Goal: Task Accomplishment & Management: Manage account settings

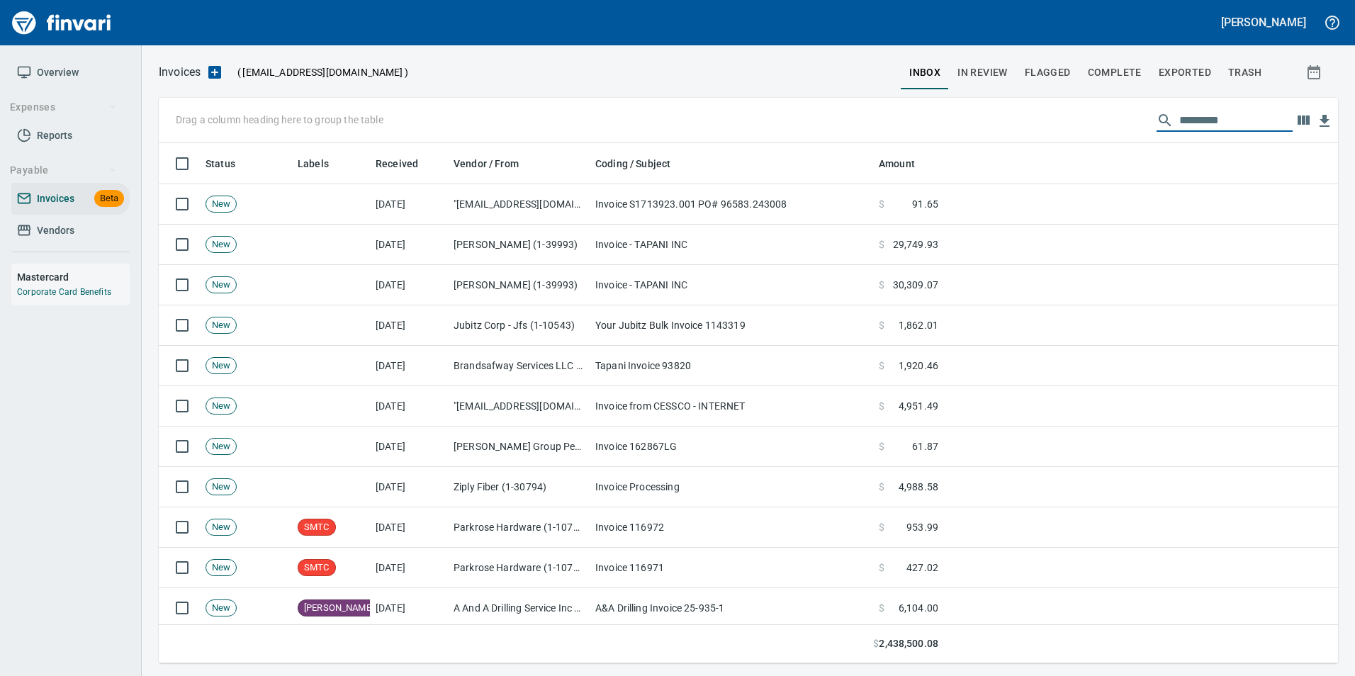
click at [1224, 129] on input "text" at bounding box center [1236, 120] width 113 height 23
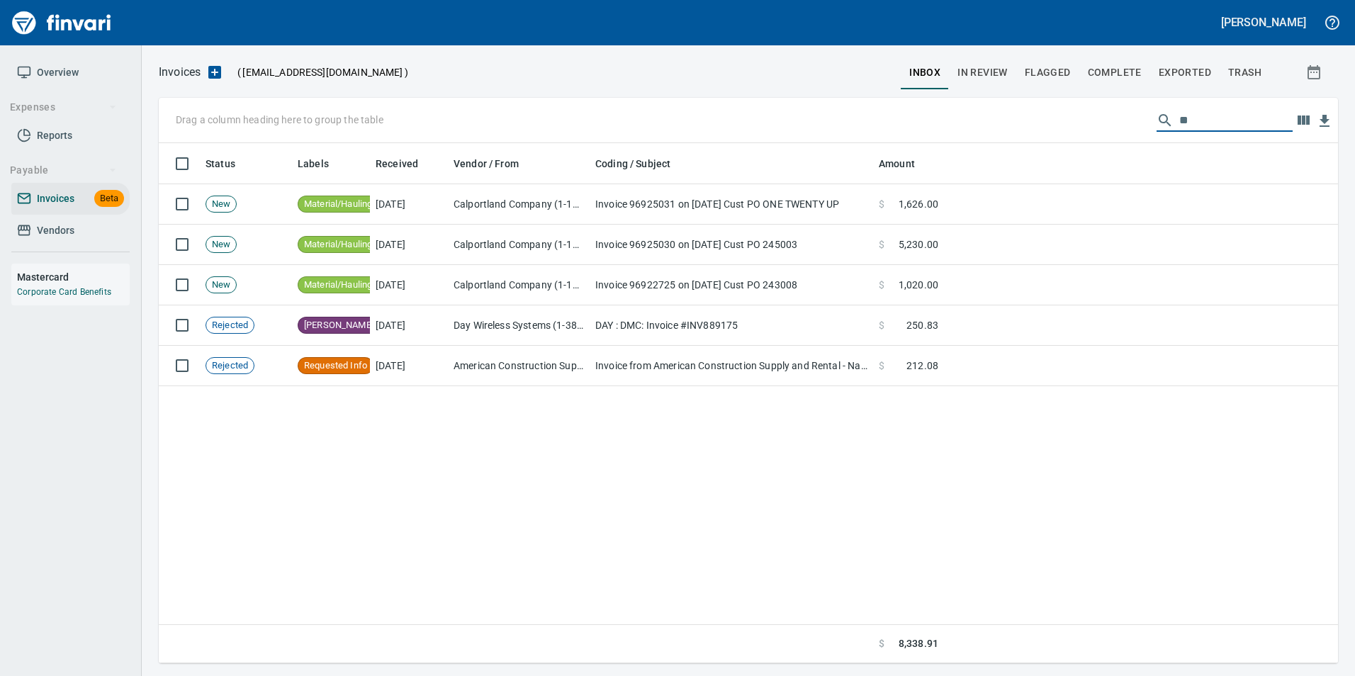
type input "*"
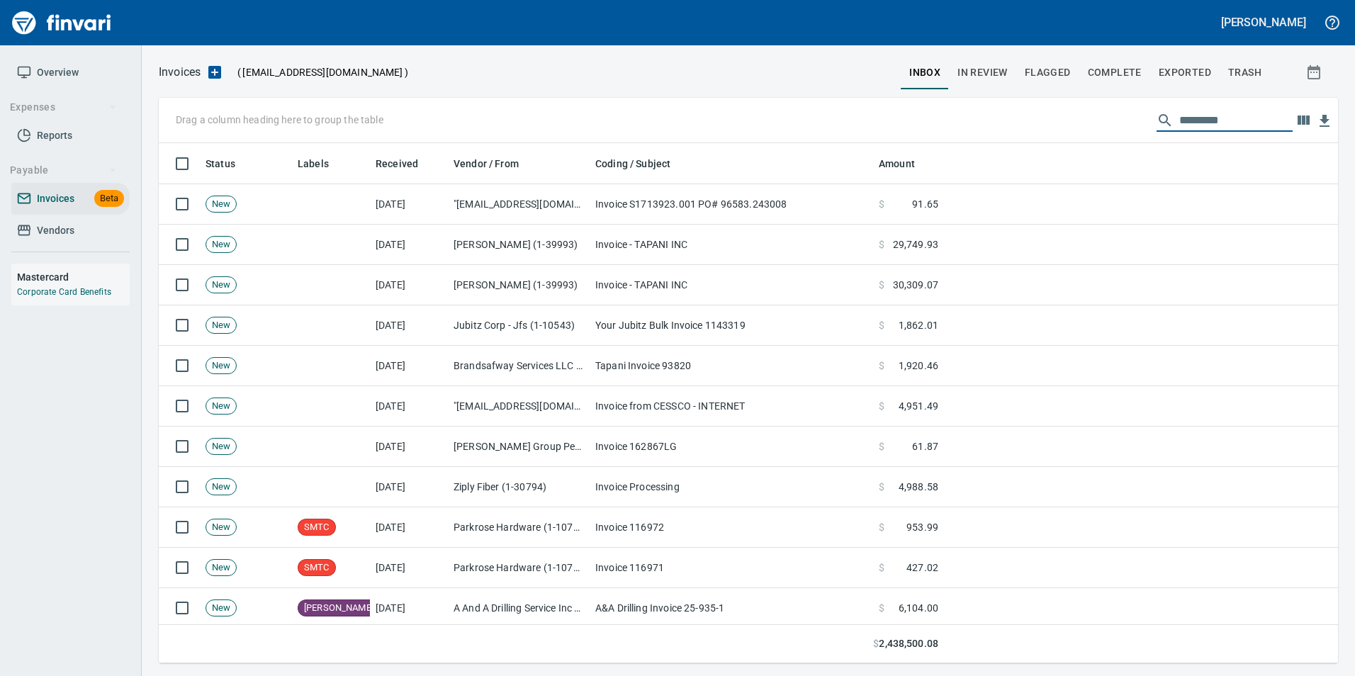
click at [987, 70] on span "In Review" at bounding box center [983, 73] width 50 height 18
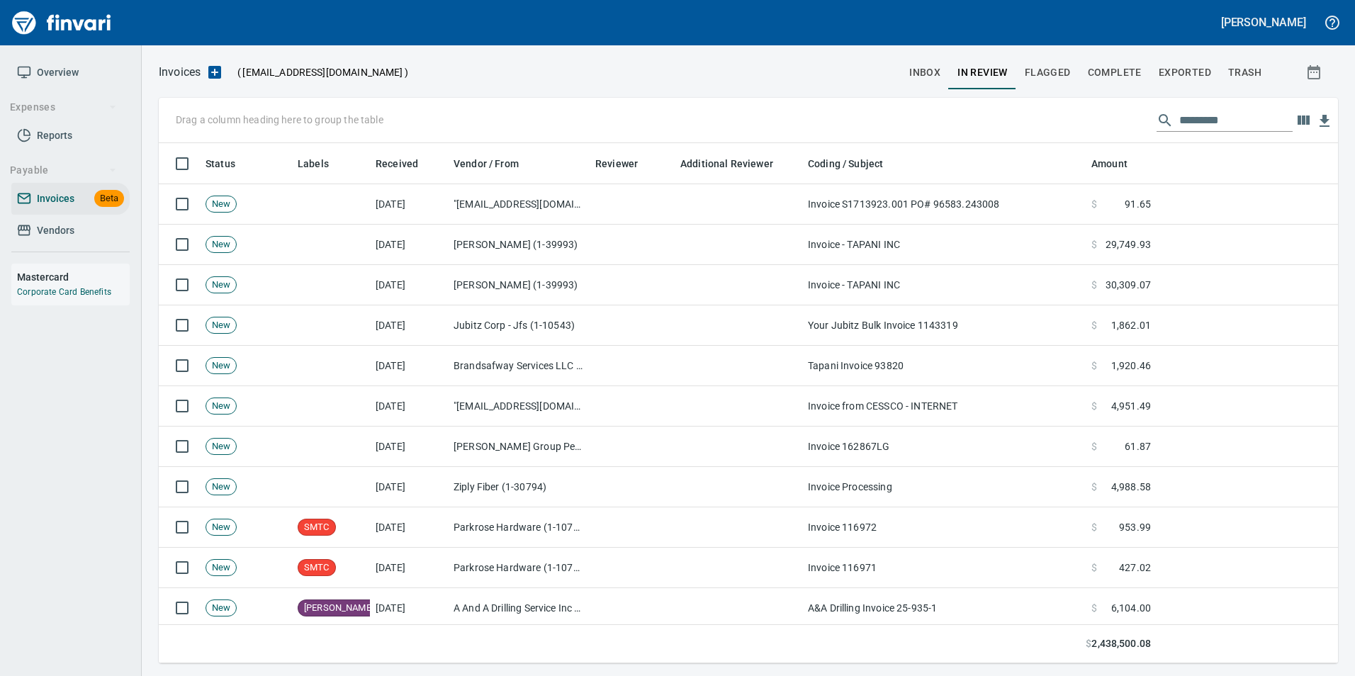
scroll to position [510, 1158]
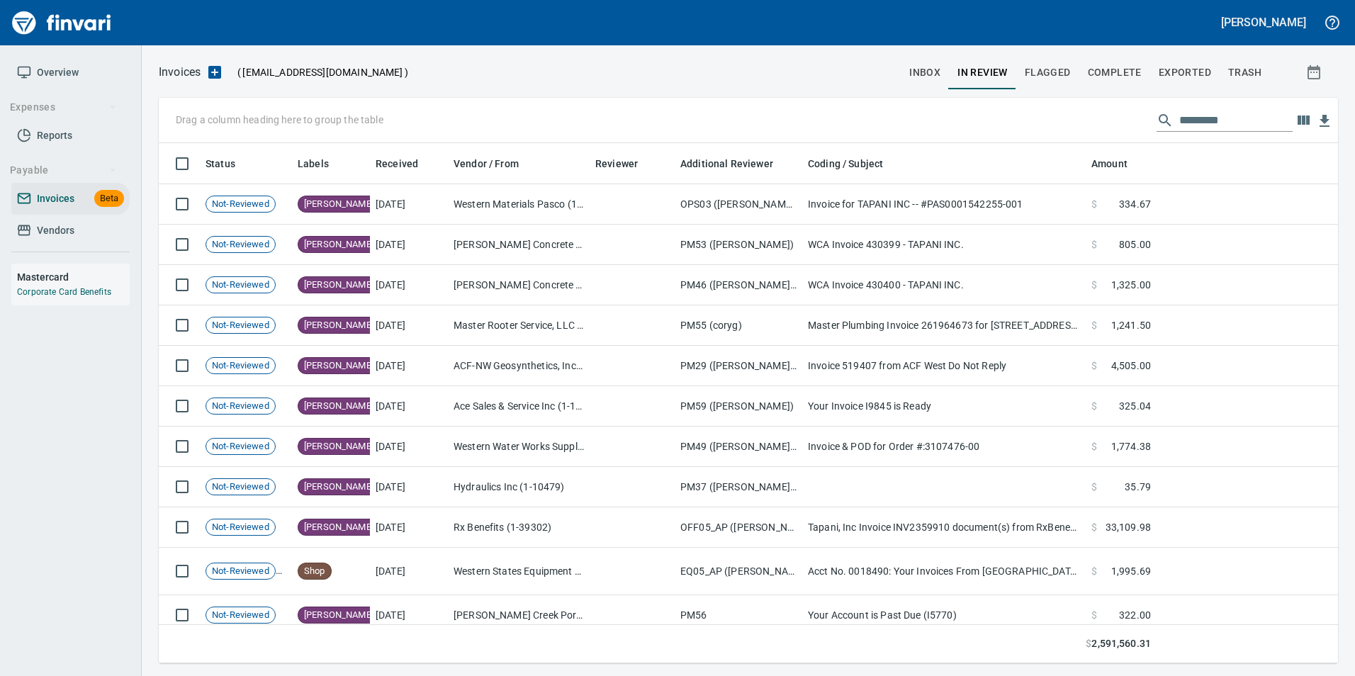
click at [1165, 118] on div at bounding box center [1225, 120] width 136 height 23
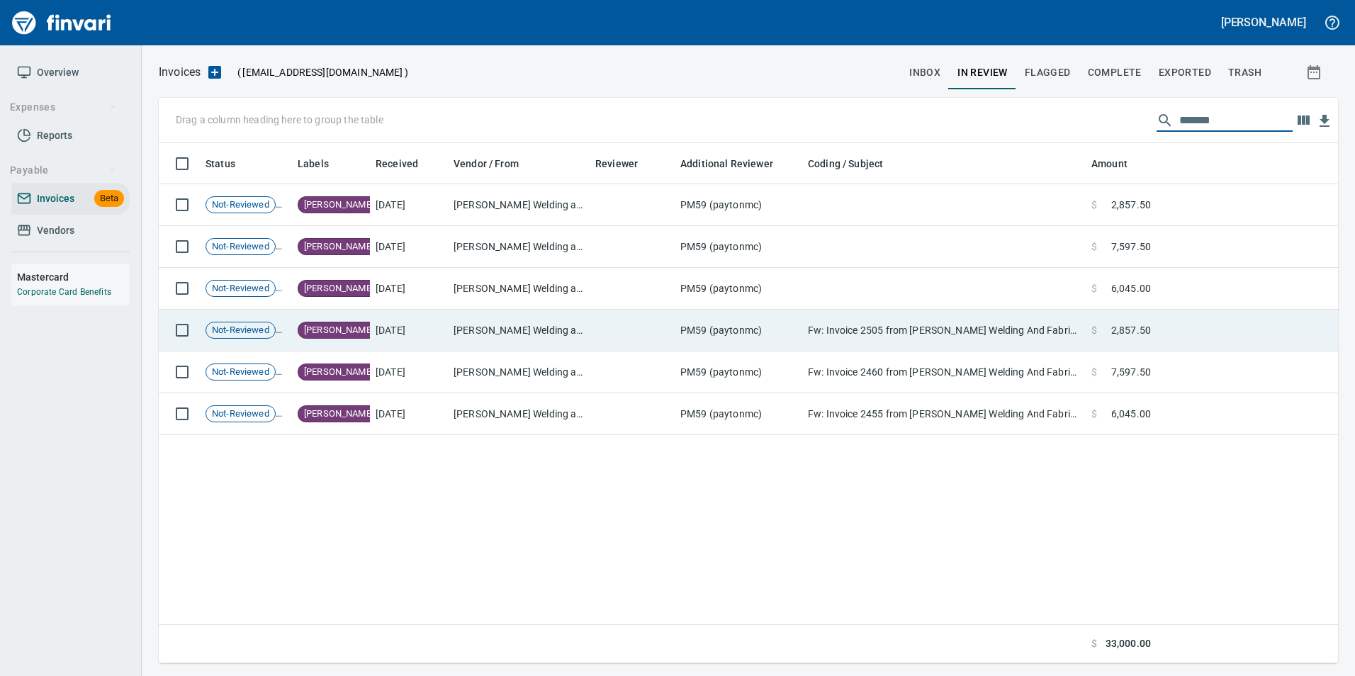
type input "*******"
click at [1068, 337] on td "Fw: Invoice 2505 from [PERSON_NAME] Welding And Fabrication" at bounding box center [945, 331] width 284 height 42
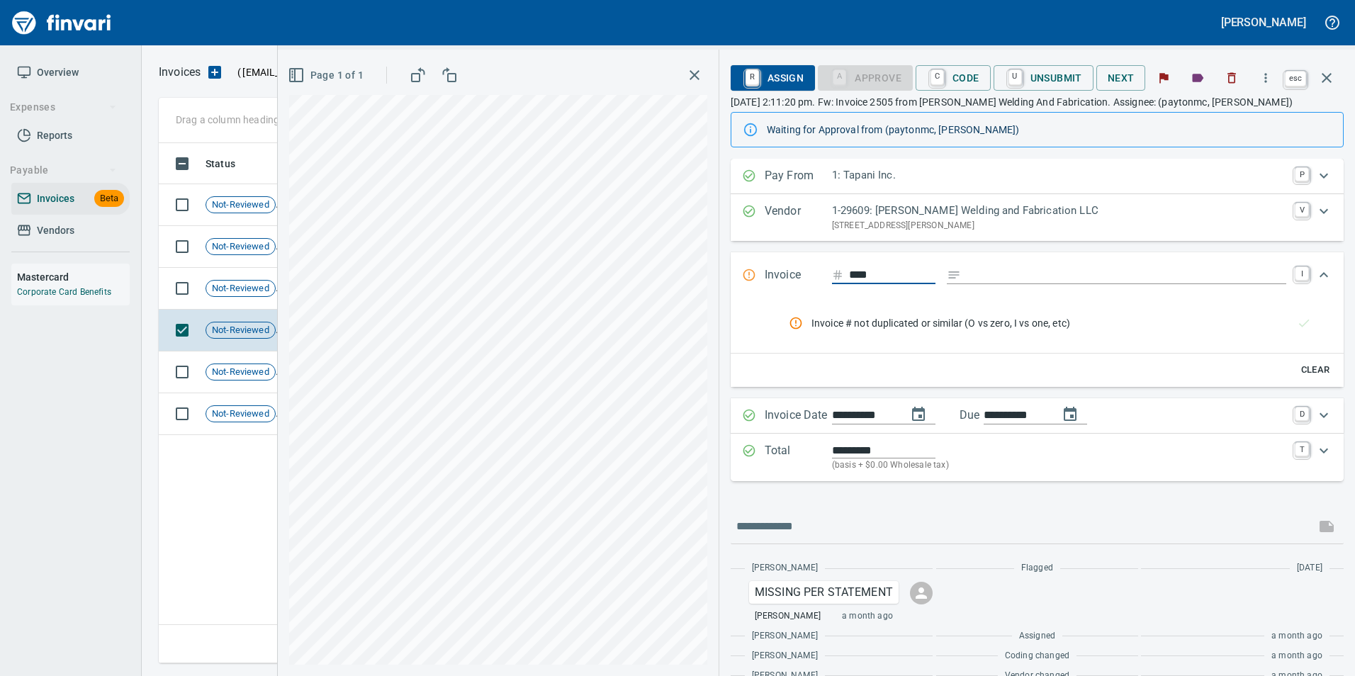
scroll to position [510, 1168]
click at [1331, 82] on icon "button" at bounding box center [1327, 78] width 10 height 10
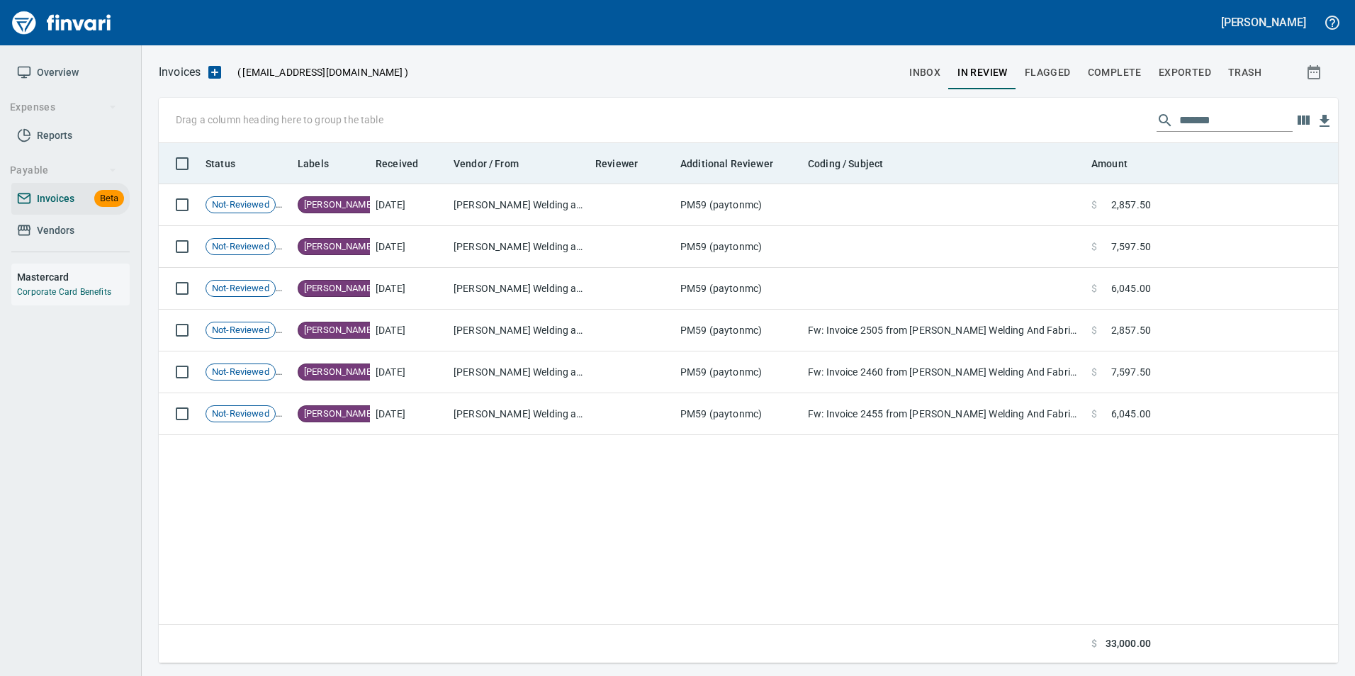
scroll to position [510, 1169]
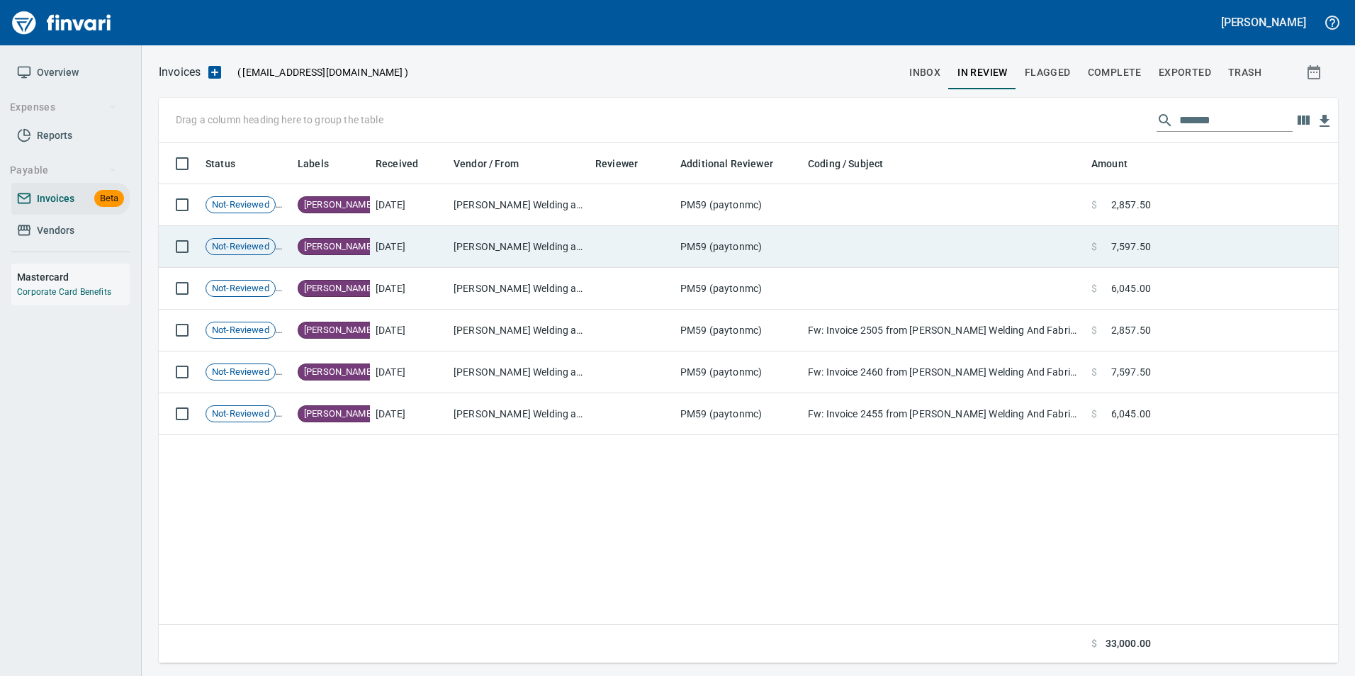
click at [1150, 257] on td "$ 7,597.50" at bounding box center [1121, 247] width 71 height 42
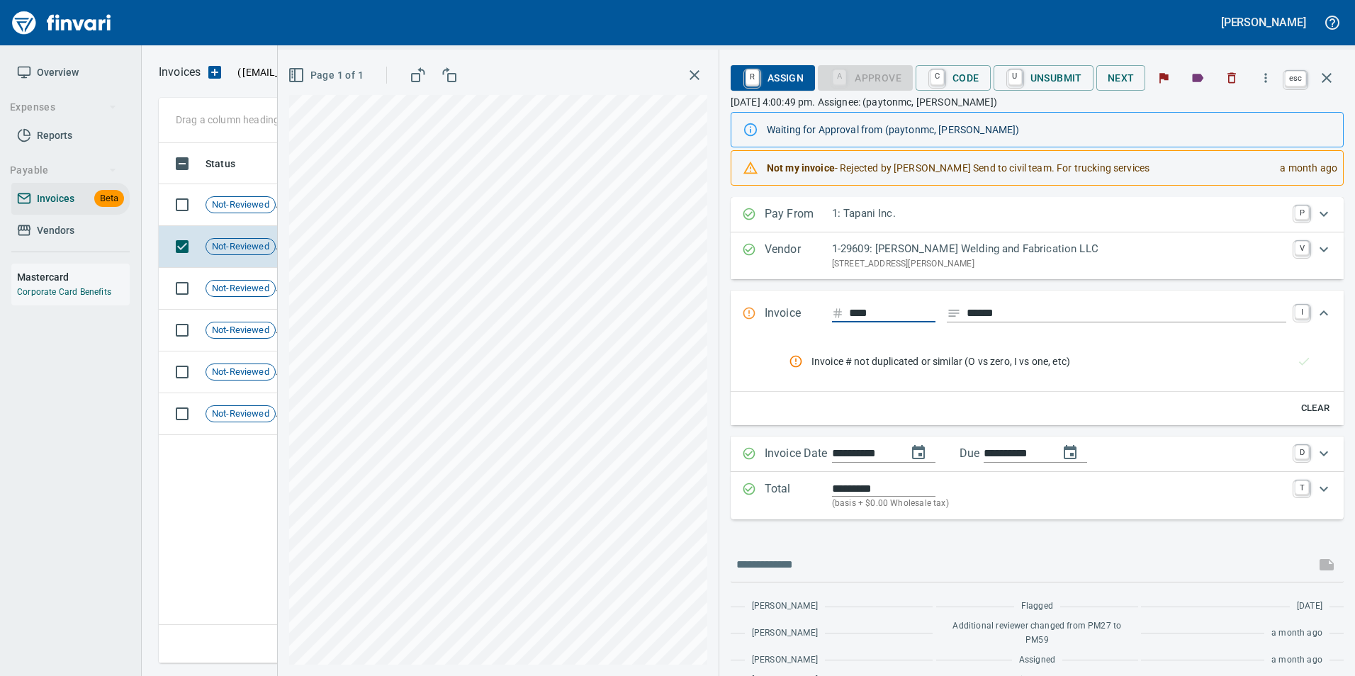
scroll to position [510, 1168]
click at [1326, 84] on icon "button" at bounding box center [1327, 77] width 17 height 17
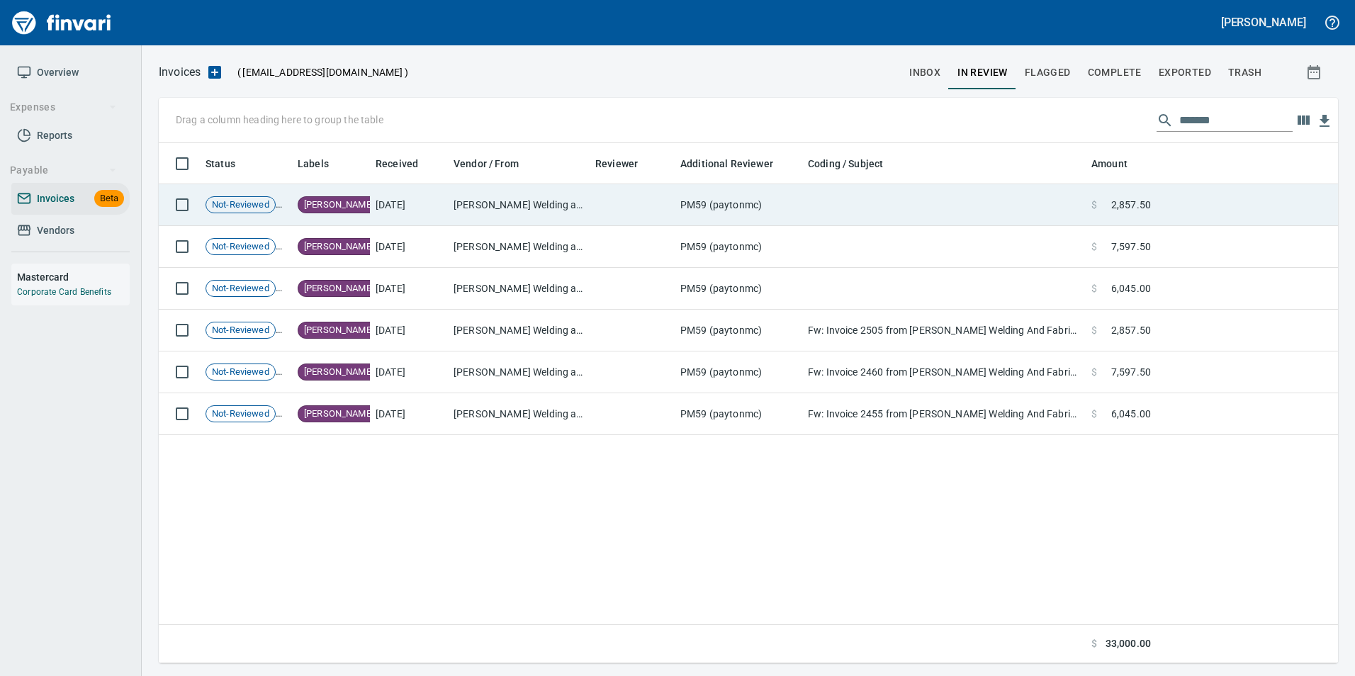
scroll to position [510, 1169]
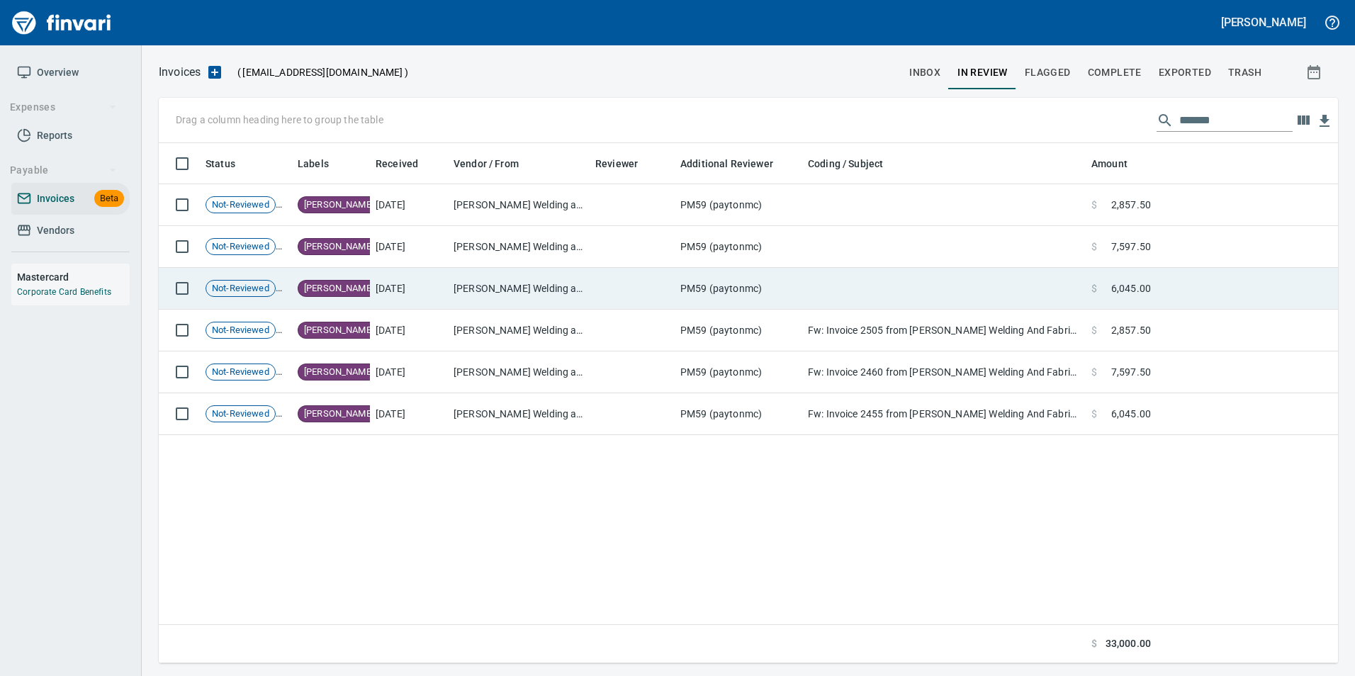
click at [1160, 283] on td at bounding box center [1247, 289] width 181 height 42
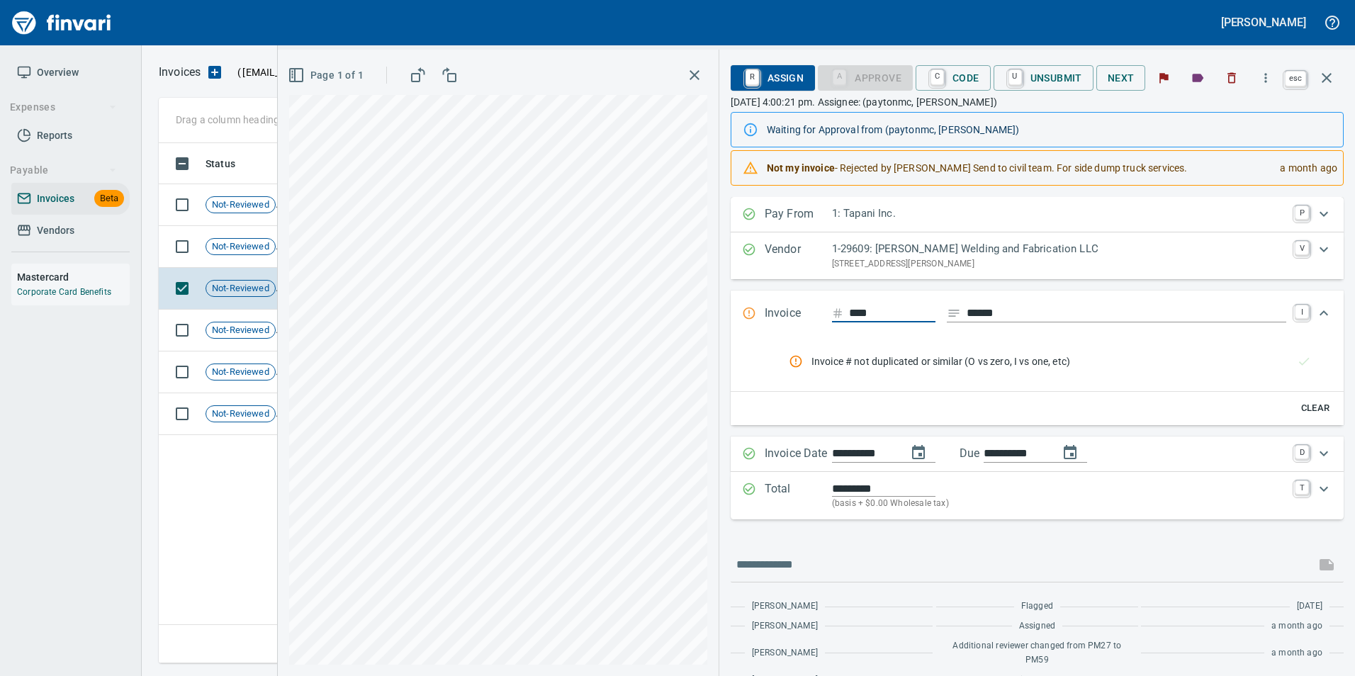
click at [1324, 81] on icon "button" at bounding box center [1327, 78] width 10 height 10
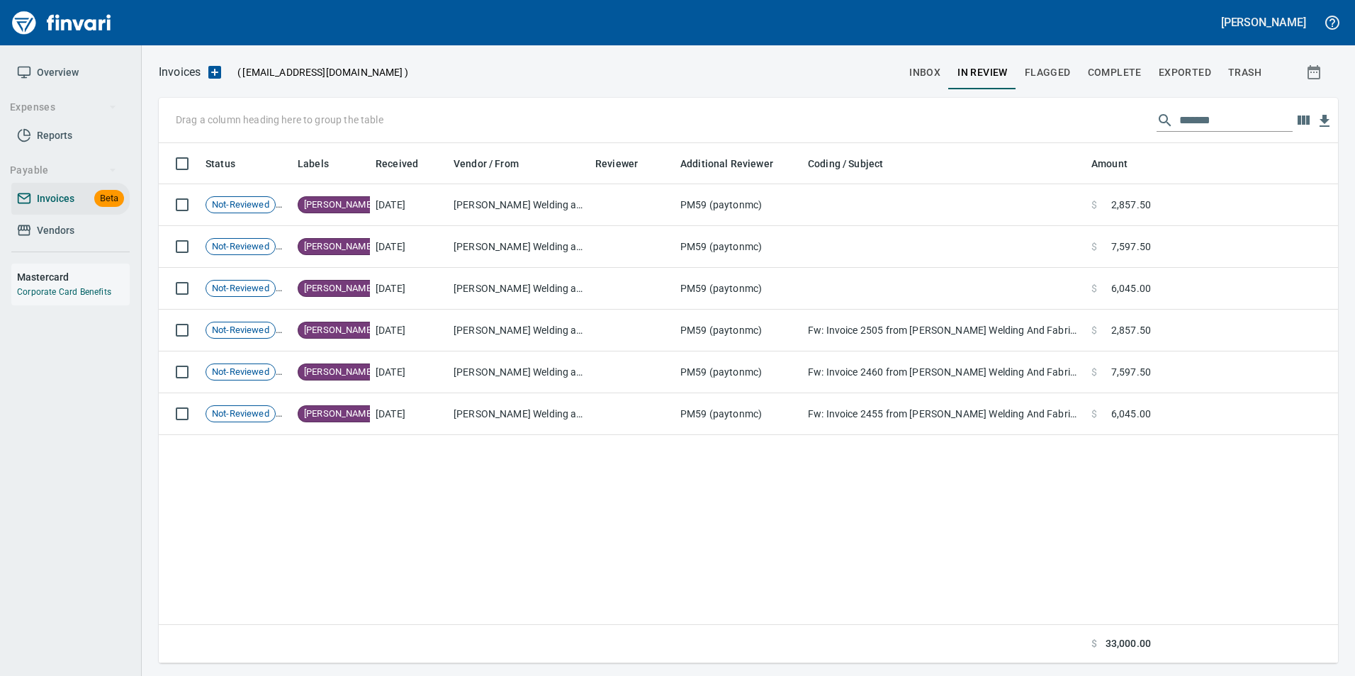
scroll to position [510, 1169]
click at [1235, 122] on input "*******" at bounding box center [1236, 120] width 113 height 23
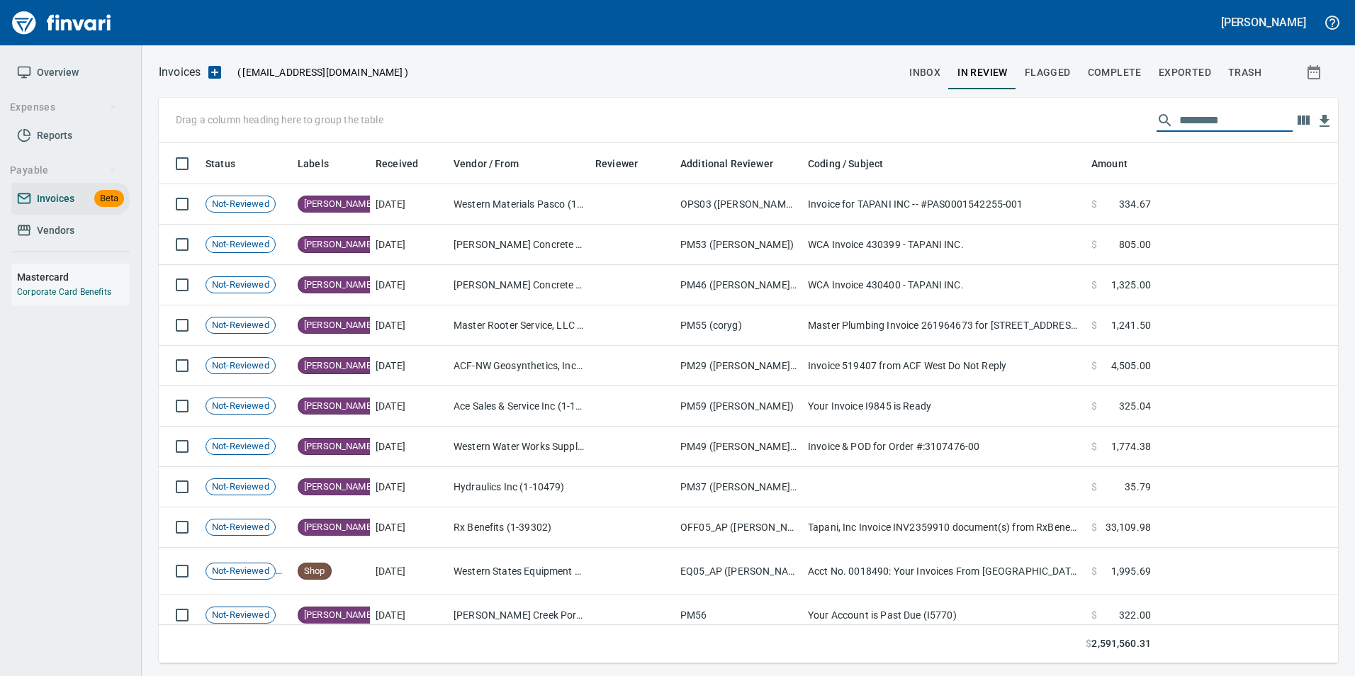
click at [1182, 123] on input "text" at bounding box center [1236, 120] width 113 height 23
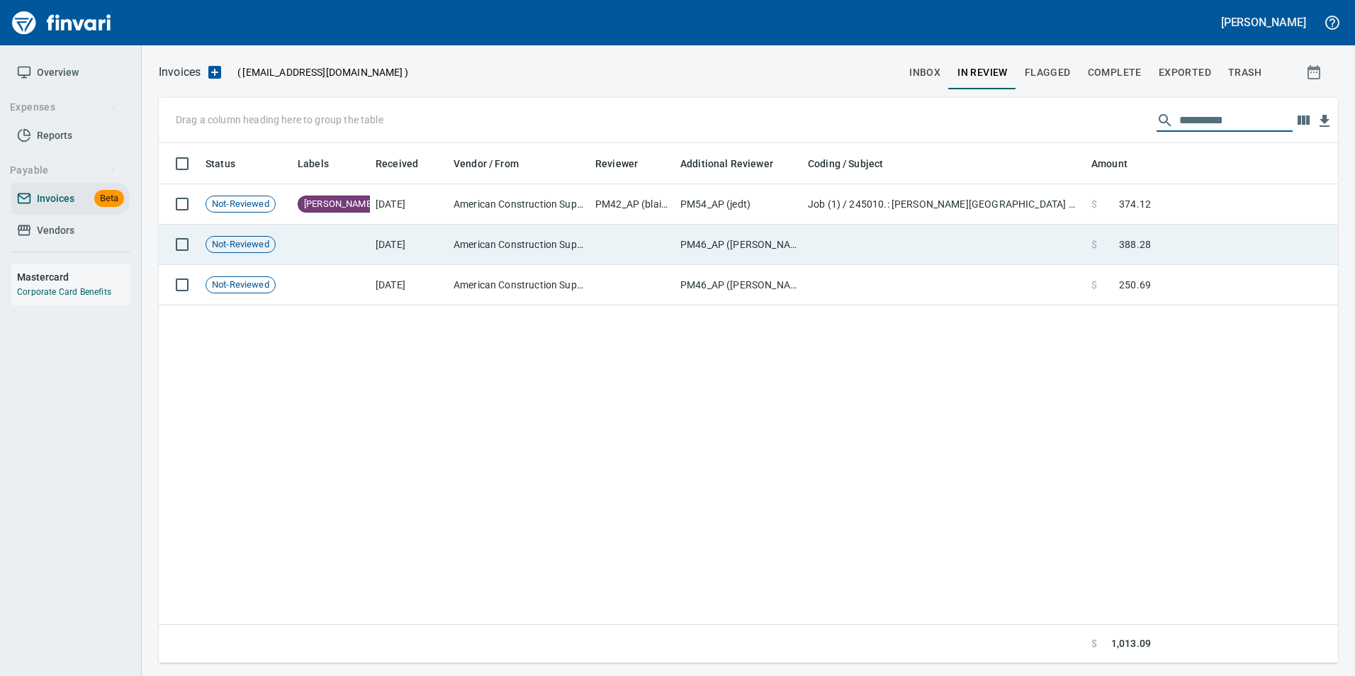
click at [1136, 236] on td "$ 388.28" at bounding box center [1121, 245] width 71 height 40
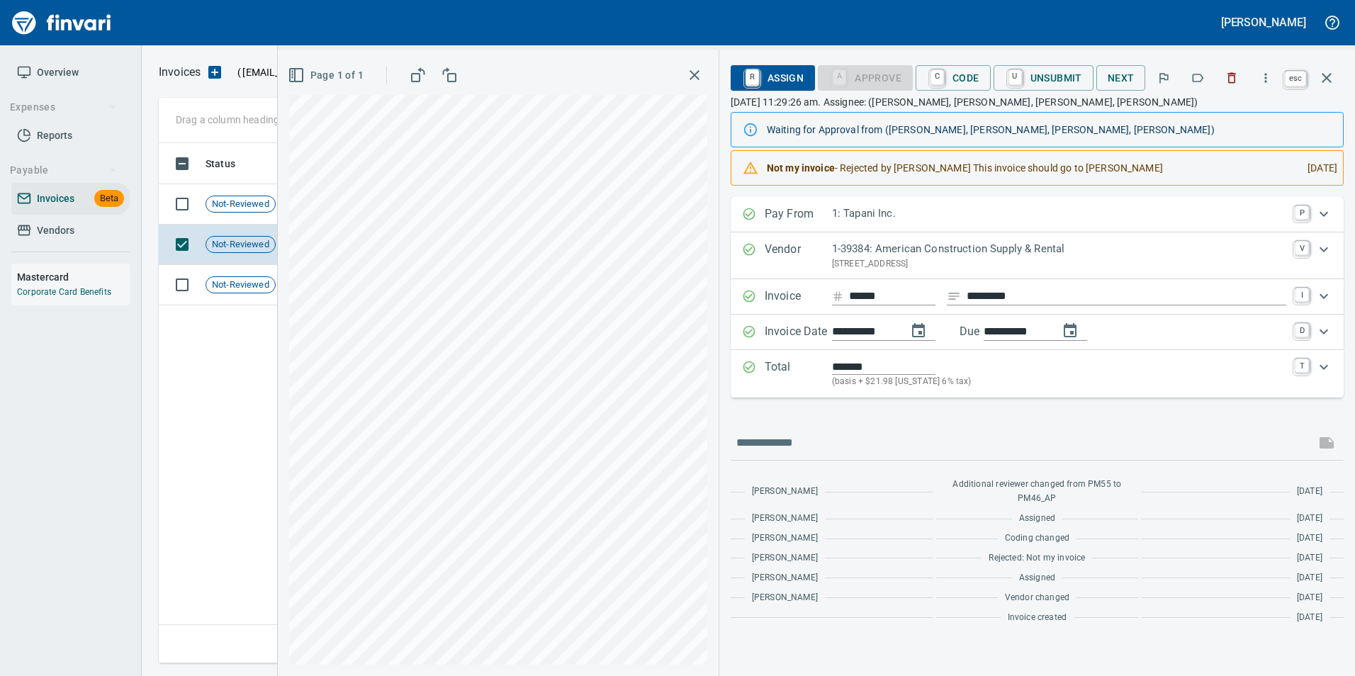
scroll to position [510, 1168]
click at [1325, 86] on button "button" at bounding box center [1327, 78] width 34 height 34
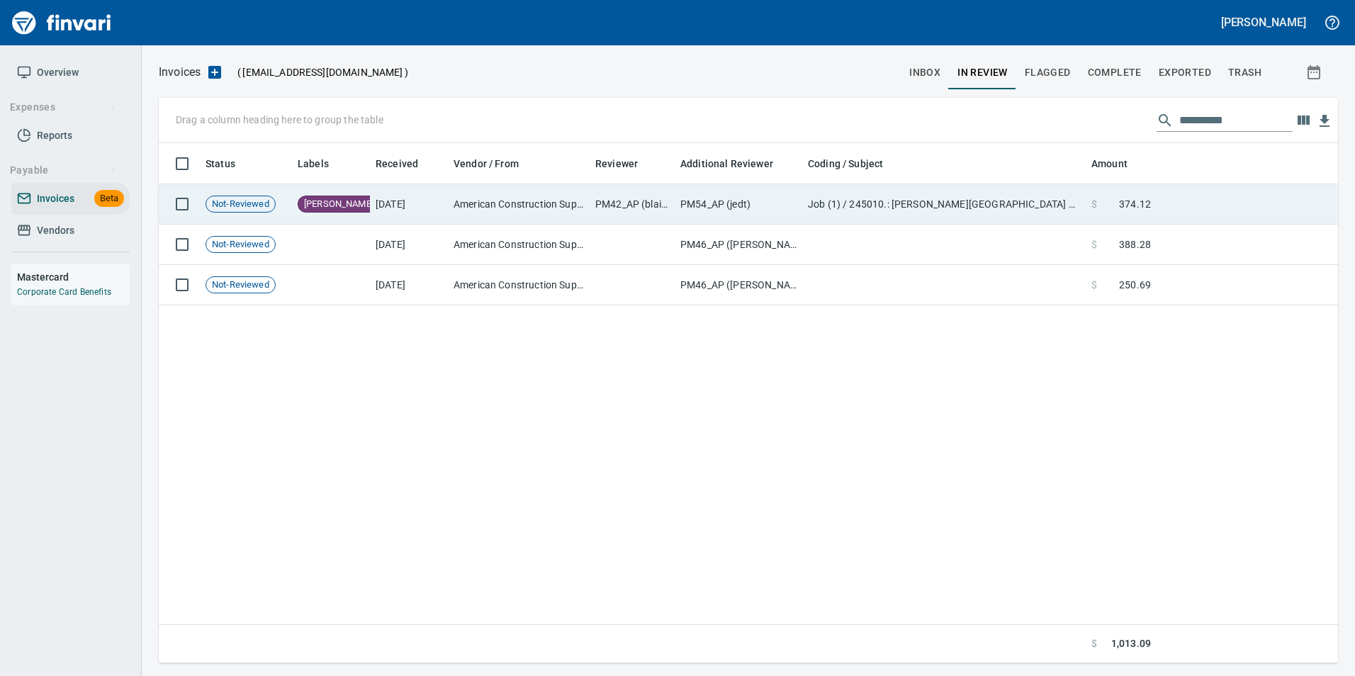
scroll to position [510, 1169]
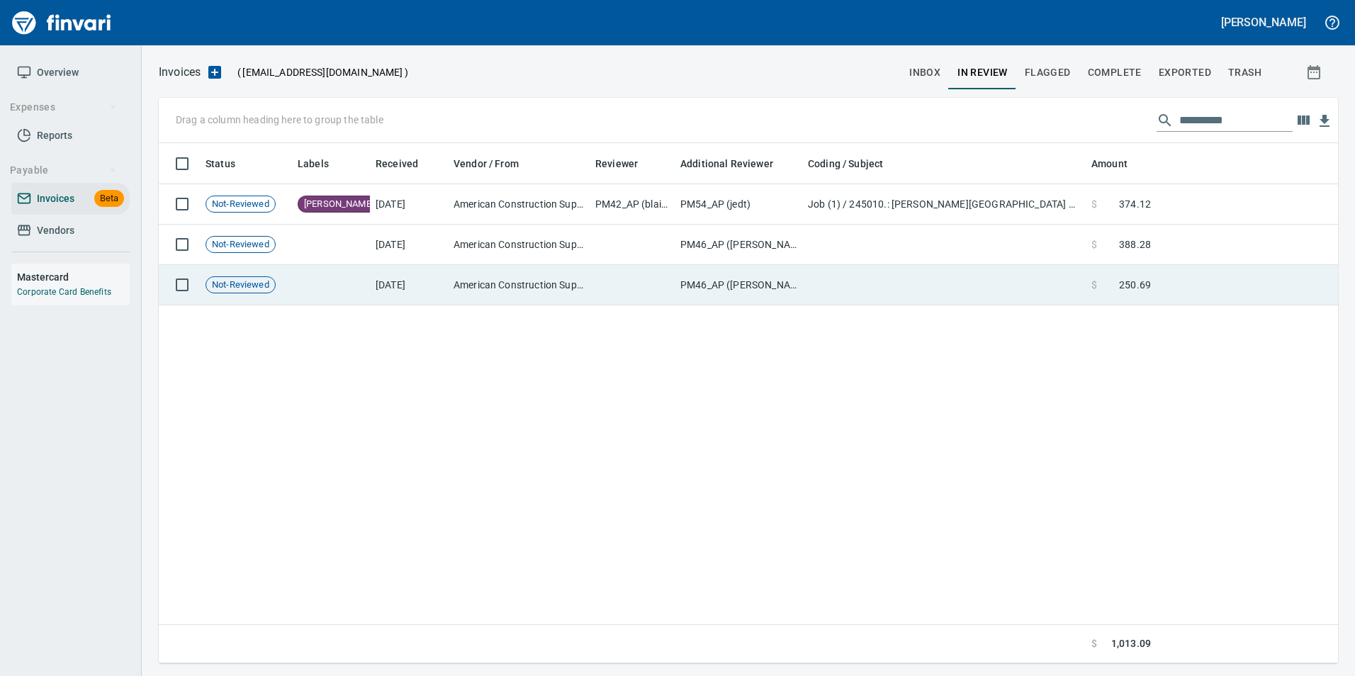
click at [1165, 282] on td at bounding box center [1247, 285] width 181 height 40
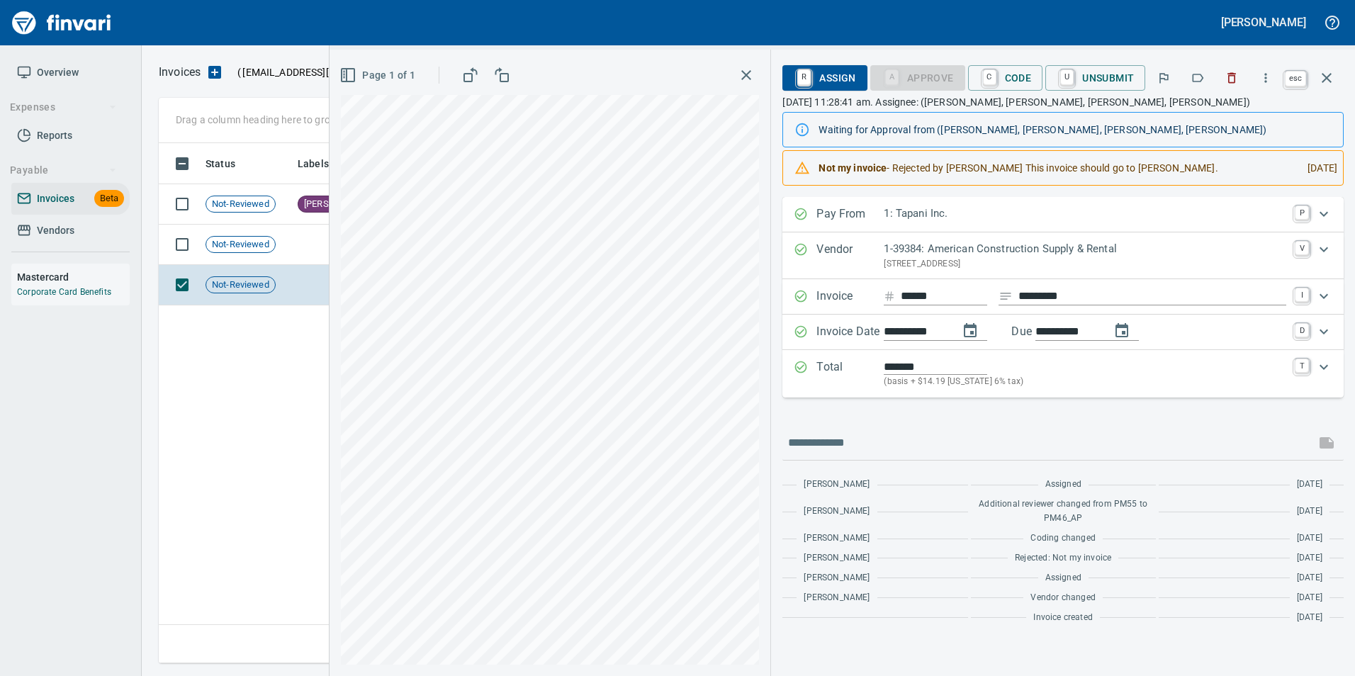
scroll to position [510, 1168]
click at [1316, 89] on button "button" at bounding box center [1327, 78] width 34 height 34
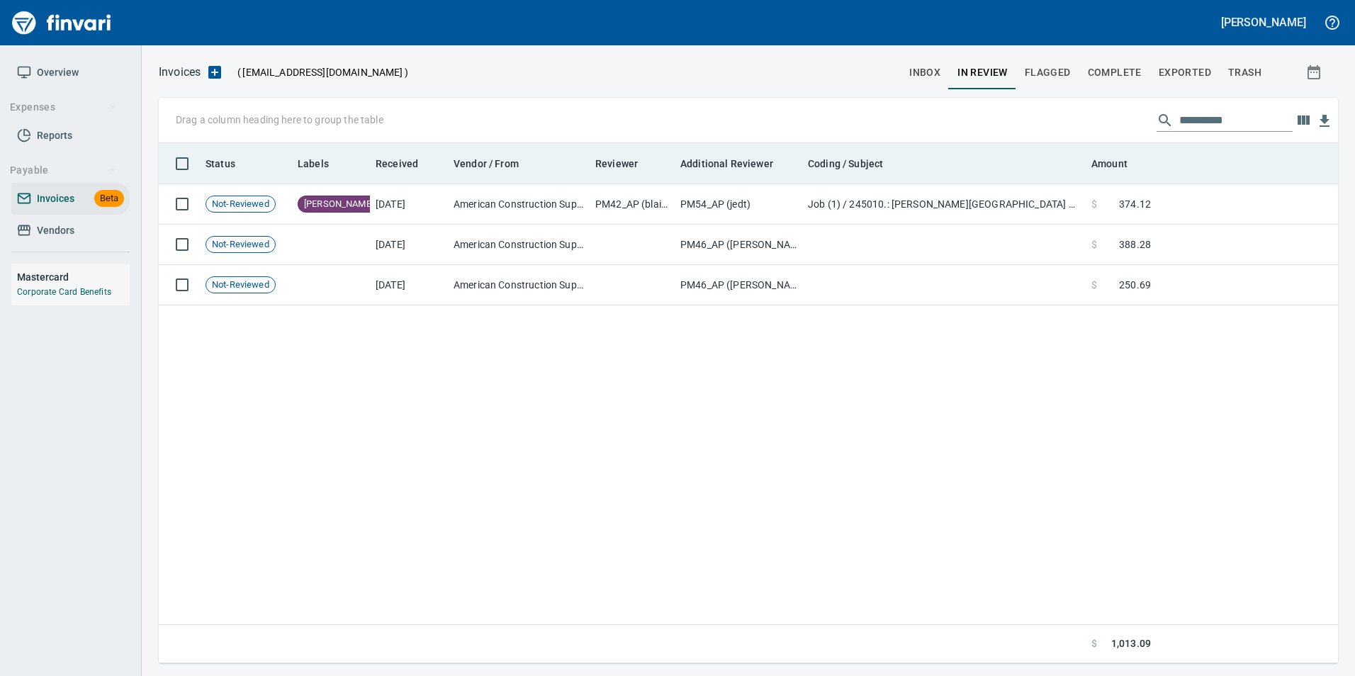
scroll to position [510, 1169]
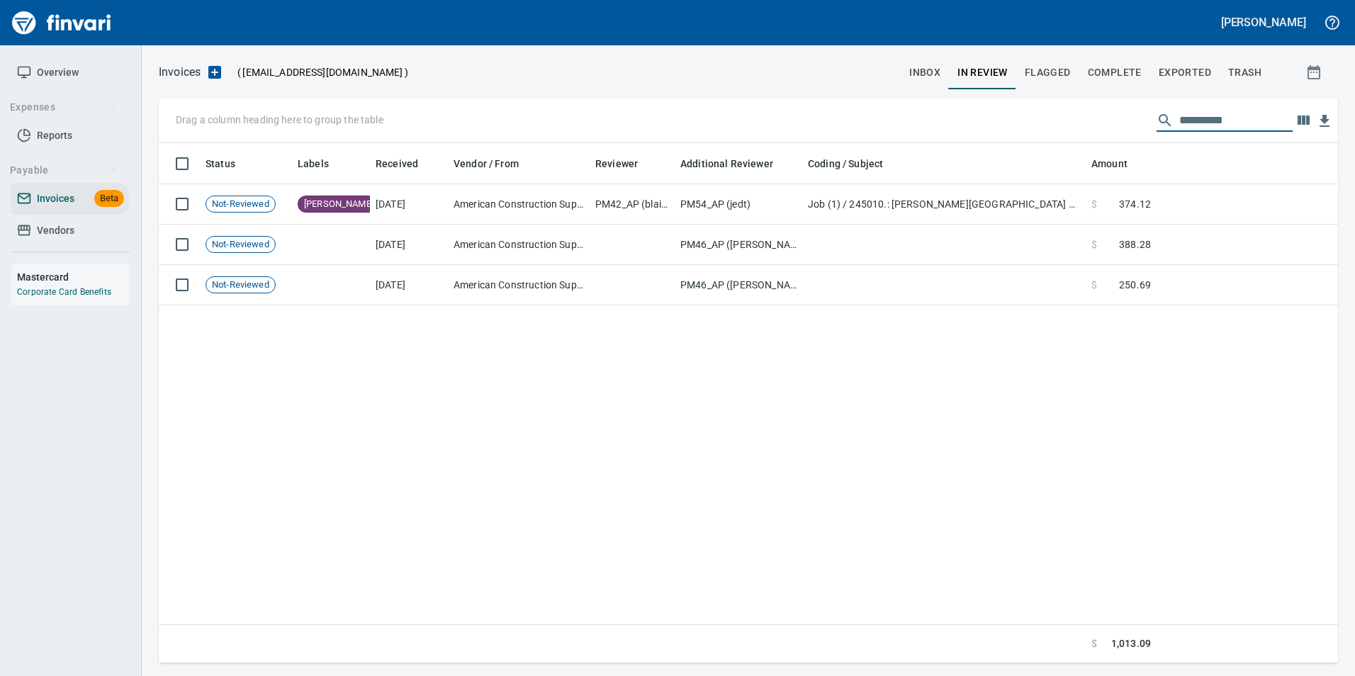
click at [1242, 122] on input "**********" at bounding box center [1236, 120] width 113 height 23
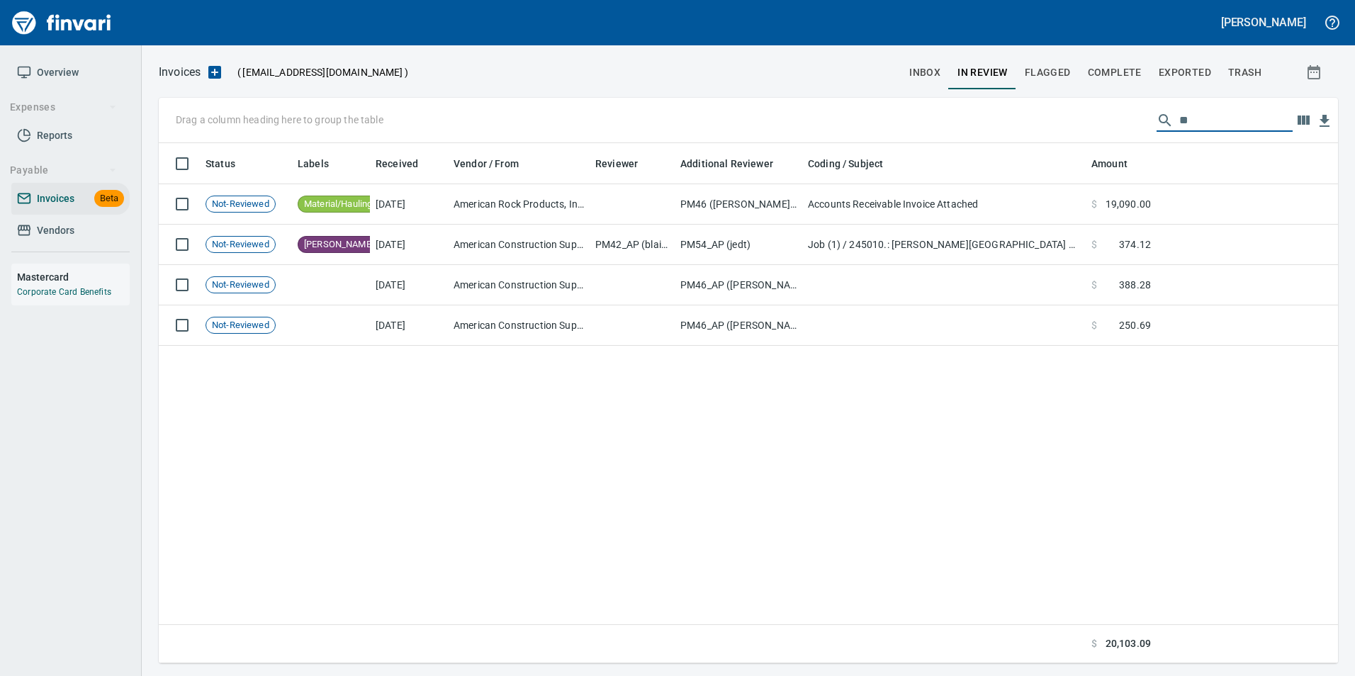
type input "*"
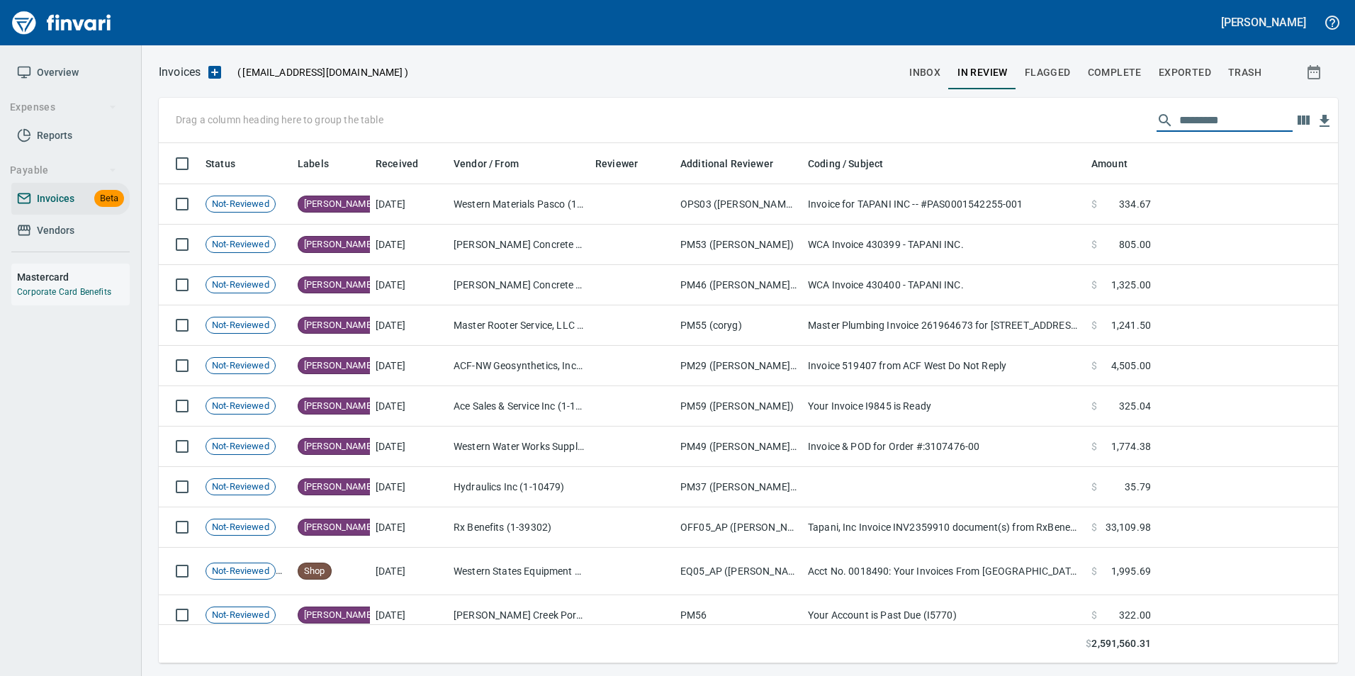
scroll to position [510, 1158]
click at [1238, 119] on input "text" at bounding box center [1236, 120] width 113 height 23
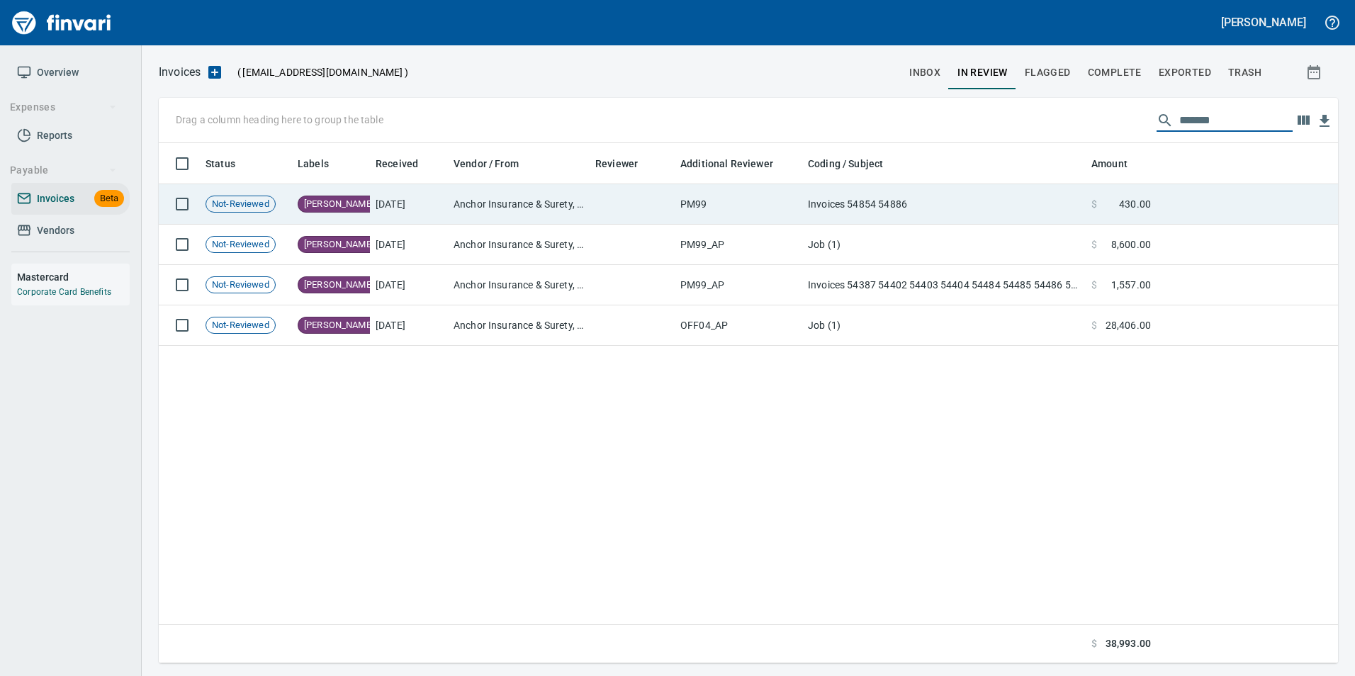
type input "******"
click at [1204, 214] on td at bounding box center [1247, 204] width 181 height 40
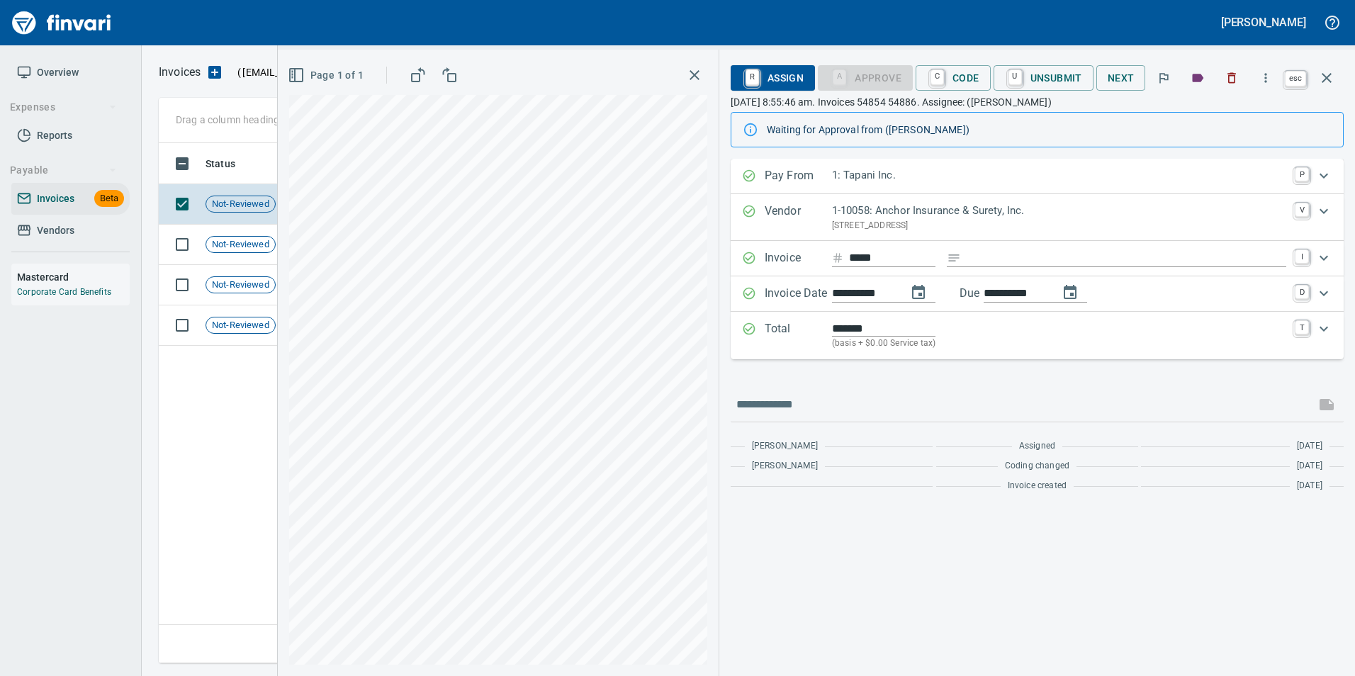
click at [1337, 72] on button "button" at bounding box center [1327, 78] width 34 height 34
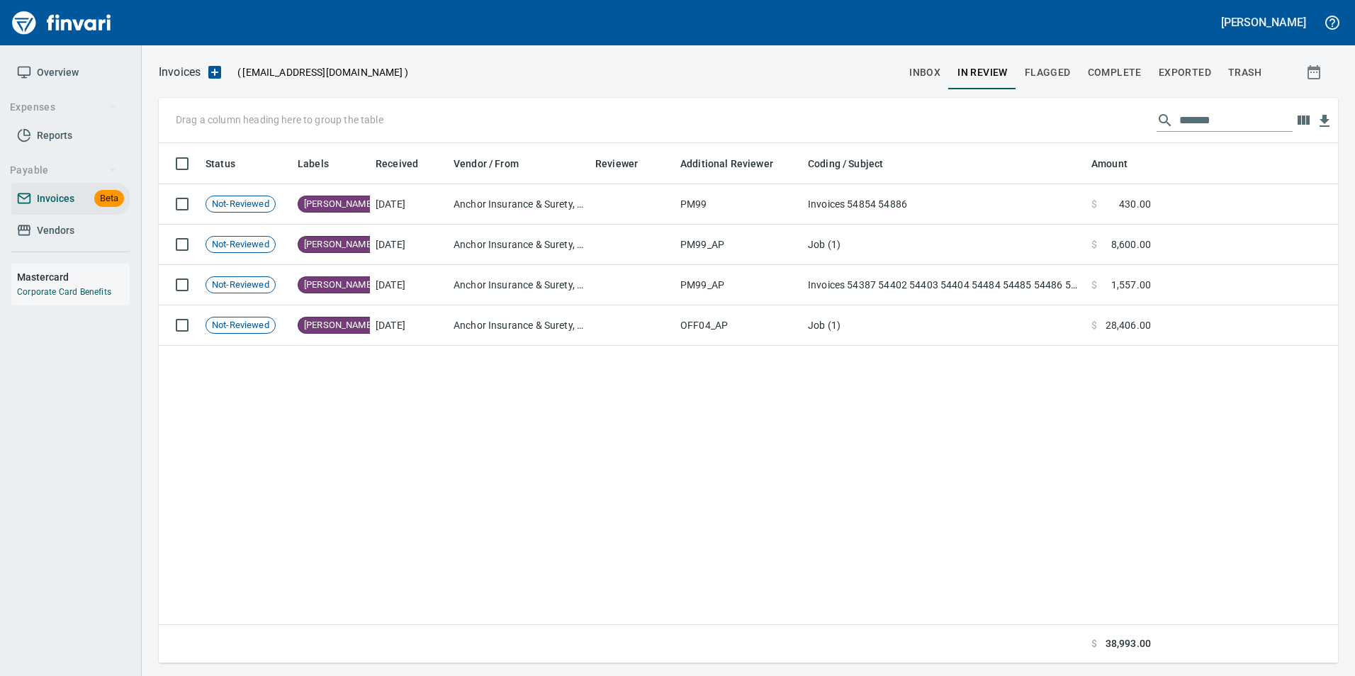
scroll to position [510, 1169]
click at [1252, 121] on input "******" at bounding box center [1236, 120] width 113 height 23
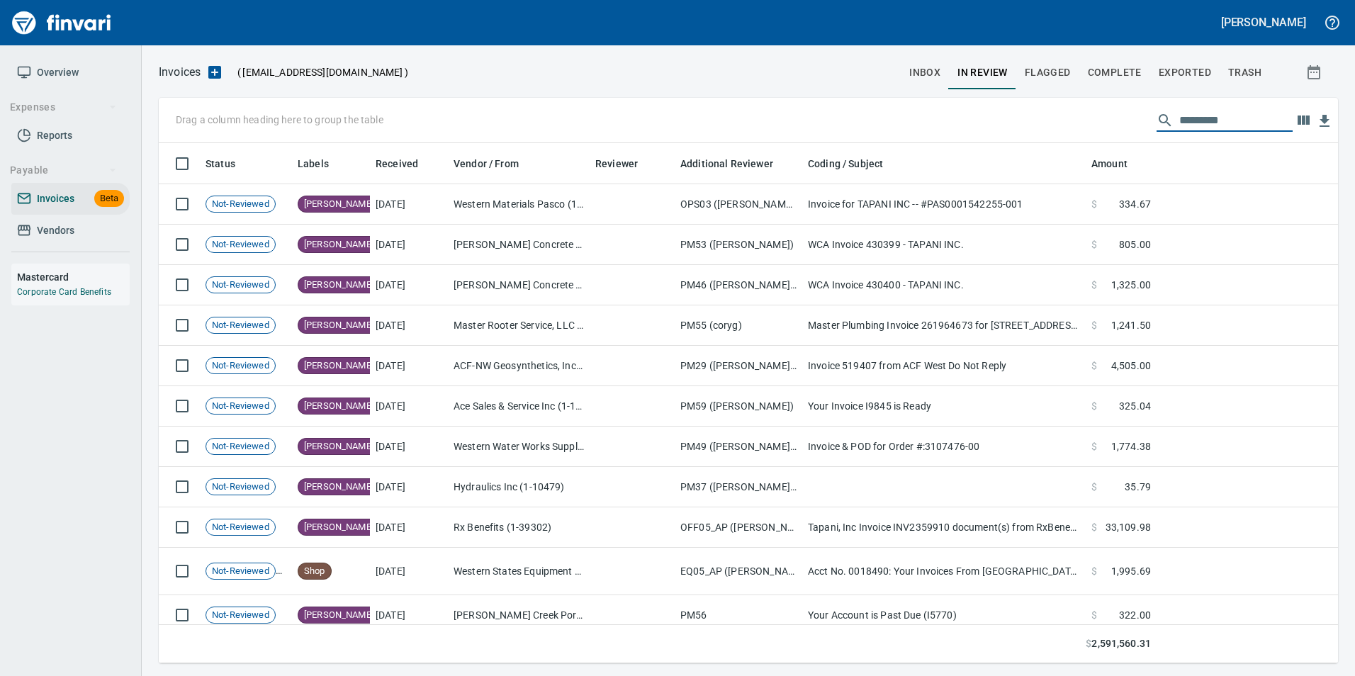
scroll to position [510, 1158]
click at [935, 60] on button "inbox" at bounding box center [925, 72] width 48 height 34
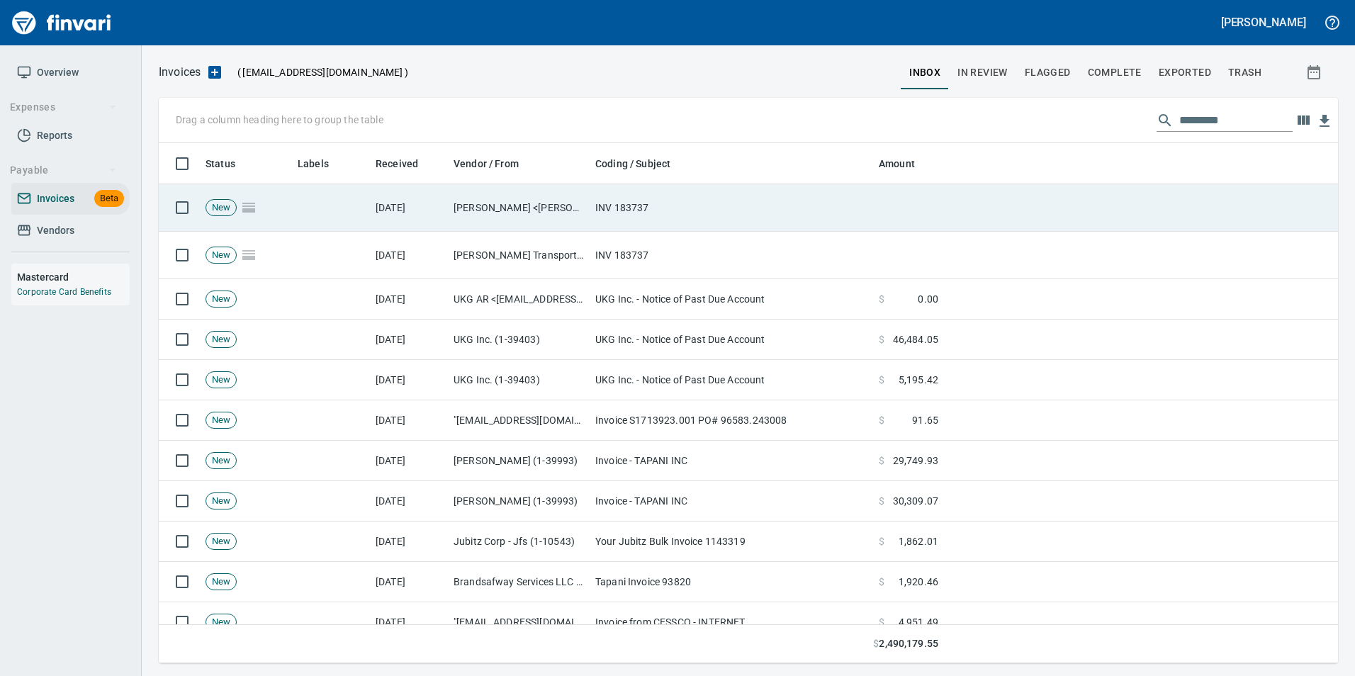
click at [432, 203] on td "[DATE]" at bounding box center [409, 207] width 78 height 47
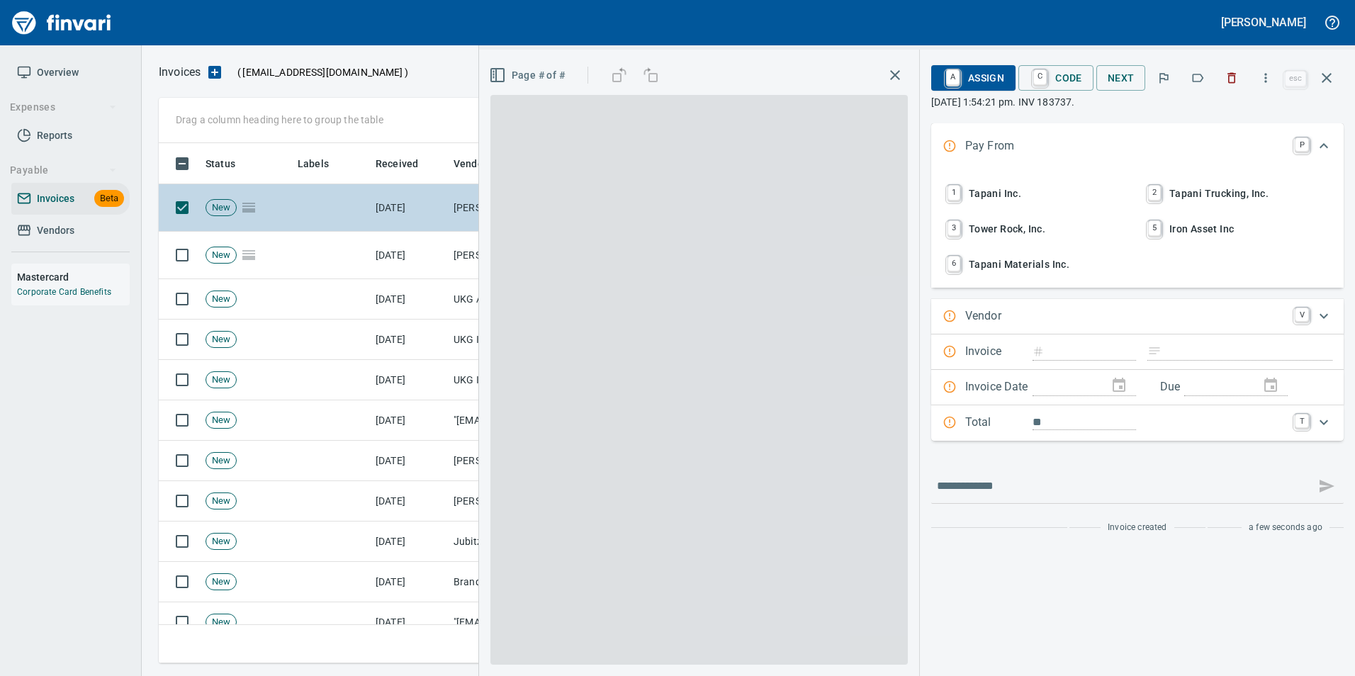
scroll to position [510, 1158]
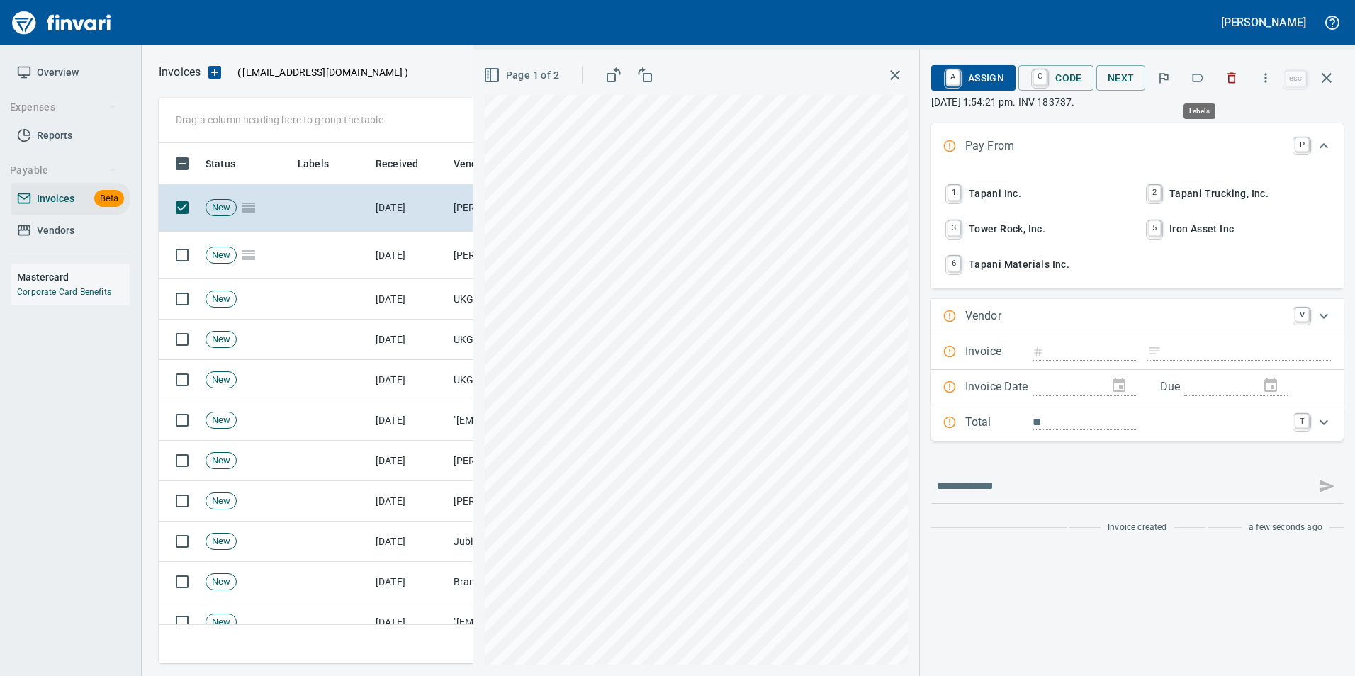
click at [1202, 79] on icon "button" at bounding box center [1198, 78] width 14 height 14
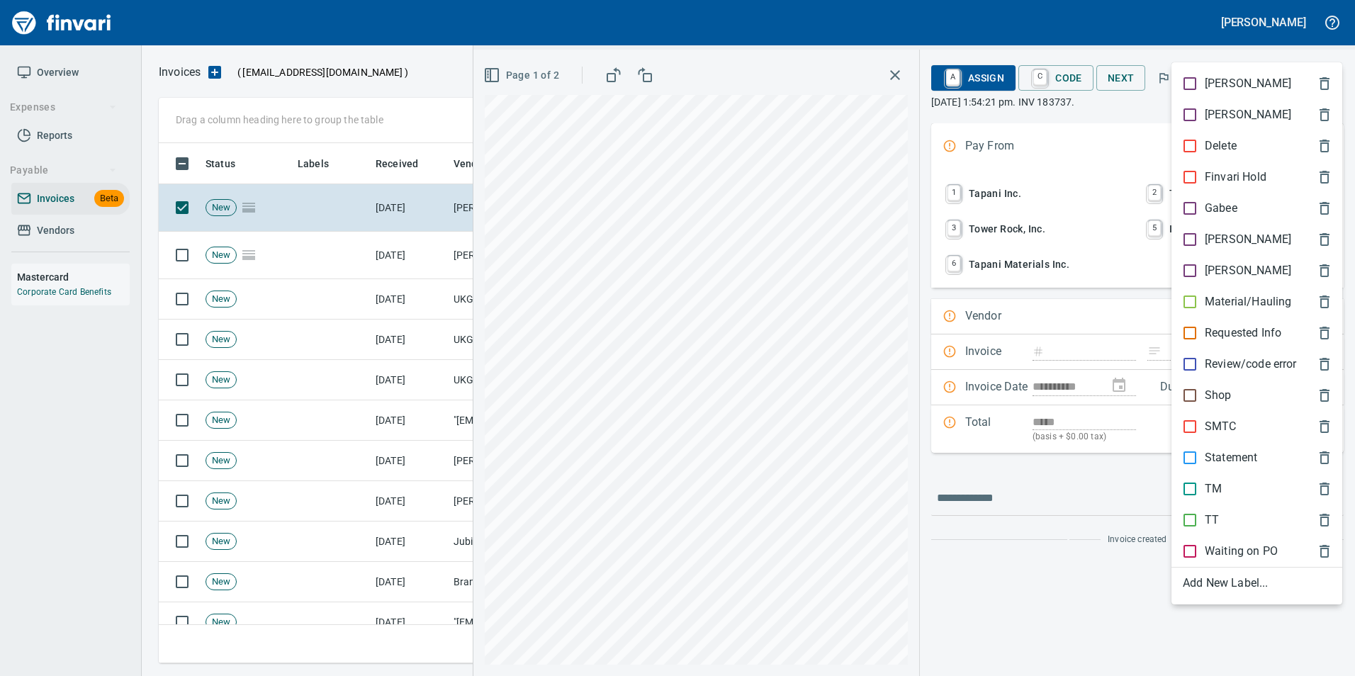
type input "**********"
type input "*****"
click at [1259, 295] on p "Material/Hauling" at bounding box center [1248, 301] width 86 height 17
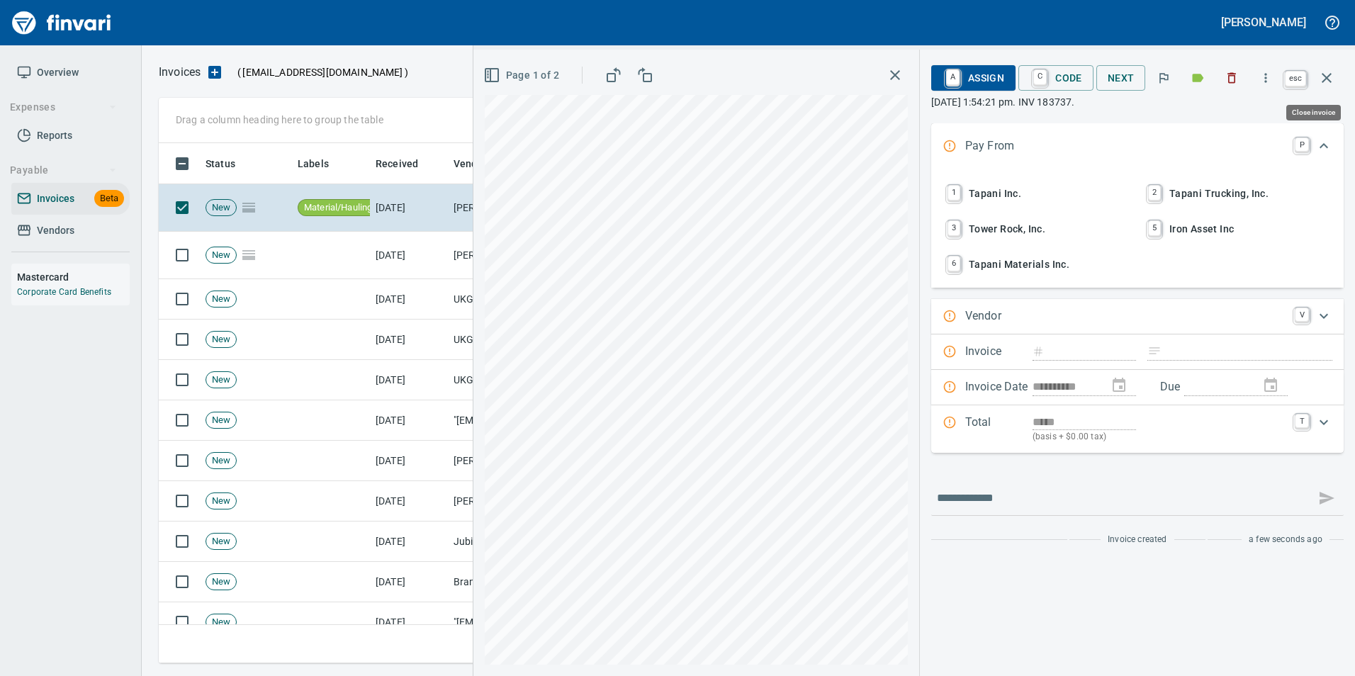
click at [1322, 89] on button "button" at bounding box center [1327, 78] width 34 height 34
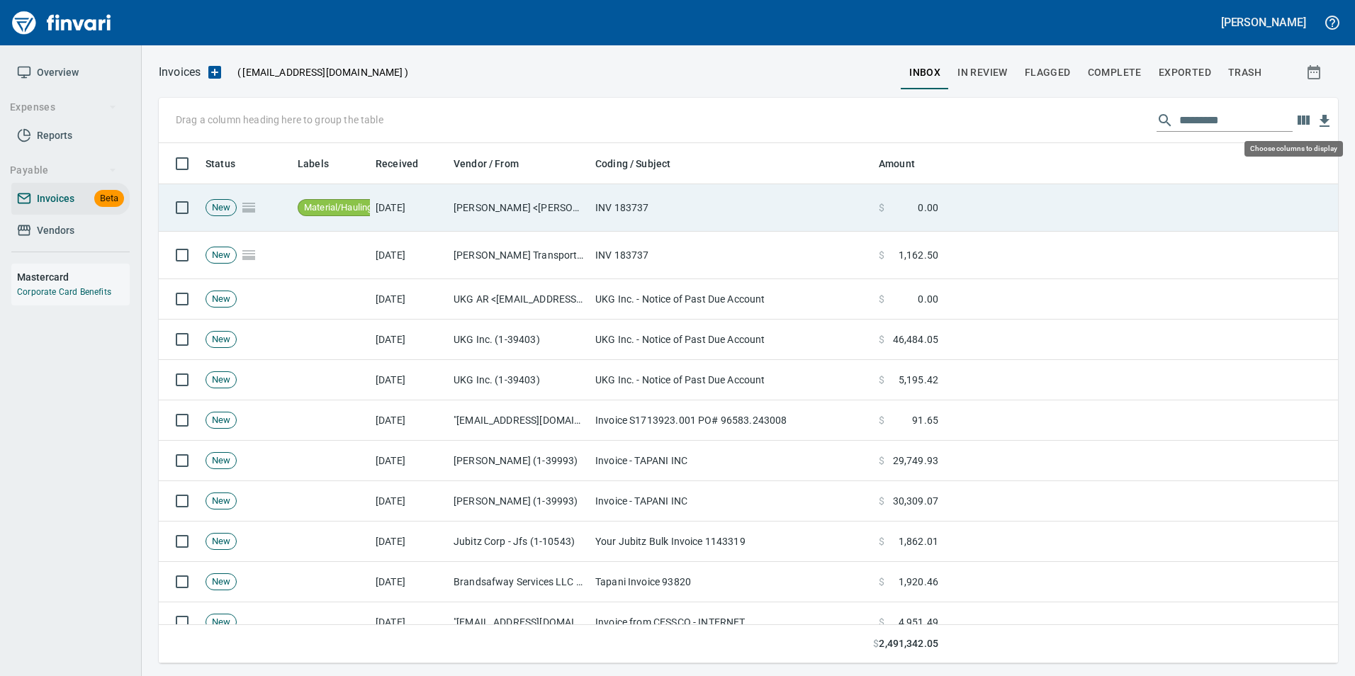
scroll to position [510, 1158]
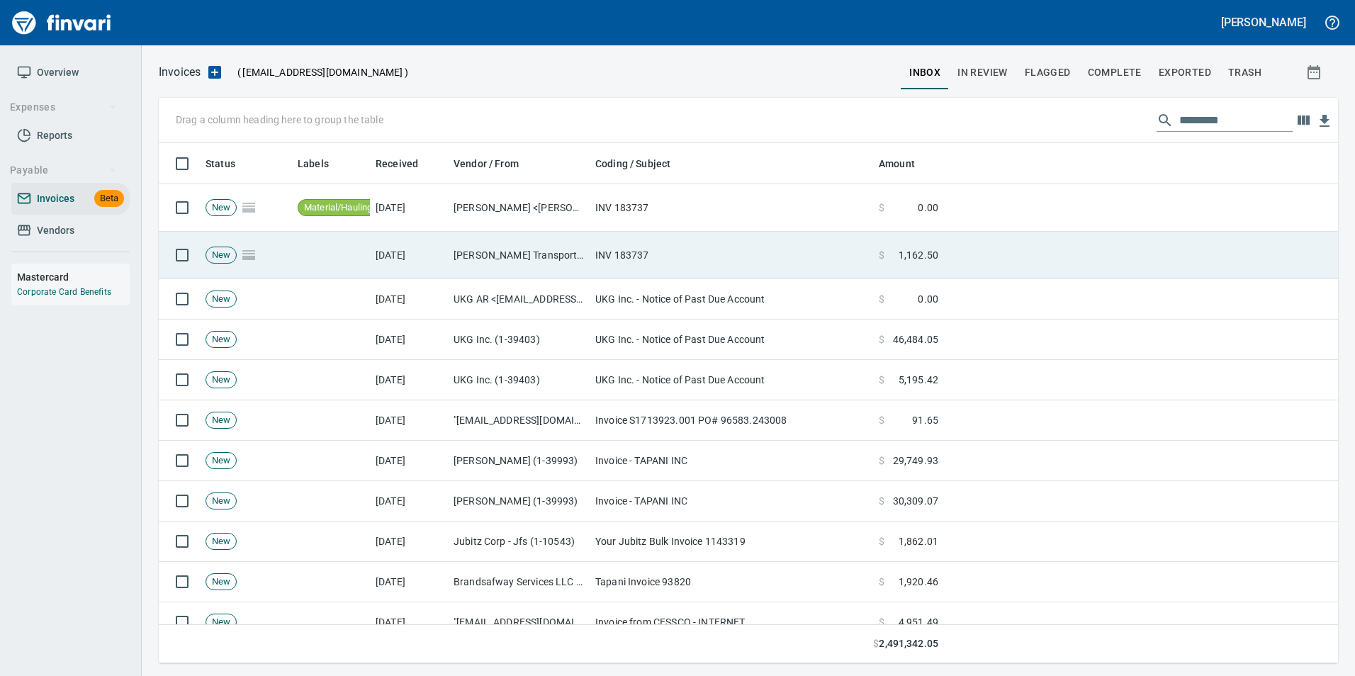
click at [971, 247] on td at bounding box center [1141, 255] width 394 height 47
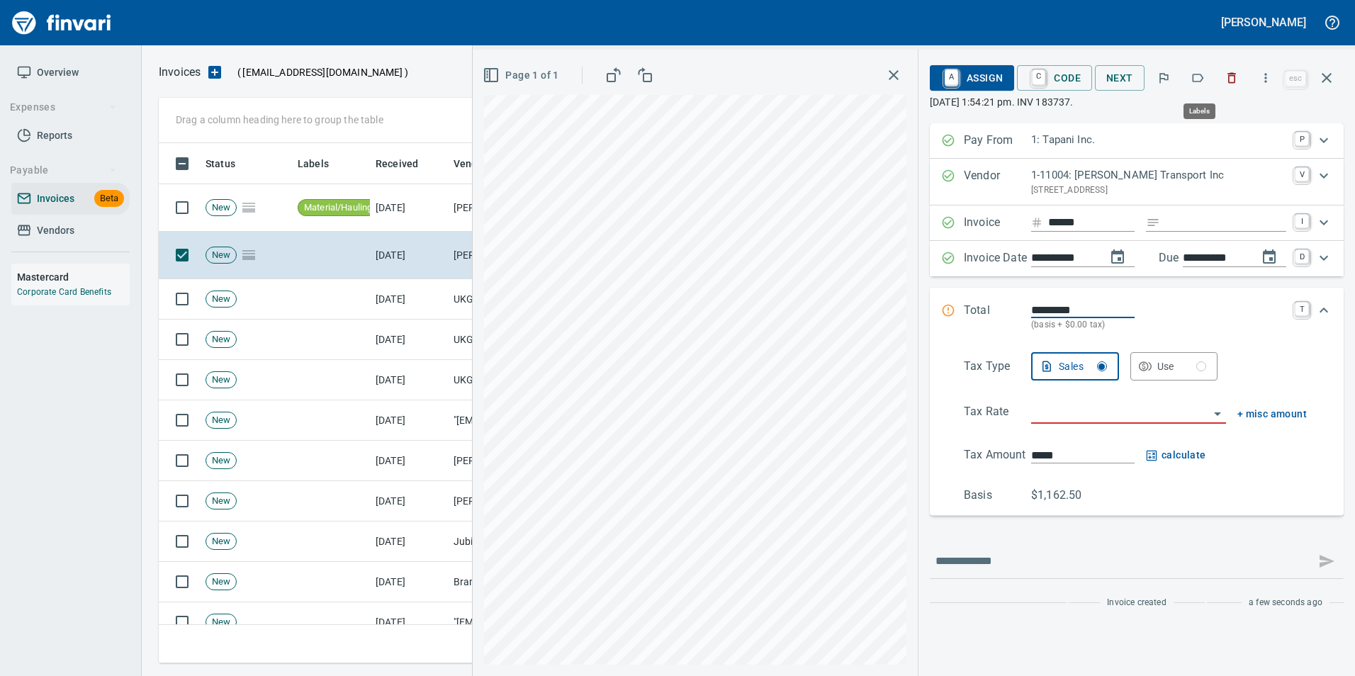
click at [1201, 84] on icon "button" at bounding box center [1198, 78] width 14 height 14
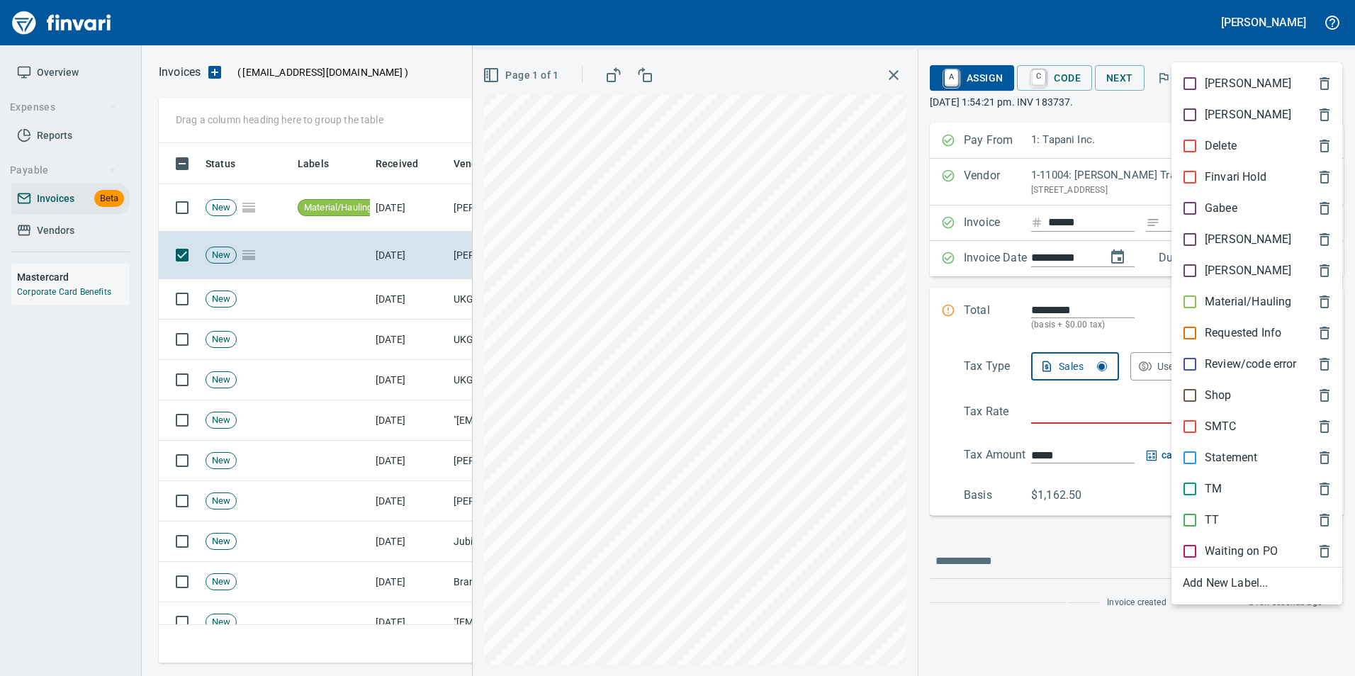
scroll to position [510, 1158]
click at [1249, 296] on p "Material/Hauling" at bounding box center [1248, 301] width 86 height 17
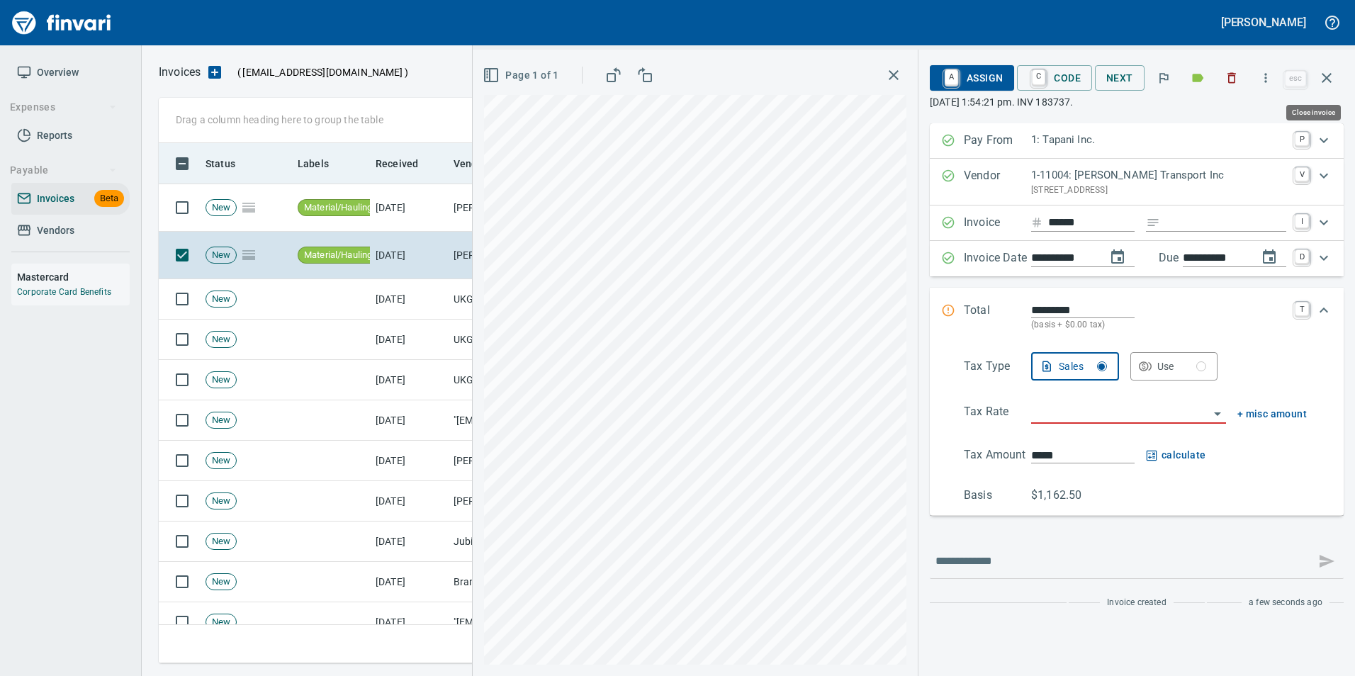
click at [1322, 78] on icon "button" at bounding box center [1327, 77] width 17 height 17
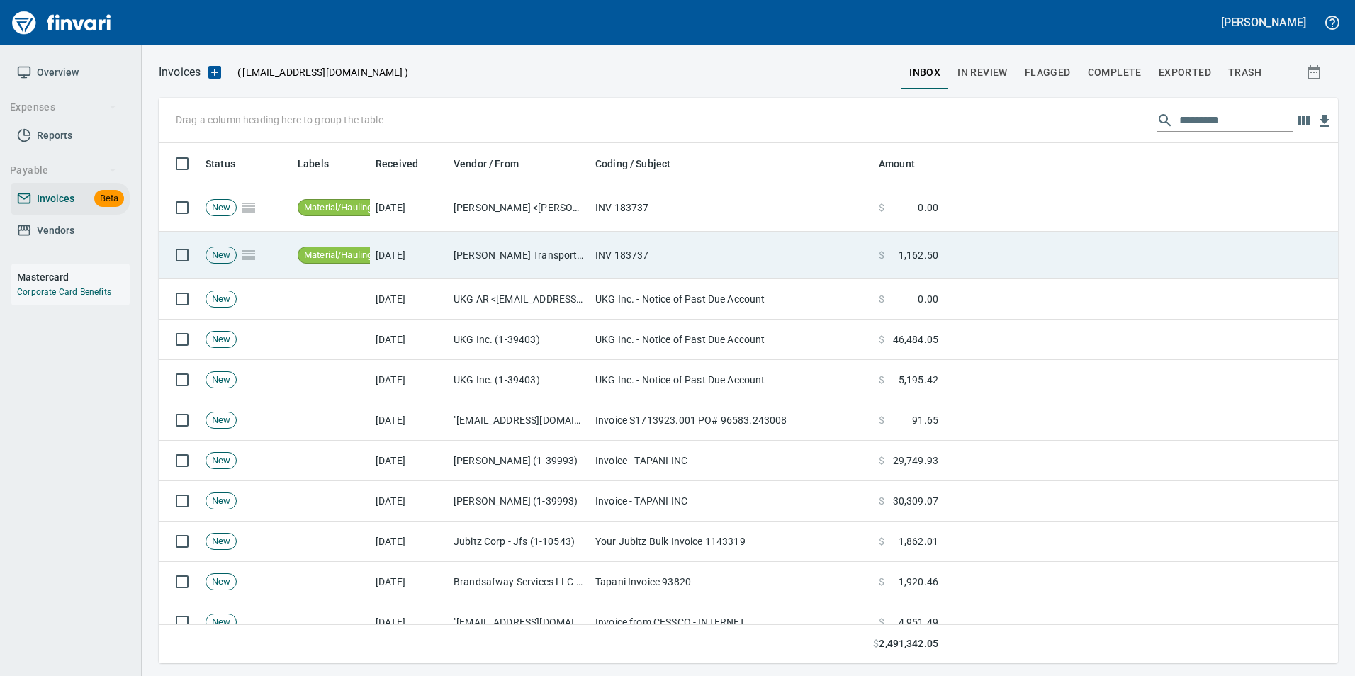
scroll to position [510, 1158]
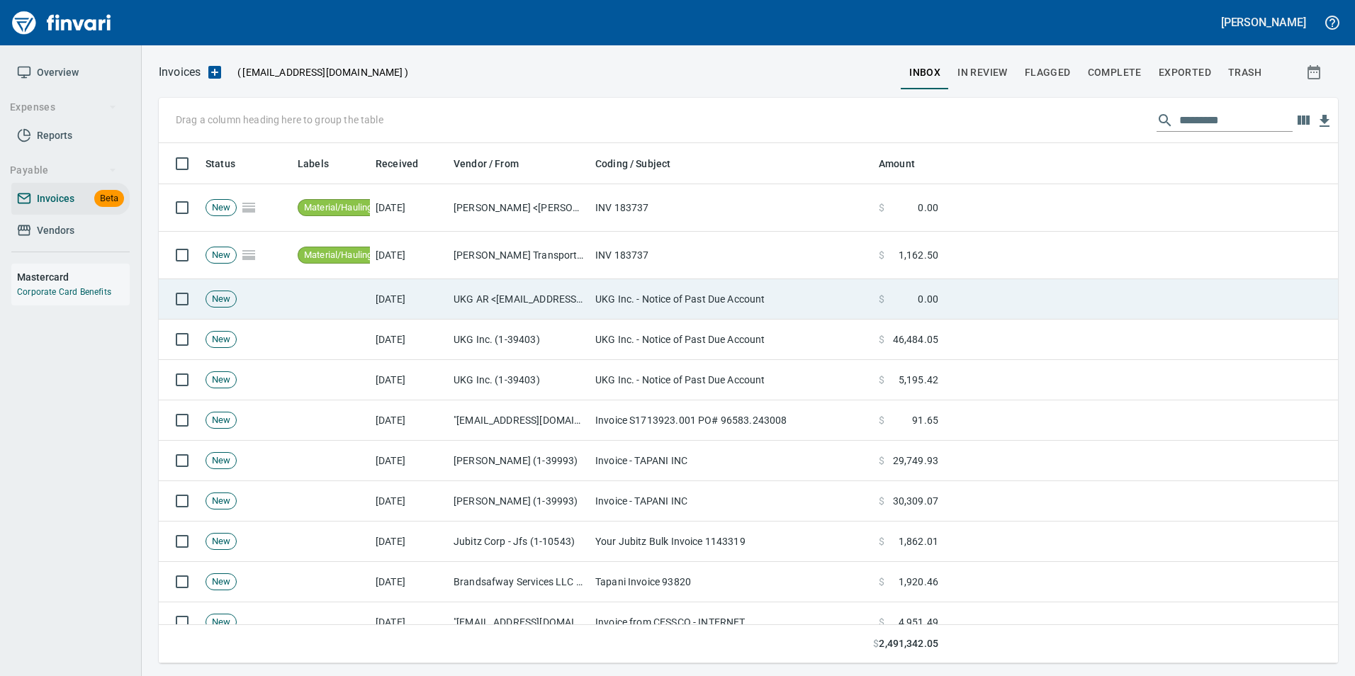
click at [1107, 288] on td at bounding box center [1141, 299] width 394 height 40
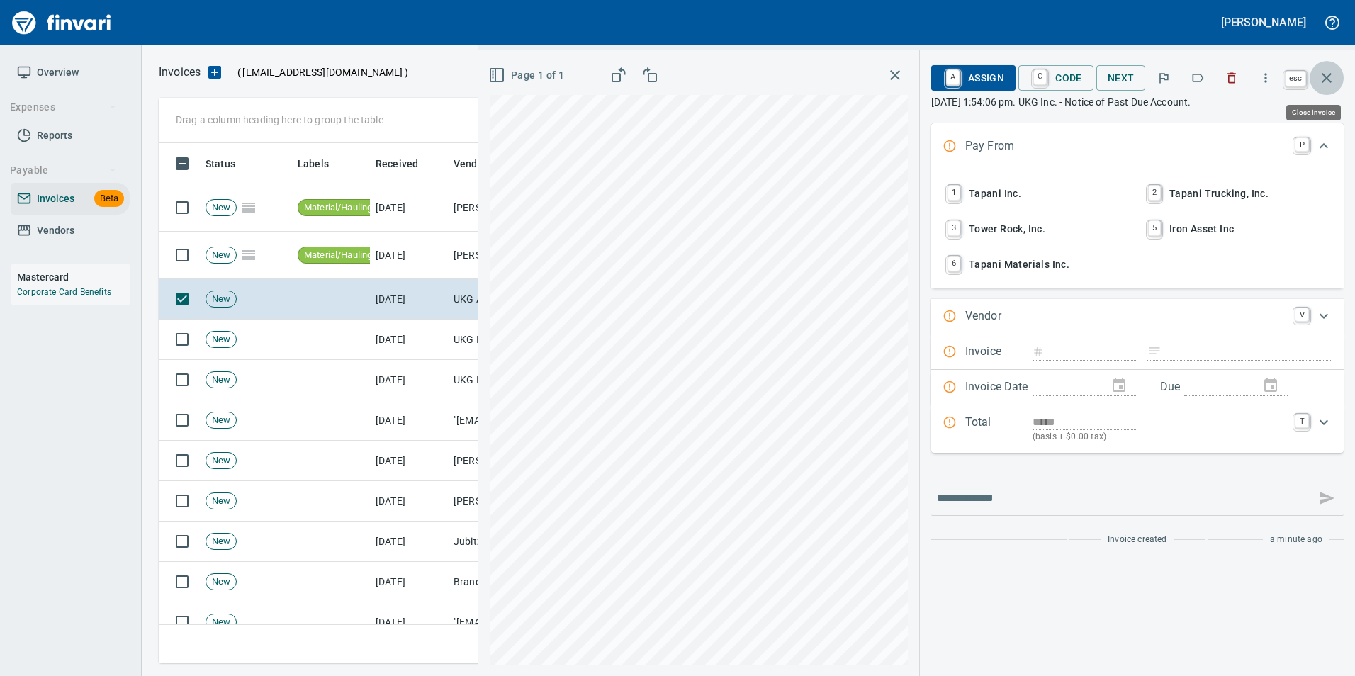
click at [1326, 83] on icon "button" at bounding box center [1327, 77] width 17 height 17
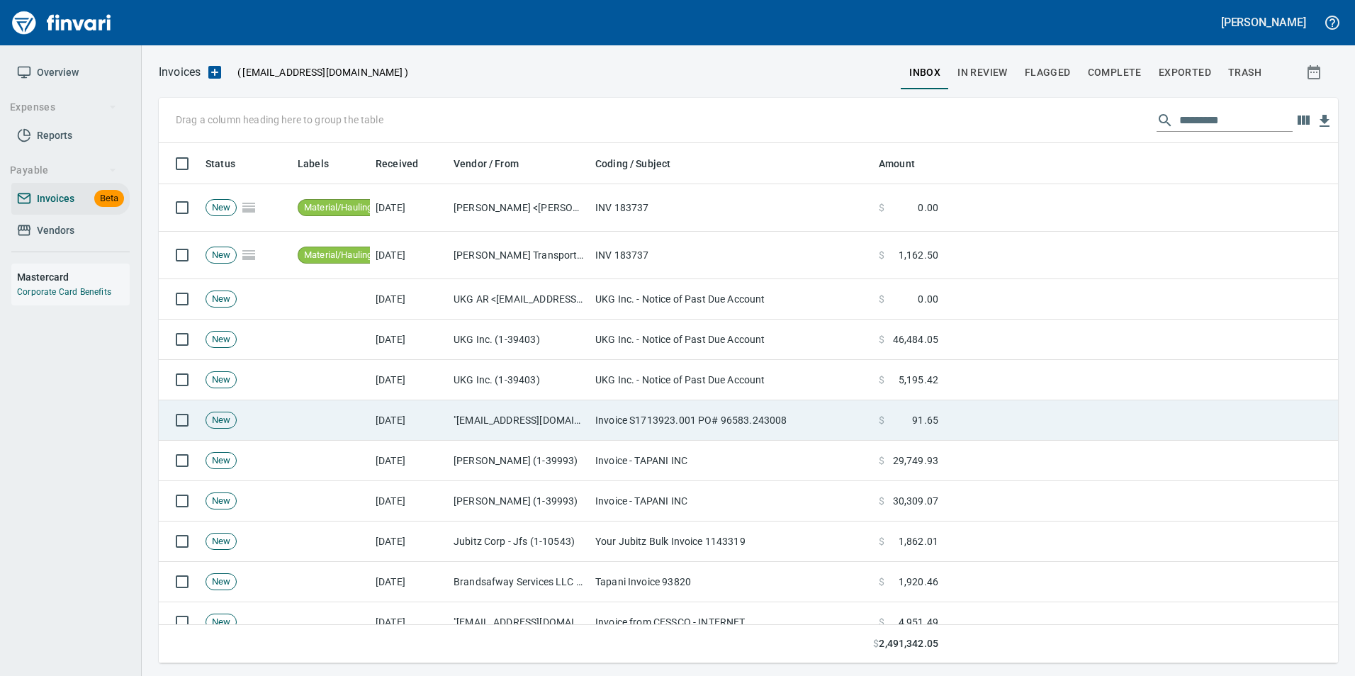
click at [608, 415] on td "Invoice S1713923.001 PO# 96583.243008" at bounding box center [732, 421] width 284 height 40
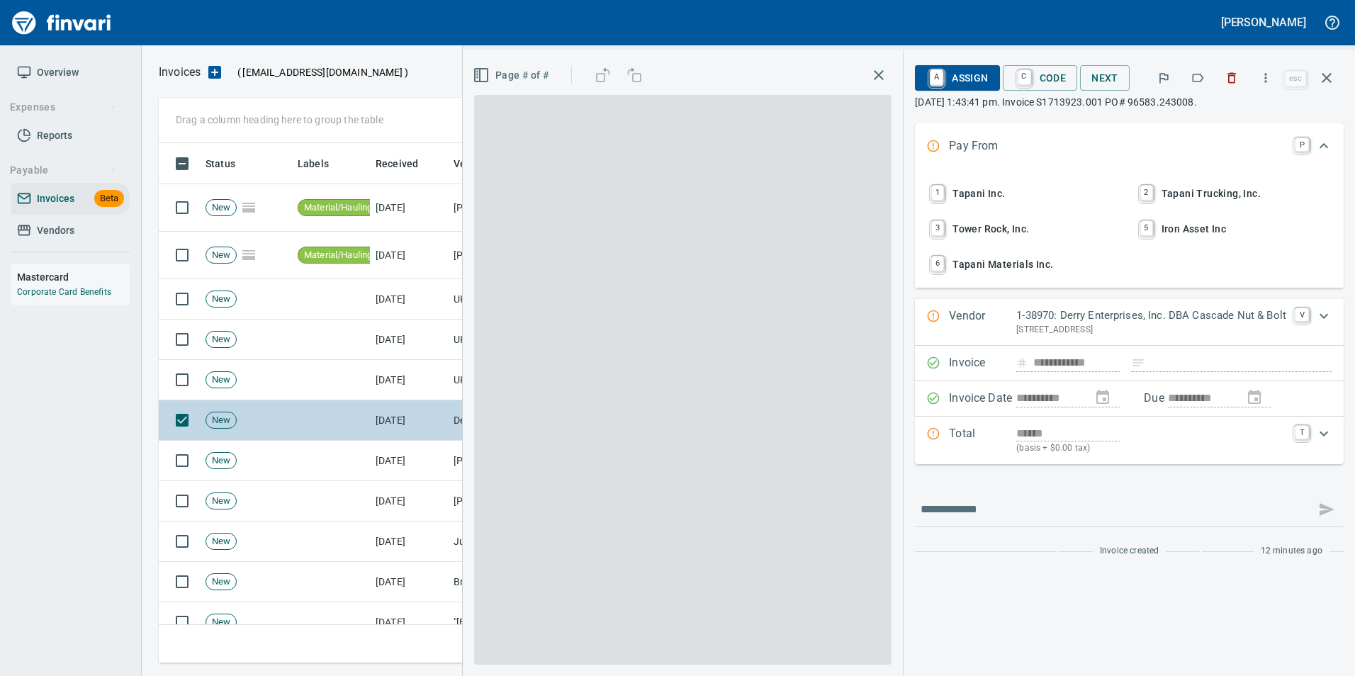
type input "**********"
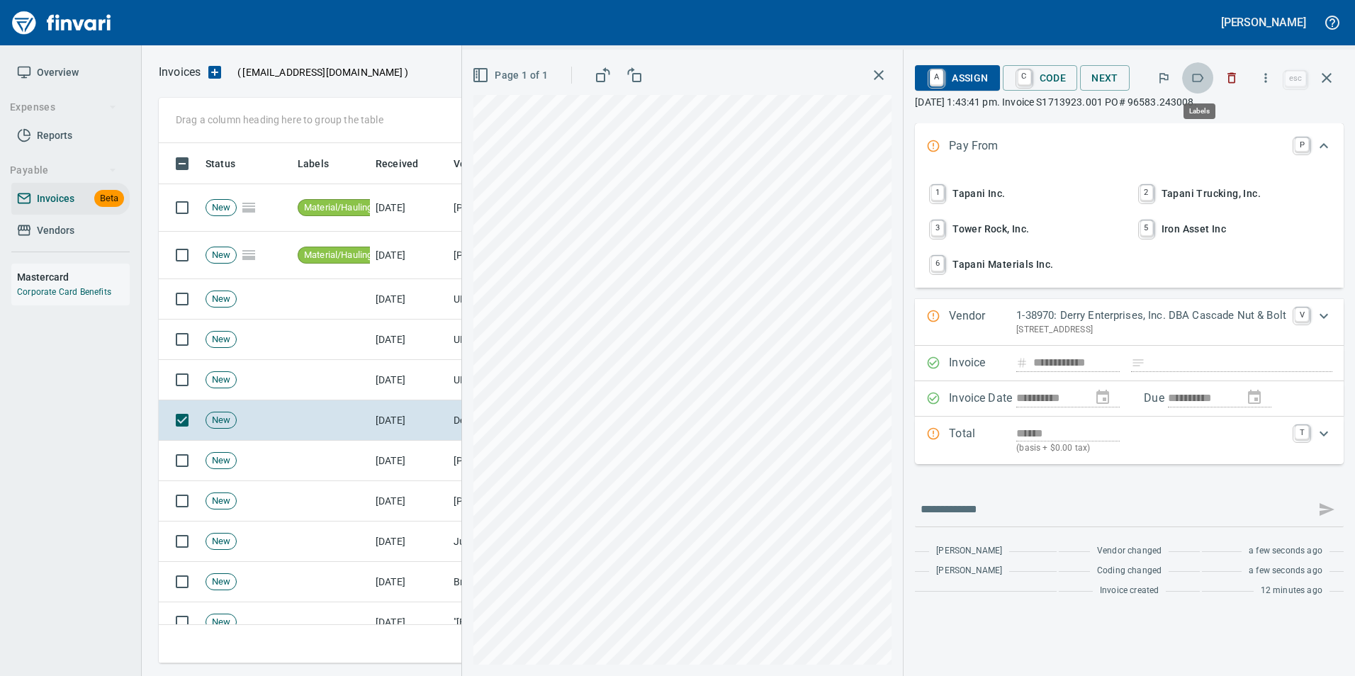
click at [1197, 80] on icon "button" at bounding box center [1198, 78] width 14 height 14
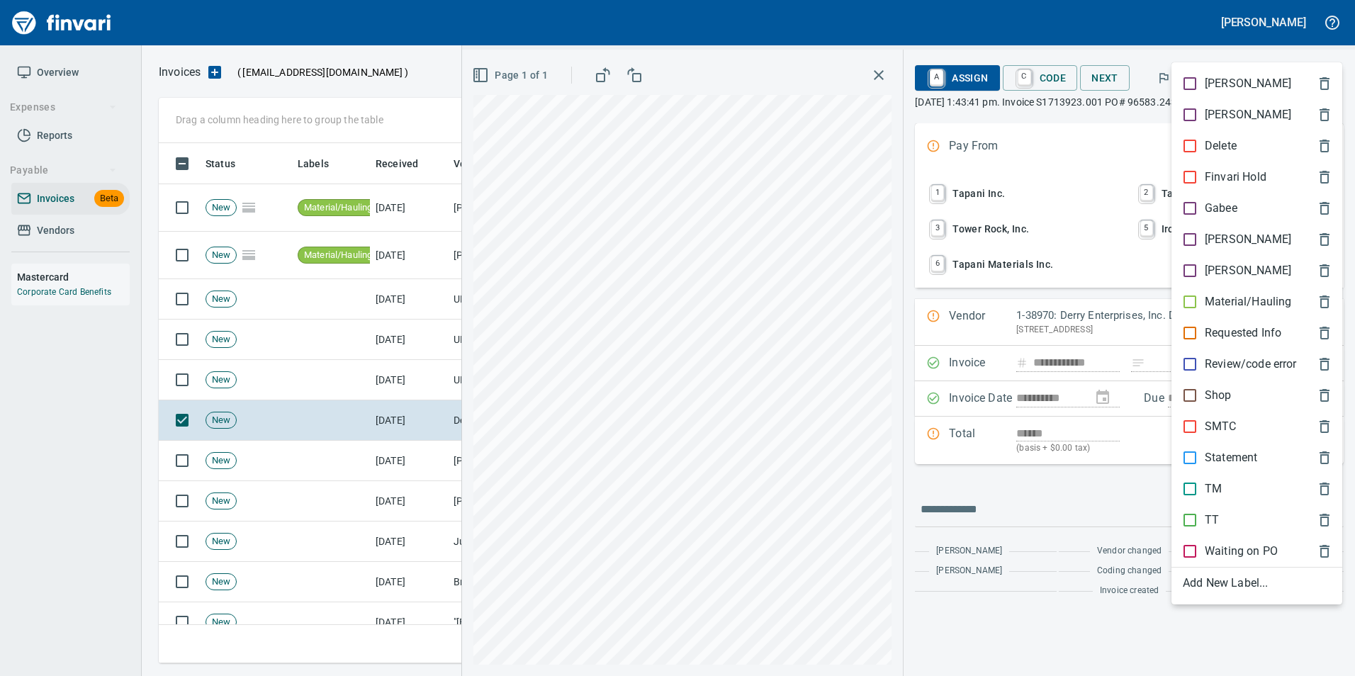
scroll to position [510, 1158]
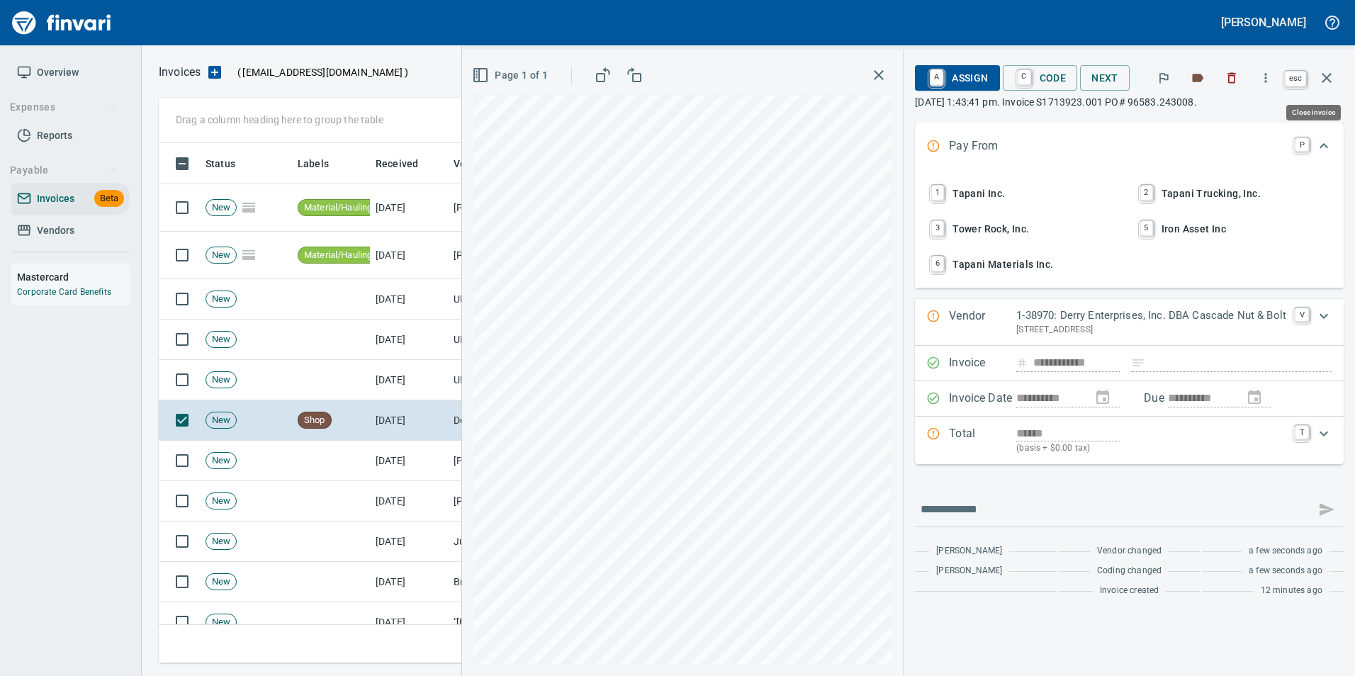
click at [1326, 86] on icon "button" at bounding box center [1327, 77] width 17 height 17
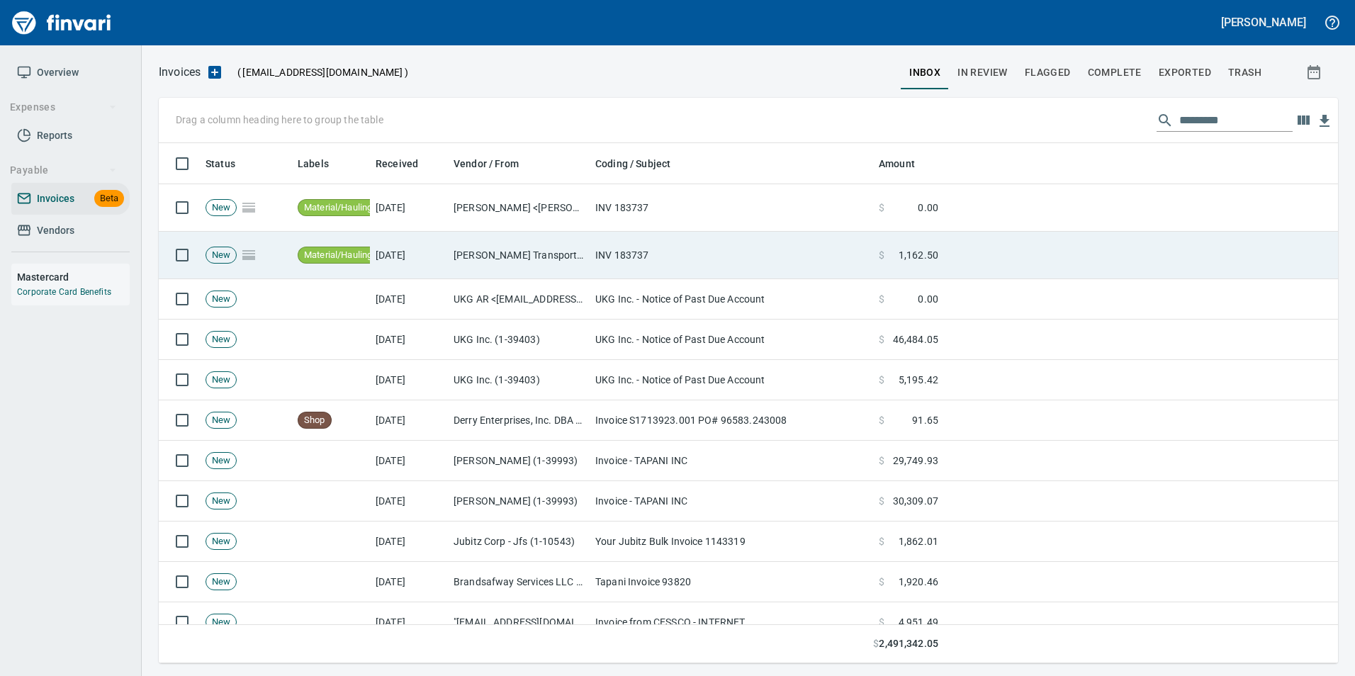
scroll to position [510, 1158]
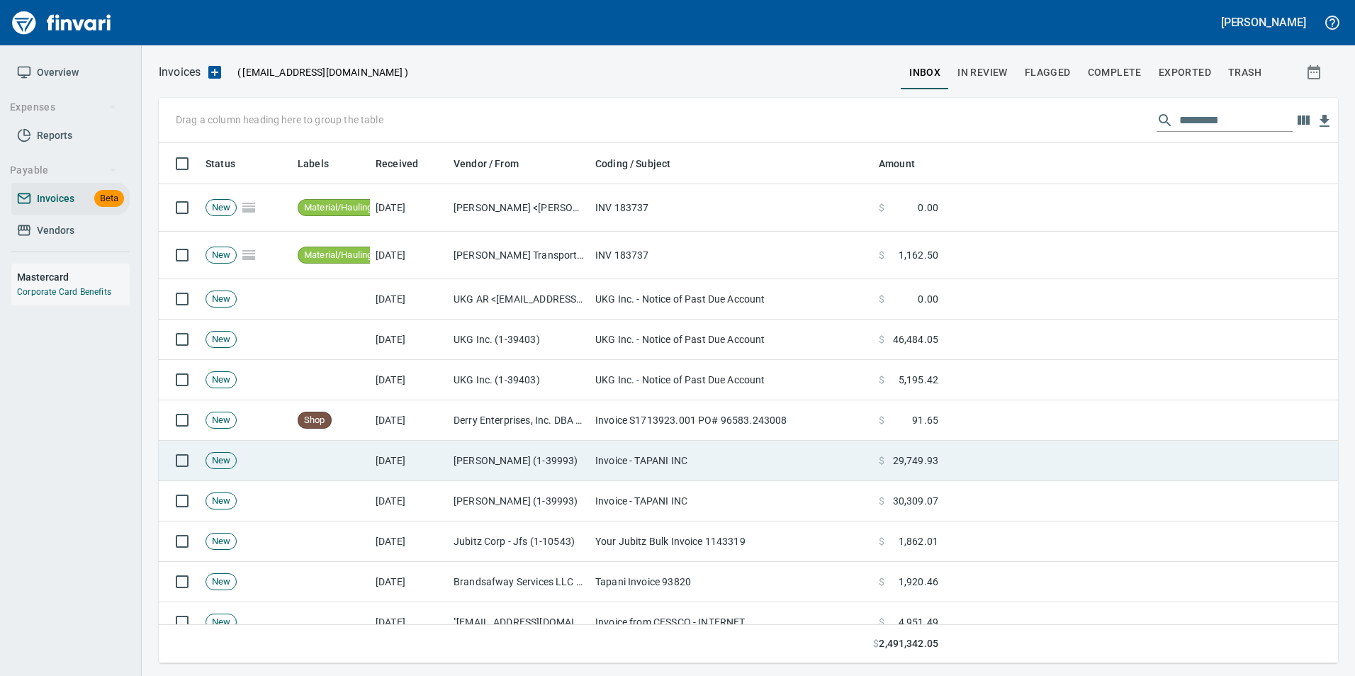
click at [612, 449] on td "Invoice - TAPANI INC" at bounding box center [732, 461] width 284 height 40
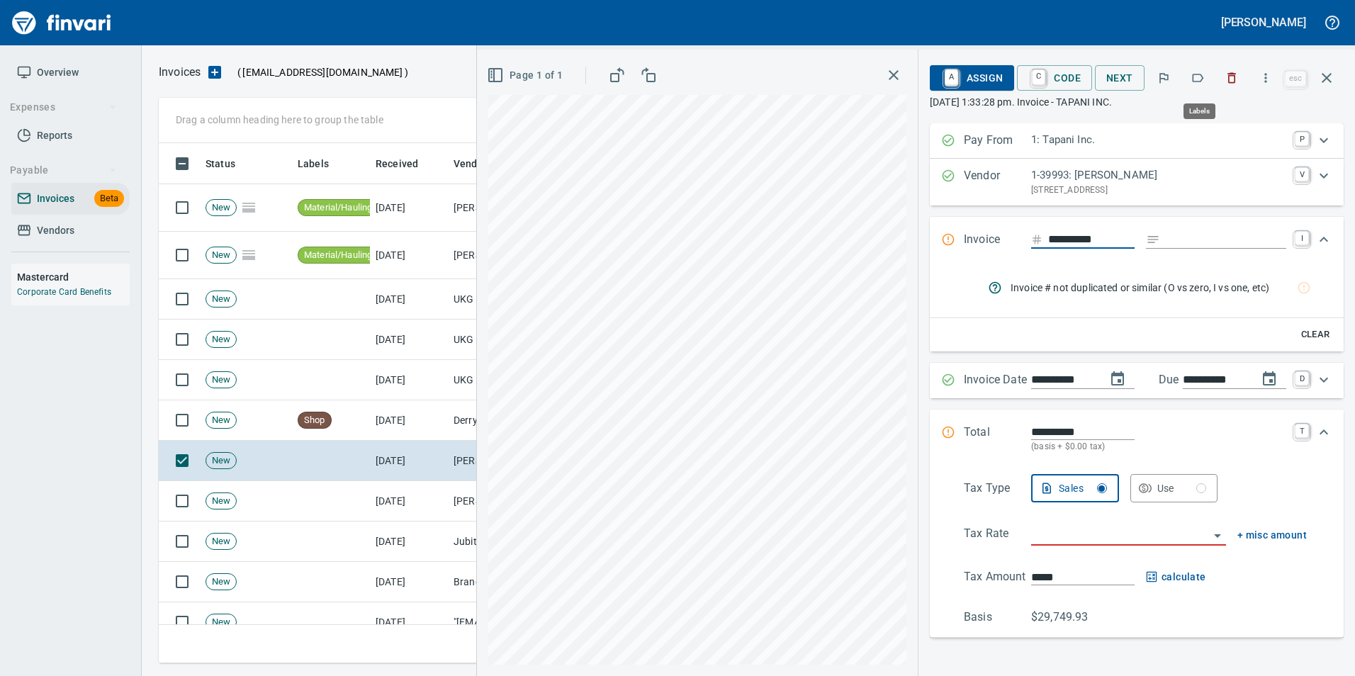
click at [1197, 79] on icon "button" at bounding box center [1198, 78] width 14 height 14
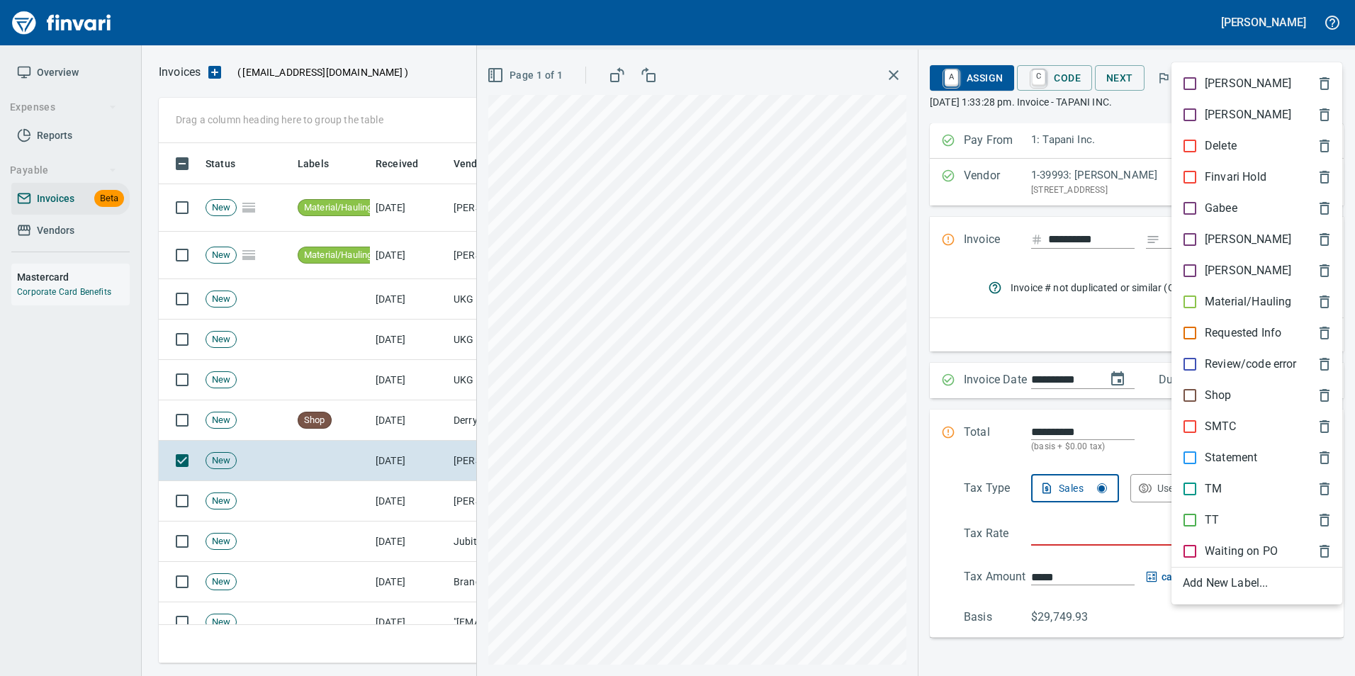
scroll to position [510, 1158]
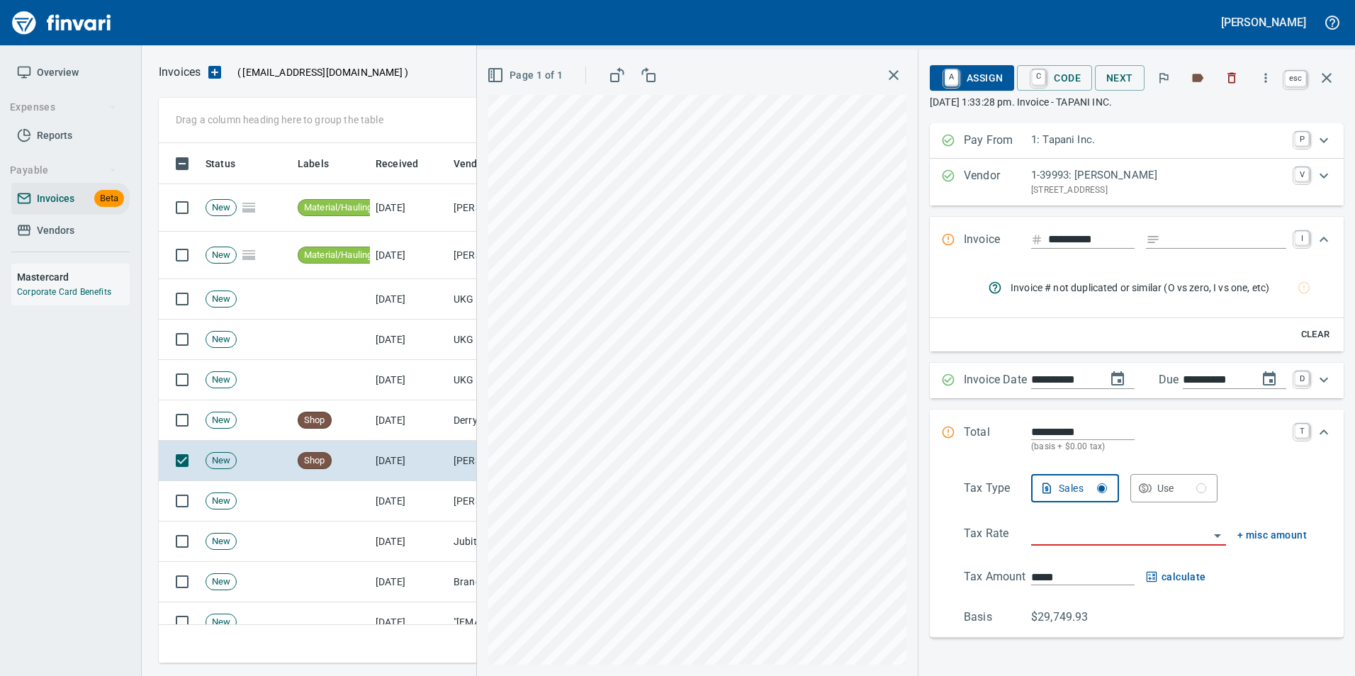
click at [1320, 86] on button "button" at bounding box center [1327, 78] width 34 height 34
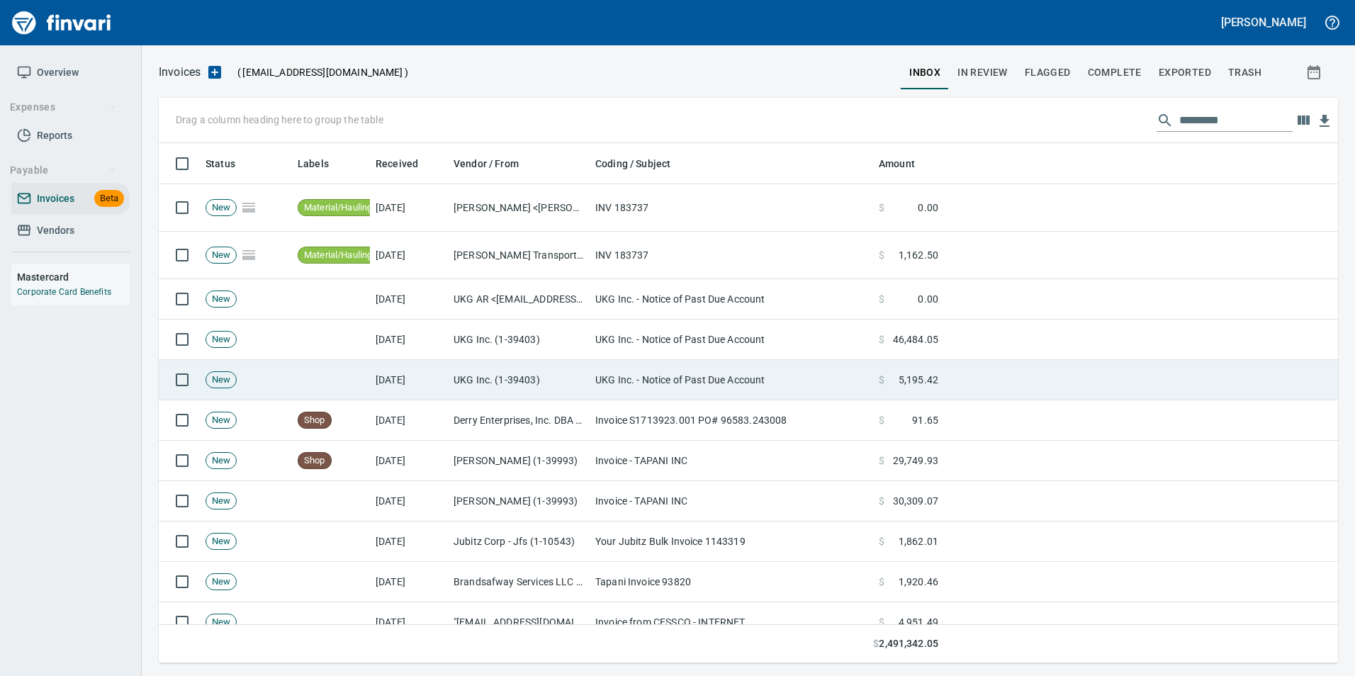
scroll to position [510, 1158]
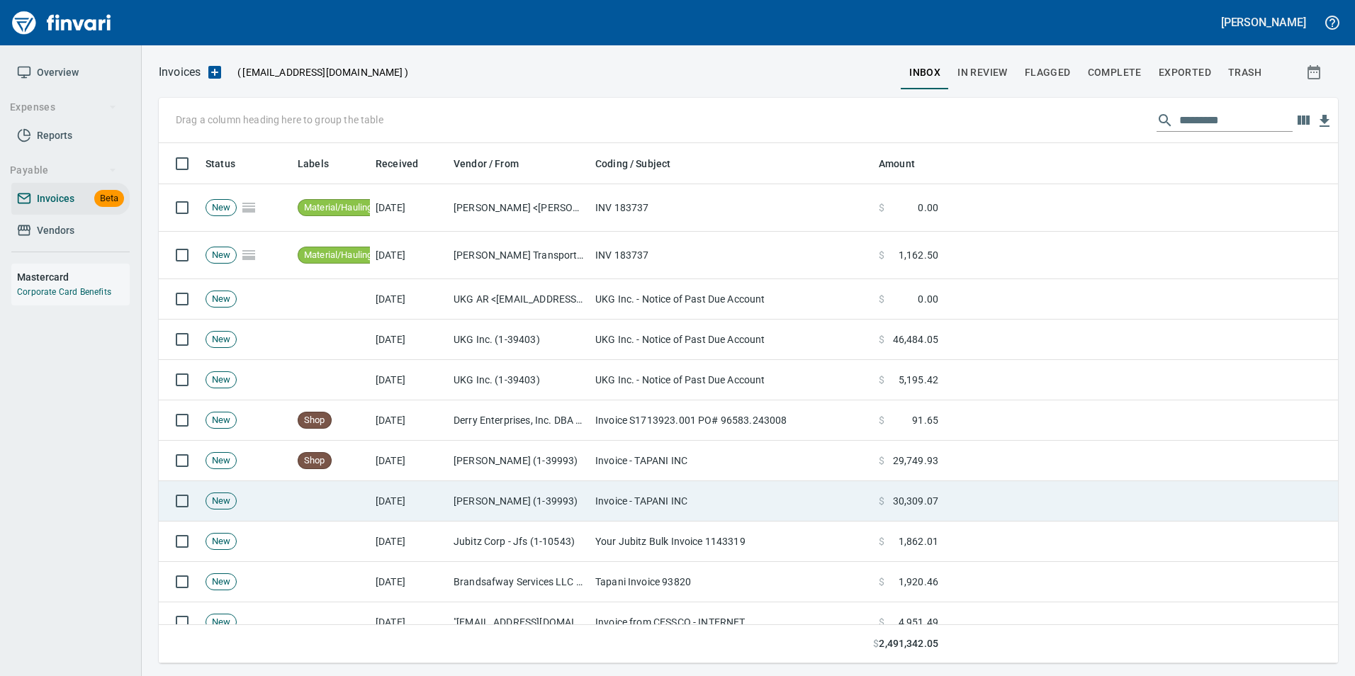
click at [721, 488] on td "Invoice - TAPANI INC" at bounding box center [732, 501] width 284 height 40
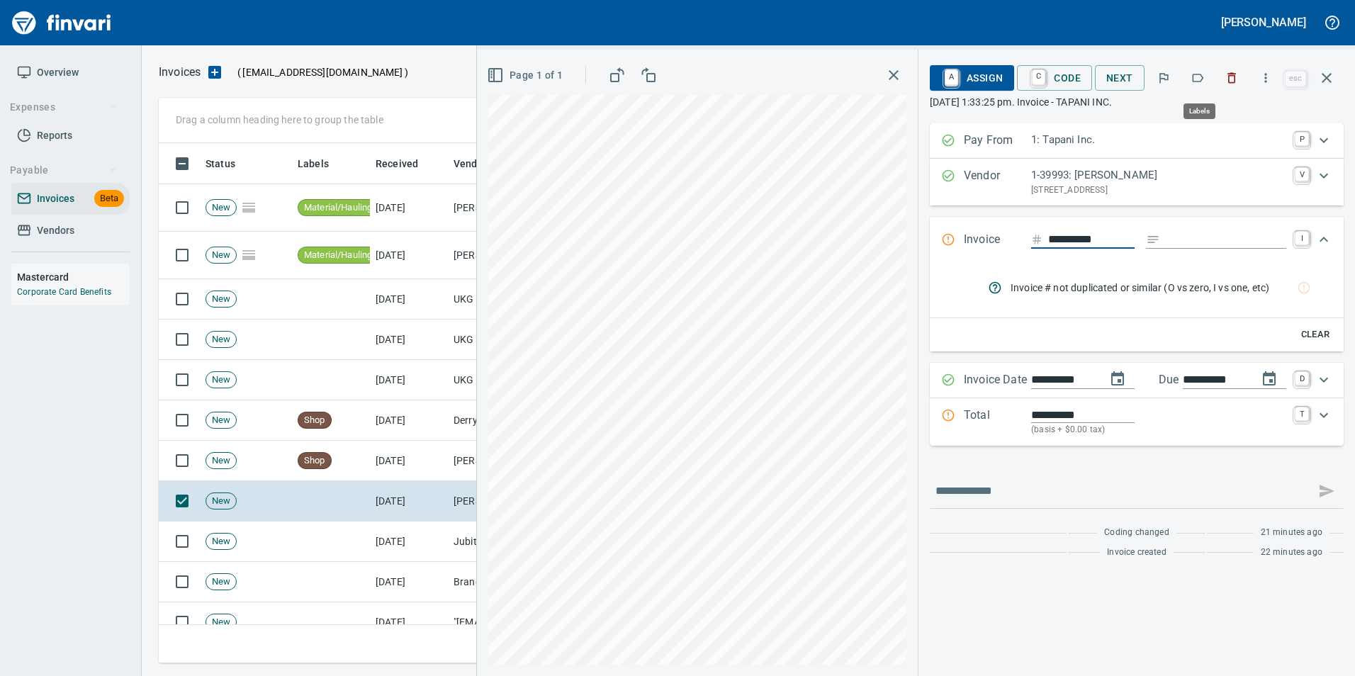
click at [1200, 81] on icon "button" at bounding box center [1198, 78] width 14 height 14
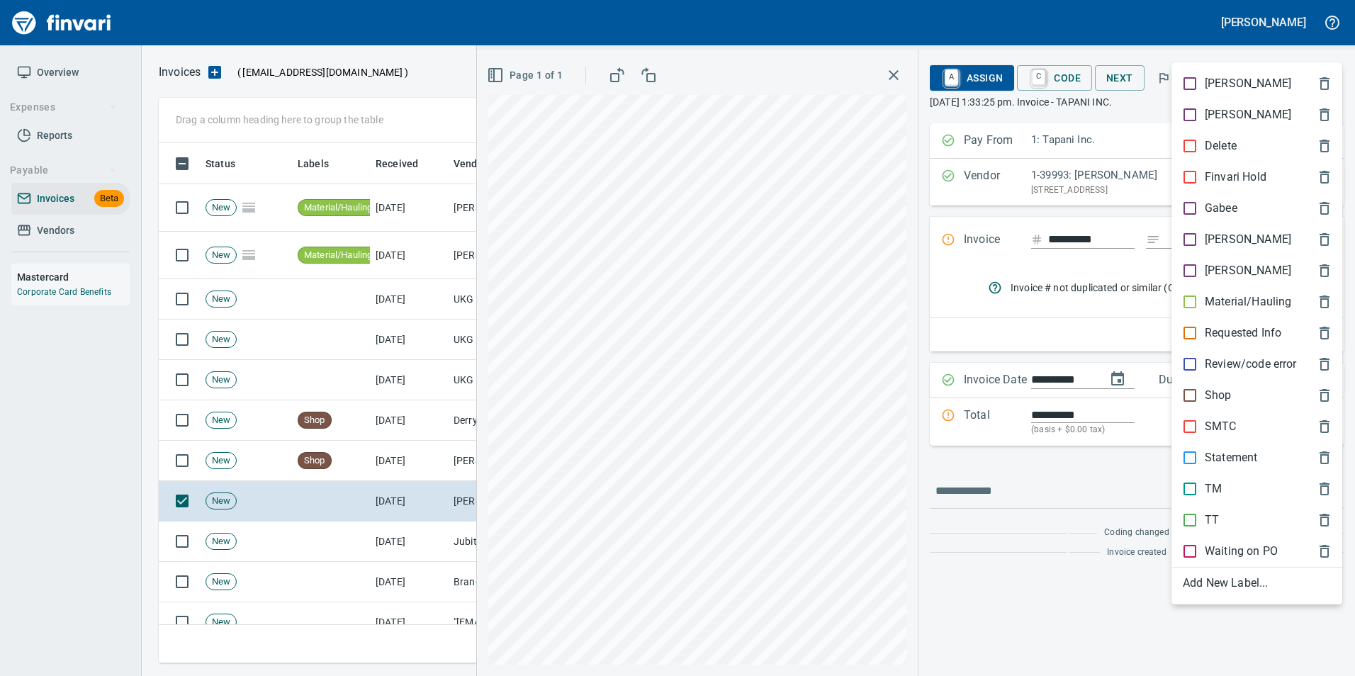
scroll to position [510, 1158]
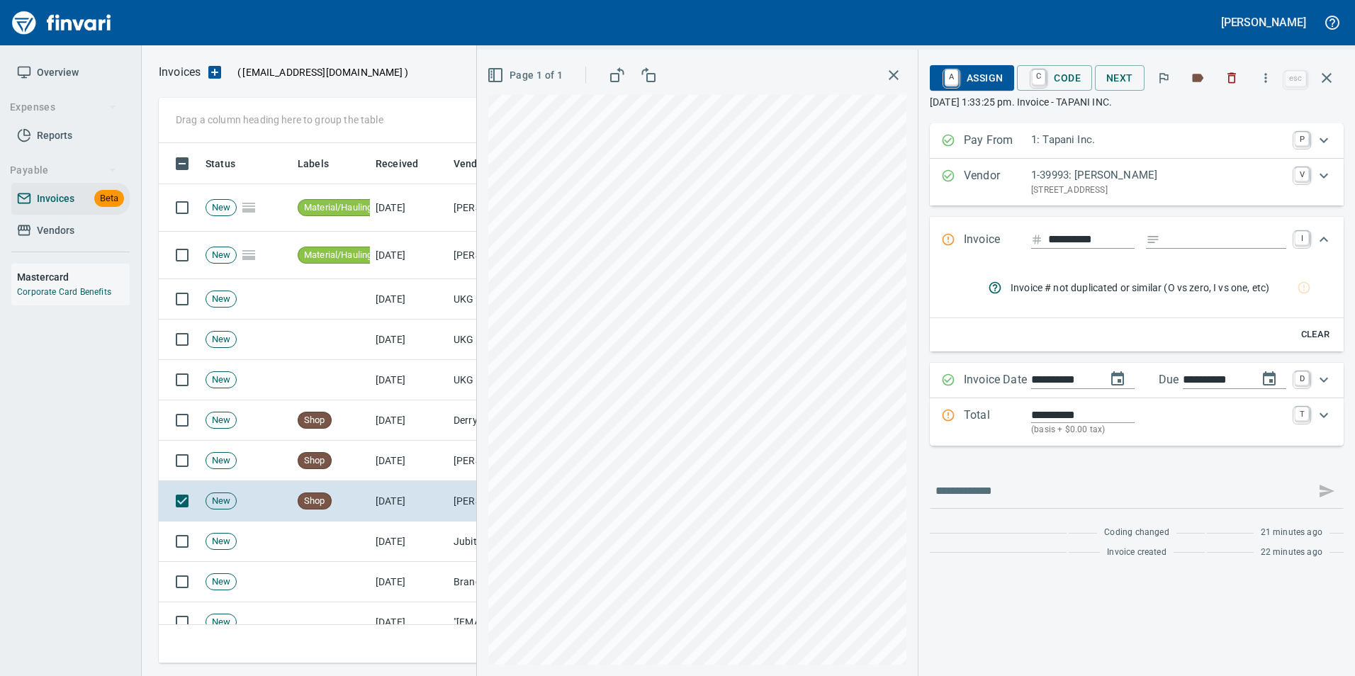
drag, startPoint x: 1328, startPoint y: 76, endPoint x: 1316, endPoint y: 84, distance: 14.2
click at [1328, 75] on icon "button" at bounding box center [1327, 77] width 17 height 17
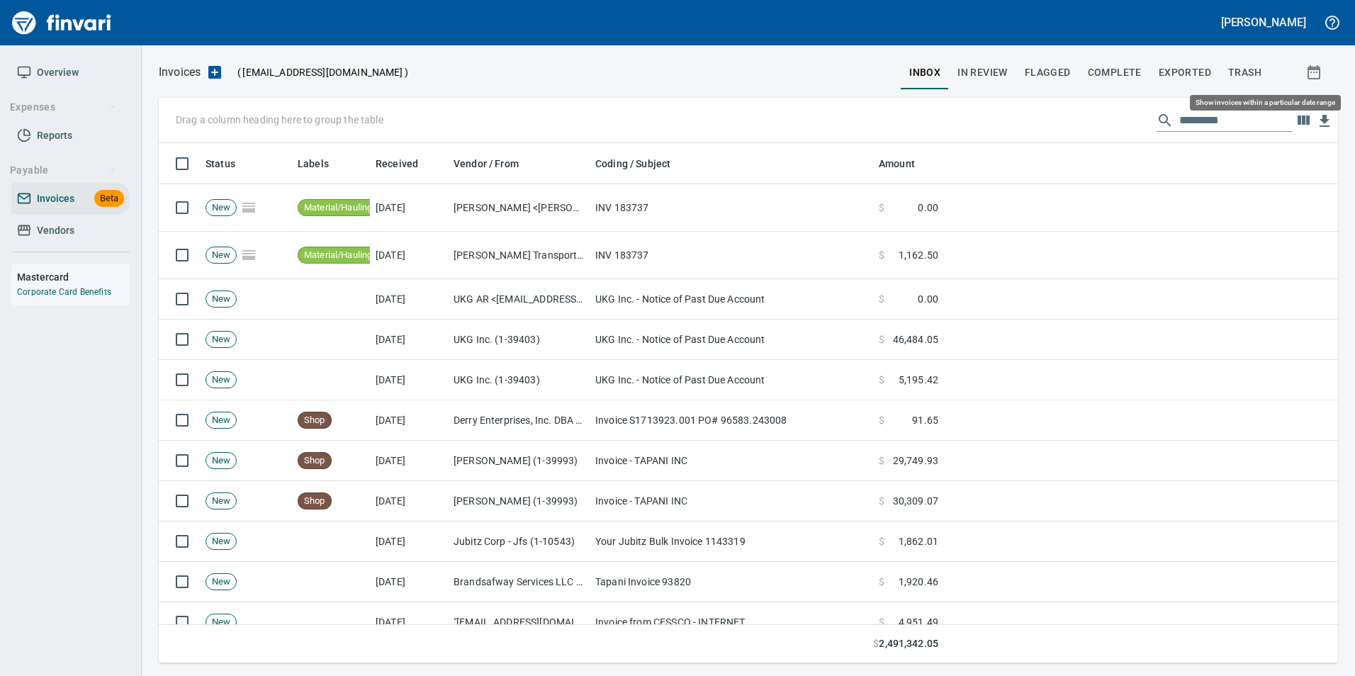
scroll to position [510, 1158]
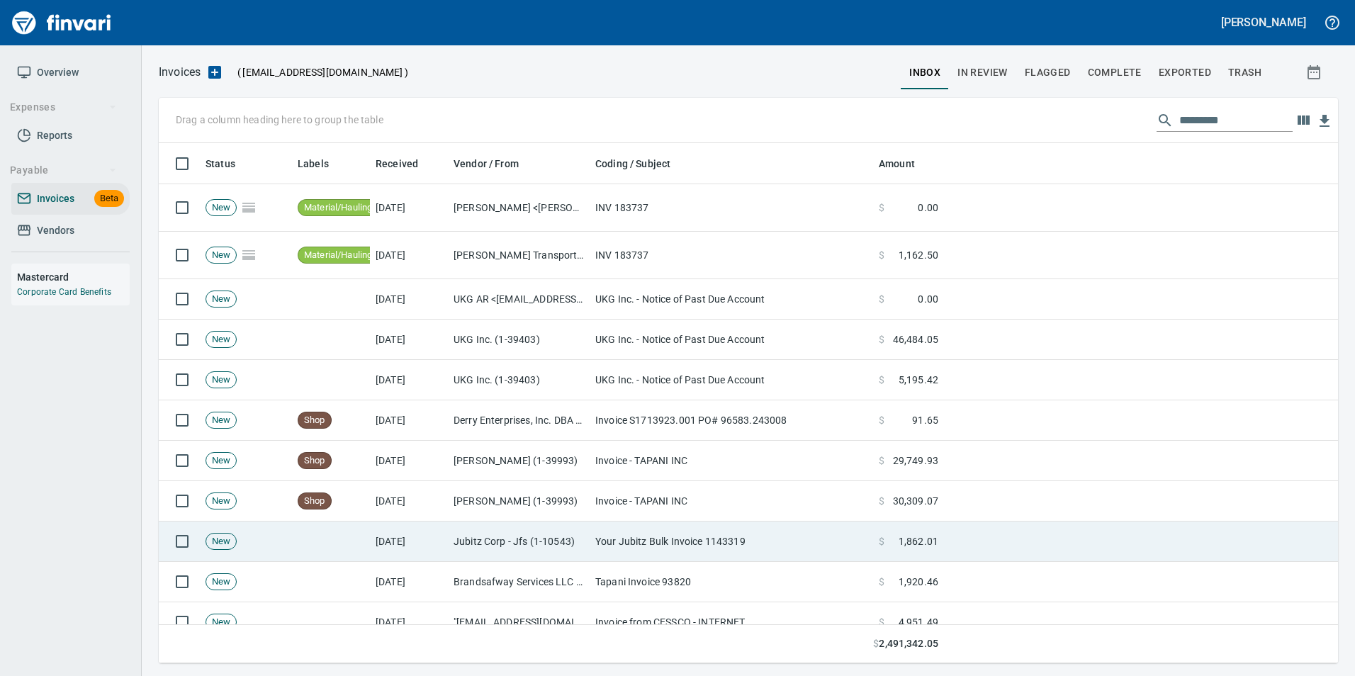
drag, startPoint x: 529, startPoint y: 532, endPoint x: 536, endPoint y: 525, distance: 10.0
click at [529, 530] on td "Jubitz Corp - Jfs (1-10543)" at bounding box center [519, 542] width 142 height 40
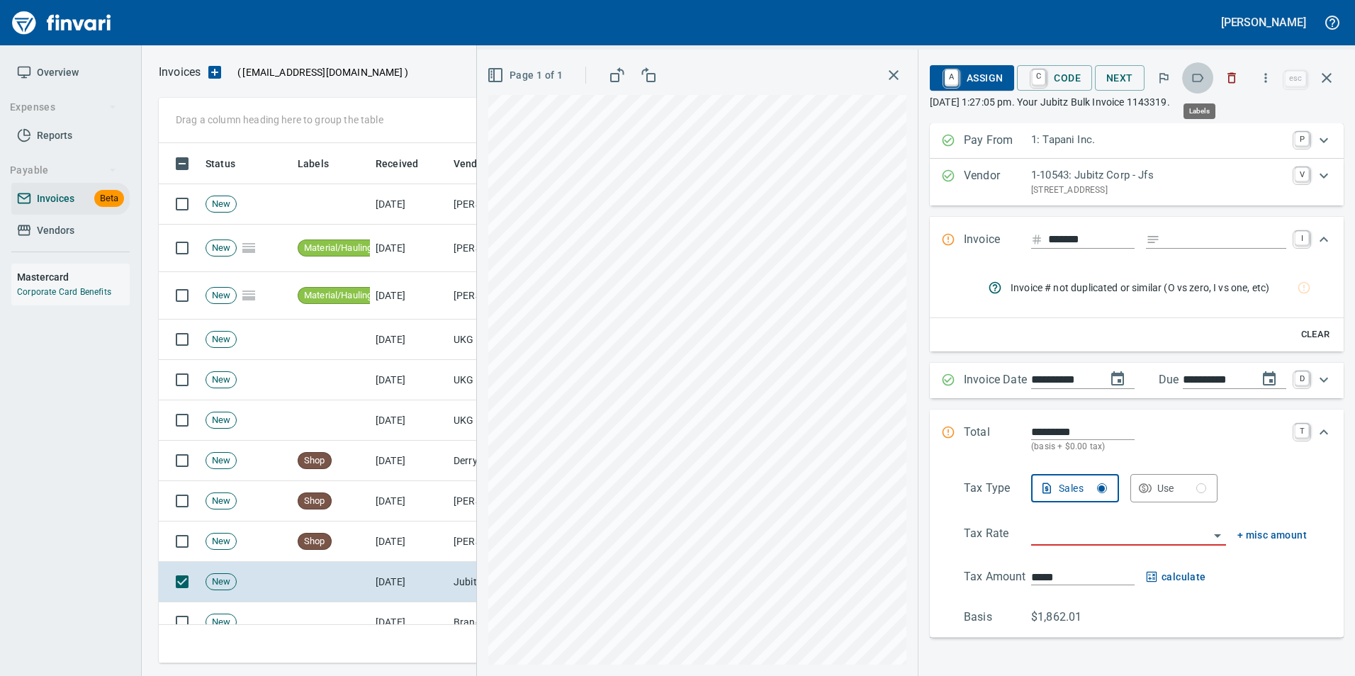
click at [1197, 83] on icon "button" at bounding box center [1198, 78] width 14 height 14
click at [1331, 82] on icon "button" at bounding box center [1327, 78] width 10 height 10
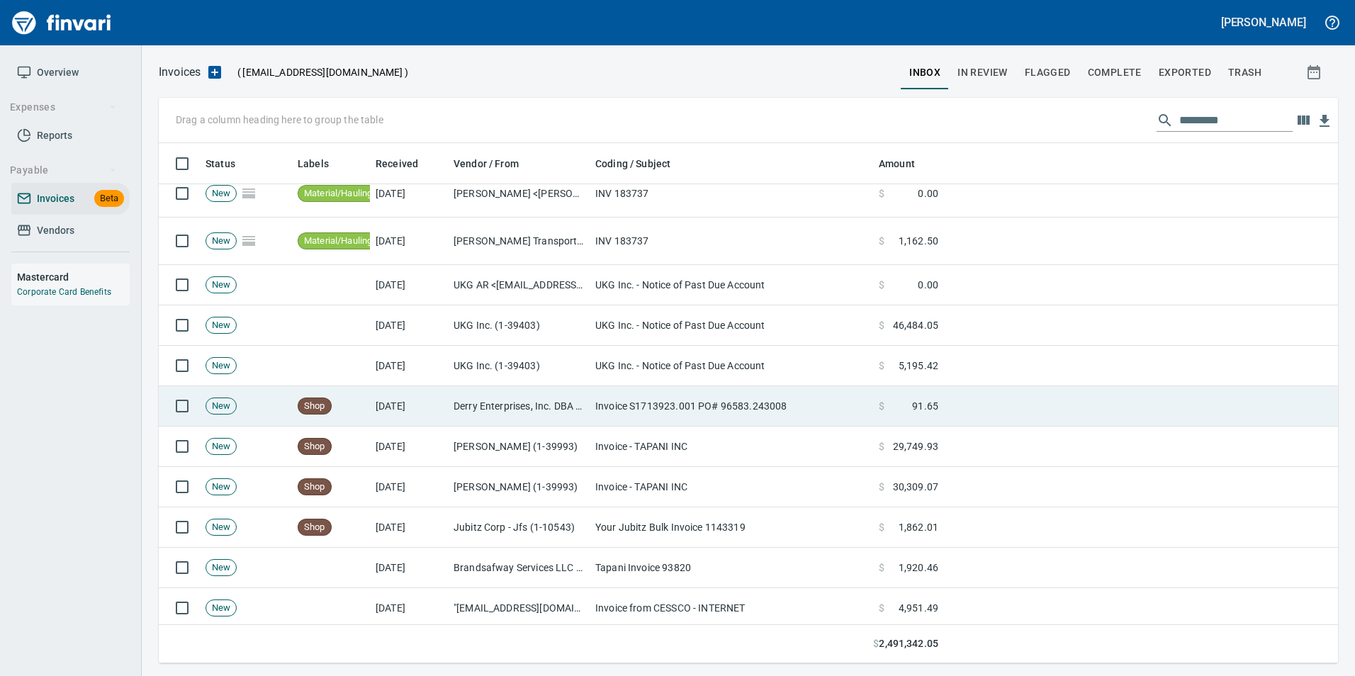
scroll to position [71, 0]
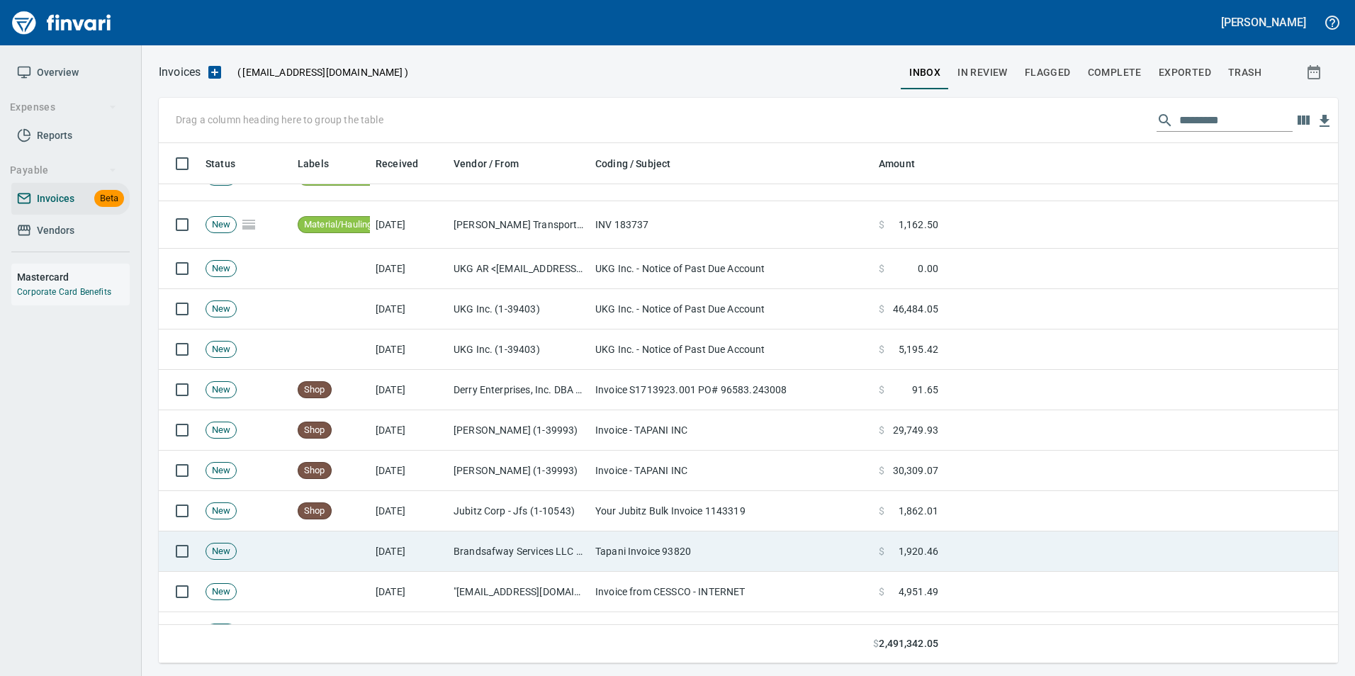
click at [489, 549] on td "Brandsafway Services LLC (1-38049)" at bounding box center [519, 552] width 142 height 40
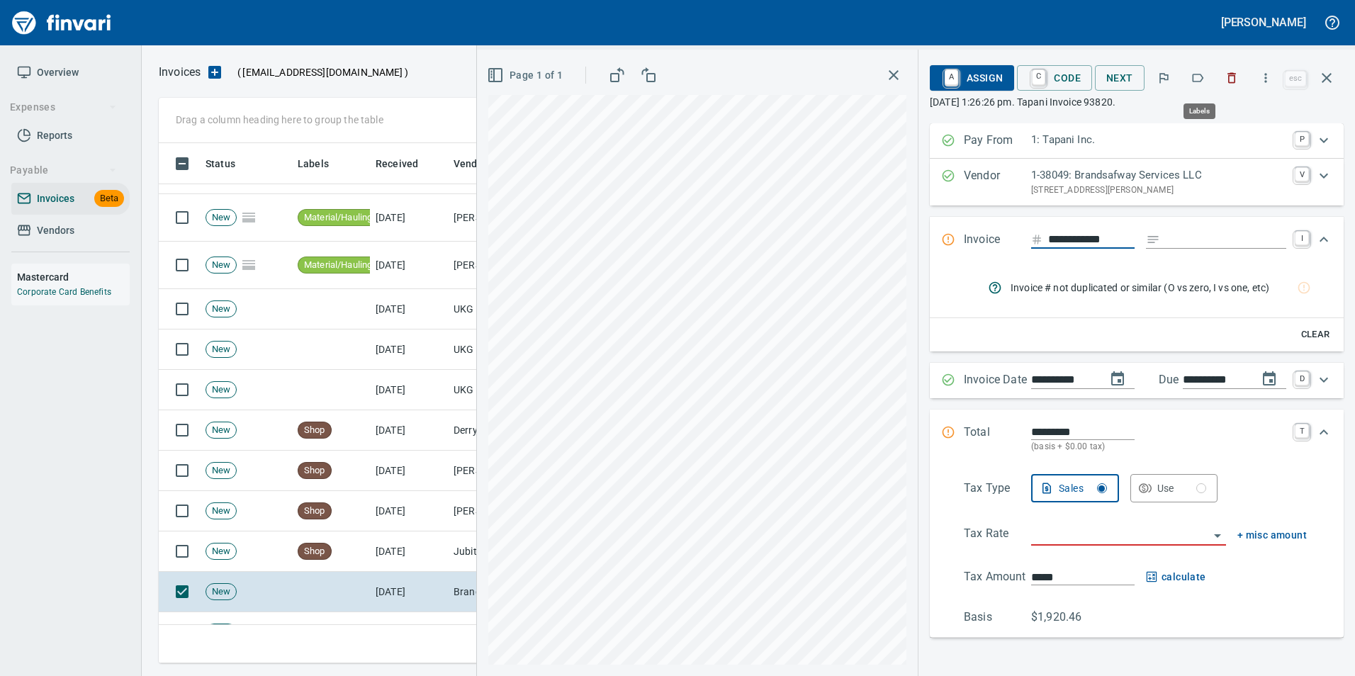
click at [1195, 78] on icon "button" at bounding box center [1198, 78] width 11 height 9
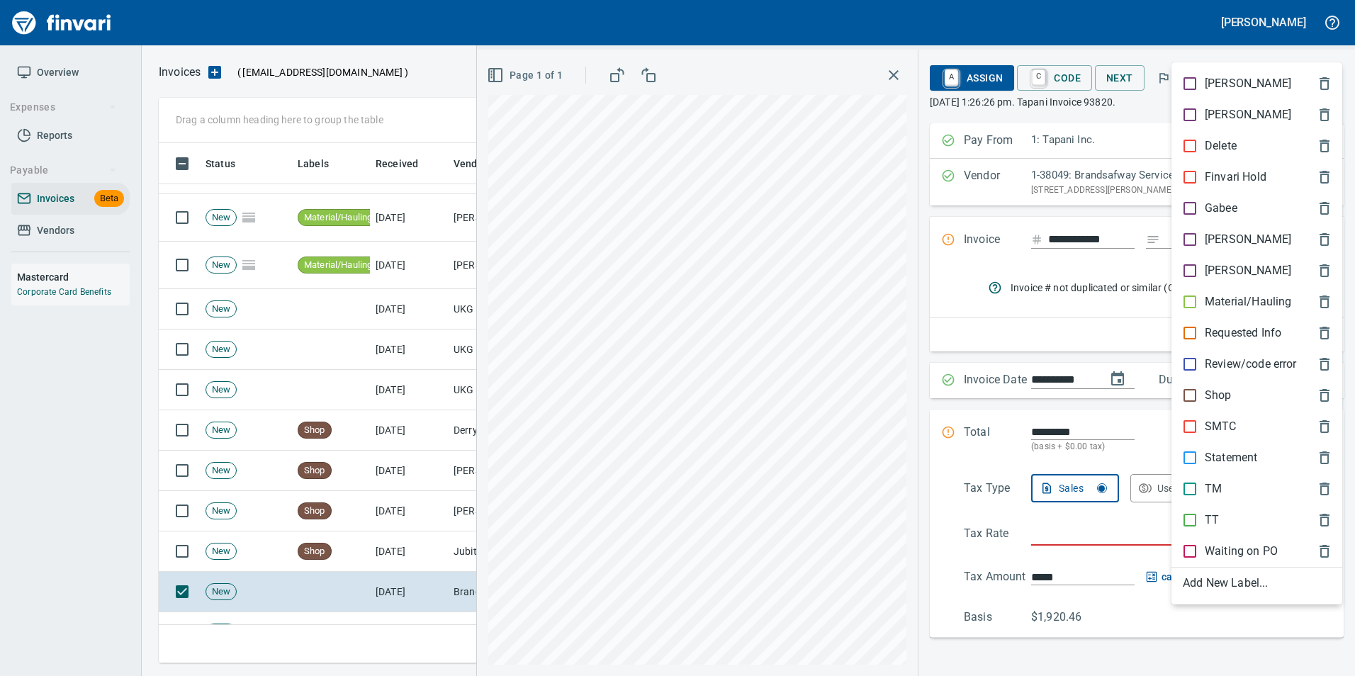
scroll to position [510, 1158]
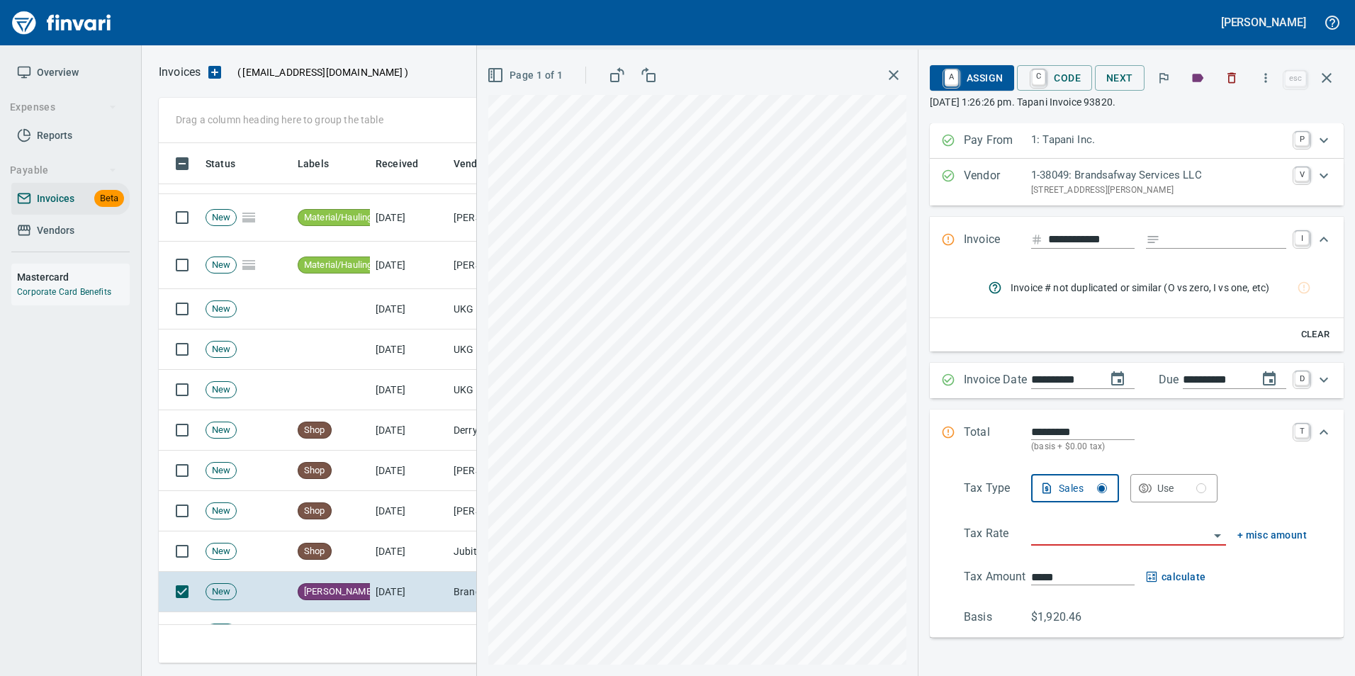
click at [1330, 79] on icon "button" at bounding box center [1327, 77] width 17 height 17
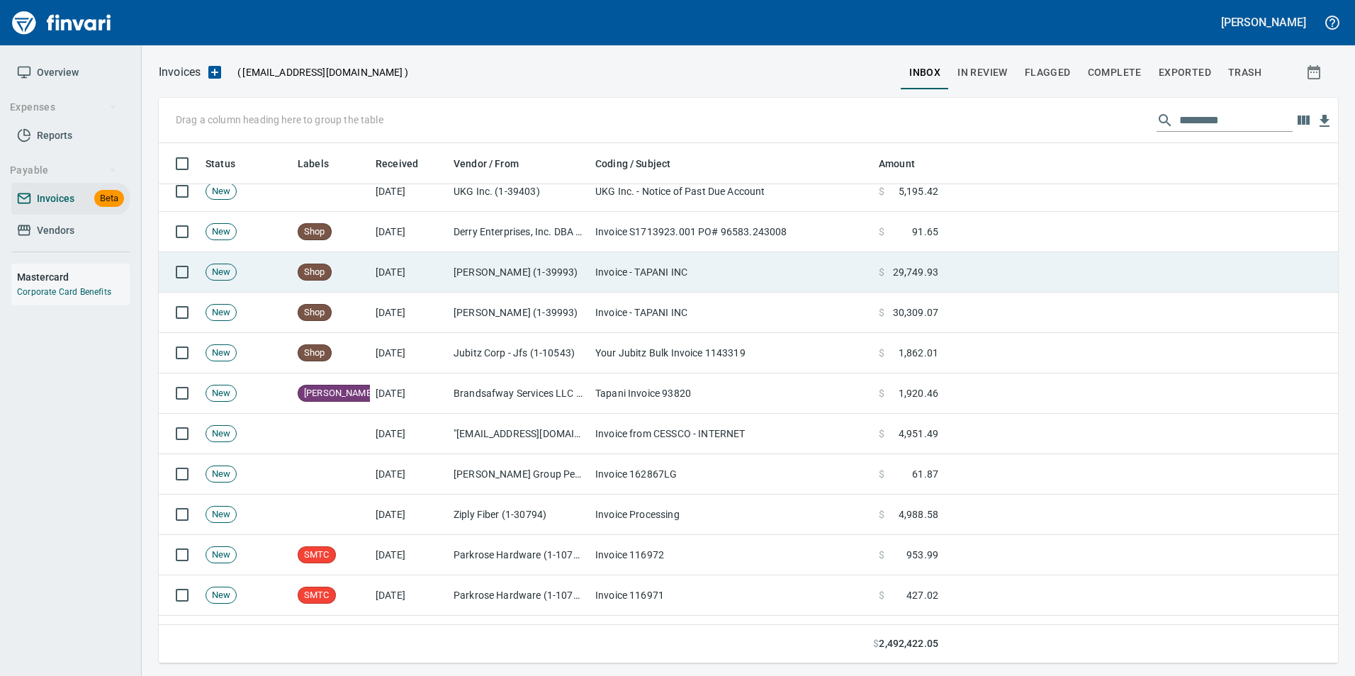
scroll to position [354, 0]
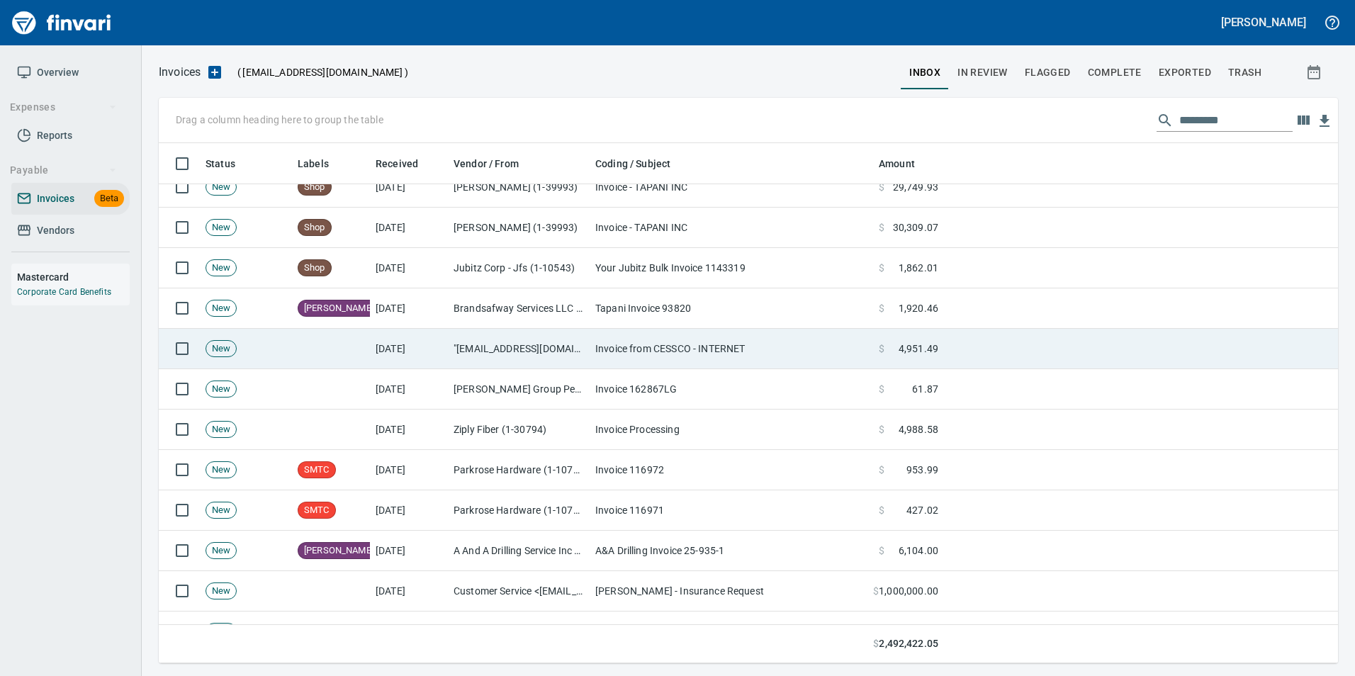
click at [715, 347] on td "Invoice from CESSCO - INTERNET" at bounding box center [732, 349] width 284 height 40
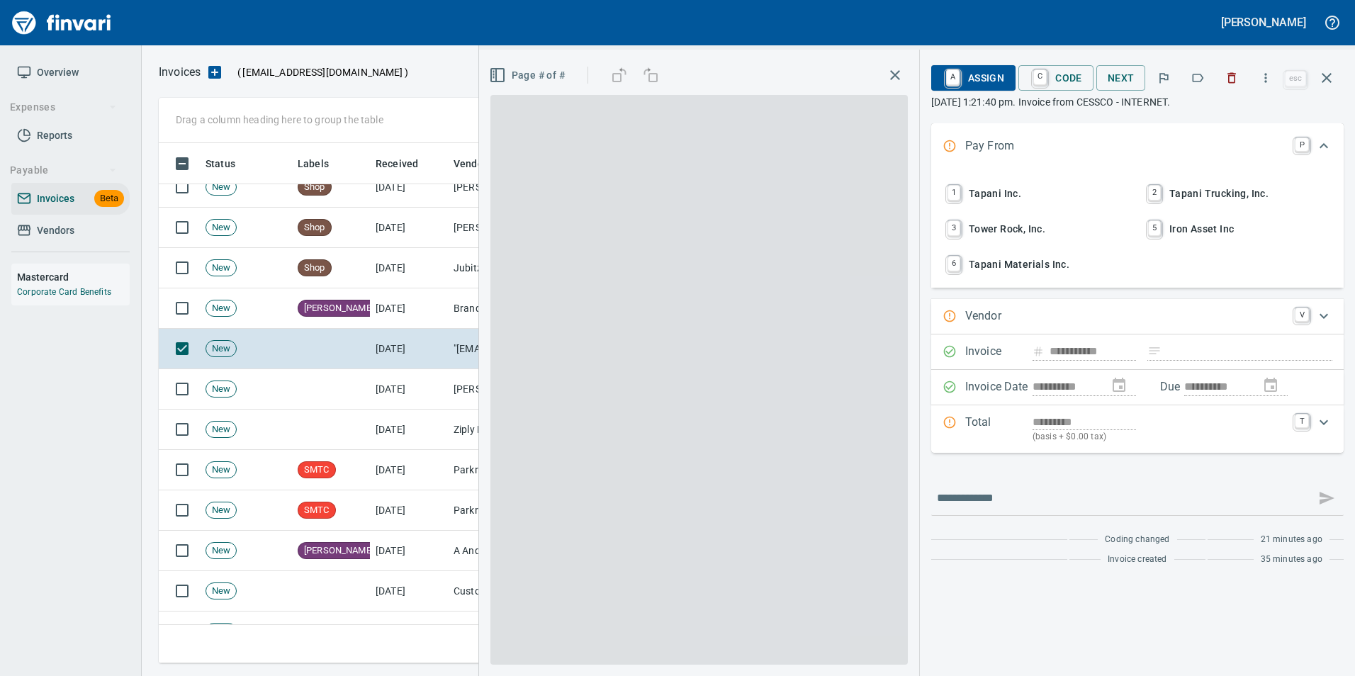
type input "**********"
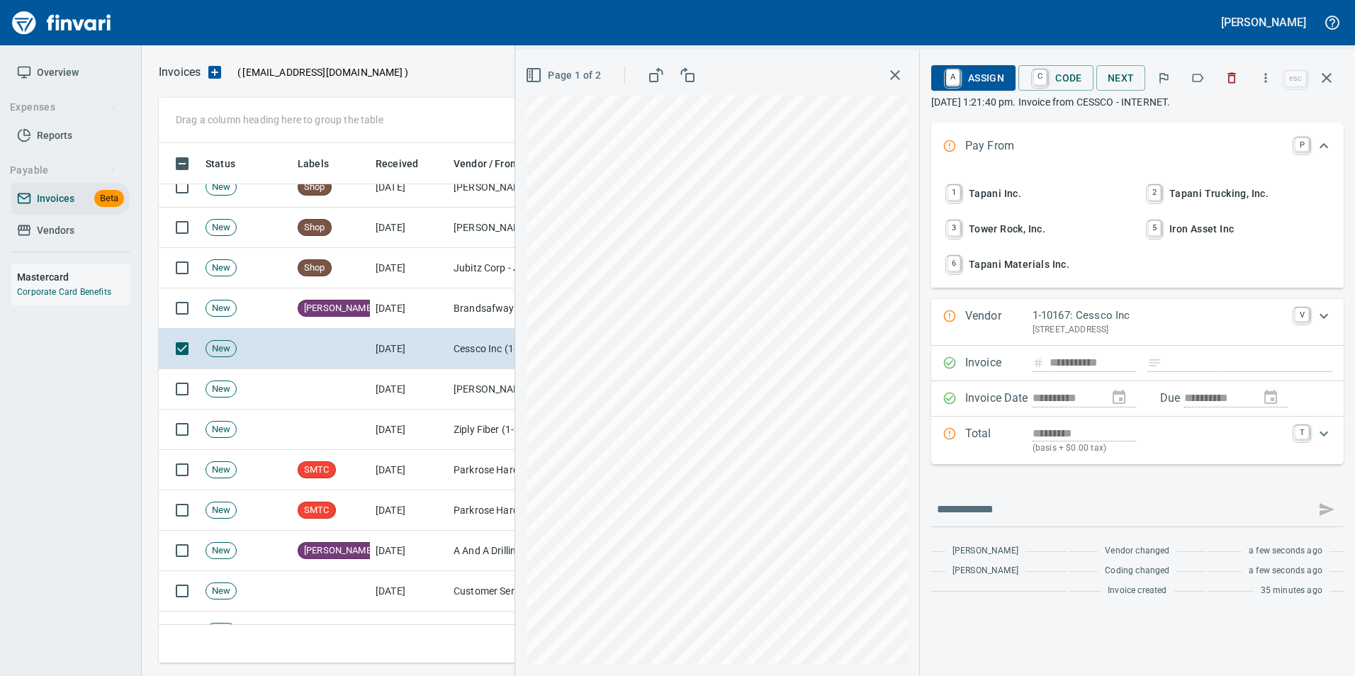
click at [556, 84] on span "Page 1 of 2" at bounding box center [564, 76] width 73 height 18
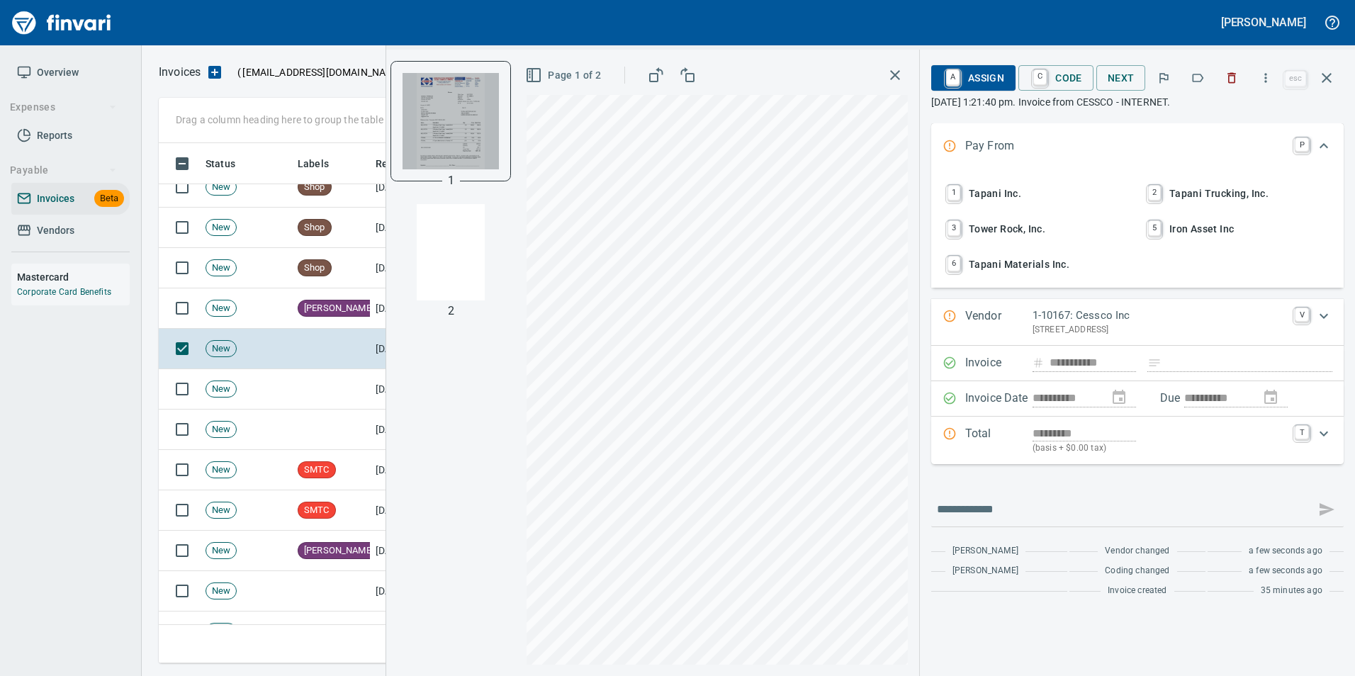
click at [475, 122] on img "button" at bounding box center [451, 121] width 96 height 96
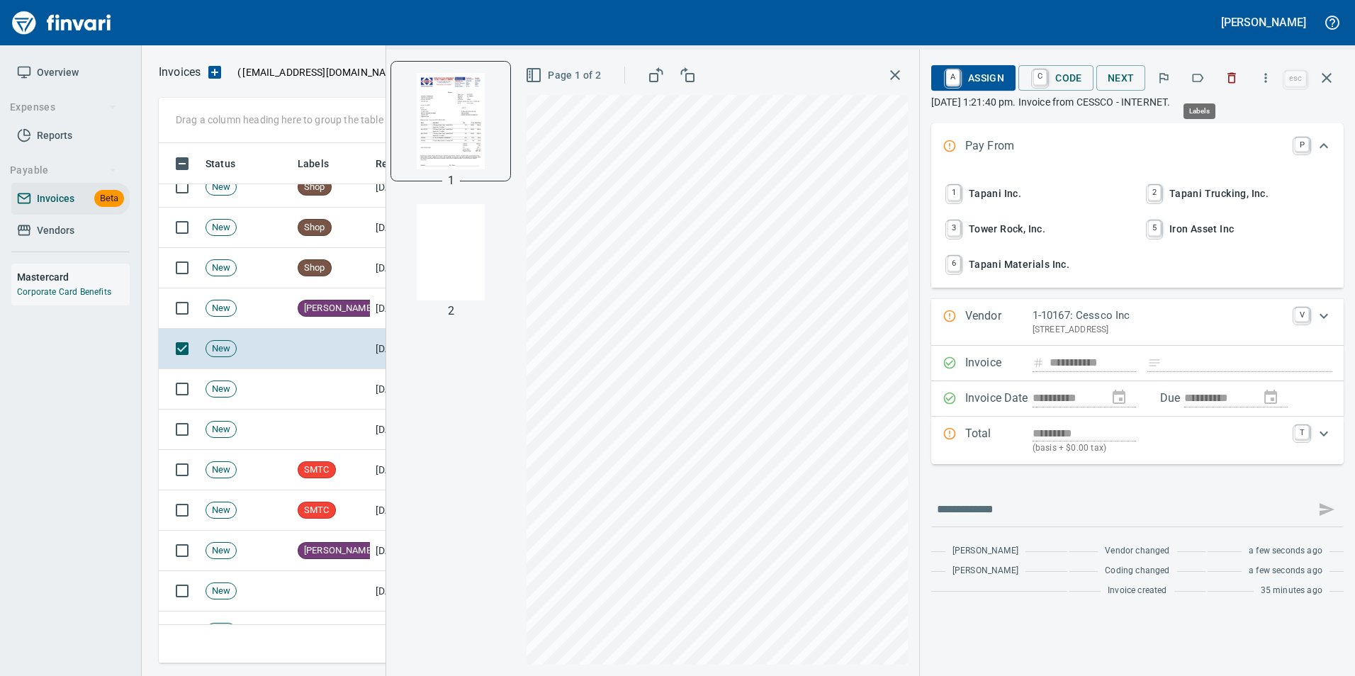
click at [1199, 76] on icon "button" at bounding box center [1198, 78] width 14 height 14
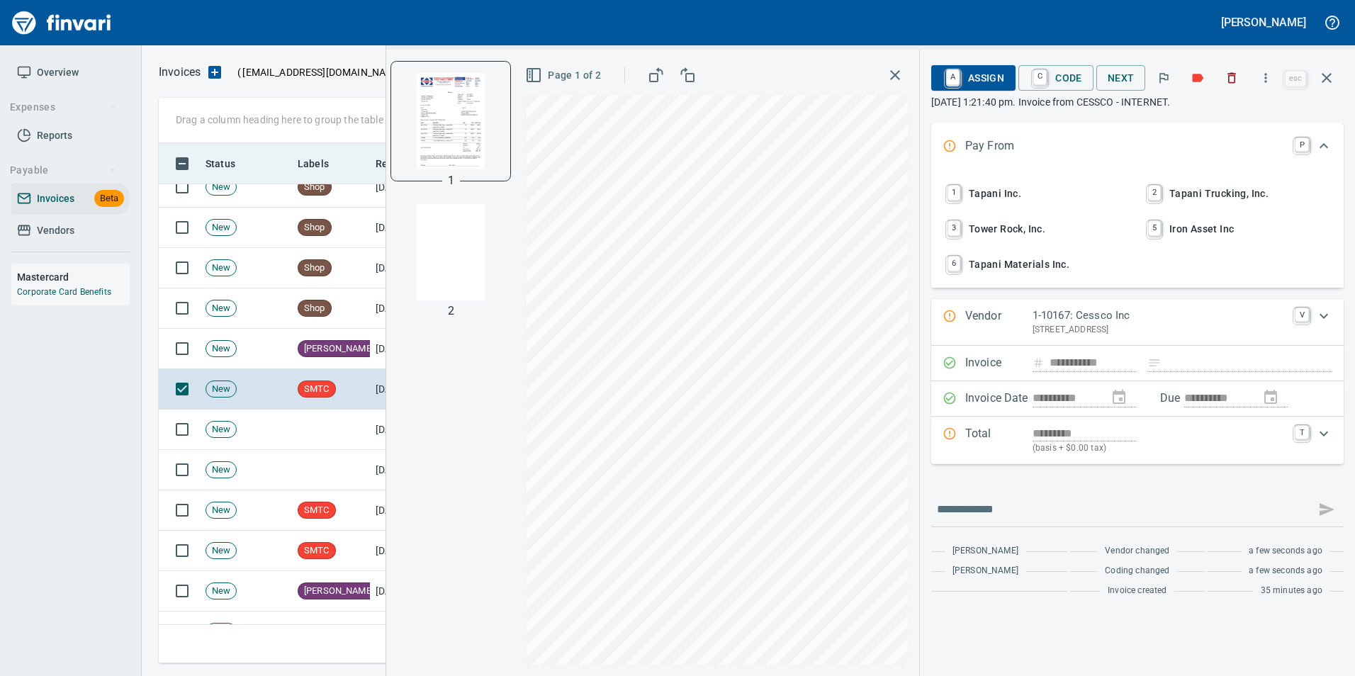
click at [1320, 84] on icon "button" at bounding box center [1327, 77] width 17 height 17
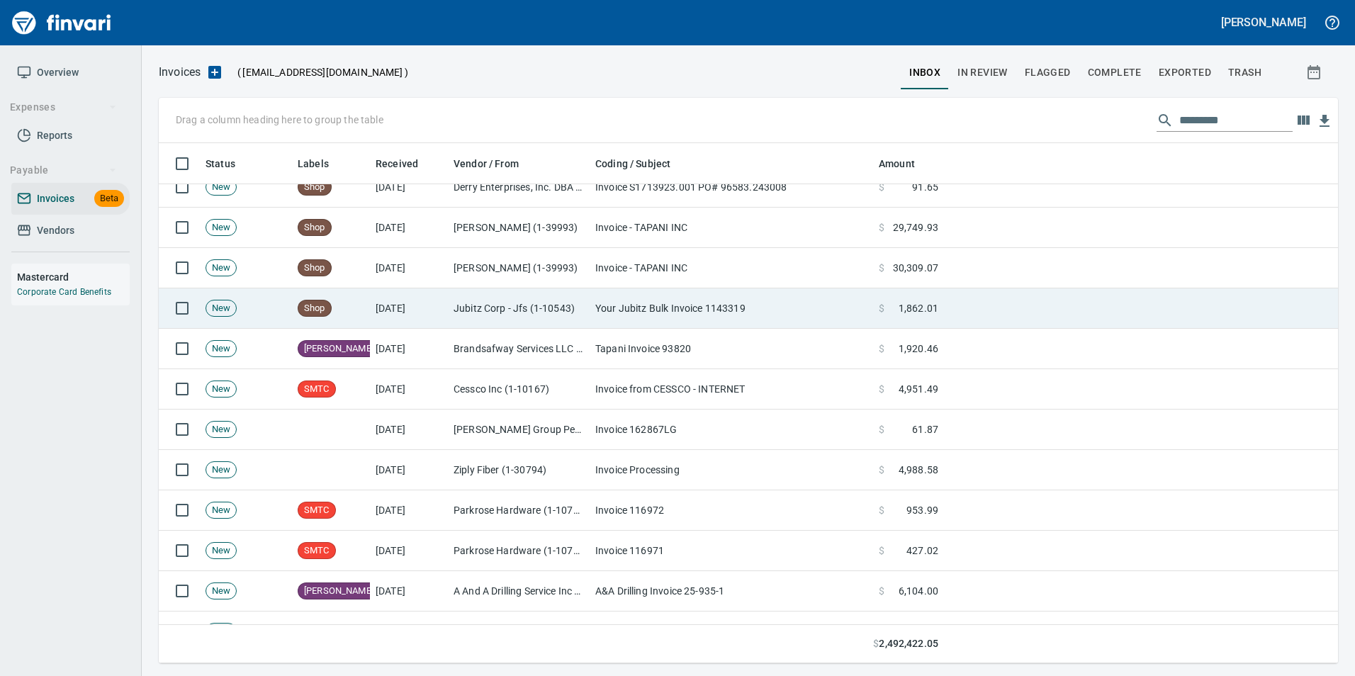
scroll to position [510, 1158]
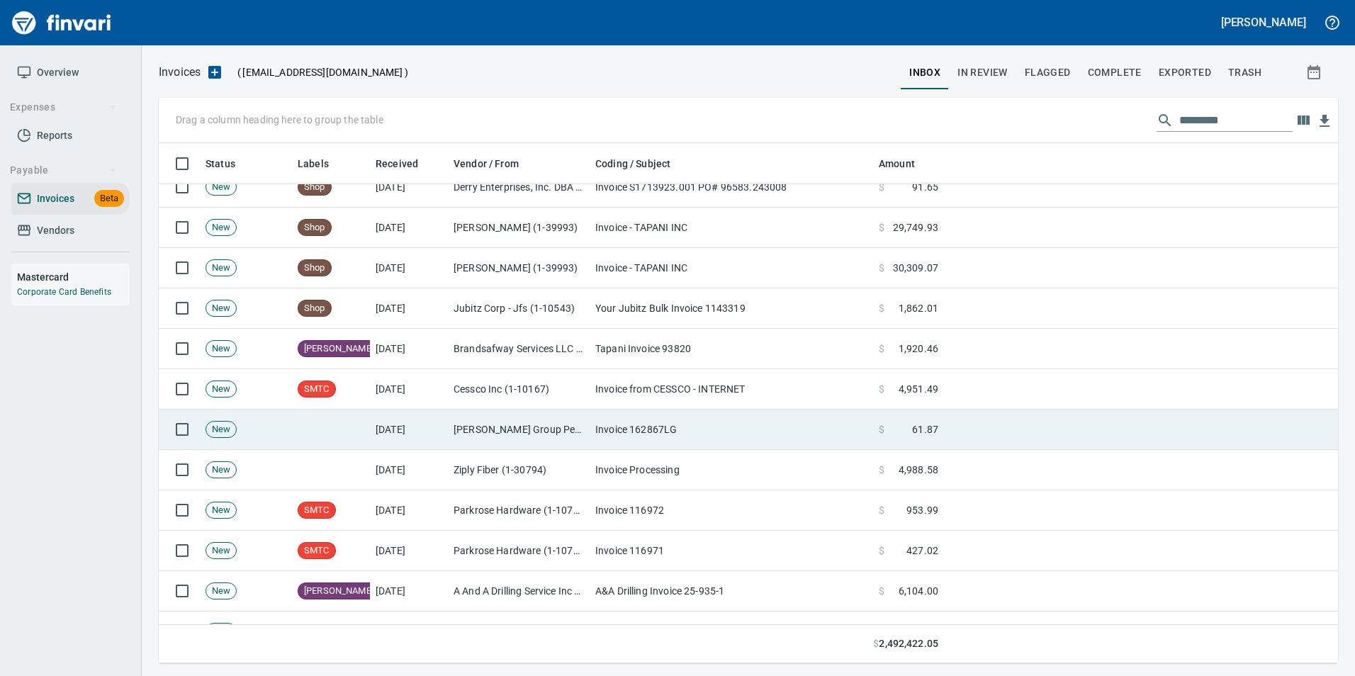
click at [700, 442] on td "Invoice 162867LG" at bounding box center [732, 430] width 284 height 40
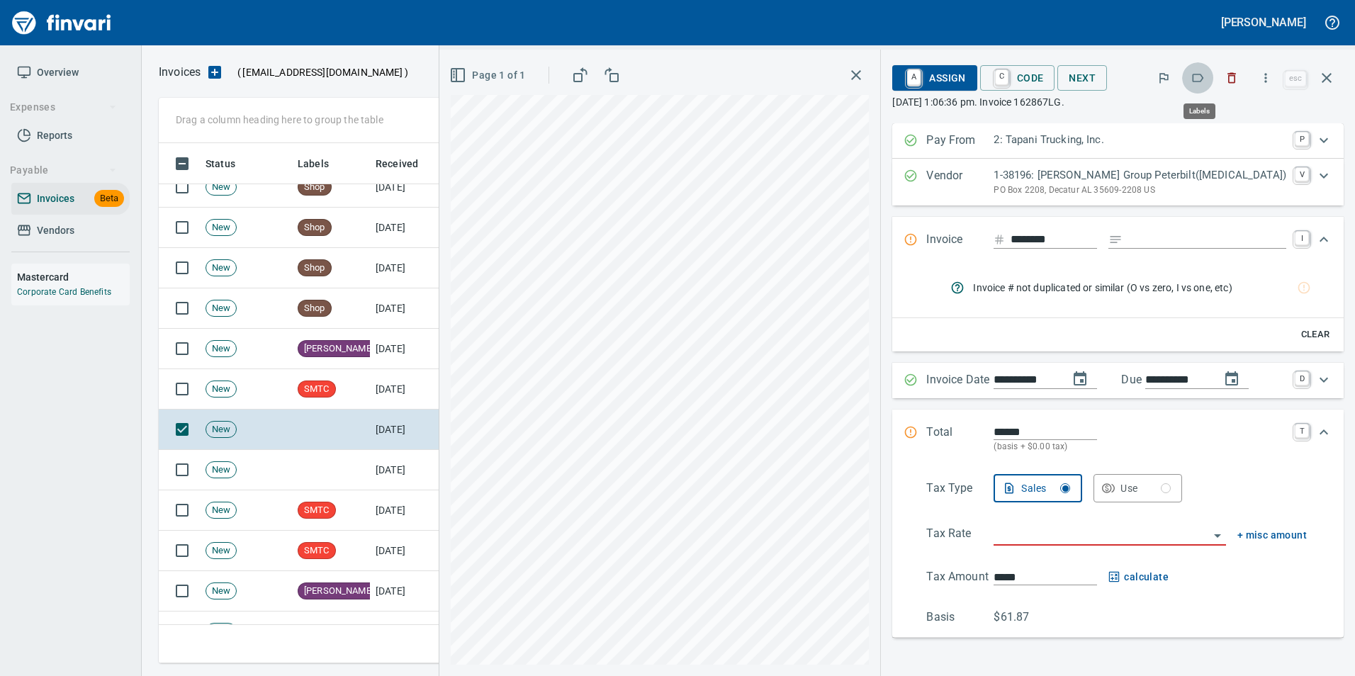
scroll to position [510, 1158]
click at [1192, 71] on icon "button" at bounding box center [1198, 78] width 14 height 14
click at [1327, 71] on icon "button" at bounding box center [1327, 77] width 17 height 17
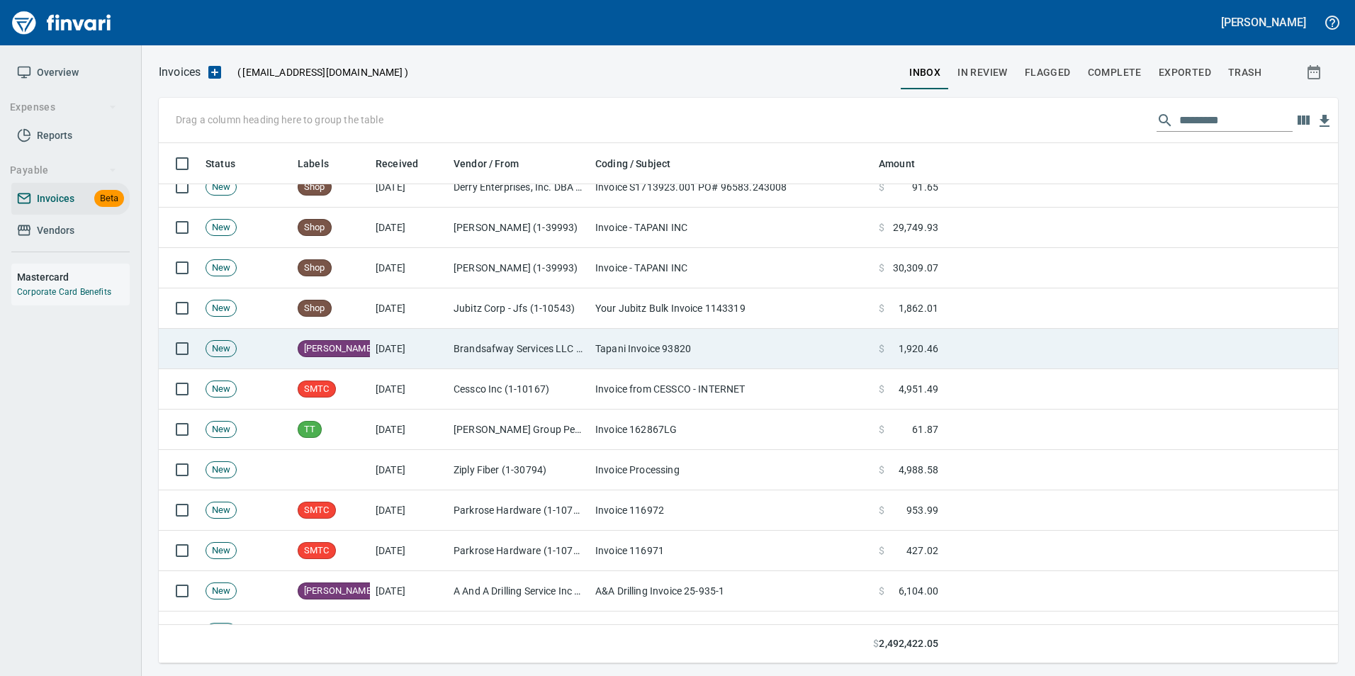
scroll to position [510, 1158]
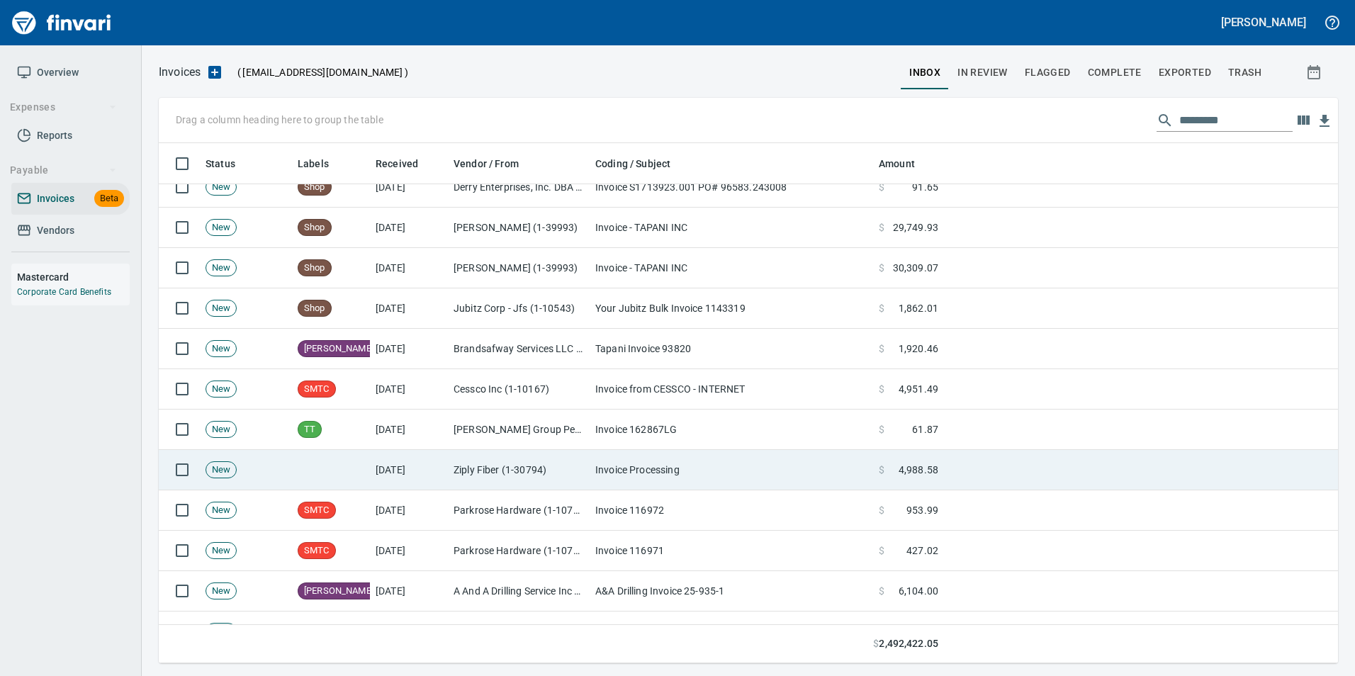
click at [864, 479] on td "Invoice Processing" at bounding box center [732, 470] width 284 height 40
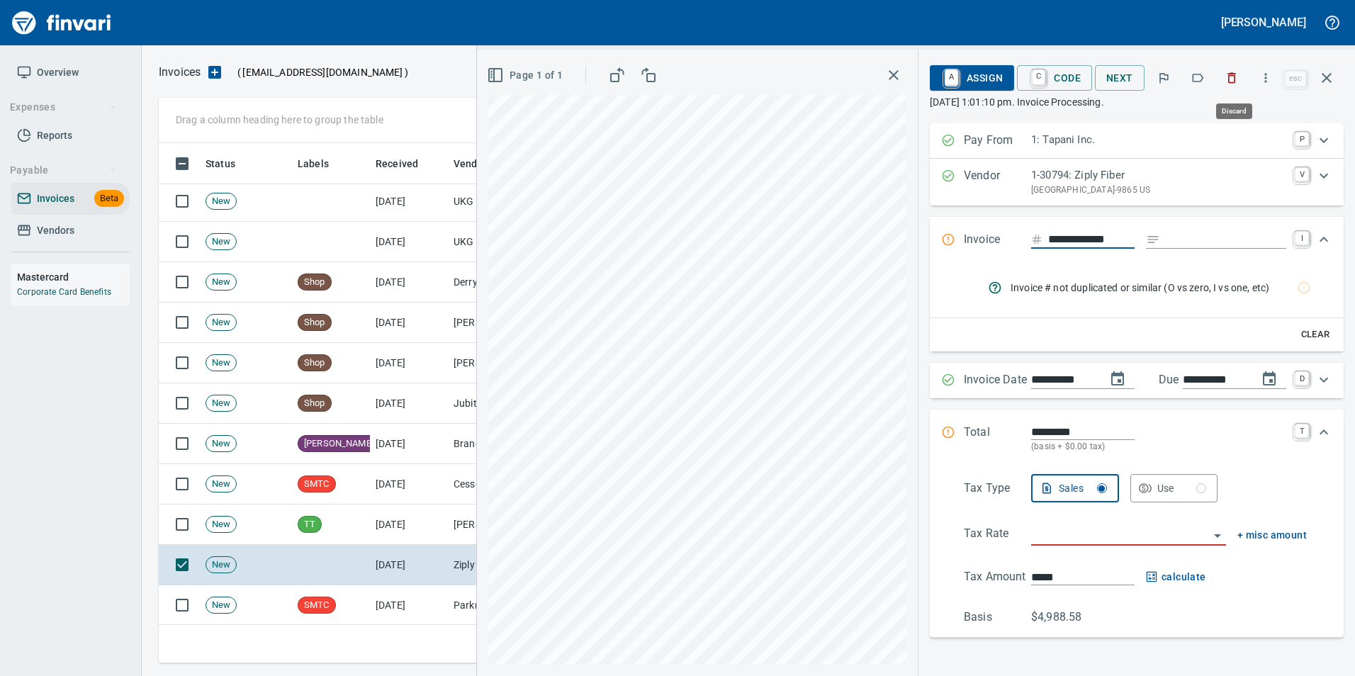
click at [1239, 79] on icon "button" at bounding box center [1232, 78] width 14 height 14
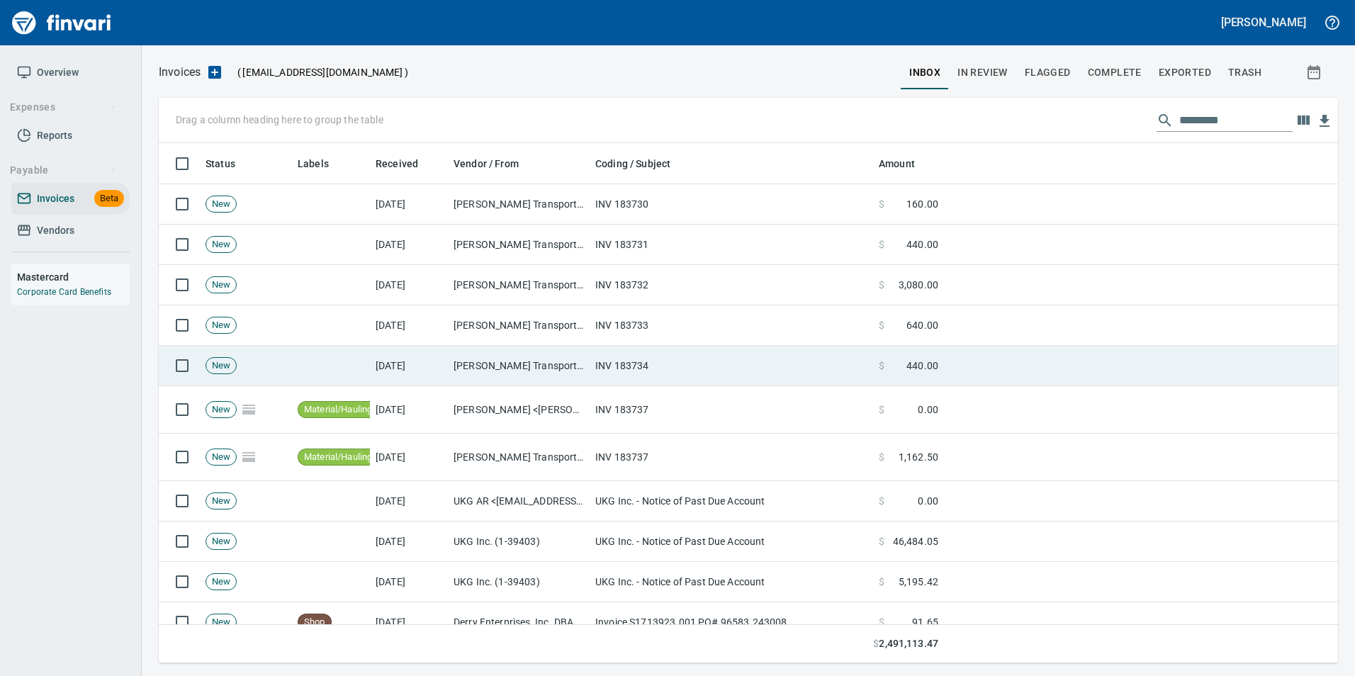
click at [684, 358] on td "INV 183734" at bounding box center [732, 366] width 284 height 40
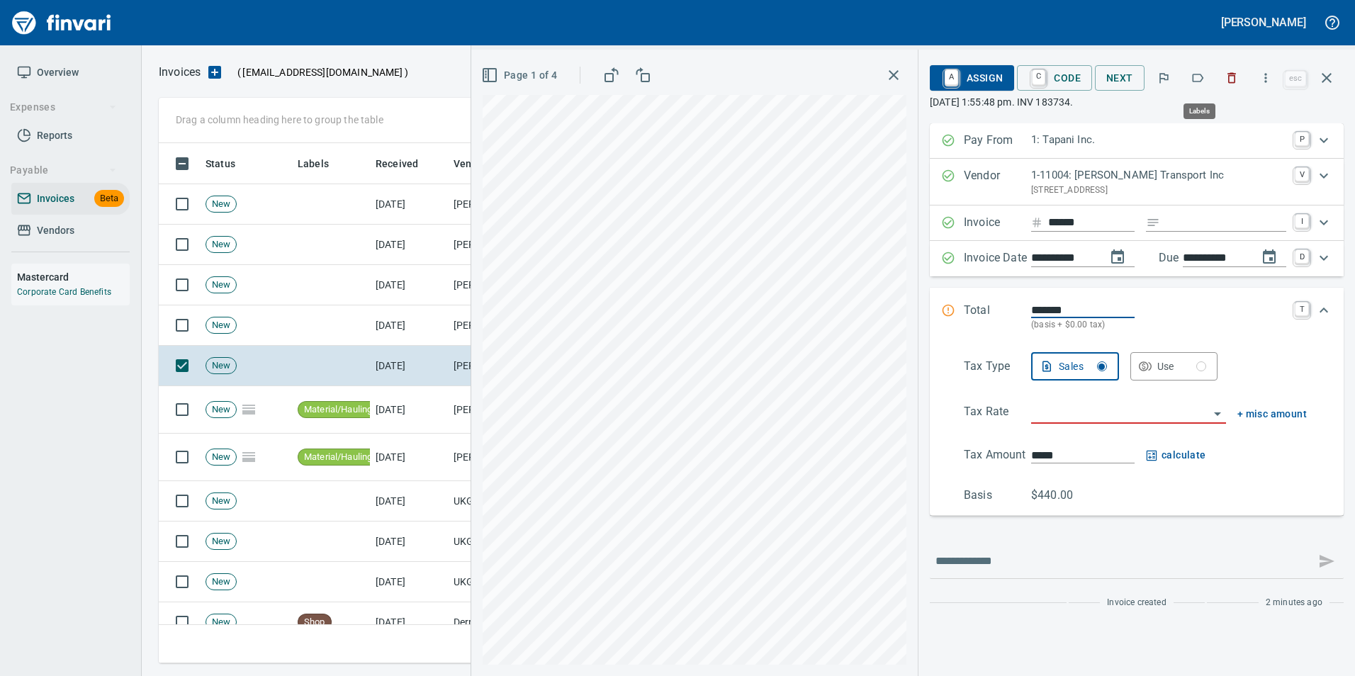
click at [1199, 81] on icon "button" at bounding box center [1198, 78] width 14 height 14
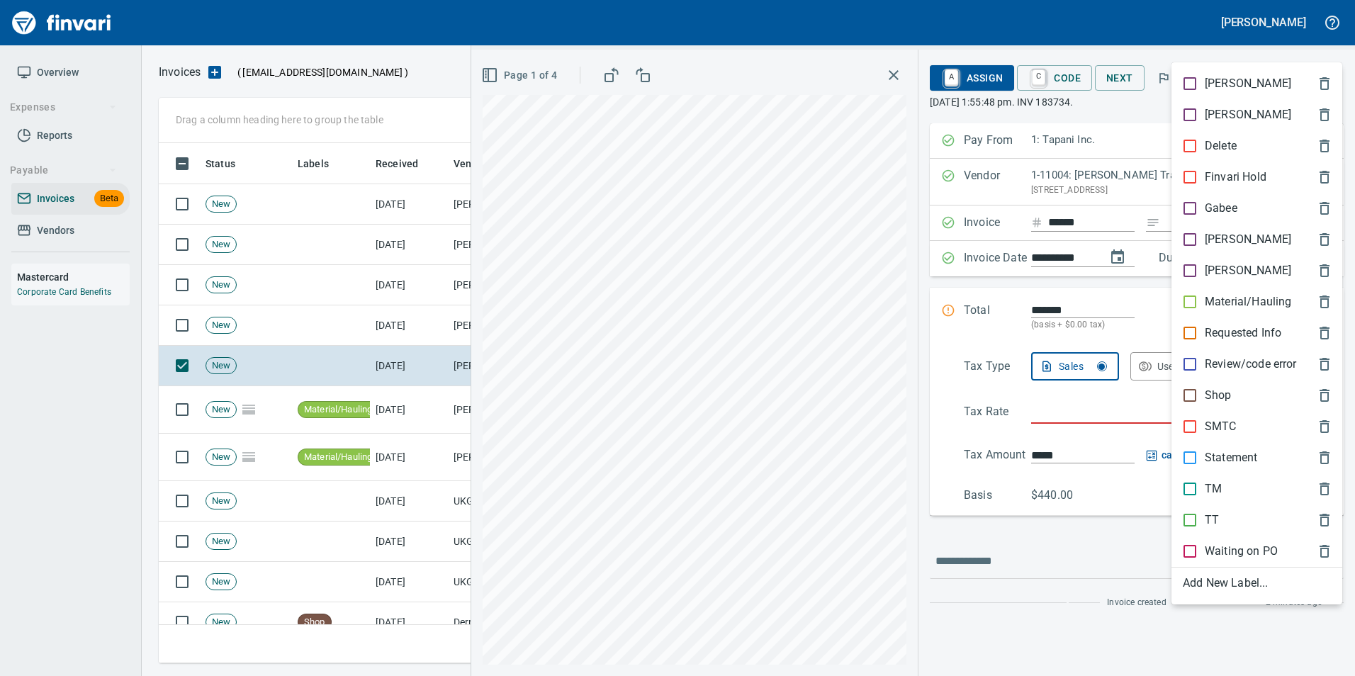
scroll to position [510, 1158]
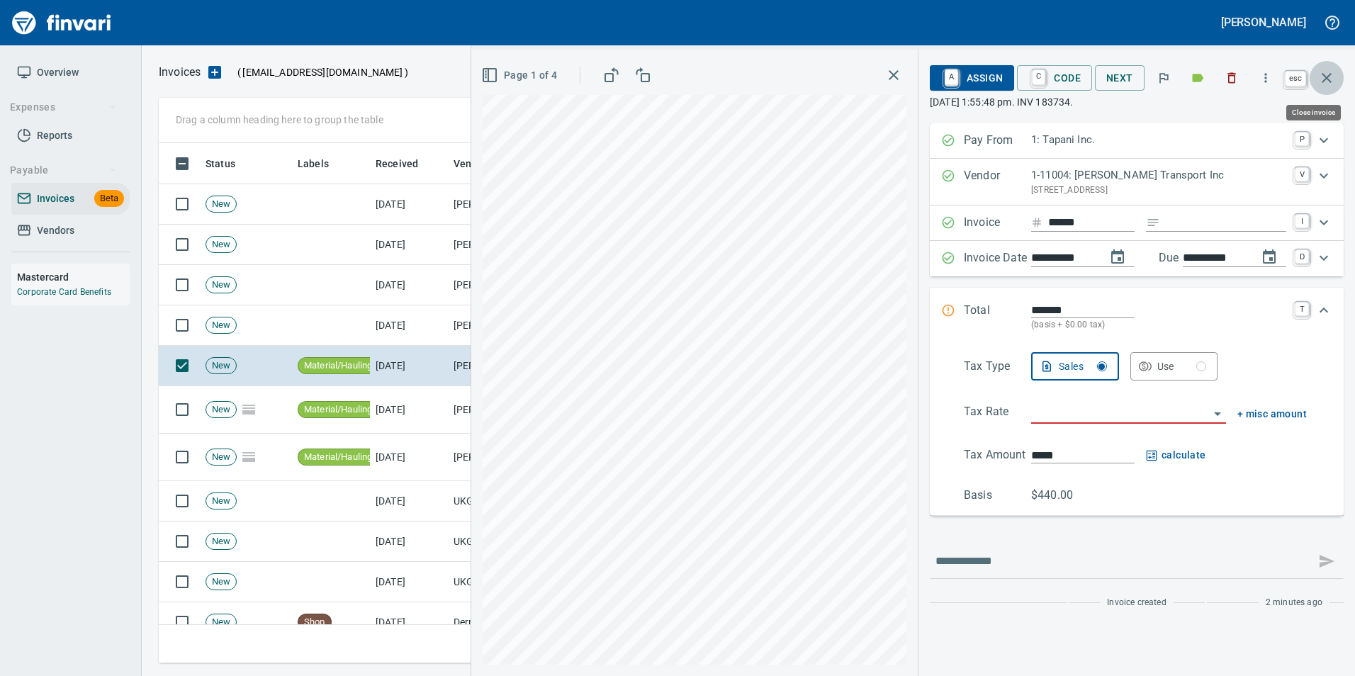
click at [1316, 76] on button "button" at bounding box center [1327, 78] width 34 height 34
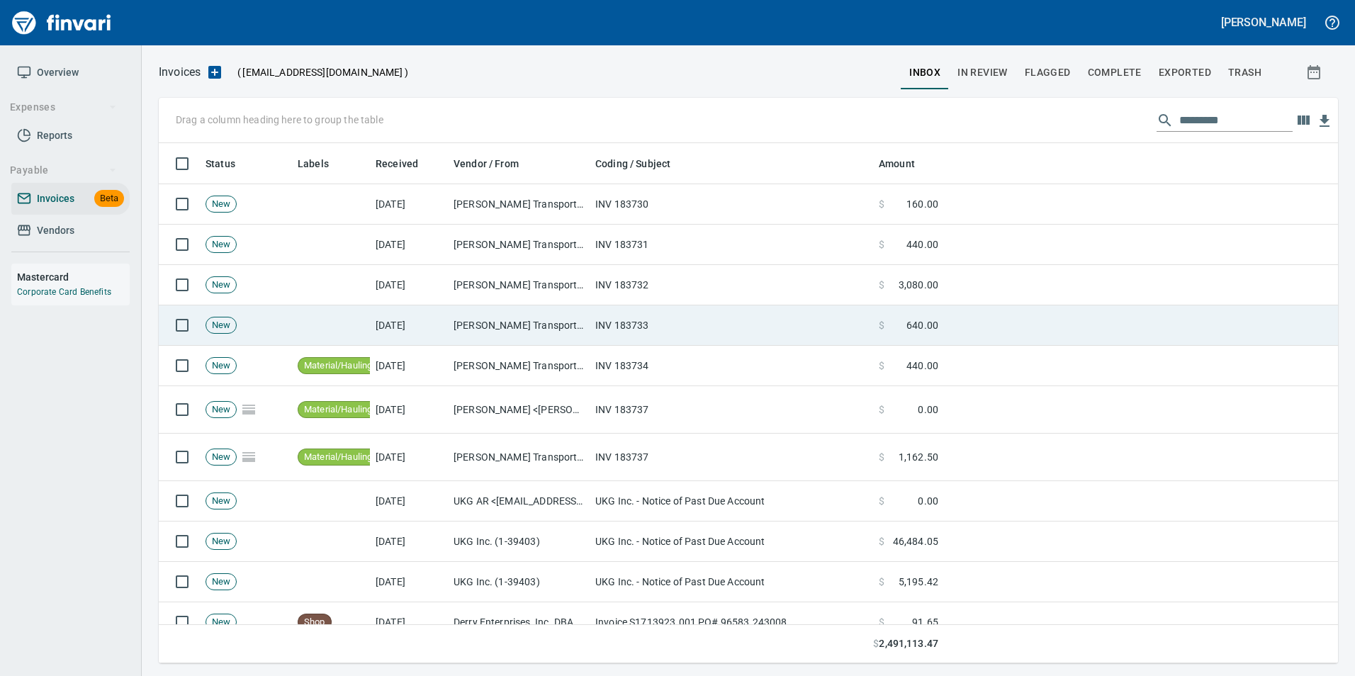
drag, startPoint x: 673, startPoint y: 321, endPoint x: 686, endPoint y: 332, distance: 16.6
click at [673, 321] on td "INV 183733" at bounding box center [732, 326] width 284 height 40
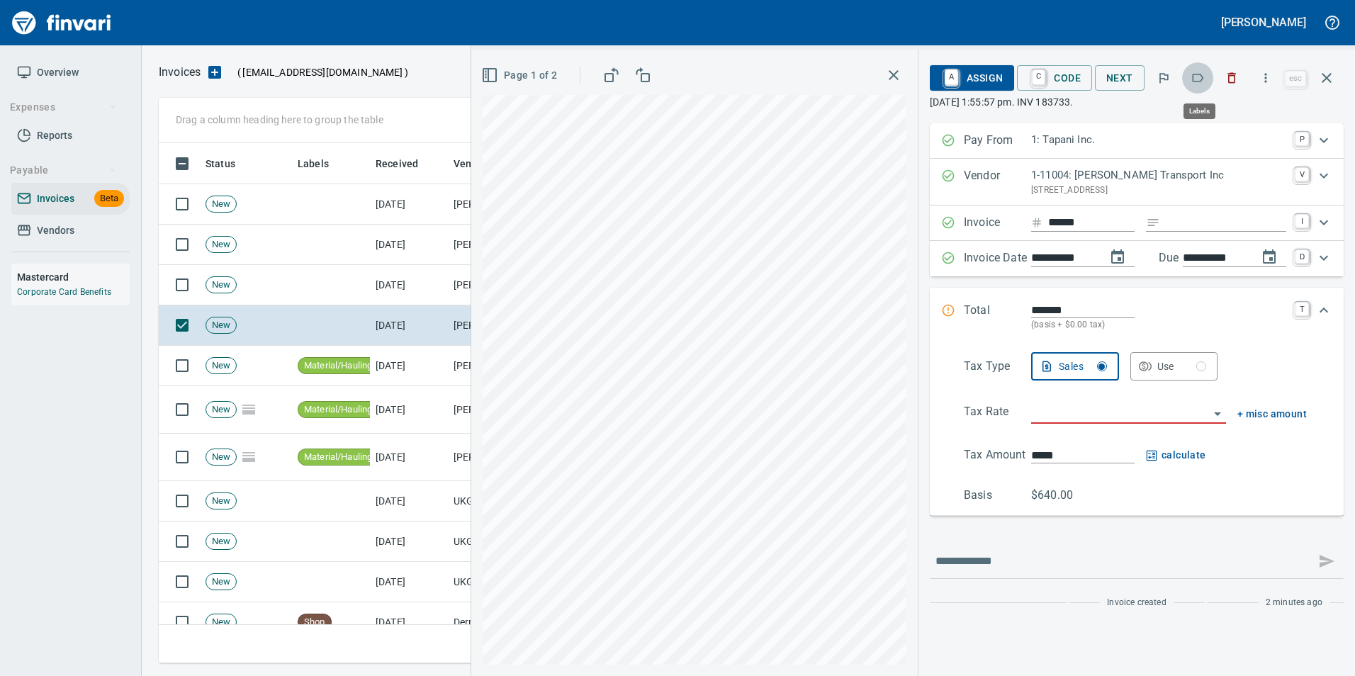
click at [1194, 74] on icon "button" at bounding box center [1198, 78] width 14 height 14
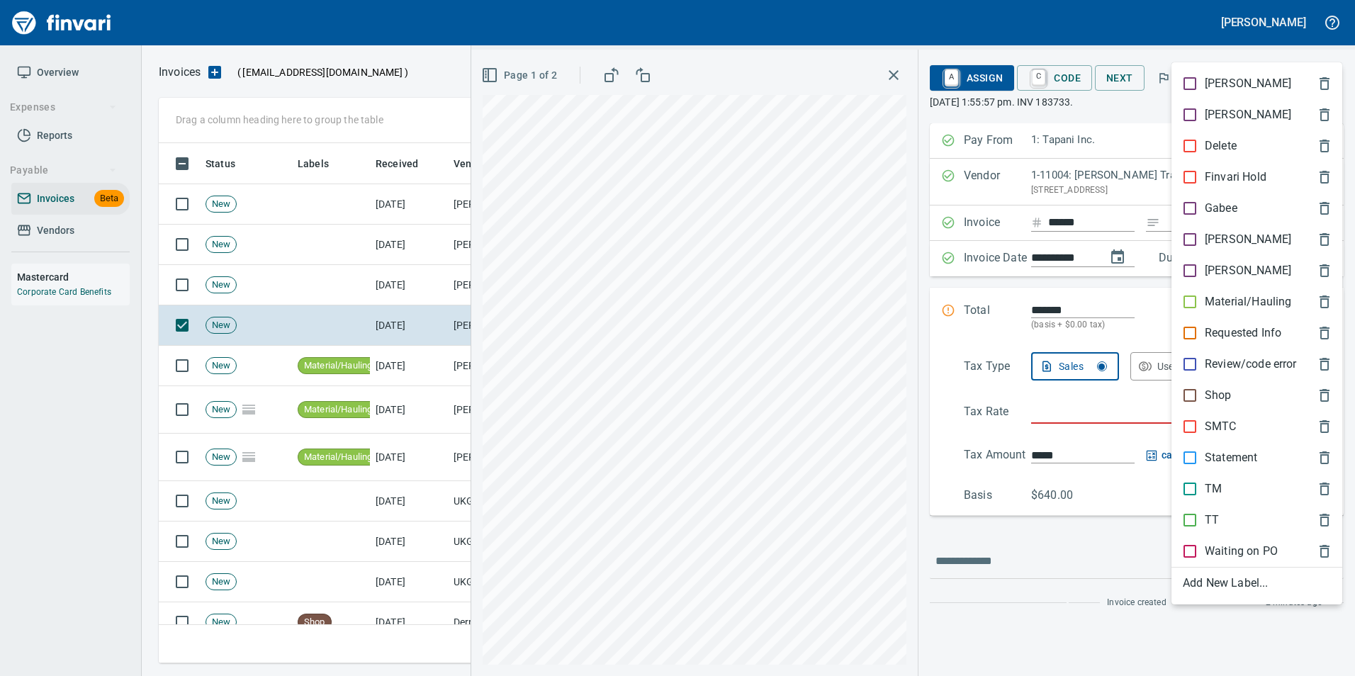
scroll to position [510, 1158]
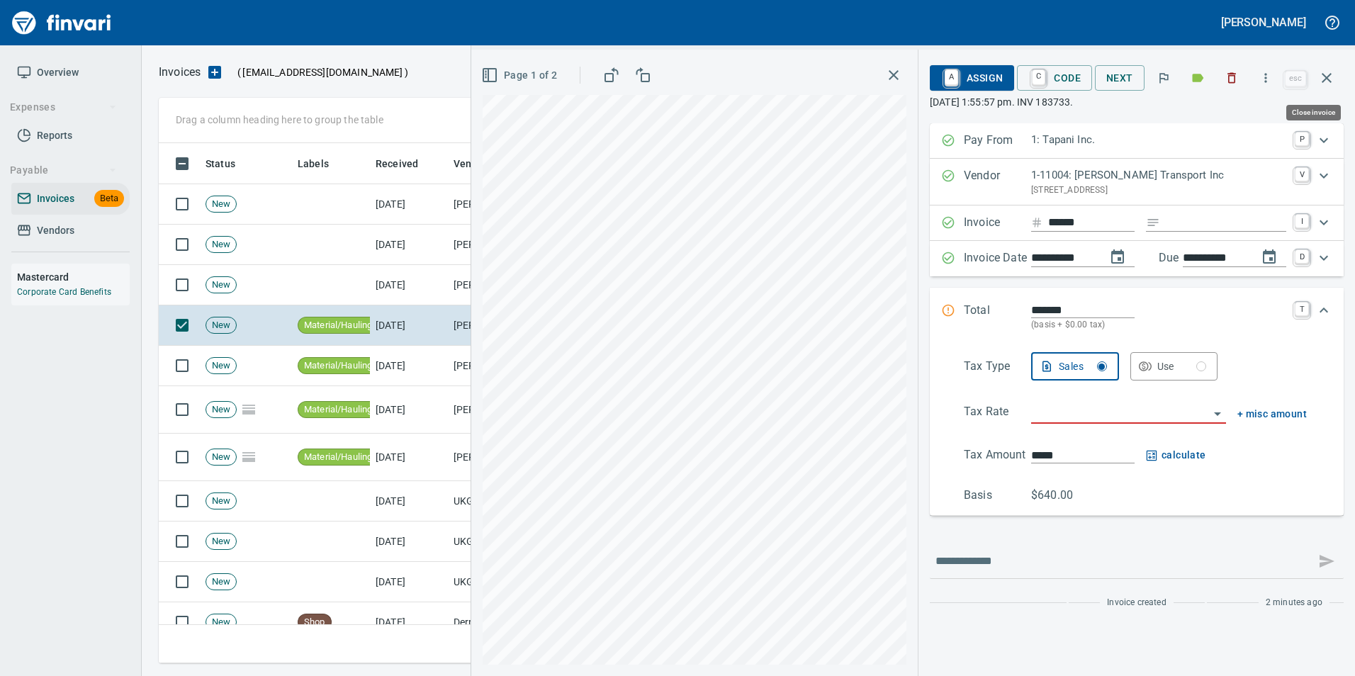
click at [1332, 85] on icon "button" at bounding box center [1327, 77] width 17 height 17
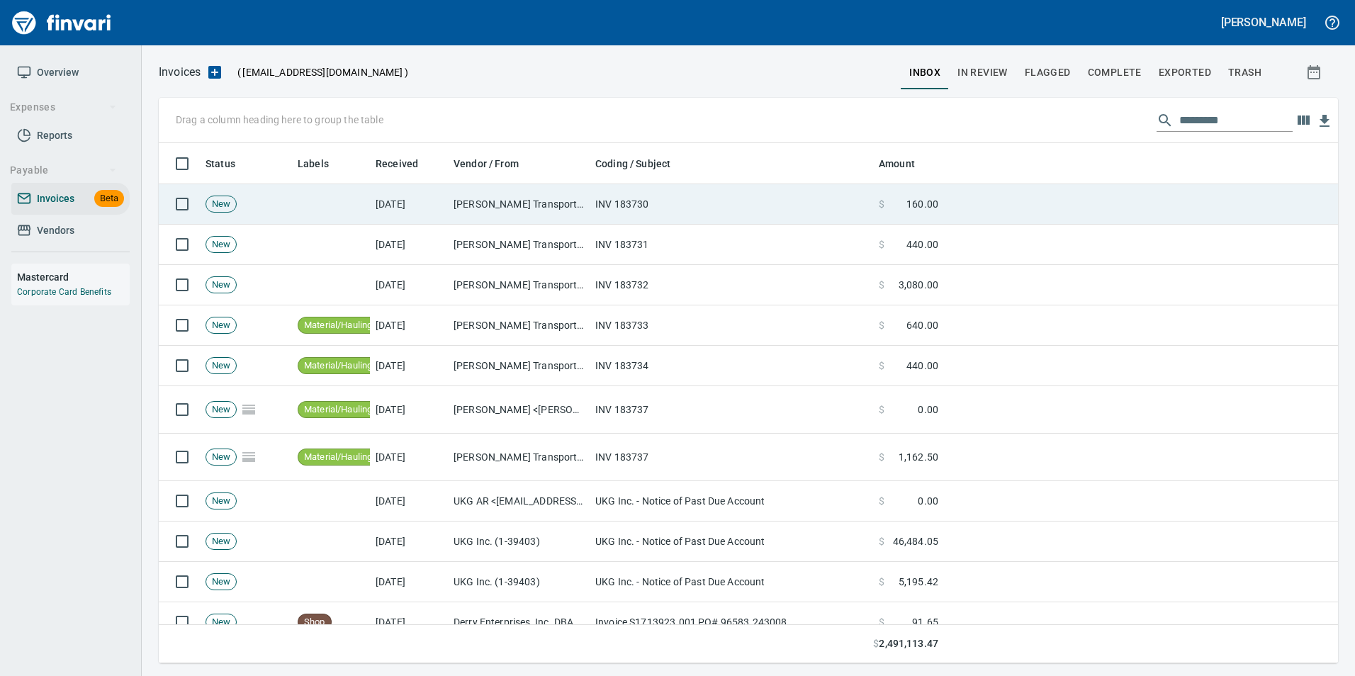
scroll to position [510, 1158]
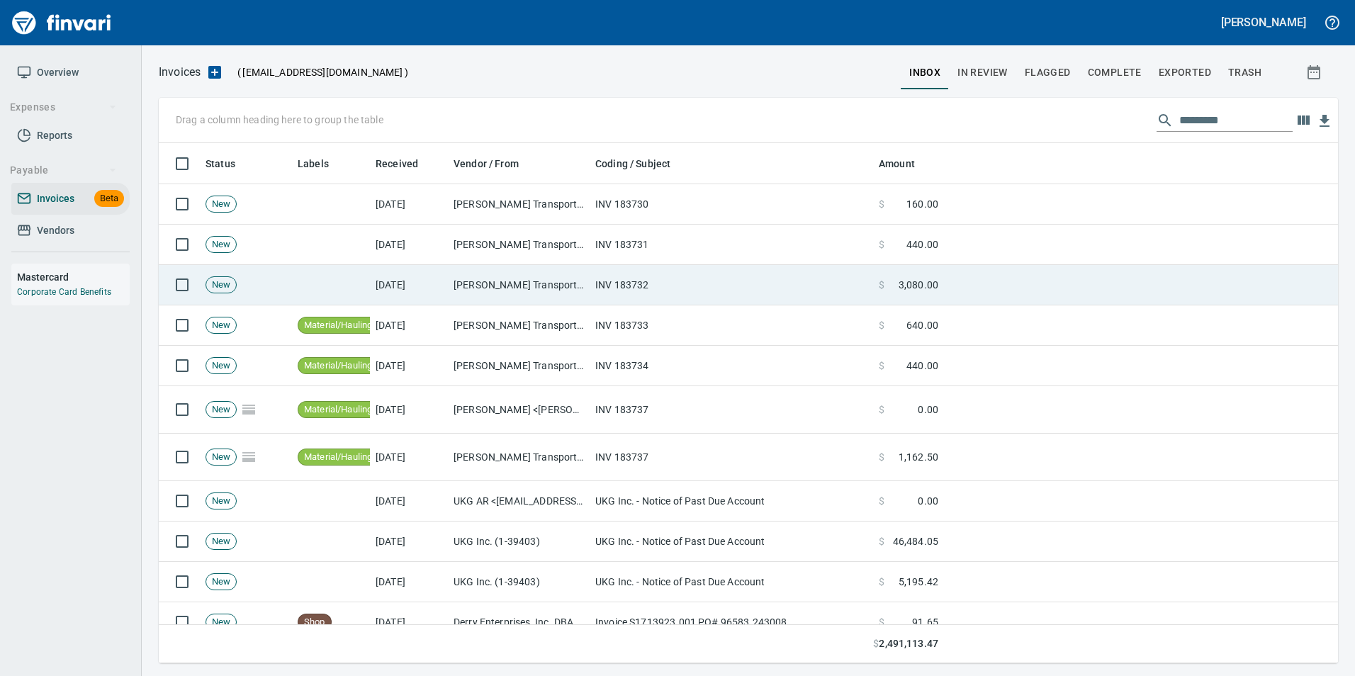
drag, startPoint x: 636, startPoint y: 280, endPoint x: 654, endPoint y: 296, distance: 23.6
click at [637, 281] on td "INV 183732" at bounding box center [732, 285] width 284 height 40
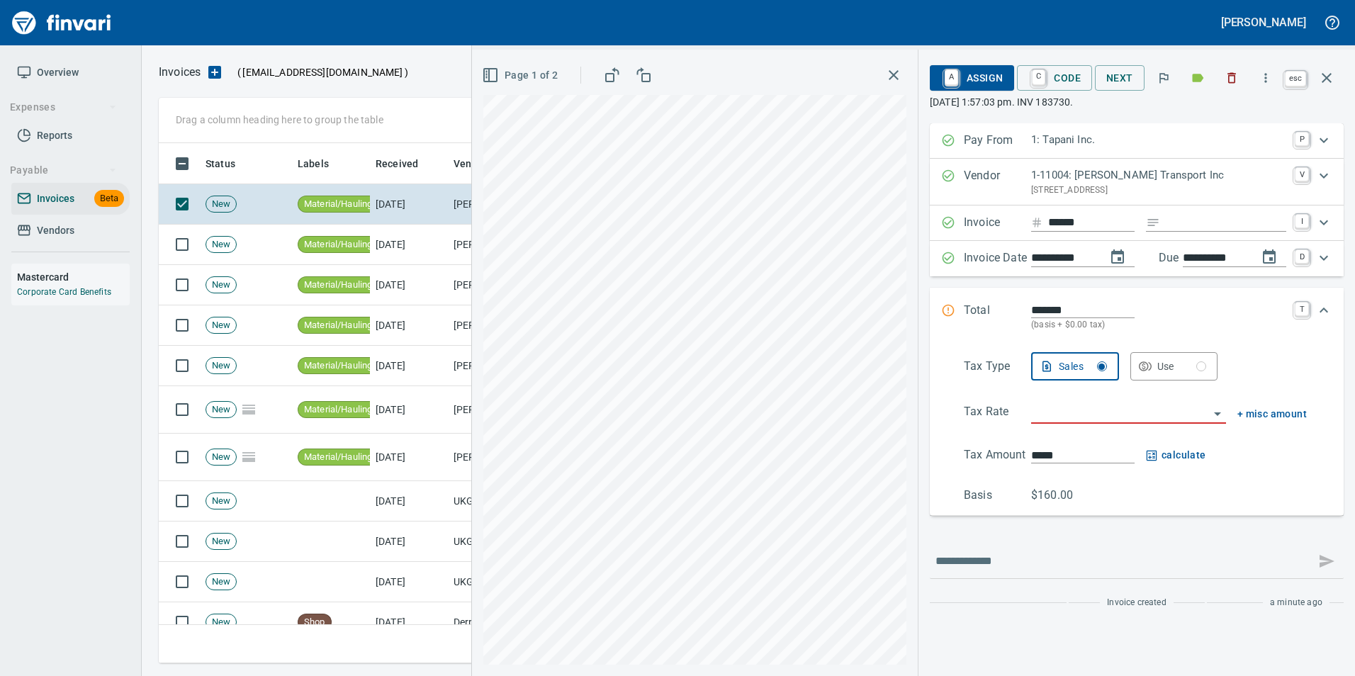
scroll to position [1, 1]
click at [1326, 76] on icon "button" at bounding box center [1327, 77] width 17 height 17
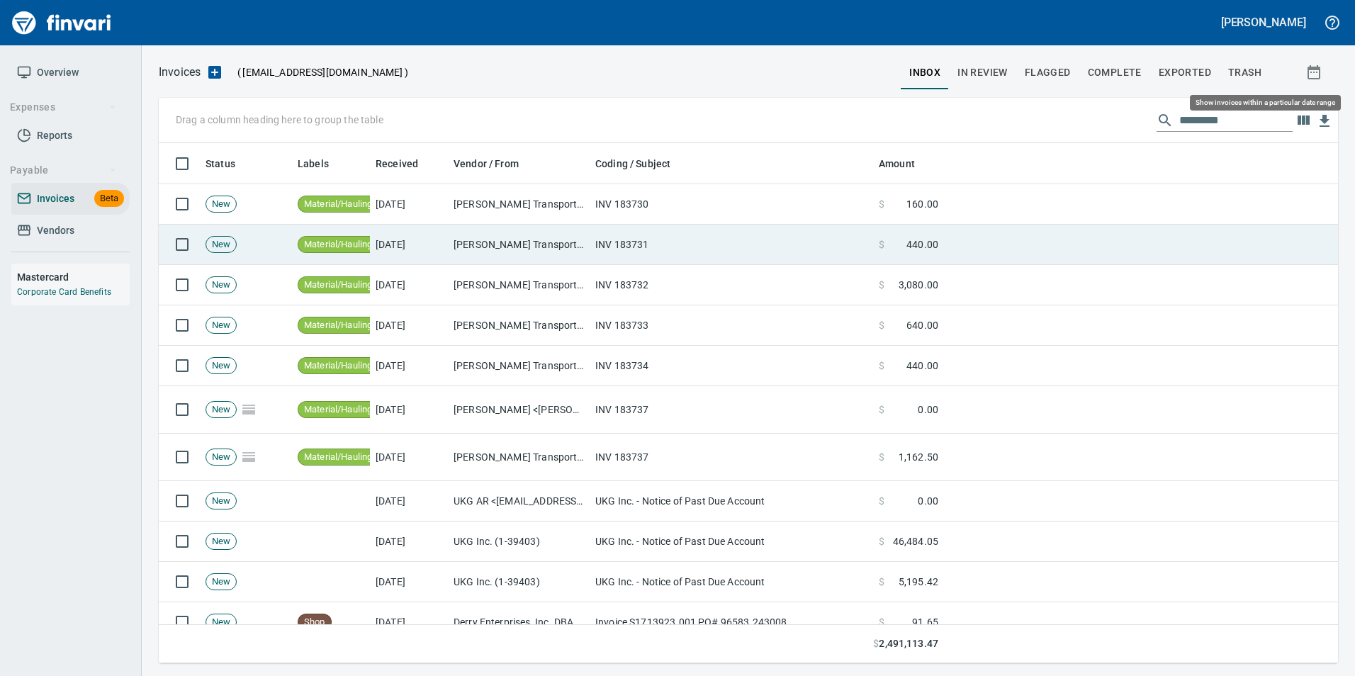
scroll to position [510, 1158]
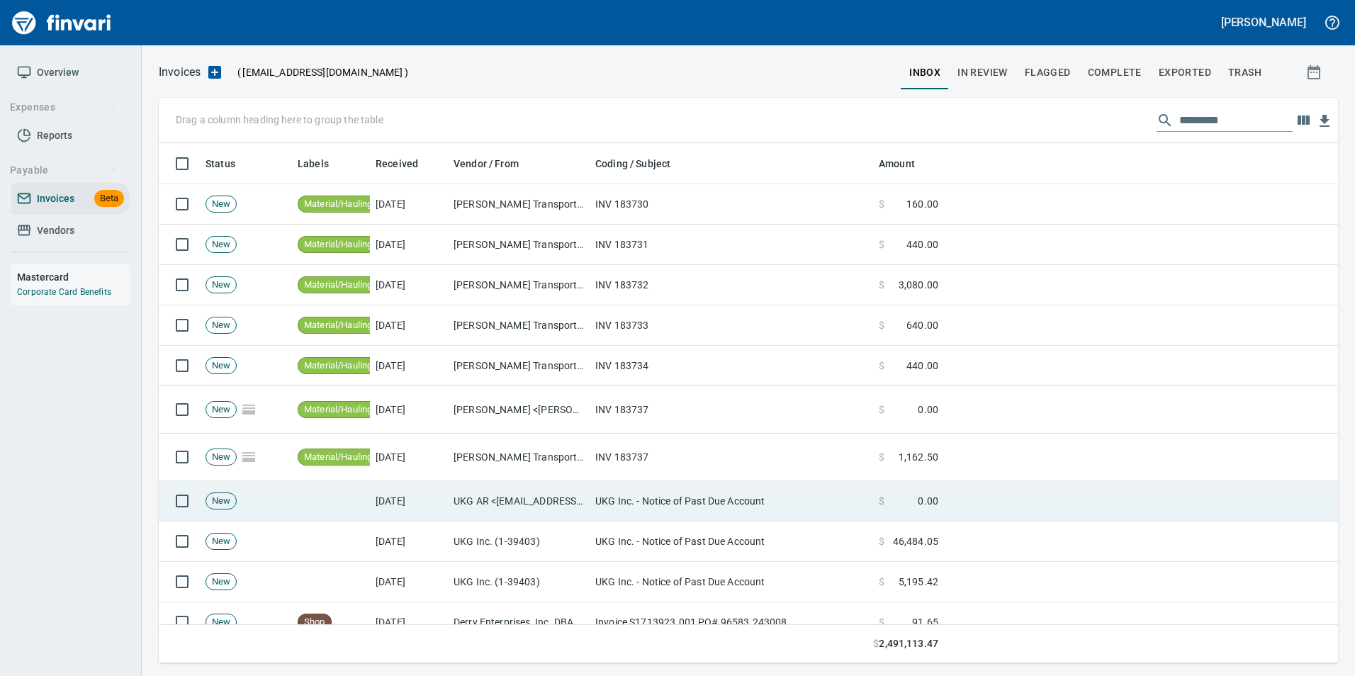
click at [663, 497] on td "UKG Inc. - Notice of Past Due Account" at bounding box center [732, 501] width 284 height 40
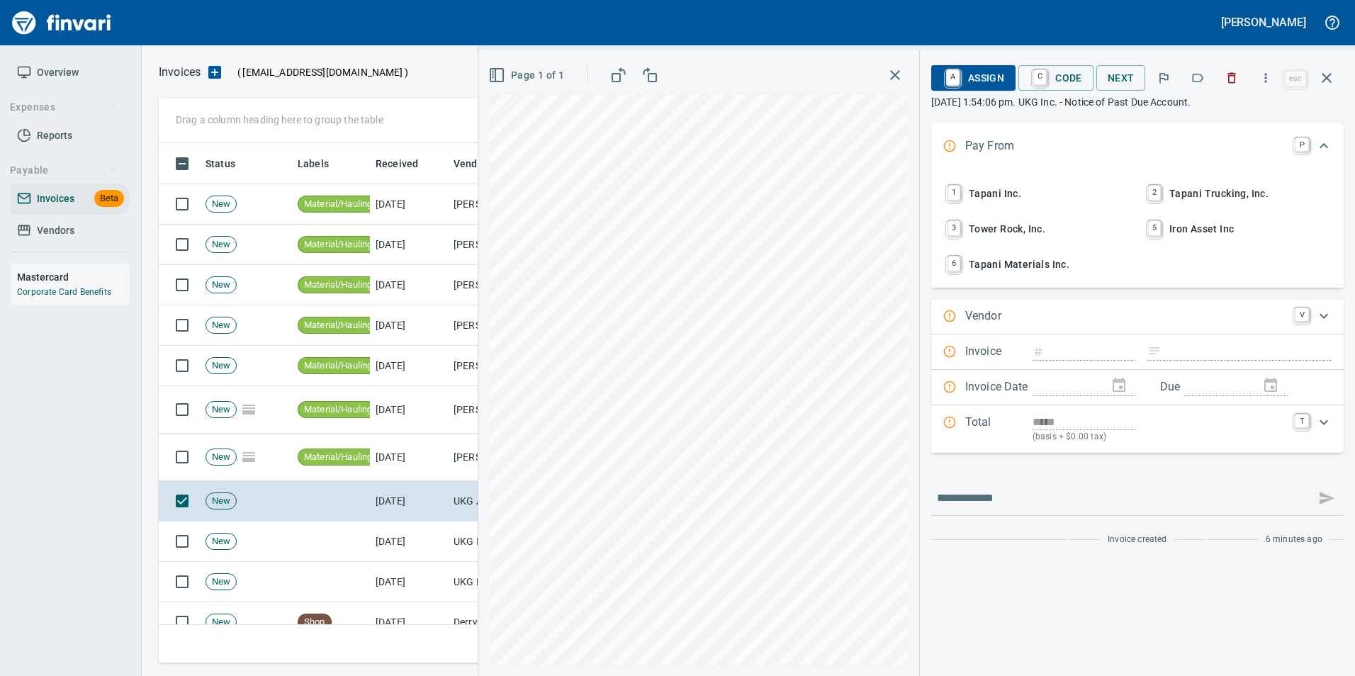
click at [1200, 77] on icon "button" at bounding box center [1198, 78] width 14 height 14
click at [1328, 84] on icon "button" at bounding box center [1327, 77] width 17 height 17
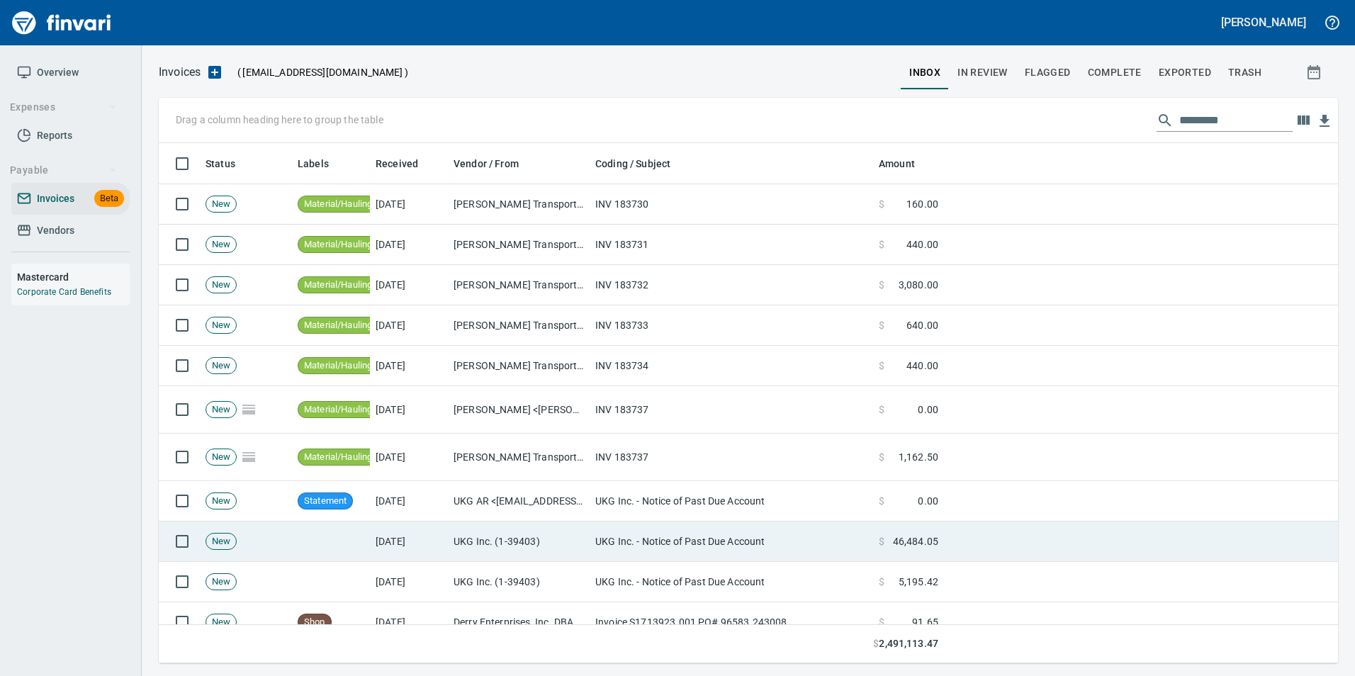
click at [580, 551] on td "UKG Inc. (1-39403)" at bounding box center [519, 542] width 142 height 40
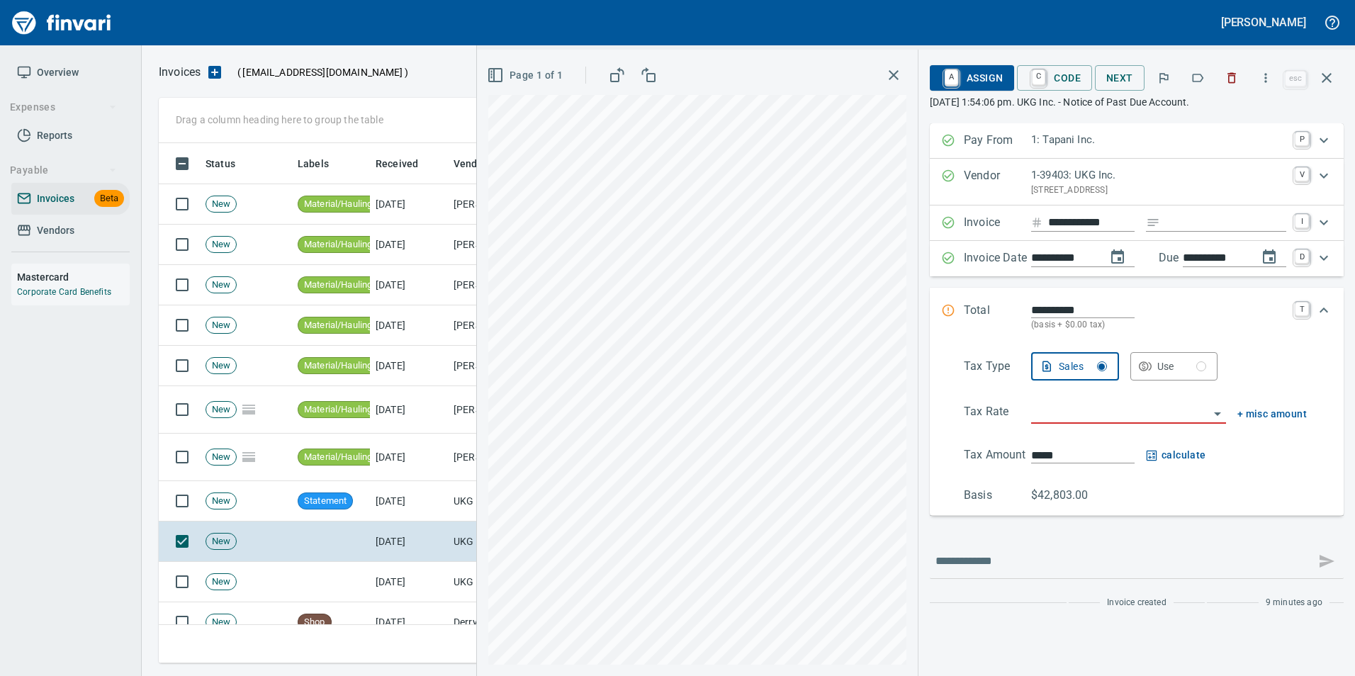
drag, startPoint x: 1233, startPoint y: 76, endPoint x: 1221, endPoint y: 99, distance: 26.3
click at [1233, 76] on icon "button" at bounding box center [1233, 78] width 9 height 11
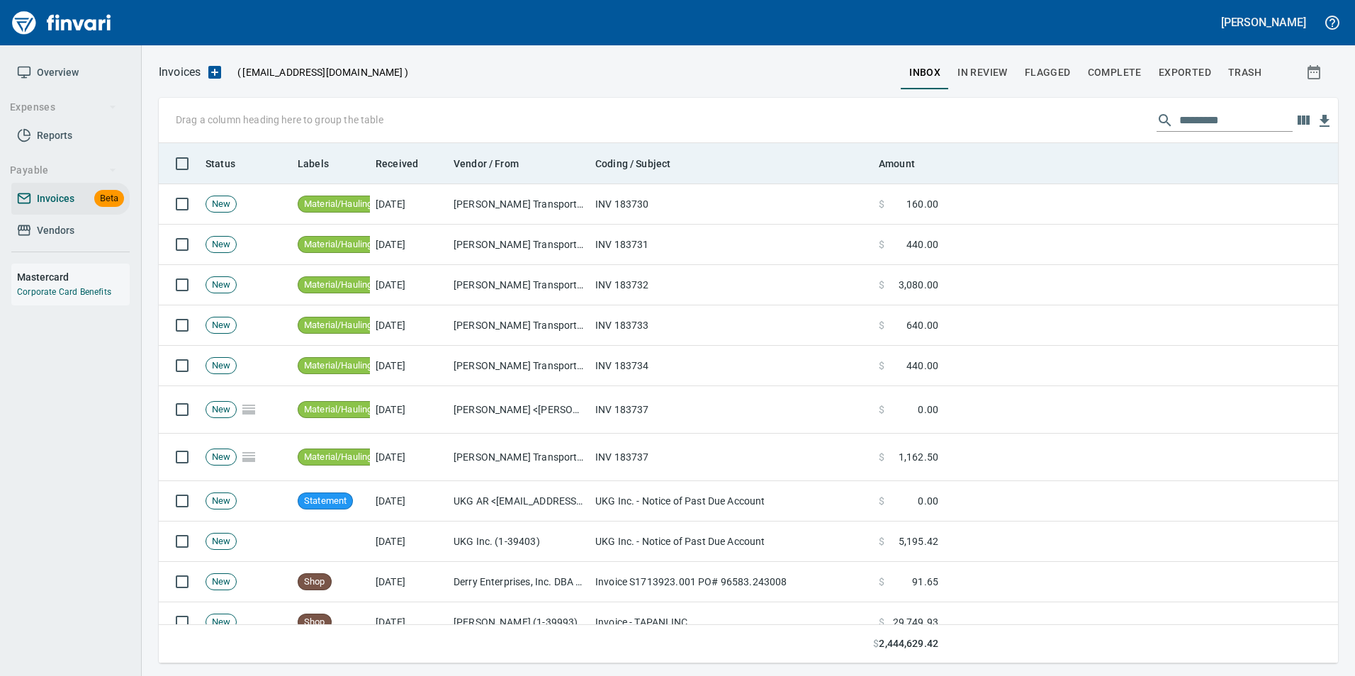
scroll to position [510, 1158]
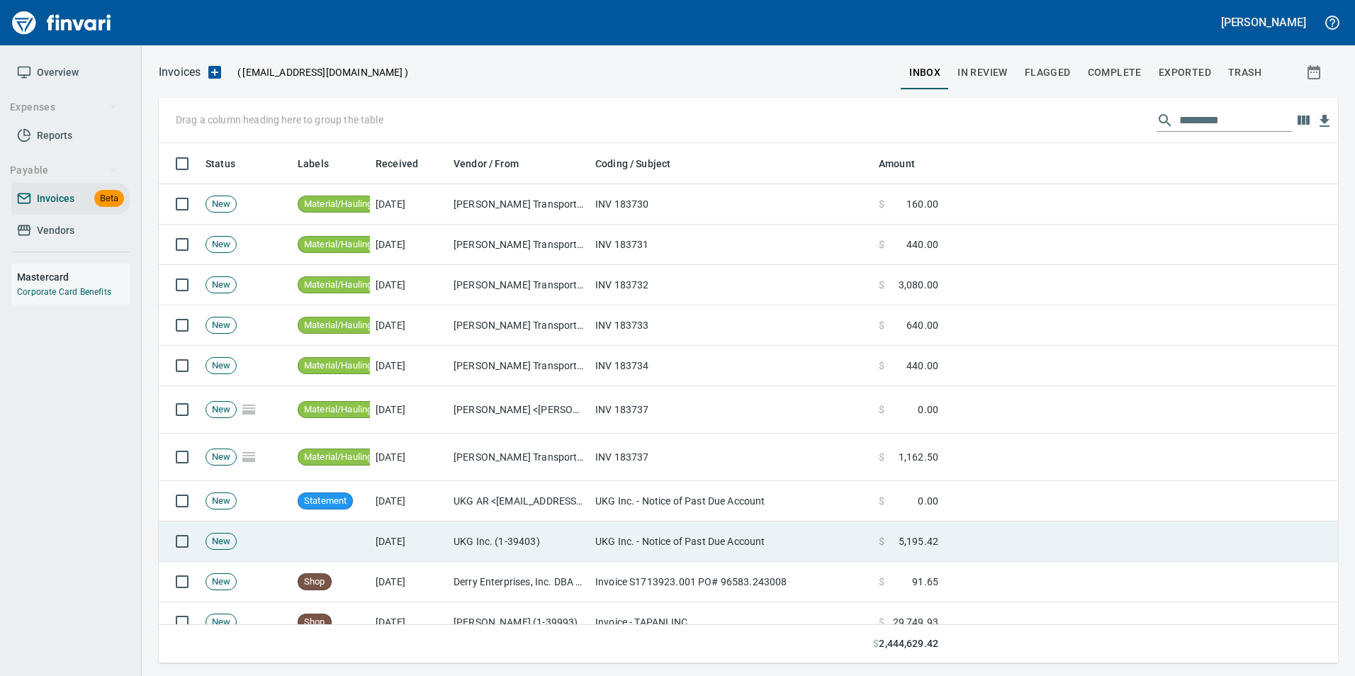
click at [510, 537] on td "UKG Inc. (1-39403)" at bounding box center [519, 542] width 142 height 40
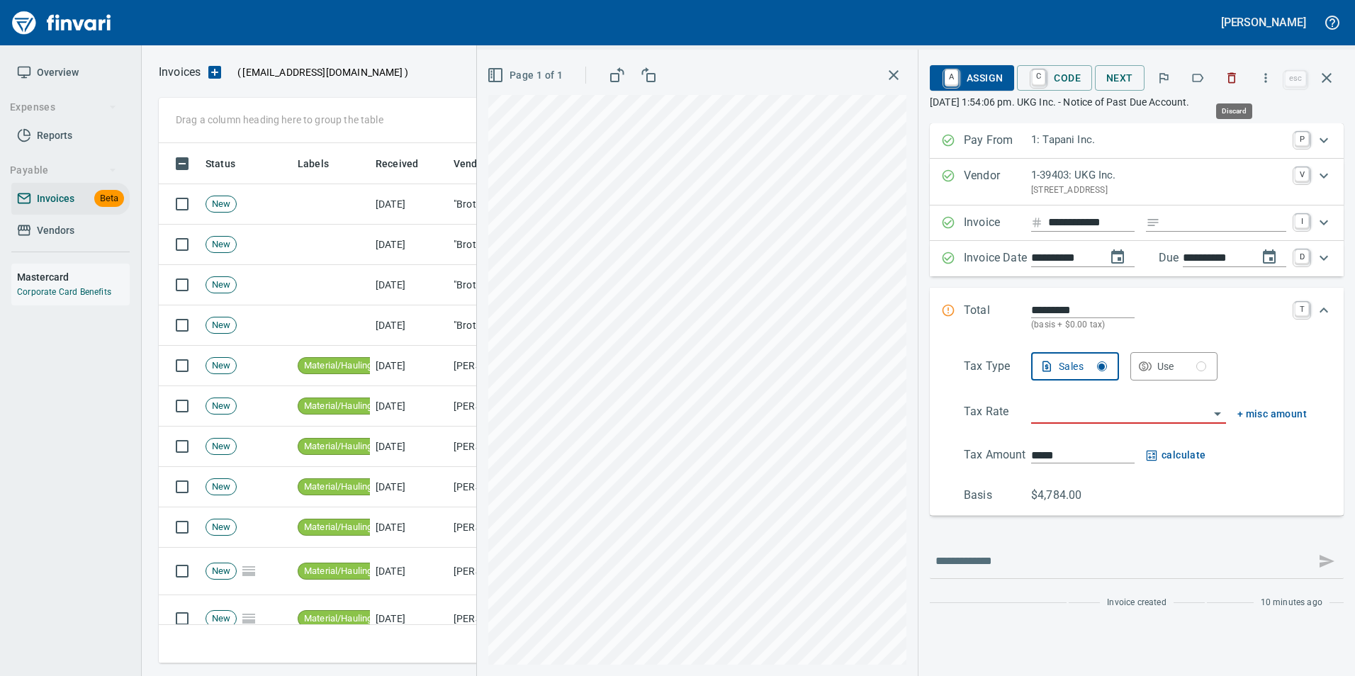
scroll to position [510, 1158]
click at [1238, 73] on icon "button" at bounding box center [1232, 78] width 14 height 14
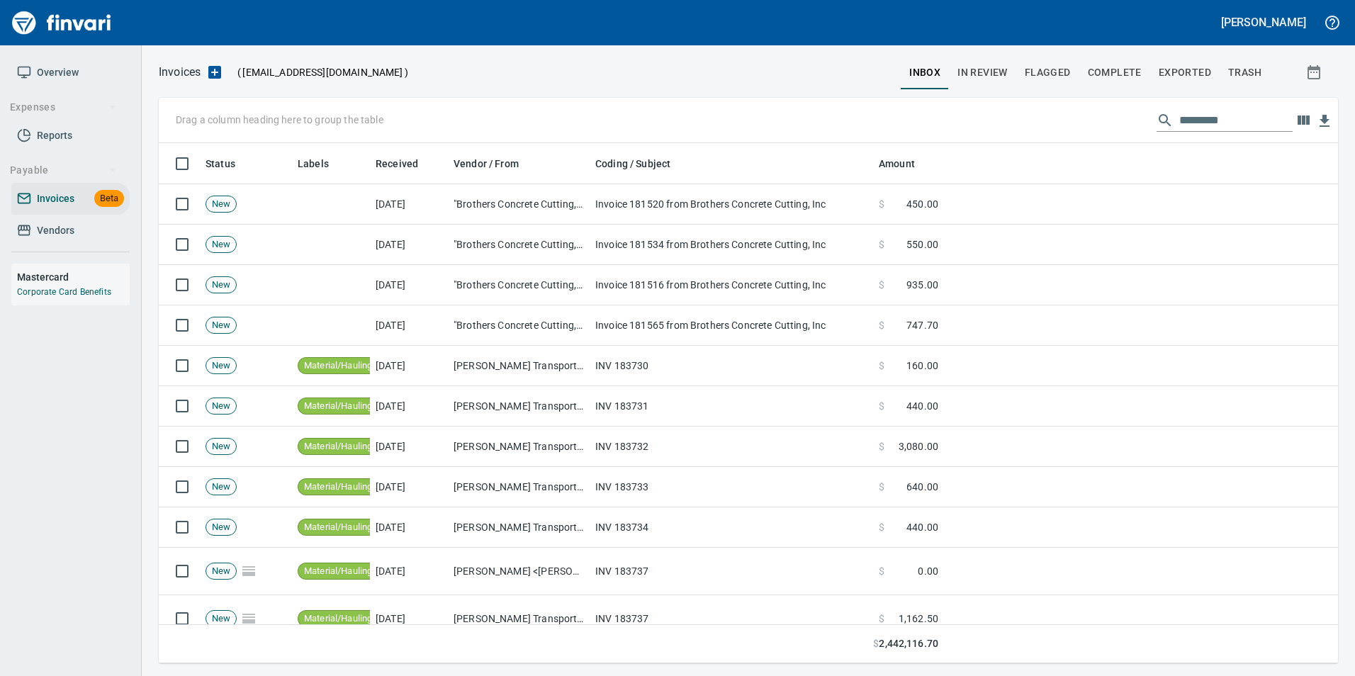
scroll to position [510, 1158]
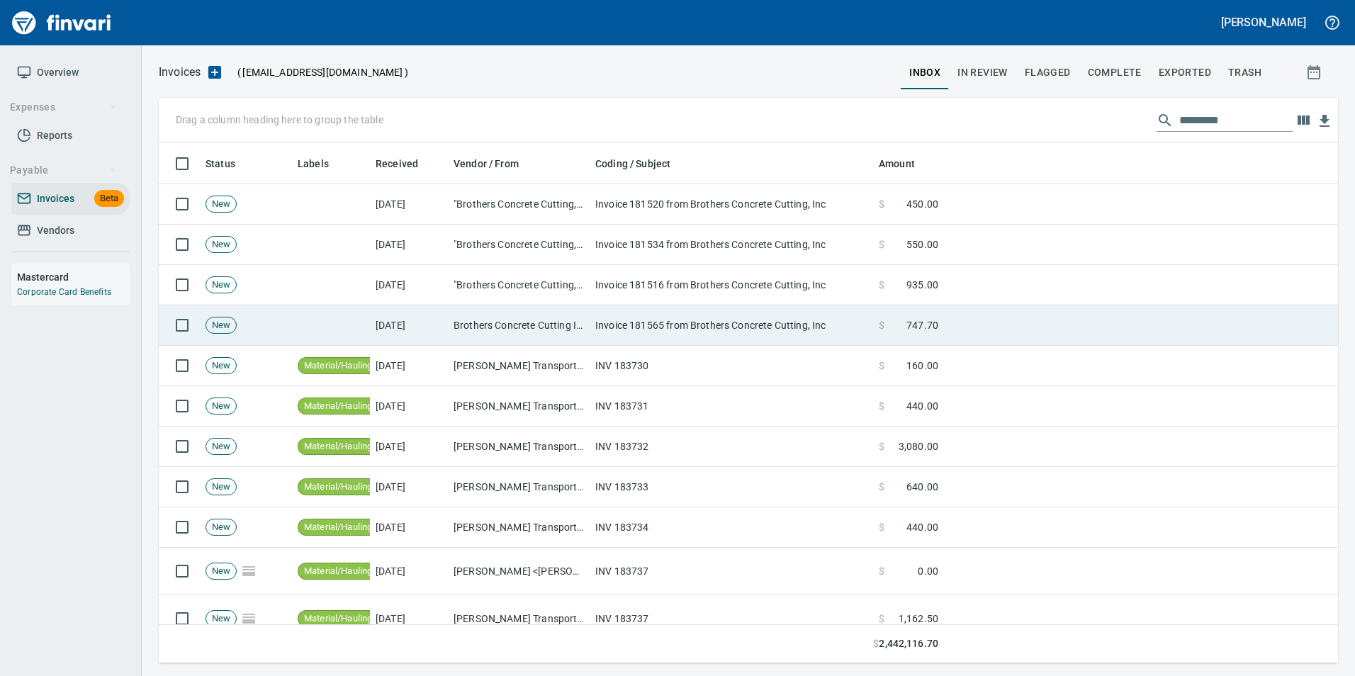
click at [747, 325] on td "Invoice 181565 from Brothers Concrete Cutting, Inc" at bounding box center [732, 326] width 284 height 40
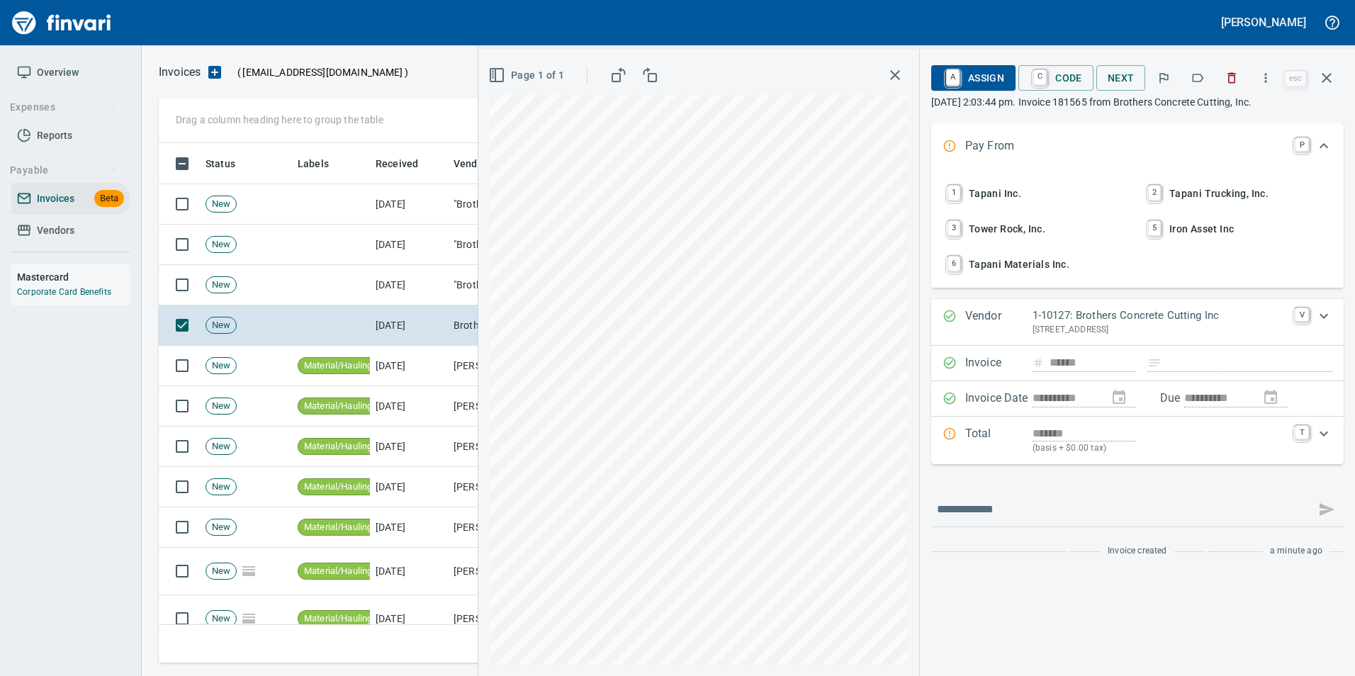
scroll to position [510, 1158]
click at [1195, 77] on icon "button" at bounding box center [1198, 78] width 11 height 9
click at [1333, 70] on icon "button" at bounding box center [1327, 77] width 17 height 17
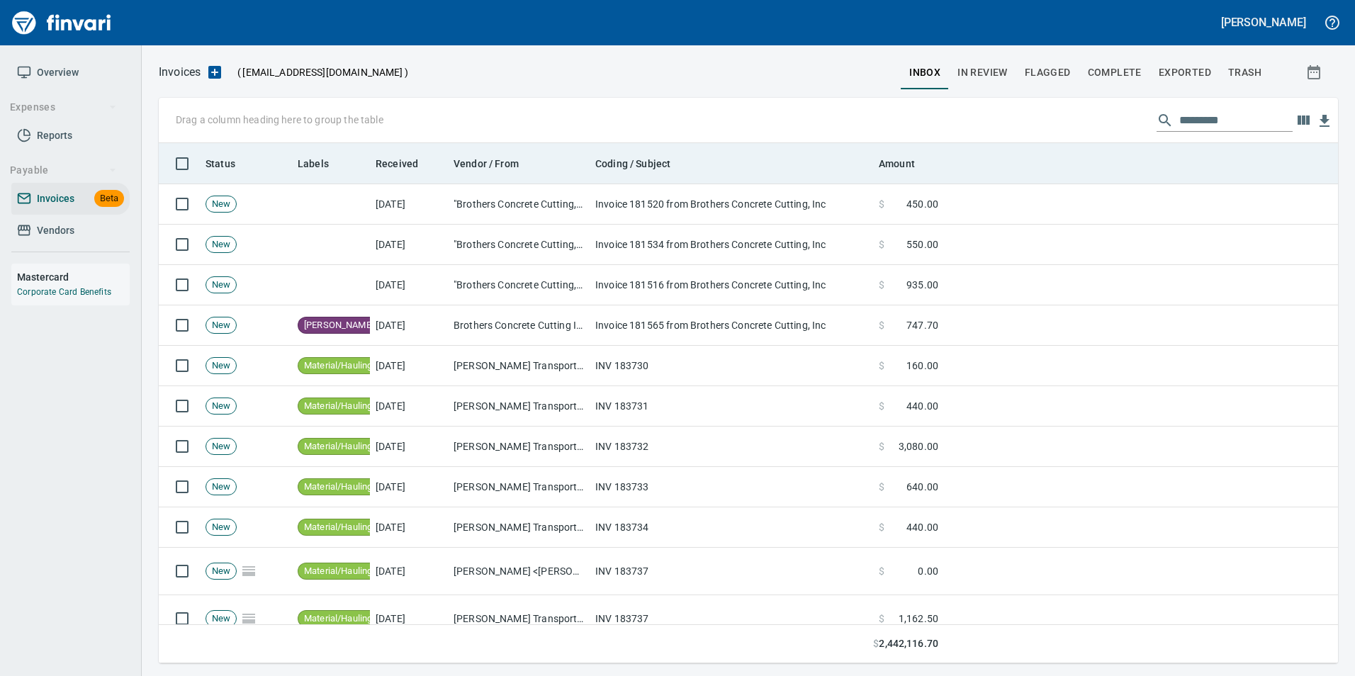
scroll to position [510, 1158]
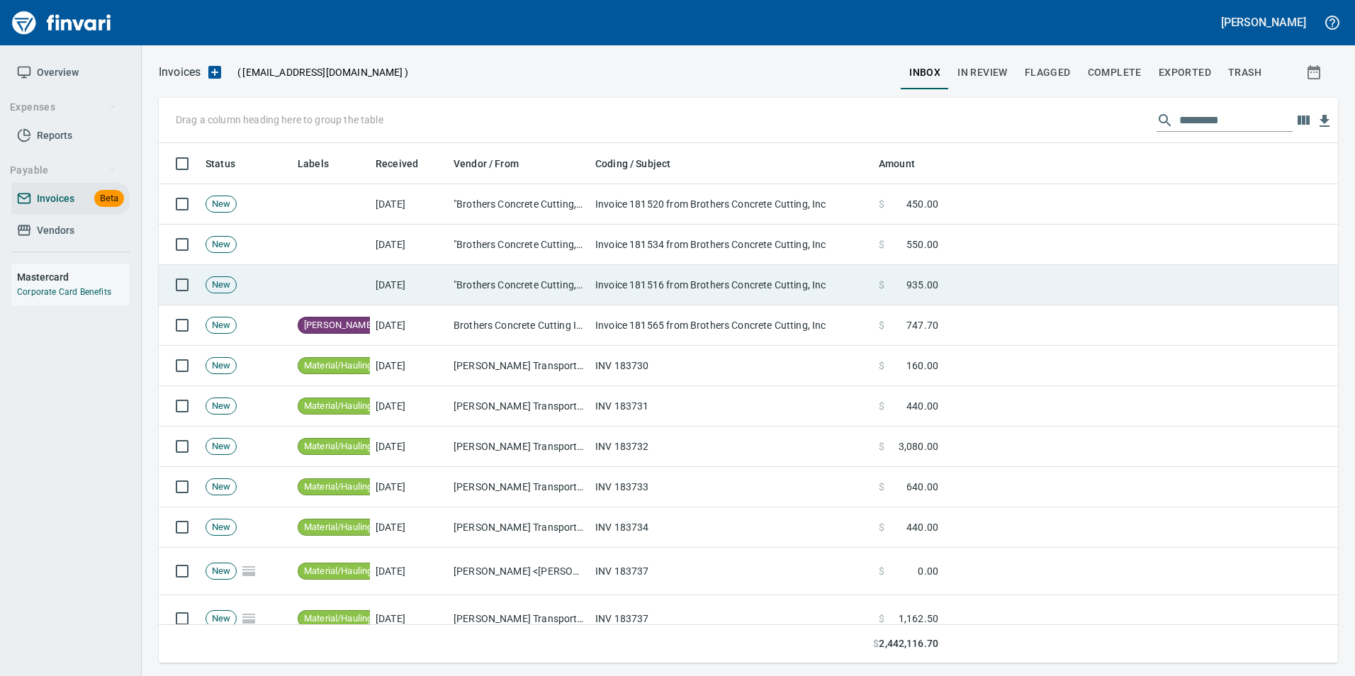
click at [666, 276] on td "Invoice 181516 from Brothers Concrete Cutting, Inc" at bounding box center [732, 285] width 284 height 40
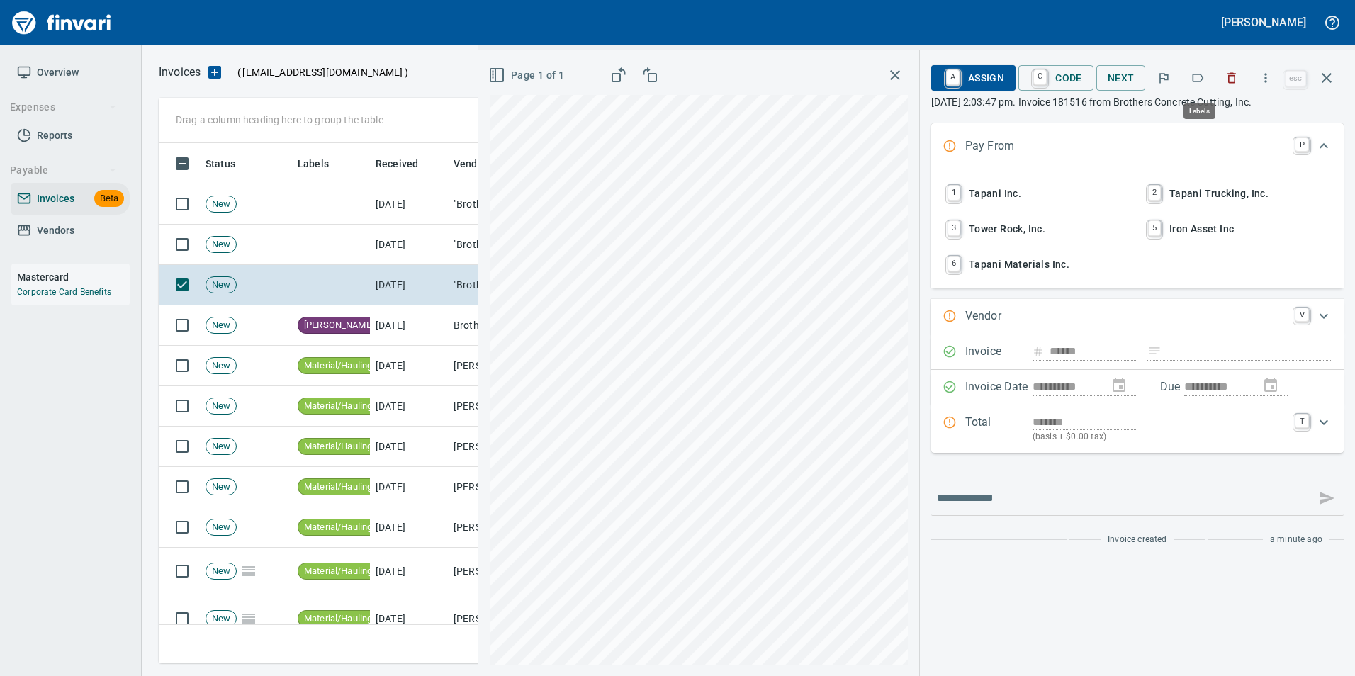
click at [1197, 80] on icon "button" at bounding box center [1198, 78] width 14 height 14
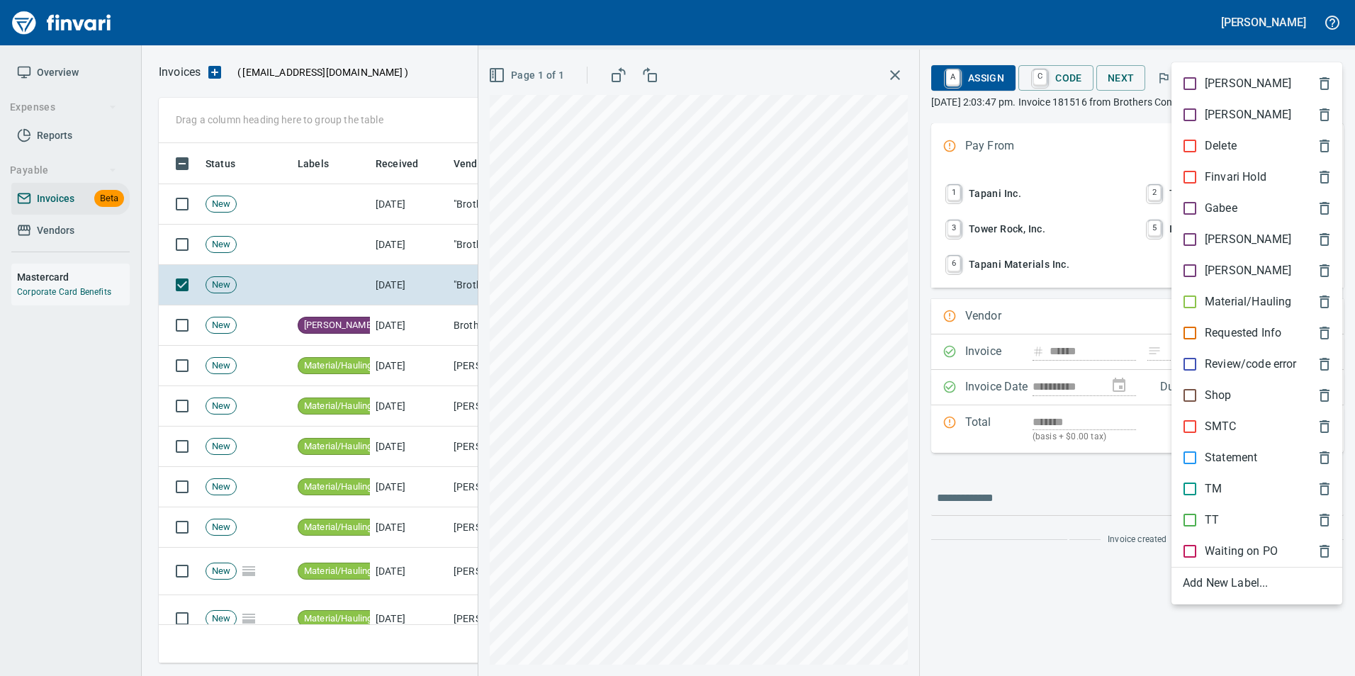
scroll to position [510, 1158]
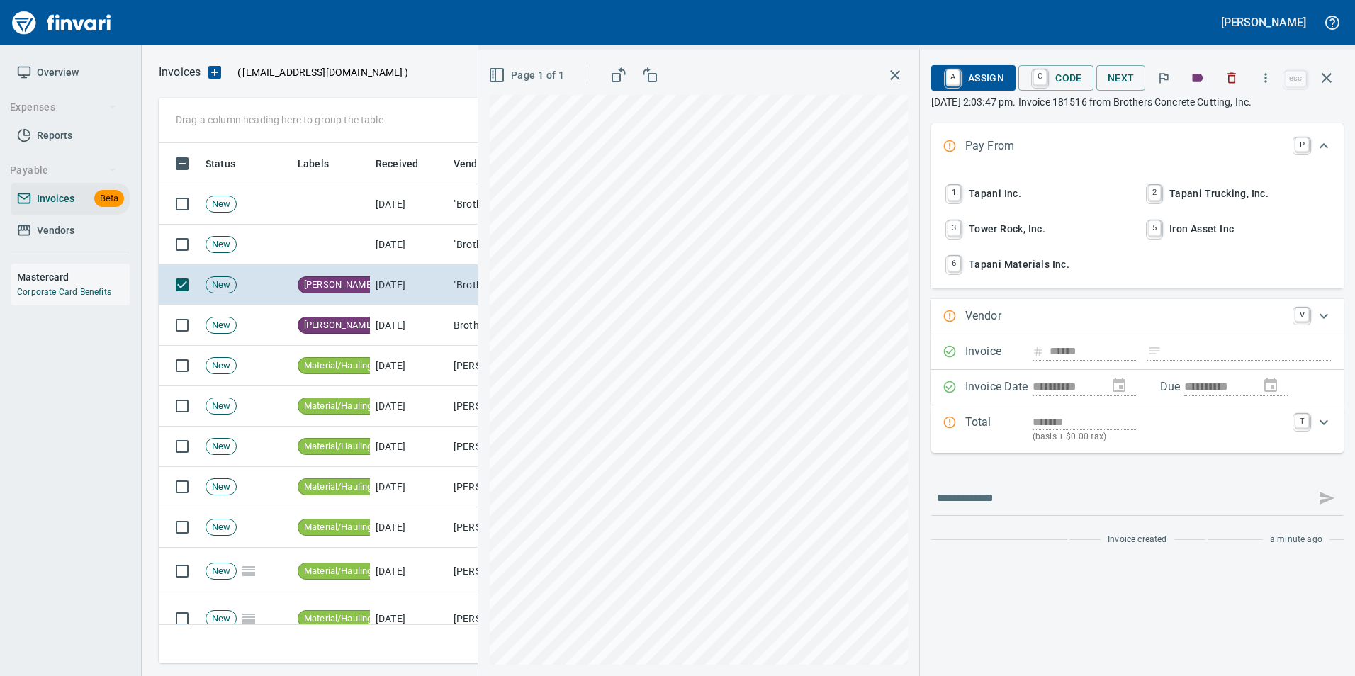
click at [1326, 80] on icon "button" at bounding box center [1327, 77] width 17 height 17
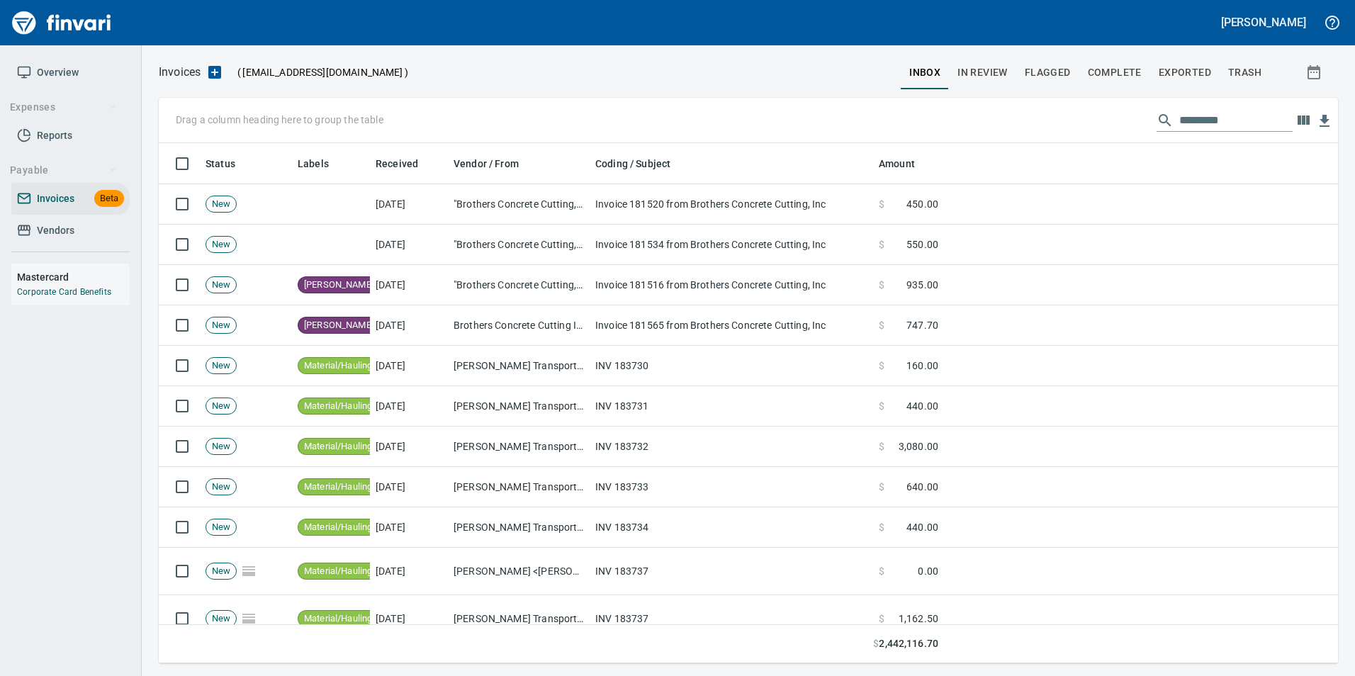
scroll to position [510, 1158]
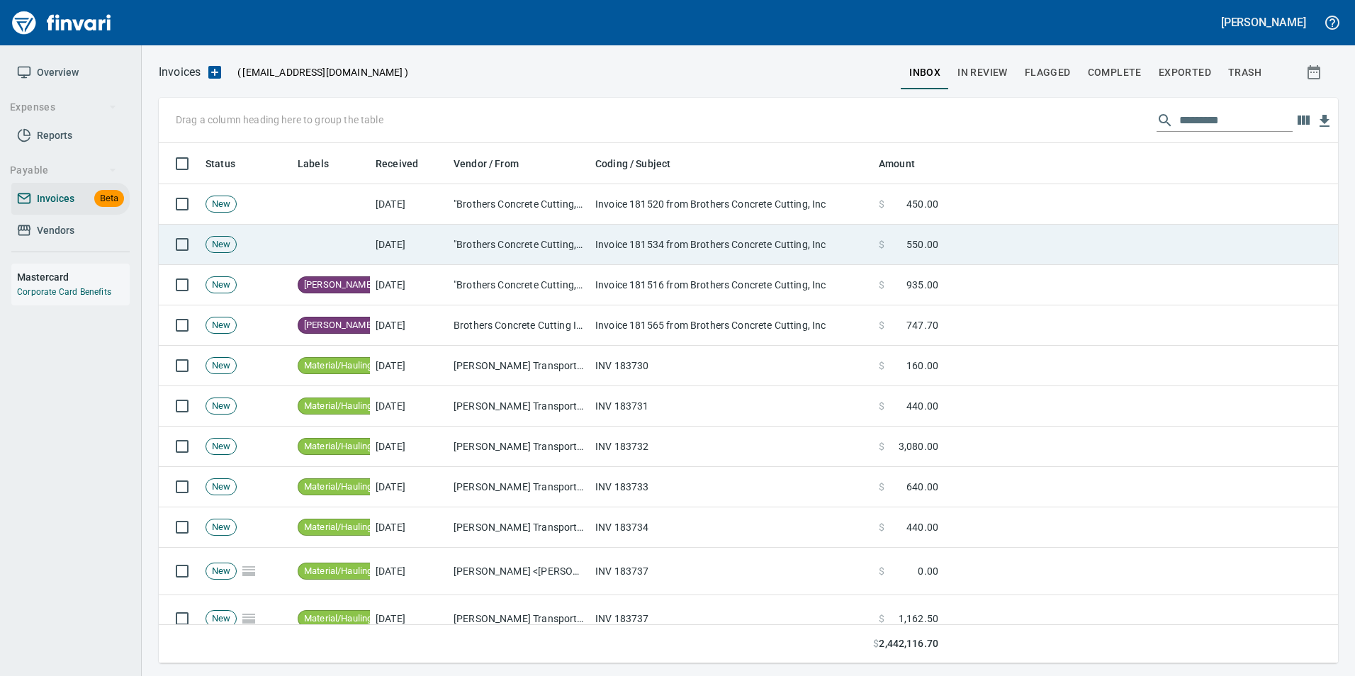
click at [687, 240] on td "Invoice 181534 from Brothers Concrete Cutting, Inc" at bounding box center [732, 245] width 284 height 40
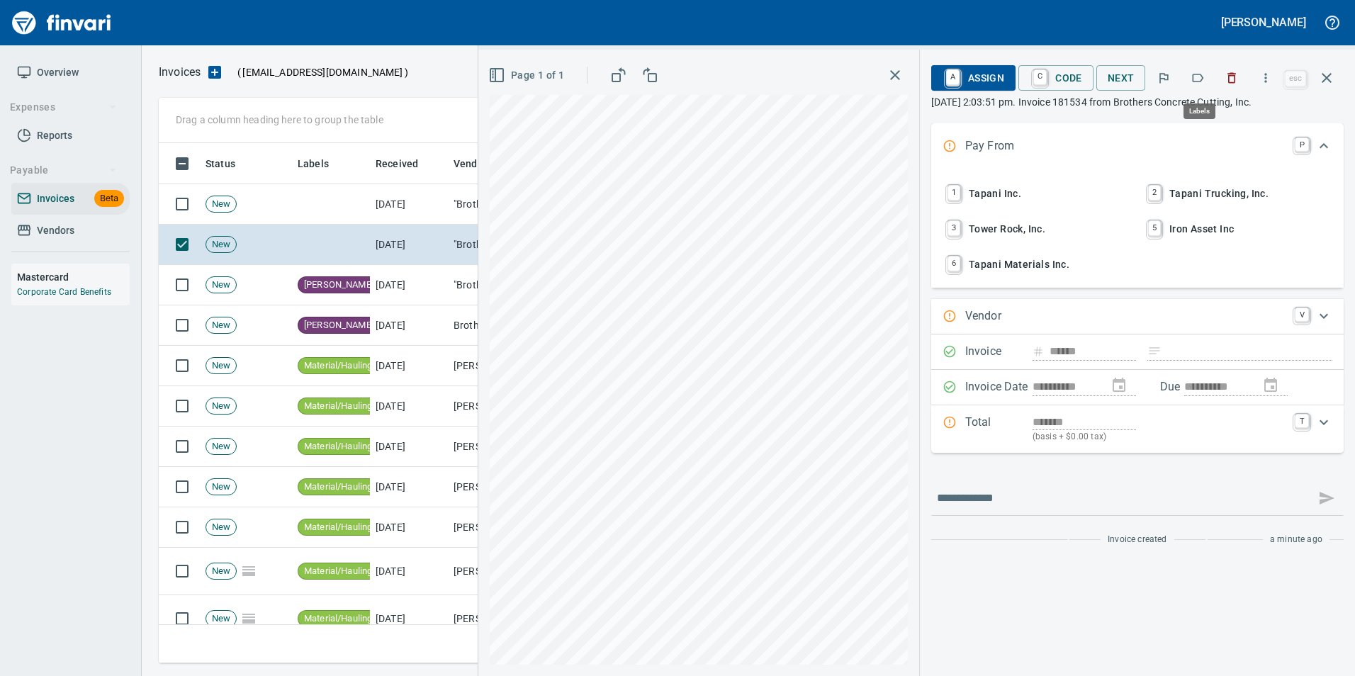
click at [1200, 72] on icon "button" at bounding box center [1198, 78] width 14 height 14
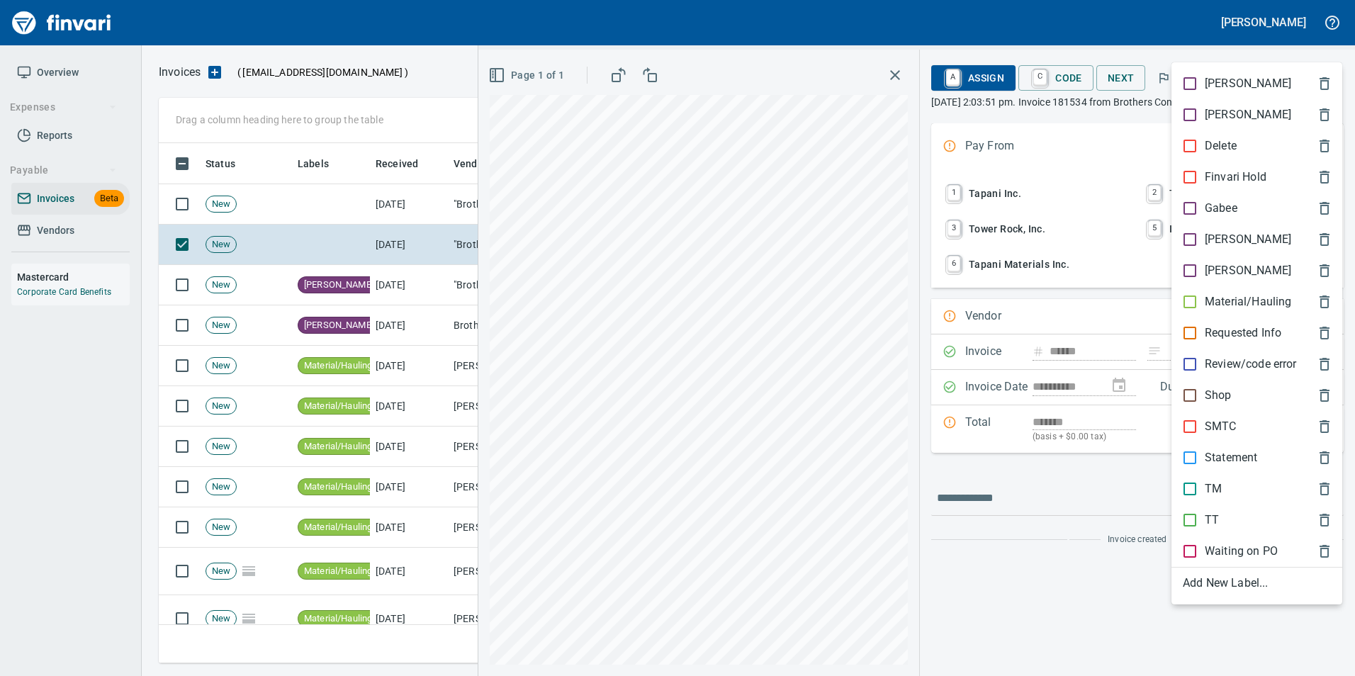
scroll to position [510, 1158]
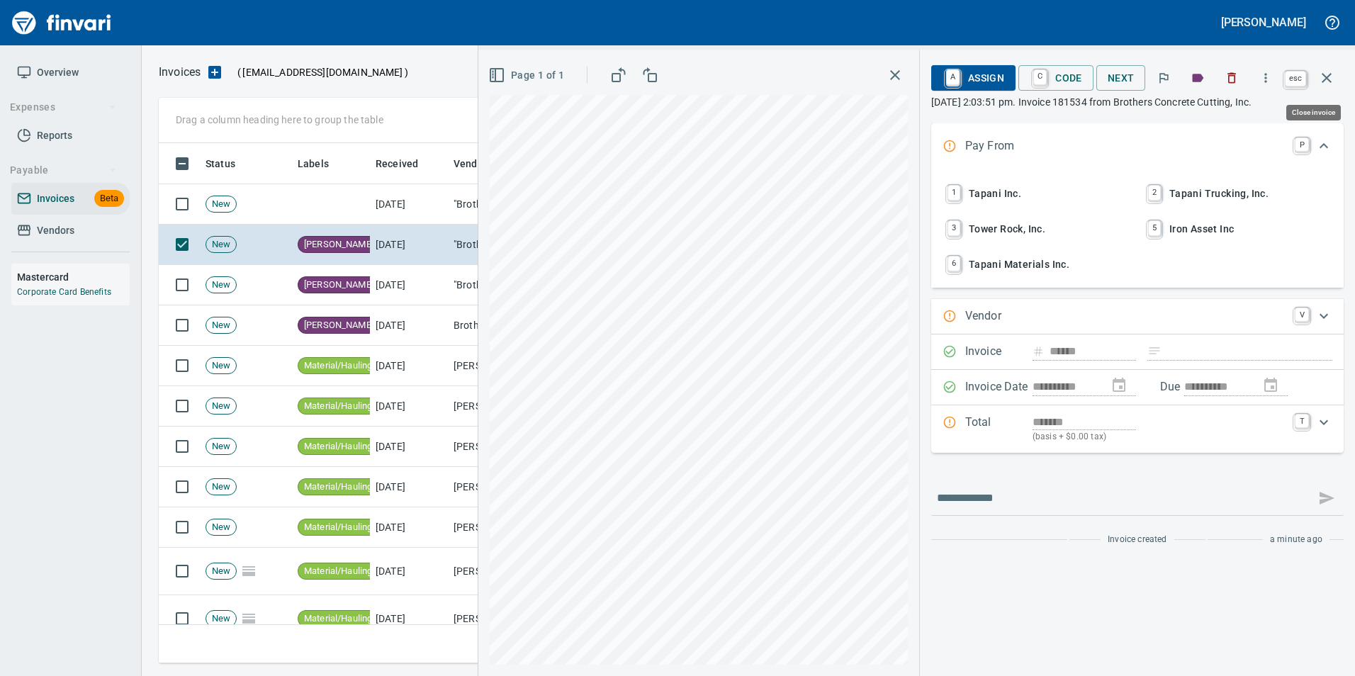
click at [1322, 79] on icon "button" at bounding box center [1327, 77] width 17 height 17
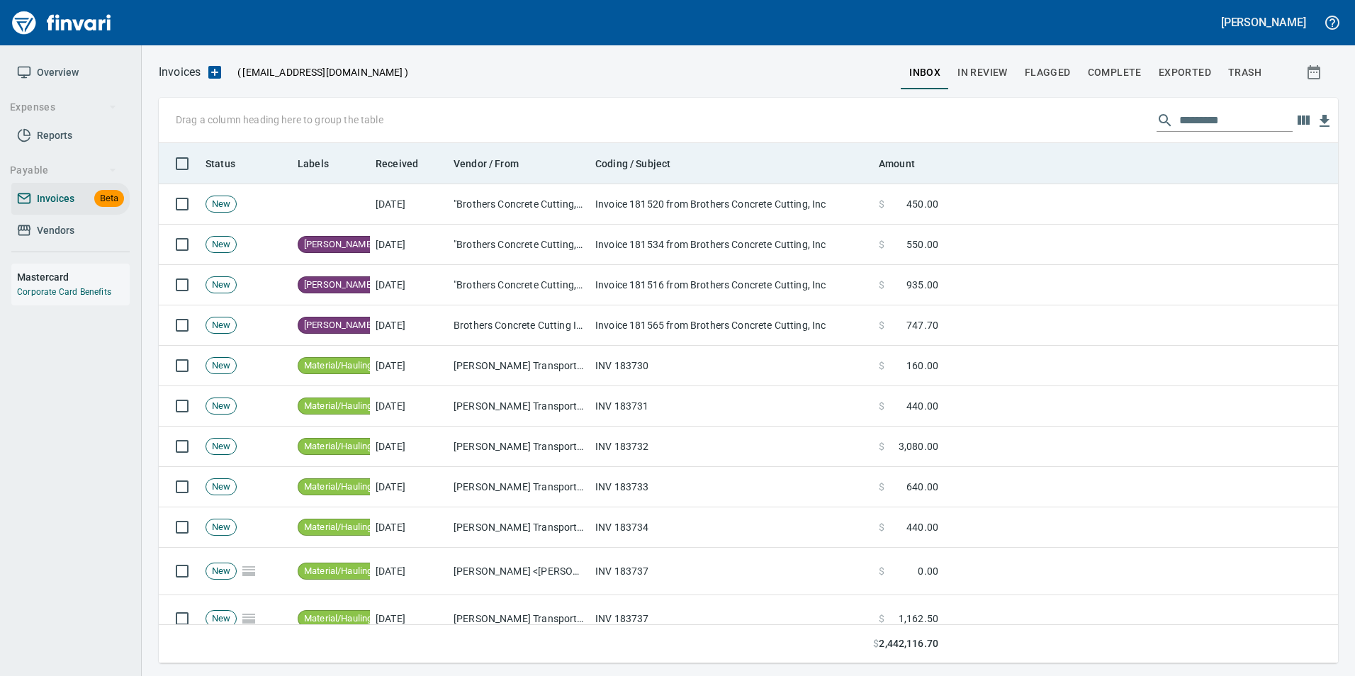
scroll to position [510, 1158]
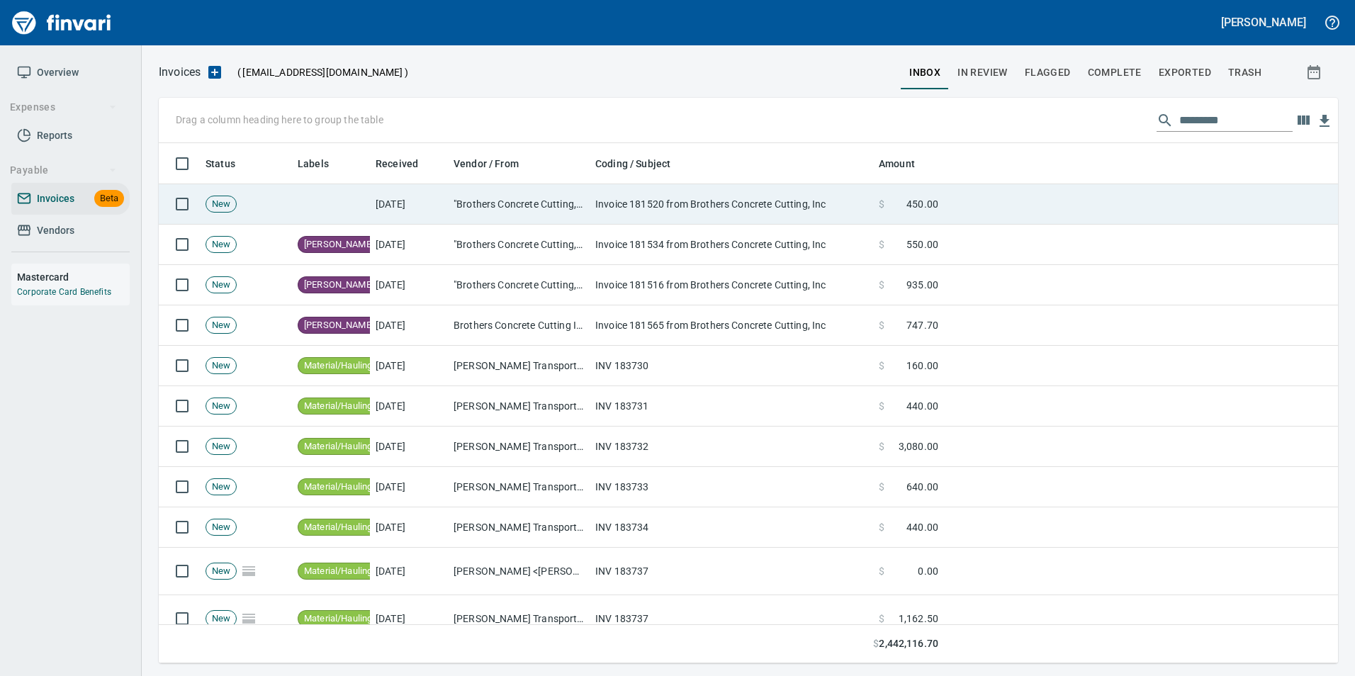
click at [747, 196] on td "Invoice 181520 from Brothers Concrete Cutting, Inc" at bounding box center [732, 204] width 284 height 40
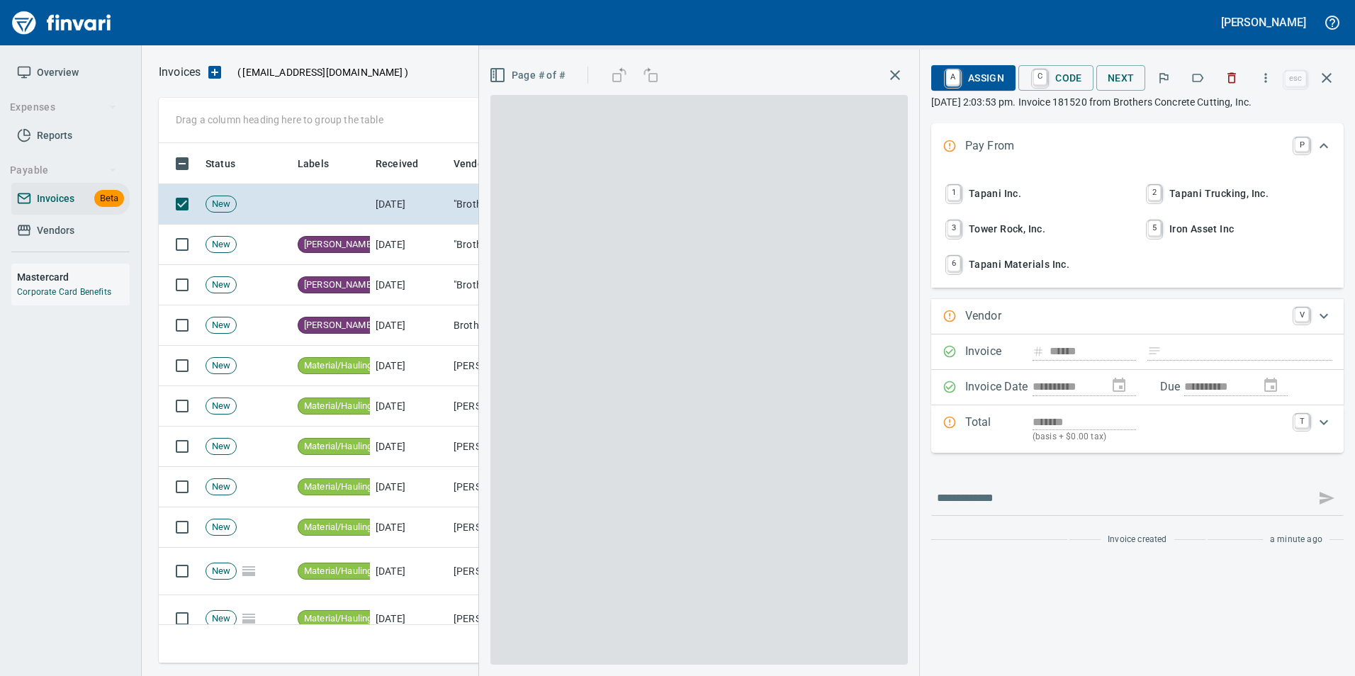
scroll to position [510, 1158]
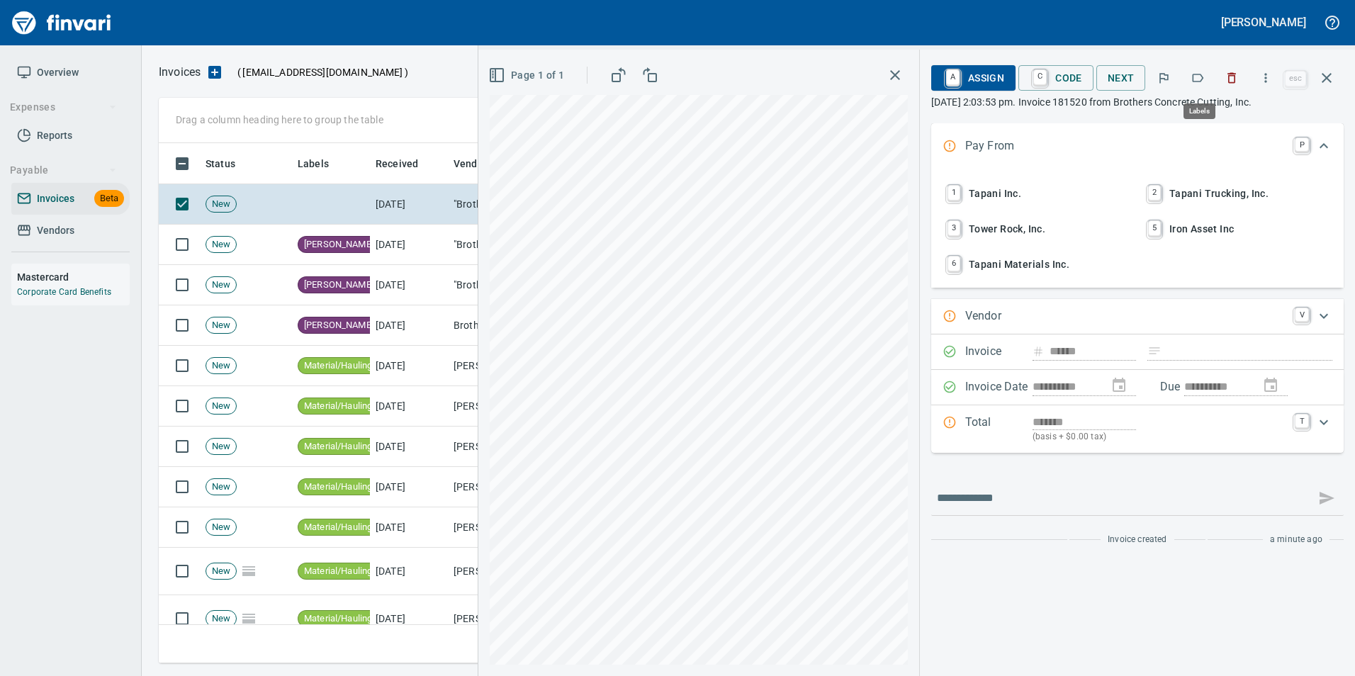
click at [1196, 77] on icon "button" at bounding box center [1198, 78] width 14 height 14
click at [1322, 89] on button "button" at bounding box center [1327, 78] width 34 height 34
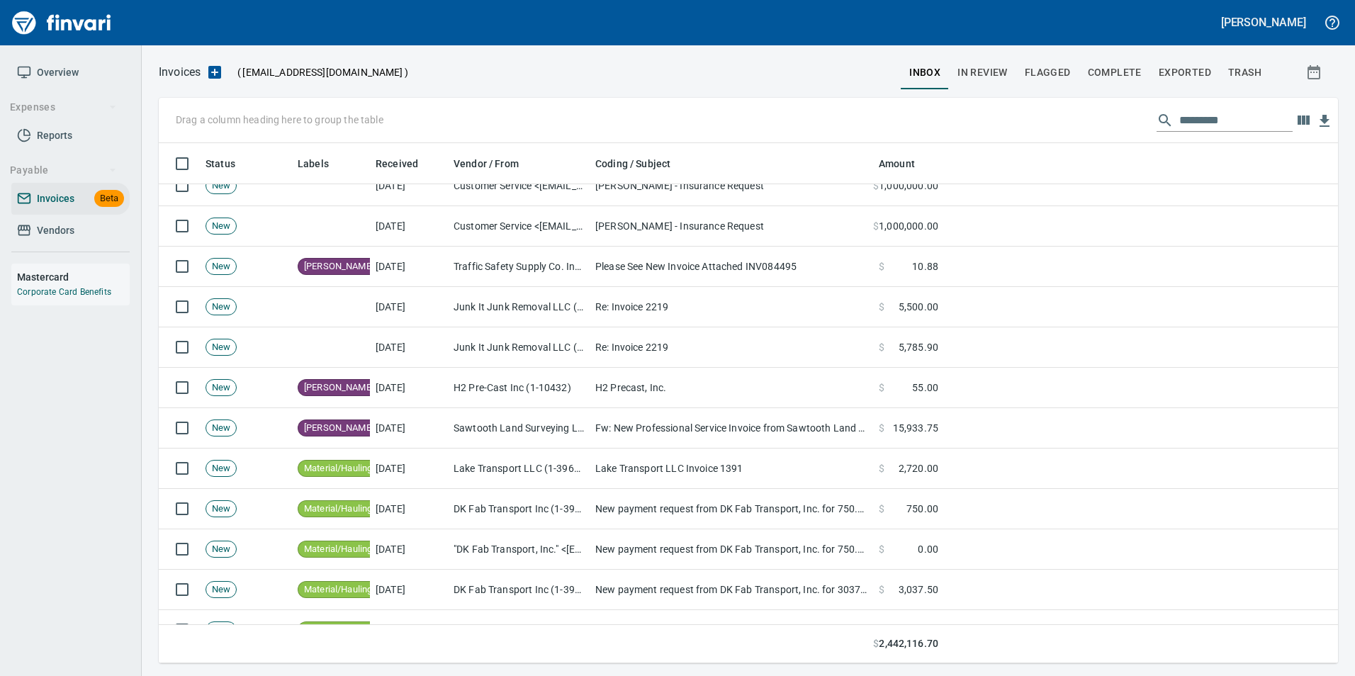
scroll to position [851, 0]
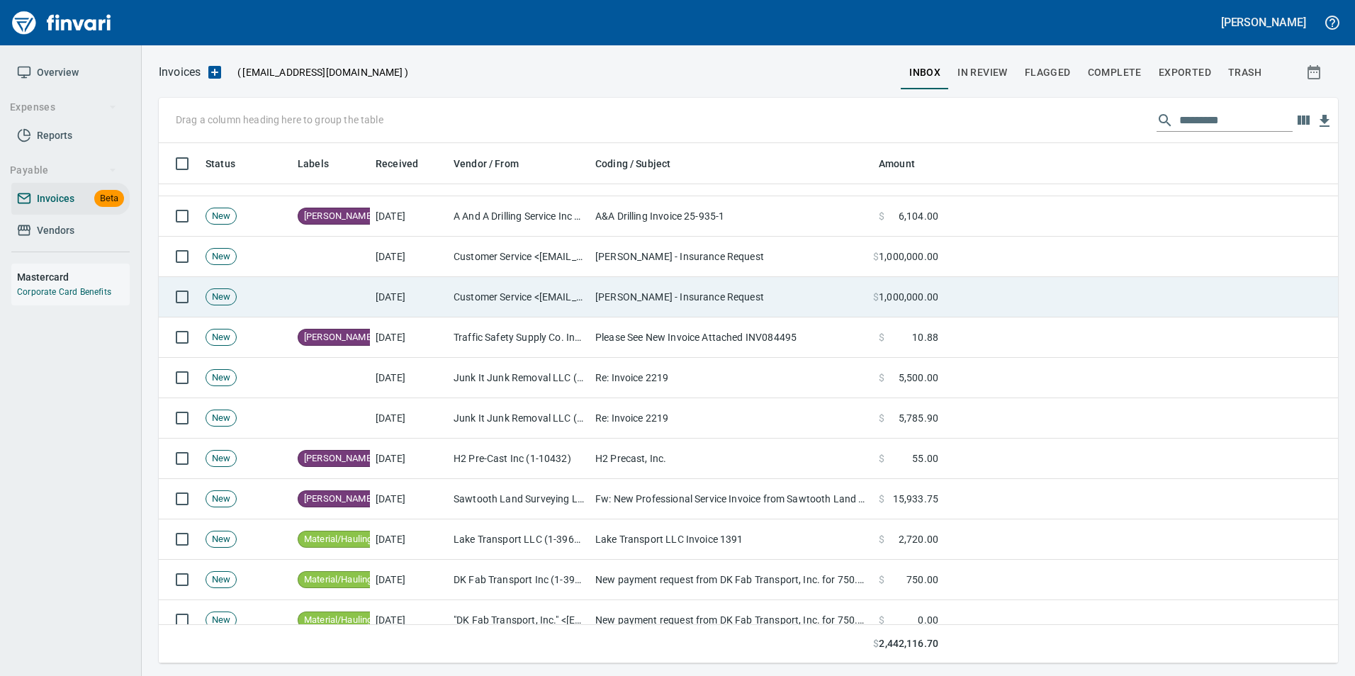
click at [779, 285] on td "DR Horton - Insurance Request" at bounding box center [732, 297] width 284 height 40
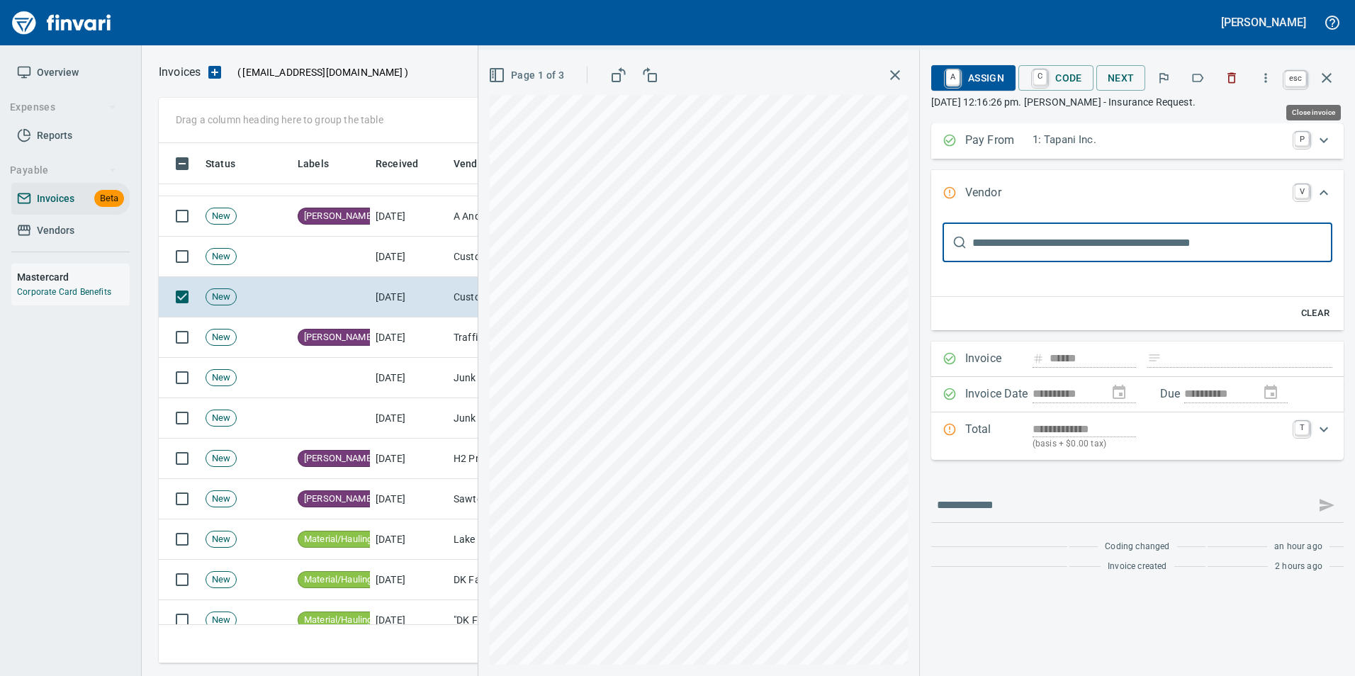
click at [1332, 76] on icon "button" at bounding box center [1327, 77] width 17 height 17
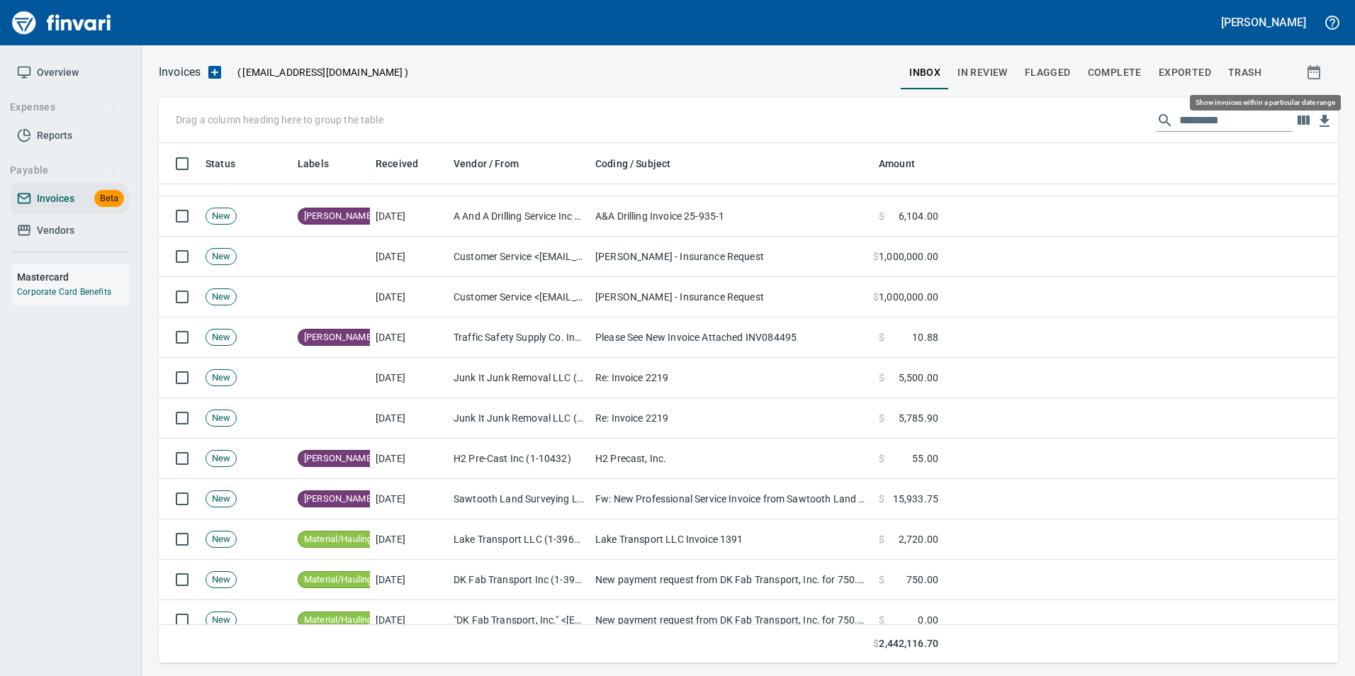
scroll to position [510, 1158]
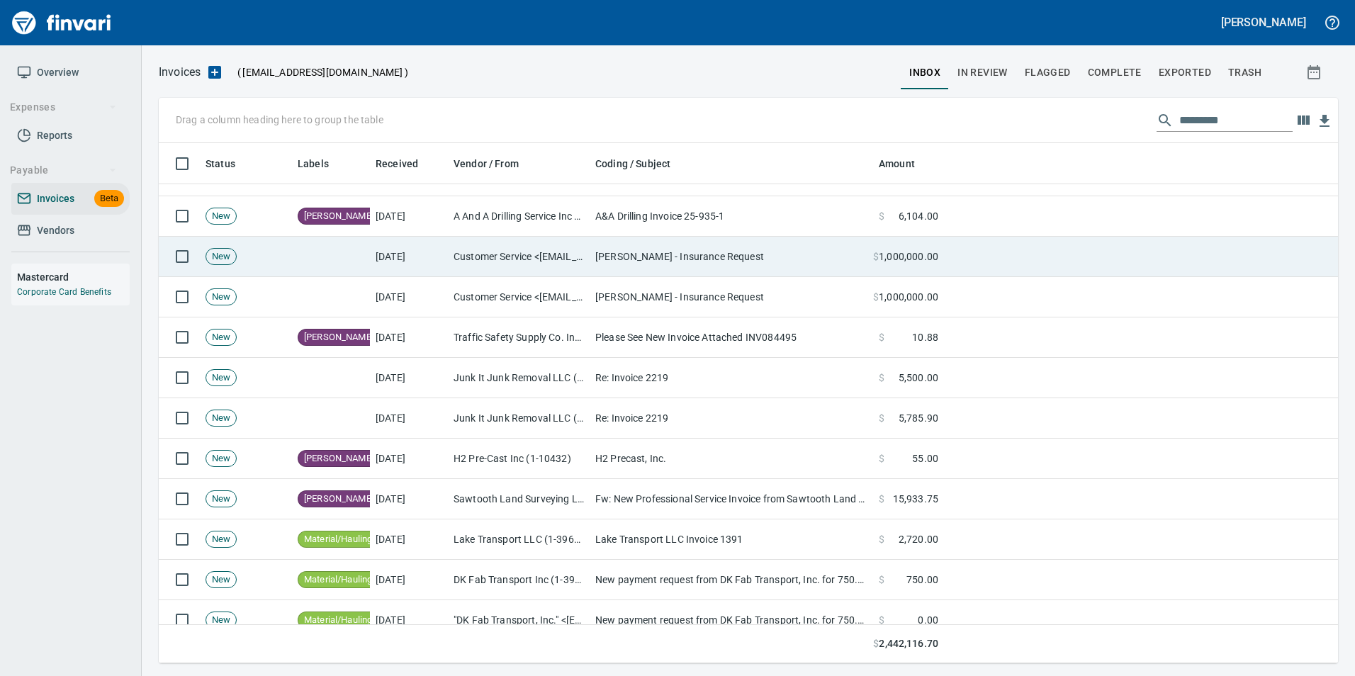
click at [603, 254] on td "DR Horton - Insurance Request" at bounding box center [732, 257] width 284 height 40
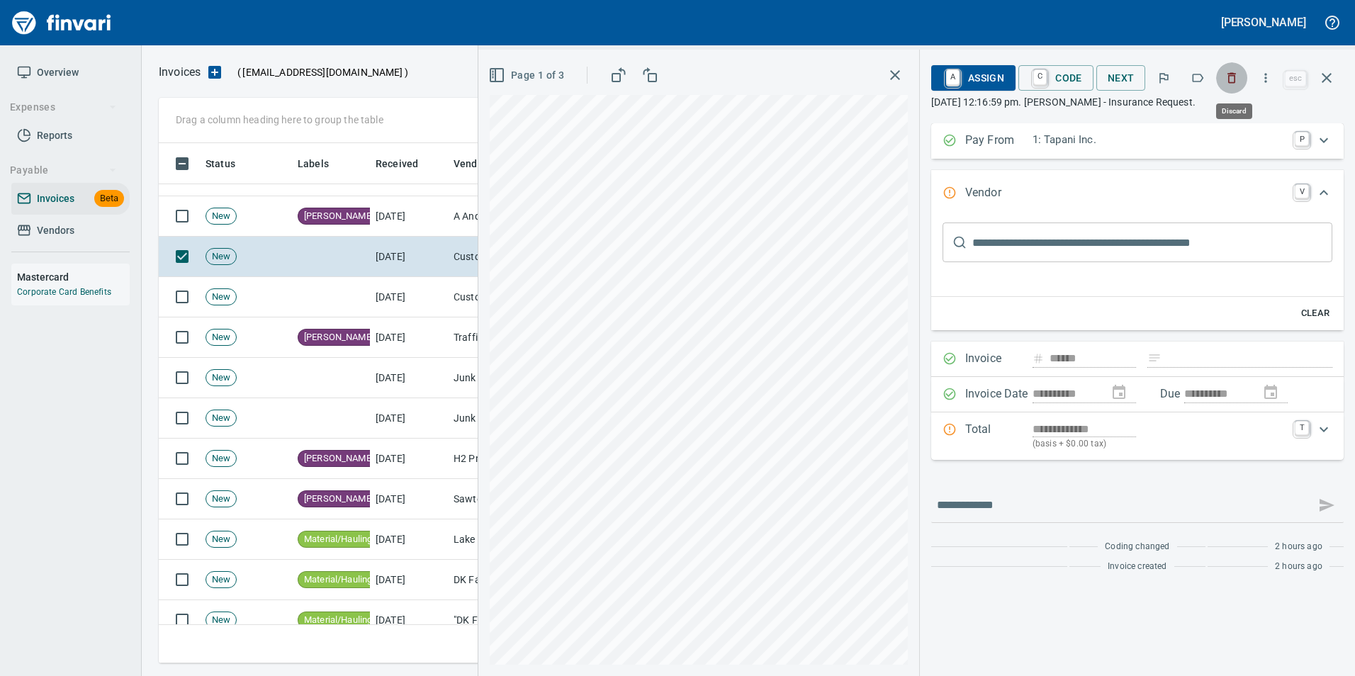
click at [1232, 79] on icon "button" at bounding box center [1232, 78] width 14 height 14
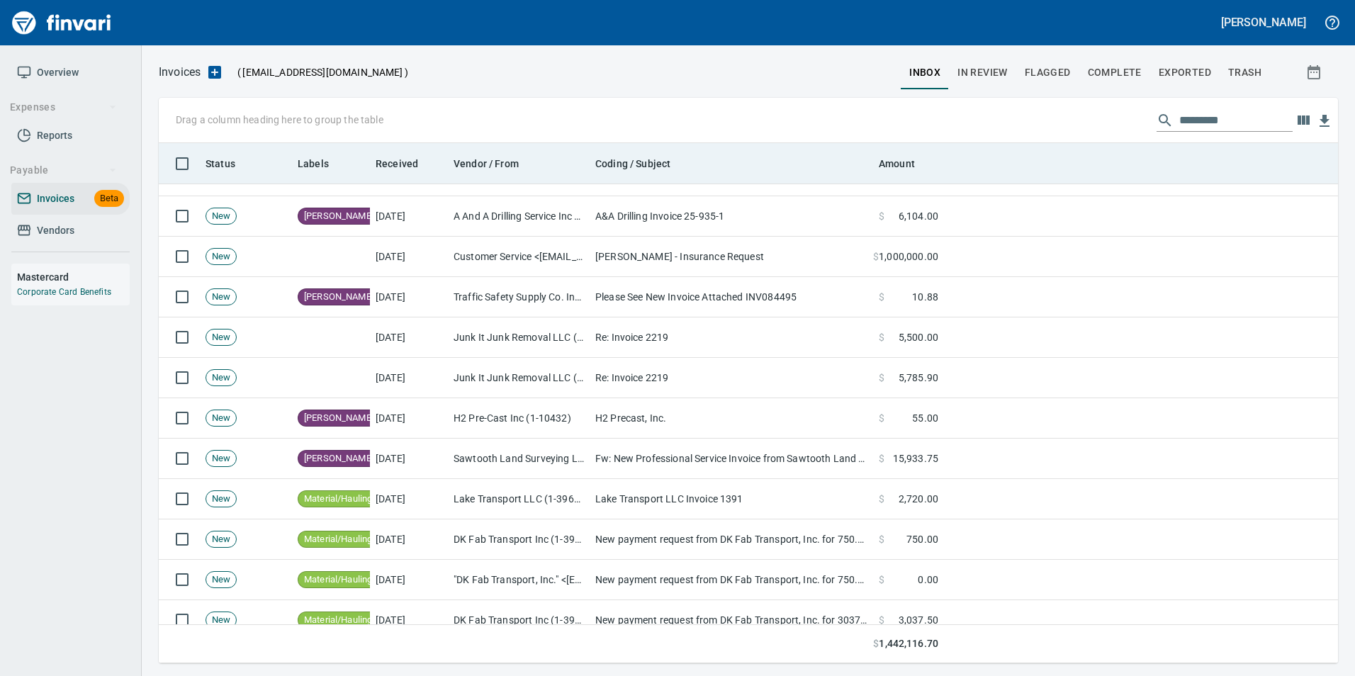
scroll to position [510, 1158]
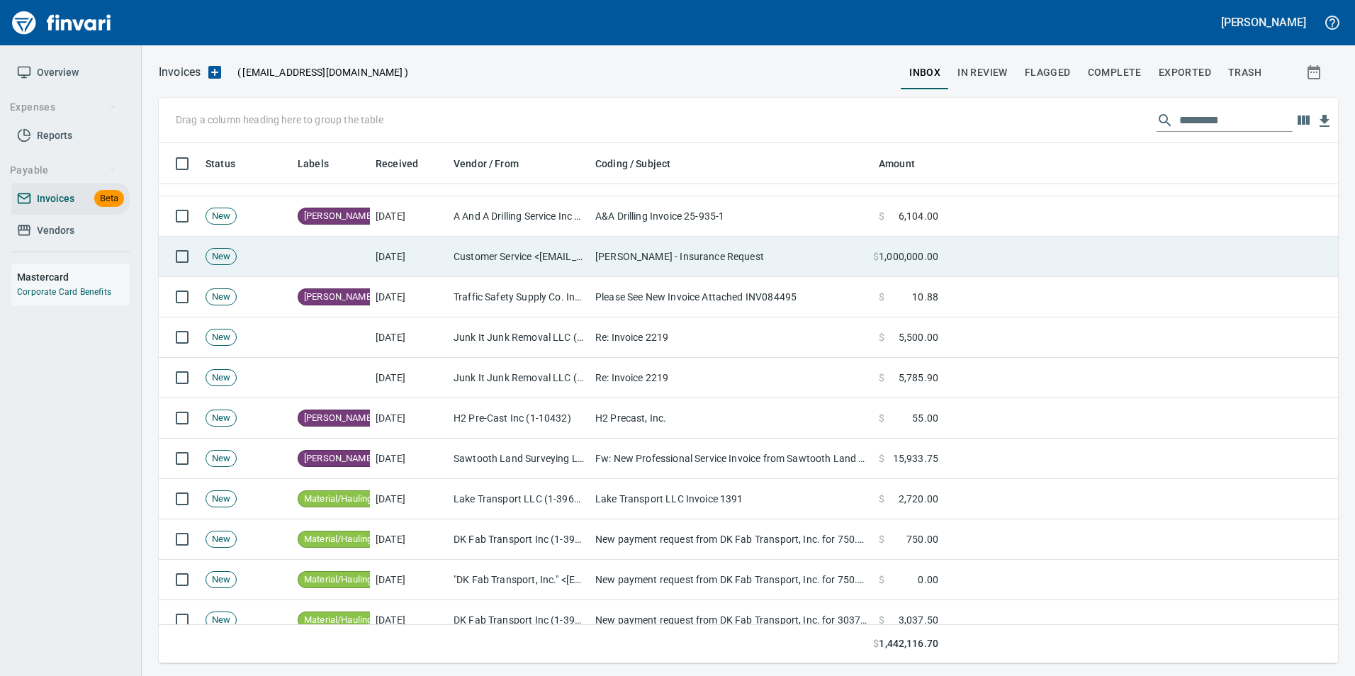
click at [894, 258] on span "1,000,000.00" at bounding box center [909, 257] width 60 height 14
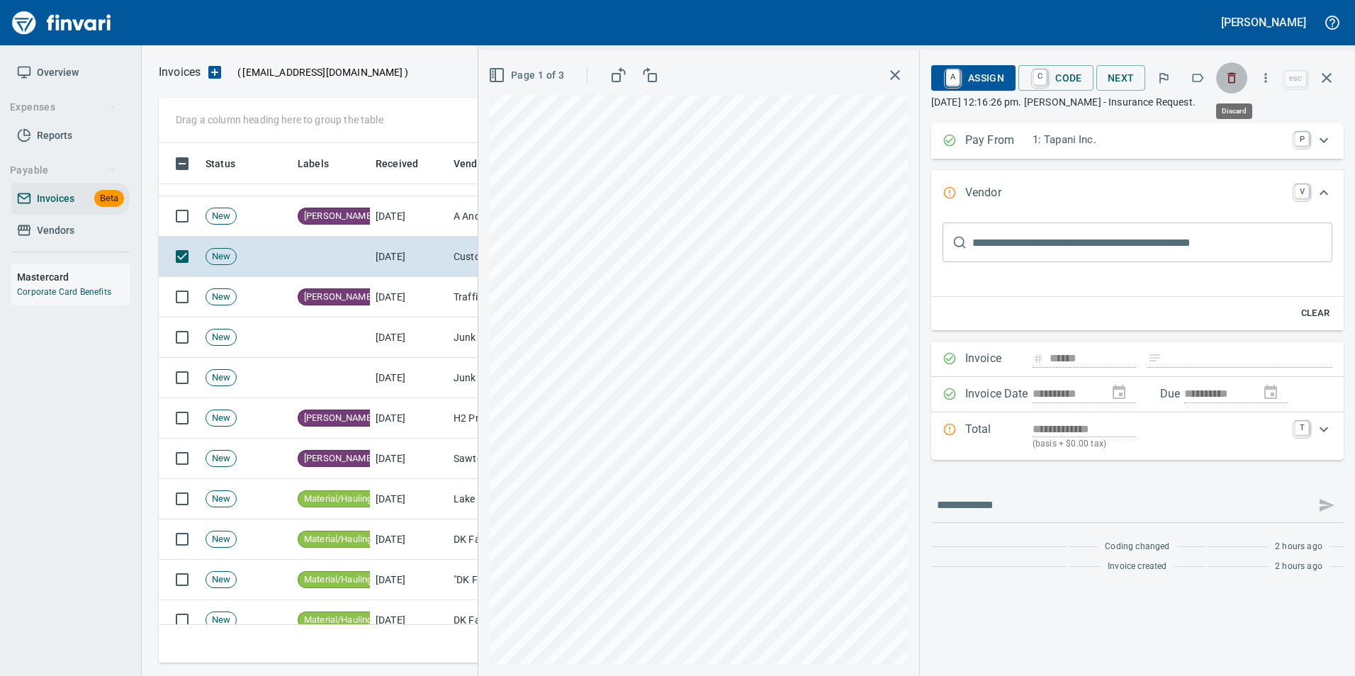
scroll to position [510, 1158]
click at [1227, 87] on button "button" at bounding box center [1232, 77] width 31 height 31
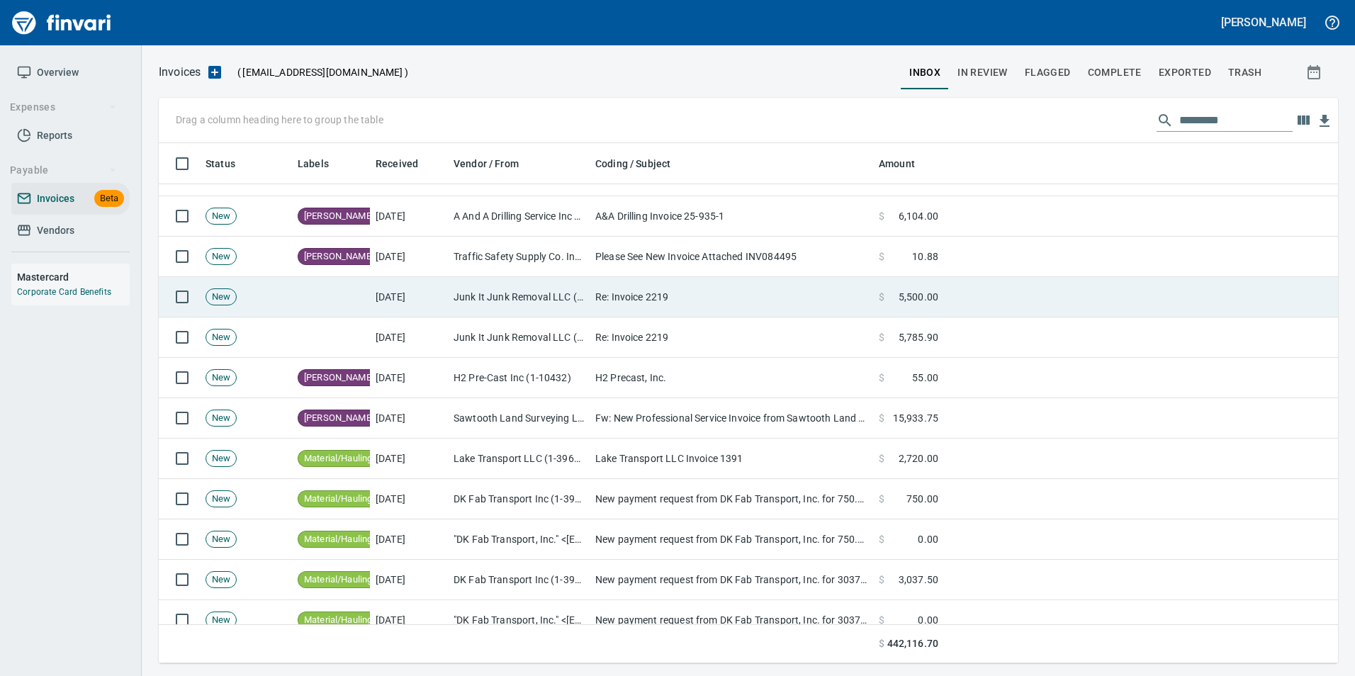
click at [602, 289] on td "Re: Invoice 2219" at bounding box center [732, 297] width 284 height 40
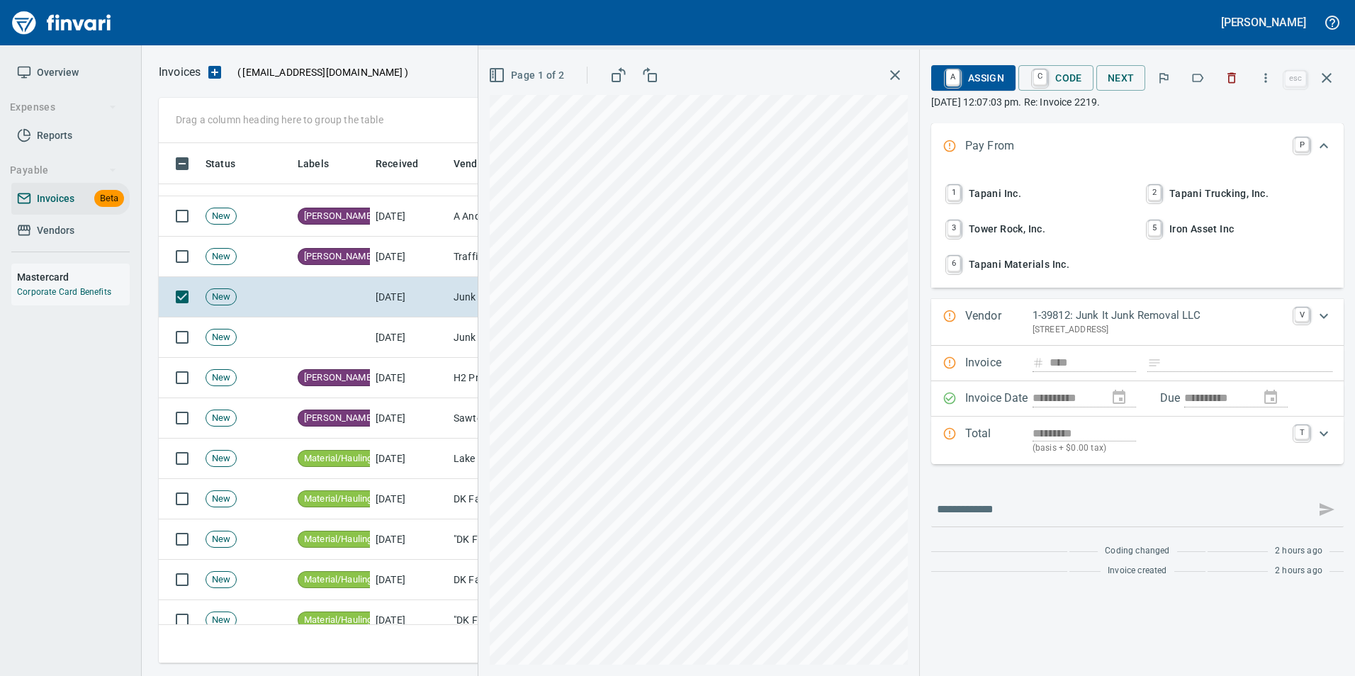
scroll to position [510, 1158]
click at [1329, 84] on icon "button" at bounding box center [1327, 77] width 17 height 17
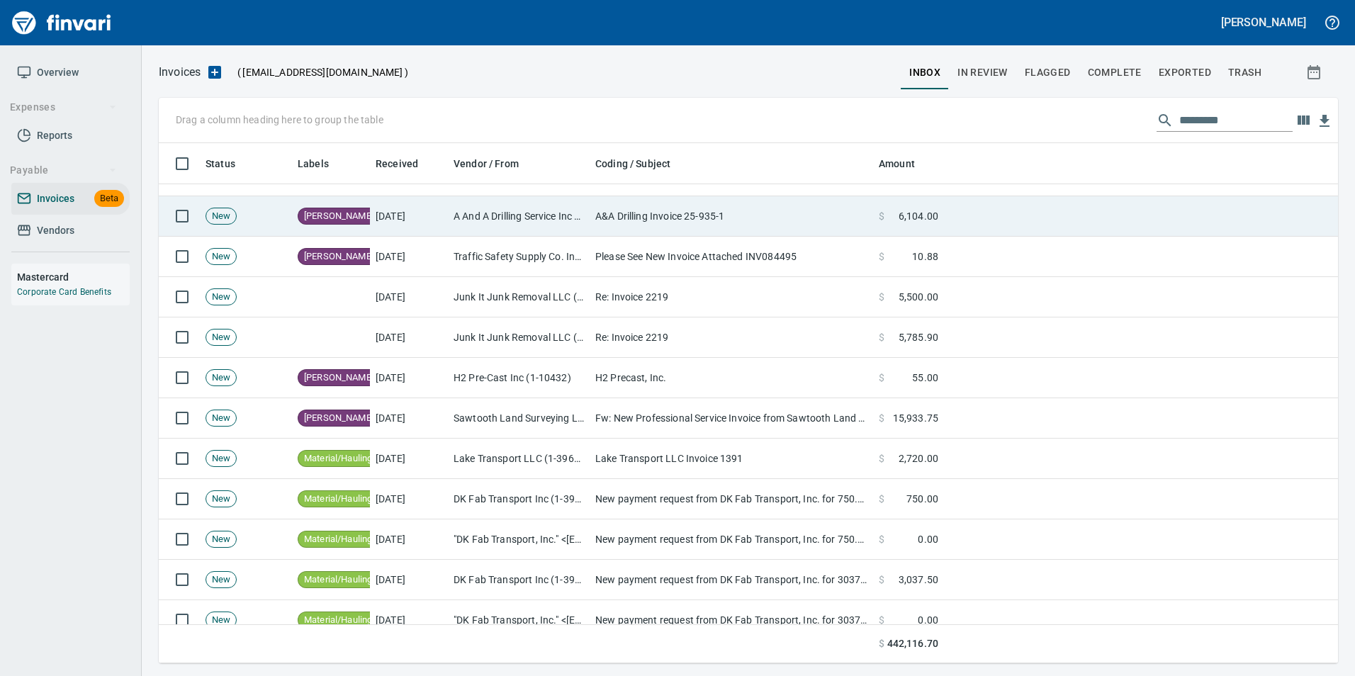
scroll to position [510, 1158]
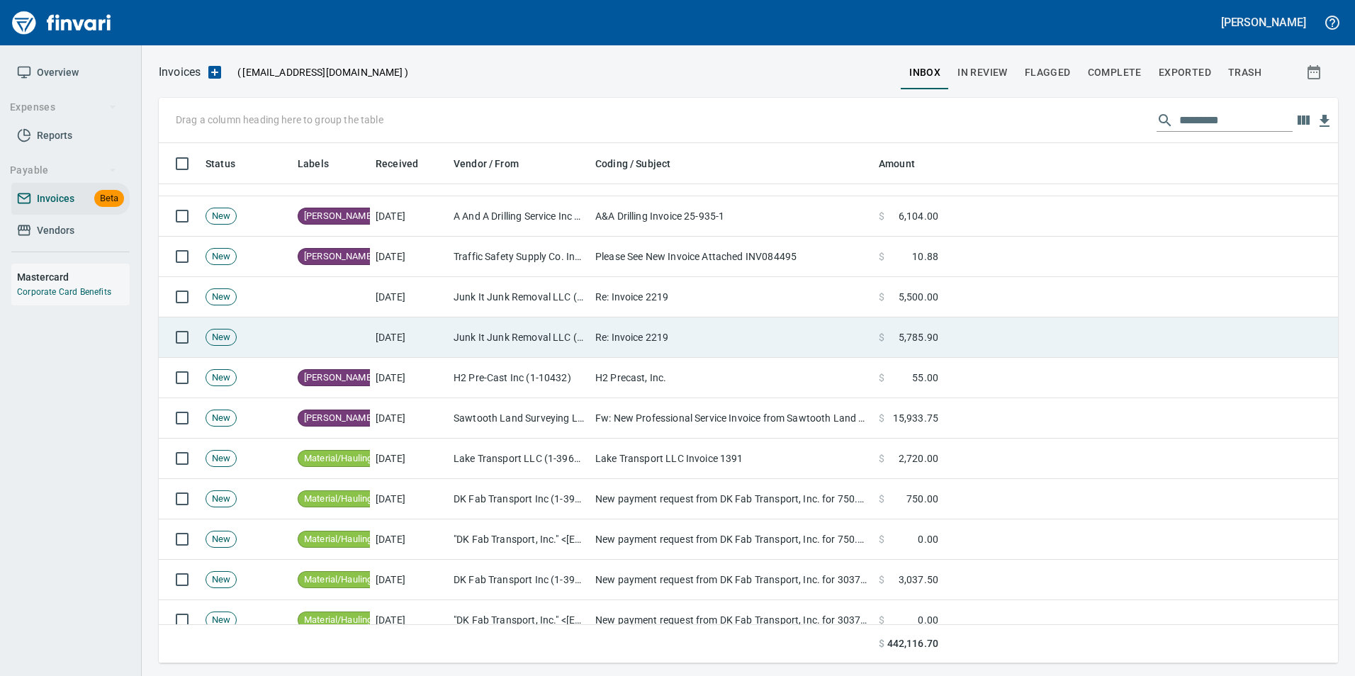
click at [671, 323] on td "Re: Invoice 2219" at bounding box center [732, 338] width 284 height 40
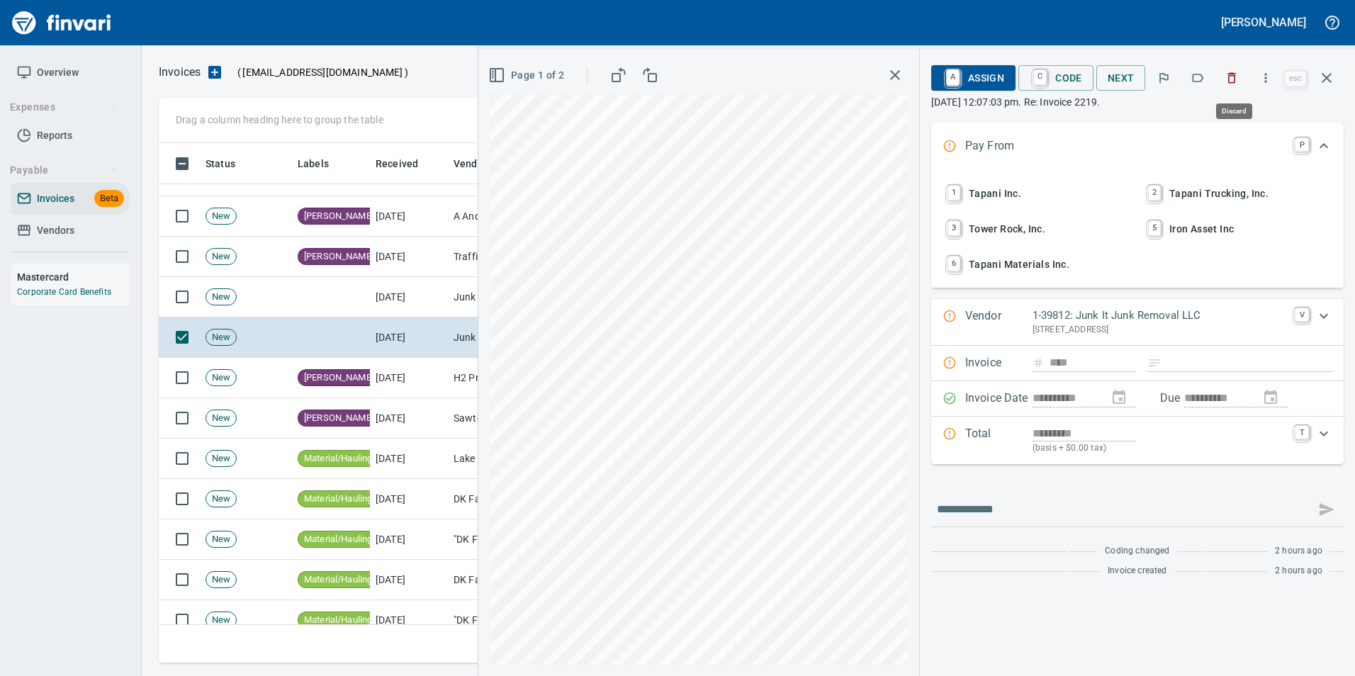
click at [1236, 77] on icon "button" at bounding box center [1232, 78] width 14 height 14
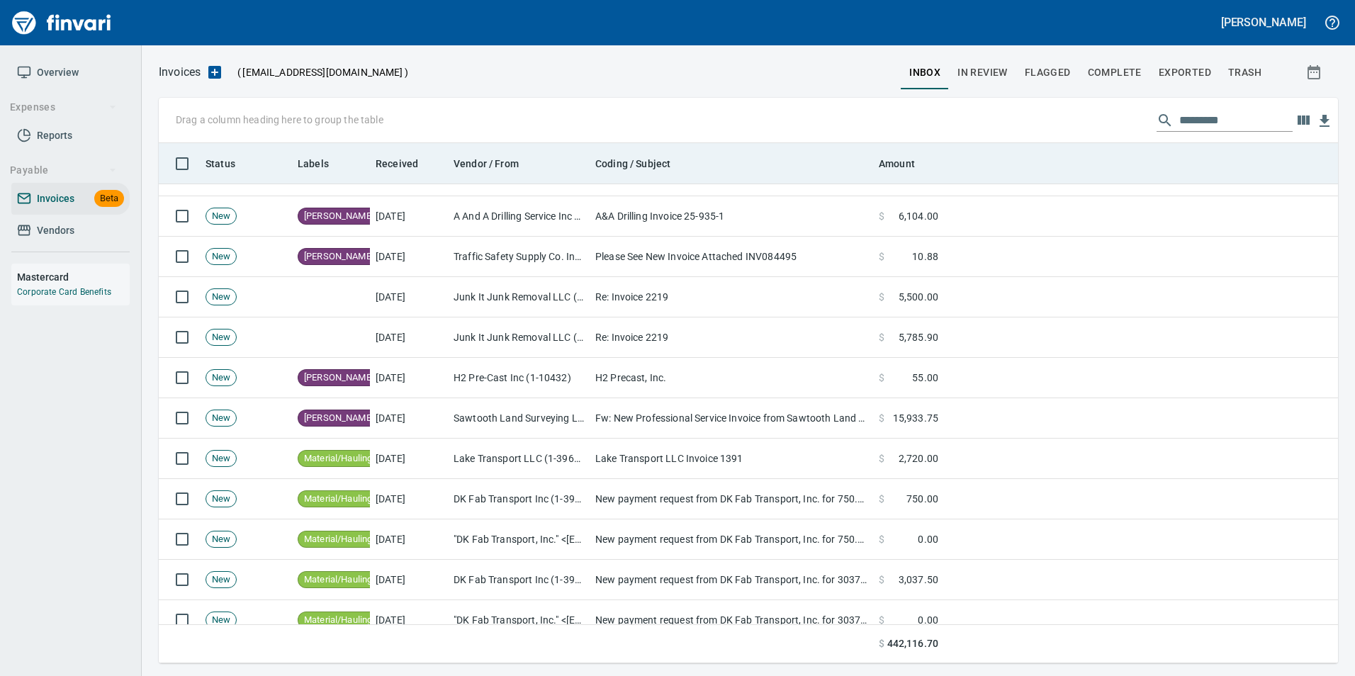
scroll to position [510, 1158]
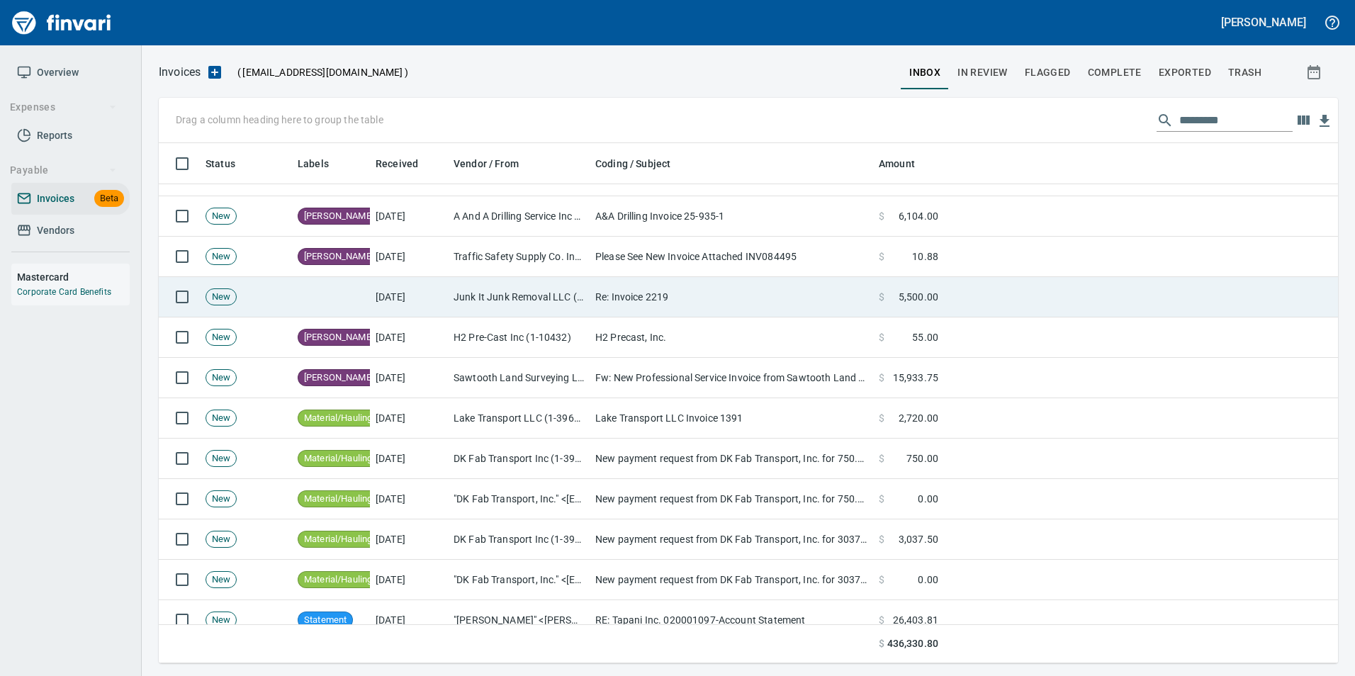
click at [695, 291] on td "Re: Invoice 2219" at bounding box center [732, 297] width 284 height 40
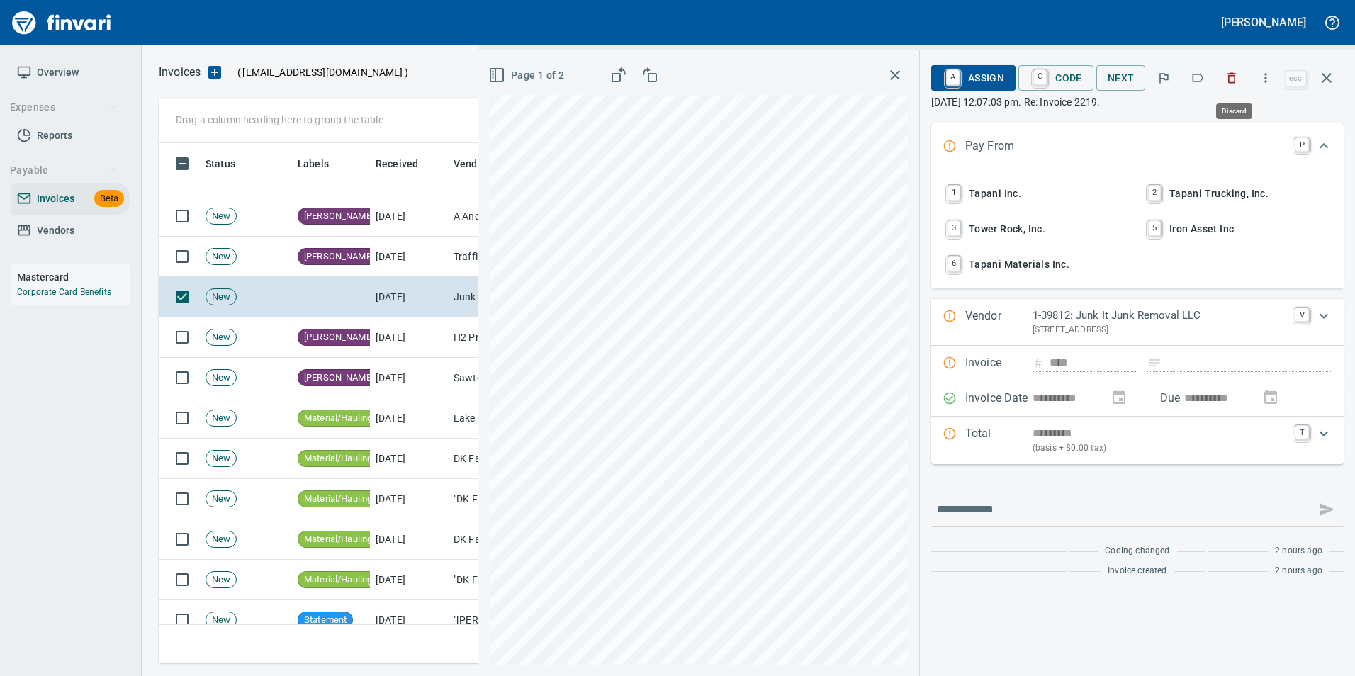
scroll to position [510, 1158]
click at [1239, 77] on icon "button" at bounding box center [1232, 78] width 14 height 14
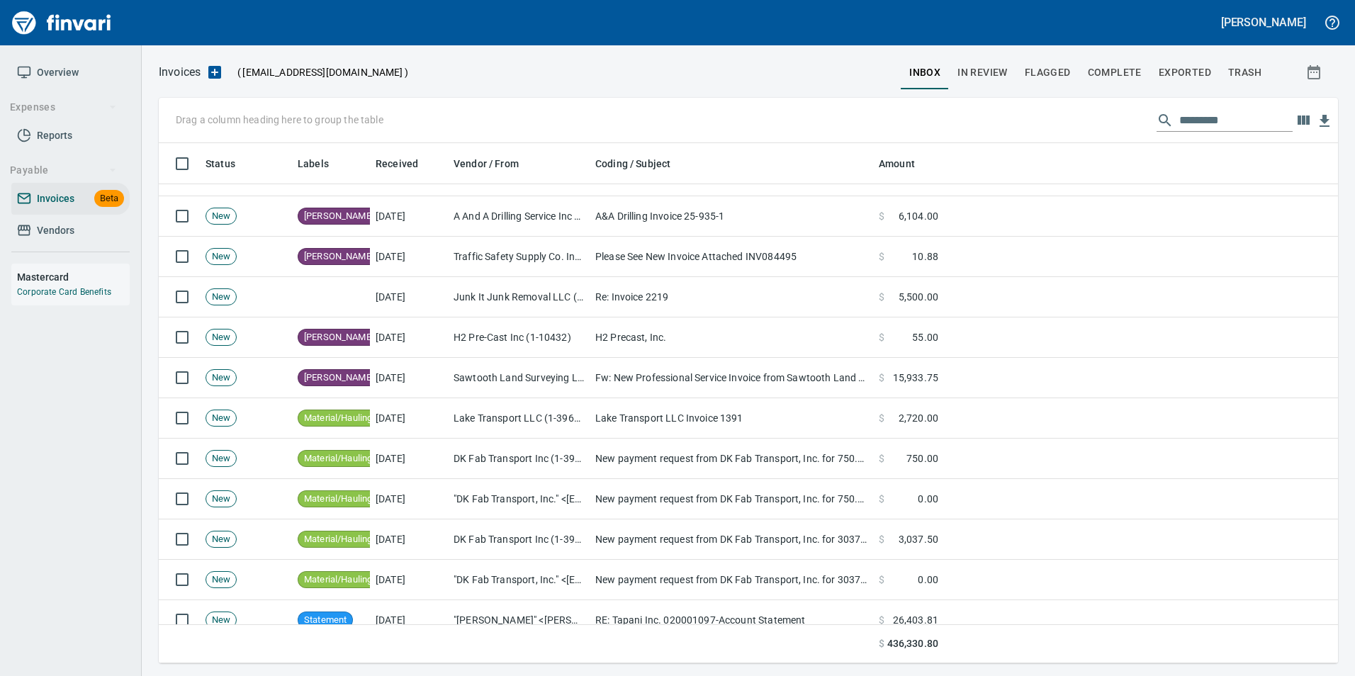
scroll to position [510, 1158]
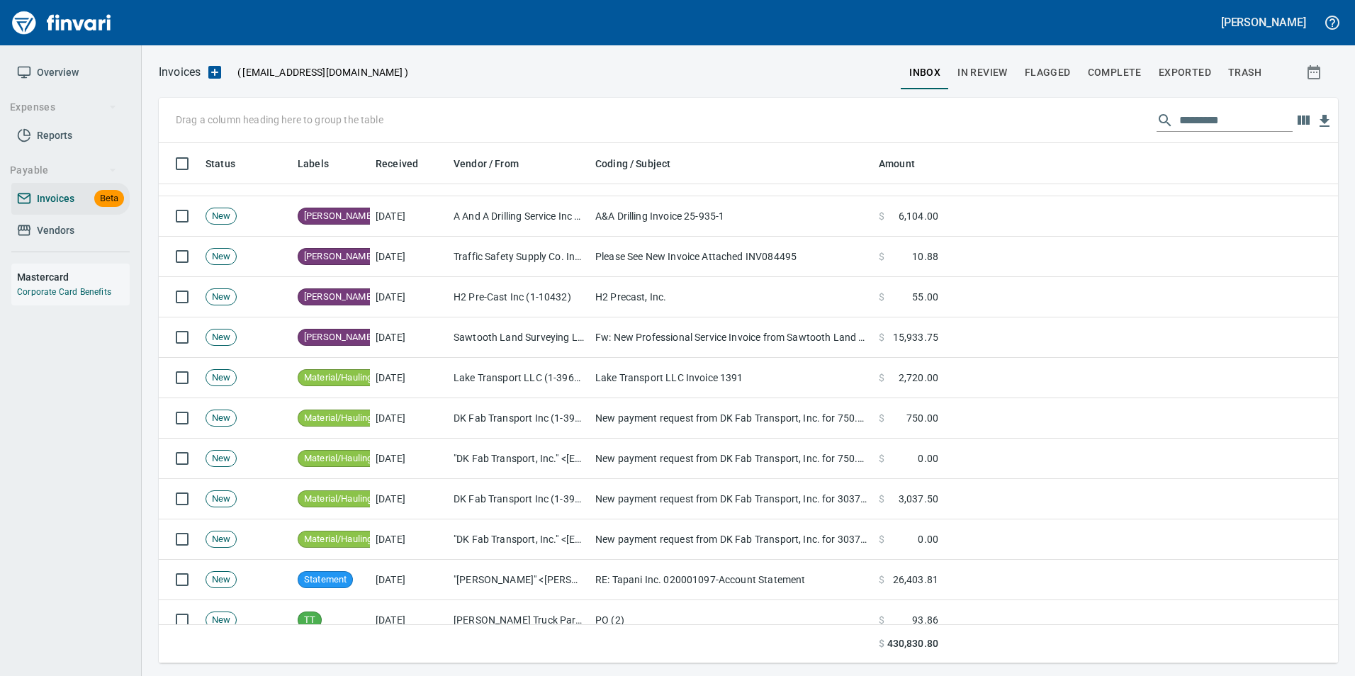
click at [1202, 76] on span "Exported" at bounding box center [1185, 73] width 52 height 18
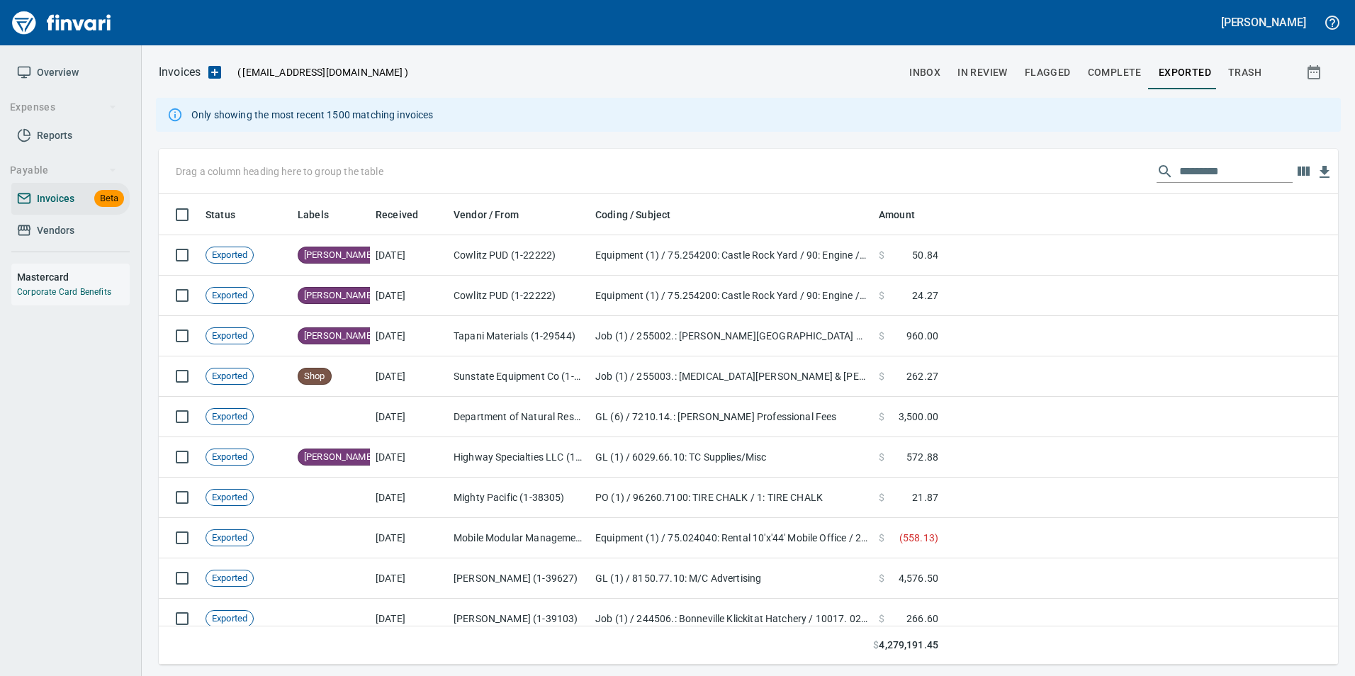
scroll to position [460, 1158]
click at [1209, 168] on input "text" at bounding box center [1236, 171] width 113 height 23
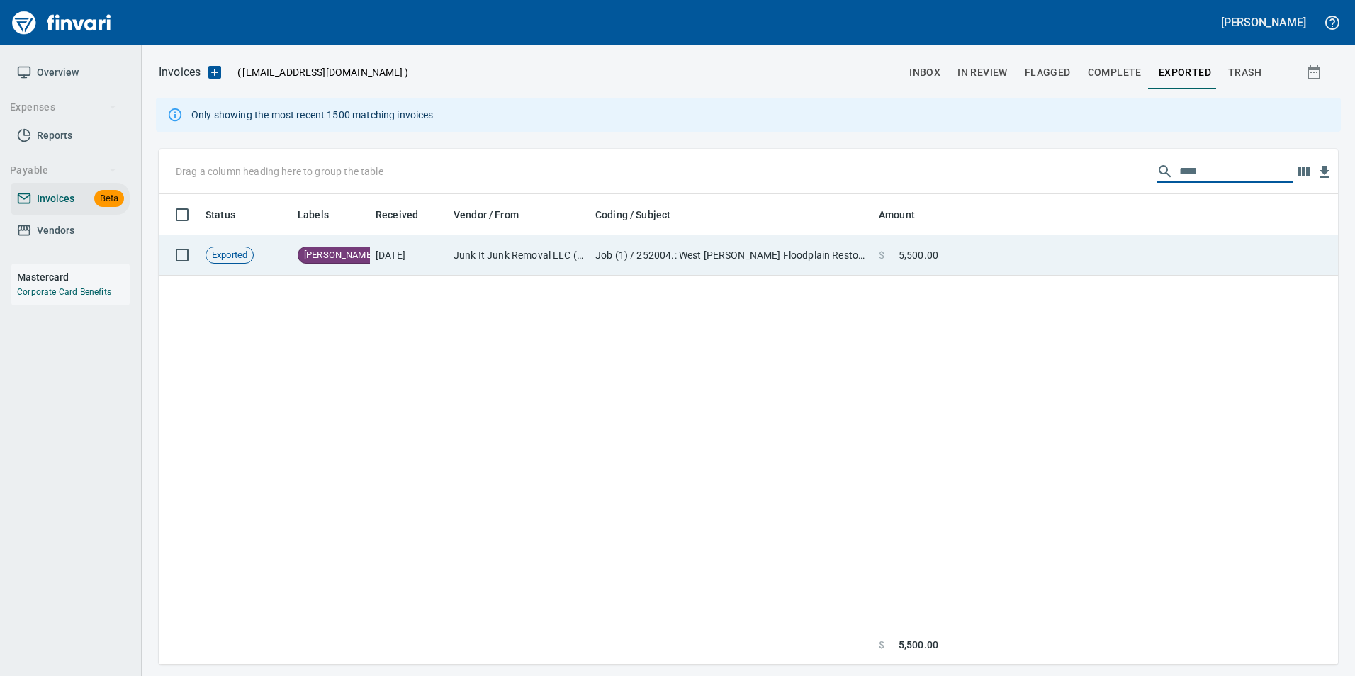
type input "****"
click at [1136, 241] on td at bounding box center [1141, 255] width 394 height 40
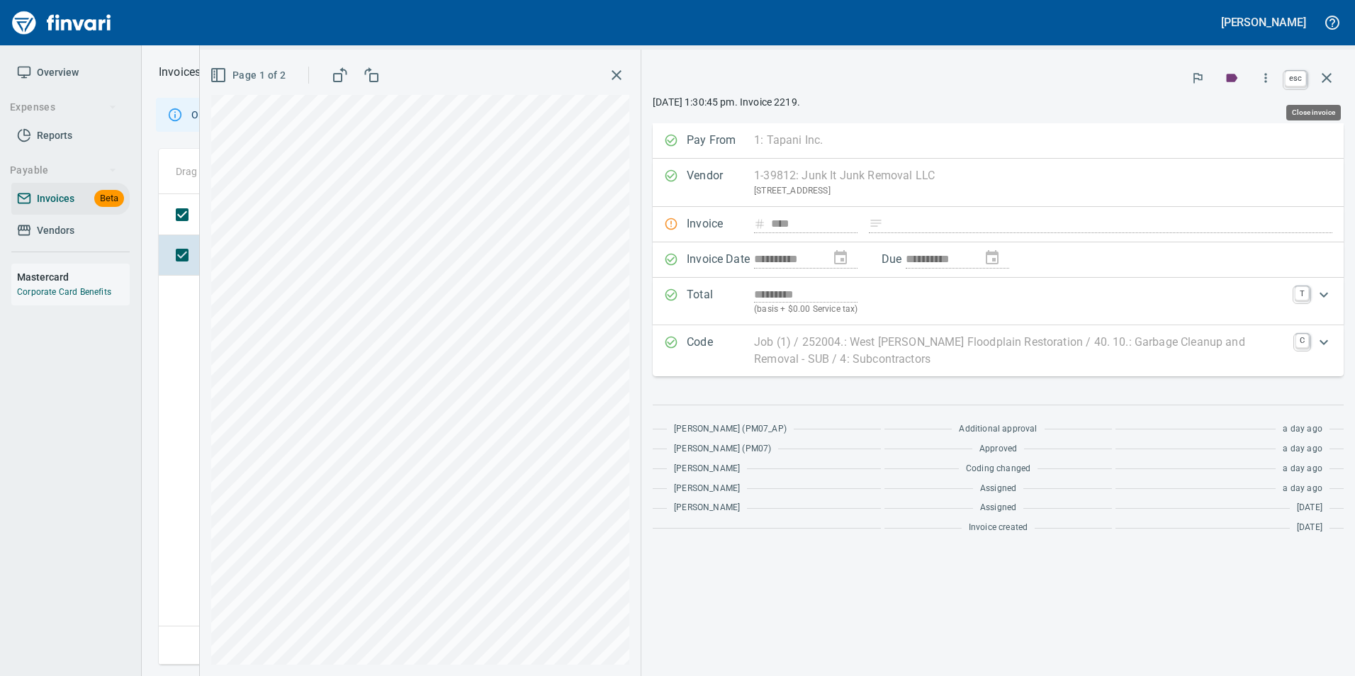
scroll to position [460, 1168]
click at [1334, 71] on icon "button" at bounding box center [1327, 77] width 17 height 17
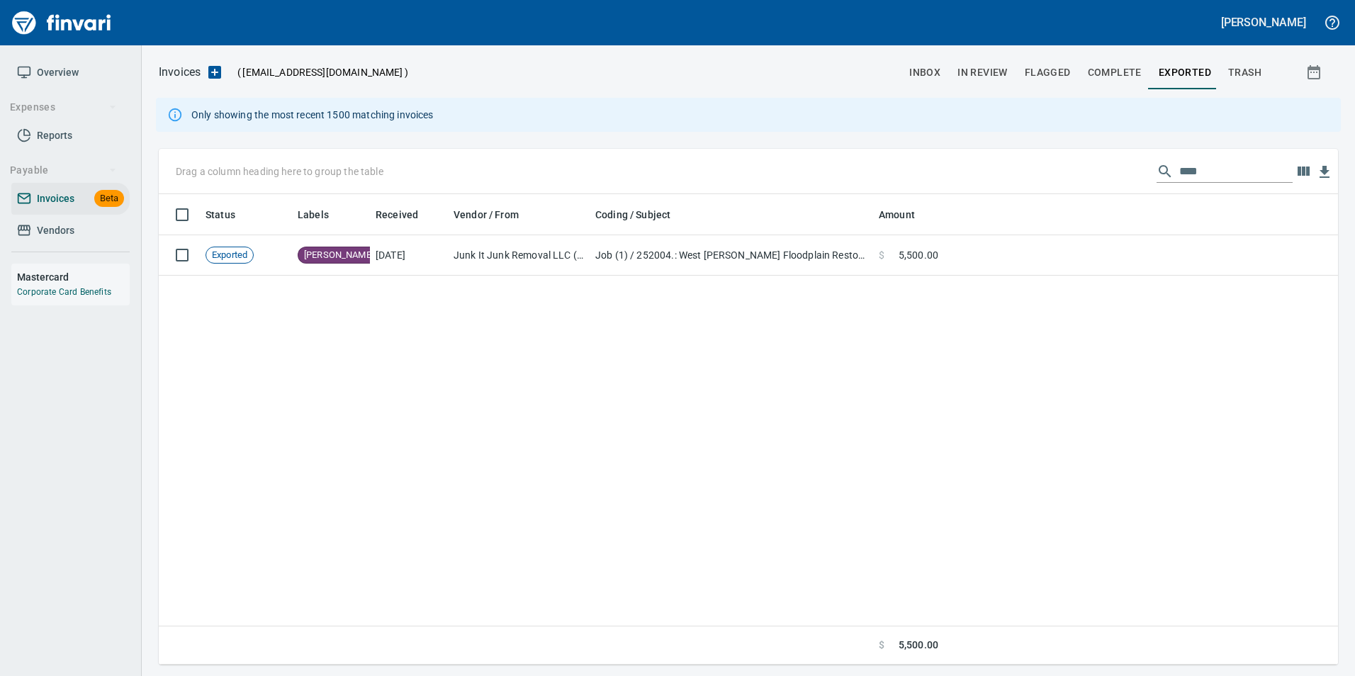
scroll to position [460, 1169]
click at [1180, 172] on input "****" at bounding box center [1236, 171] width 113 height 23
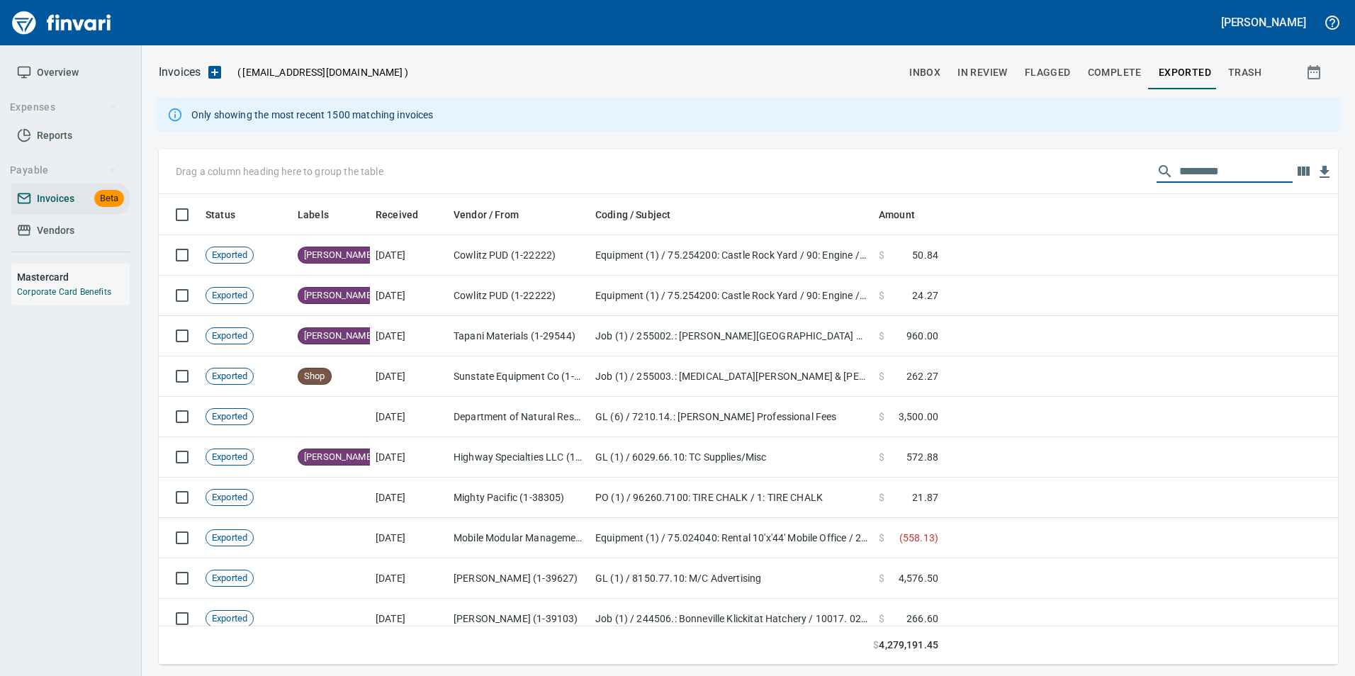
scroll to position [460, 1158]
click at [928, 69] on span "inbox" at bounding box center [925, 73] width 31 height 18
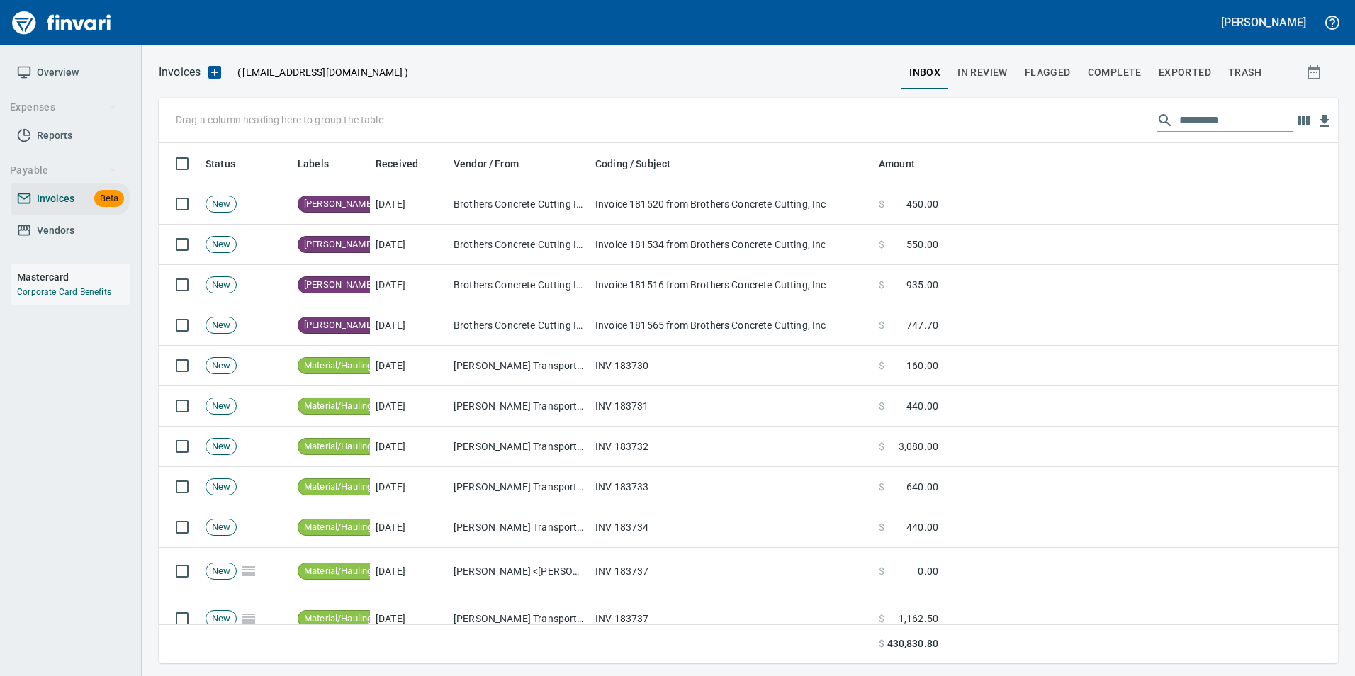
scroll to position [510, 1158]
click at [1218, 129] on input "text" at bounding box center [1236, 120] width 113 height 23
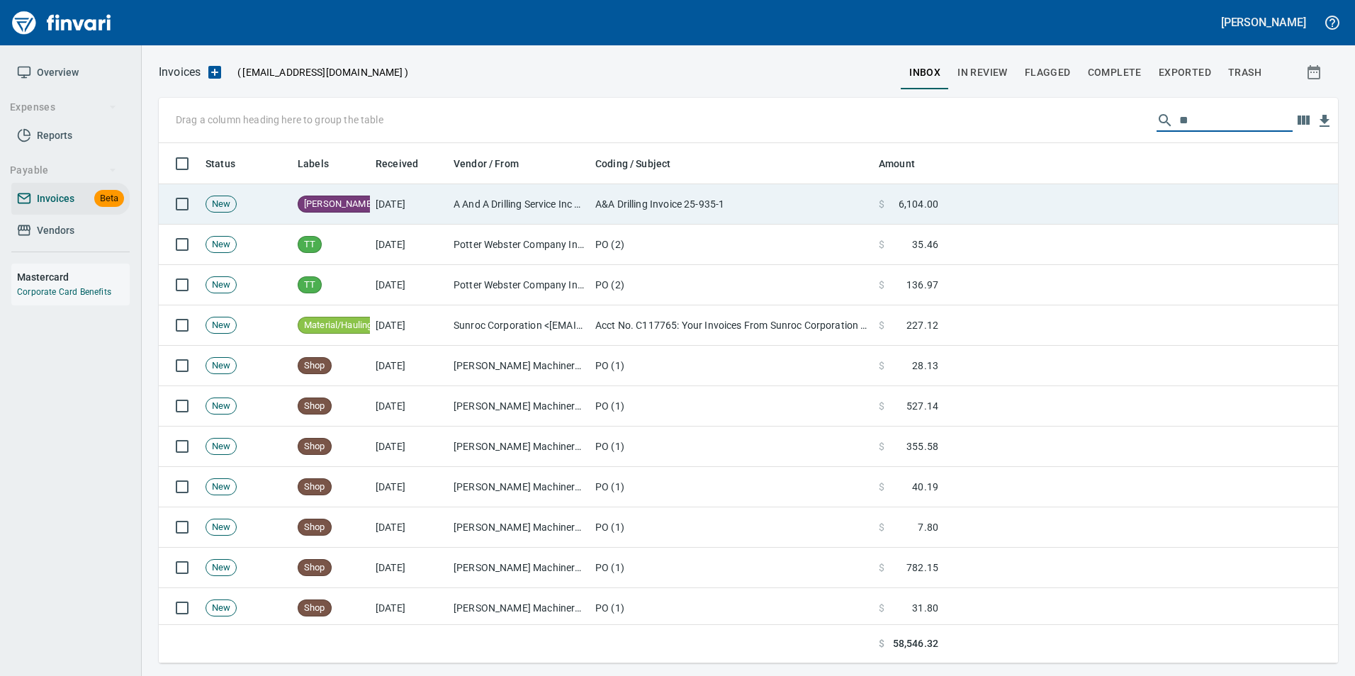
type input "*"
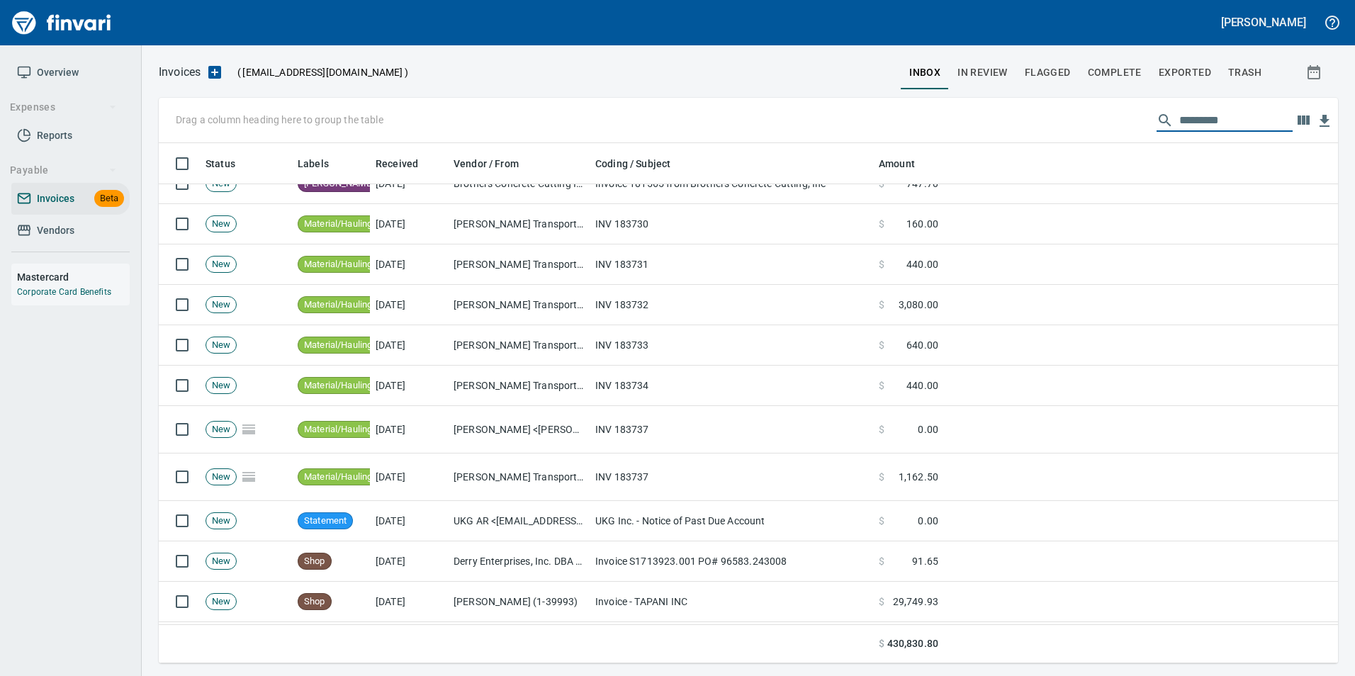
scroll to position [0, 0]
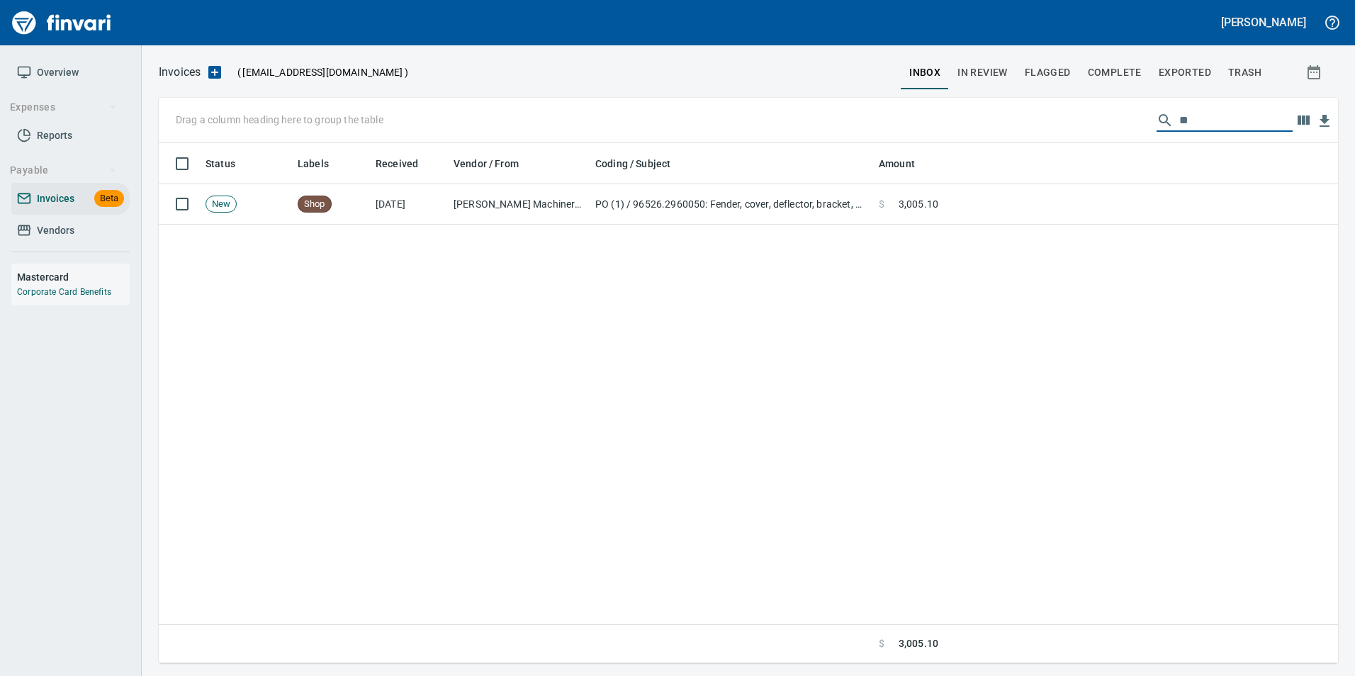
type input "*"
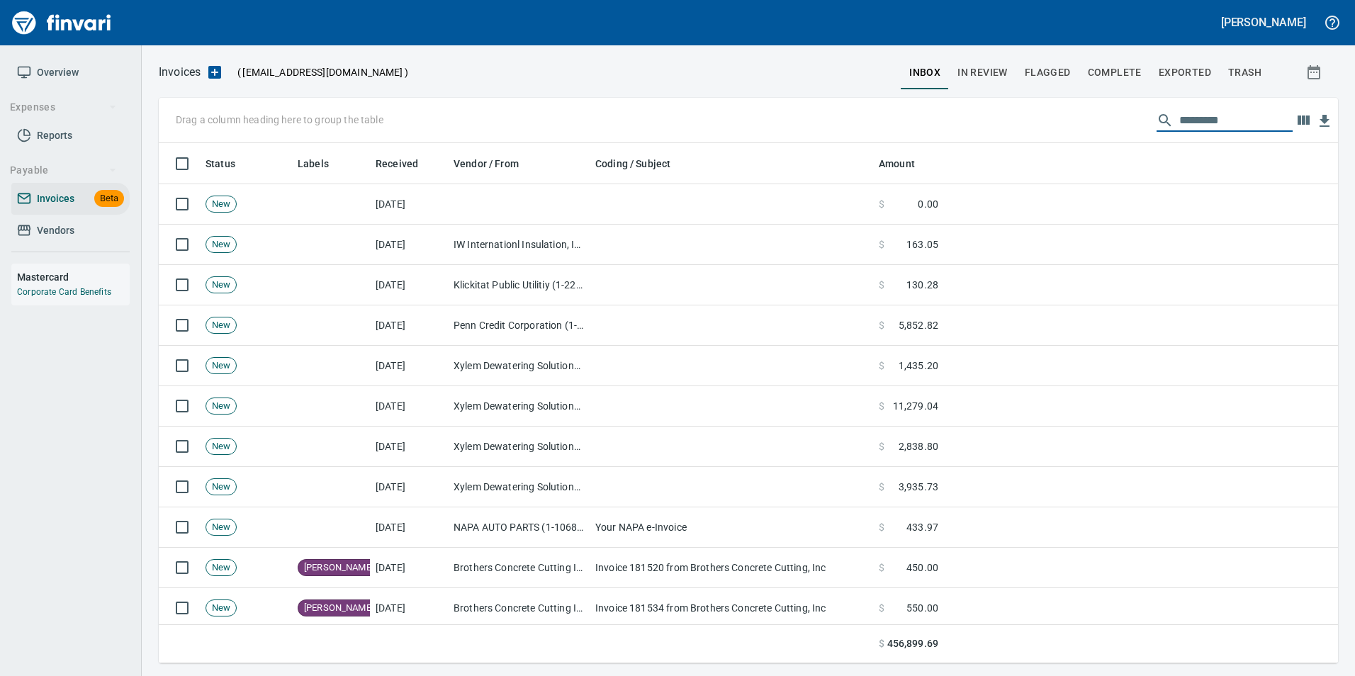
click at [1005, 68] on span "In Review" at bounding box center [983, 73] width 50 height 18
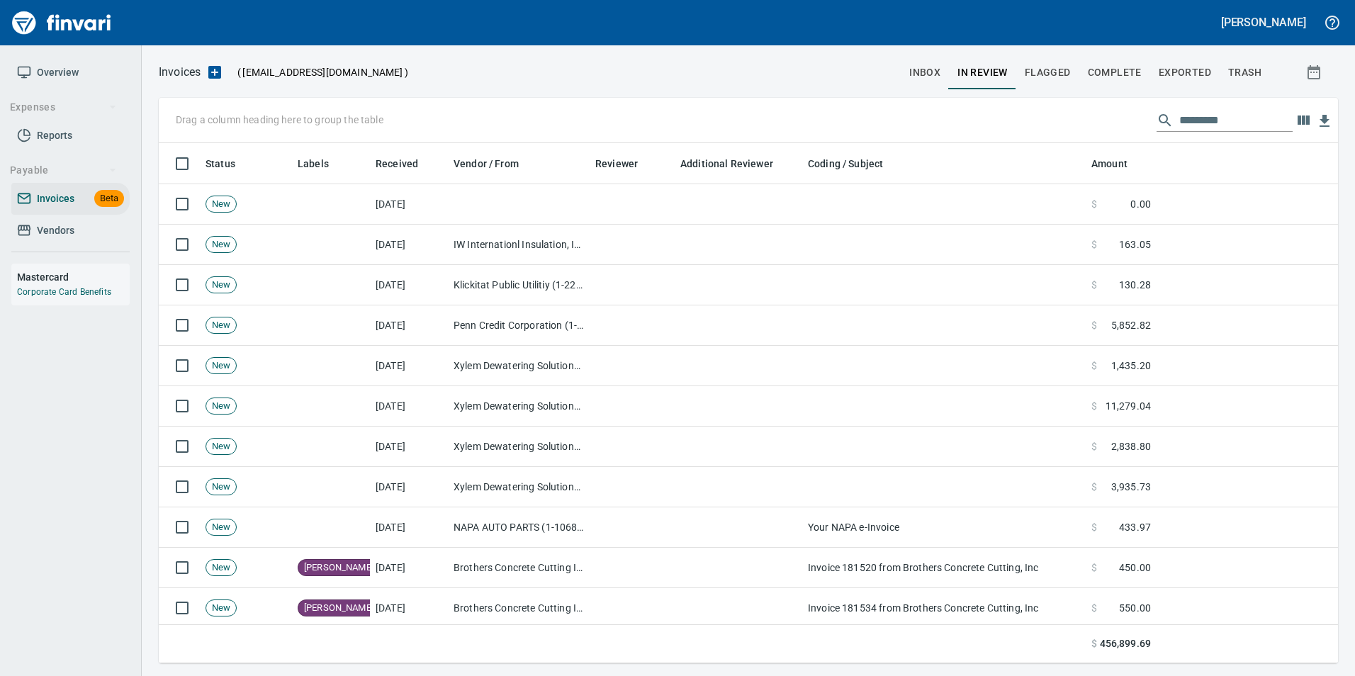
scroll to position [510, 1158]
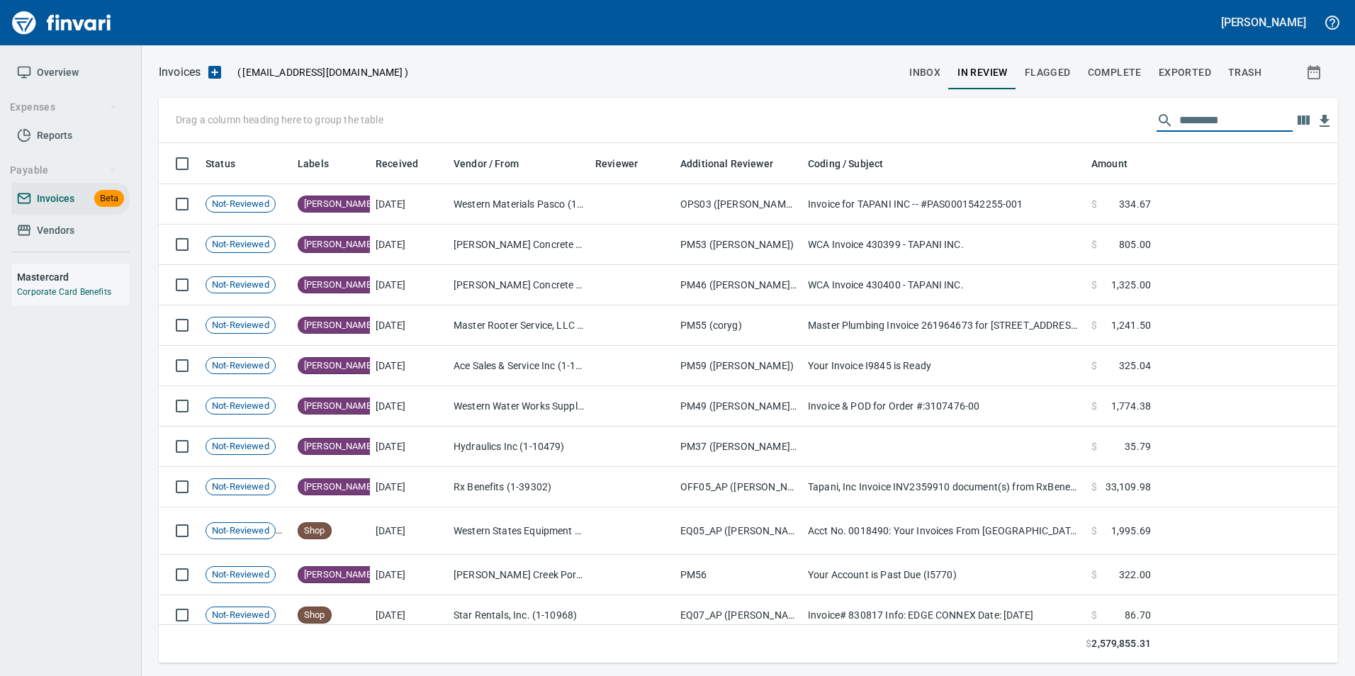
click at [1226, 121] on input "text" at bounding box center [1236, 120] width 113 height 23
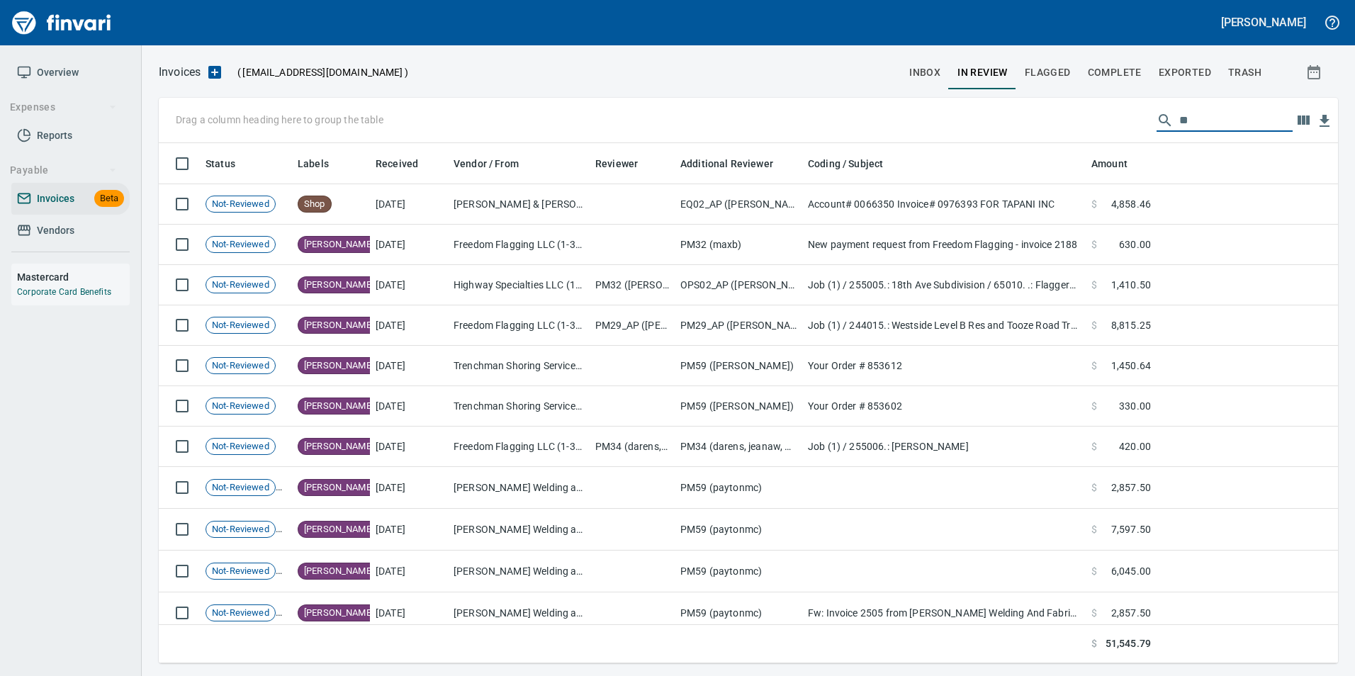
type input "*"
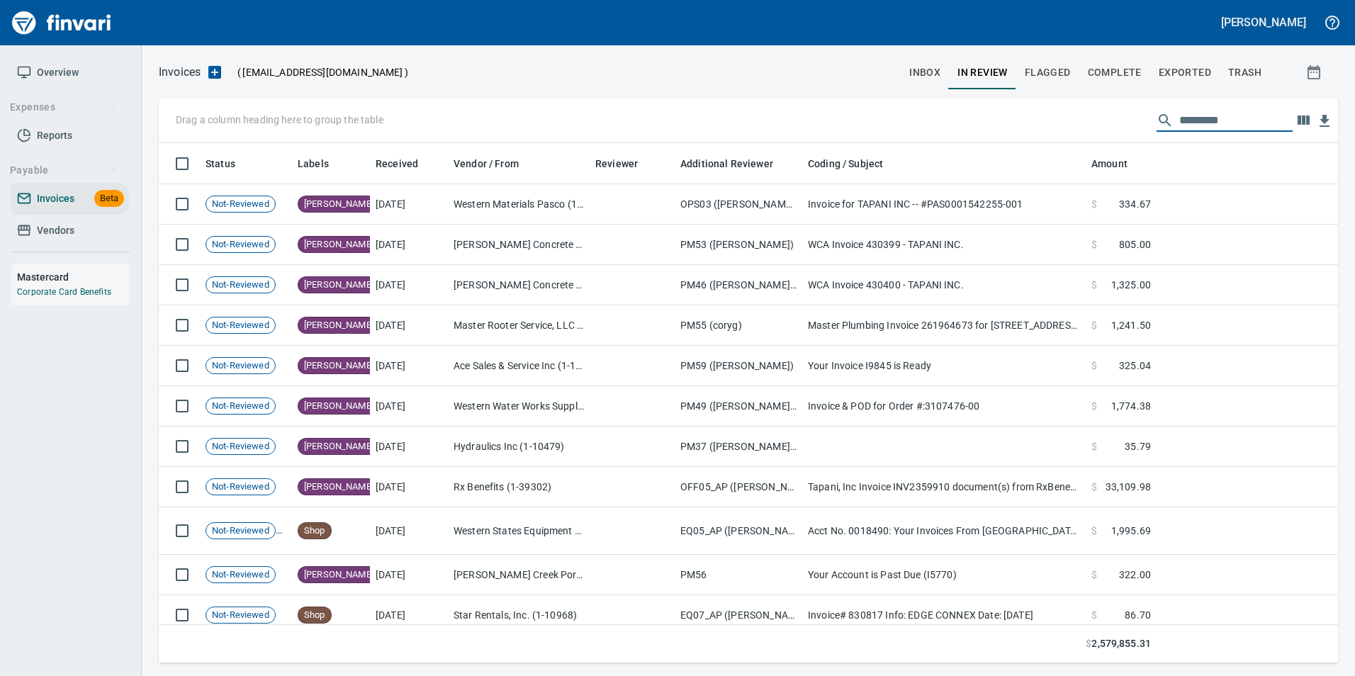
click at [1126, 82] on button "Complete" at bounding box center [1115, 72] width 71 height 34
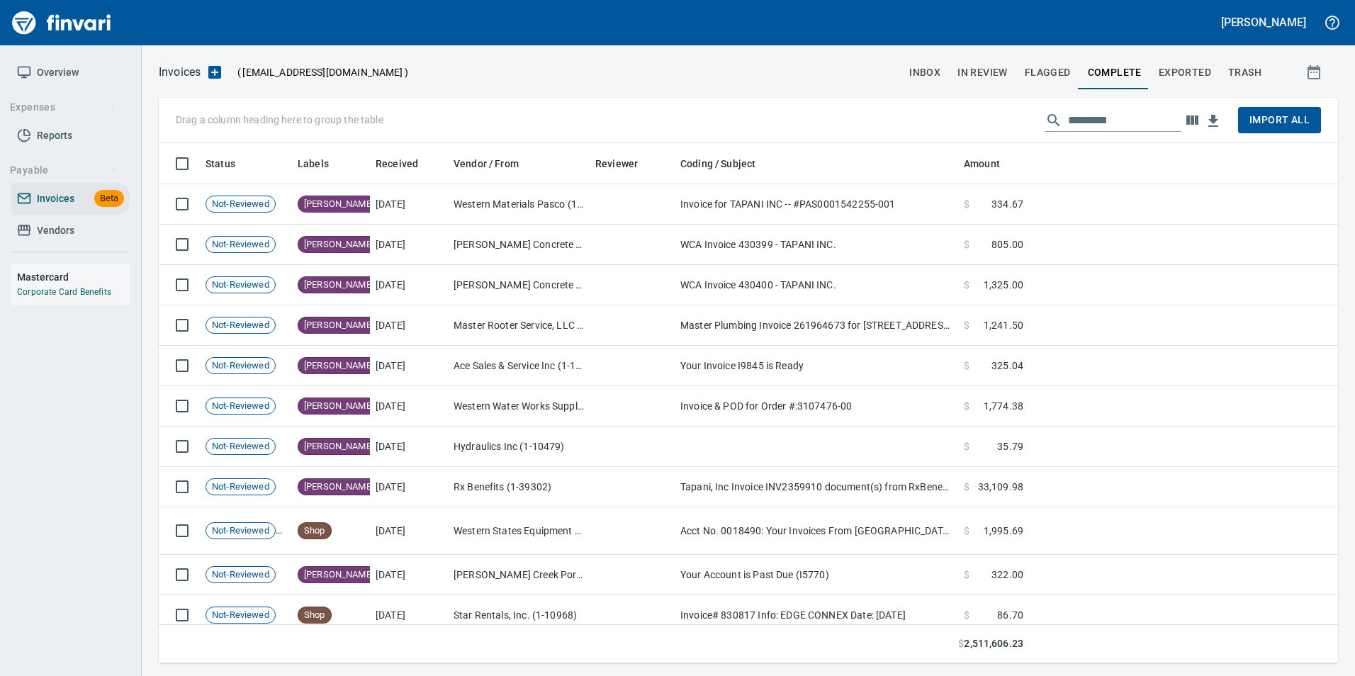
scroll to position [510, 1158]
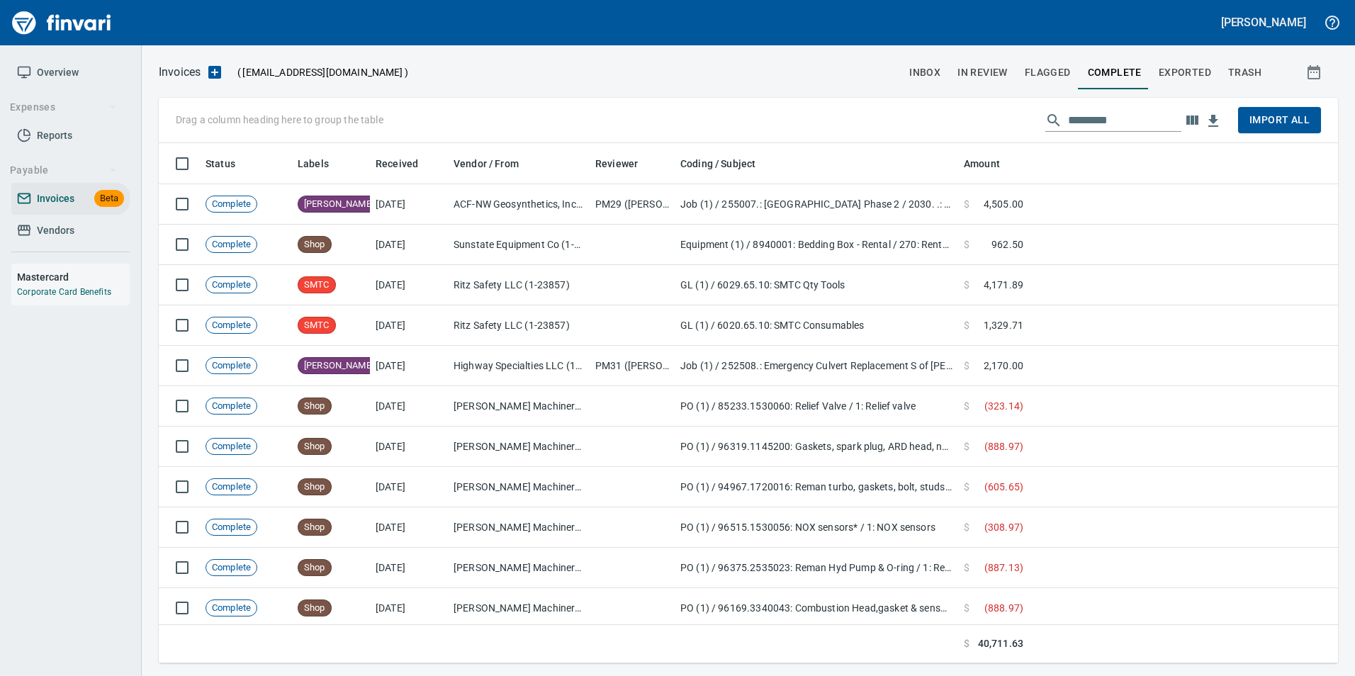
click at [1109, 124] on input "text" at bounding box center [1124, 120] width 113 height 23
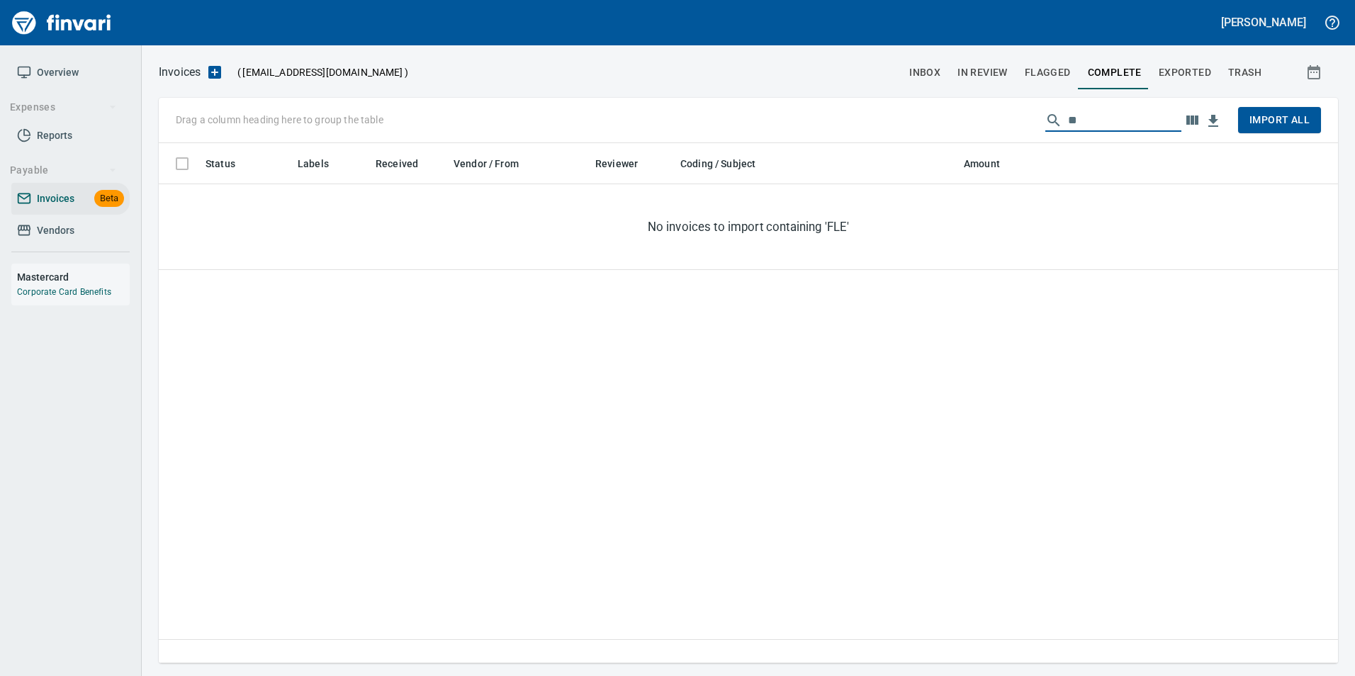
type input "*"
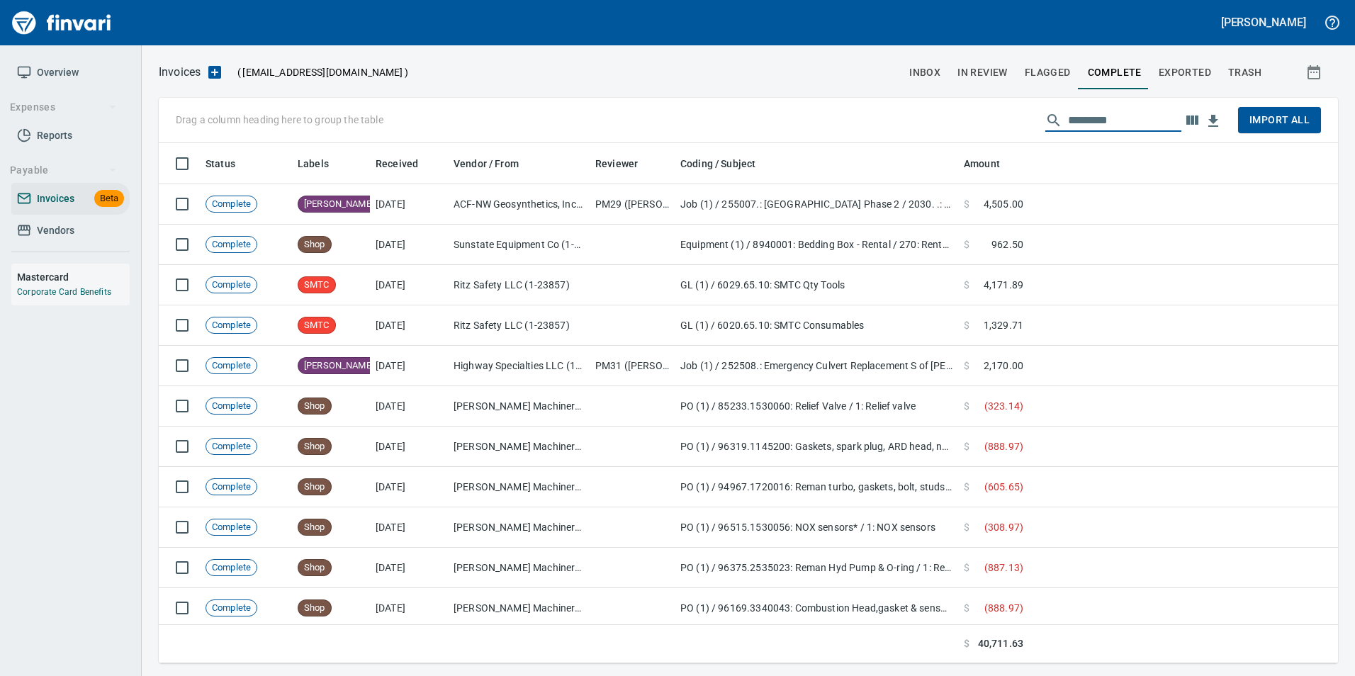
click at [1178, 78] on span "Exported" at bounding box center [1185, 73] width 52 height 18
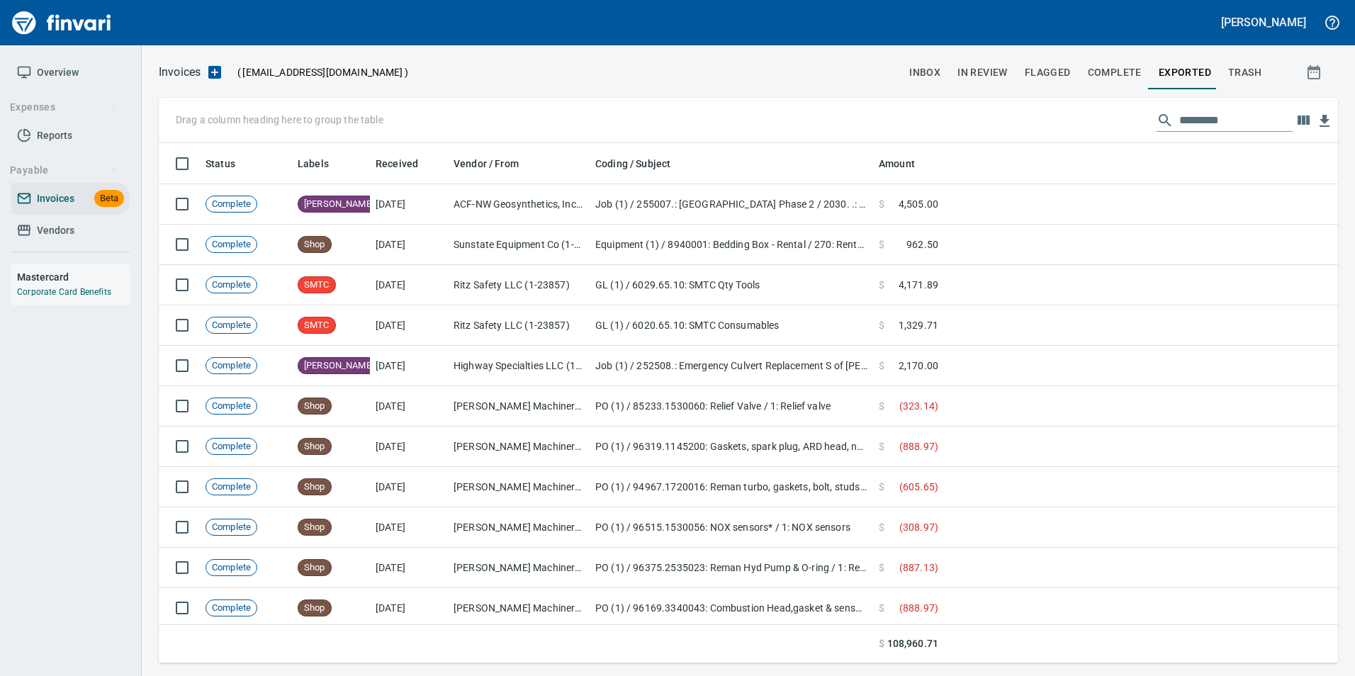
scroll to position [510, 1158]
click at [1201, 115] on input "text" at bounding box center [1236, 120] width 113 height 23
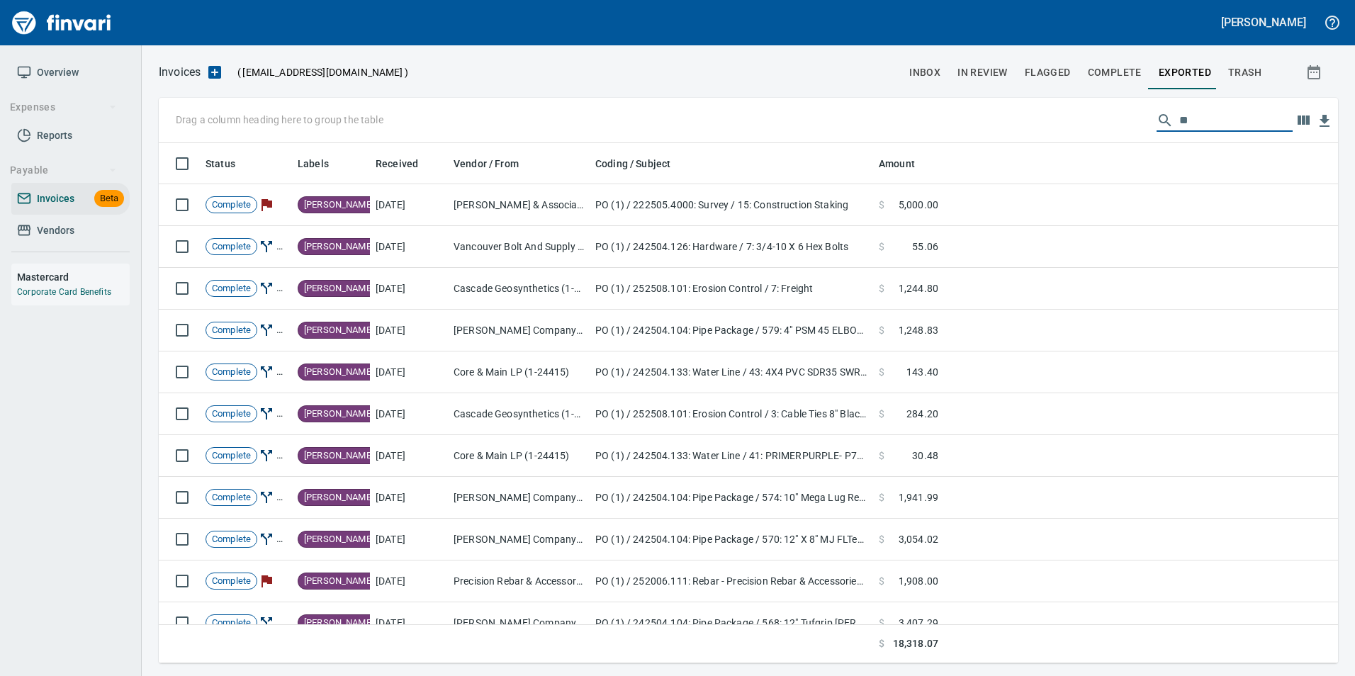
type input "*"
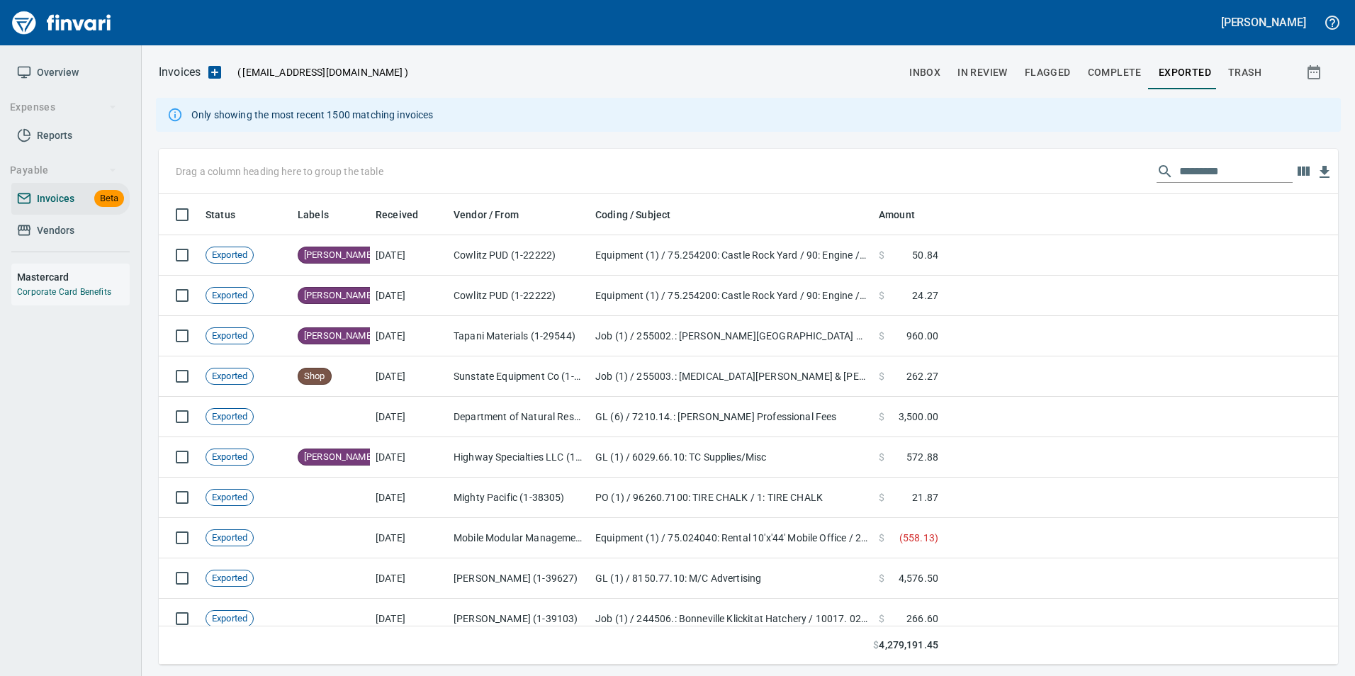
scroll to position [460, 1158]
click at [1226, 181] on input "text" at bounding box center [1236, 171] width 113 height 23
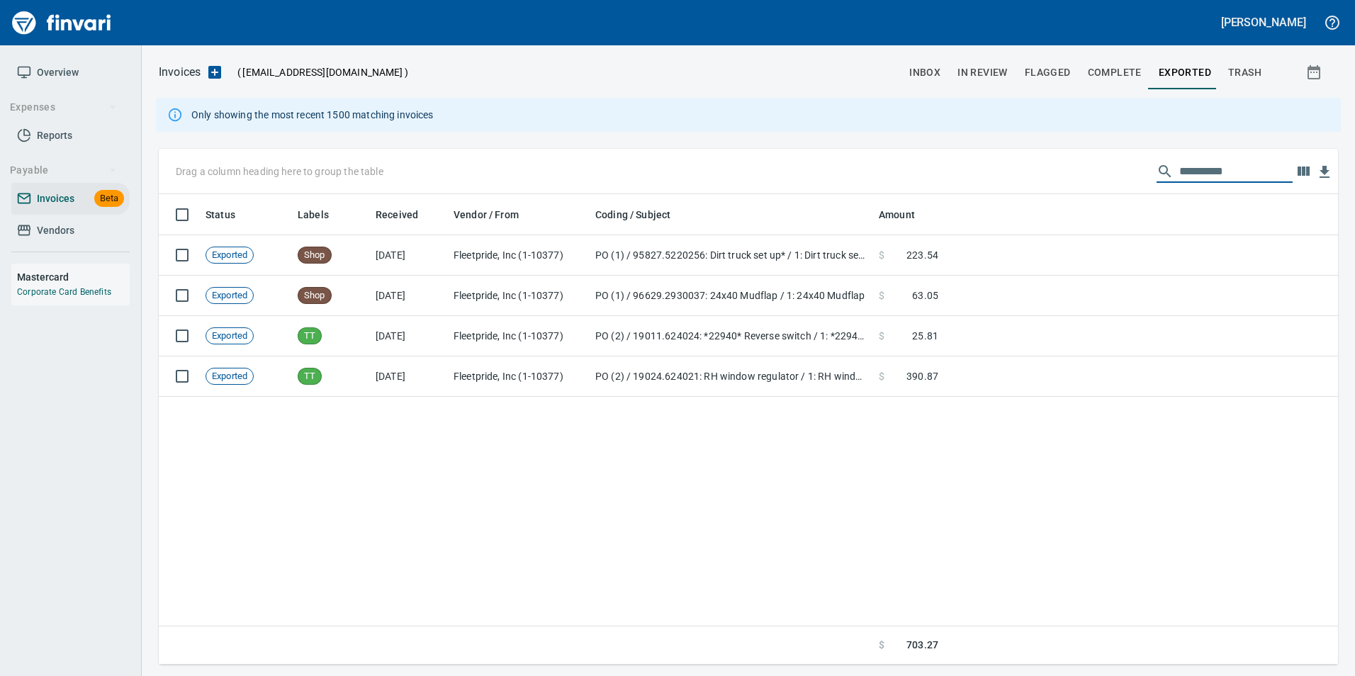
type input "**********"
click at [1214, 175] on input "**********" at bounding box center [1236, 171] width 113 height 23
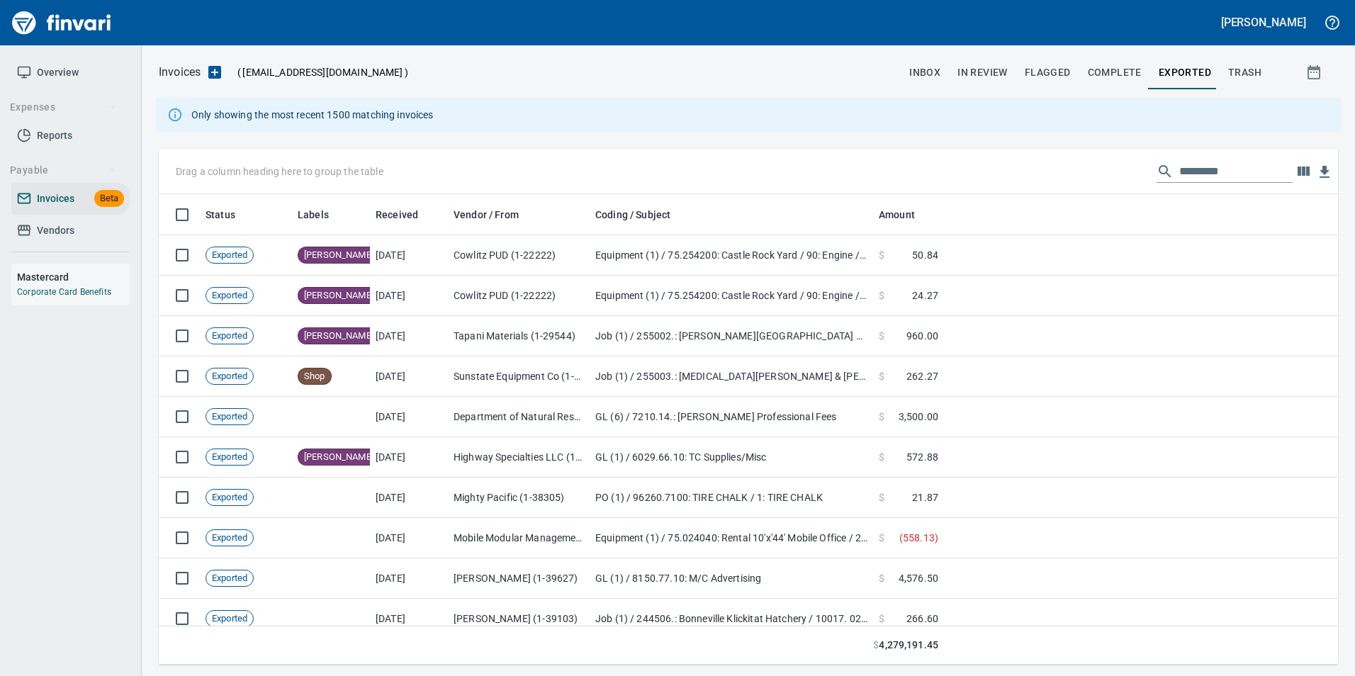
click at [912, 79] on span "inbox" at bounding box center [925, 73] width 31 height 18
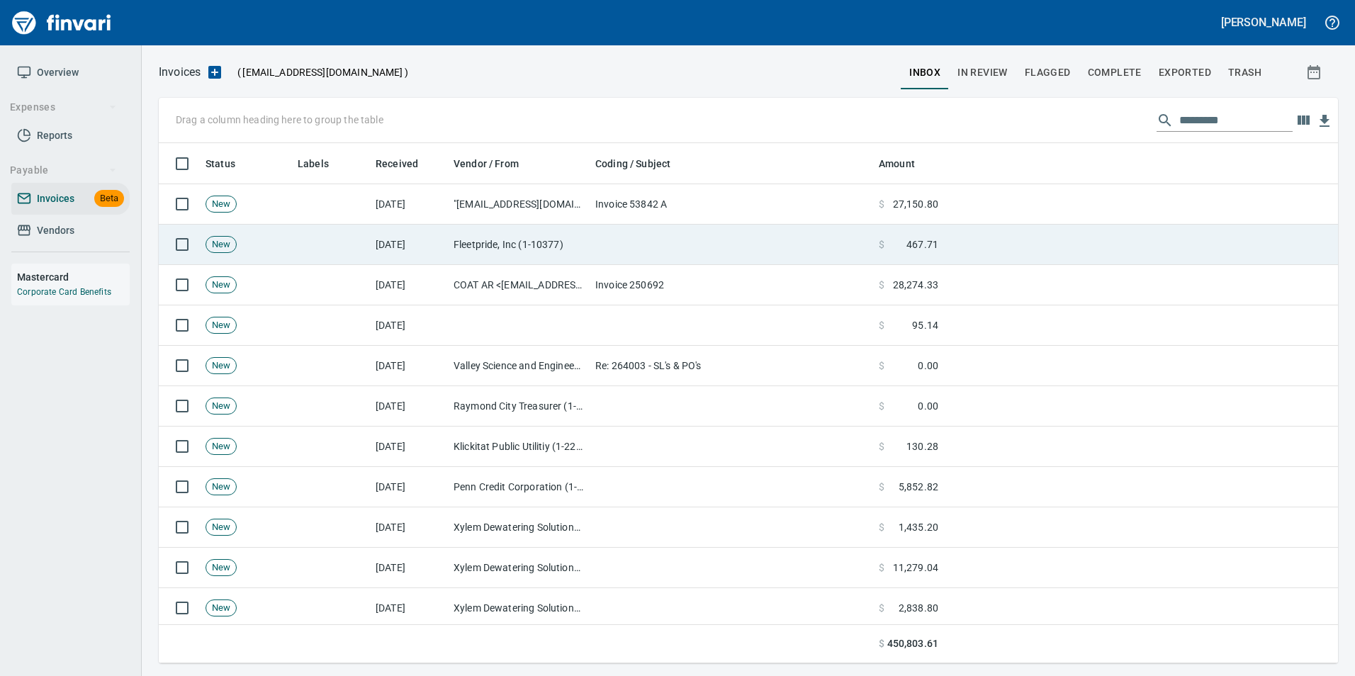
click at [931, 237] on span "467.71" at bounding box center [923, 244] width 32 height 14
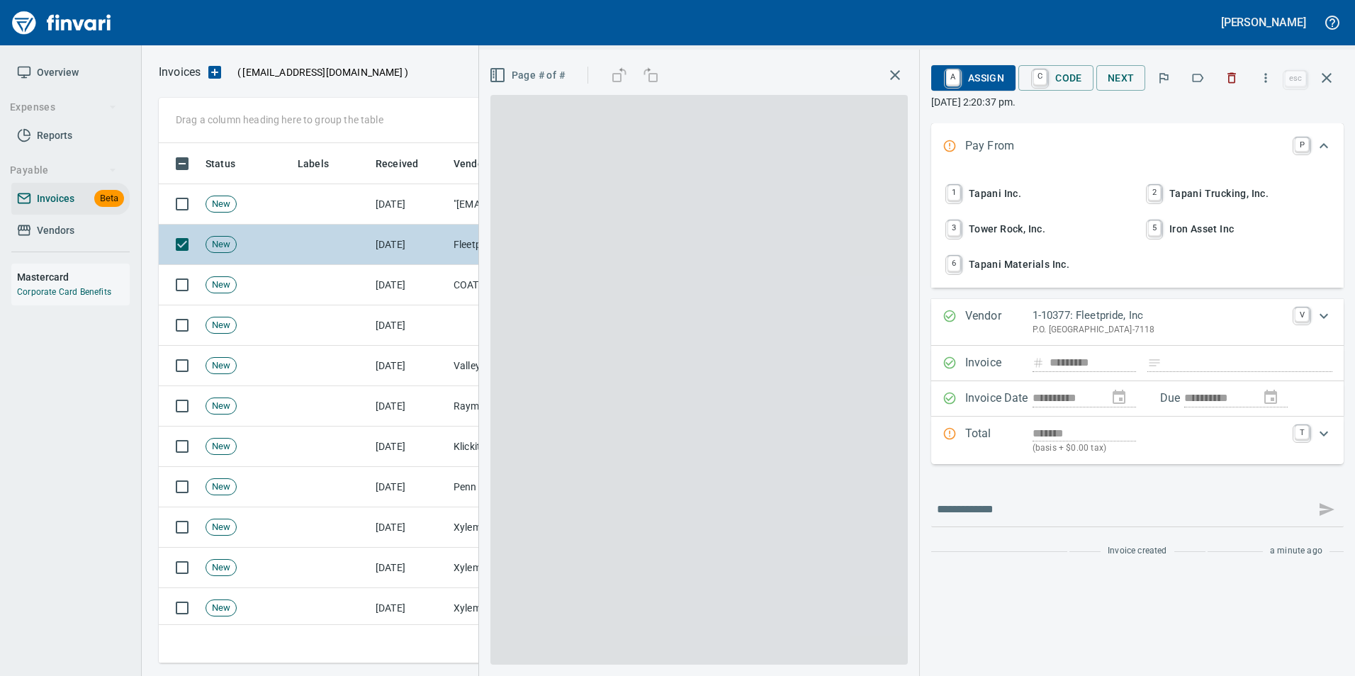
scroll to position [510, 1158]
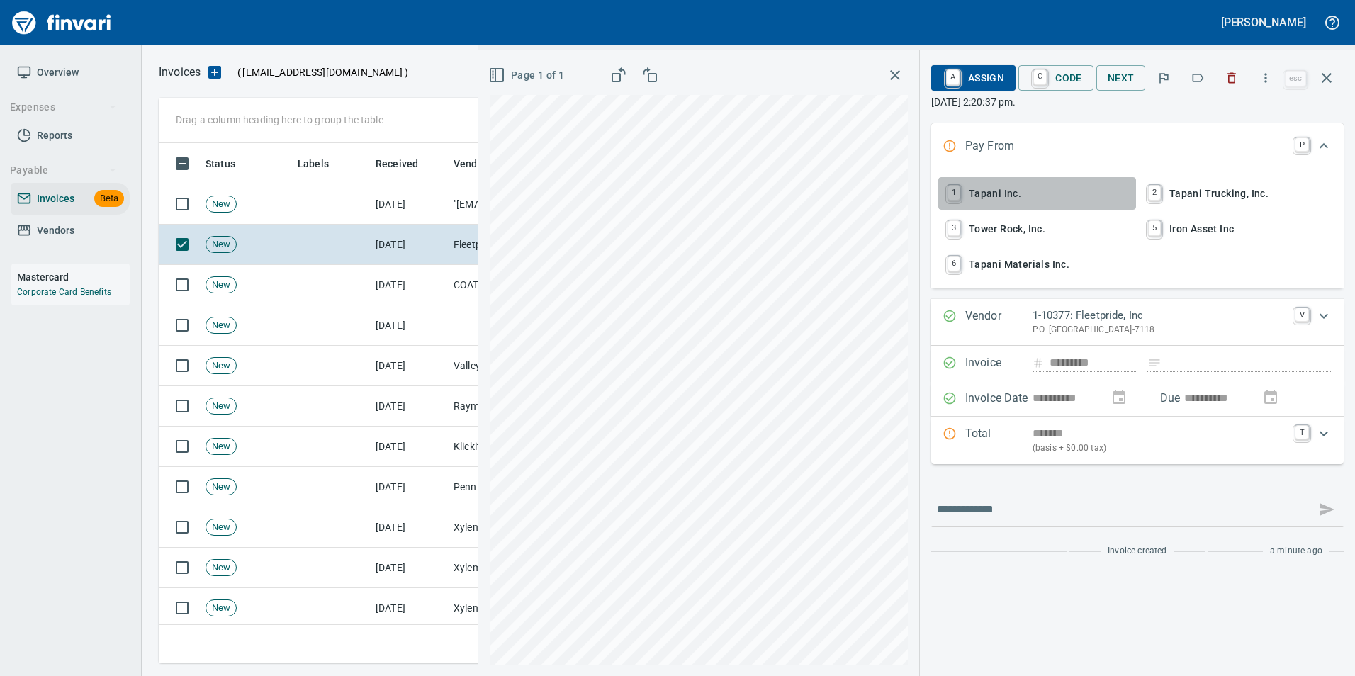
click at [1019, 194] on span "1 Tapani Inc." at bounding box center [1037, 193] width 186 height 24
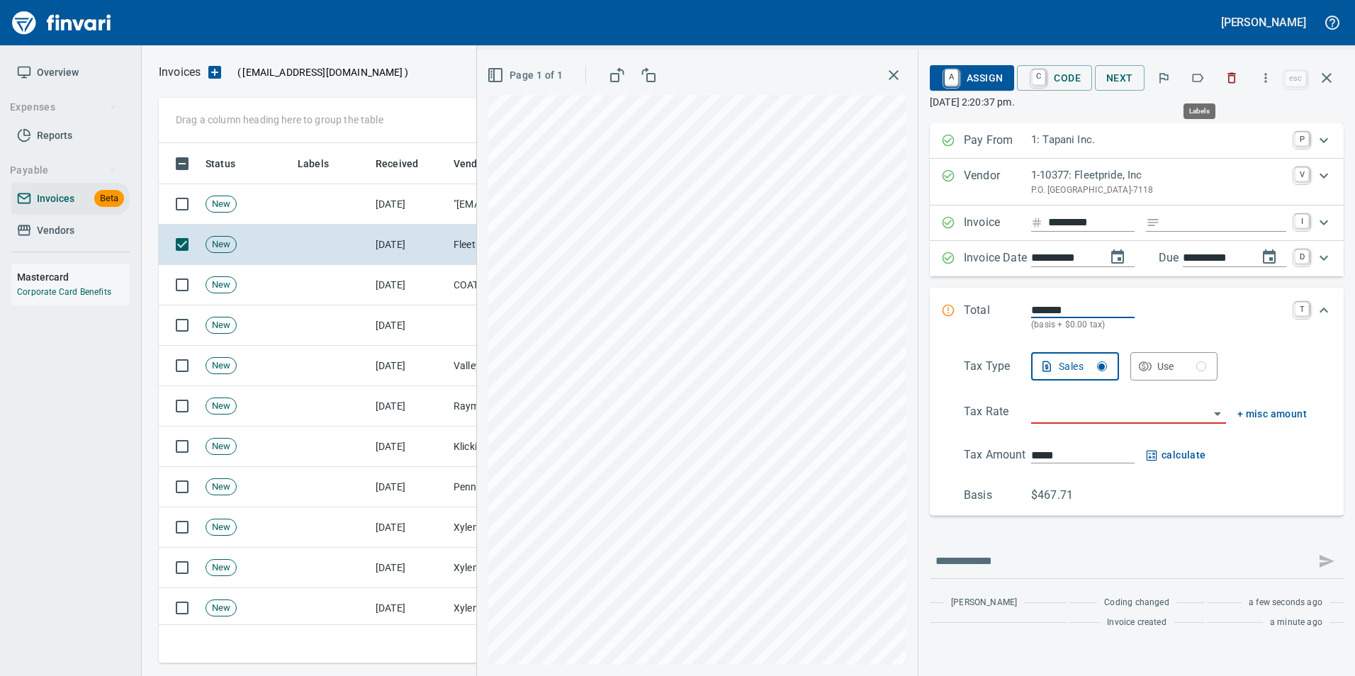
click at [1198, 76] on icon "button" at bounding box center [1198, 78] width 14 height 14
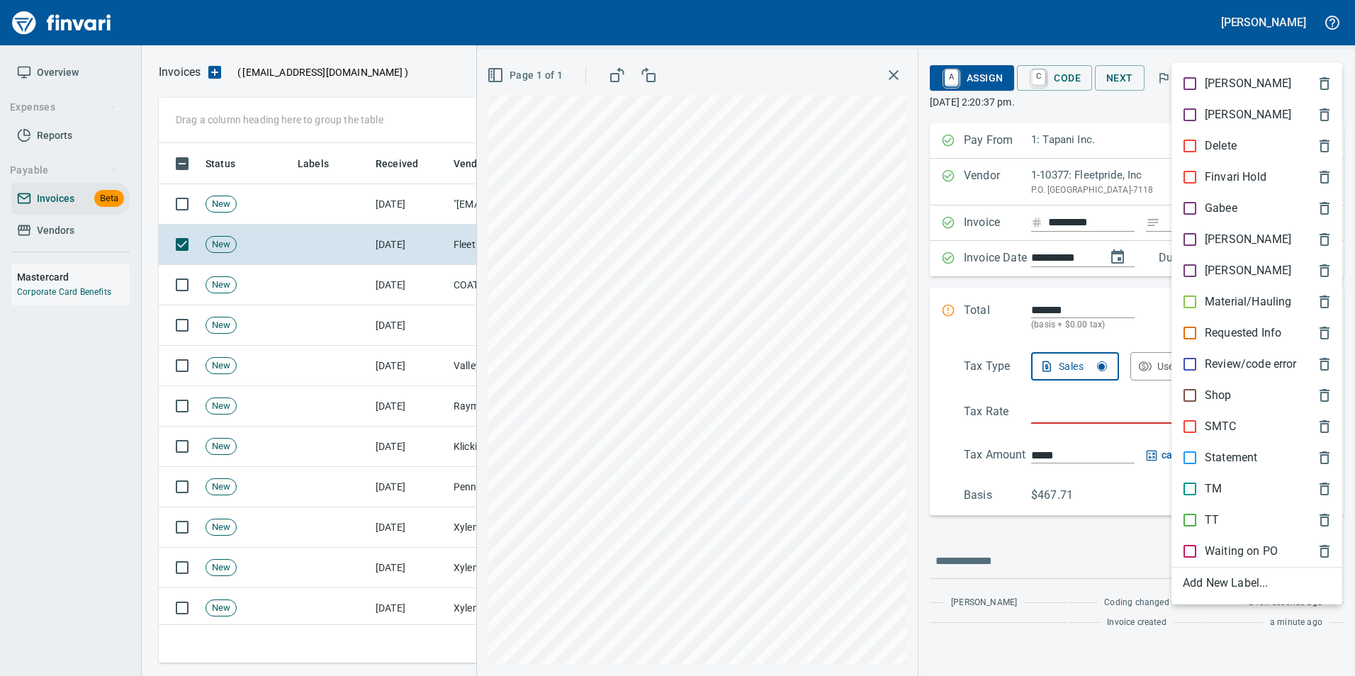
click at [1124, 116] on div at bounding box center [677, 338] width 1355 height 676
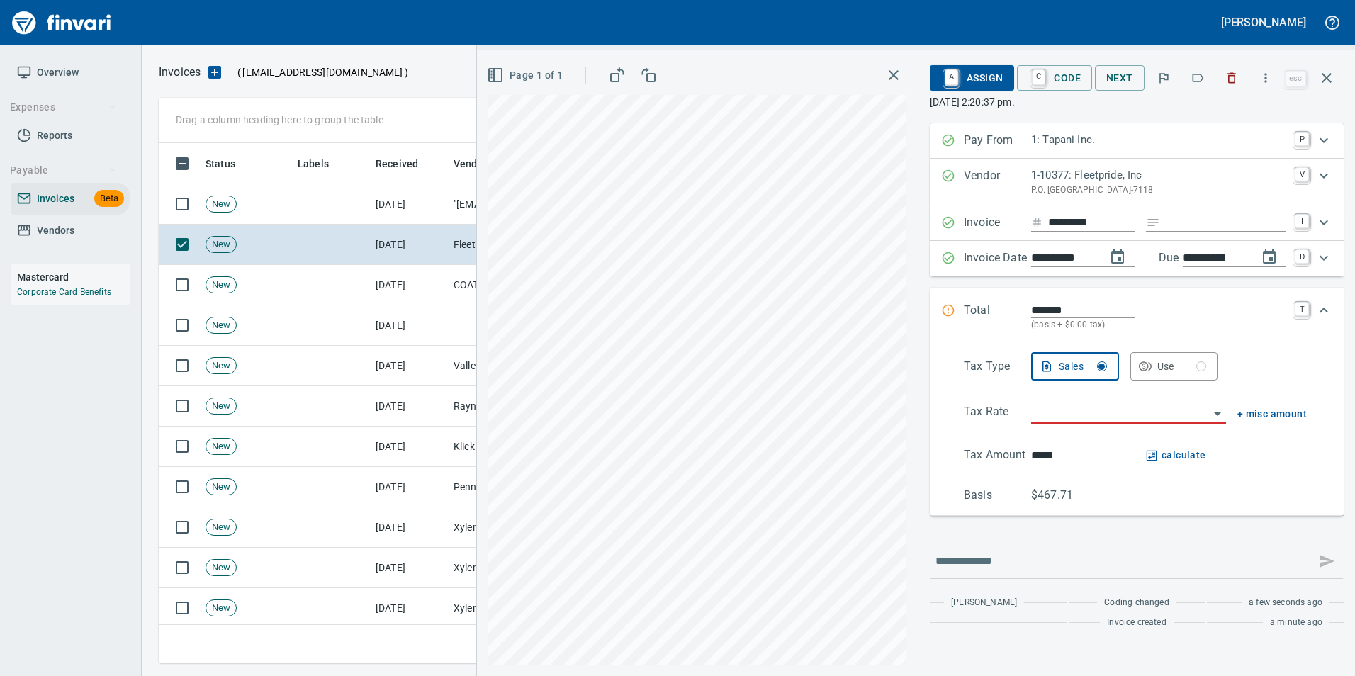
click at [1329, 74] on icon "button" at bounding box center [1327, 77] width 17 height 17
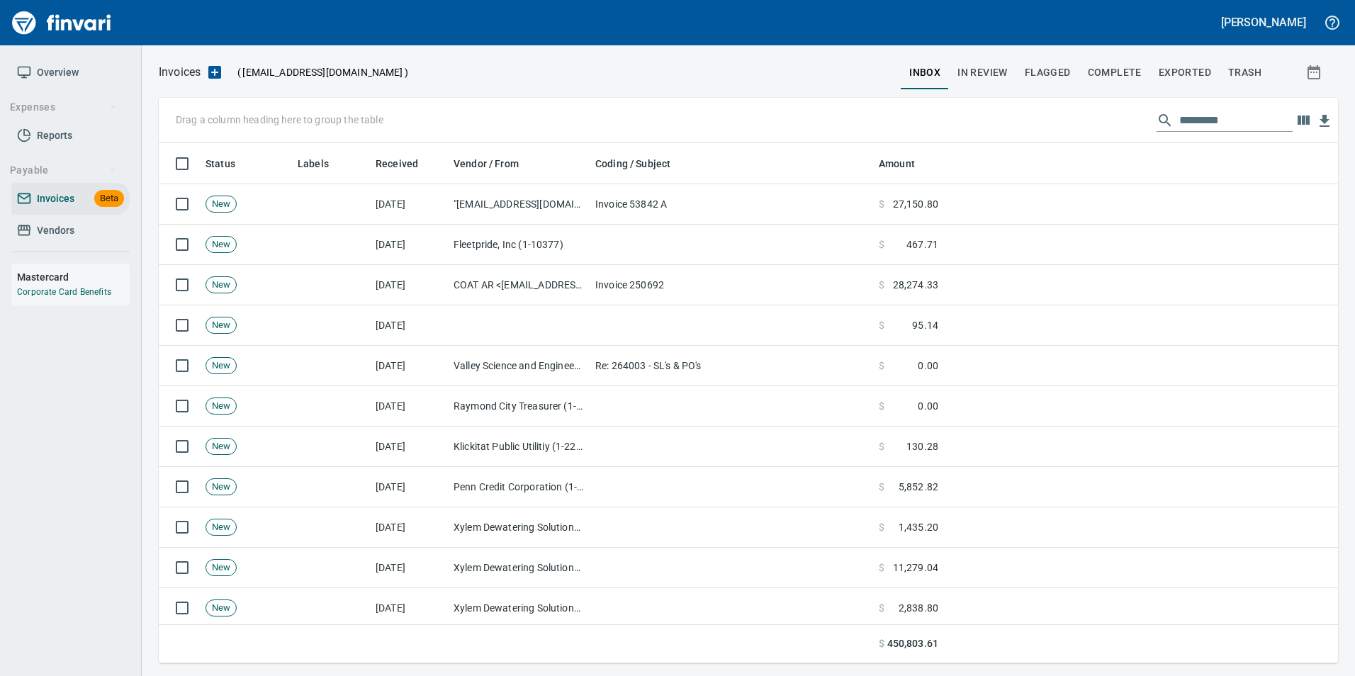
click at [1180, 115] on input "text" at bounding box center [1236, 120] width 113 height 23
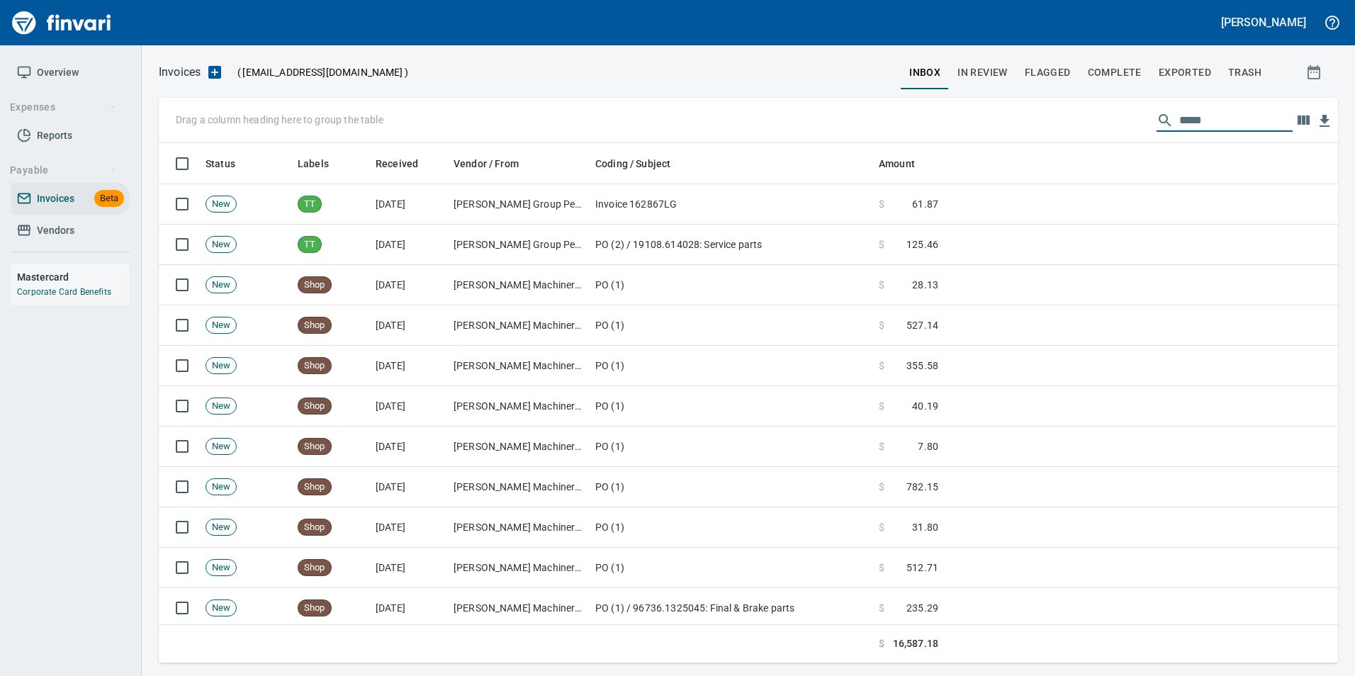
scroll to position [510, 1158]
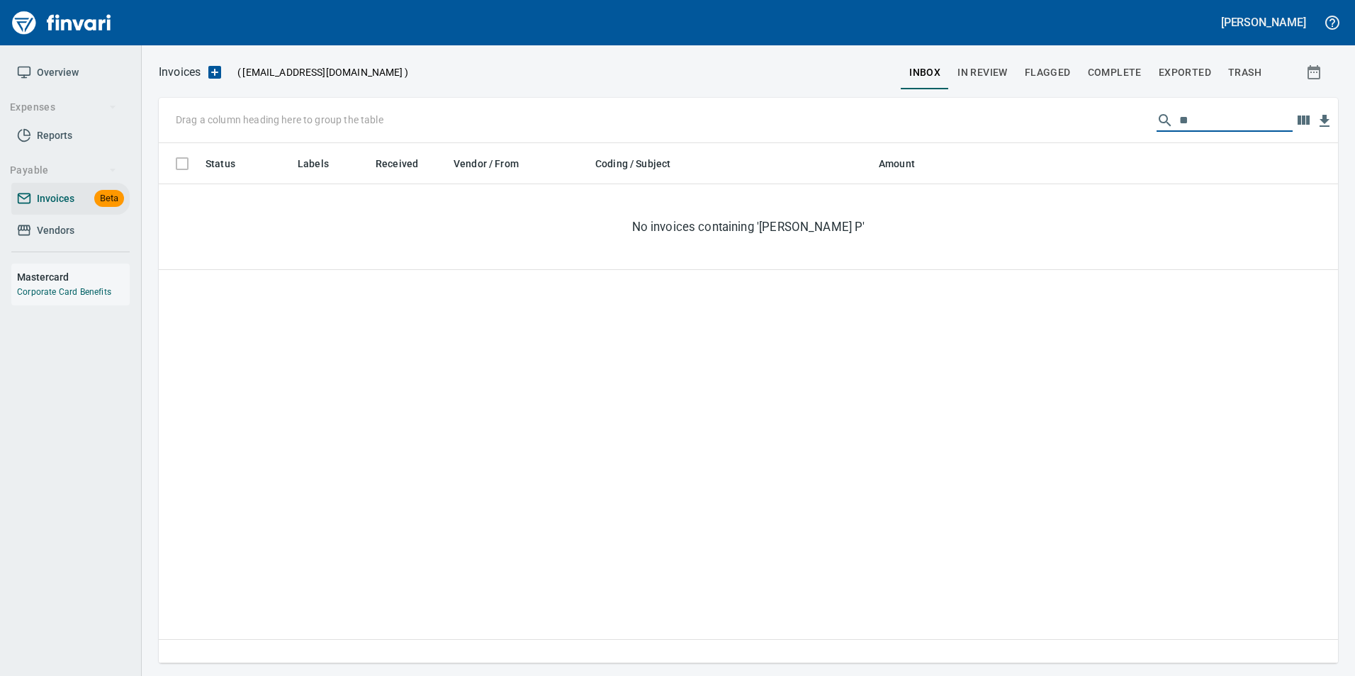
type input "*"
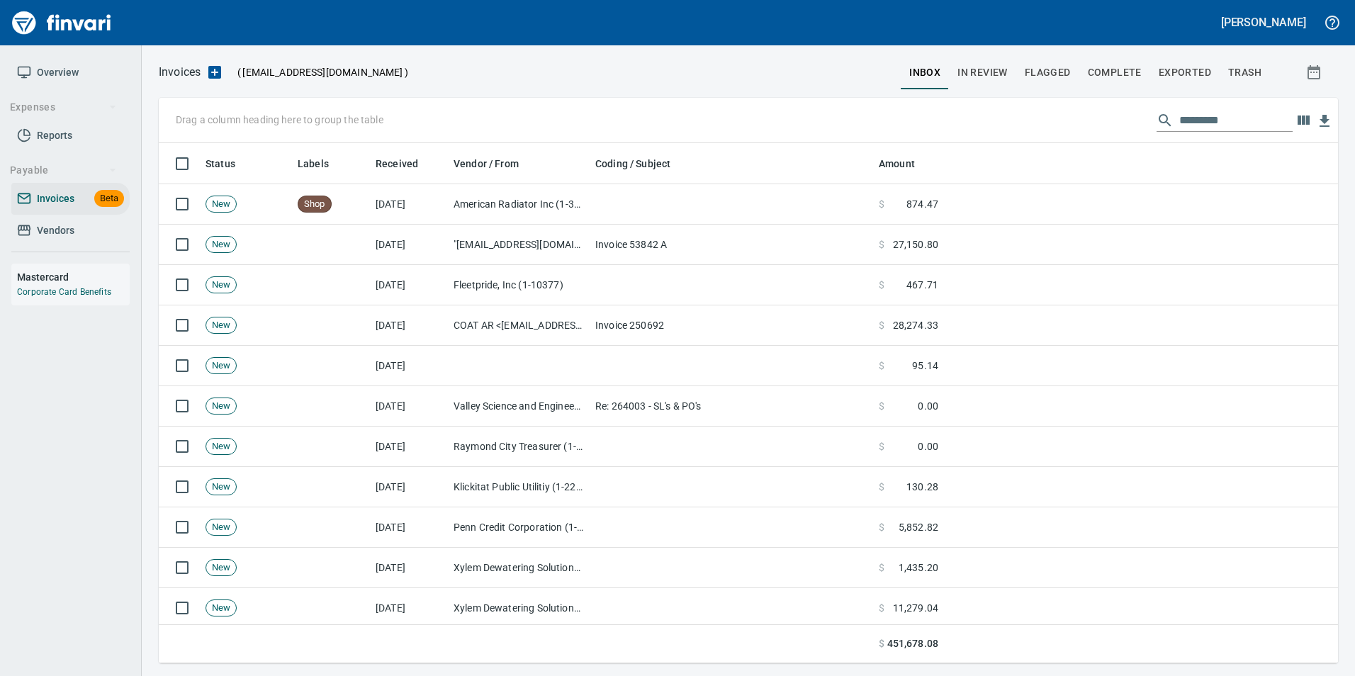
click at [974, 77] on span "In Review" at bounding box center [983, 73] width 50 height 18
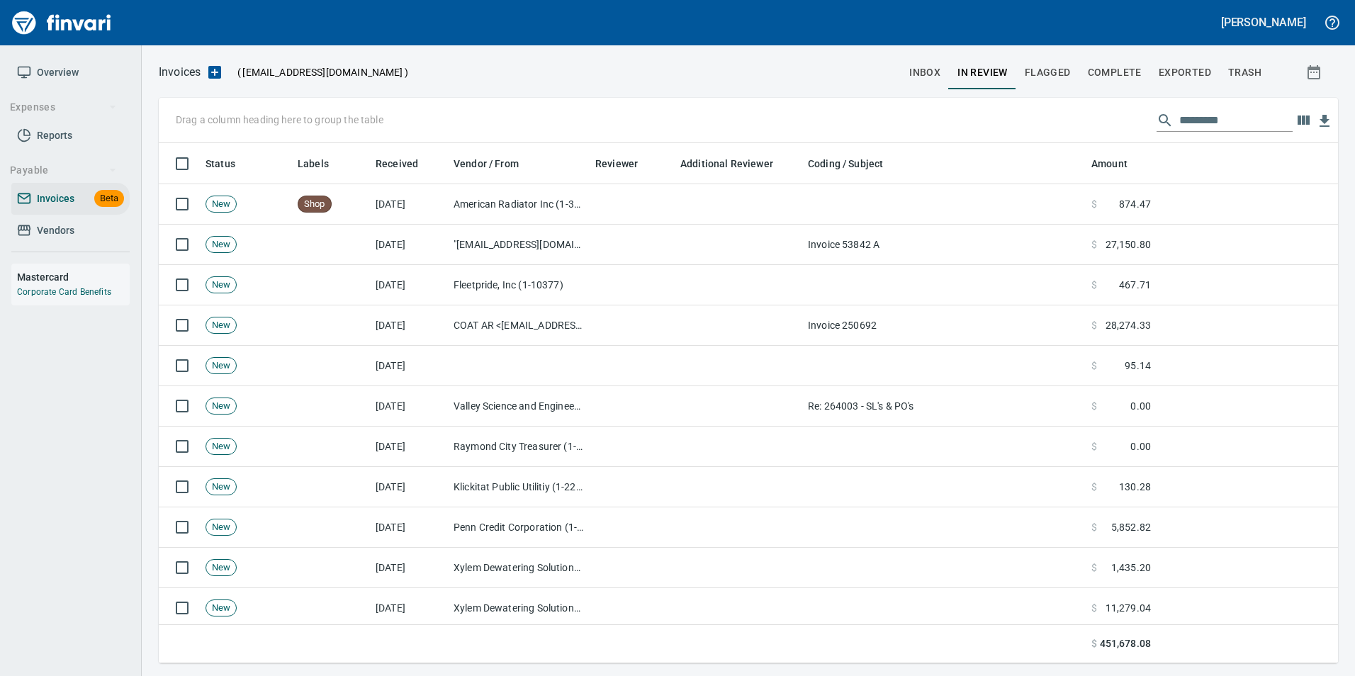
scroll to position [510, 1158]
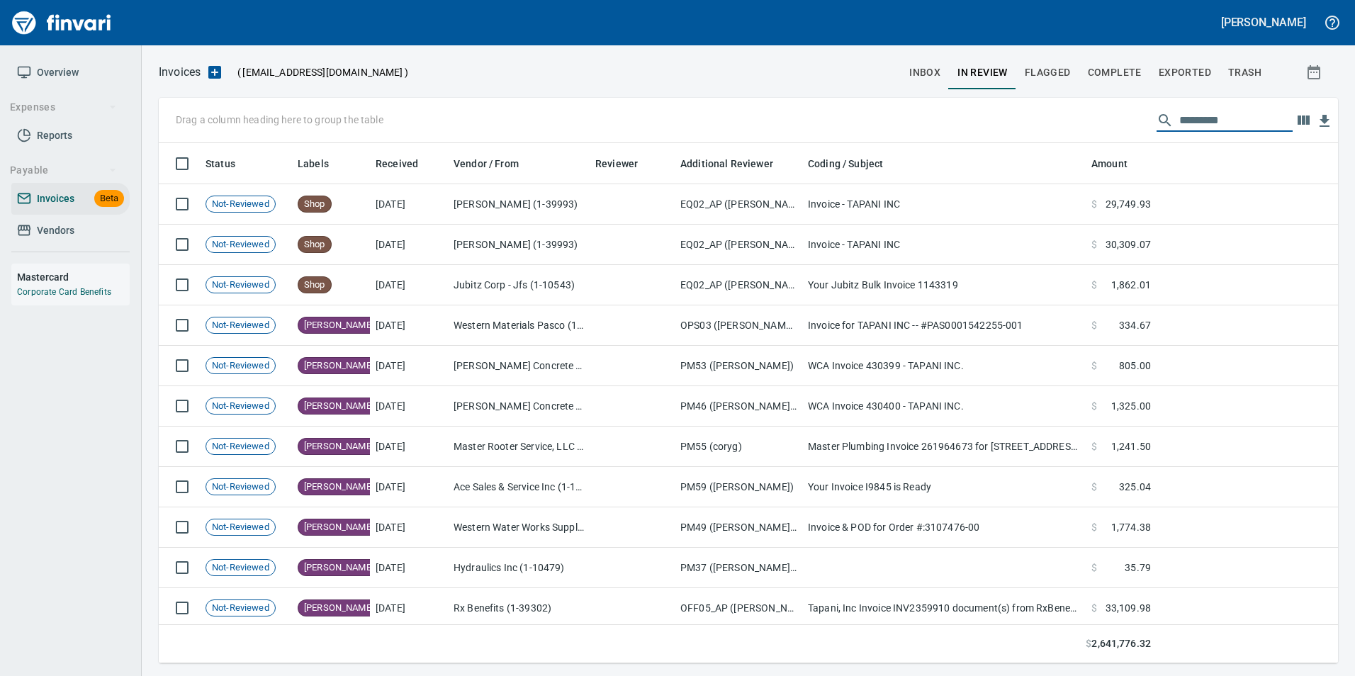
click at [1230, 122] on input "text" at bounding box center [1236, 120] width 113 height 23
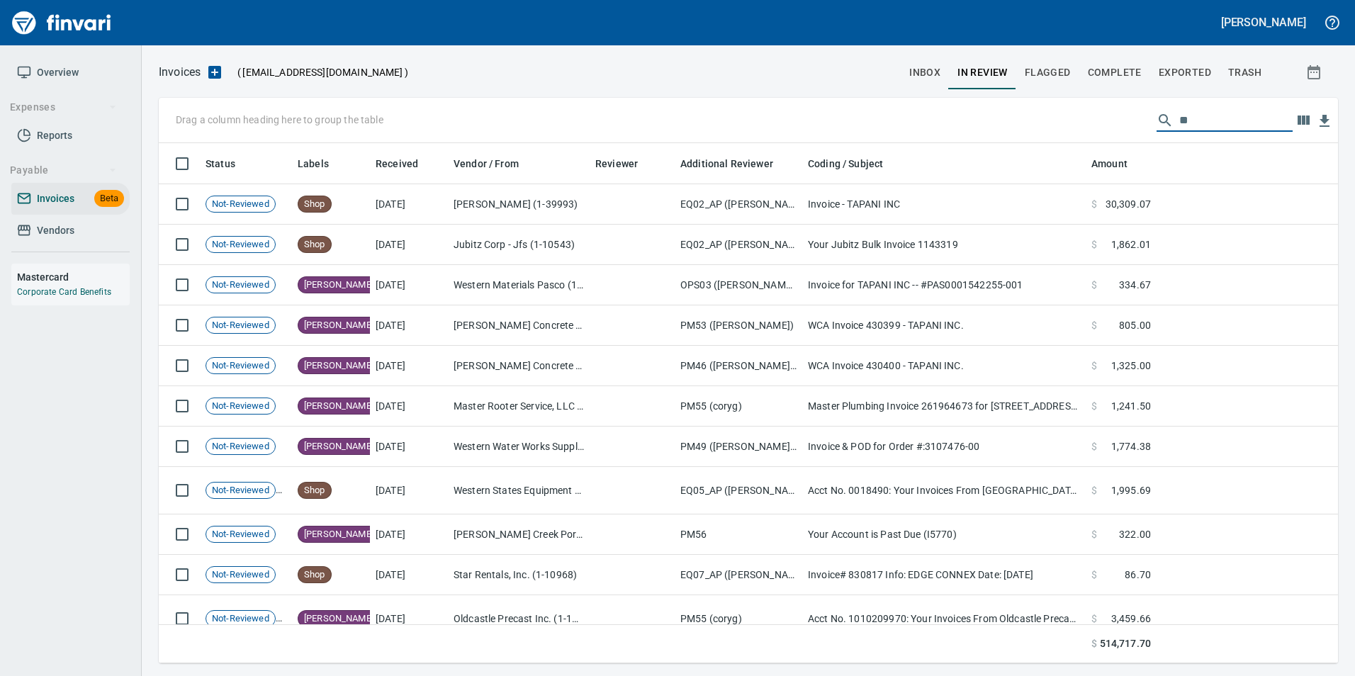
type input "*"
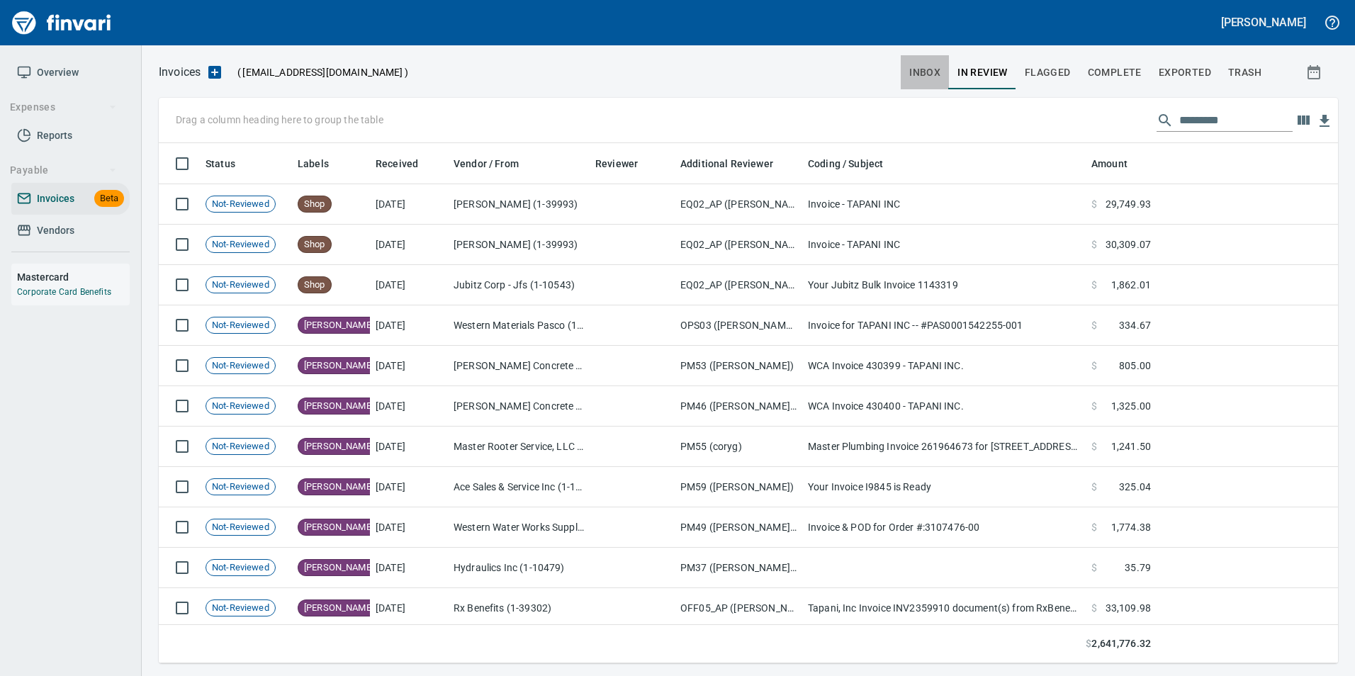
click at [924, 71] on span "inbox" at bounding box center [925, 73] width 31 height 18
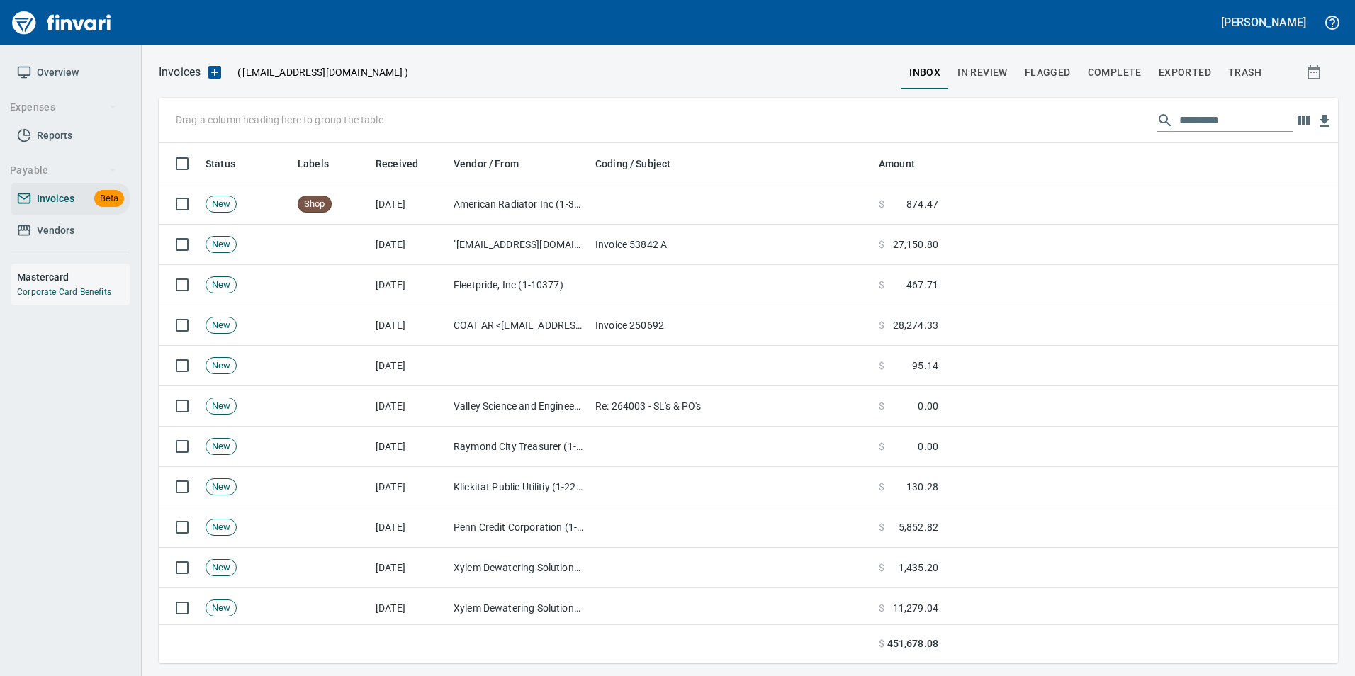
scroll to position [510, 1158]
click at [1210, 119] on input "text" at bounding box center [1236, 120] width 113 height 23
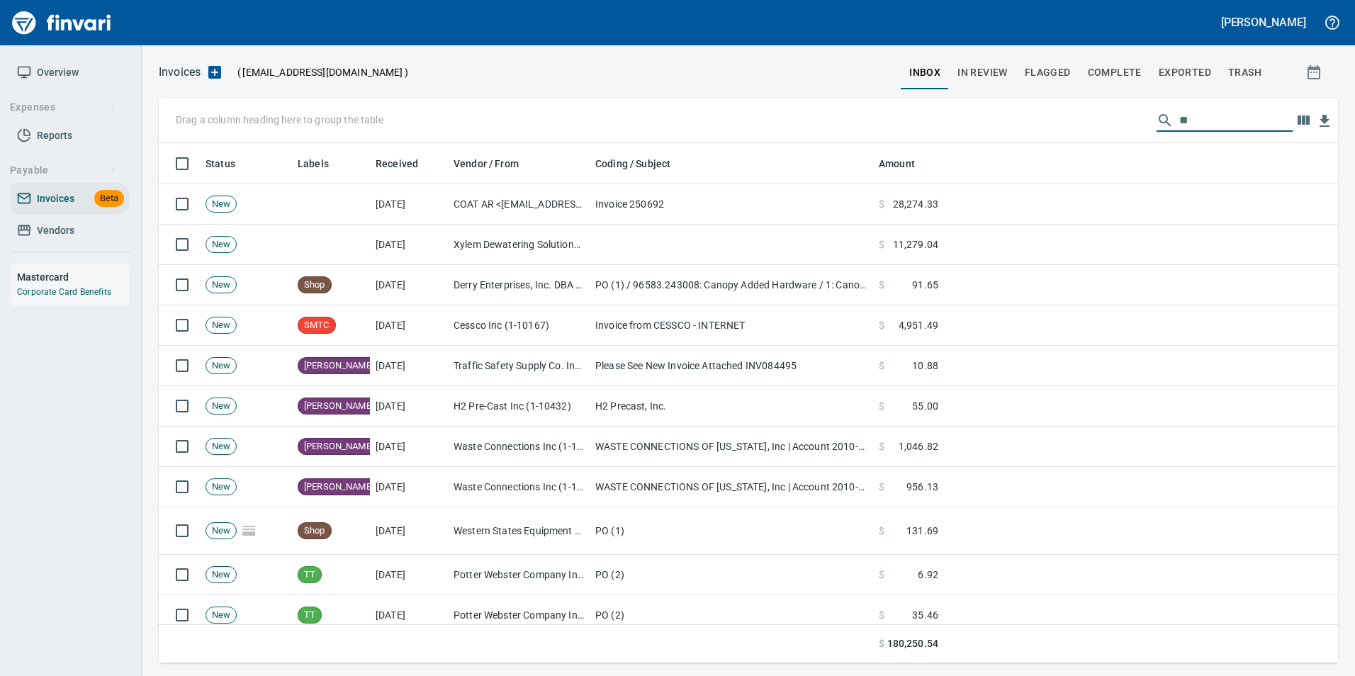
type input "*"
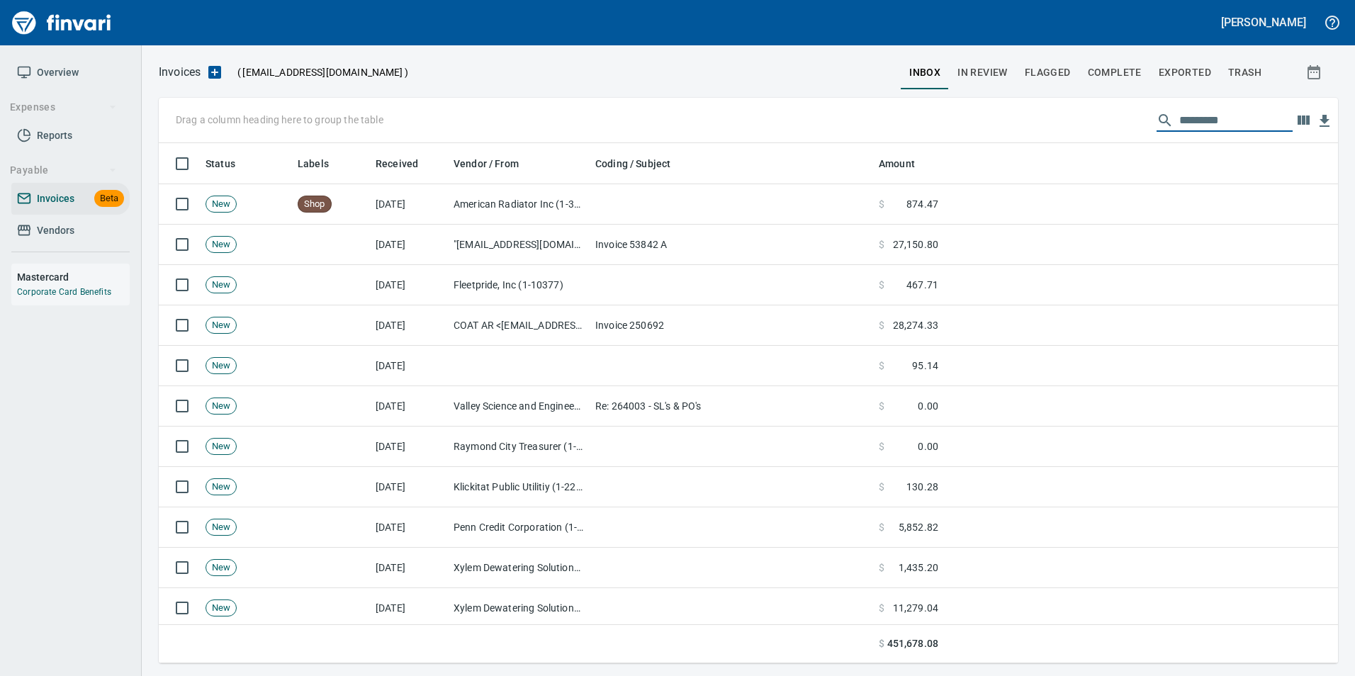
click at [1044, 74] on span "Flagged" at bounding box center [1048, 73] width 46 height 18
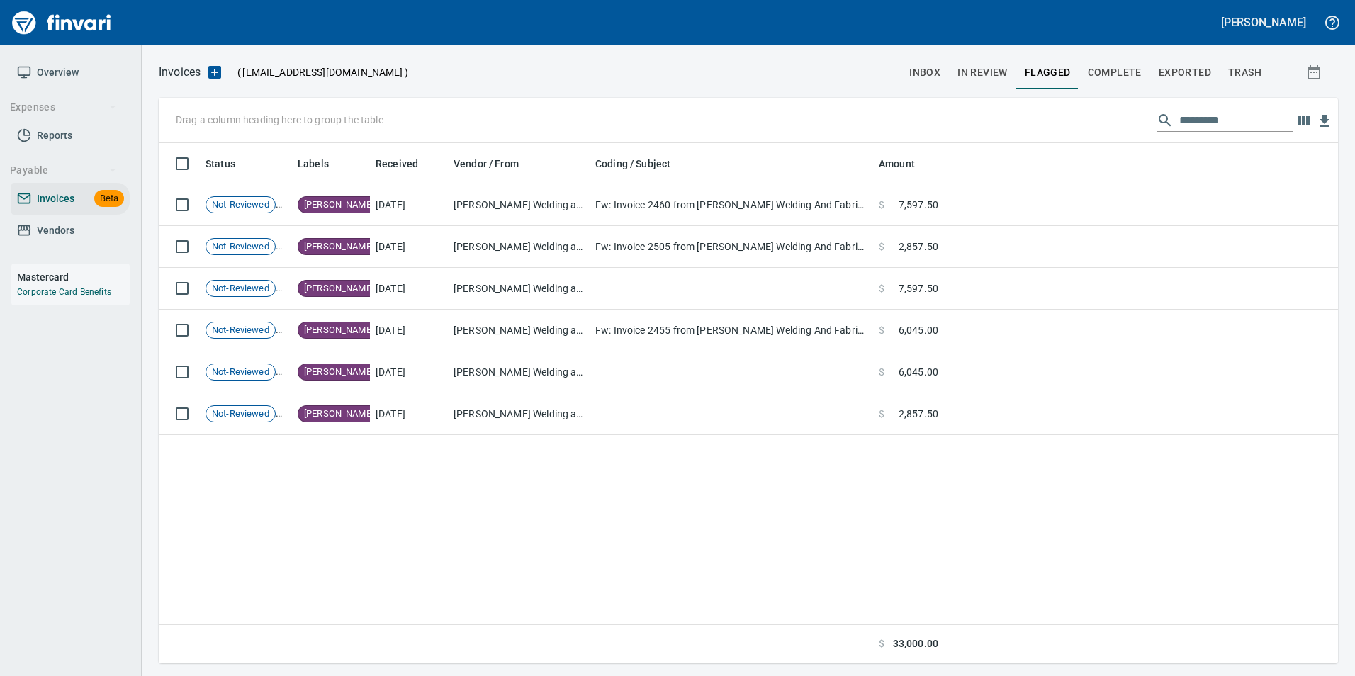
scroll to position [510, 1158]
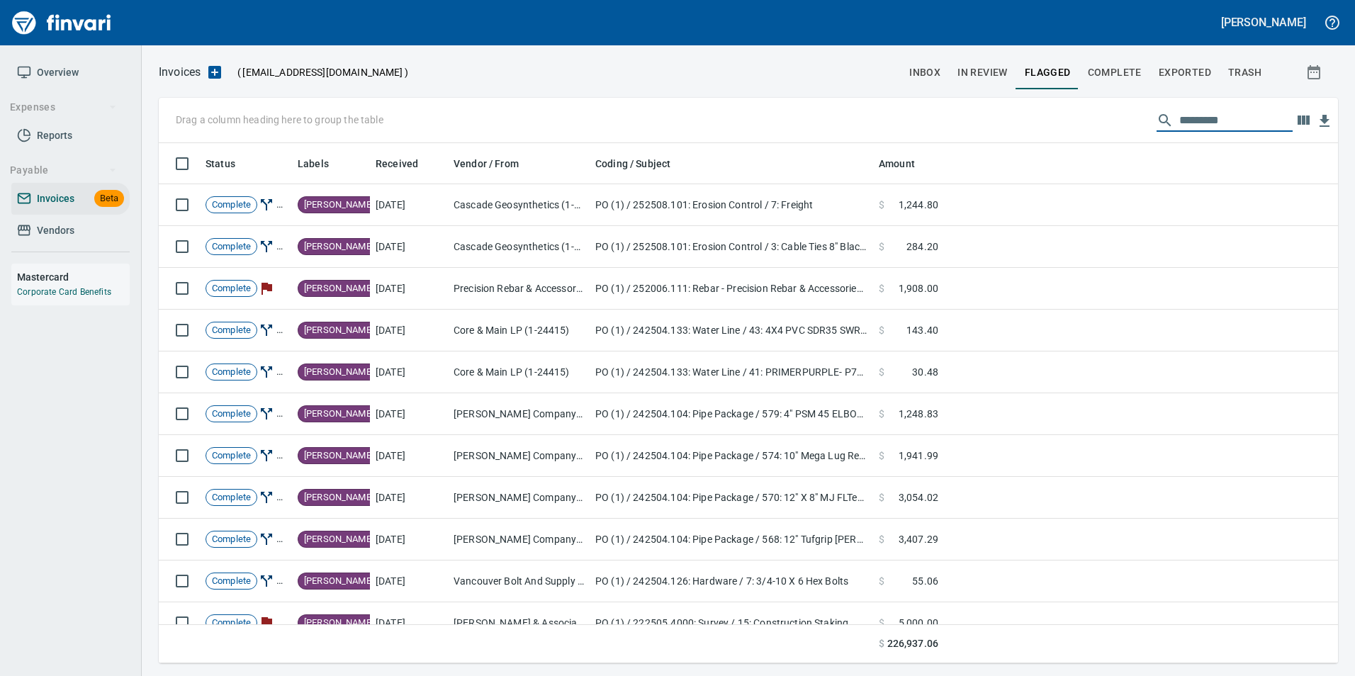
click at [1190, 125] on input "text" at bounding box center [1236, 120] width 113 height 23
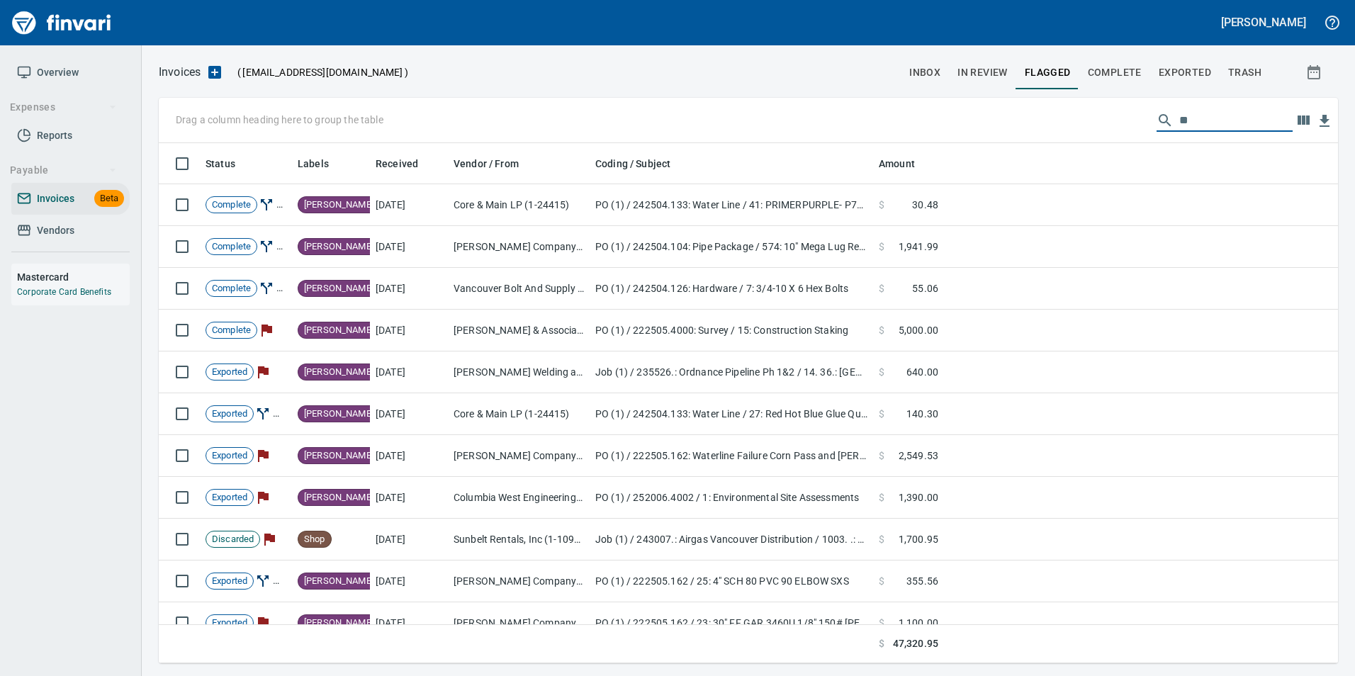
type input "*"
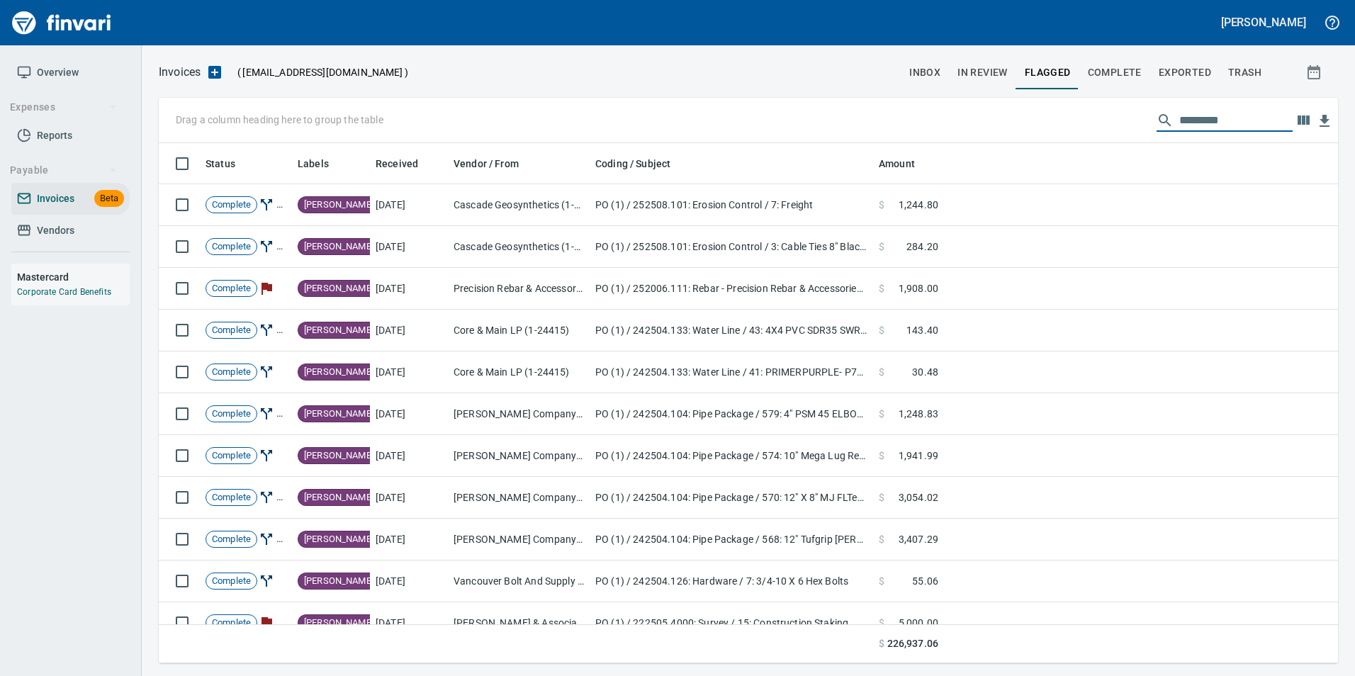
click at [1119, 84] on button "Complete" at bounding box center [1115, 72] width 71 height 34
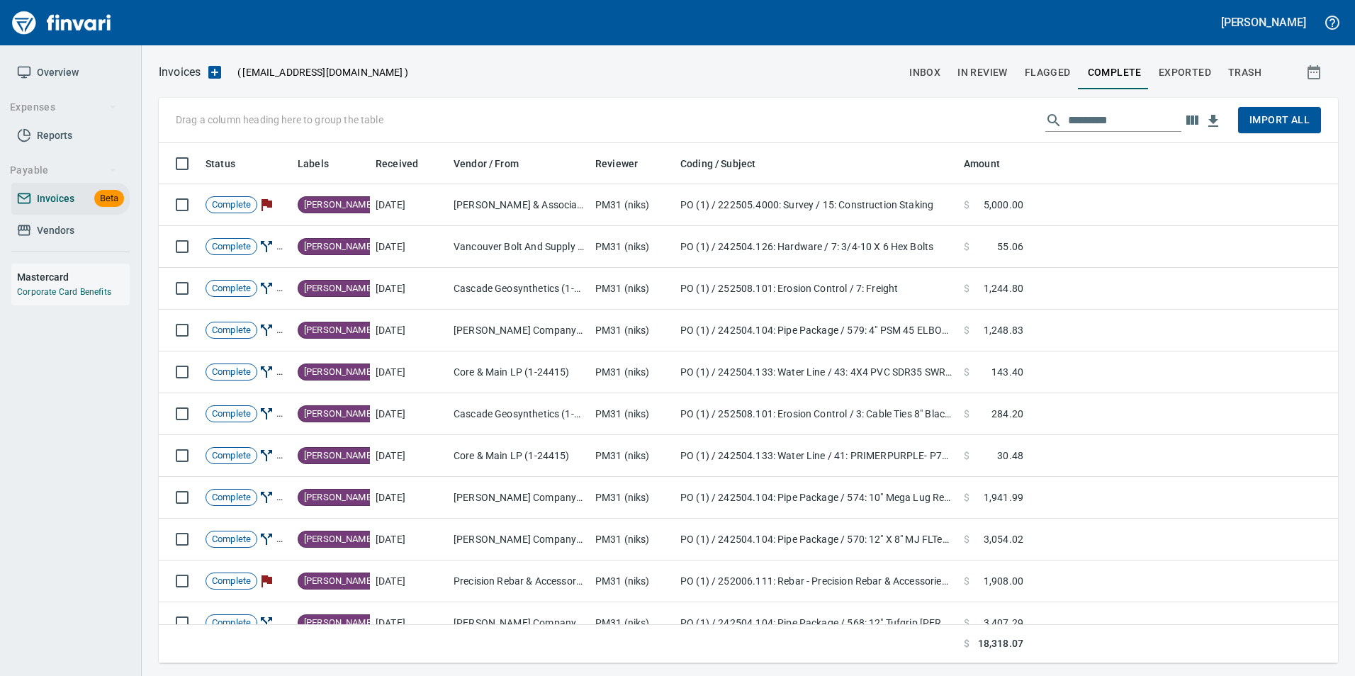
scroll to position [510, 1158]
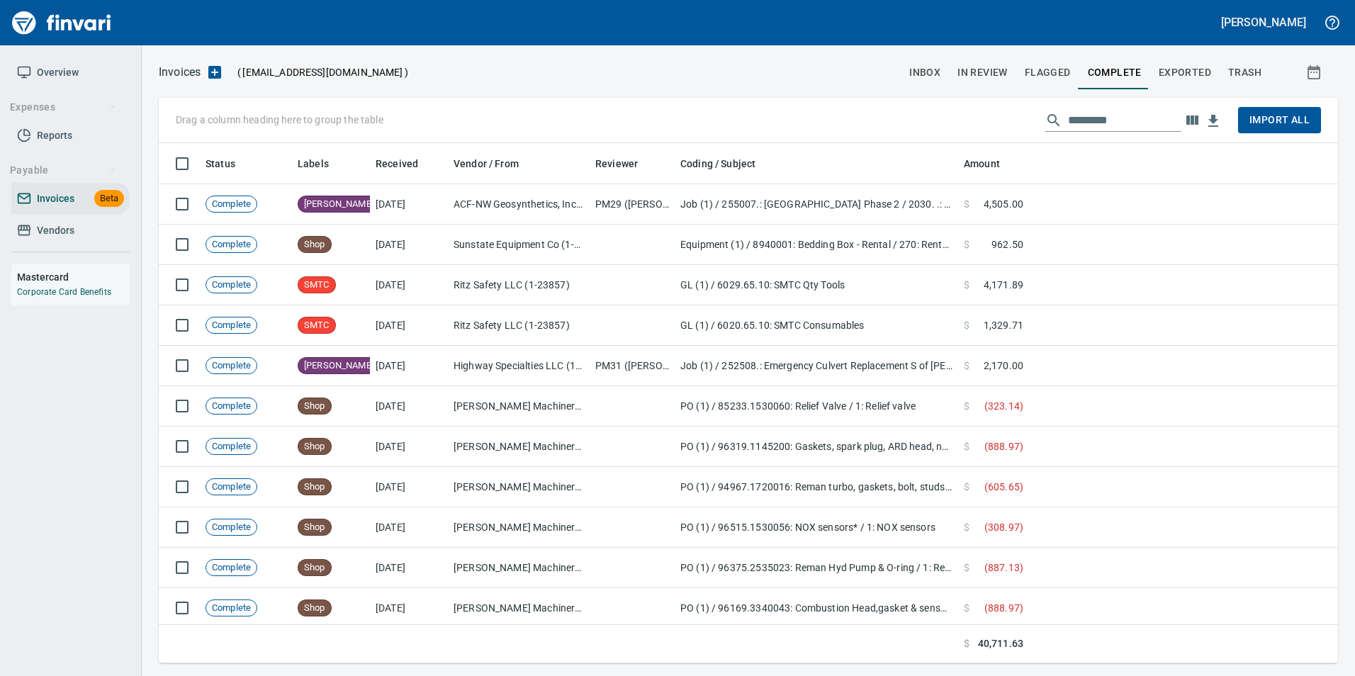
click at [1139, 111] on input "text" at bounding box center [1124, 120] width 113 height 23
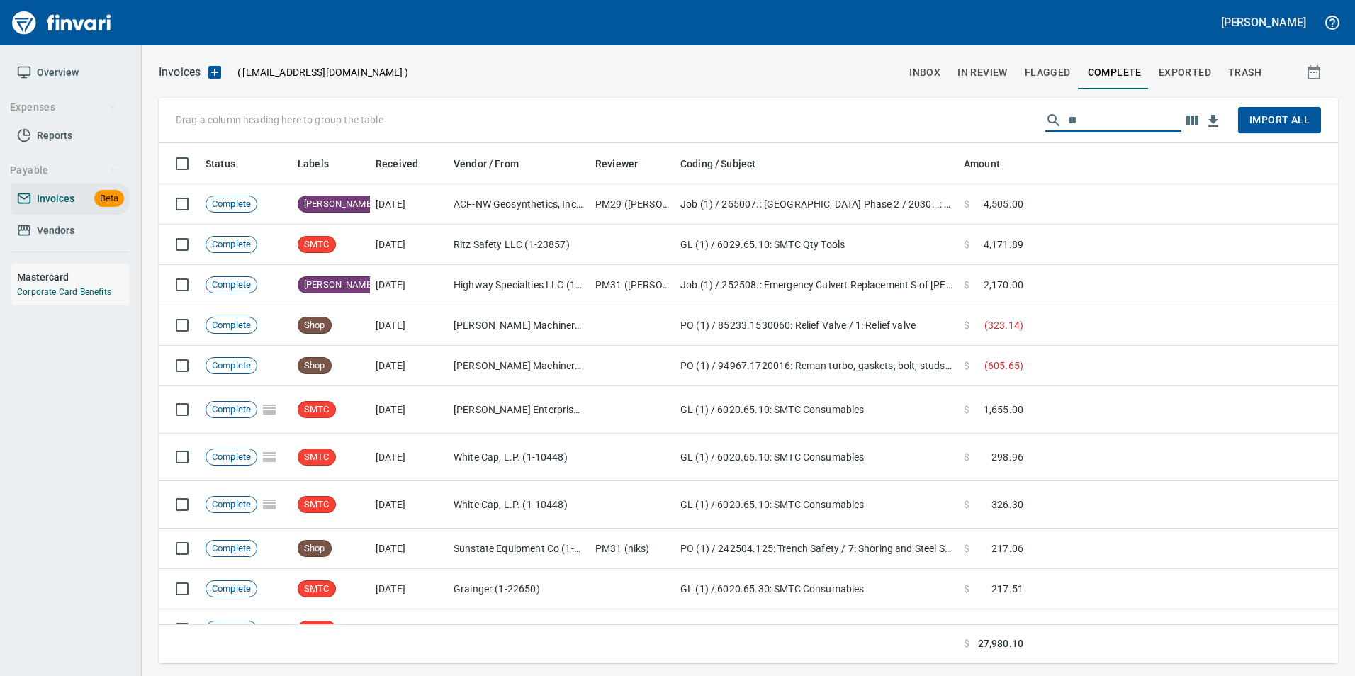
type input "*"
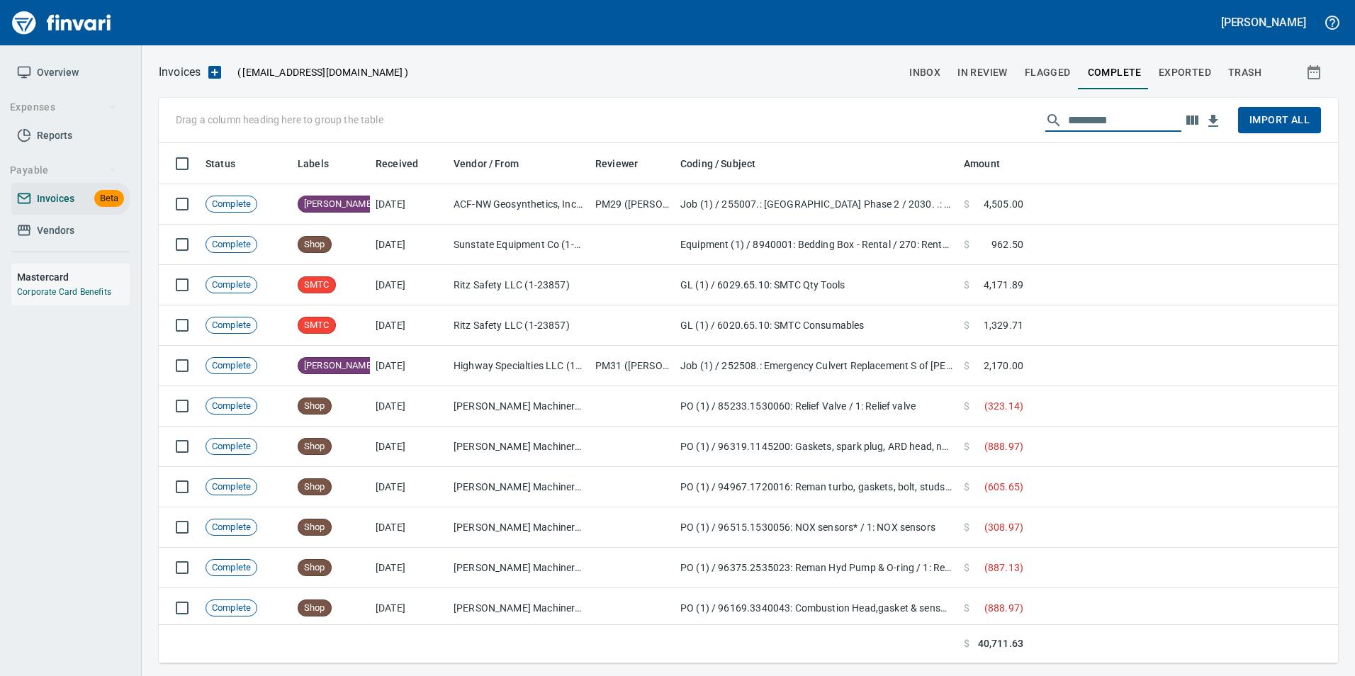
click at [1179, 73] on span "Exported" at bounding box center [1185, 73] width 52 height 18
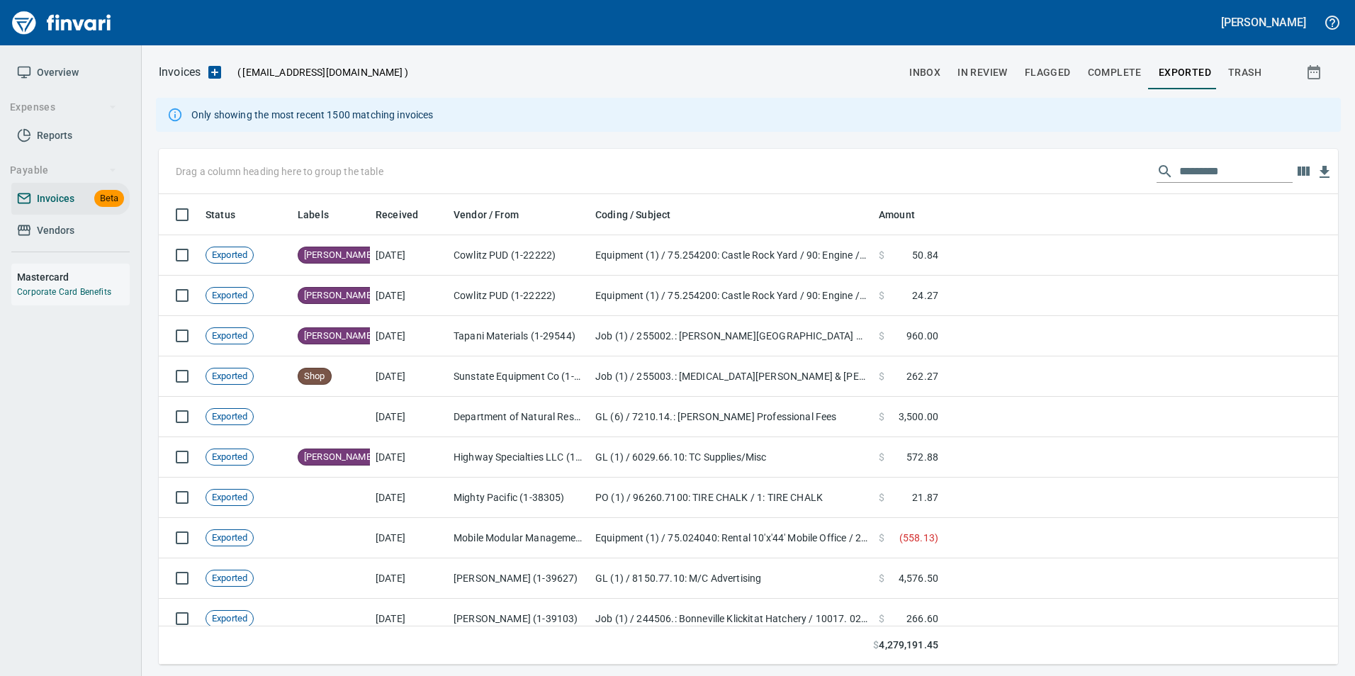
scroll to position [460, 1158]
click at [1207, 171] on input "text" at bounding box center [1236, 171] width 113 height 23
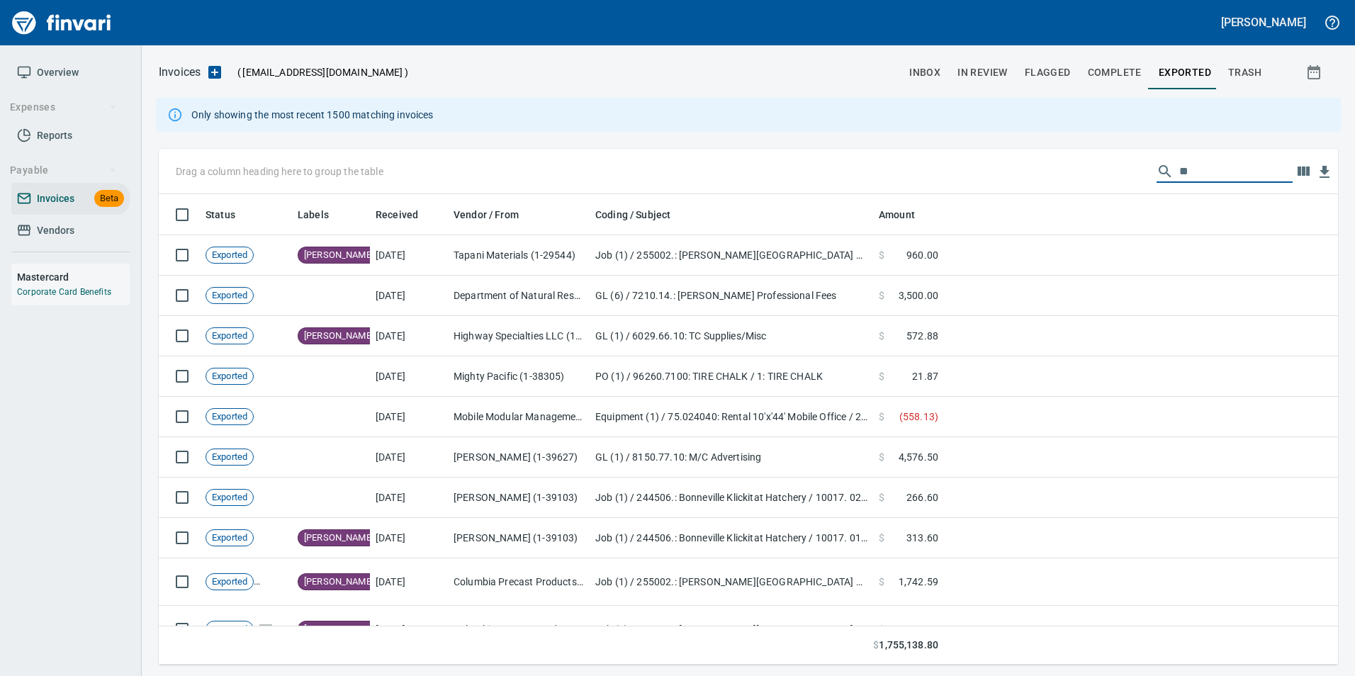
type input "*"
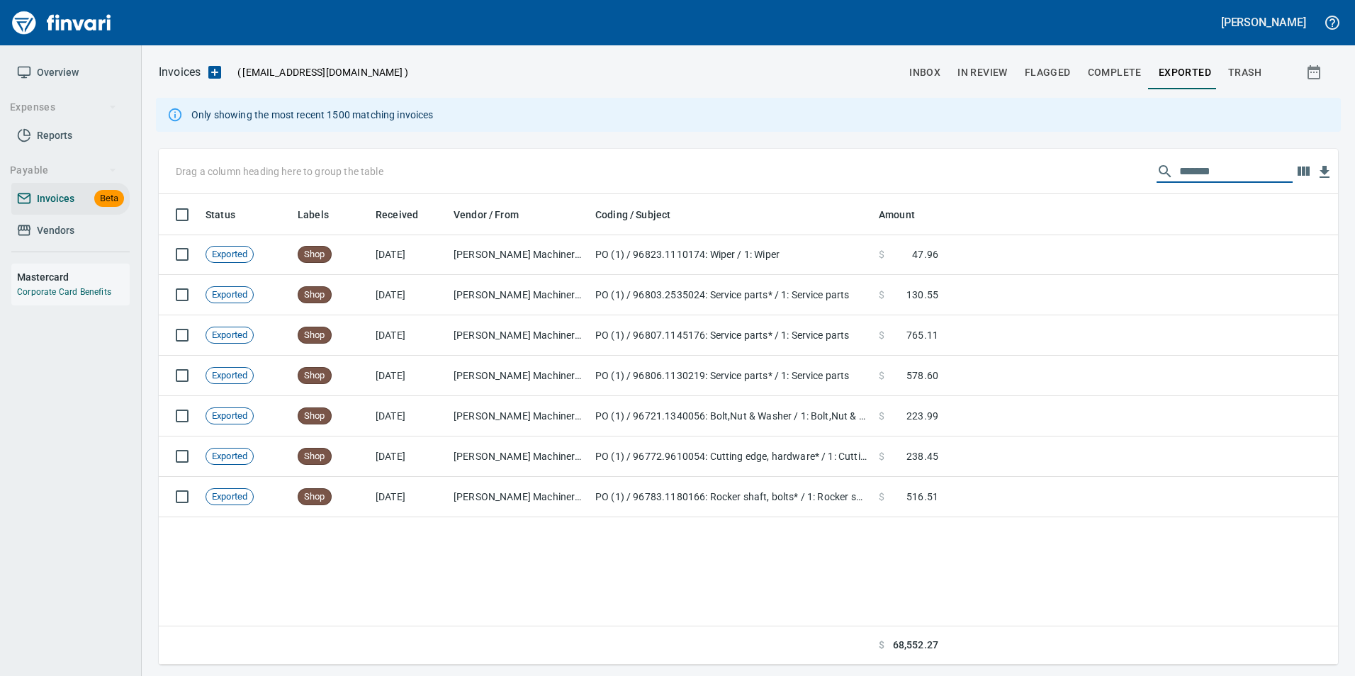
scroll to position [0, 0]
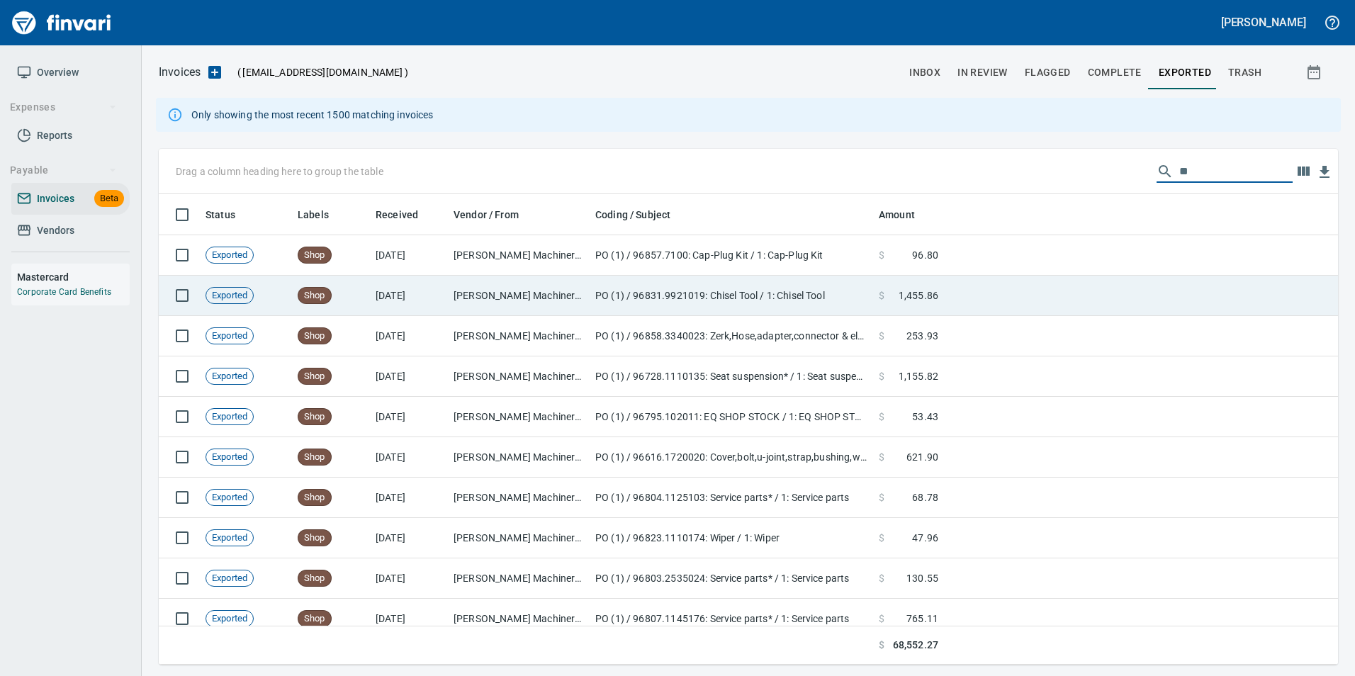
type input "*"
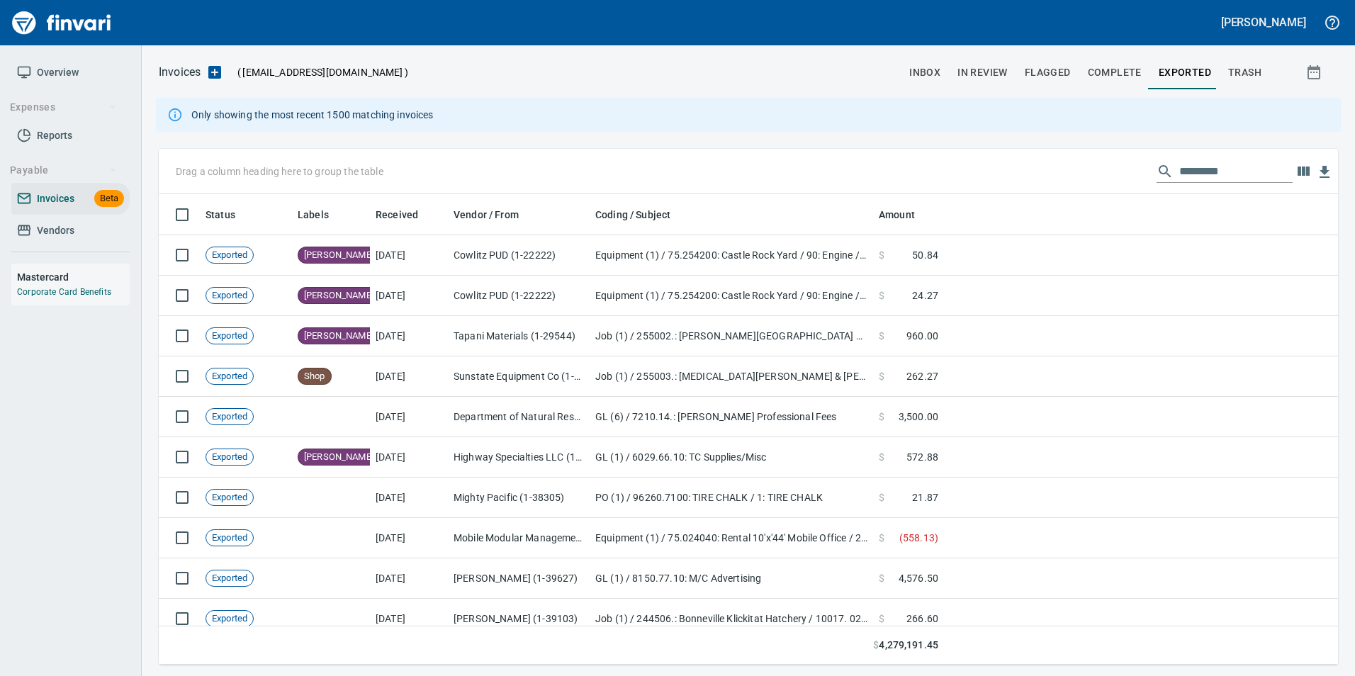
click at [1216, 176] on input "text" at bounding box center [1236, 171] width 113 height 23
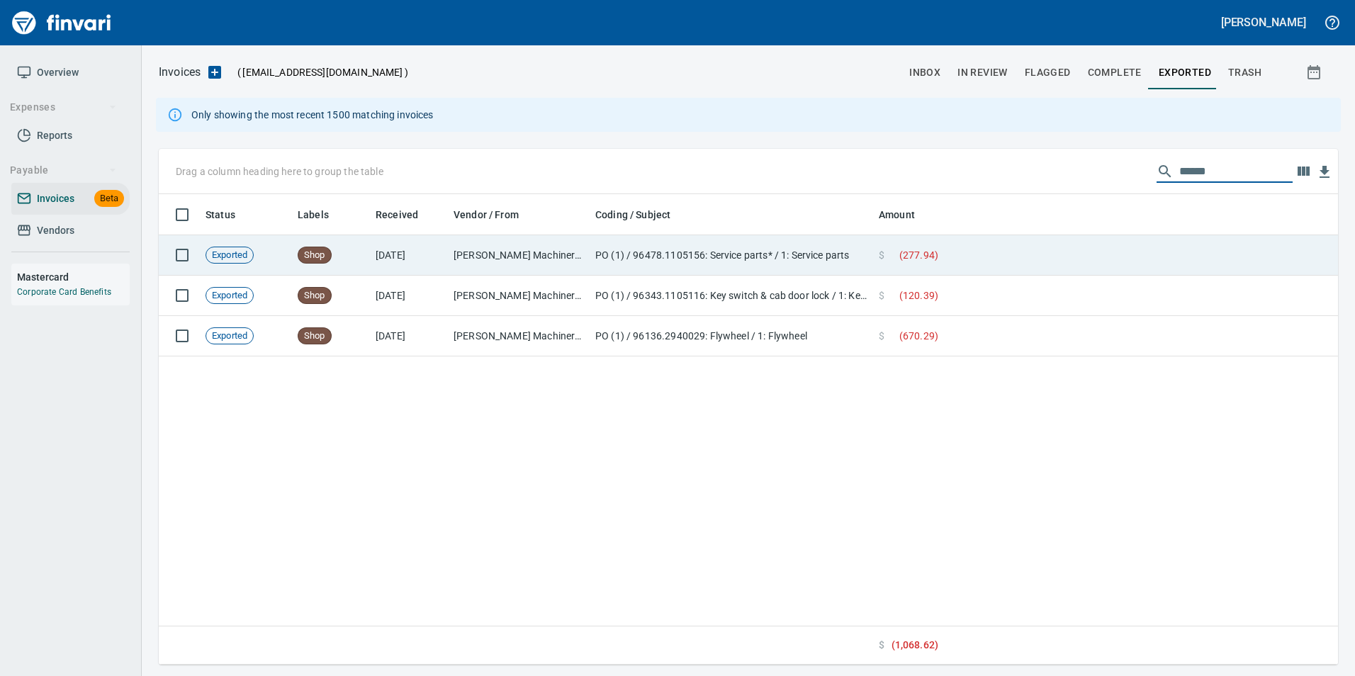
type input "******"
click at [1085, 272] on td at bounding box center [1141, 255] width 394 height 40
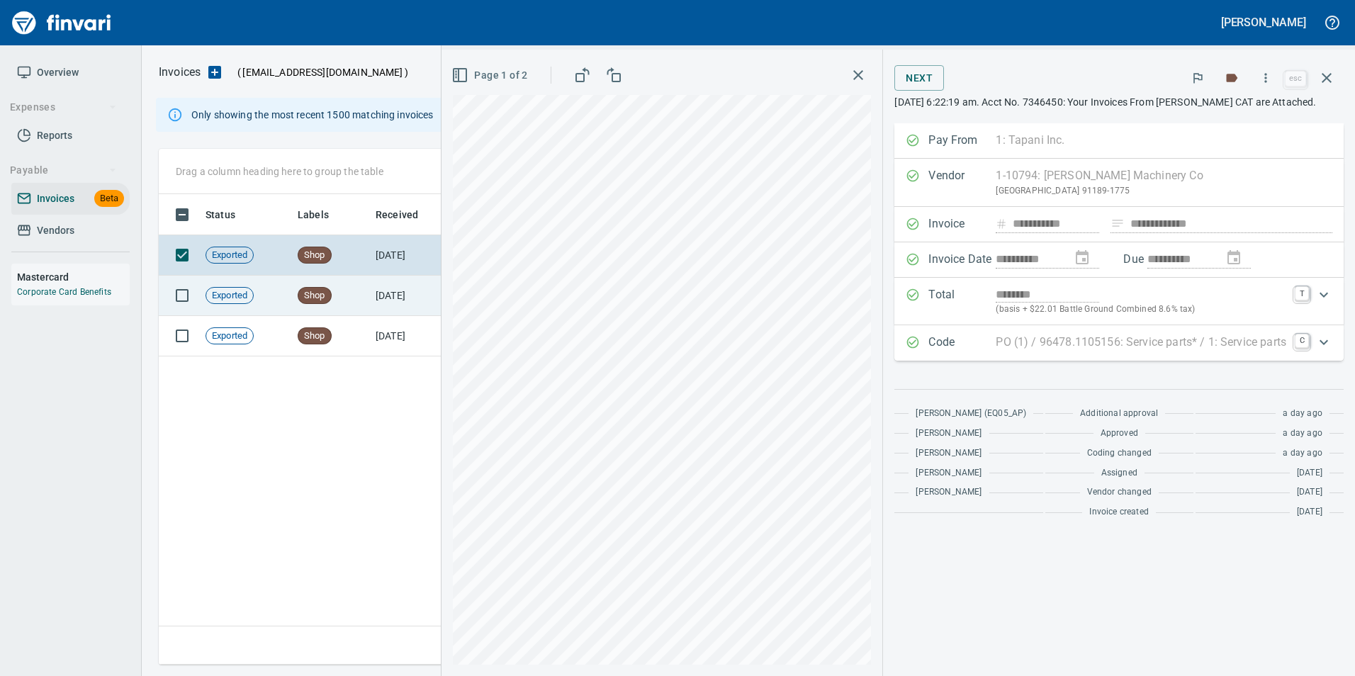
click at [1331, 79] on icon "button" at bounding box center [1327, 77] width 17 height 17
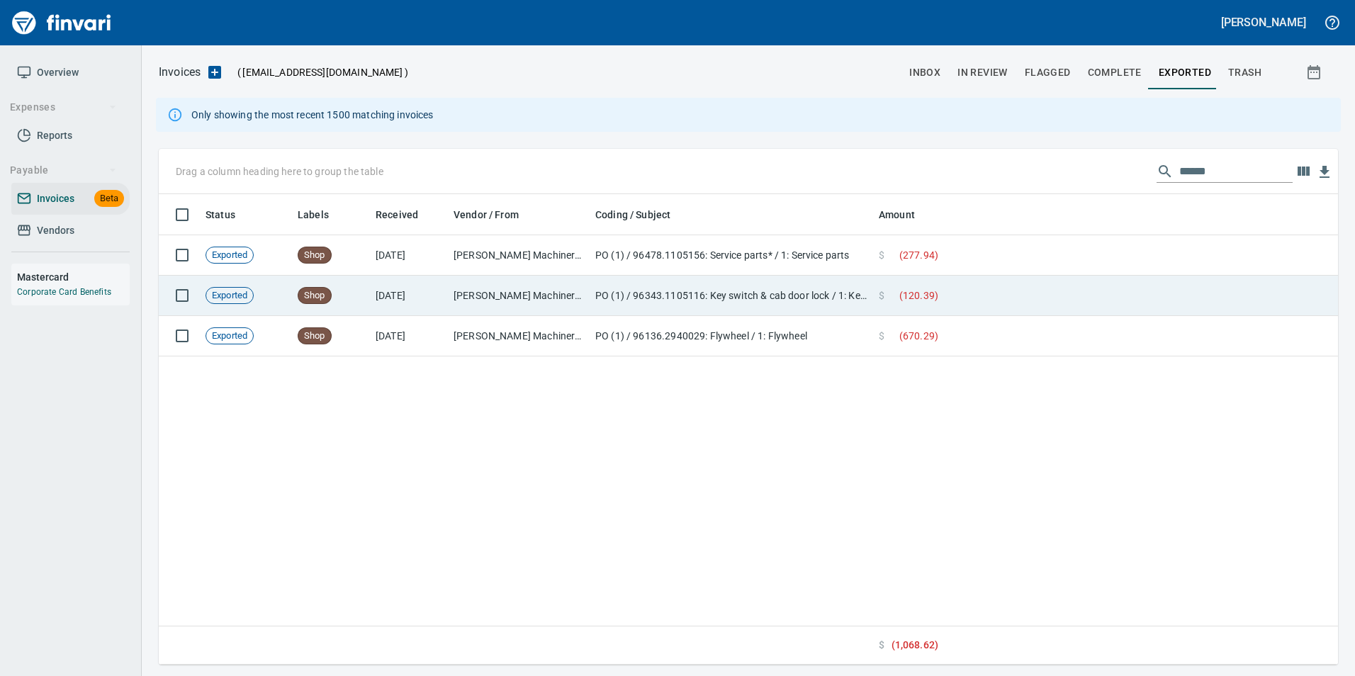
click at [1202, 298] on td at bounding box center [1141, 296] width 394 height 40
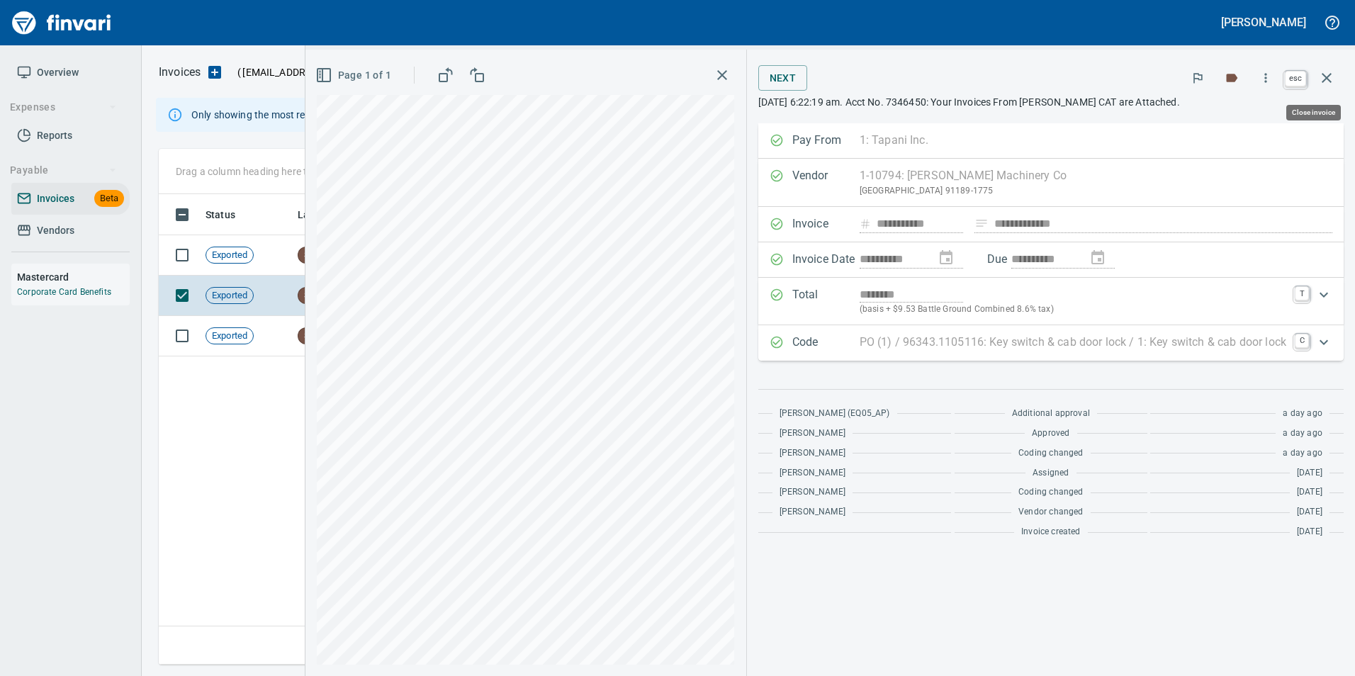
scroll to position [460, 1168]
click at [1328, 82] on icon "button" at bounding box center [1327, 77] width 17 height 17
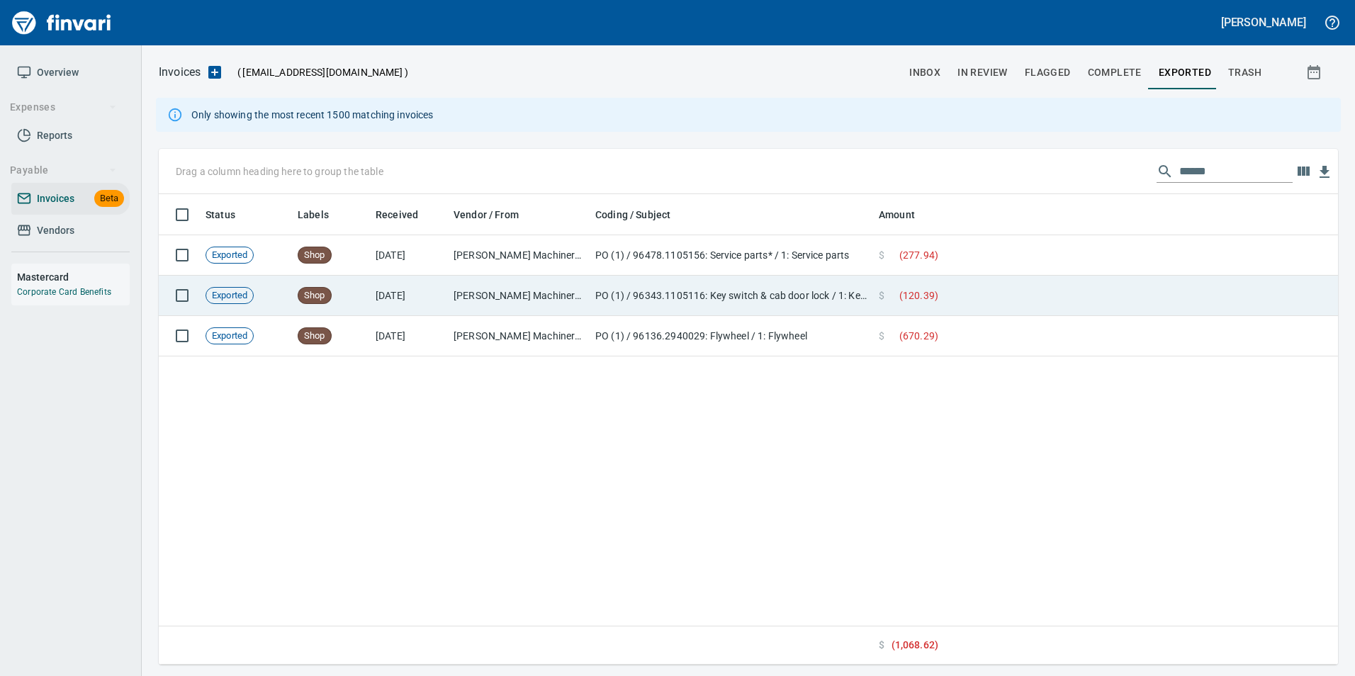
scroll to position [460, 1168]
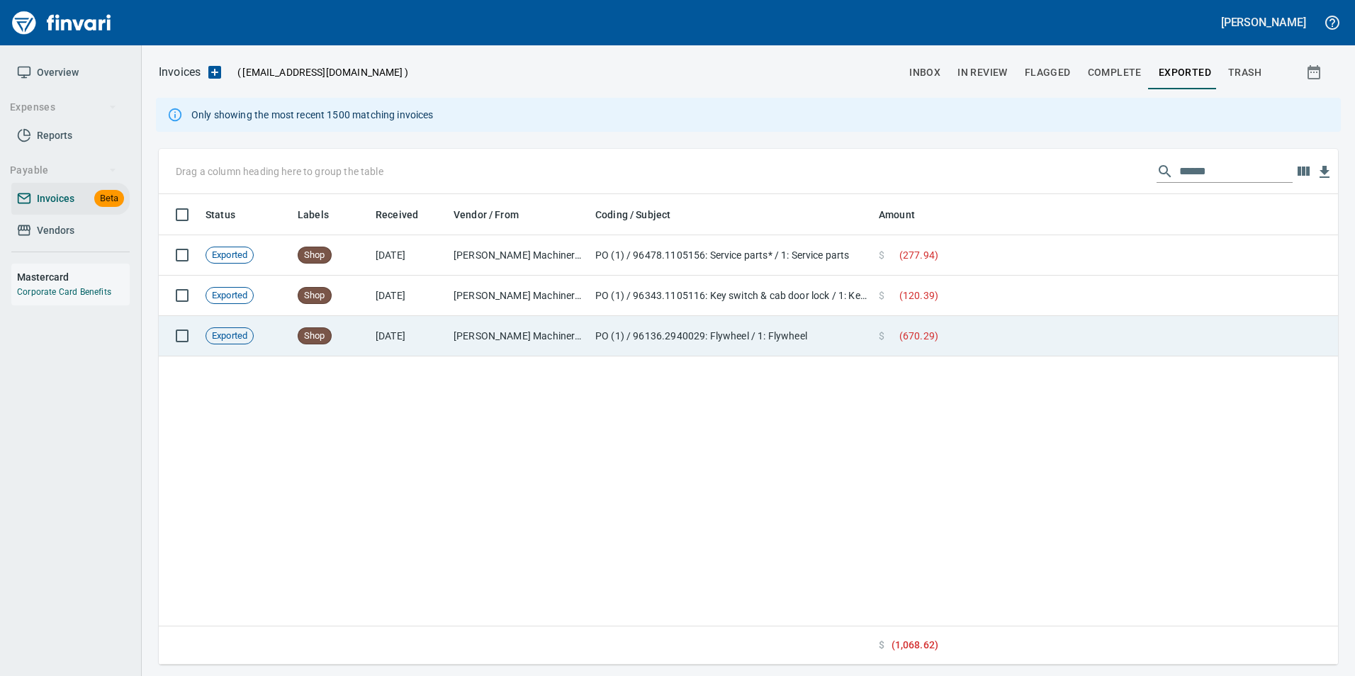
click at [1204, 340] on td at bounding box center [1141, 336] width 394 height 40
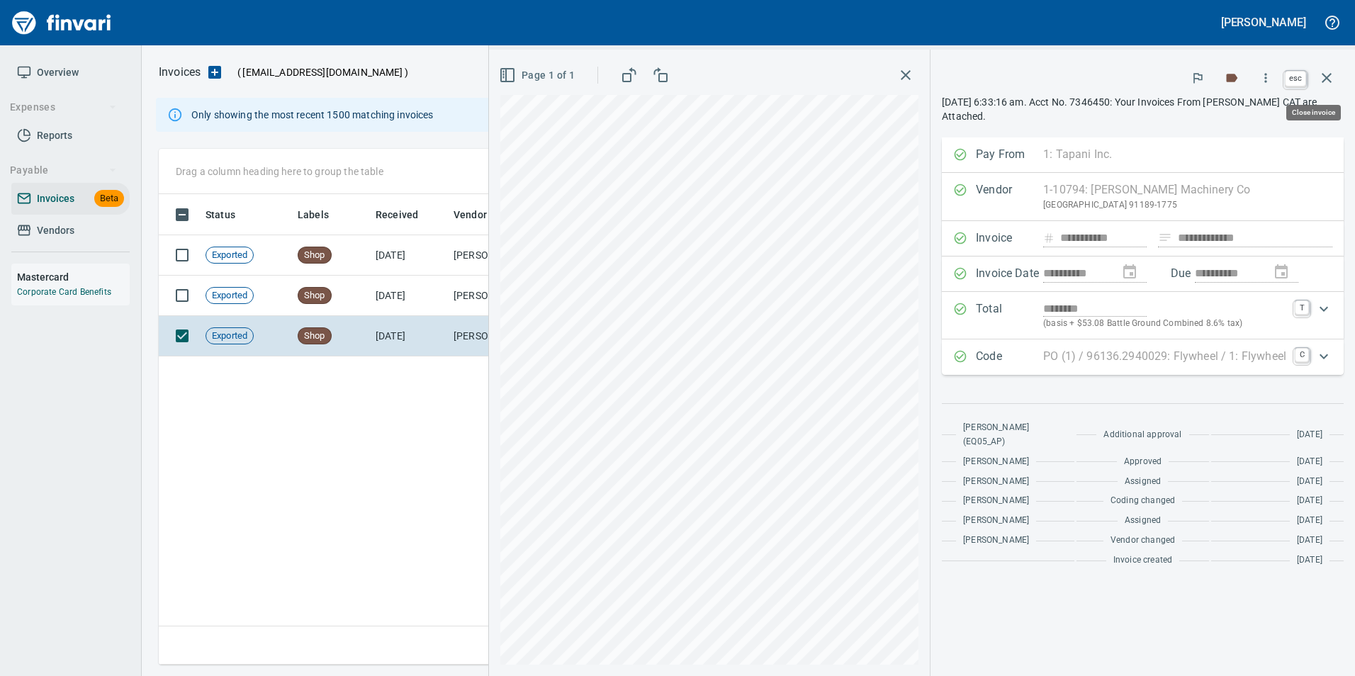
scroll to position [460, 1168]
click at [1321, 75] on icon "button" at bounding box center [1327, 77] width 17 height 17
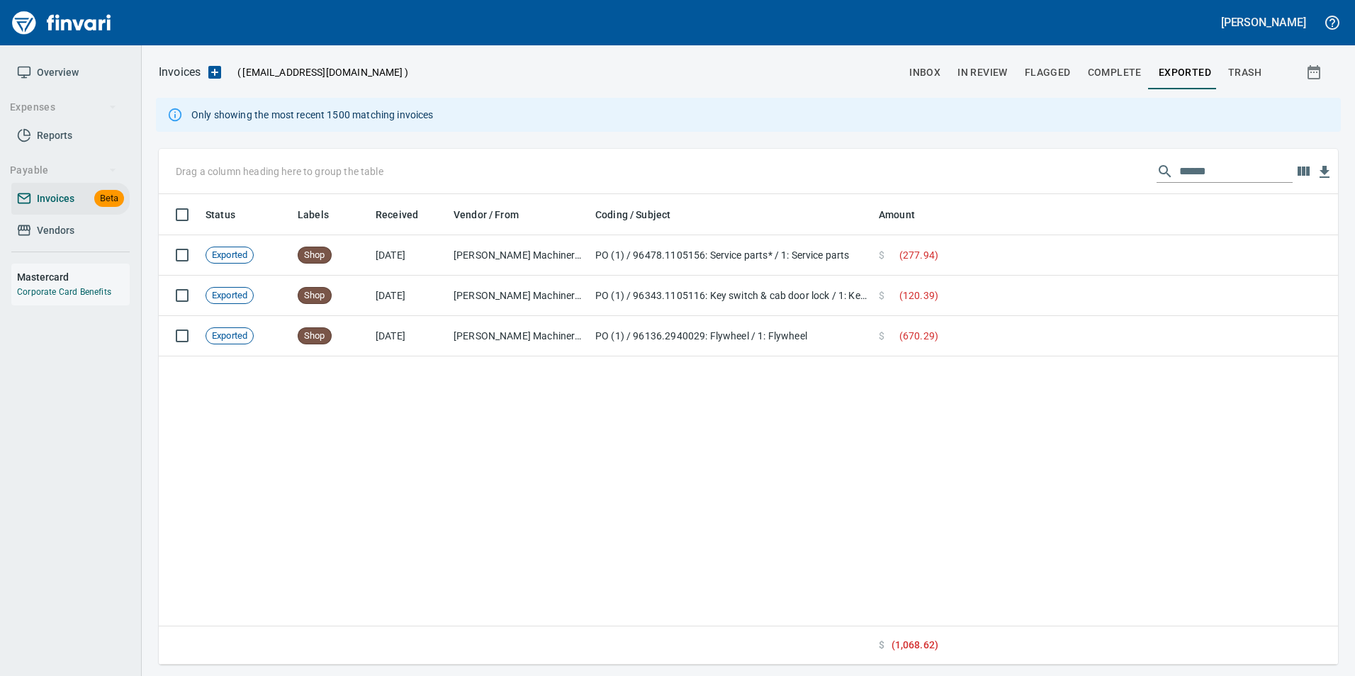
scroll to position [460, 1168]
click at [1196, 162] on input "******" at bounding box center [1236, 171] width 113 height 23
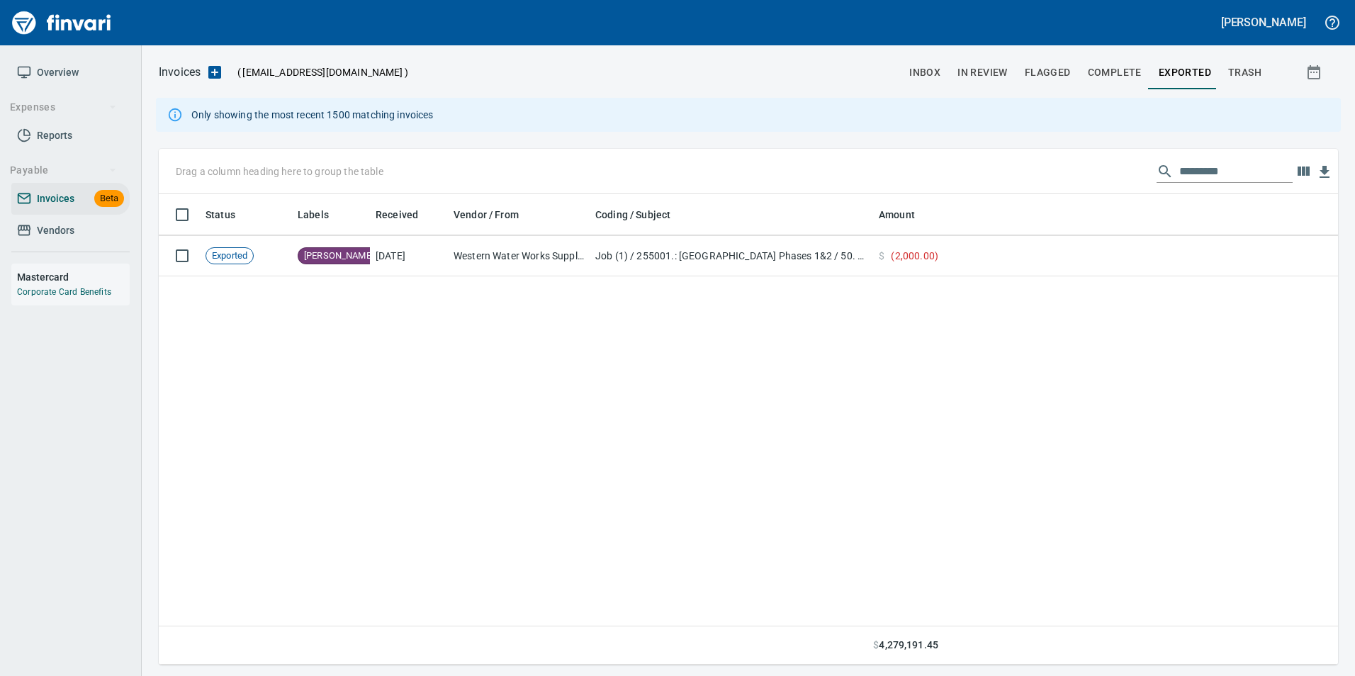
scroll to position [51696, 0]
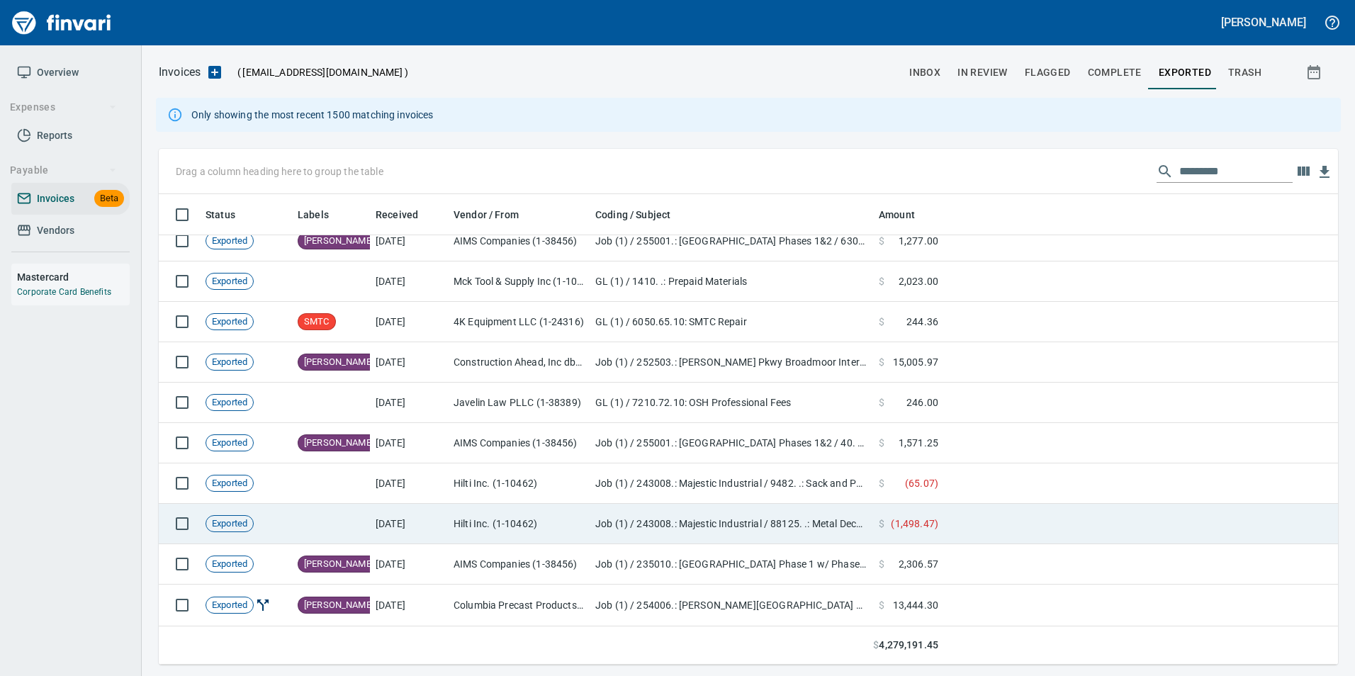
click at [940, 535] on td "$ ( 1,498.47 )" at bounding box center [908, 524] width 71 height 40
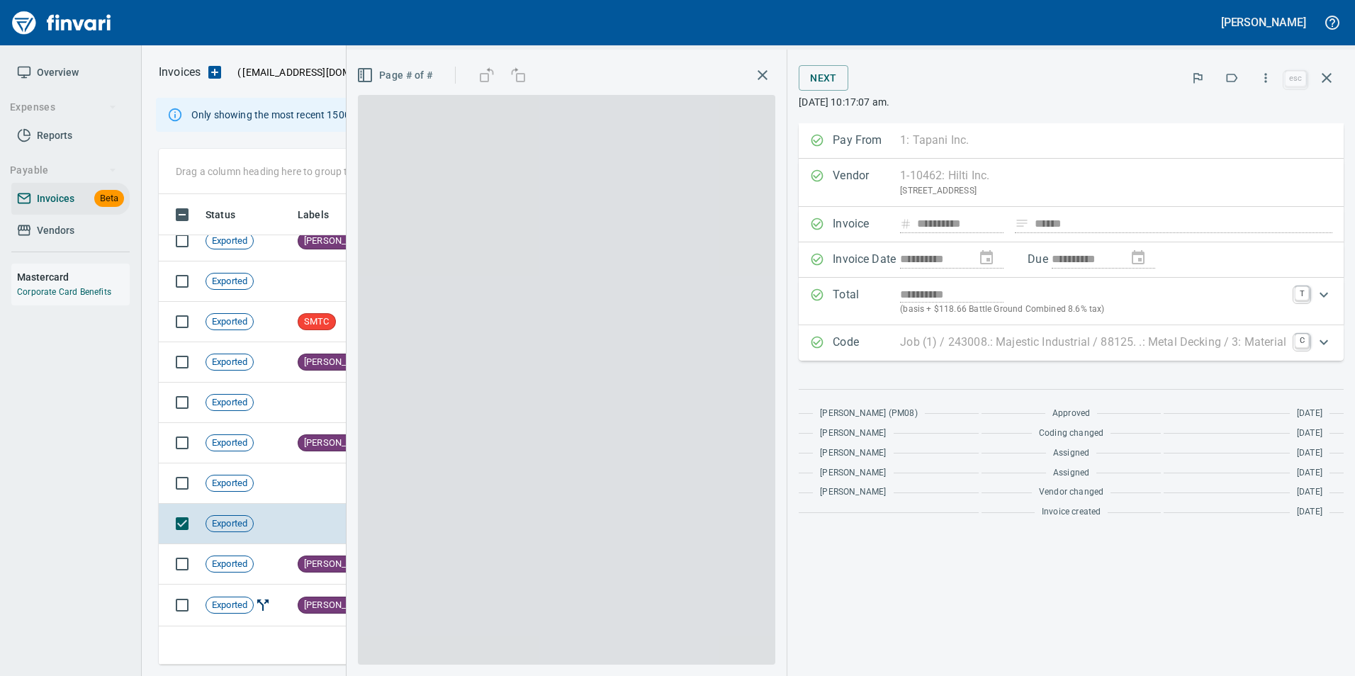
scroll to position [460, 1158]
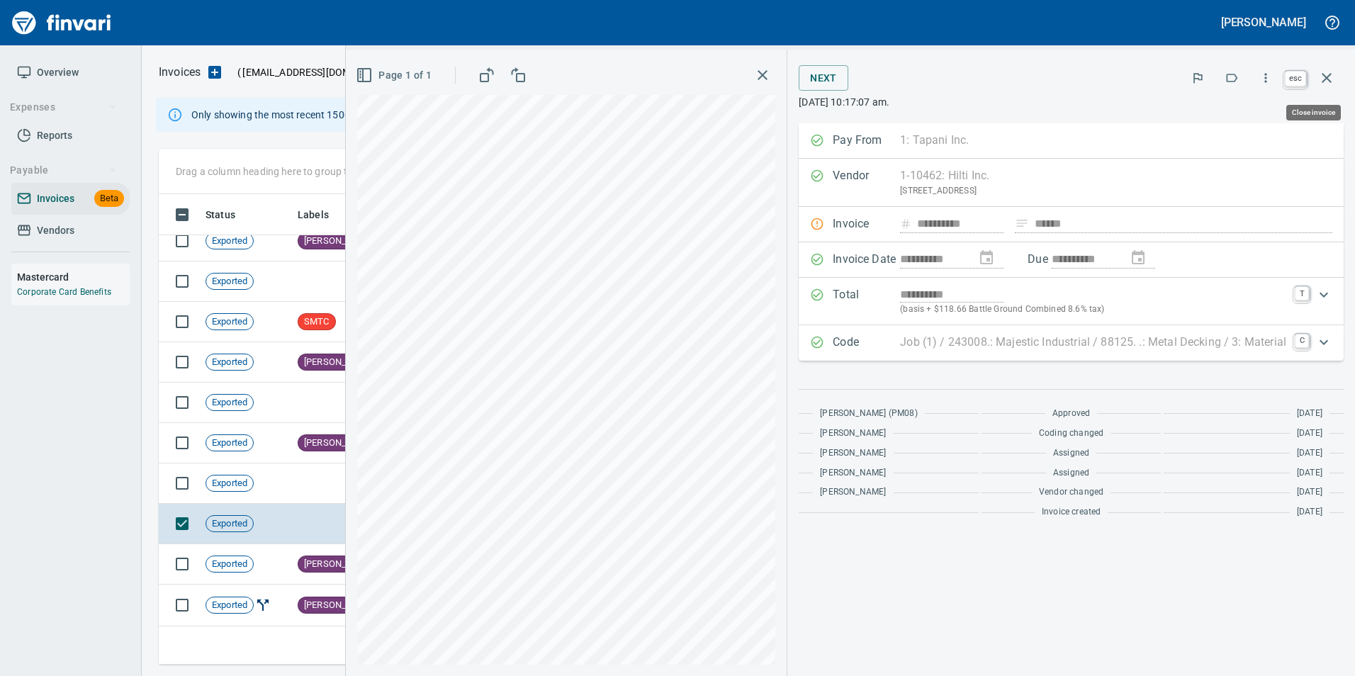
click at [1335, 72] on icon "button" at bounding box center [1327, 77] width 17 height 17
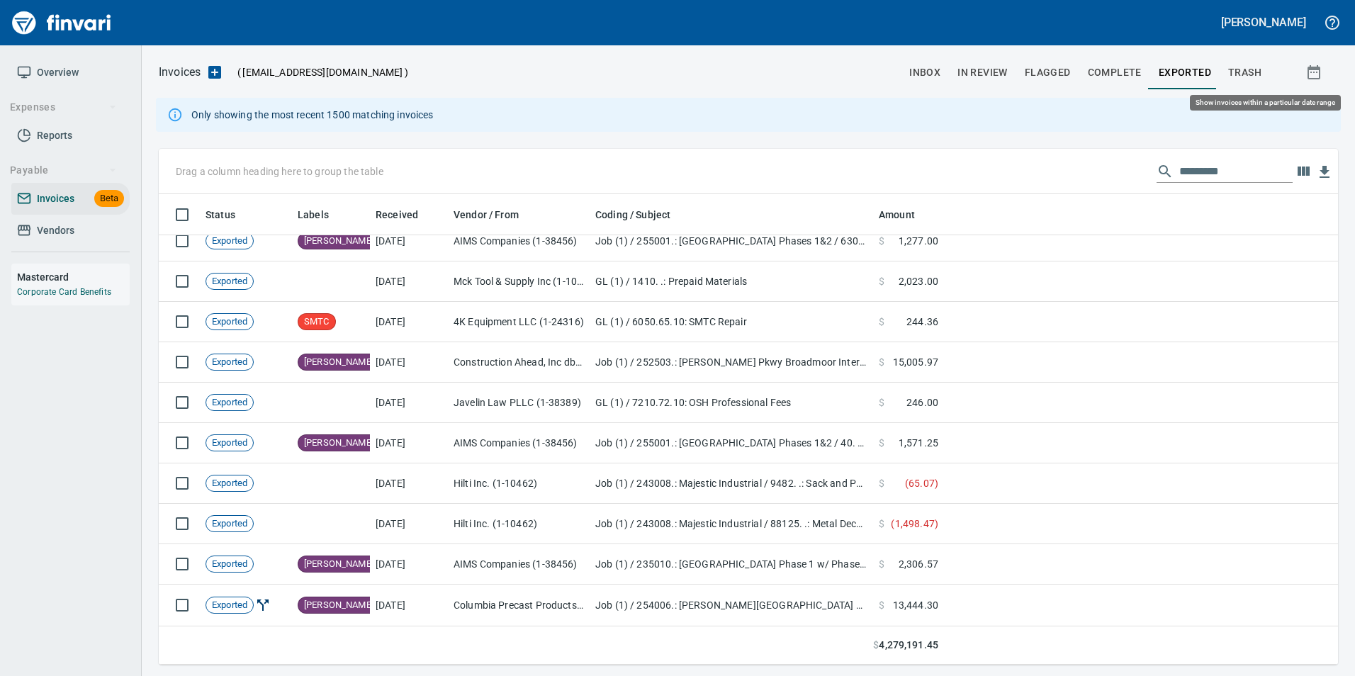
scroll to position [460, 1158]
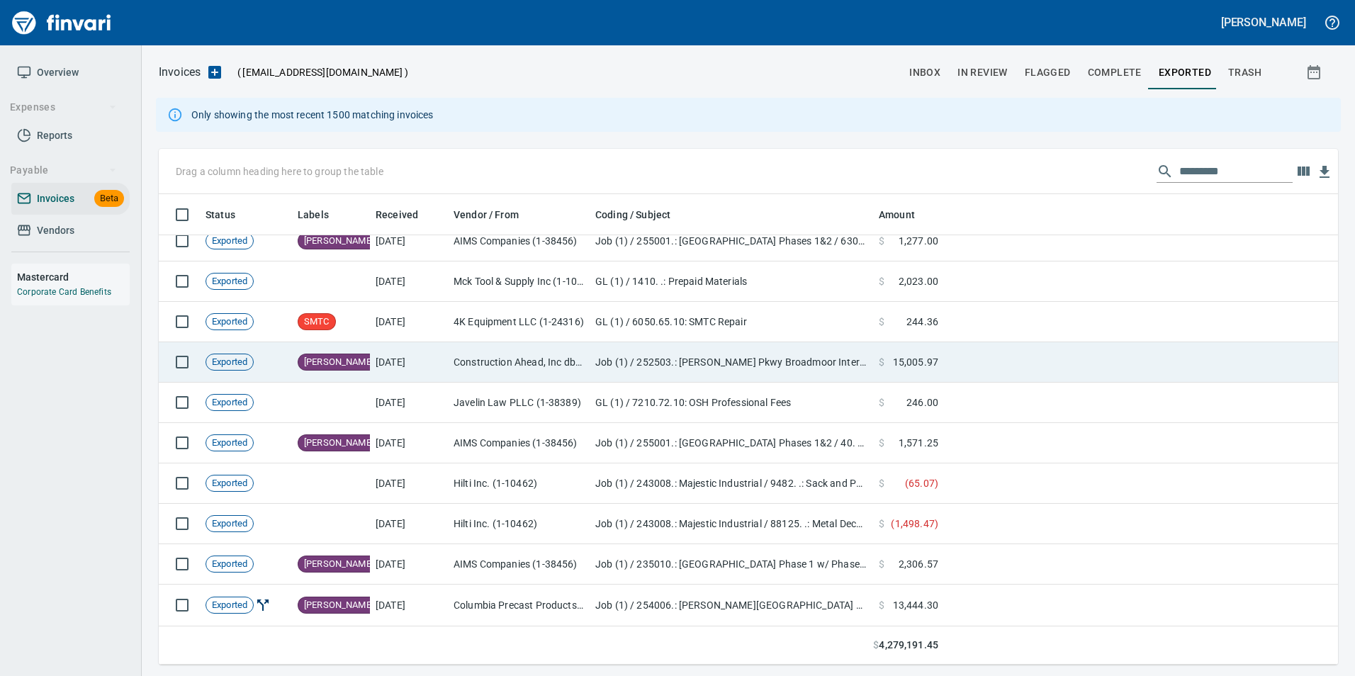
click at [809, 376] on td "Job (1) / 252503.: Sandifur Pkwy Broadmoor Intersection / 65010. .: Flaggers An…" at bounding box center [732, 362] width 284 height 40
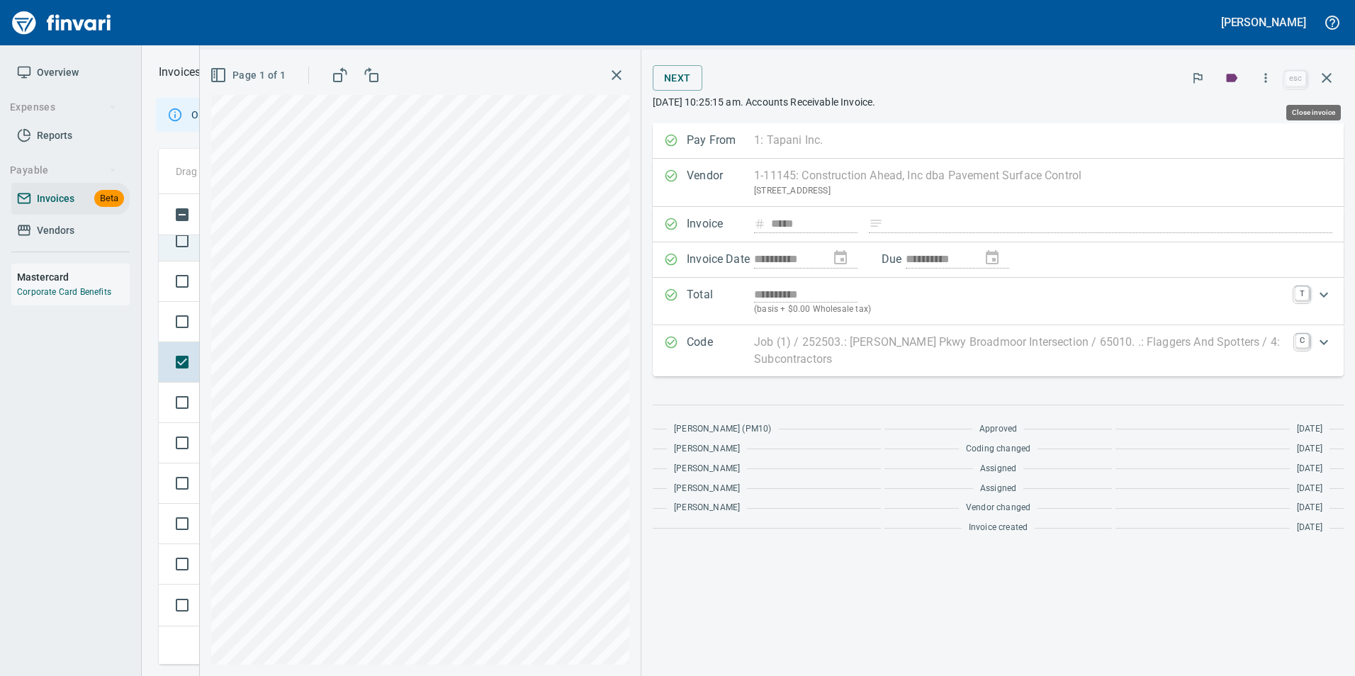
click at [1330, 69] on button "button" at bounding box center [1327, 78] width 34 height 34
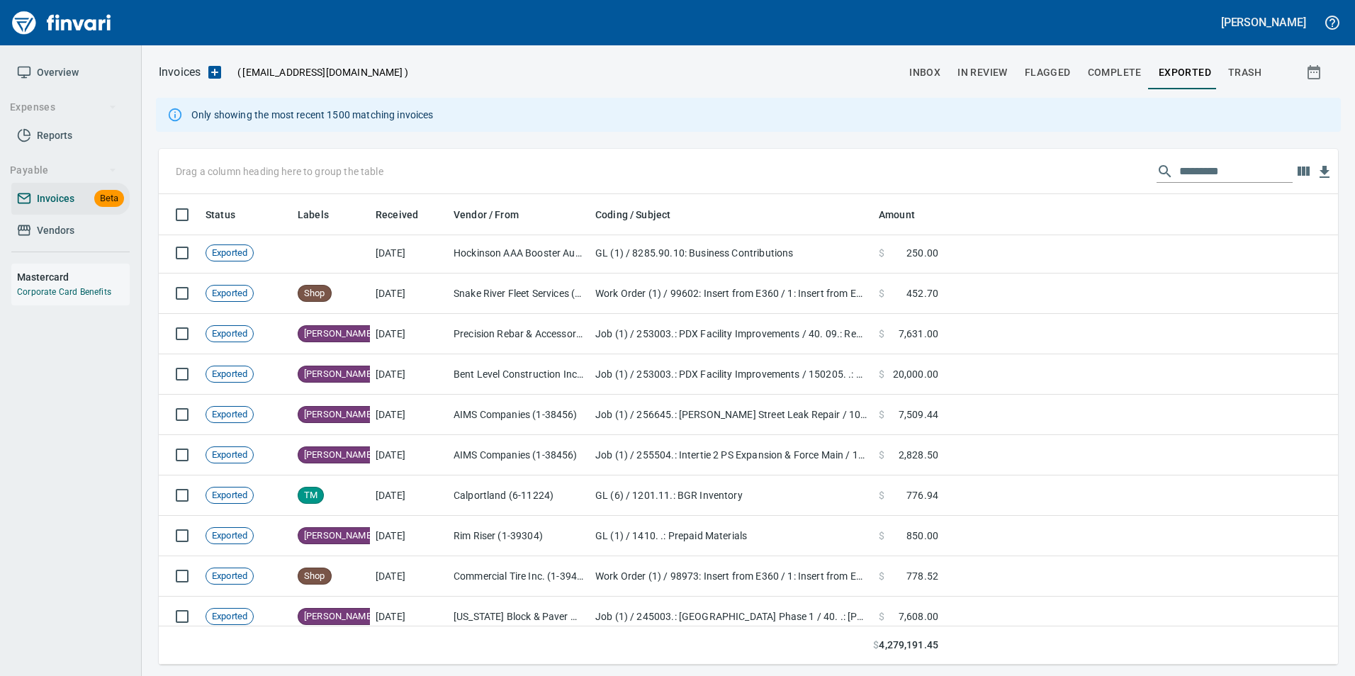
scroll to position [50562, 0]
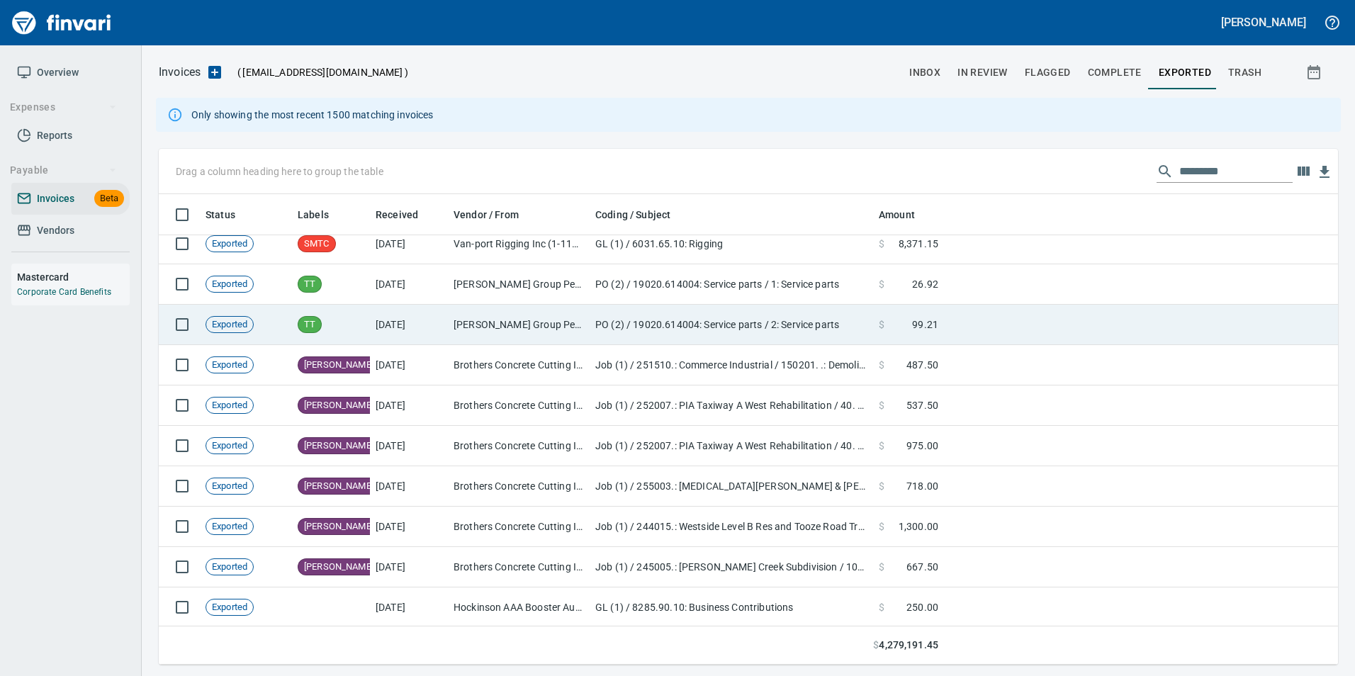
click at [678, 337] on td "PO (2) / 19020.614004: Service parts / 2: Service parts" at bounding box center [732, 325] width 284 height 40
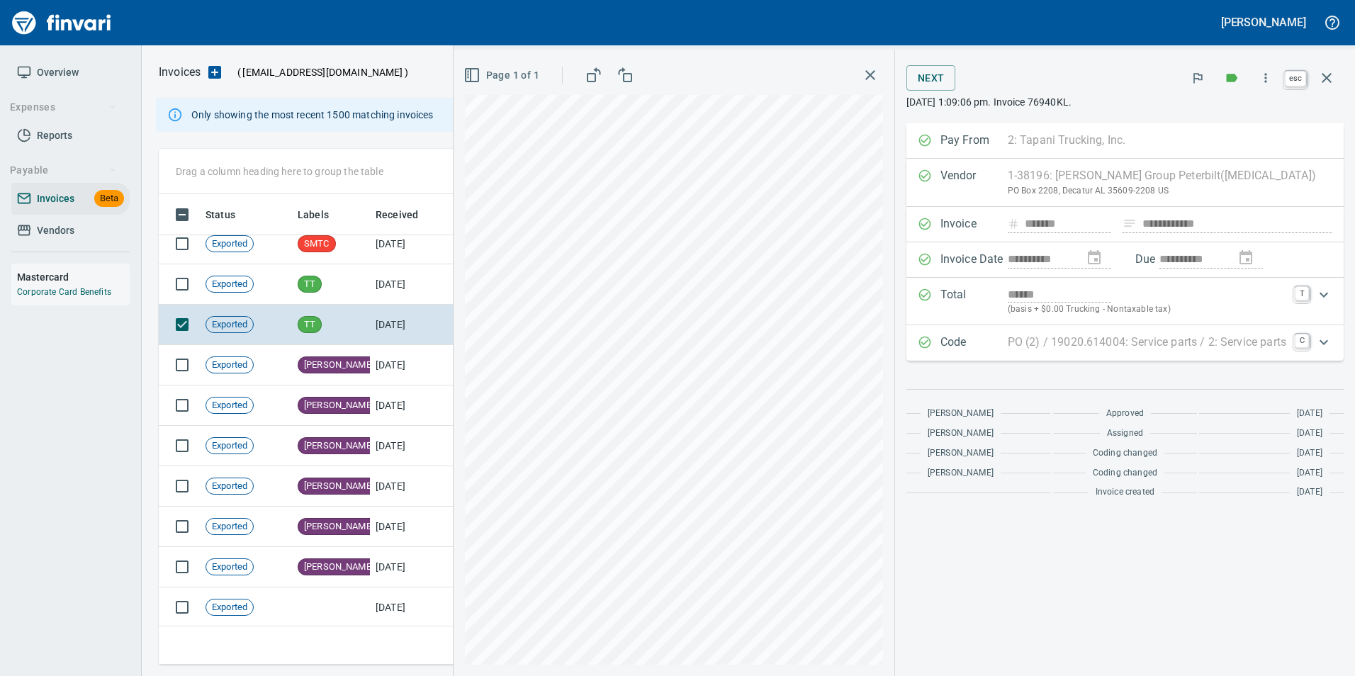
scroll to position [460, 1158]
click at [1338, 84] on button "button" at bounding box center [1327, 78] width 34 height 34
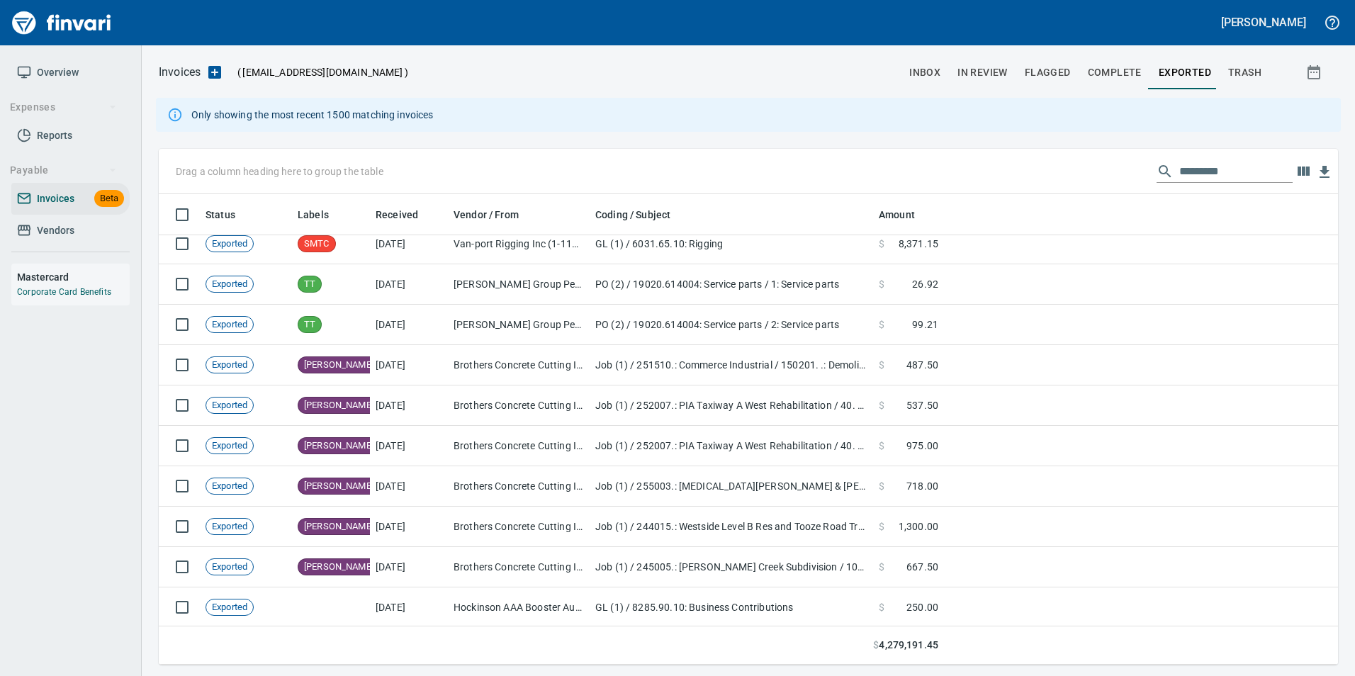
scroll to position [460, 1158]
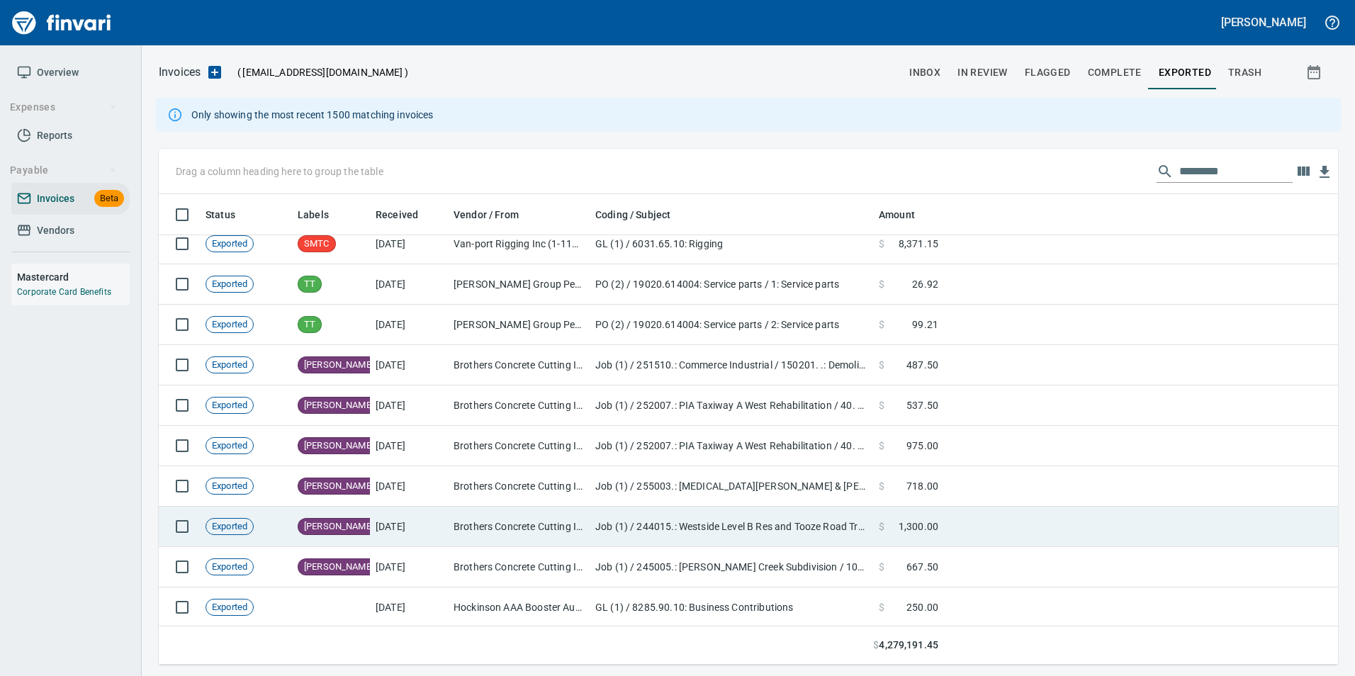
click at [674, 521] on td "Job (1) / 244015.: Westside Level B Res and Tooze Road Transmission Main / 6301…" at bounding box center [732, 527] width 284 height 40
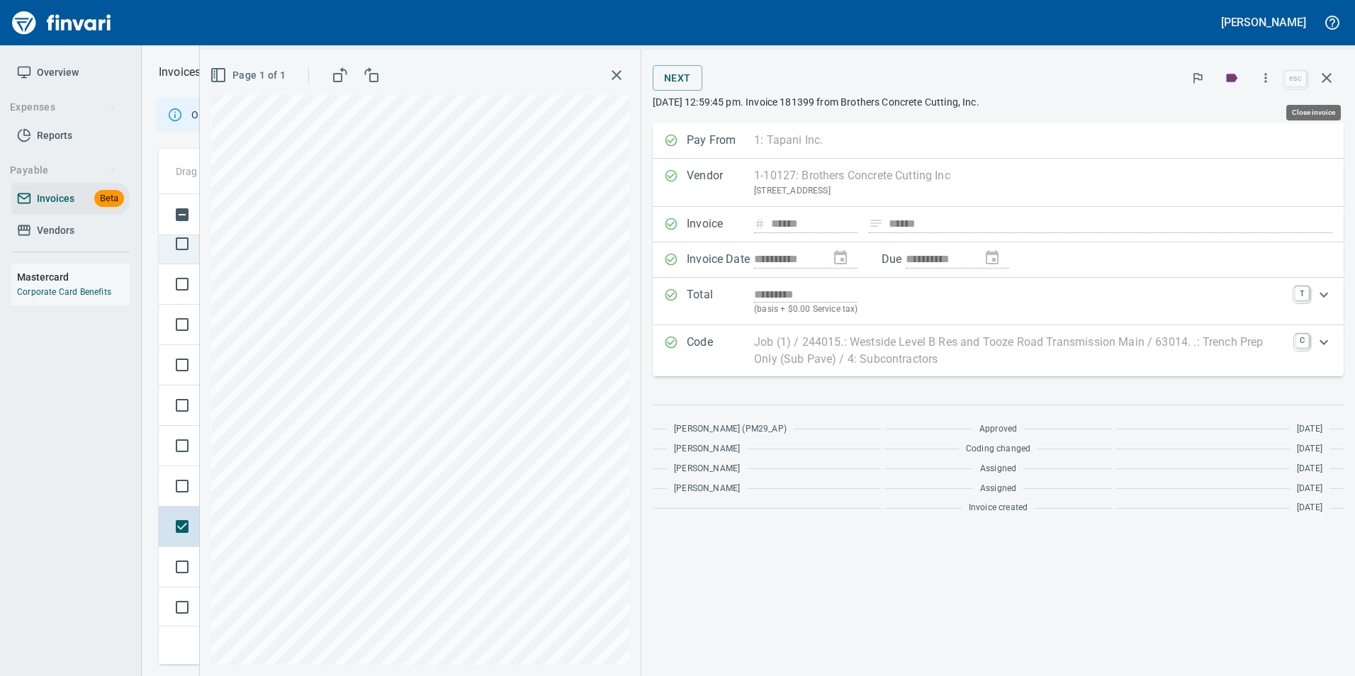
click at [1333, 65] on button "button" at bounding box center [1327, 78] width 34 height 34
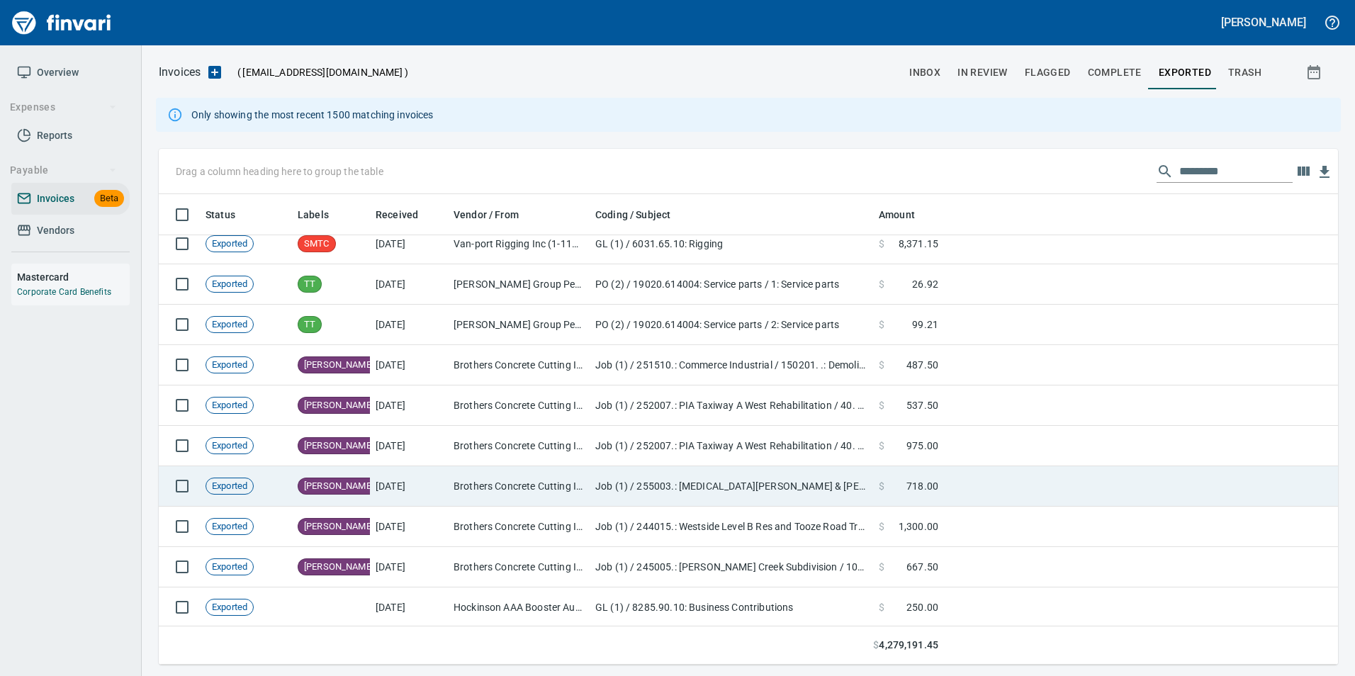
scroll to position [460, 1158]
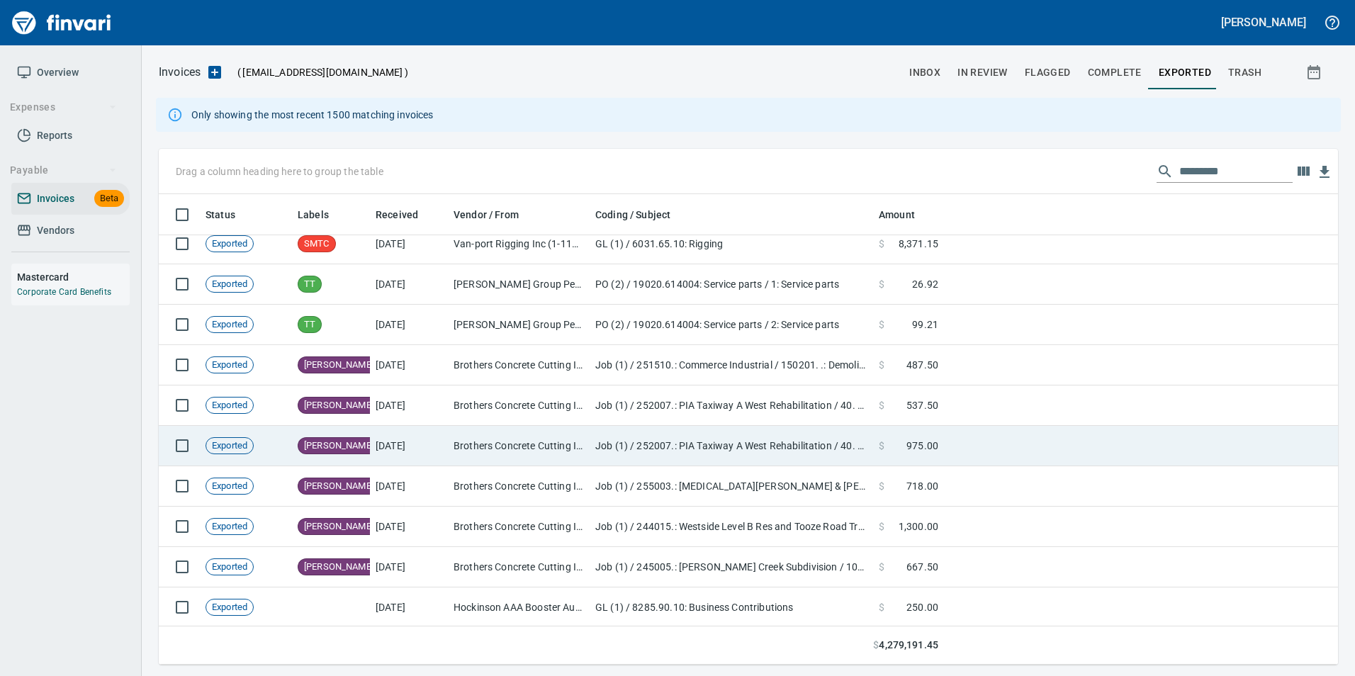
click at [469, 435] on td "Brothers Concrete Cutting Inc (1-10127)" at bounding box center [519, 446] width 142 height 40
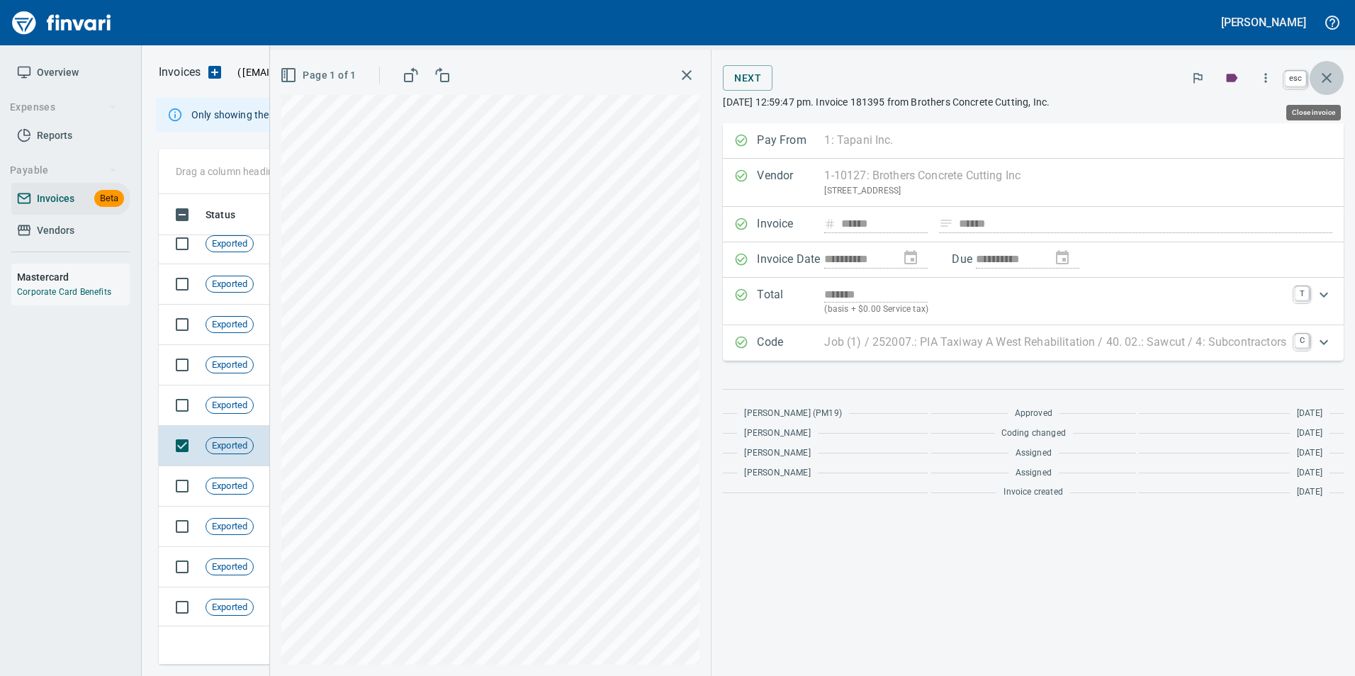
click at [1316, 81] on button "button" at bounding box center [1327, 78] width 34 height 34
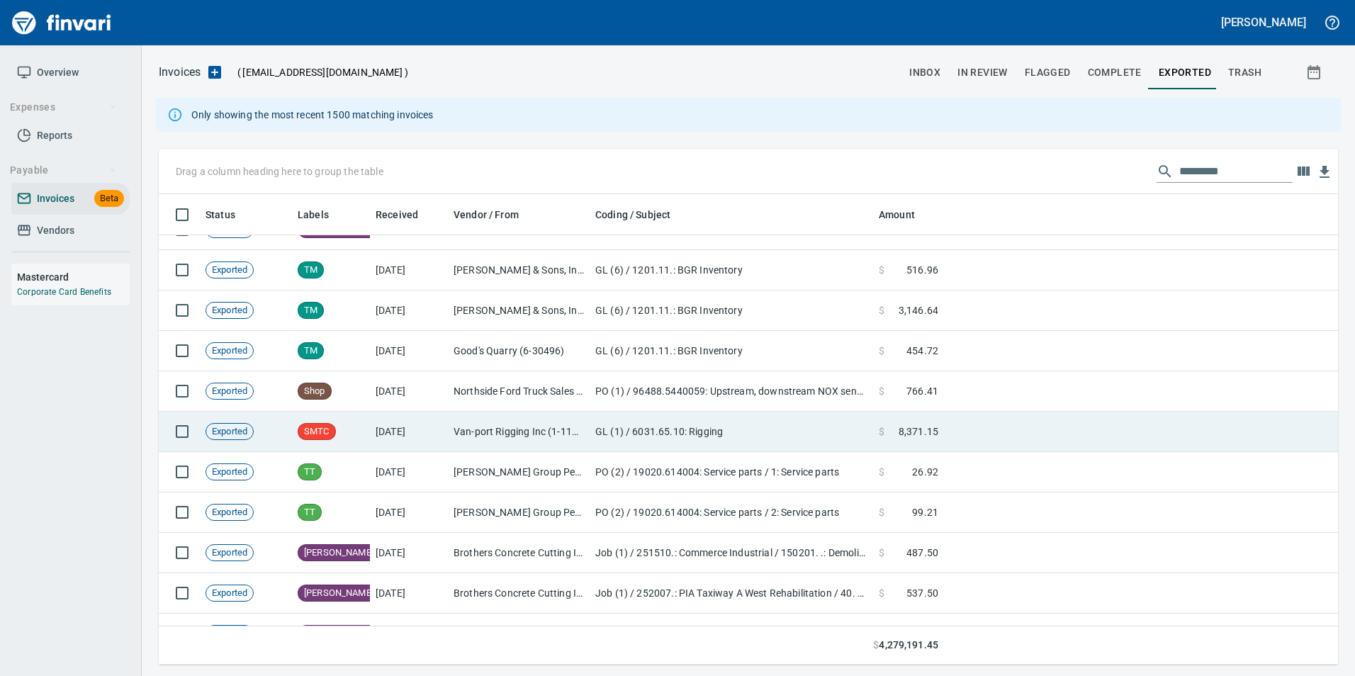
scroll to position [50349, 0]
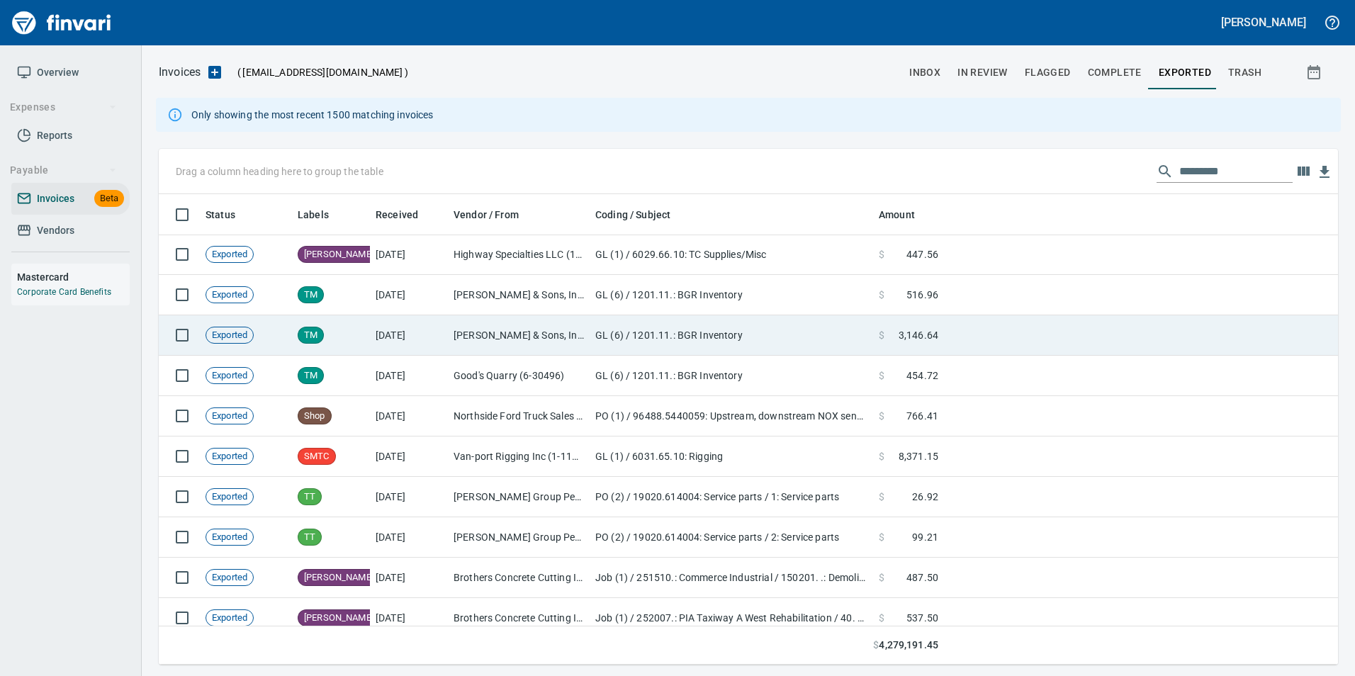
click at [560, 315] on td "JL Storedahl & Sons, Inc (6-10502)" at bounding box center [519, 335] width 142 height 40
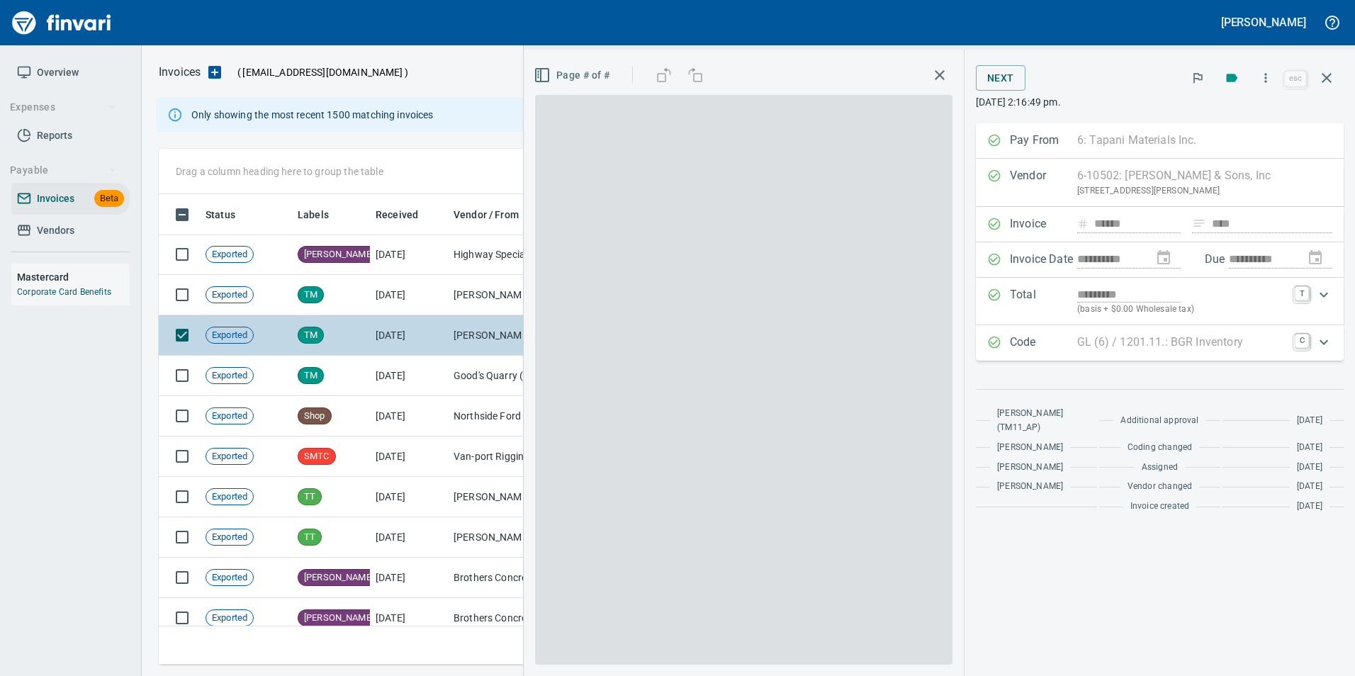
scroll to position [460, 1158]
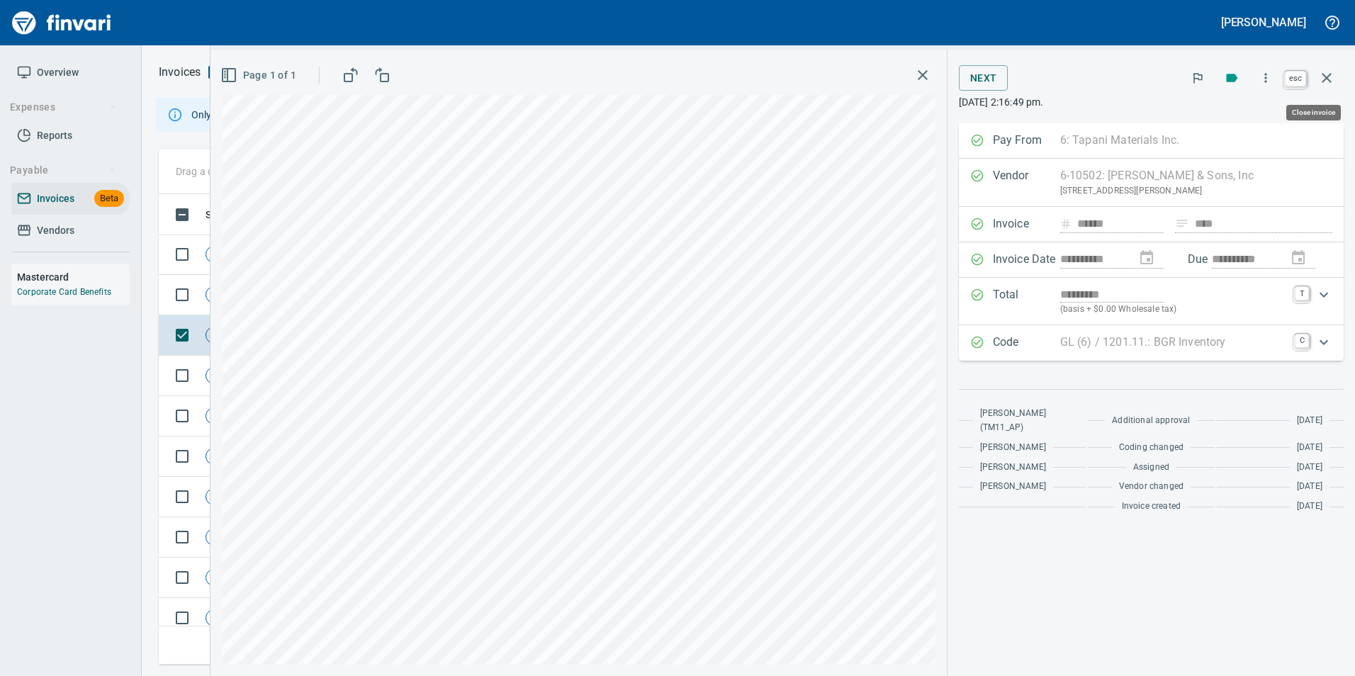
click at [1321, 77] on icon "button" at bounding box center [1327, 77] width 17 height 17
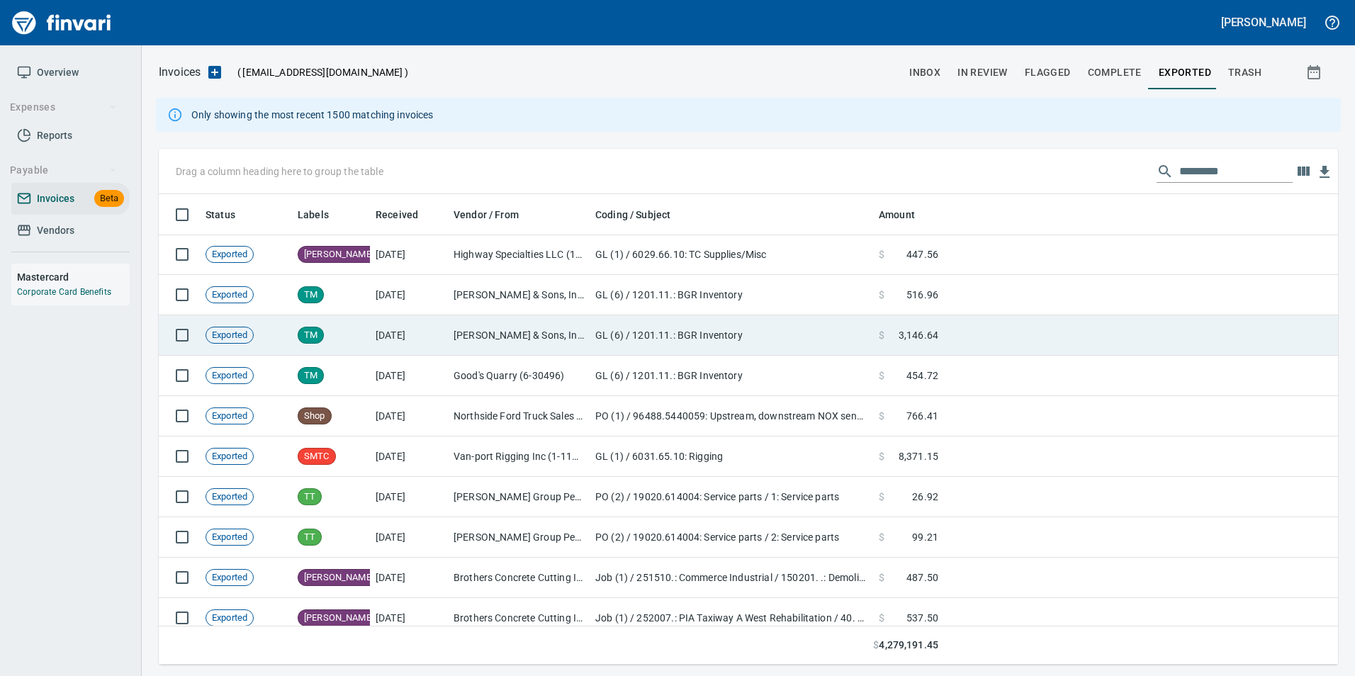
scroll to position [460, 1158]
click at [856, 337] on td "GL (6) / 1201.11.: BGR Inventory" at bounding box center [732, 335] width 284 height 40
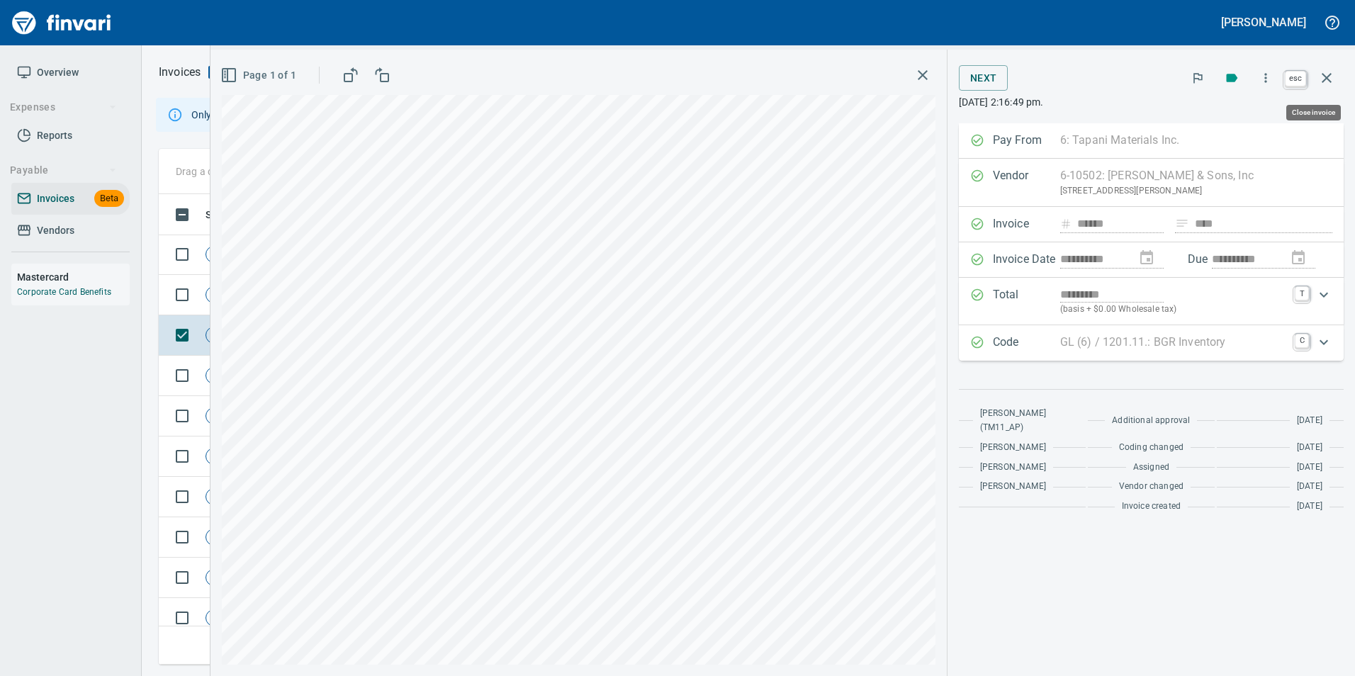
scroll to position [460, 1158]
click at [1326, 76] on icon "button" at bounding box center [1327, 78] width 10 height 10
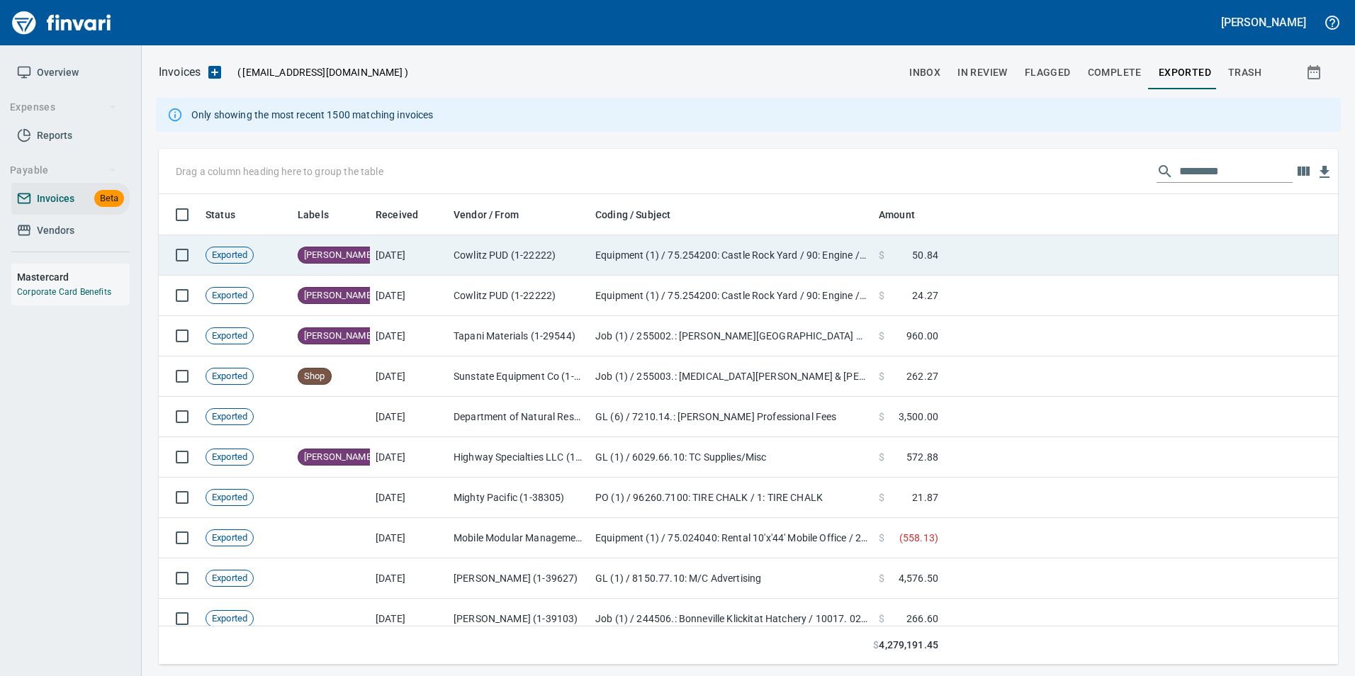
click at [1061, 245] on td at bounding box center [1141, 255] width 394 height 40
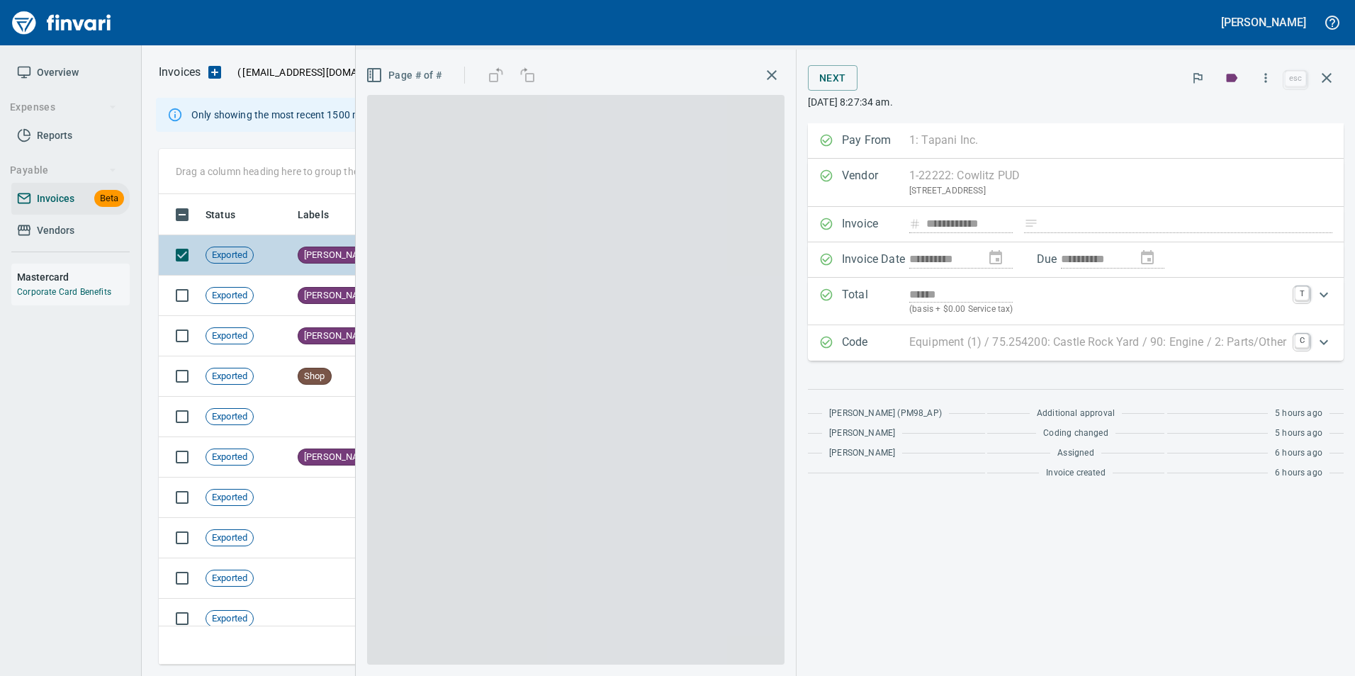
scroll to position [460, 1158]
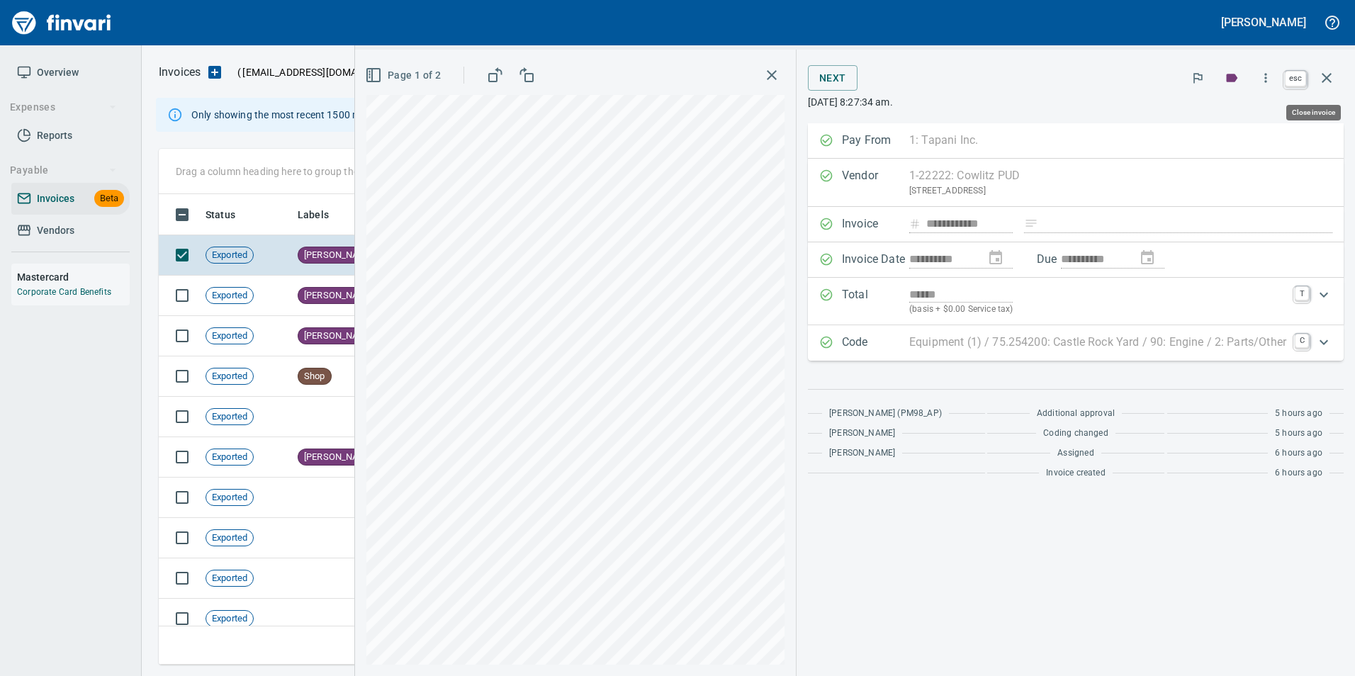
click at [1322, 83] on icon "button" at bounding box center [1327, 77] width 17 height 17
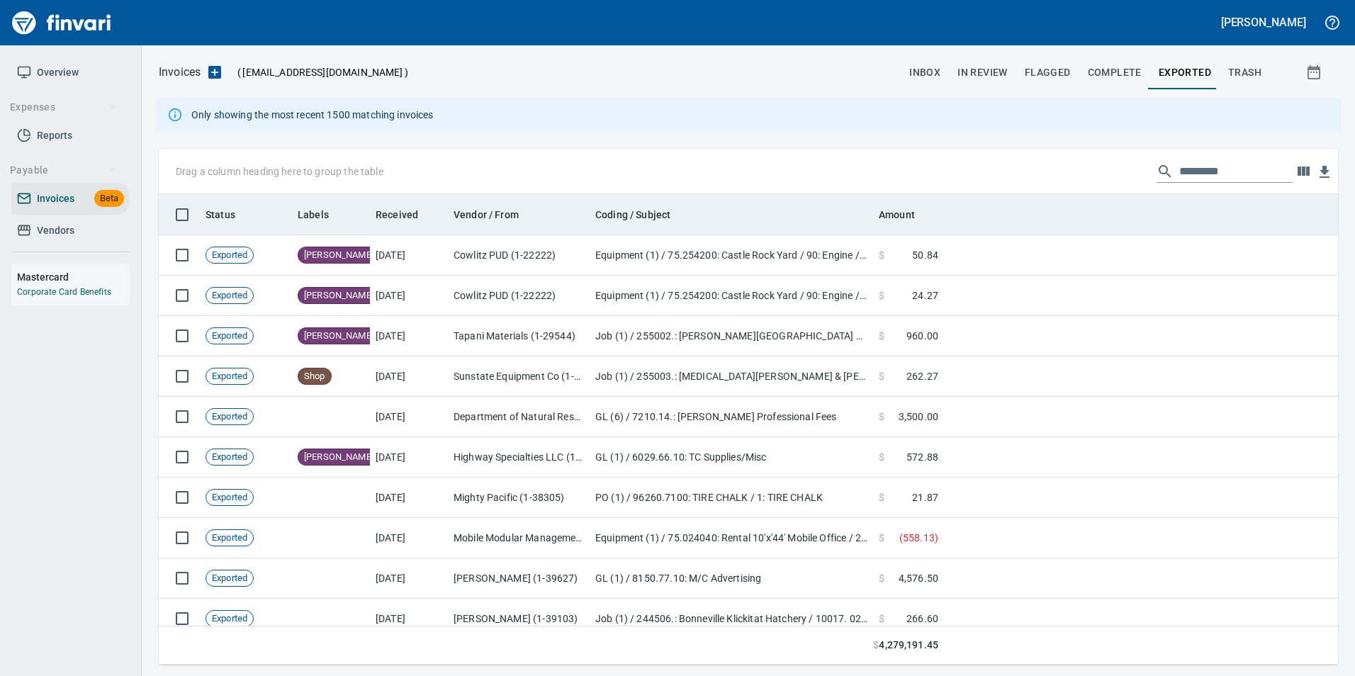
scroll to position [460, 1158]
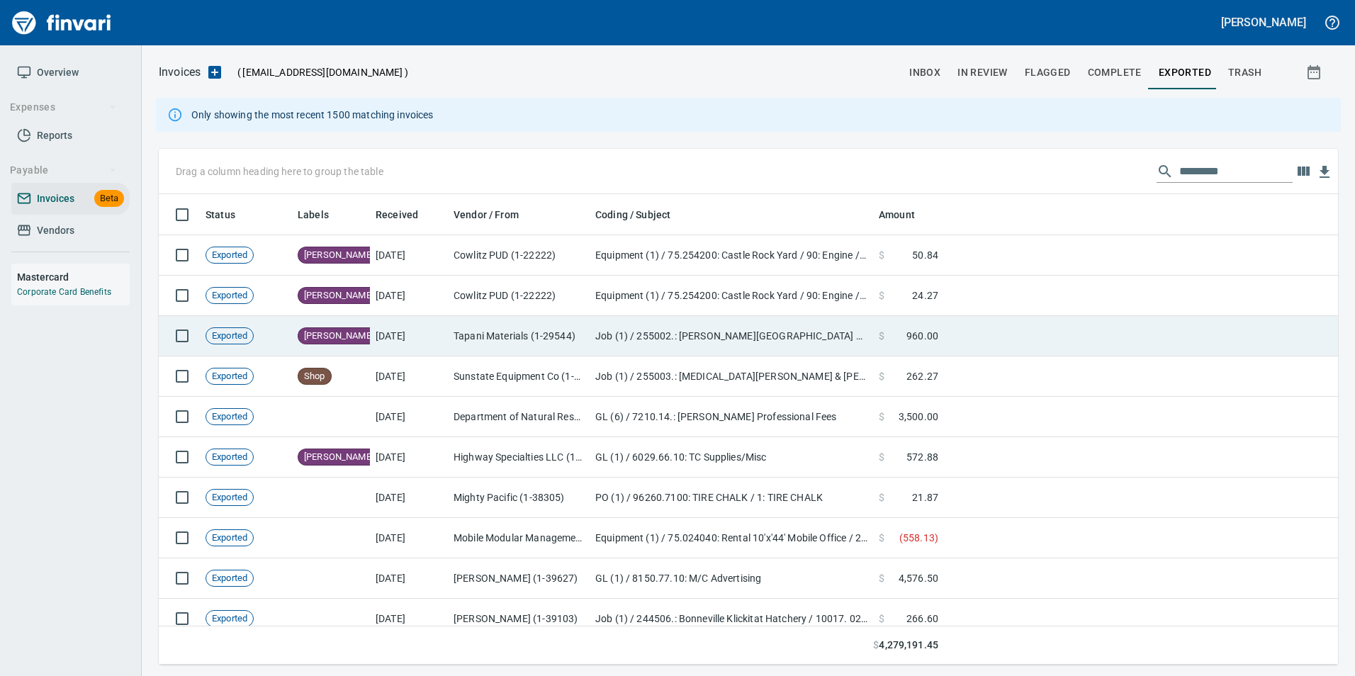
click at [983, 334] on td at bounding box center [1141, 336] width 394 height 40
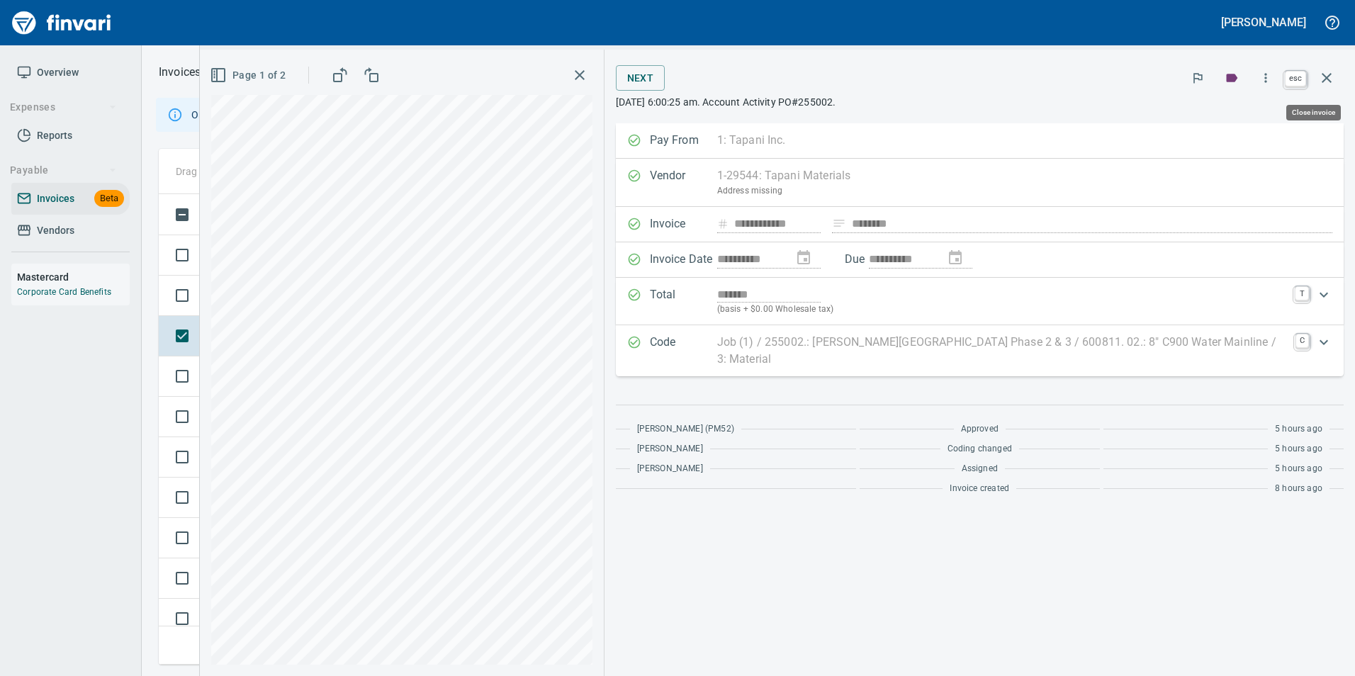
click at [1326, 84] on icon "button" at bounding box center [1327, 77] width 17 height 17
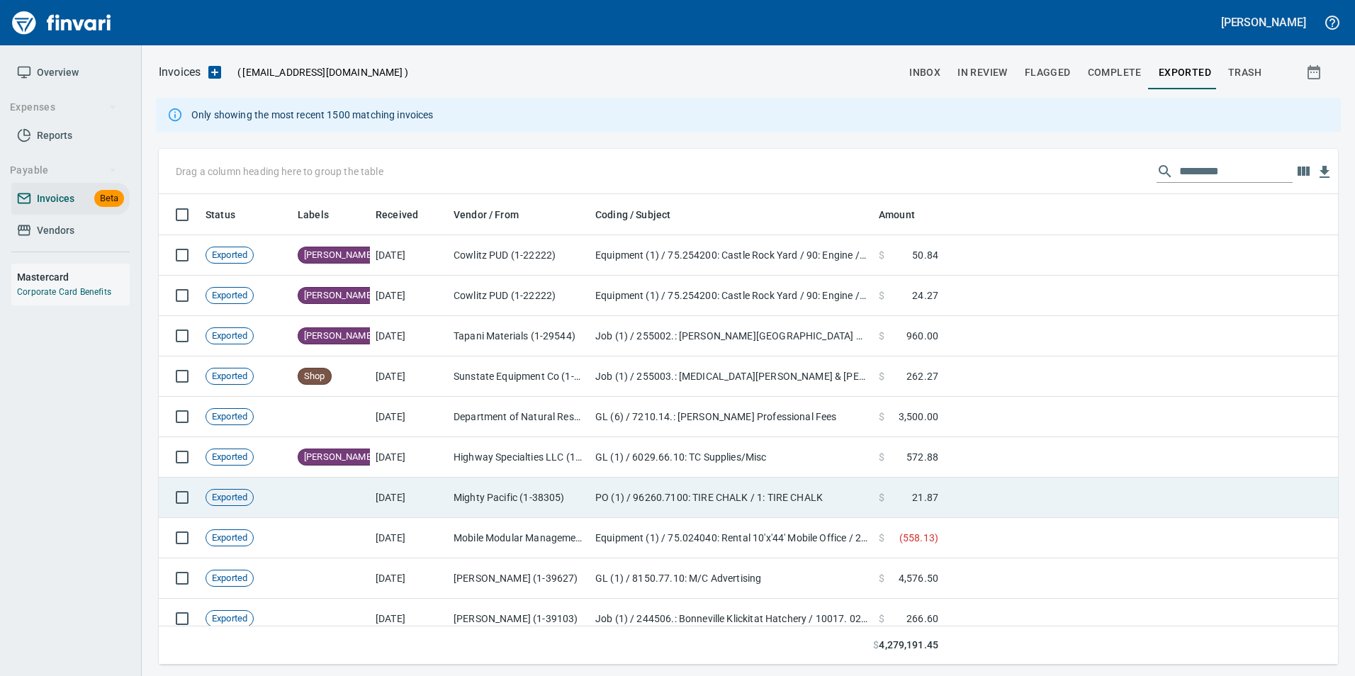
scroll to position [460, 1158]
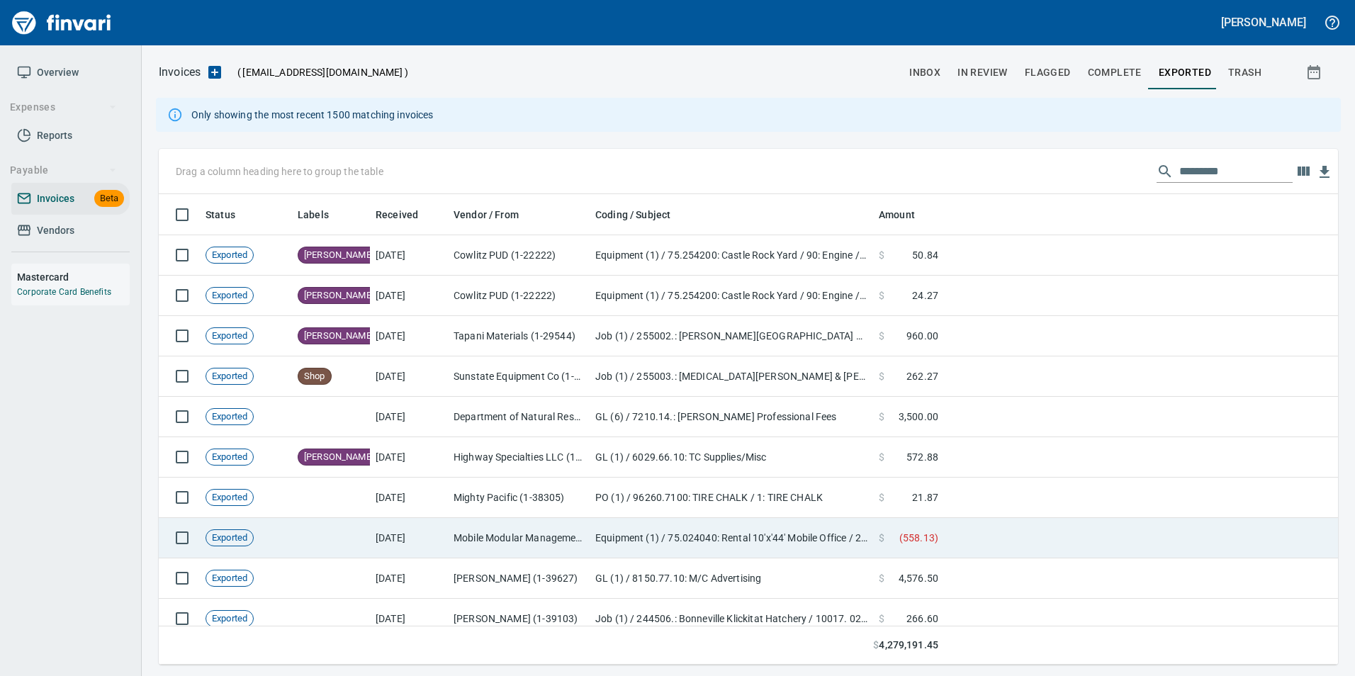
click at [895, 525] on td "$ ( 558.13 )" at bounding box center [908, 538] width 71 height 40
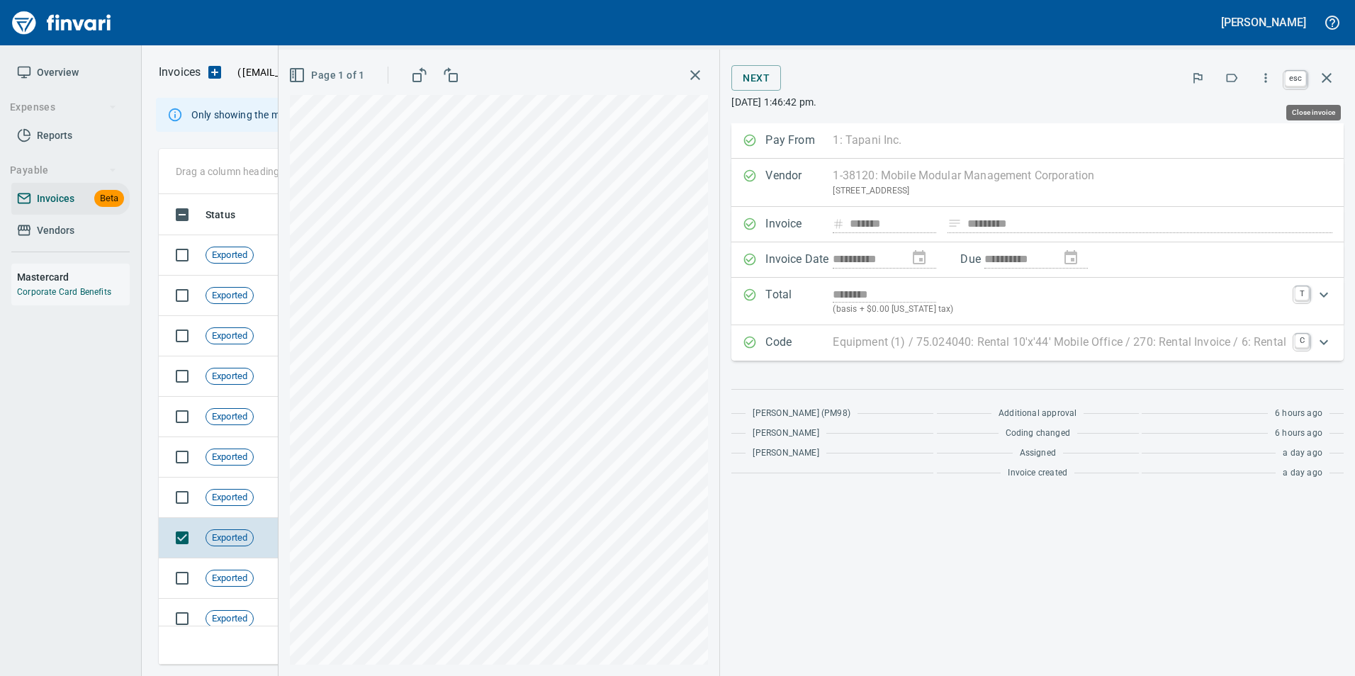
click at [1320, 86] on button "button" at bounding box center [1327, 78] width 34 height 34
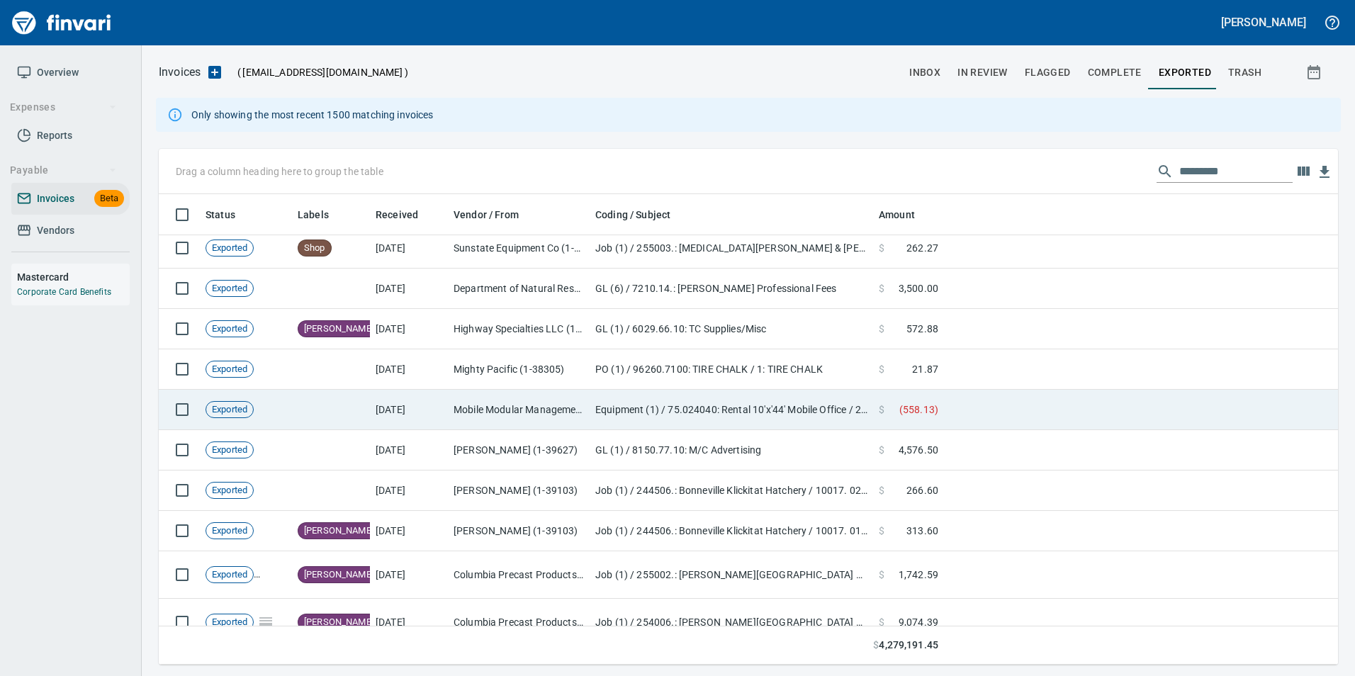
scroll to position [284, 0]
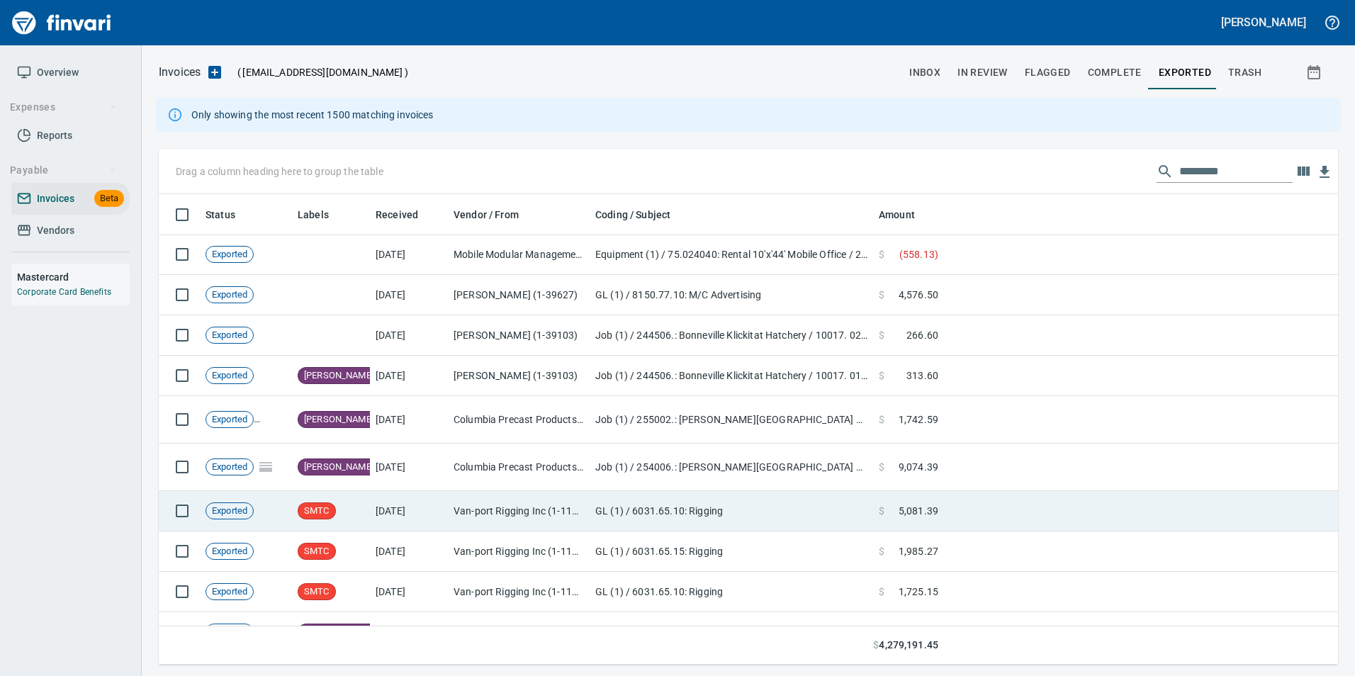
click at [871, 511] on td "GL (1) / 6031.65.10: Rigging" at bounding box center [732, 511] width 284 height 40
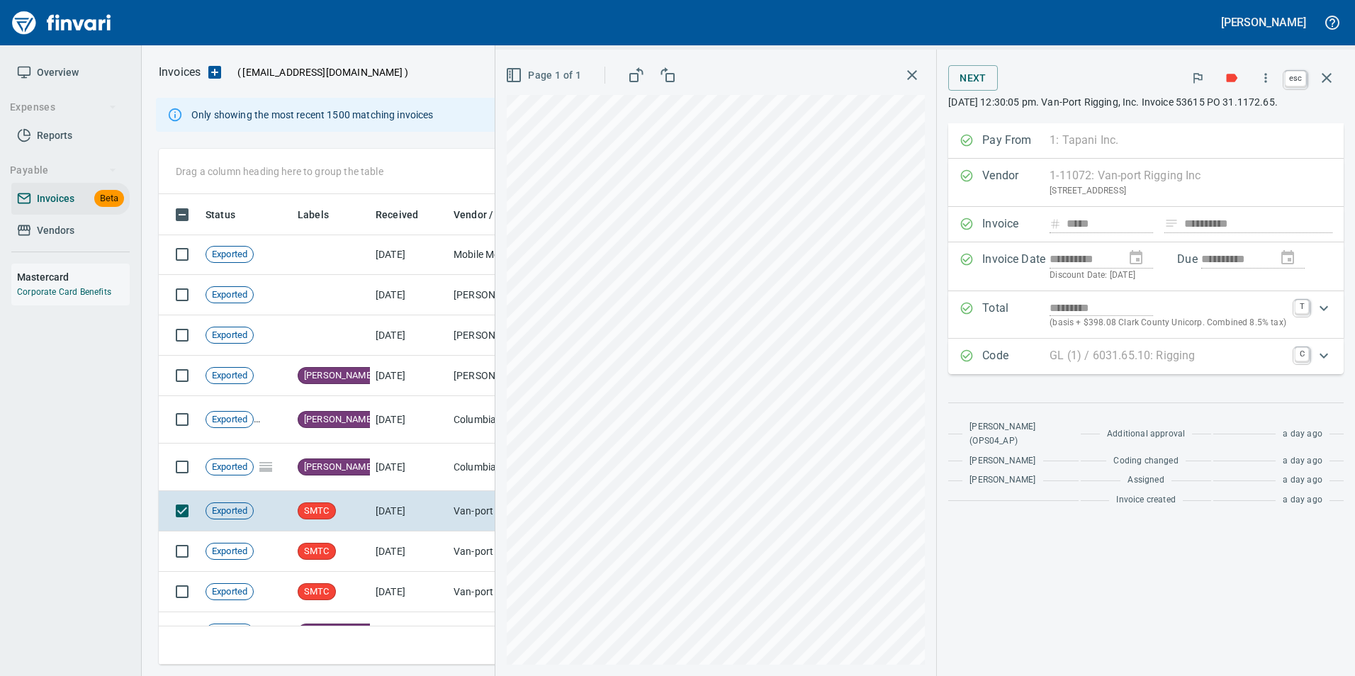
scroll to position [460, 1158]
click at [1327, 88] on button "button" at bounding box center [1327, 78] width 34 height 34
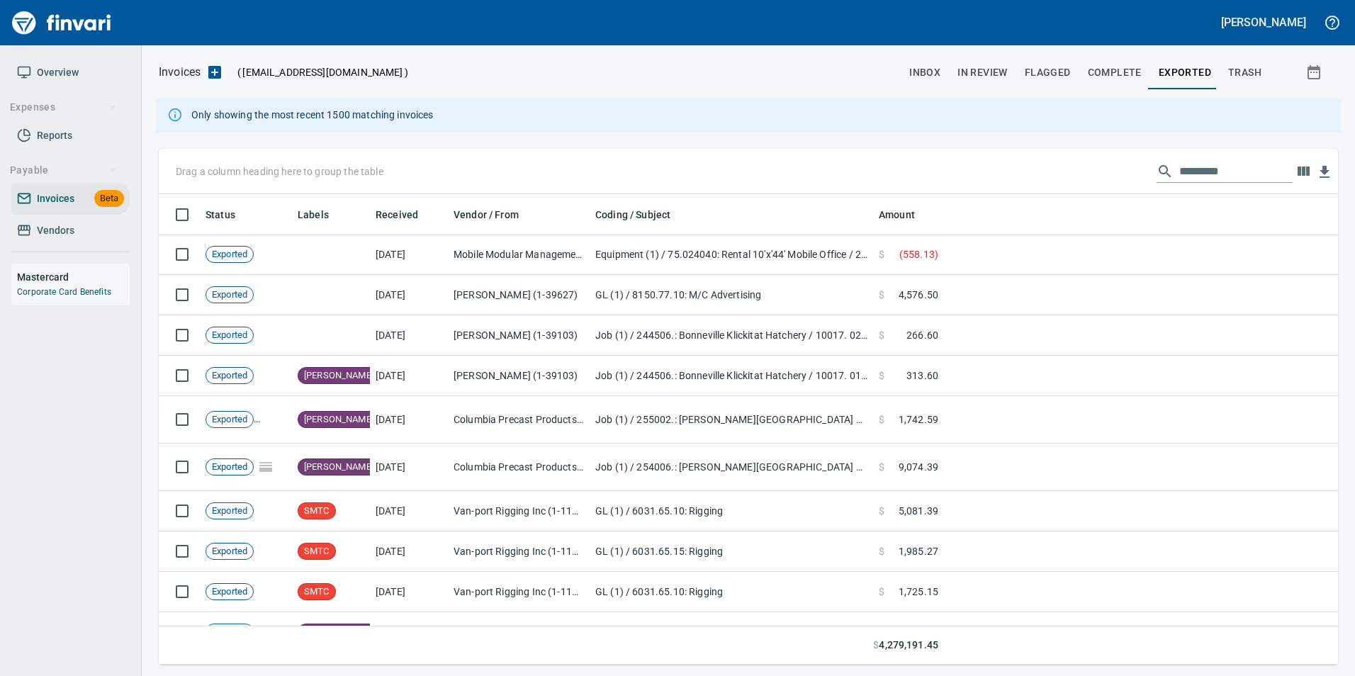
scroll to position [460, 1158]
click at [922, 77] on span "inbox" at bounding box center [925, 73] width 31 height 18
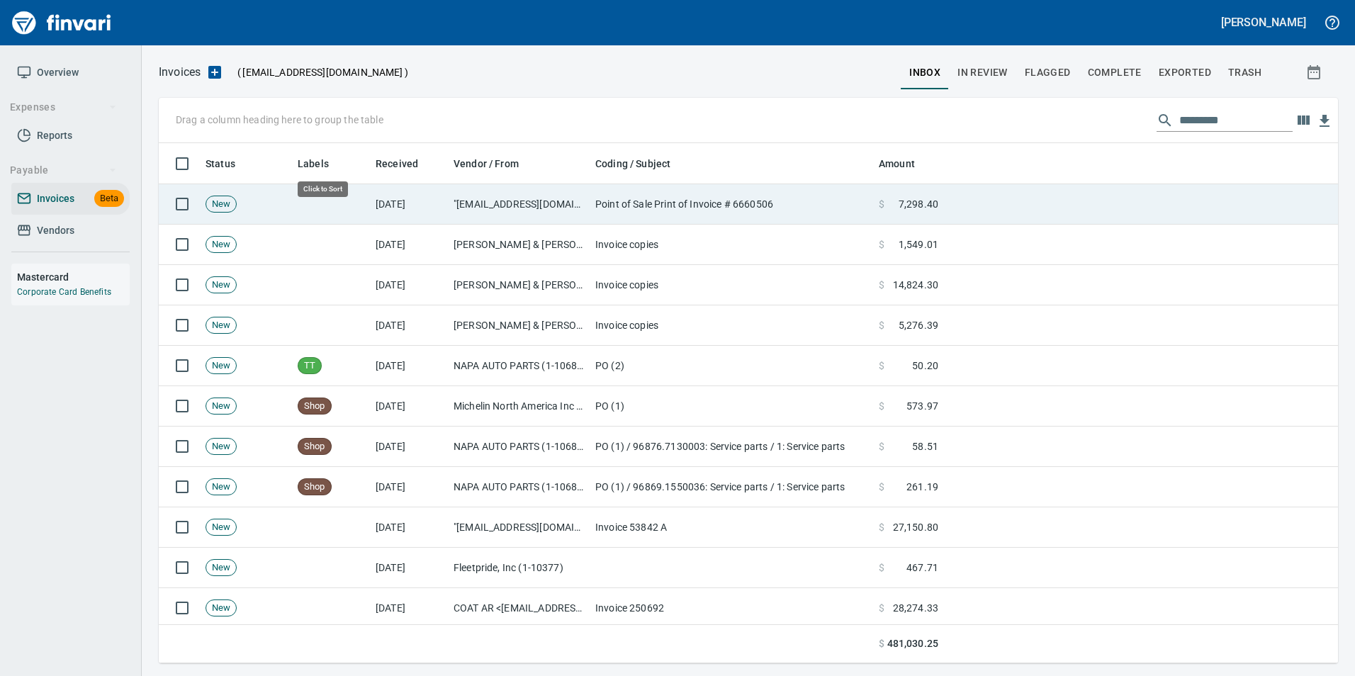
scroll to position [510, 1158]
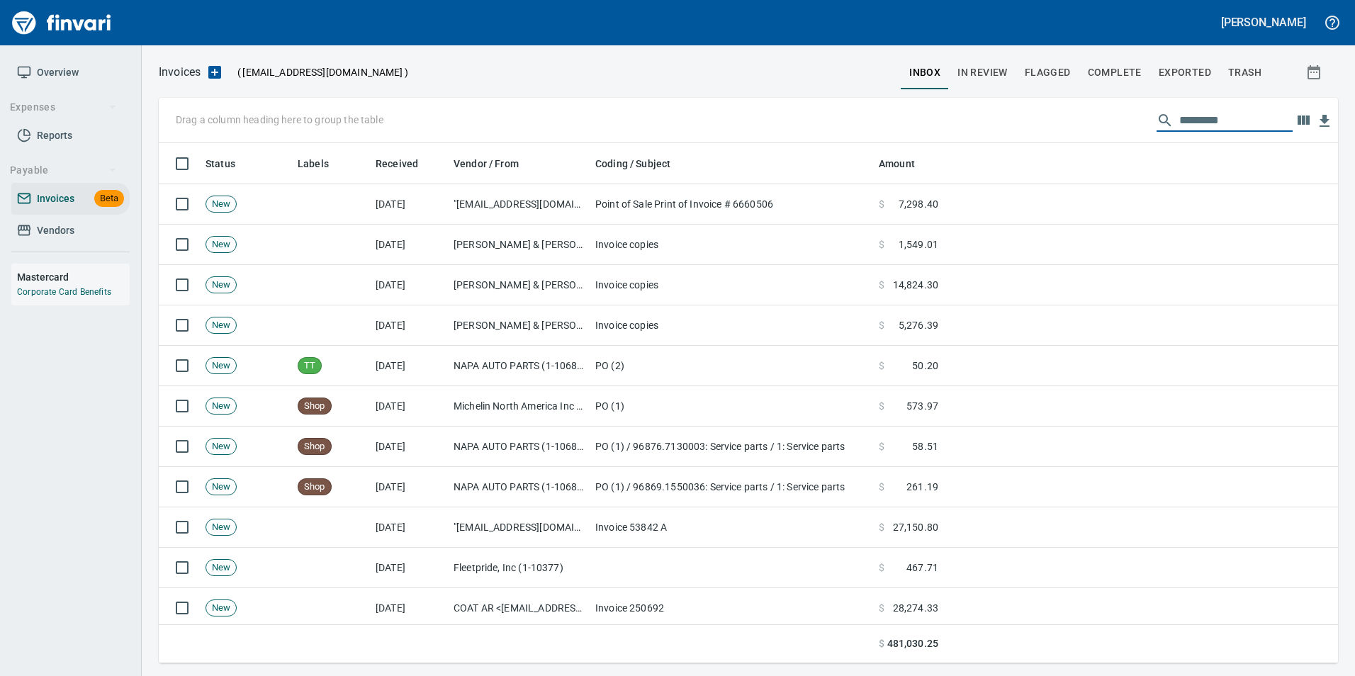
click at [1226, 113] on input "text" at bounding box center [1236, 120] width 113 height 23
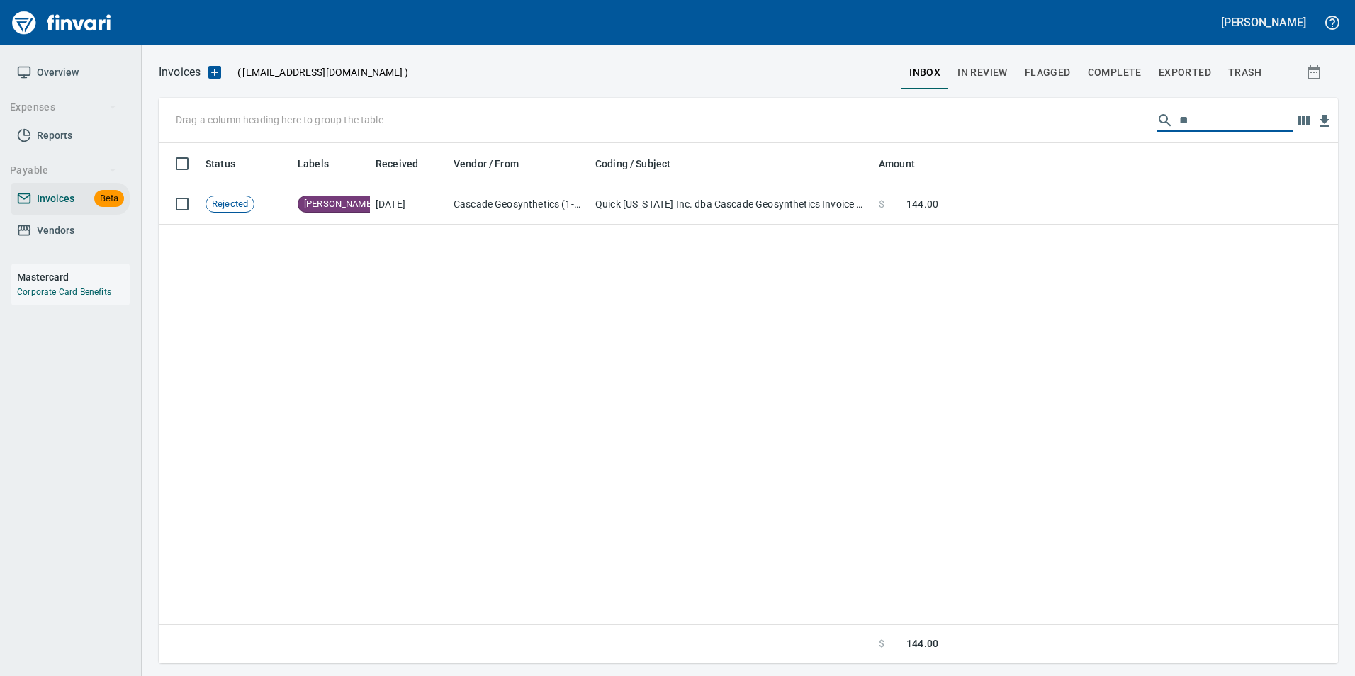
type input "*"
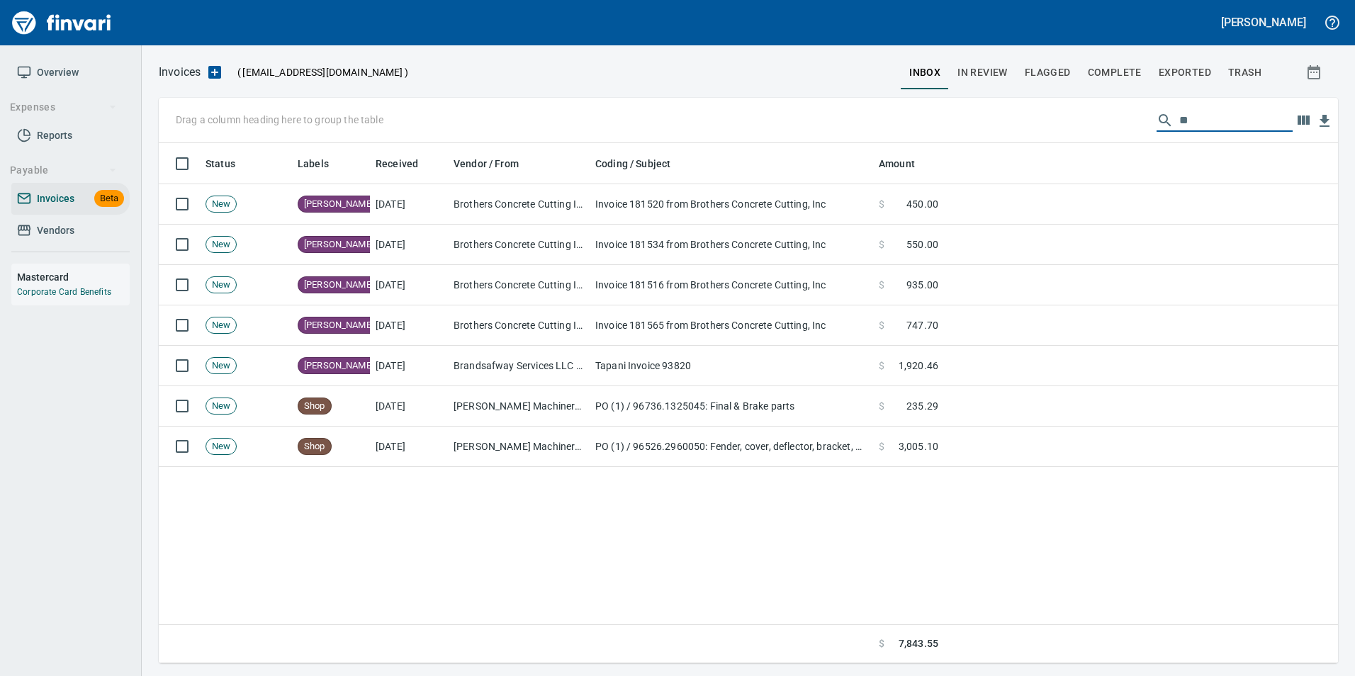
type input "*"
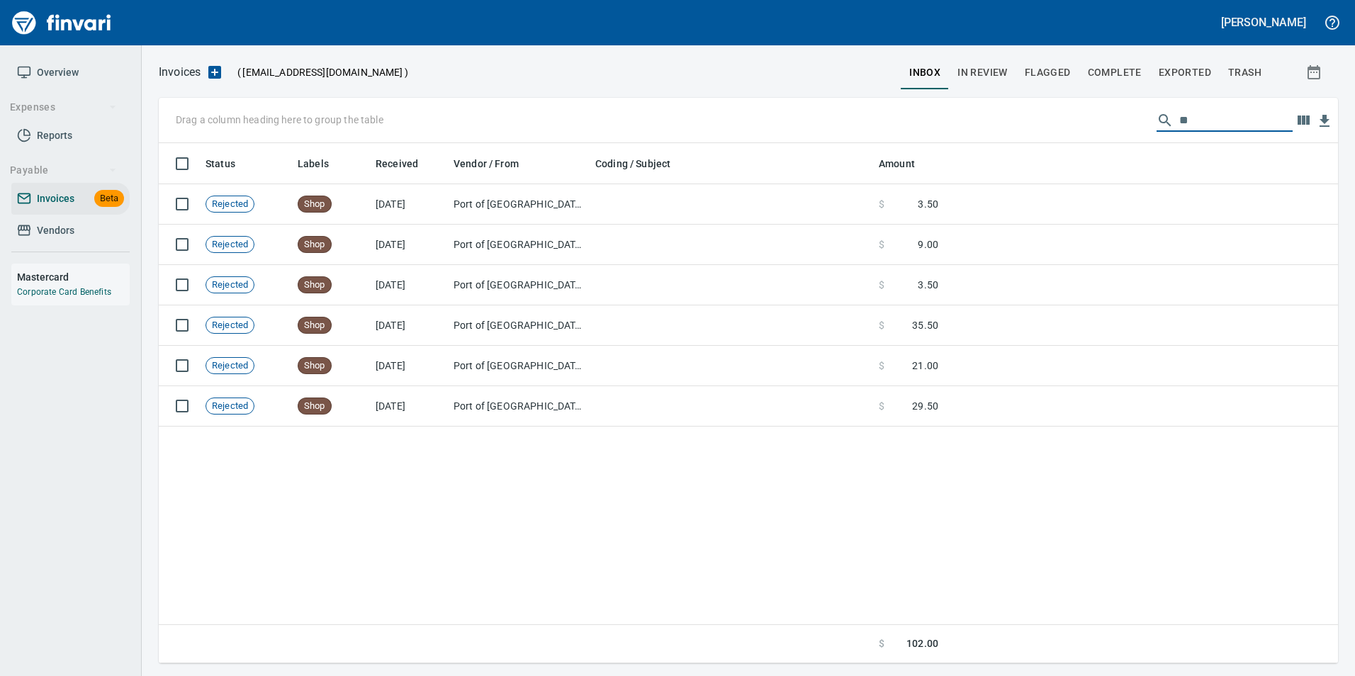
type input "*"
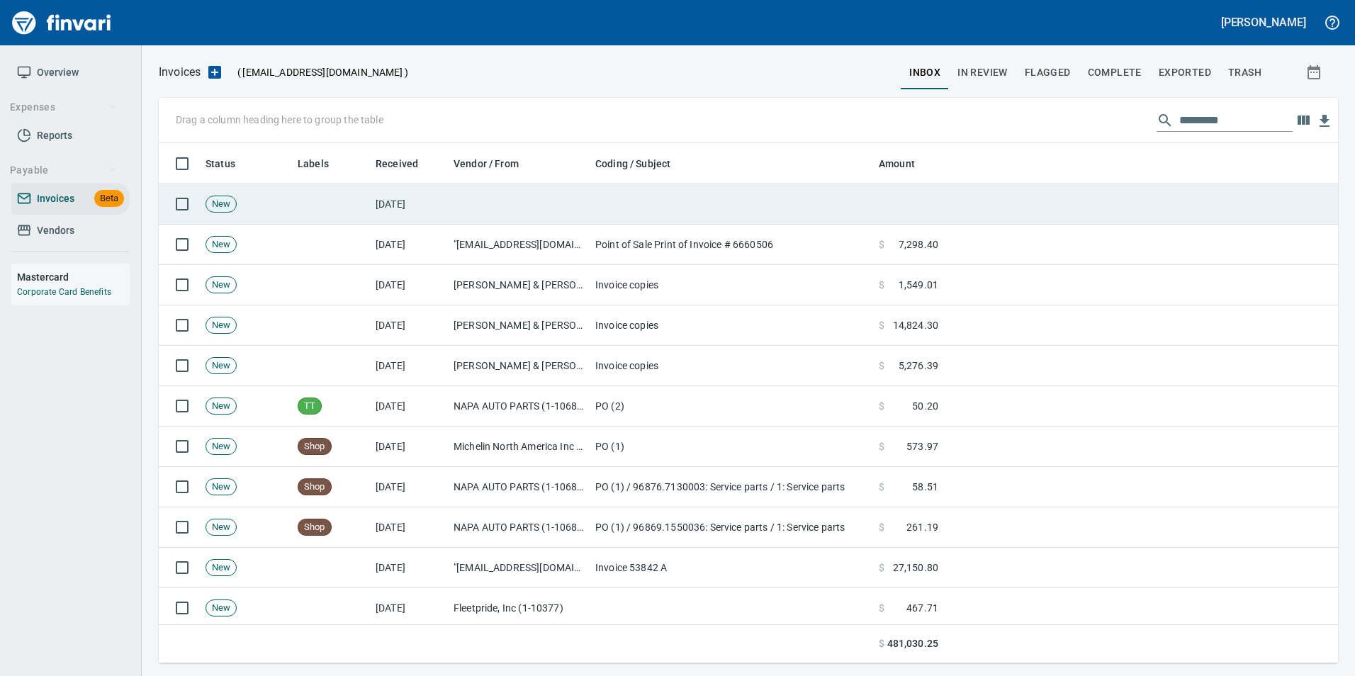
click at [483, 195] on td at bounding box center [519, 204] width 142 height 40
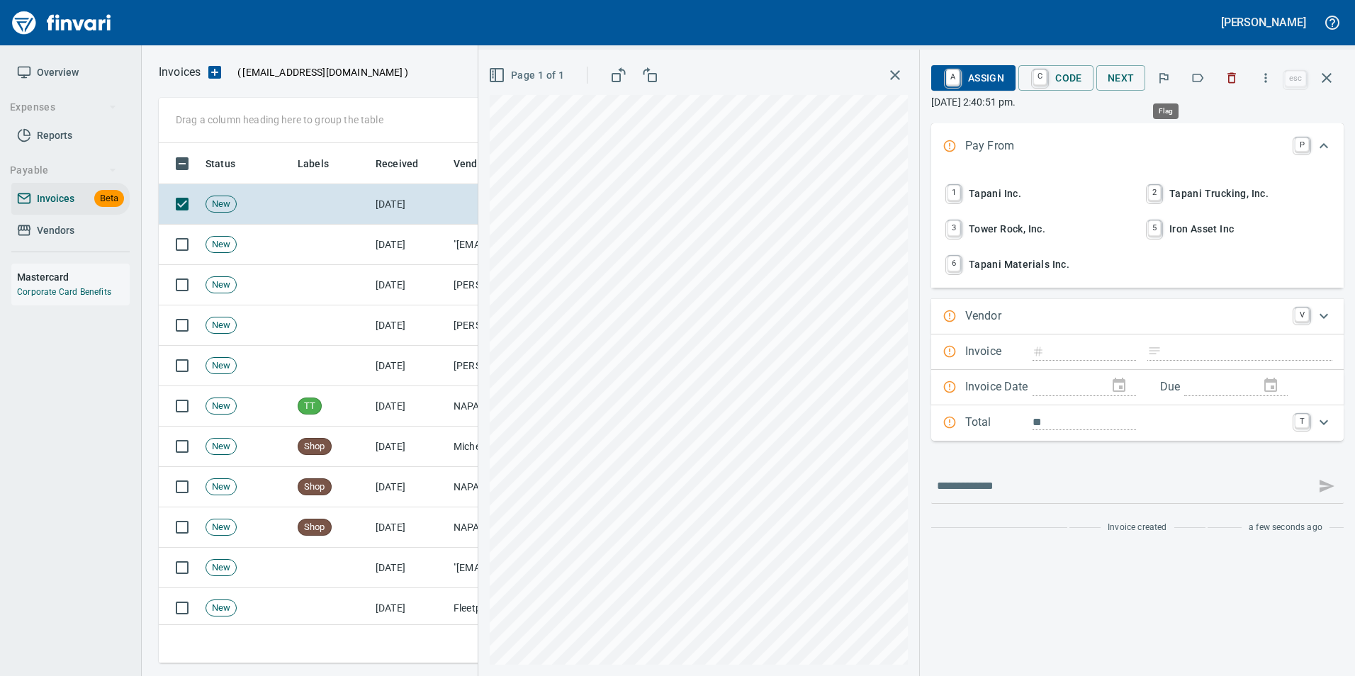
scroll to position [510, 1158]
click at [1078, 196] on span "1 Tapani Inc." at bounding box center [1037, 193] width 186 height 24
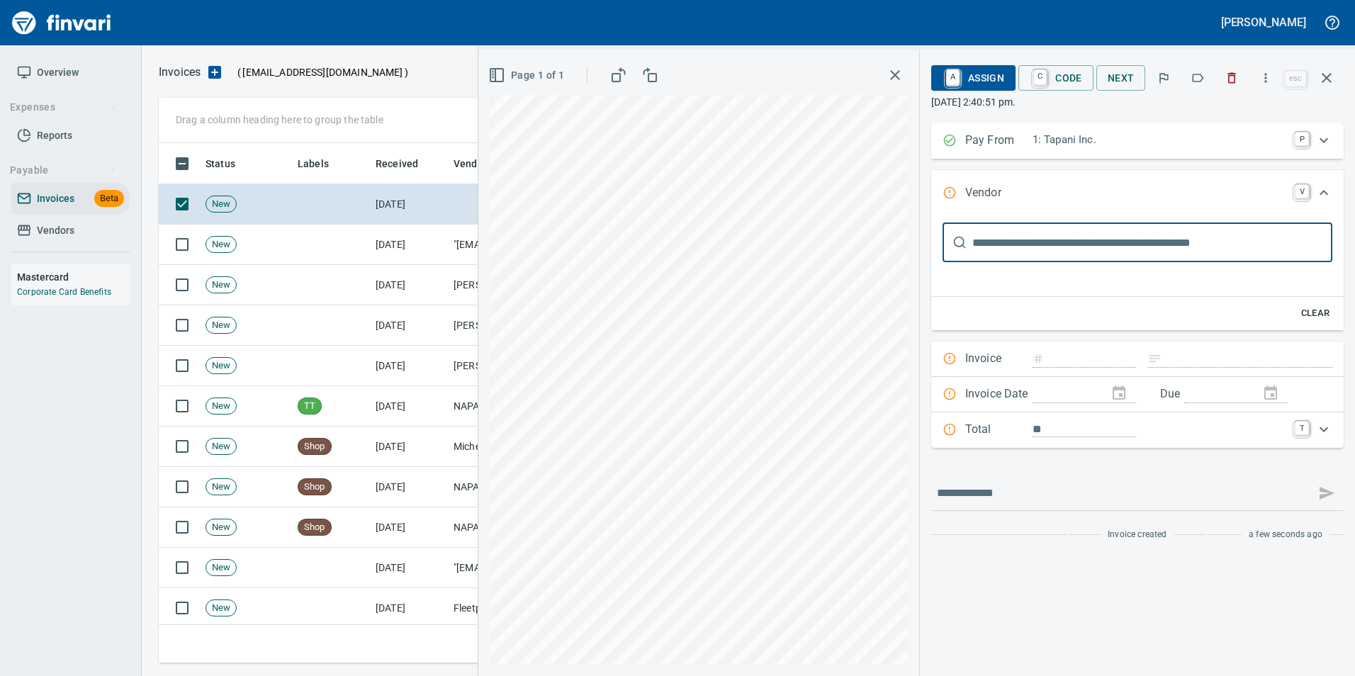
scroll to position [0, 0]
type input "**********"
type input "******"
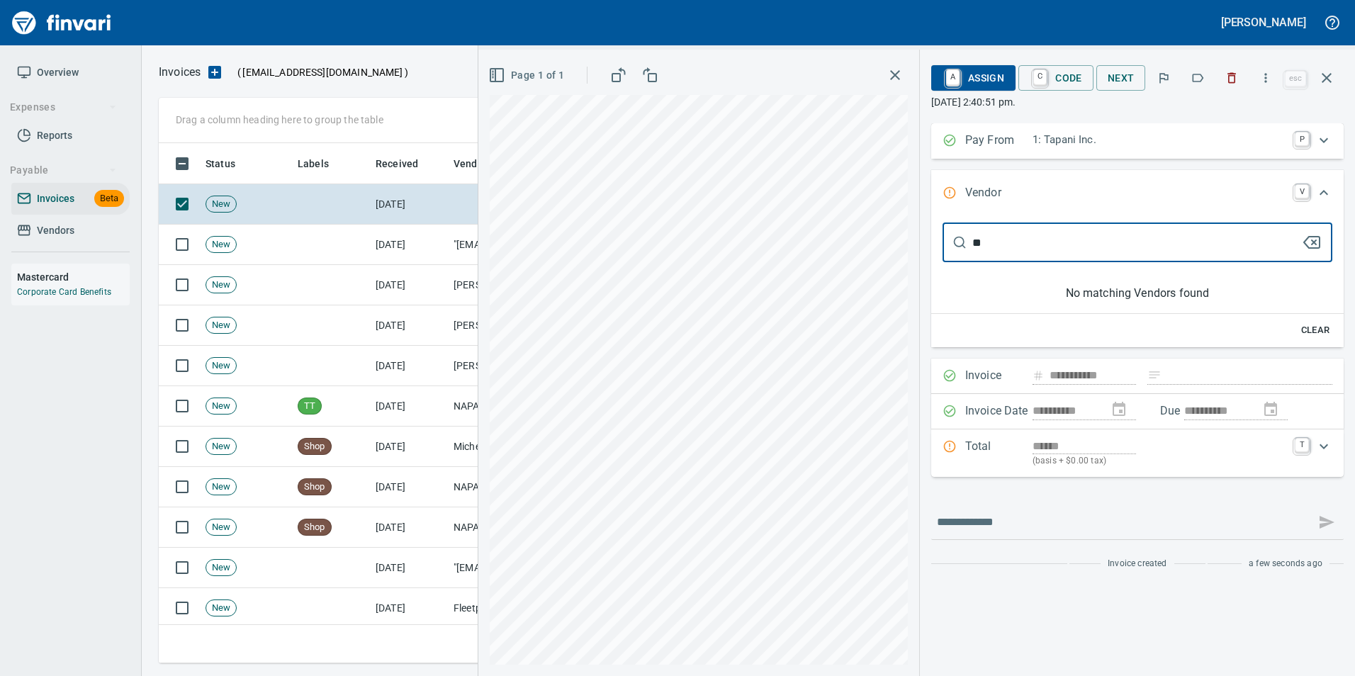
type input "*"
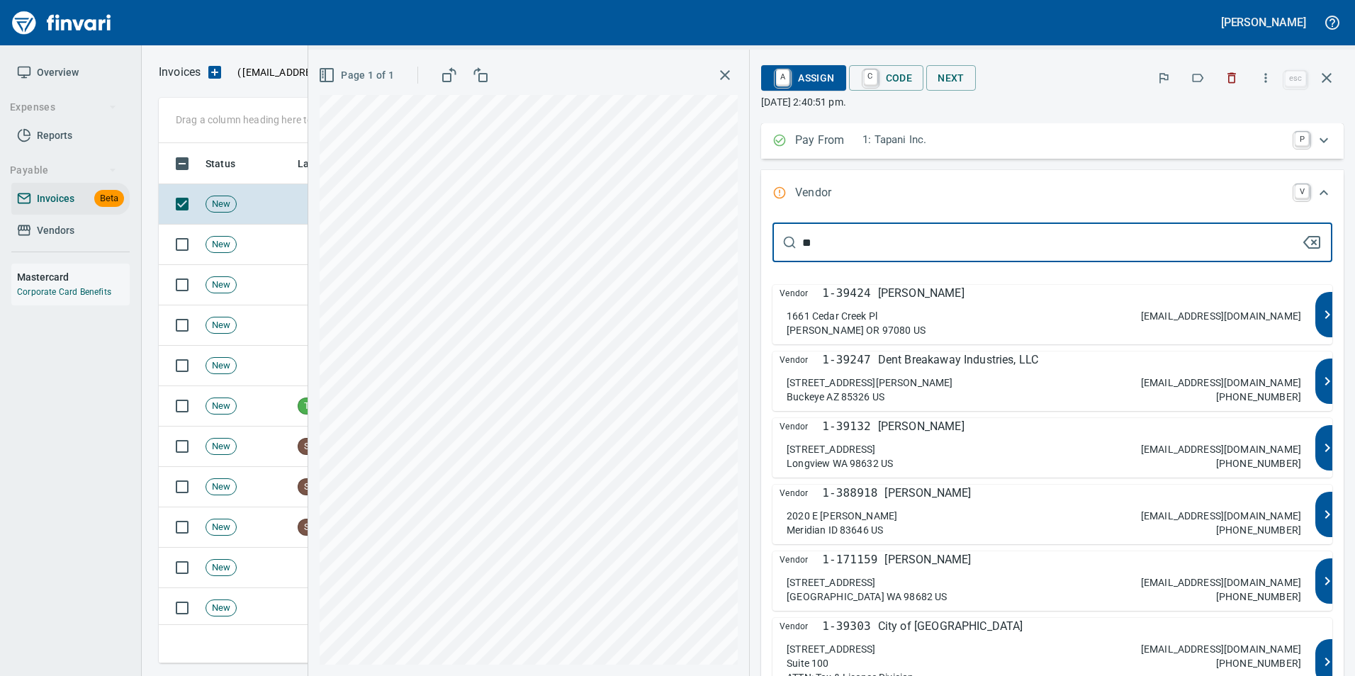
type input "*"
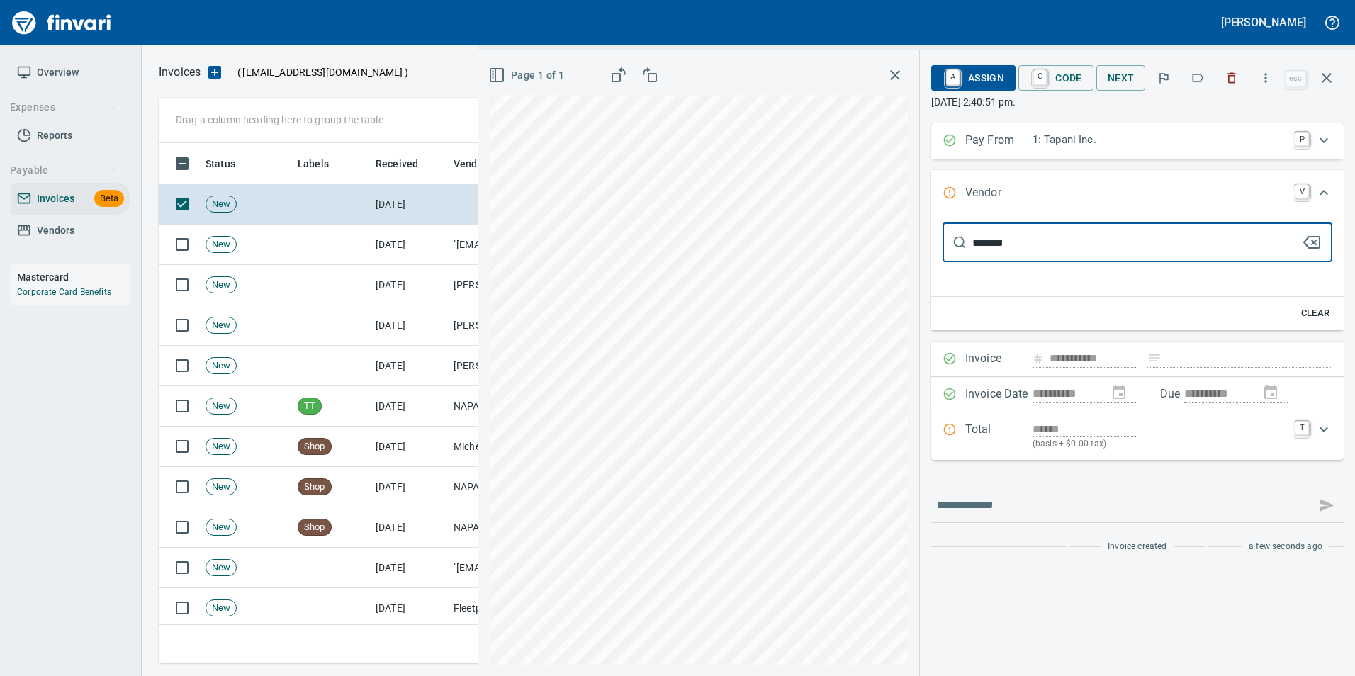
type input "*******"
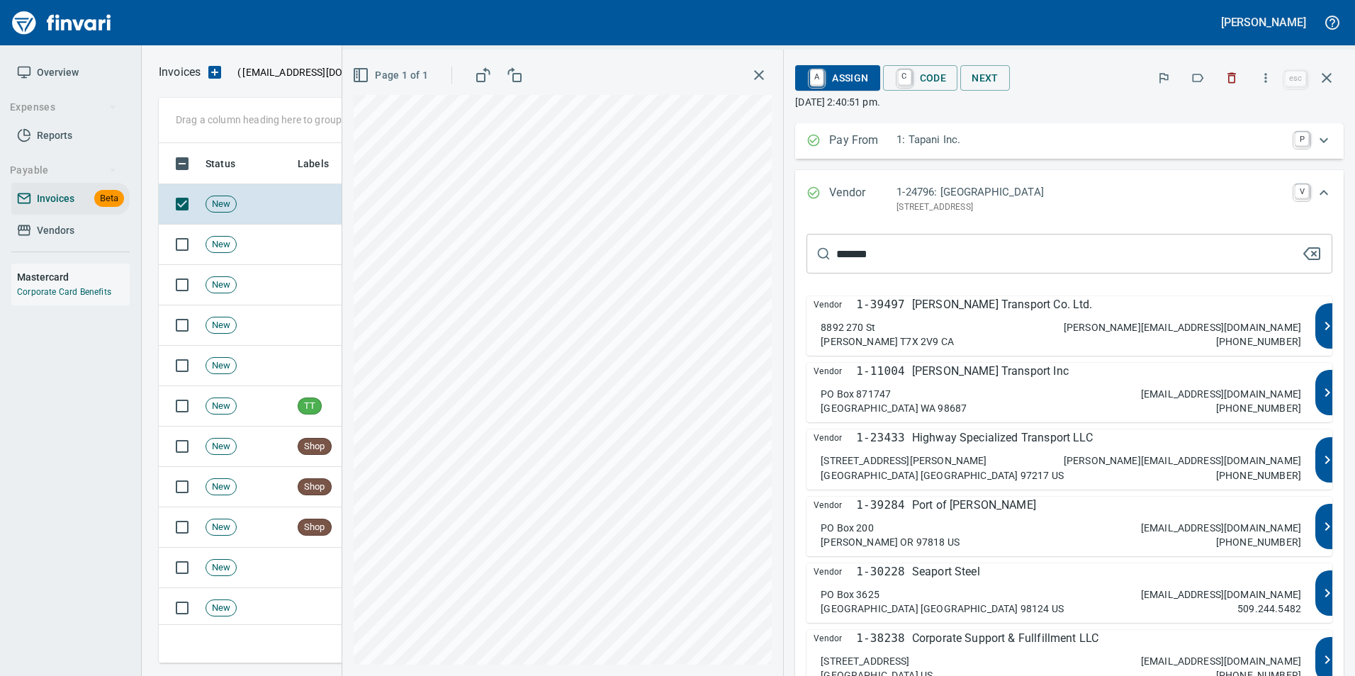
type input "******"
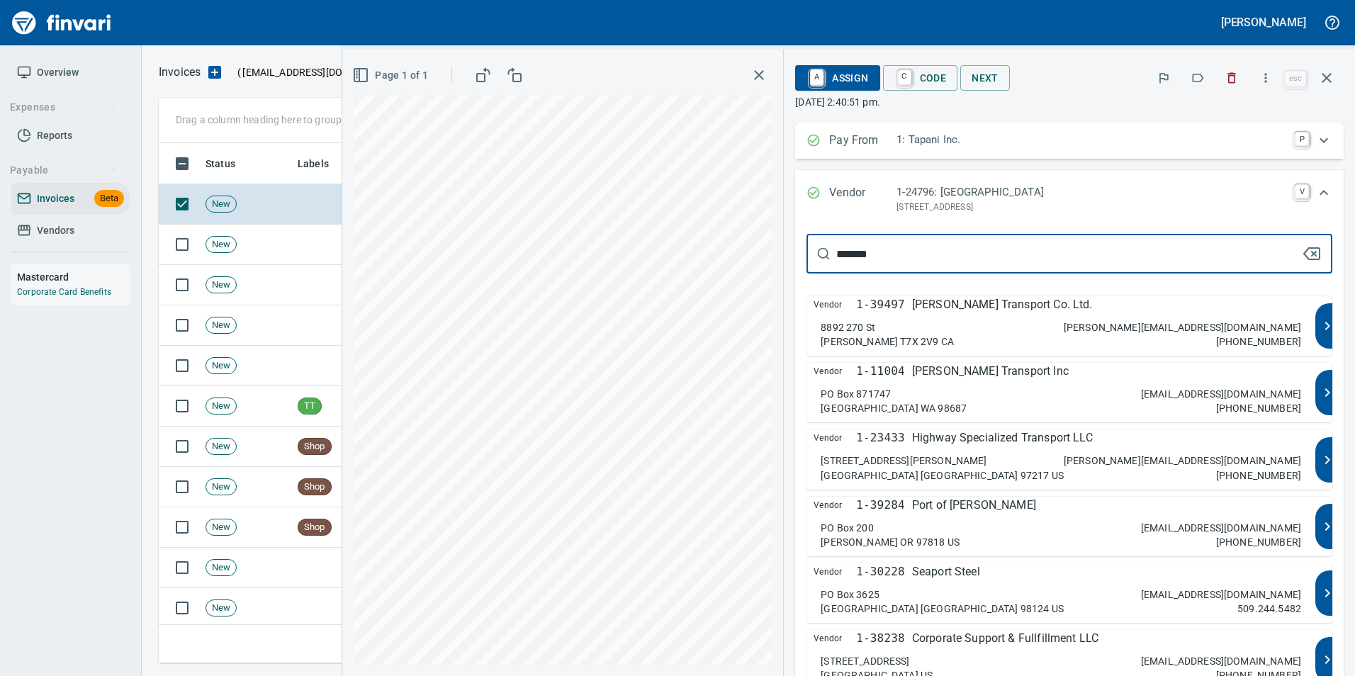
click at [1024, 261] on input "*******" at bounding box center [1069, 254] width 465 height 40
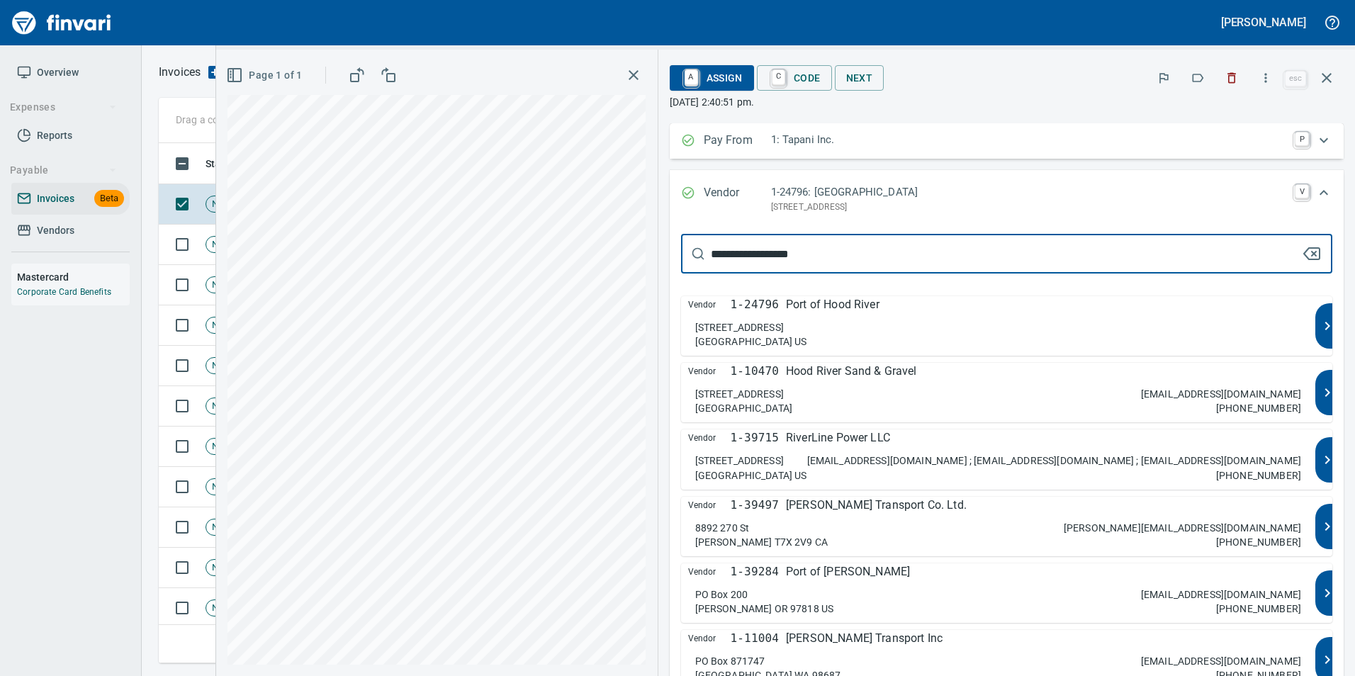
type input "**********"
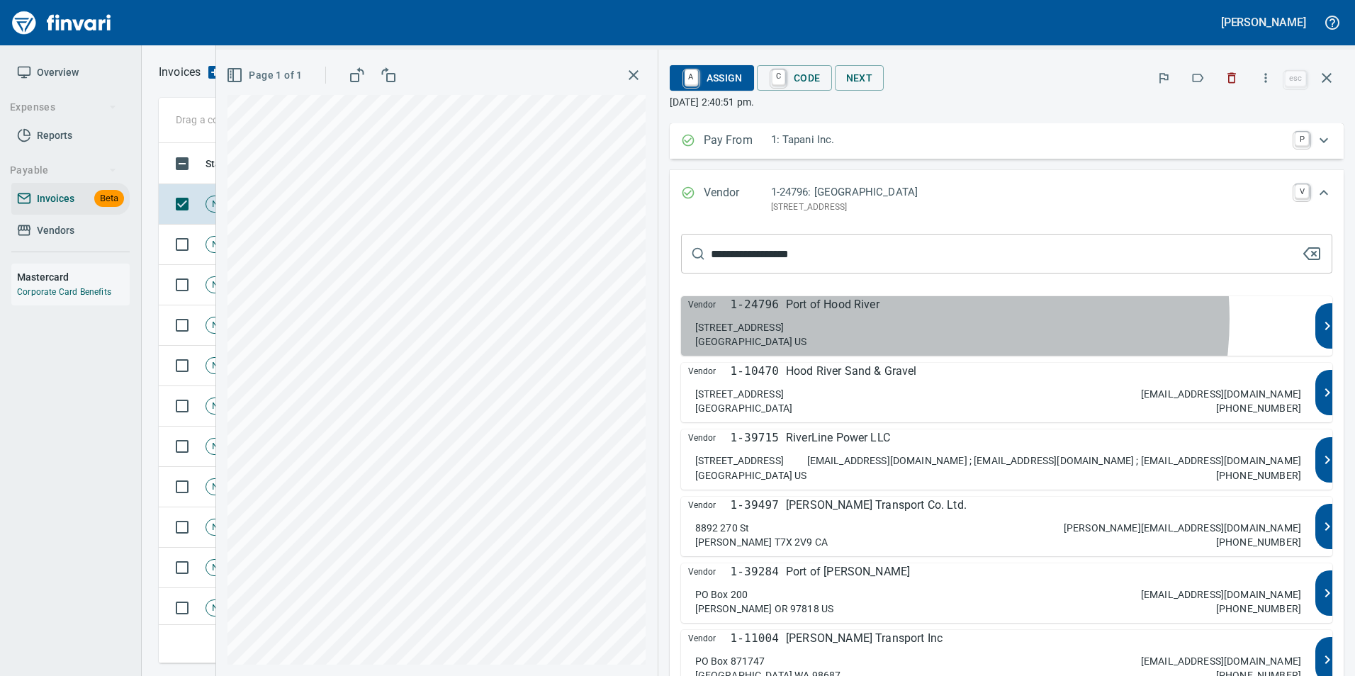
click at [994, 319] on div "Vendor 1-24796 Port of Hood River 1000 E Port Marine Dr Hood River OR 97031 US" at bounding box center [998, 326] width 635 height 60
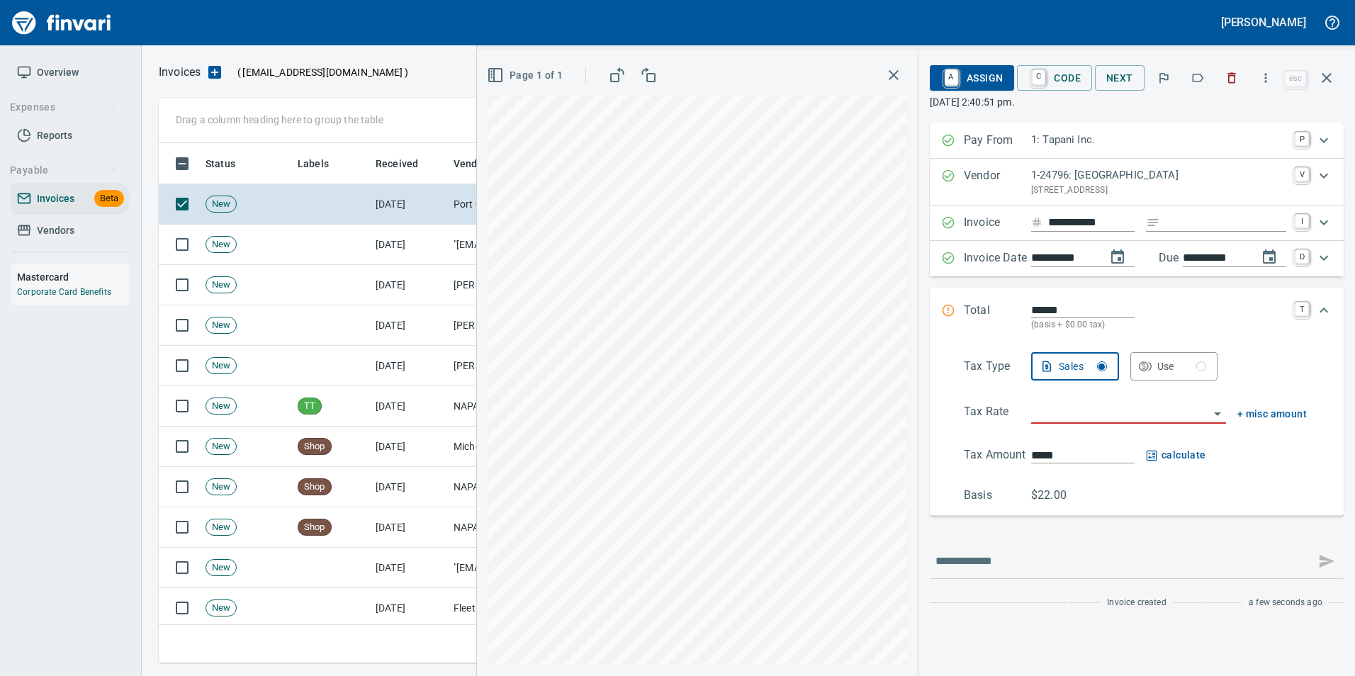
type input "**********"
click at [1202, 86] on button "button" at bounding box center [1197, 77] width 31 height 31
click at [1319, 84] on icon "button" at bounding box center [1327, 77] width 17 height 17
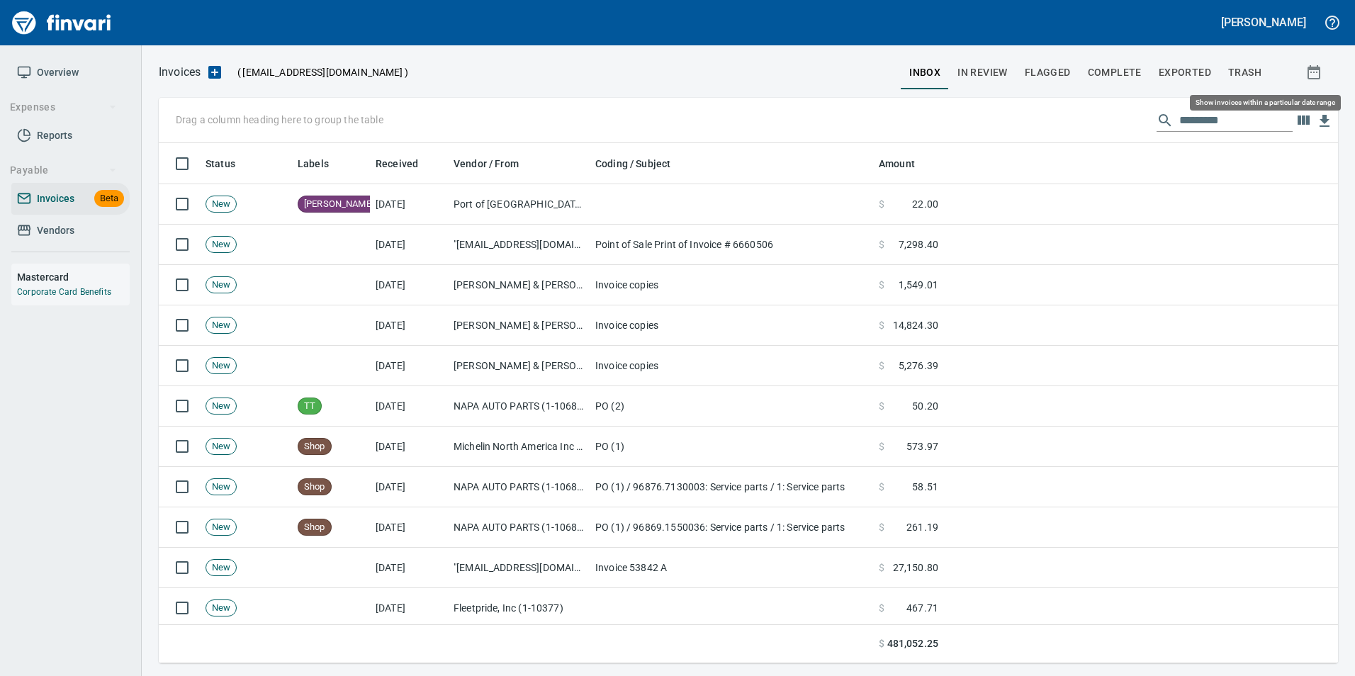
scroll to position [510, 1158]
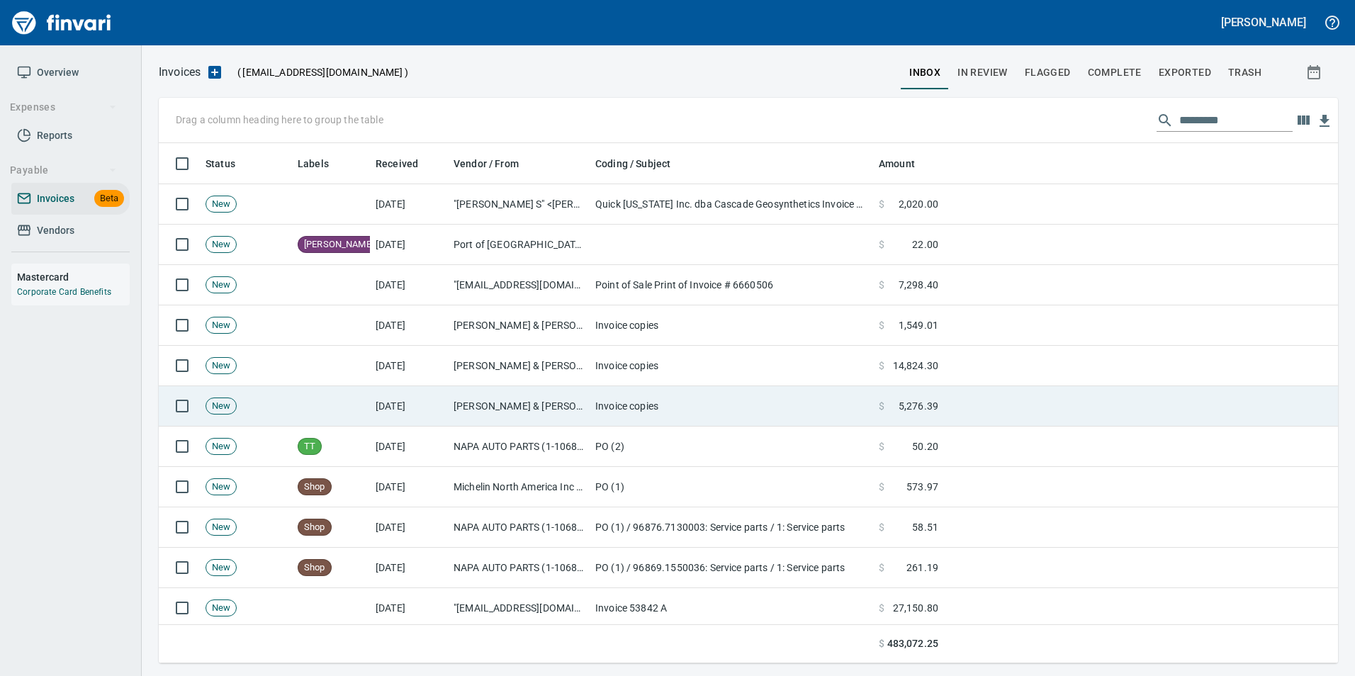
click at [547, 403] on td "Wilcox & Flegel Inc (1-11122)" at bounding box center [519, 406] width 142 height 40
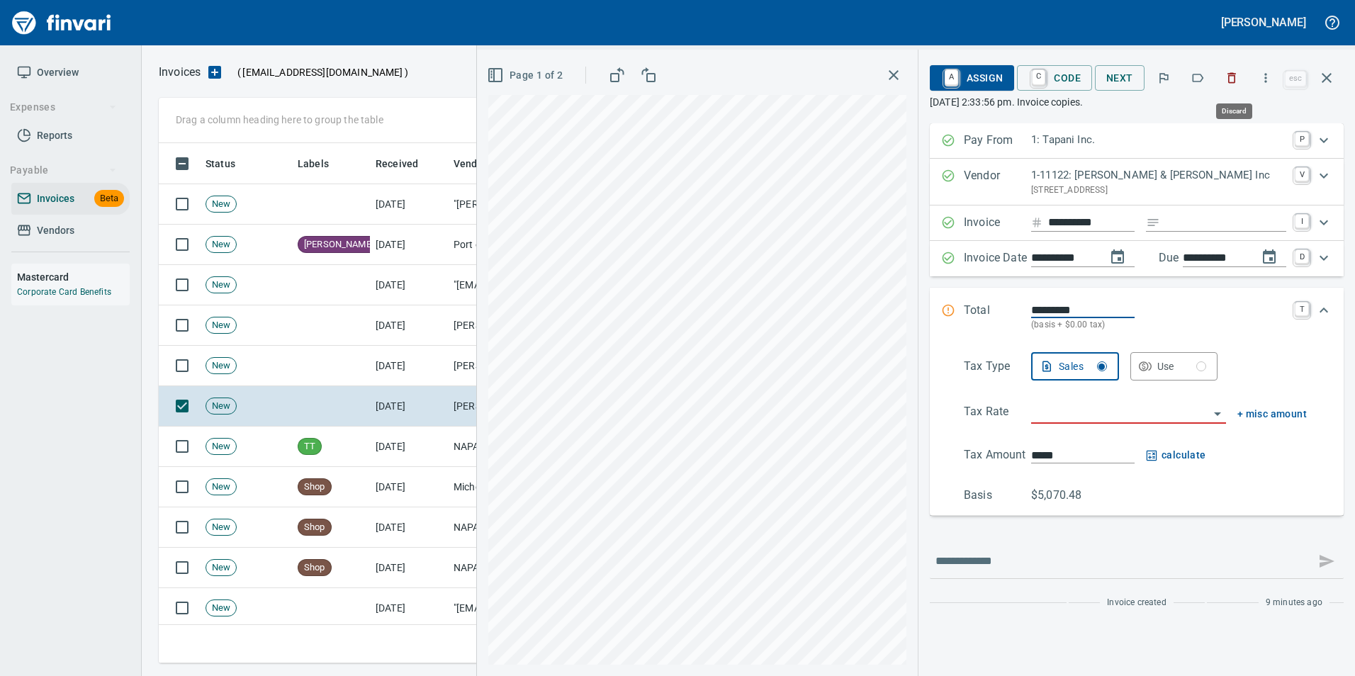
scroll to position [510, 1158]
click at [1234, 78] on icon "button" at bounding box center [1232, 78] width 14 height 14
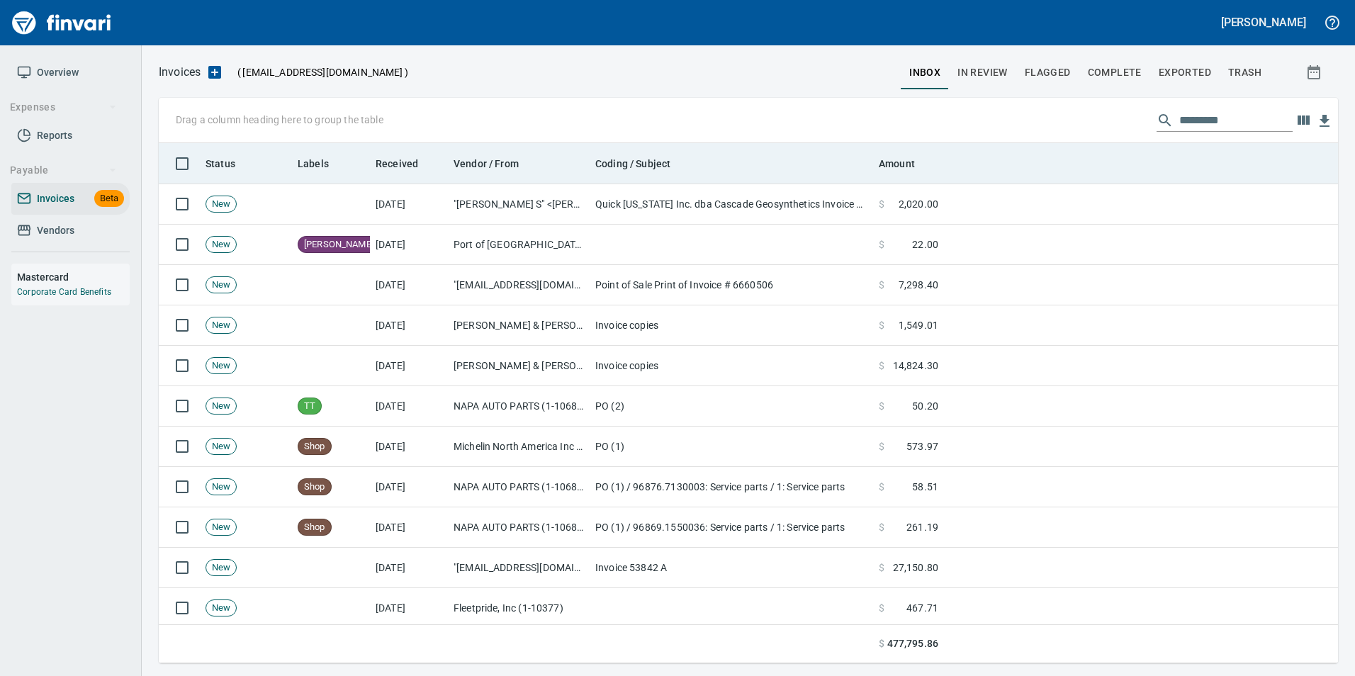
scroll to position [510, 1158]
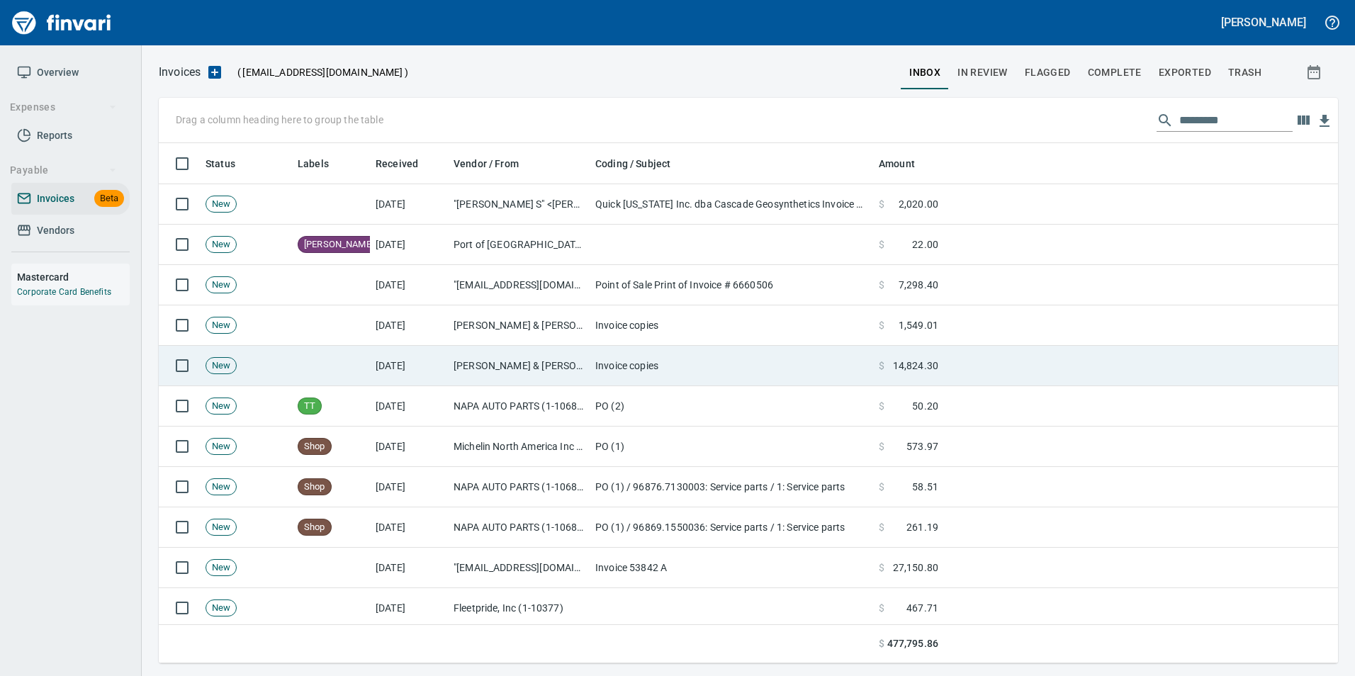
click at [564, 358] on td "Wilcox & Flegel Inc (1-11122)" at bounding box center [519, 366] width 142 height 40
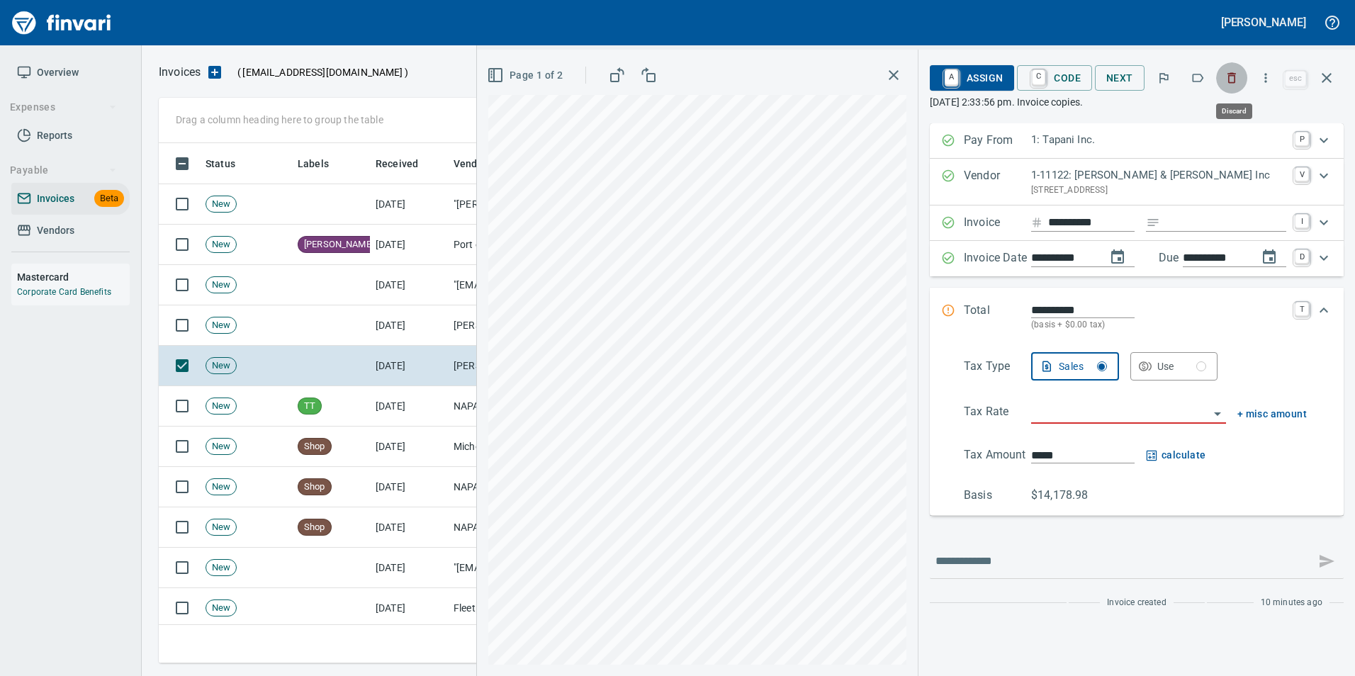
scroll to position [510, 1158]
click at [1232, 86] on button "button" at bounding box center [1232, 77] width 31 height 31
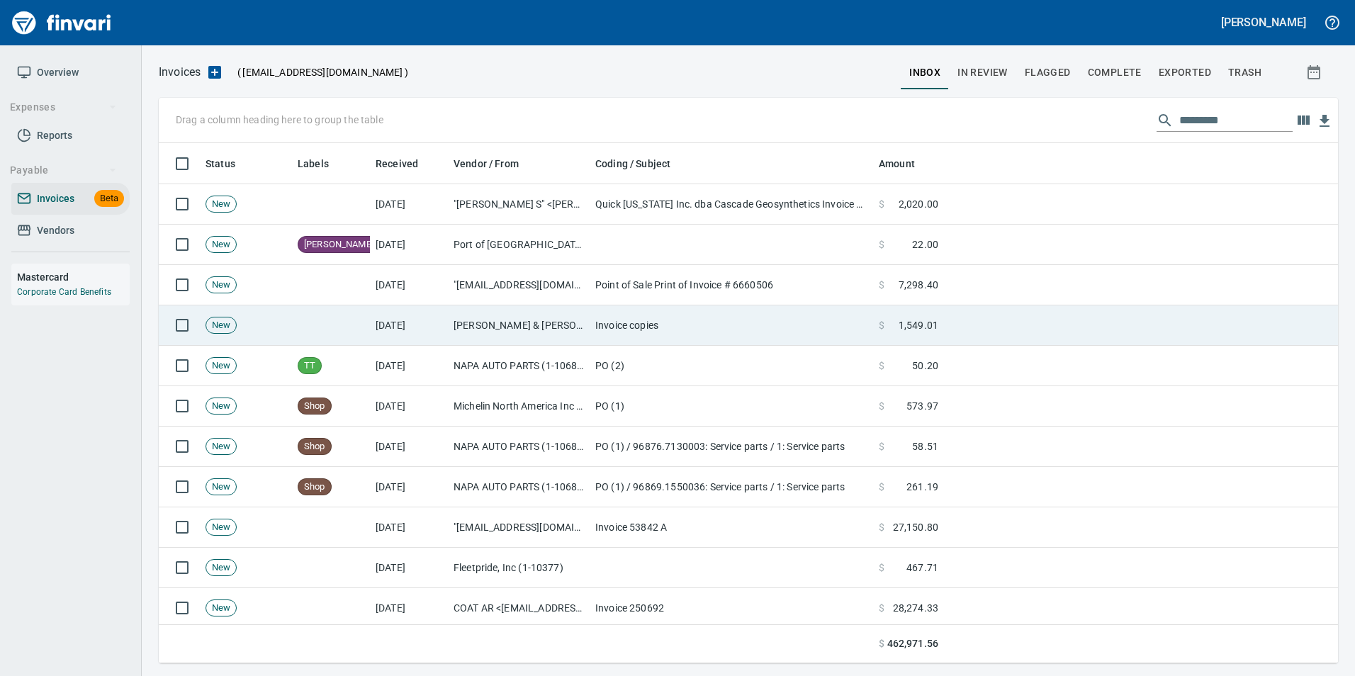
click at [369, 318] on td at bounding box center [331, 326] width 78 height 40
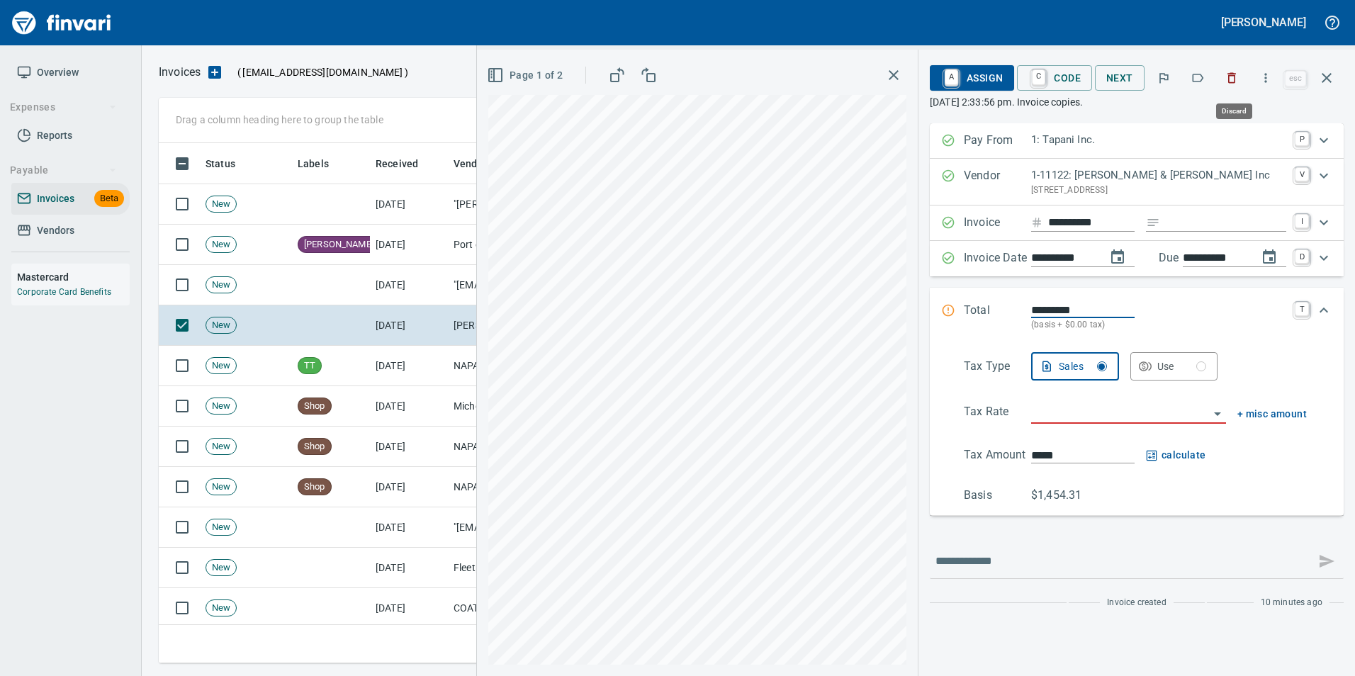
click at [1237, 77] on icon "button" at bounding box center [1233, 78] width 9 height 11
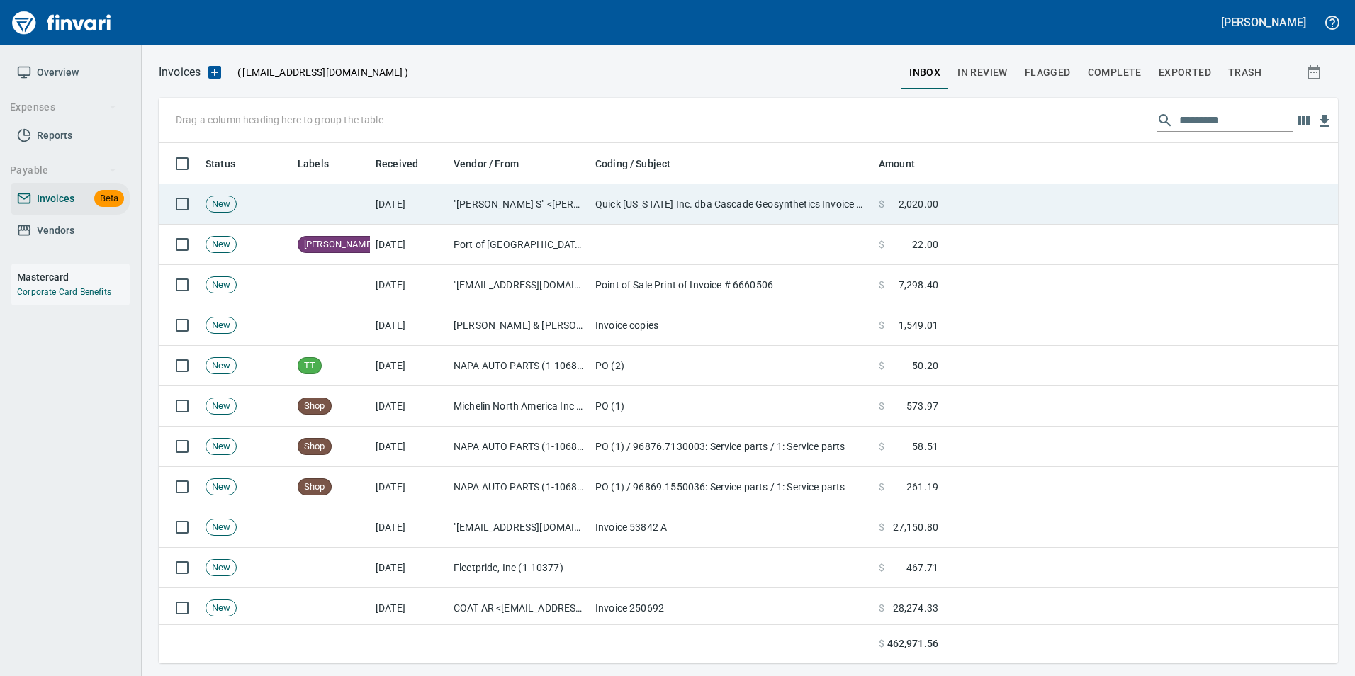
scroll to position [510, 1158]
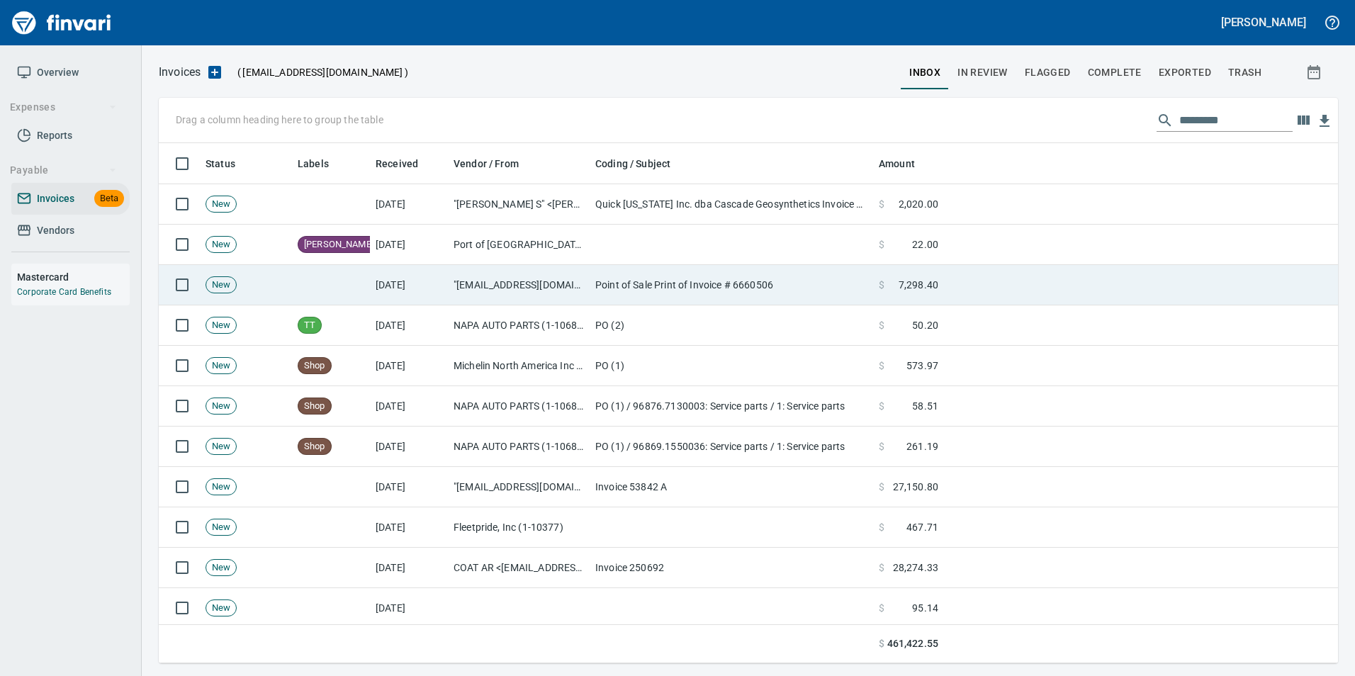
click at [462, 293] on td ""noreply@superiortireservice.com" <noreply@superiortireservice.com>" at bounding box center [519, 285] width 142 height 40
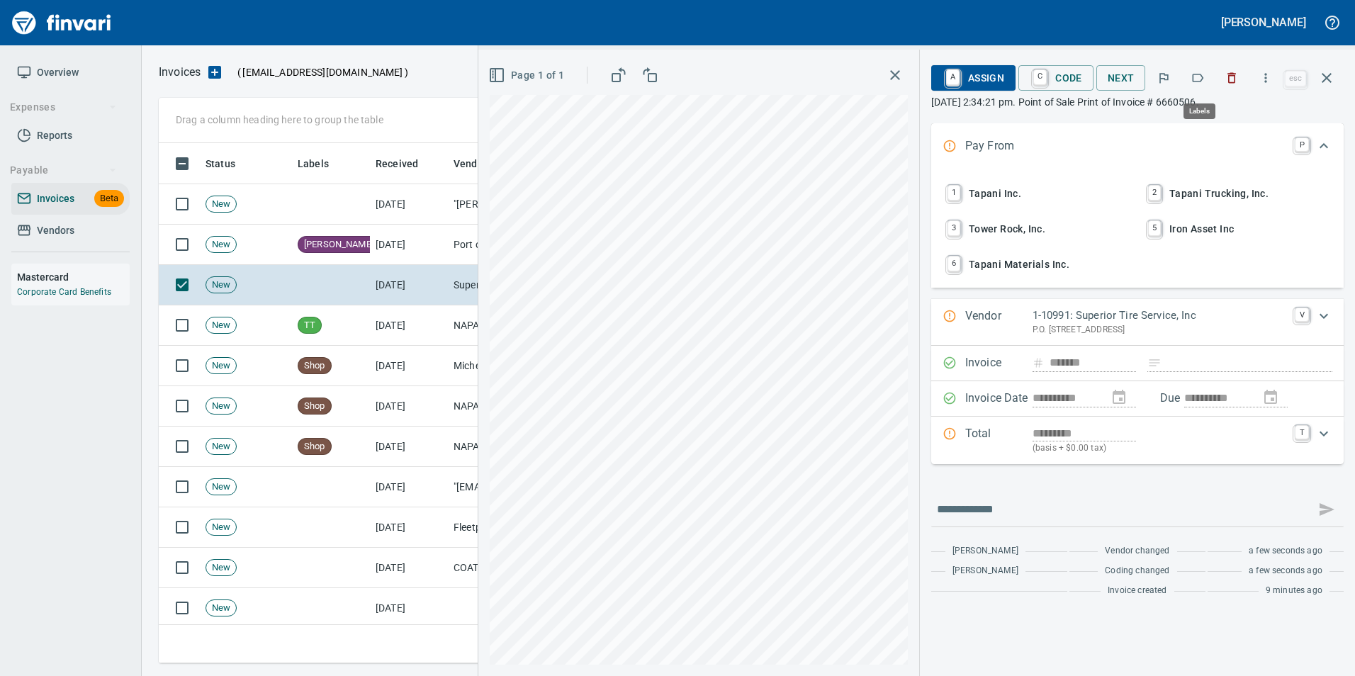
click at [1197, 81] on icon "button" at bounding box center [1198, 78] width 14 height 14
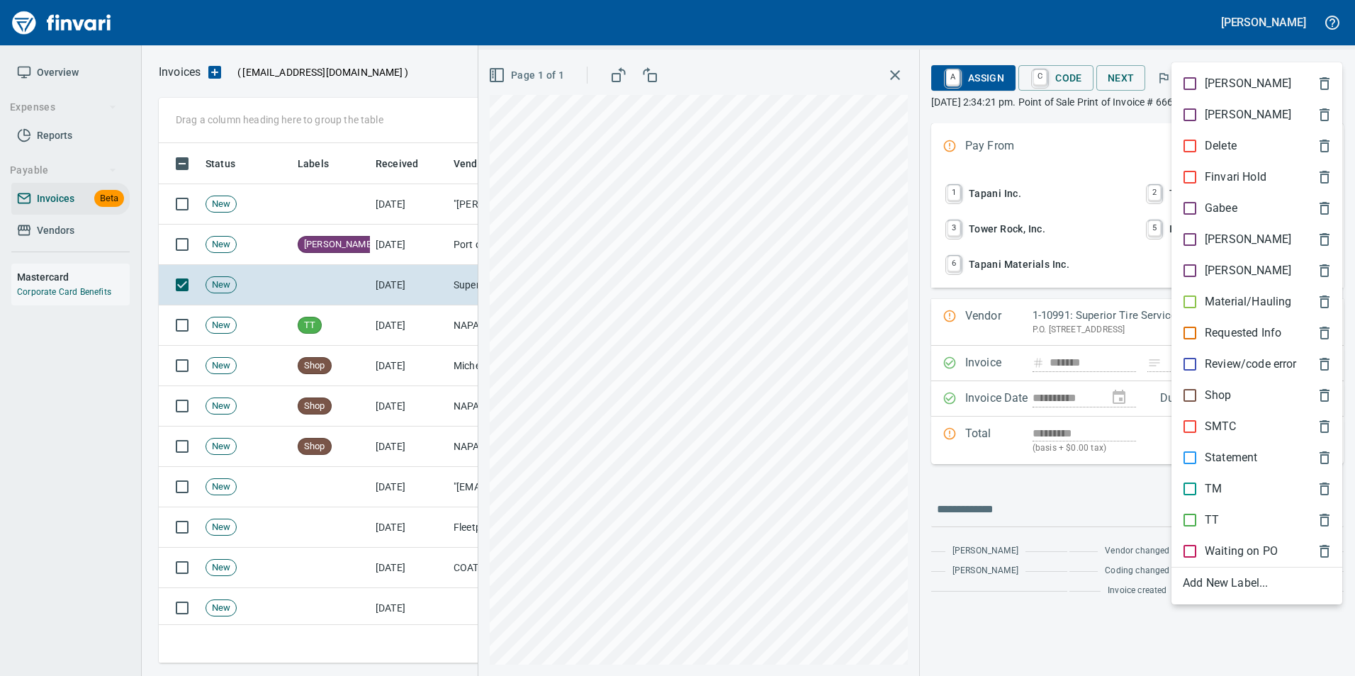
scroll to position [510, 1158]
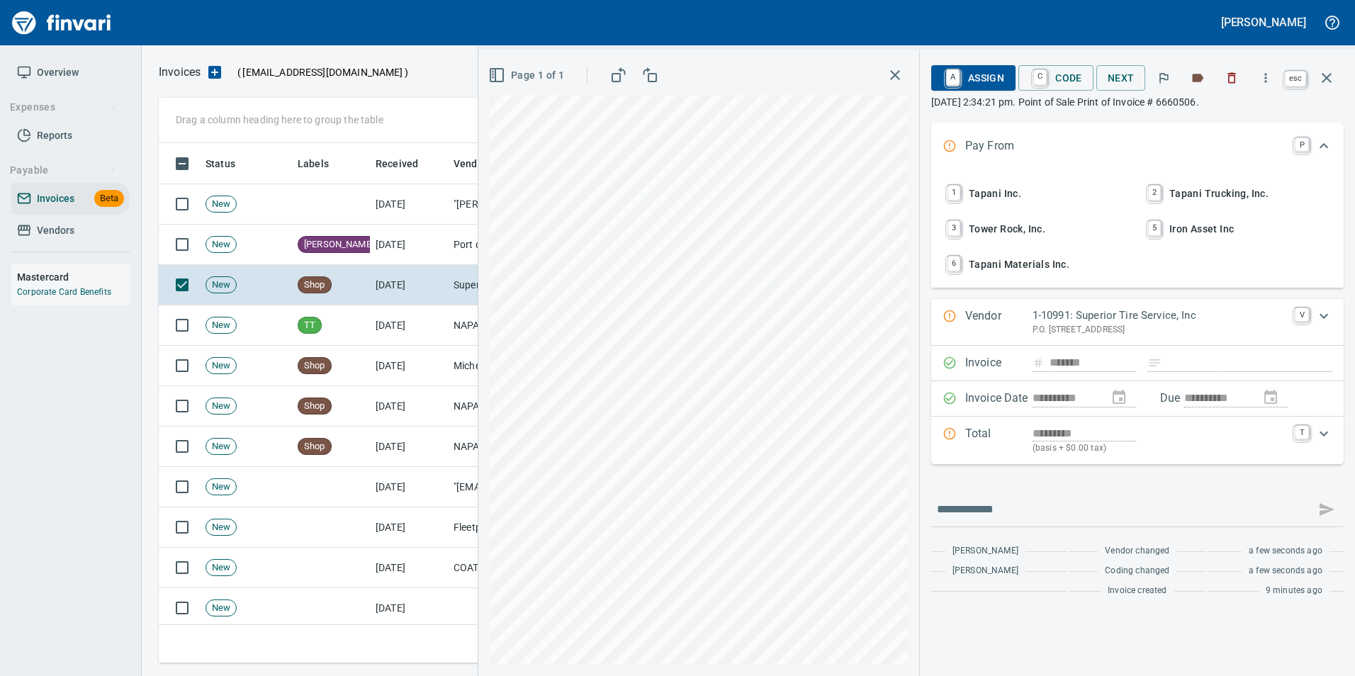
click at [1331, 89] on button "button" at bounding box center [1327, 78] width 34 height 34
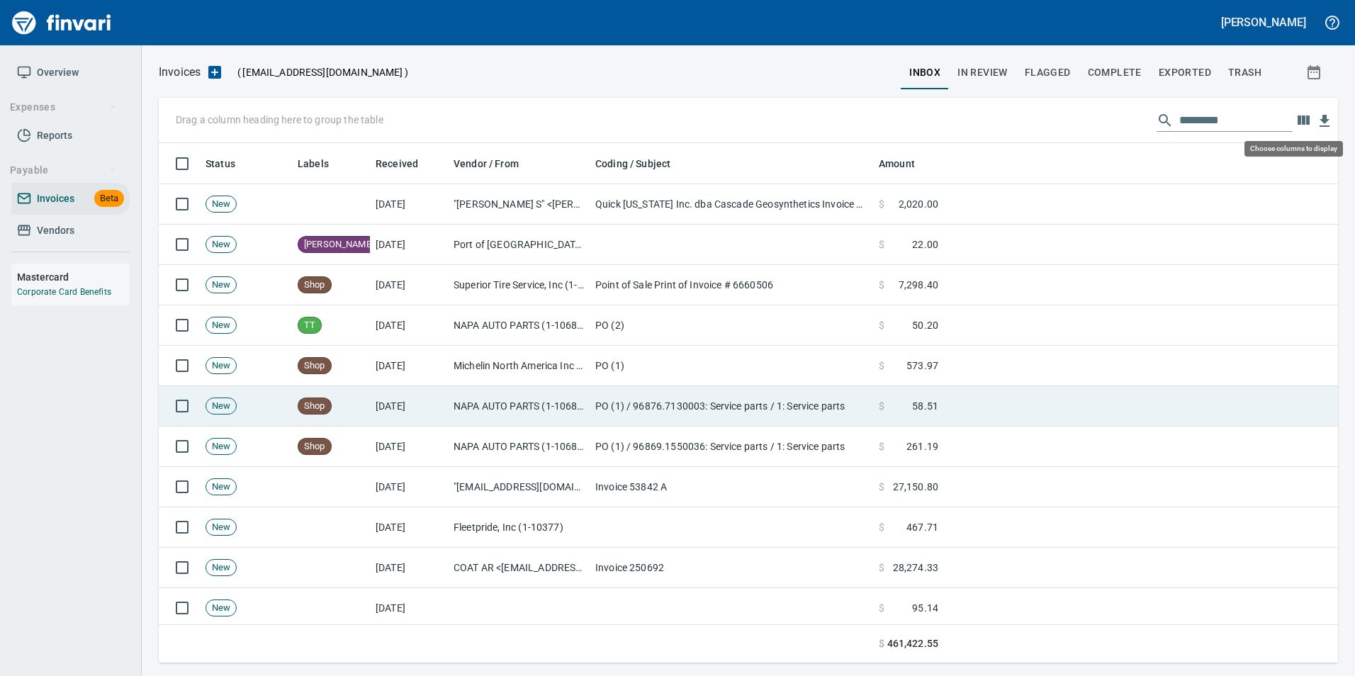
scroll to position [510, 1158]
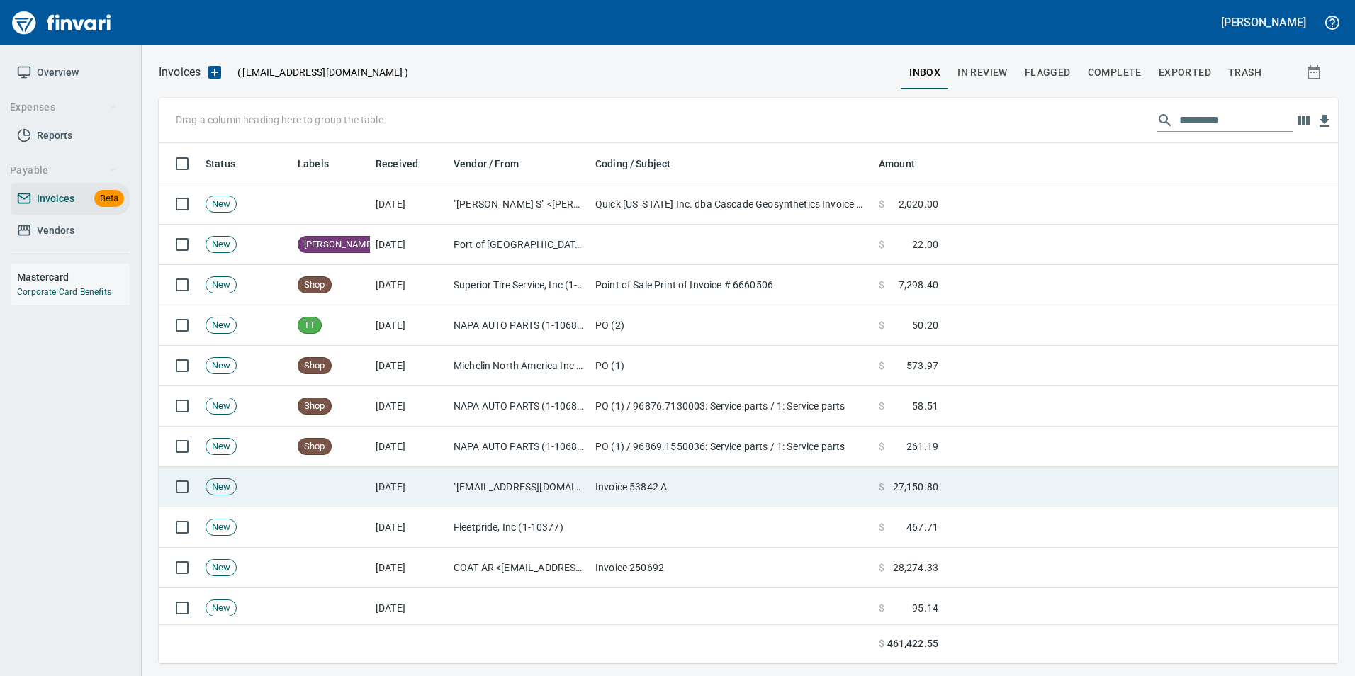
click at [428, 491] on td "[DATE]" at bounding box center [409, 487] width 78 height 40
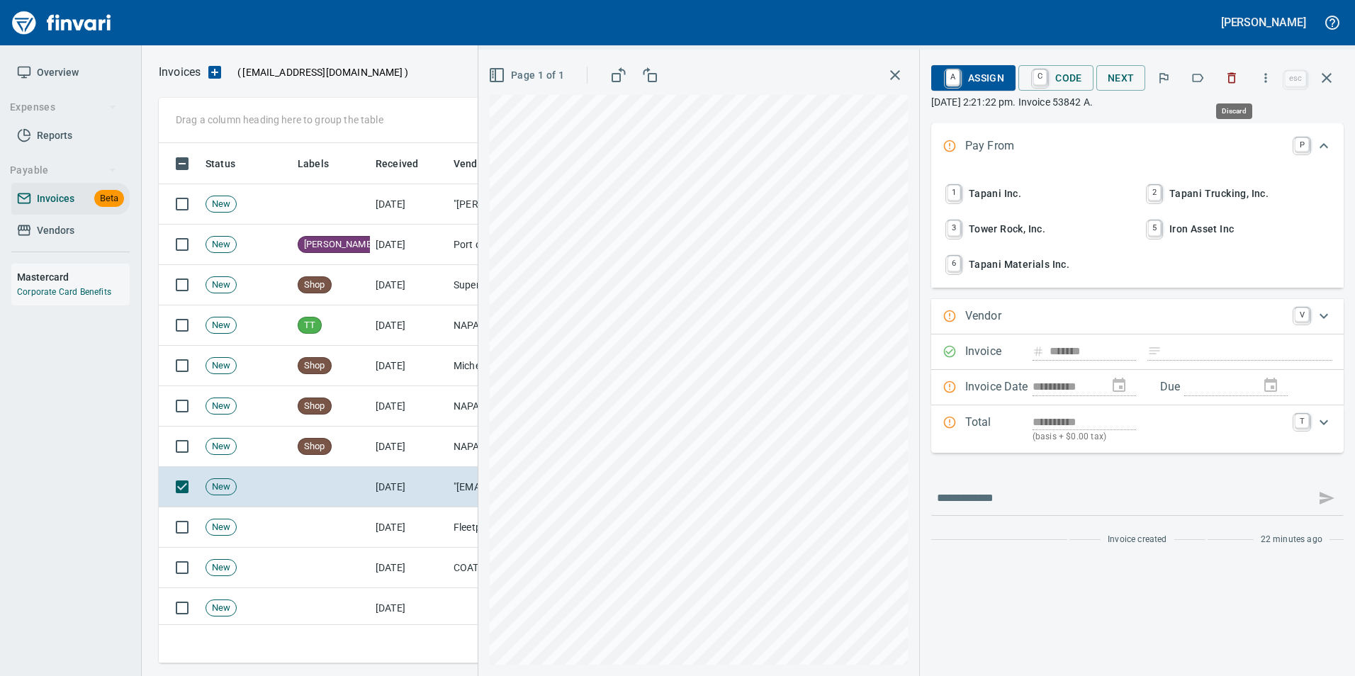
scroll to position [510, 1158]
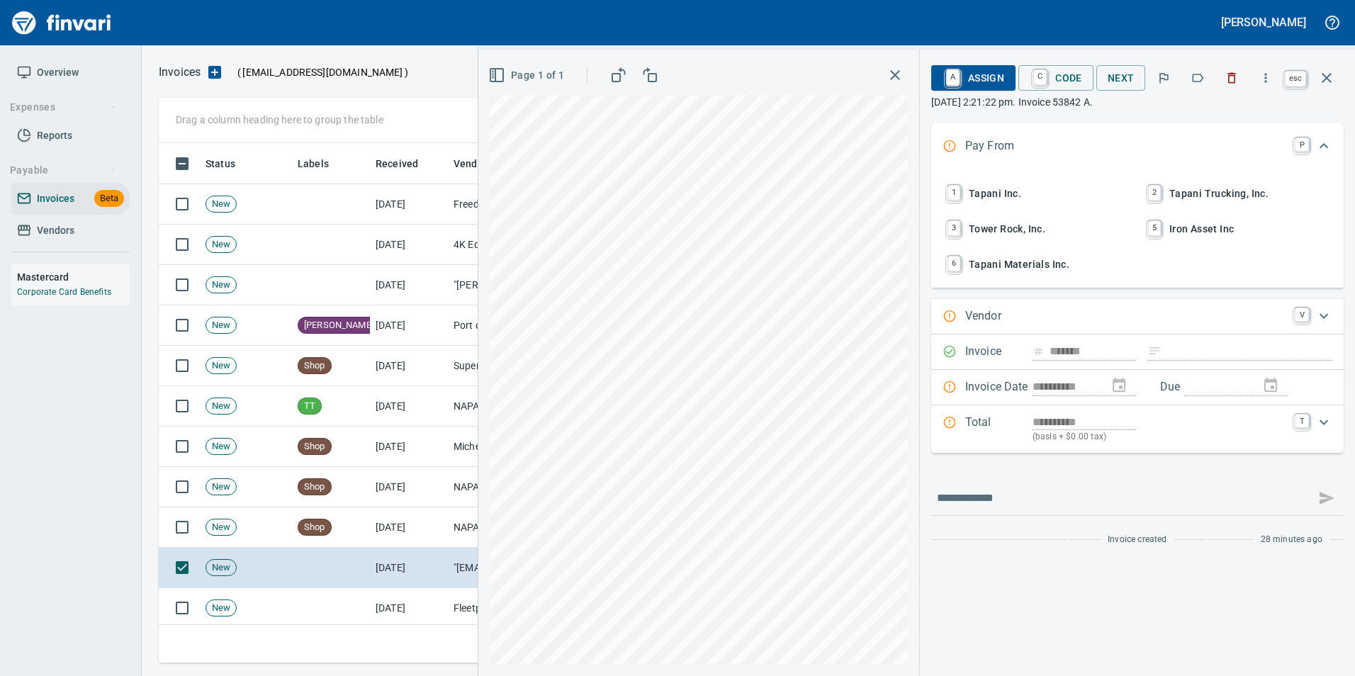
click at [1325, 75] on icon "button" at bounding box center [1327, 78] width 10 height 10
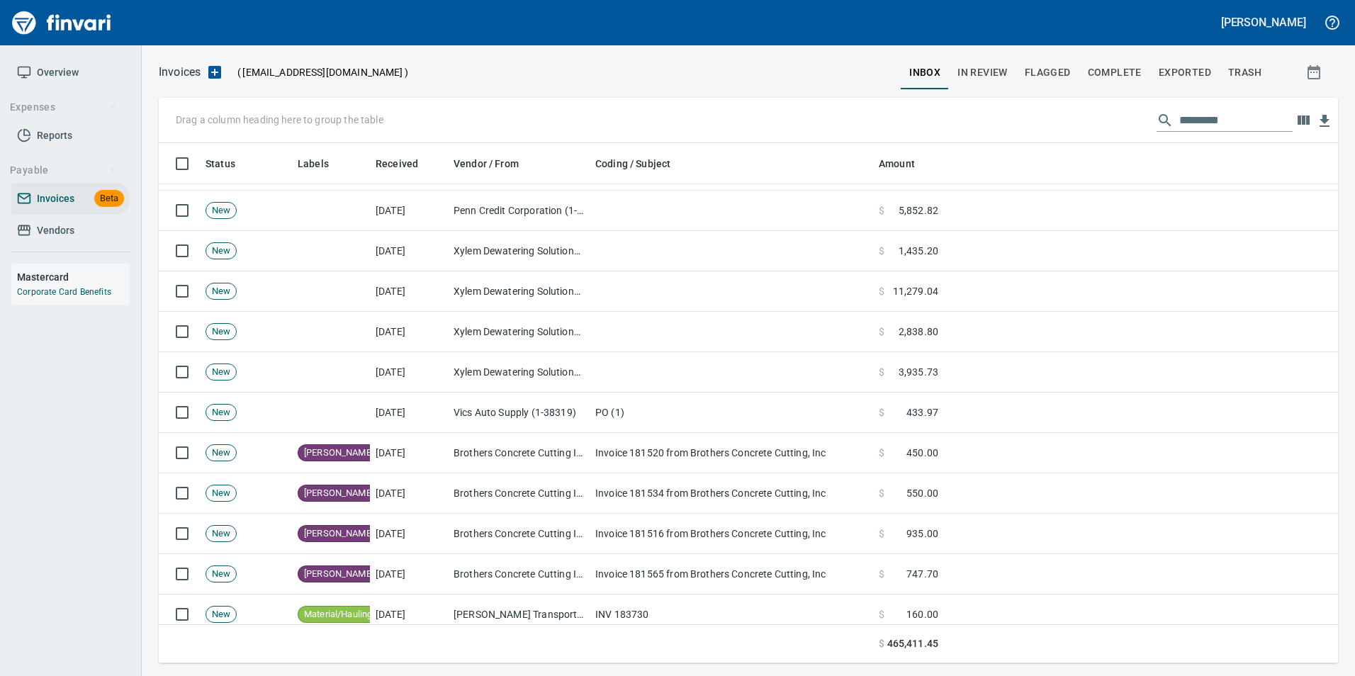
scroll to position [567, 0]
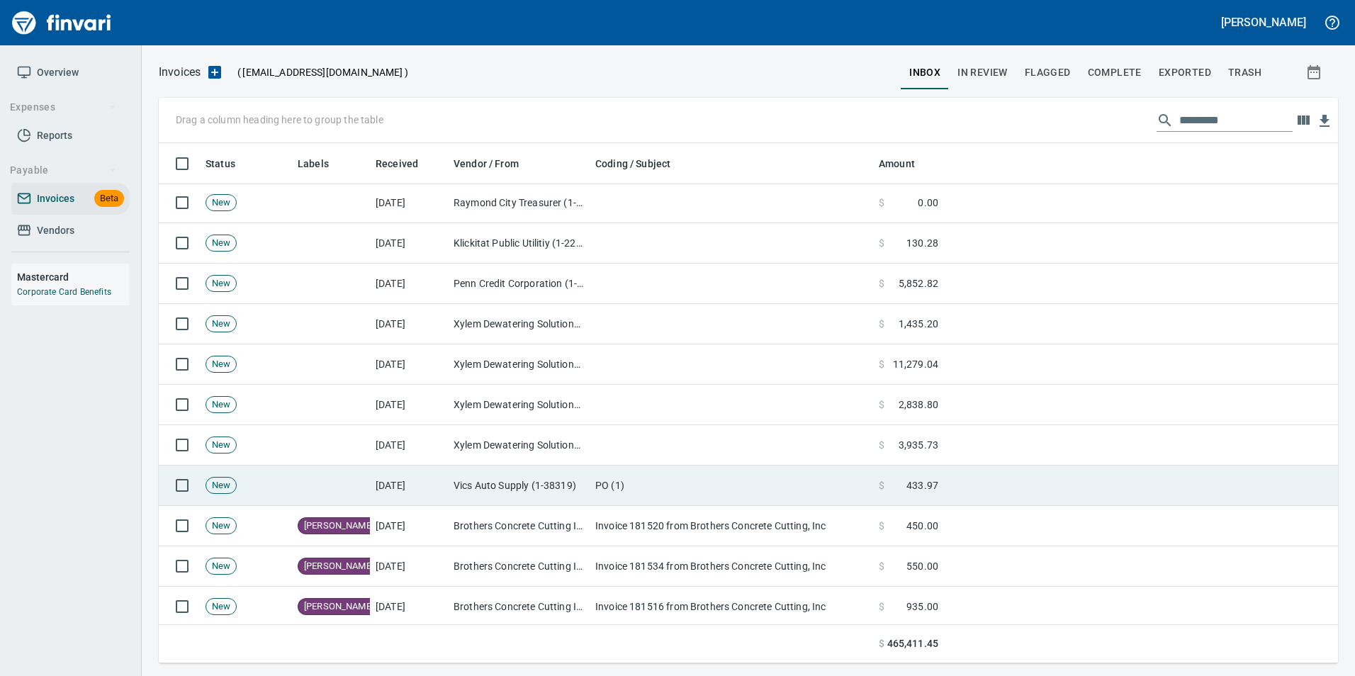
click at [781, 493] on td "PO (1)" at bounding box center [732, 486] width 284 height 40
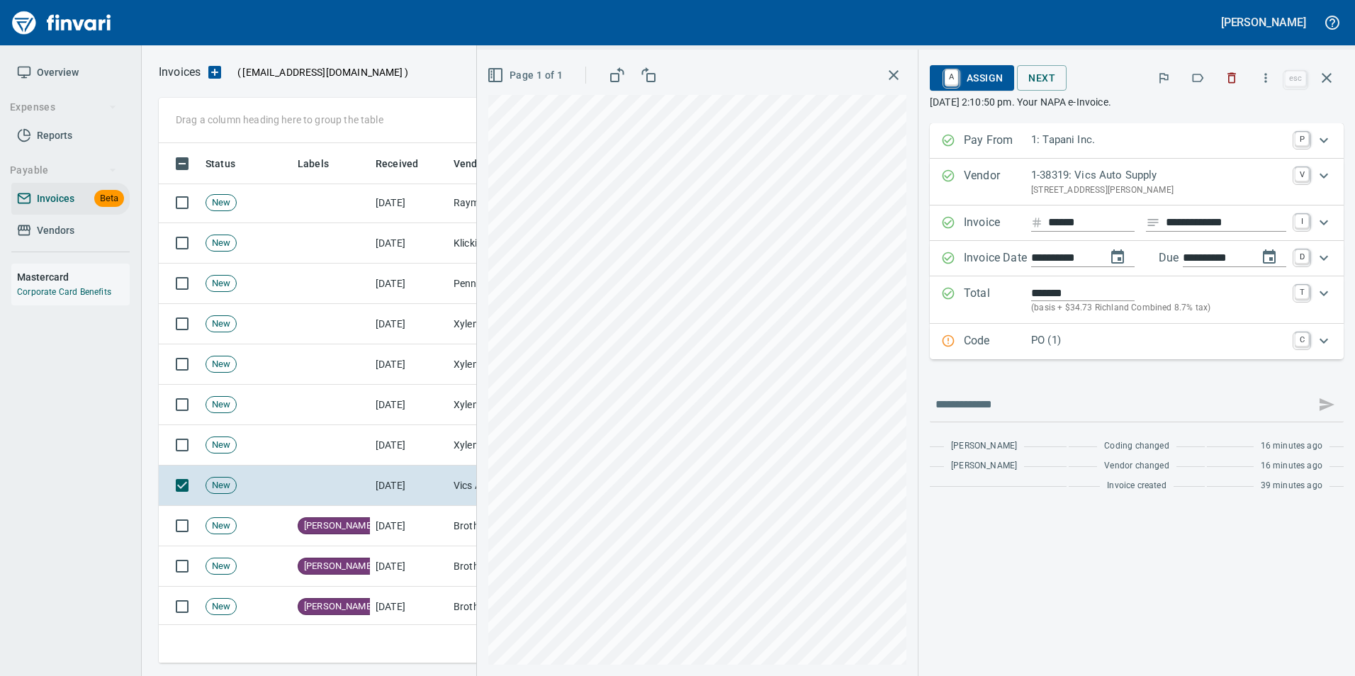
scroll to position [510, 1158]
click at [1196, 83] on icon "button" at bounding box center [1198, 78] width 14 height 14
click at [1332, 71] on icon "button" at bounding box center [1327, 77] width 17 height 17
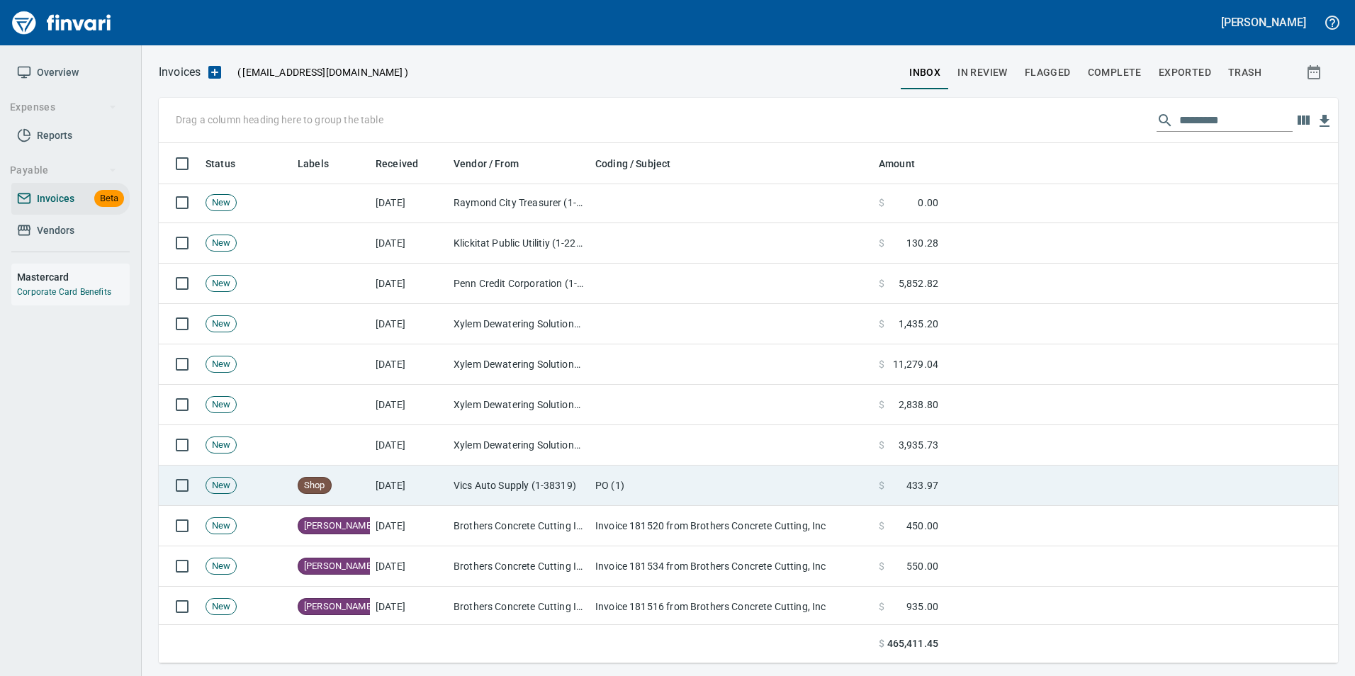
click at [749, 491] on td "PO (1)" at bounding box center [732, 486] width 284 height 40
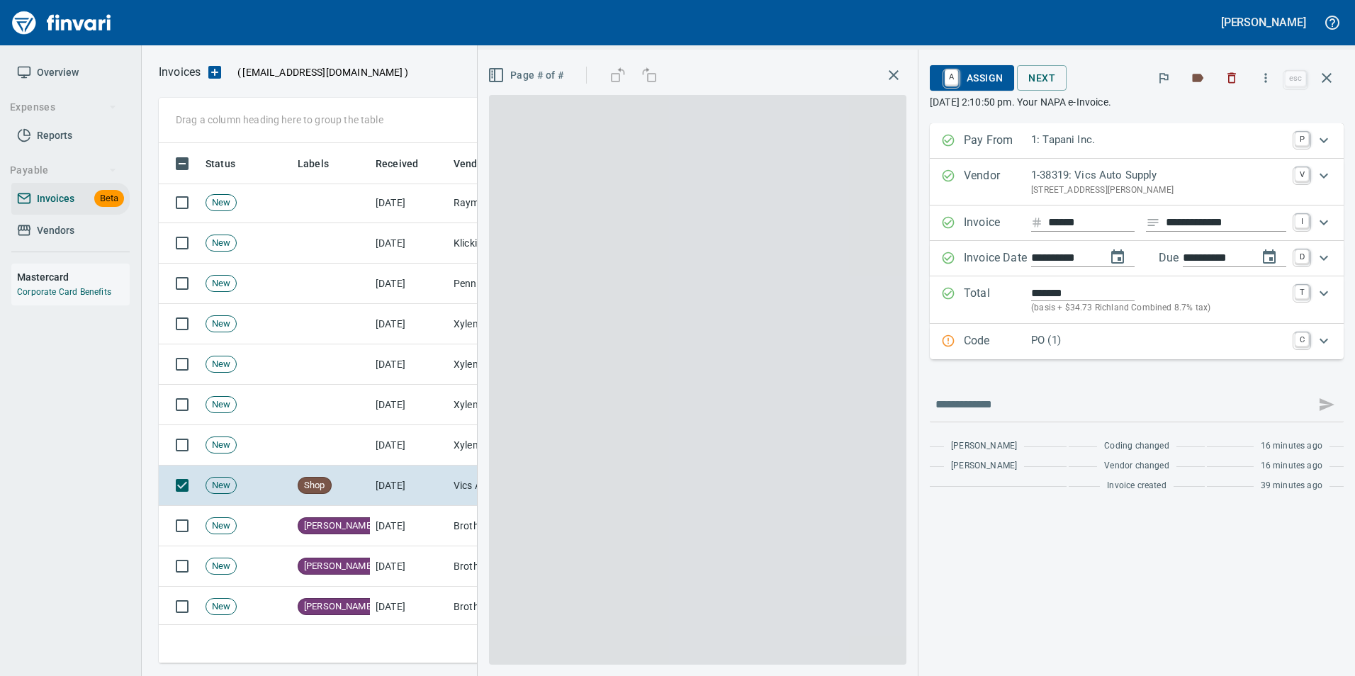
scroll to position [510, 1158]
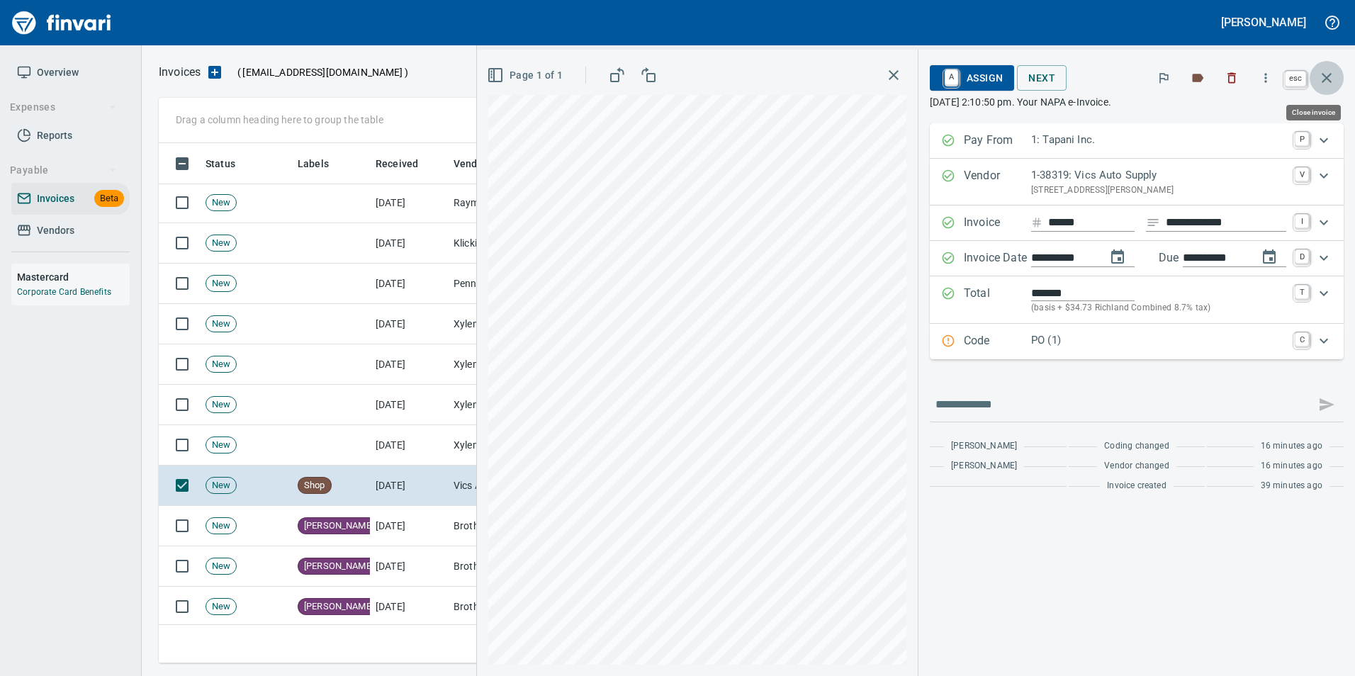
click at [1323, 79] on icon "button" at bounding box center [1327, 77] width 17 height 17
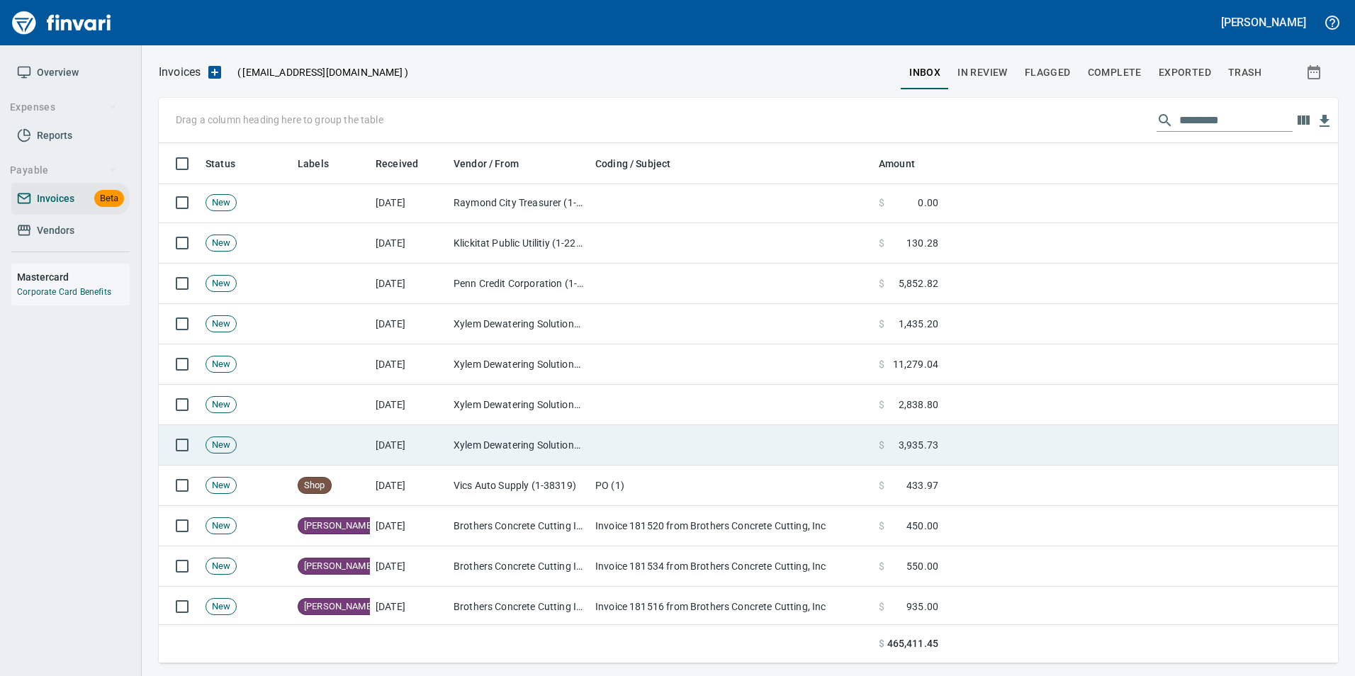
click at [540, 457] on td "Xylem Dewatering Solutions Inc (1-11136)" at bounding box center [519, 445] width 142 height 40
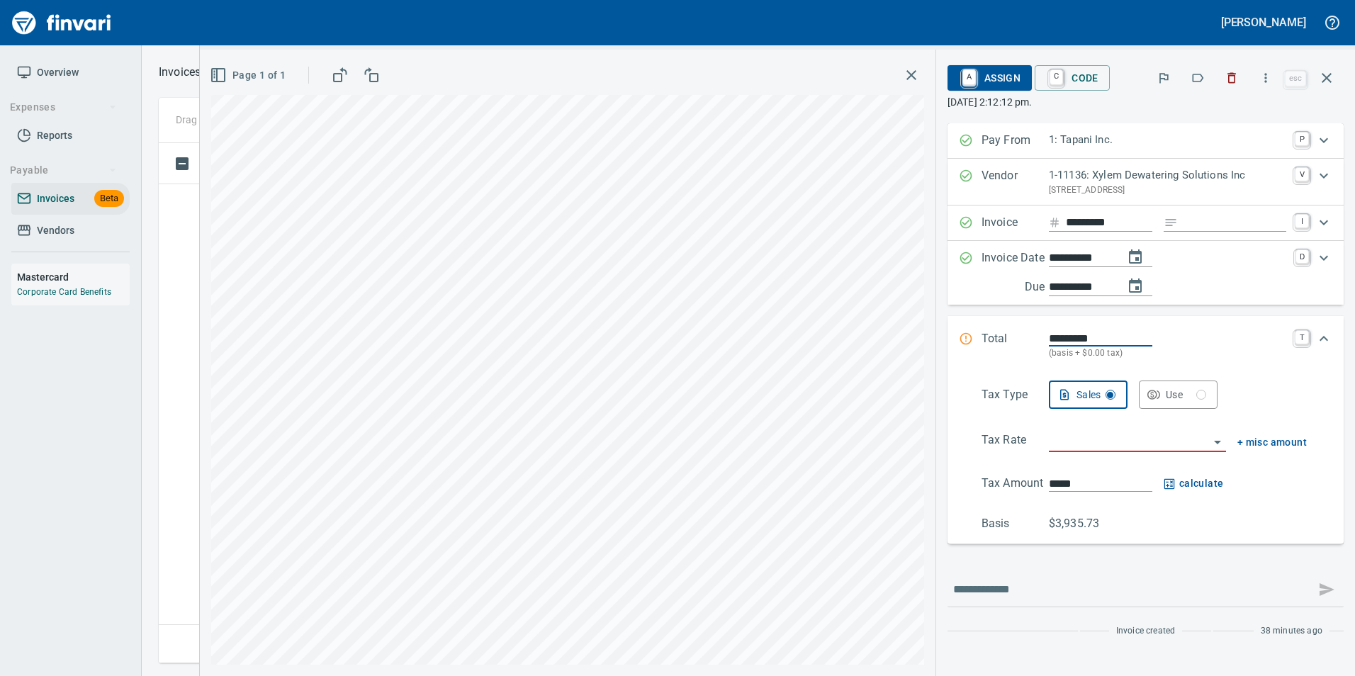
scroll to position [510, 1158]
click at [1191, 74] on button "button" at bounding box center [1197, 77] width 31 height 31
click at [1332, 84] on icon "button" at bounding box center [1327, 77] width 17 height 17
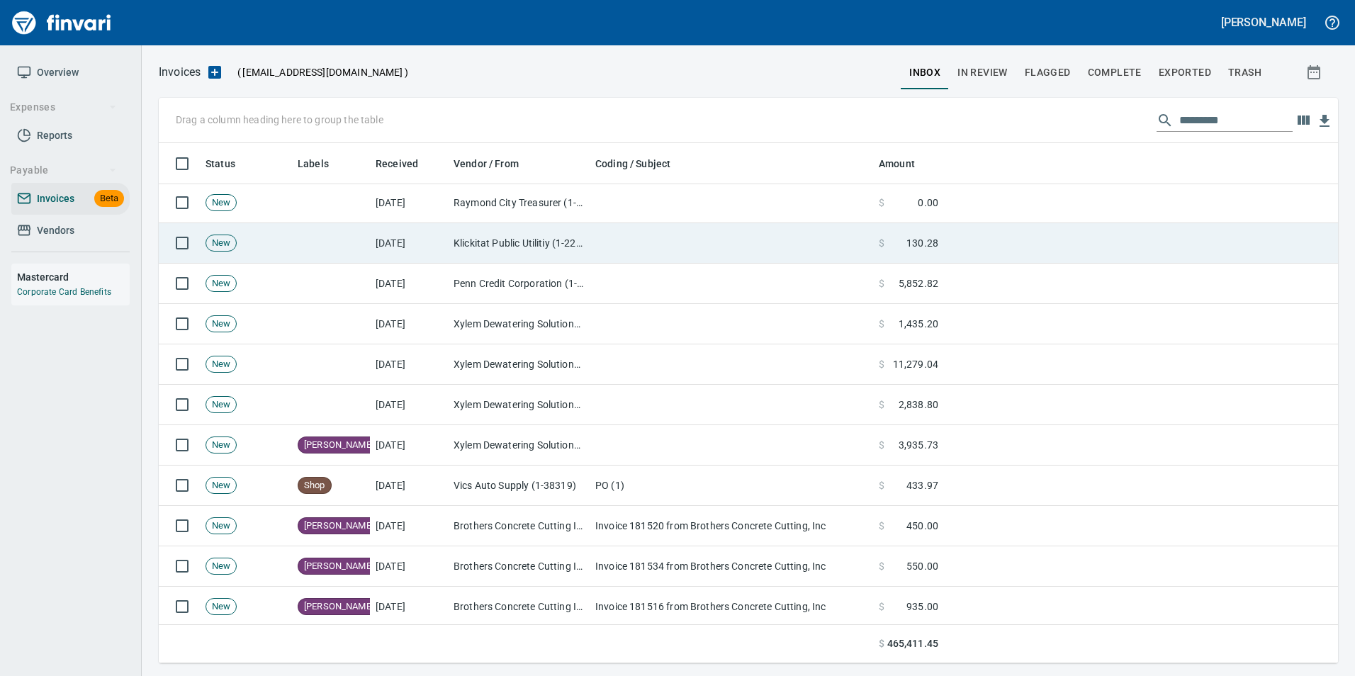
scroll to position [510, 1158]
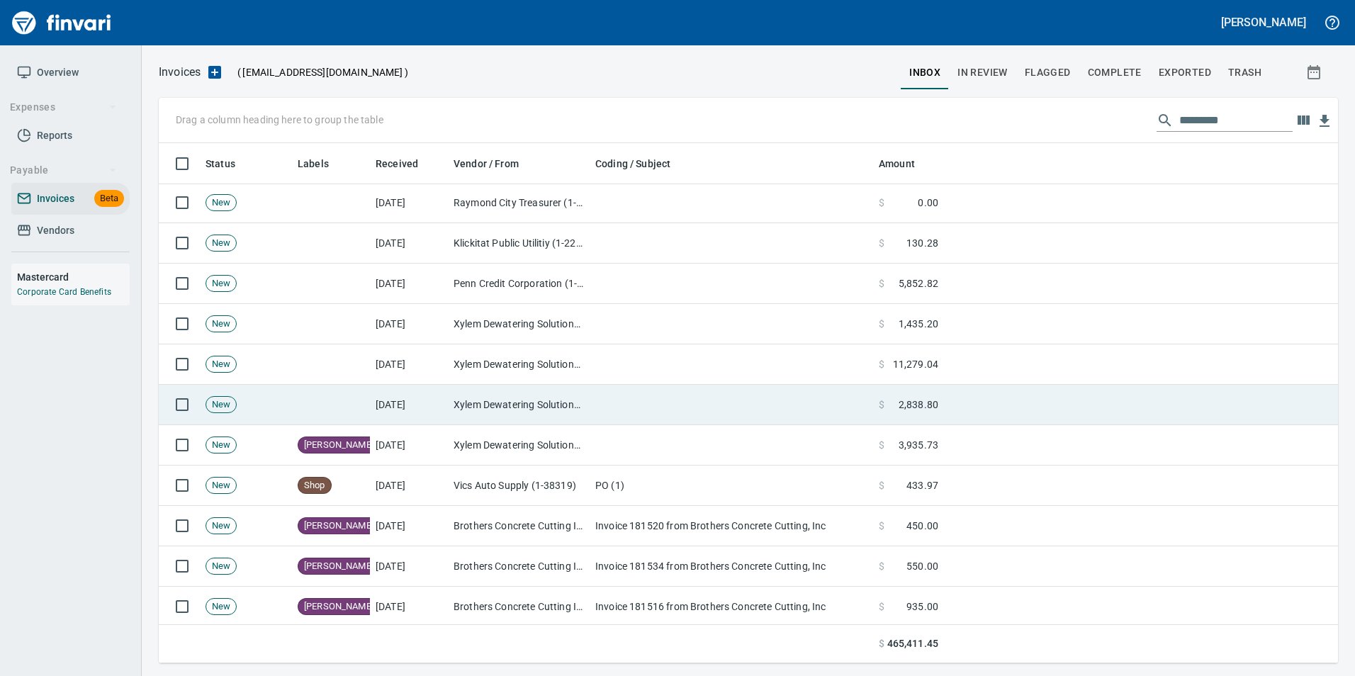
click at [645, 399] on td at bounding box center [732, 405] width 284 height 40
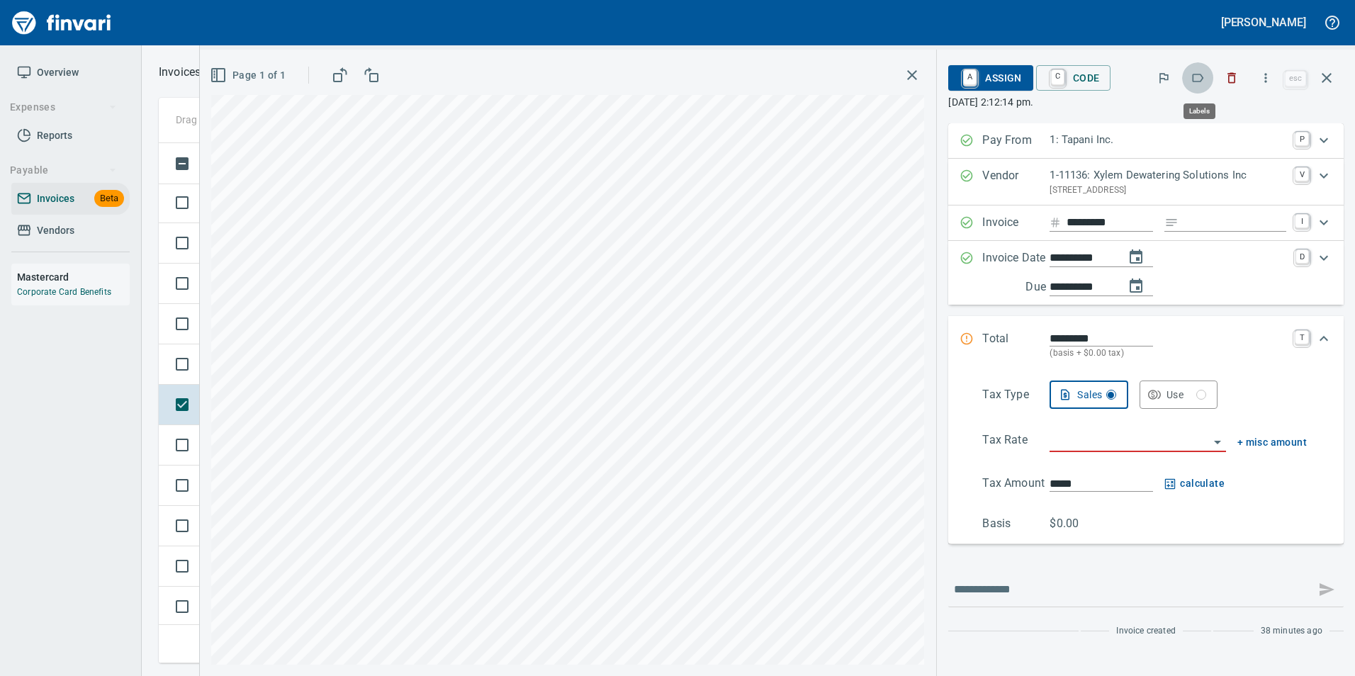
click at [1197, 82] on icon "button" at bounding box center [1198, 78] width 11 height 9
click at [1327, 67] on button "button" at bounding box center [1327, 78] width 34 height 34
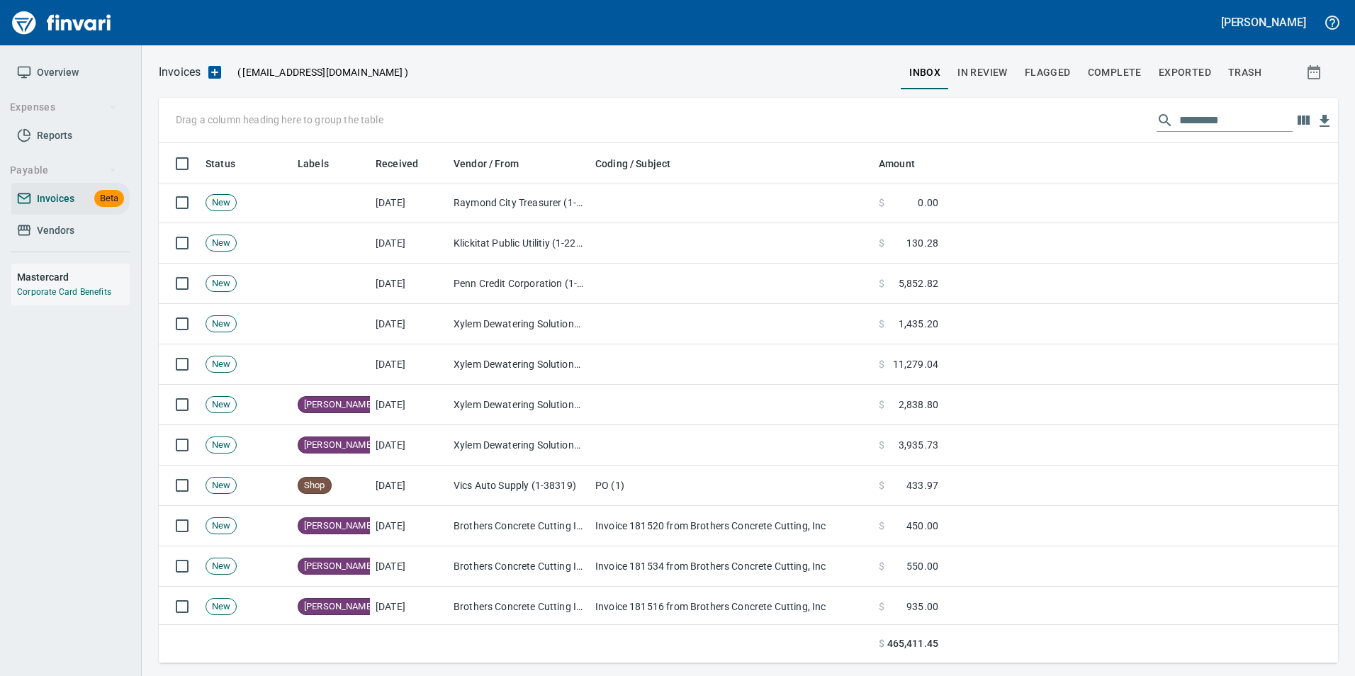
scroll to position [510, 1158]
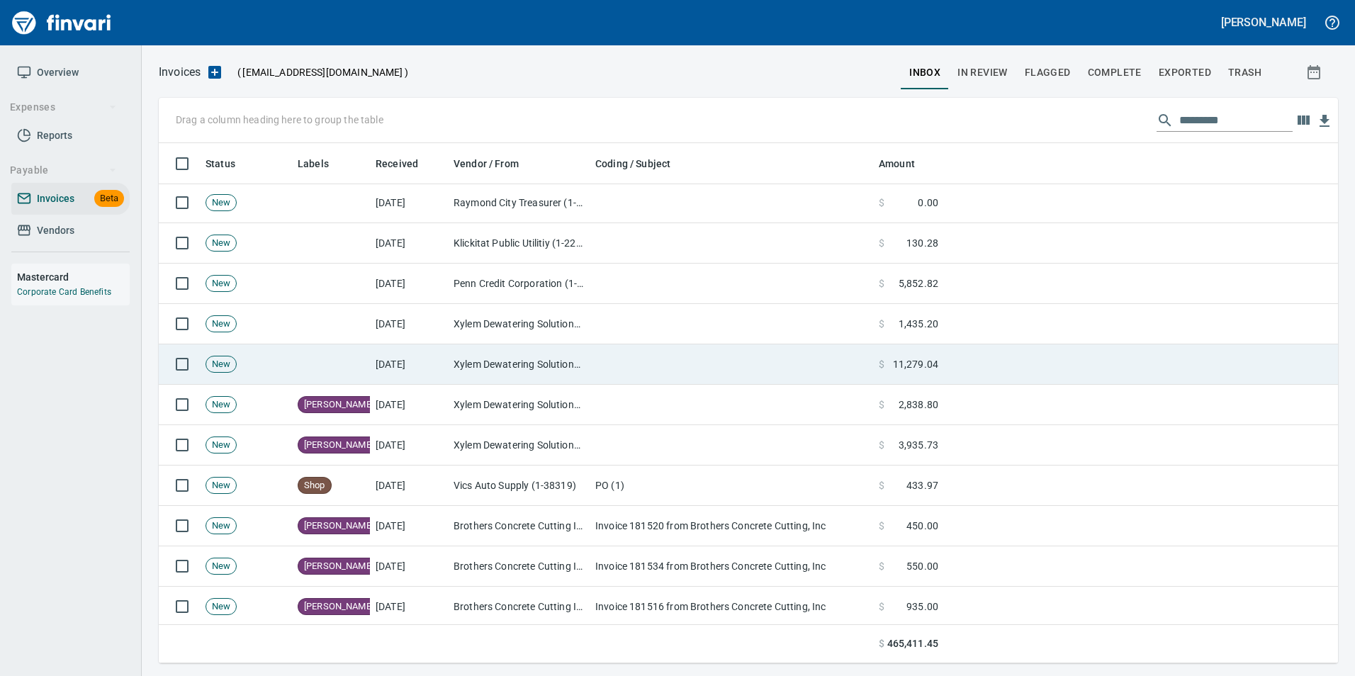
click at [605, 359] on td at bounding box center [732, 365] width 284 height 40
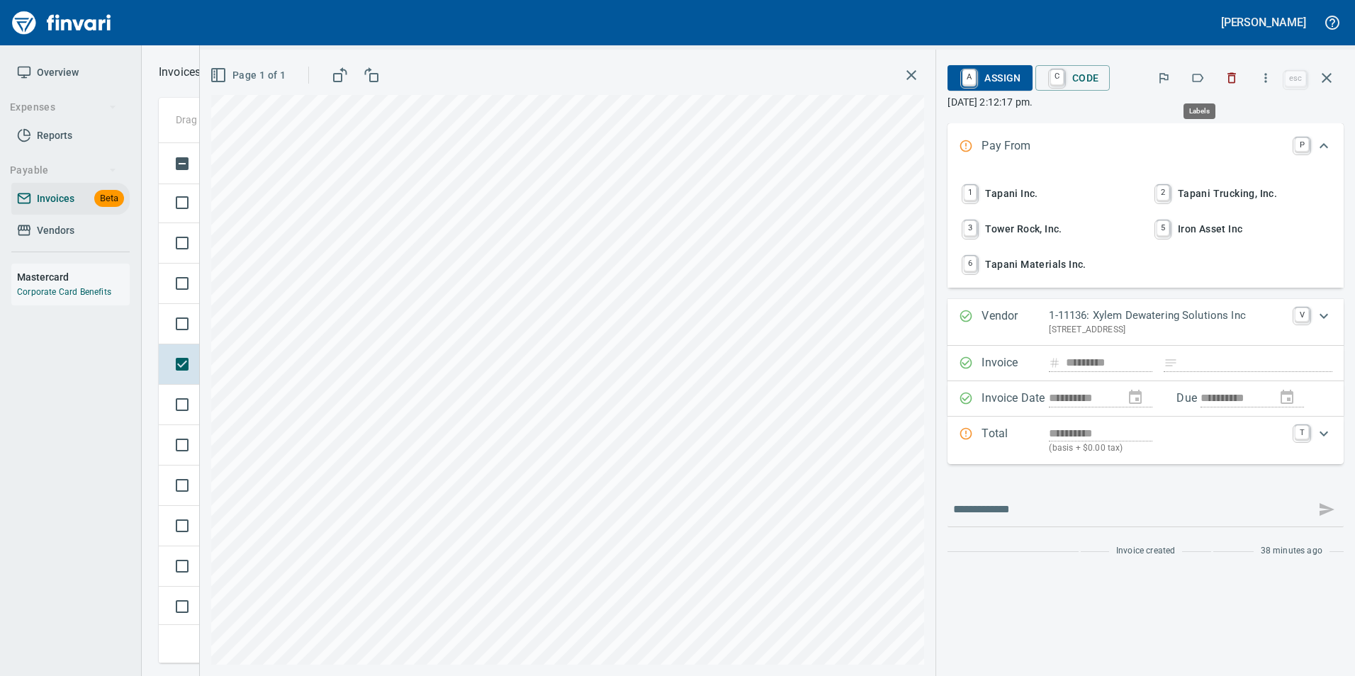
click at [1200, 79] on icon "button" at bounding box center [1198, 78] width 14 height 14
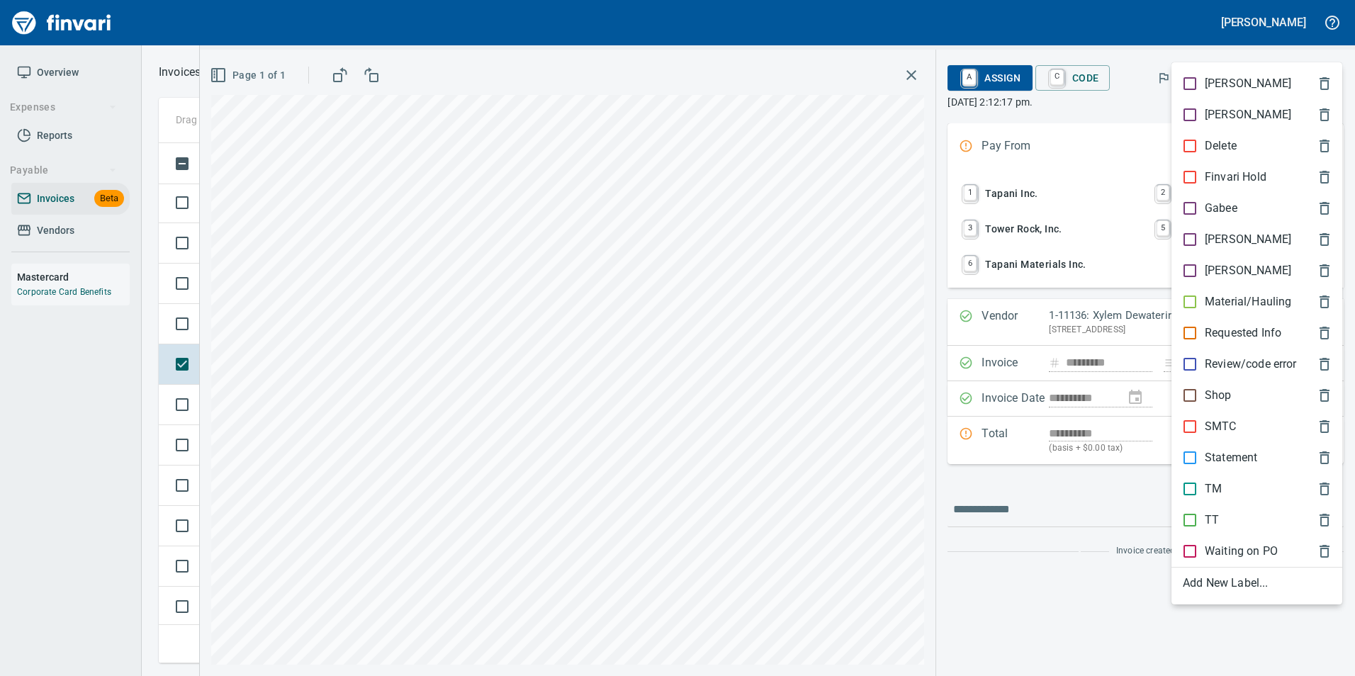
scroll to position [510, 1158]
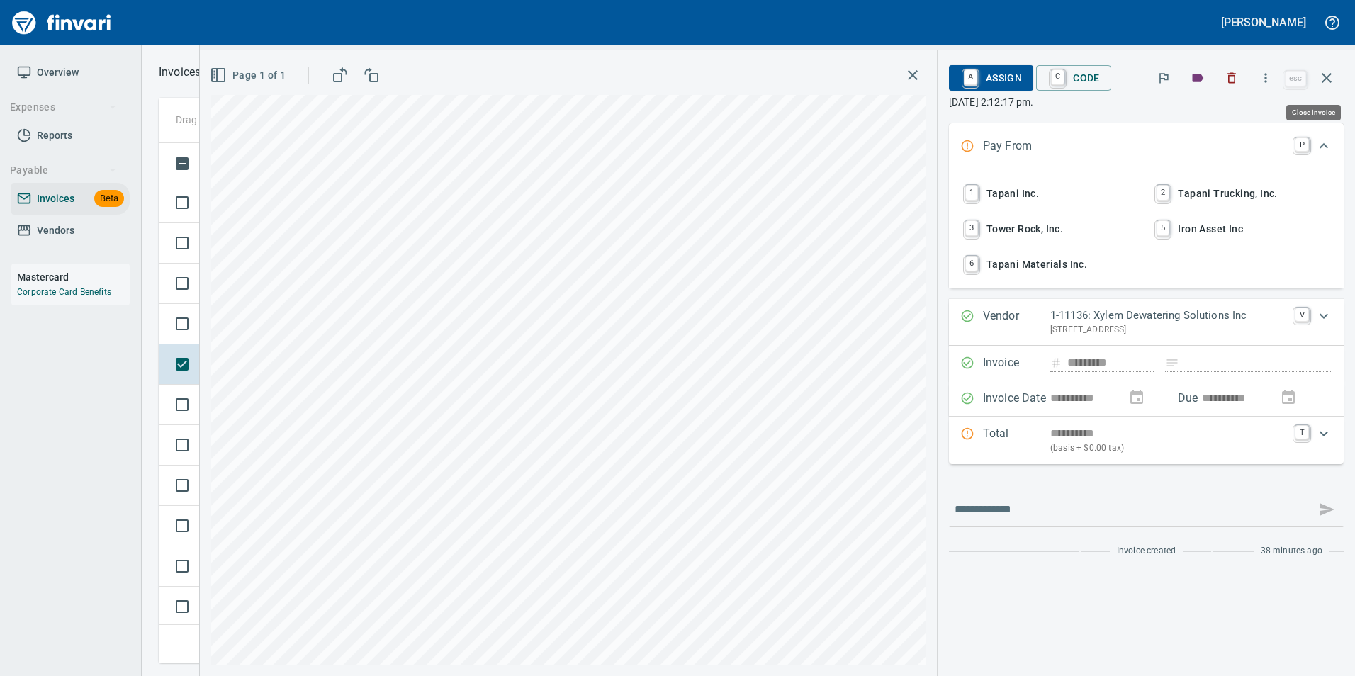
click at [1331, 77] on icon "button" at bounding box center [1327, 77] width 17 height 17
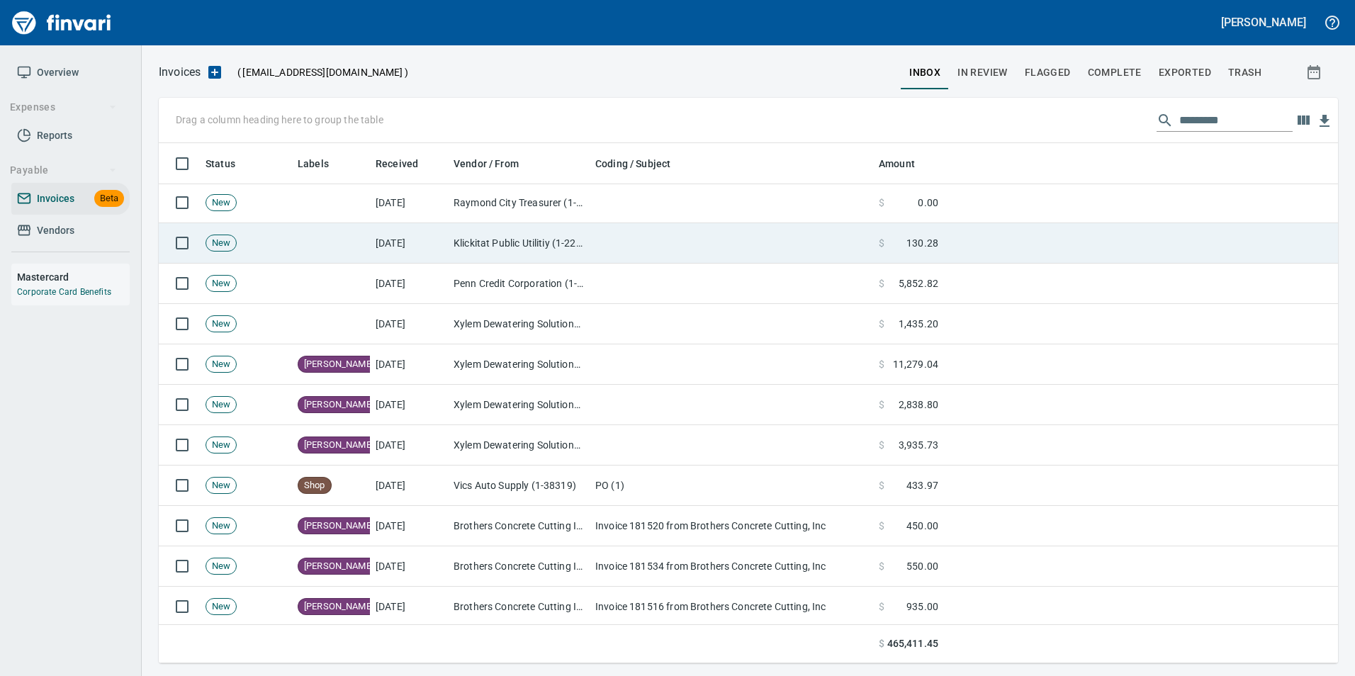
scroll to position [510, 1158]
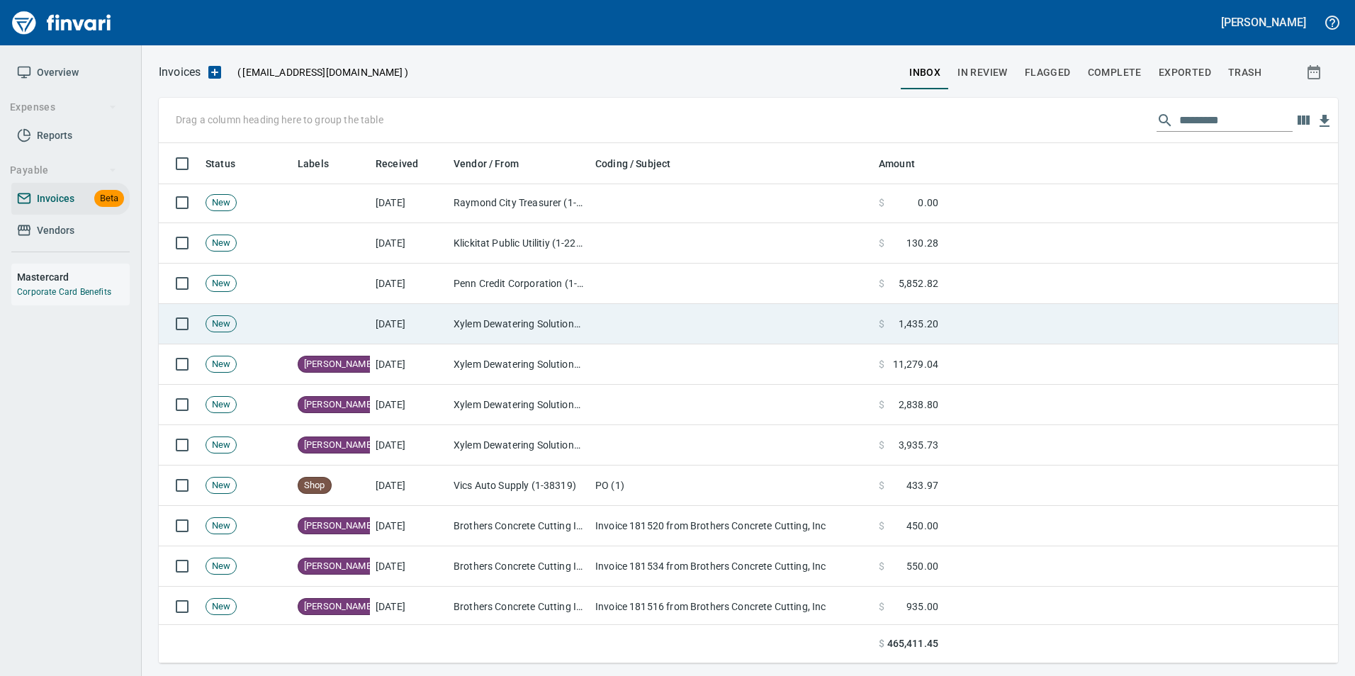
click at [722, 319] on td at bounding box center [732, 324] width 284 height 40
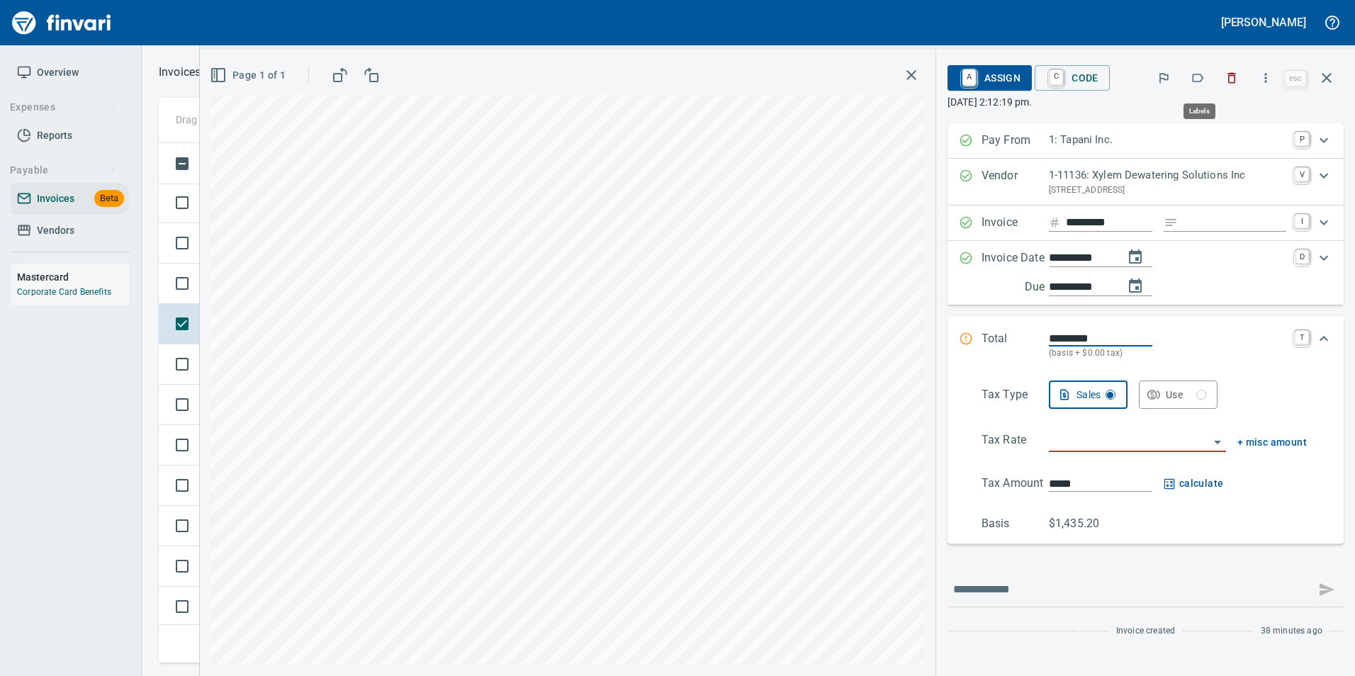
click at [1205, 82] on icon "button" at bounding box center [1198, 78] width 14 height 14
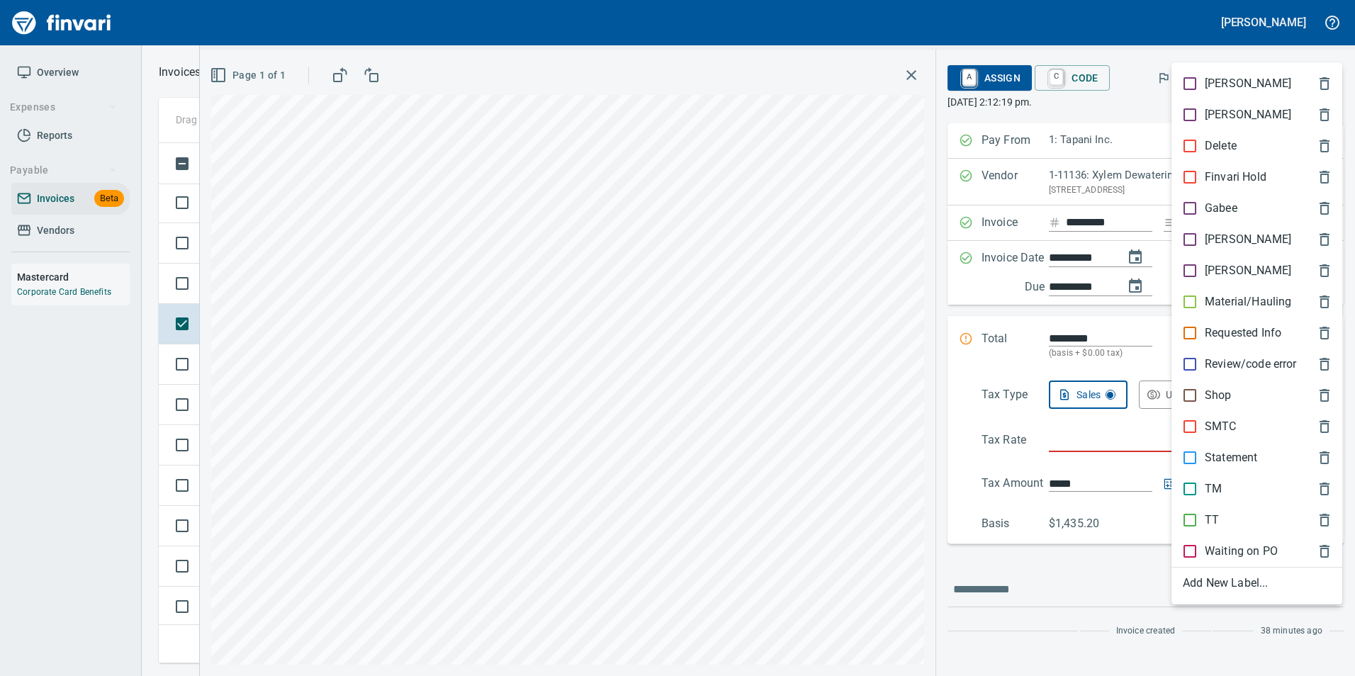
scroll to position [510, 1158]
click at [1208, 242] on p "[PERSON_NAME]" at bounding box center [1248, 239] width 86 height 17
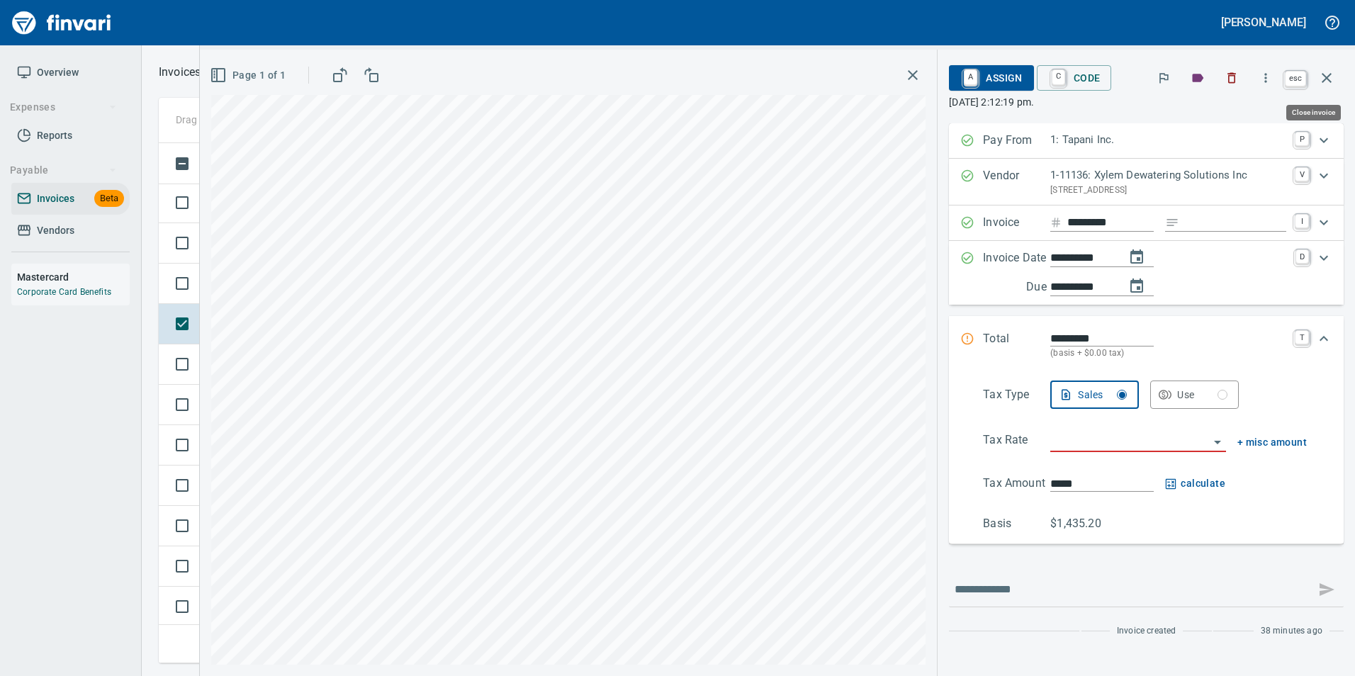
click at [1327, 84] on icon "button" at bounding box center [1327, 77] width 17 height 17
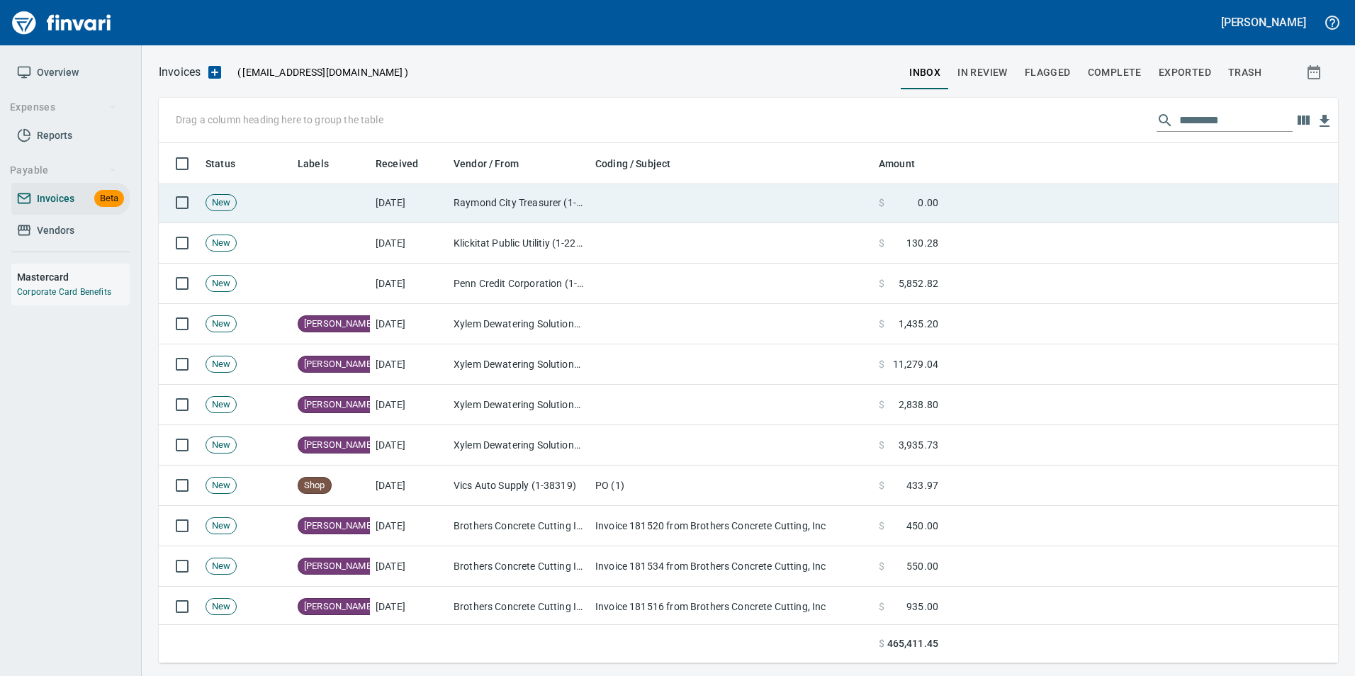
scroll to position [510, 1158]
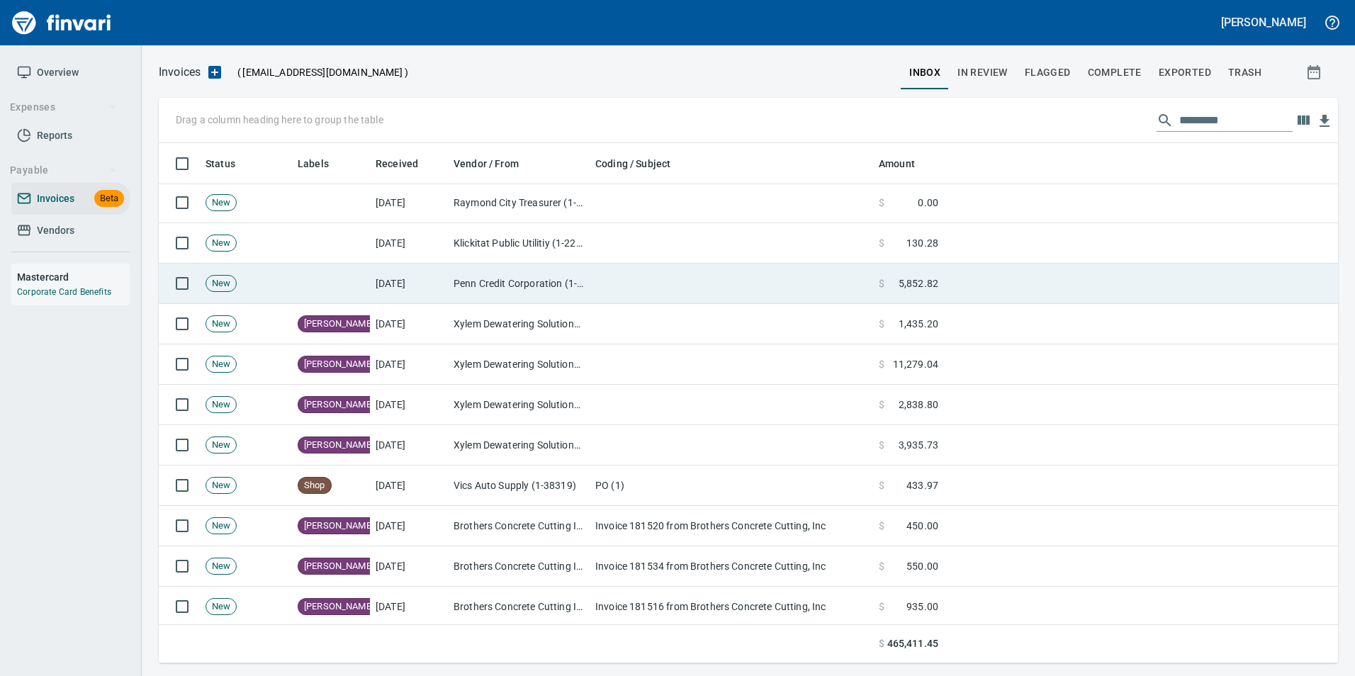
click at [662, 270] on td at bounding box center [732, 284] width 284 height 40
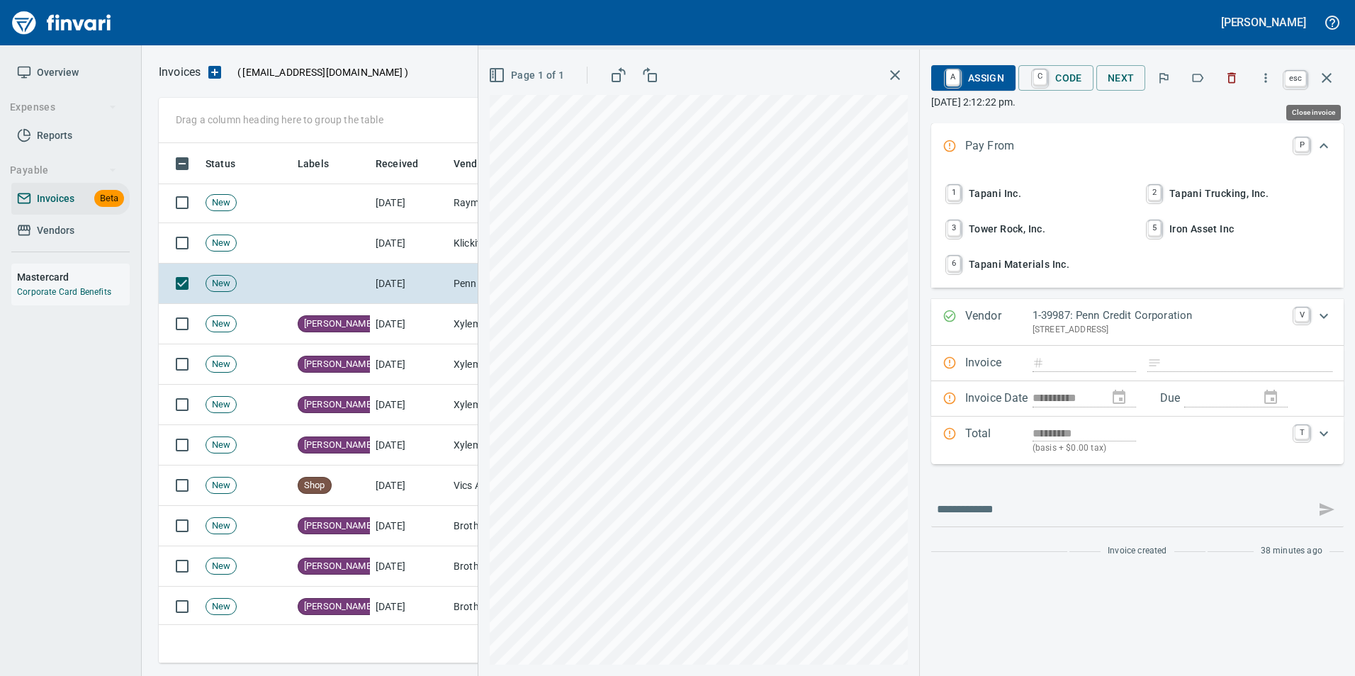
click at [1331, 70] on icon "button" at bounding box center [1327, 77] width 17 height 17
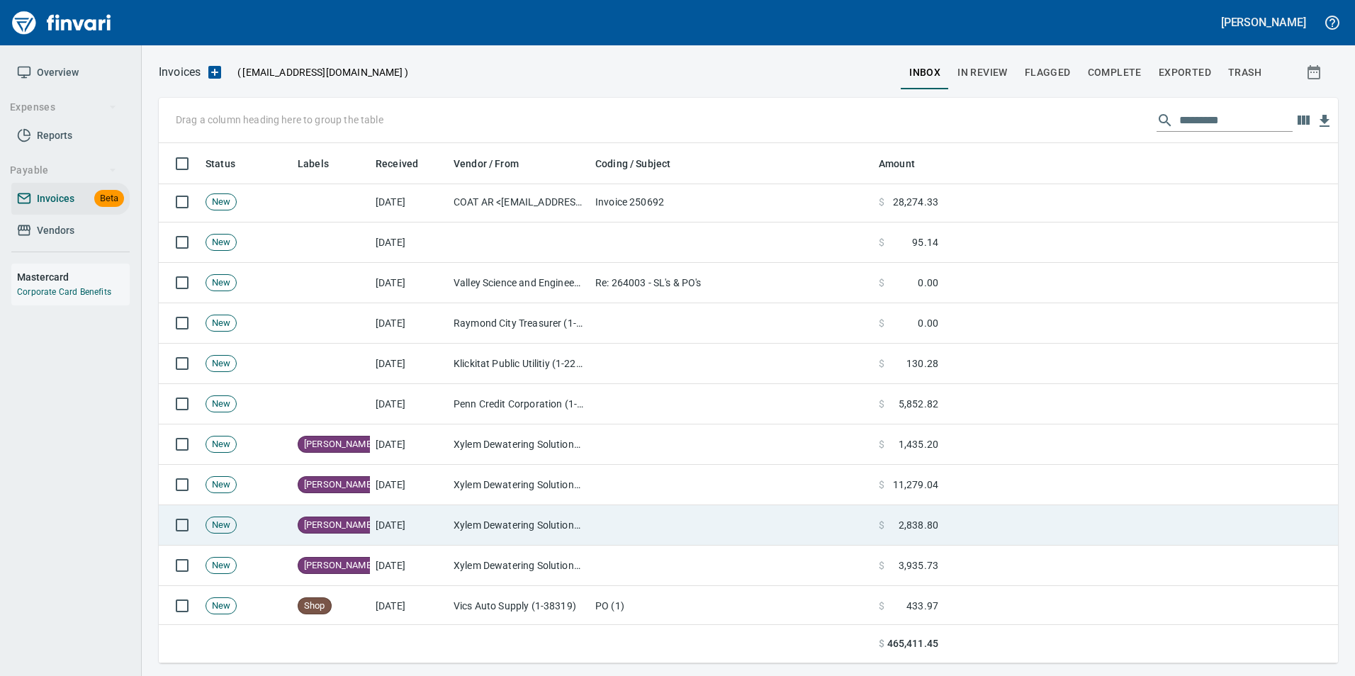
scroll to position [354, 0]
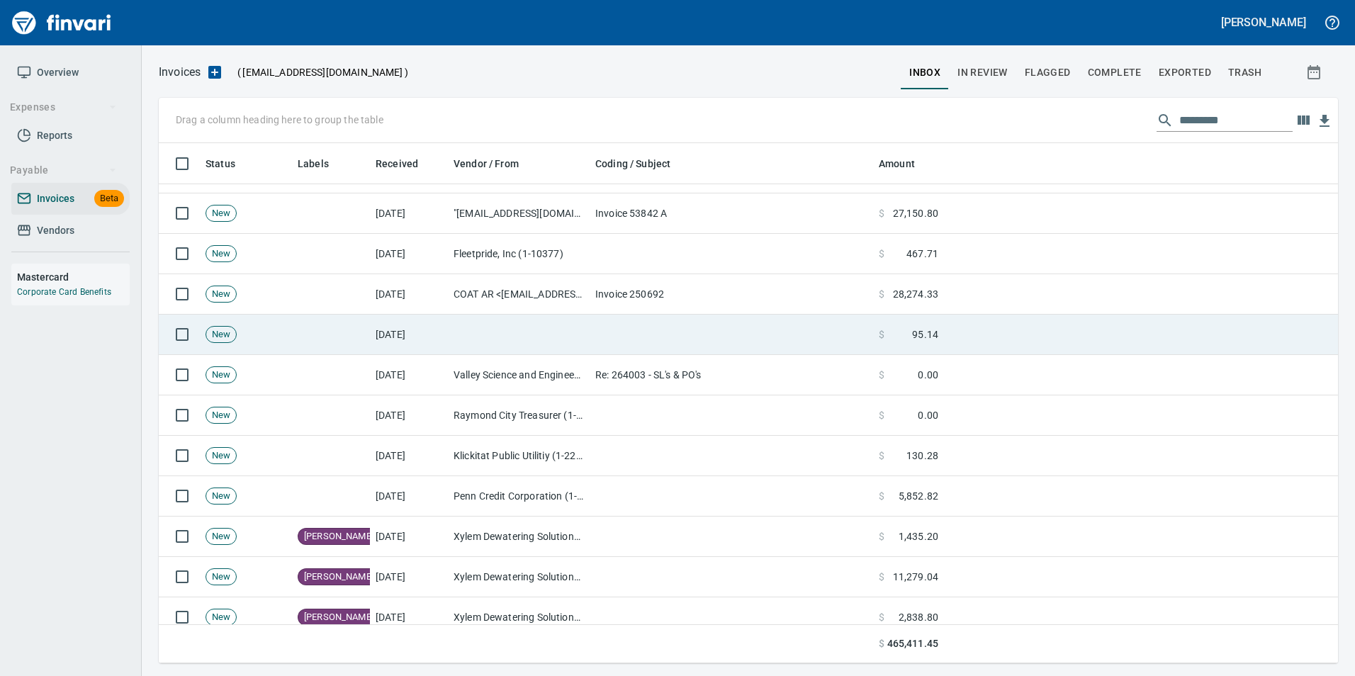
click at [632, 332] on td at bounding box center [732, 335] width 284 height 40
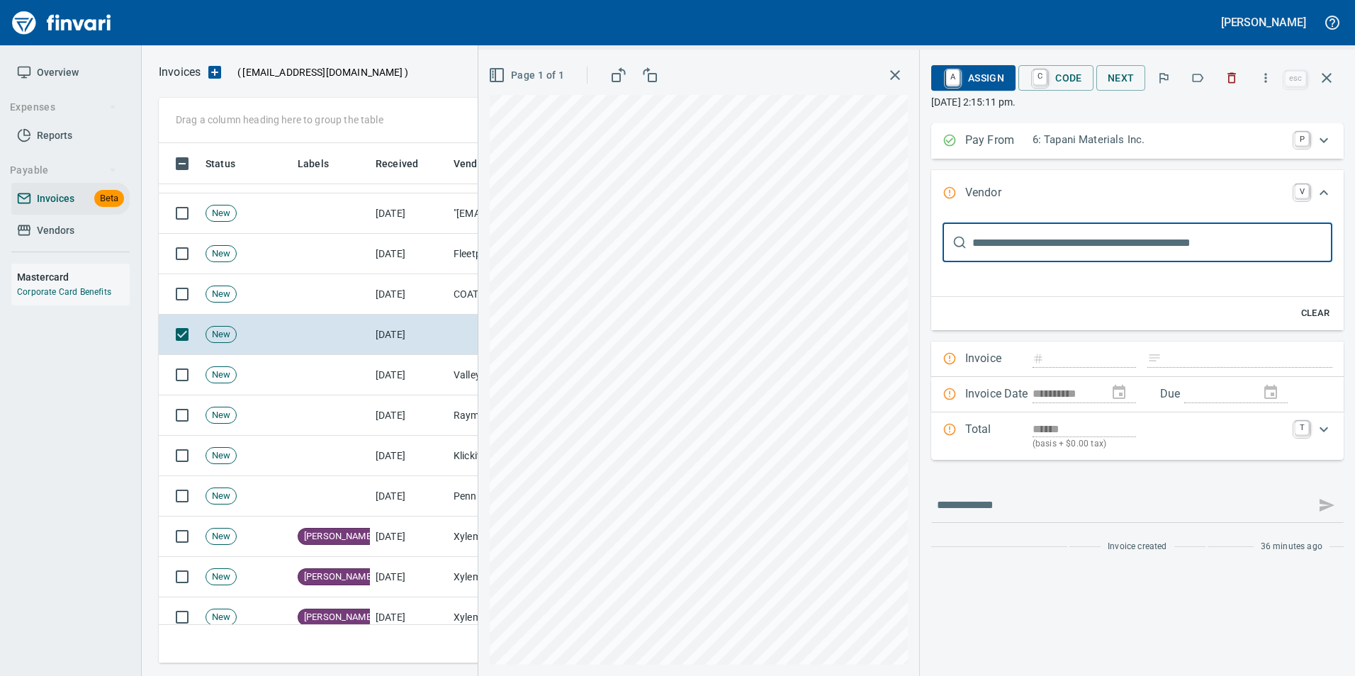
scroll to position [510, 1158]
click at [1200, 82] on icon "button" at bounding box center [1198, 78] width 14 height 14
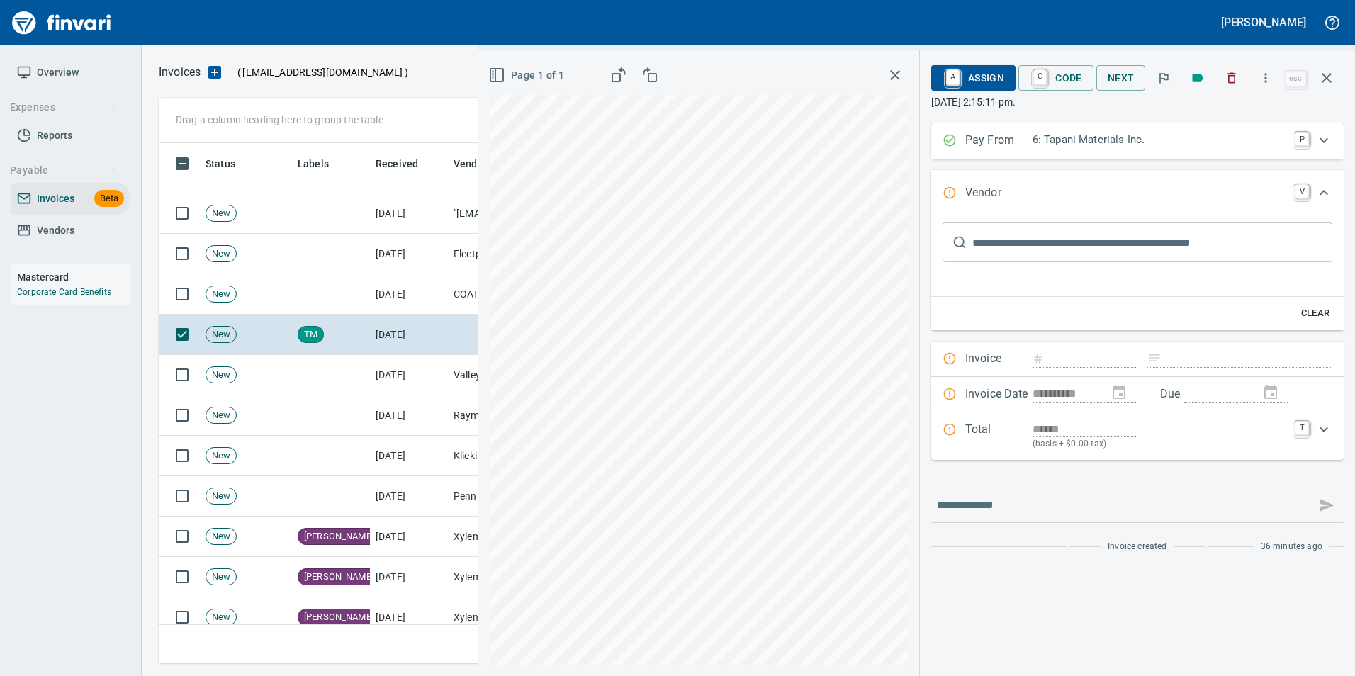
click at [1005, 242] on input "text" at bounding box center [1153, 243] width 360 height 40
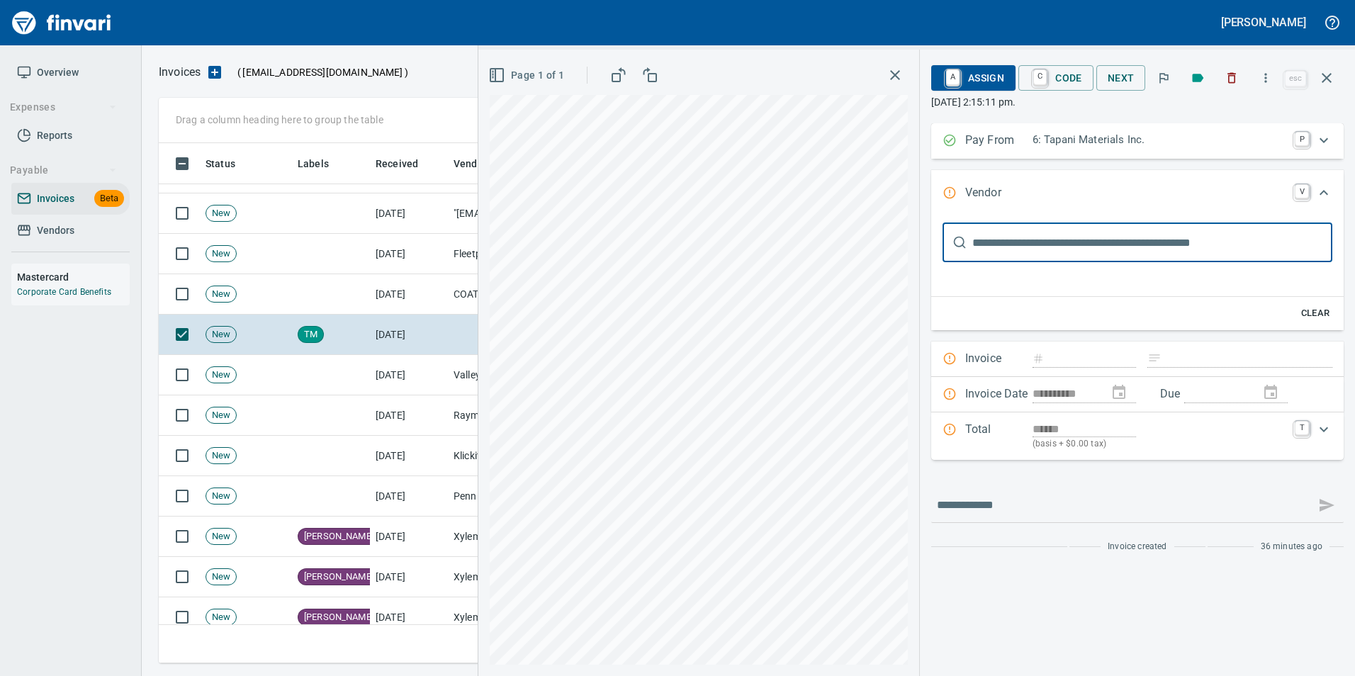
type input "*****"
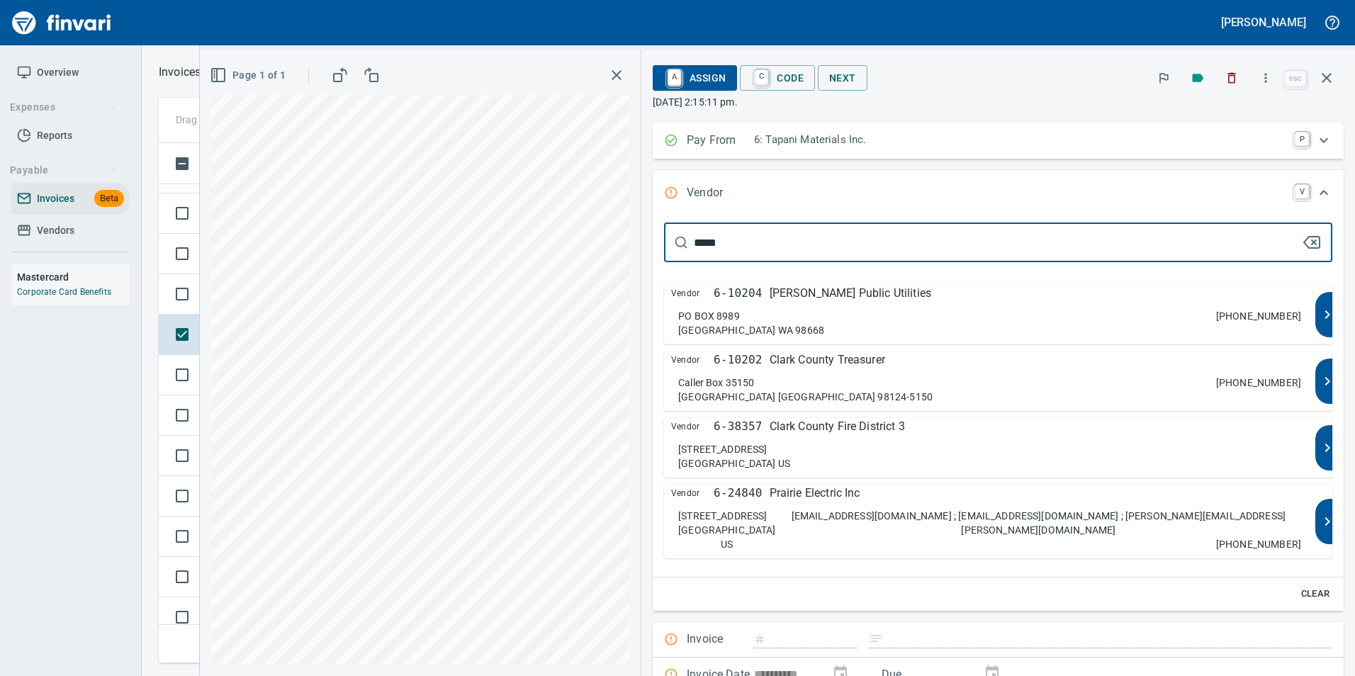
click at [932, 301] on p "Clark Public Utilities" at bounding box center [851, 293] width 162 height 17
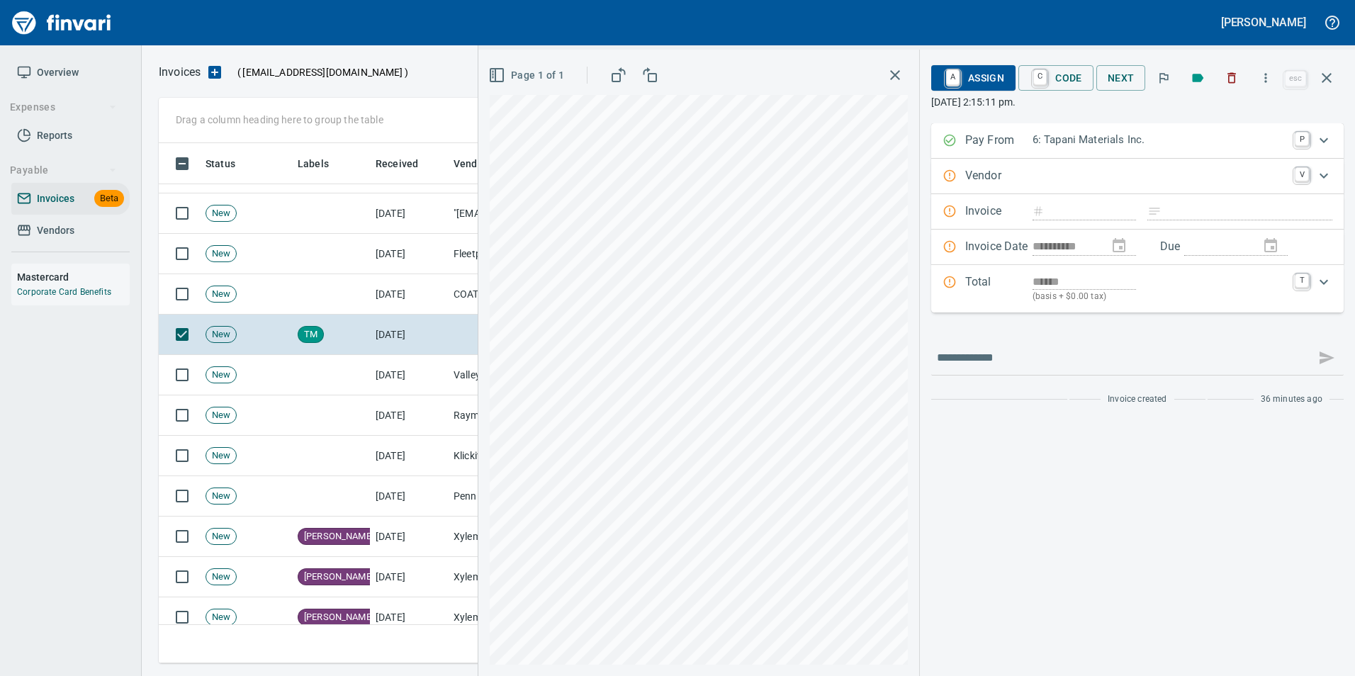
type input "**********"
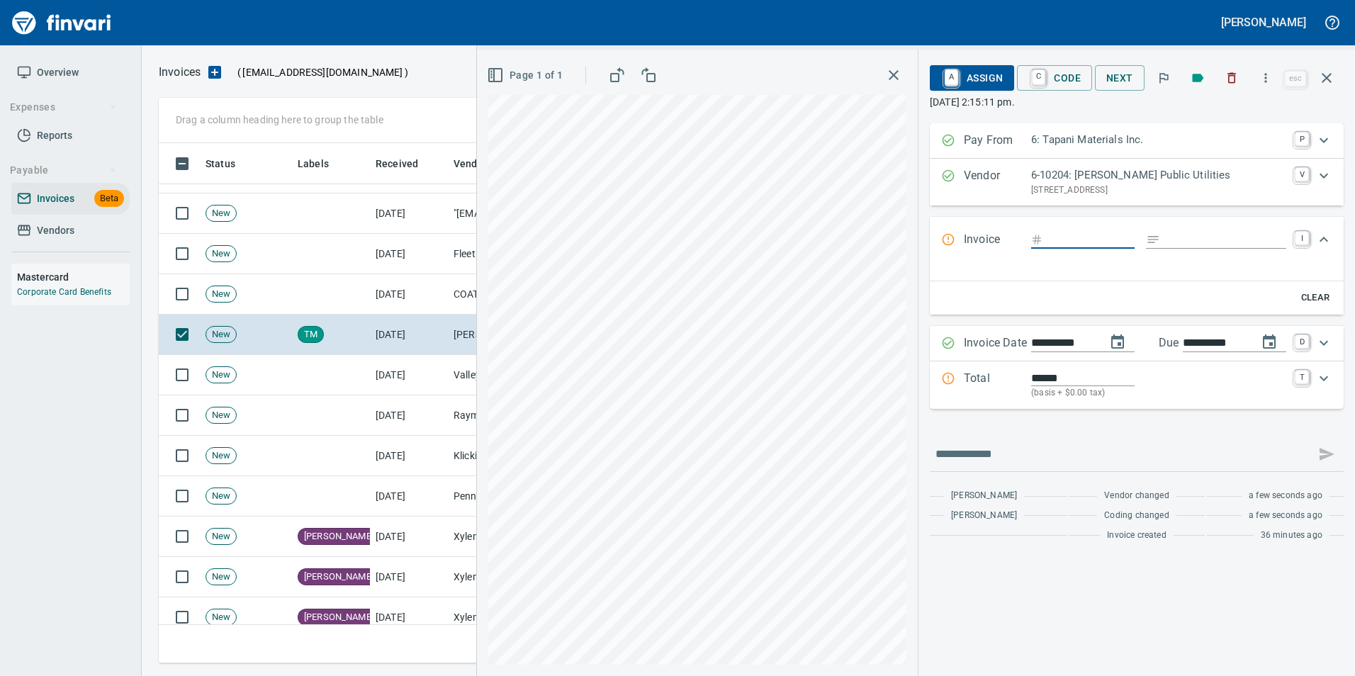
type input "**********"
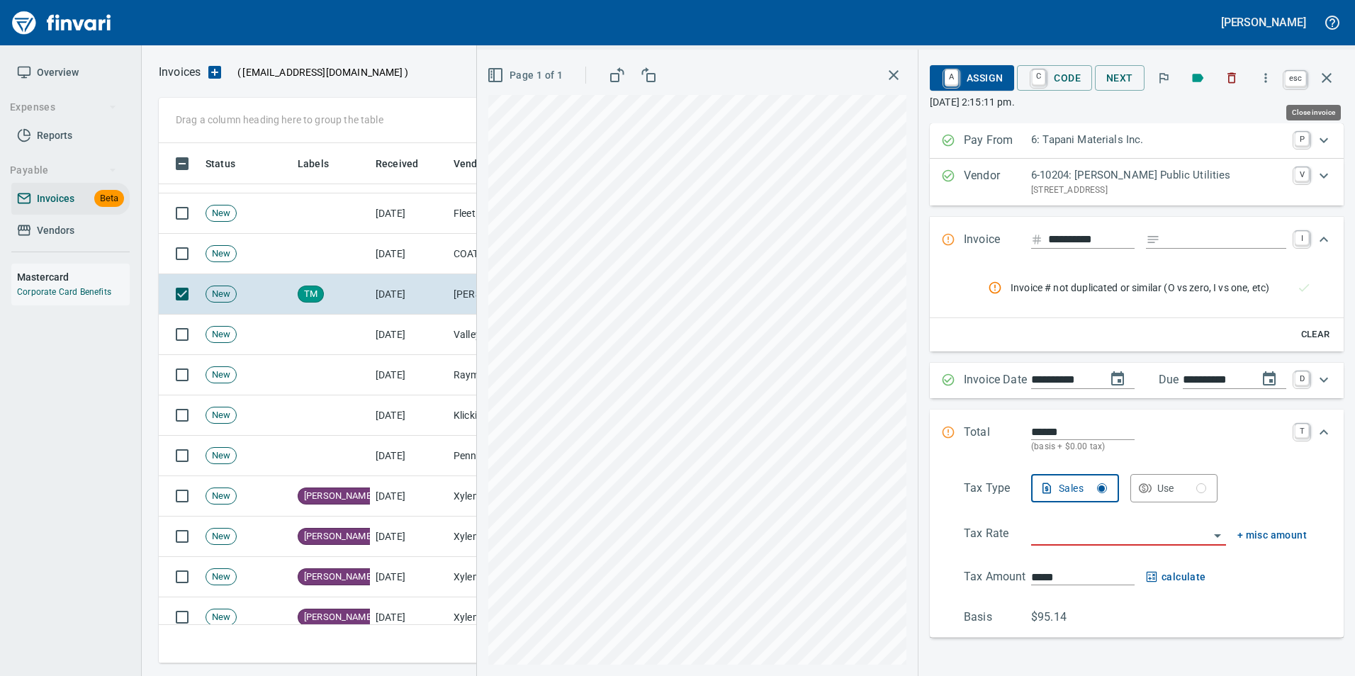
click at [1323, 77] on icon "button" at bounding box center [1327, 77] width 17 height 17
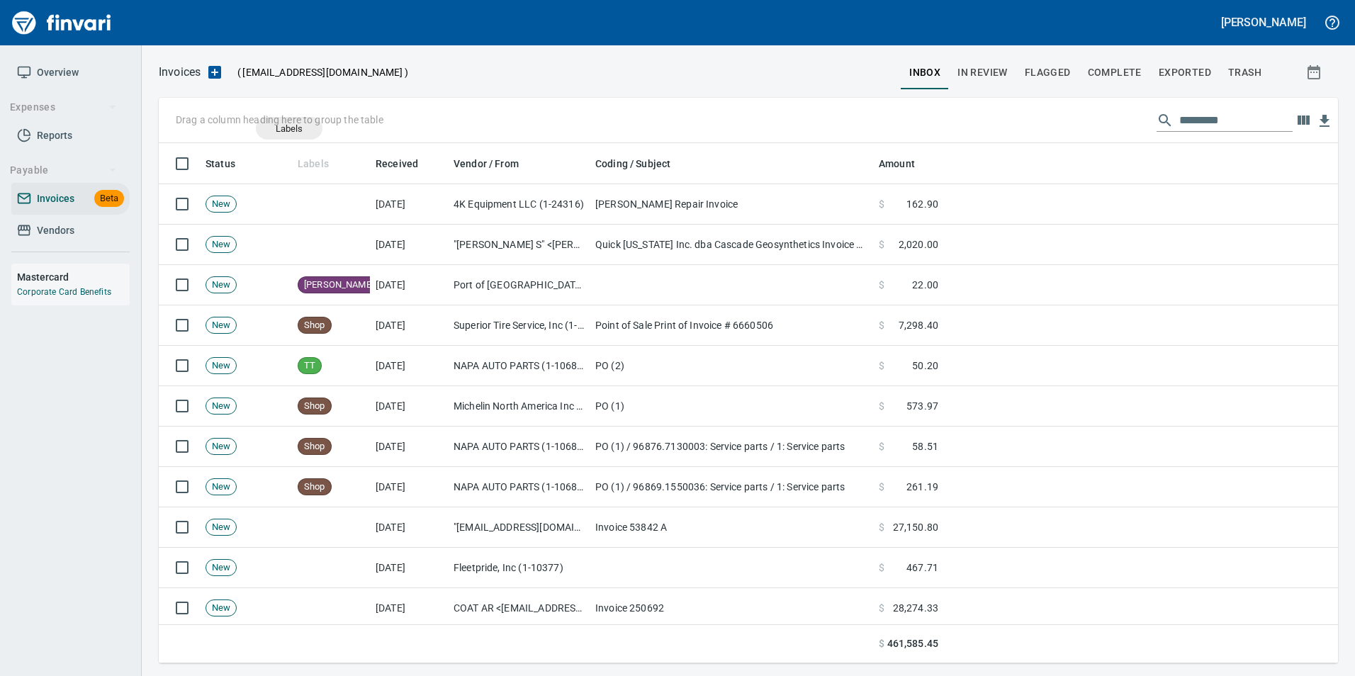
scroll to position [510, 1158]
drag, startPoint x: 303, startPoint y: 158, endPoint x: 279, endPoint y: 120, distance: 44.9
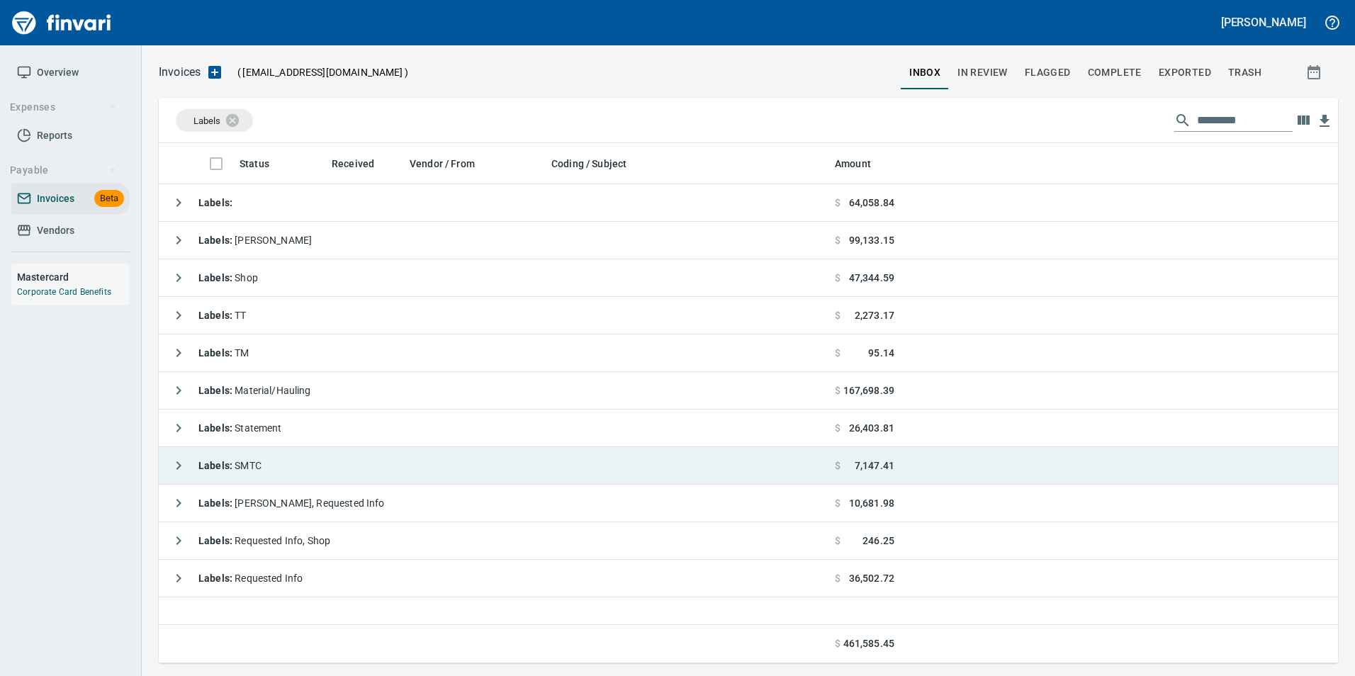
click at [174, 462] on icon "button" at bounding box center [178, 465] width 17 height 17
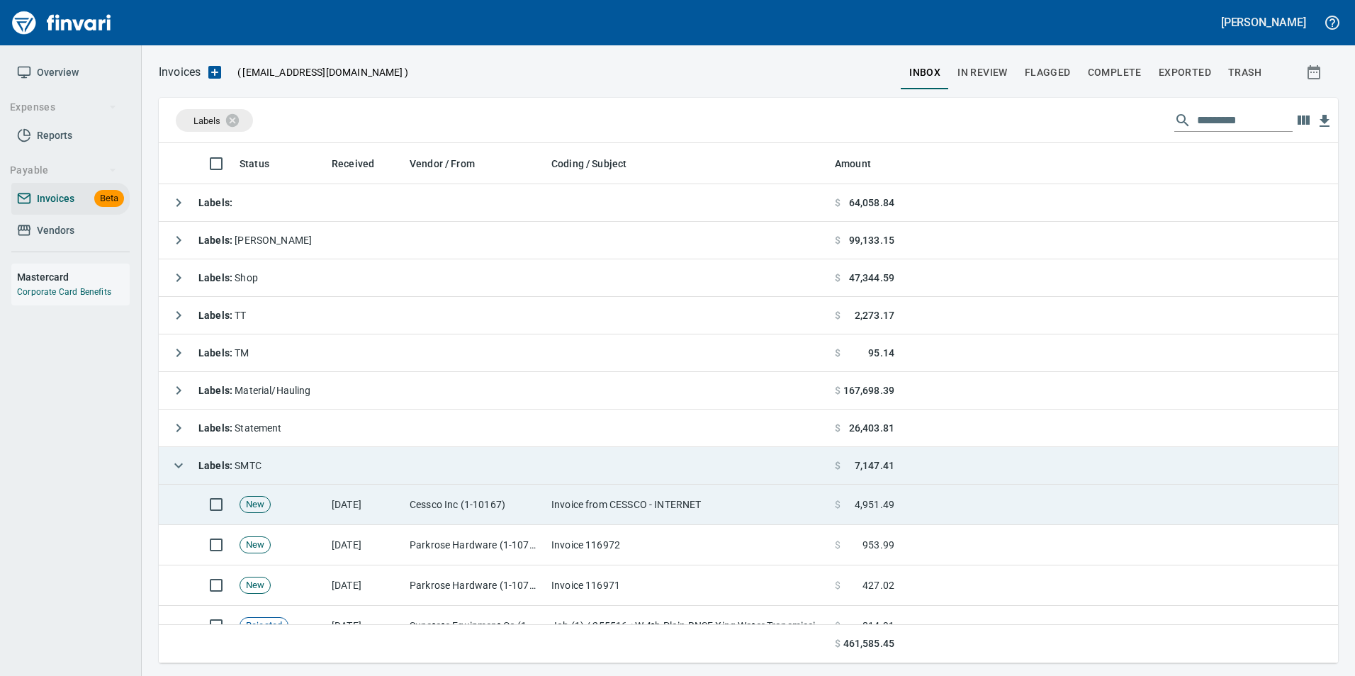
scroll to position [134, 0]
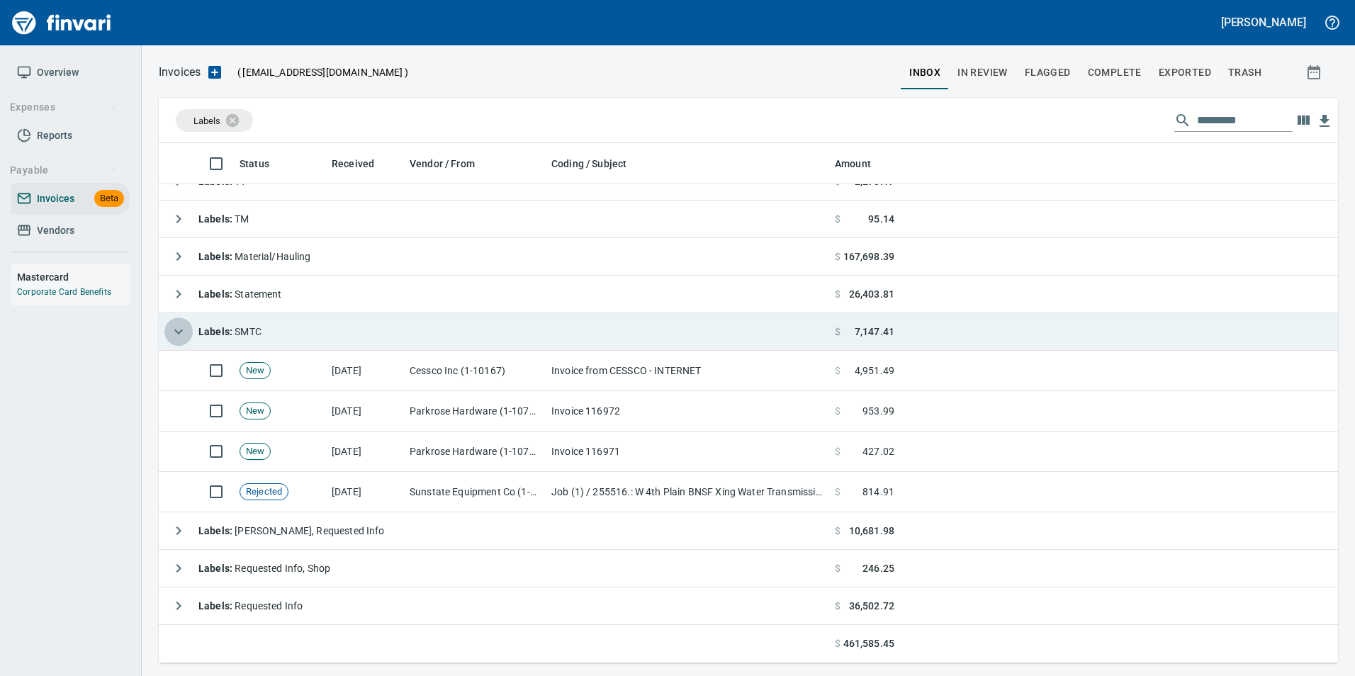
click at [171, 331] on icon "button" at bounding box center [178, 331] width 17 height 17
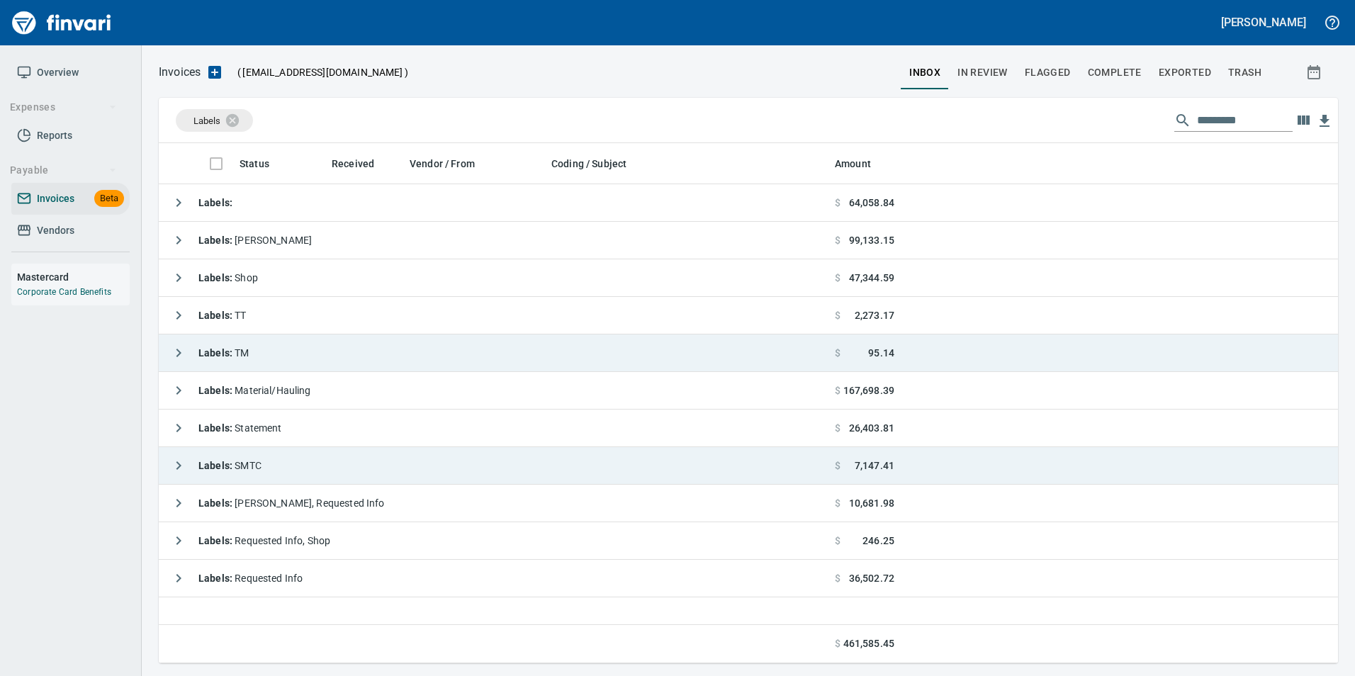
click at [174, 343] on button "button" at bounding box center [178, 353] width 28 height 28
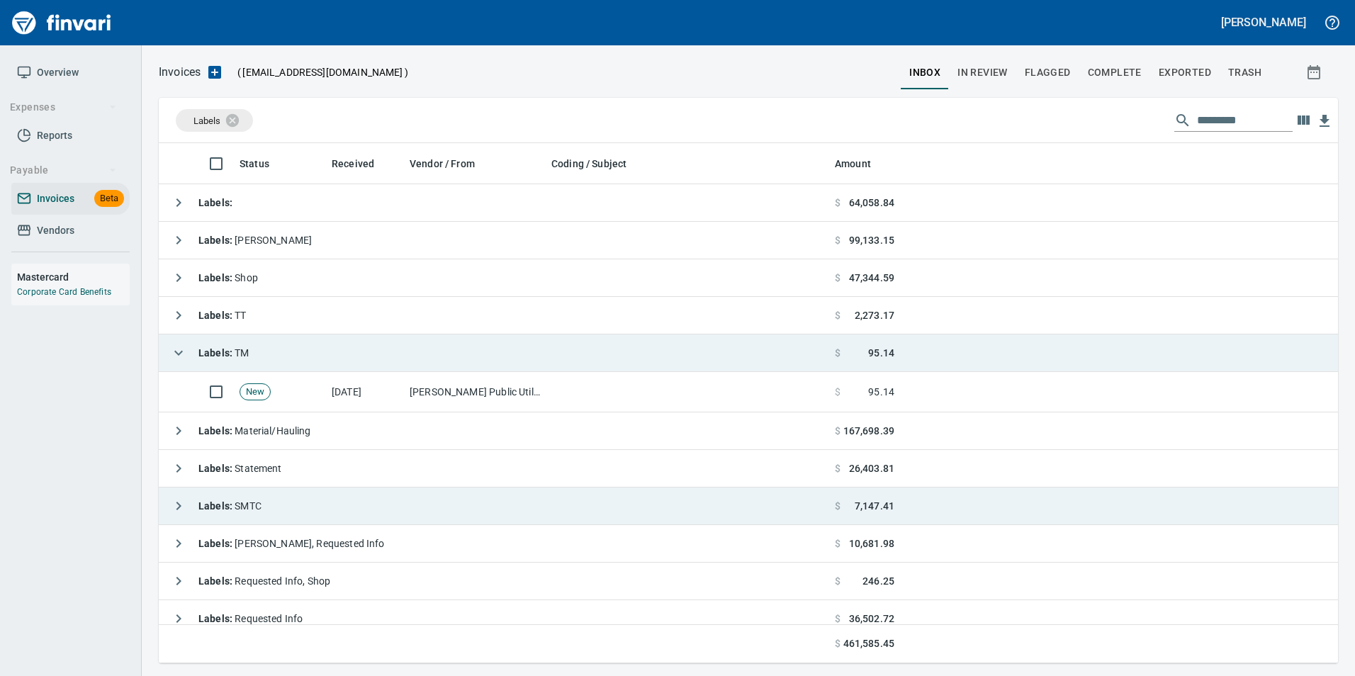
click at [174, 343] on button "button" at bounding box center [178, 353] width 28 height 28
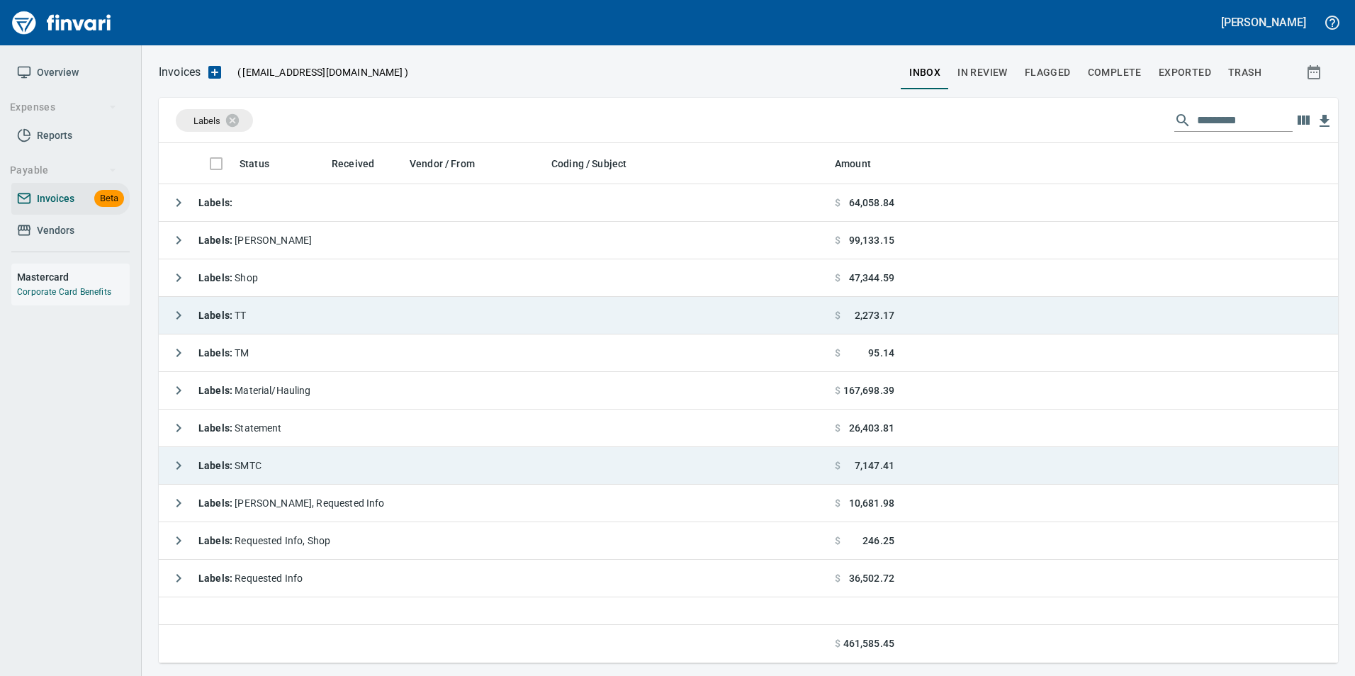
click at [170, 311] on icon "button" at bounding box center [178, 315] width 17 height 17
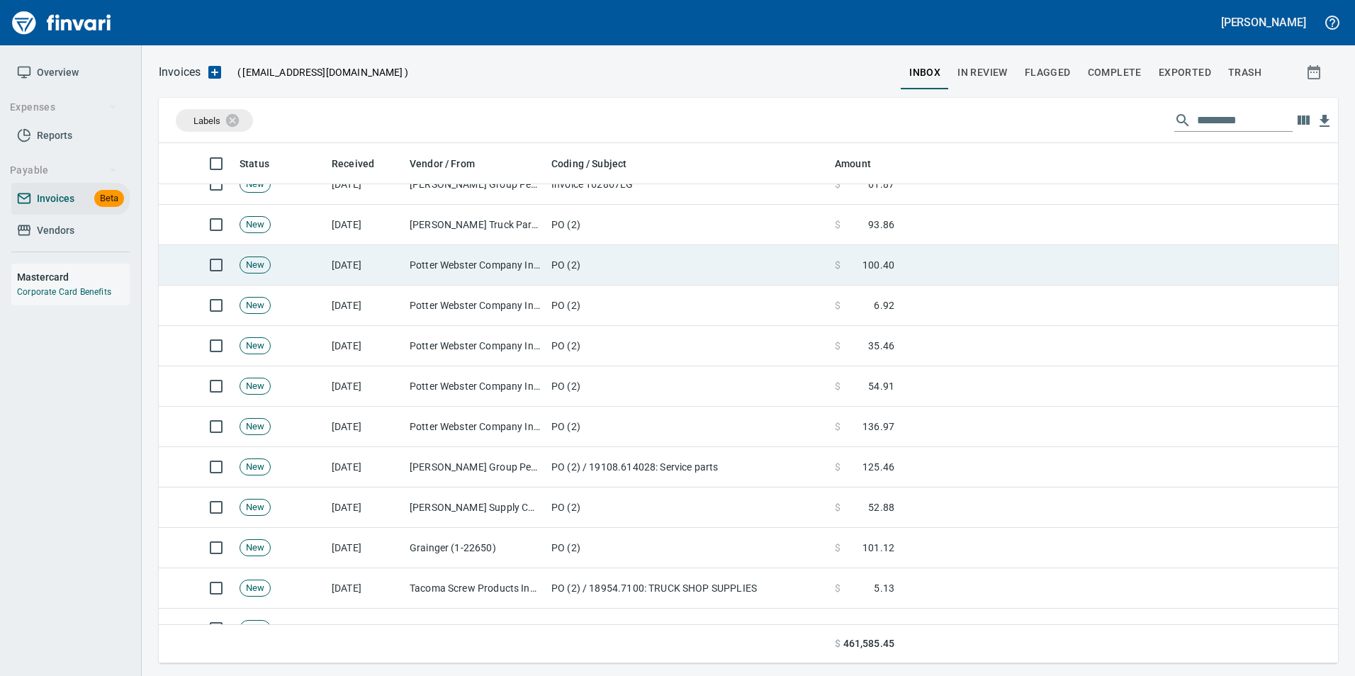
scroll to position [213, 0]
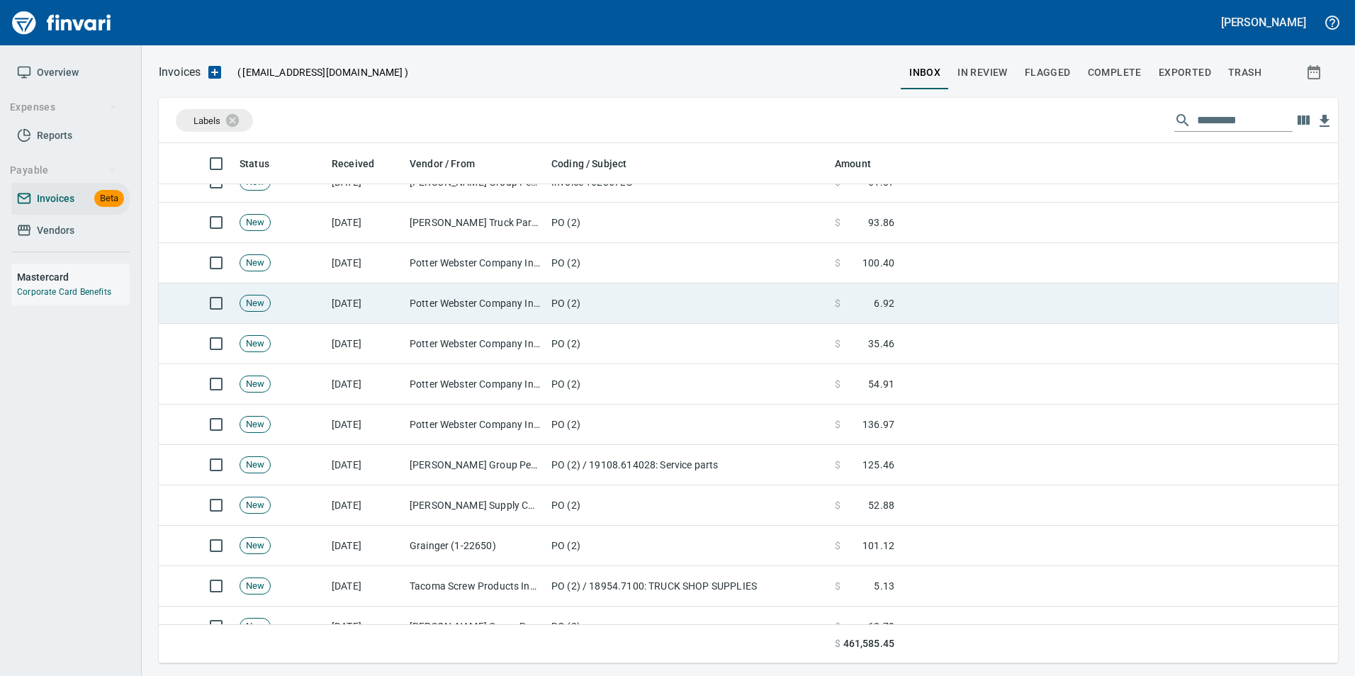
click at [494, 310] on td "Potter Webster Company Inc (1-10818)" at bounding box center [475, 304] width 142 height 40
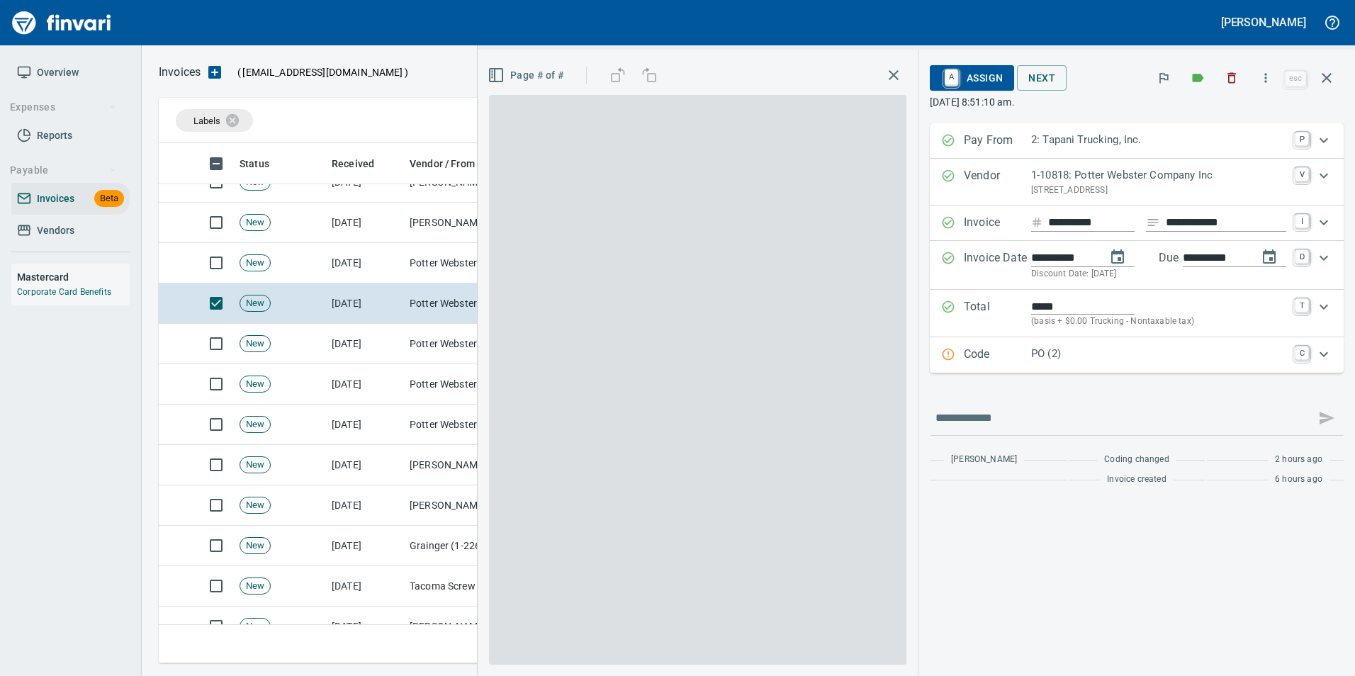
scroll to position [510, 1158]
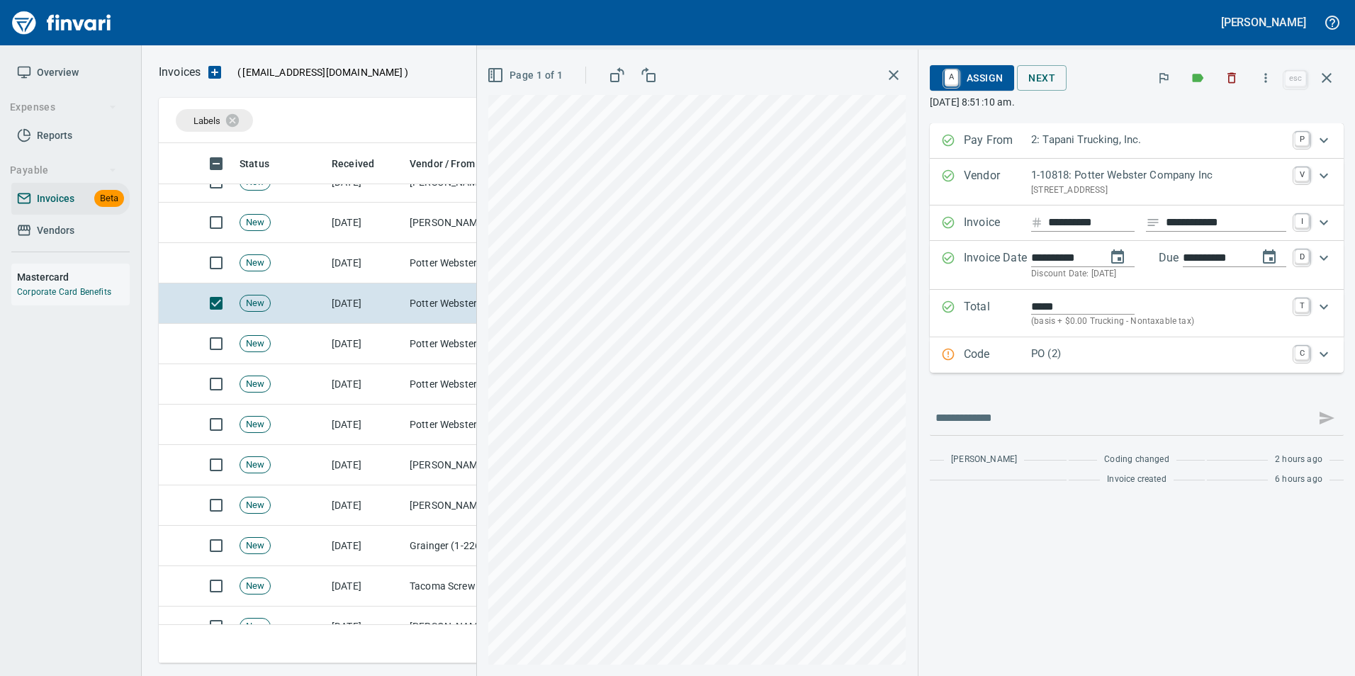
click at [1020, 353] on p "Code" at bounding box center [997, 355] width 67 height 18
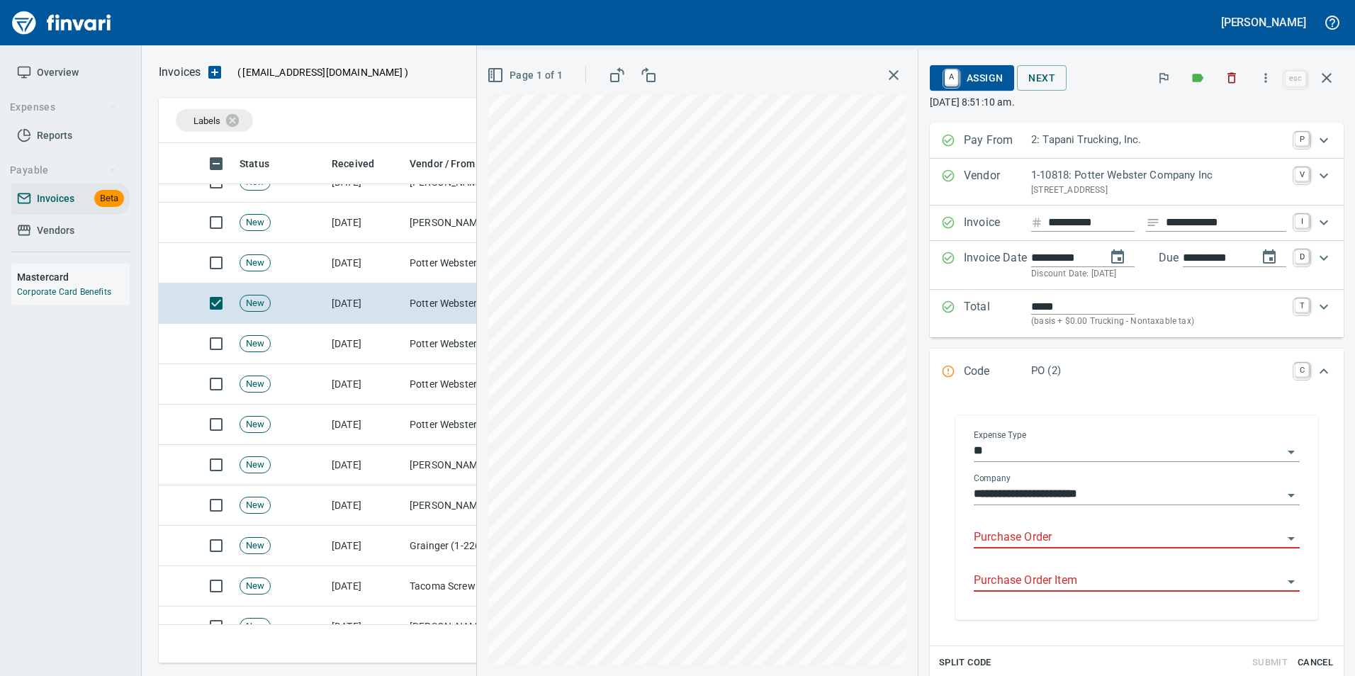
click at [990, 535] on input "Purchase Order" at bounding box center [1128, 538] width 309 height 20
type input "**********"
click at [1326, 79] on icon "button" at bounding box center [1327, 78] width 10 height 10
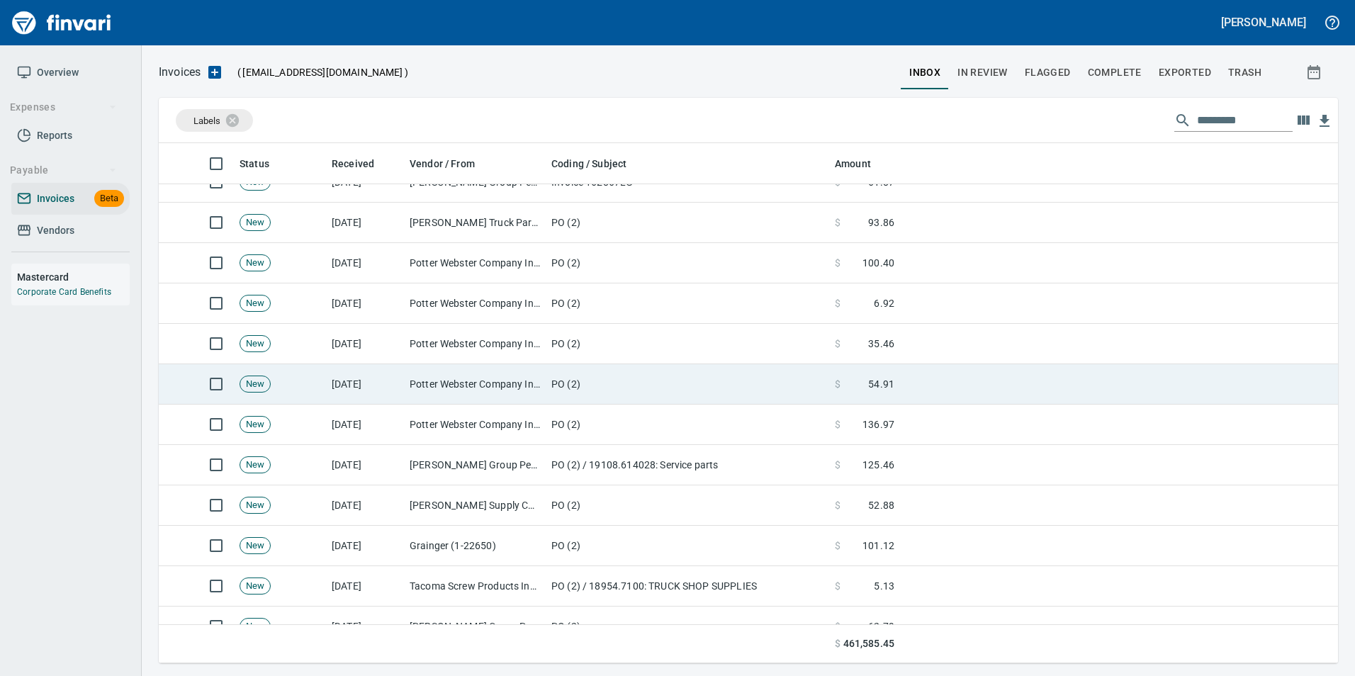
scroll to position [510, 1158]
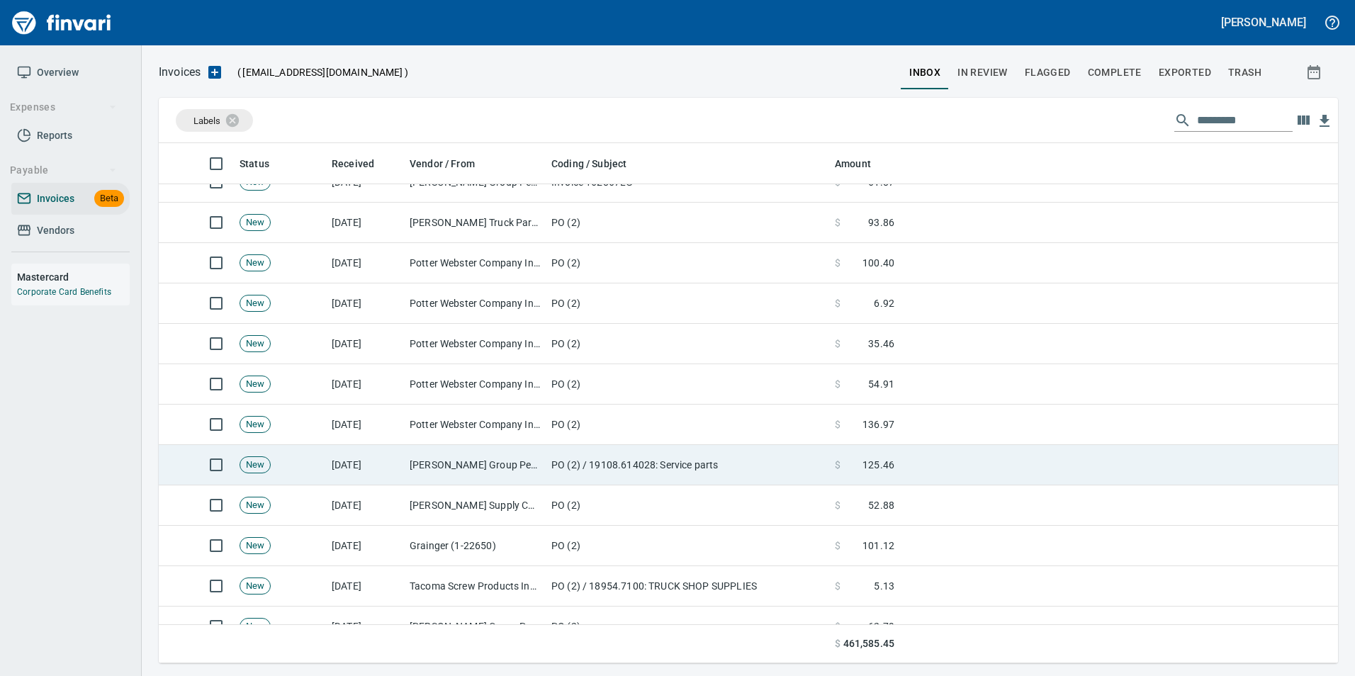
click at [396, 466] on td "[DATE]" at bounding box center [365, 465] width 78 height 40
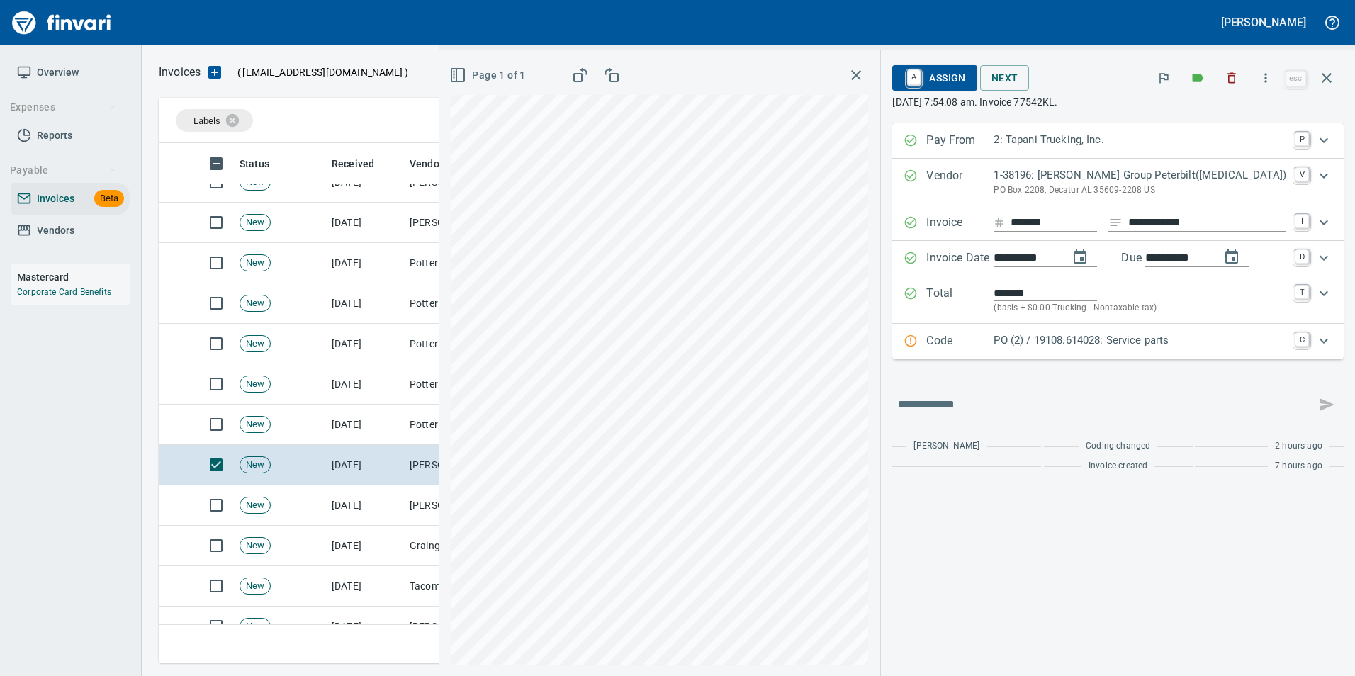
click at [1076, 341] on p "PO (2) / 19108.614028: Service parts" at bounding box center [1140, 340] width 293 height 16
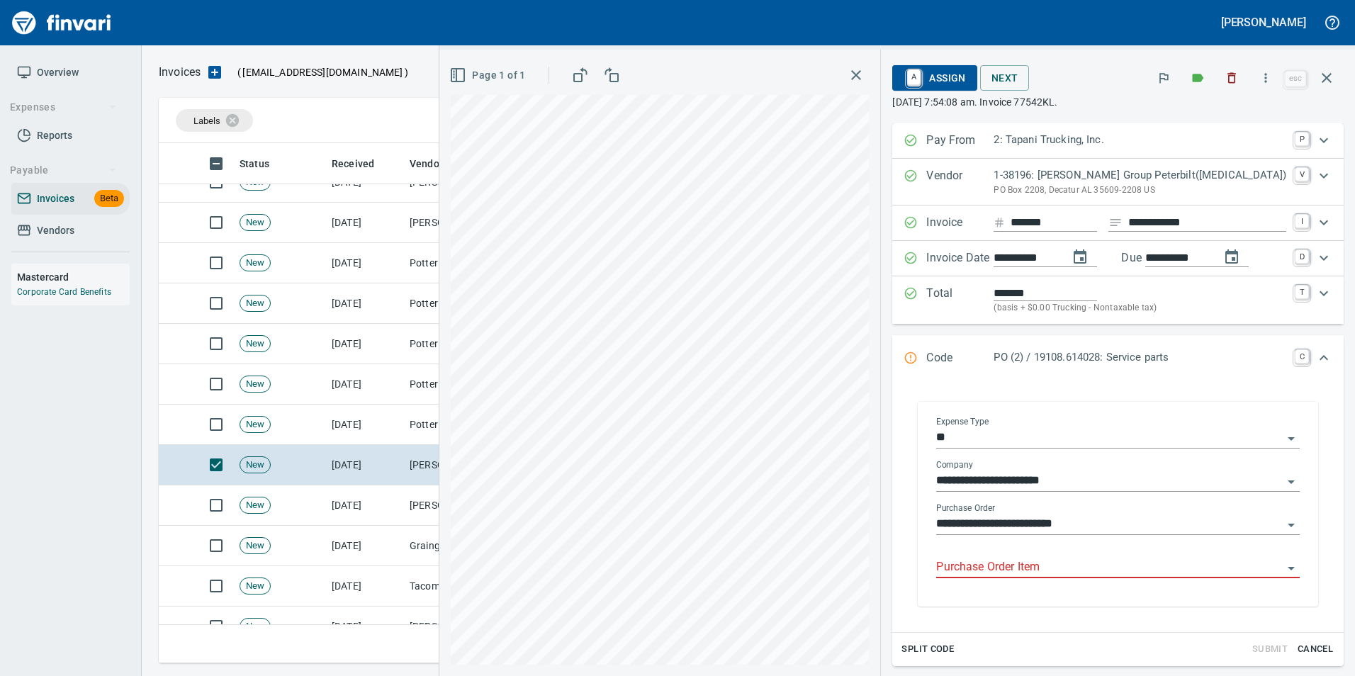
click at [1022, 569] on input "Purchase Order Item" at bounding box center [1109, 568] width 347 height 20
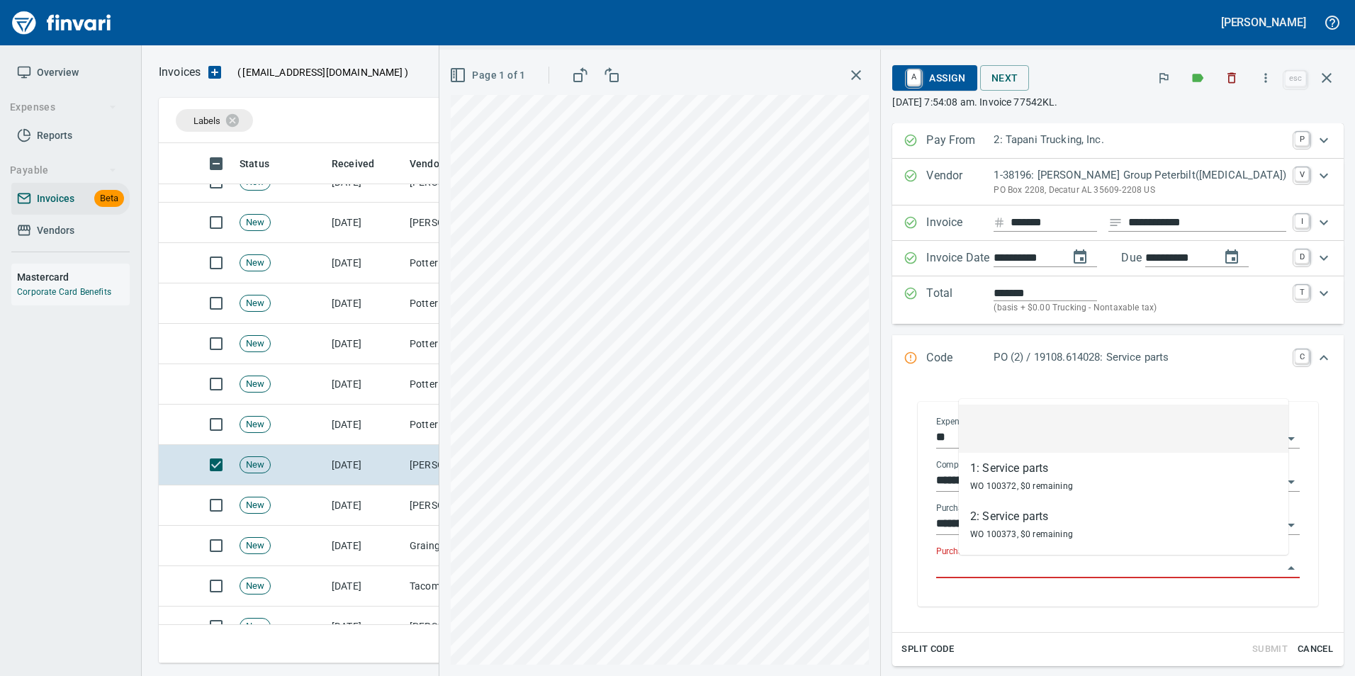
scroll to position [510, 1158]
click at [1010, 417] on li at bounding box center [1124, 429] width 330 height 48
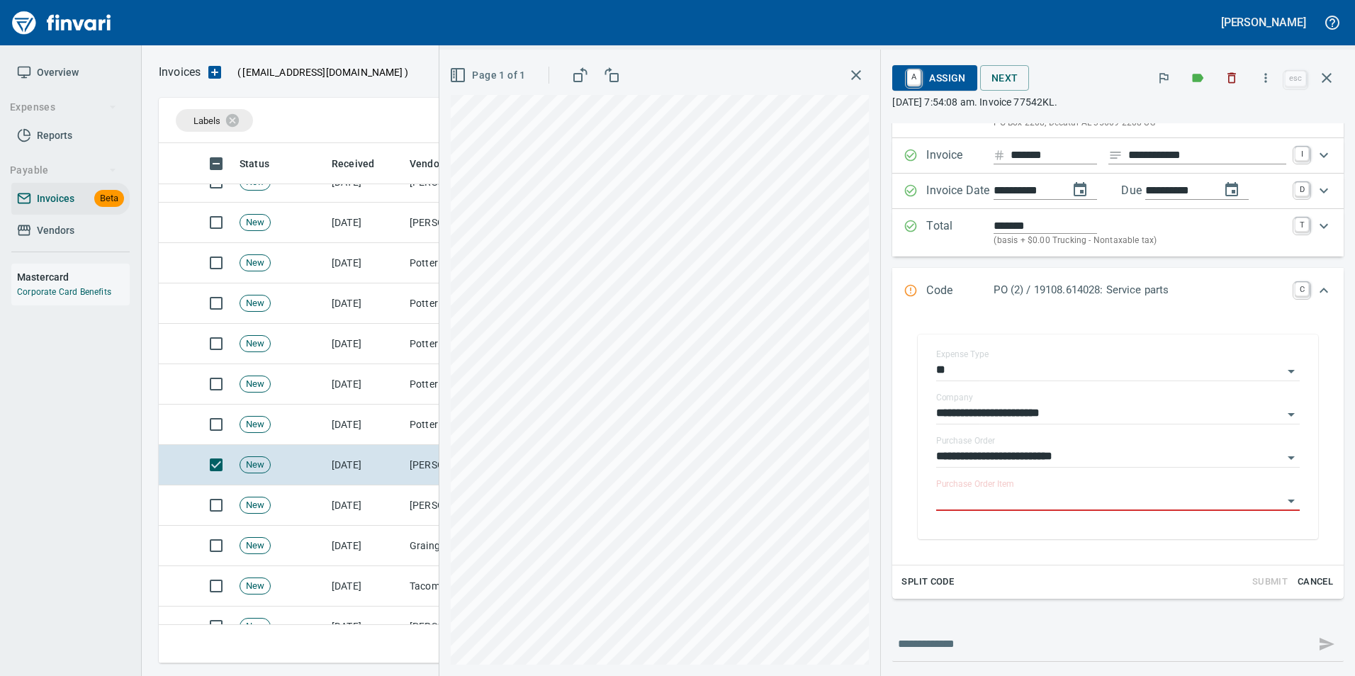
scroll to position [121, 0]
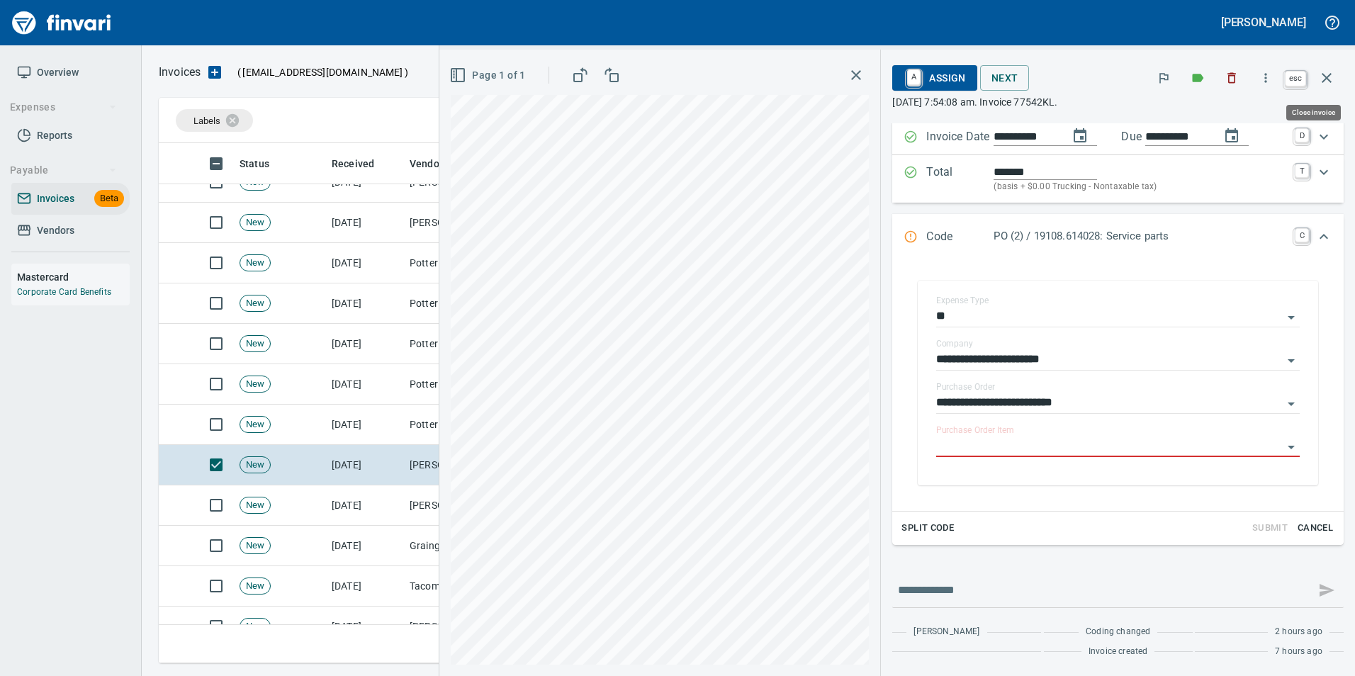
click at [1337, 76] on button "button" at bounding box center [1327, 78] width 34 height 34
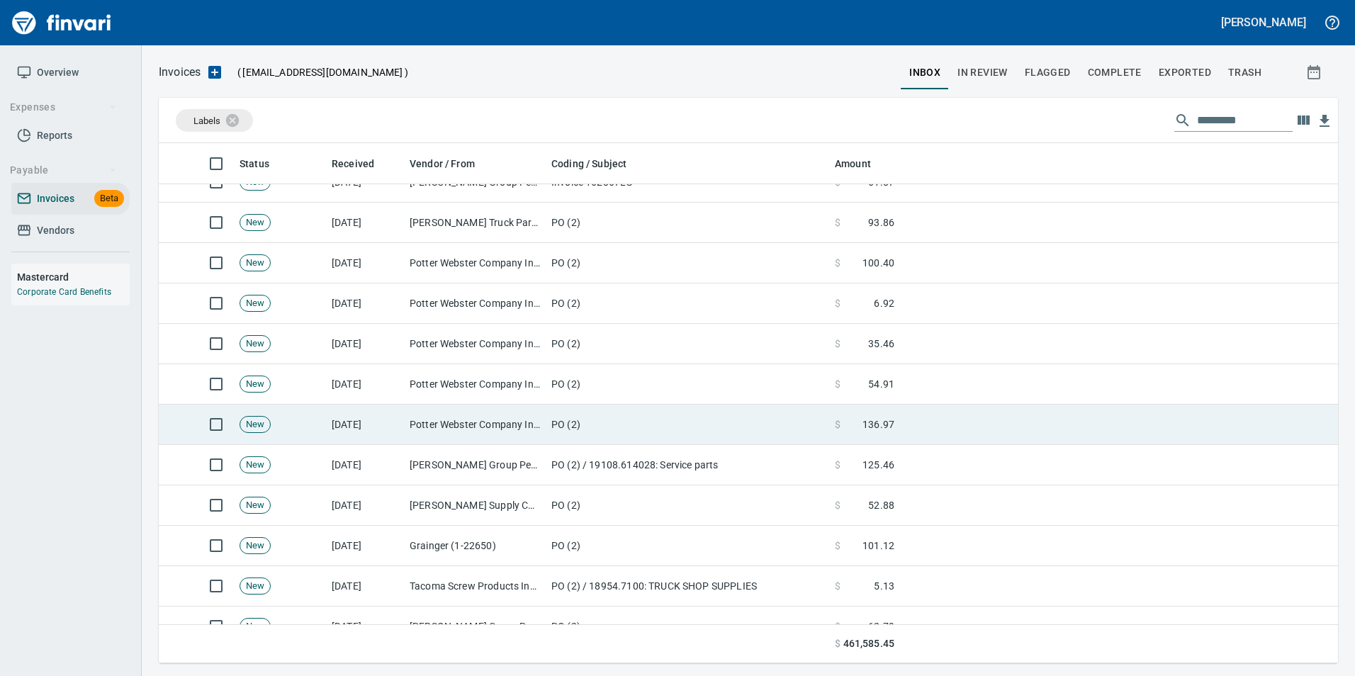
scroll to position [510, 1158]
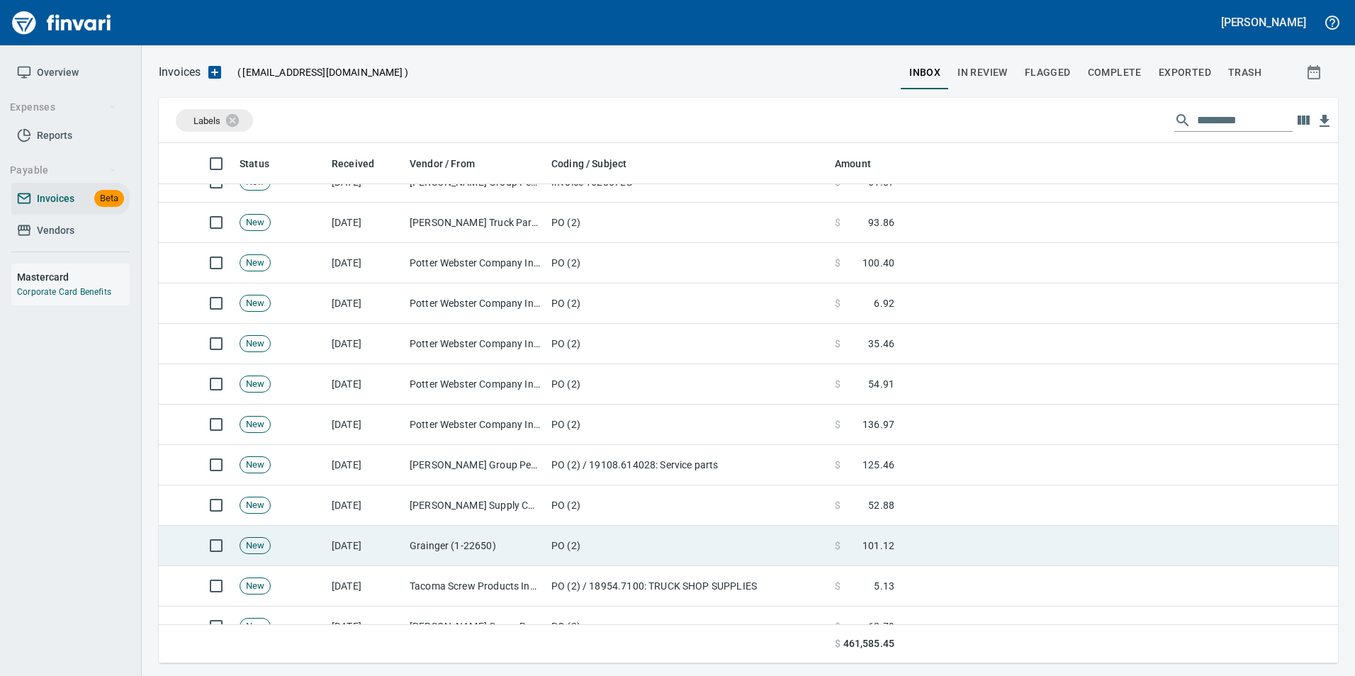
click at [516, 555] on td "Grainger (1-22650)" at bounding box center [475, 546] width 142 height 40
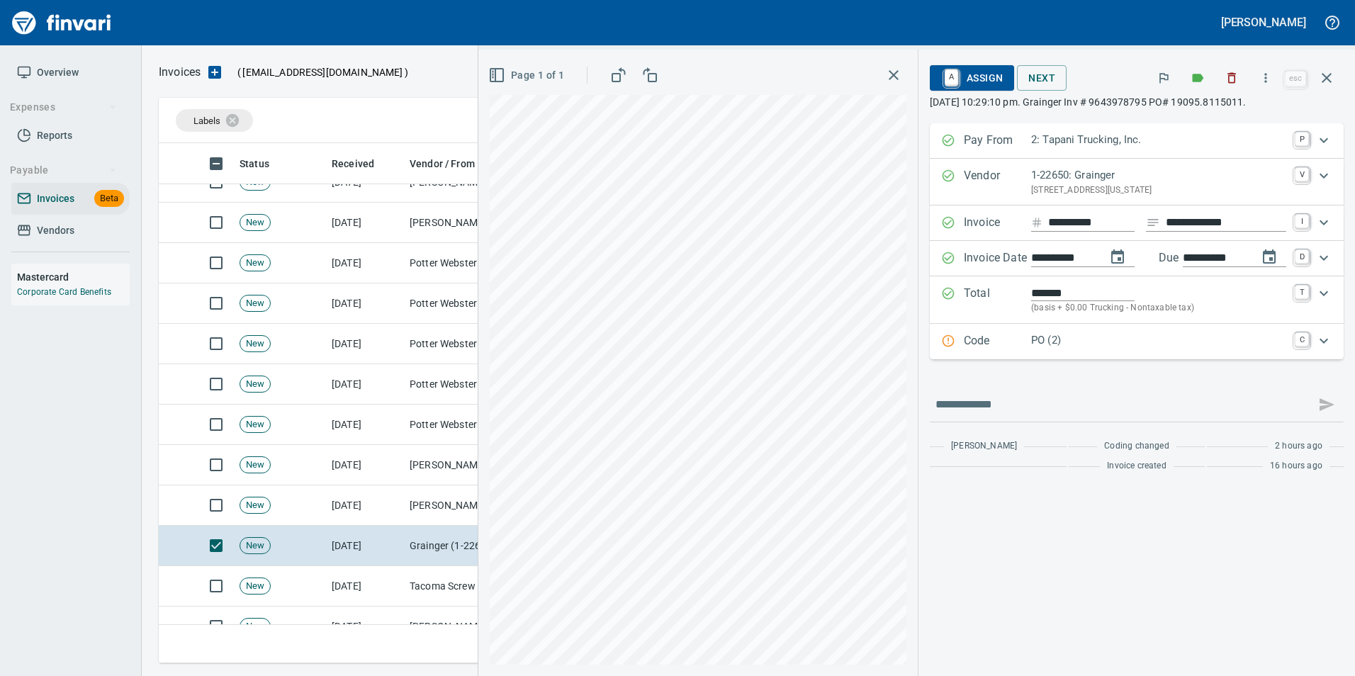
click at [982, 337] on p "Code" at bounding box center [997, 341] width 67 height 18
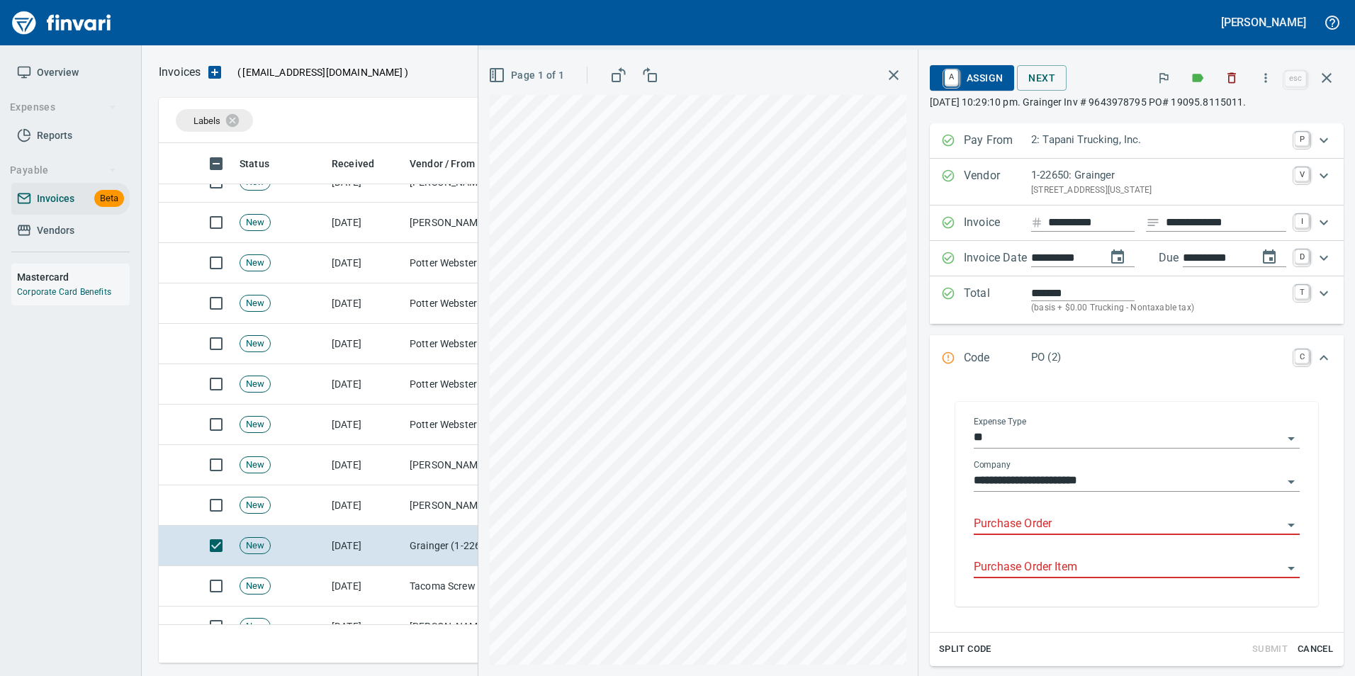
click at [980, 510] on body "Gabee Homola Overview Expenses Reports Payable Invoices Beta Vendors Mastercard…" at bounding box center [677, 338] width 1355 height 676
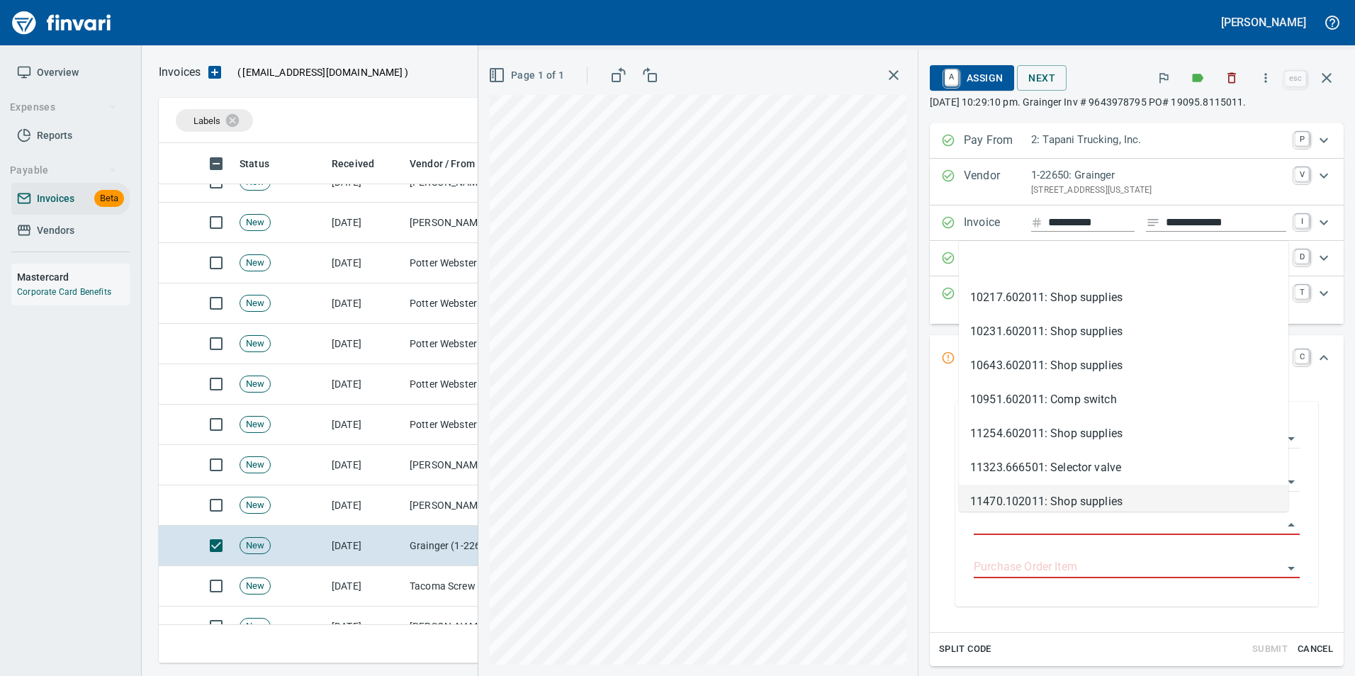
scroll to position [510, 1158]
type input "**********"
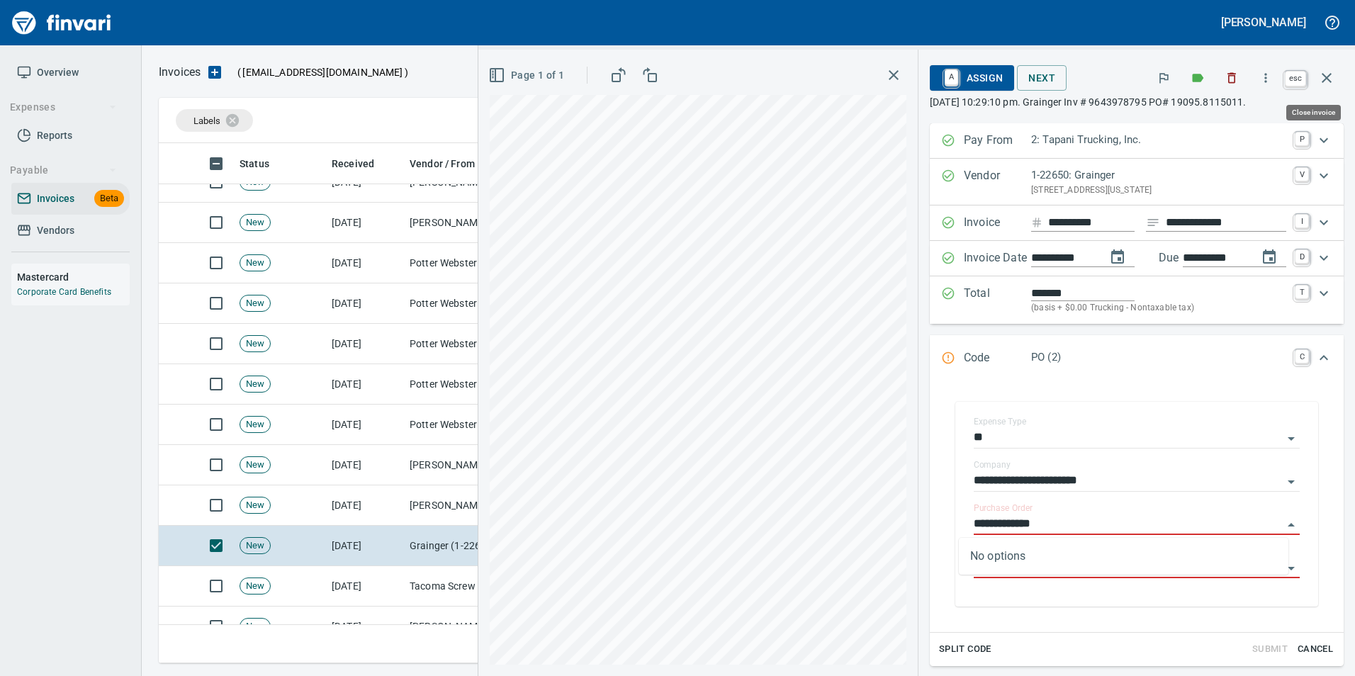
click at [1326, 75] on icon "button" at bounding box center [1327, 77] width 17 height 17
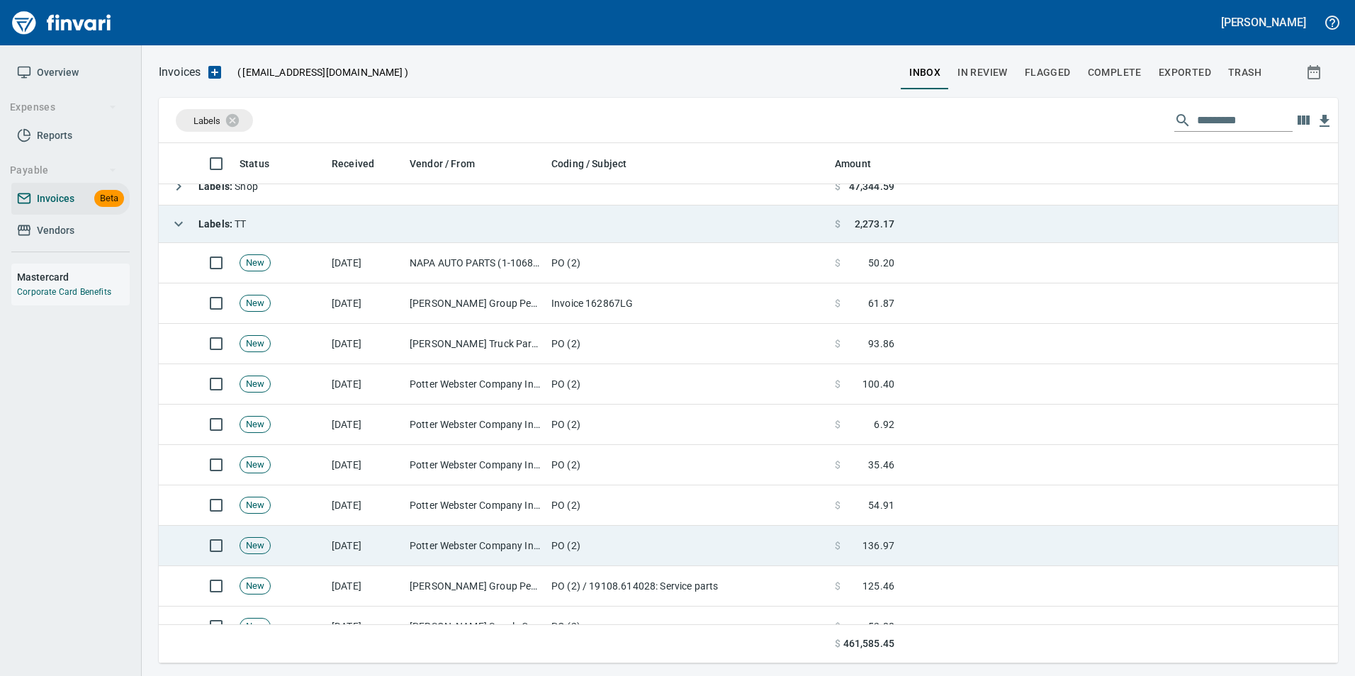
scroll to position [71, 0]
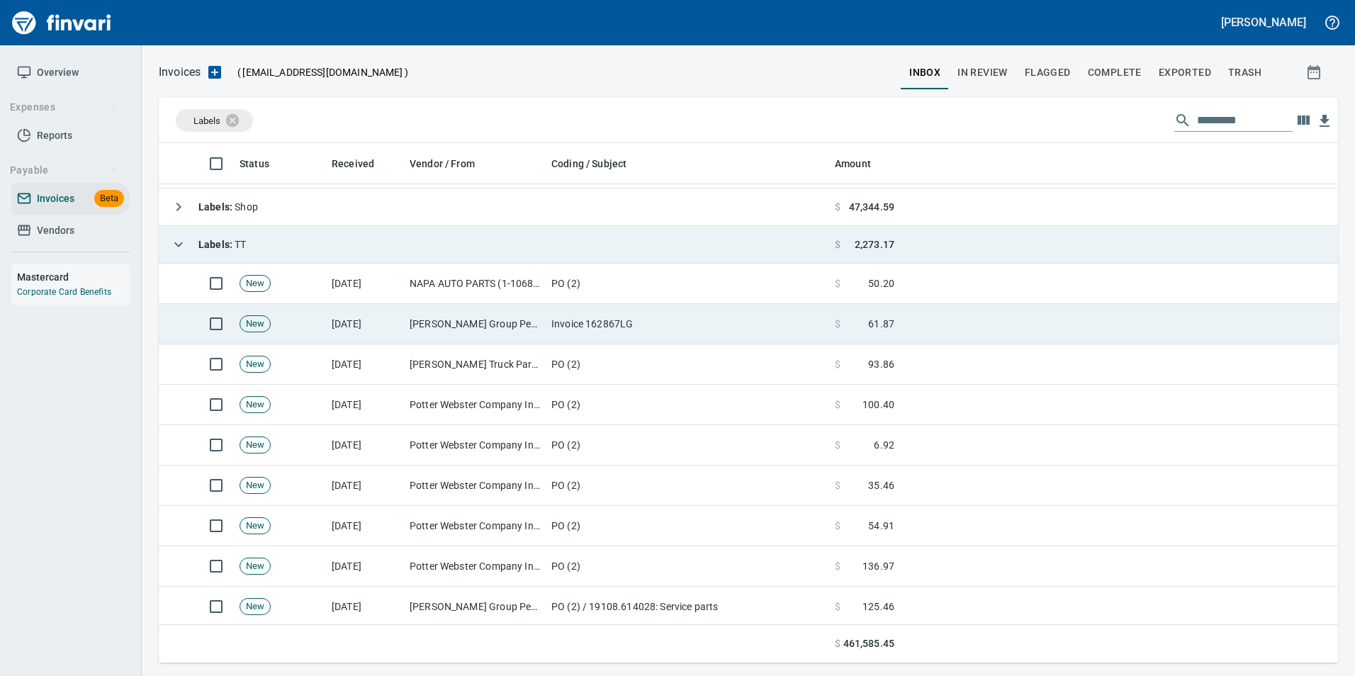
click at [360, 337] on td "[DATE]" at bounding box center [365, 324] width 78 height 40
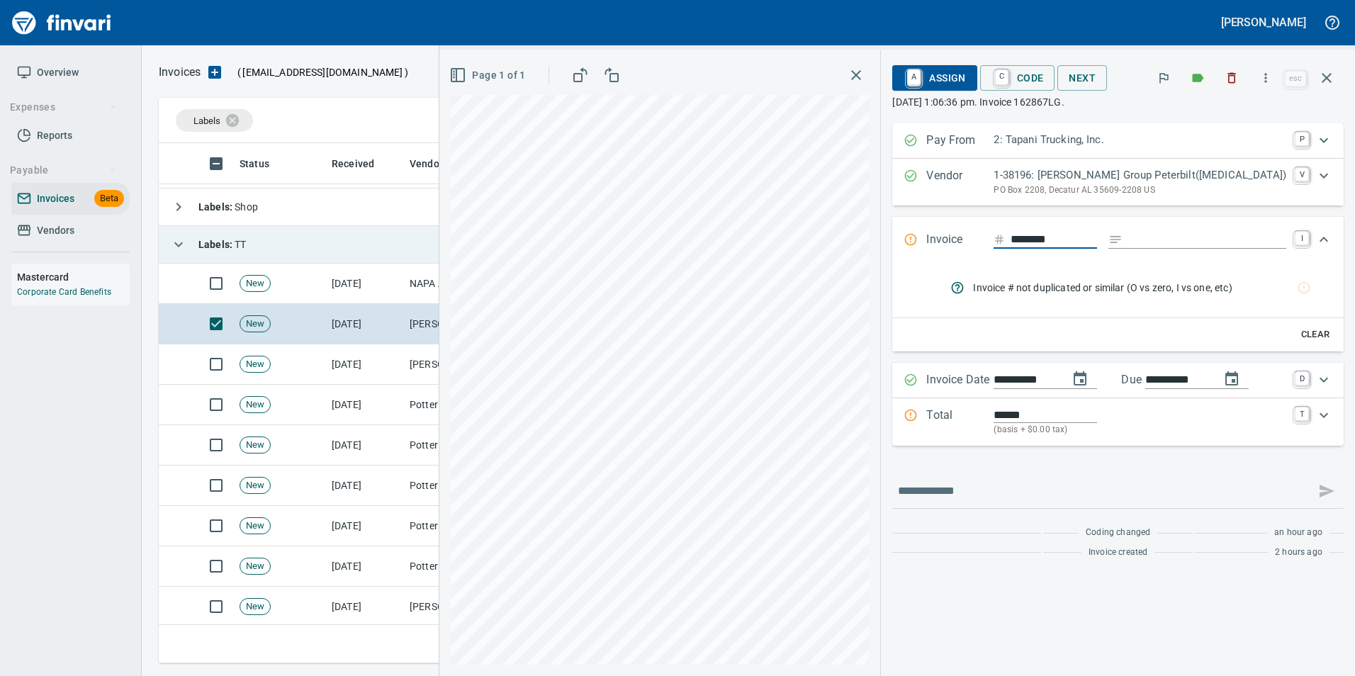
click at [1191, 241] on input "Expand" at bounding box center [1208, 240] width 158 height 18
type input "**********"
click at [970, 467] on div "**********" at bounding box center [1119, 344] width 452 height 442
click at [1097, 242] on input "********" at bounding box center [1054, 240] width 86 height 18
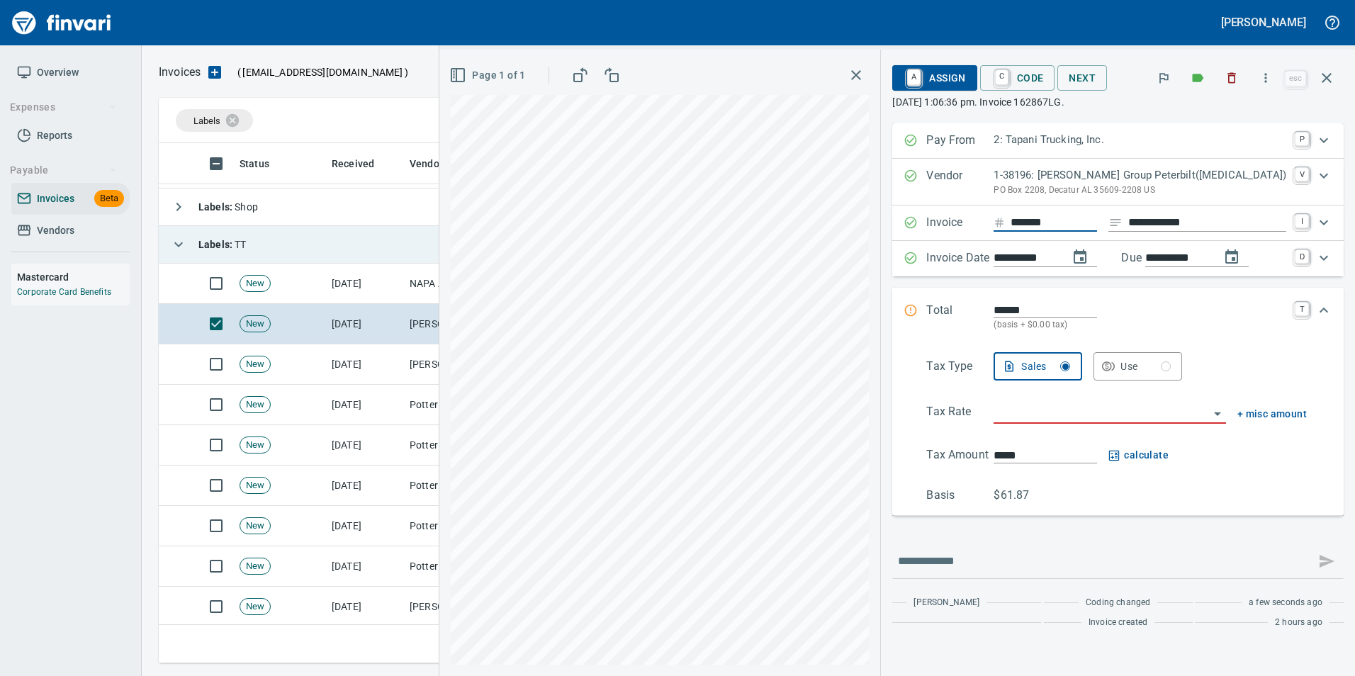
click at [1097, 225] on input "*******" at bounding box center [1054, 223] width 86 height 18
type input "********"
click at [1083, 422] on input "search" at bounding box center [1101, 413] width 215 height 20
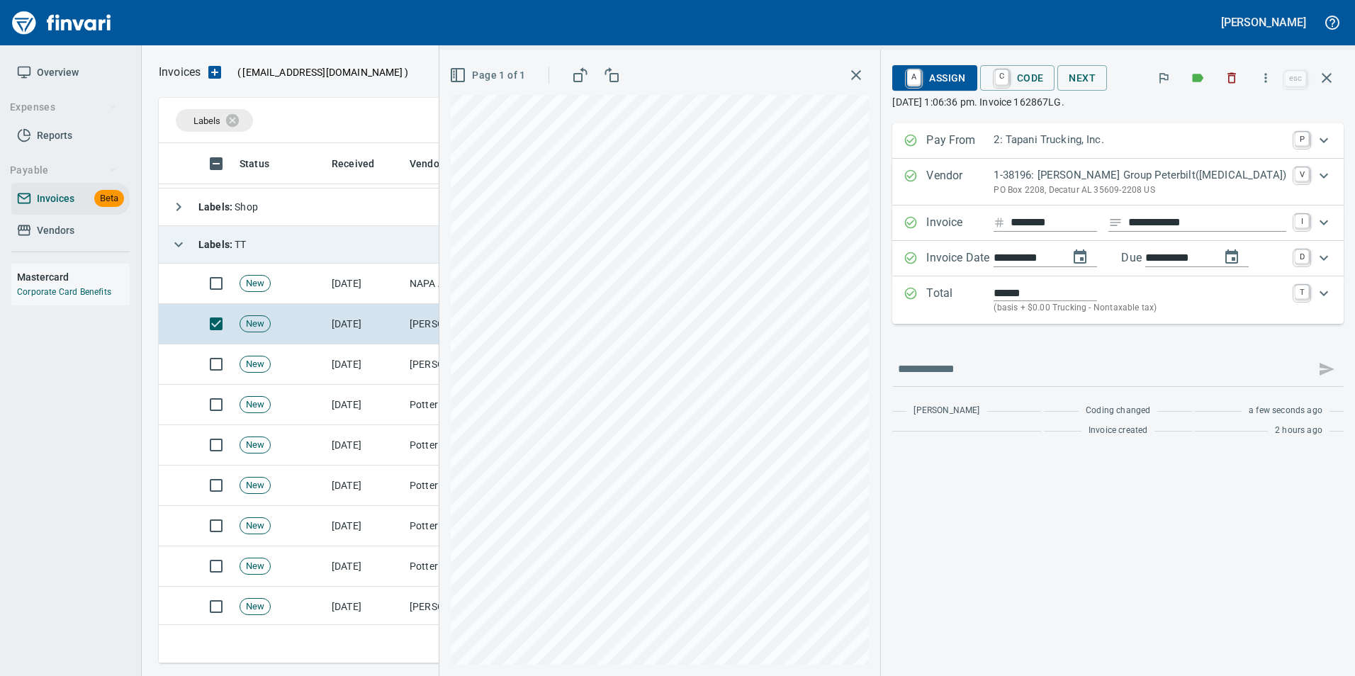
type input "**********"
click at [1044, 66] on span "C Code" at bounding box center [1018, 78] width 52 height 24
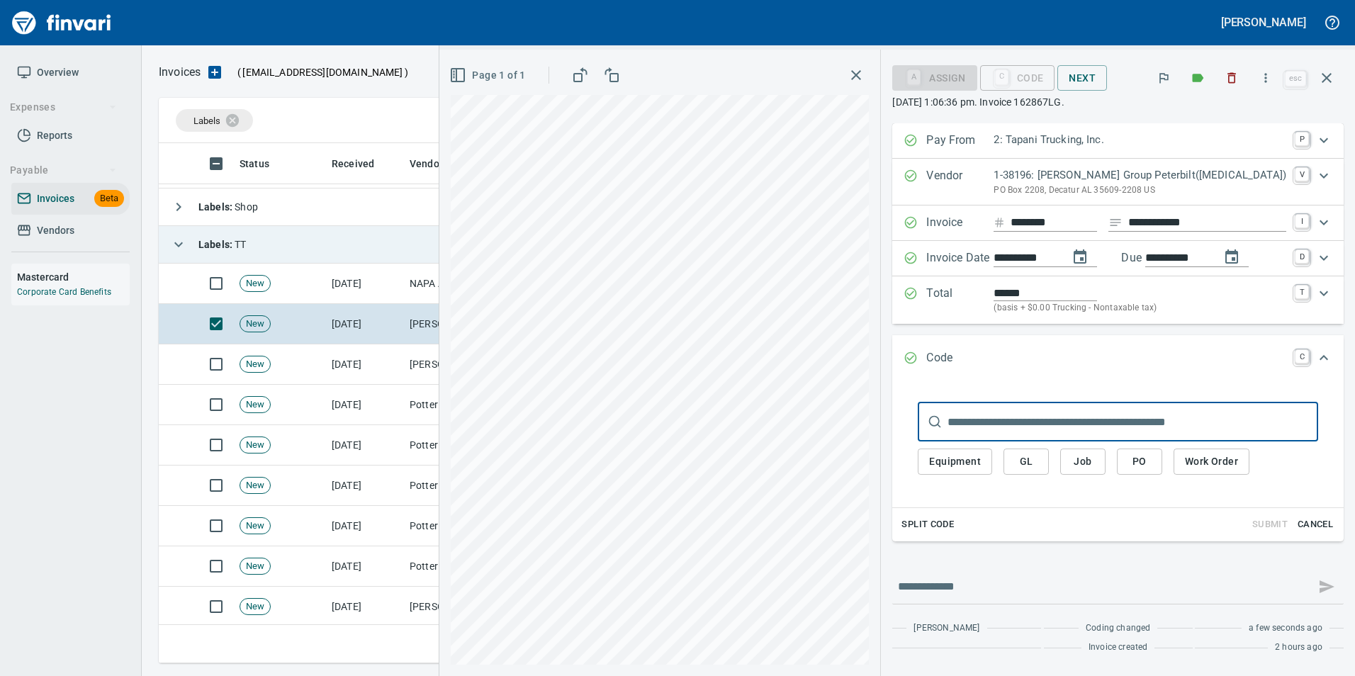
click at [1160, 454] on button "PO" at bounding box center [1139, 462] width 45 height 26
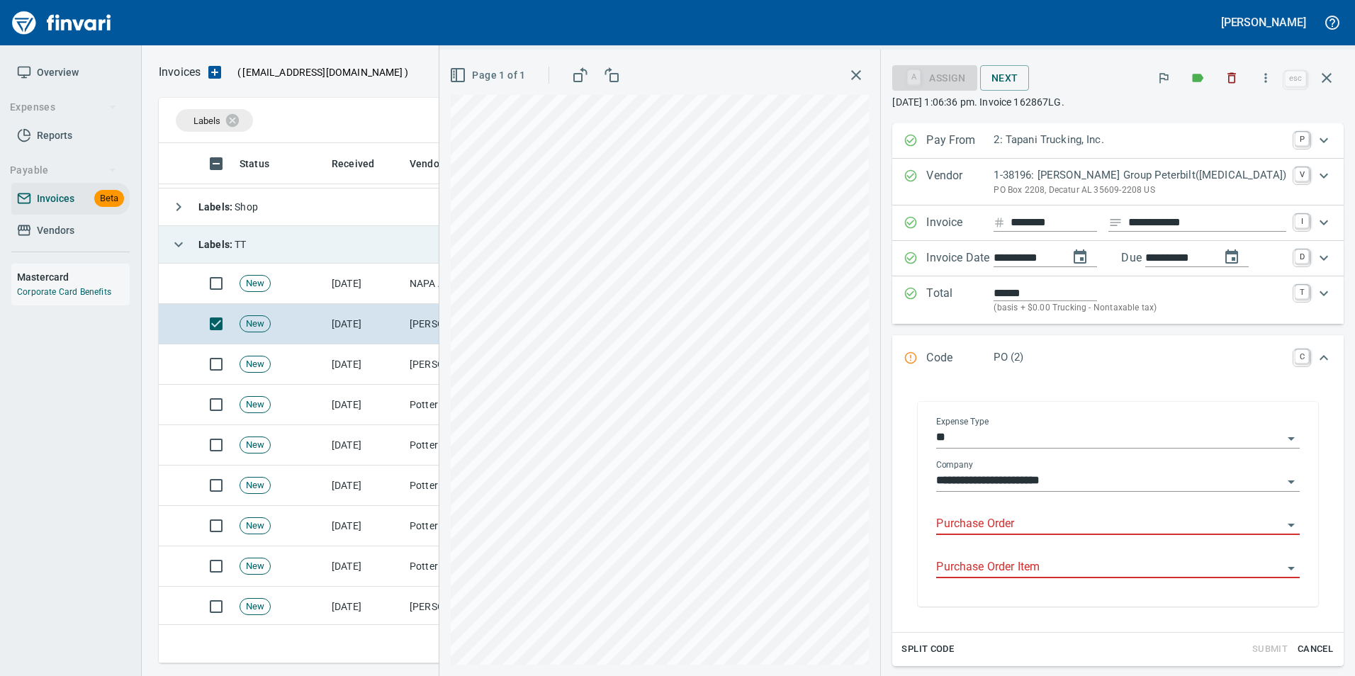
click at [1085, 525] on input "Purchase Order" at bounding box center [1109, 525] width 347 height 20
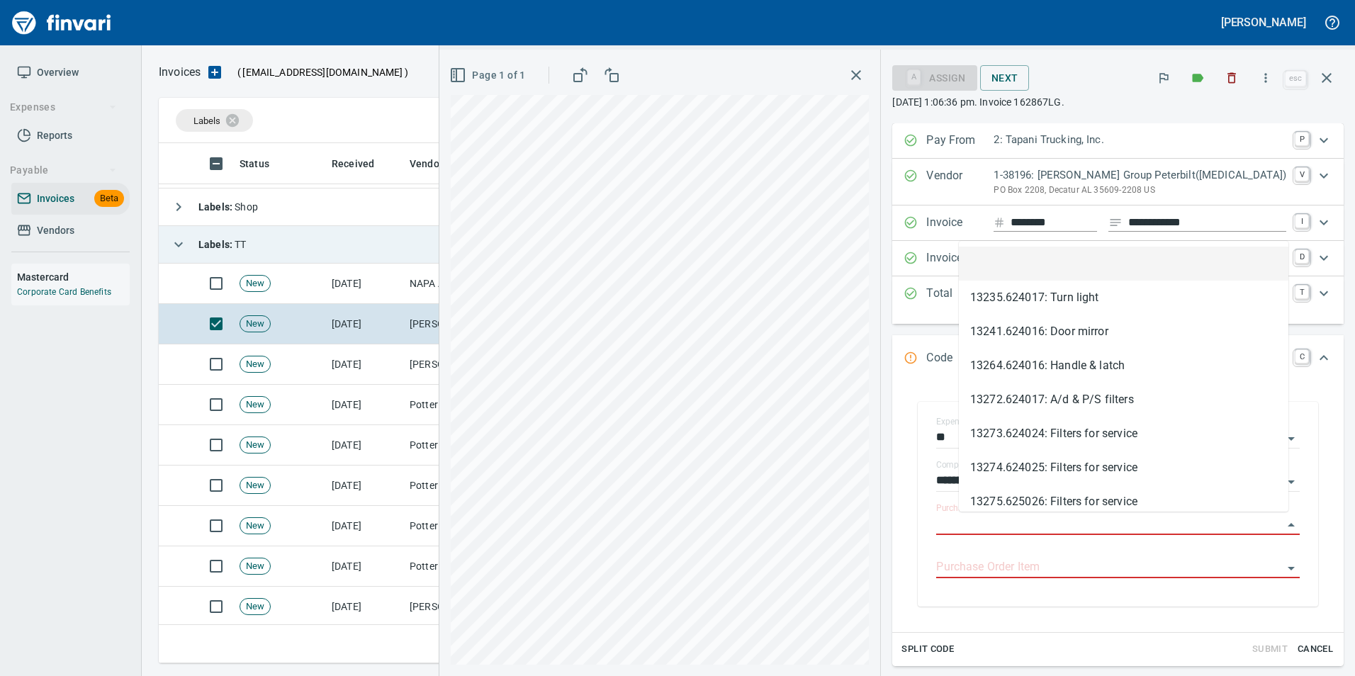
type input "**********"
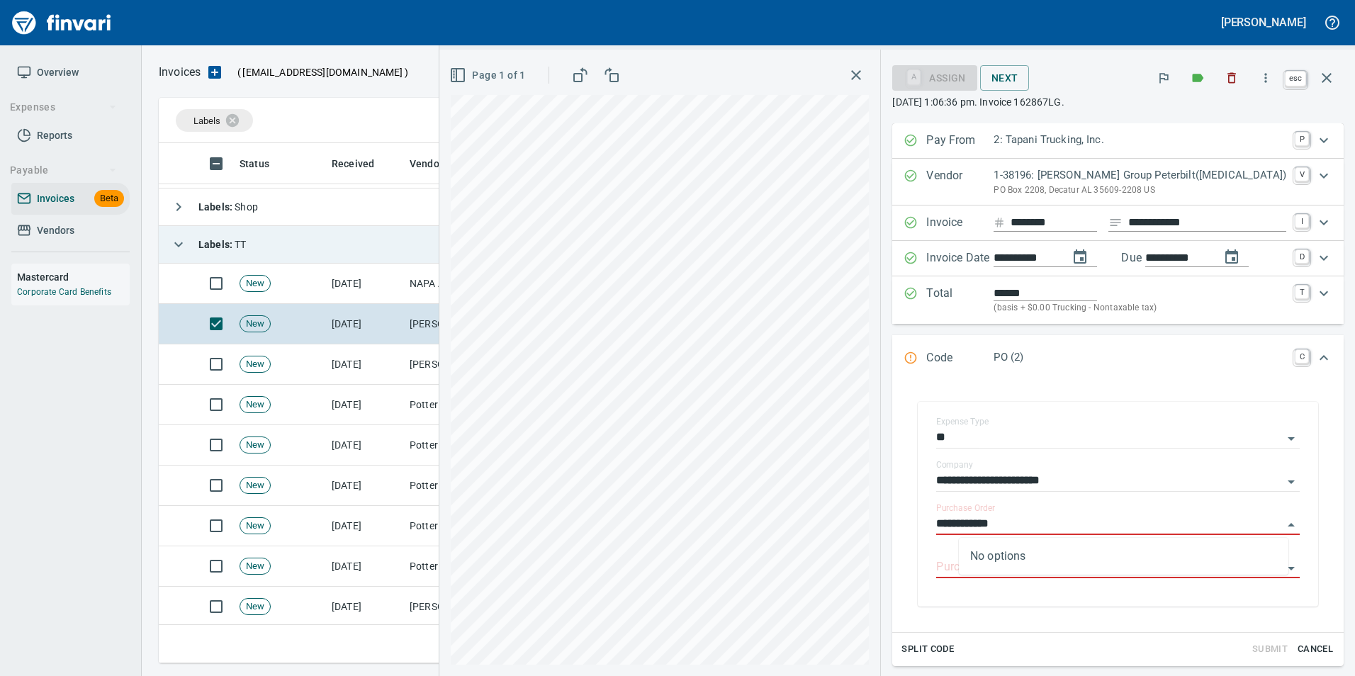
click at [1329, 79] on icon "button" at bounding box center [1327, 78] width 10 height 10
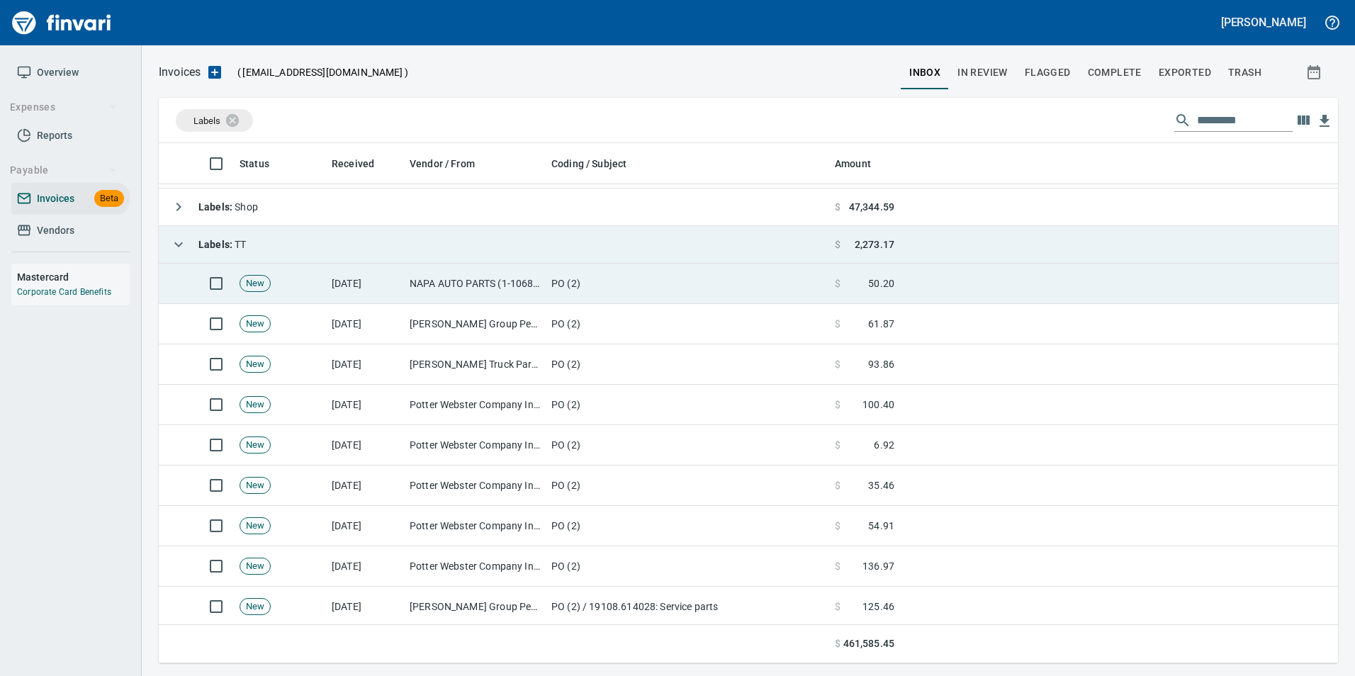
scroll to position [510, 1158]
click at [590, 267] on td "PO (2)" at bounding box center [688, 284] width 284 height 40
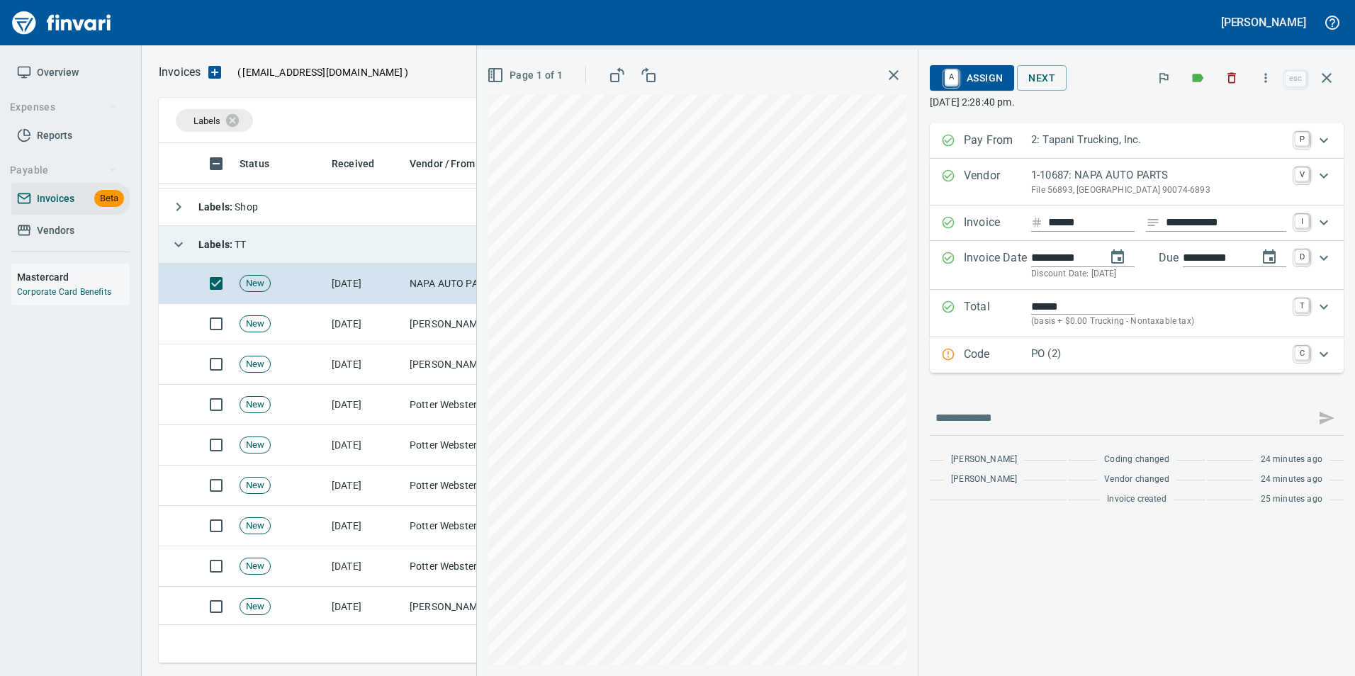
click at [1025, 357] on p "Code" at bounding box center [997, 355] width 67 height 18
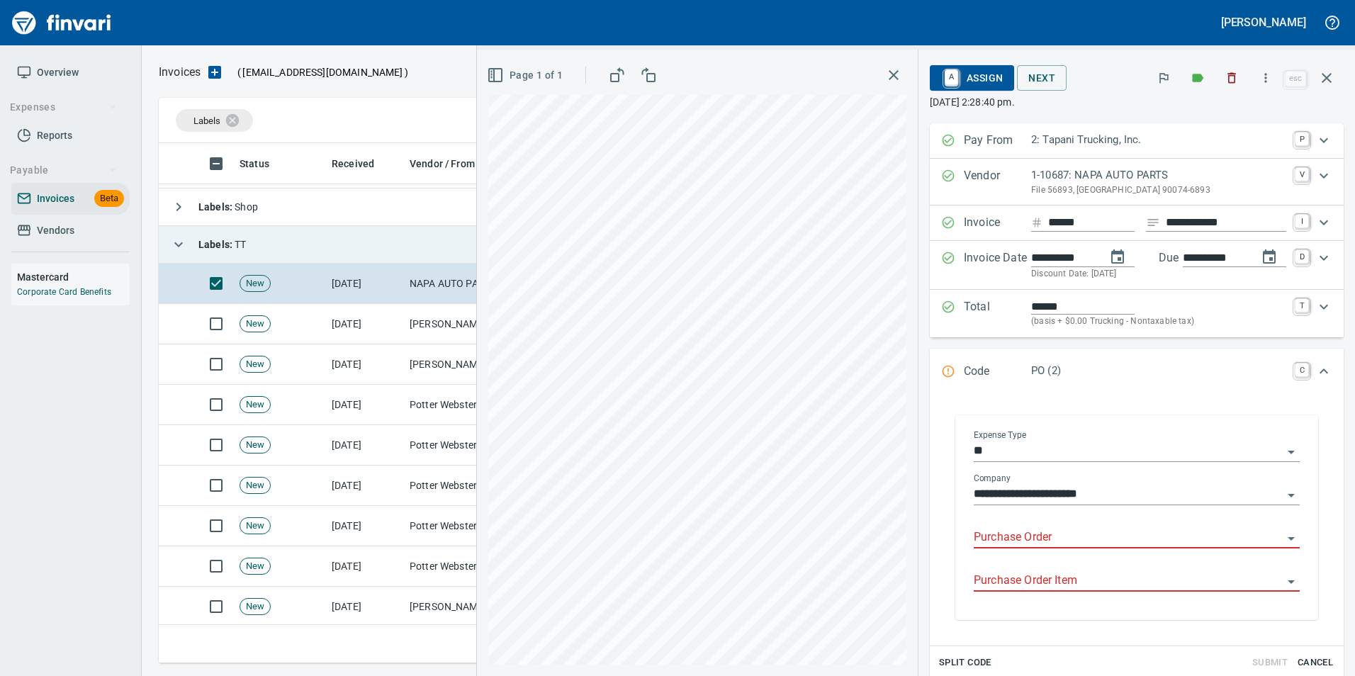
click at [1001, 540] on input "Purchase Order" at bounding box center [1128, 538] width 309 height 20
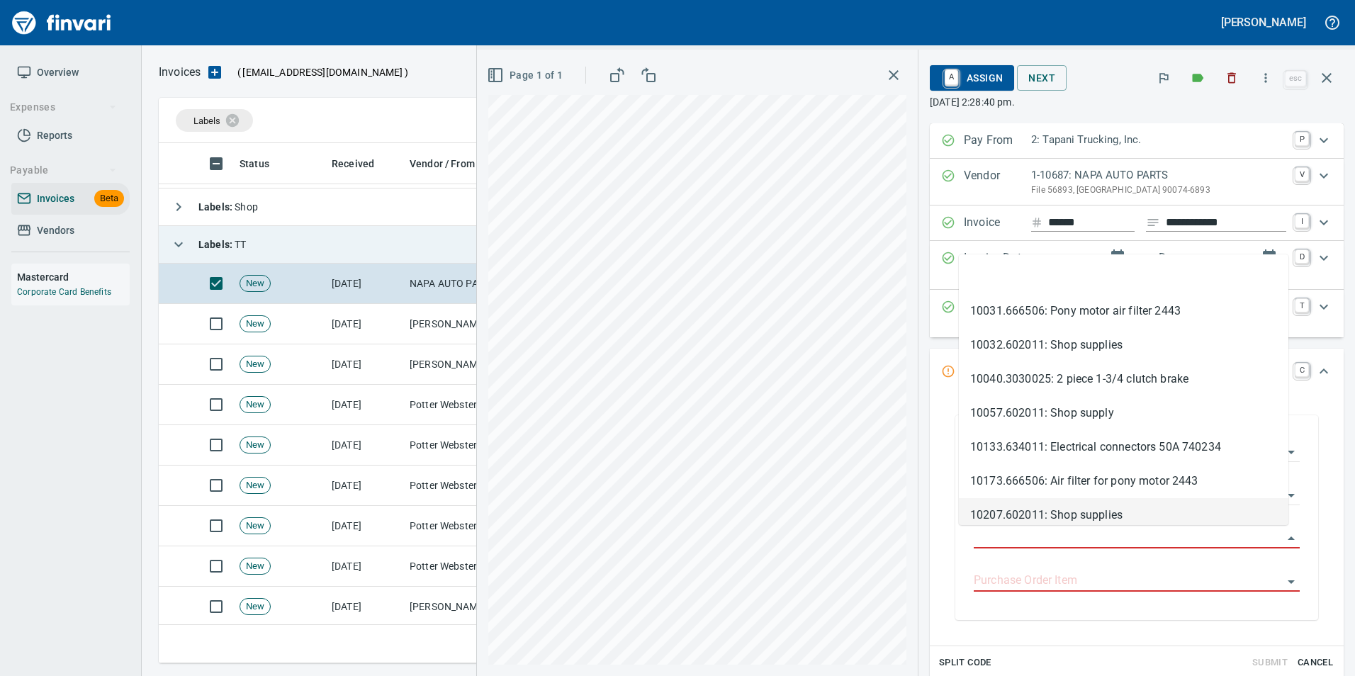
scroll to position [510, 1158]
type input "**********"
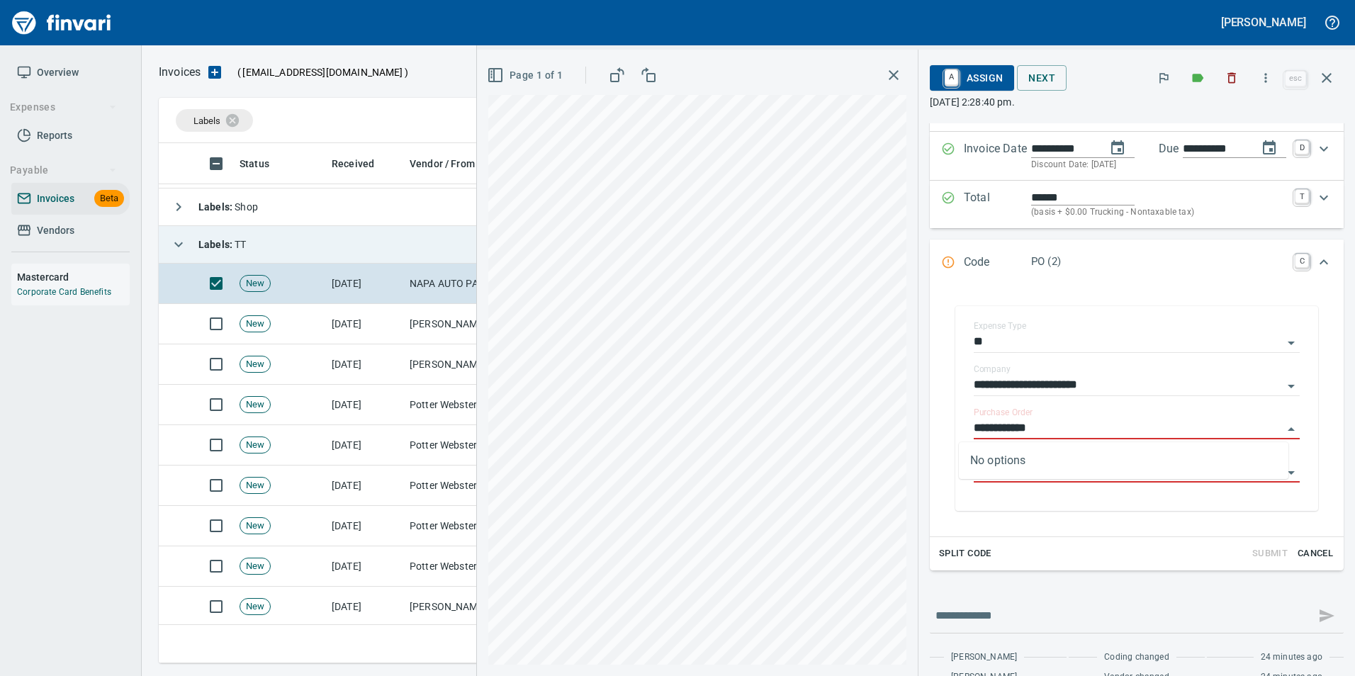
scroll to position [84, 0]
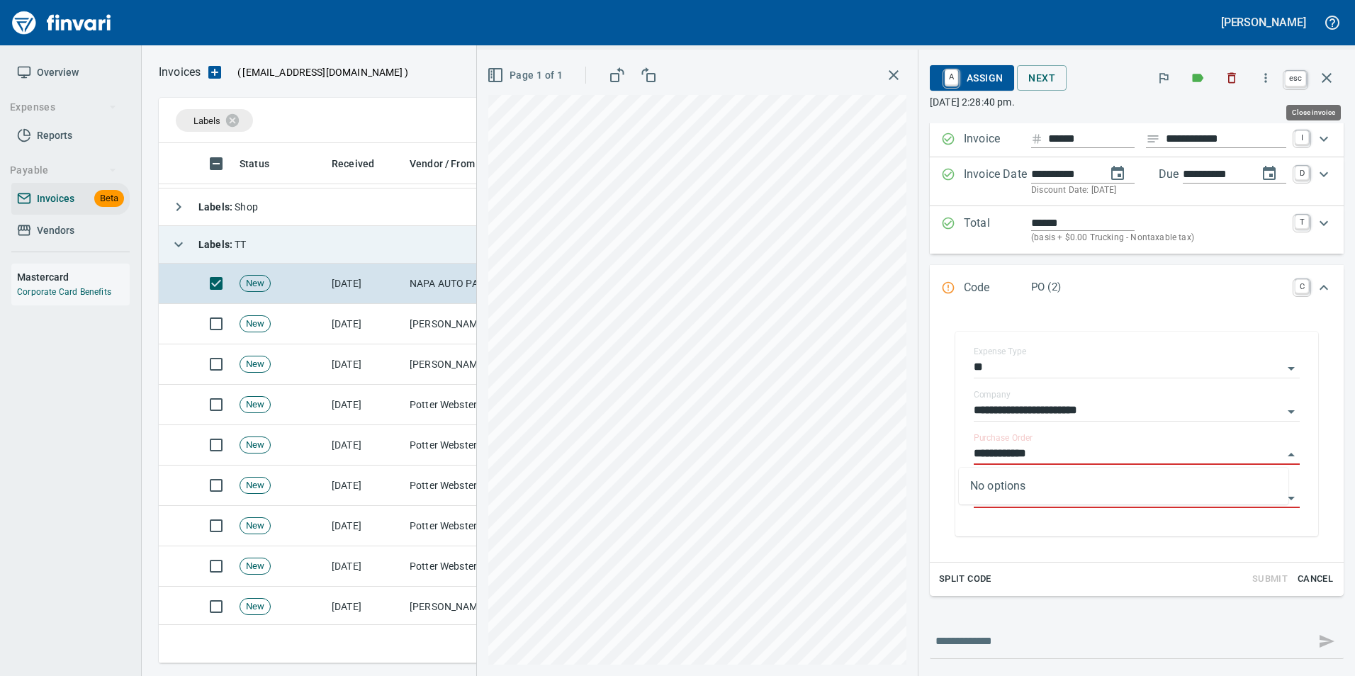
click at [1316, 86] on button "button" at bounding box center [1327, 78] width 34 height 34
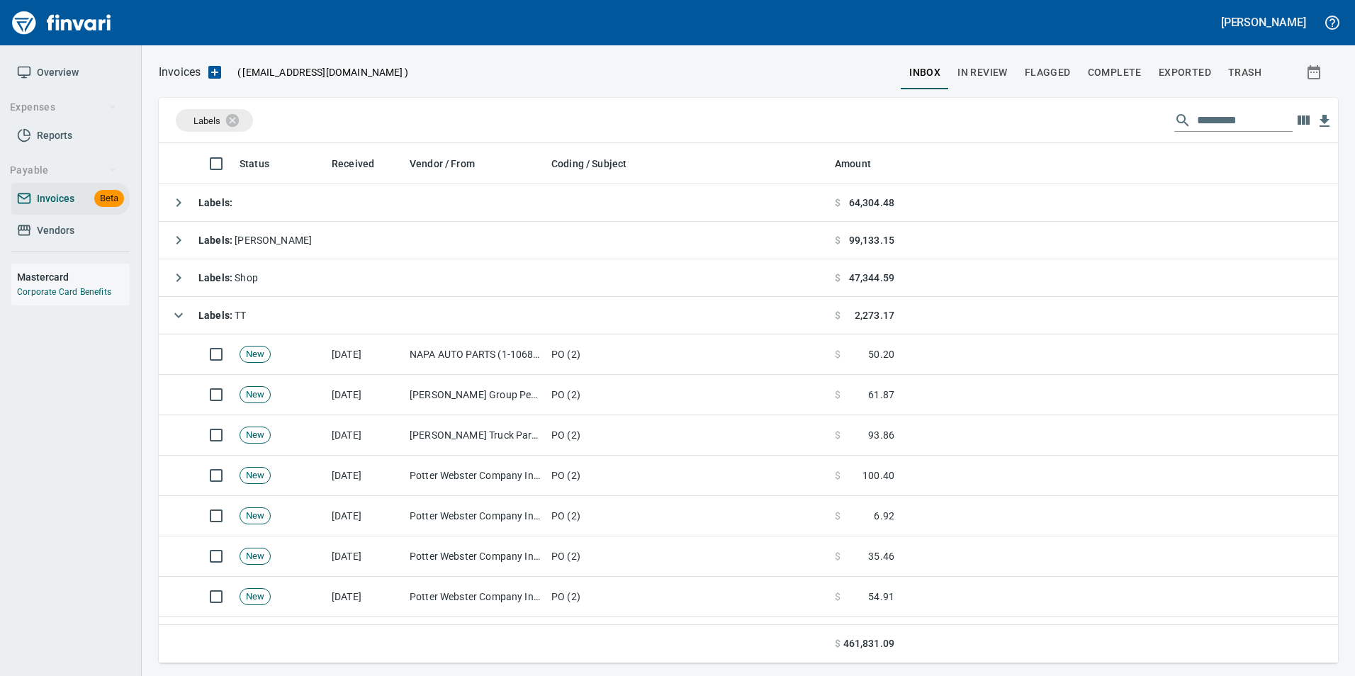
click at [171, 308] on icon "button" at bounding box center [178, 315] width 17 height 17
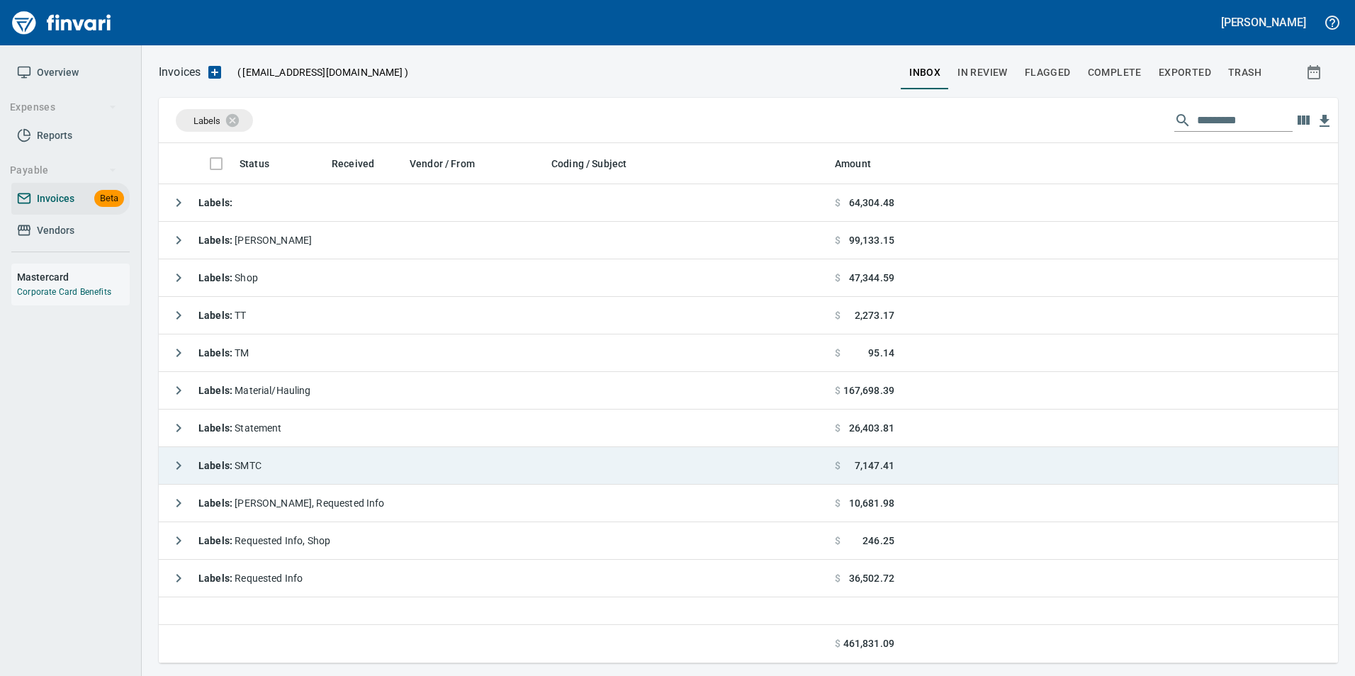
click at [174, 465] on icon "button" at bounding box center [178, 465] width 17 height 17
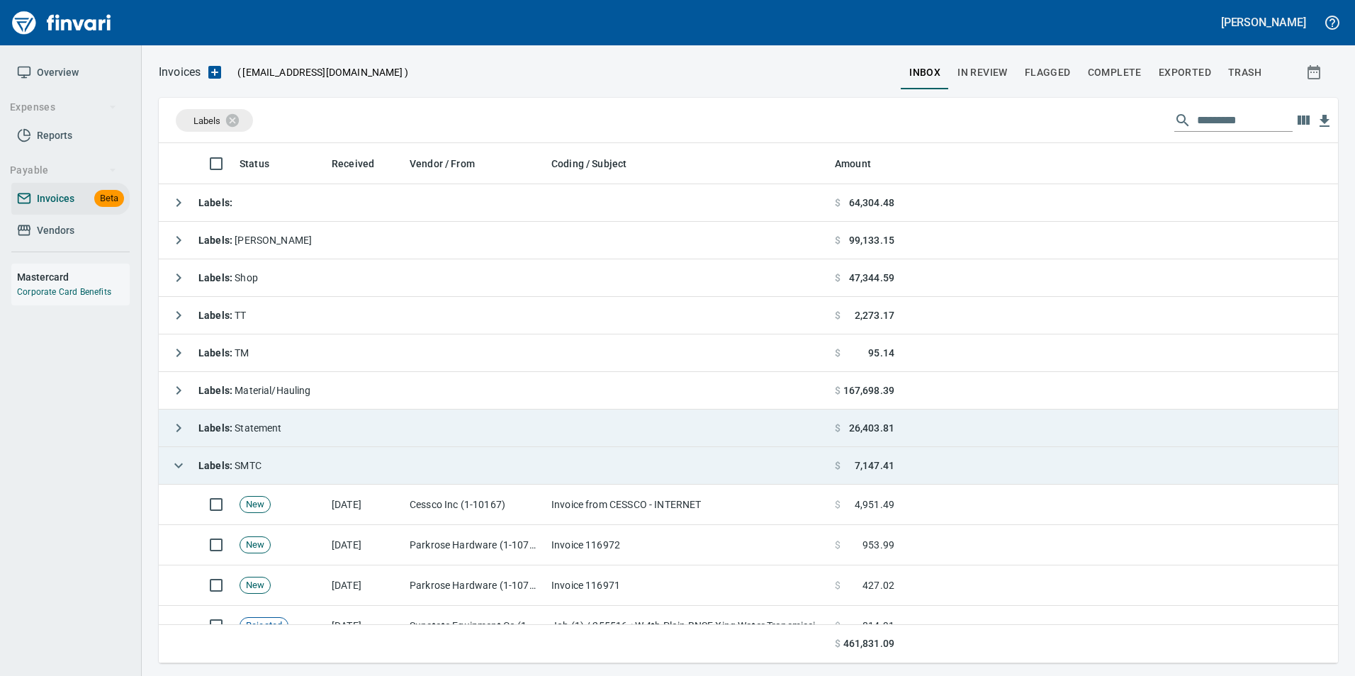
scroll to position [134, 0]
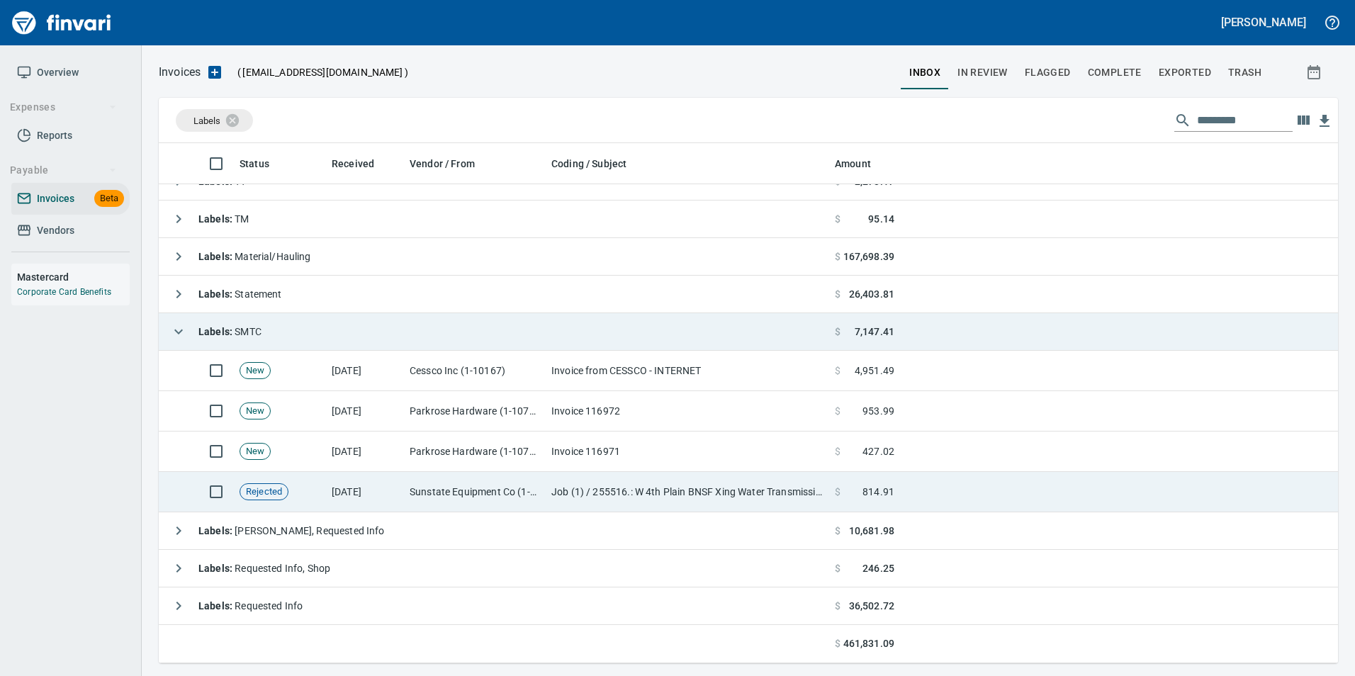
click at [522, 486] on td "Sunstate Equipment Co (1-30297)" at bounding box center [475, 492] width 142 height 40
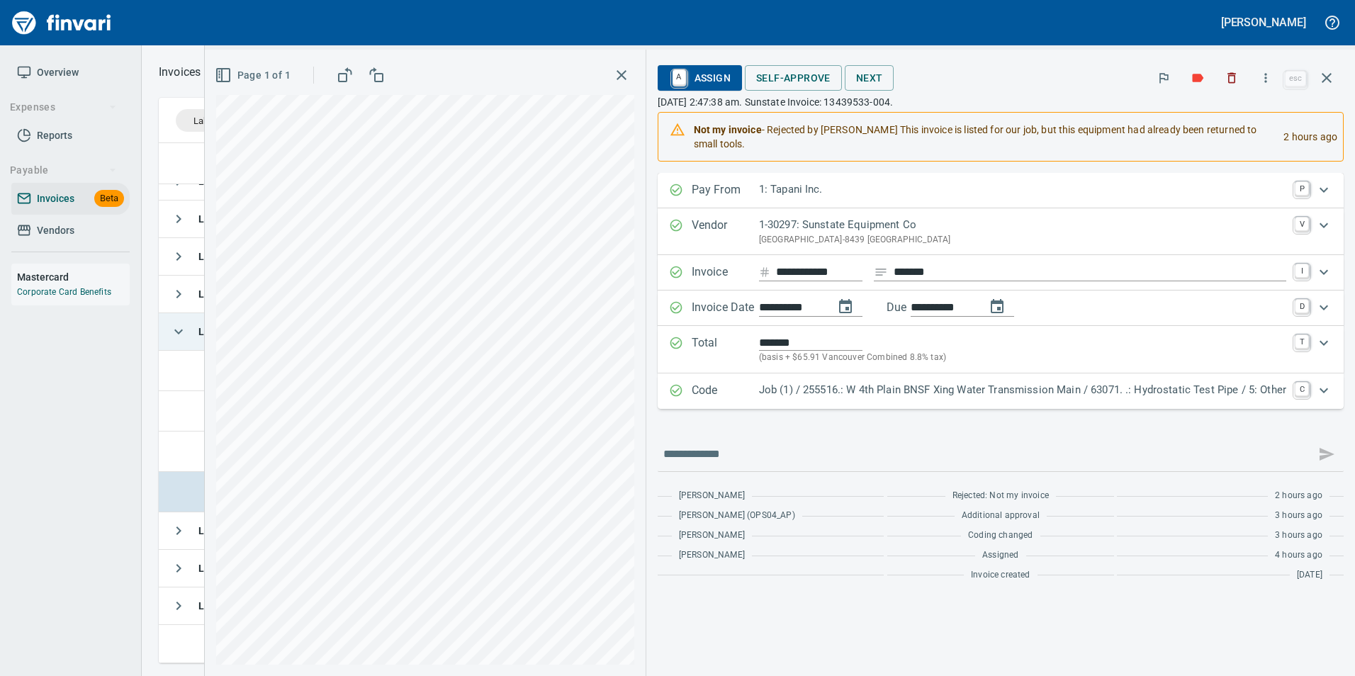
click at [686, 390] on div "Code Job (1) / 255516.: W 4th Plain BNSF Xing Water Transmission Main / 63071. …" at bounding box center [988, 391] width 638 height 18
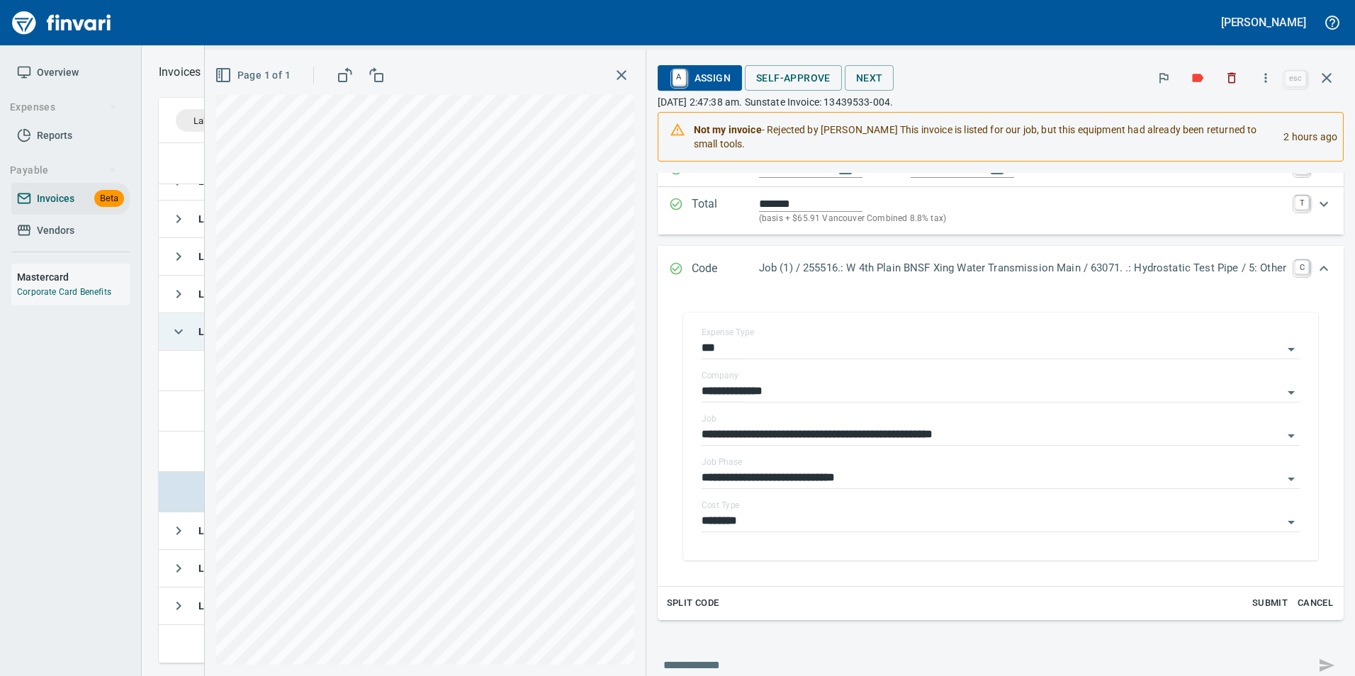
scroll to position [142, 0]
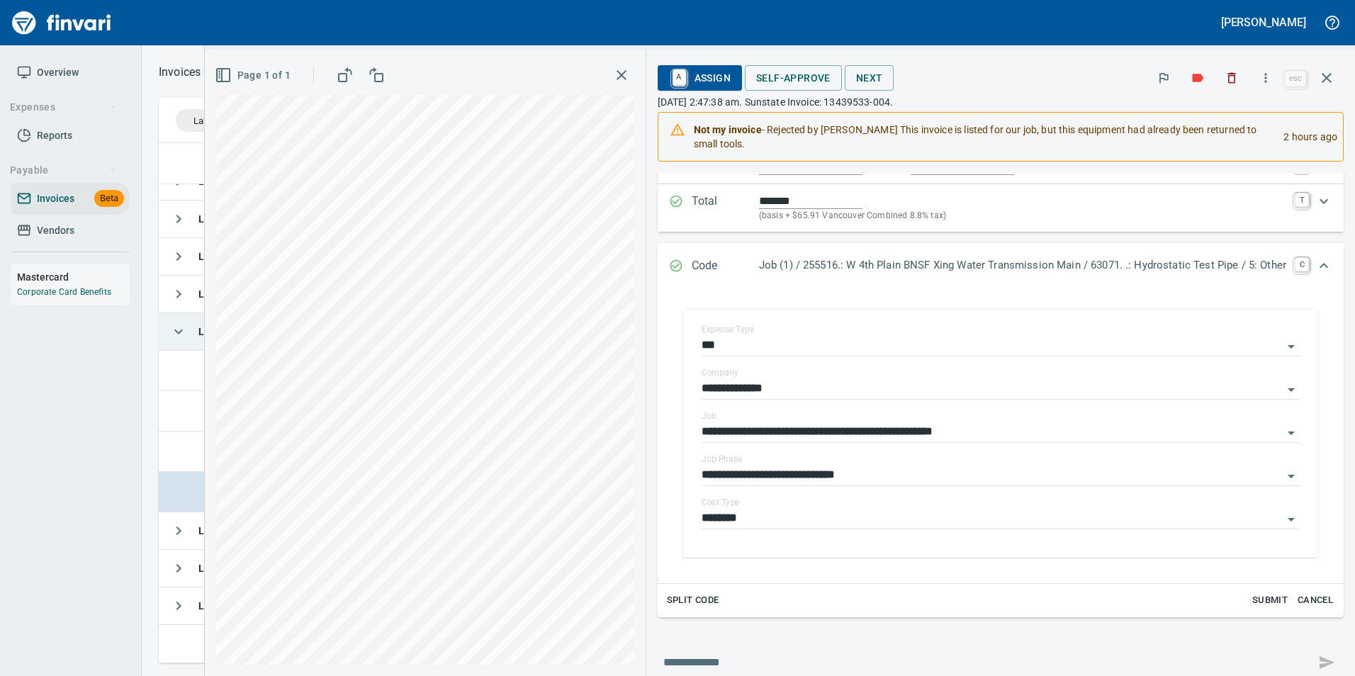
click at [670, 264] on icon "Expand" at bounding box center [676, 266] width 14 height 14
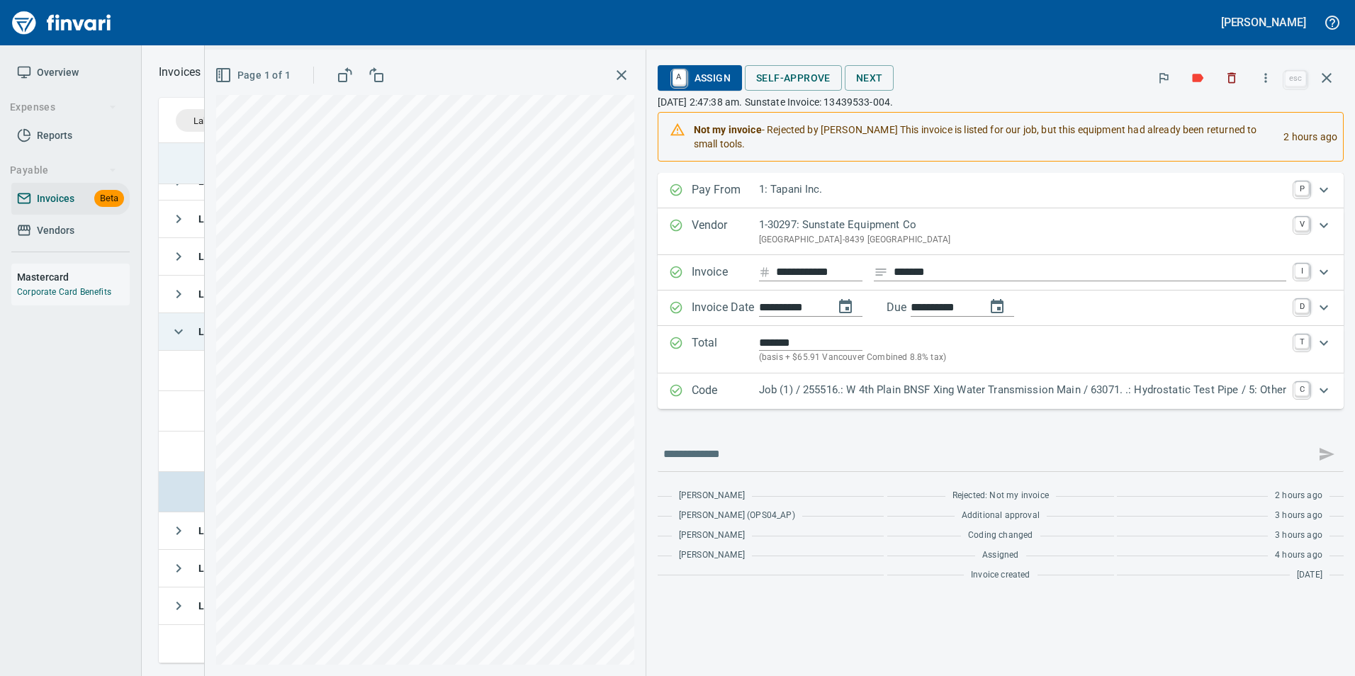
click at [1323, 84] on icon "button" at bounding box center [1327, 77] width 17 height 17
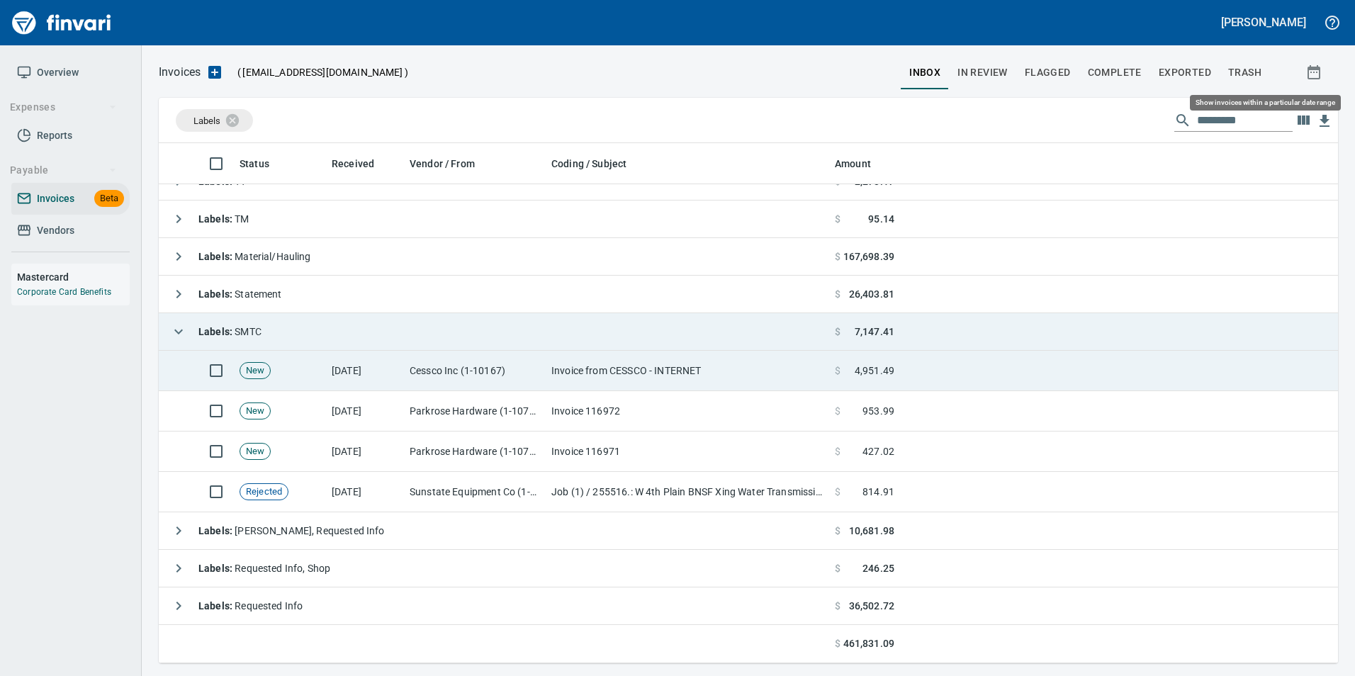
scroll to position [510, 1158]
click at [498, 369] on td "Cessco Inc (1-10167)" at bounding box center [475, 371] width 142 height 40
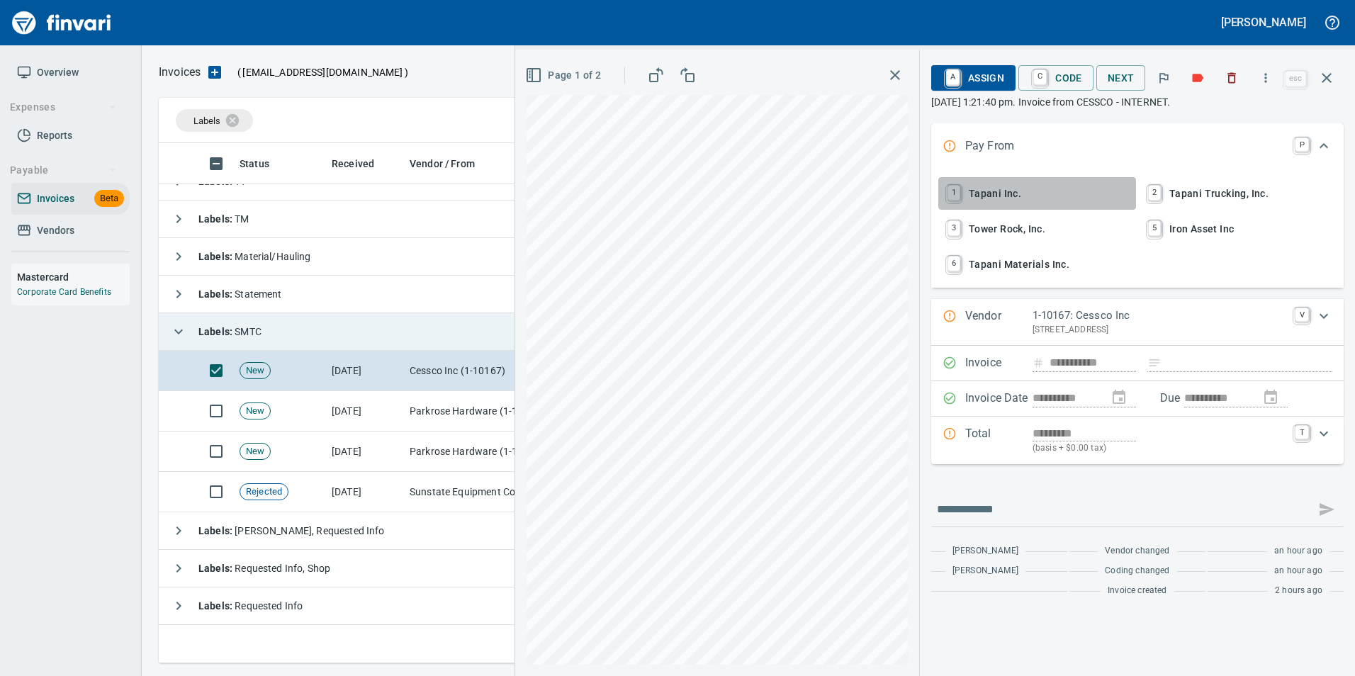
click at [1032, 192] on span "1 Tapani Inc." at bounding box center [1037, 193] width 186 height 24
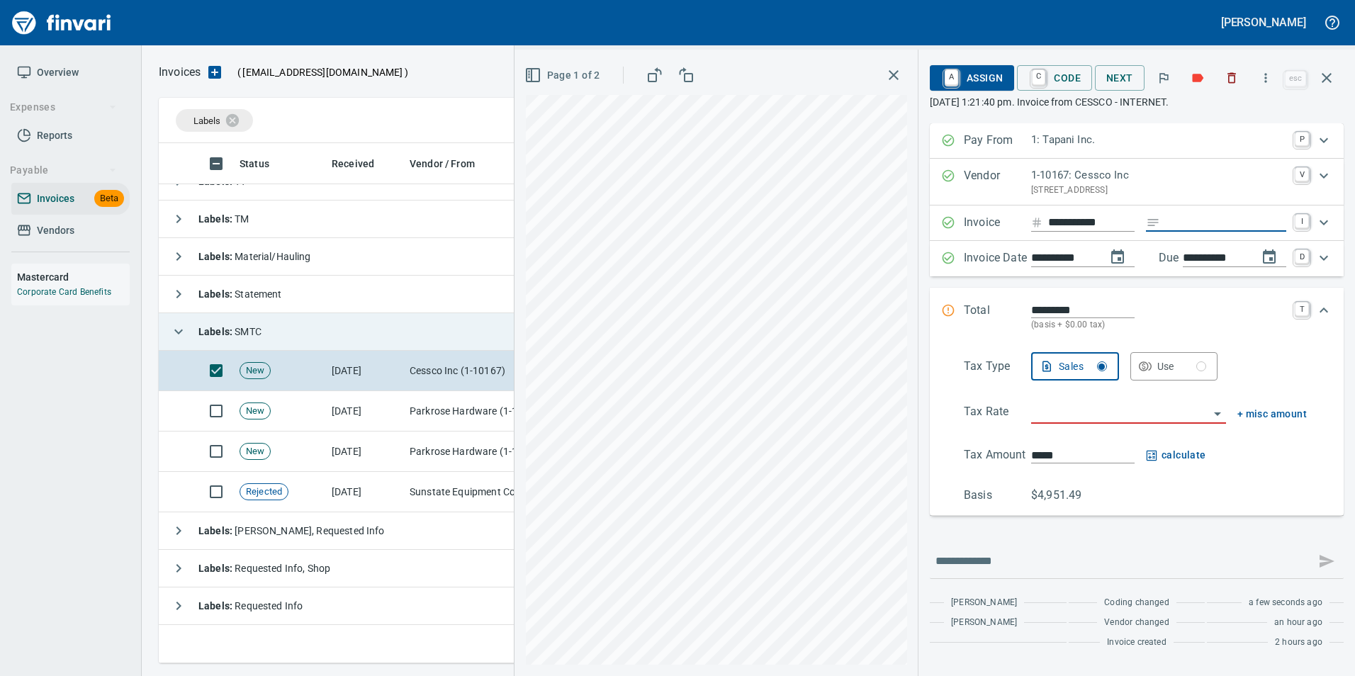
click at [1180, 217] on input "Expand" at bounding box center [1226, 223] width 121 height 18
type input "**********"
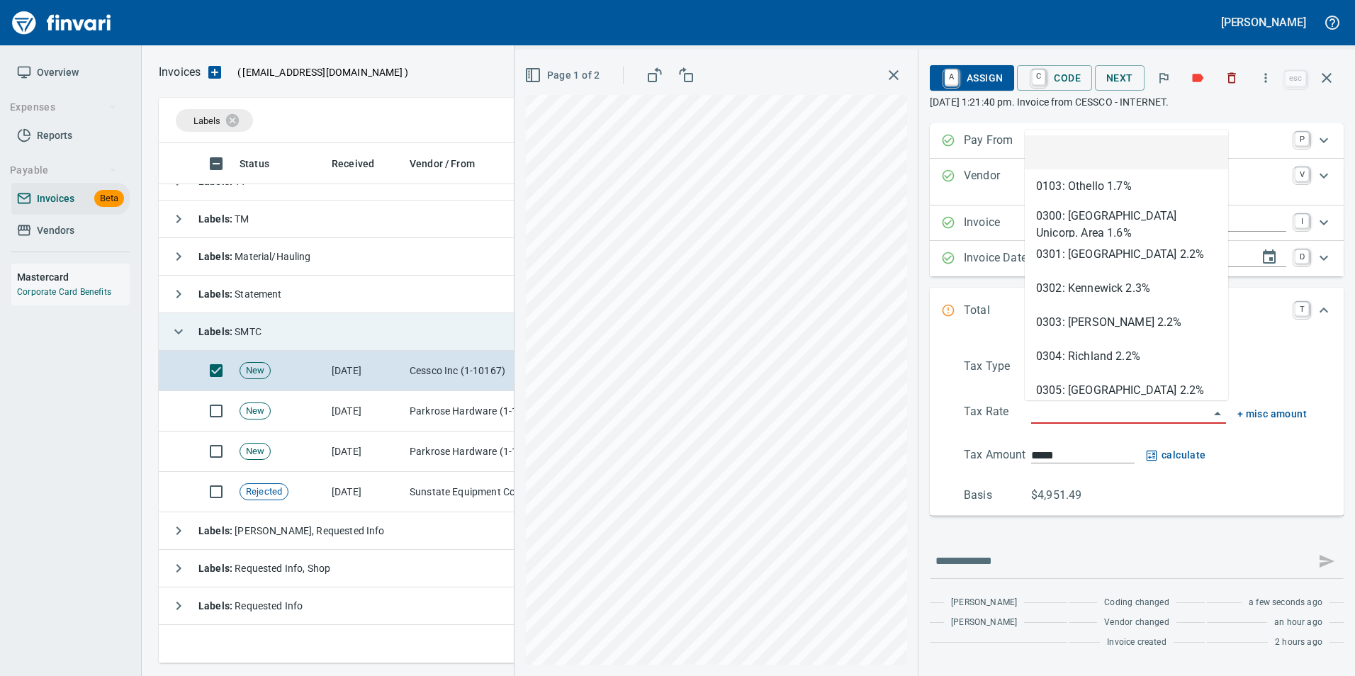
click at [1052, 414] on input "search" at bounding box center [1120, 413] width 178 height 20
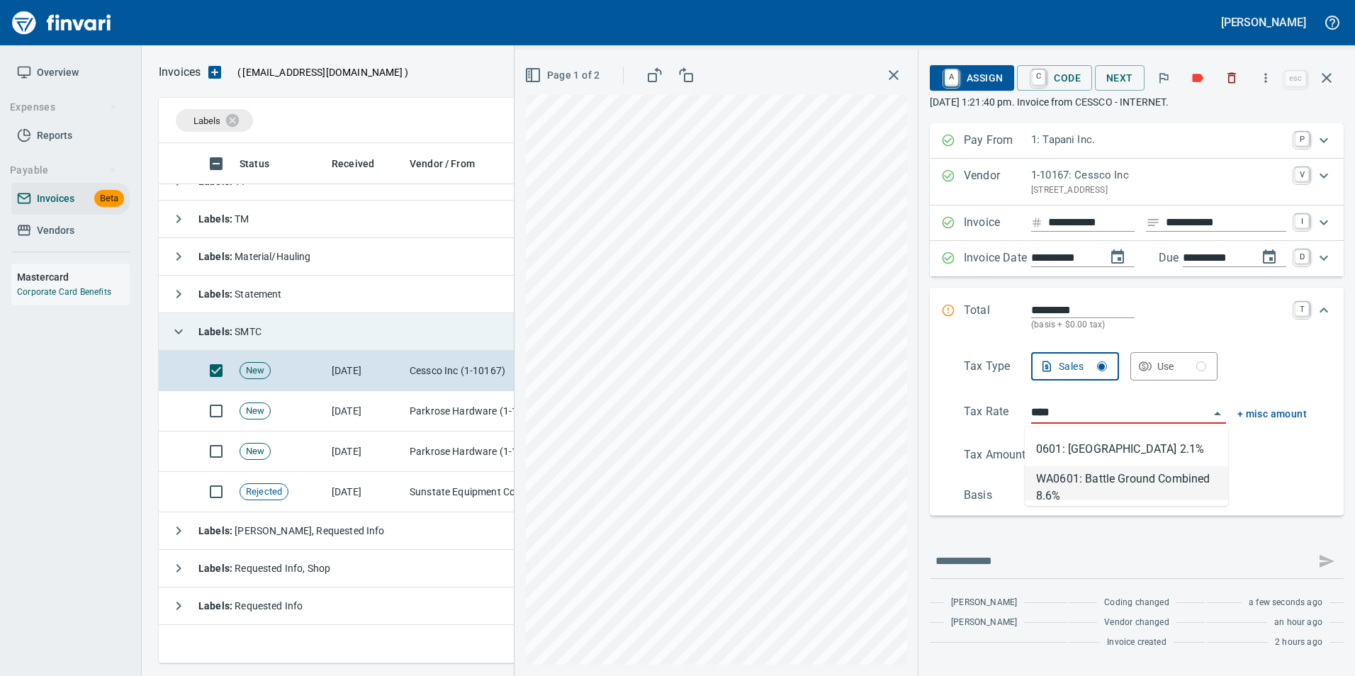
click at [1160, 486] on li "WA0601: Battle Ground Combined 8.6%" at bounding box center [1126, 483] width 203 height 34
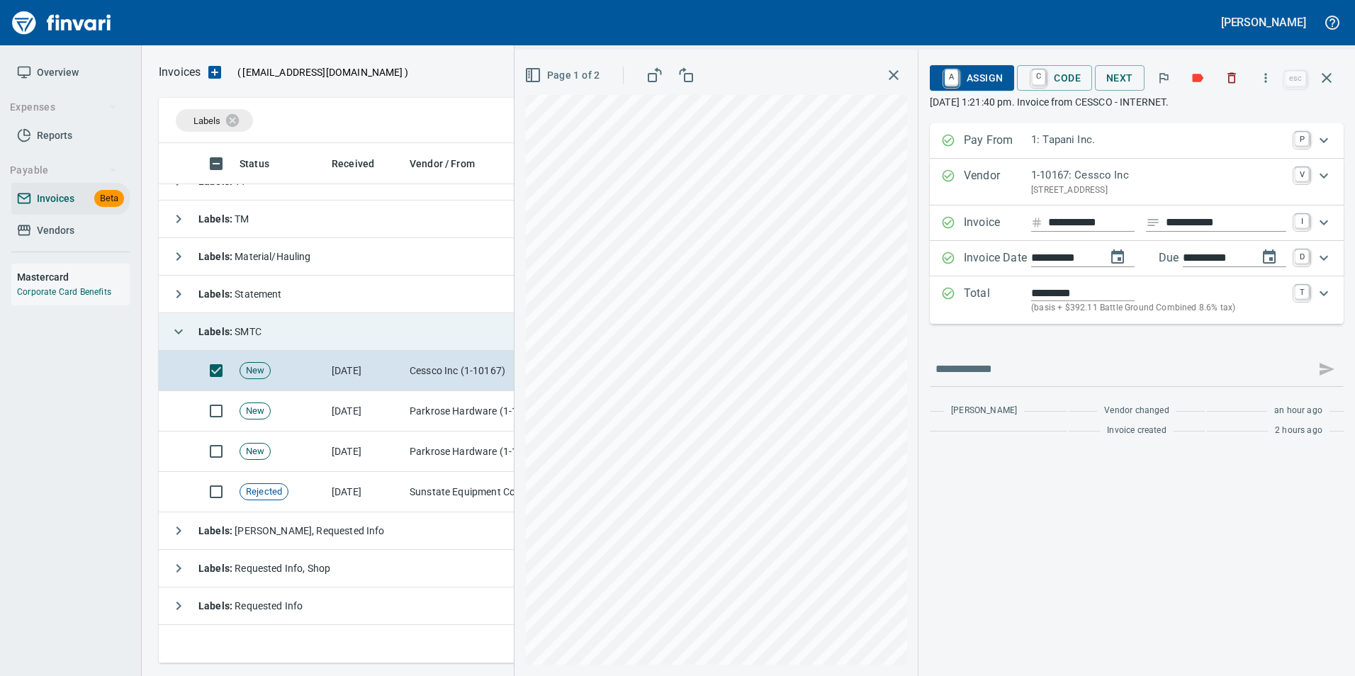
type input "**********"
type input "*******"
type input "**********"
click at [980, 72] on span "A Assign" at bounding box center [972, 78] width 62 height 24
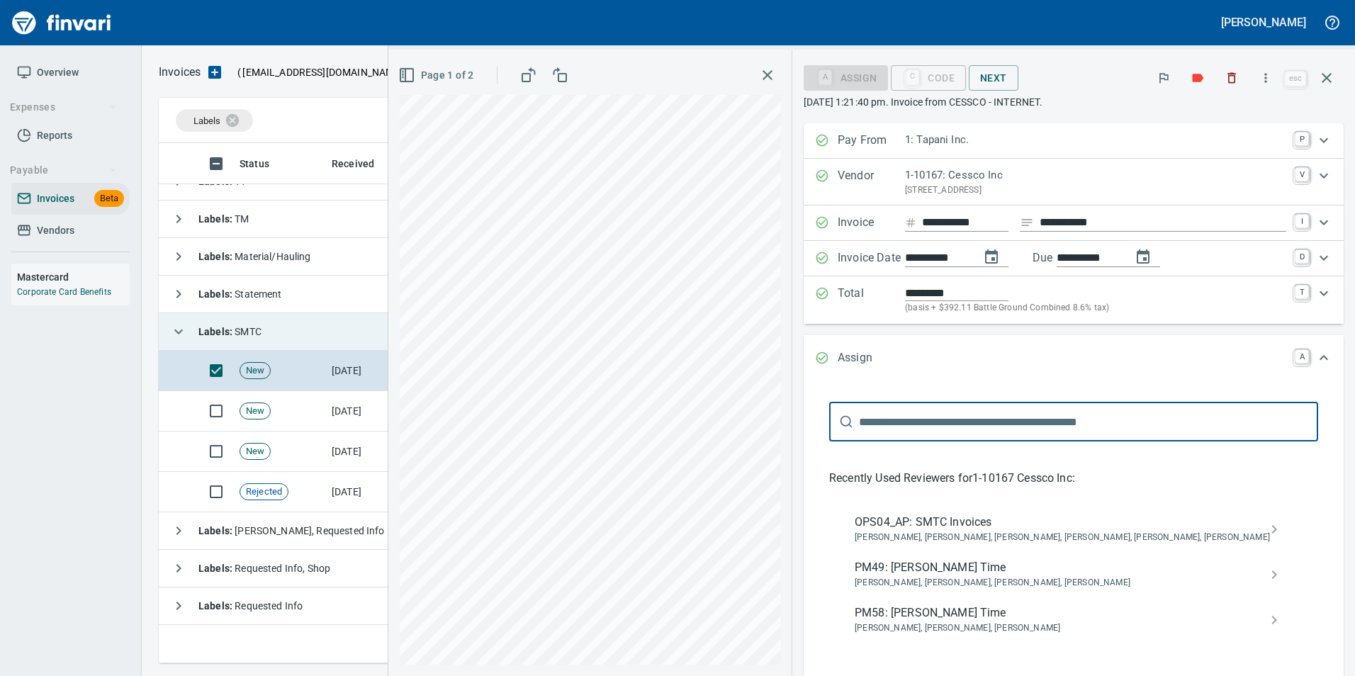
click at [1065, 522] on span "OPS04_AP: SMTC Invoices" at bounding box center [1062, 522] width 415 height 17
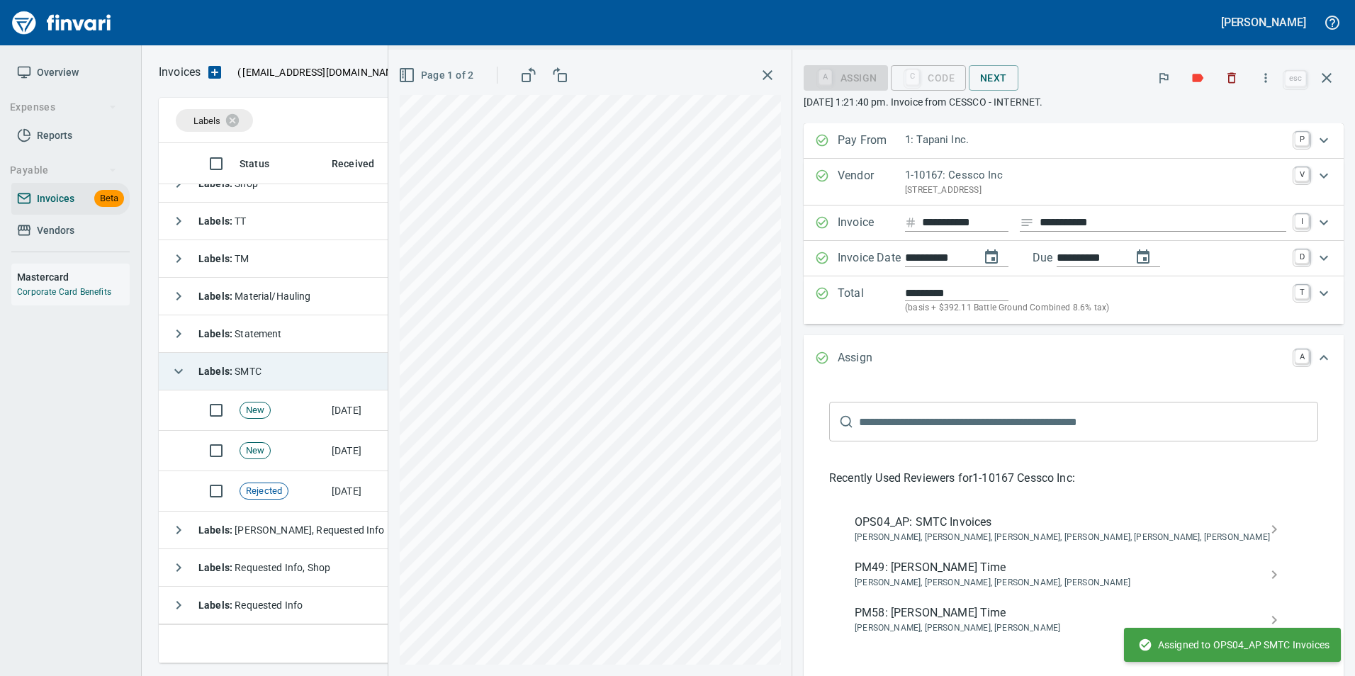
scroll to position [94, 0]
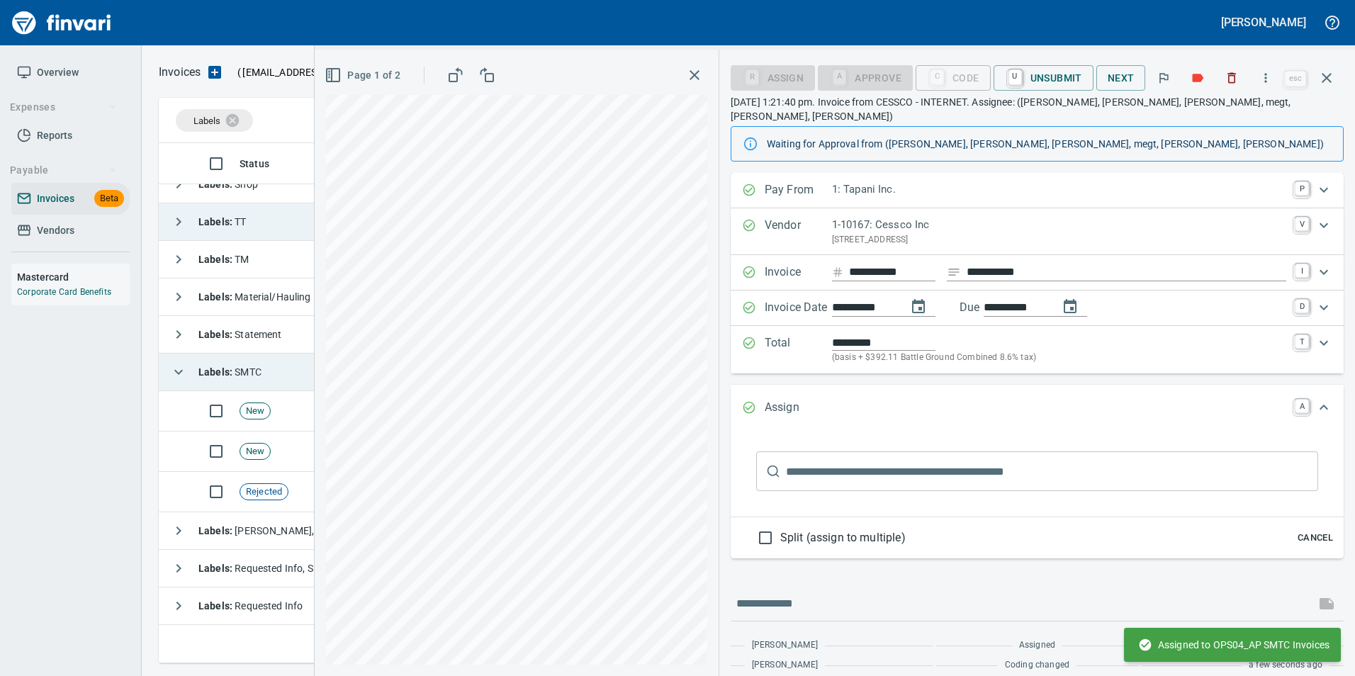
click at [1334, 84] on icon "button" at bounding box center [1327, 77] width 17 height 17
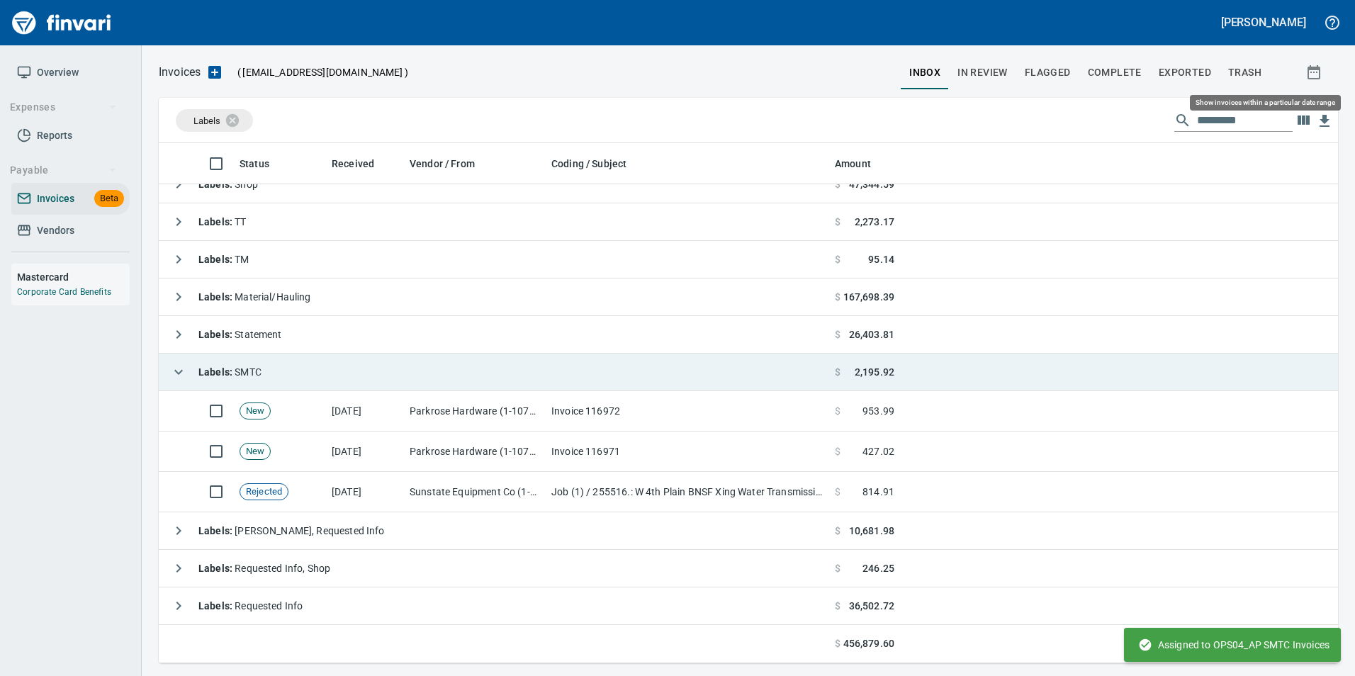
scroll to position [510, 1158]
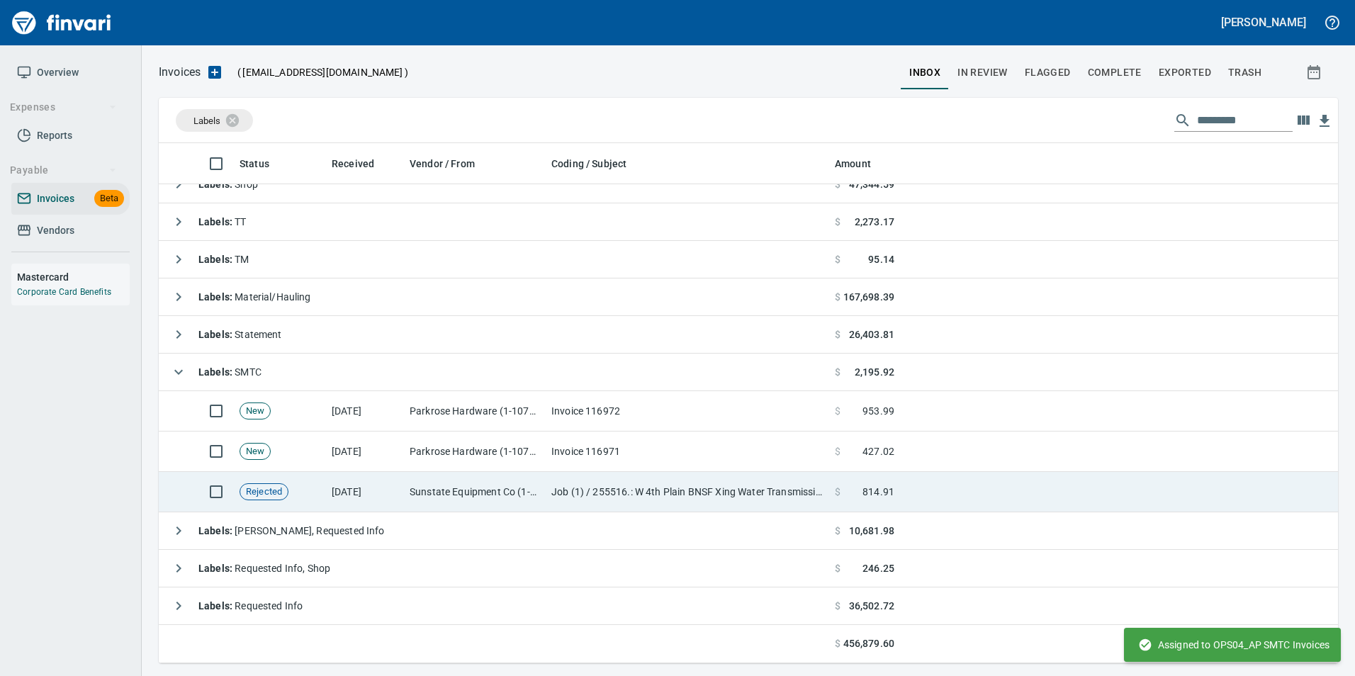
click at [503, 498] on td "Sunstate Equipment Co (1-30297)" at bounding box center [475, 492] width 142 height 40
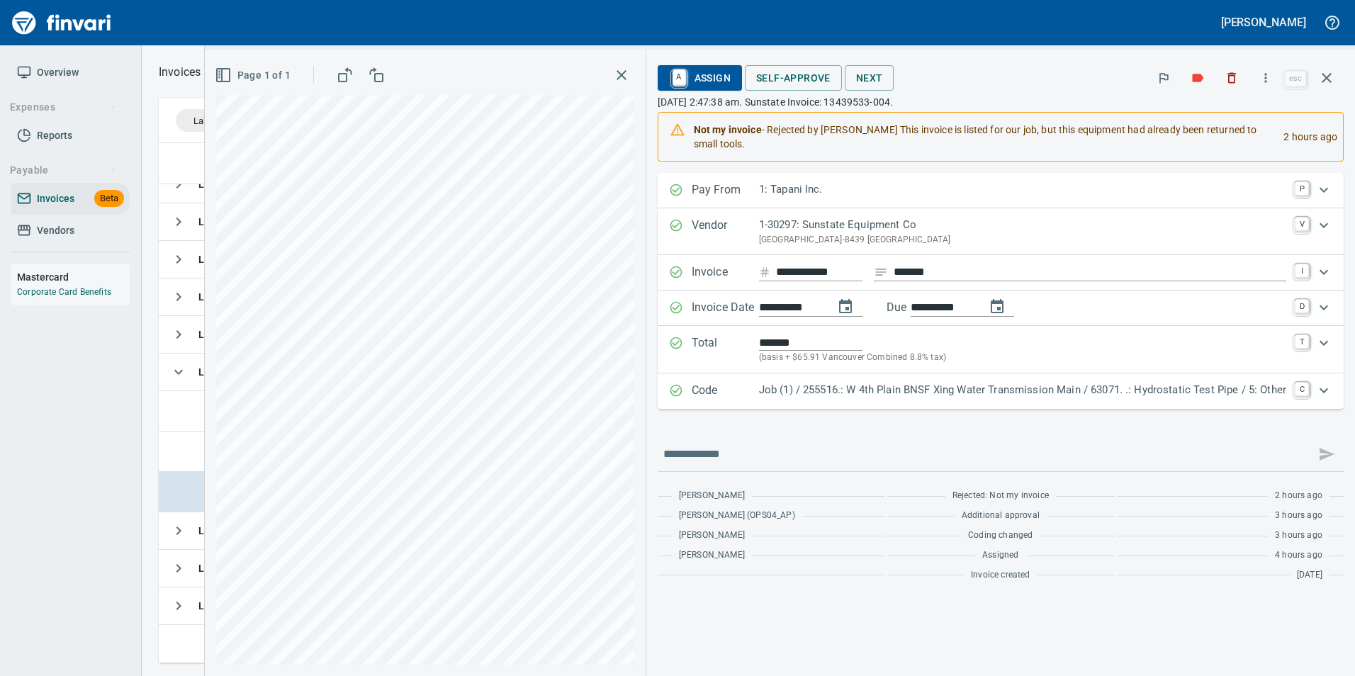
click at [1320, 81] on icon "button" at bounding box center [1327, 77] width 17 height 17
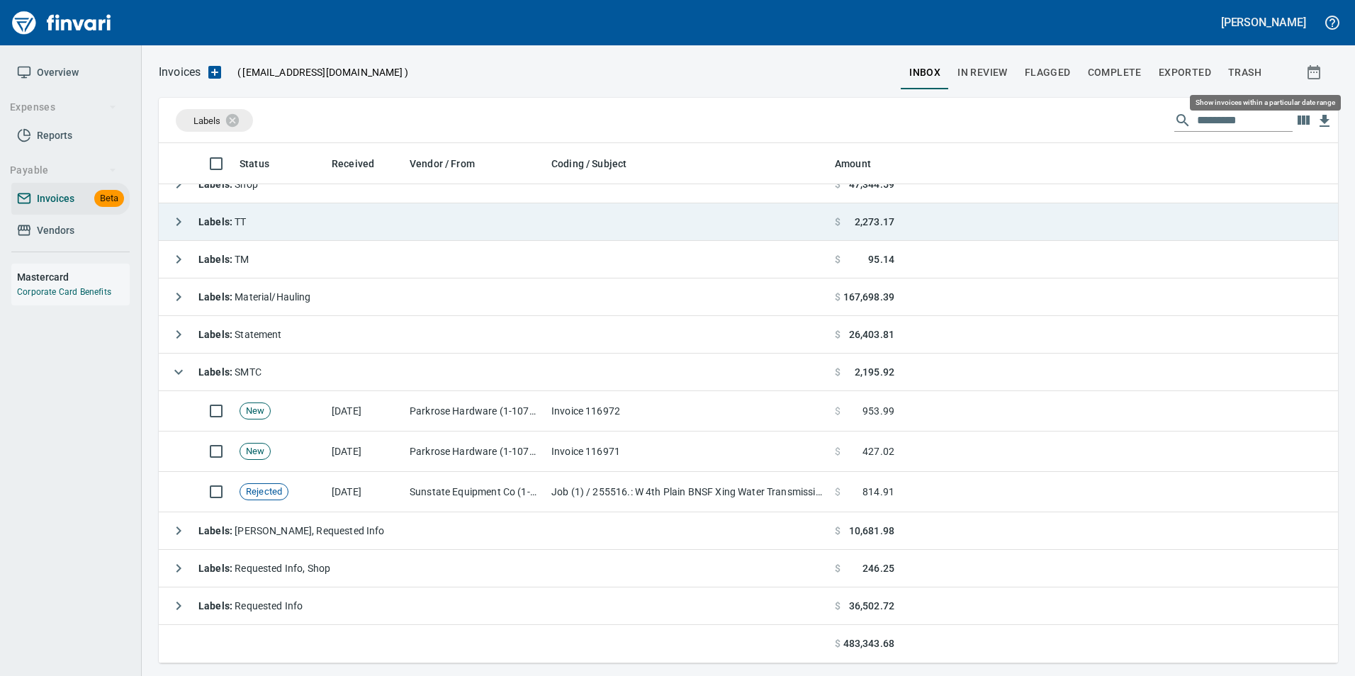
scroll to position [510, 1158]
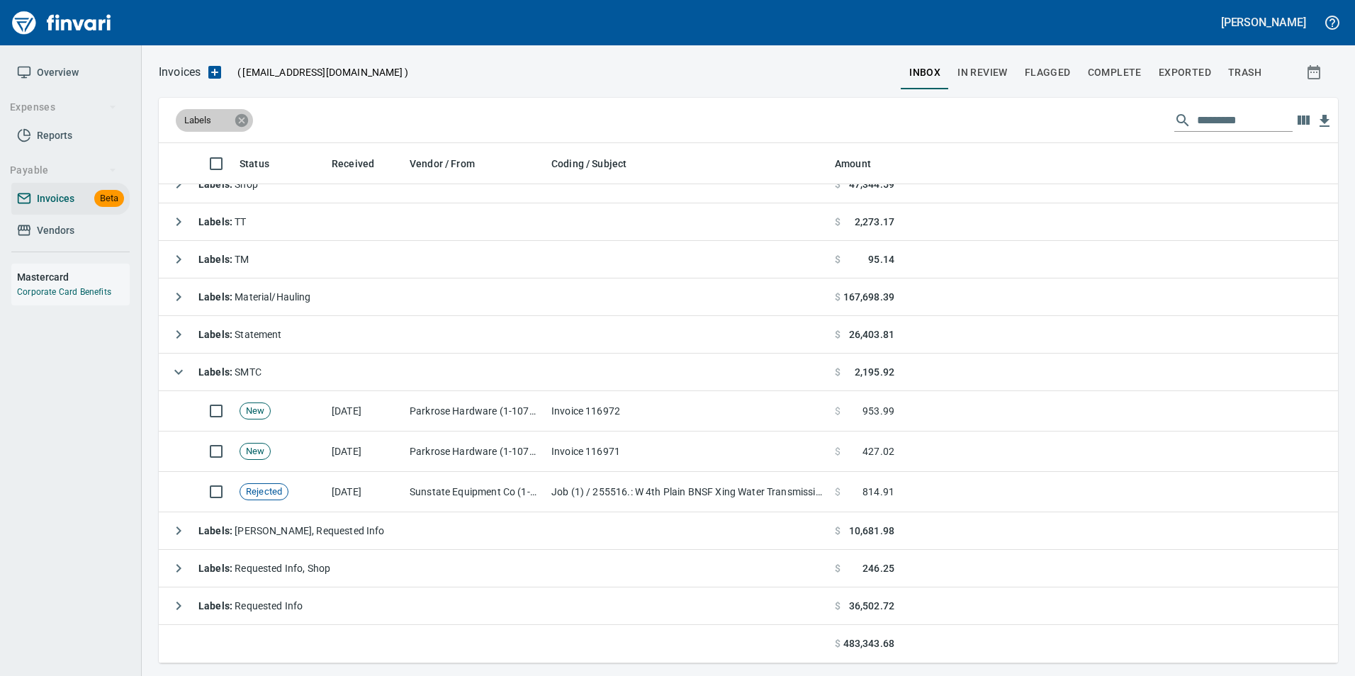
click at [245, 116] on icon at bounding box center [241, 119] width 13 height 13
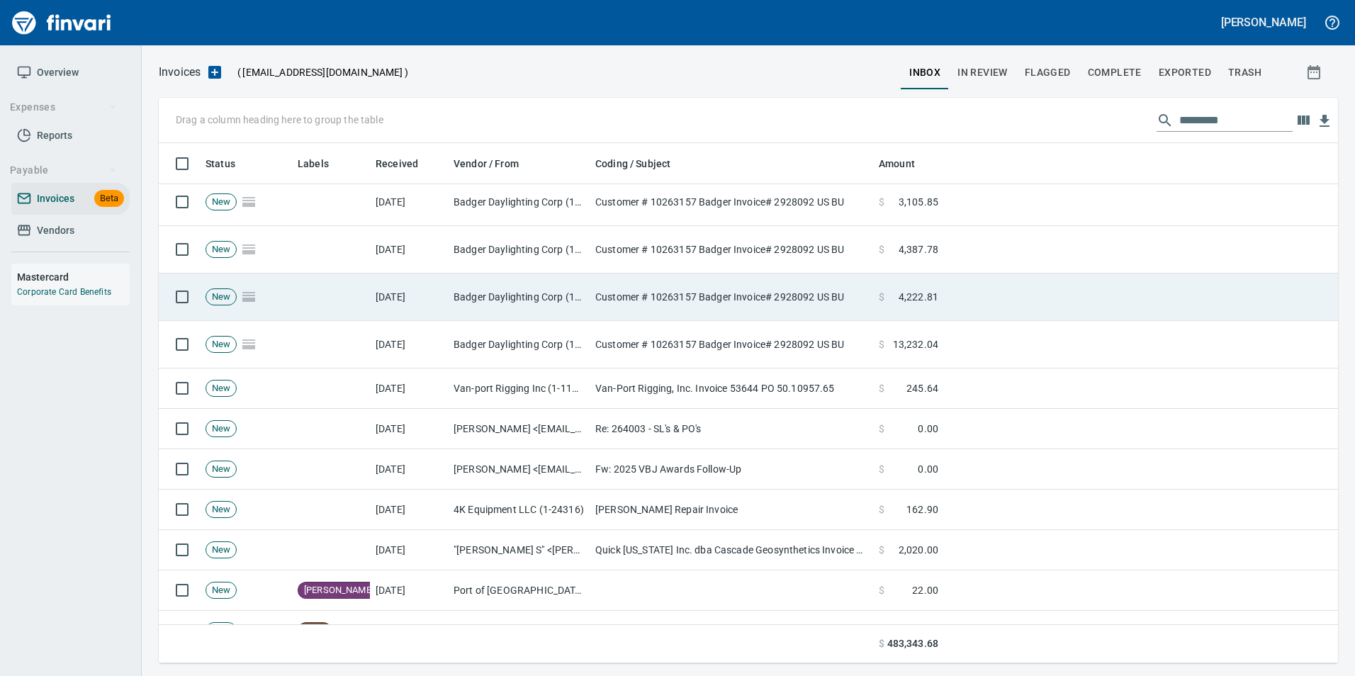
click at [508, 293] on td "Badger Daylighting Corp (1-38801)" at bounding box center [519, 297] width 142 height 47
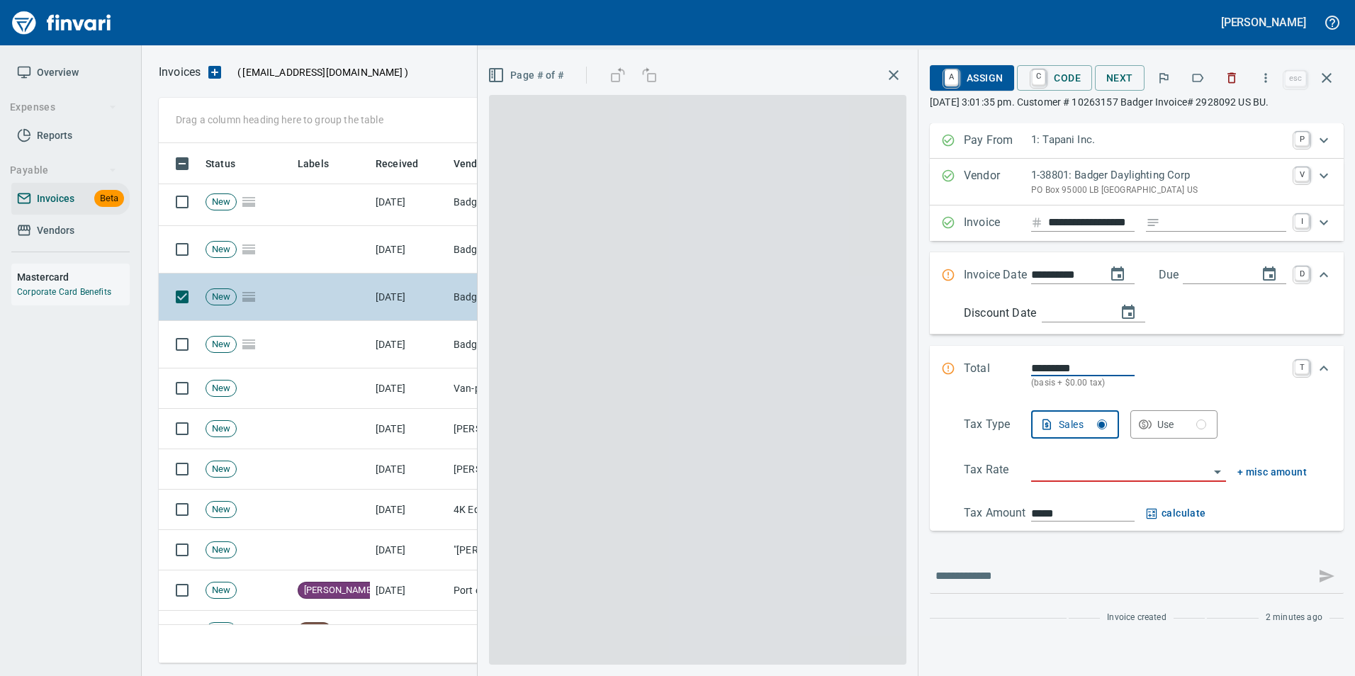
scroll to position [510, 1158]
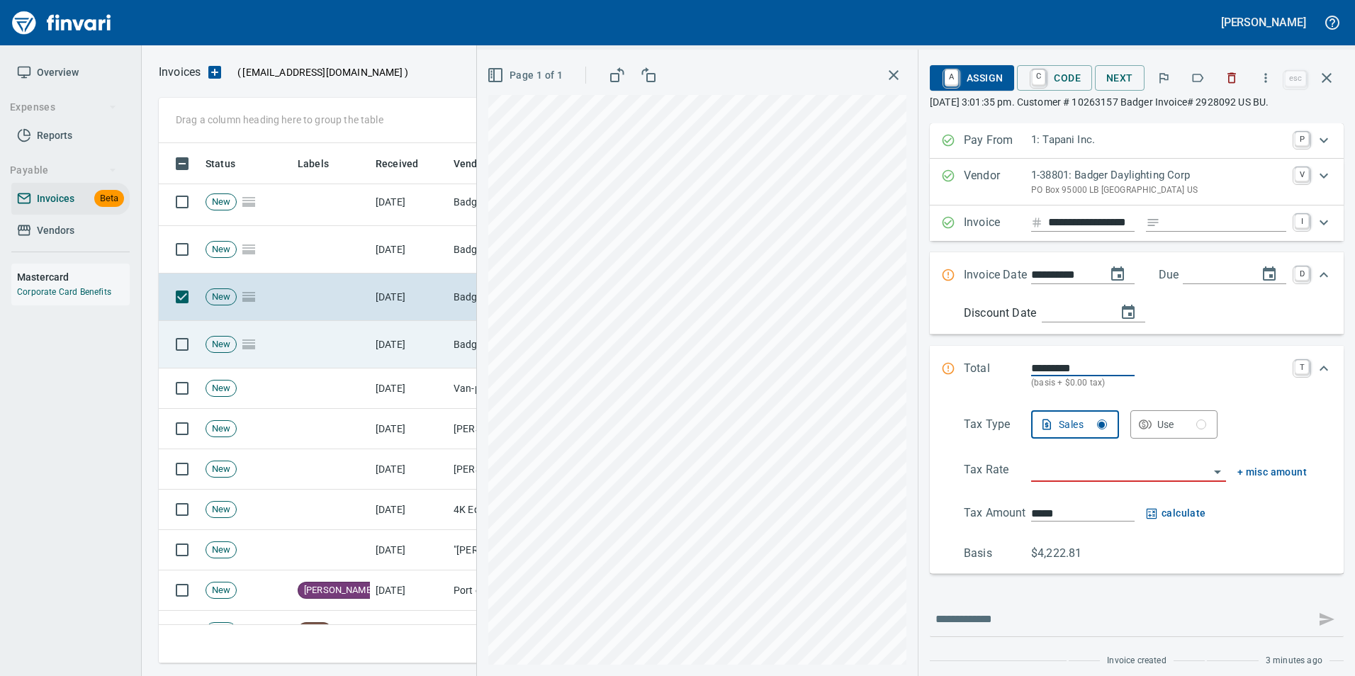
click at [415, 331] on td "[DATE]" at bounding box center [409, 344] width 78 height 47
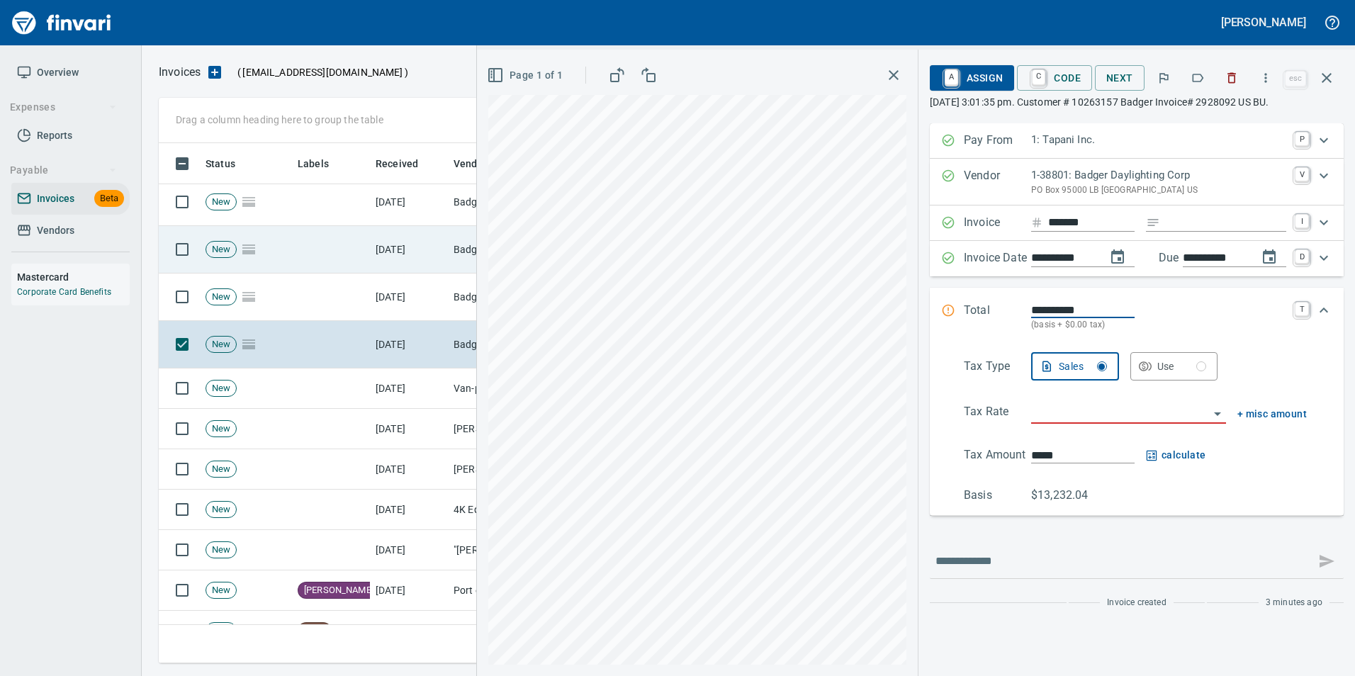
click at [393, 242] on td "[DATE]" at bounding box center [409, 249] width 78 height 47
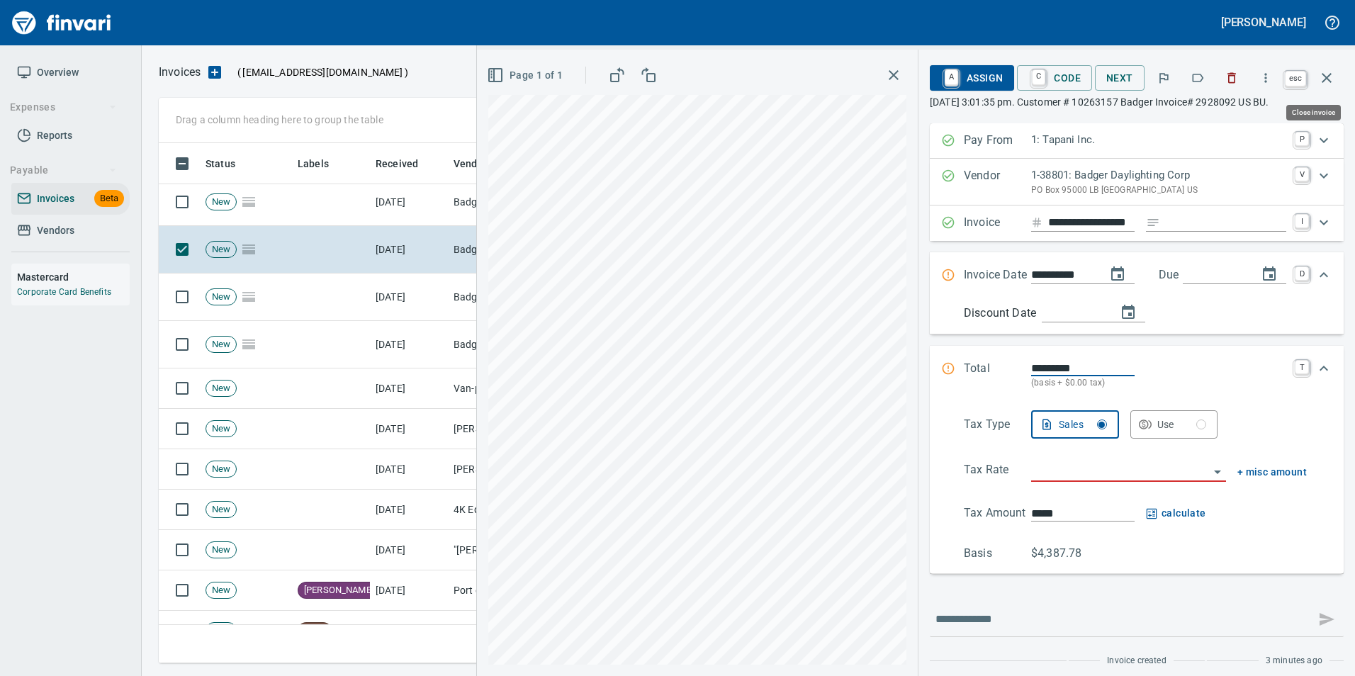
click at [1331, 75] on icon "button" at bounding box center [1327, 78] width 10 height 10
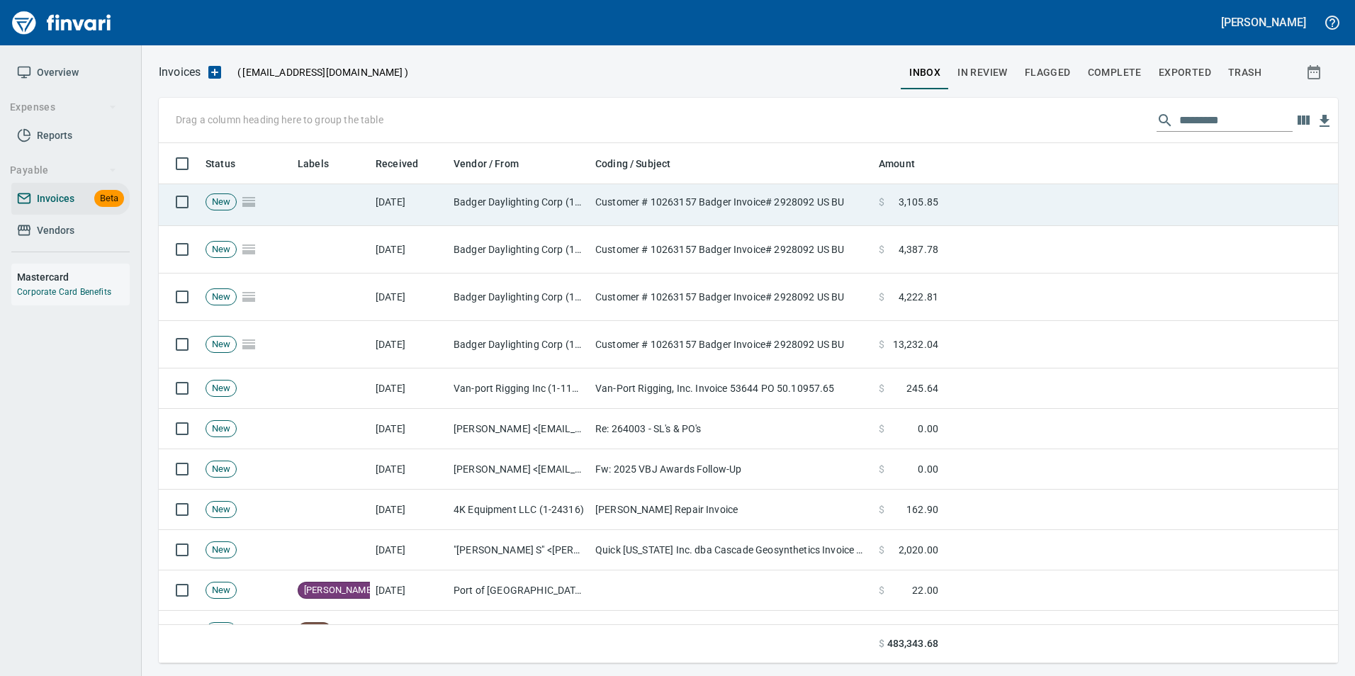
scroll to position [510, 1158]
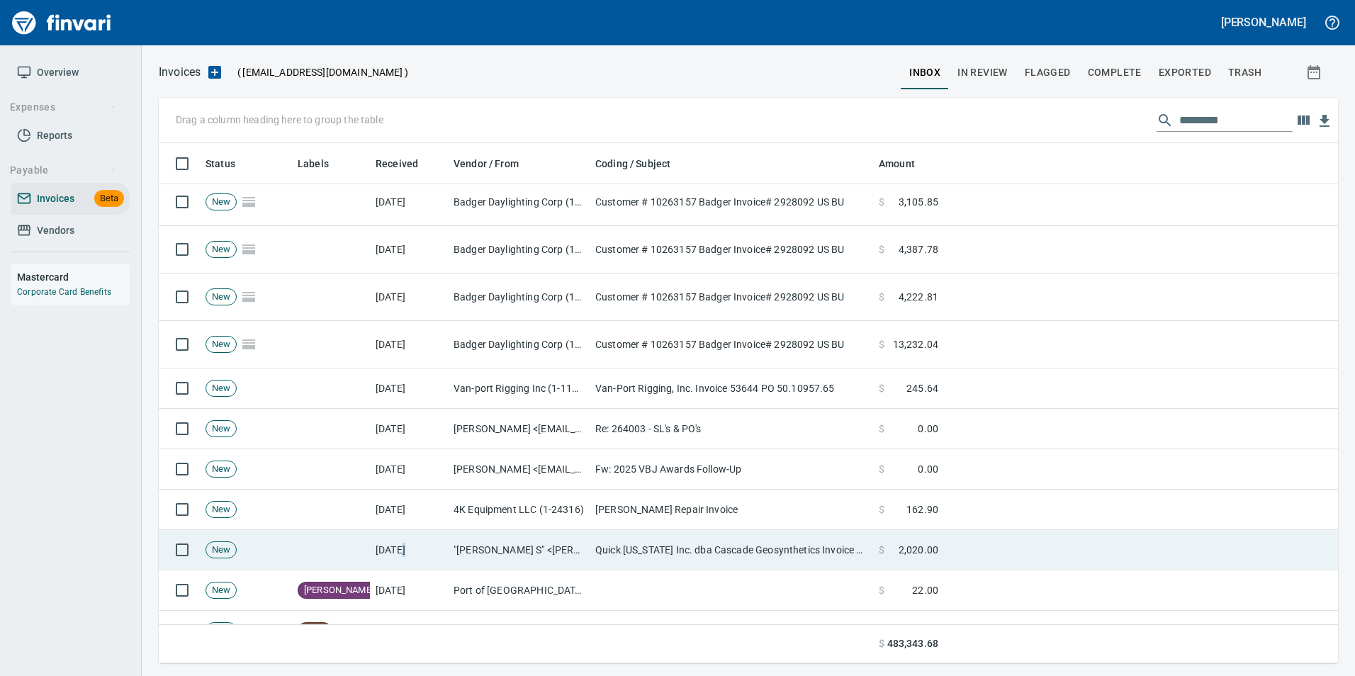
click at [403, 538] on td "[DATE]" at bounding box center [409, 550] width 78 height 40
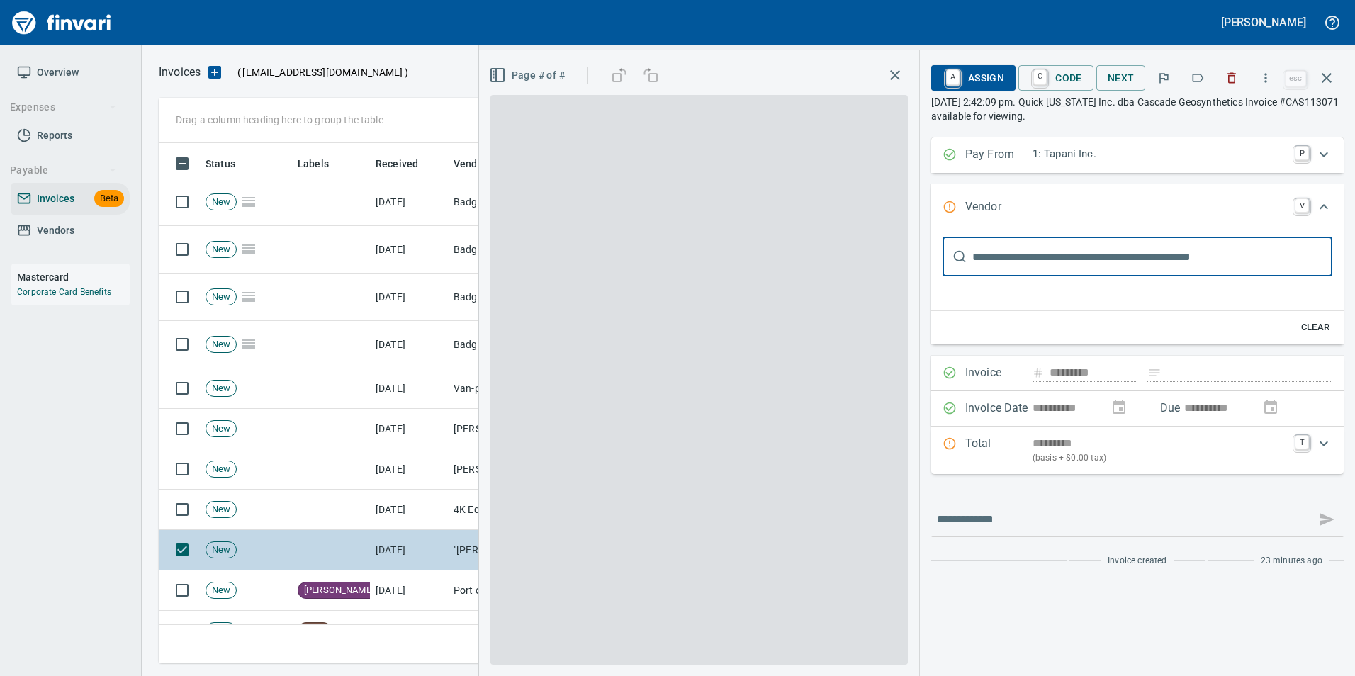
type input "**********"
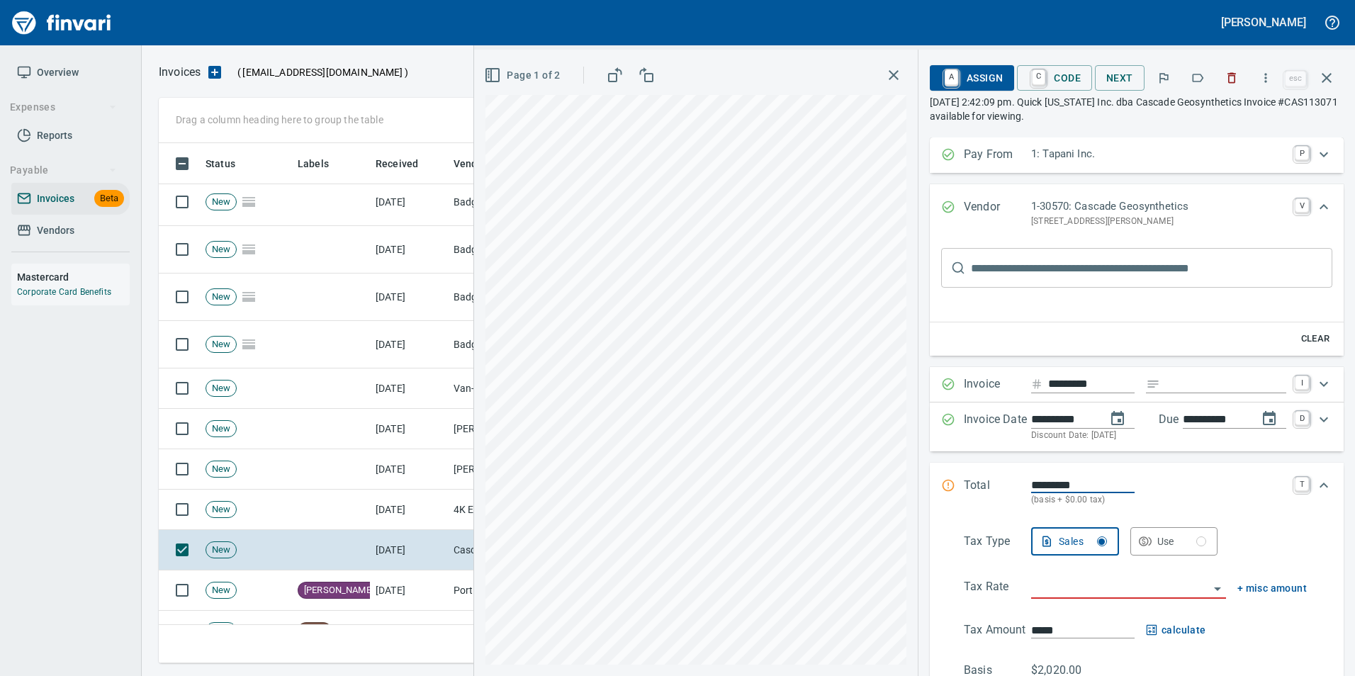
scroll to position [510, 1158]
click at [1198, 81] on icon "button" at bounding box center [1198, 78] width 14 height 14
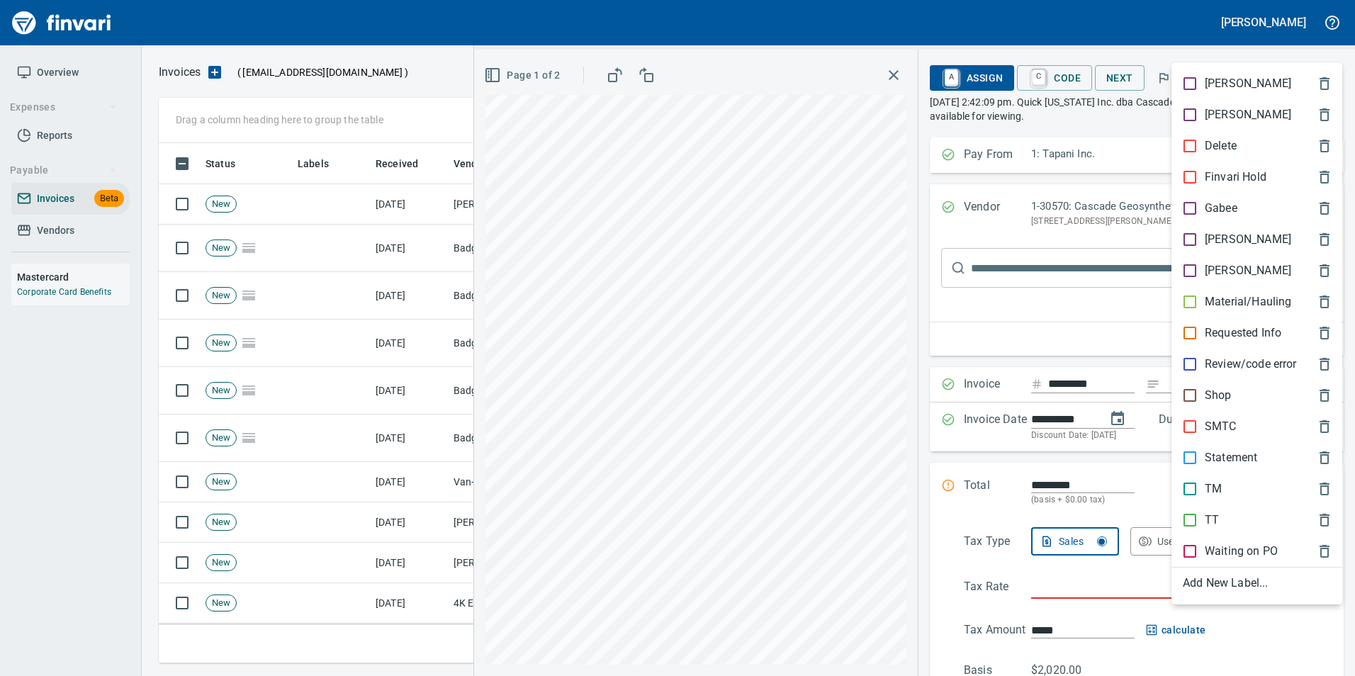
scroll to position [510, 1158]
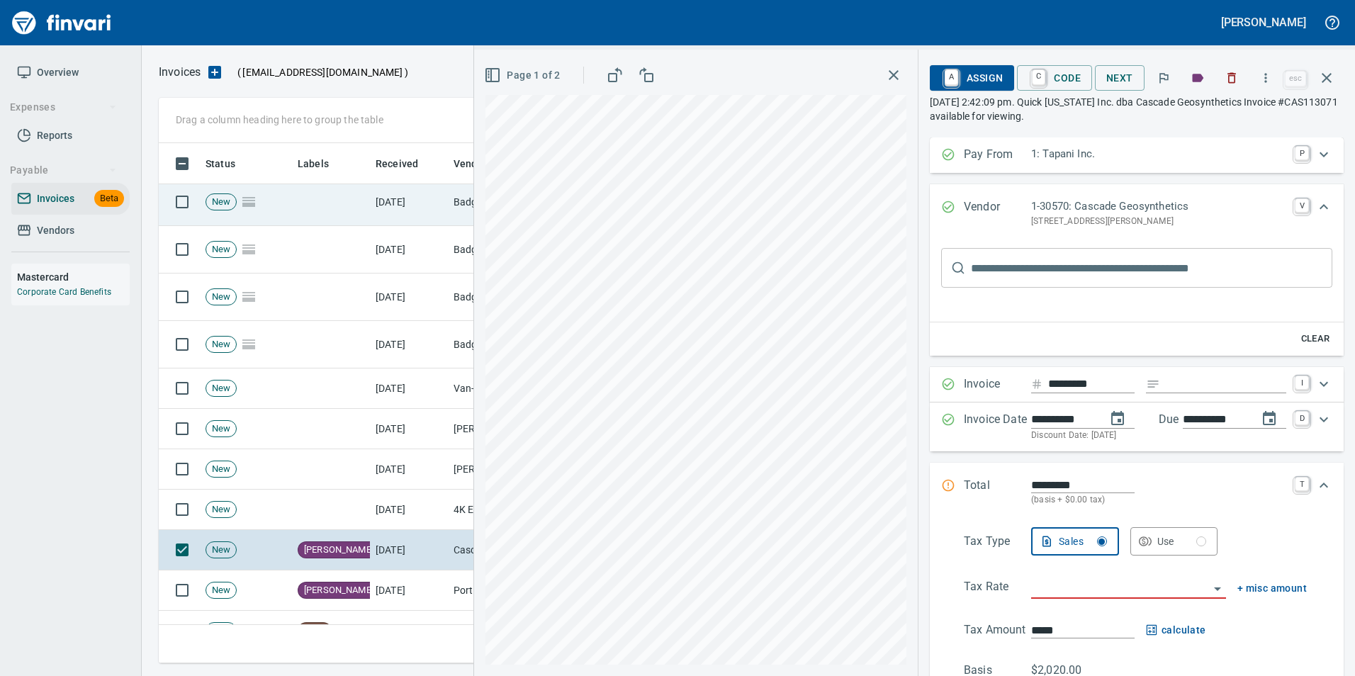
click at [1329, 80] on icon "button" at bounding box center [1327, 78] width 10 height 10
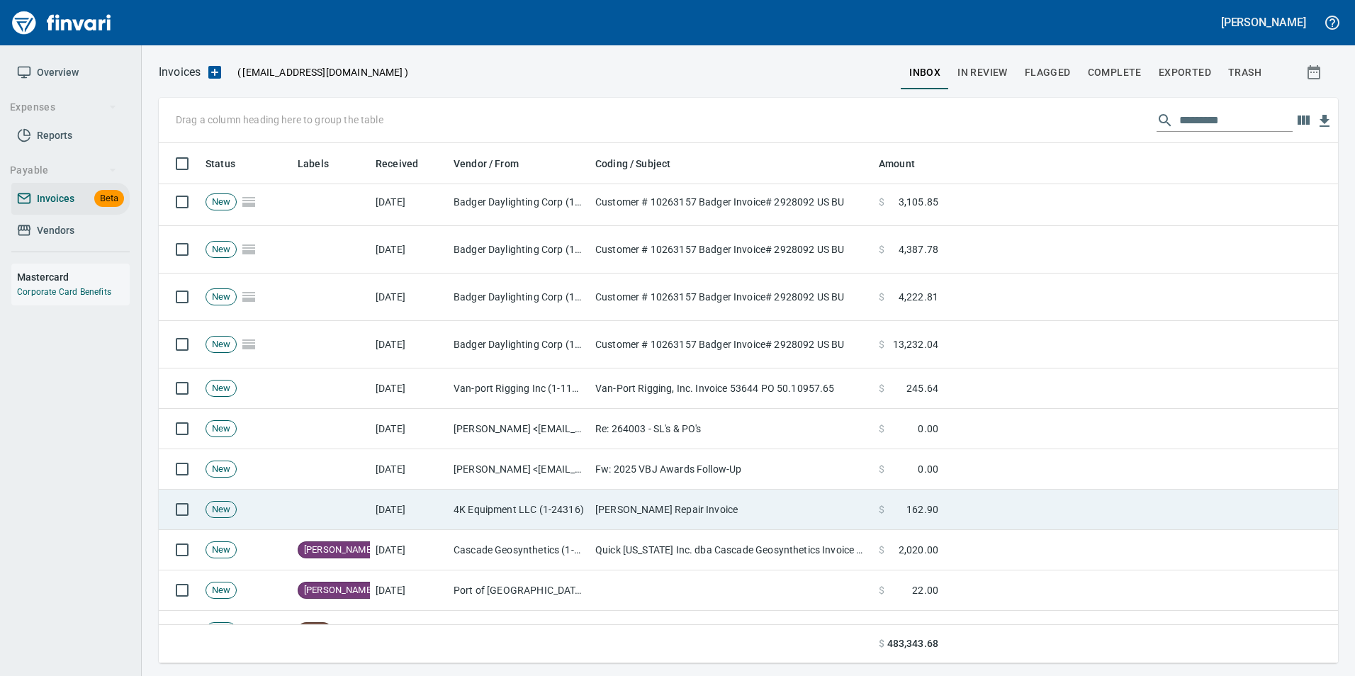
click at [466, 498] on td "4K Equipment LLC (1-24316)" at bounding box center [519, 510] width 142 height 40
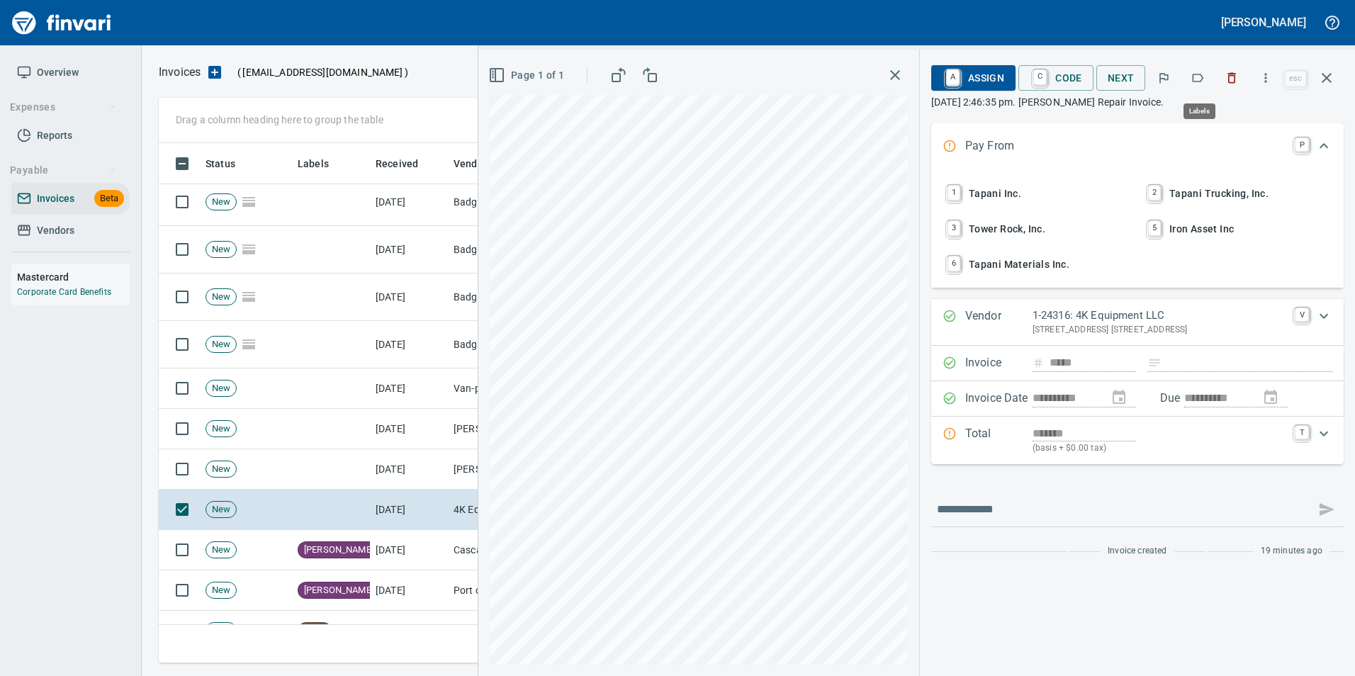
click at [1202, 79] on icon "button" at bounding box center [1198, 78] width 14 height 14
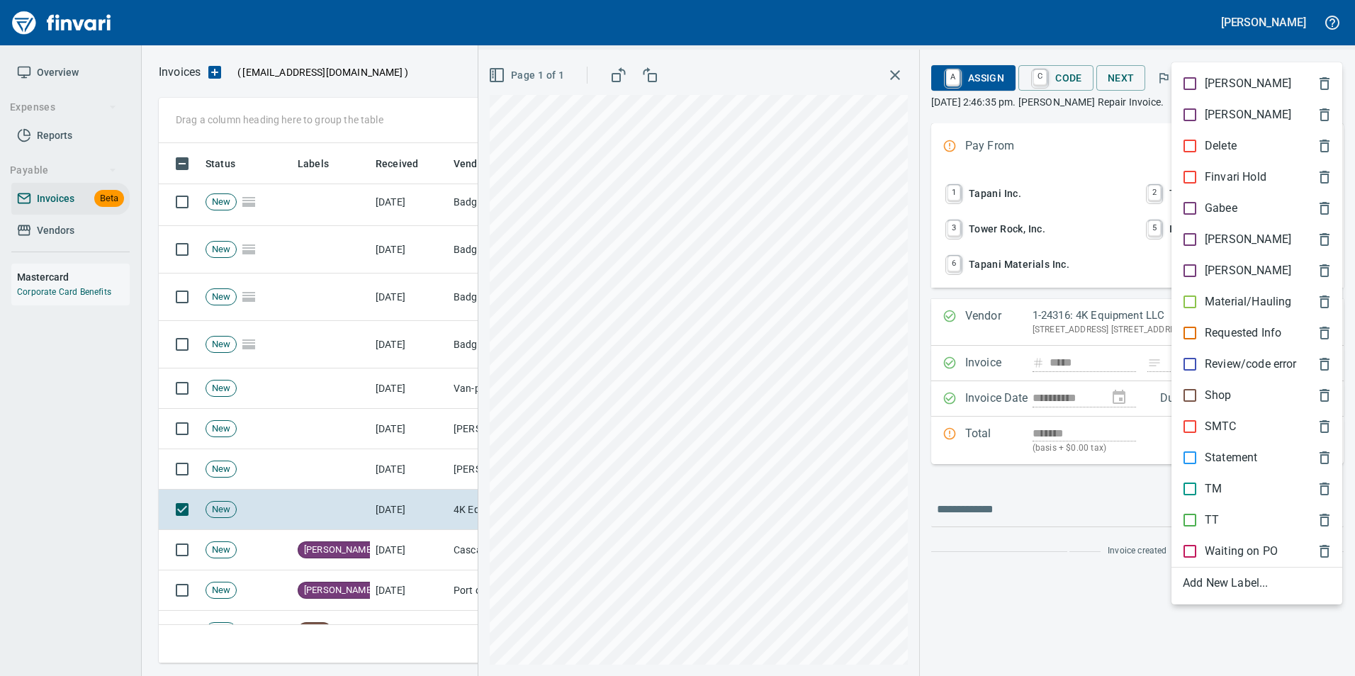
scroll to position [510, 1158]
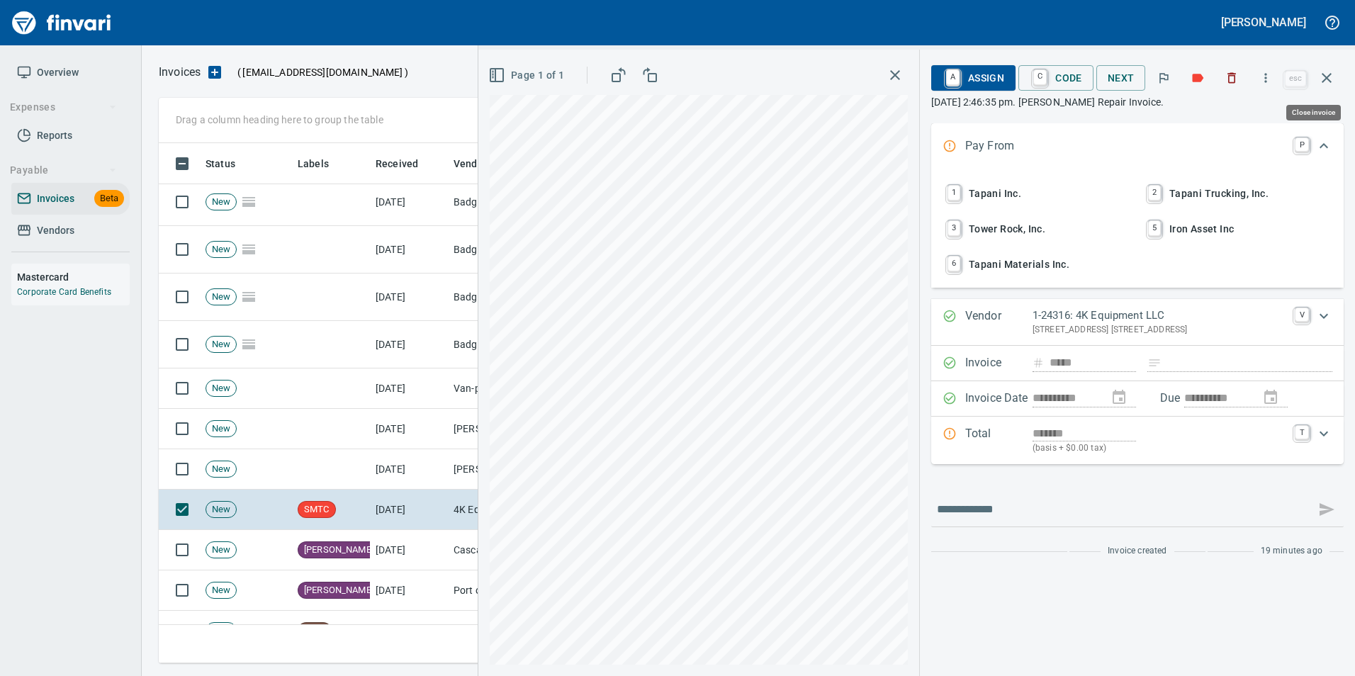
click at [1324, 81] on icon "button" at bounding box center [1327, 78] width 10 height 10
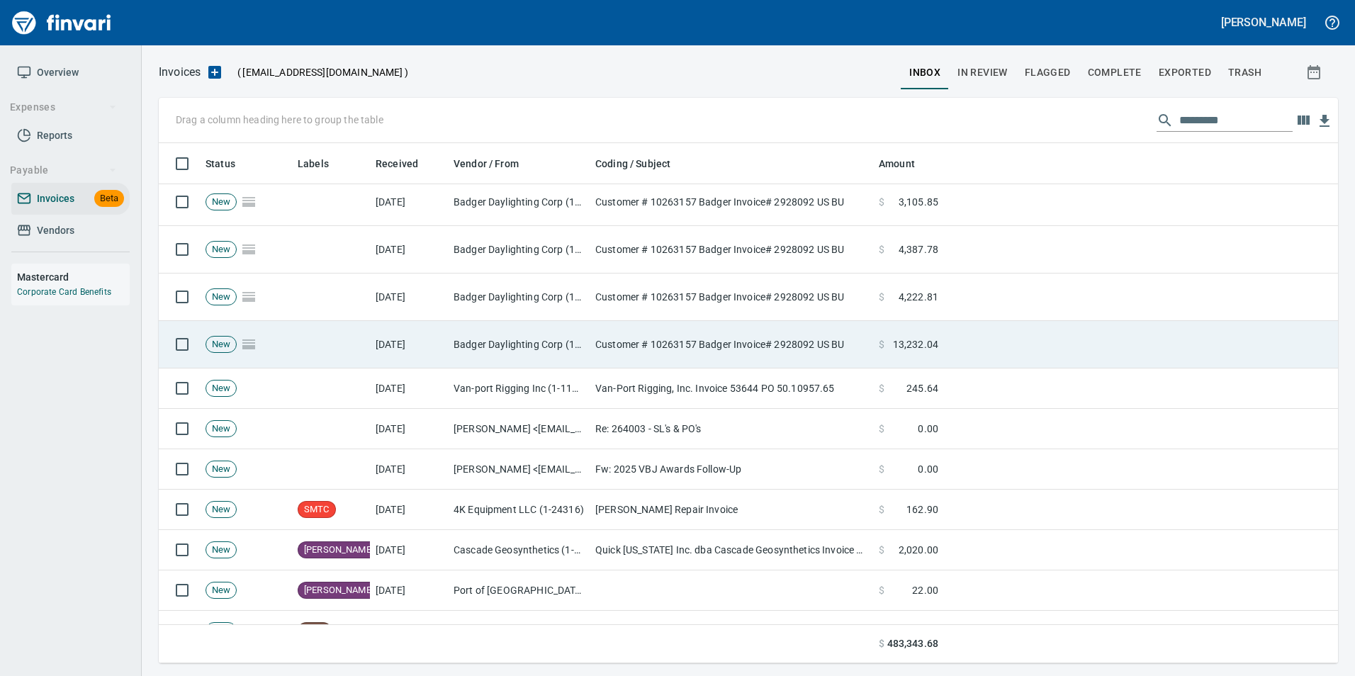
scroll to position [510, 1158]
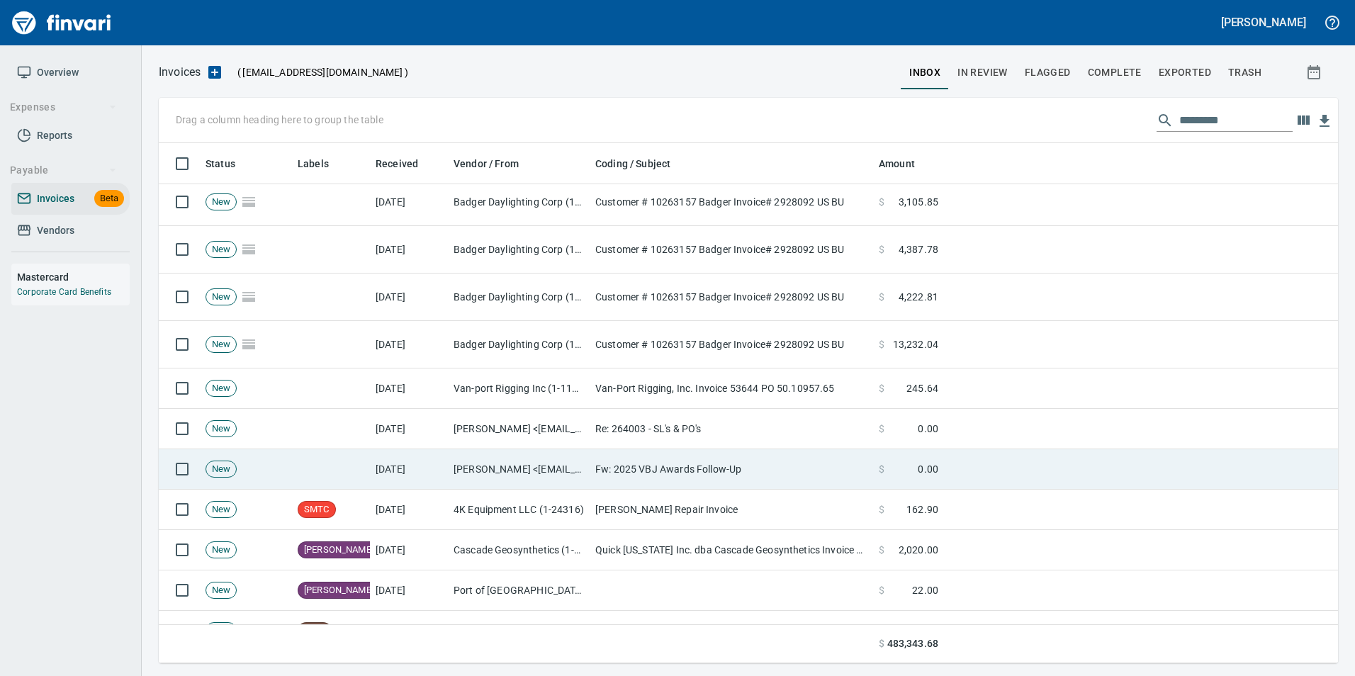
click at [690, 478] on td "Fw: 2025 VBJ Awards Follow-Up" at bounding box center [732, 469] width 284 height 40
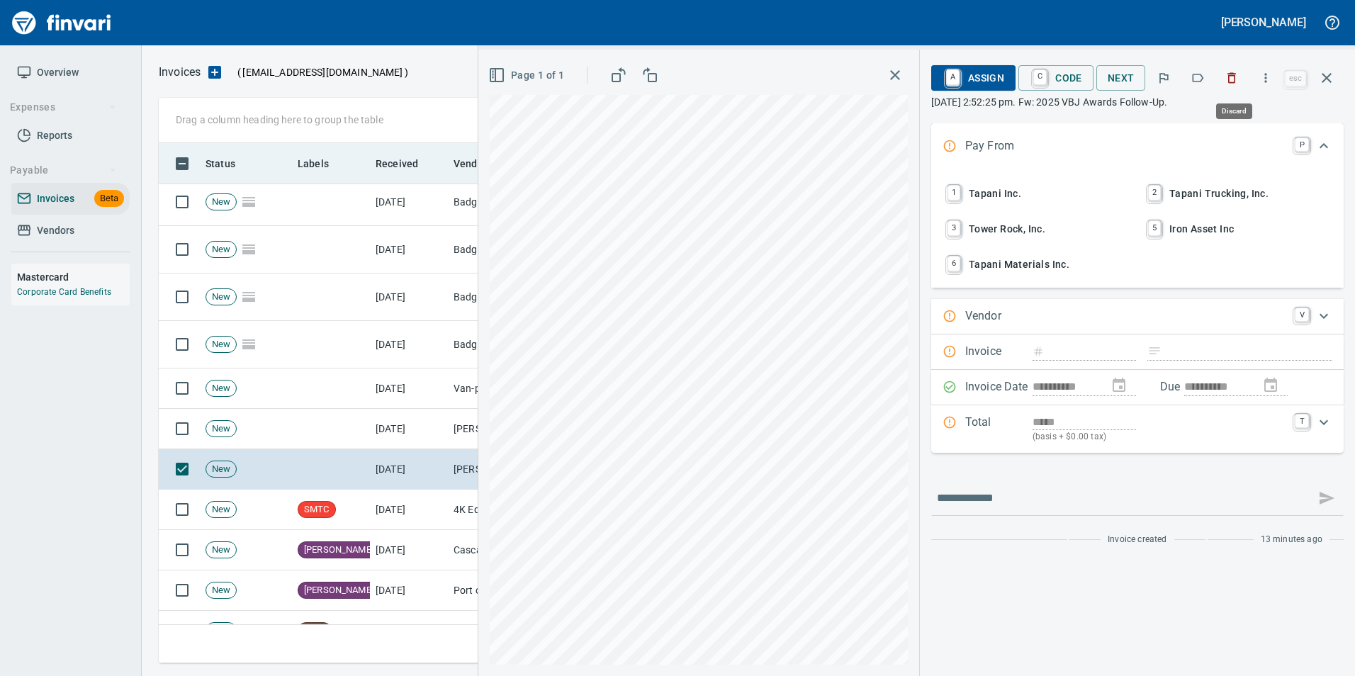
click at [1232, 79] on icon "button" at bounding box center [1232, 78] width 14 height 14
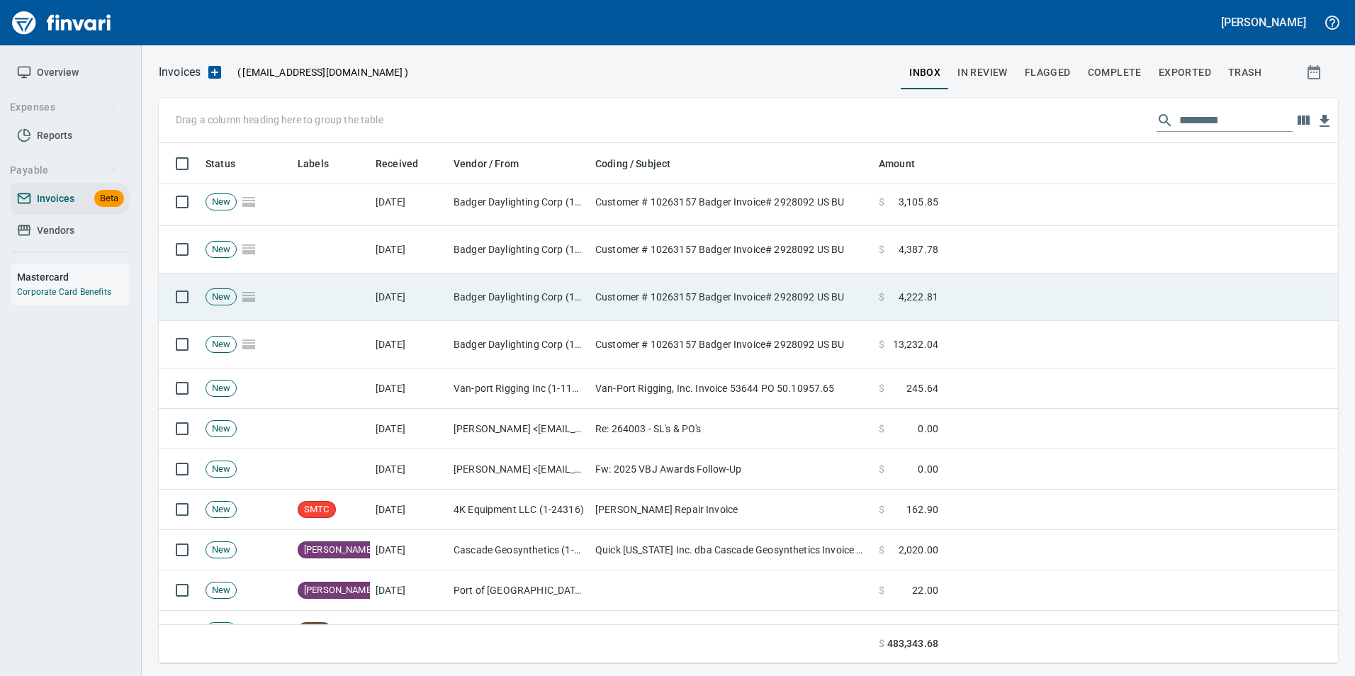
scroll to position [510, 1158]
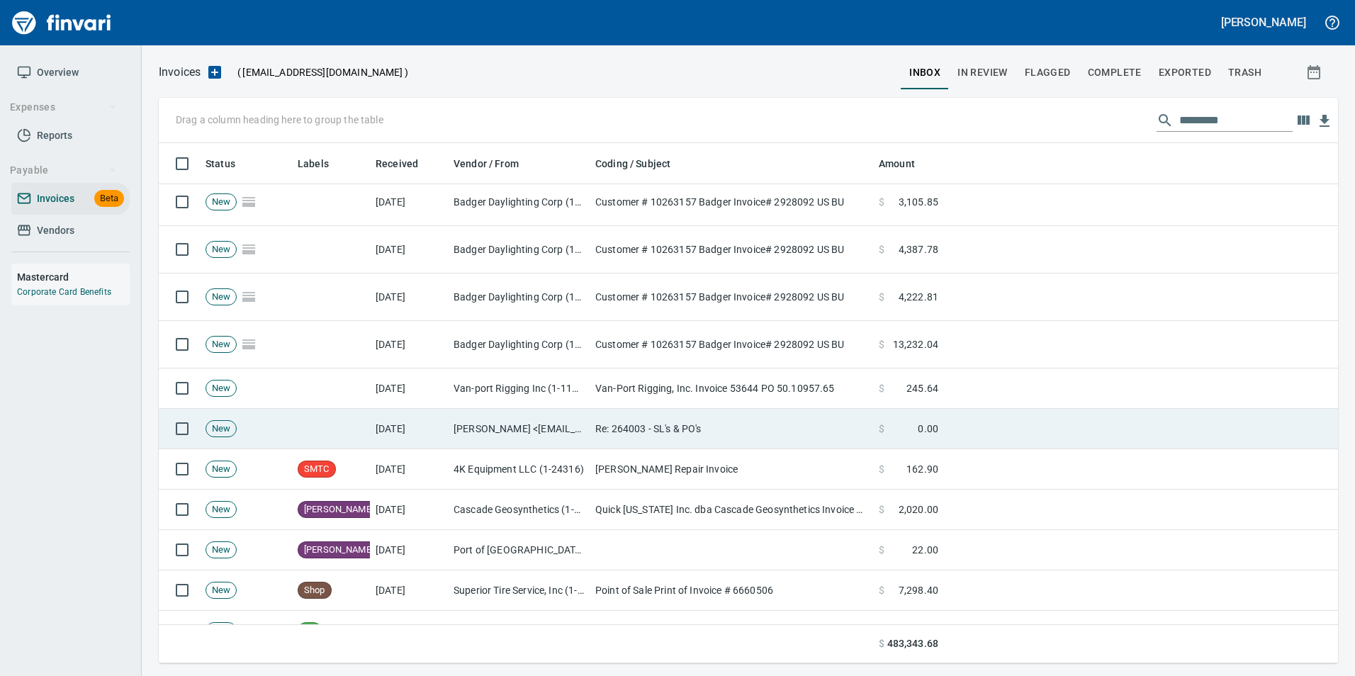
click at [603, 429] on td "Re: 264003 - SL's & PO's" at bounding box center [732, 429] width 284 height 40
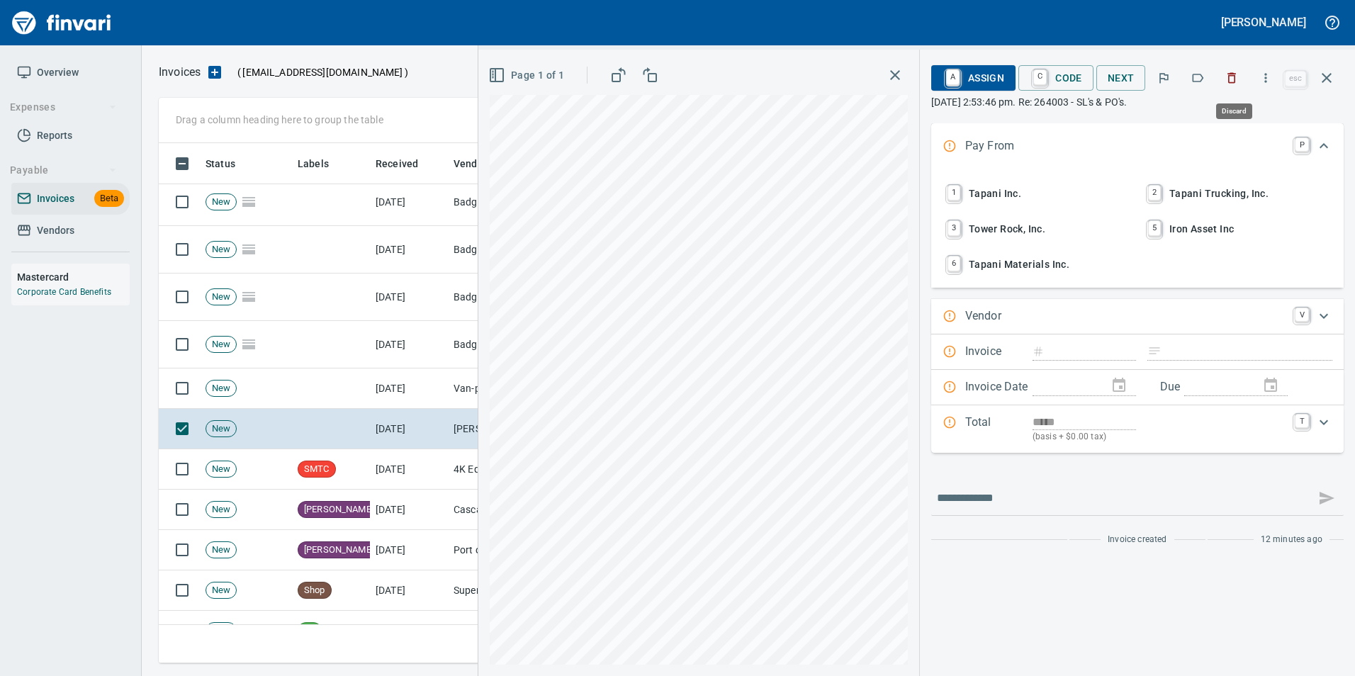
drag, startPoint x: 1241, startPoint y: 82, endPoint x: 1209, endPoint y: 121, distance: 50.4
click at [1239, 82] on icon "button" at bounding box center [1232, 78] width 14 height 14
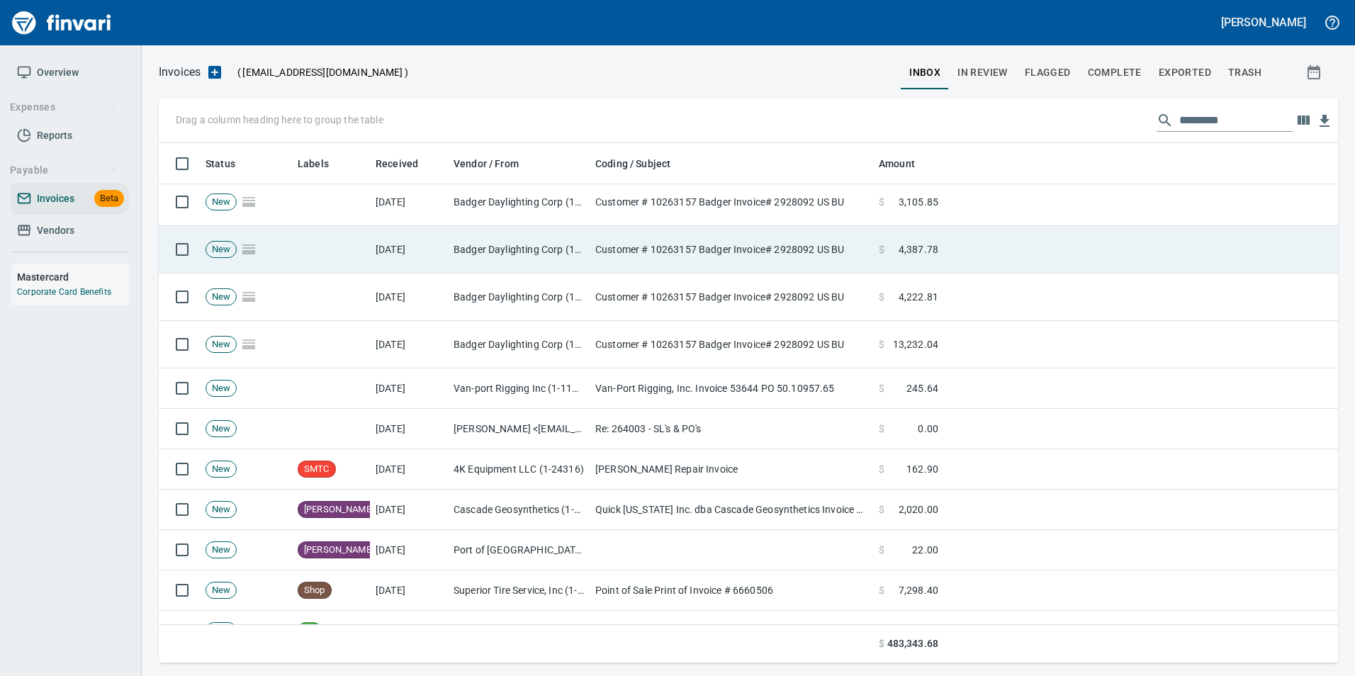
scroll to position [510, 1158]
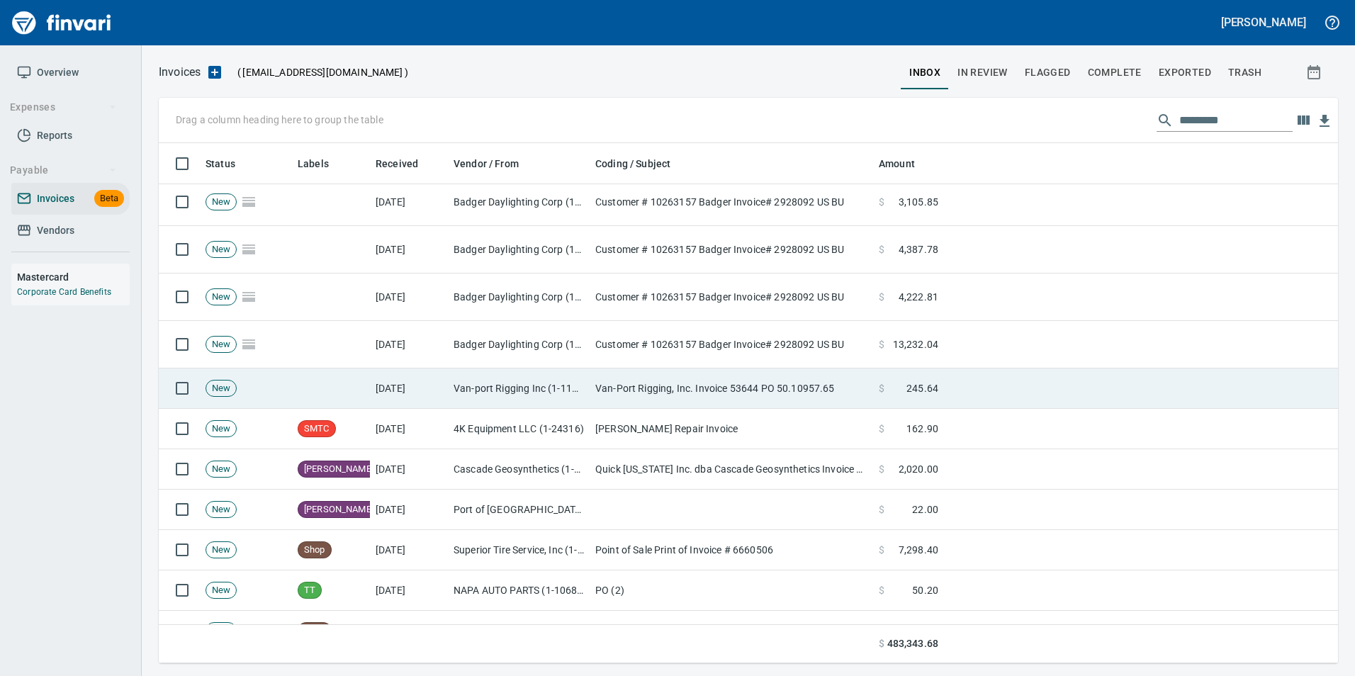
click at [873, 398] on td "Van-Port Rigging, Inc. Invoice 53644 PO 50.10957.65" at bounding box center [732, 389] width 284 height 40
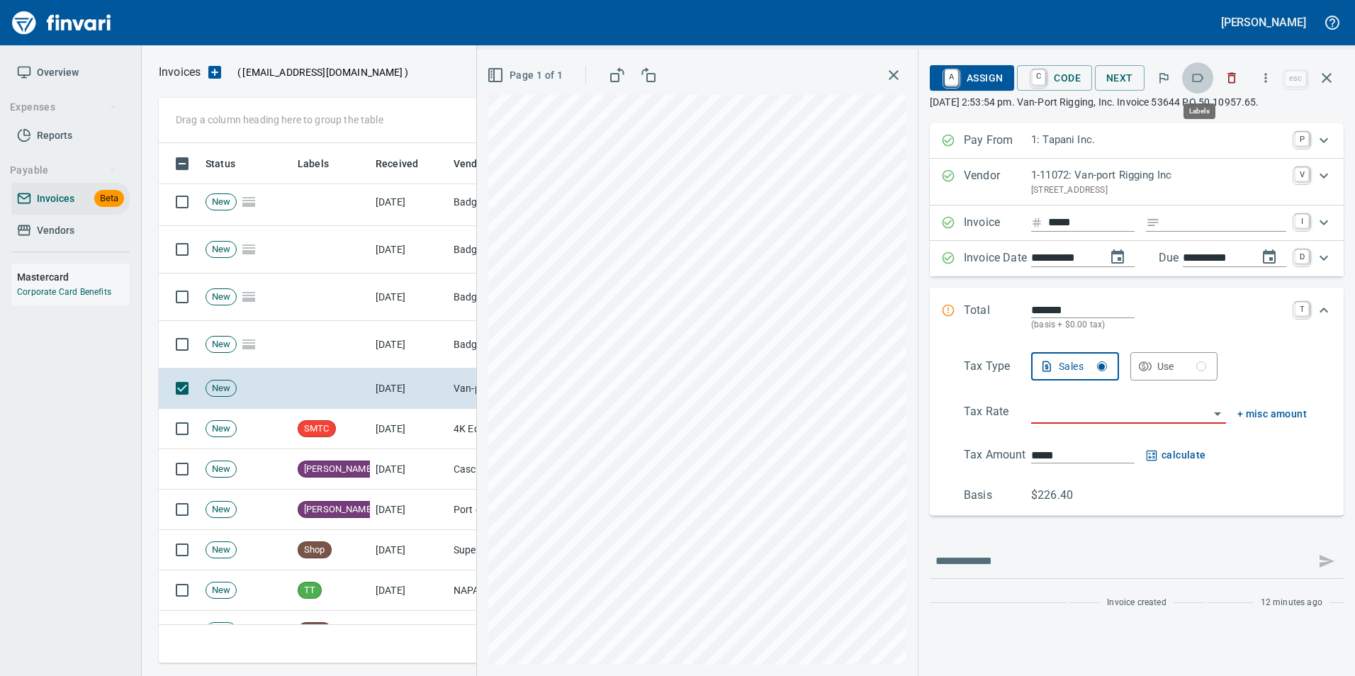
click at [1205, 71] on icon "button" at bounding box center [1198, 78] width 14 height 14
click at [1324, 80] on icon "button" at bounding box center [1327, 77] width 17 height 17
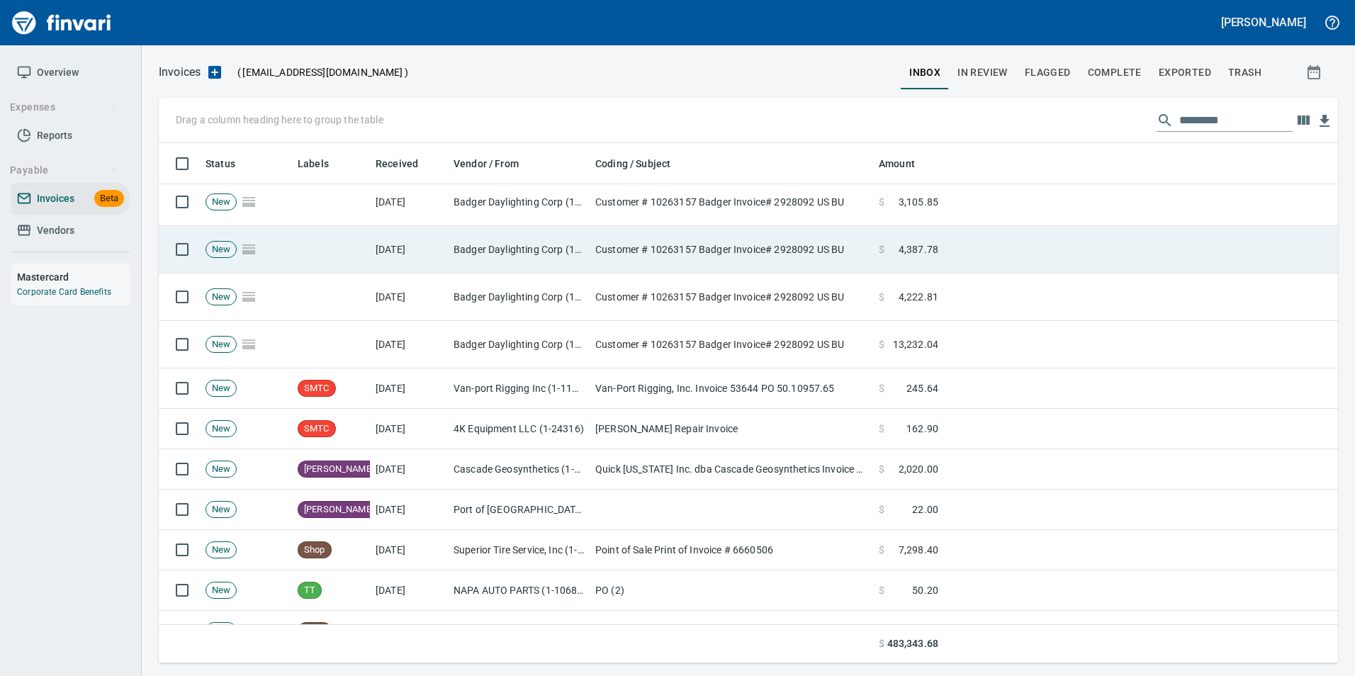
scroll to position [510, 1158]
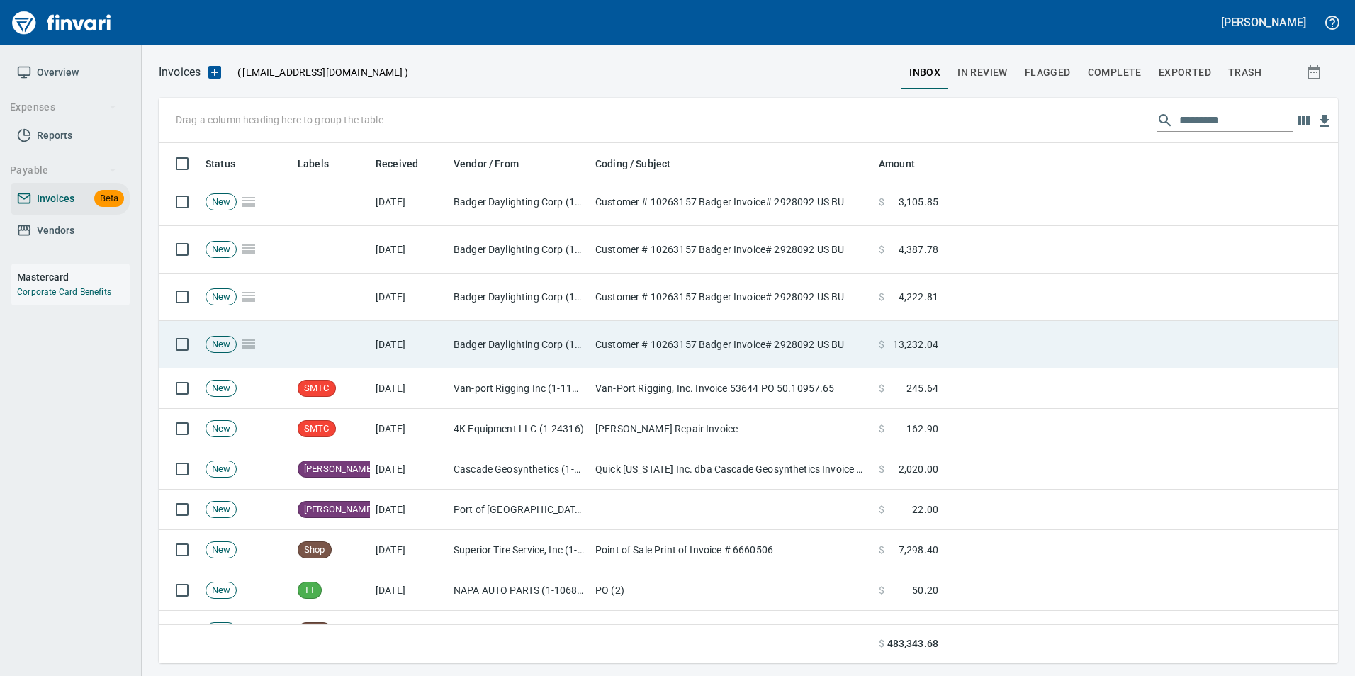
click at [748, 365] on td "Customer # 10263157 Badger Invoice# 2928092 US BU" at bounding box center [732, 344] width 284 height 47
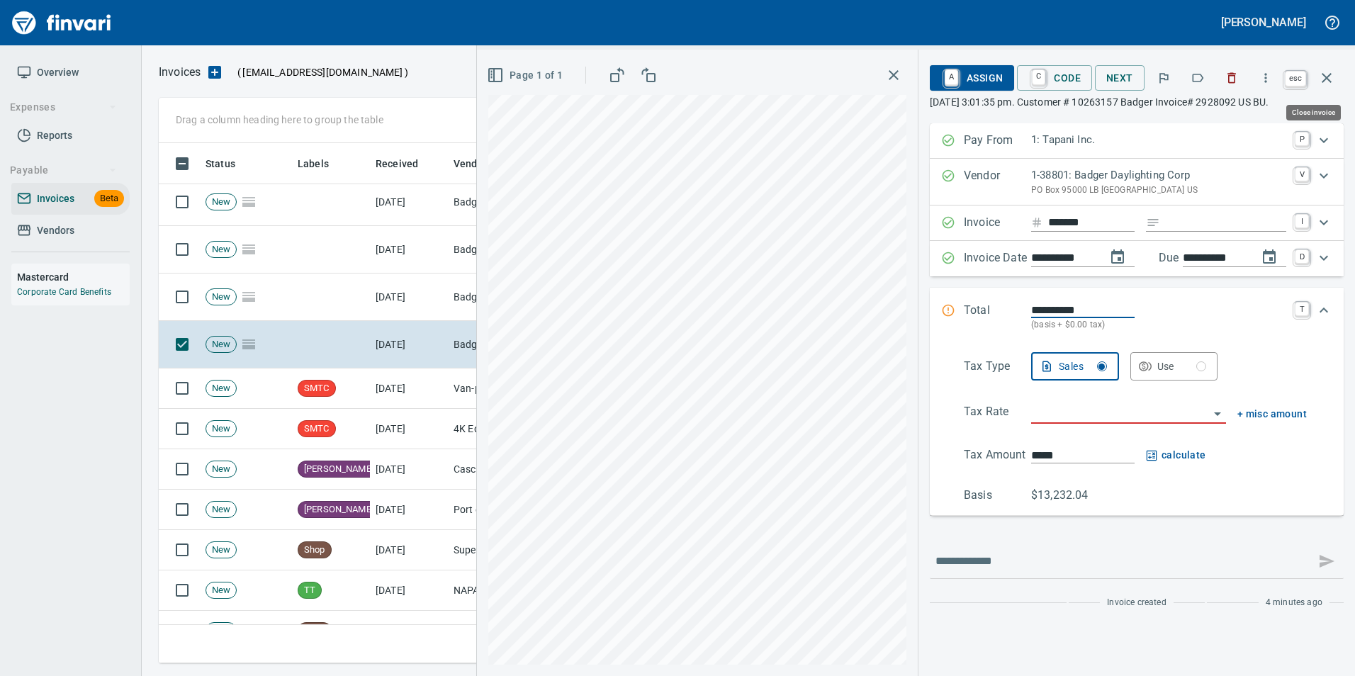
scroll to position [510, 1158]
click at [1331, 84] on icon "button" at bounding box center [1327, 77] width 17 height 17
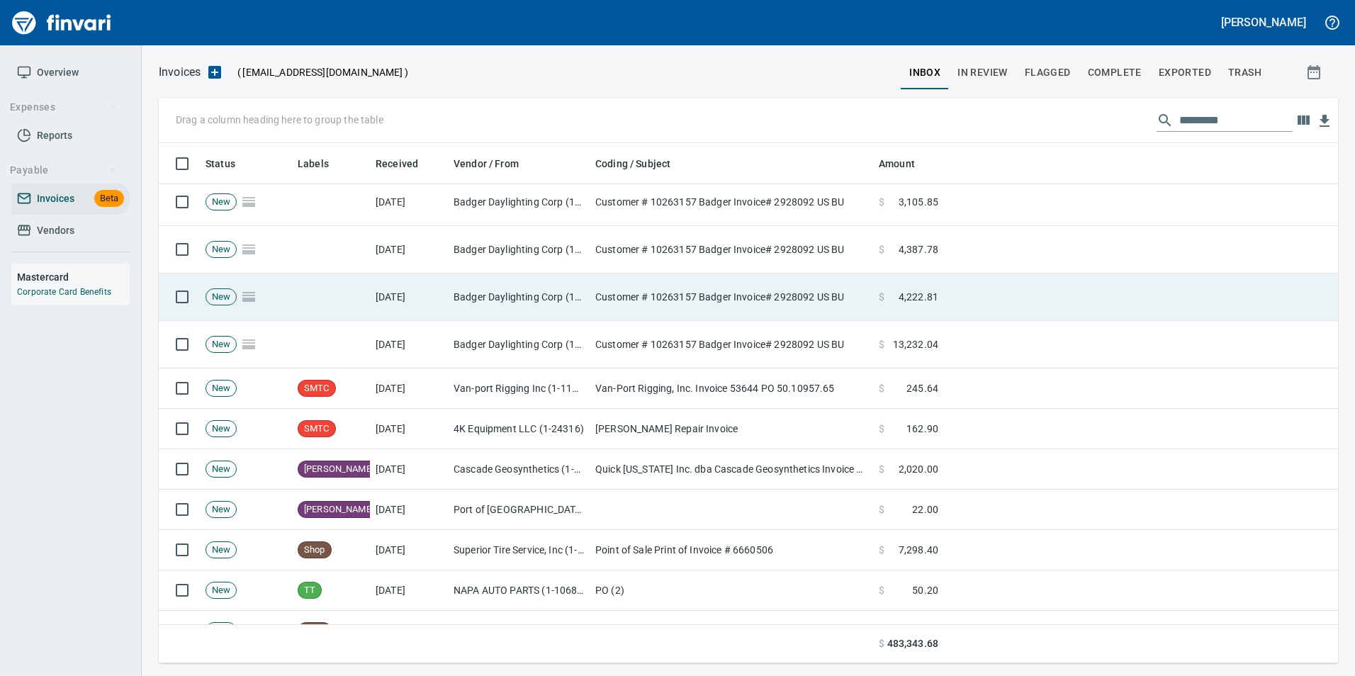
click at [521, 281] on td "Badger Daylighting Corp (1-38801)" at bounding box center [519, 297] width 142 height 47
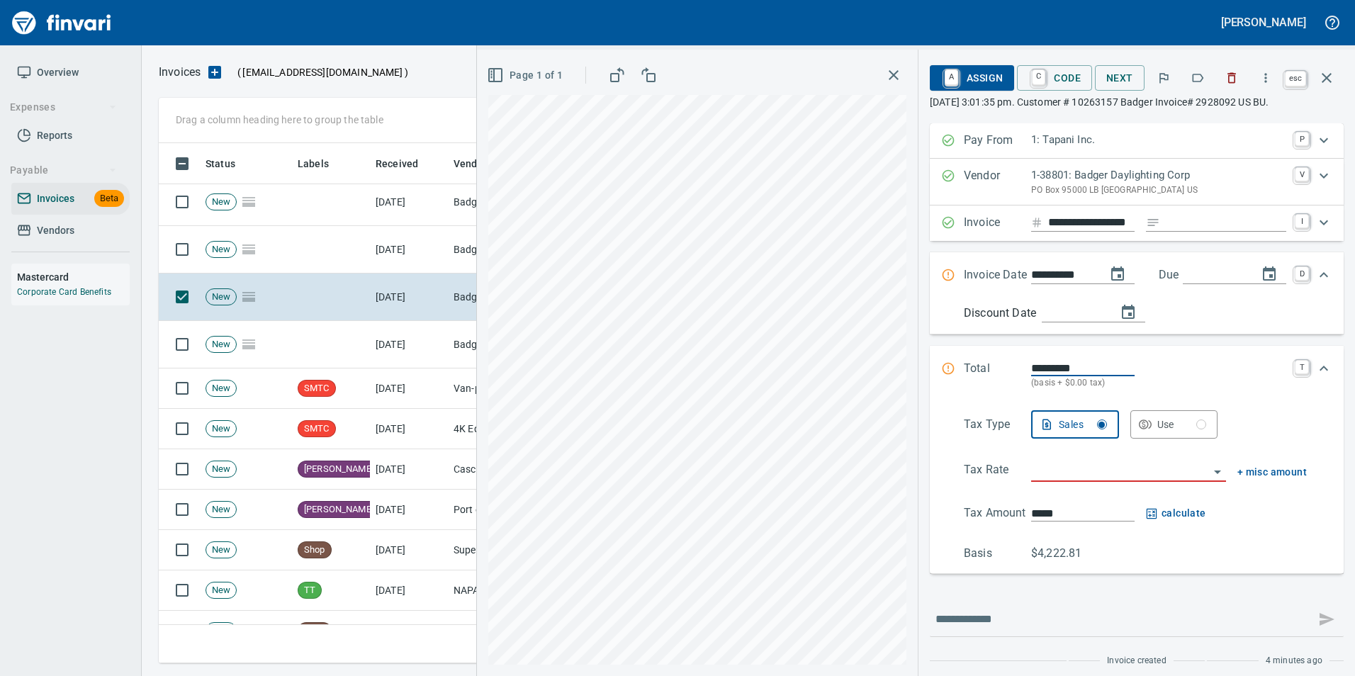
scroll to position [510, 1158]
click at [1322, 81] on icon "button" at bounding box center [1327, 77] width 17 height 17
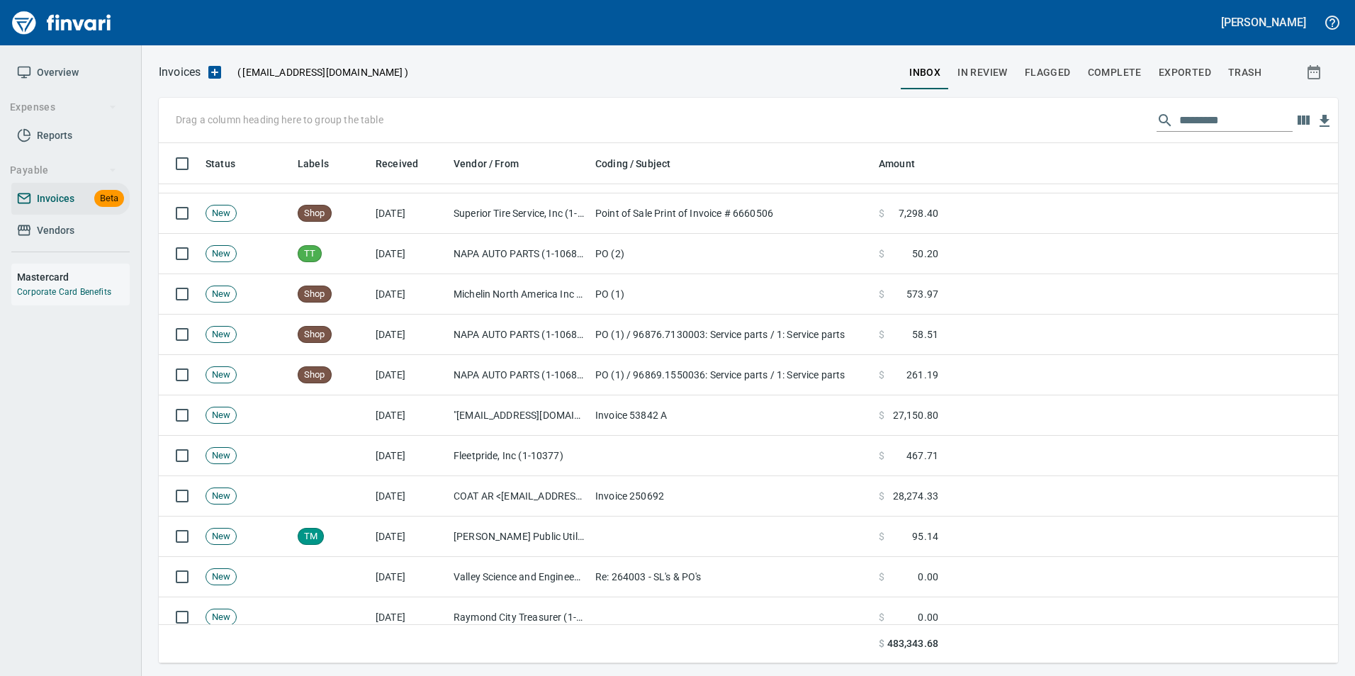
scroll to position [448, 0]
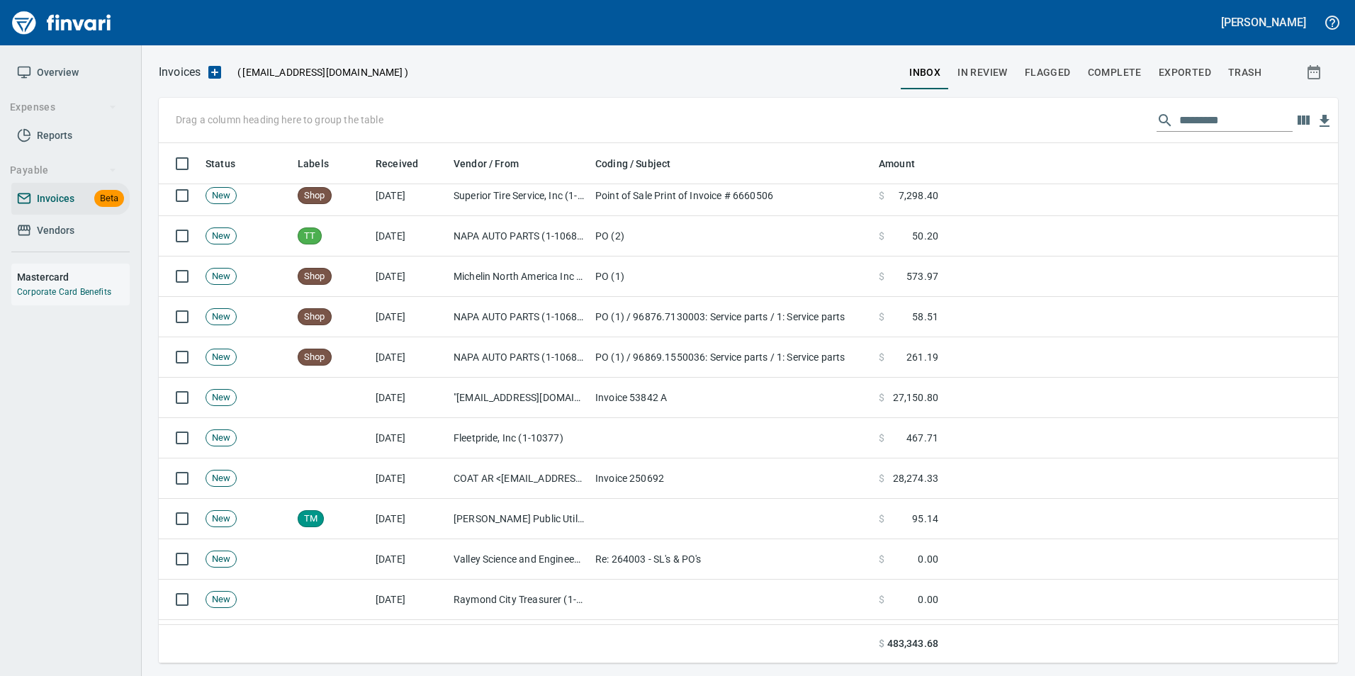
click at [895, 406] on td "$ 27,150.80" at bounding box center [908, 398] width 71 height 40
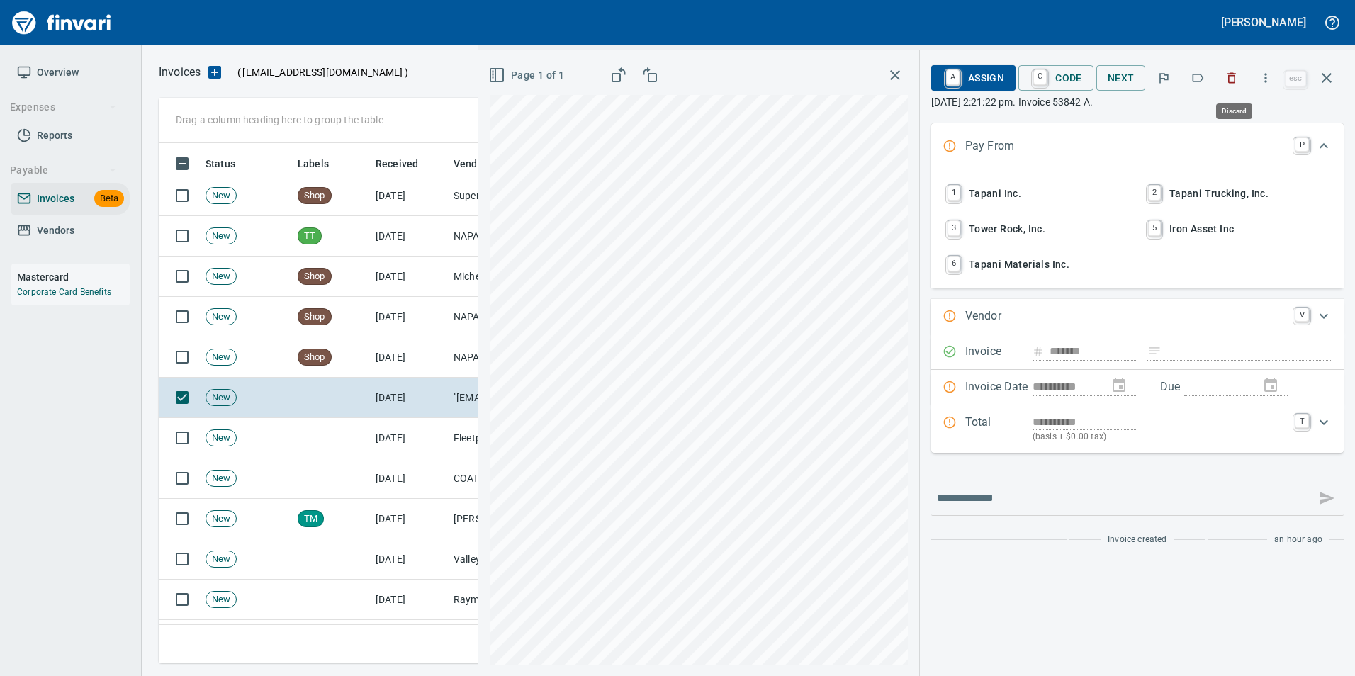
scroll to position [510, 1158]
click at [1193, 76] on icon "button" at bounding box center [1198, 78] width 14 height 14
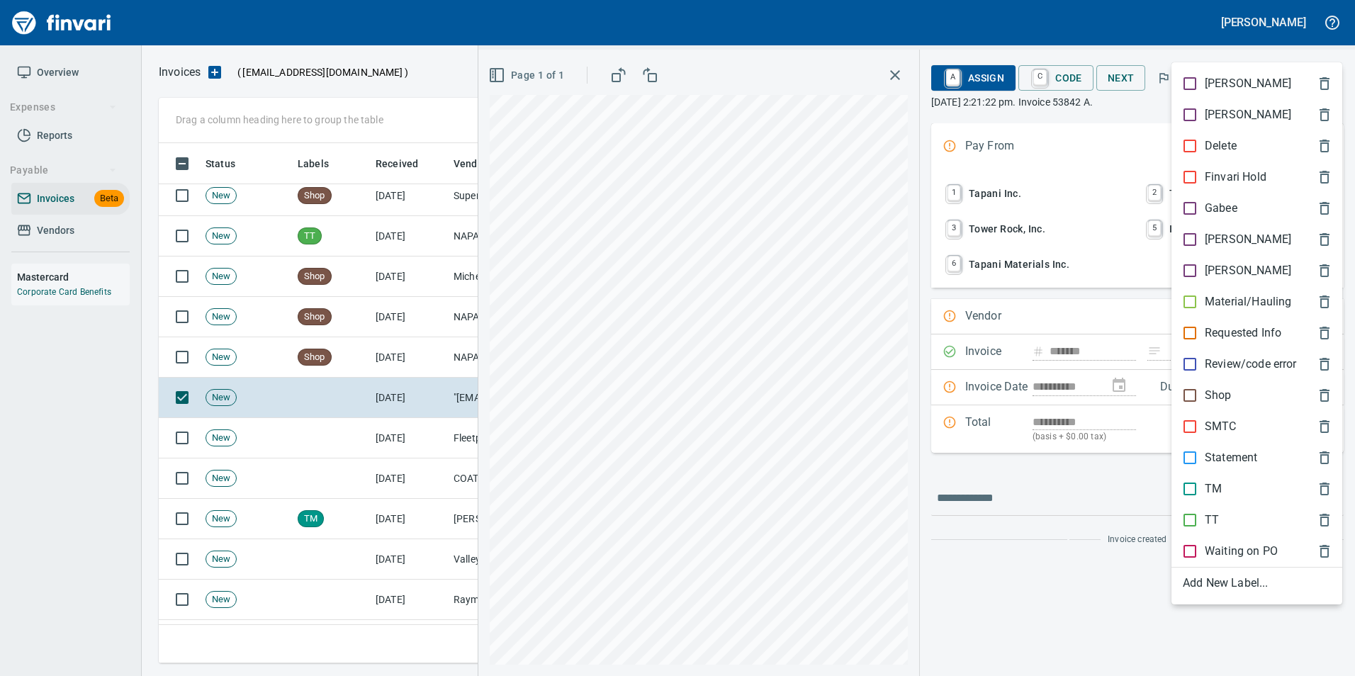
click at [1224, 242] on p "[PERSON_NAME]" at bounding box center [1248, 239] width 86 height 17
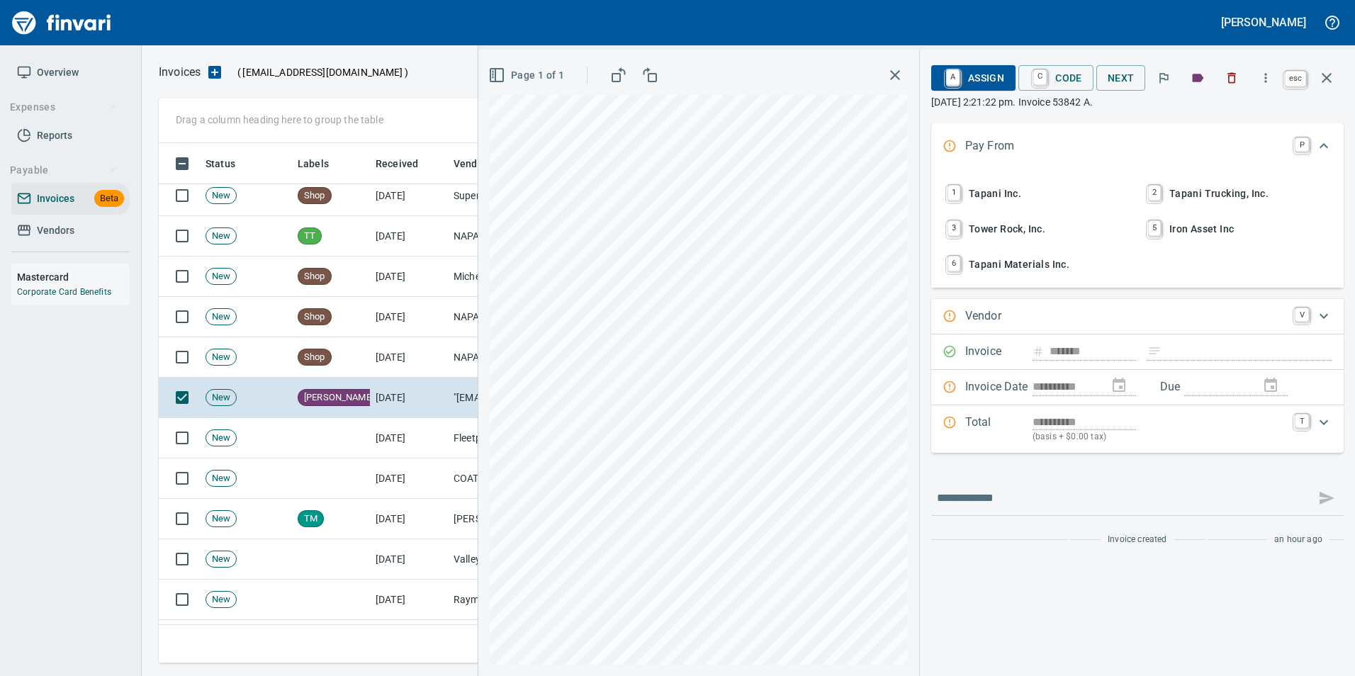
click at [1333, 80] on icon "button" at bounding box center [1327, 77] width 17 height 17
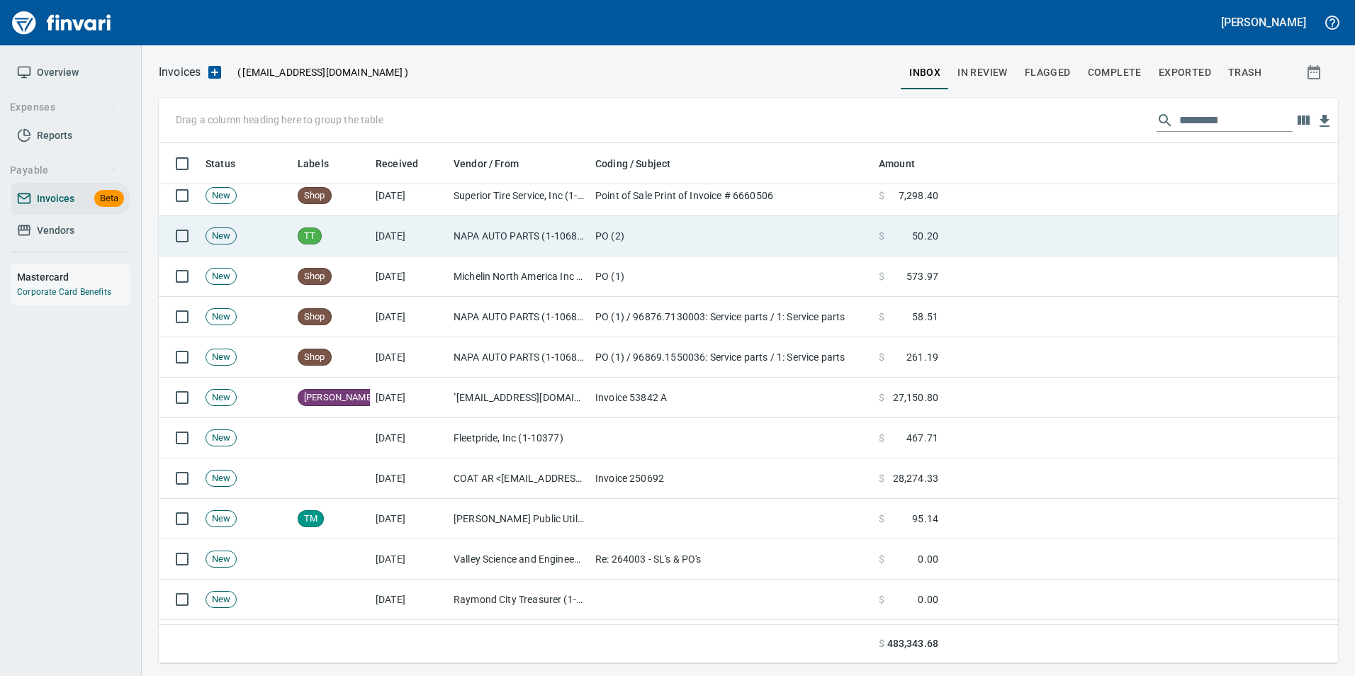
scroll to position [510, 1158]
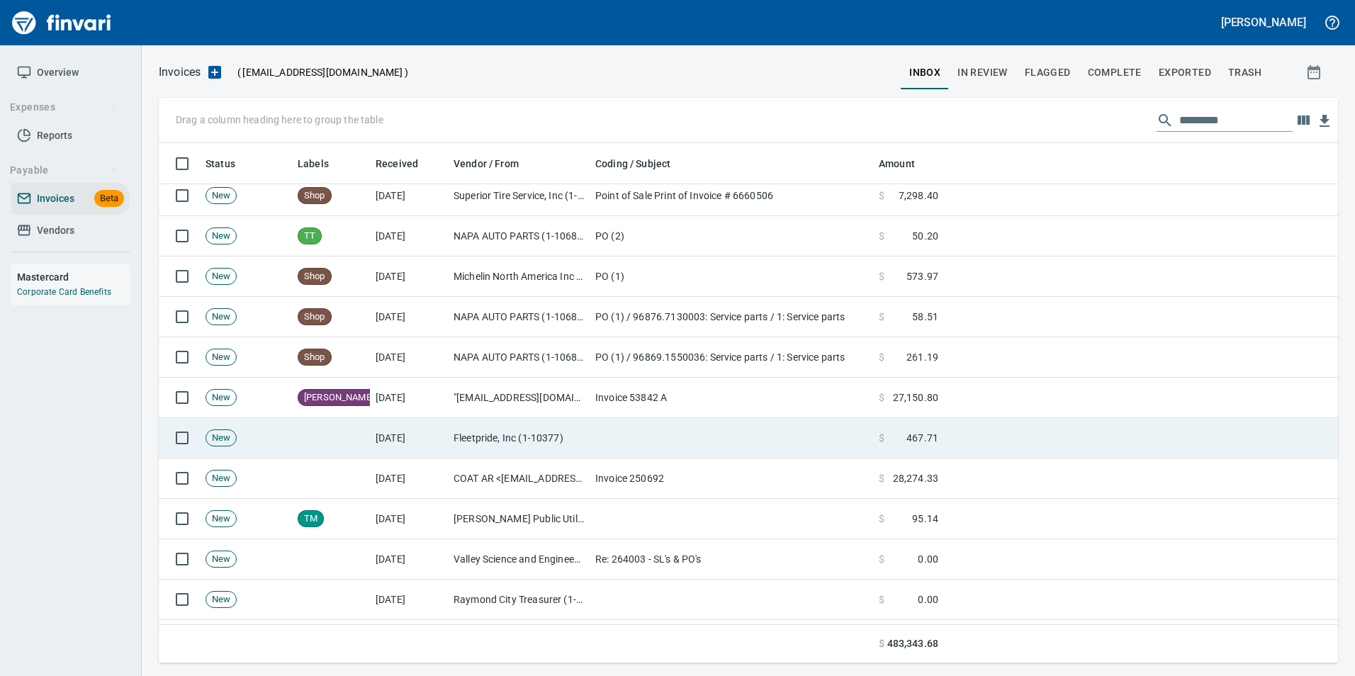
click at [807, 449] on td at bounding box center [732, 438] width 284 height 40
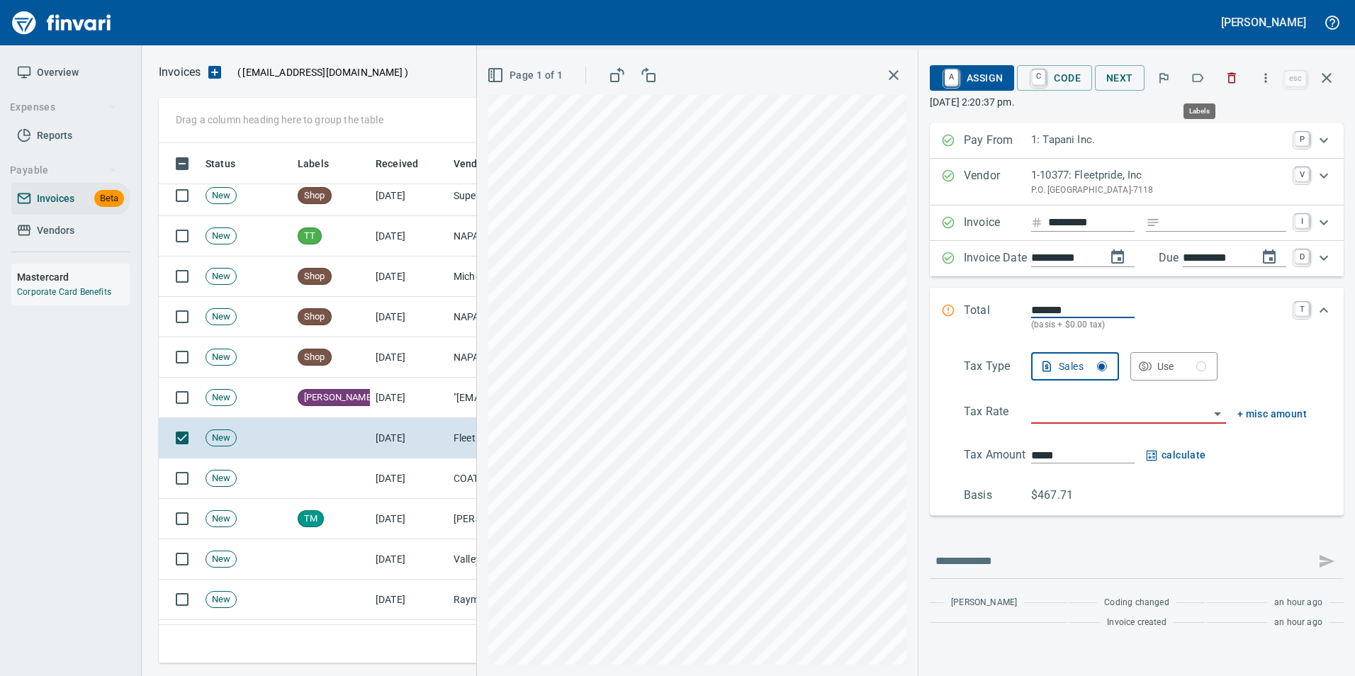
click at [1199, 77] on icon "button" at bounding box center [1198, 78] width 14 height 14
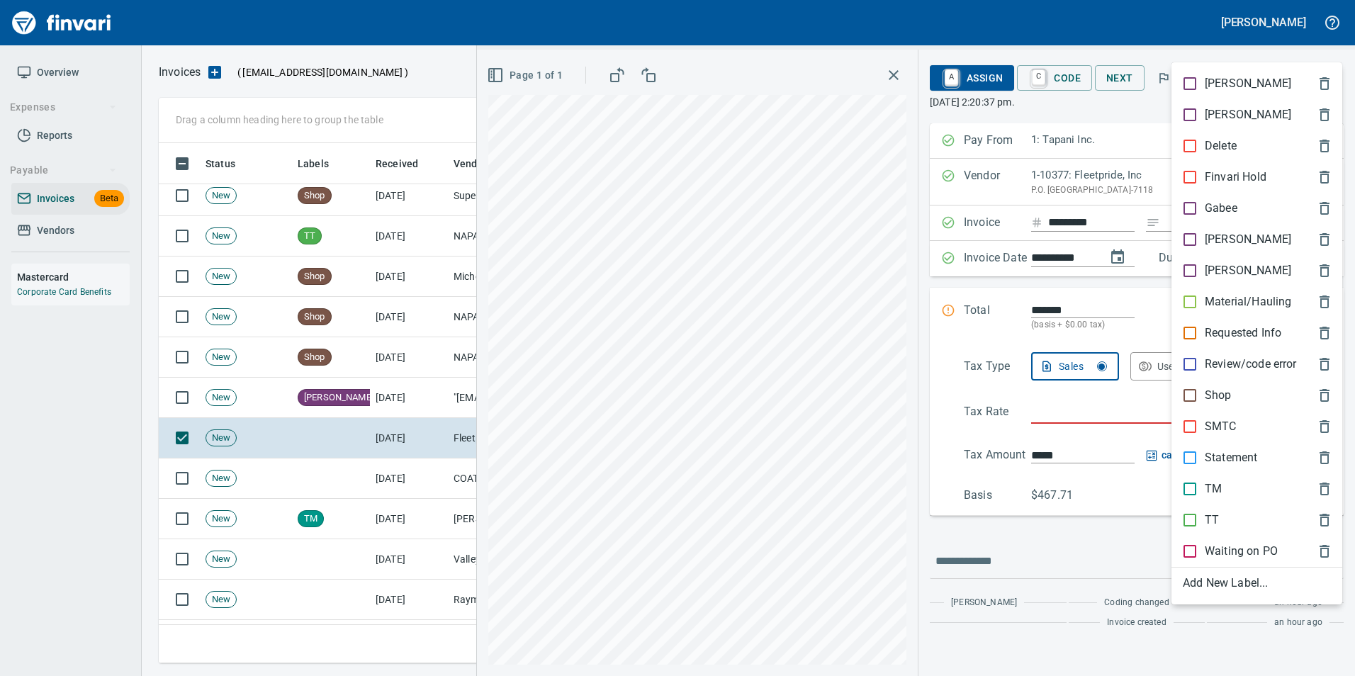
scroll to position [510, 1158]
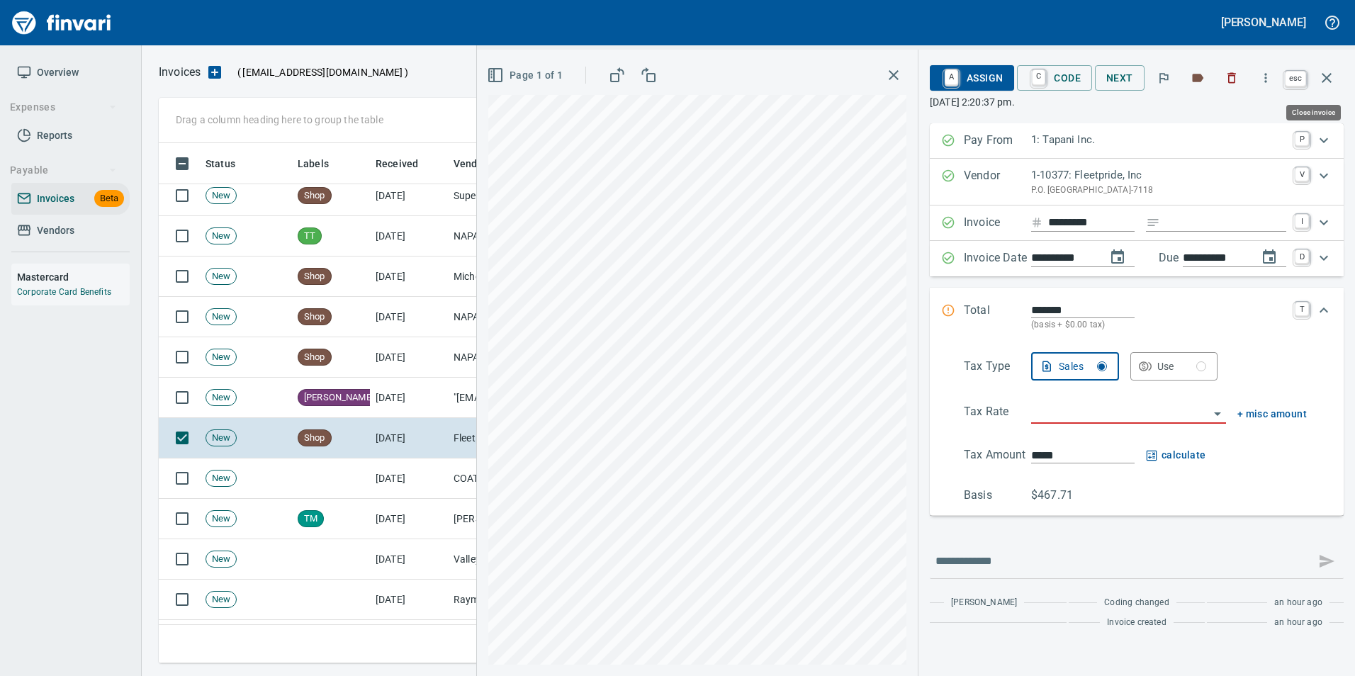
click at [1326, 77] on icon "button" at bounding box center [1327, 78] width 10 height 10
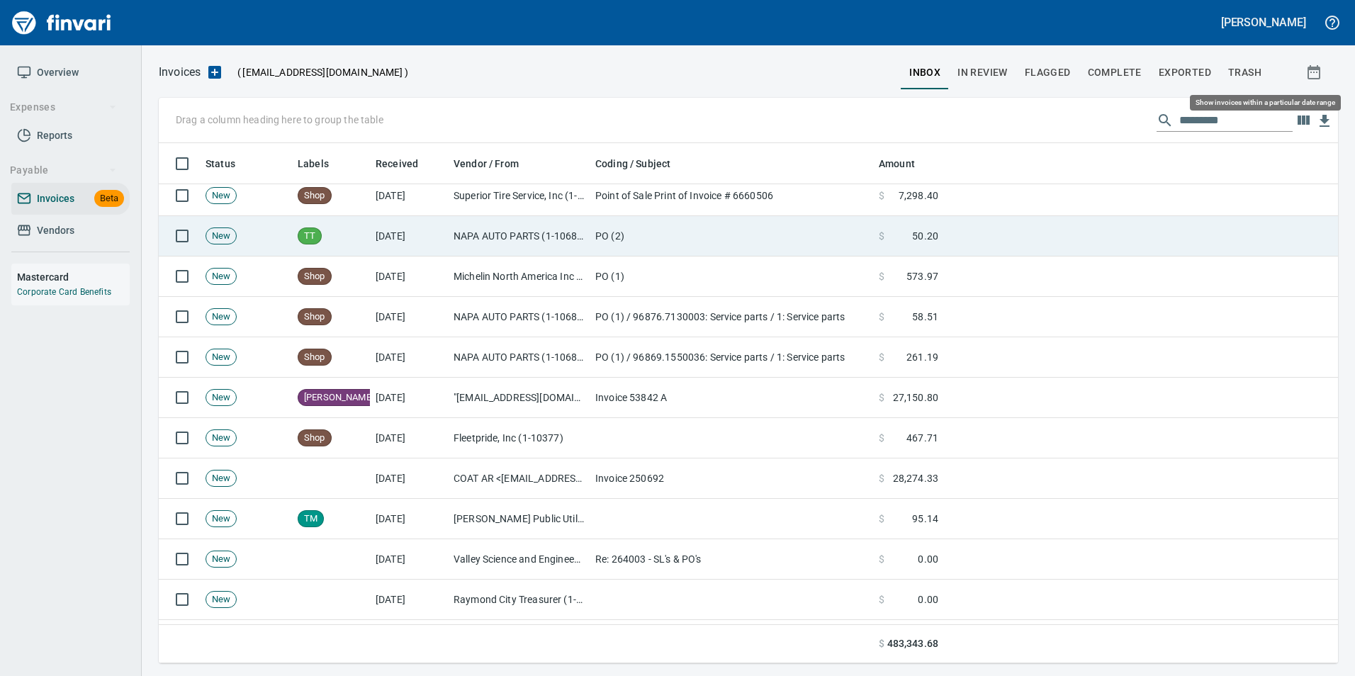
scroll to position [510, 1158]
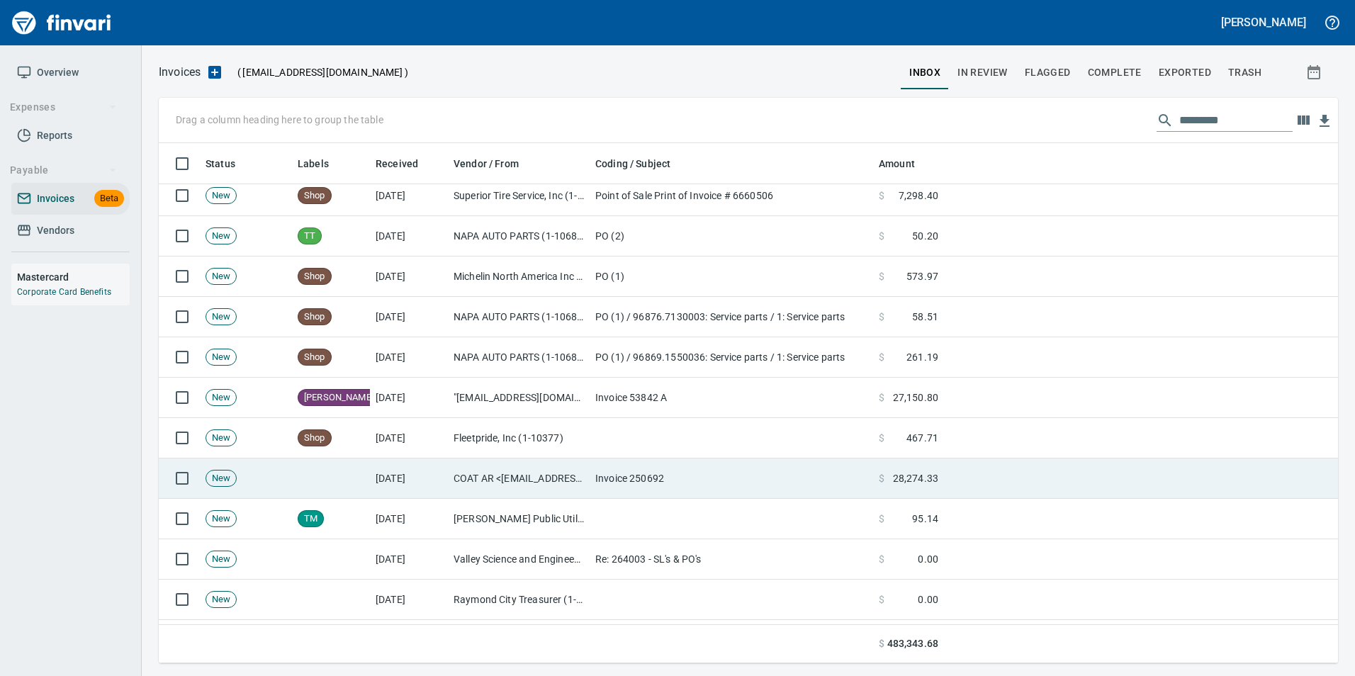
click at [792, 479] on td "Invoice 250692" at bounding box center [732, 479] width 284 height 40
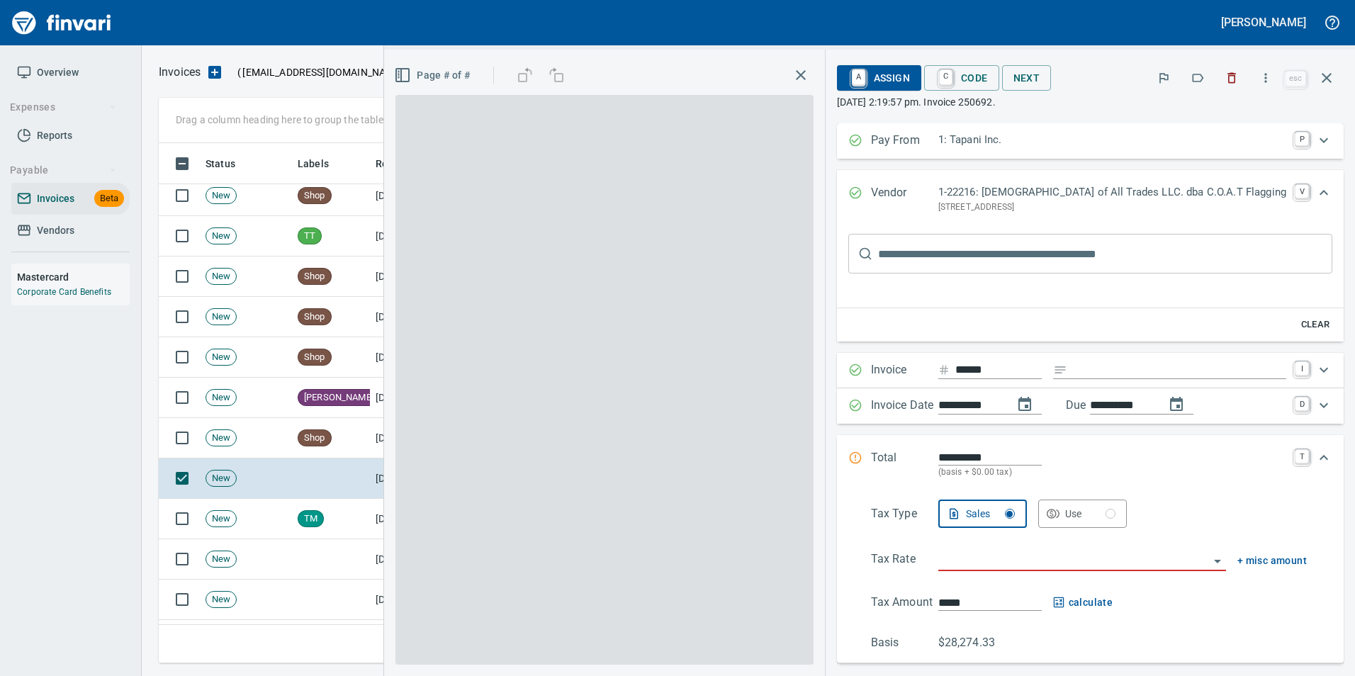
type input "**********"
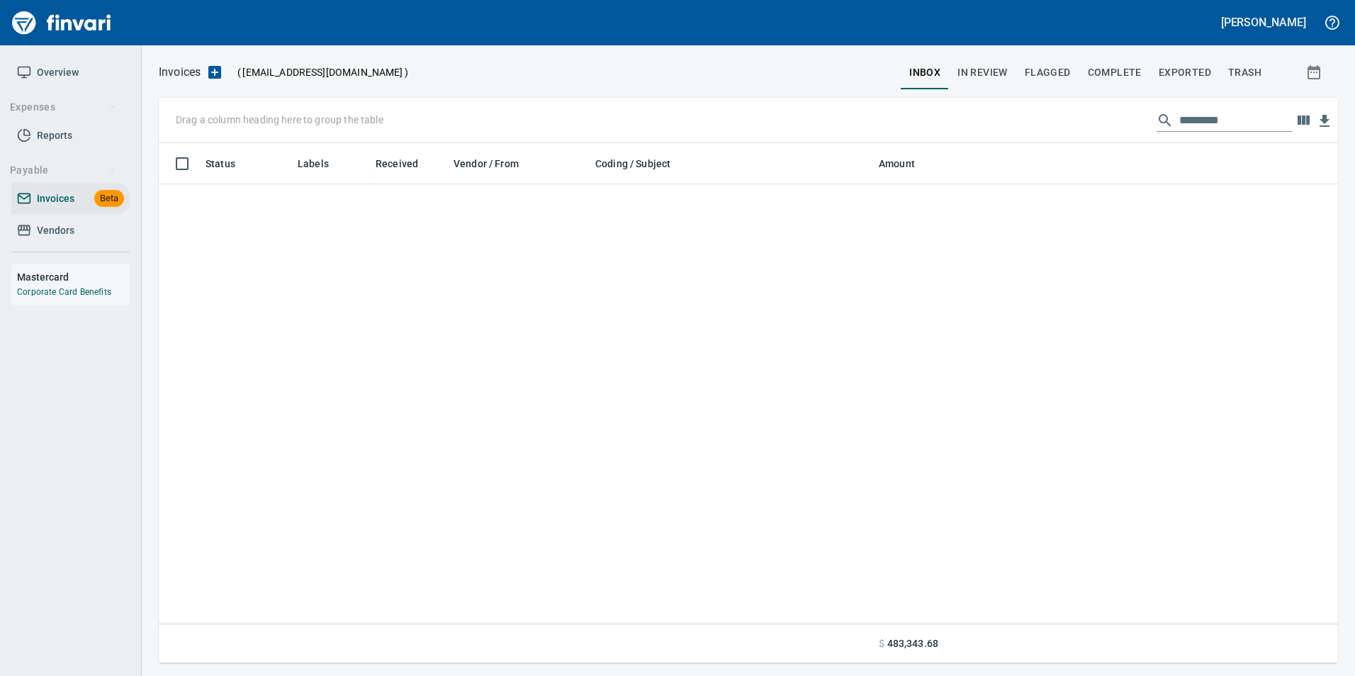
scroll to position [510, 1158]
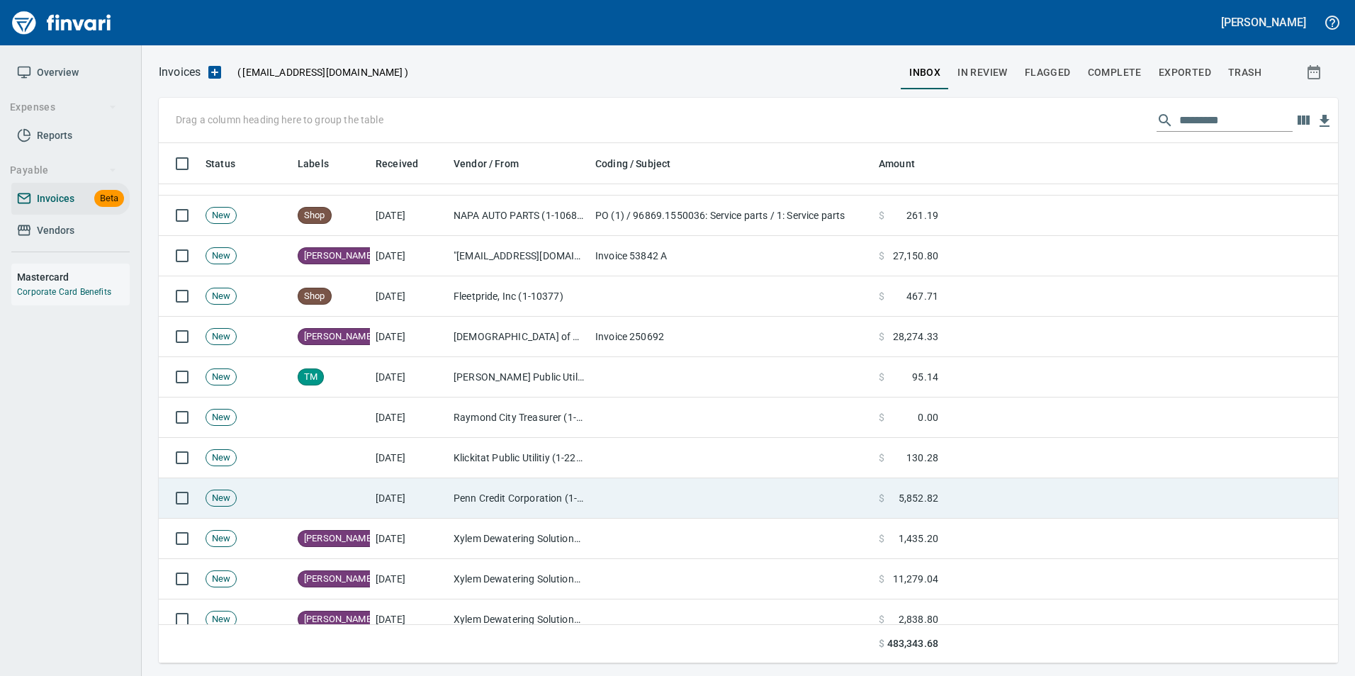
click at [694, 491] on td at bounding box center [732, 499] width 284 height 40
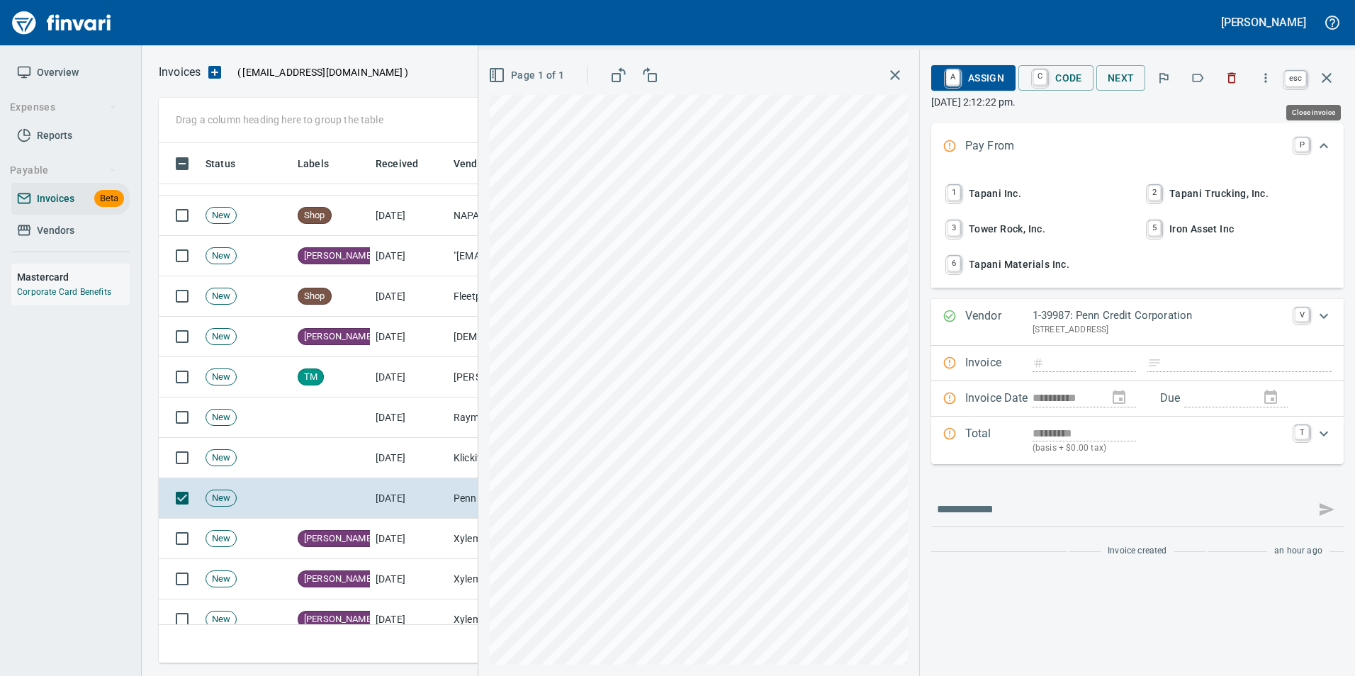
drag, startPoint x: 1331, startPoint y: 86, endPoint x: 1247, endPoint y: 152, distance: 106.1
click at [1331, 87] on button "button" at bounding box center [1327, 78] width 34 height 34
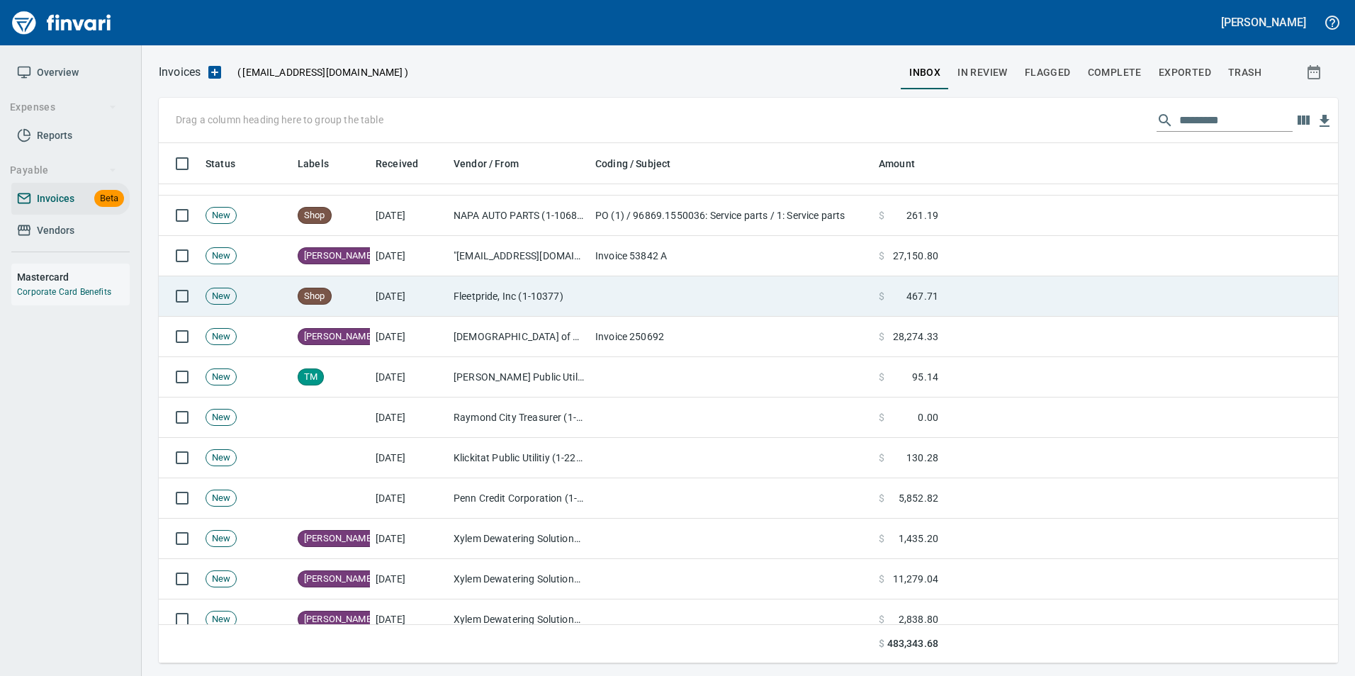
scroll to position [510, 1158]
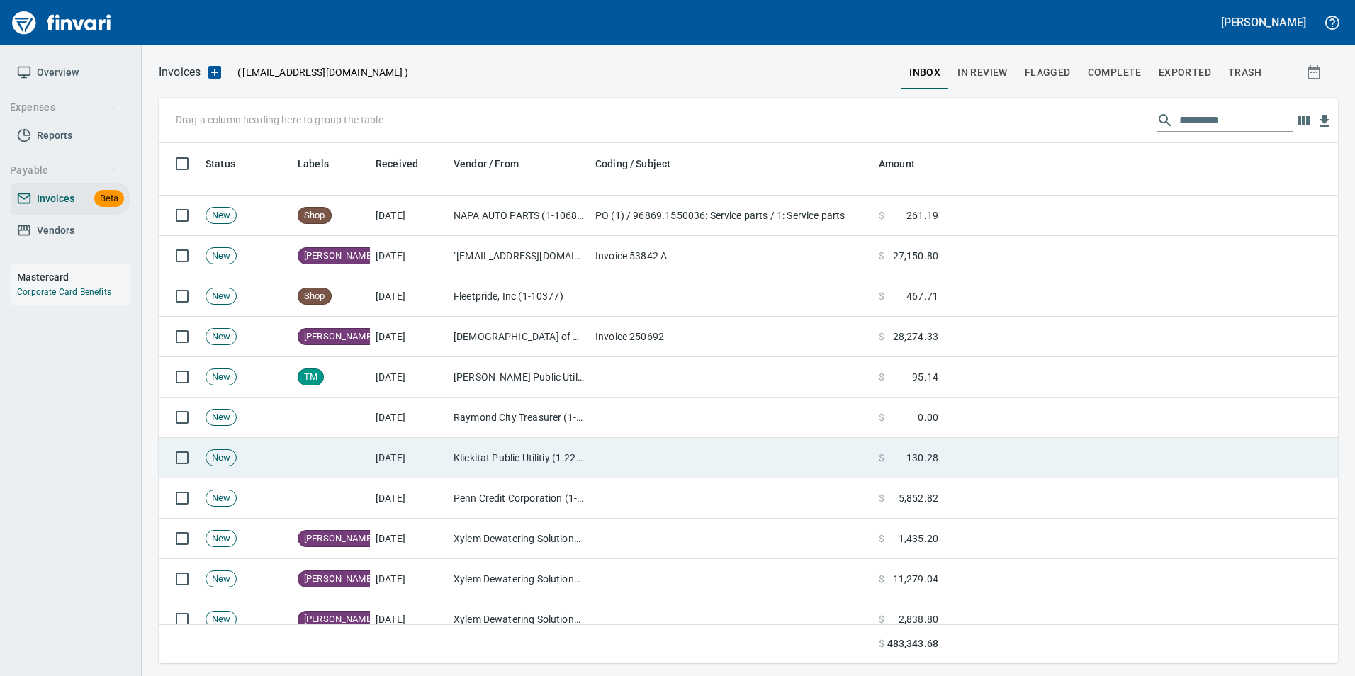
click at [709, 449] on td at bounding box center [732, 458] width 284 height 40
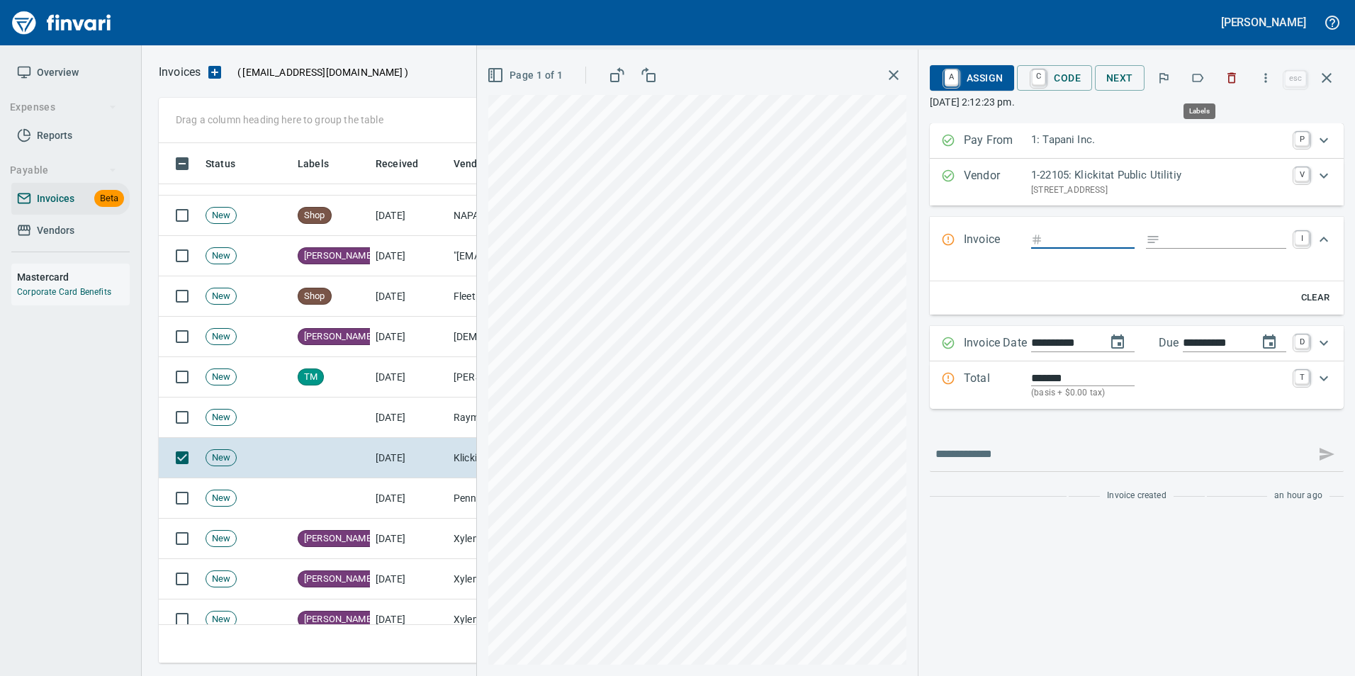
click at [1204, 78] on icon "button" at bounding box center [1198, 78] width 14 height 14
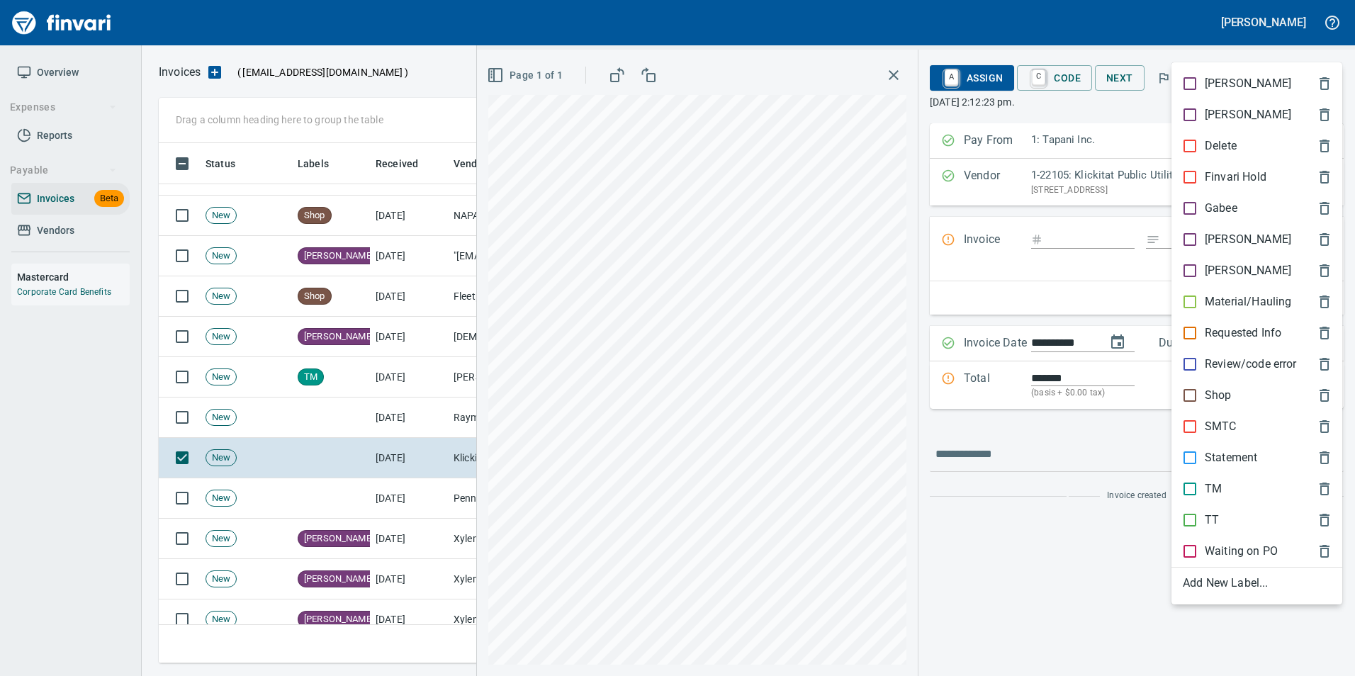
scroll to position [510, 1158]
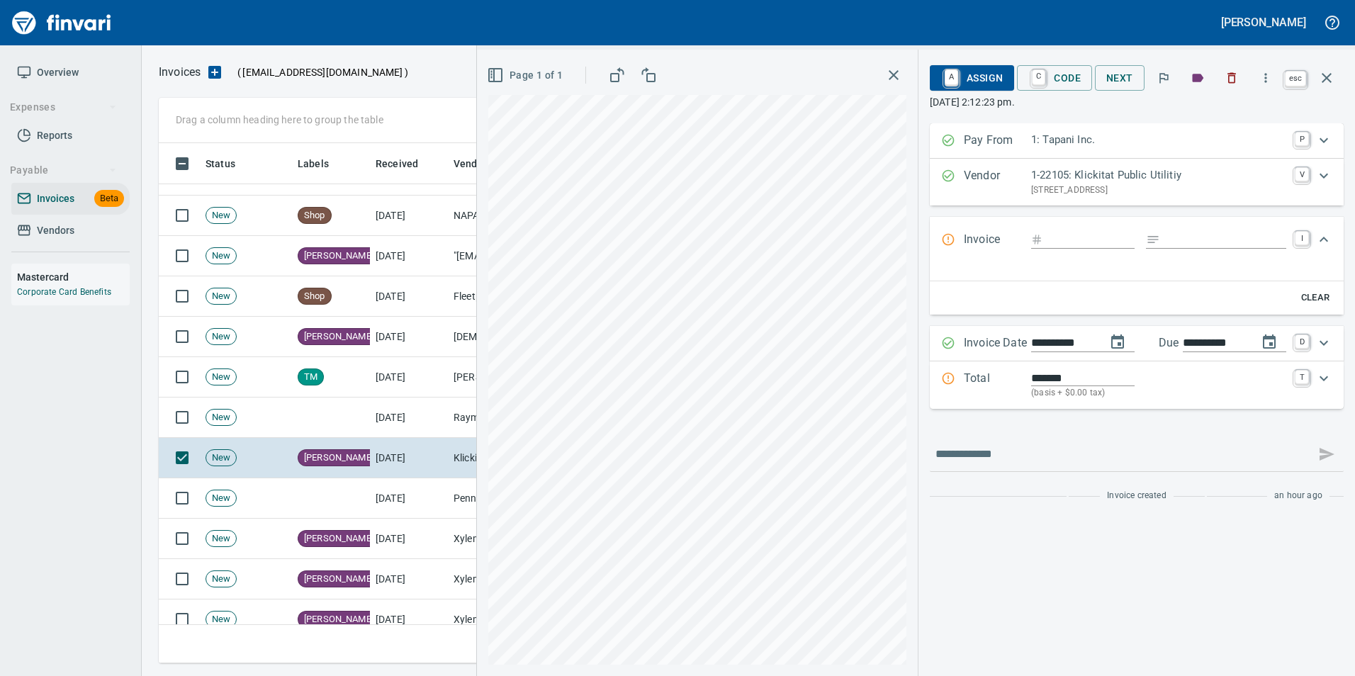
click at [1334, 79] on icon "button" at bounding box center [1327, 77] width 17 height 17
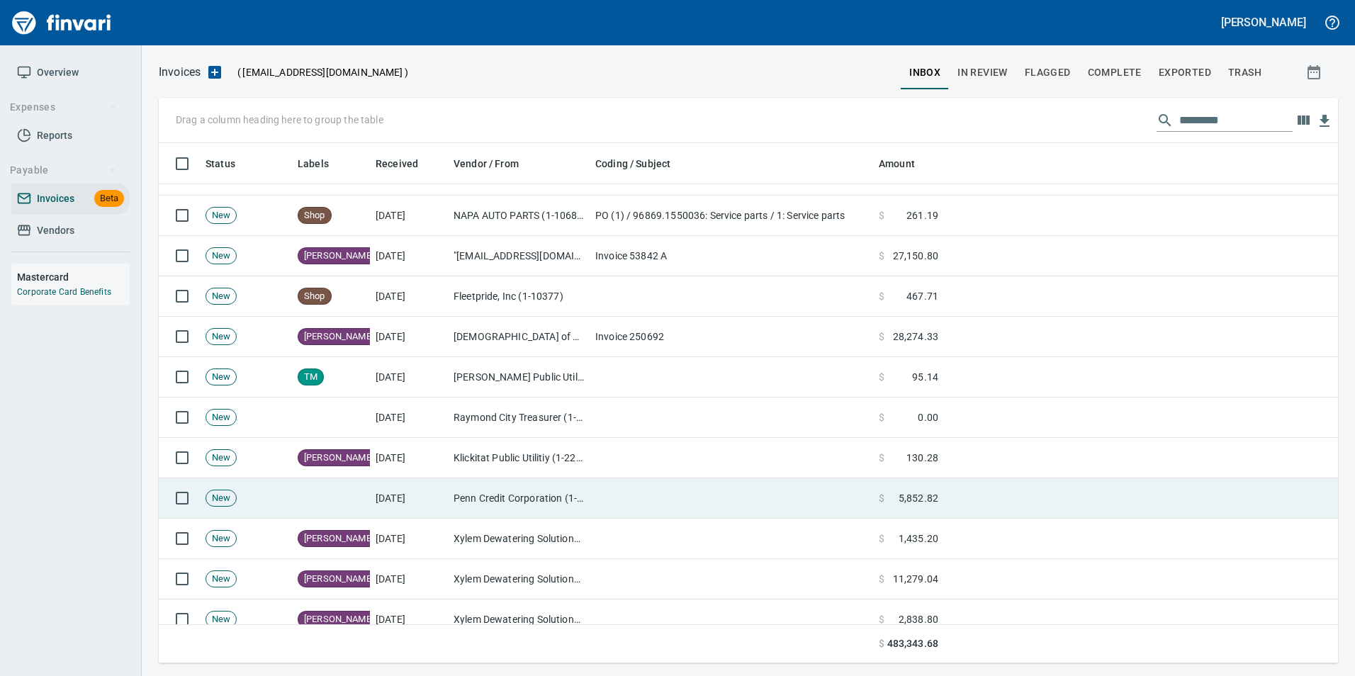
click at [777, 488] on td at bounding box center [732, 499] width 284 height 40
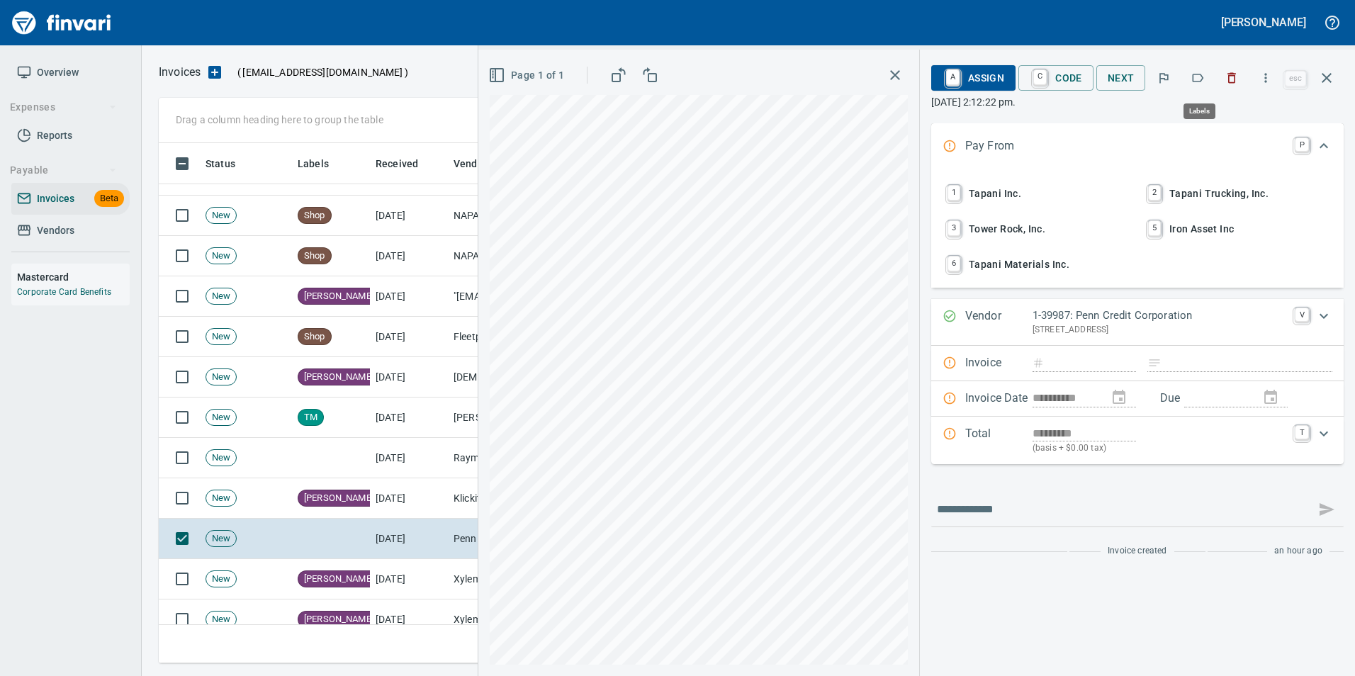
click at [1204, 69] on button "button" at bounding box center [1197, 77] width 31 height 31
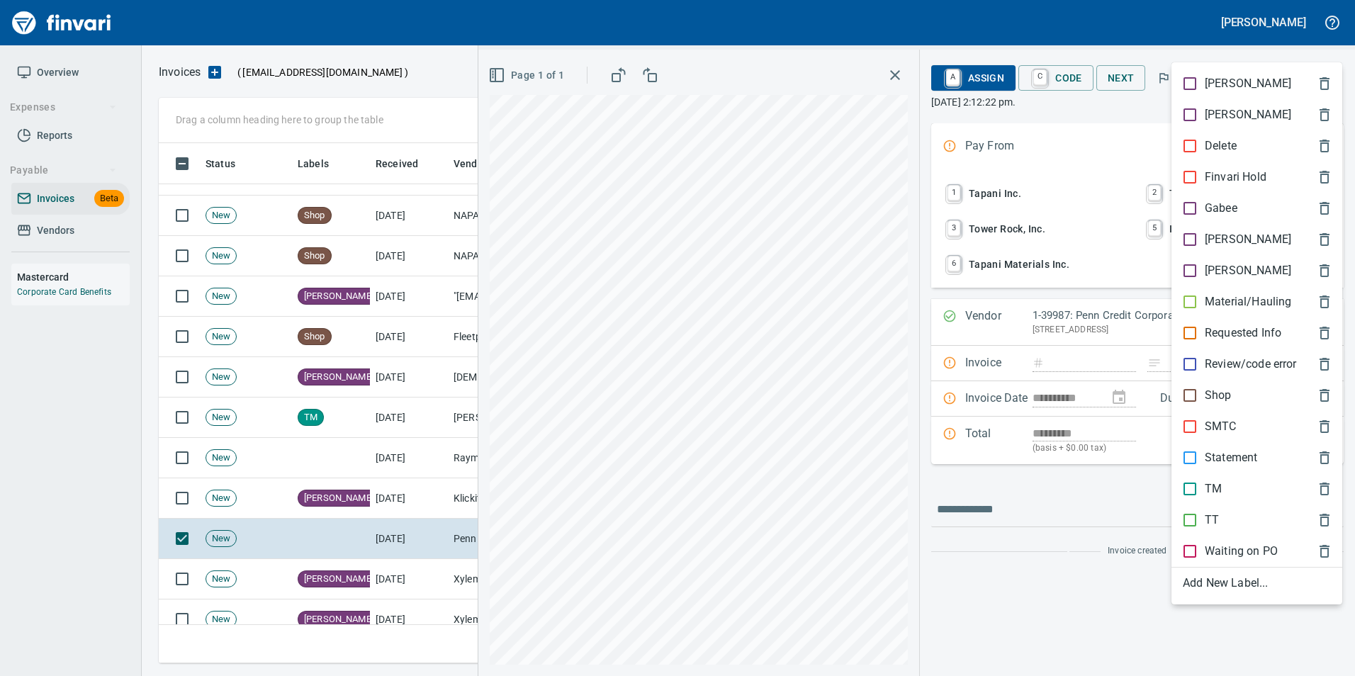
scroll to position [510, 1158]
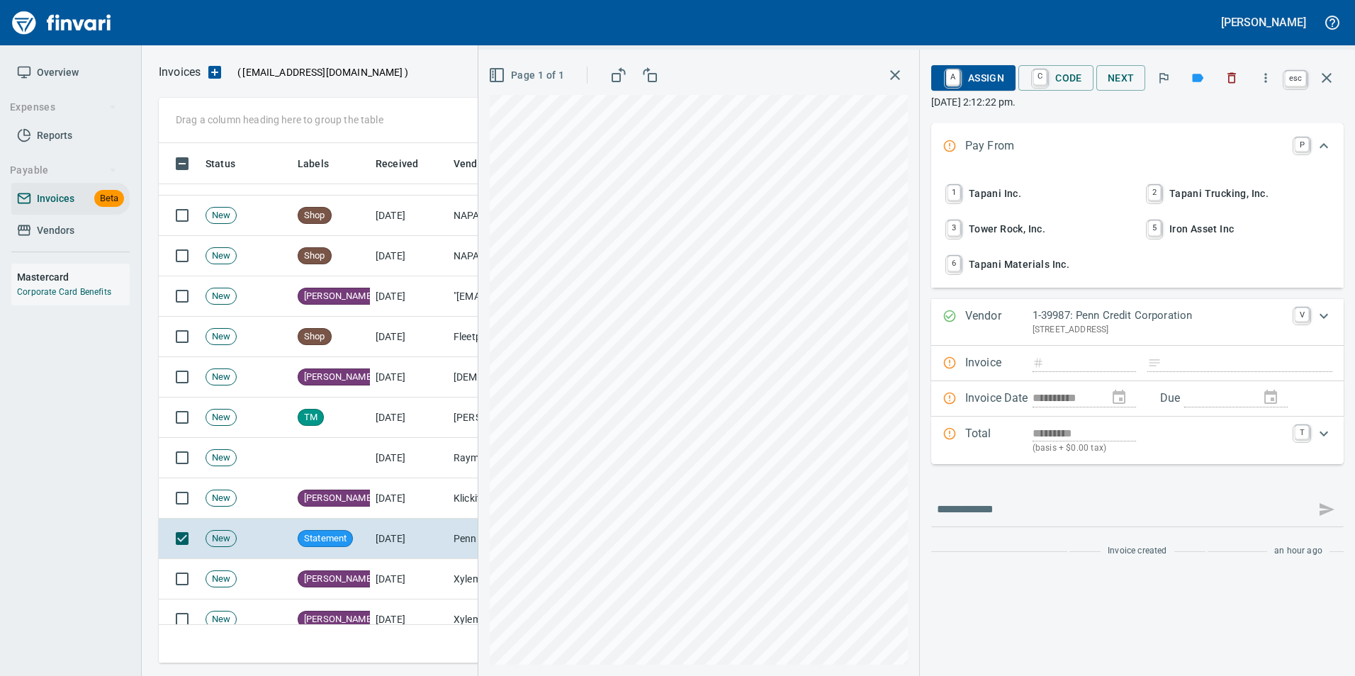
click at [1324, 85] on icon "button" at bounding box center [1327, 77] width 17 height 17
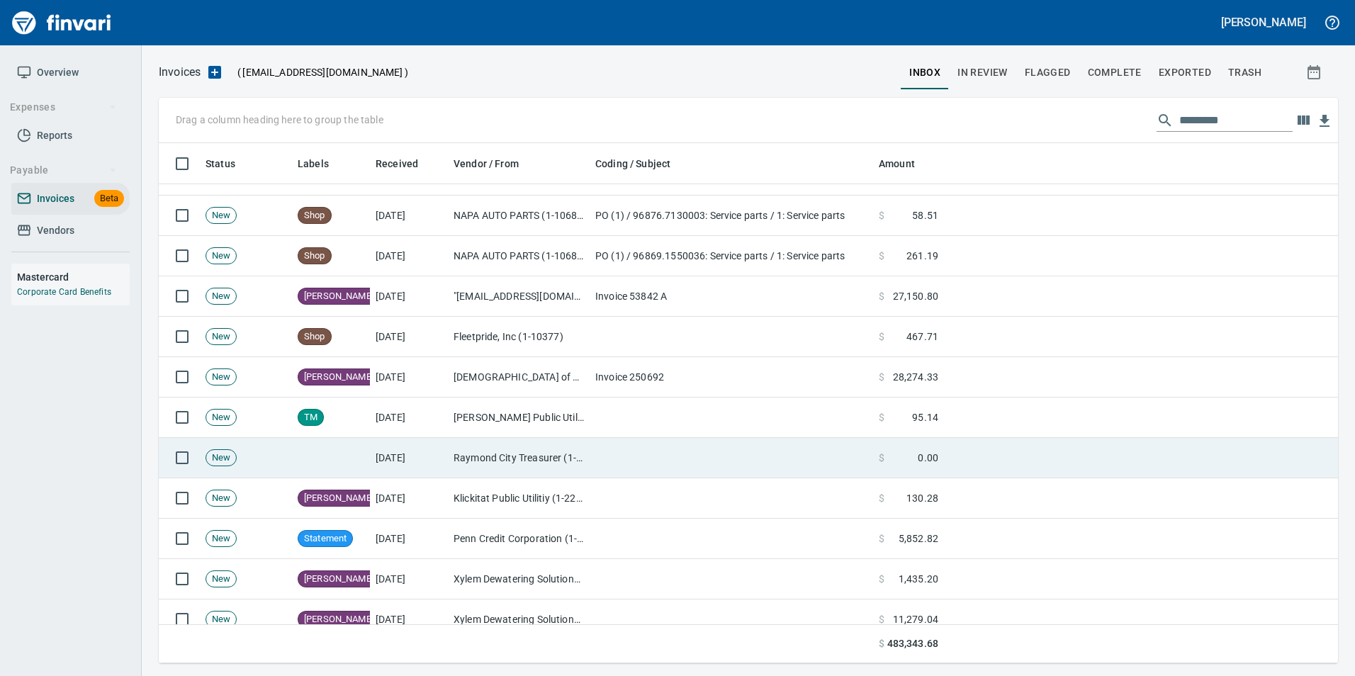
click at [534, 466] on td "Raymond City Treasurer (1-38385)" at bounding box center [519, 458] width 142 height 40
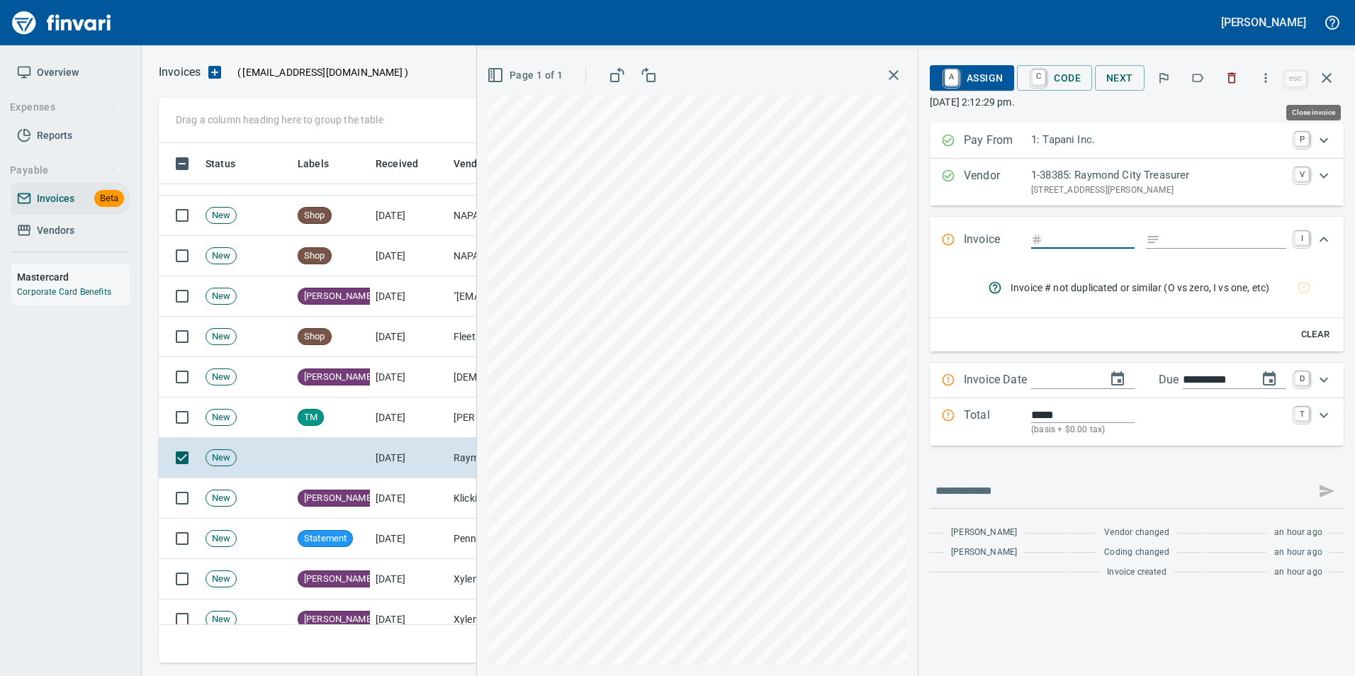
drag, startPoint x: 1333, startPoint y: 76, endPoint x: 1302, endPoint y: 104, distance: 42.2
click at [1333, 76] on icon "button" at bounding box center [1327, 77] width 17 height 17
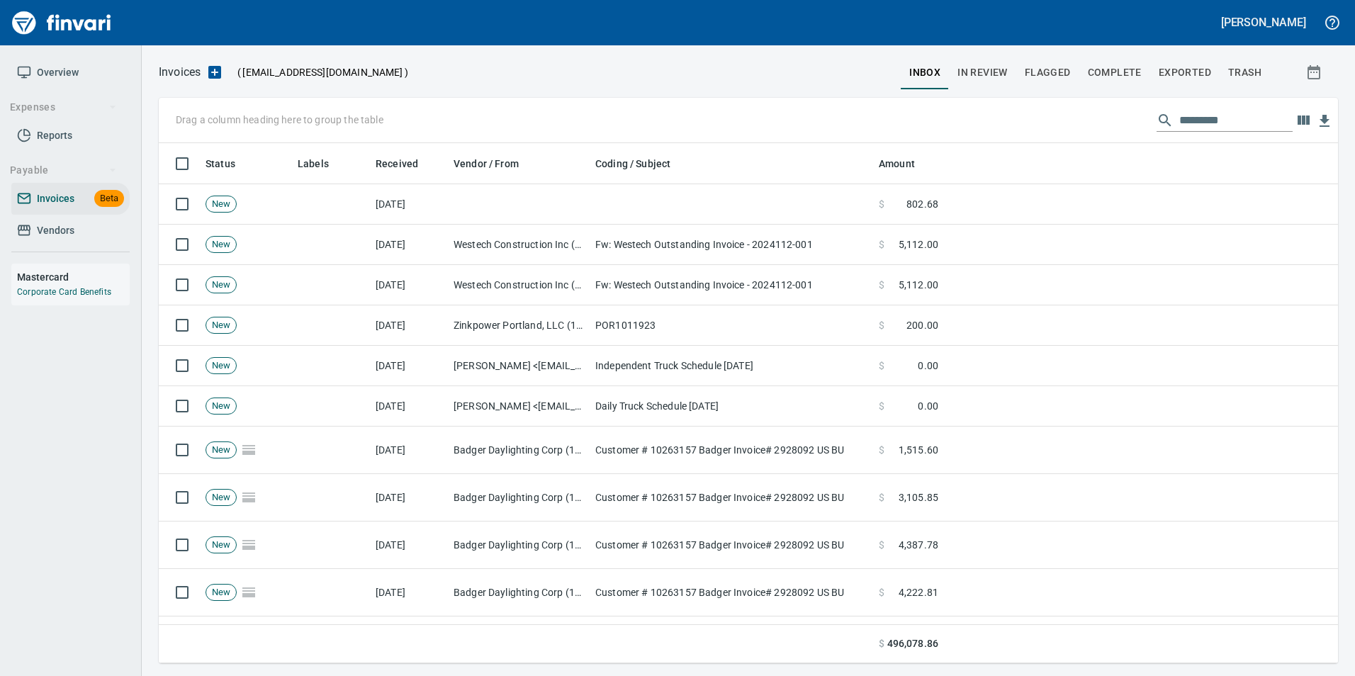
click at [1223, 123] on input "text" at bounding box center [1236, 120] width 113 height 23
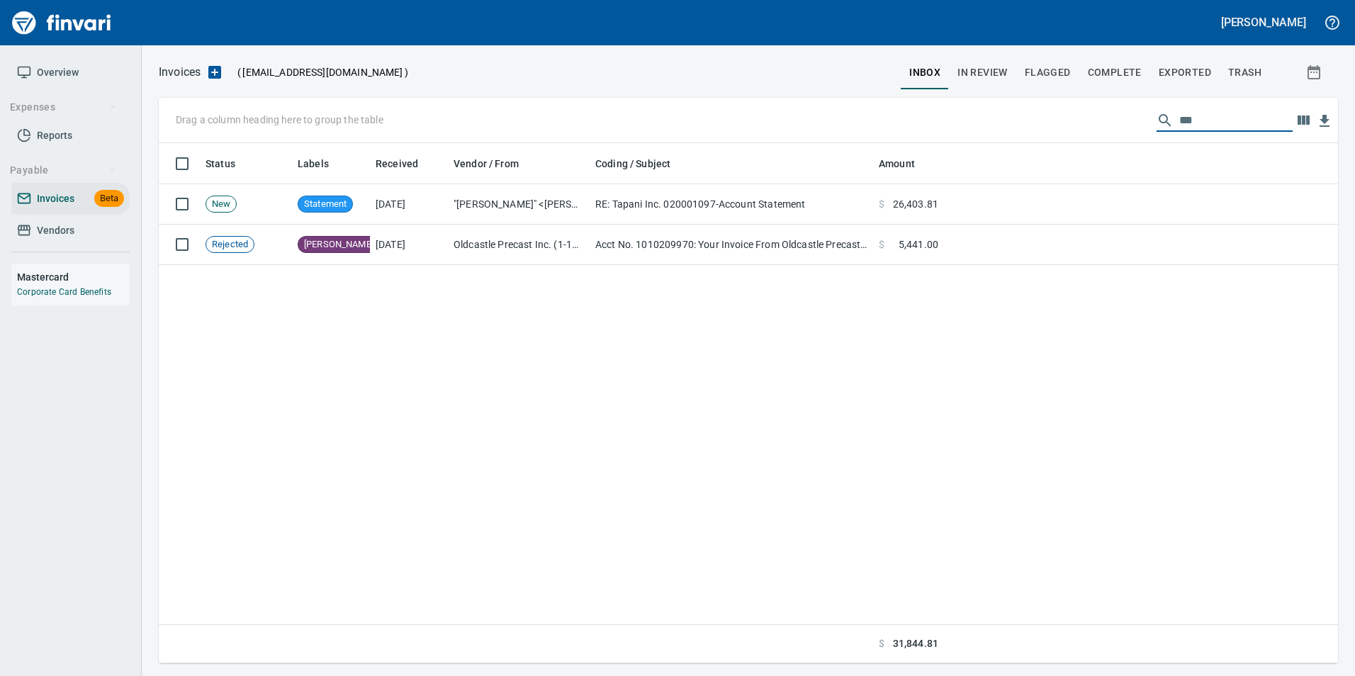
scroll to position [510, 1169]
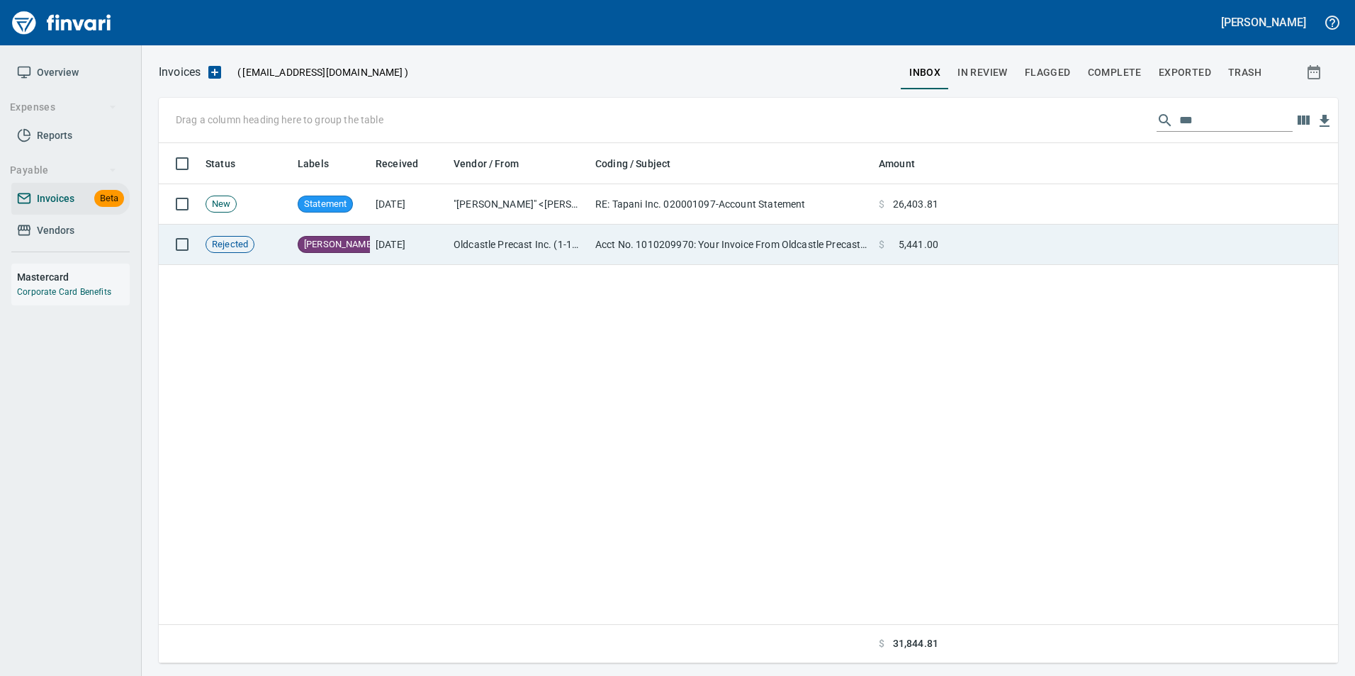
click at [919, 256] on td "$ 5,441.00" at bounding box center [908, 245] width 71 height 40
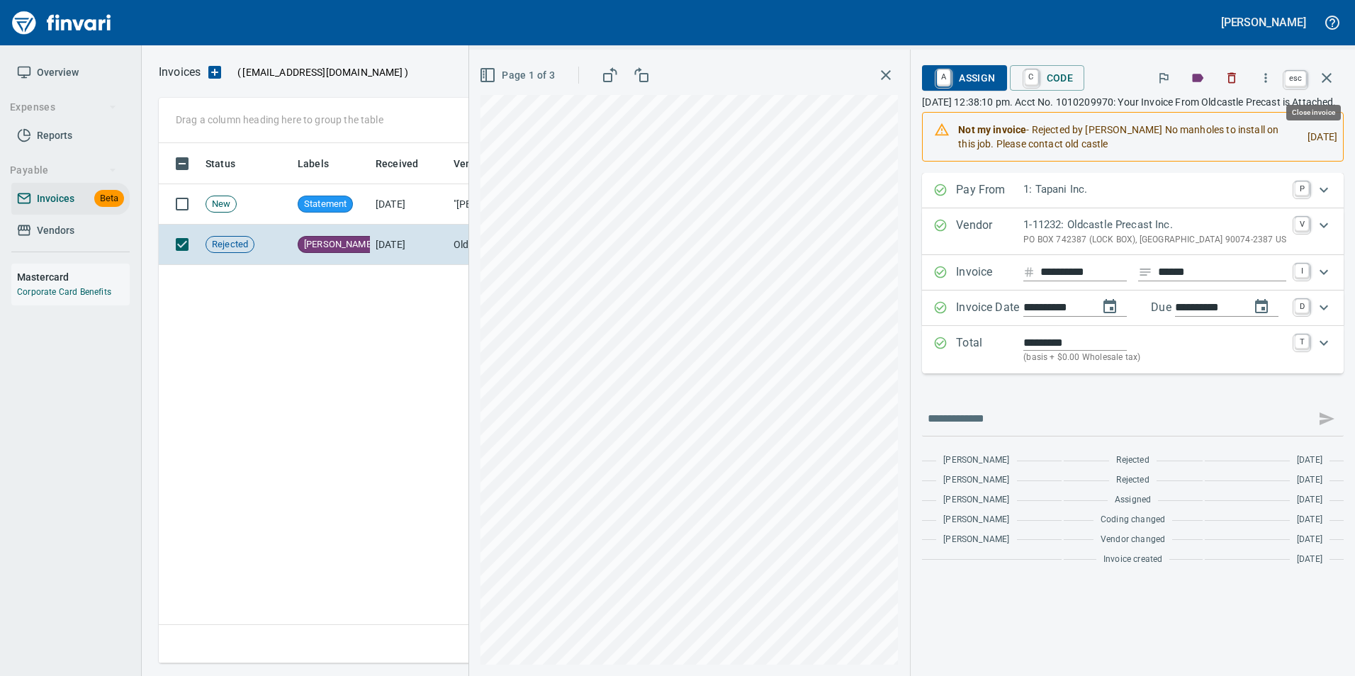
scroll to position [510, 1168]
click at [1324, 82] on icon "button" at bounding box center [1327, 78] width 10 height 10
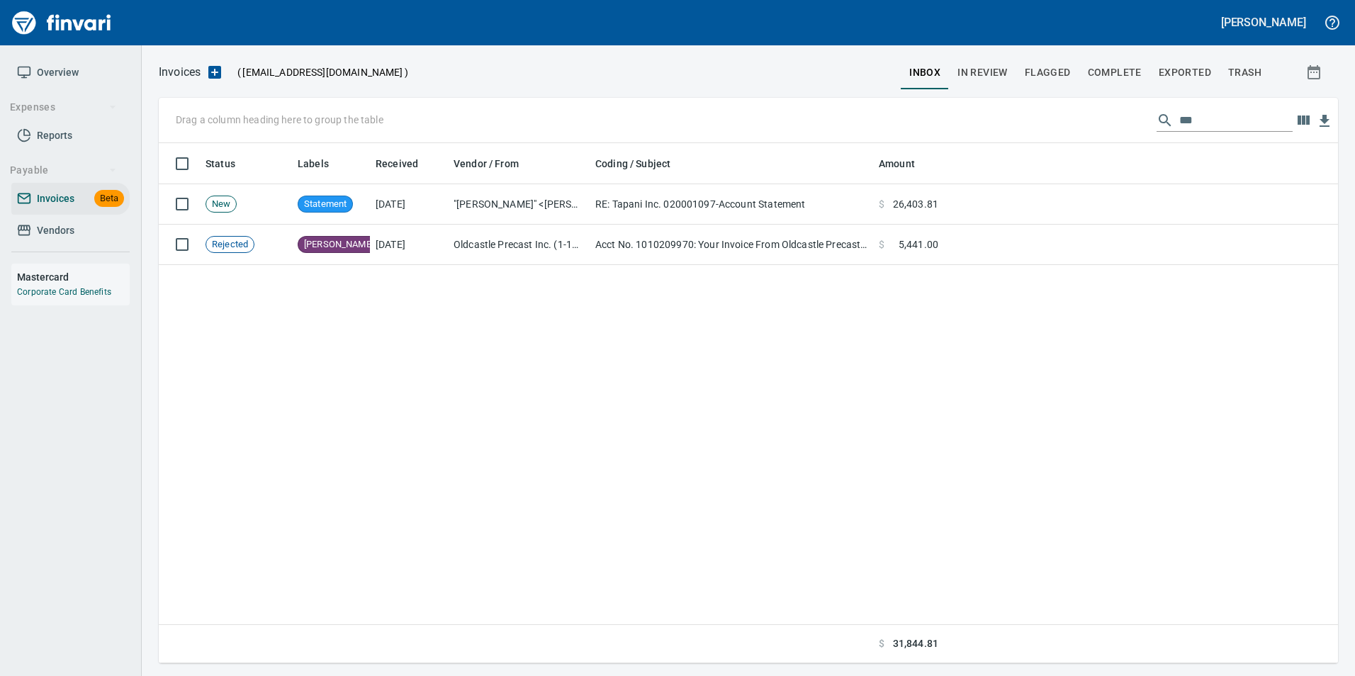
click at [1114, 200] on td at bounding box center [1141, 204] width 394 height 40
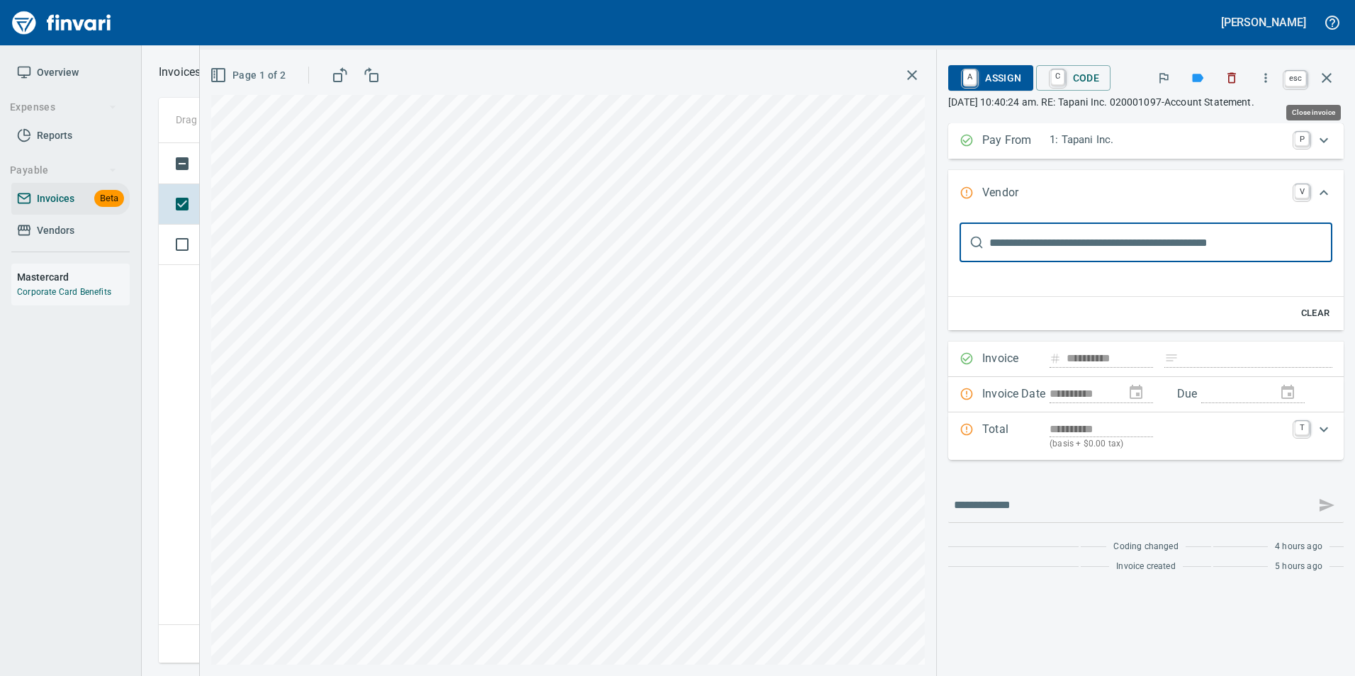
click at [1326, 80] on icon "button" at bounding box center [1327, 77] width 17 height 17
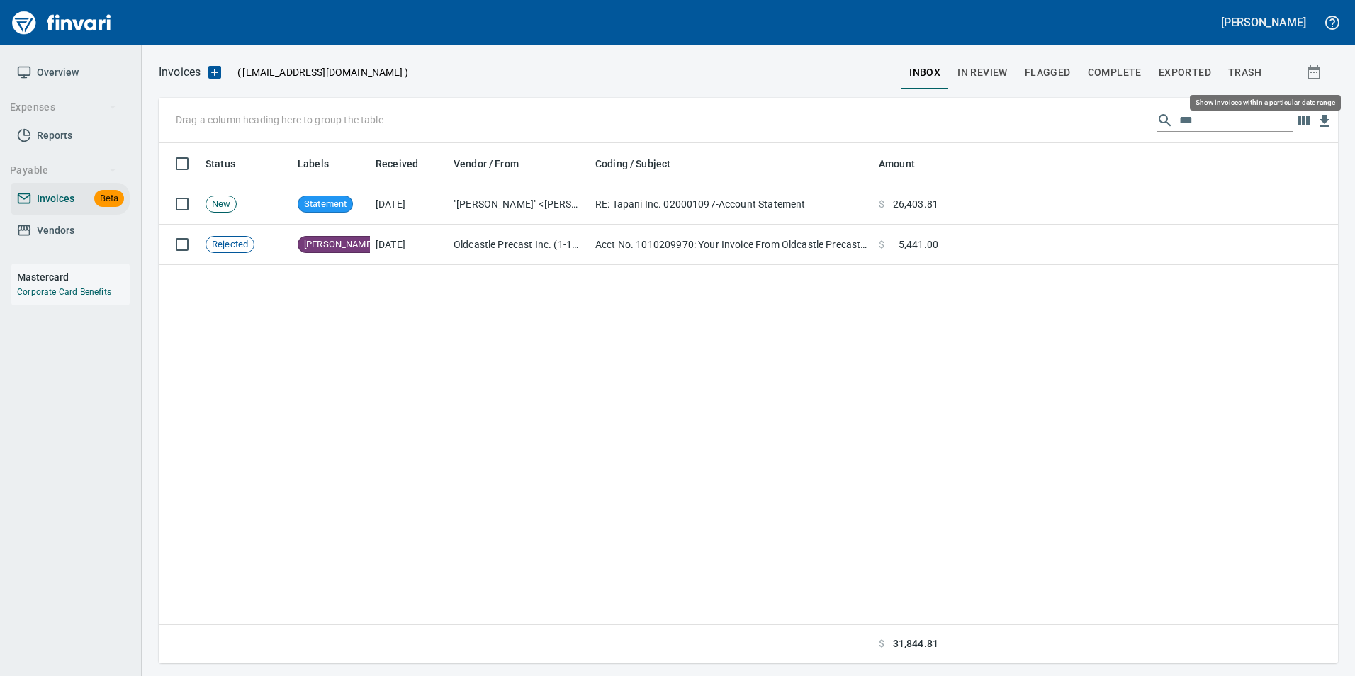
scroll to position [510, 1168]
click at [1220, 123] on input "***" at bounding box center [1236, 120] width 113 height 23
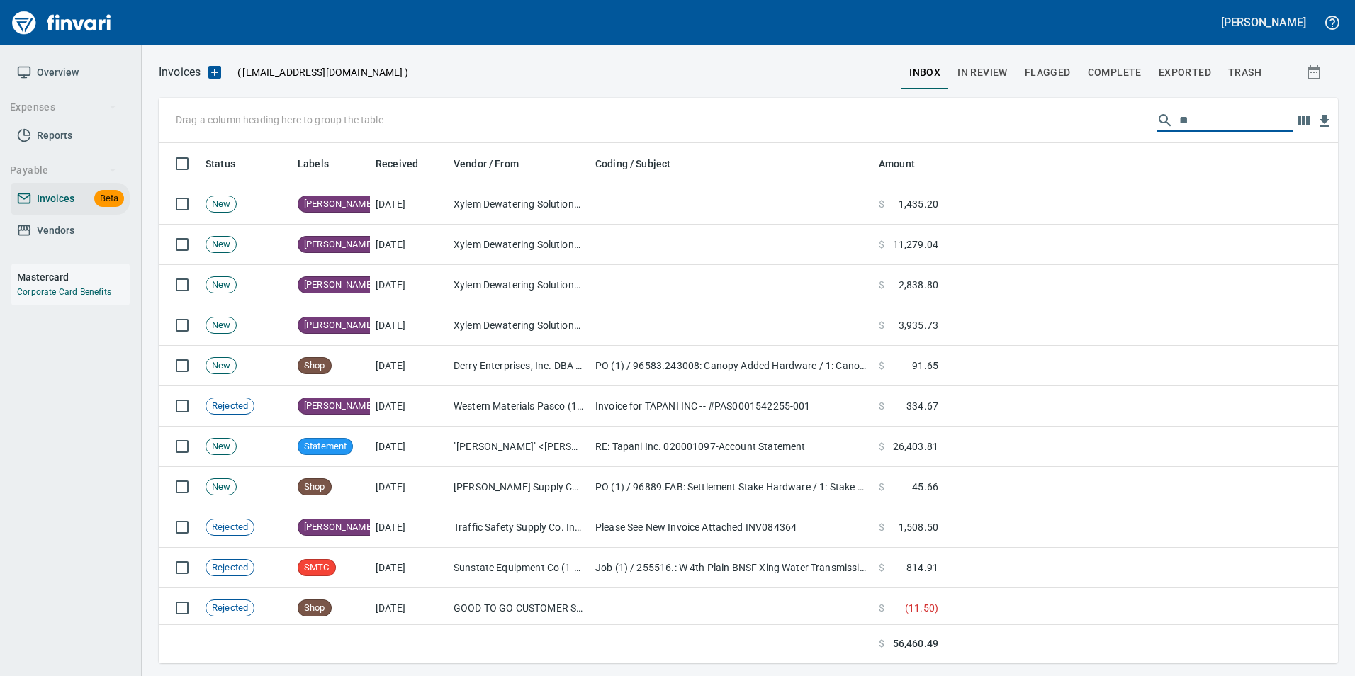
scroll to position [510, 1158]
type input "*"
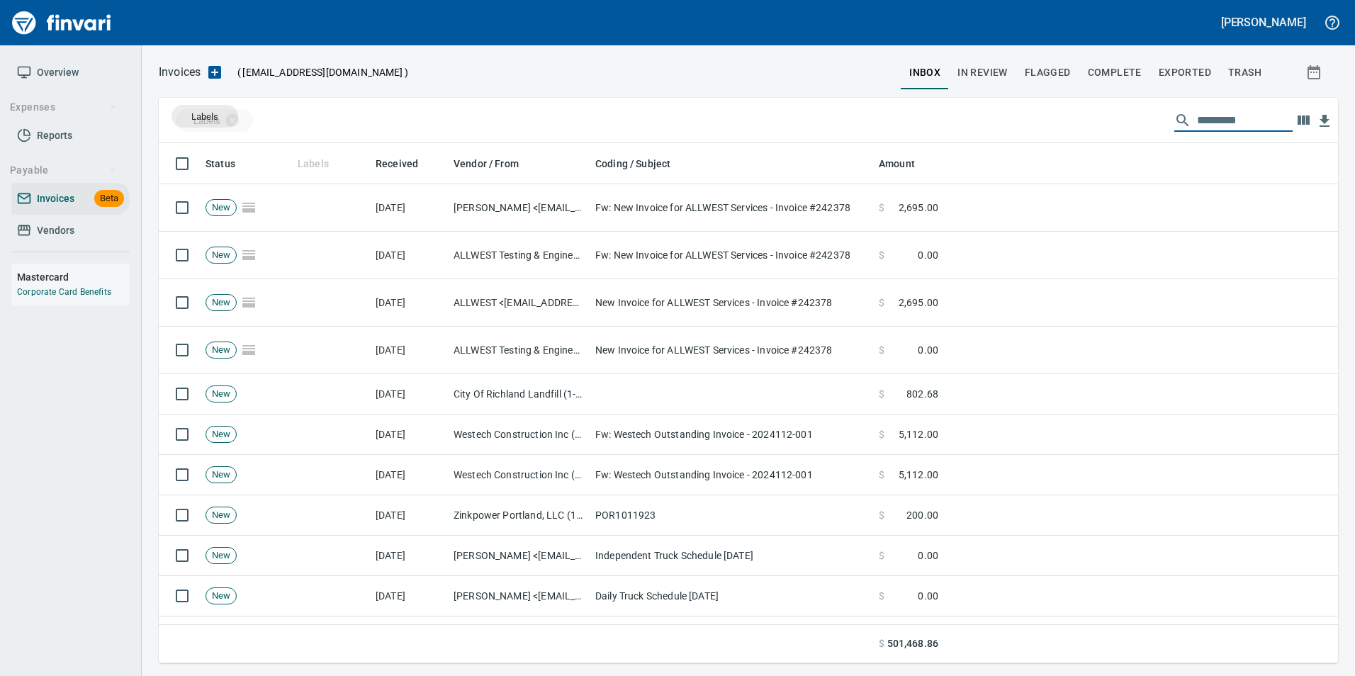
drag, startPoint x: 302, startPoint y: 165, endPoint x: 205, endPoint y: 116, distance: 108.7
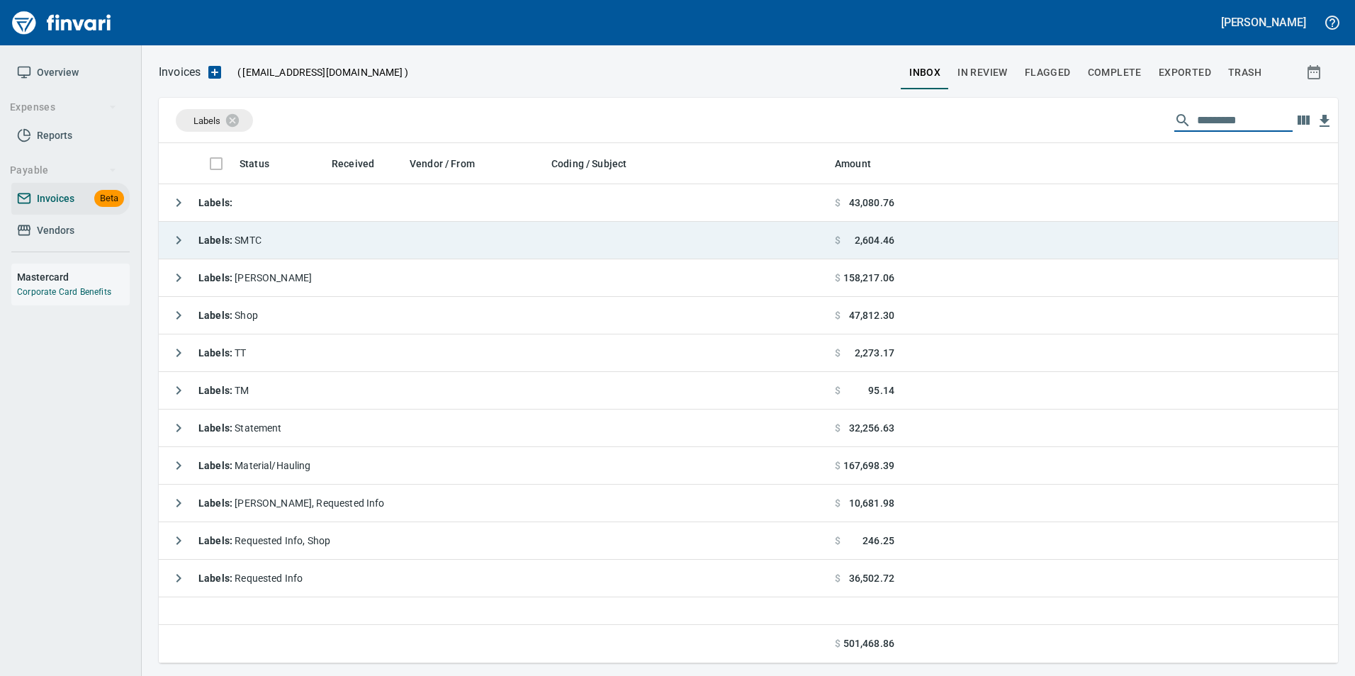
click at [169, 239] on button "button" at bounding box center [178, 240] width 28 height 28
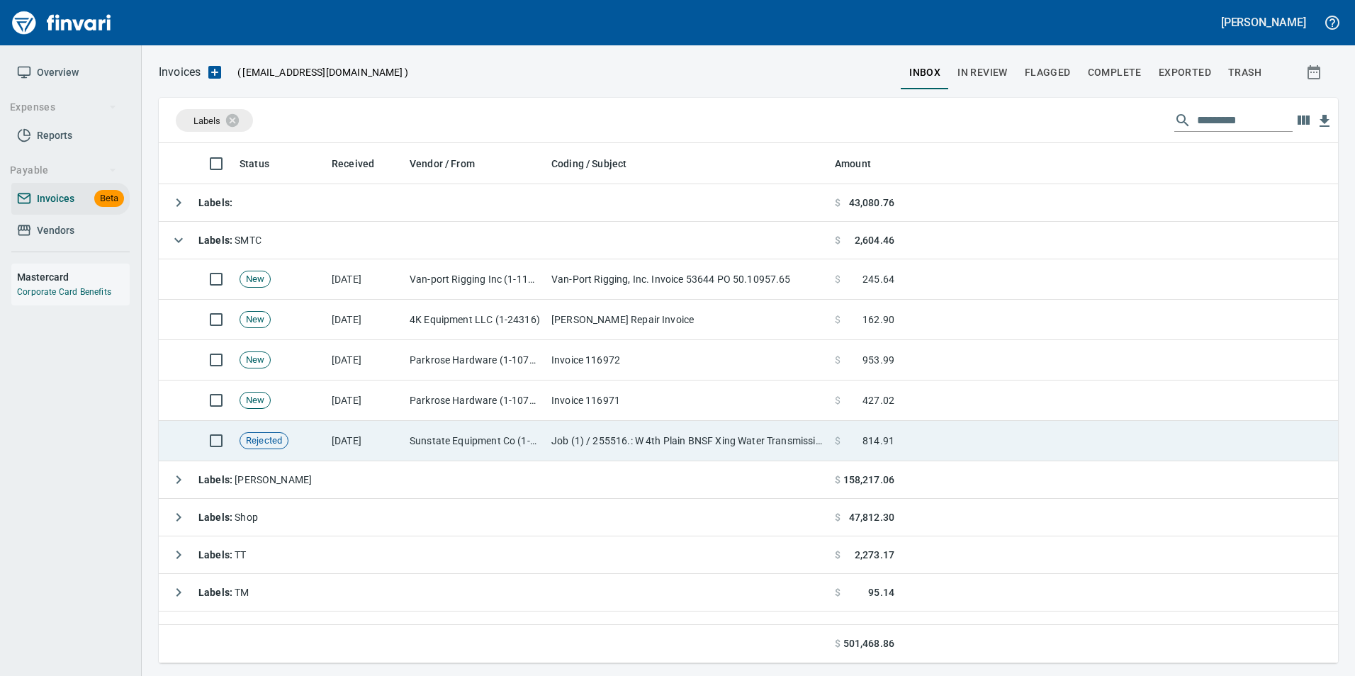
click at [351, 454] on td "[DATE]" at bounding box center [365, 441] width 78 height 40
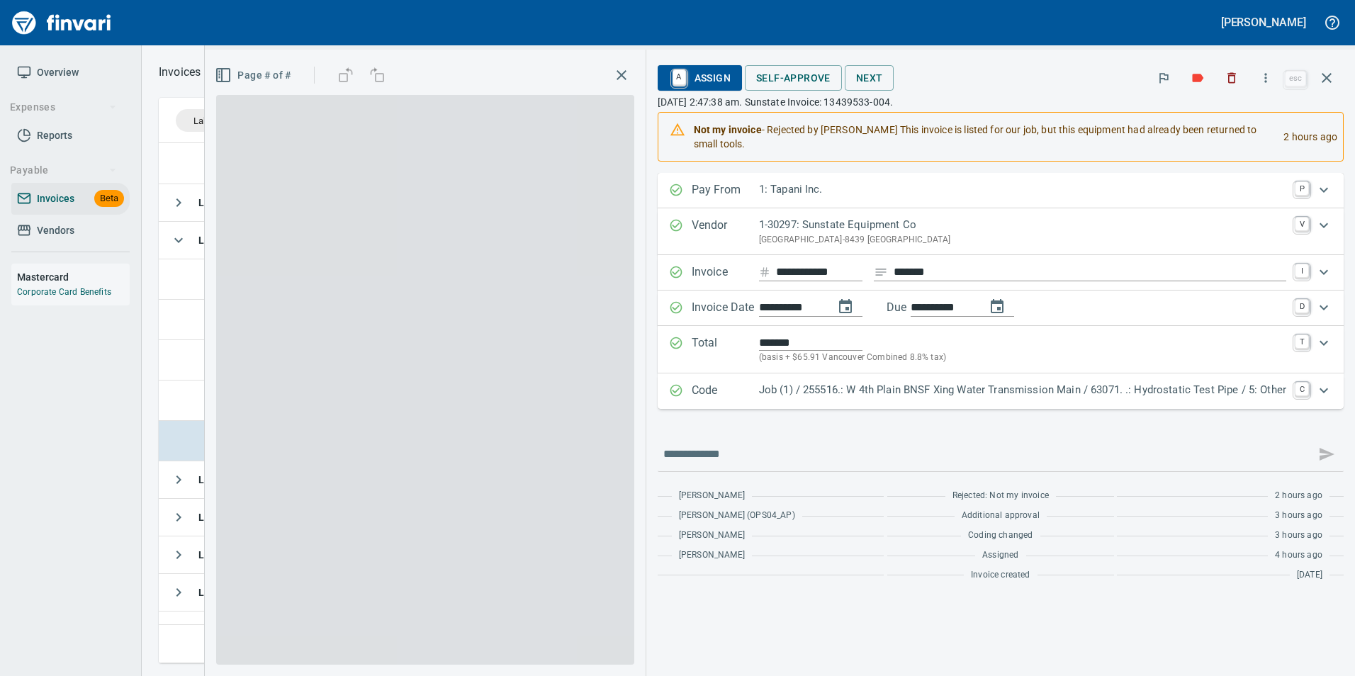
scroll to position [510, 1158]
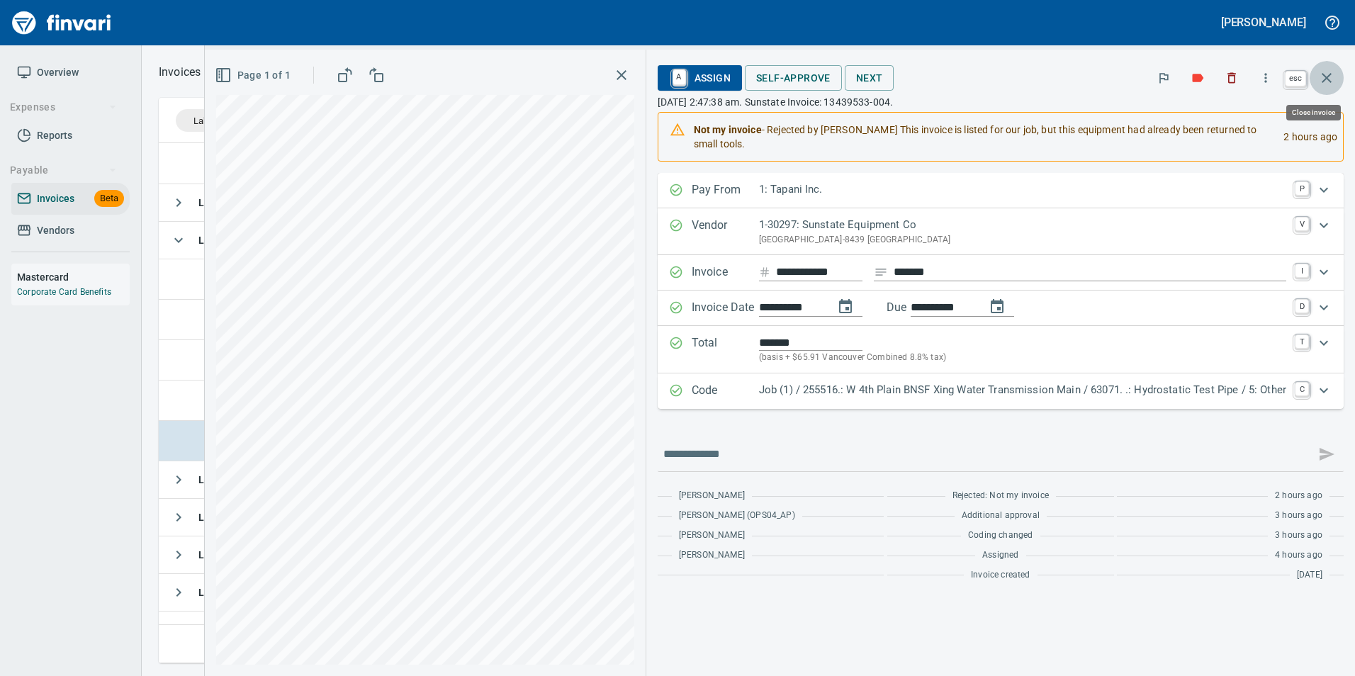
click at [1335, 69] on icon "button" at bounding box center [1327, 77] width 17 height 17
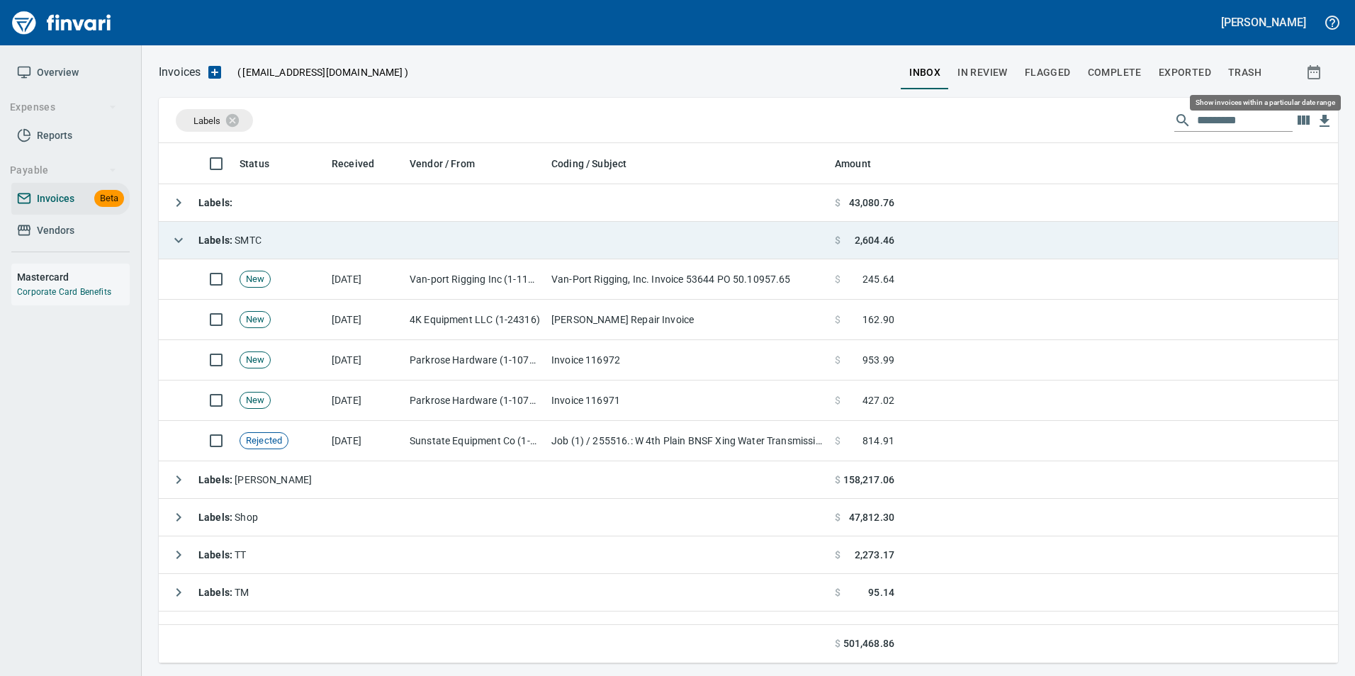
scroll to position [510, 1158]
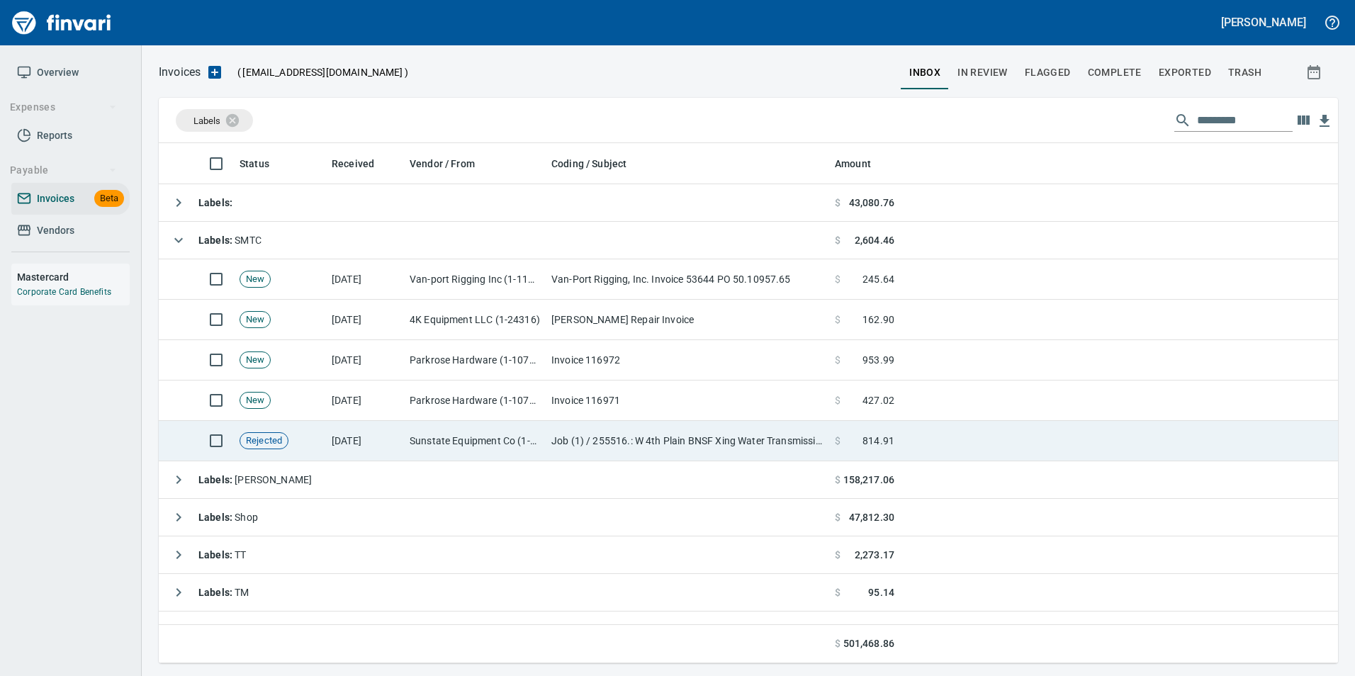
click at [768, 440] on td "Job (1) / 255516.: W 4th Plain BNSF Xing Water Transmission Main / 63071. .: Hy…" at bounding box center [688, 441] width 284 height 40
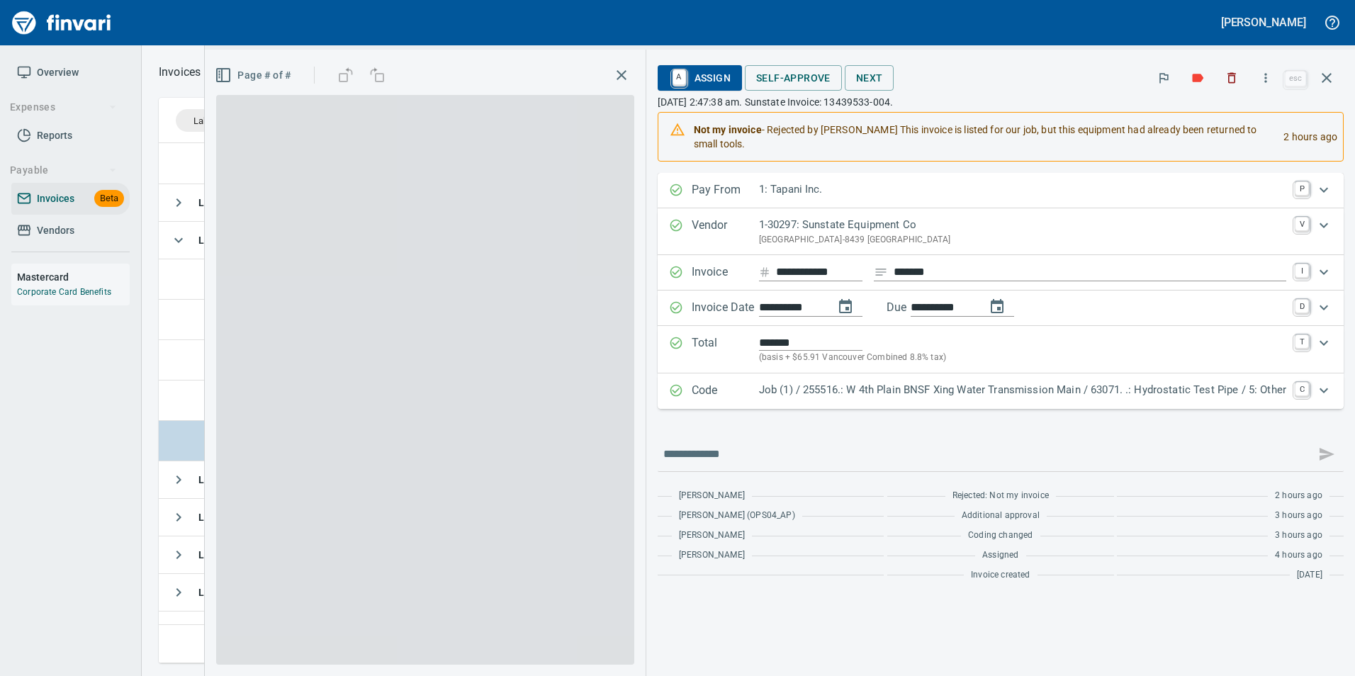
scroll to position [510, 1158]
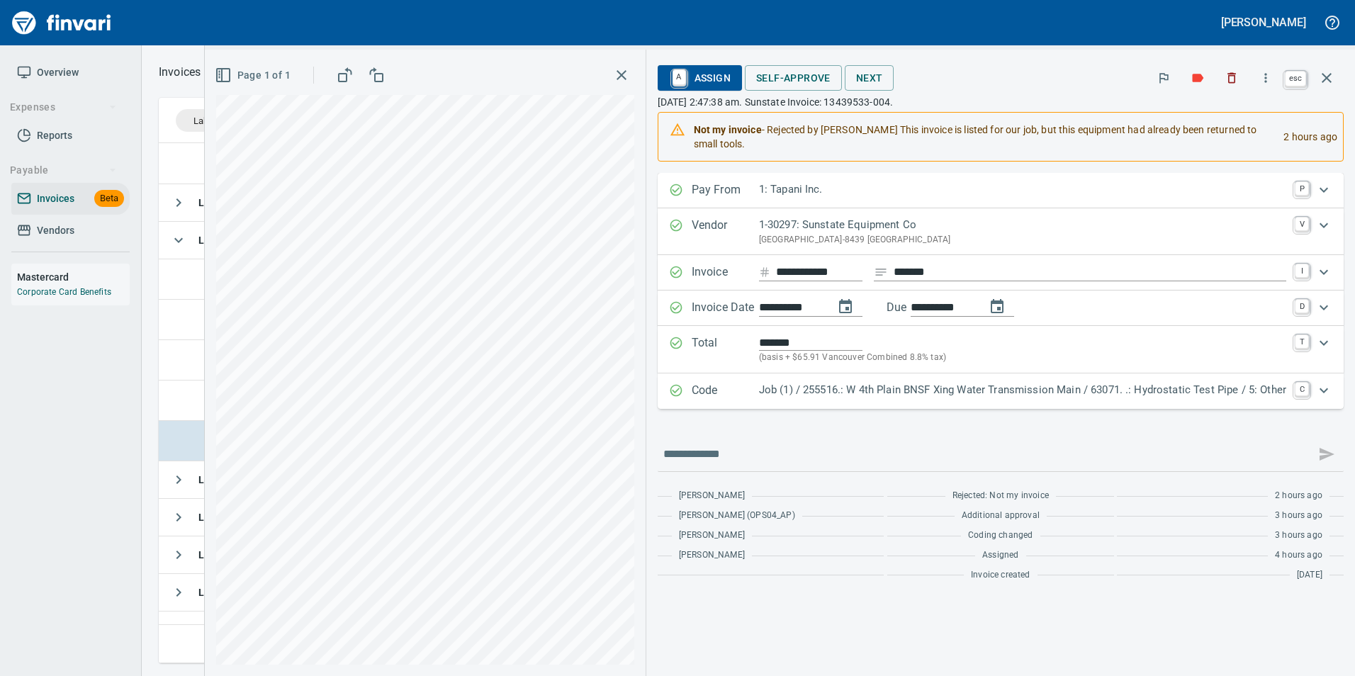
drag, startPoint x: 1328, startPoint y: 81, endPoint x: 1053, endPoint y: 375, distance: 402.8
click at [1328, 80] on icon "button" at bounding box center [1327, 77] width 17 height 17
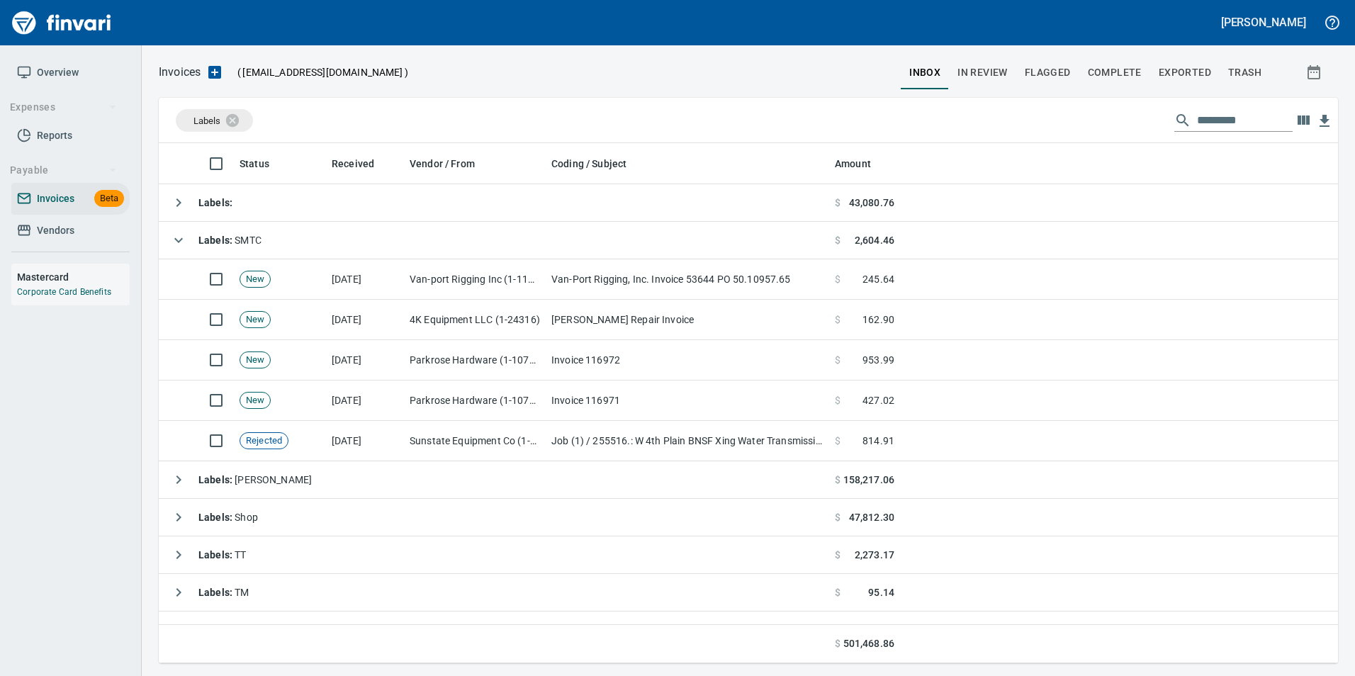
scroll to position [510, 1158]
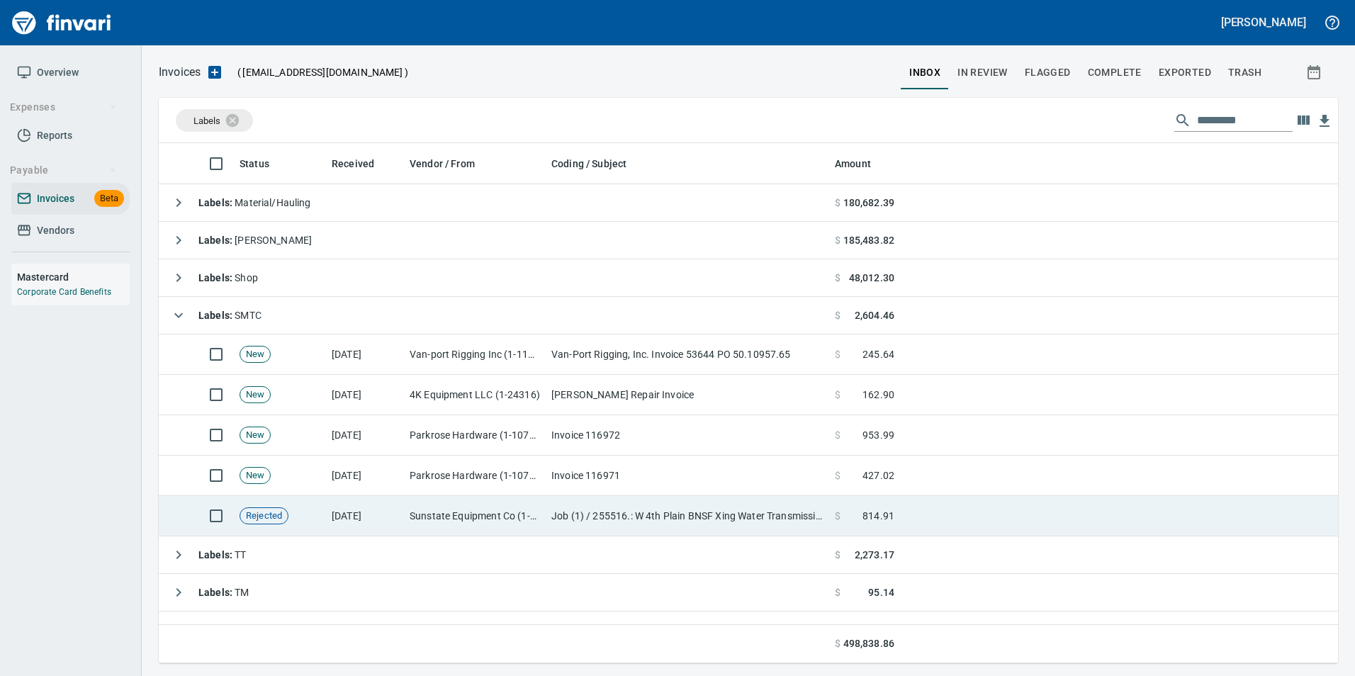
click at [392, 511] on td "[DATE]" at bounding box center [365, 516] width 78 height 40
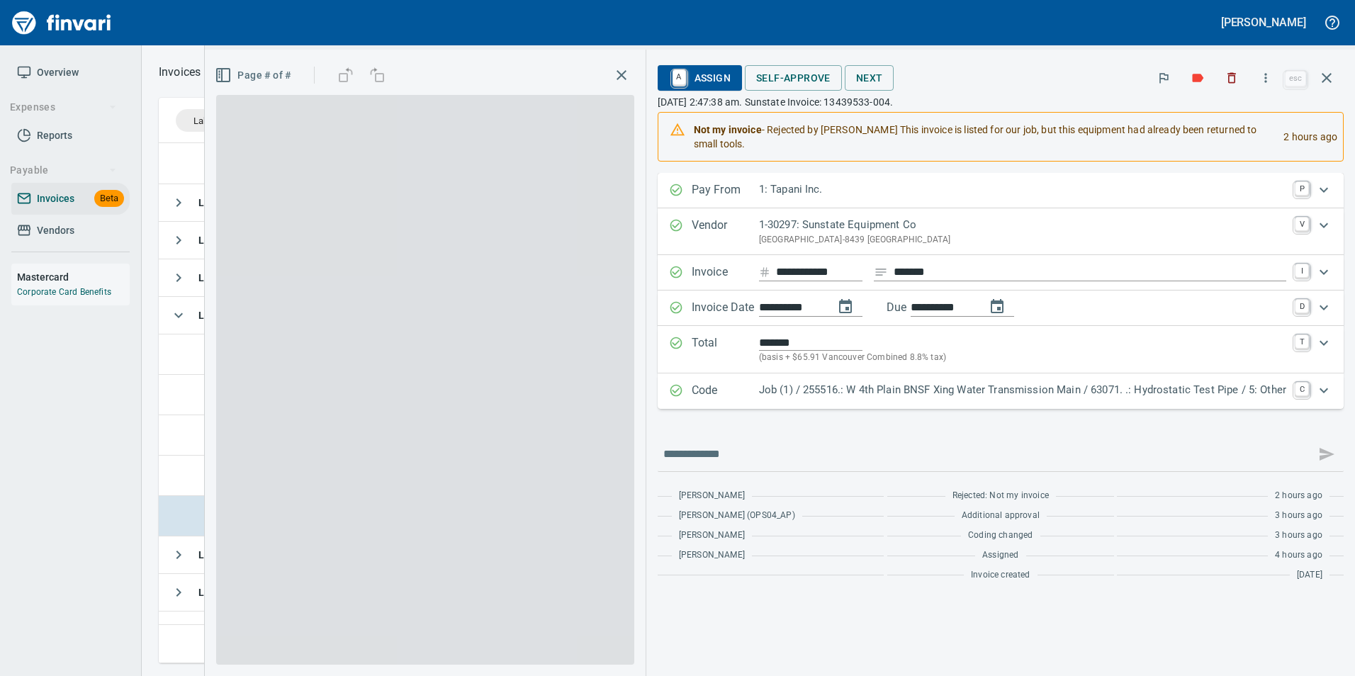
scroll to position [510, 1158]
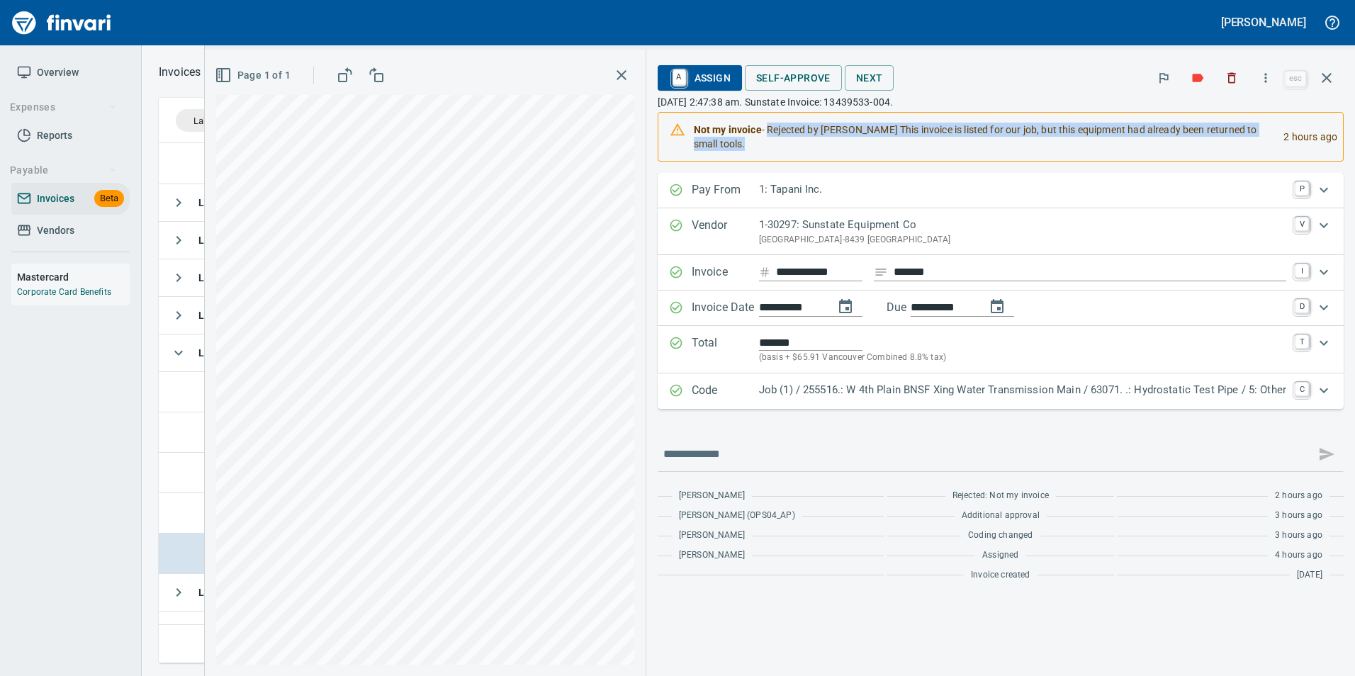
drag, startPoint x: 768, startPoint y: 131, endPoint x: 781, endPoint y: 144, distance: 18.6
click at [781, 144] on div "Not my invoice - Rejected by [PERSON_NAME] This invoice is listed for our job, …" at bounding box center [983, 137] width 579 height 40
copy div "Rejected by [PERSON_NAME] This invoice is listed for our job, but this equipmen…"
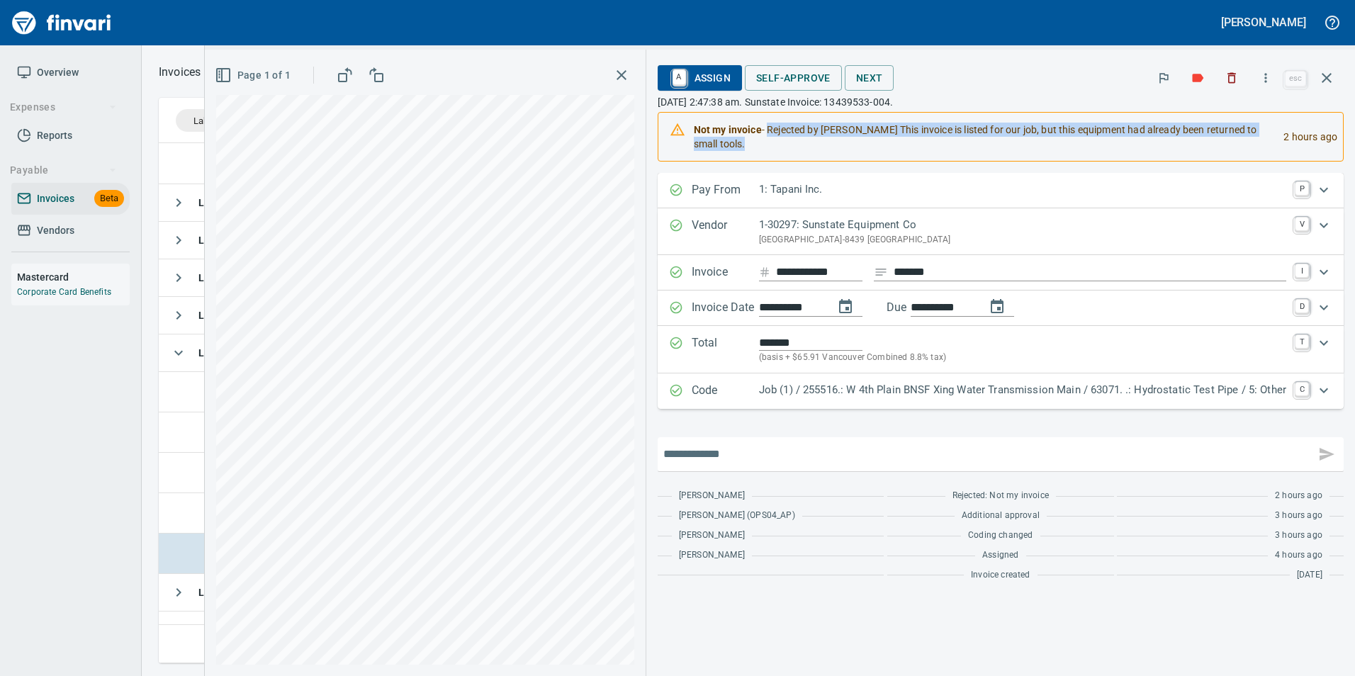
click at [856, 456] on input "text" at bounding box center [987, 454] width 647 height 23
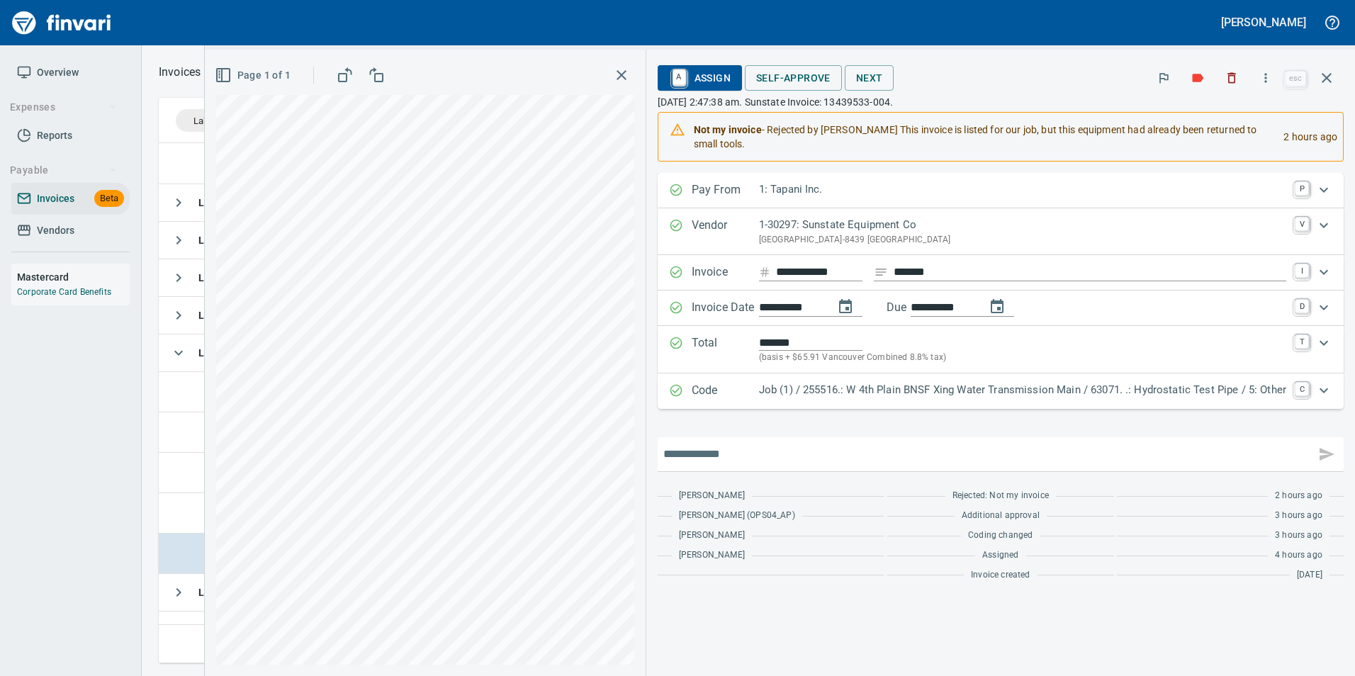
paste input "**********"
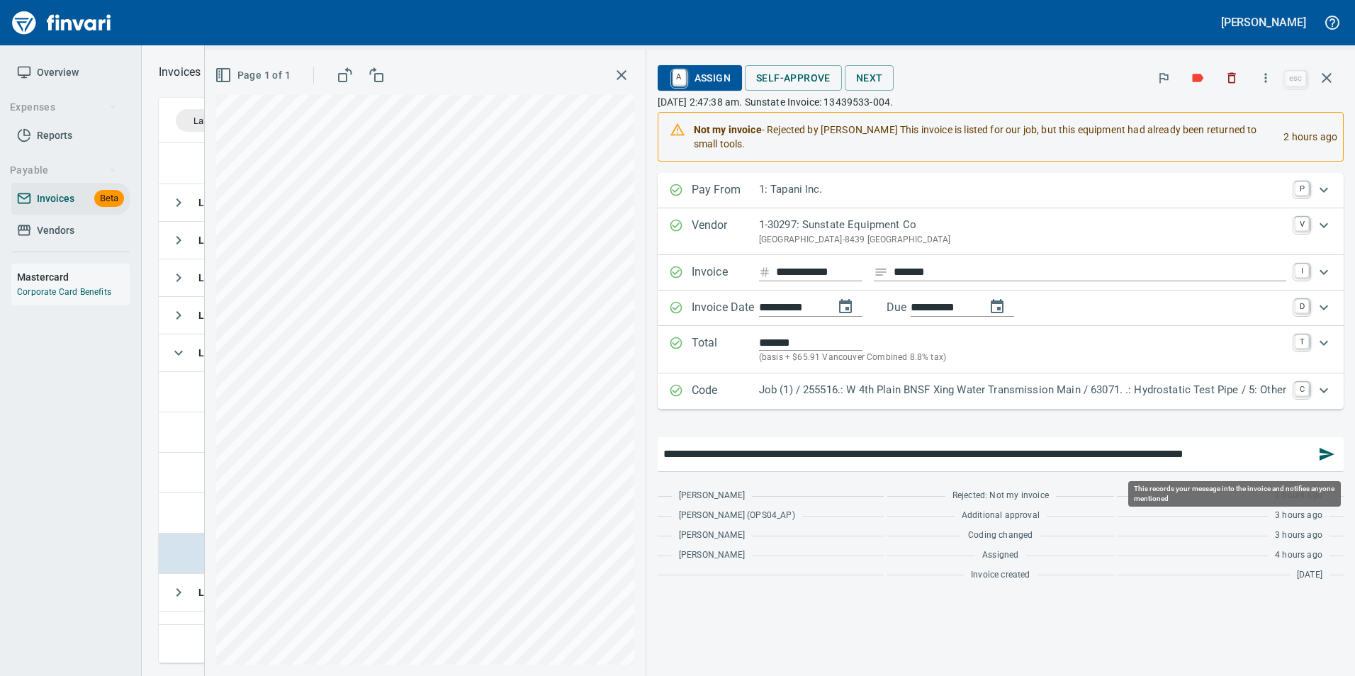
type input "**********"
click at [1331, 452] on icon "button" at bounding box center [1327, 454] width 17 height 17
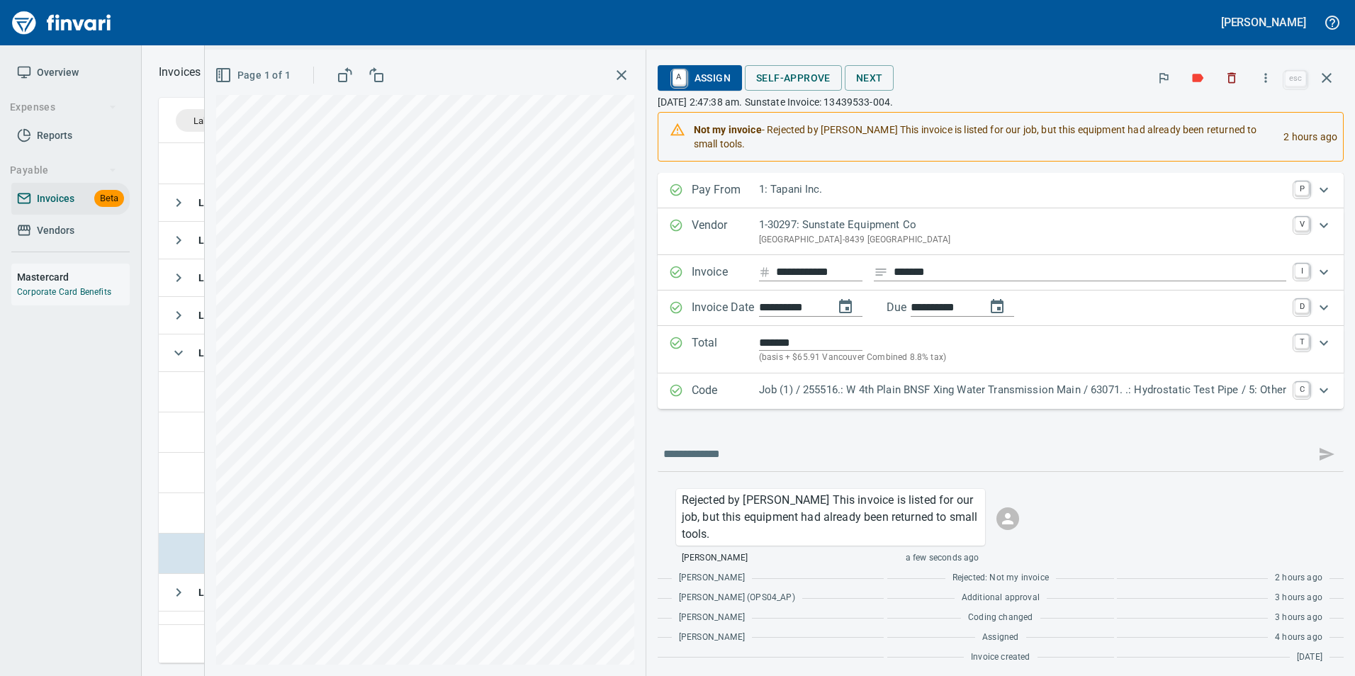
click at [693, 82] on span "A Assign" at bounding box center [700, 78] width 62 height 24
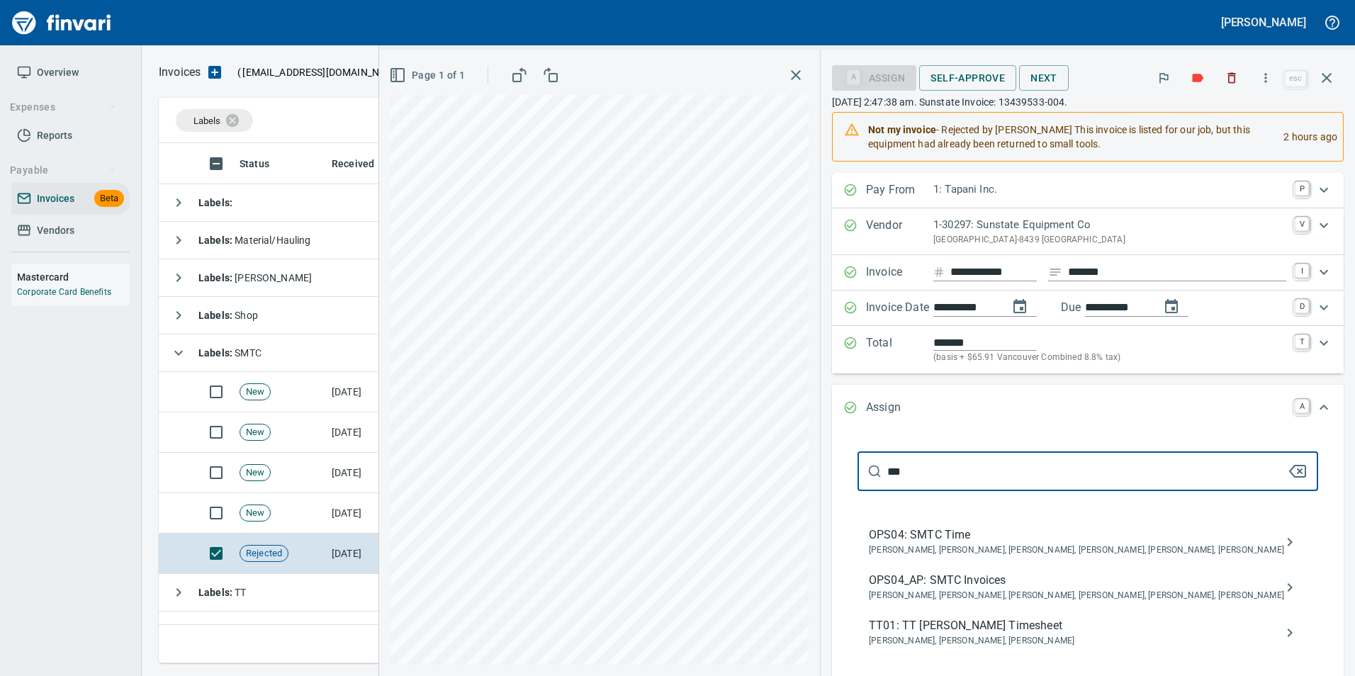
type input "***"
click at [1092, 584] on span "OPS04_AP: SMTC Invoices" at bounding box center [1076, 580] width 415 height 17
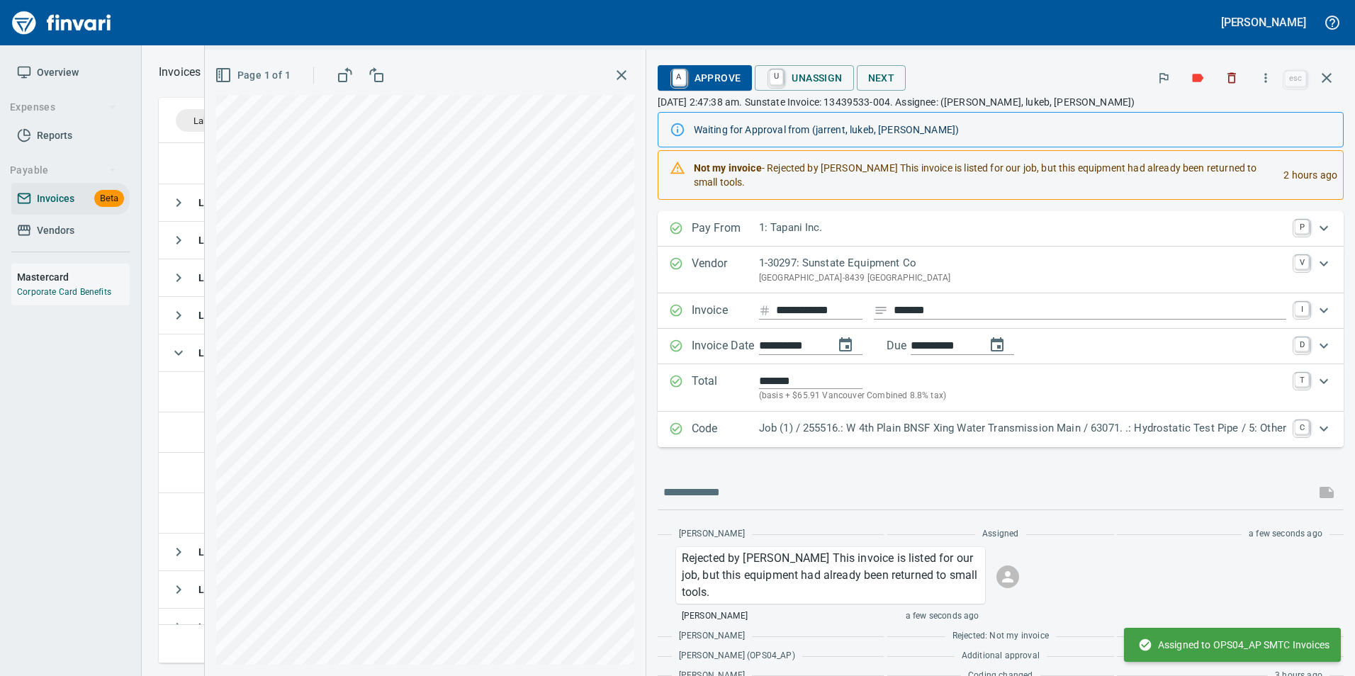
scroll to position [77, 0]
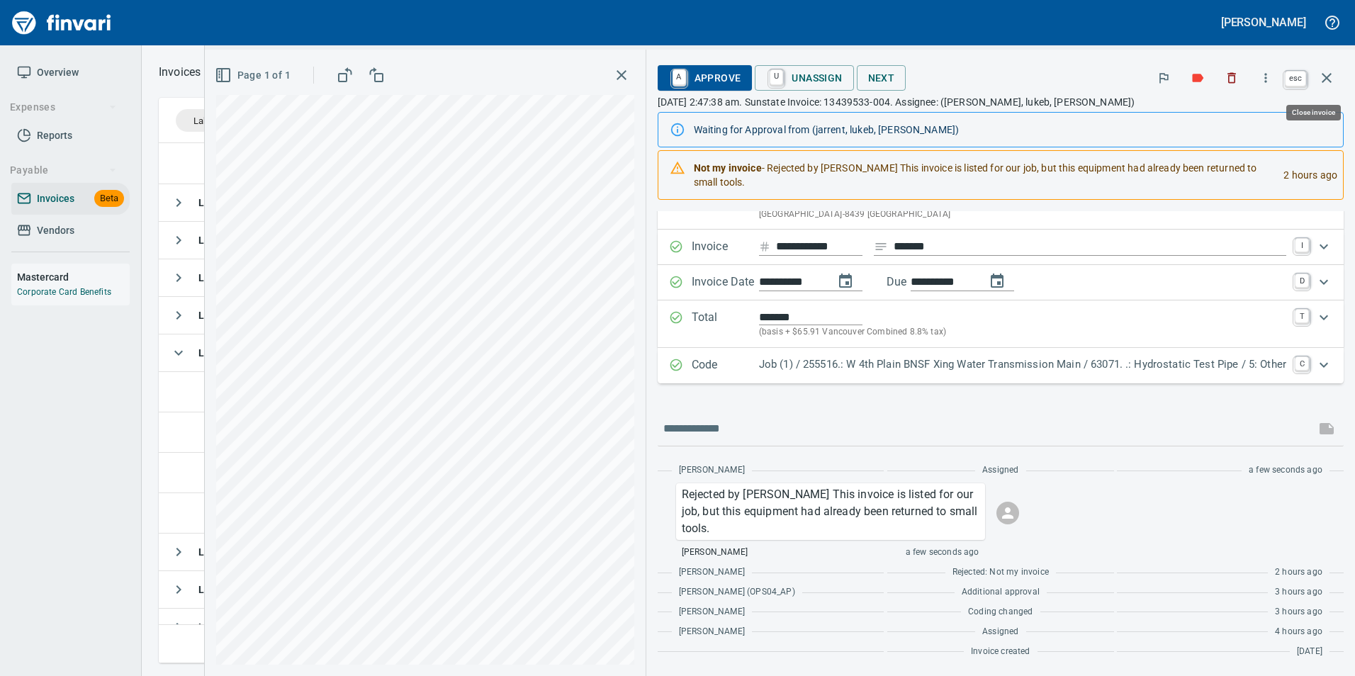
click at [1331, 80] on icon "button" at bounding box center [1327, 77] width 17 height 17
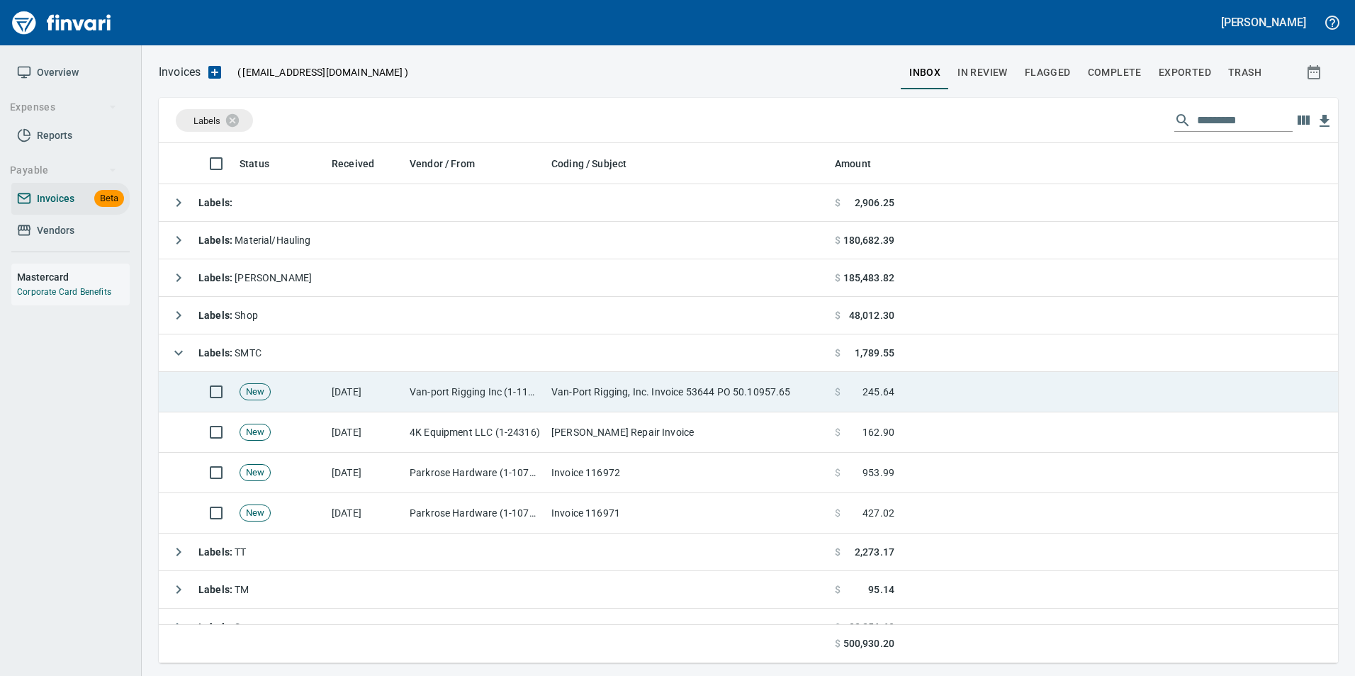
scroll to position [510, 1158]
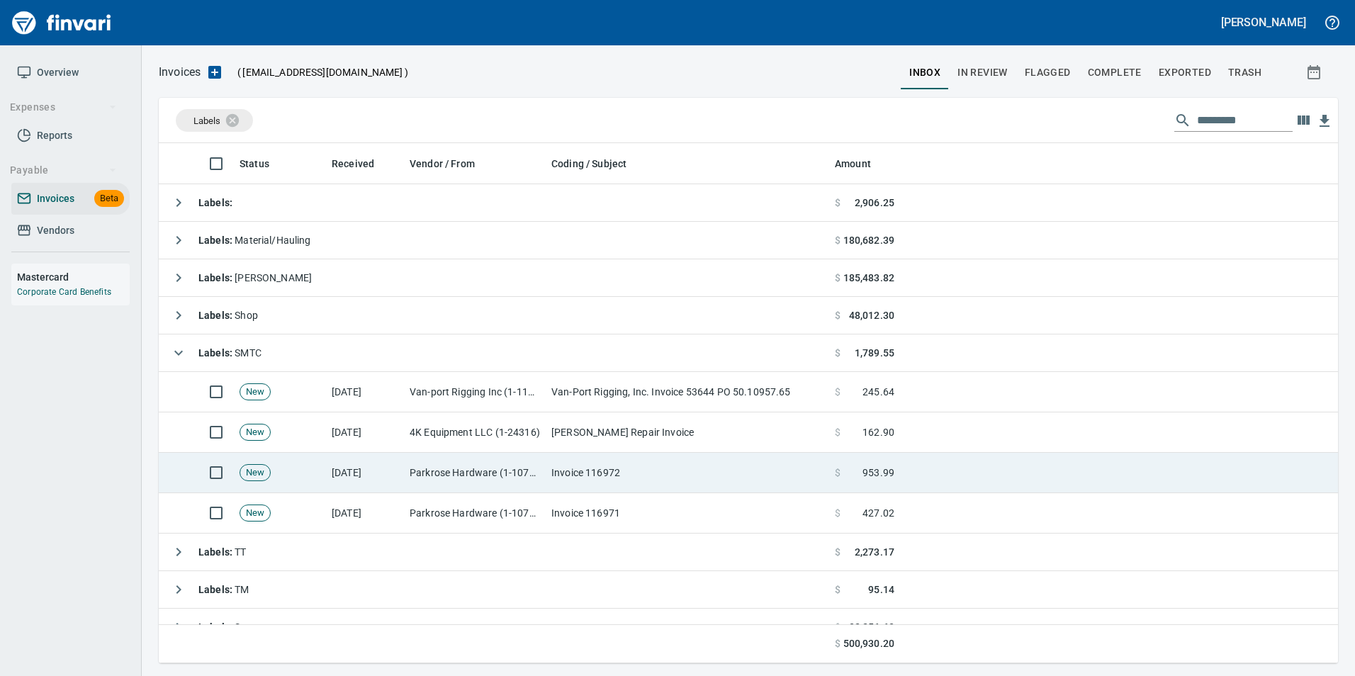
click at [447, 508] on td "Parkrose Hardware (1-10776)" at bounding box center [475, 513] width 142 height 40
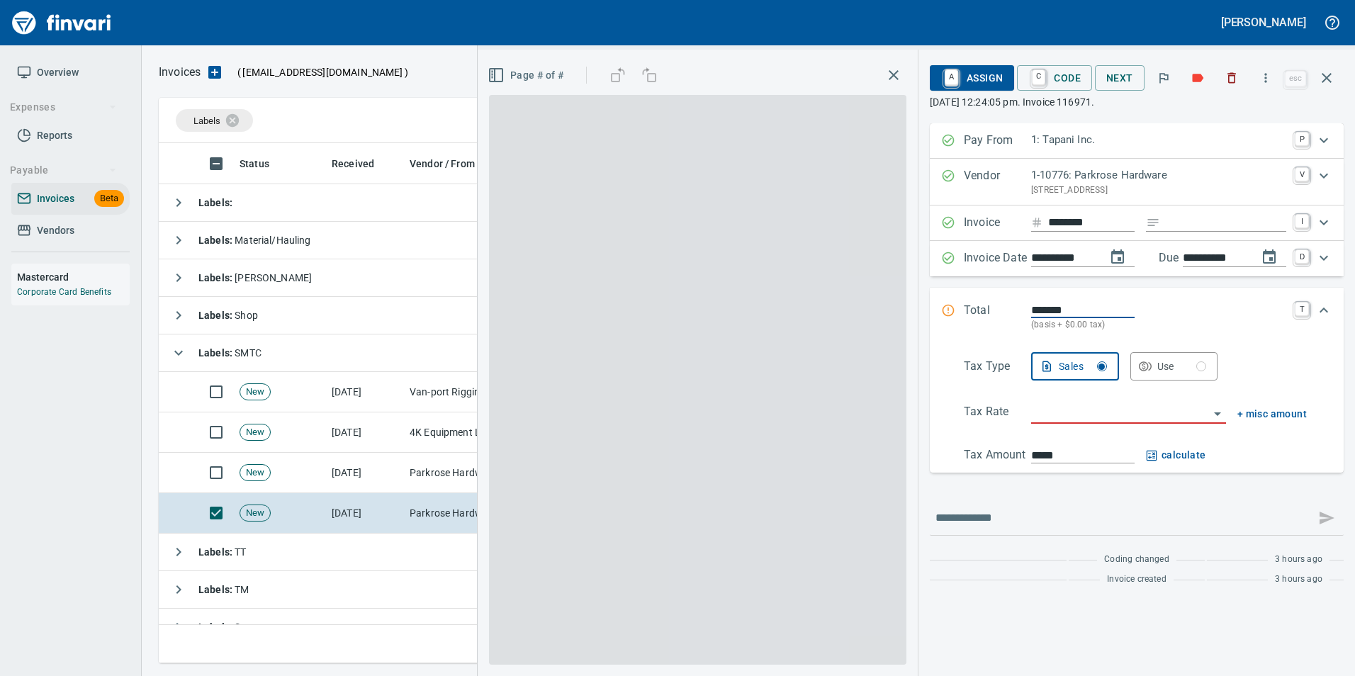
scroll to position [510, 1158]
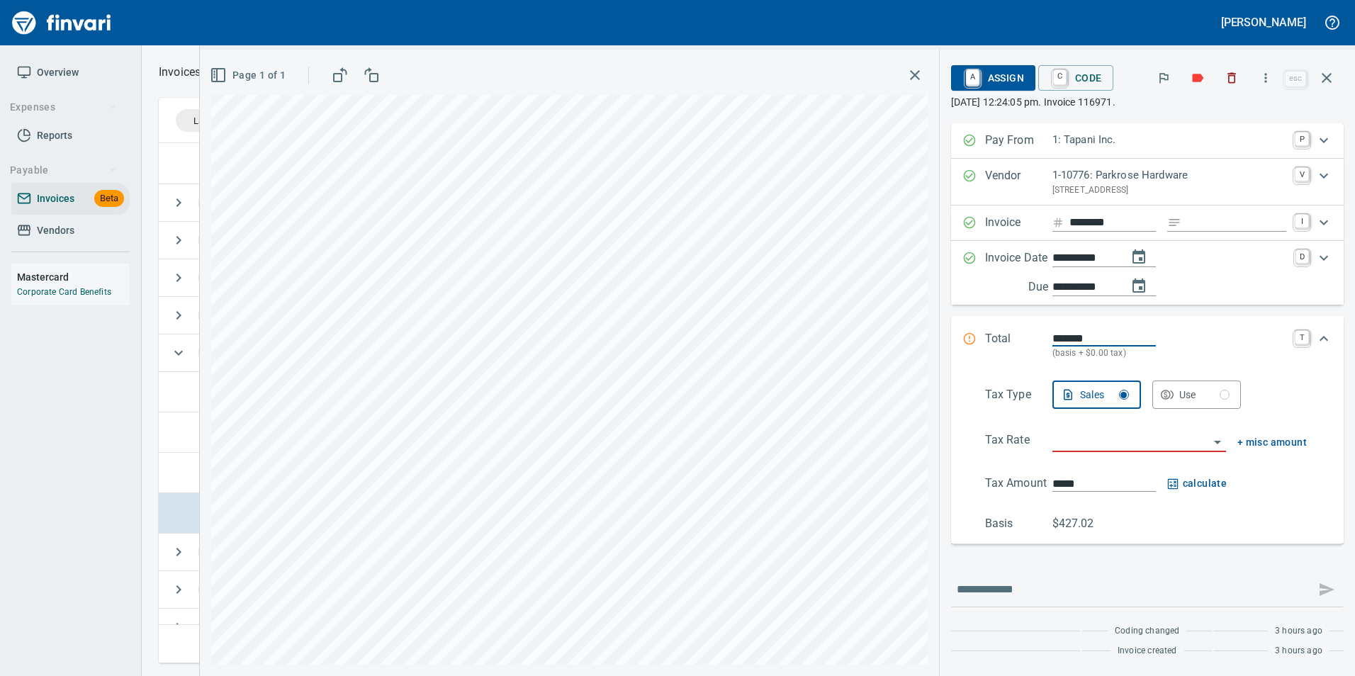
click at [1217, 215] on input "Expand" at bounding box center [1237, 223] width 100 height 18
type input "**********"
click at [1083, 445] on input "search" at bounding box center [1131, 442] width 157 height 20
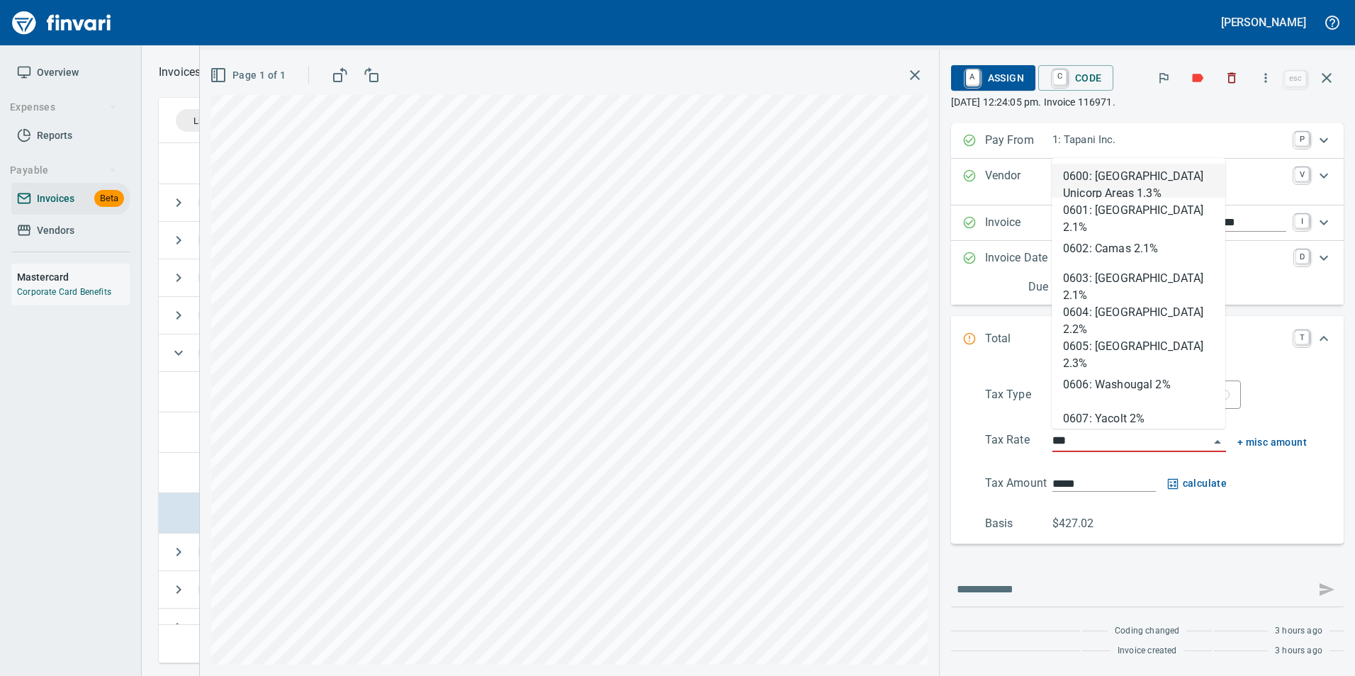
type input "****"
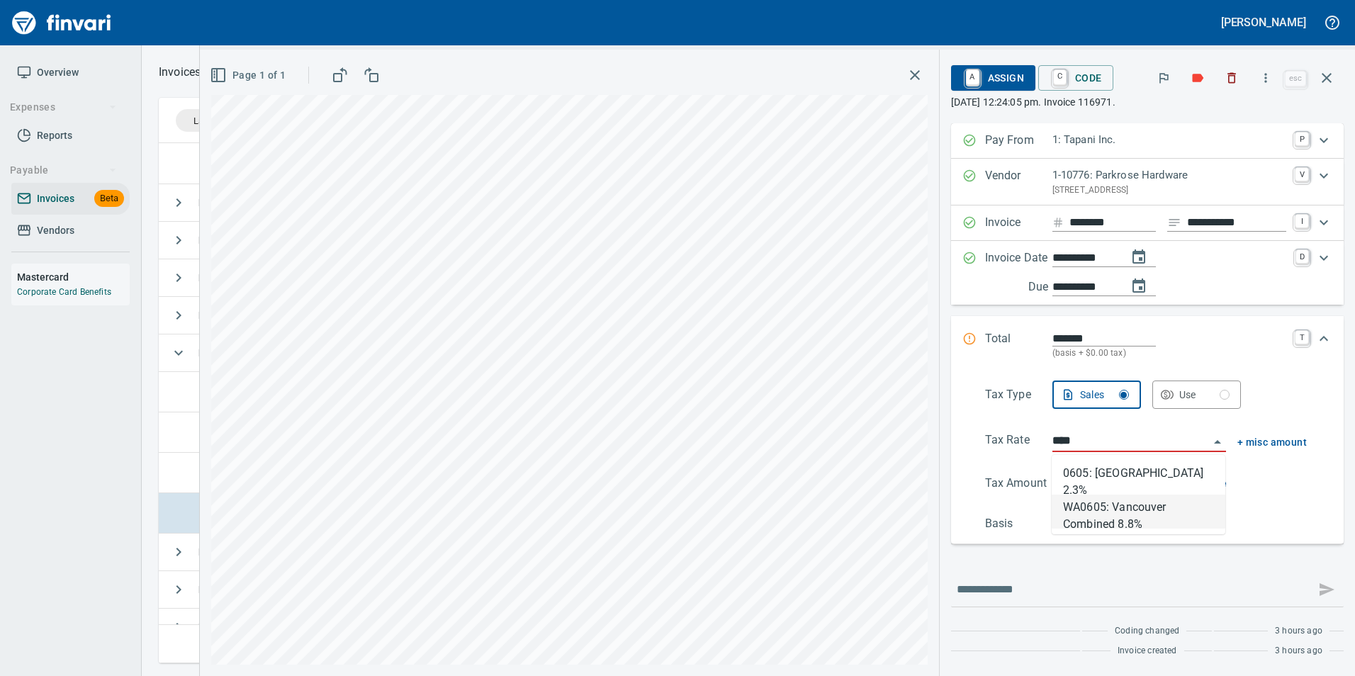
click at [1125, 513] on li "WA0605: Vancouver Combined 8.8%" at bounding box center [1139, 512] width 174 height 34
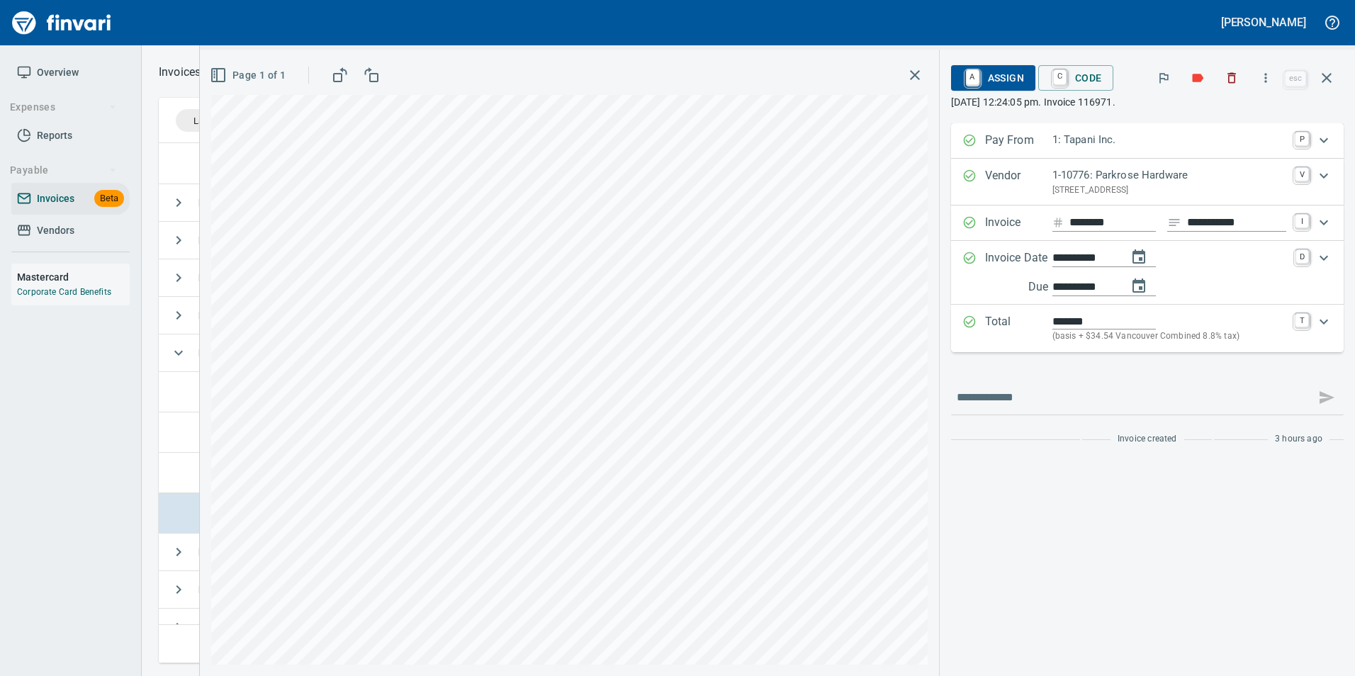
type input "******"
type input "**********"
click at [990, 79] on span "A Assign" at bounding box center [994, 78] width 62 height 24
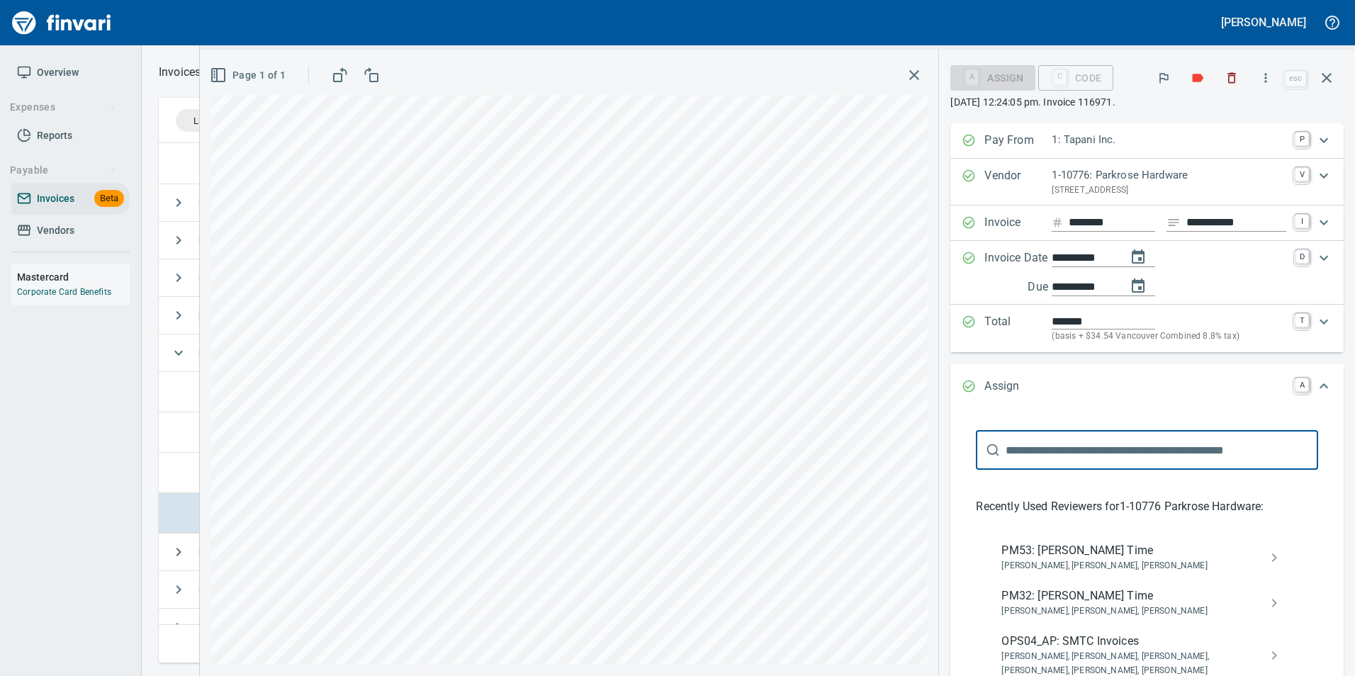
click at [1085, 636] on span "OPS04_AP: SMTC Invoices" at bounding box center [1136, 641] width 269 height 17
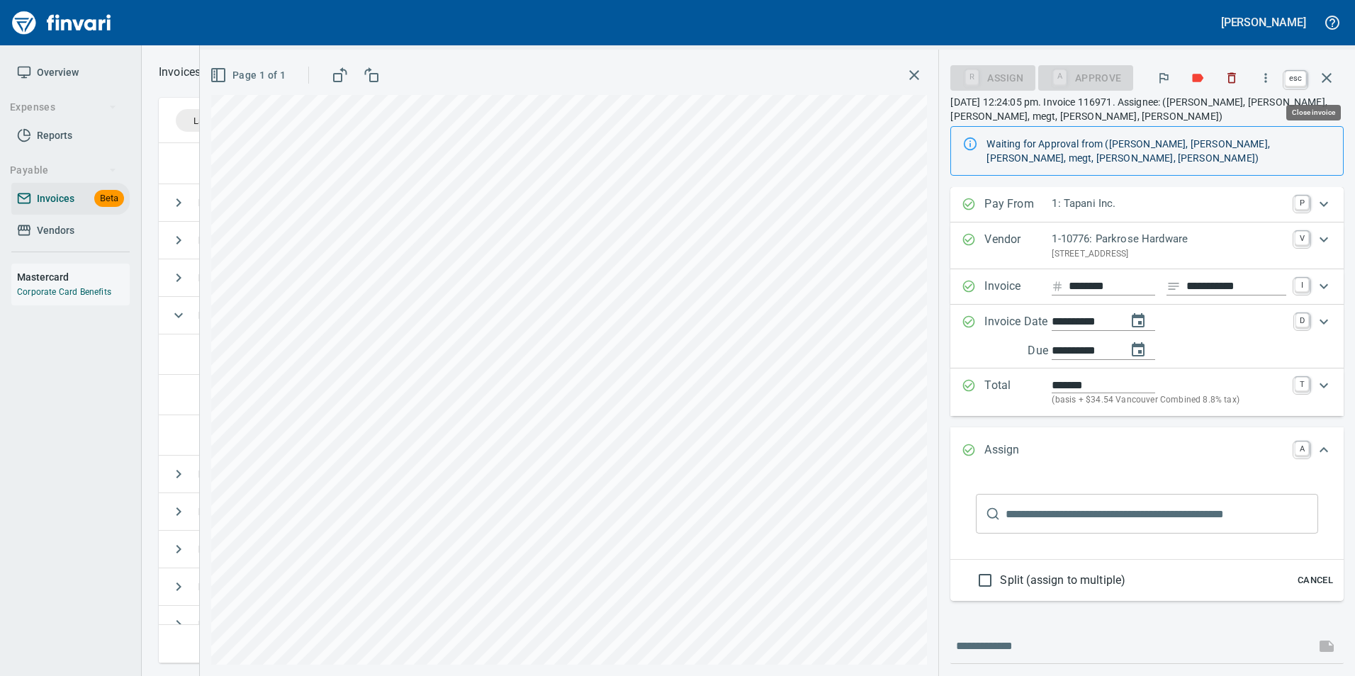
click at [1319, 82] on icon "button" at bounding box center [1327, 77] width 17 height 17
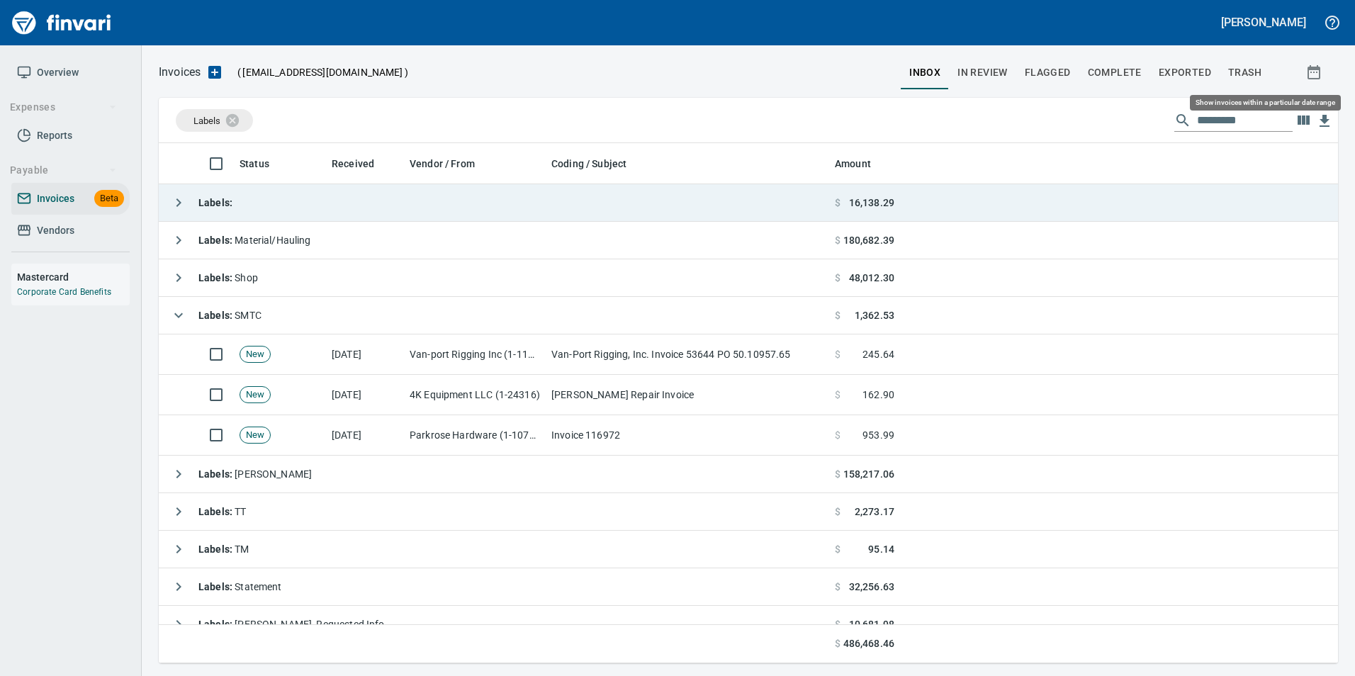
scroll to position [510, 1158]
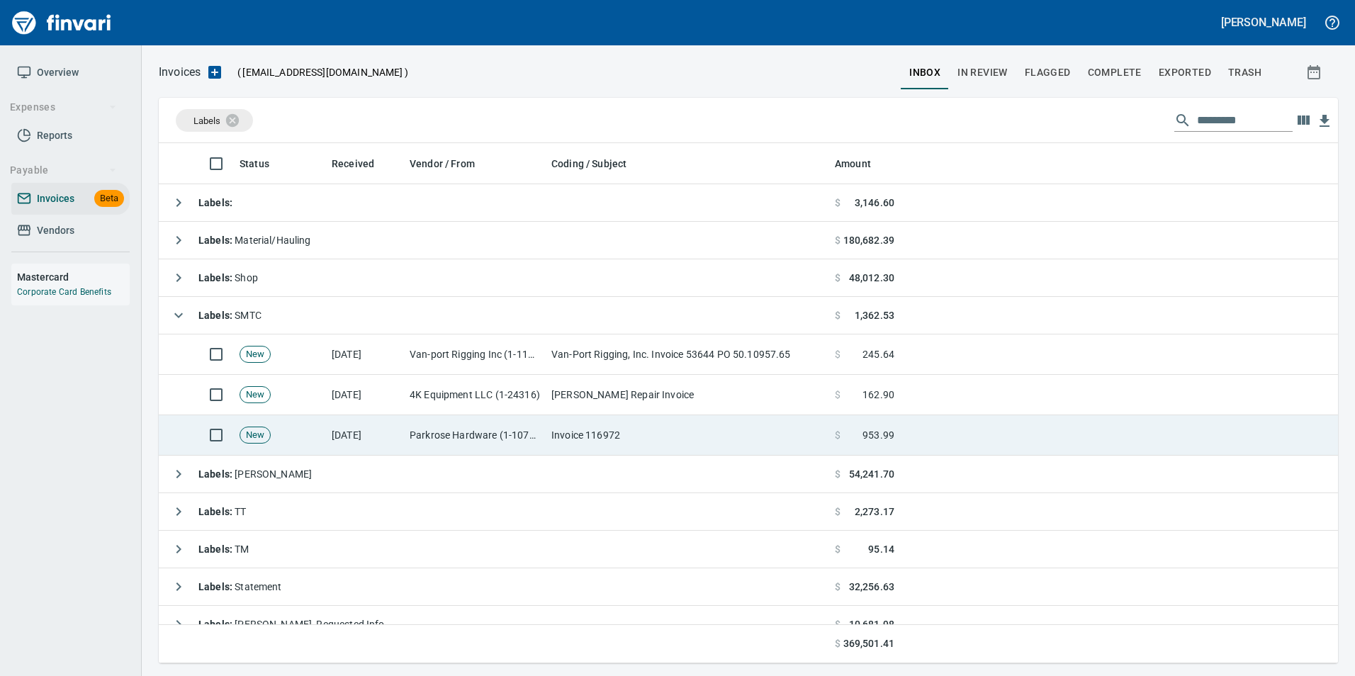
click at [605, 447] on td "Invoice 116972" at bounding box center [688, 435] width 284 height 40
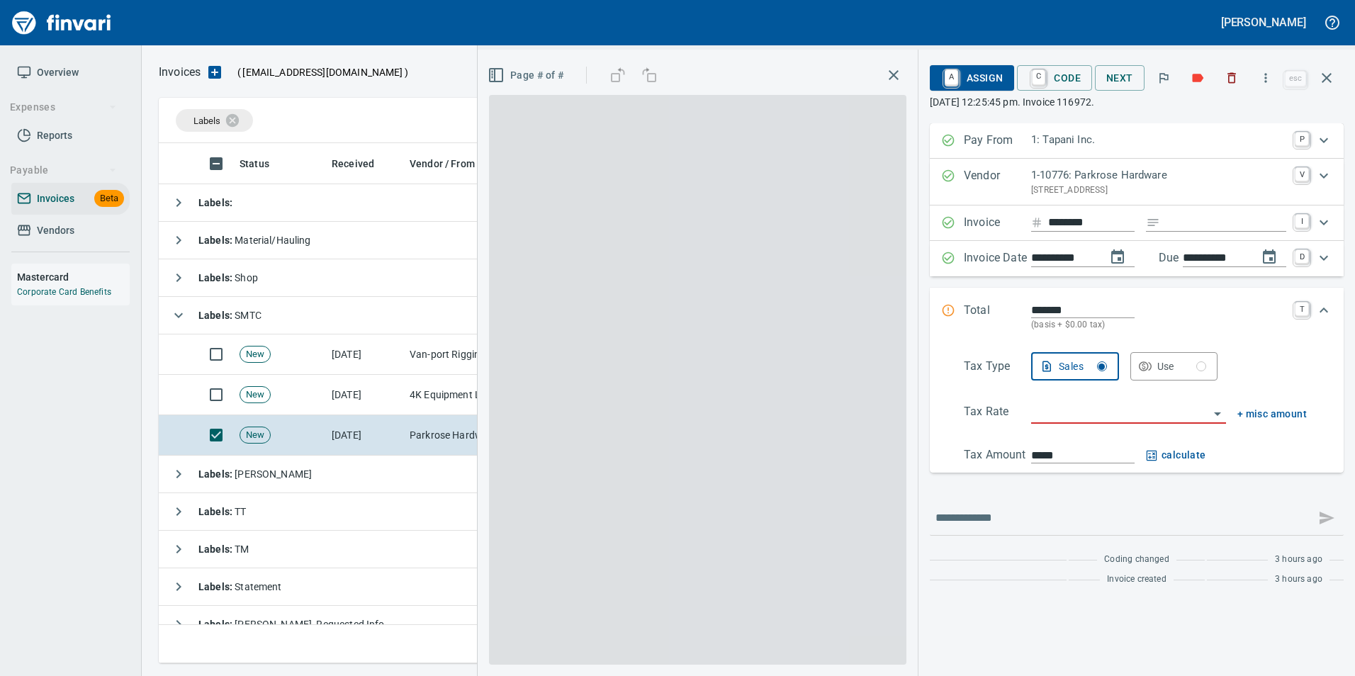
scroll to position [510, 1158]
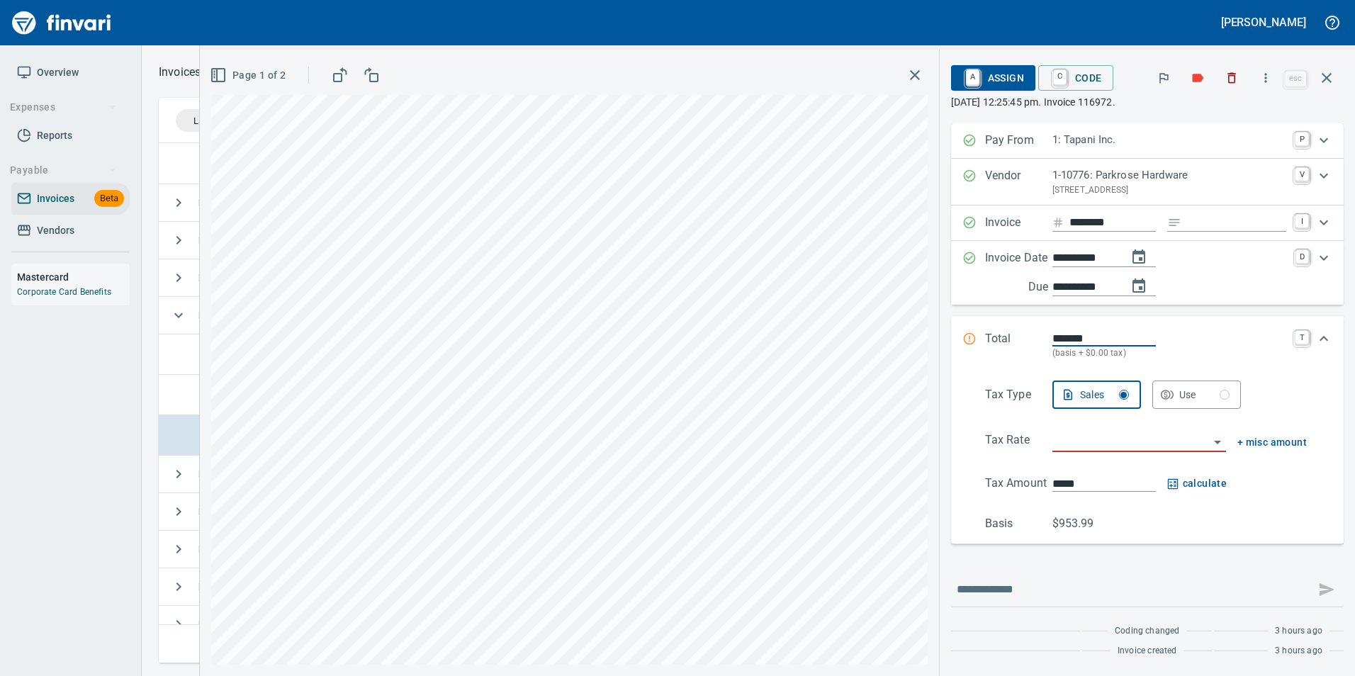
click at [1211, 228] on input "Expand" at bounding box center [1237, 223] width 100 height 18
type input "**********"
click at [1122, 445] on input "search" at bounding box center [1131, 442] width 157 height 20
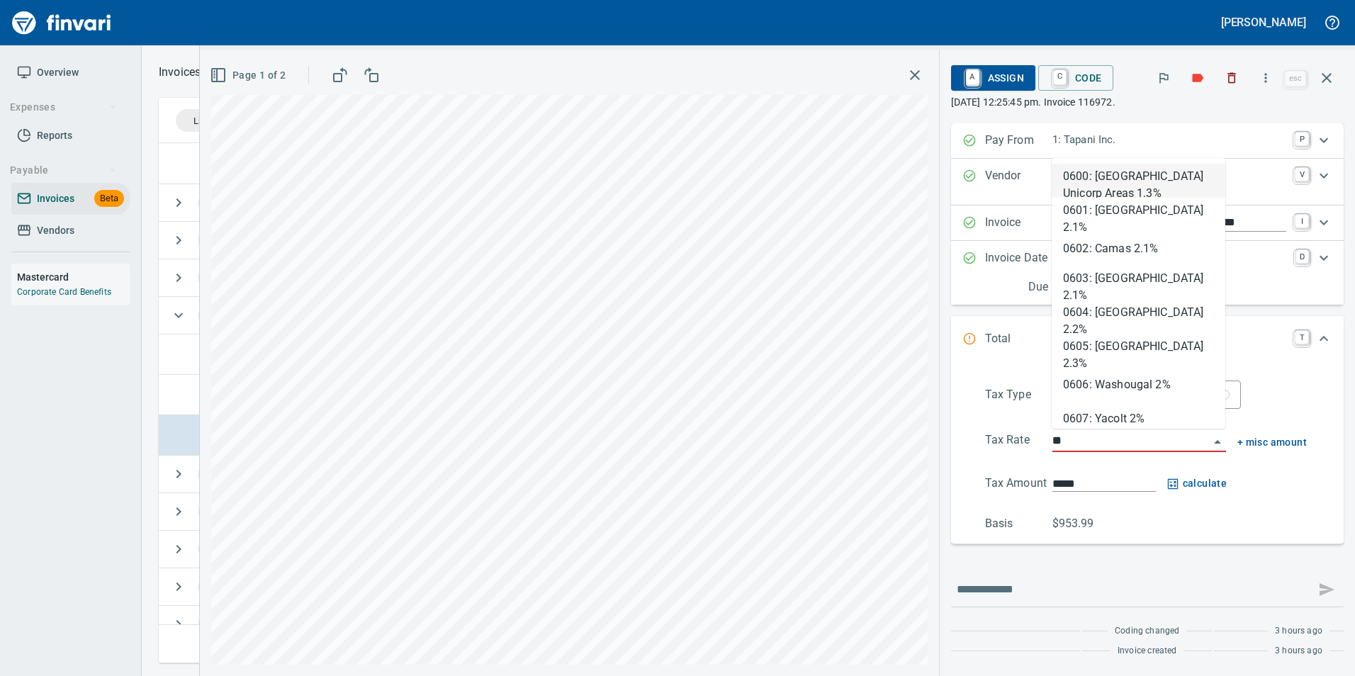
type input "*"
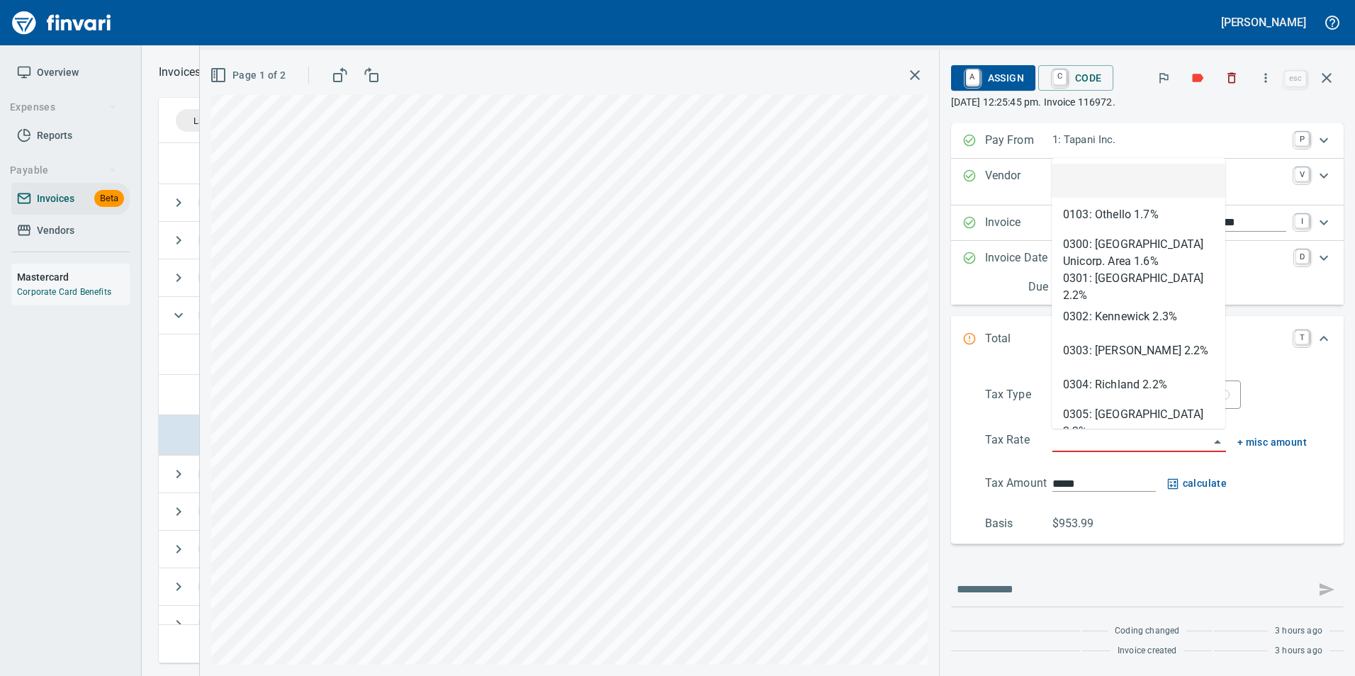
type input "****"
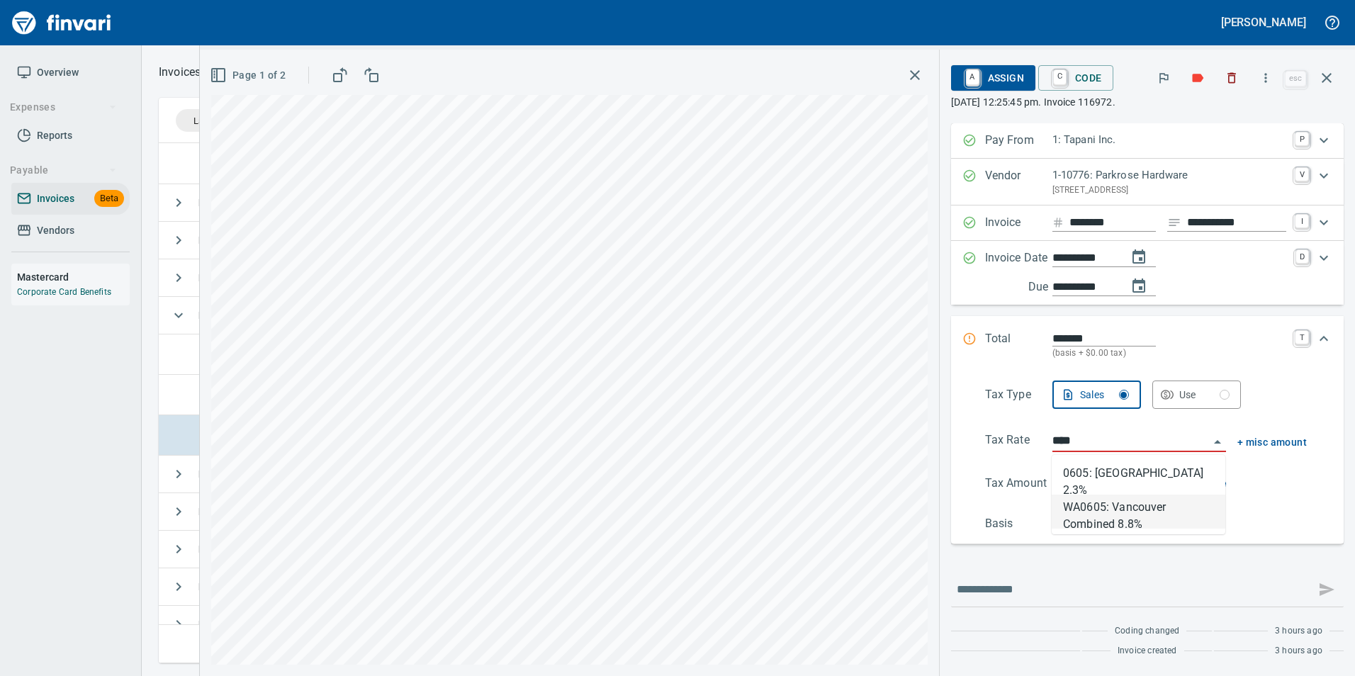
click at [1094, 502] on li "WA0605: Vancouver Combined 8.8%" at bounding box center [1139, 512] width 174 height 34
type input "******"
type input "**********"
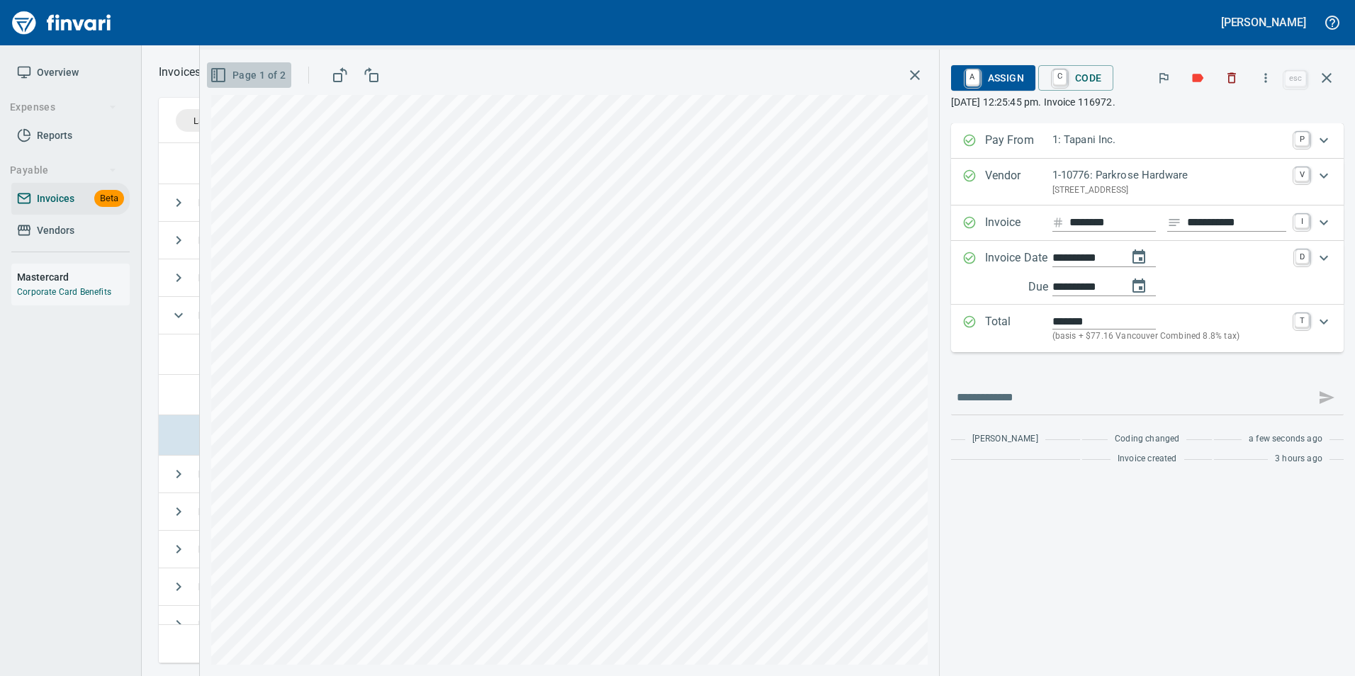
click at [279, 67] on span "Page 1 of 2" at bounding box center [249, 76] width 73 height 18
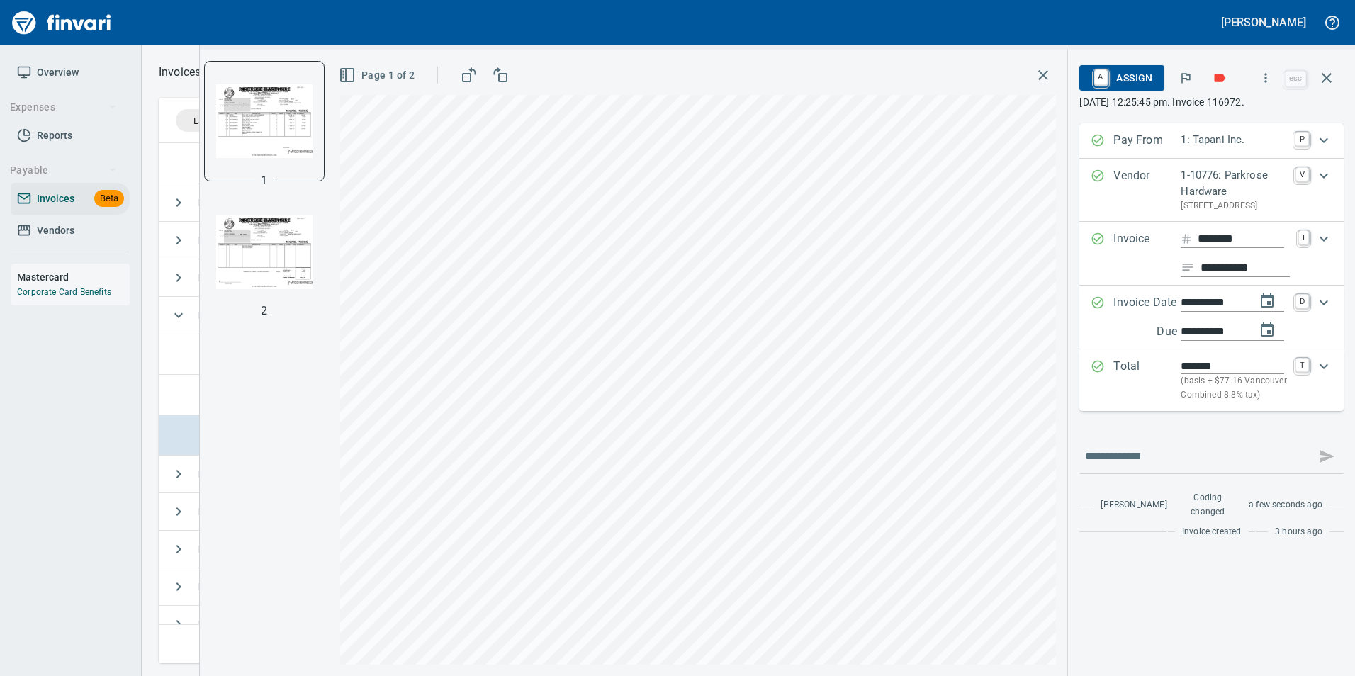
click at [266, 237] on img "button" at bounding box center [264, 252] width 96 height 96
click at [292, 150] on img "button" at bounding box center [264, 120] width 96 height 96
click at [1116, 80] on span "A Assign" at bounding box center [1122, 78] width 62 height 24
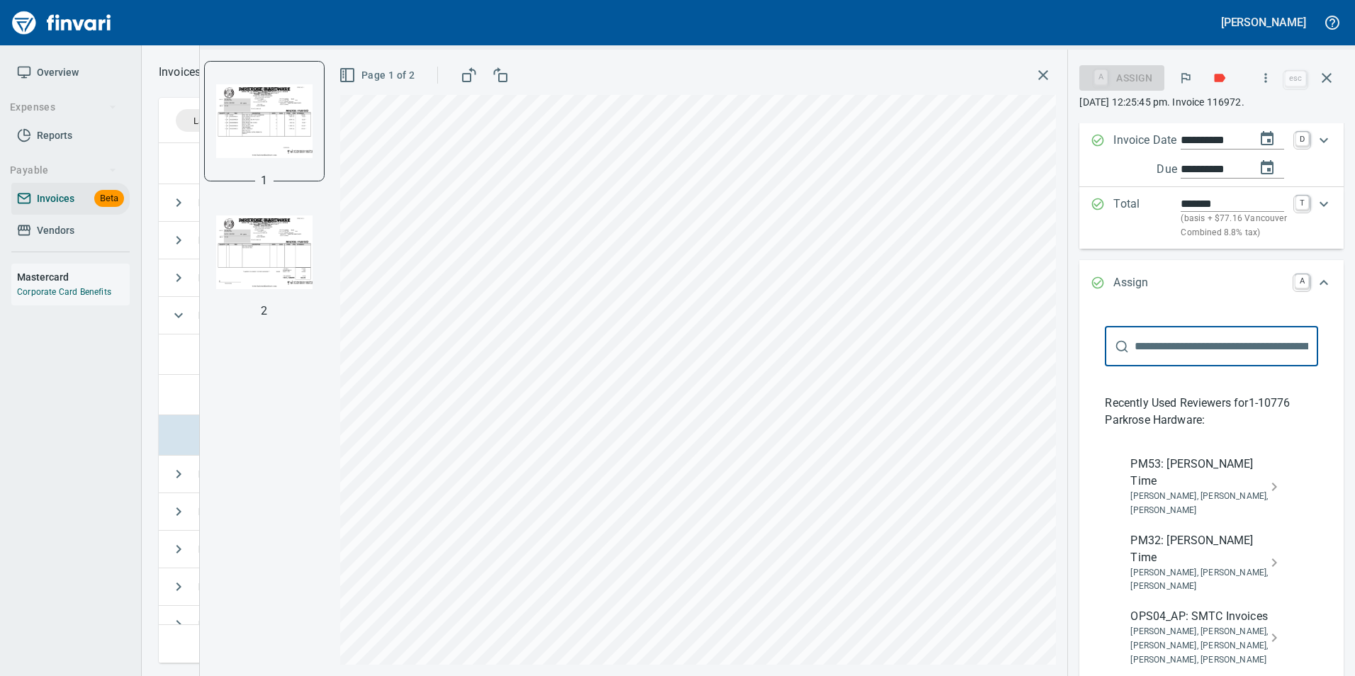
scroll to position [213, 0]
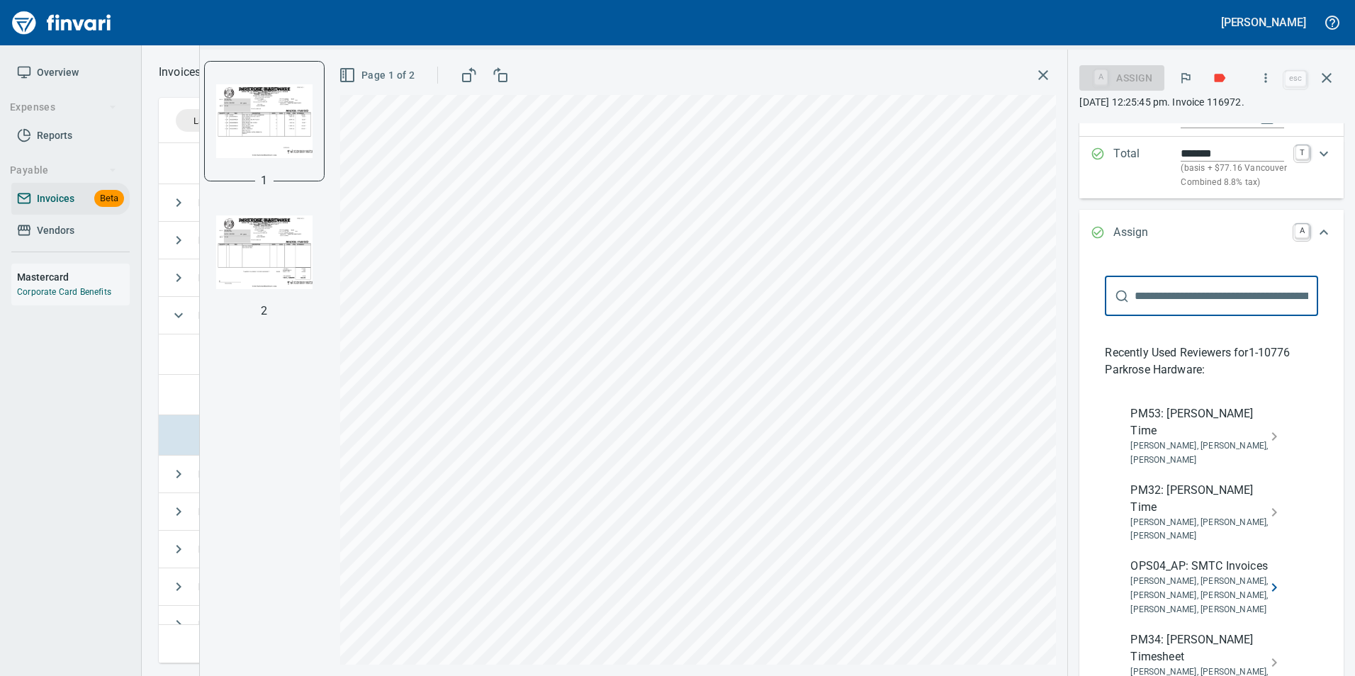
click at [1266, 596] on icon "recent" at bounding box center [1274, 587] width 17 height 17
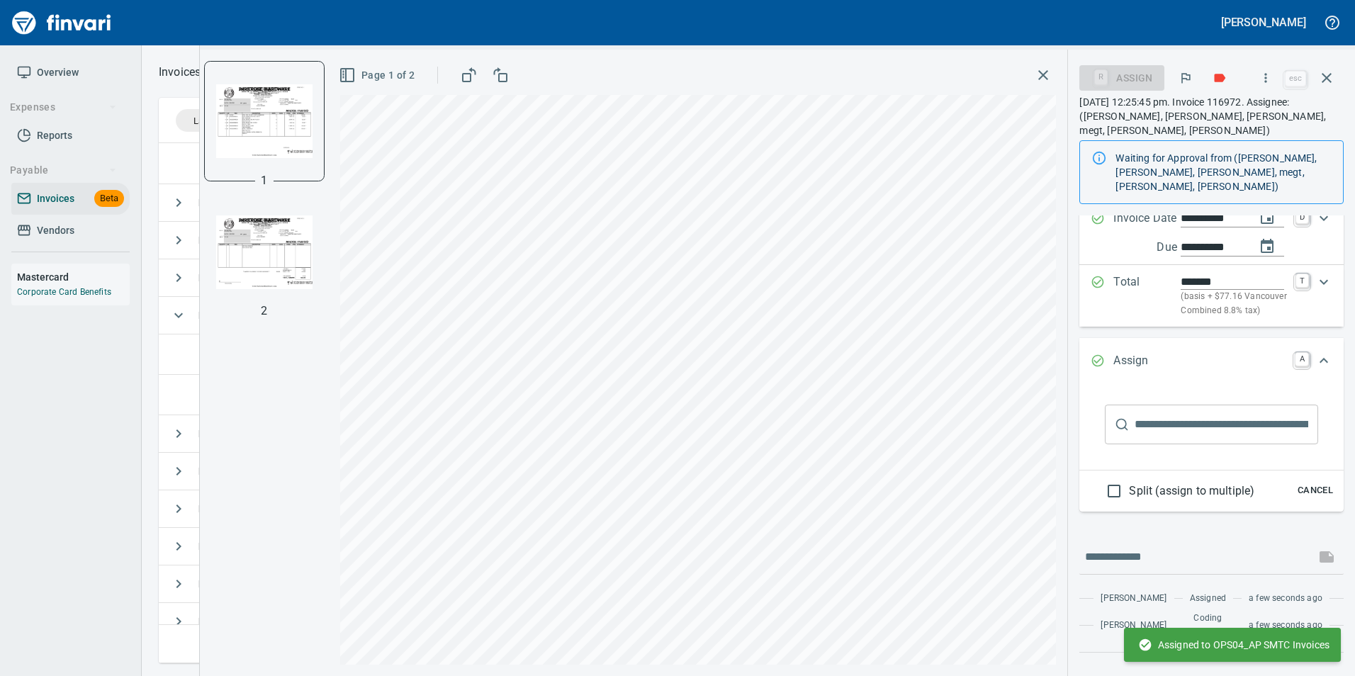
scroll to position [177, 0]
click at [1328, 72] on icon "button" at bounding box center [1327, 77] width 17 height 17
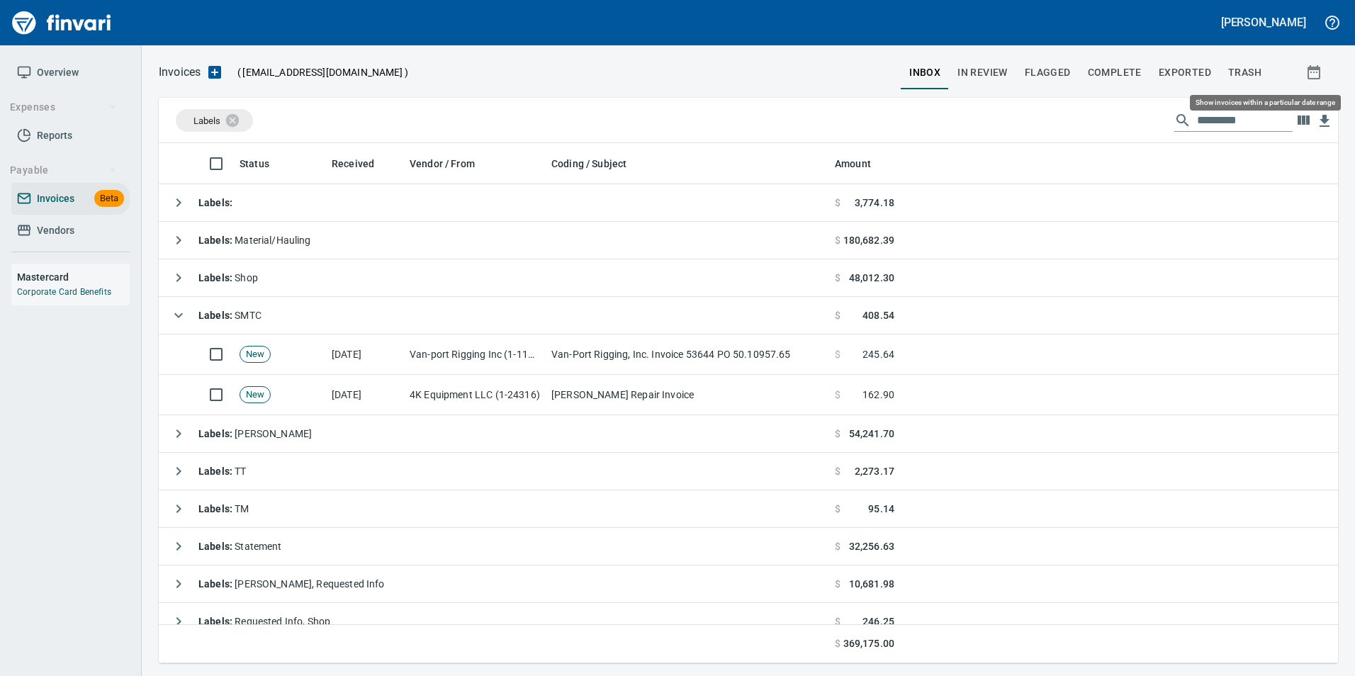
scroll to position [510, 1158]
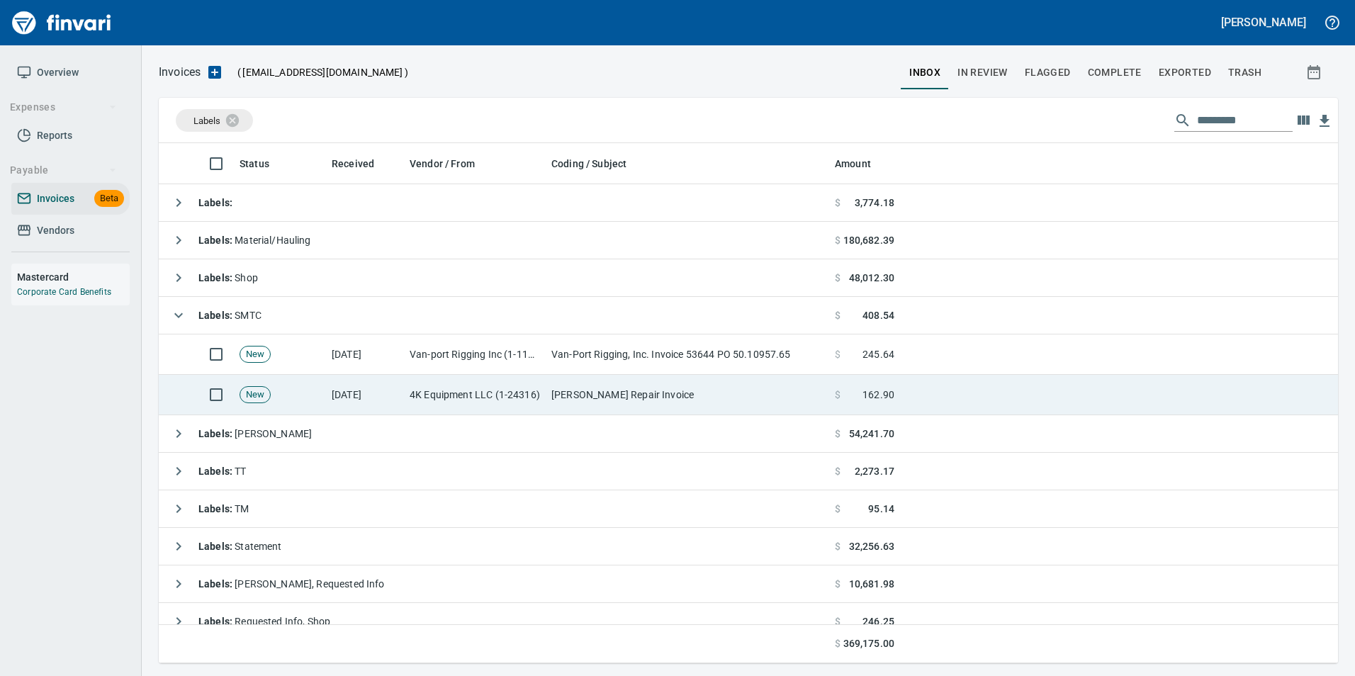
click at [876, 397] on span "162.90" at bounding box center [879, 395] width 32 height 14
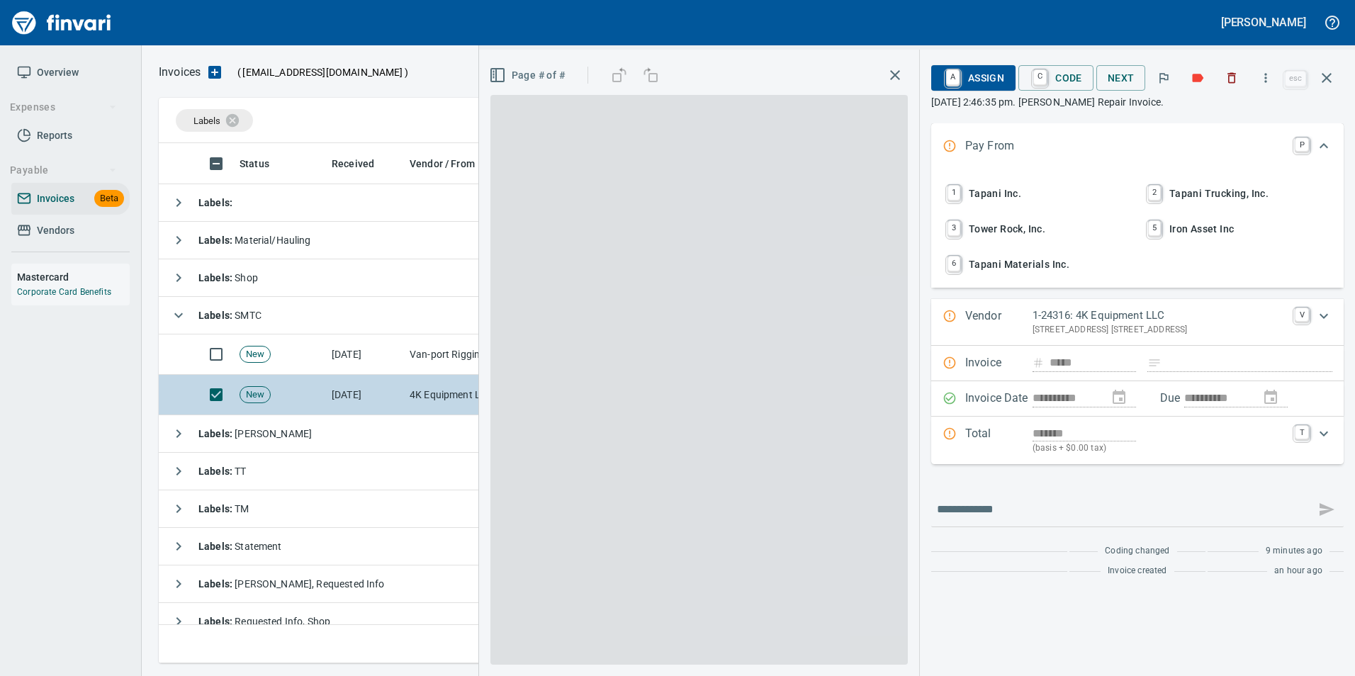
scroll to position [510, 1158]
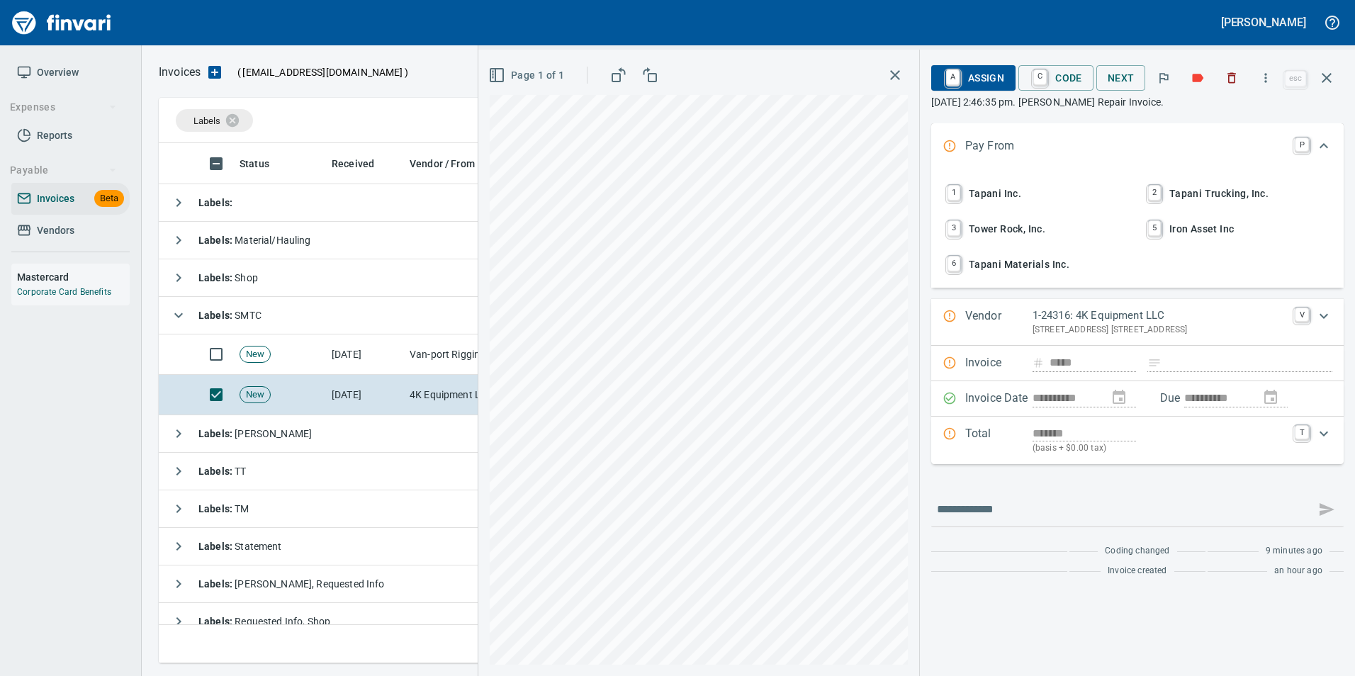
click at [1095, 184] on span "1 Tapani Inc." at bounding box center [1037, 193] width 186 height 24
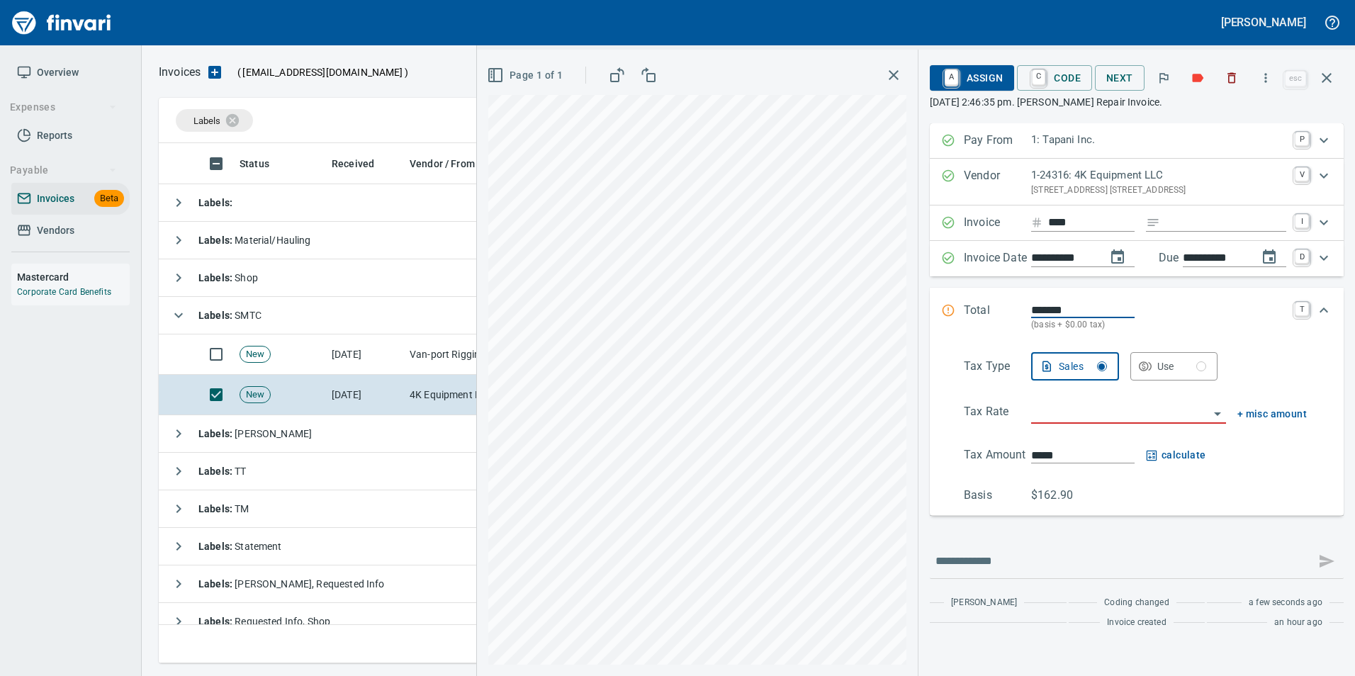
click at [1096, 222] on input "****" at bounding box center [1092, 223] width 86 height 18
type input "*****"
click at [1170, 229] on input "Expand" at bounding box center [1226, 223] width 121 height 18
type input "**********"
click at [1056, 415] on input "search" at bounding box center [1120, 413] width 178 height 20
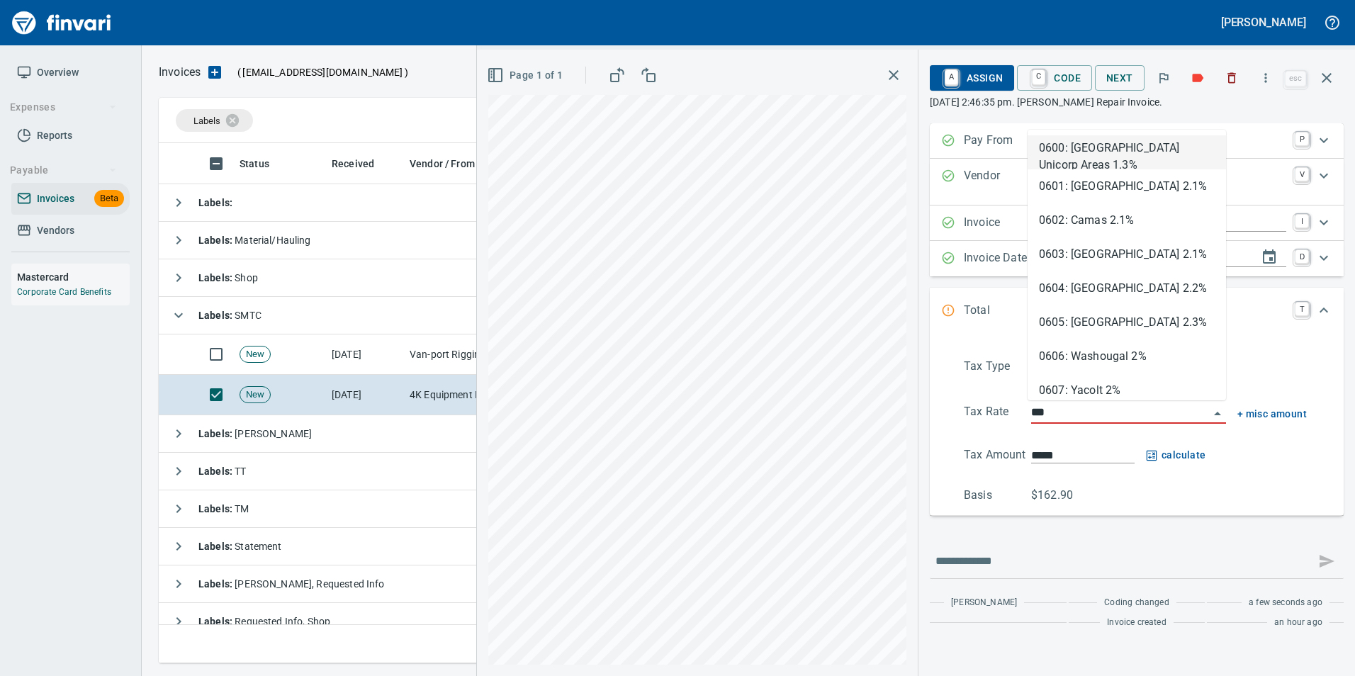
type input "****"
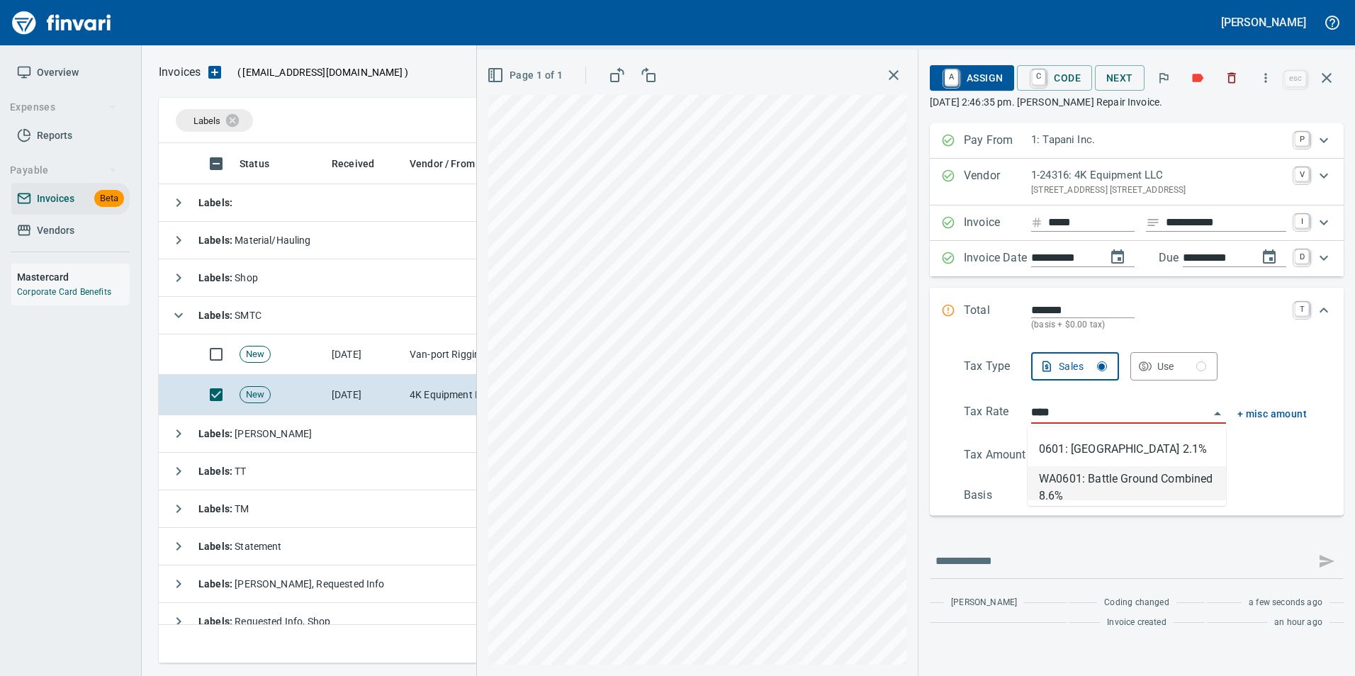
click at [1107, 483] on li "WA0601: Battle Ground Combined 8.6%" at bounding box center [1127, 483] width 198 height 34
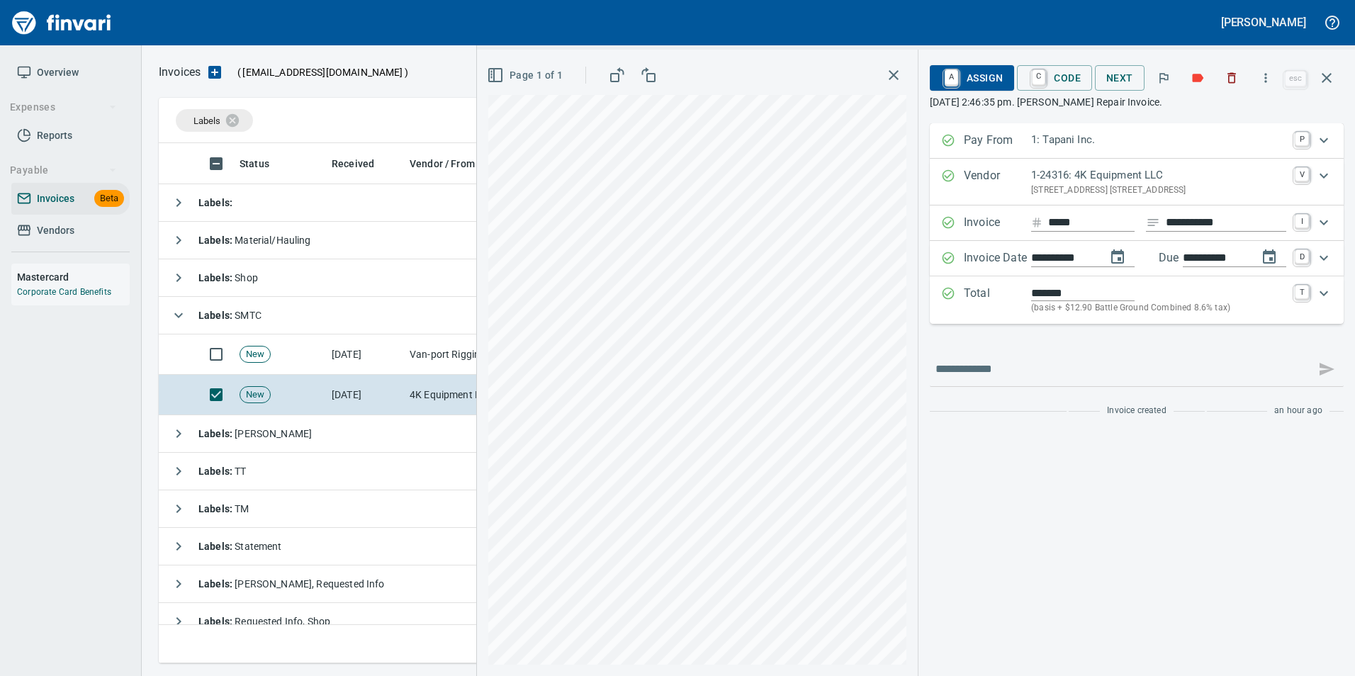
type input "******"
type input "**********"
click at [961, 74] on span "A Assign" at bounding box center [972, 78] width 62 height 24
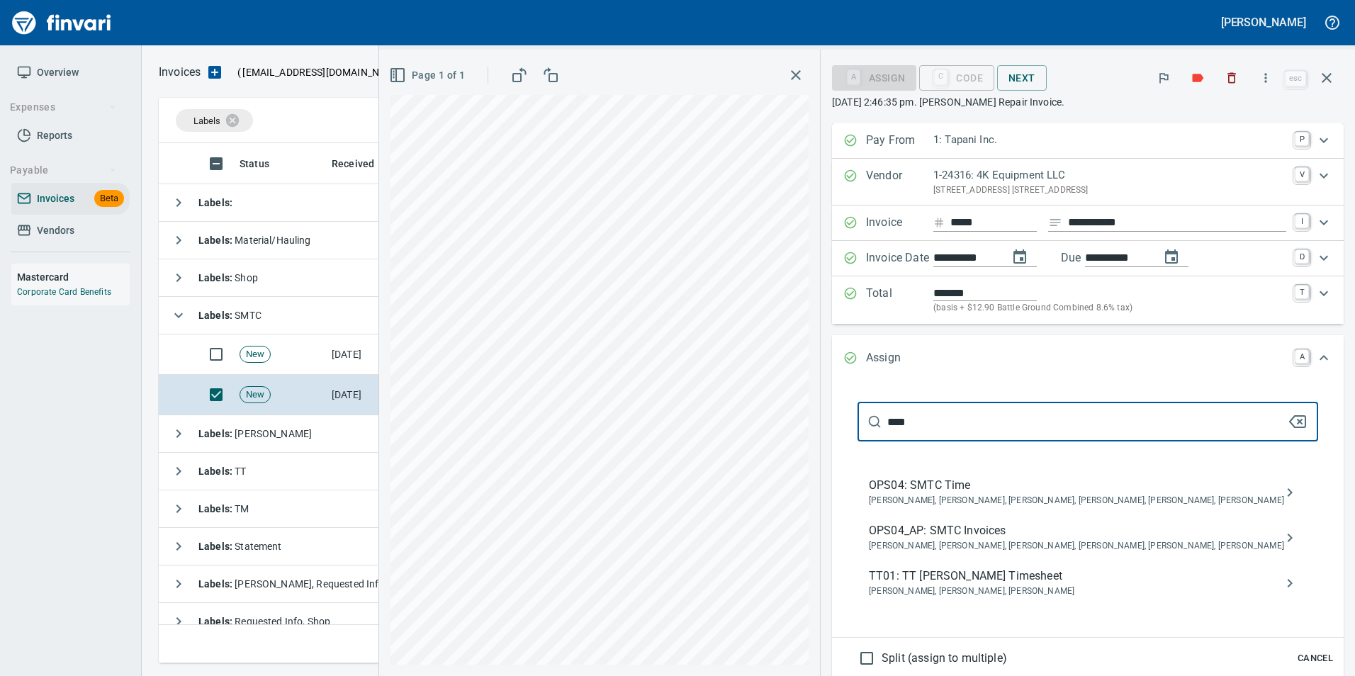
type input "****"
click at [1100, 527] on span "OPS04_AP: SMTC Invoices" at bounding box center [1076, 530] width 415 height 17
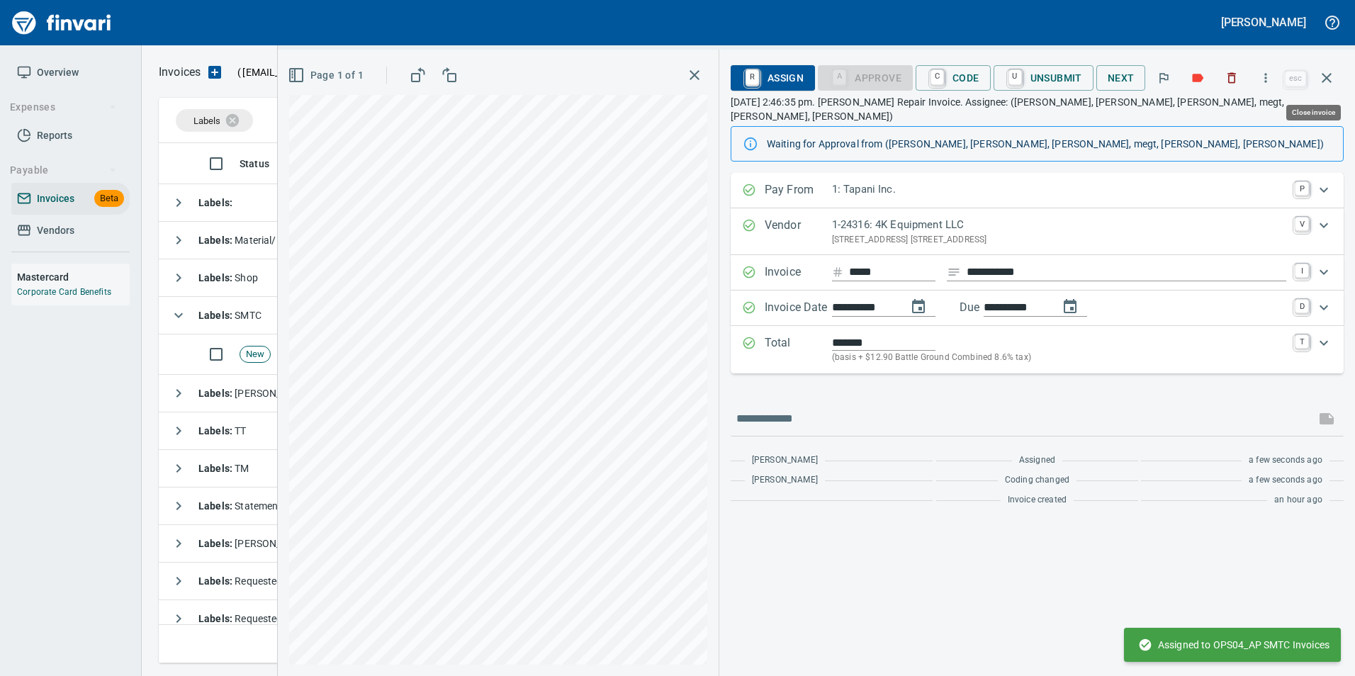
drag, startPoint x: 1327, startPoint y: 84, endPoint x: 1328, endPoint y: 298, distance: 214.8
click at [1326, 89] on button "button" at bounding box center [1327, 78] width 34 height 34
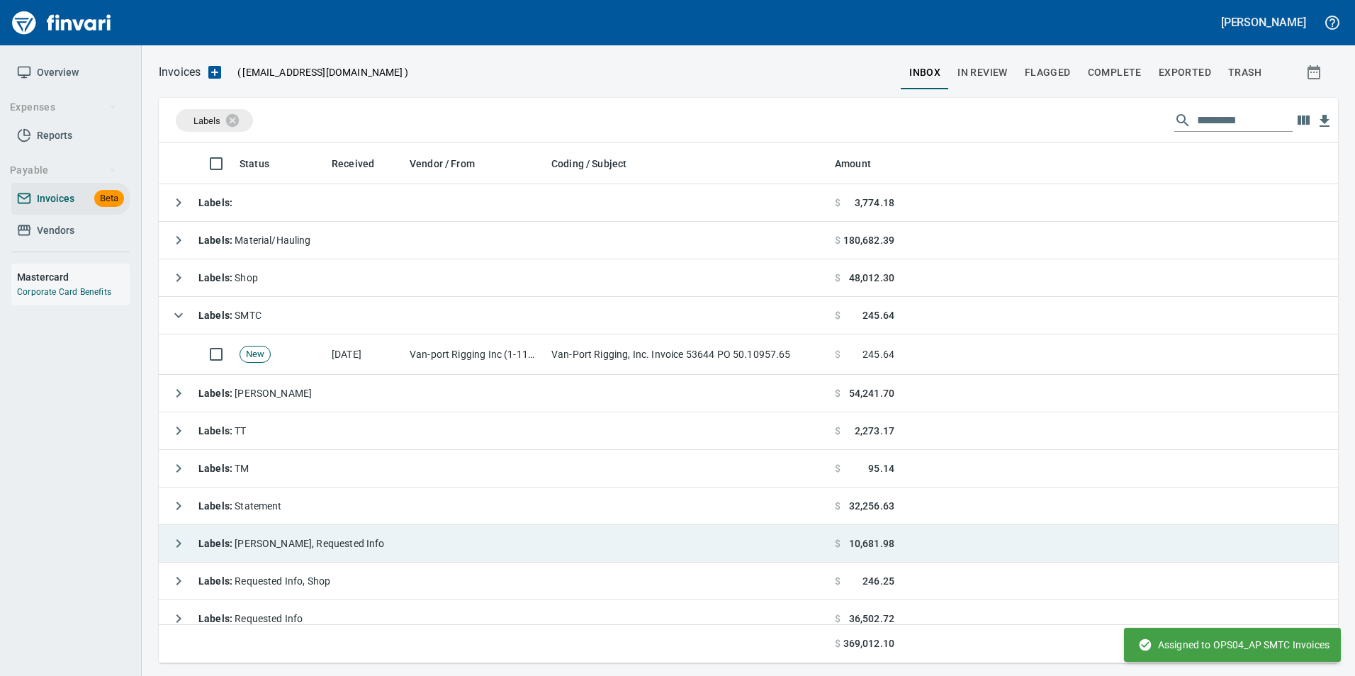
scroll to position [510, 1158]
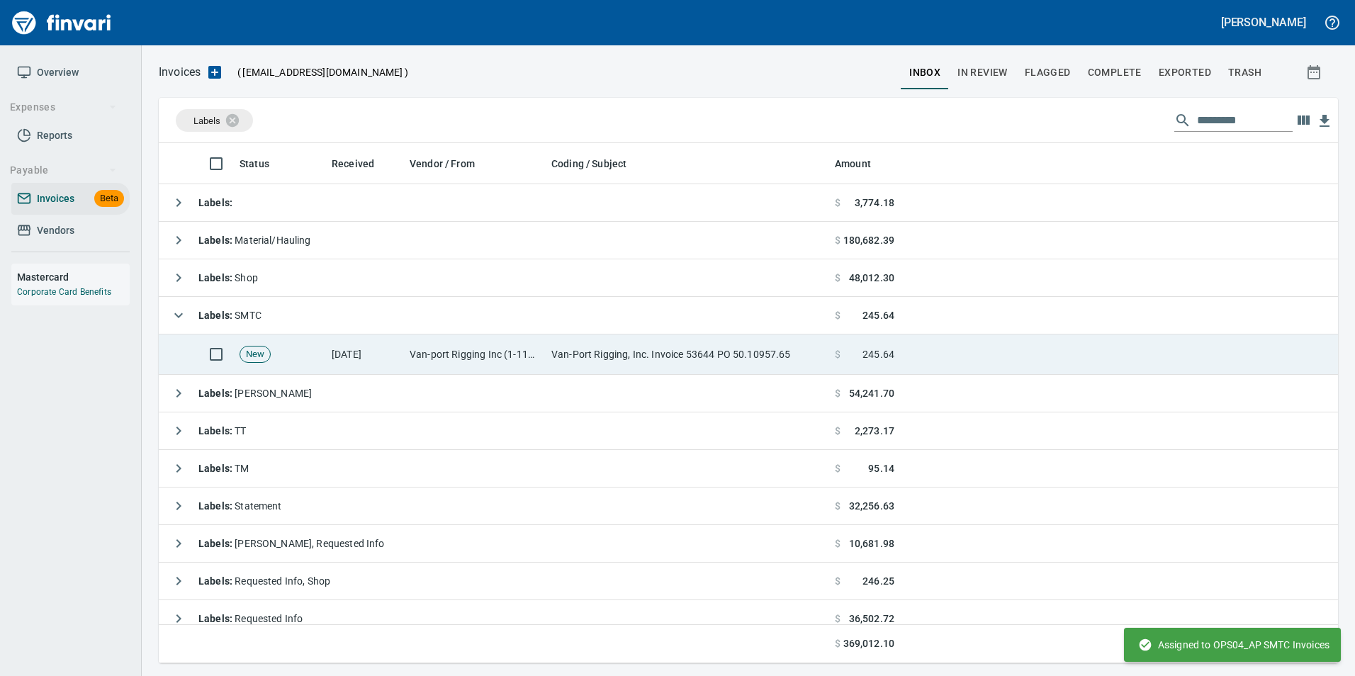
click at [645, 358] on td "Van-Port Rigging, Inc. Invoice 53644 PO 50.10957.65" at bounding box center [688, 355] width 284 height 40
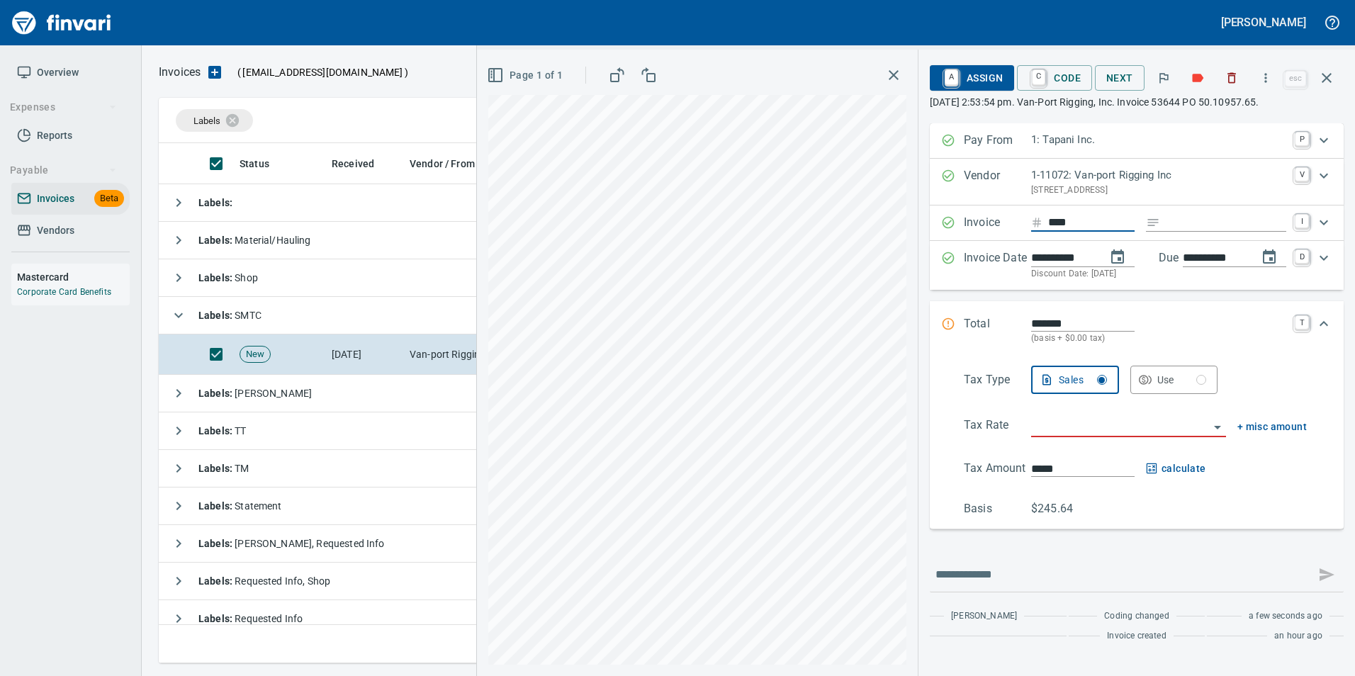
click at [1080, 225] on input "****" at bounding box center [1092, 223] width 86 height 18
type input "*****"
click at [1233, 218] on input "Expand" at bounding box center [1226, 223] width 121 height 18
type input "**********"
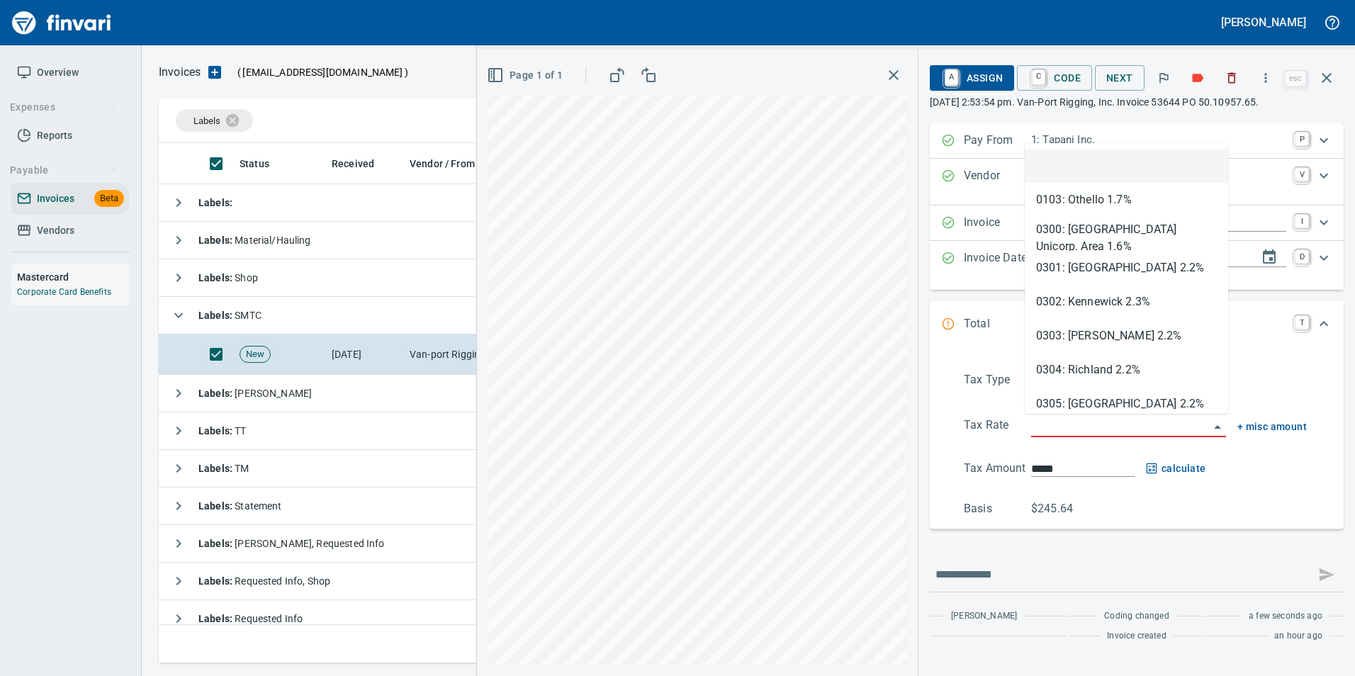
click at [1049, 430] on input "search" at bounding box center [1120, 427] width 178 height 20
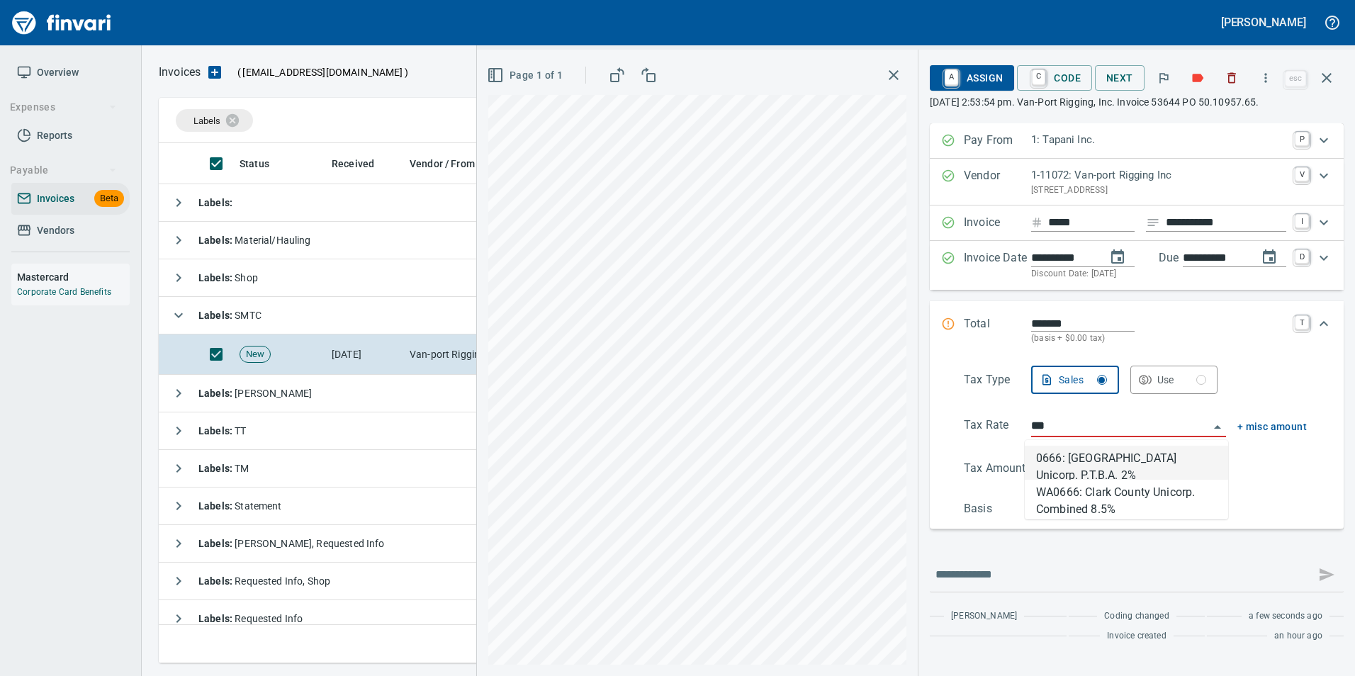
scroll to position [510, 1158]
click at [1129, 493] on li "WA0666: Clark County Unicorp. Combined 8.5%" at bounding box center [1126, 497] width 203 height 34
type input "**********"
type input "******"
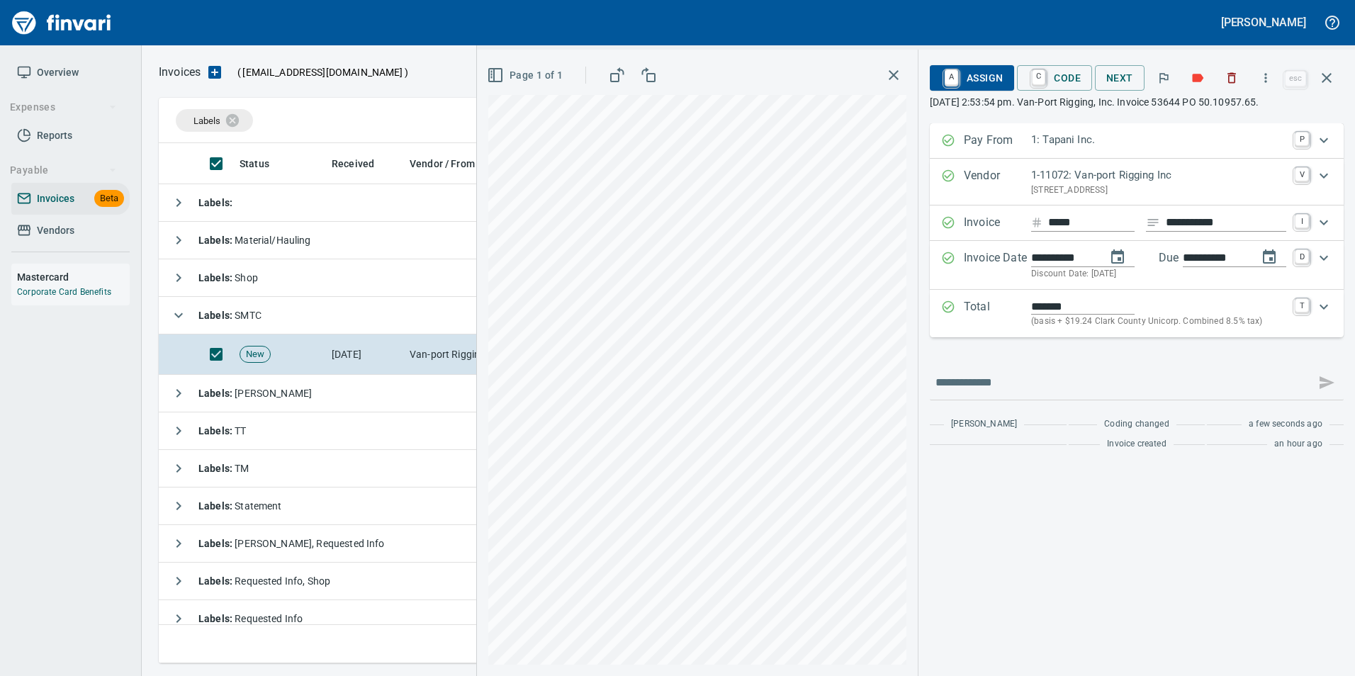
type input "**********"
click at [983, 68] on span "A Assign" at bounding box center [972, 78] width 62 height 24
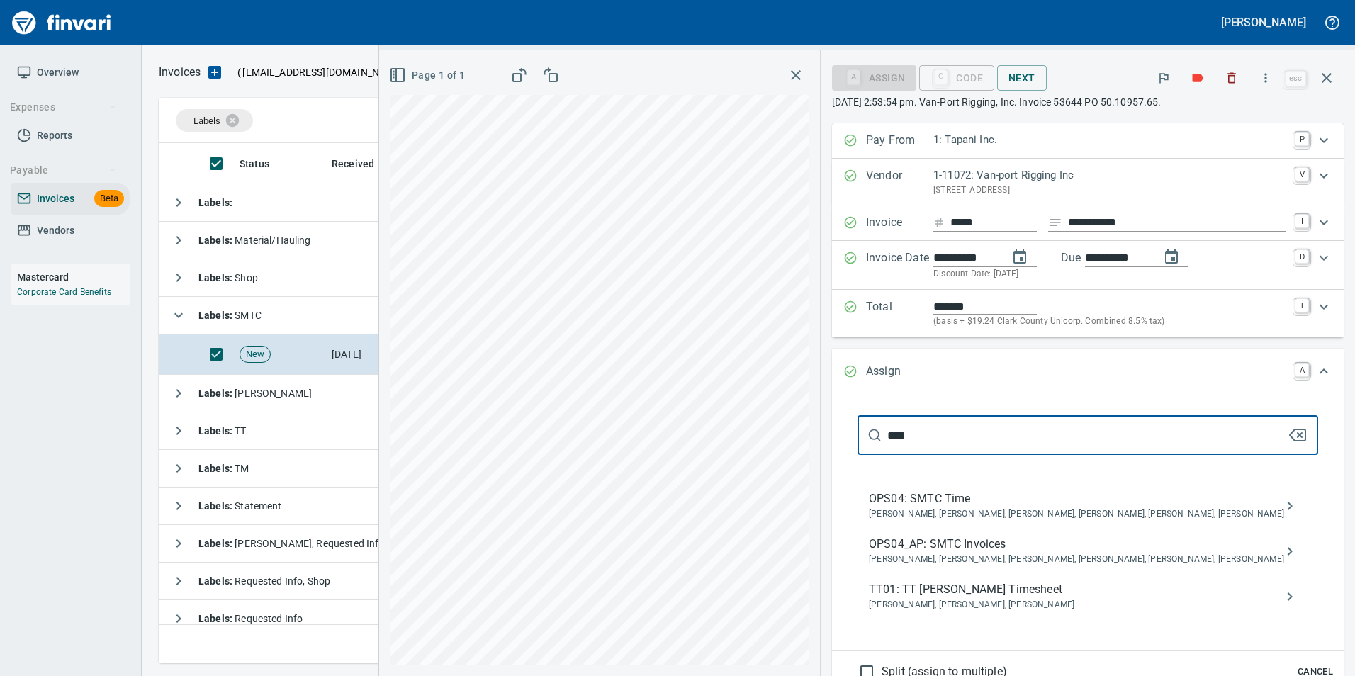
type input "****"
drag, startPoint x: 1139, startPoint y: 549, endPoint x: 1136, endPoint y: 541, distance: 8.8
click at [1138, 541] on span "OPS04_AP: SMTC Invoices" at bounding box center [1076, 544] width 415 height 17
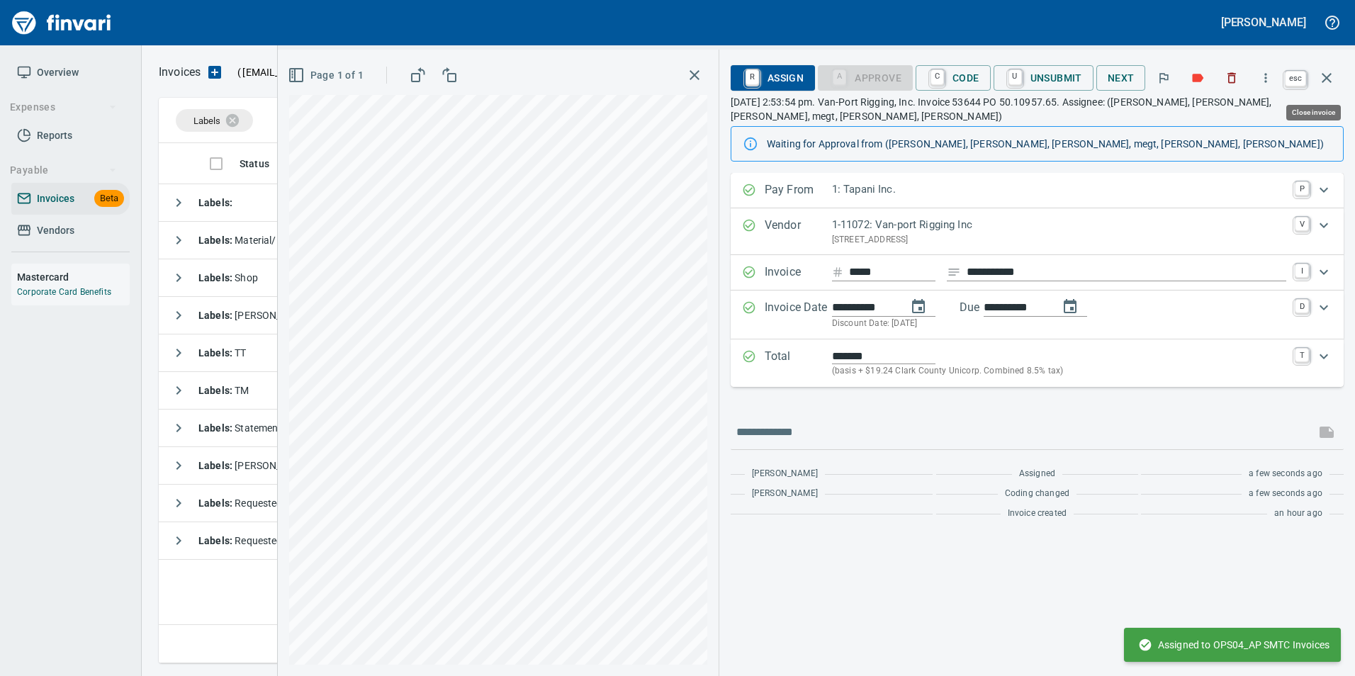
drag, startPoint x: 1338, startPoint y: 67, endPoint x: 1330, endPoint y: 115, distance: 48.1
click at [1338, 68] on button "button" at bounding box center [1327, 78] width 34 height 34
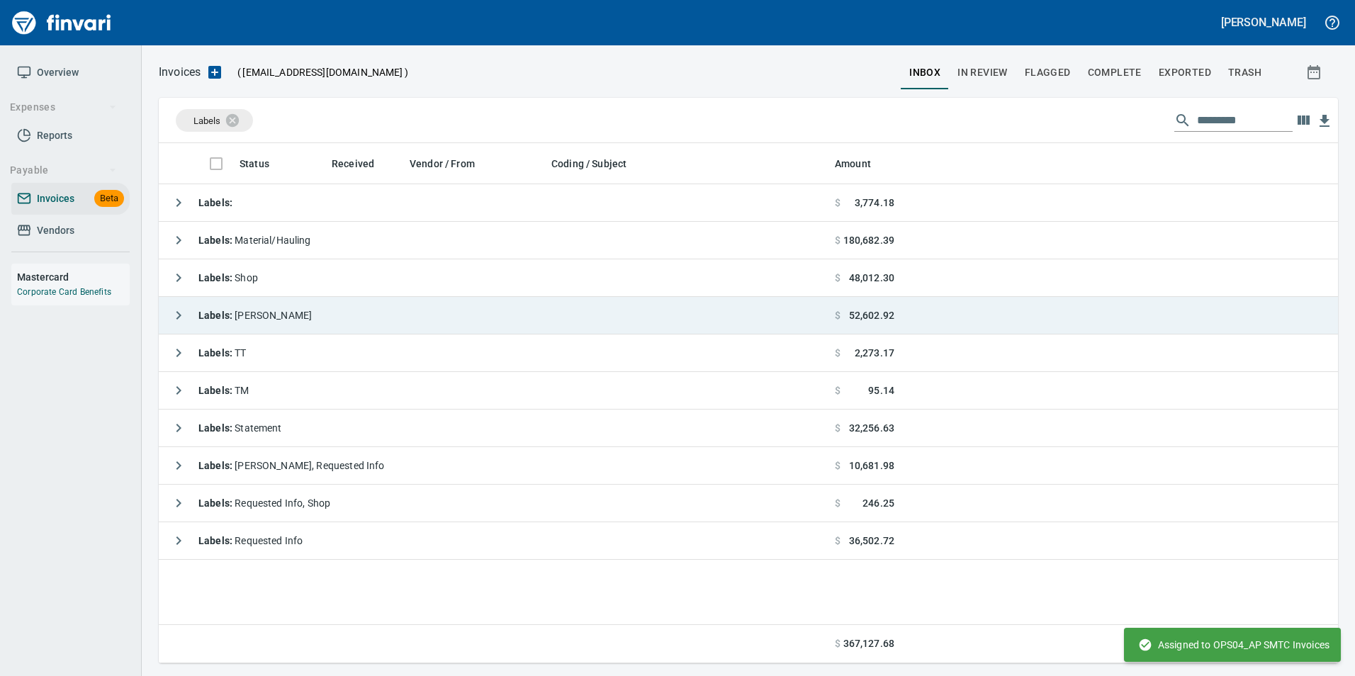
scroll to position [510, 1169]
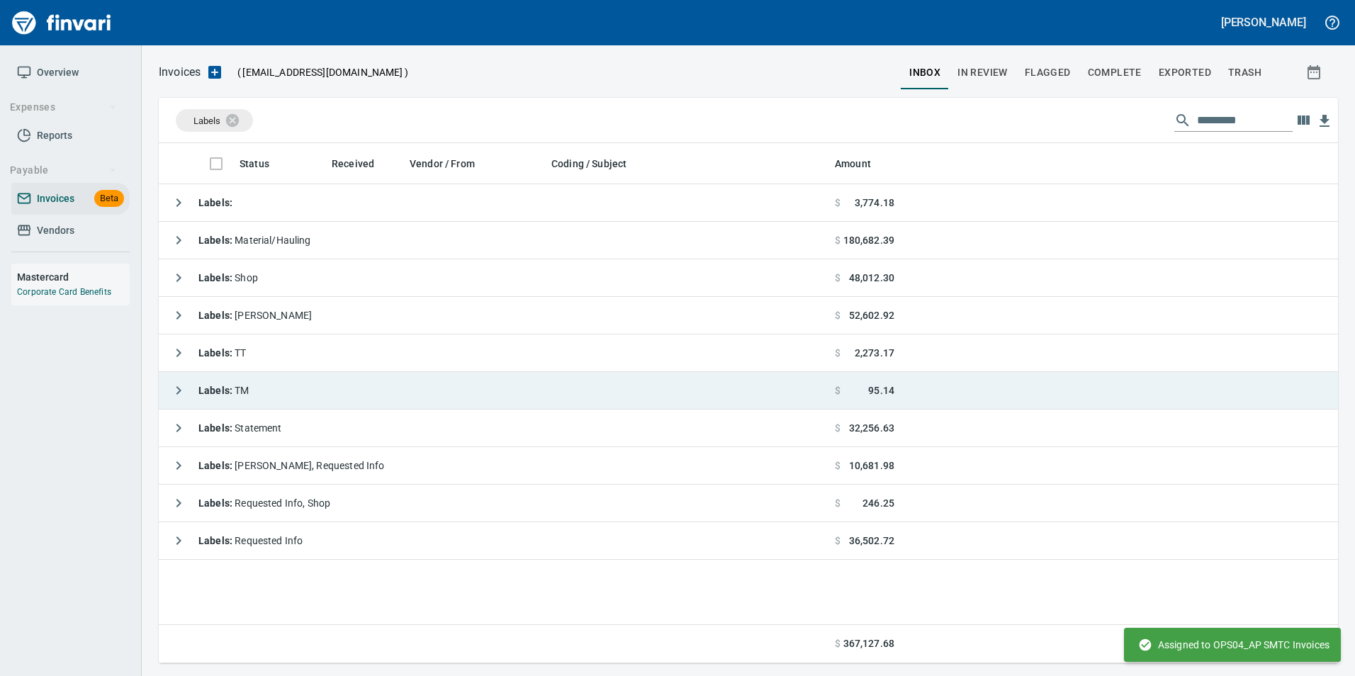
click at [174, 386] on icon "button" at bounding box center [178, 390] width 17 height 17
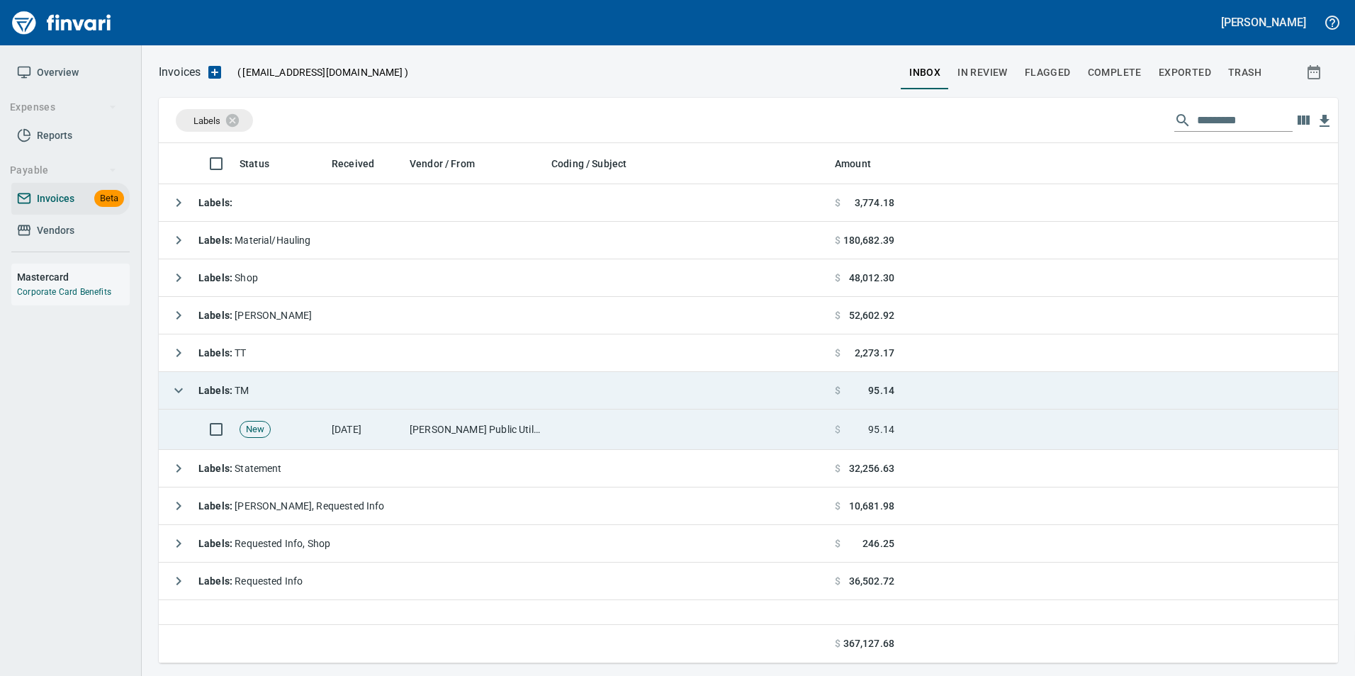
click at [393, 435] on td "[DATE]" at bounding box center [365, 430] width 78 height 40
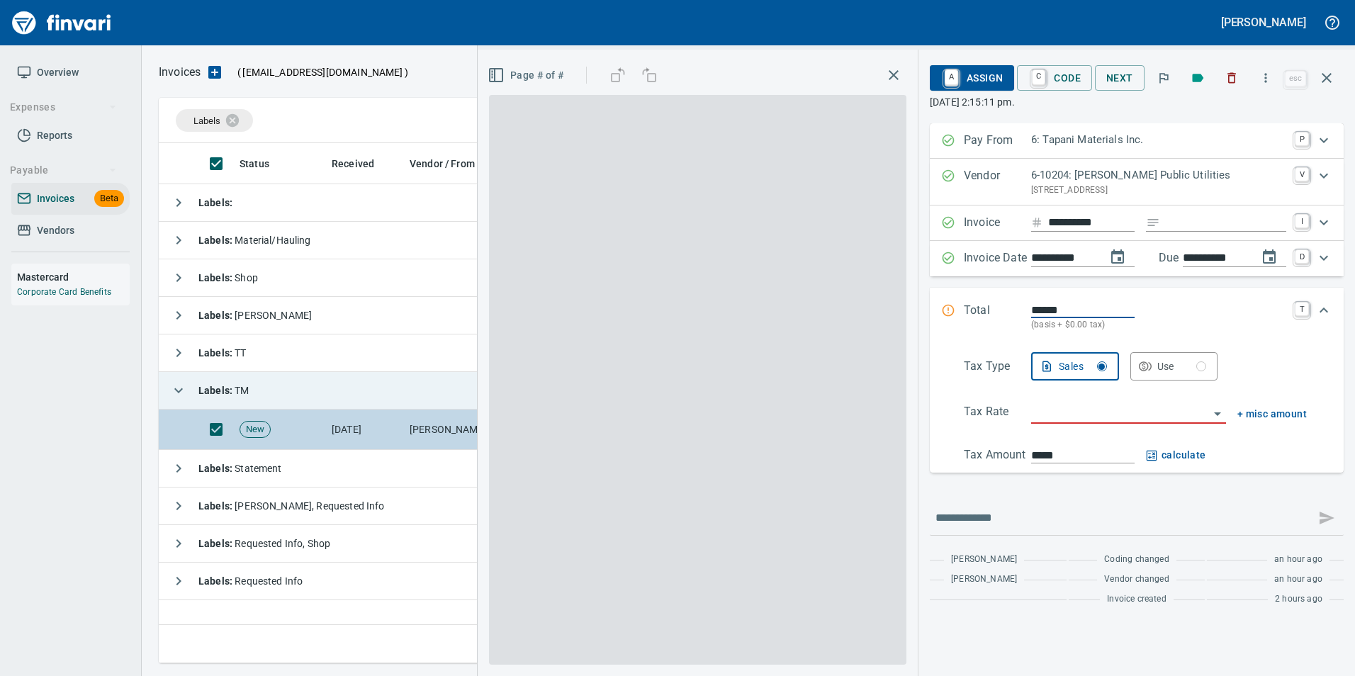
scroll to position [510, 1168]
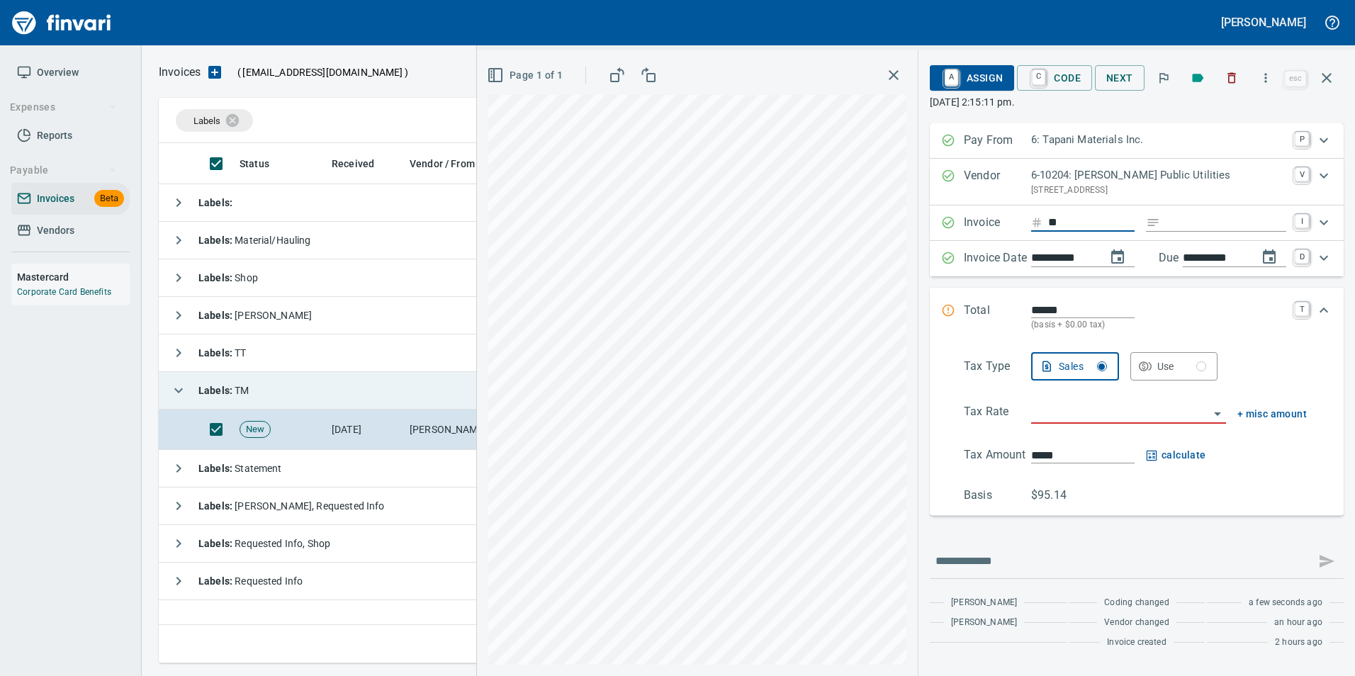
type input "*"
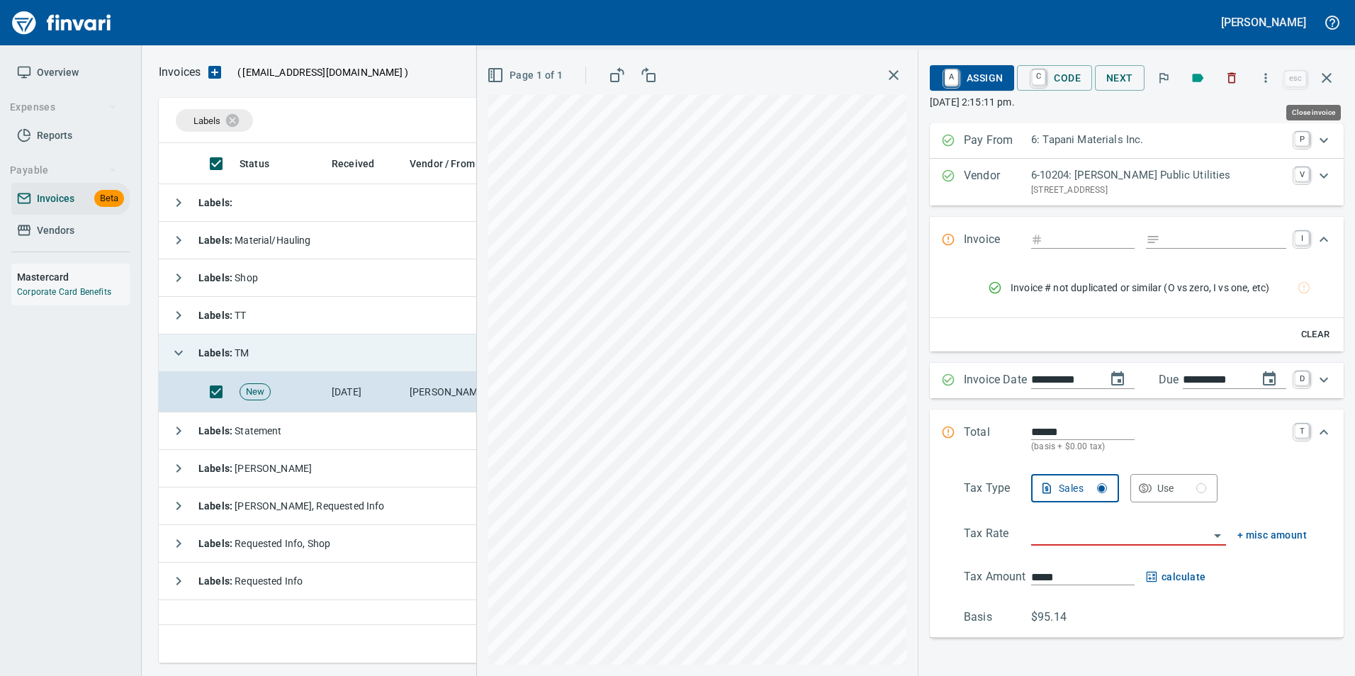
drag, startPoint x: 1325, startPoint y: 79, endPoint x: 1262, endPoint y: 128, distance: 80.3
click at [1326, 79] on icon "button" at bounding box center [1327, 77] width 17 height 17
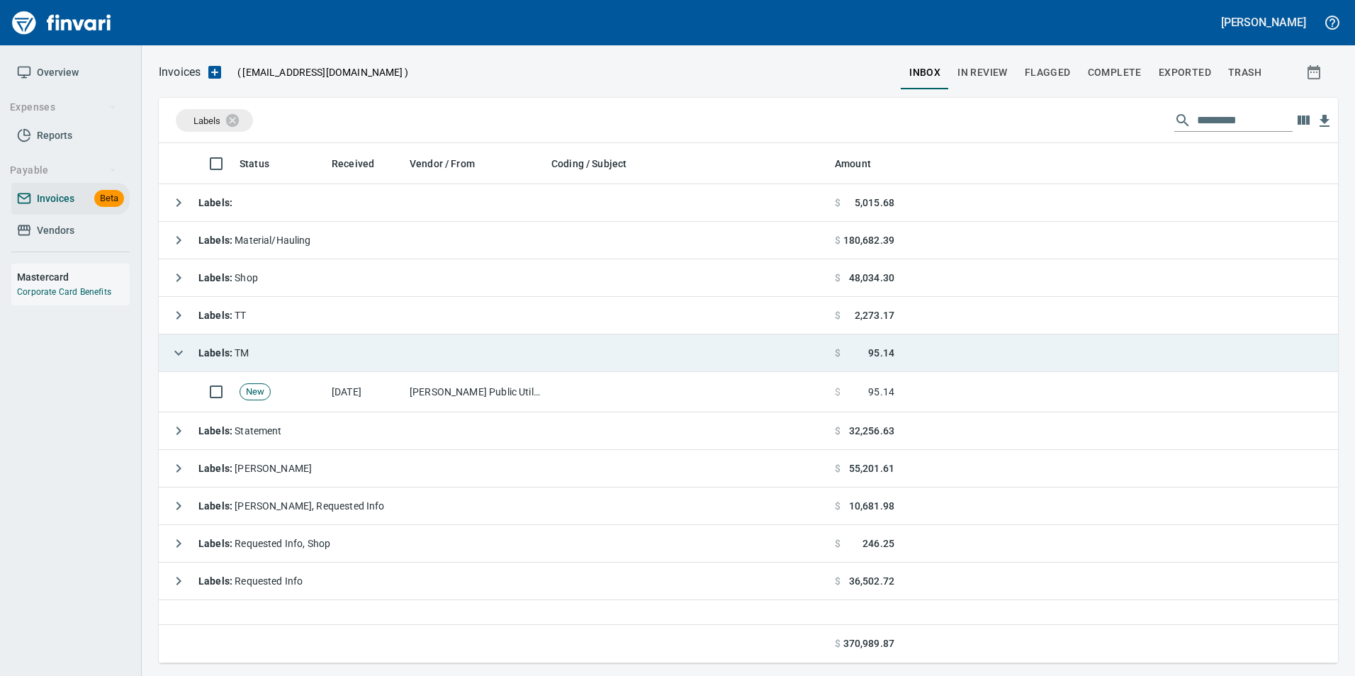
scroll to position [510, 1168]
click at [1000, 74] on span "In Review" at bounding box center [983, 73] width 50 height 18
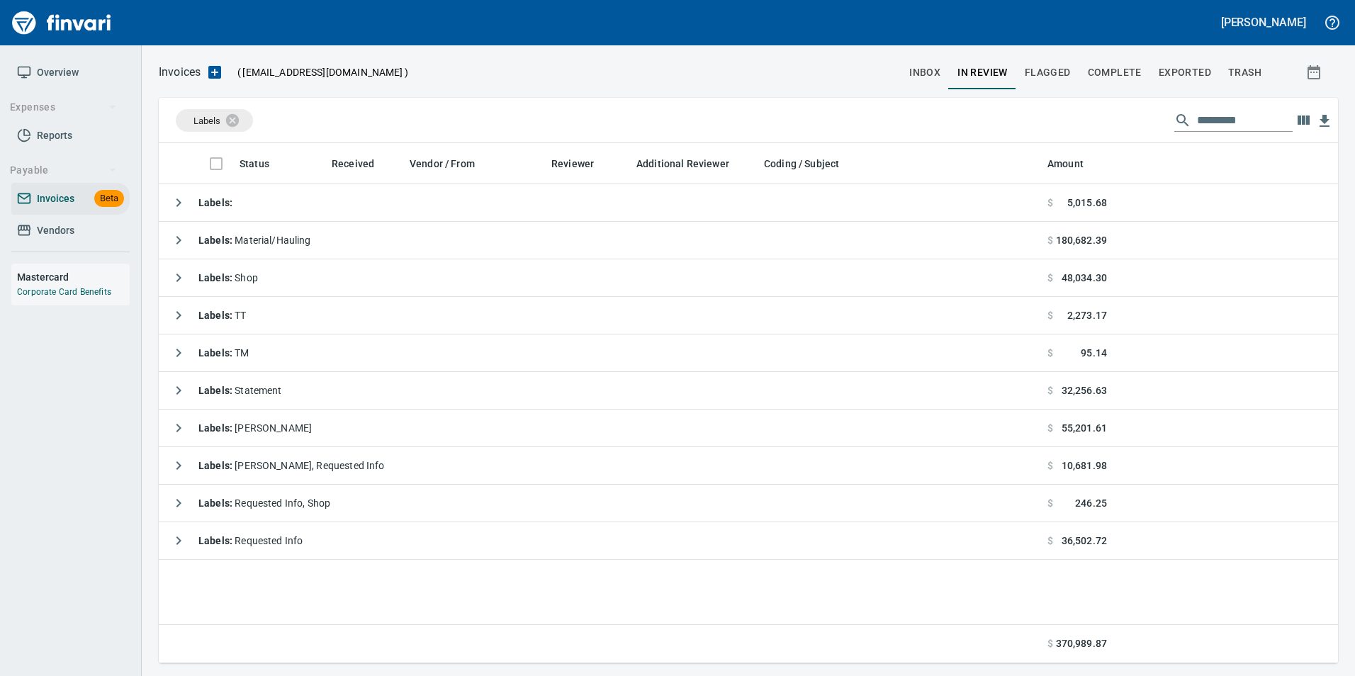
scroll to position [510, 1169]
click at [1230, 130] on input "text" at bounding box center [1245, 120] width 96 height 23
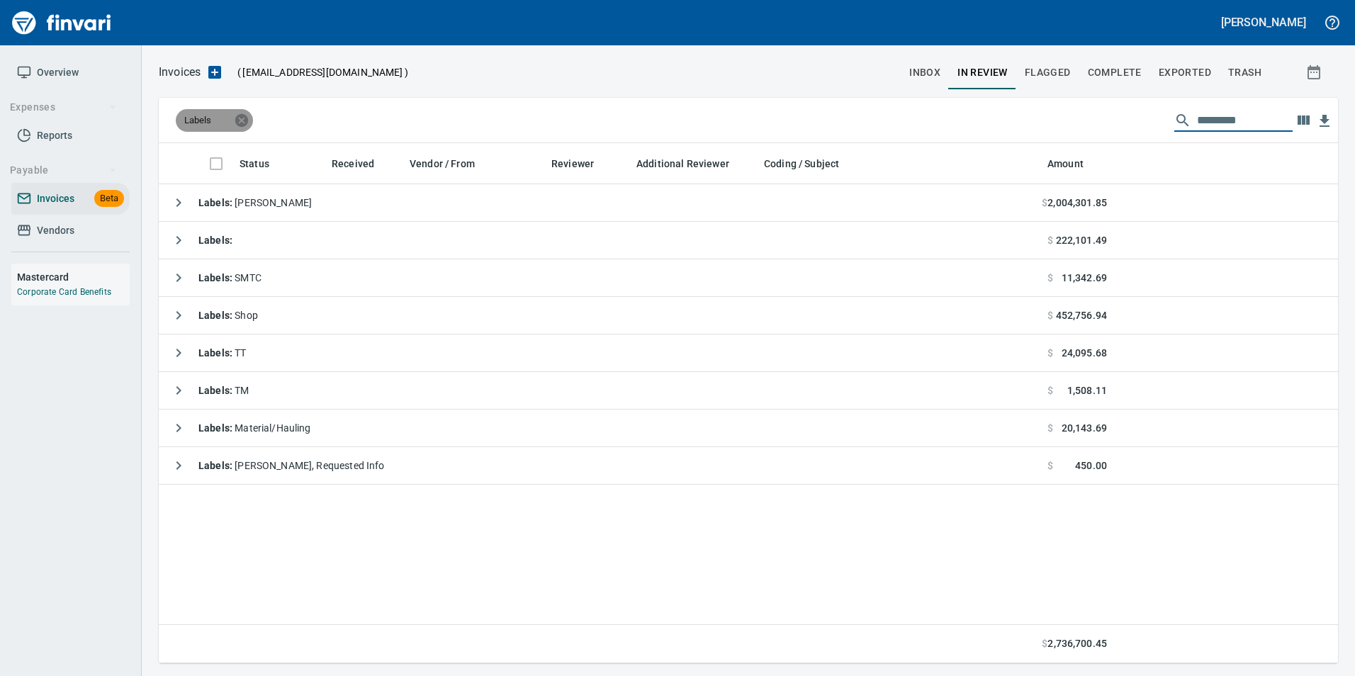
click at [243, 114] on icon at bounding box center [241, 119] width 13 height 13
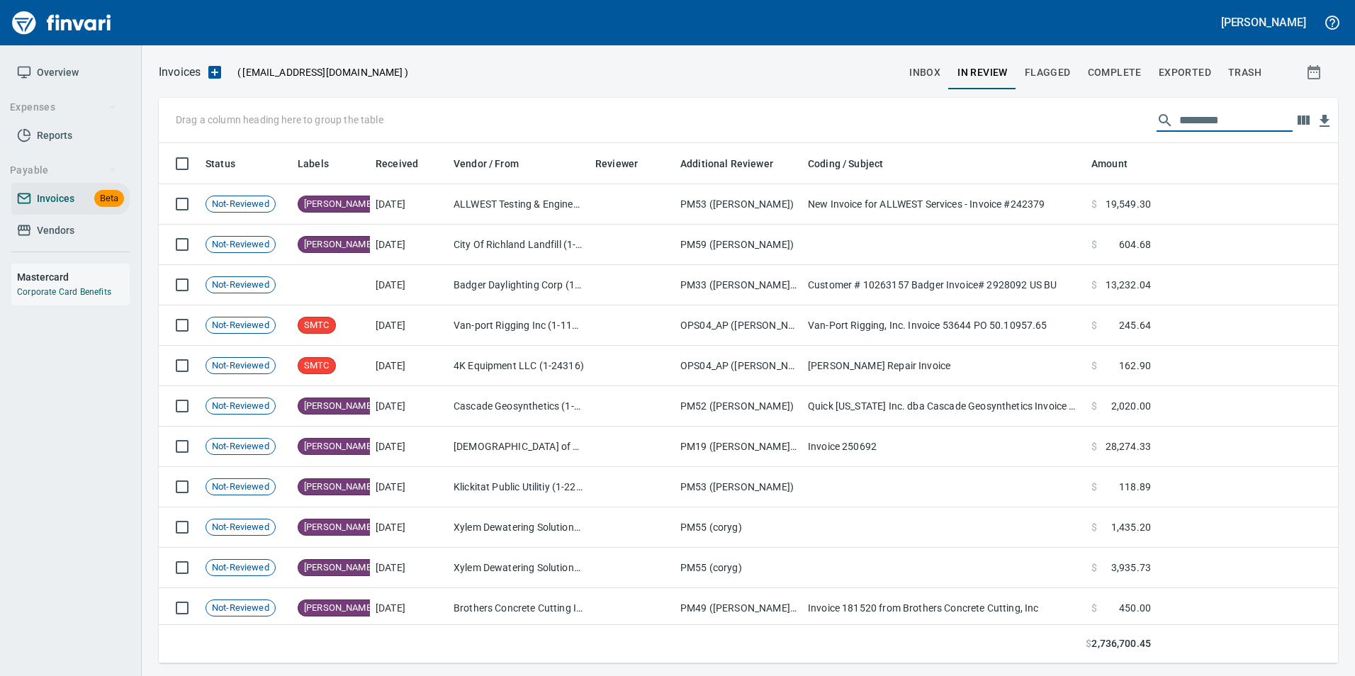
scroll to position [510, 1158]
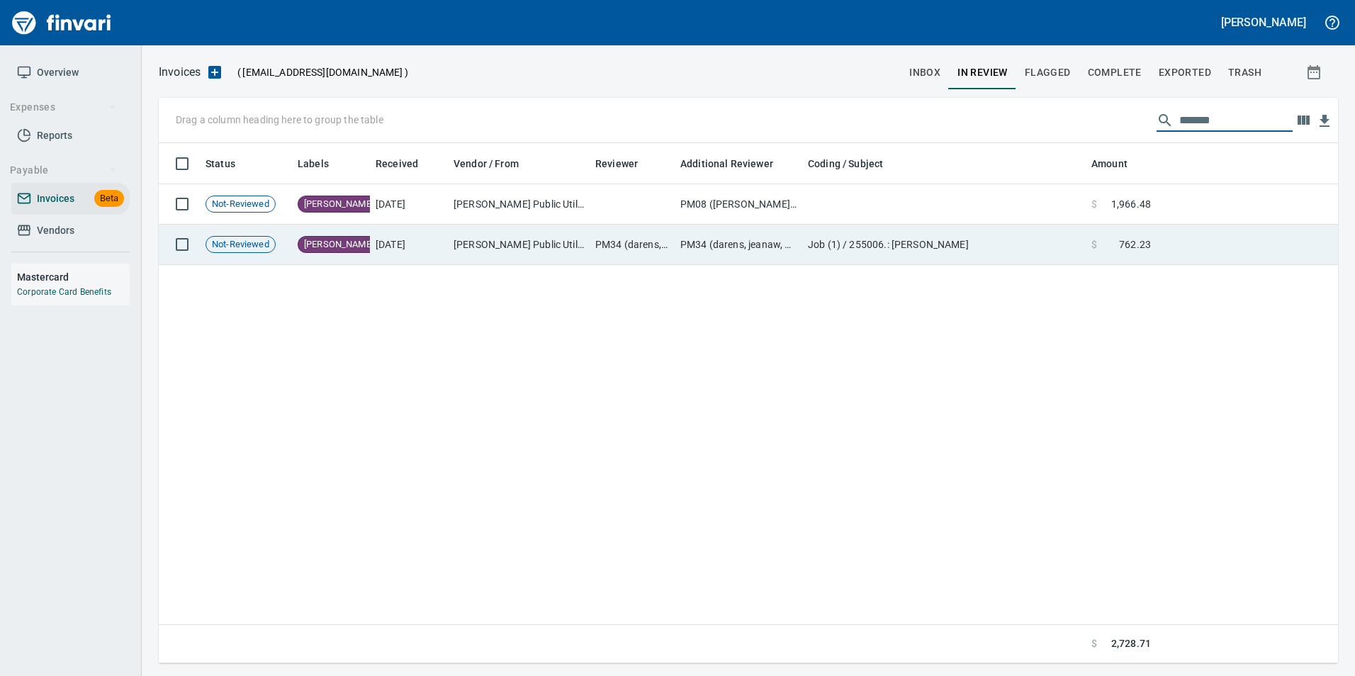
type input "*******"
click at [1178, 242] on td at bounding box center [1247, 245] width 181 height 40
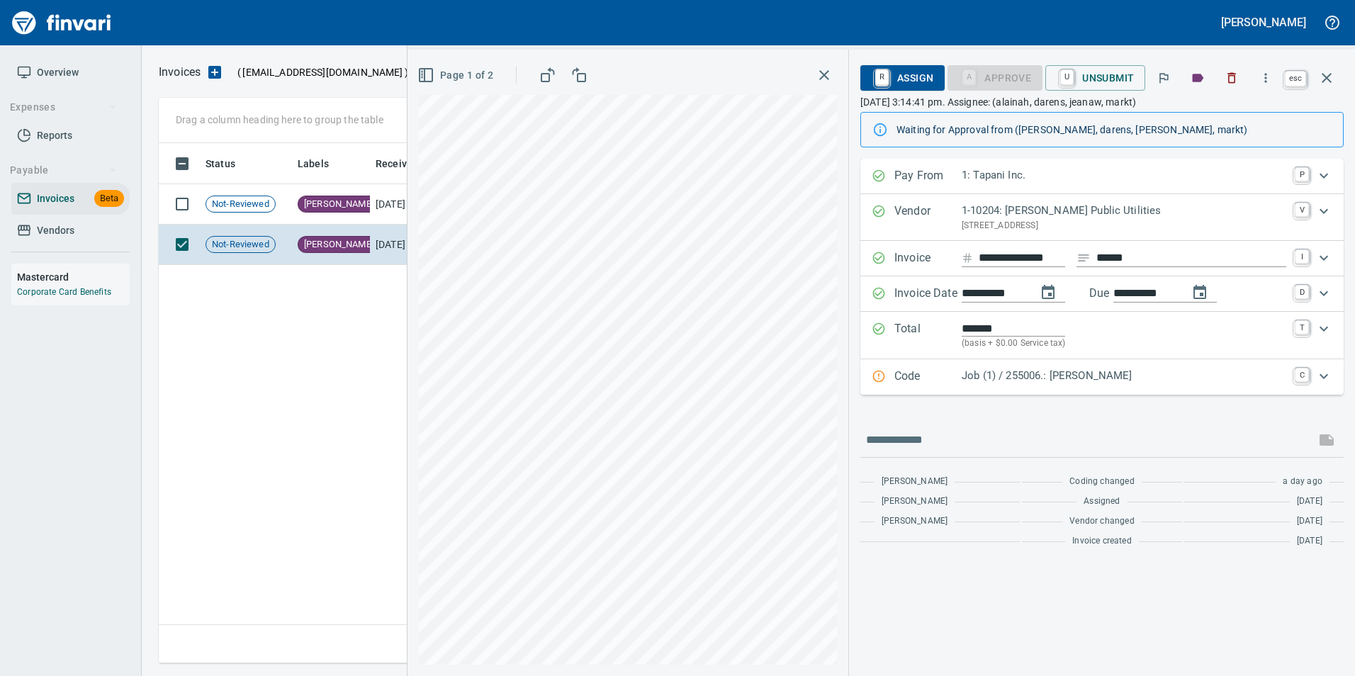
scroll to position [510, 1168]
click at [1326, 77] on icon "button" at bounding box center [1327, 78] width 10 height 10
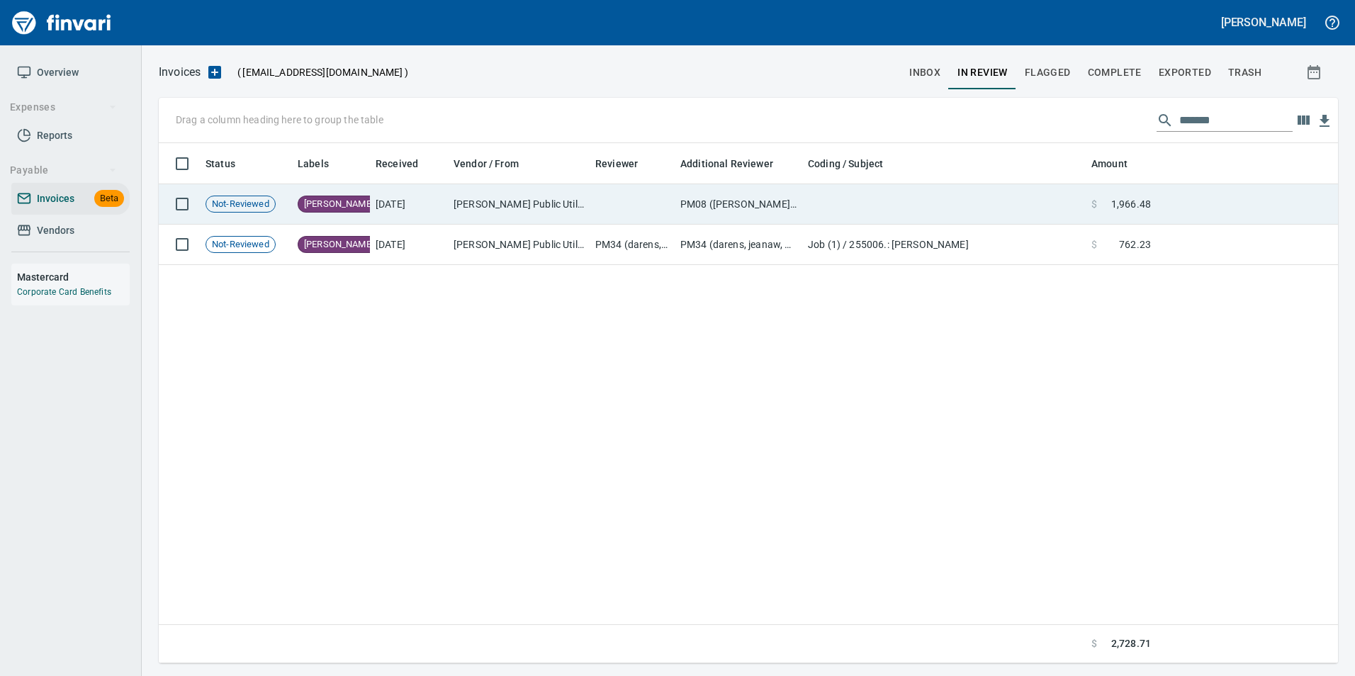
scroll to position [510, 1168]
click at [875, 218] on td at bounding box center [945, 204] width 284 height 40
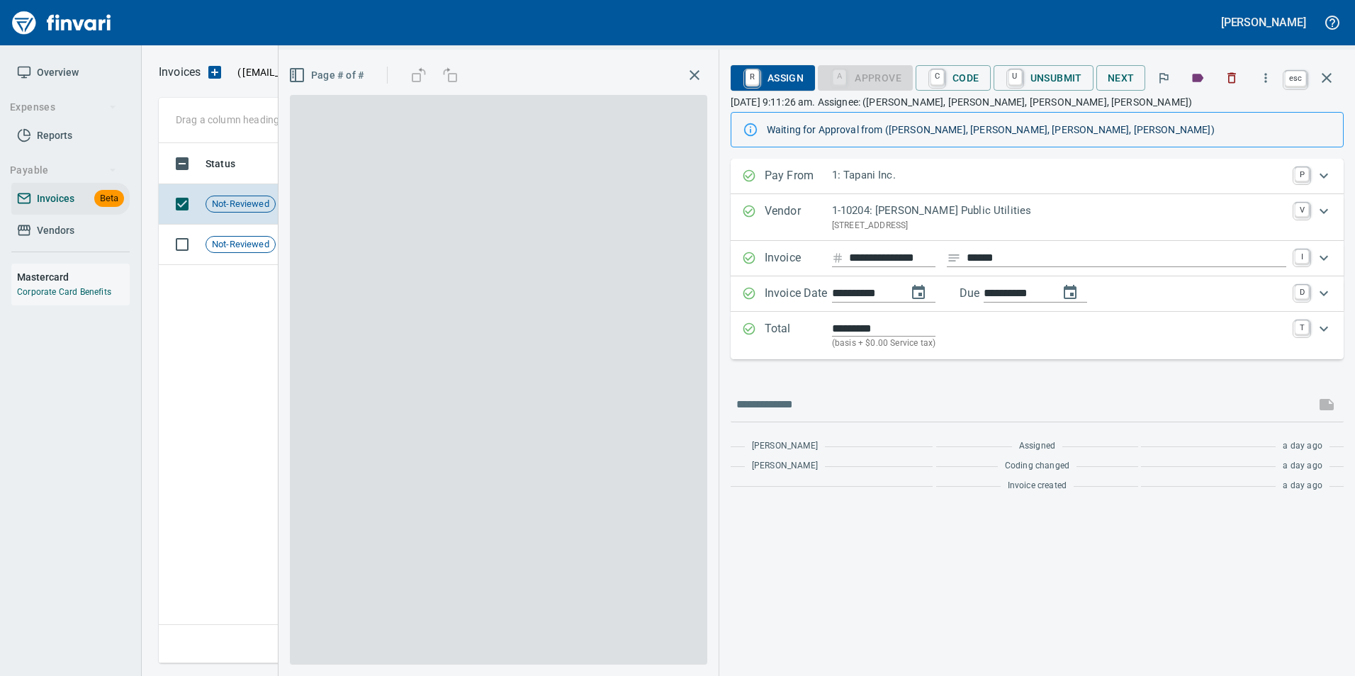
scroll to position [510, 1168]
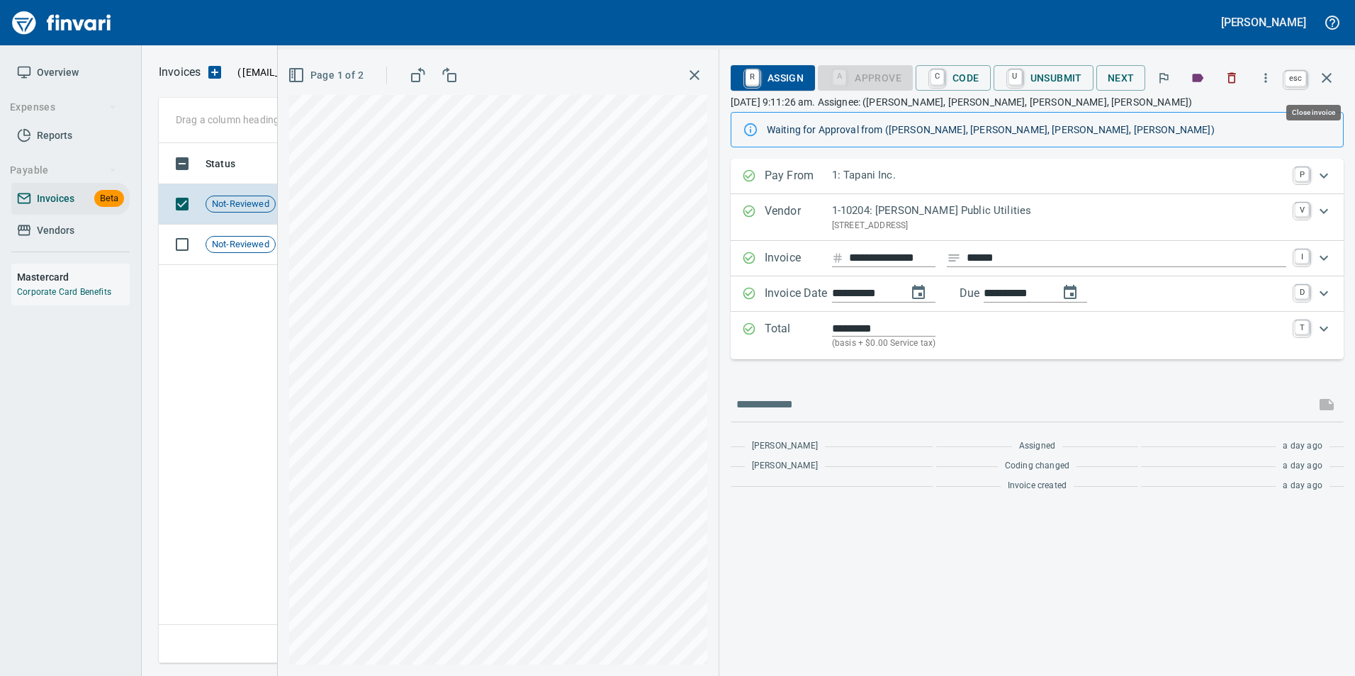
click at [1334, 79] on icon "button" at bounding box center [1327, 77] width 17 height 17
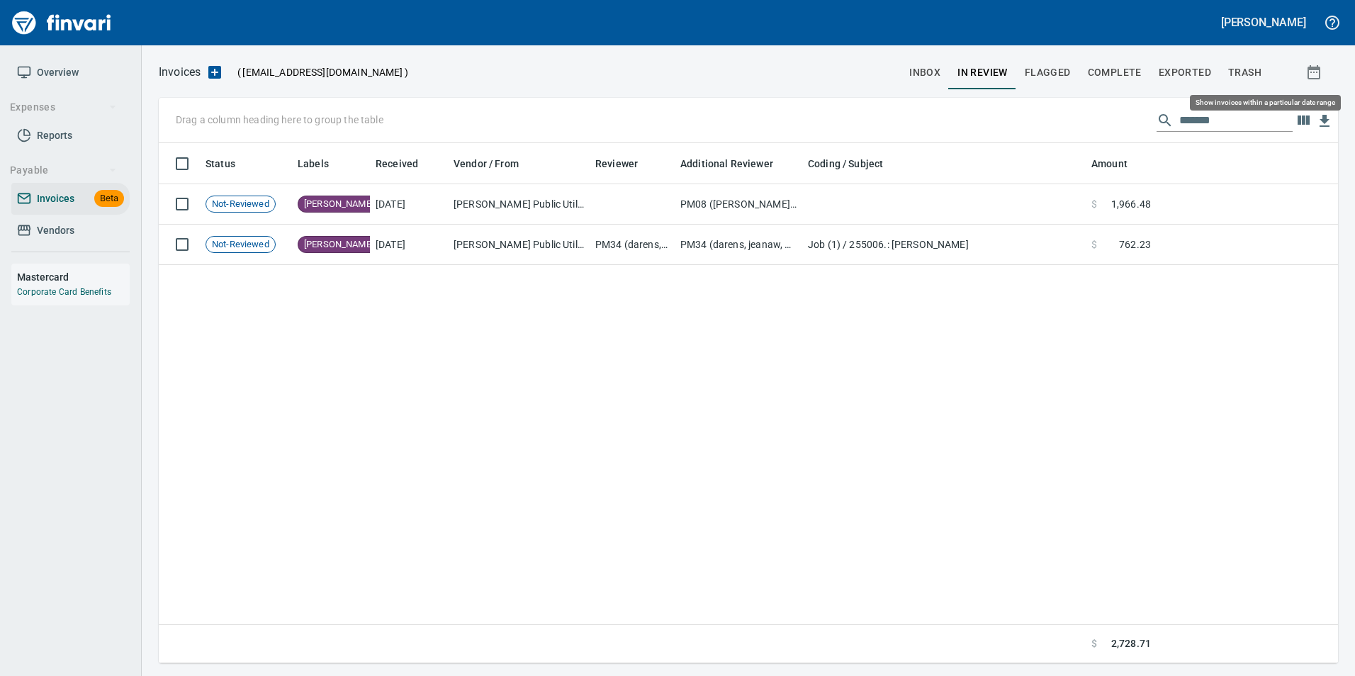
scroll to position [510, 1168]
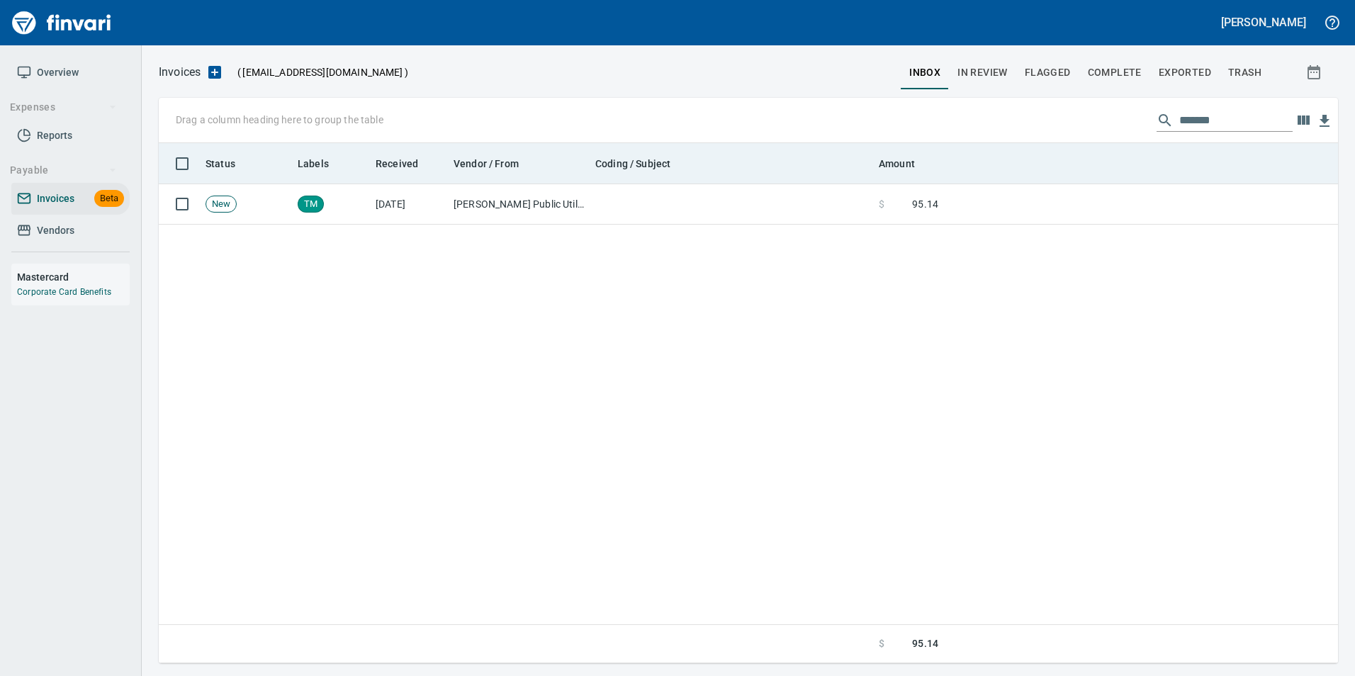
scroll to position [510, 1169]
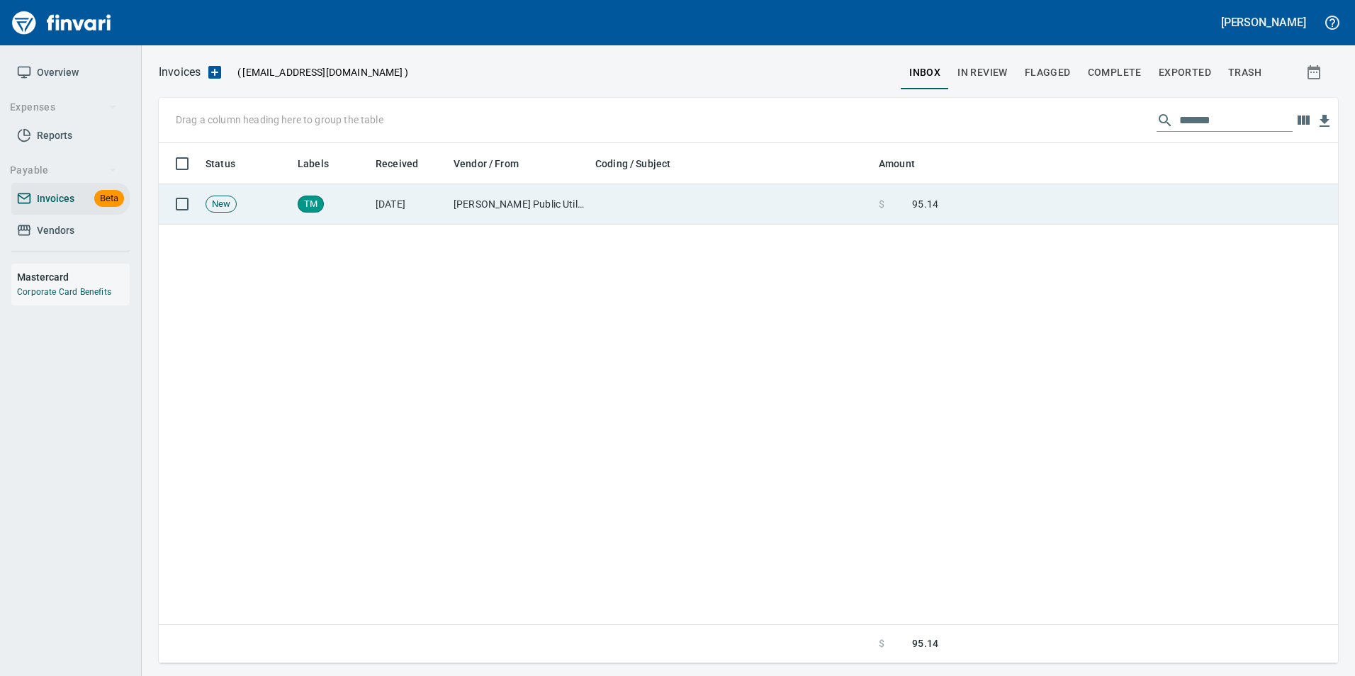
click at [382, 217] on td "[DATE]" at bounding box center [409, 204] width 78 height 40
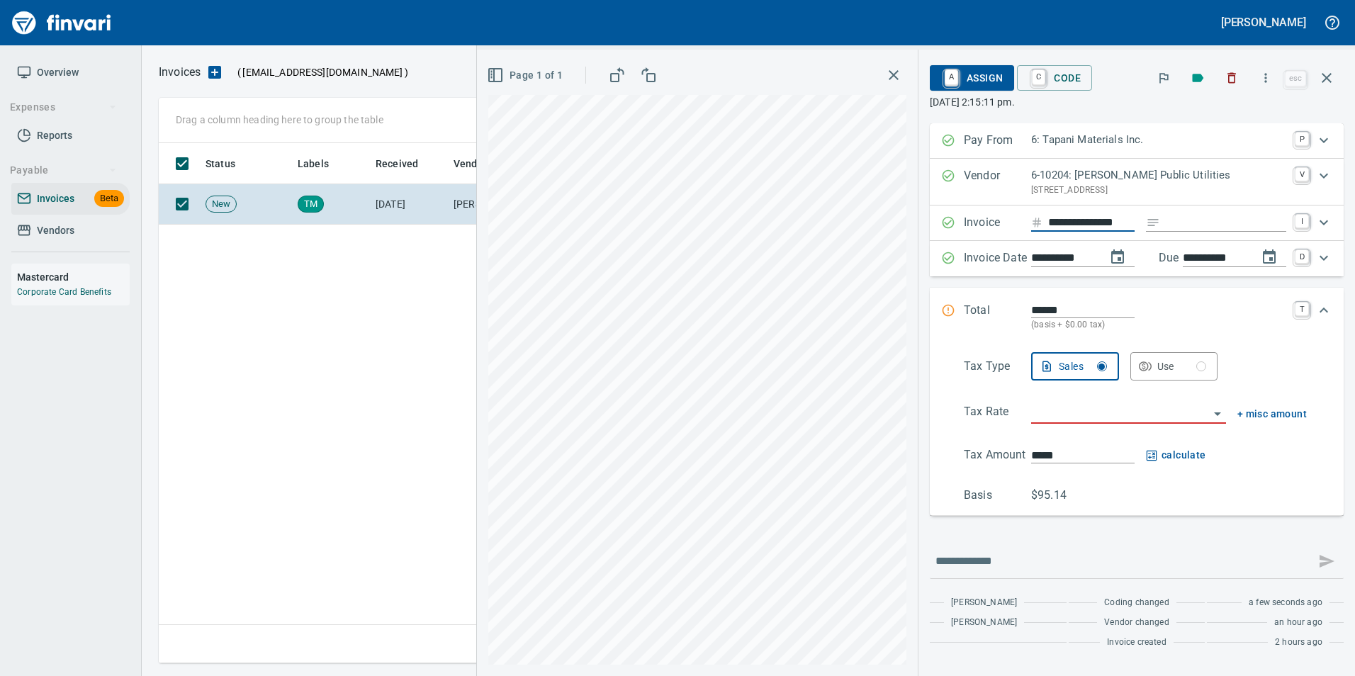
scroll to position [0, 1]
type input "**********"
click at [1192, 224] on input "Expand" at bounding box center [1226, 223] width 121 height 18
click at [1191, 259] on input "**********" at bounding box center [1215, 259] width 64 height 18
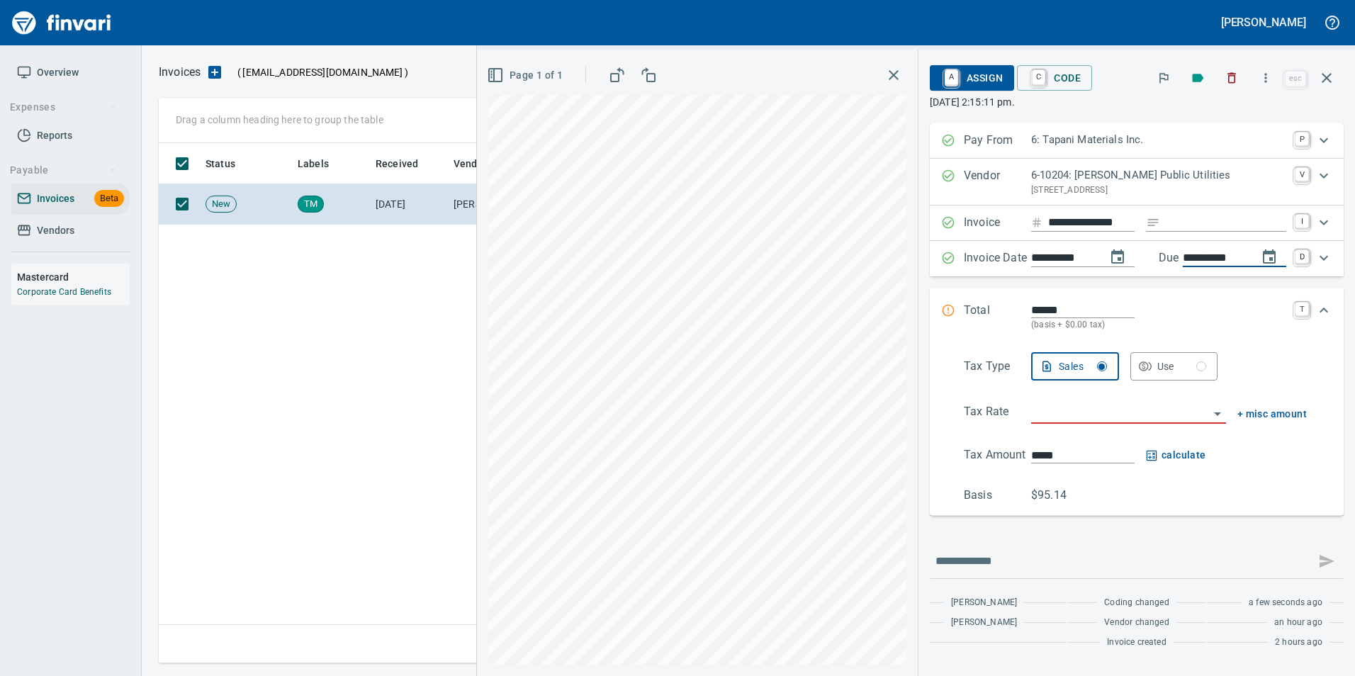
click at [1191, 259] on input "**********" at bounding box center [1215, 259] width 64 height 18
click at [1208, 257] on input "**********" at bounding box center [1215, 259] width 64 height 18
type input "**********"
click at [1075, 264] on input "**********" at bounding box center [1063, 259] width 64 height 18
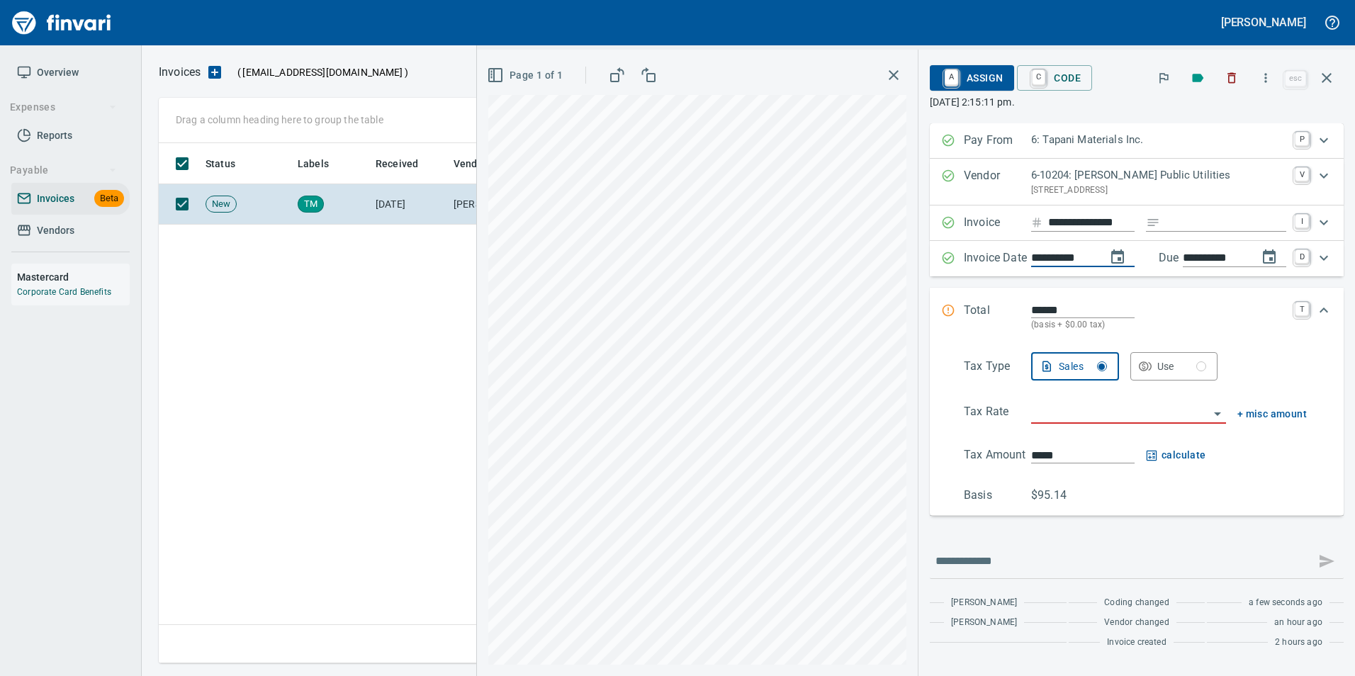
click at [1075, 264] on input "**********" at bounding box center [1063, 259] width 64 height 18
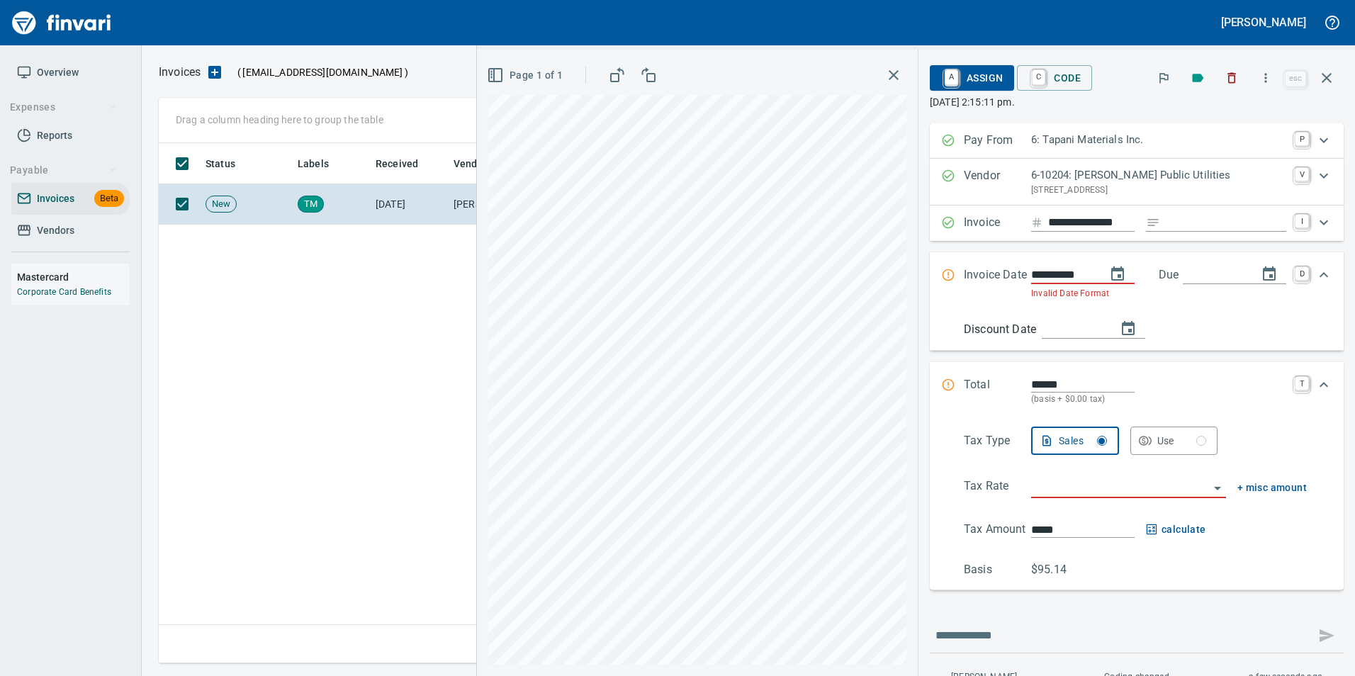
type input "**********"
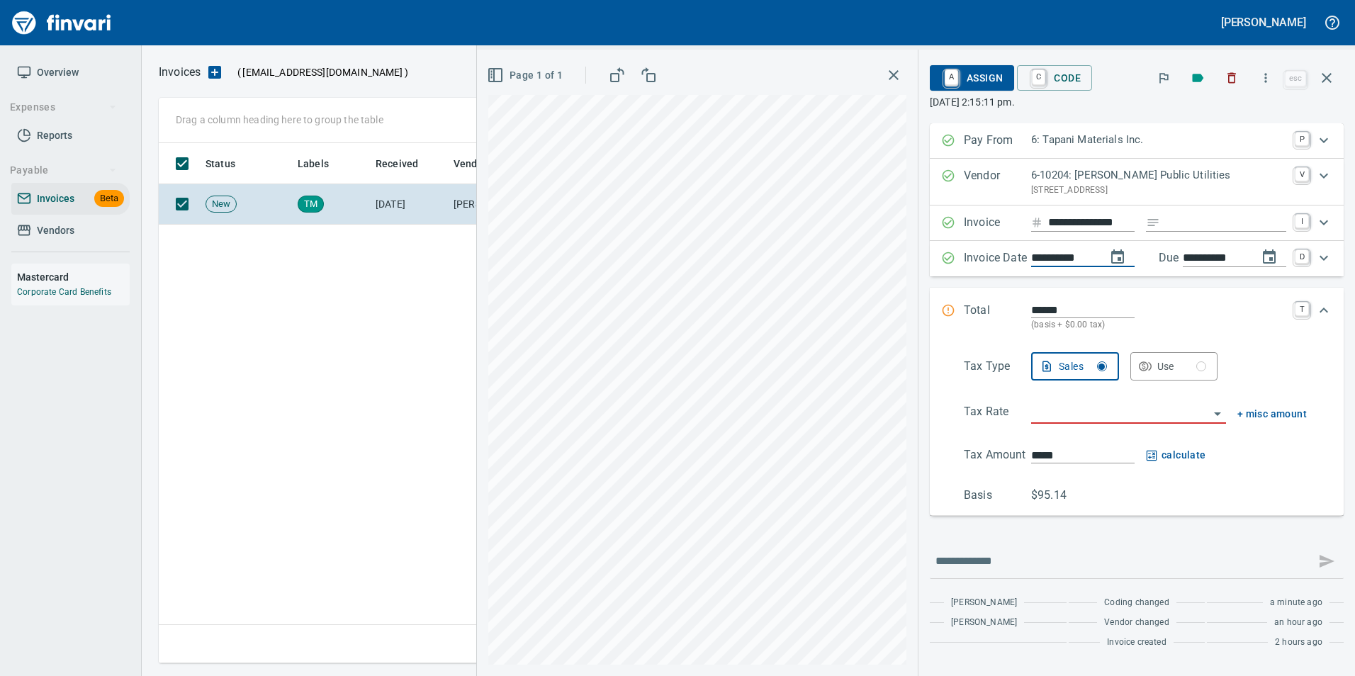
click at [1207, 254] on input "**********" at bounding box center [1215, 259] width 64 height 18
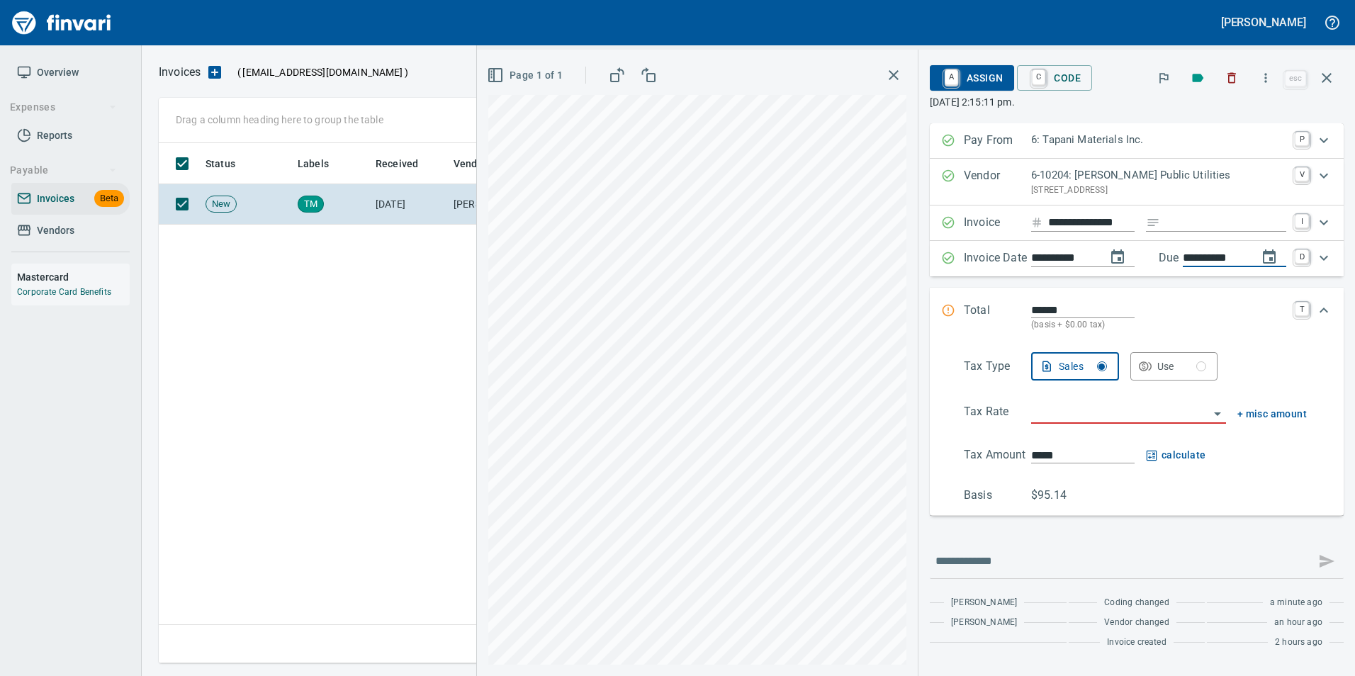
type input "**********"
click at [1202, 308] on div "******" at bounding box center [1158, 310] width 255 height 16
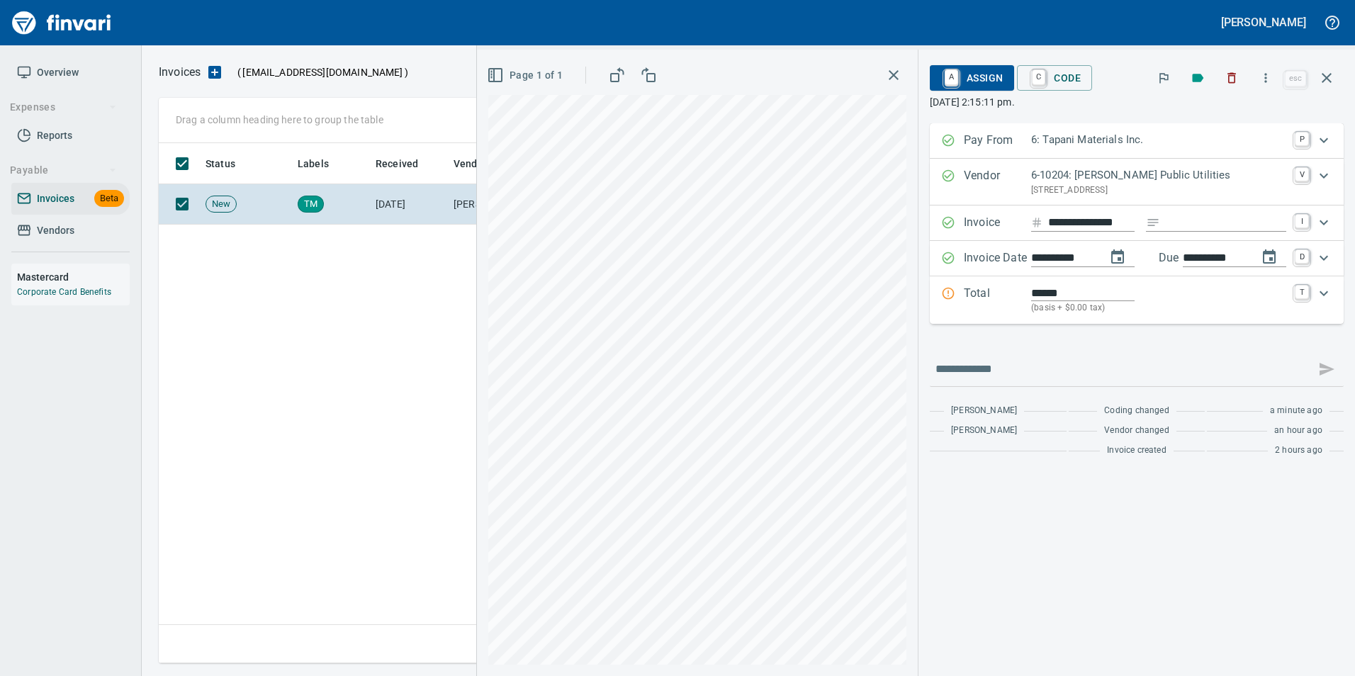
click at [1202, 308] on p "(basis + $0.00 tax)" at bounding box center [1158, 308] width 255 height 14
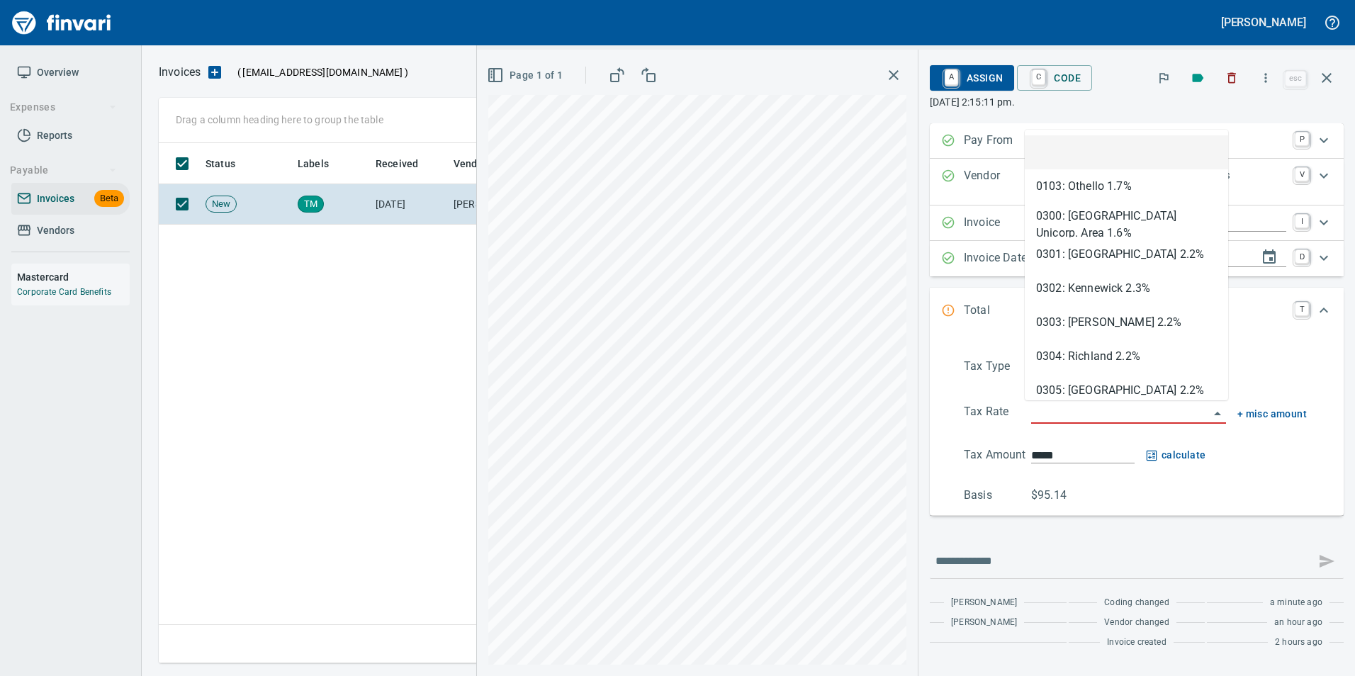
scroll to position [510, 1168]
click at [1073, 414] on input "search" at bounding box center [1120, 413] width 178 height 20
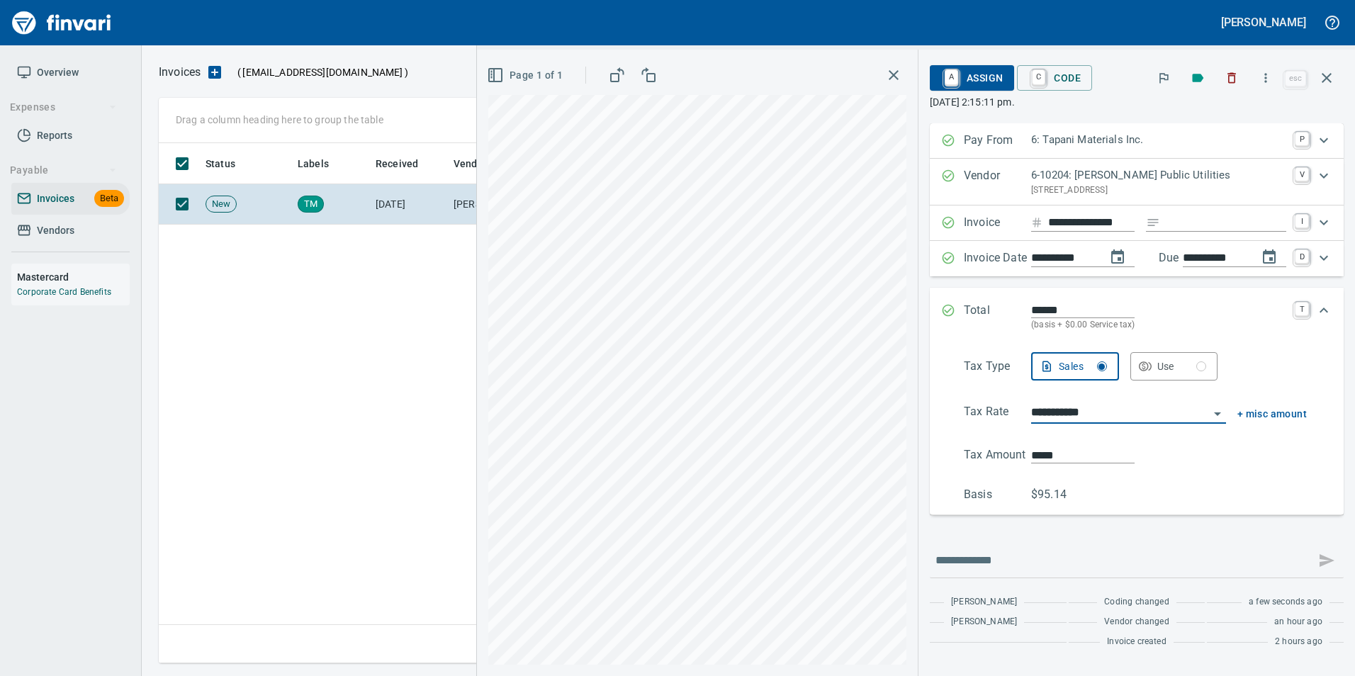
type input "**********"
click at [936, 303] on div "Total ****** (basis + $0.00 Service tax) T" at bounding box center [1137, 317] width 414 height 59
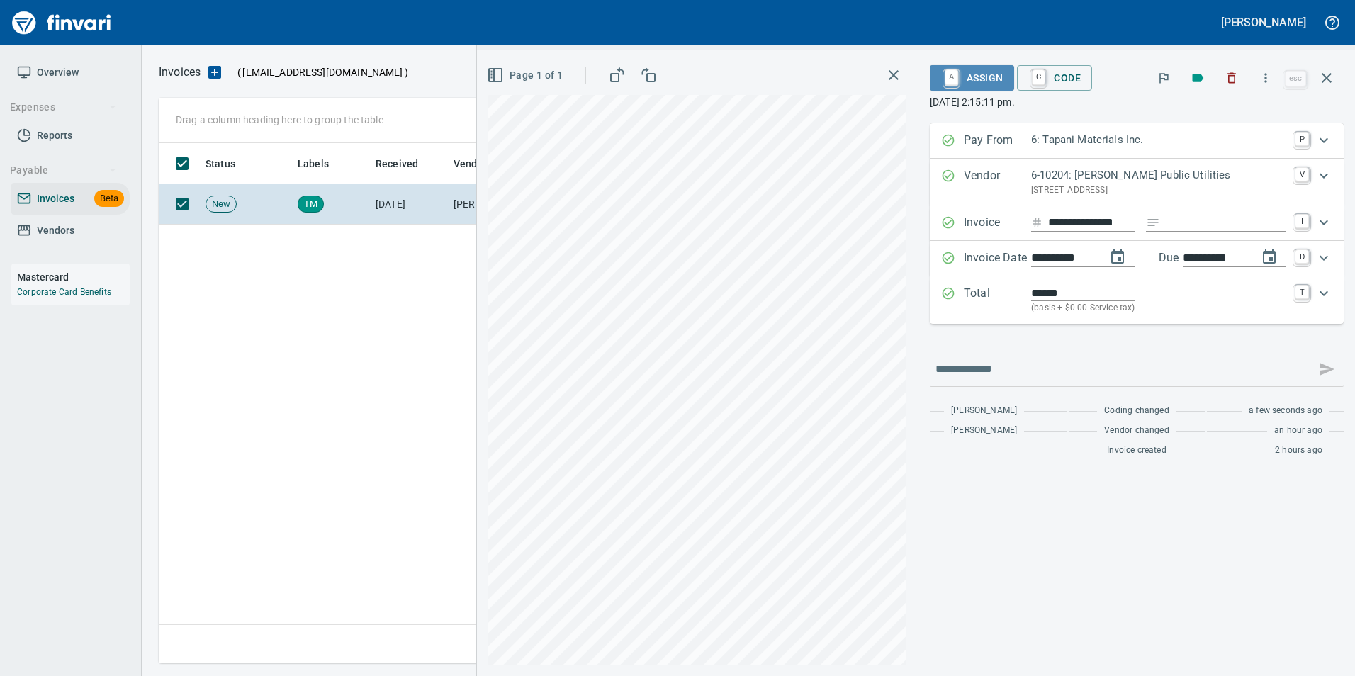
click at [993, 80] on span "A Assign" at bounding box center [972, 78] width 62 height 24
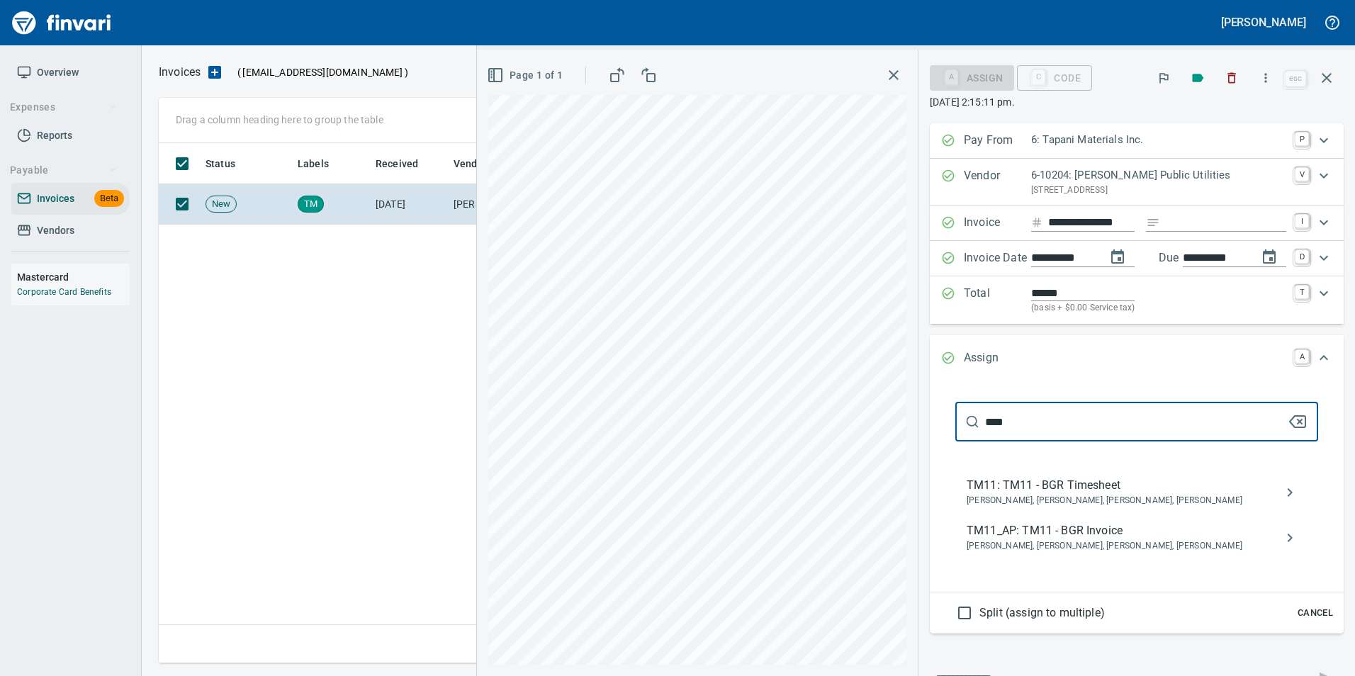
type input "****"
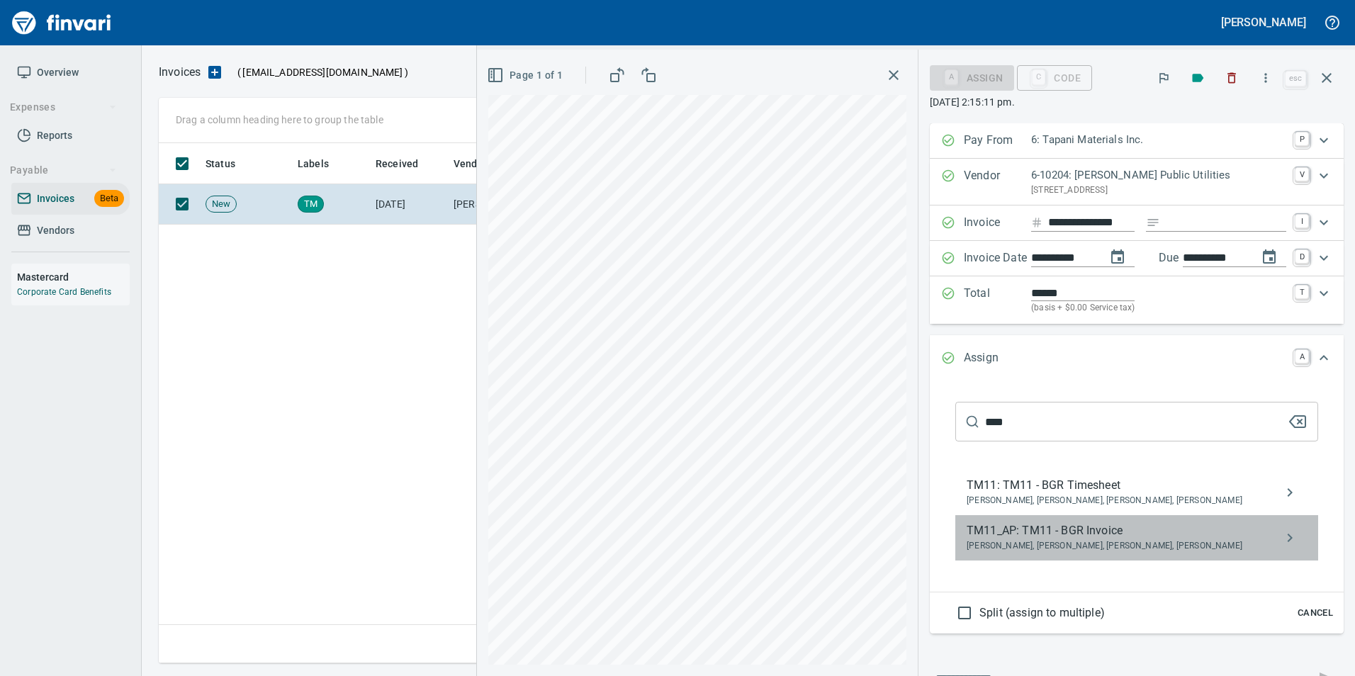
click at [1070, 543] on span "Bryan Skoko, Michael Maddux, Sam Rhoades, Shane Tapani" at bounding box center [1126, 546] width 318 height 14
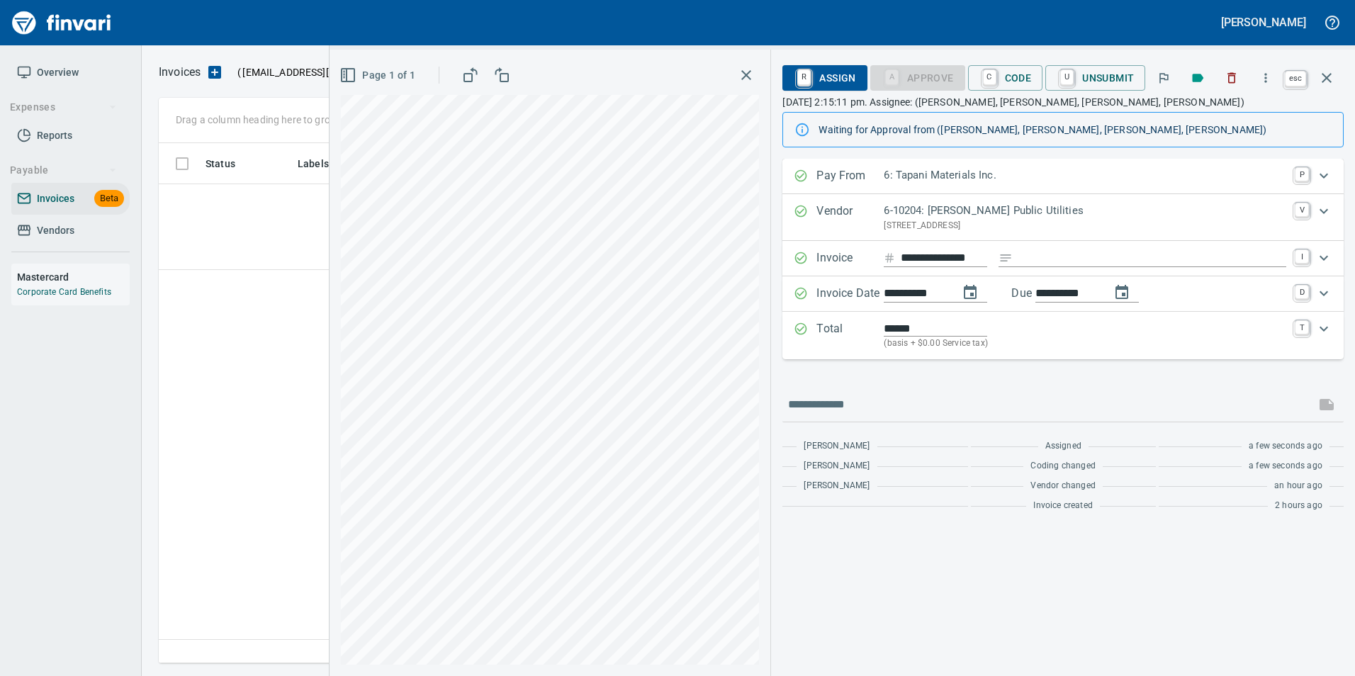
click at [1338, 79] on button "button" at bounding box center [1327, 78] width 34 height 34
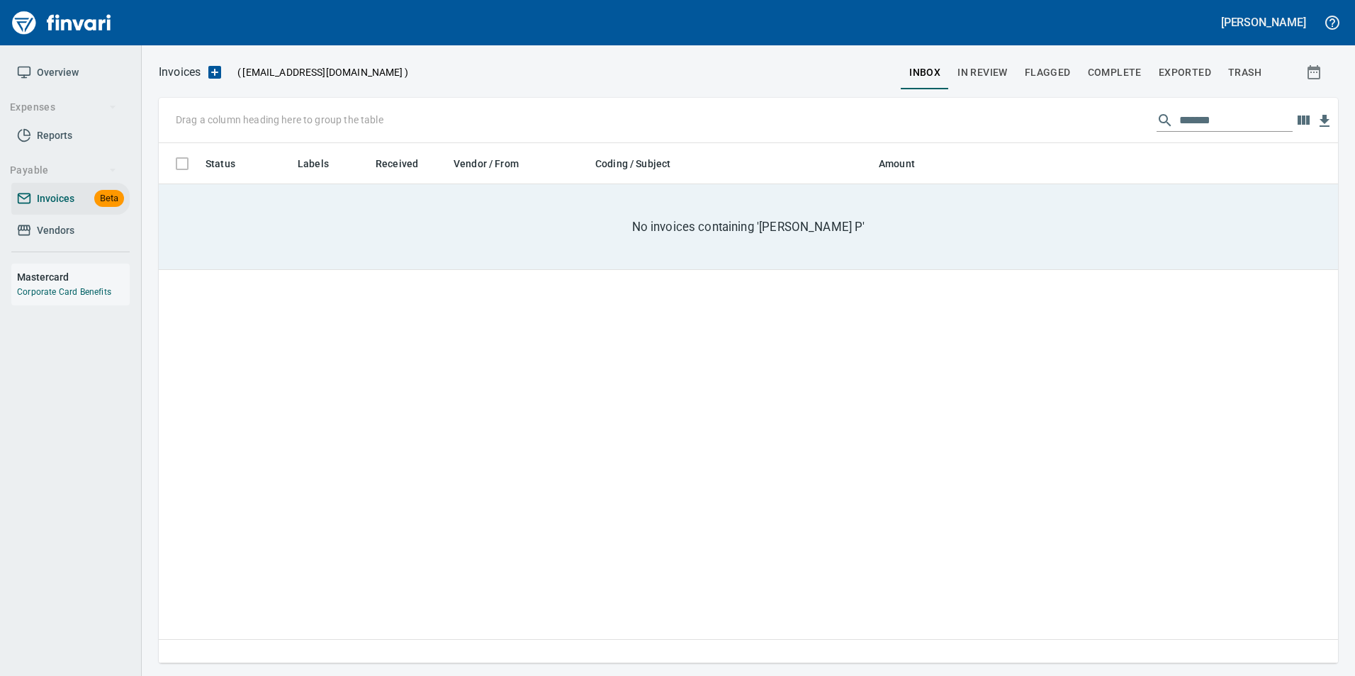
scroll to position [510, 1169]
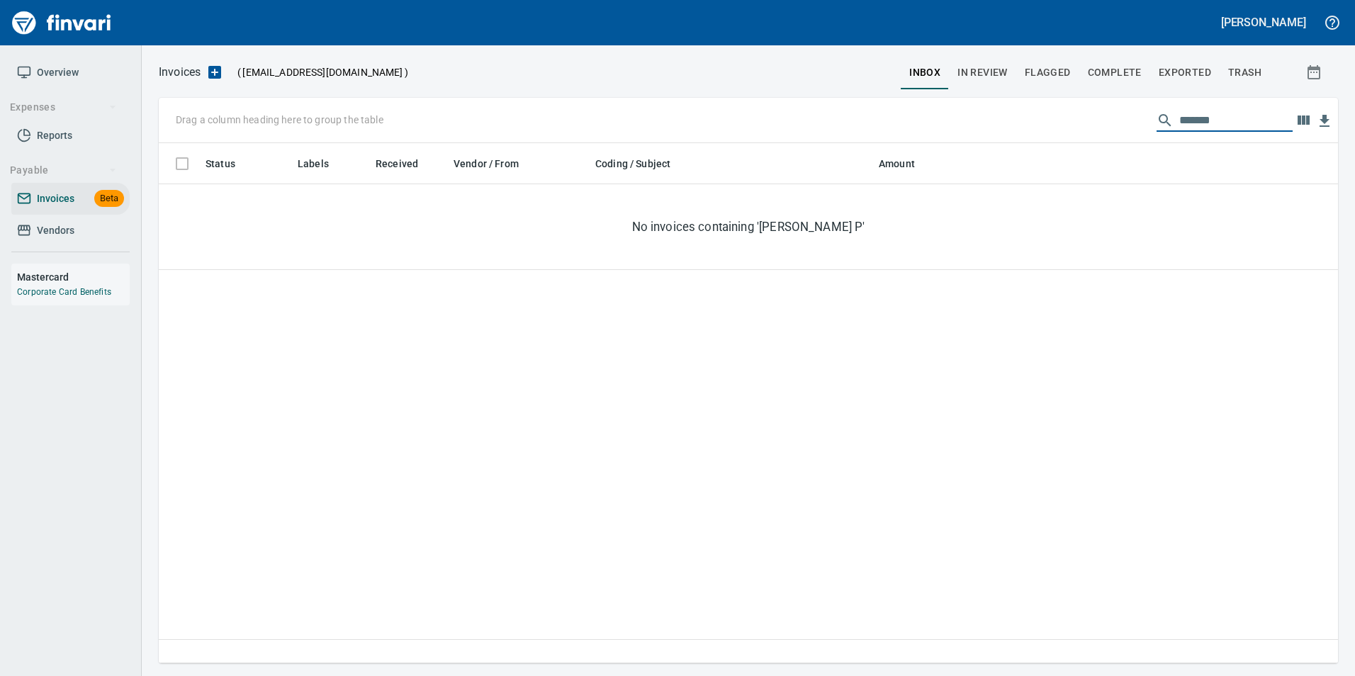
click at [1218, 118] on input "*******" at bounding box center [1236, 120] width 113 height 23
type input "*"
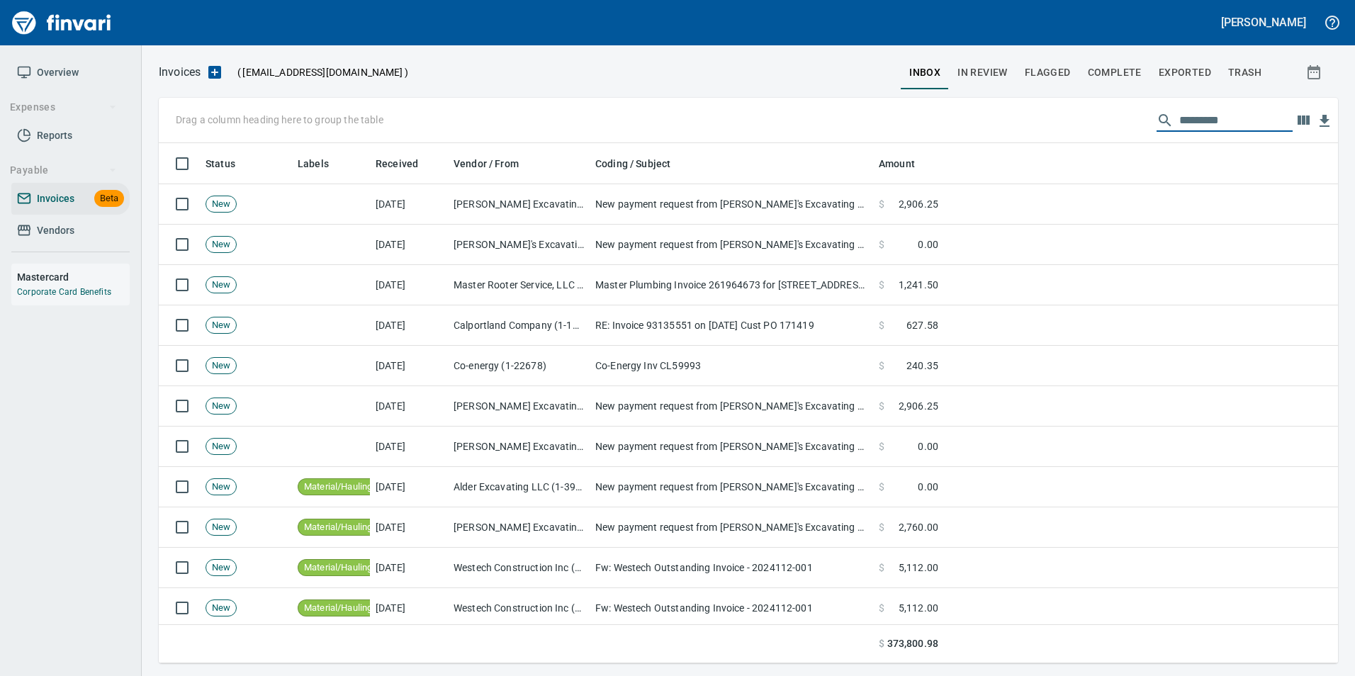
scroll to position [510, 1158]
click at [974, 74] on span "In Review" at bounding box center [983, 73] width 50 height 18
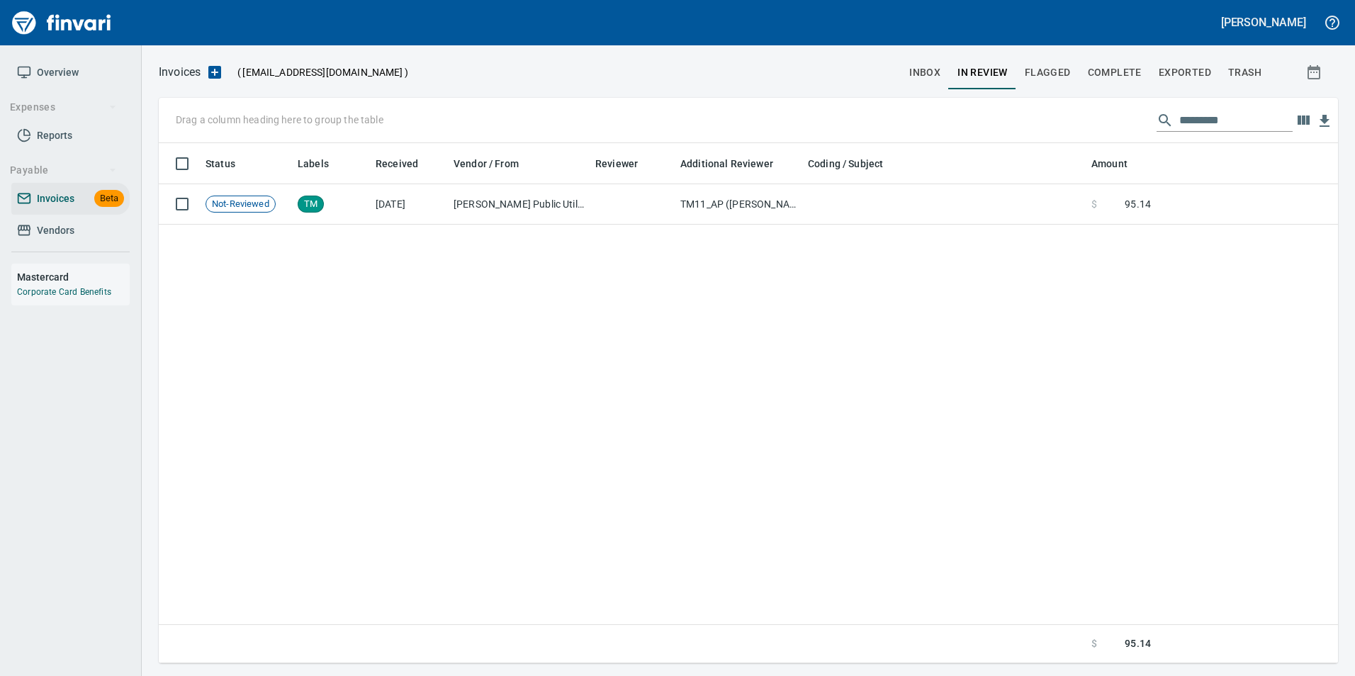
scroll to position [510, 1158]
click at [1196, 120] on input "text" at bounding box center [1236, 120] width 113 height 23
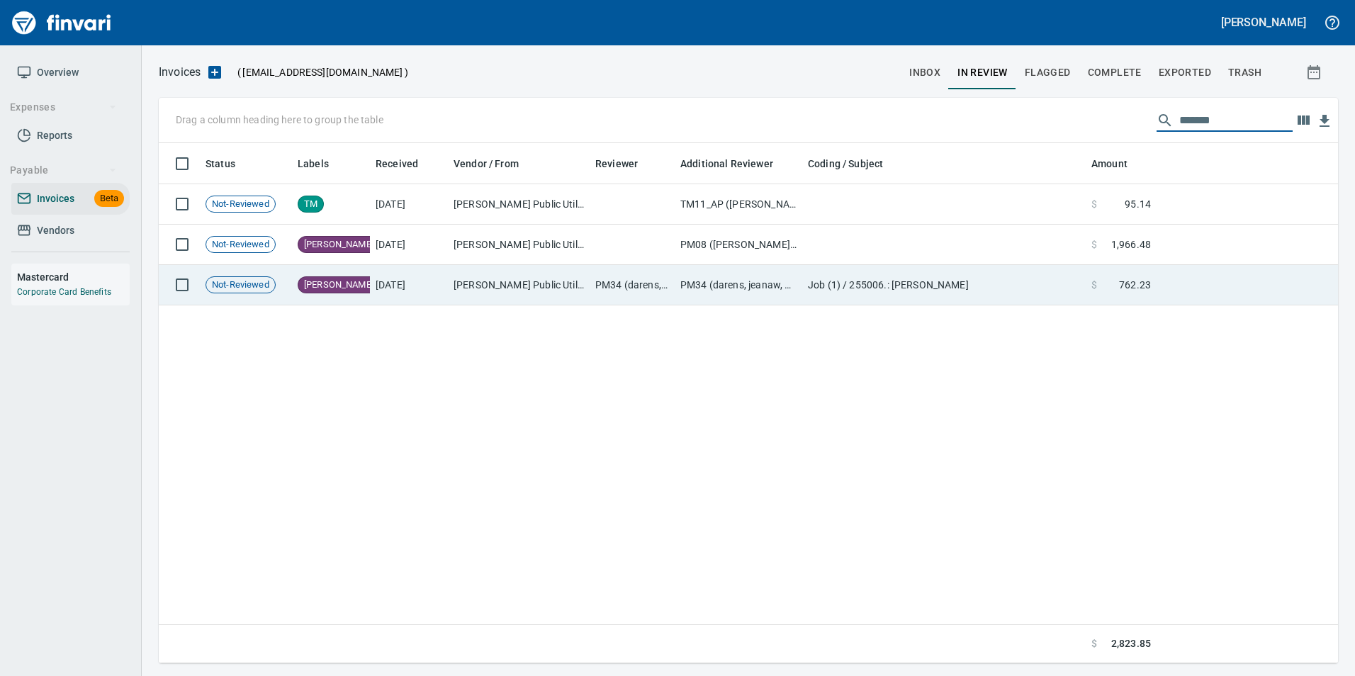
type input "*******"
click at [1005, 299] on td "Job (1) / 255006.: Chelatchie Meadows" at bounding box center [945, 285] width 284 height 40
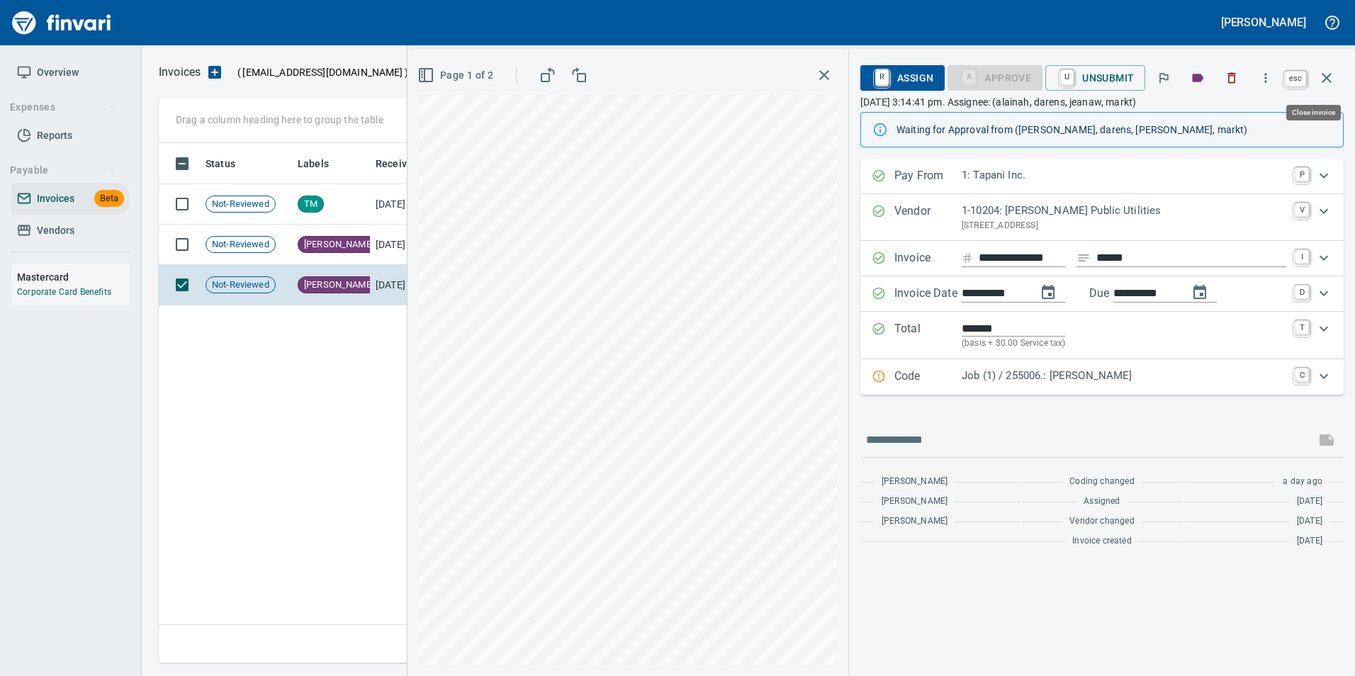
scroll to position [510, 1168]
click at [1331, 73] on icon "button" at bounding box center [1327, 77] width 17 height 17
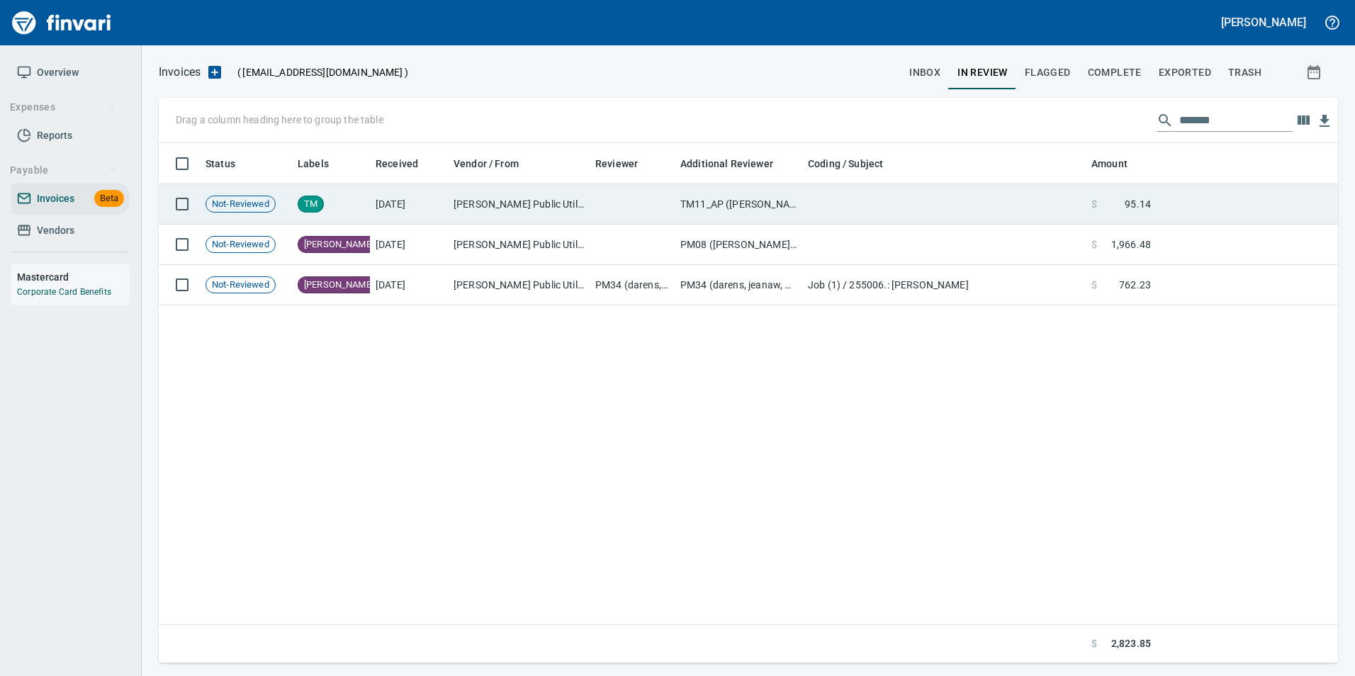
scroll to position [510, 1168]
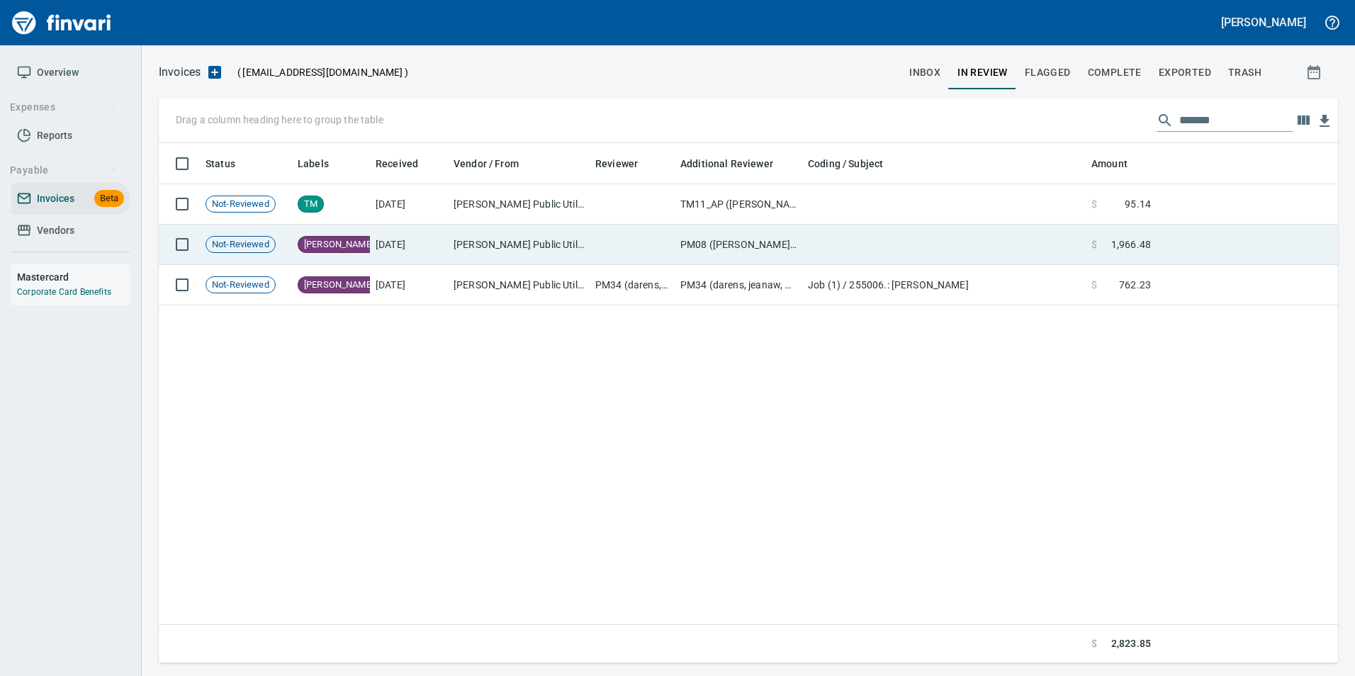
click at [800, 261] on td "PM08 (davidso, davidw, randyr)" at bounding box center [739, 245] width 128 height 40
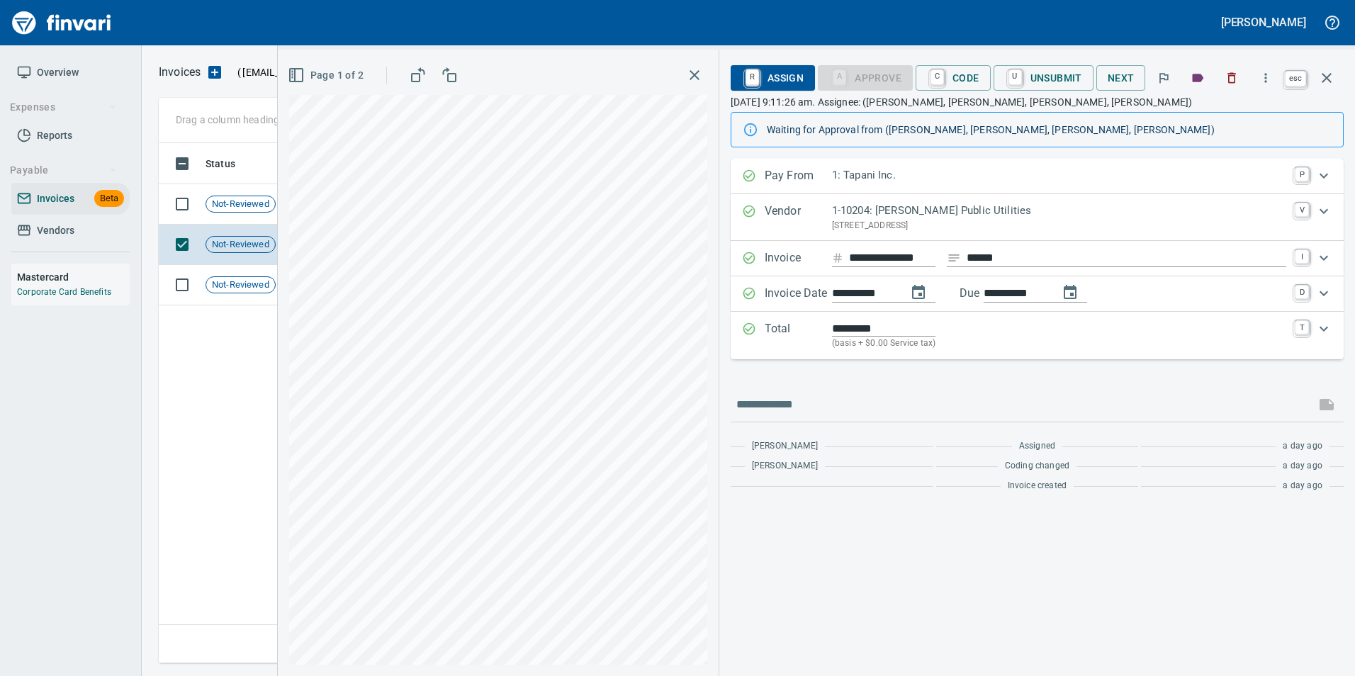
click at [1324, 79] on icon "button" at bounding box center [1327, 77] width 17 height 17
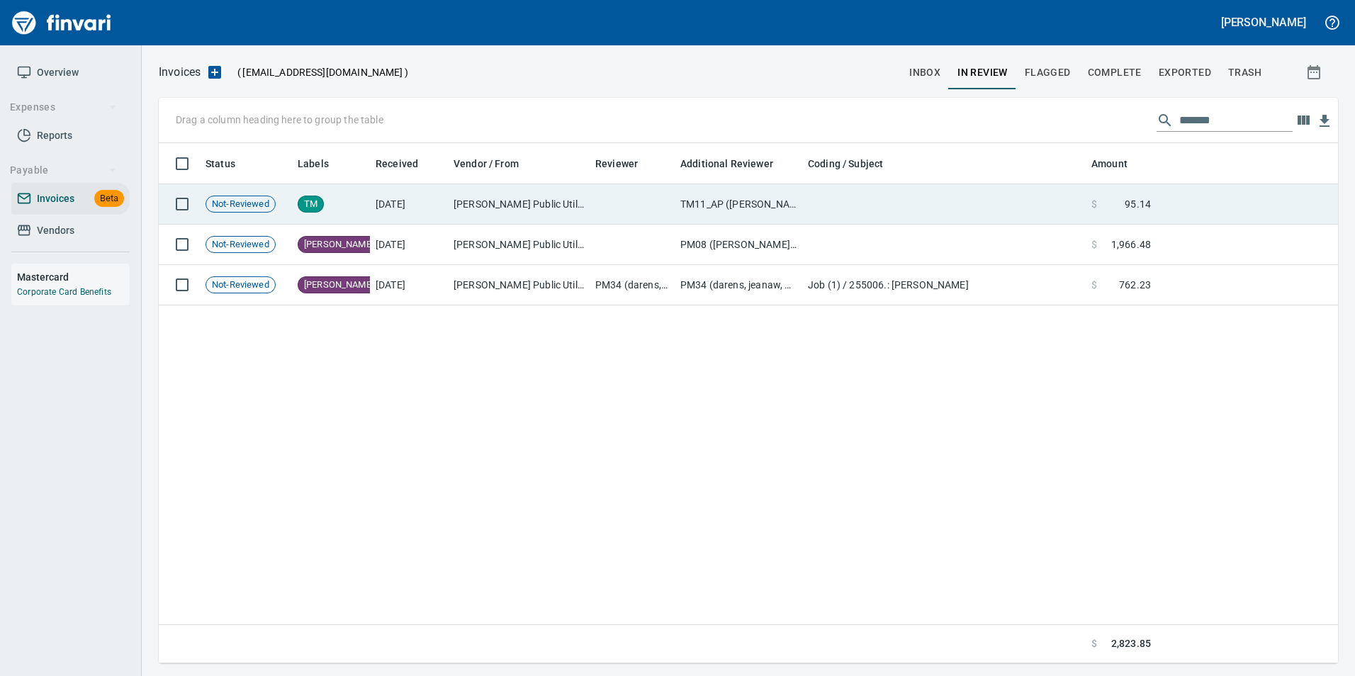
scroll to position [510, 1168]
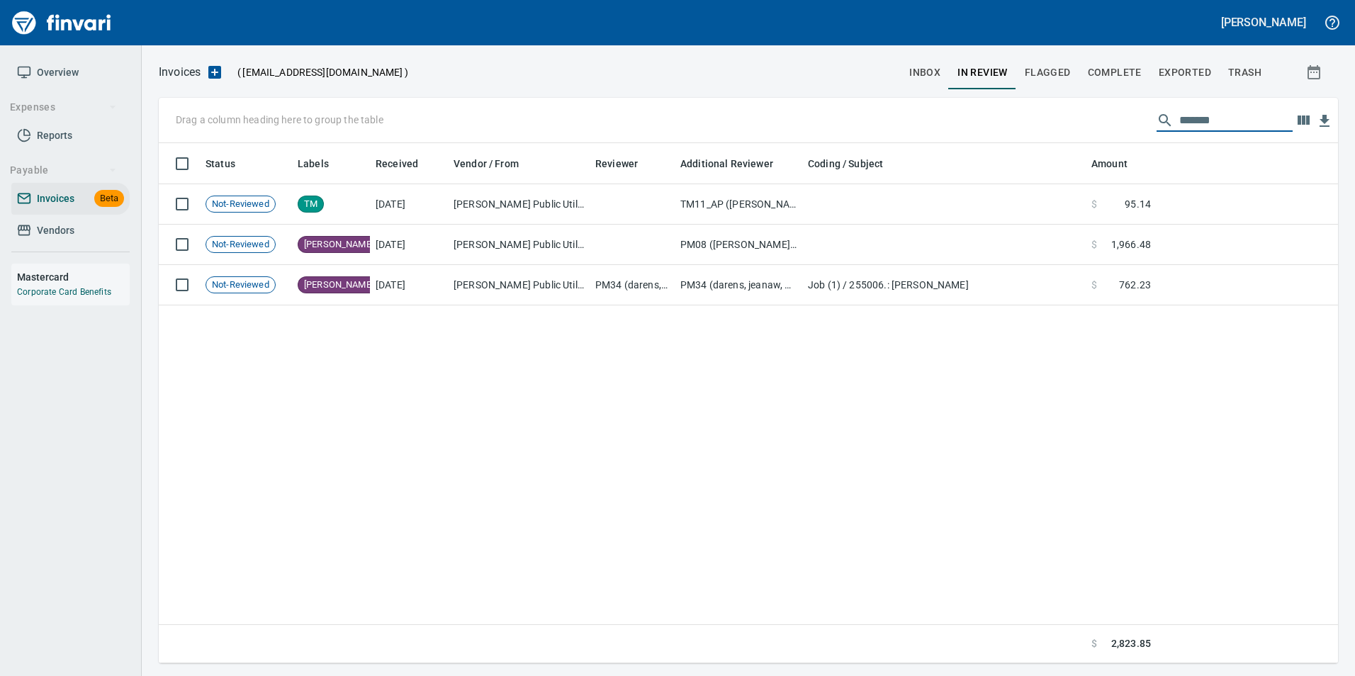
click at [1221, 123] on input "*******" at bounding box center [1236, 120] width 113 height 23
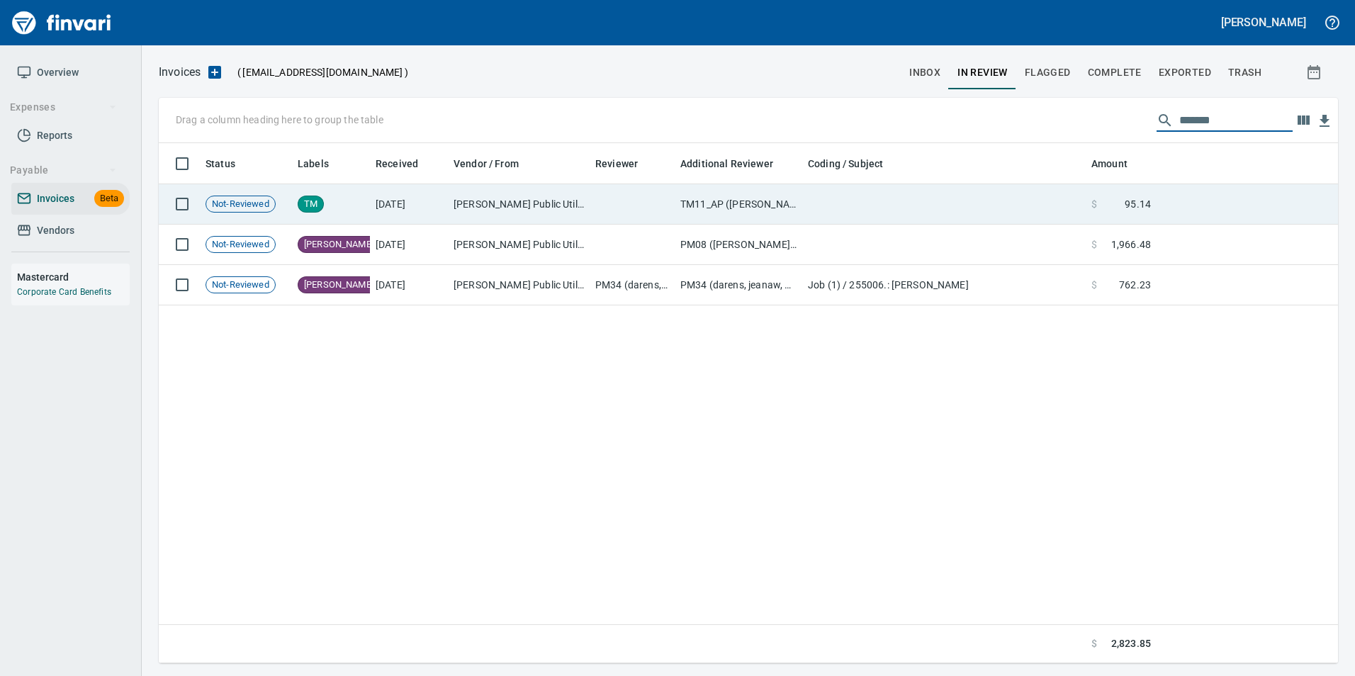
click at [1068, 218] on td at bounding box center [945, 204] width 284 height 40
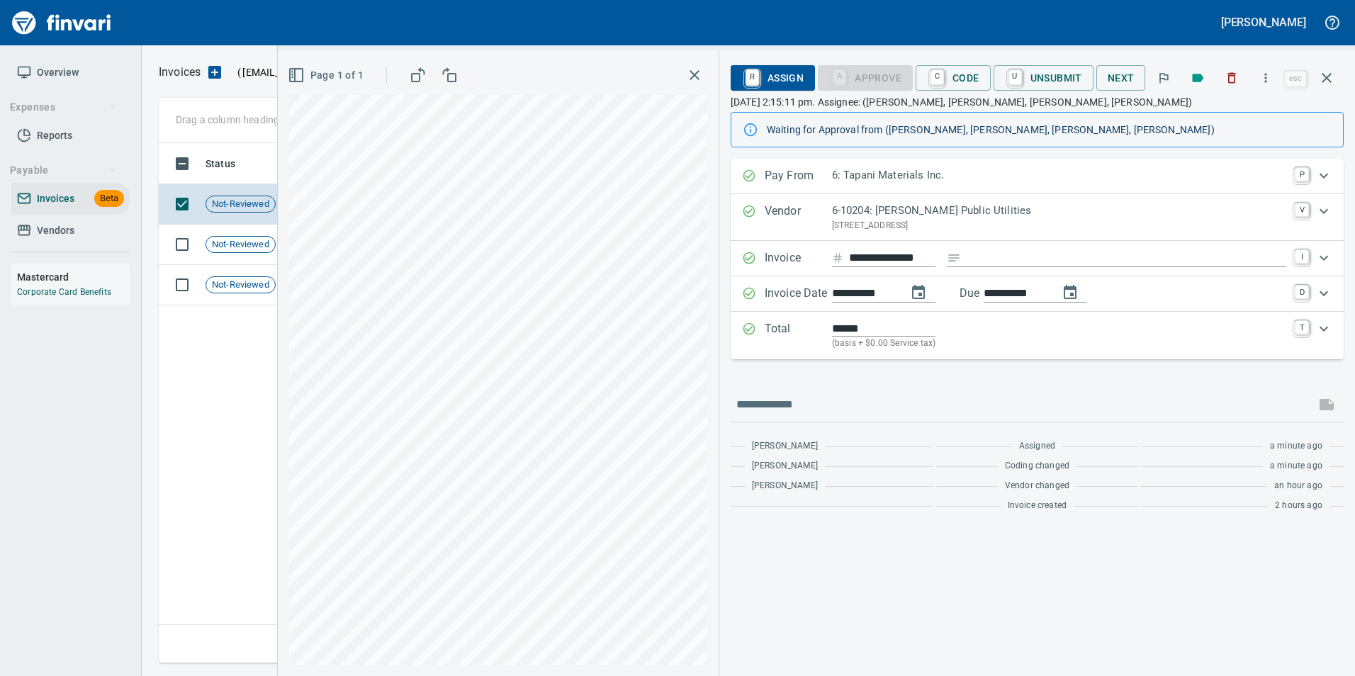
scroll to position [510, 1168]
click at [1034, 293] on input "**********" at bounding box center [1016, 294] width 64 height 18
type input "**********"
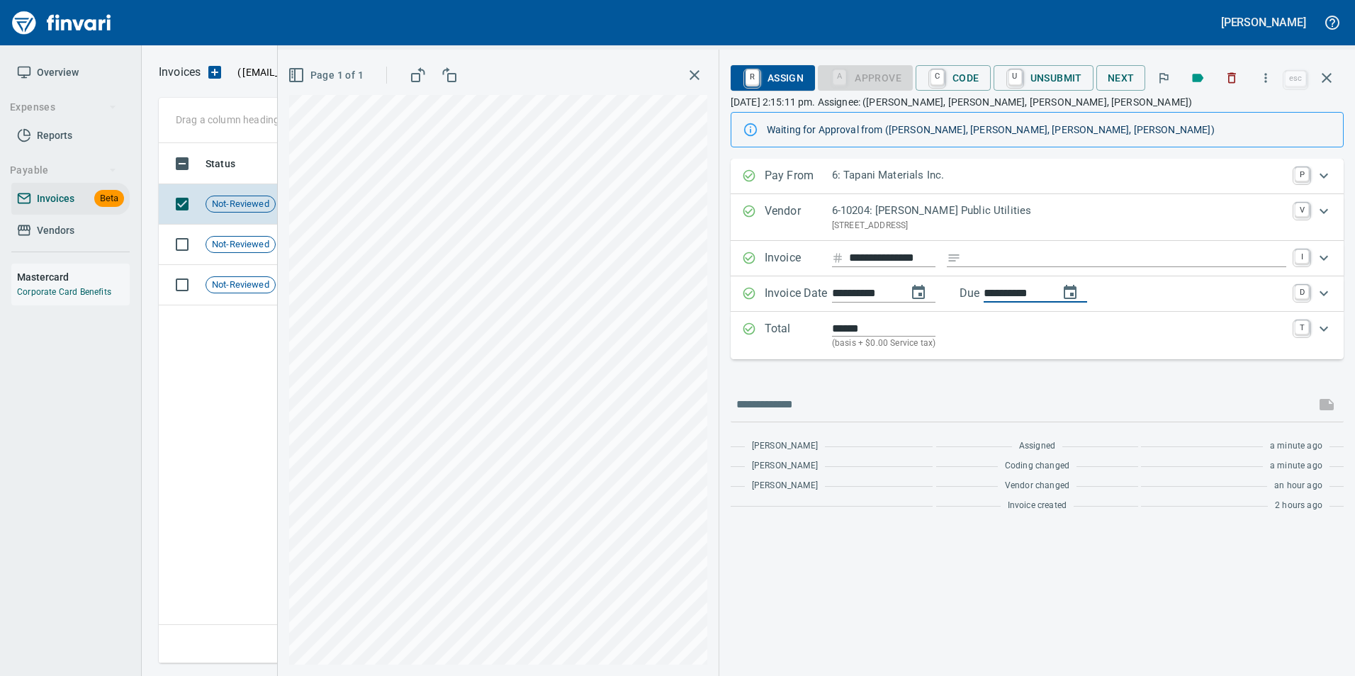
click at [1016, 364] on div "**********" at bounding box center [1037, 339] width 613 height 360
click at [1174, 388] on div at bounding box center [1037, 405] width 613 height 34
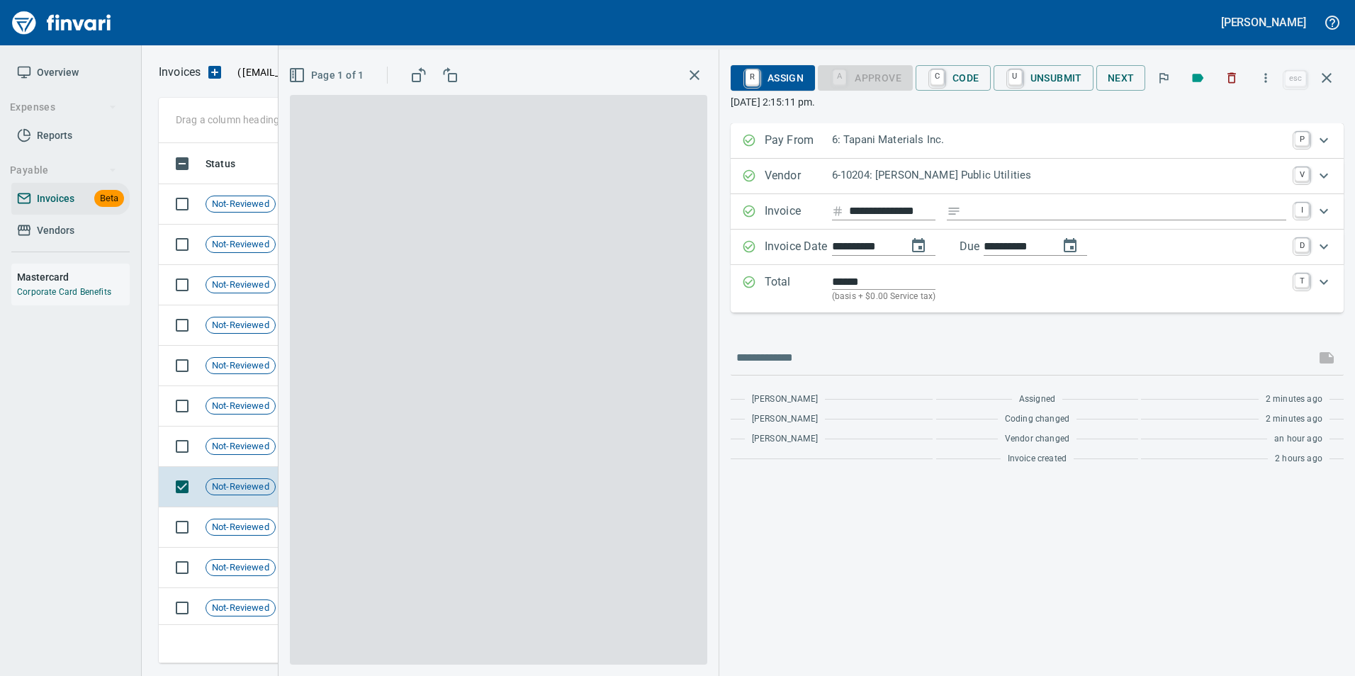
scroll to position [510, 1158]
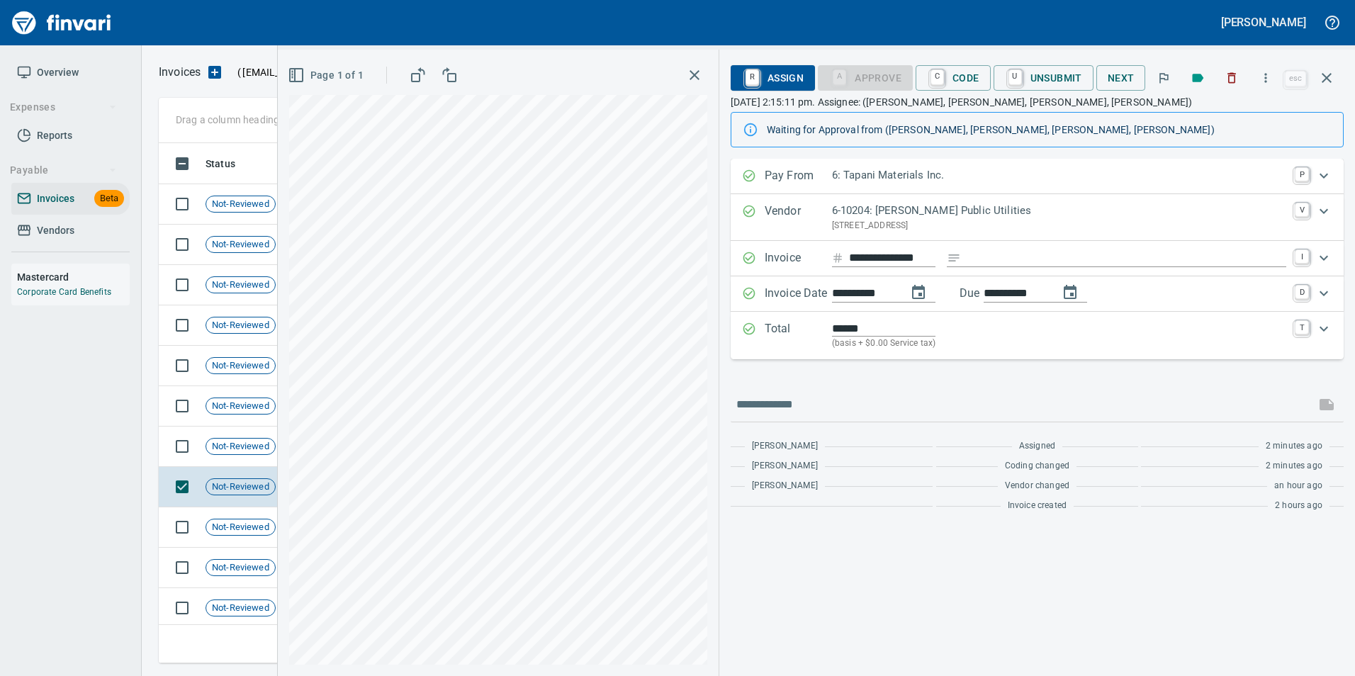
click at [1227, 572] on div "**********" at bounding box center [1038, 418] width 636 height 518
click at [1338, 81] on button "button" at bounding box center [1327, 78] width 34 height 34
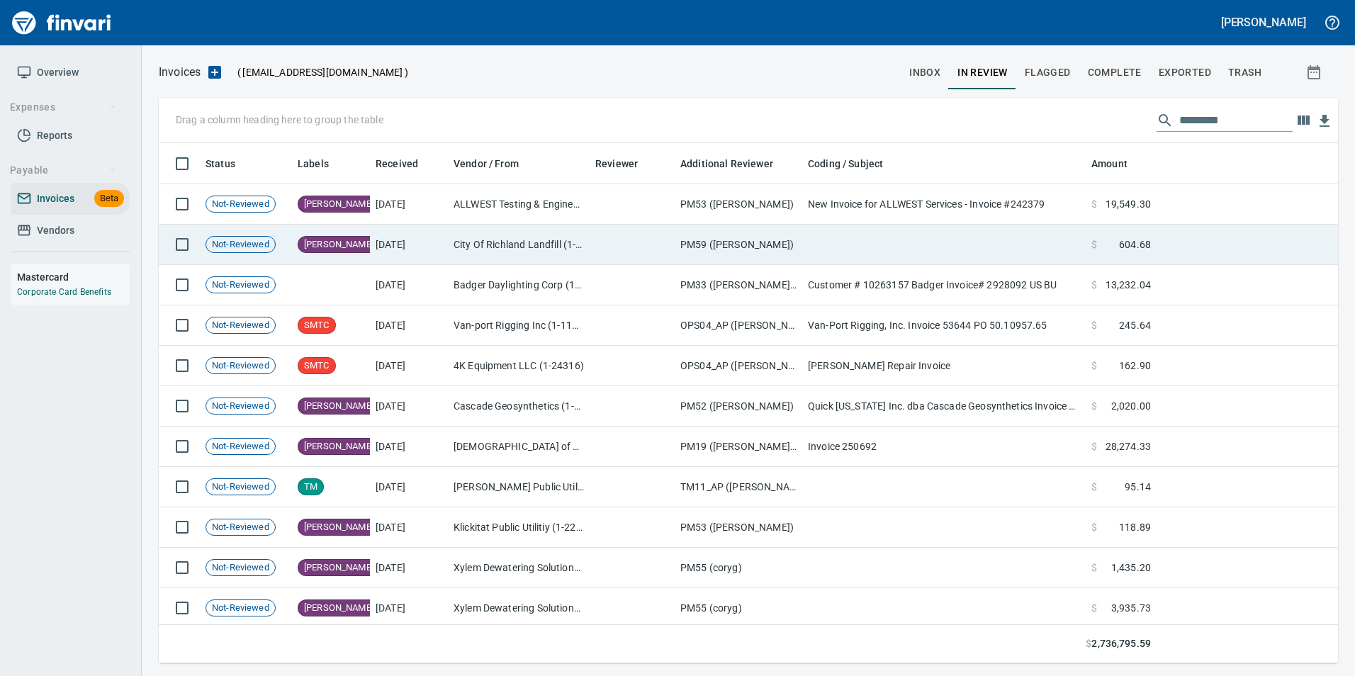
scroll to position [510, 1158]
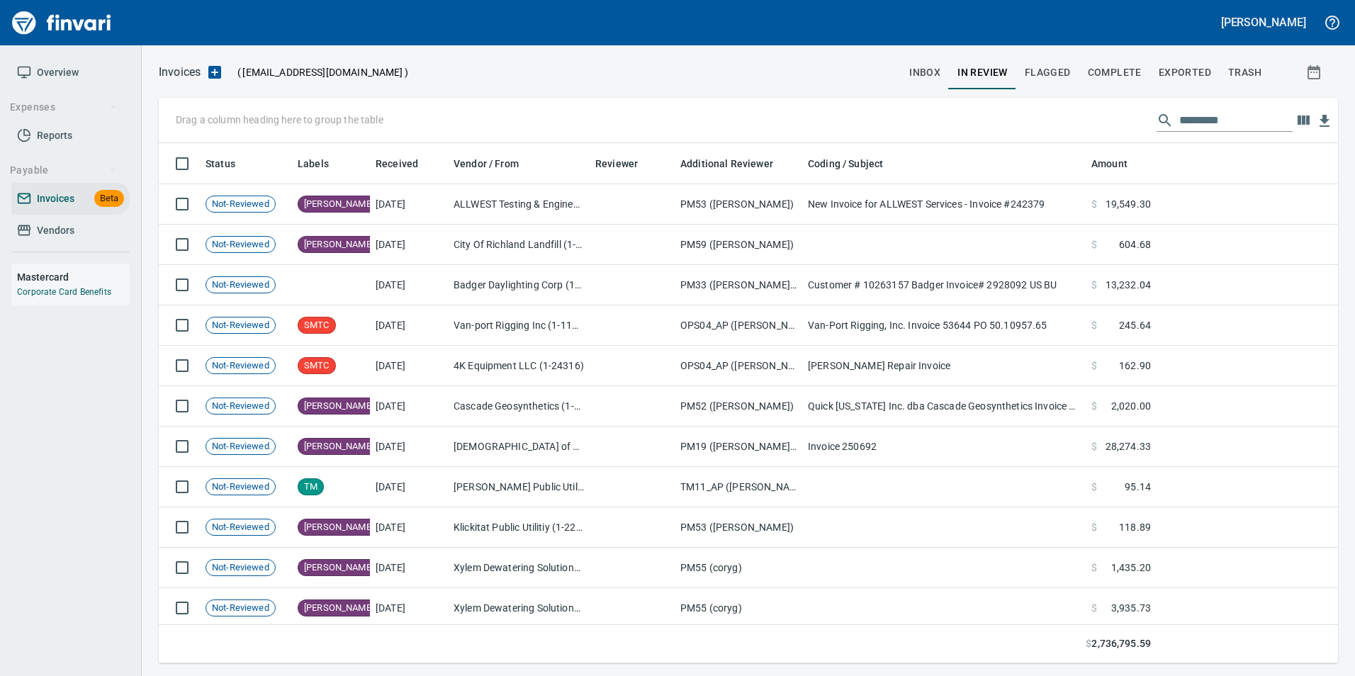
click at [927, 77] on span "inbox" at bounding box center [925, 73] width 31 height 18
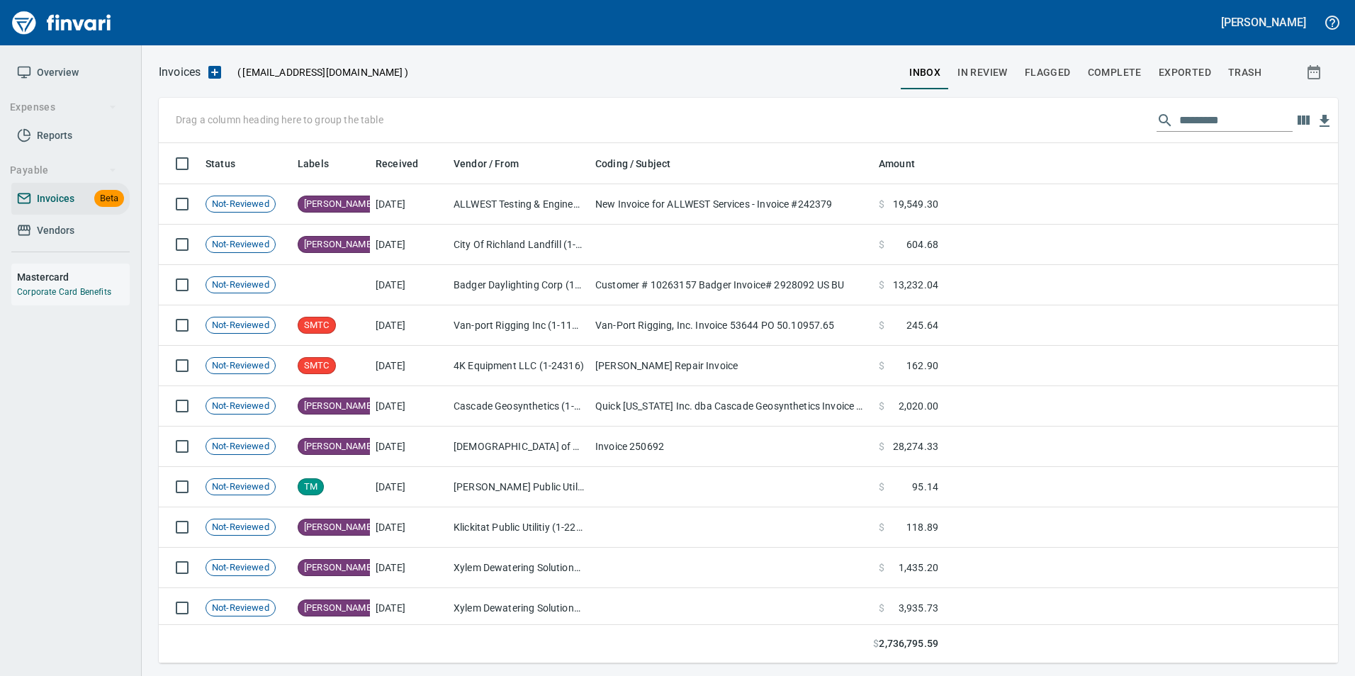
scroll to position [510, 1158]
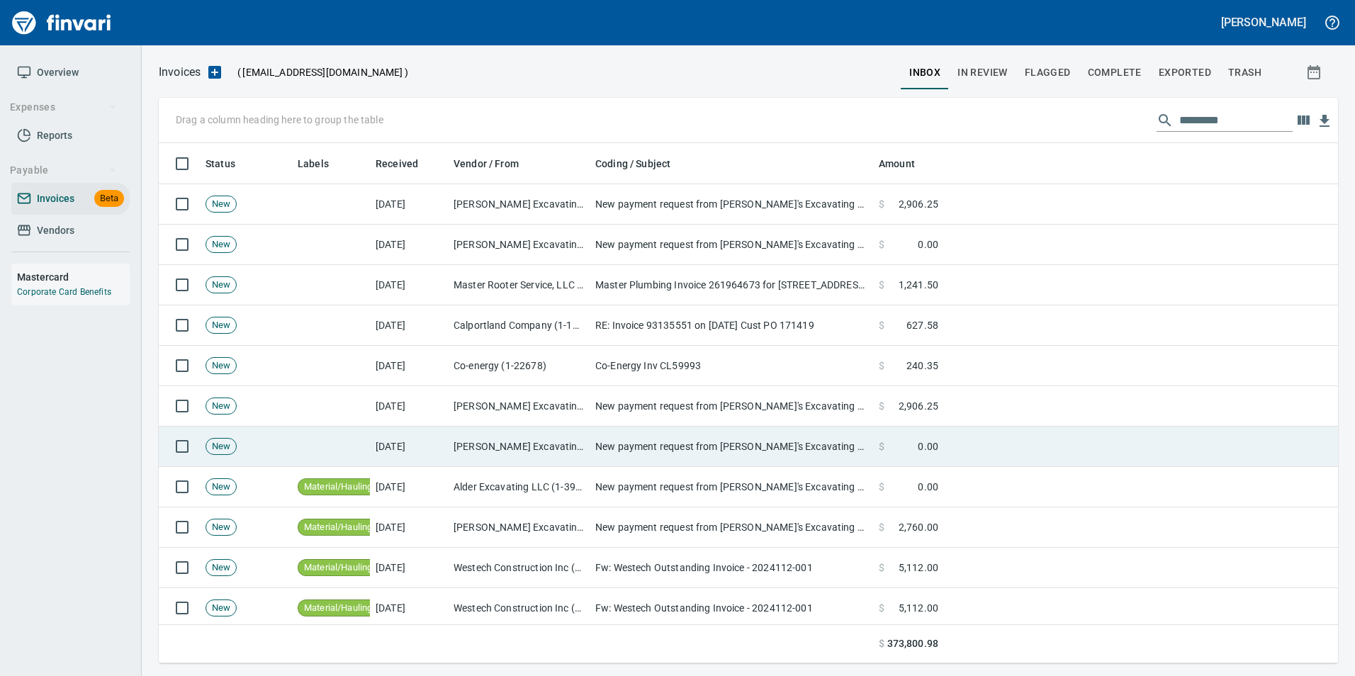
click at [403, 435] on td "[DATE]" at bounding box center [409, 447] width 78 height 40
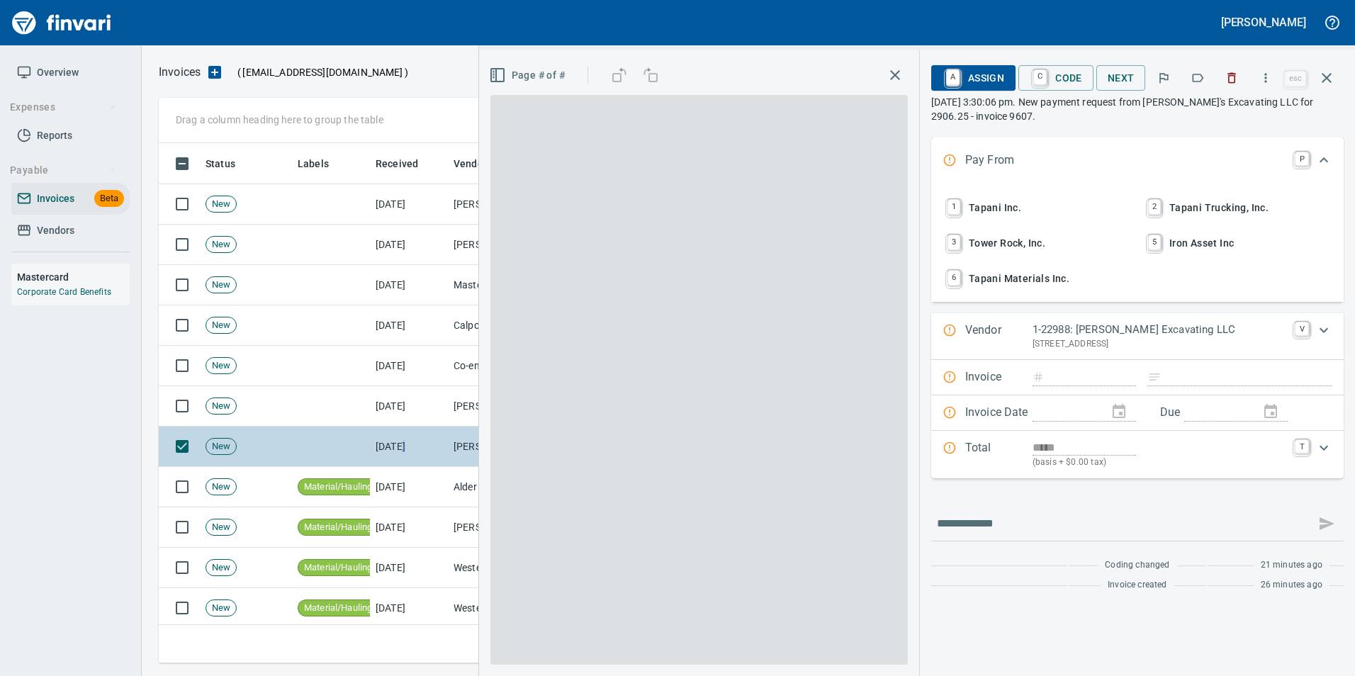
scroll to position [510, 1158]
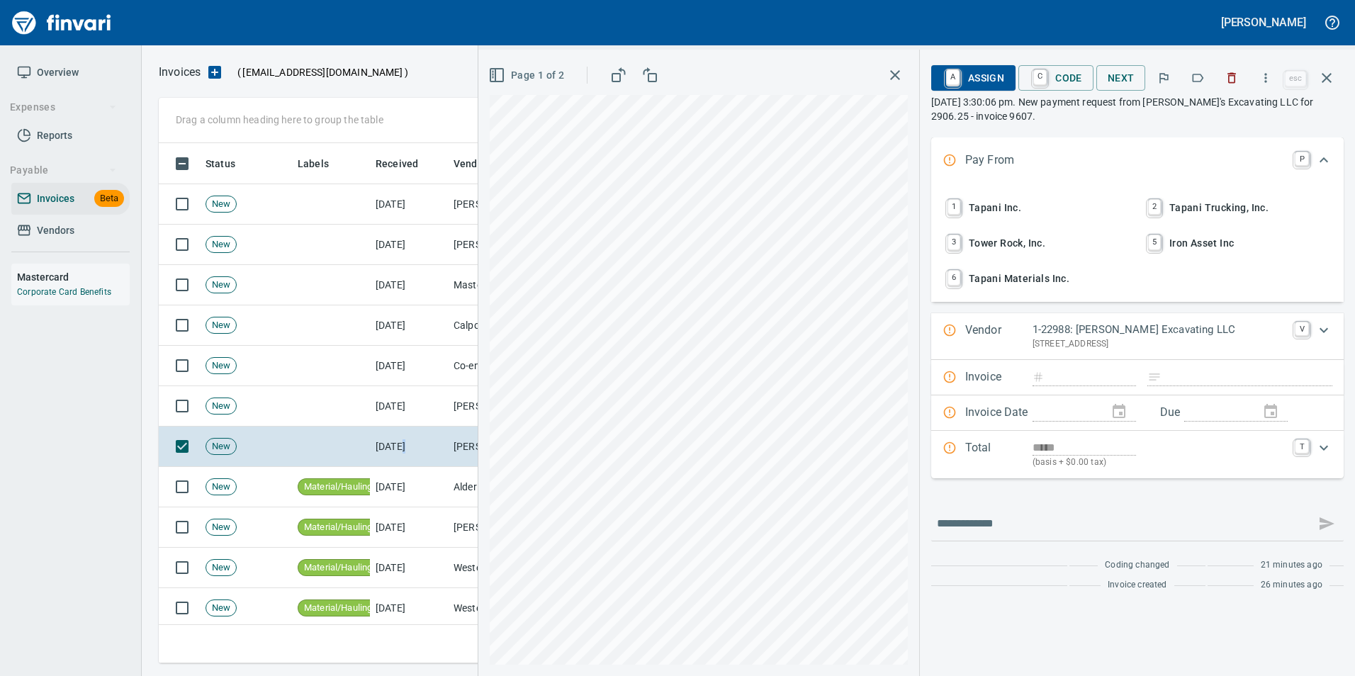
click at [1200, 79] on icon "button" at bounding box center [1198, 78] width 14 height 14
click at [1329, 81] on icon "button" at bounding box center [1327, 77] width 17 height 17
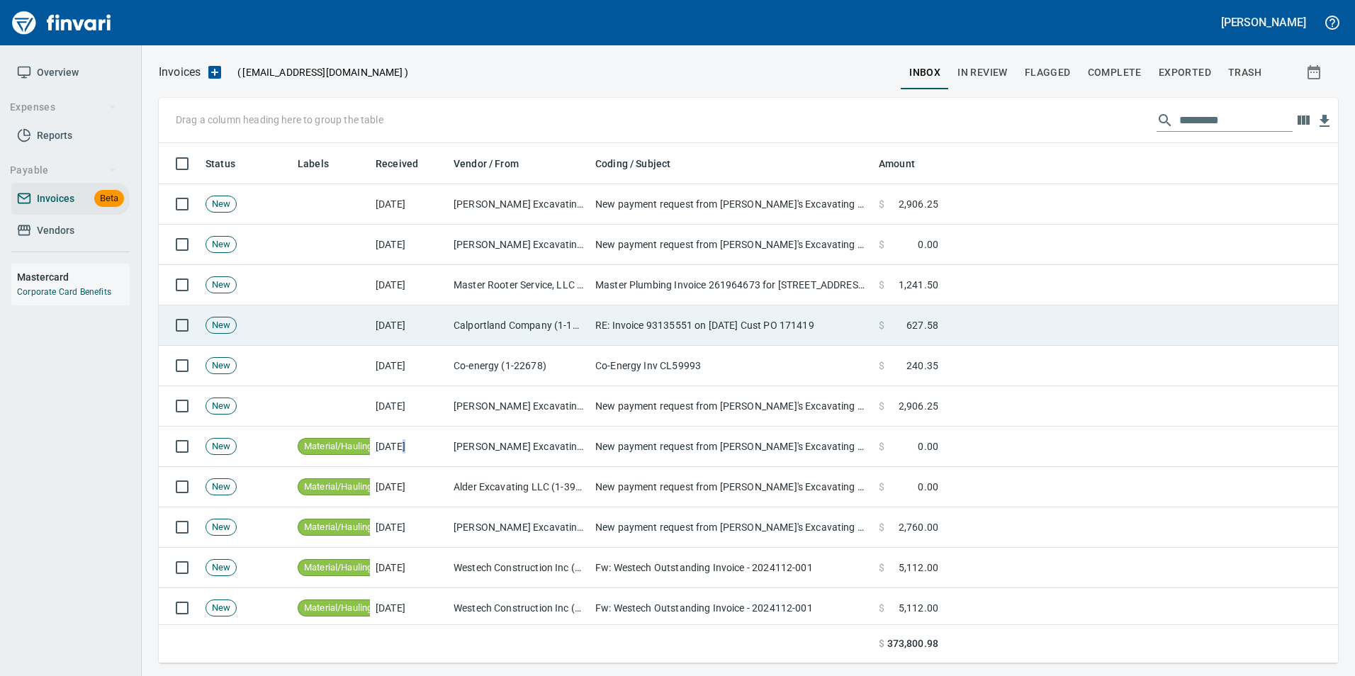
scroll to position [510, 1158]
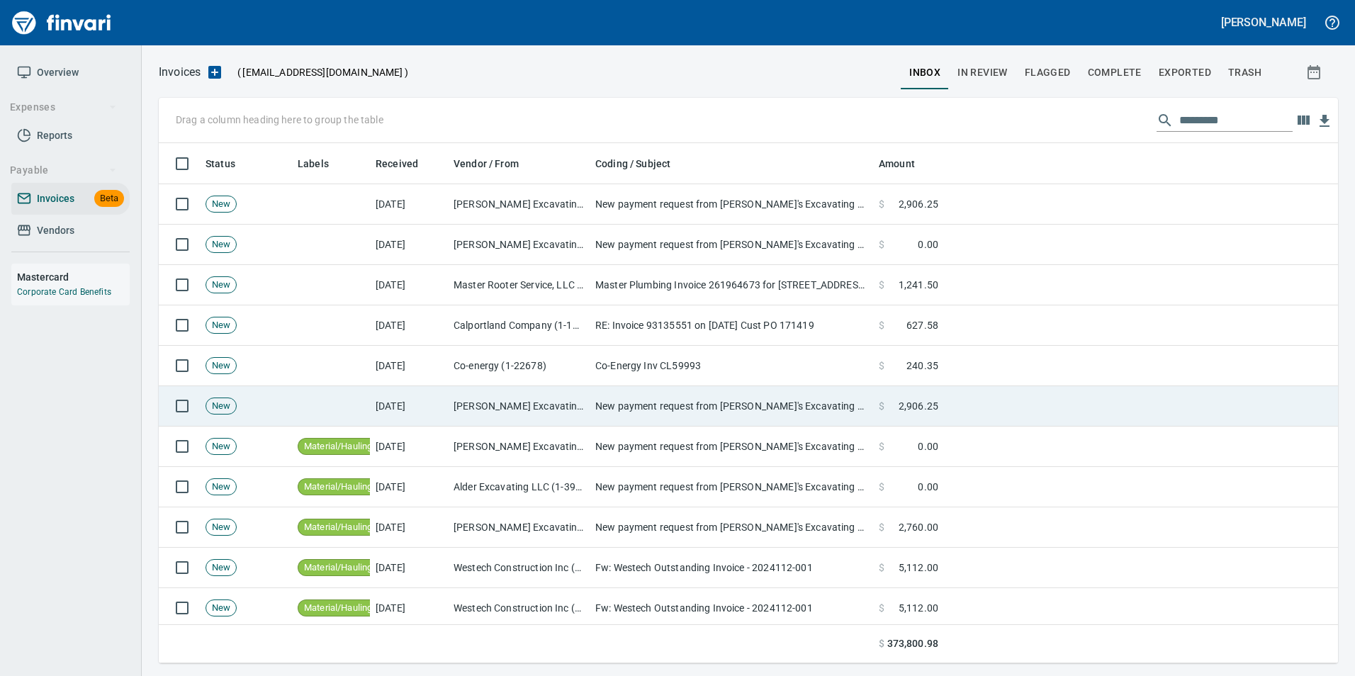
click at [432, 407] on td "[DATE]" at bounding box center [409, 406] width 78 height 40
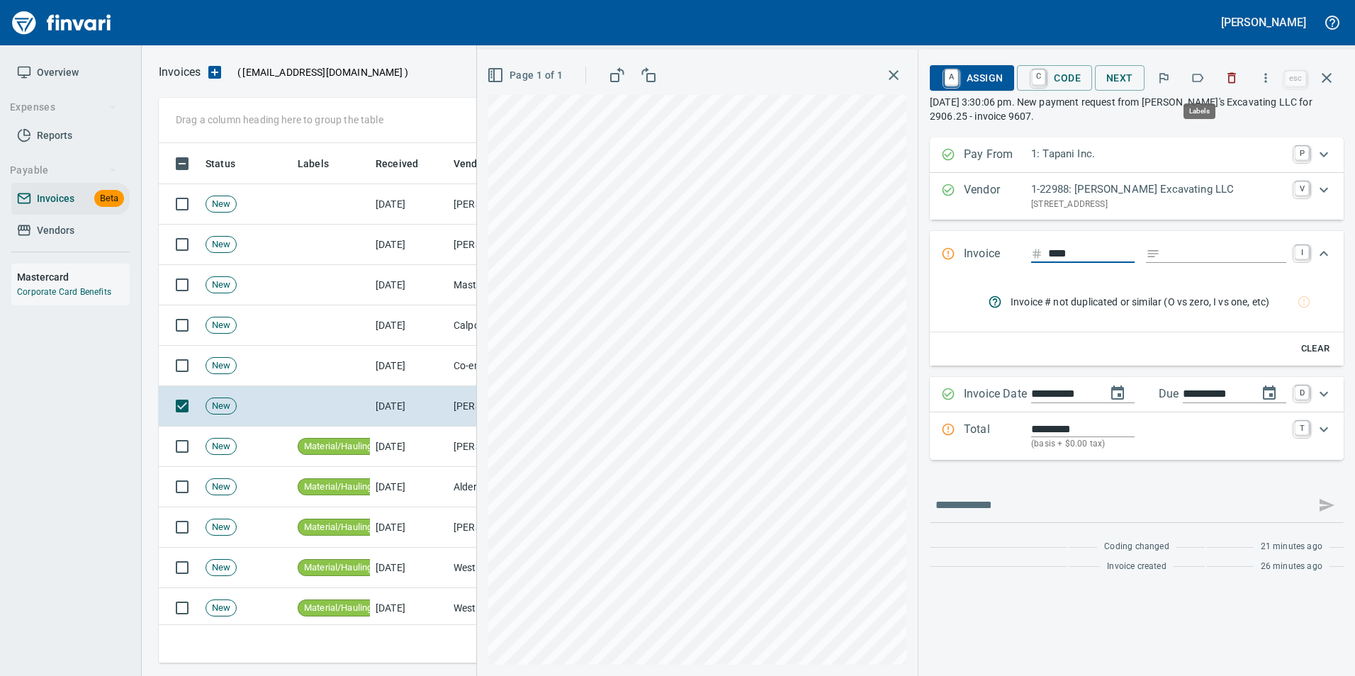
click at [1202, 69] on button "button" at bounding box center [1197, 77] width 31 height 31
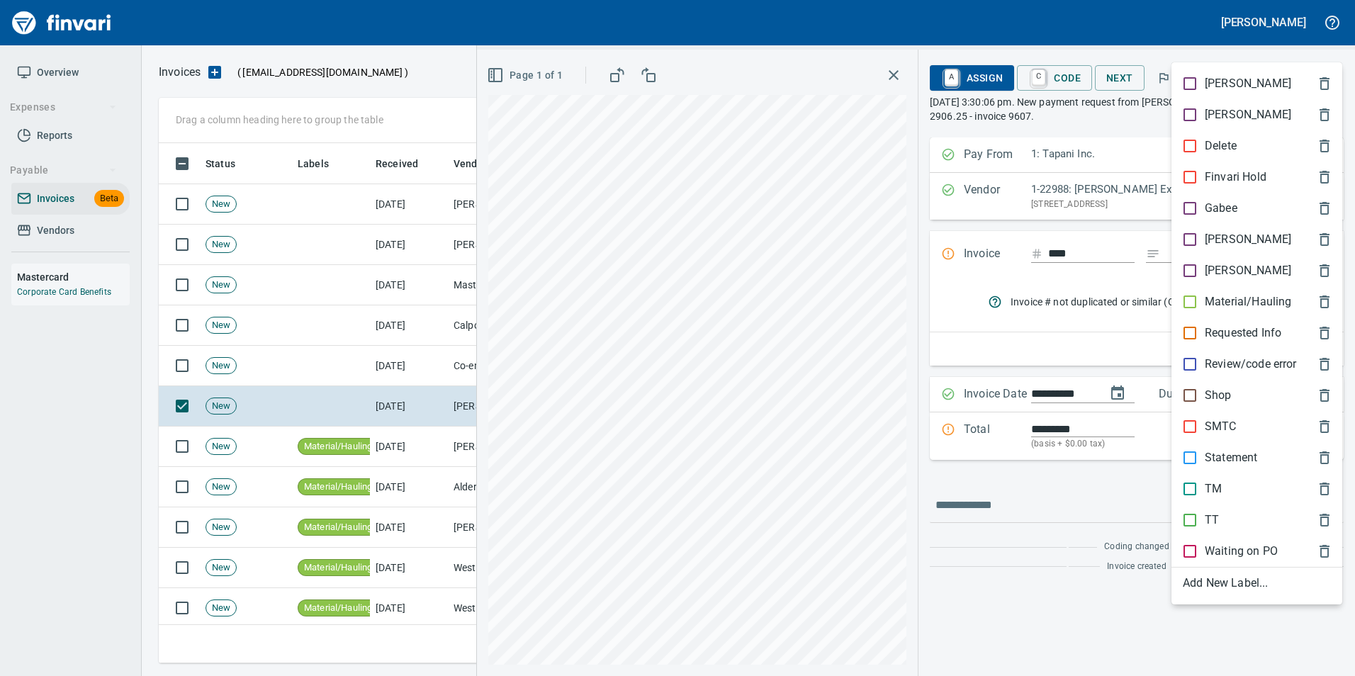
click at [1230, 302] on p "Material/Hauling" at bounding box center [1248, 301] width 86 height 17
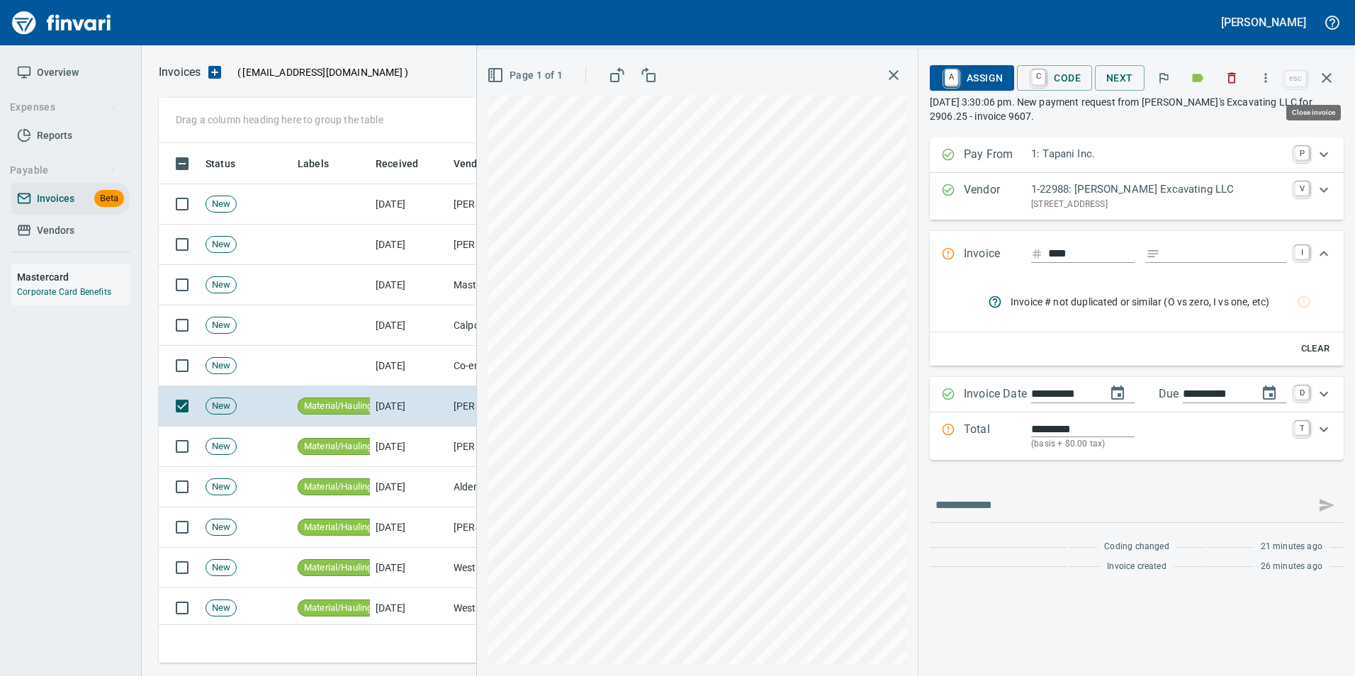
click at [1336, 80] on button "button" at bounding box center [1327, 78] width 34 height 34
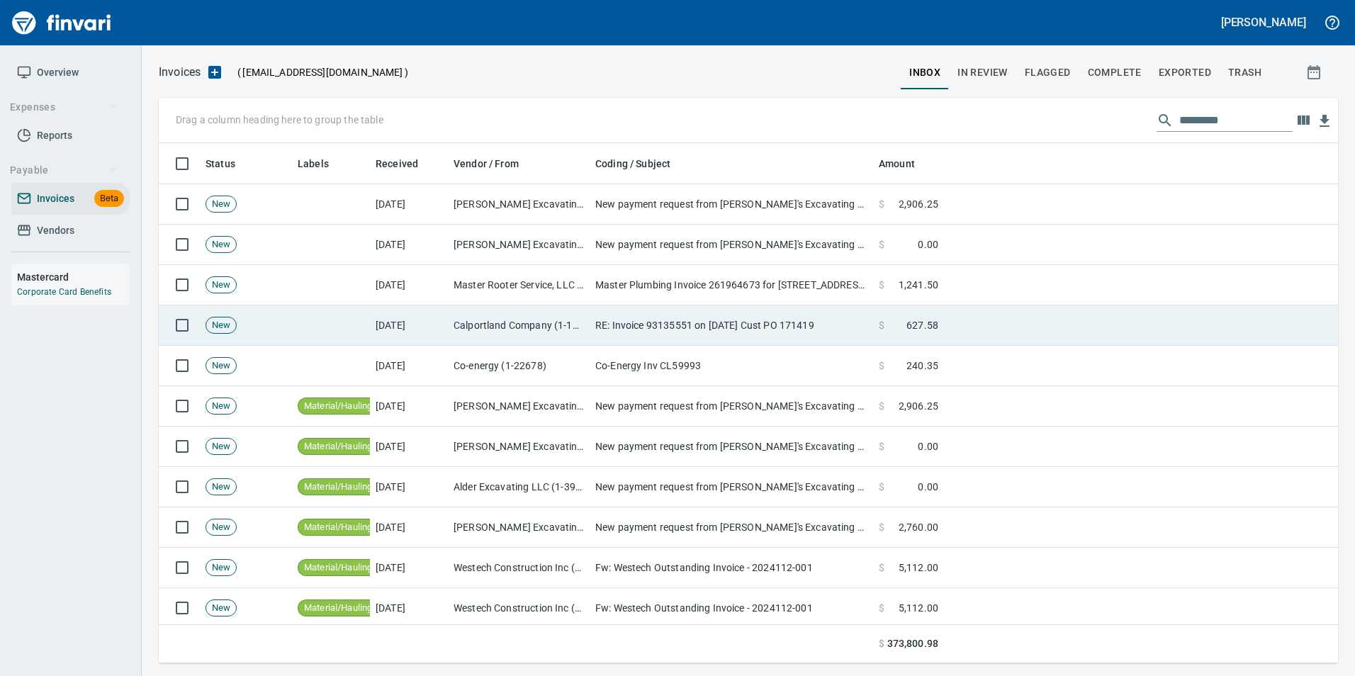
scroll to position [510, 1158]
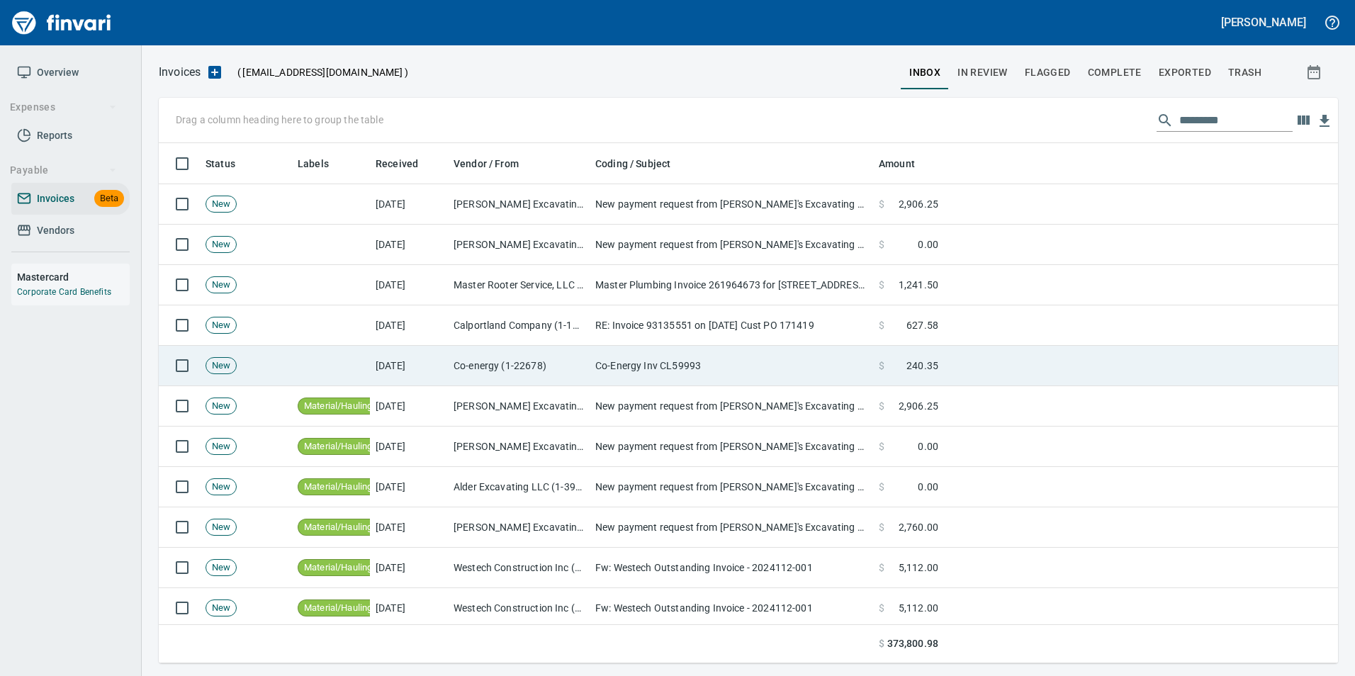
click at [685, 376] on td "Co-Energy Inv CL59993" at bounding box center [732, 366] width 284 height 40
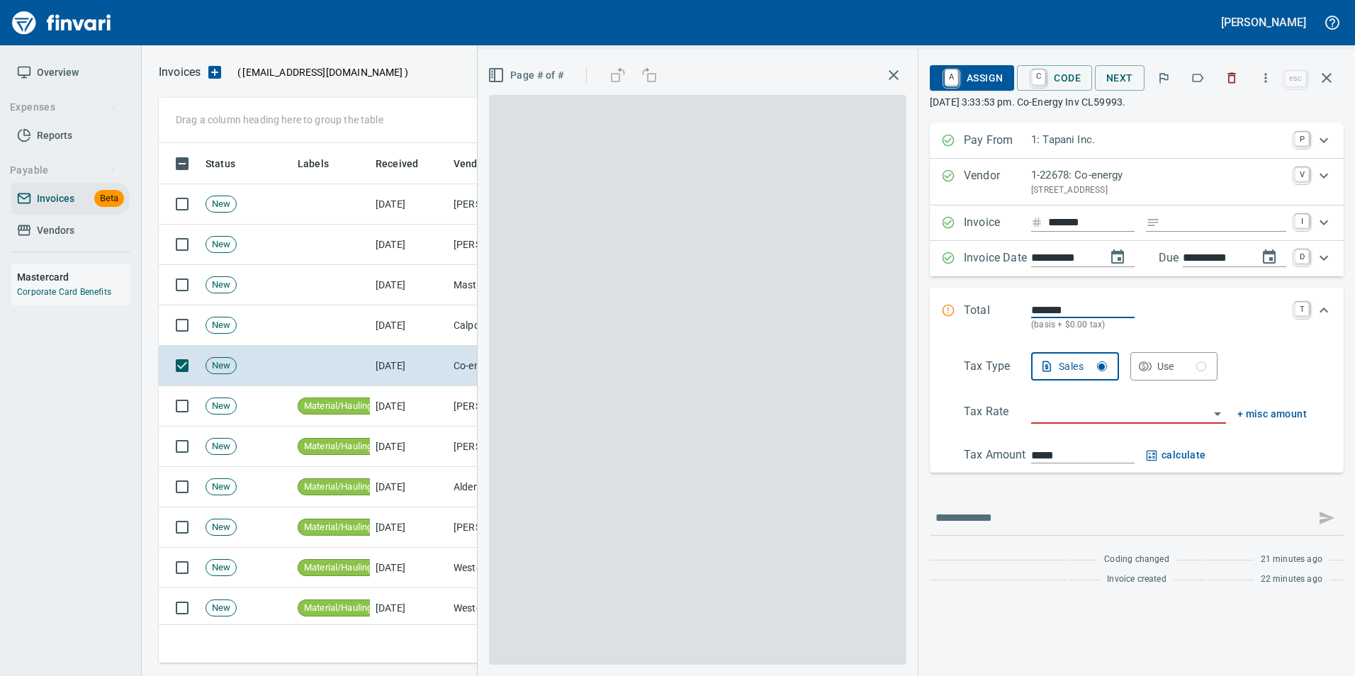
scroll to position [510, 1158]
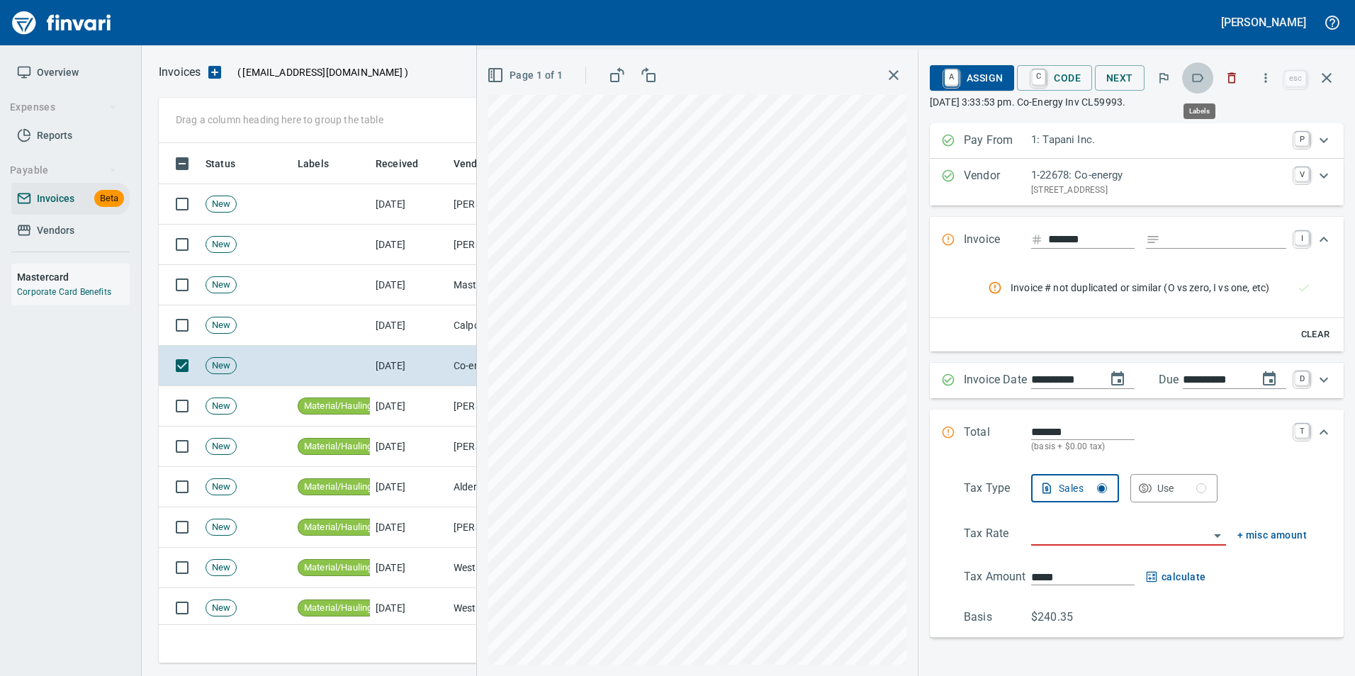
click at [1204, 81] on icon "button" at bounding box center [1198, 78] width 11 height 9
click at [1324, 80] on icon "button" at bounding box center [1327, 77] width 17 height 17
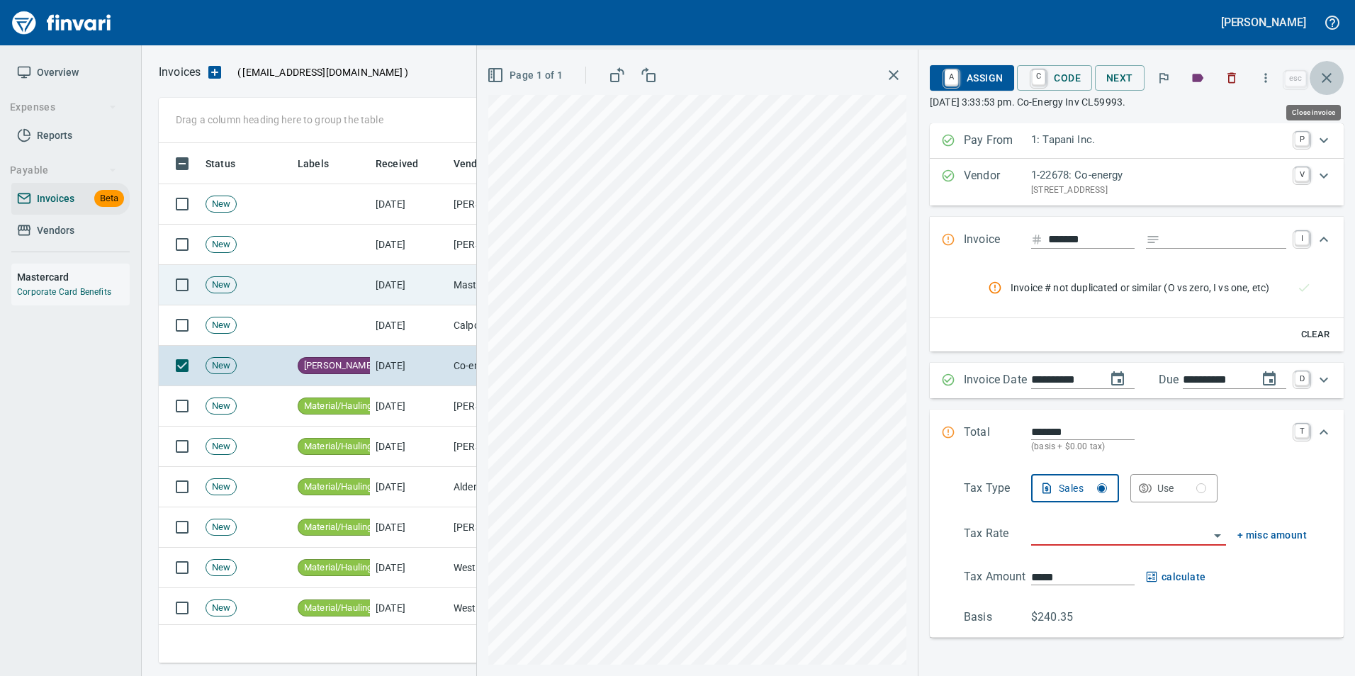
scroll to position [510, 1158]
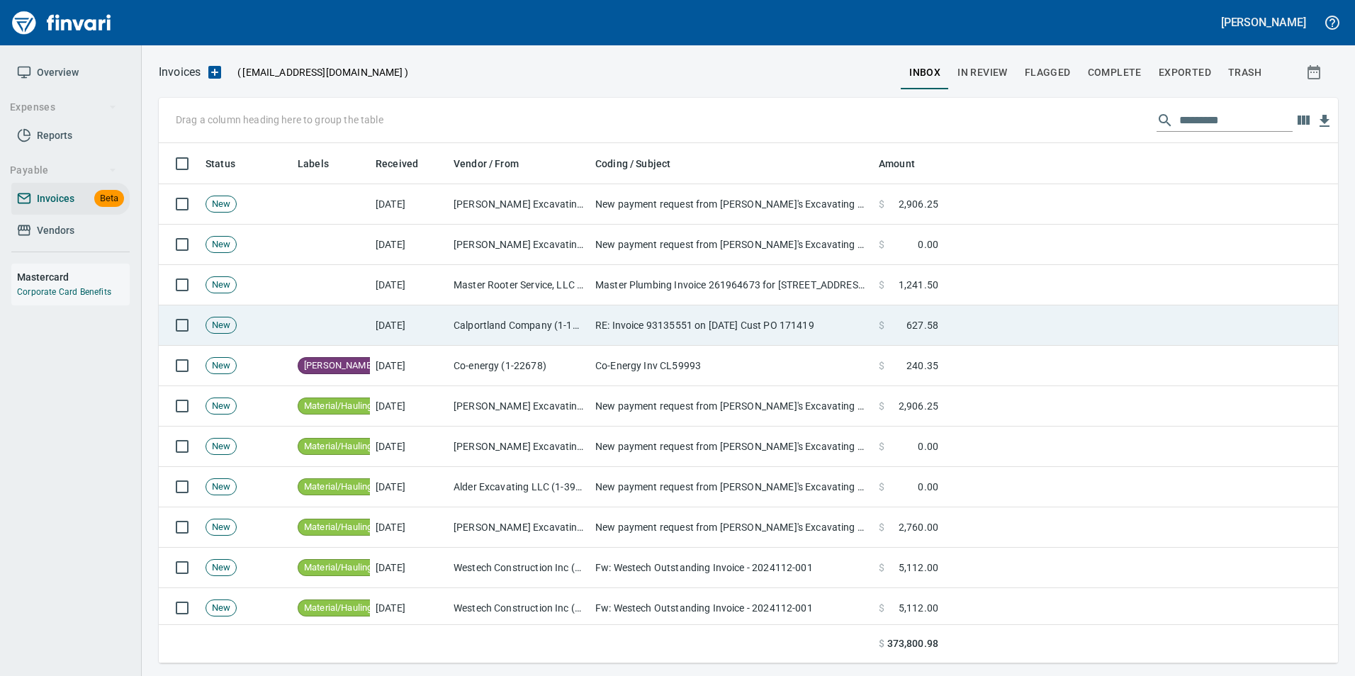
click at [422, 328] on td "[DATE]" at bounding box center [409, 326] width 78 height 40
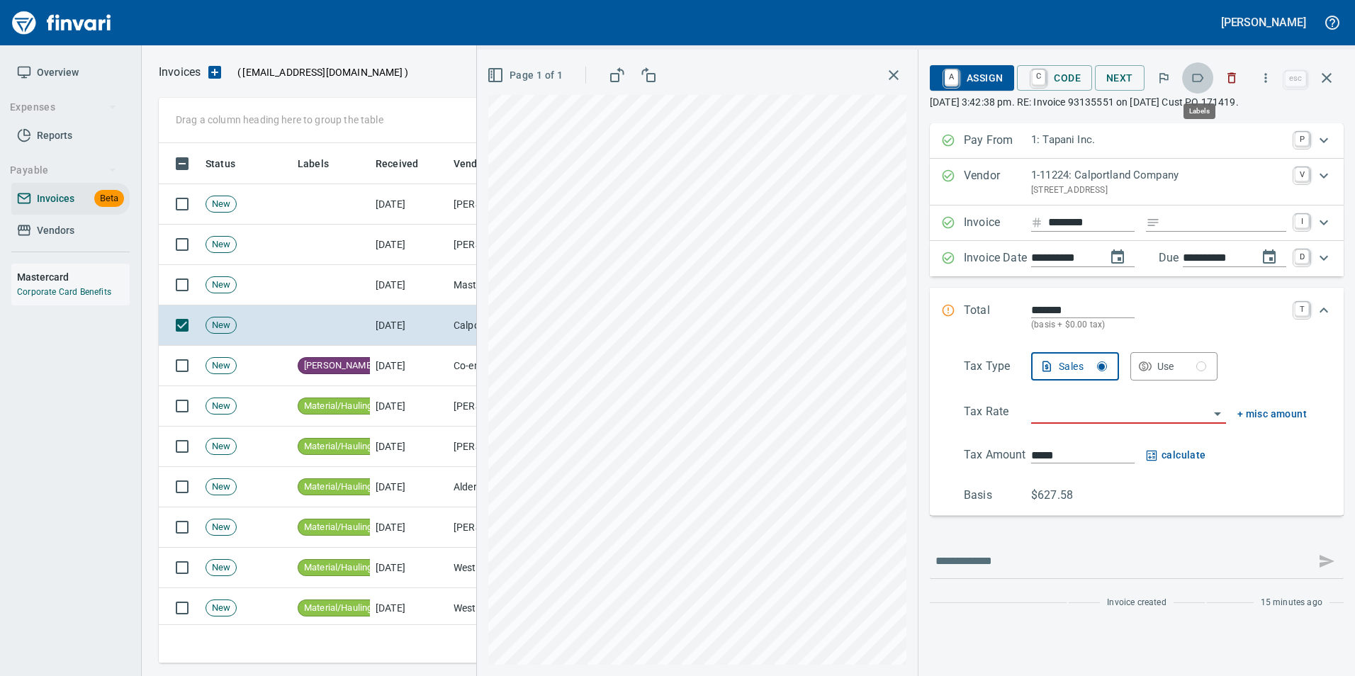
click at [1201, 77] on icon "button" at bounding box center [1198, 78] width 14 height 14
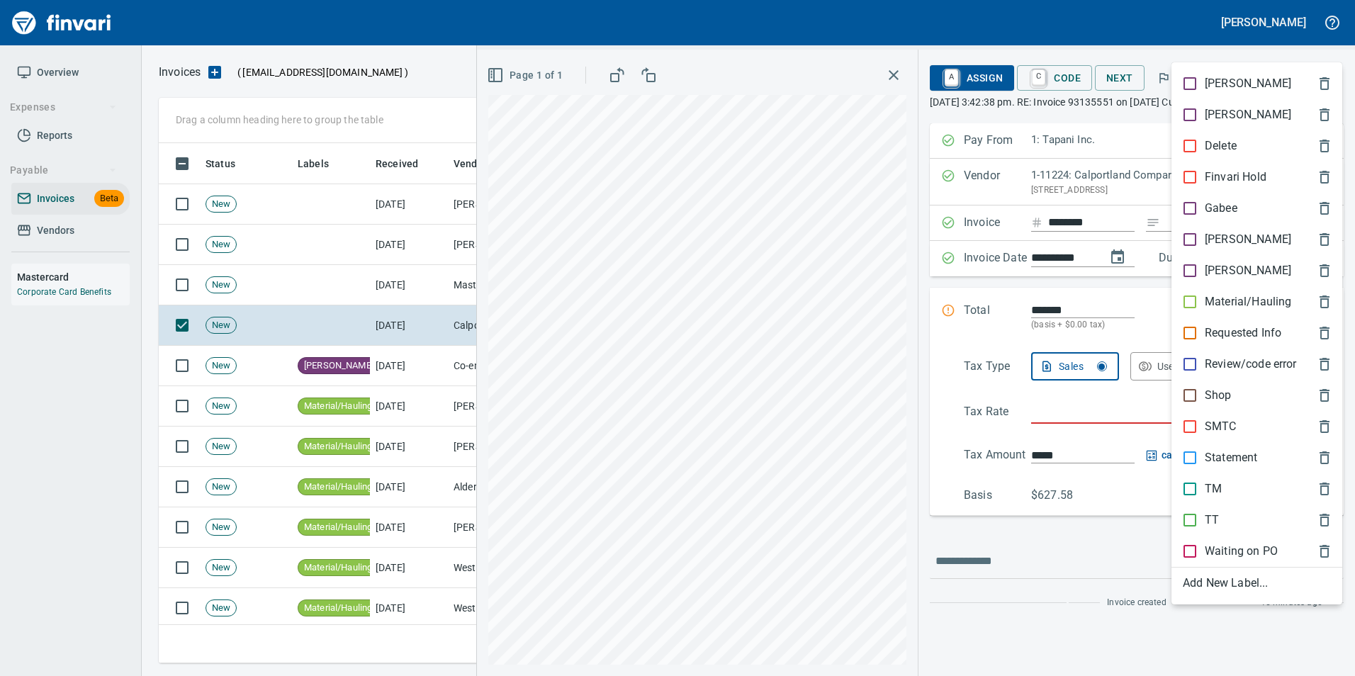
click at [1217, 300] on p "Material/Hauling" at bounding box center [1248, 301] width 86 height 17
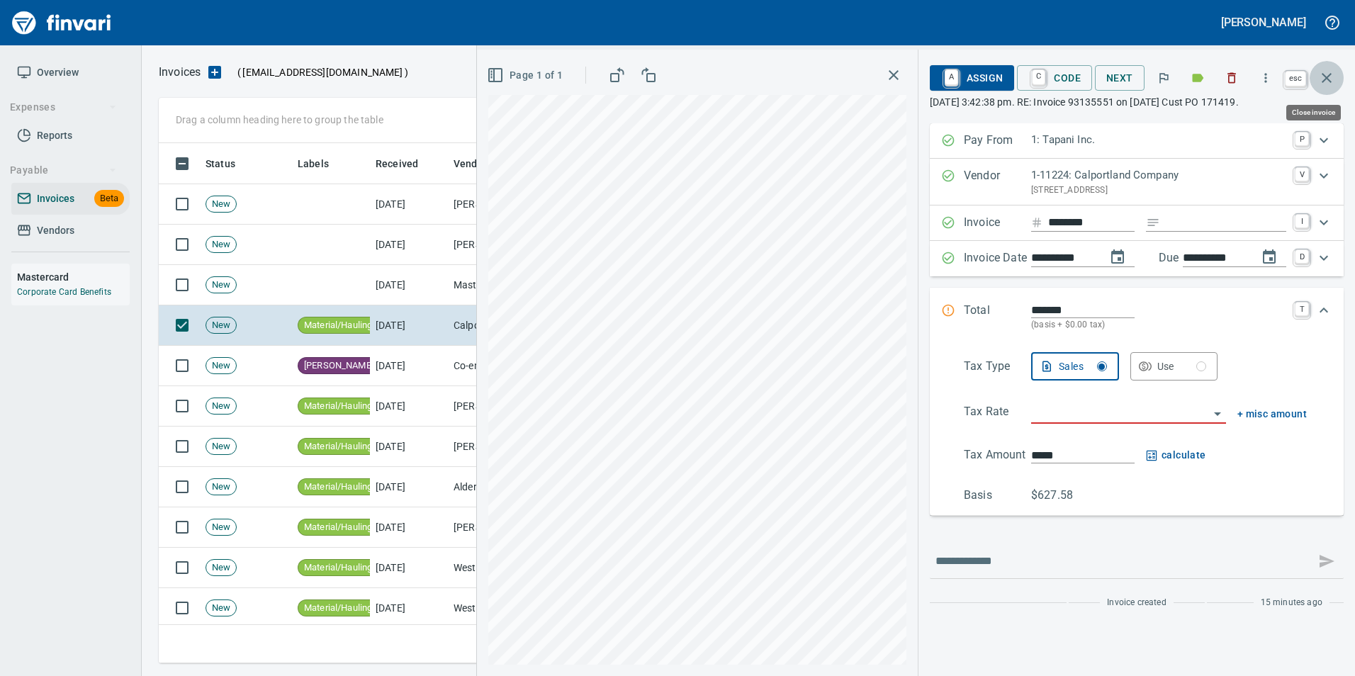
click at [1335, 81] on icon "button" at bounding box center [1327, 77] width 17 height 17
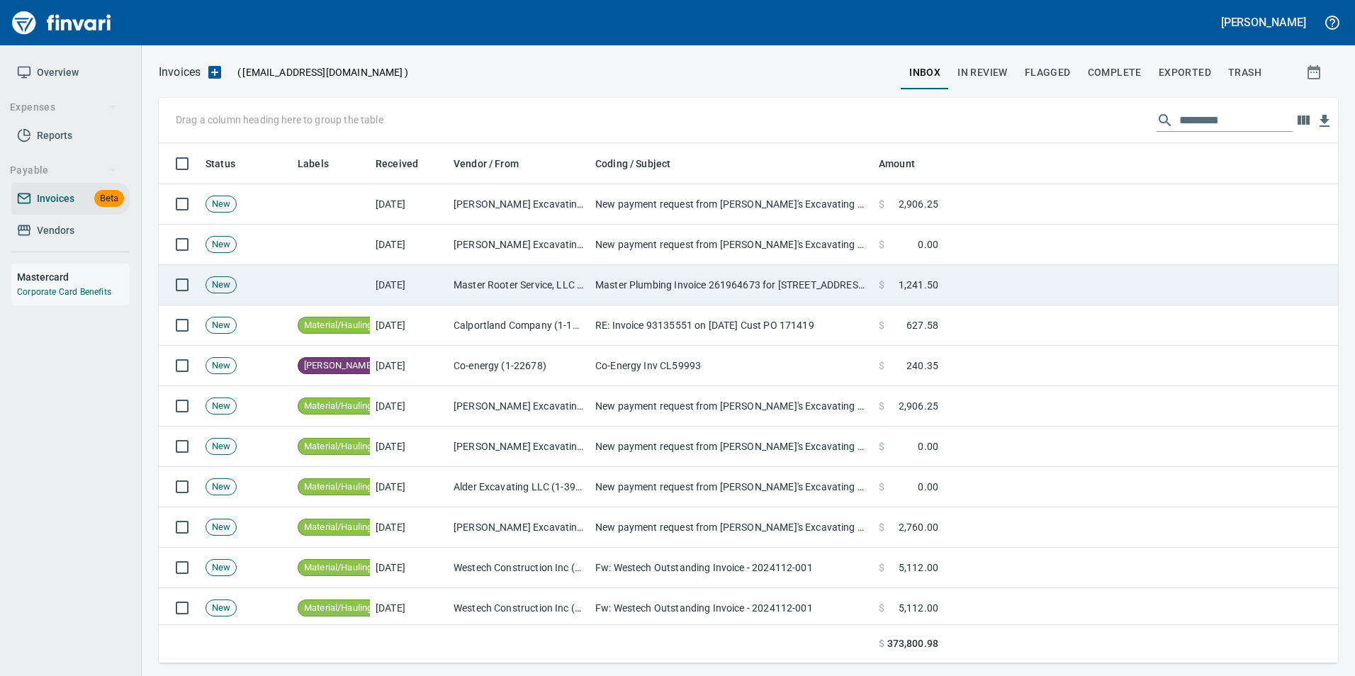
click at [692, 281] on td "Master Plumbing Invoice 261964673 for [STREET_ADDRESS][PERSON_NAME]" at bounding box center [732, 285] width 284 height 40
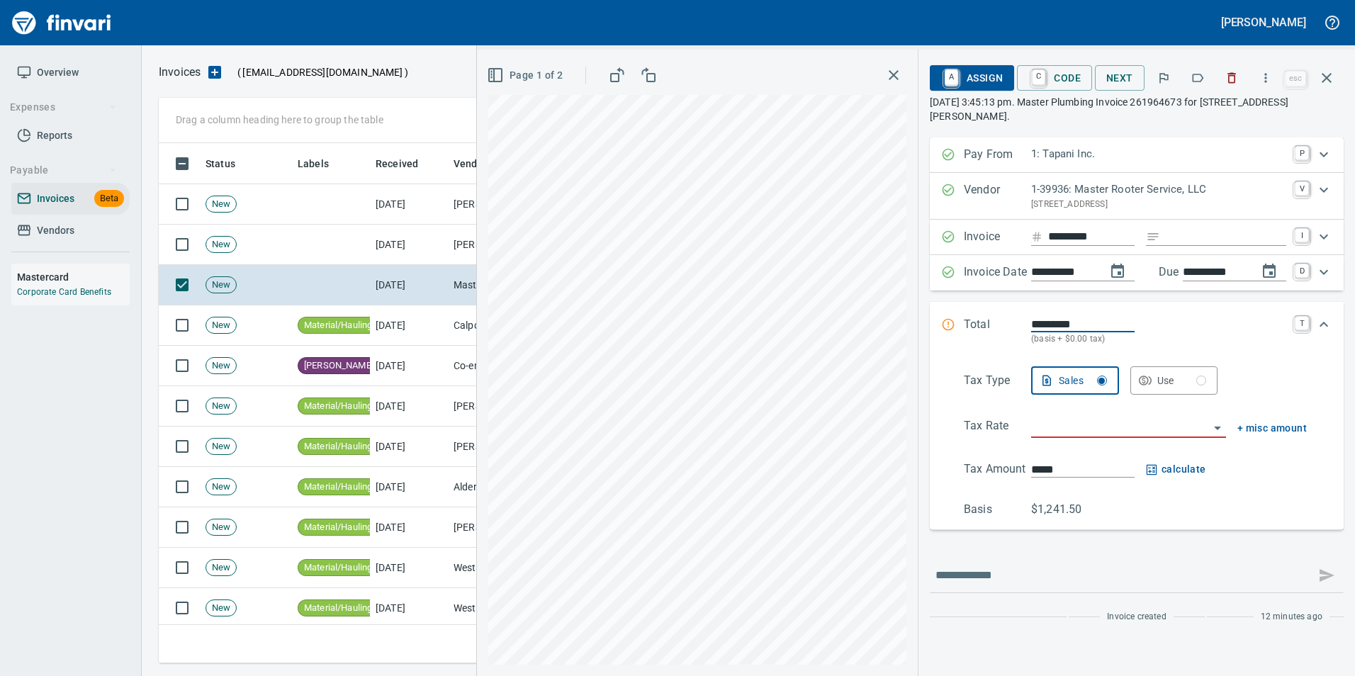
scroll to position [510, 1158]
click at [1228, 75] on icon "button" at bounding box center [1232, 78] width 14 height 14
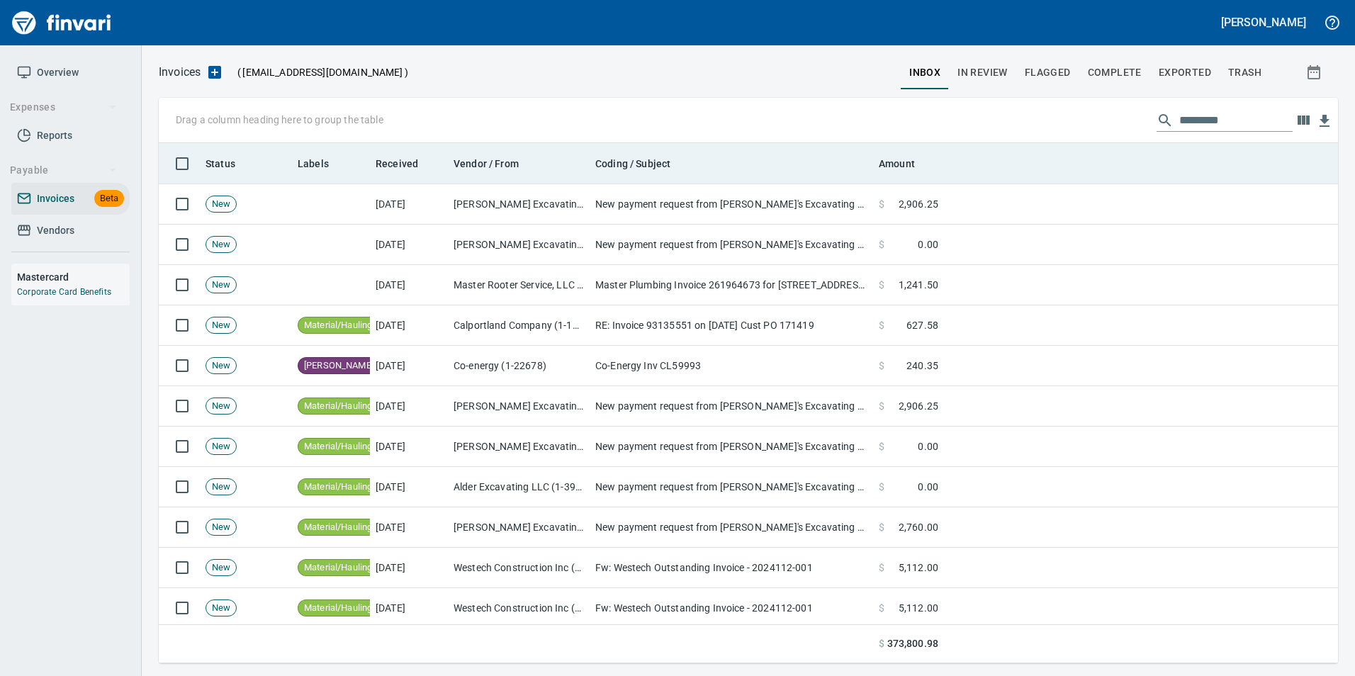
scroll to position [510, 1158]
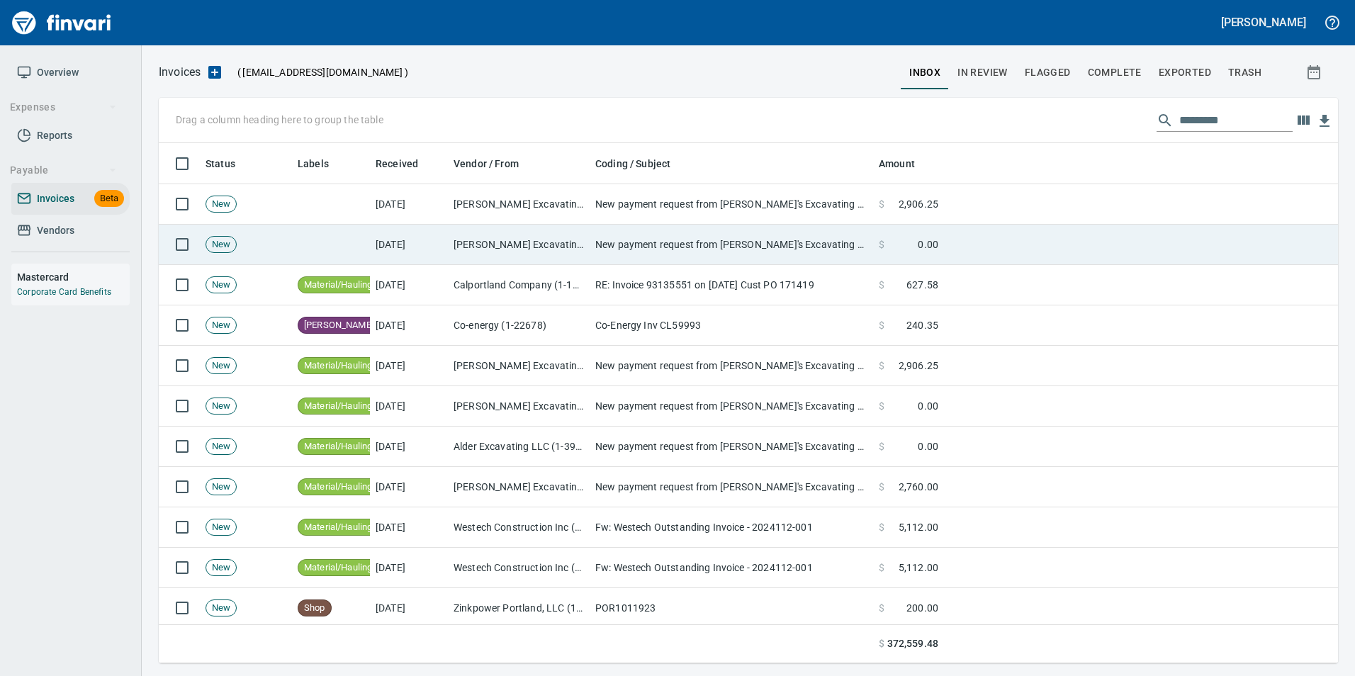
click at [391, 240] on td "[DATE]" at bounding box center [409, 245] width 78 height 40
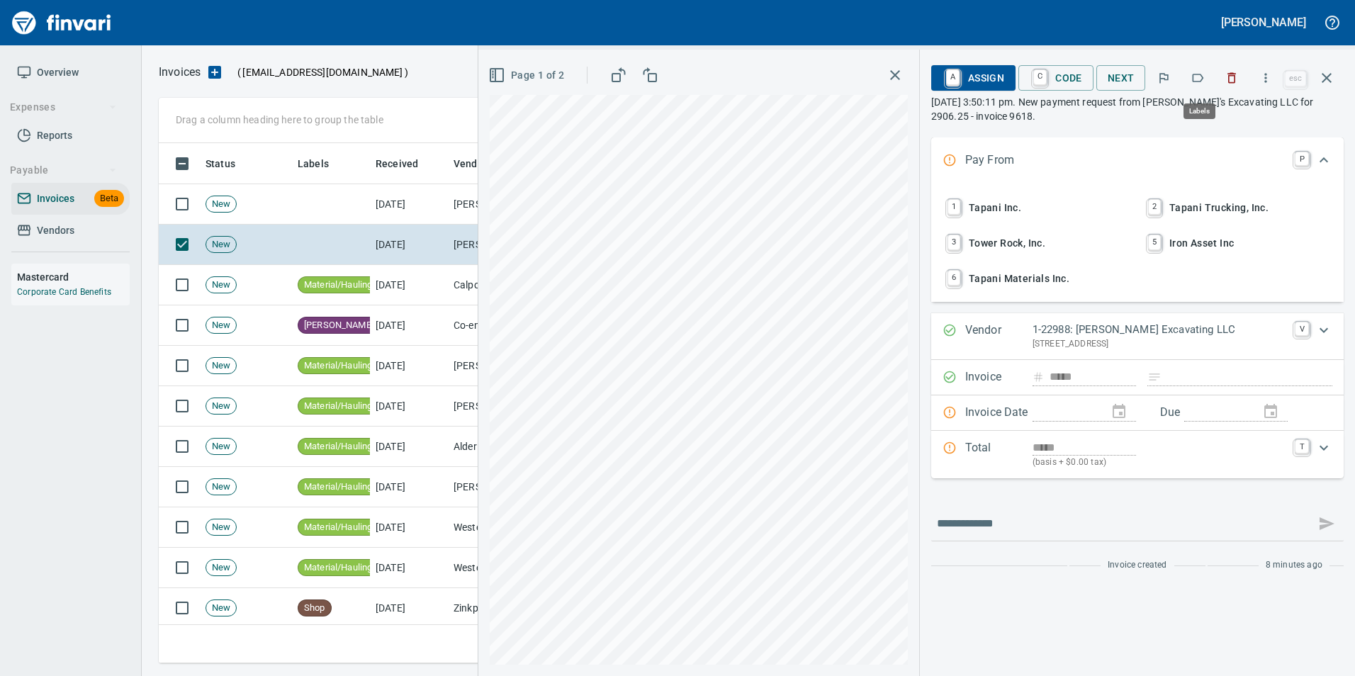
click at [1192, 78] on icon "button" at bounding box center [1198, 78] width 14 height 14
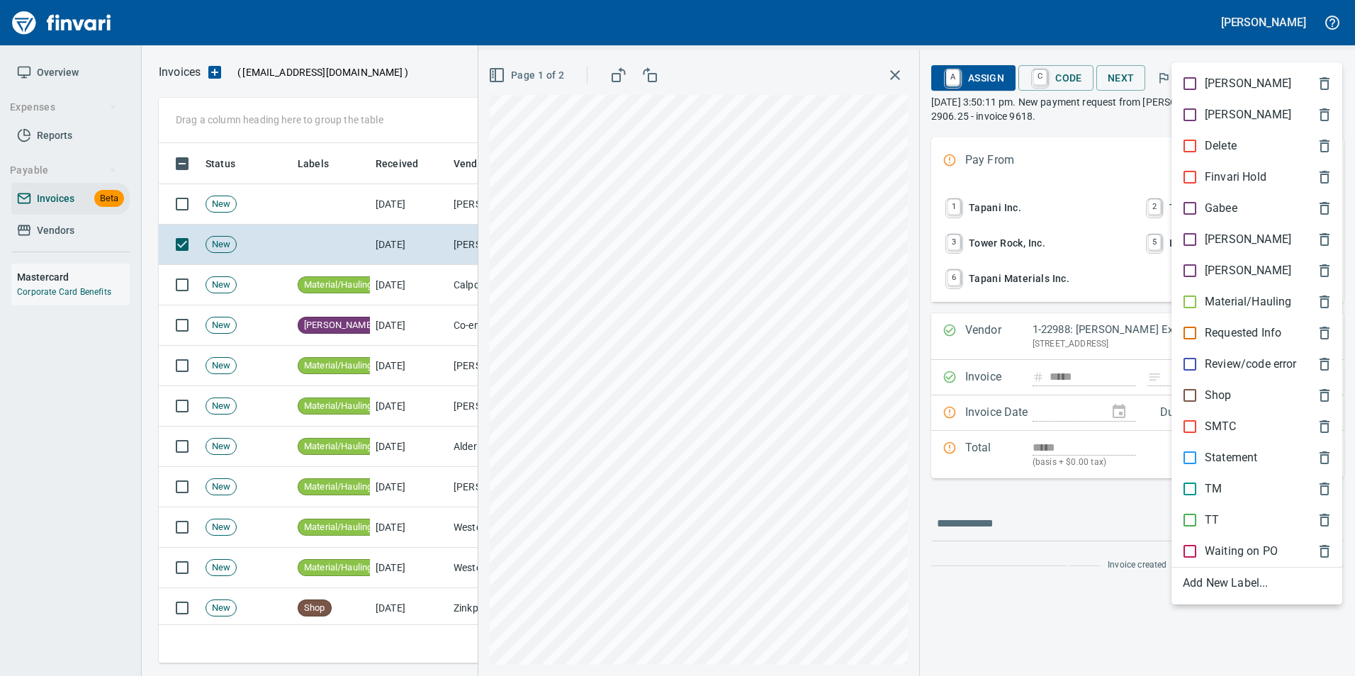
scroll to position [510, 1158]
click at [1234, 298] on p "Material/Hauling" at bounding box center [1248, 301] width 86 height 17
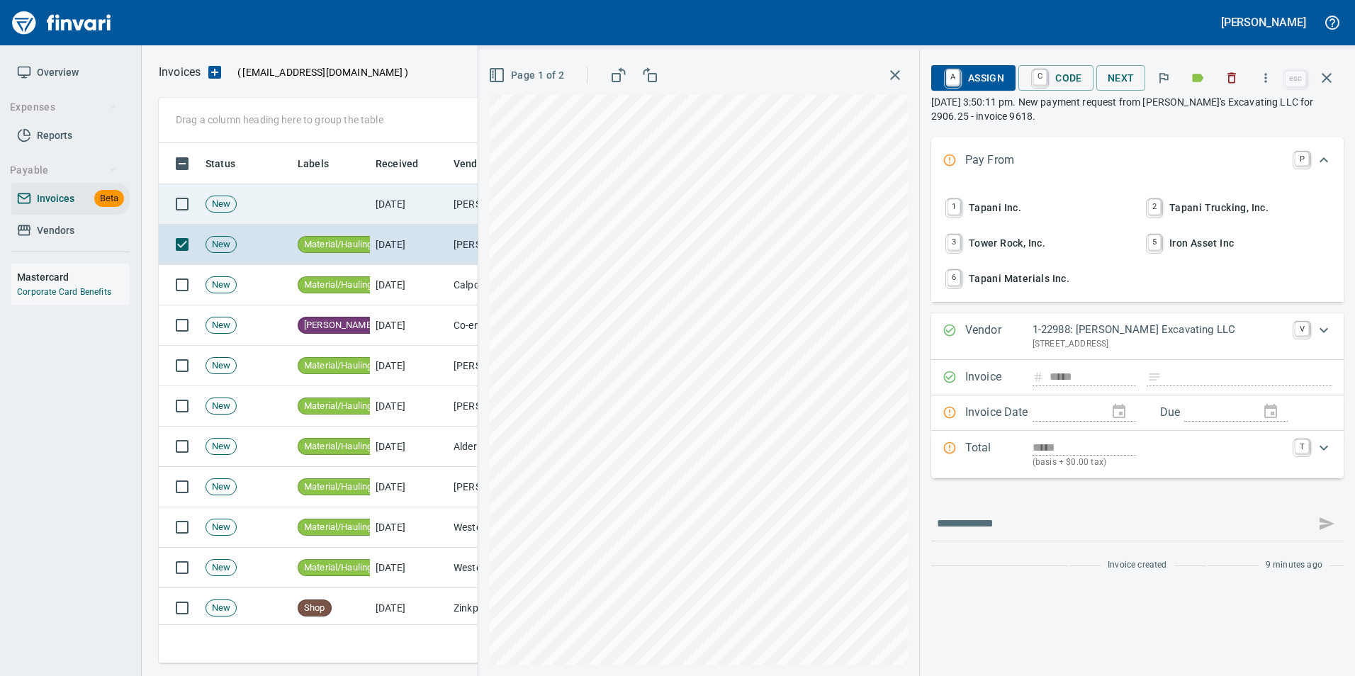
click at [430, 194] on td "[DATE]" at bounding box center [409, 204] width 78 height 40
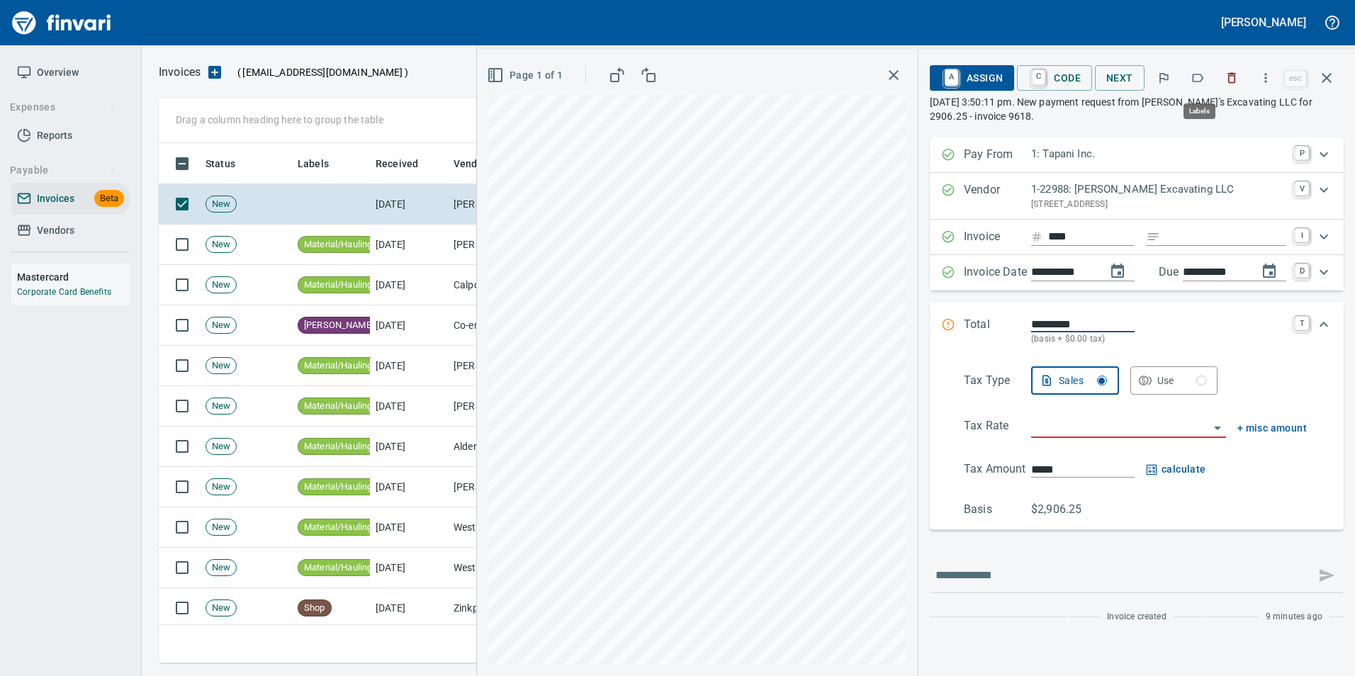
click at [1199, 83] on icon "button" at bounding box center [1198, 78] width 14 height 14
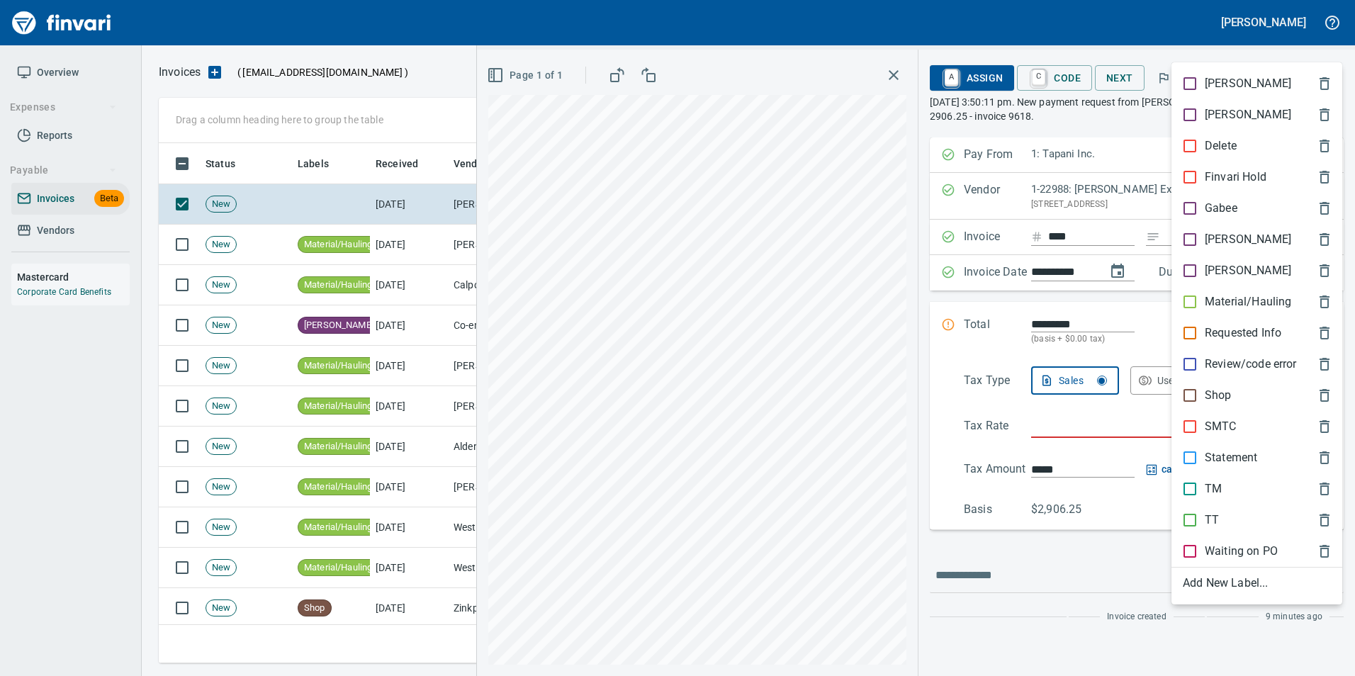
scroll to position [510, 1158]
drag, startPoint x: 1214, startPoint y: 298, endPoint x: 1231, endPoint y: 270, distance: 33.1
click at [1217, 293] on p "Material/Hauling" at bounding box center [1248, 301] width 86 height 17
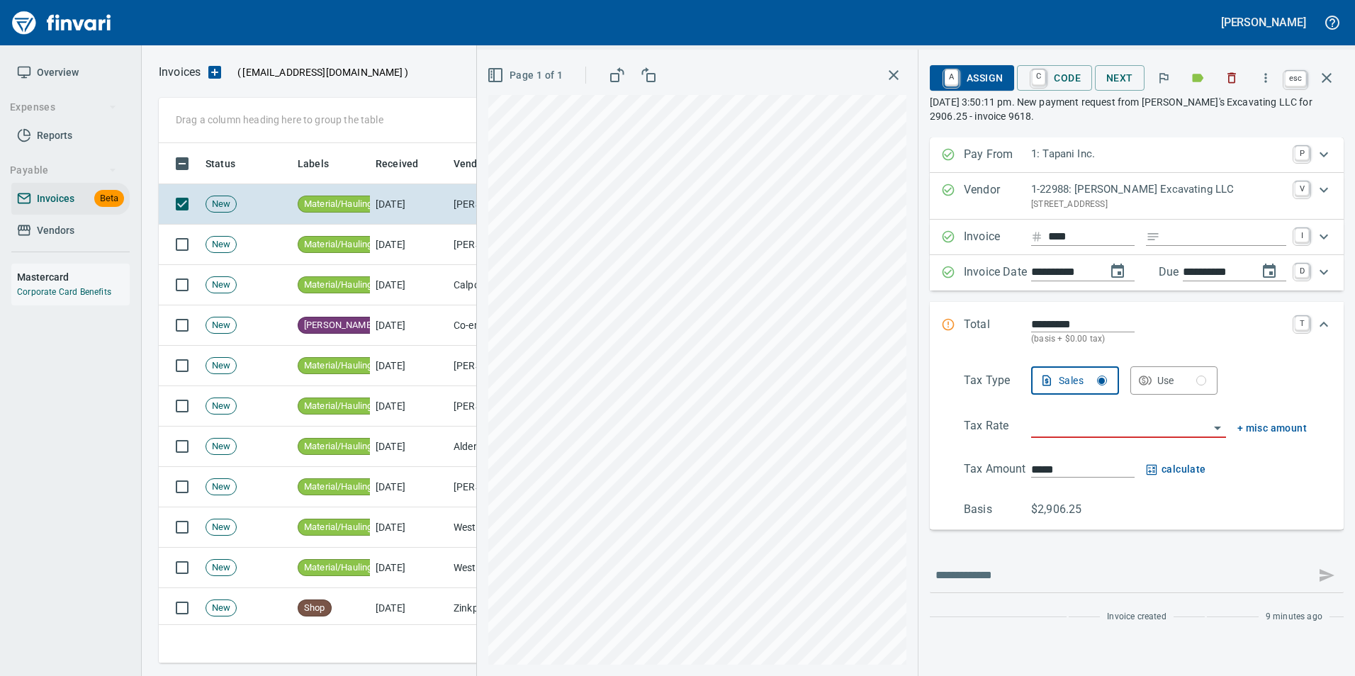
click at [1341, 83] on button "button" at bounding box center [1327, 78] width 34 height 34
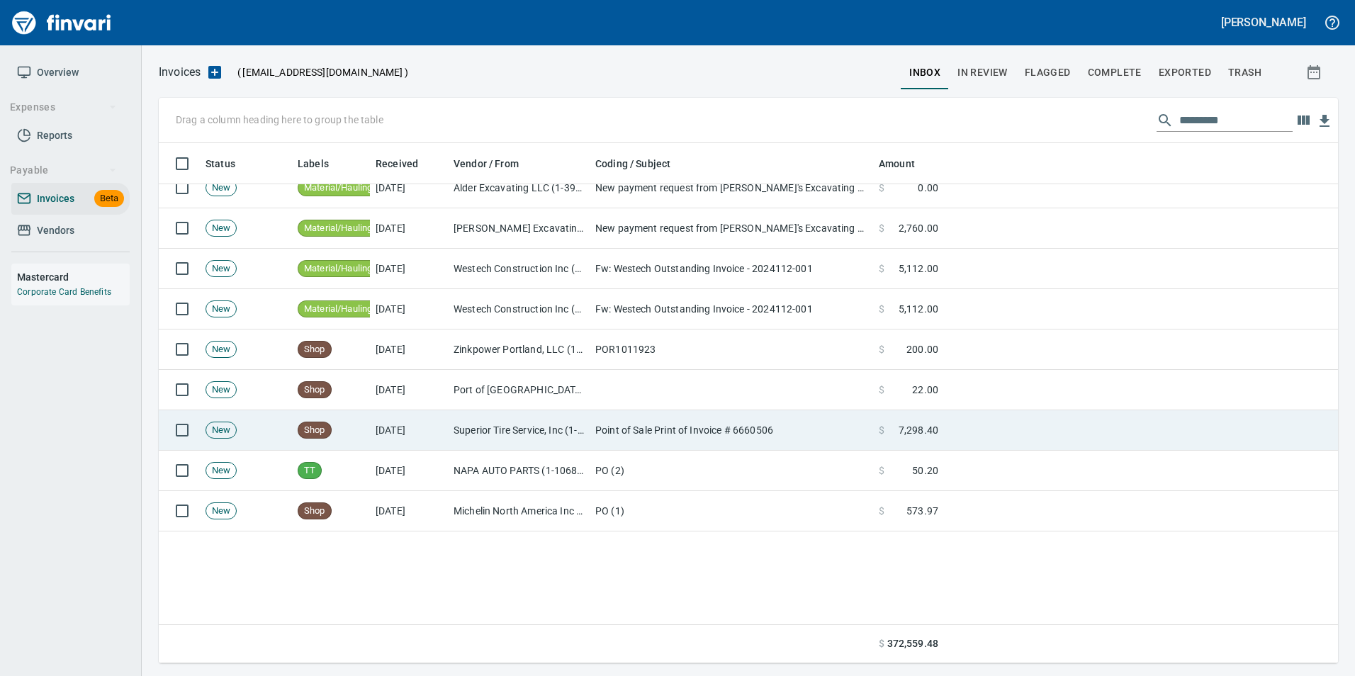
scroll to position [496, 0]
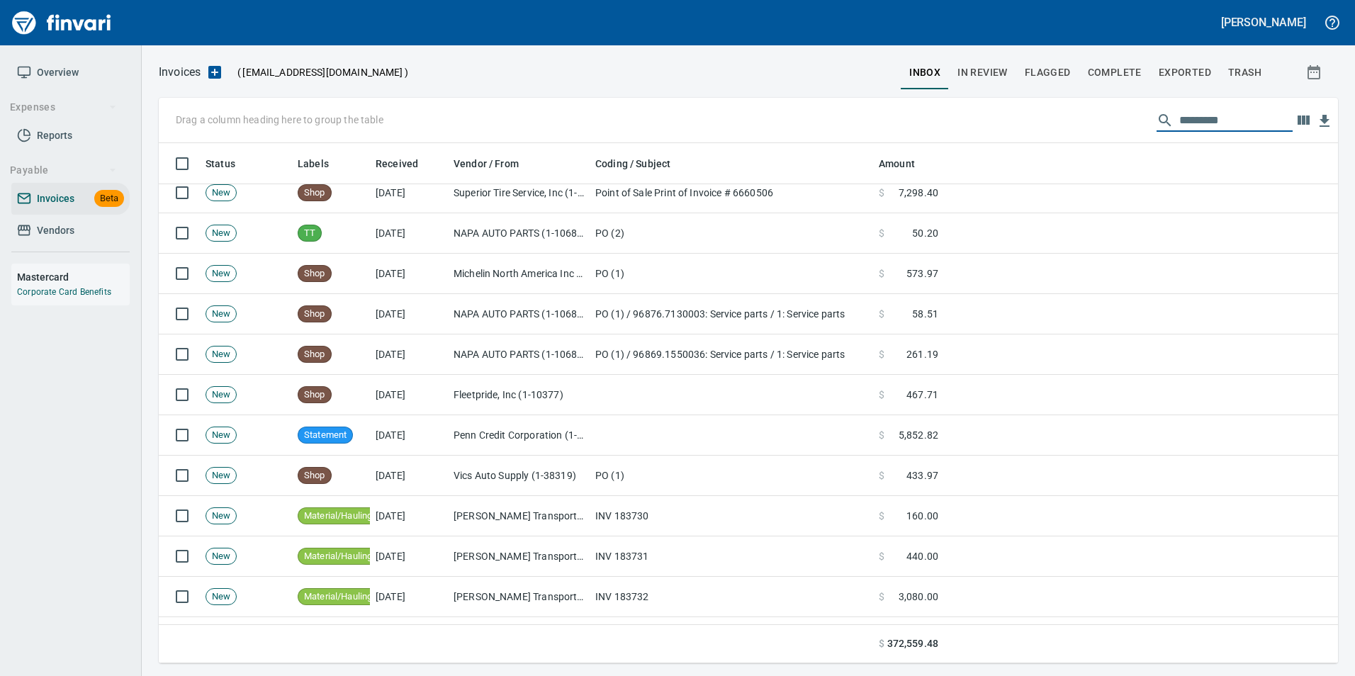
click at [1180, 127] on input "text" at bounding box center [1236, 120] width 113 height 23
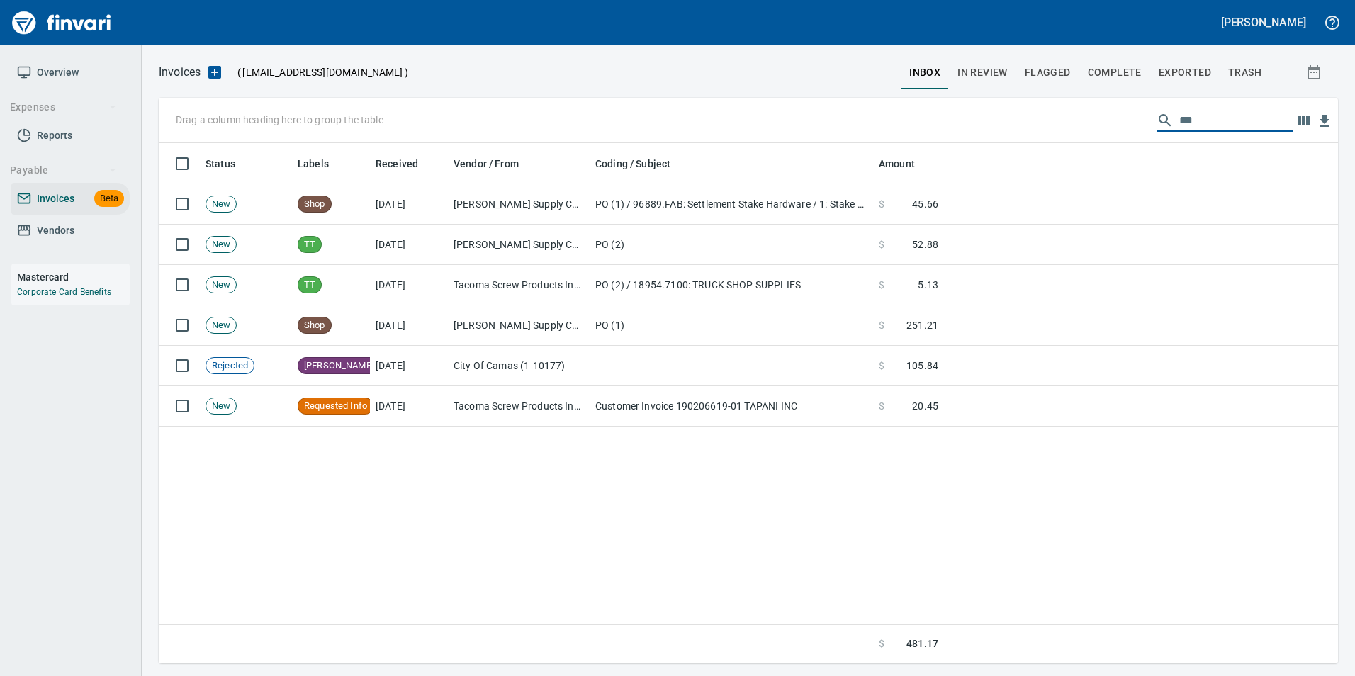
scroll to position [510, 1169]
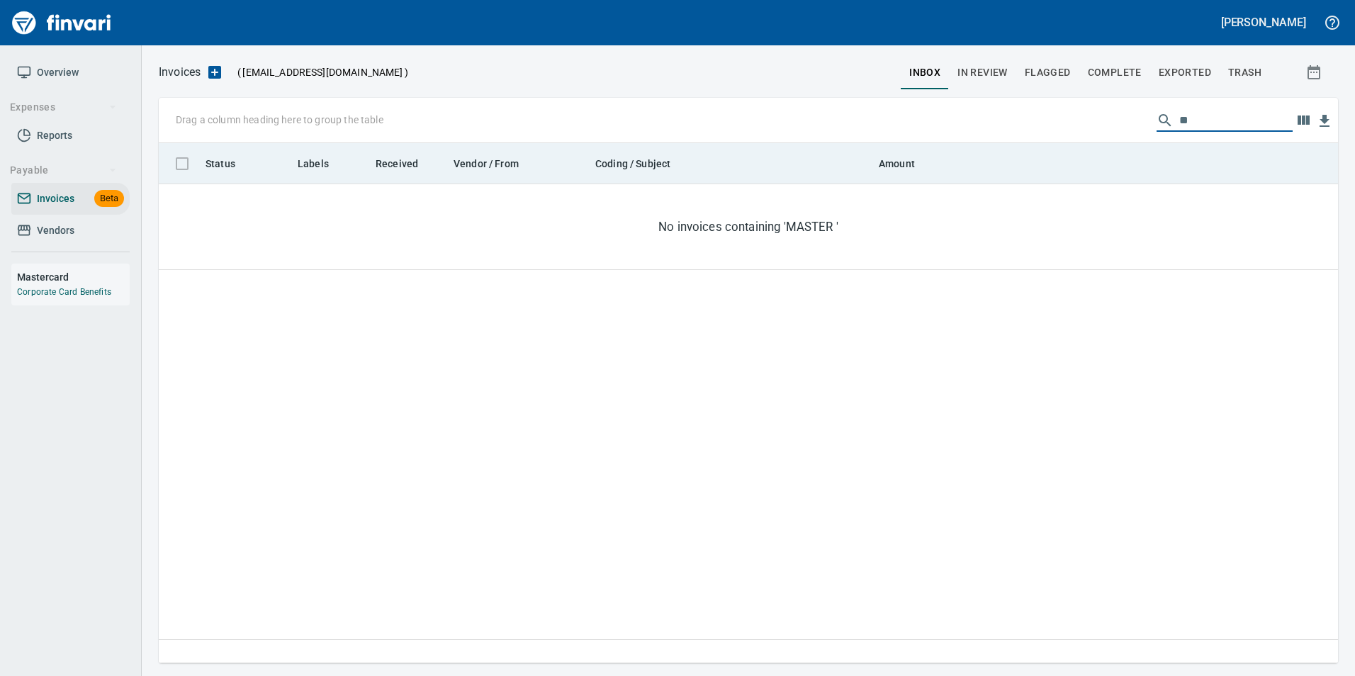
type input "*"
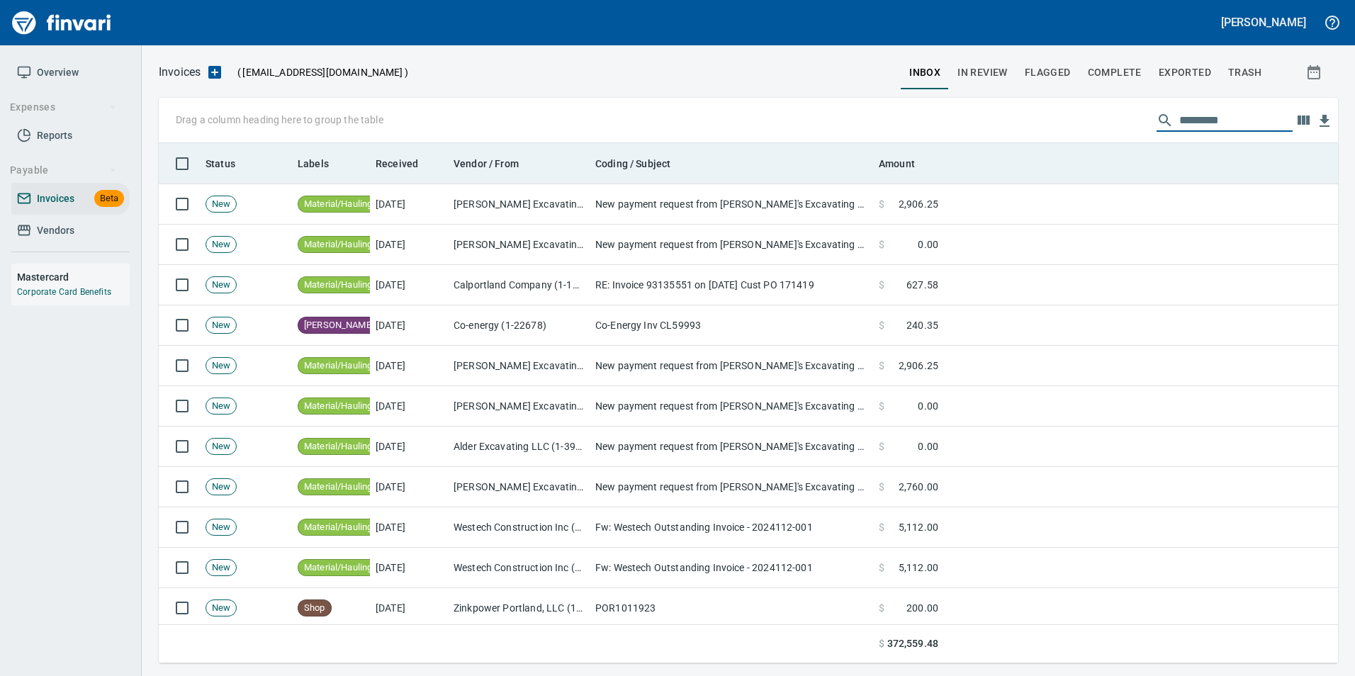
scroll to position [510, 1158]
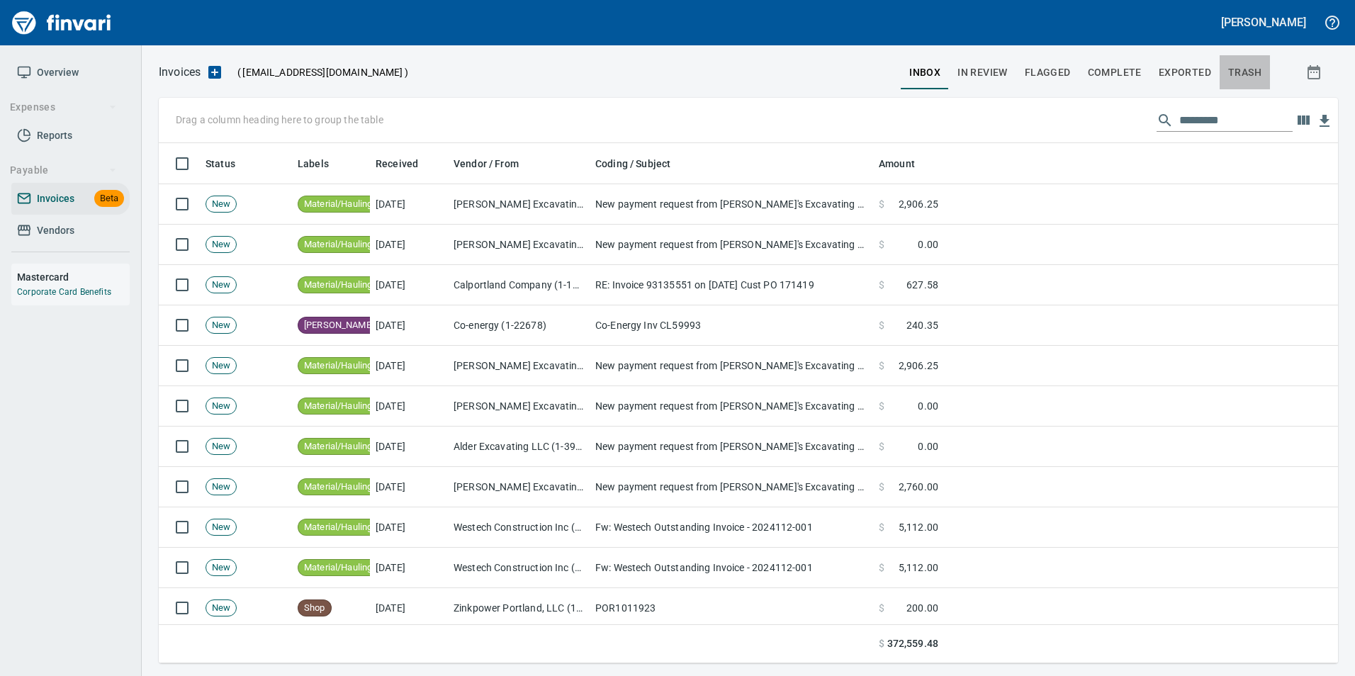
click at [1239, 84] on button "trash" at bounding box center [1245, 72] width 50 height 34
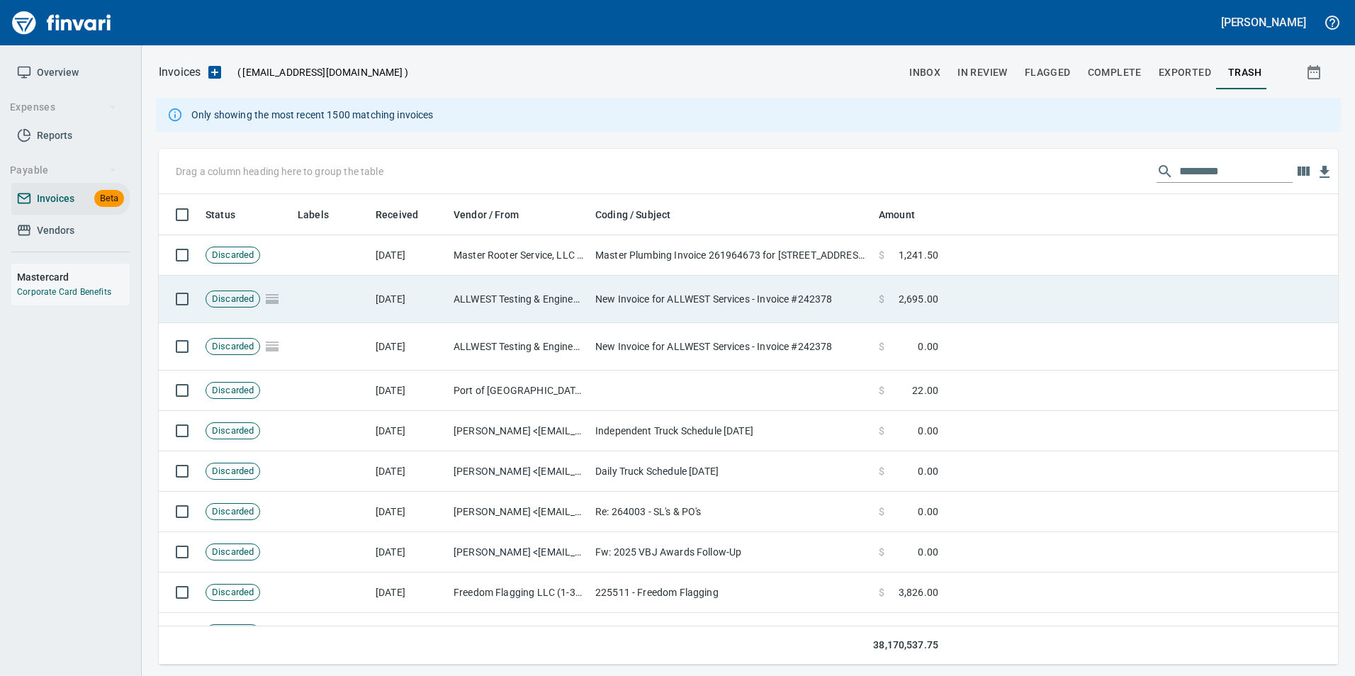
scroll to position [460, 1158]
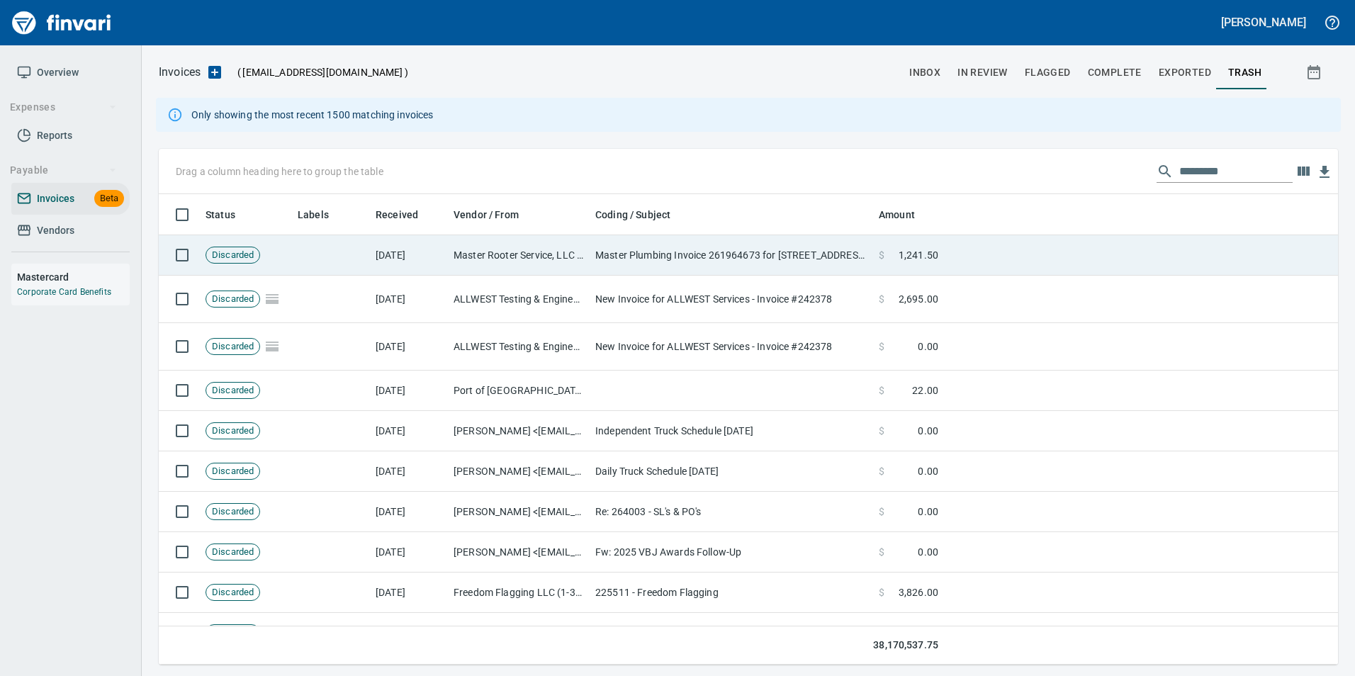
click at [782, 274] on td "Master Plumbing Invoice 261964673 for [STREET_ADDRESS][PERSON_NAME]" at bounding box center [732, 255] width 284 height 40
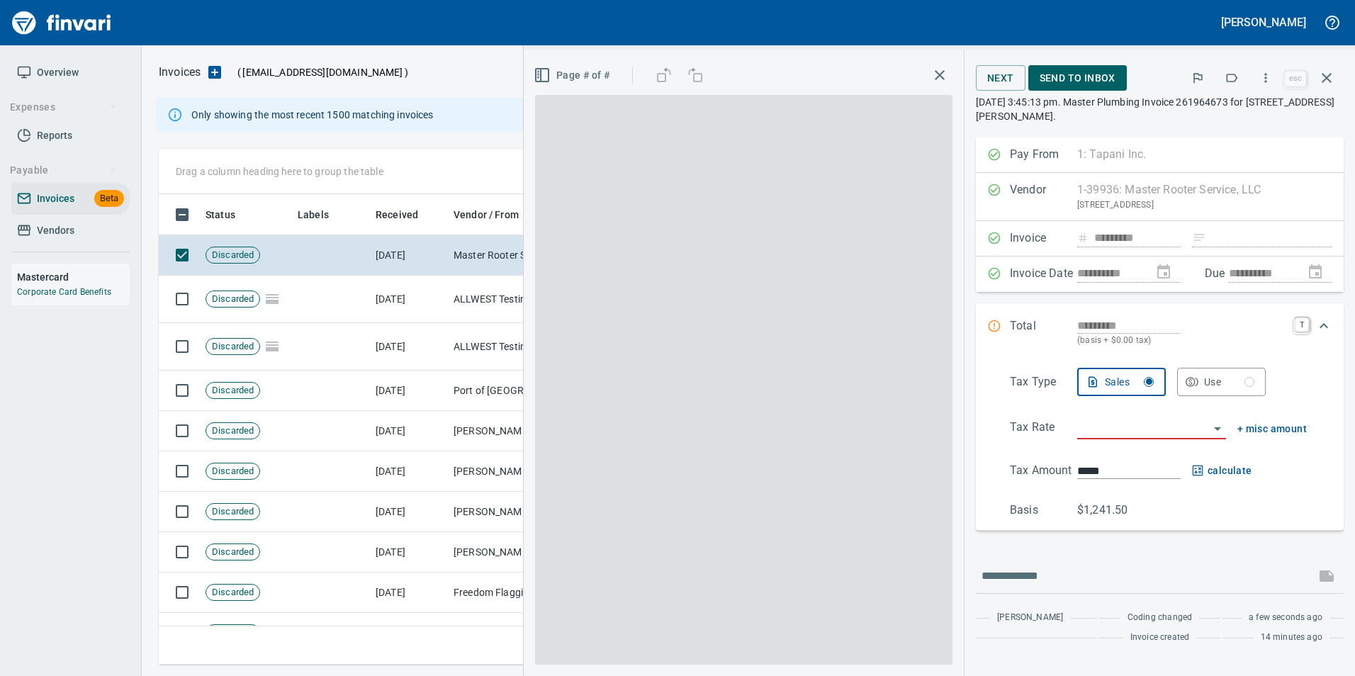
scroll to position [460, 1158]
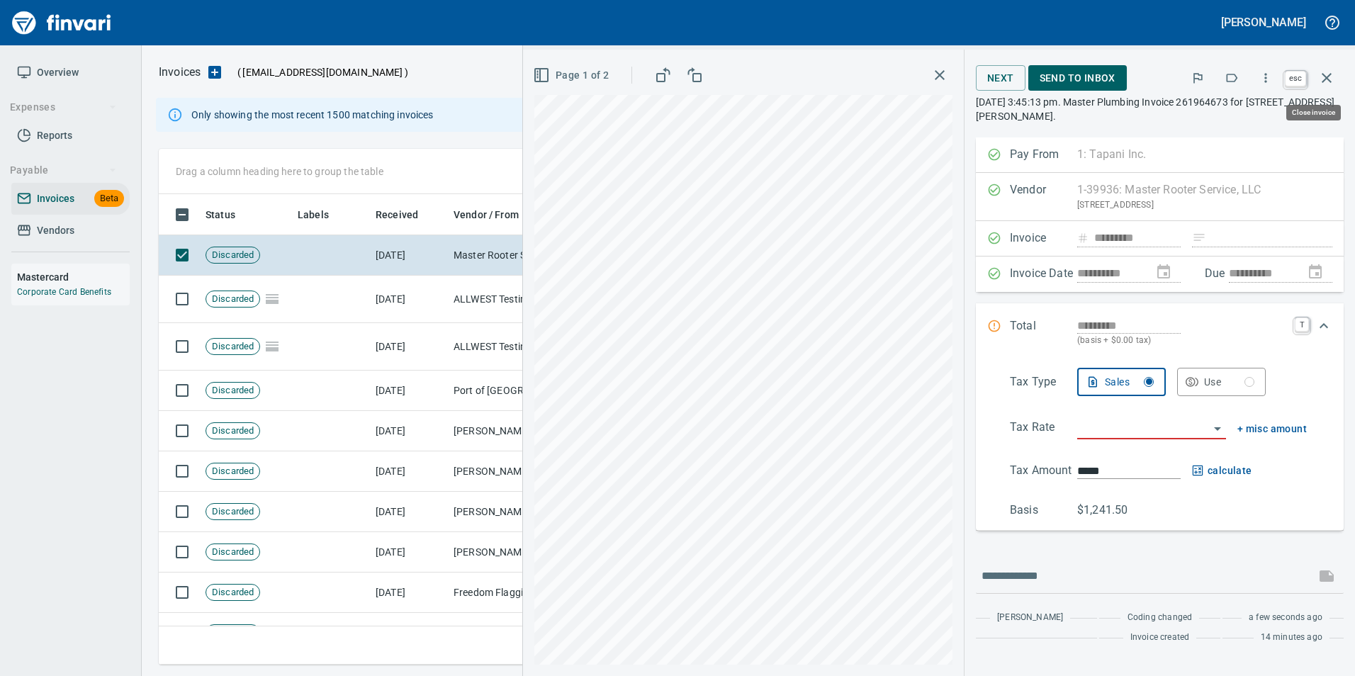
click at [1326, 79] on icon "button" at bounding box center [1327, 78] width 10 height 10
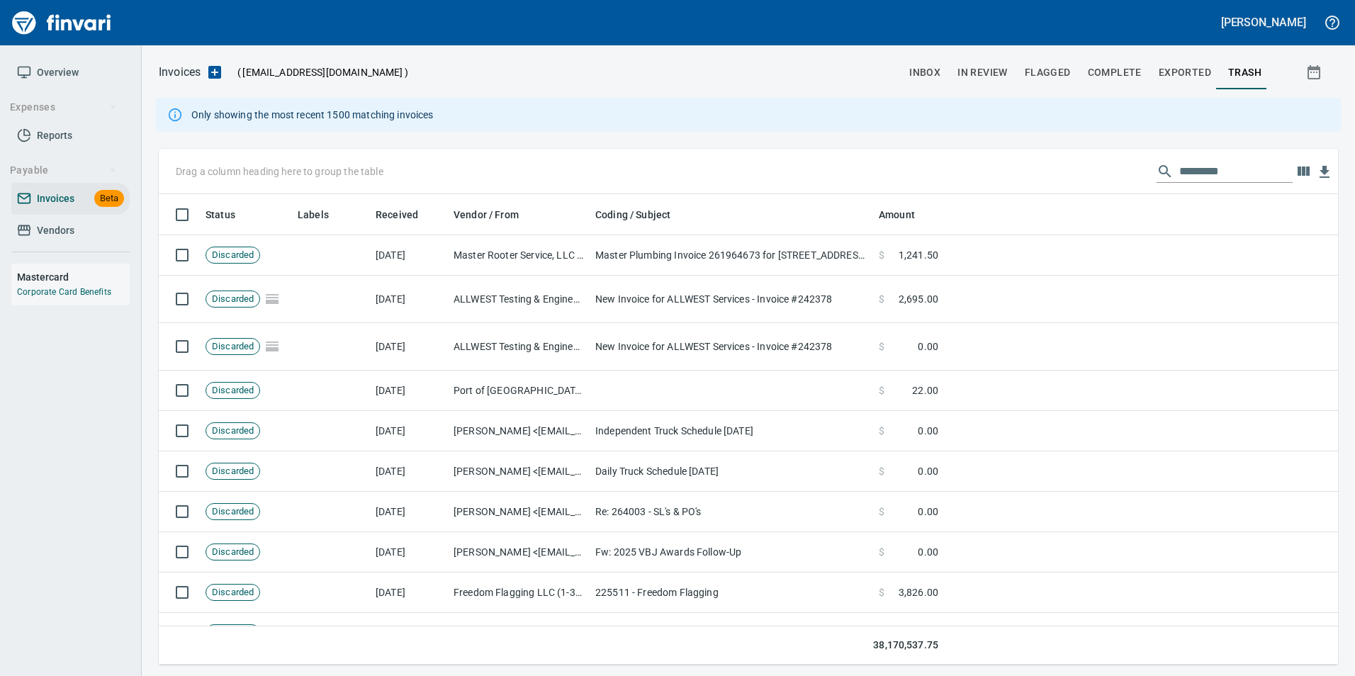
scroll to position [460, 1158]
click at [916, 64] on span "inbox" at bounding box center [925, 73] width 31 height 18
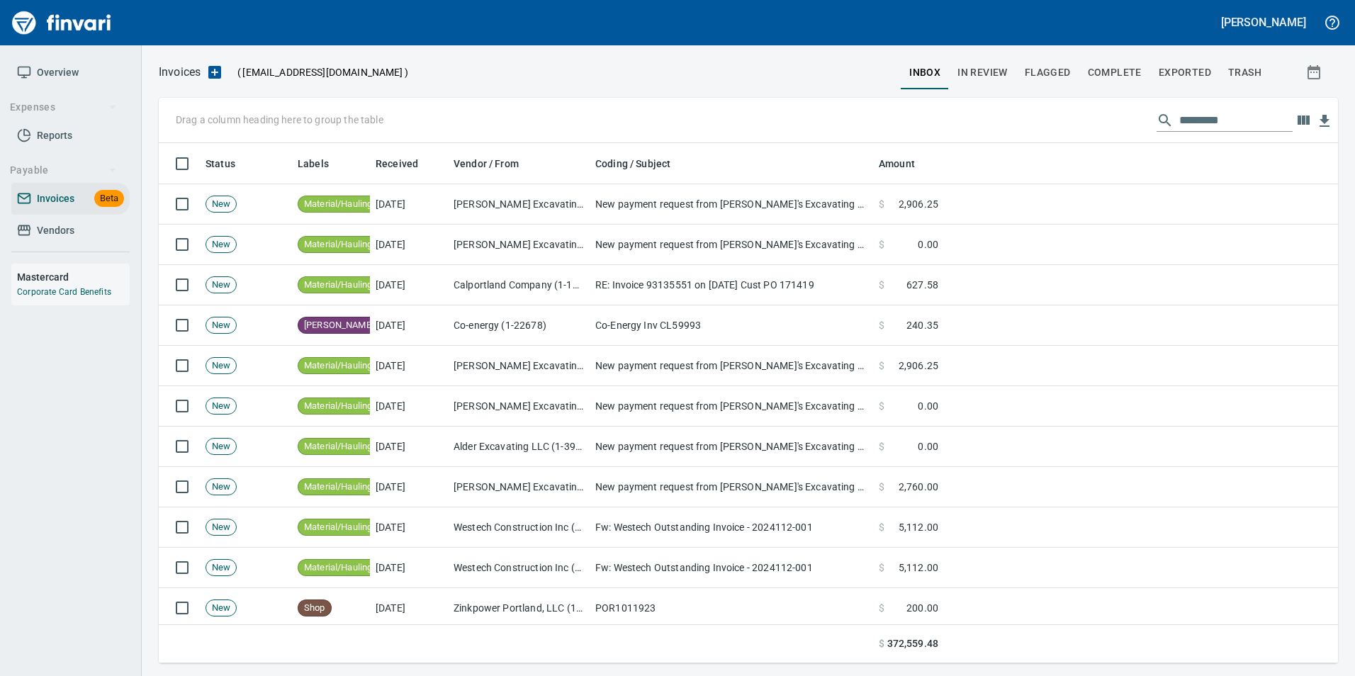
scroll to position [510, 1158]
click at [1219, 123] on input "text" at bounding box center [1236, 120] width 113 height 23
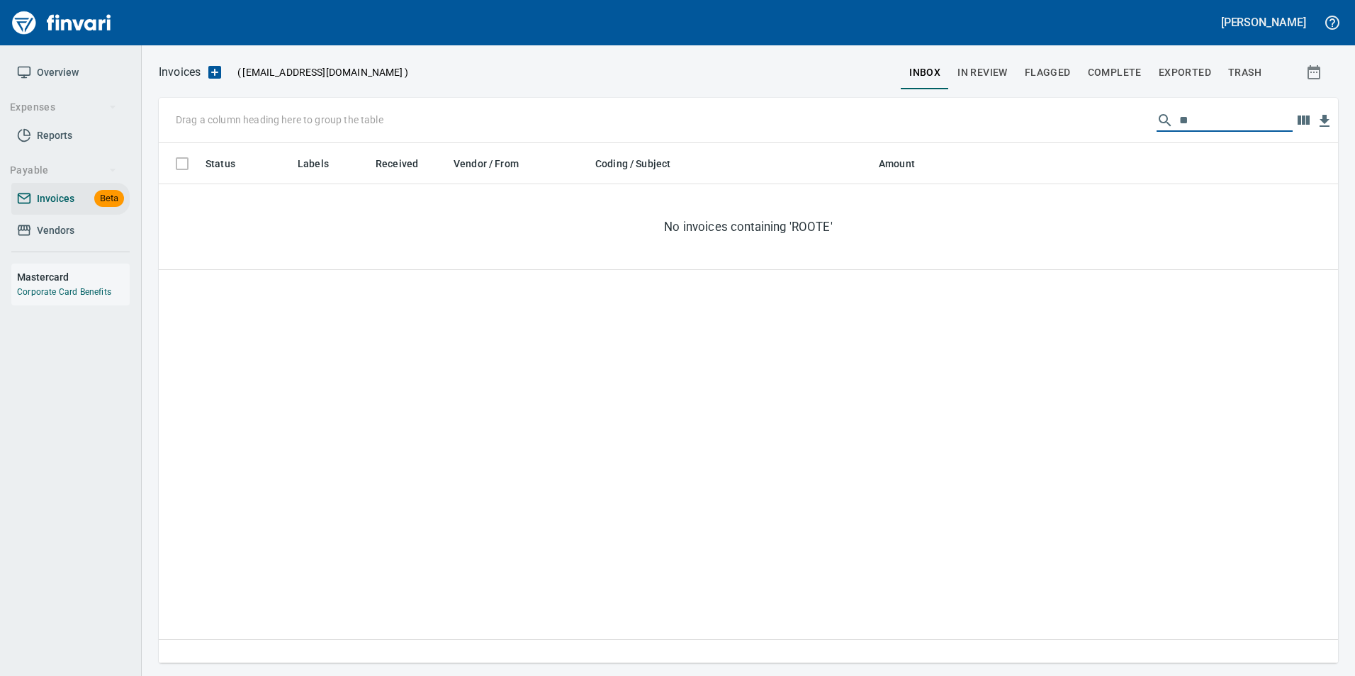
type input "*"
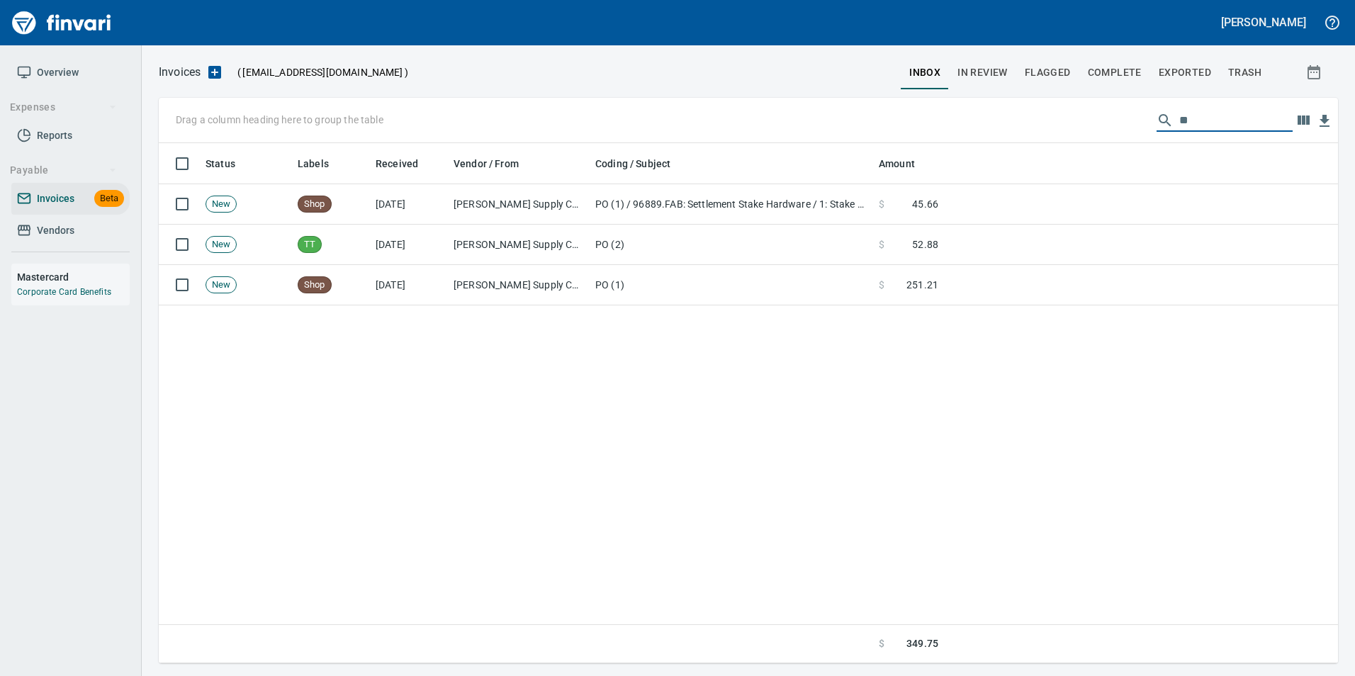
type input "*"
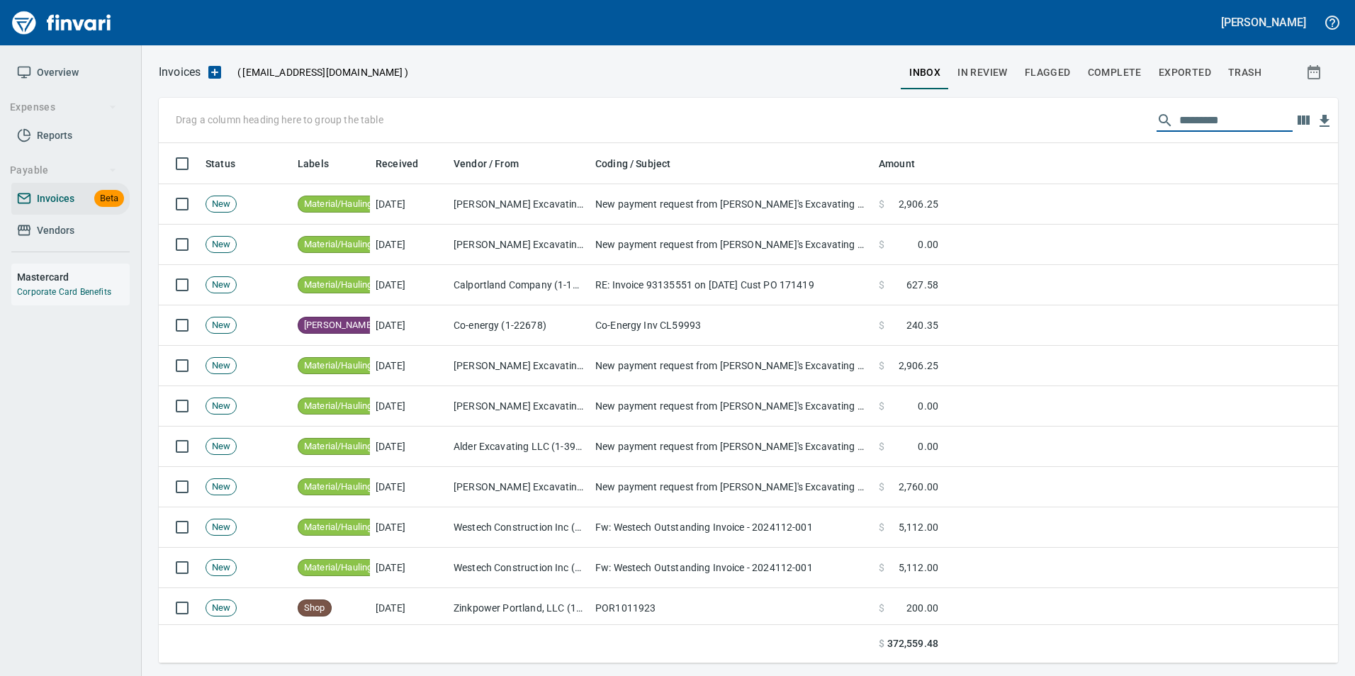
click at [979, 74] on span "In Review" at bounding box center [983, 73] width 50 height 18
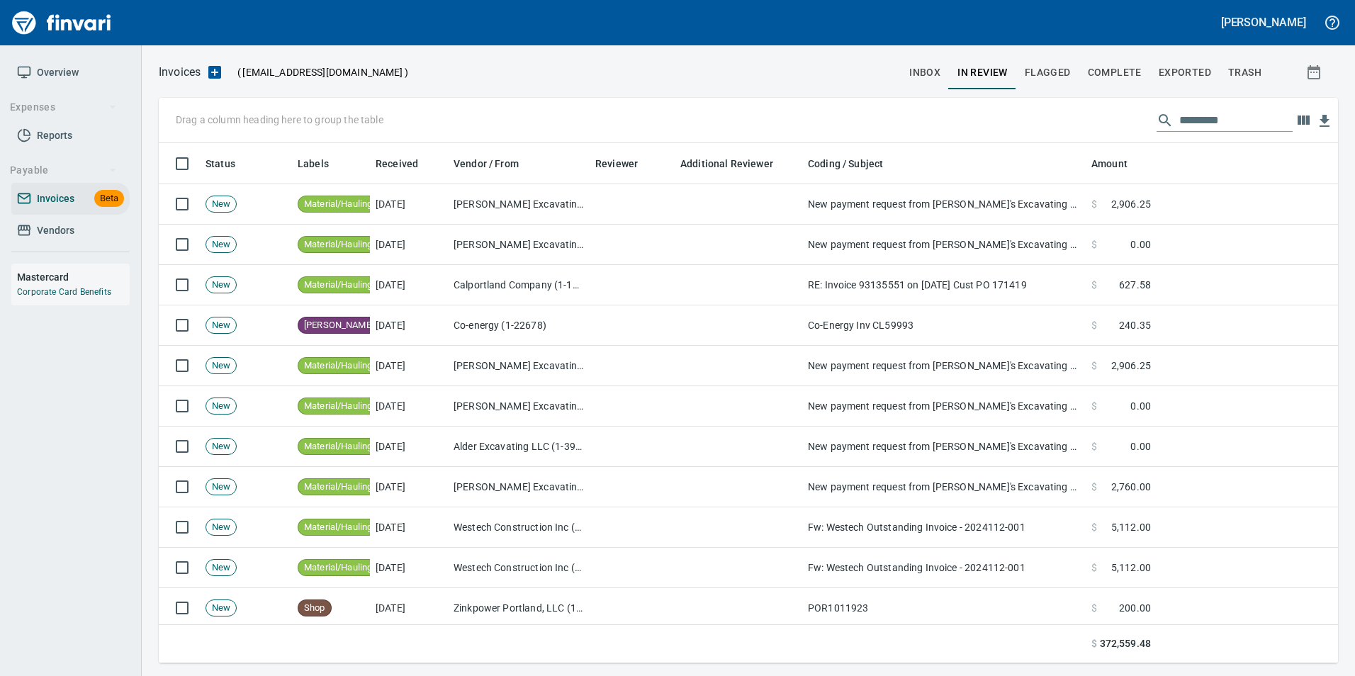
scroll to position [510, 1158]
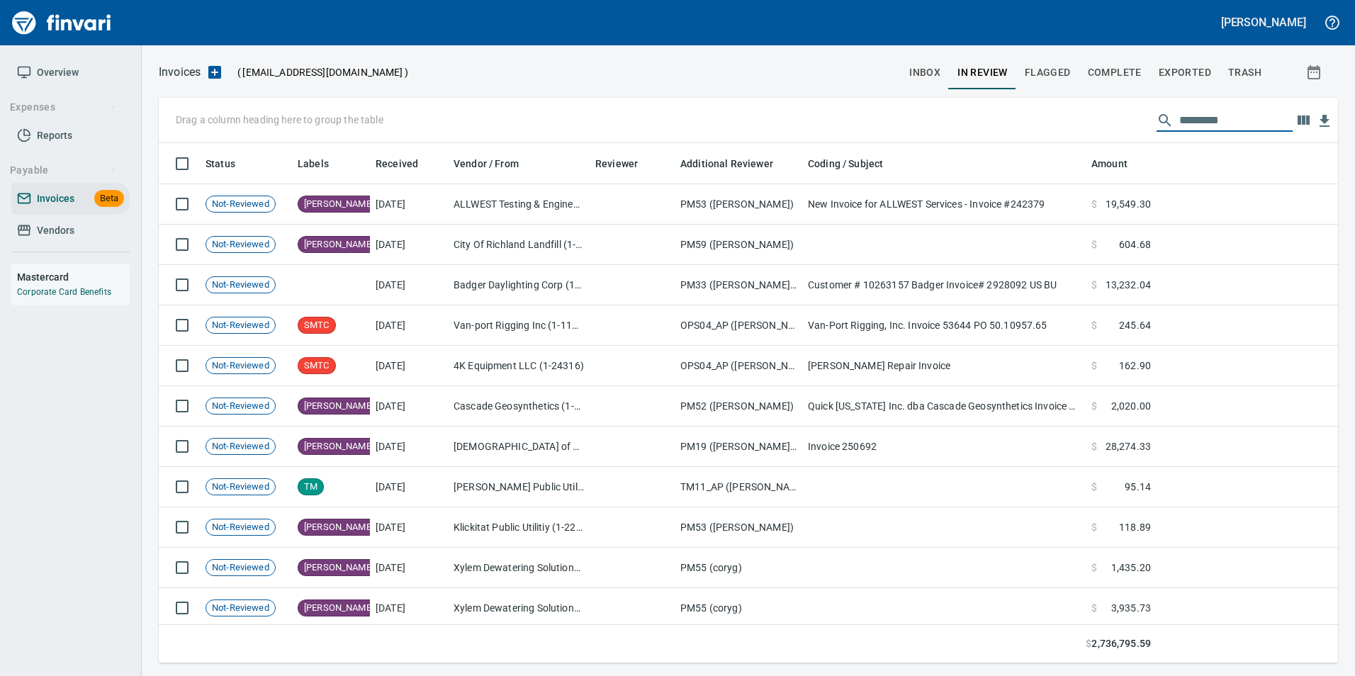
click at [1248, 123] on input "text" at bounding box center [1236, 120] width 113 height 23
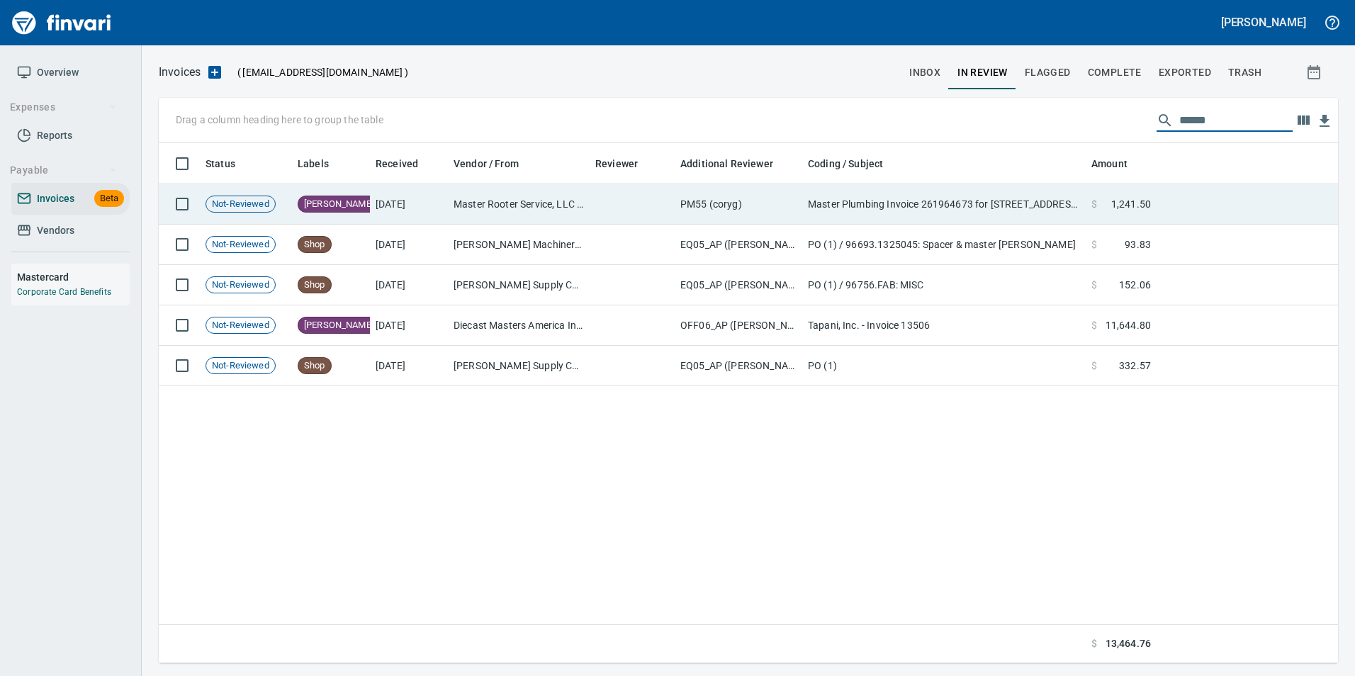
type input "******"
click at [536, 200] on td "Master Rooter Service, LLC (1-39936)" at bounding box center [519, 204] width 142 height 40
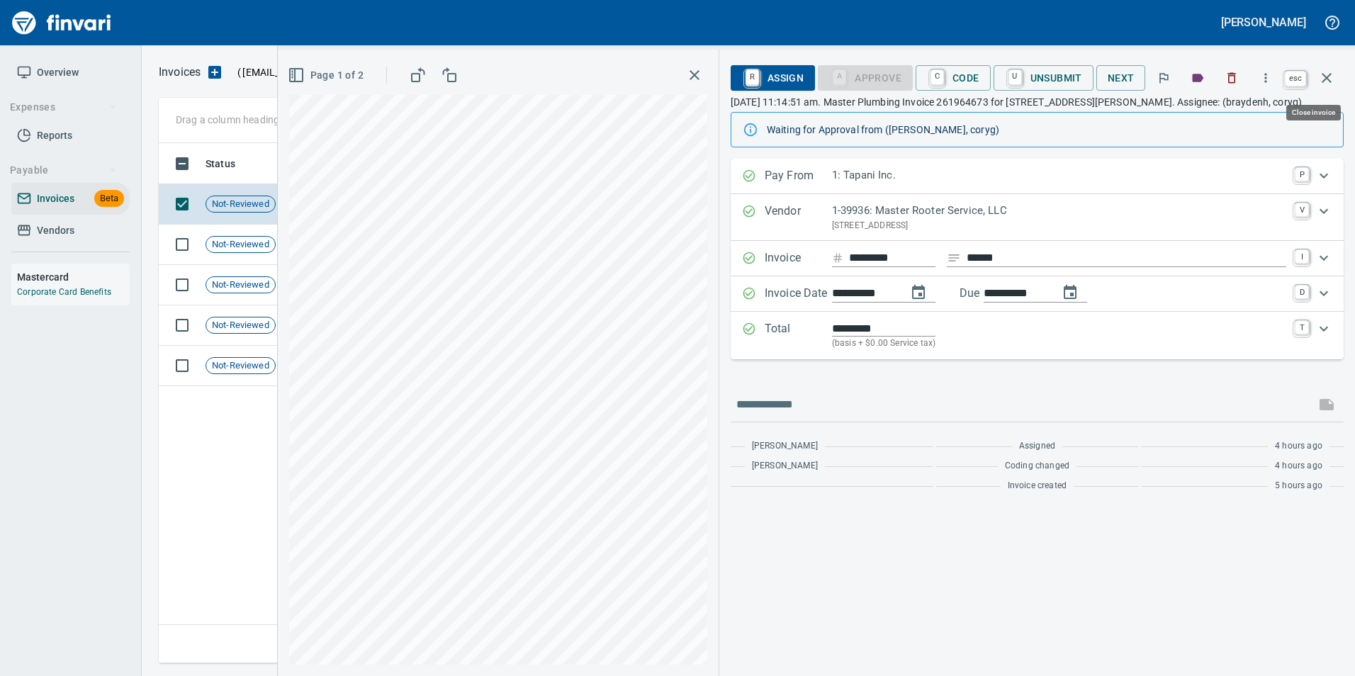
click at [1329, 79] on icon "button" at bounding box center [1327, 77] width 17 height 17
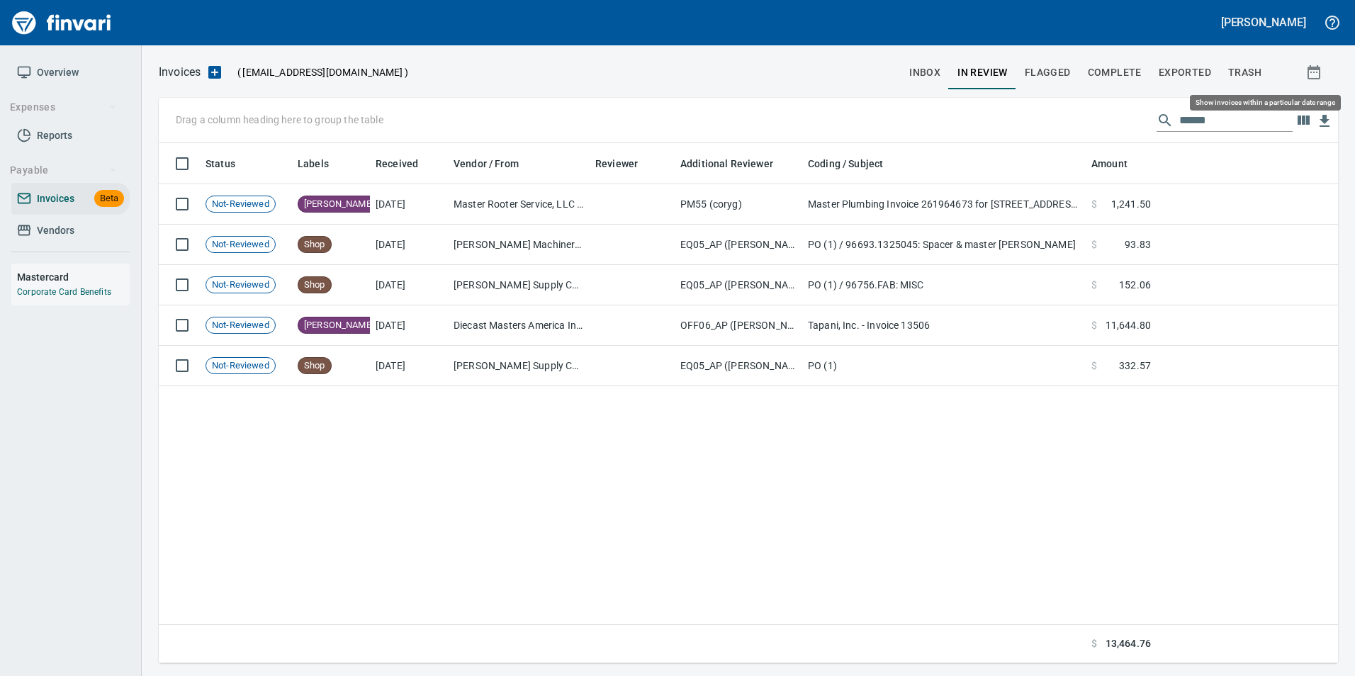
scroll to position [510, 1169]
click at [1253, 123] on input "******" at bounding box center [1236, 120] width 113 height 23
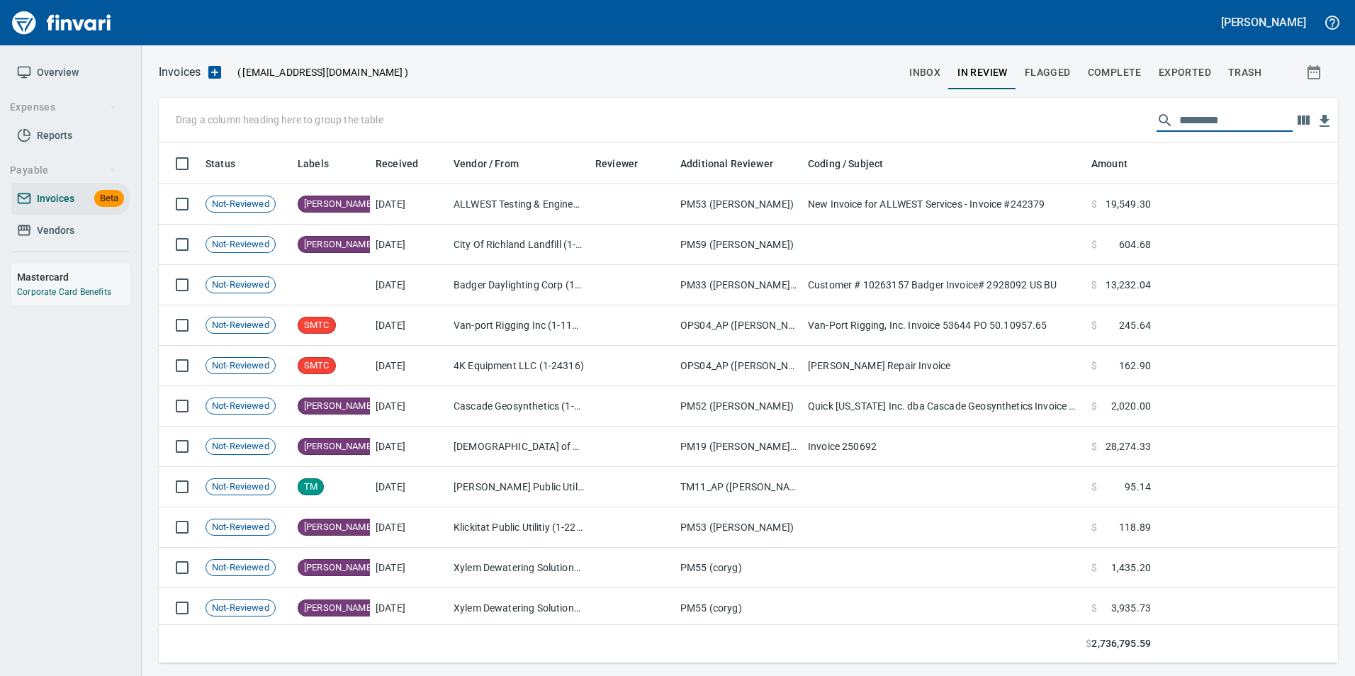
scroll to position [510, 1158]
click at [936, 74] on span "inbox" at bounding box center [925, 73] width 31 height 18
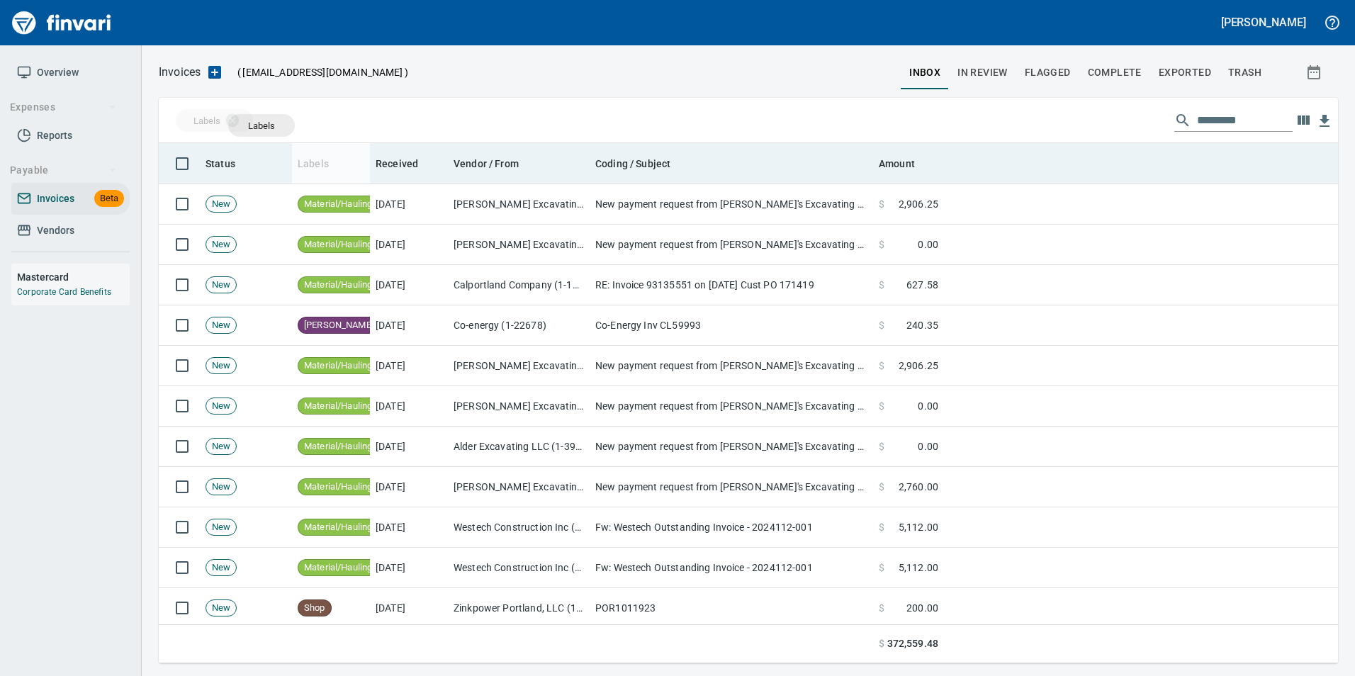
scroll to position [510, 1158]
drag, startPoint x: 308, startPoint y: 161, endPoint x: 300, endPoint y: 151, distance: 12.6
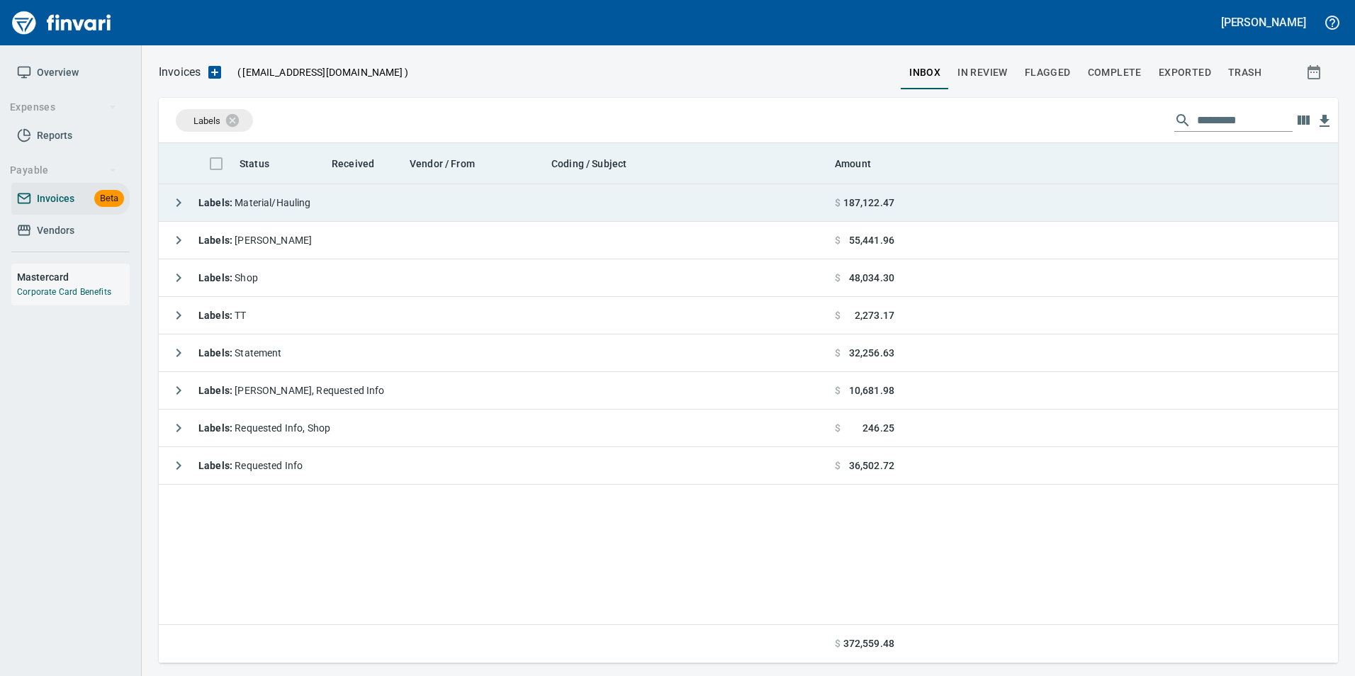
click at [175, 207] on icon "button" at bounding box center [178, 202] width 17 height 17
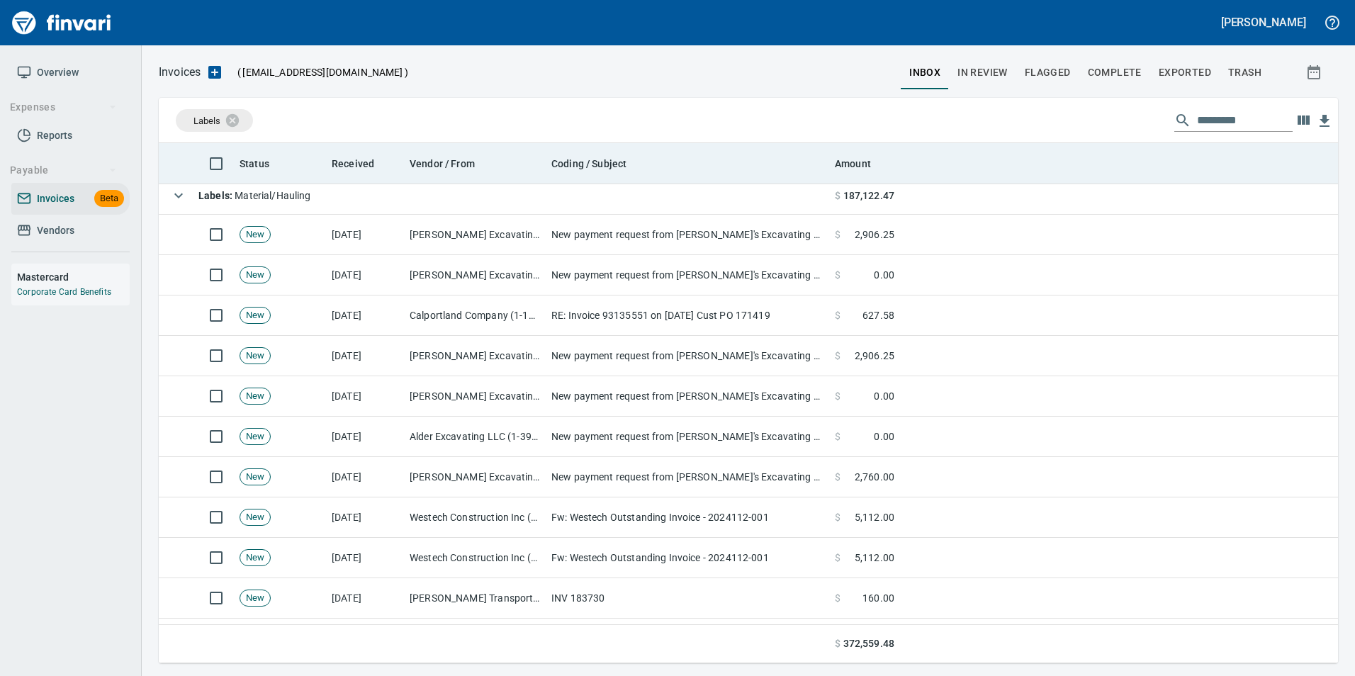
scroll to position [0, 0]
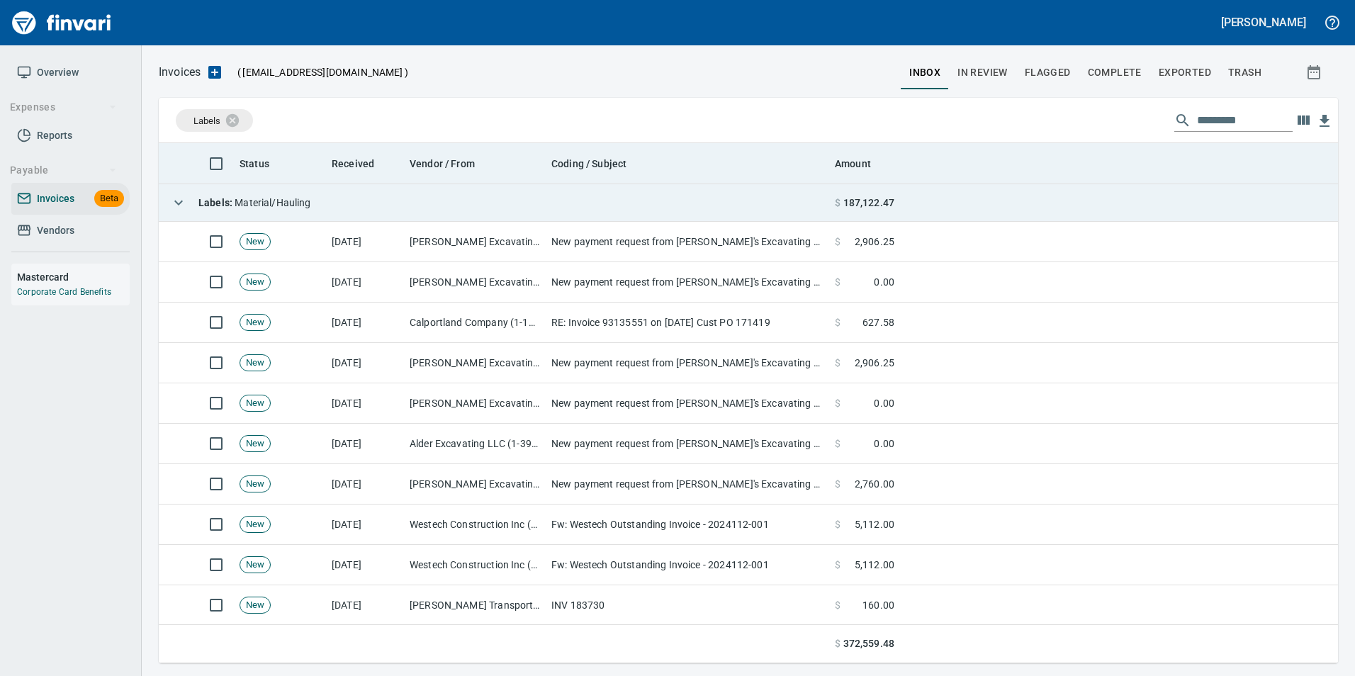
click at [181, 197] on icon "button" at bounding box center [178, 202] width 17 height 17
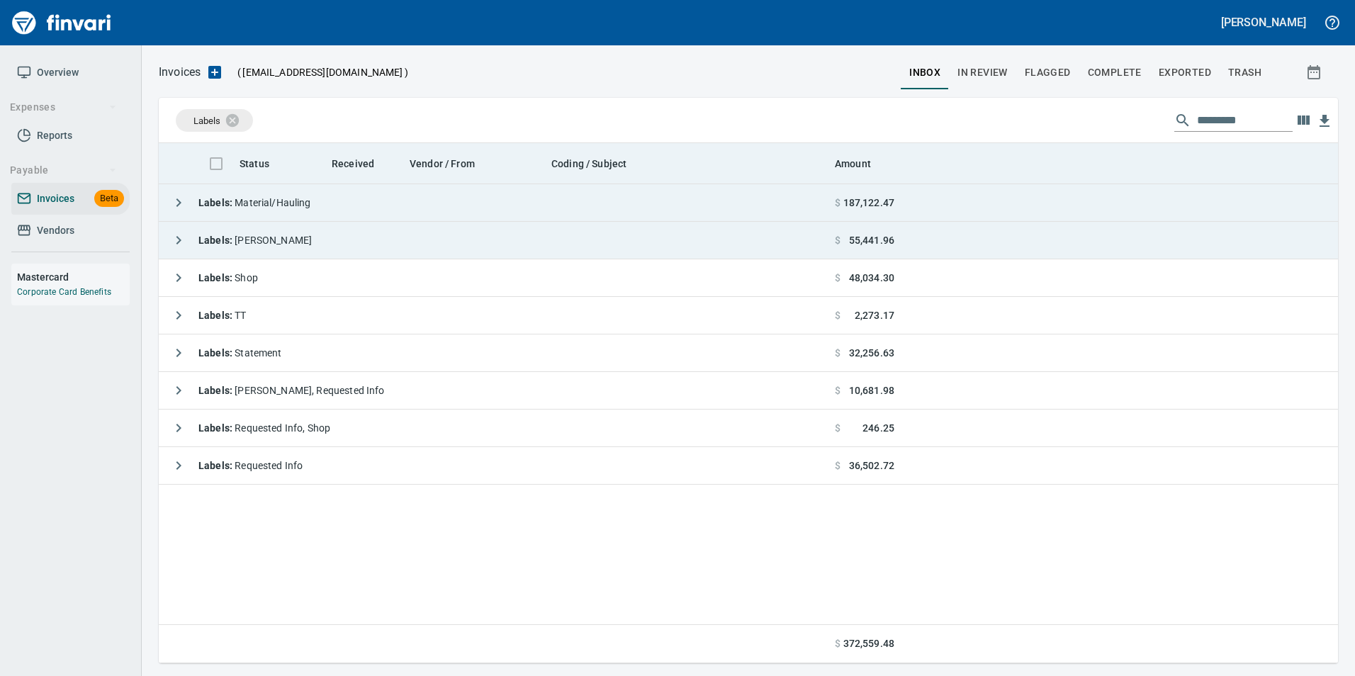
click at [181, 240] on icon "button" at bounding box center [179, 240] width 5 height 9
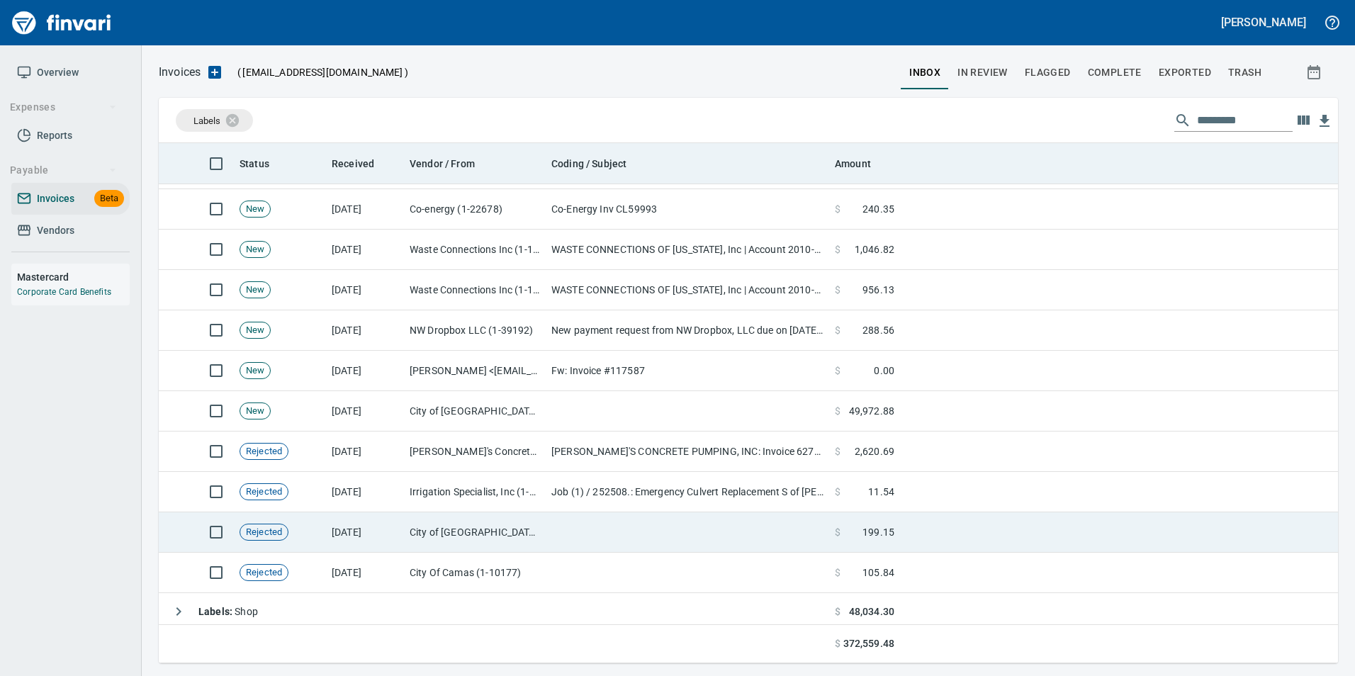
scroll to position [51, 0]
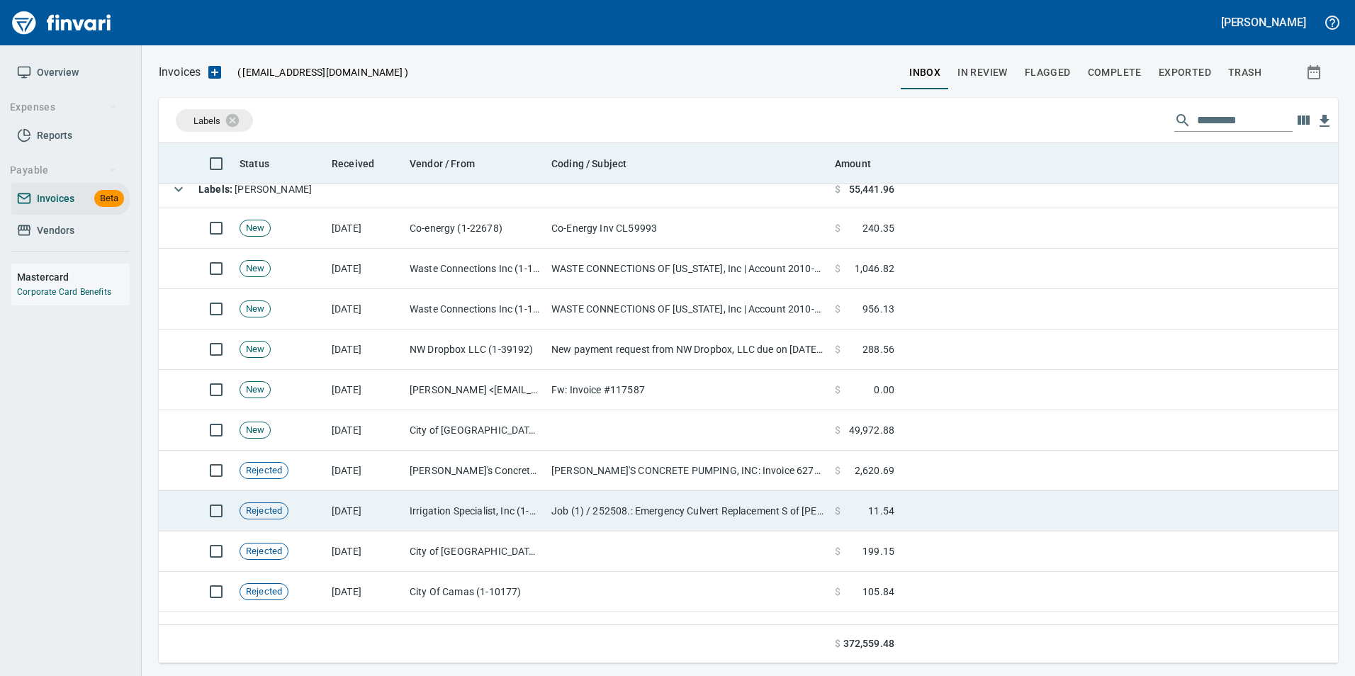
click at [386, 513] on td "[DATE]" at bounding box center [365, 511] width 78 height 40
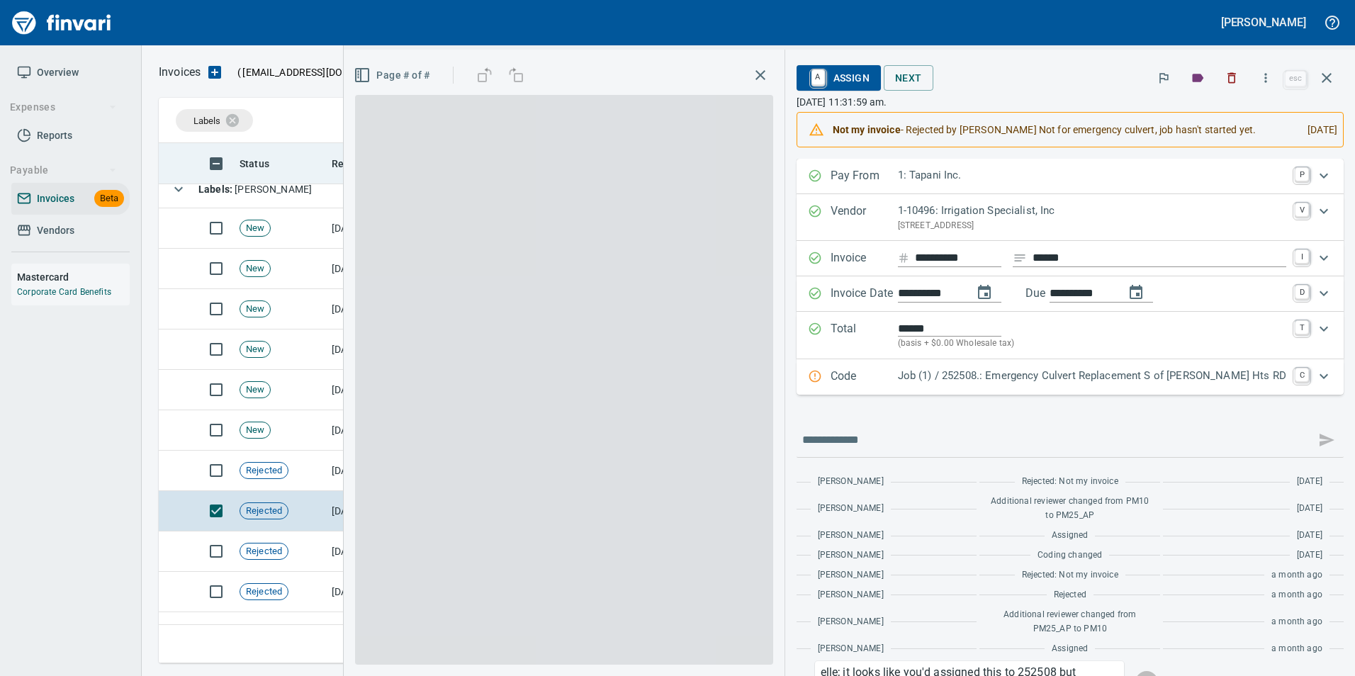
scroll to position [510, 1158]
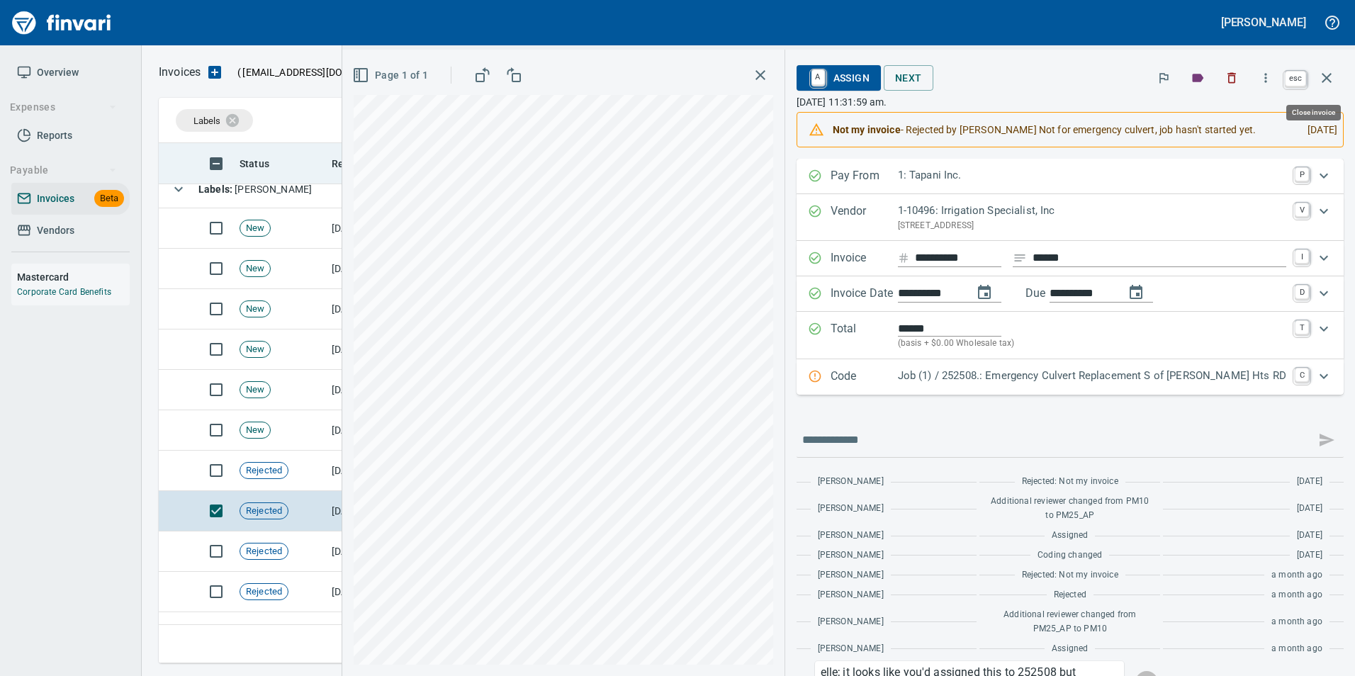
click at [1326, 82] on icon "button" at bounding box center [1327, 77] width 17 height 17
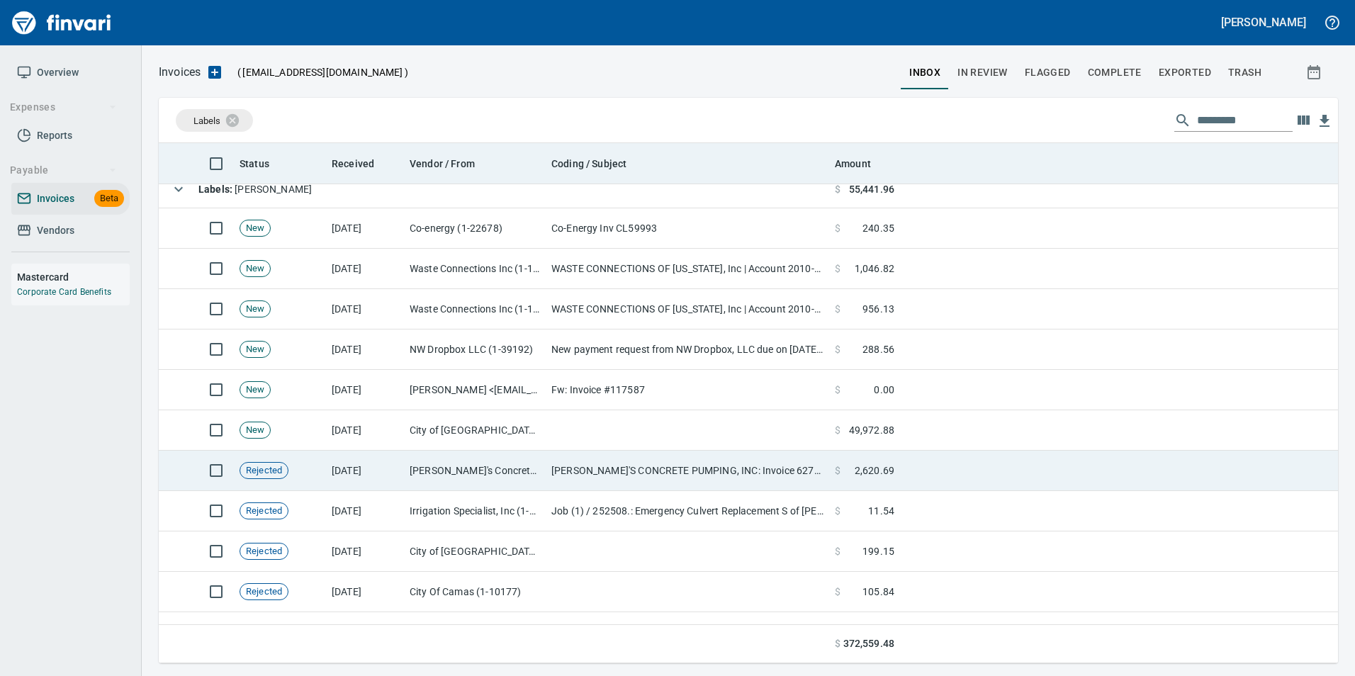
scroll to position [510, 1158]
drag, startPoint x: 403, startPoint y: 474, endPoint x: 521, endPoint y: 446, distance: 121.7
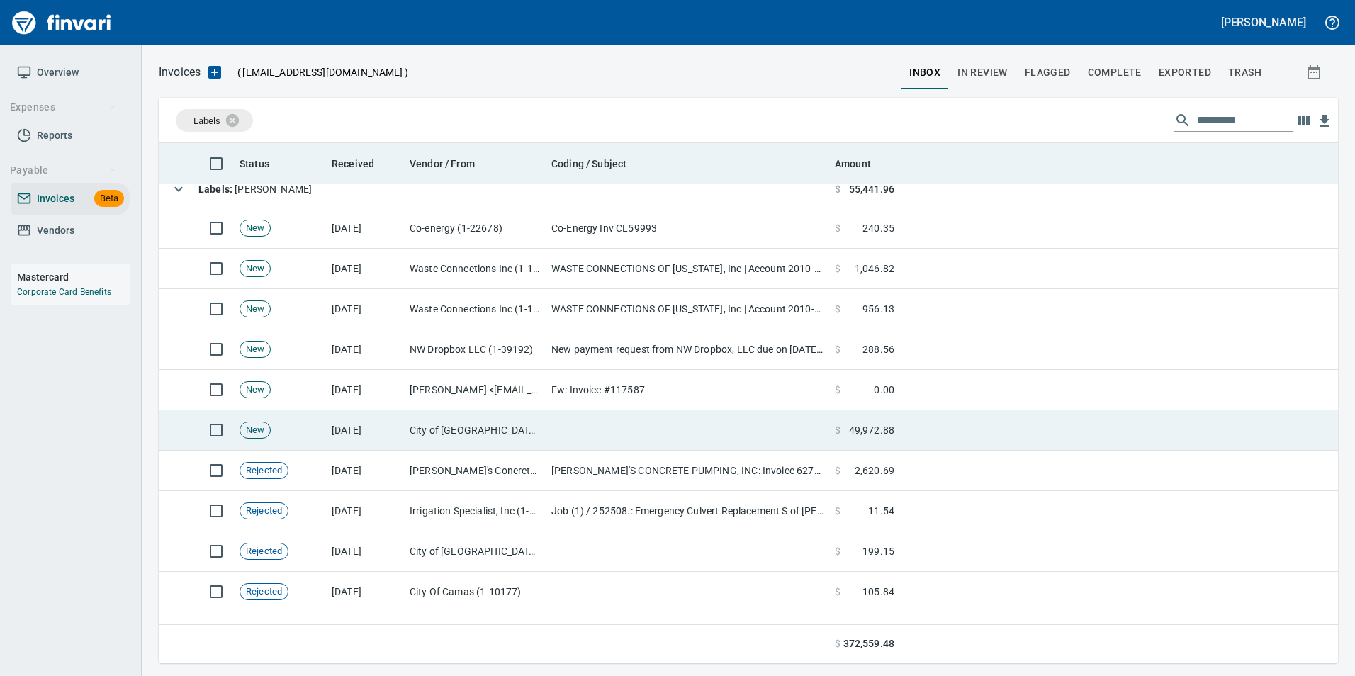
click at [398, 474] on td "[DATE]" at bounding box center [365, 471] width 78 height 40
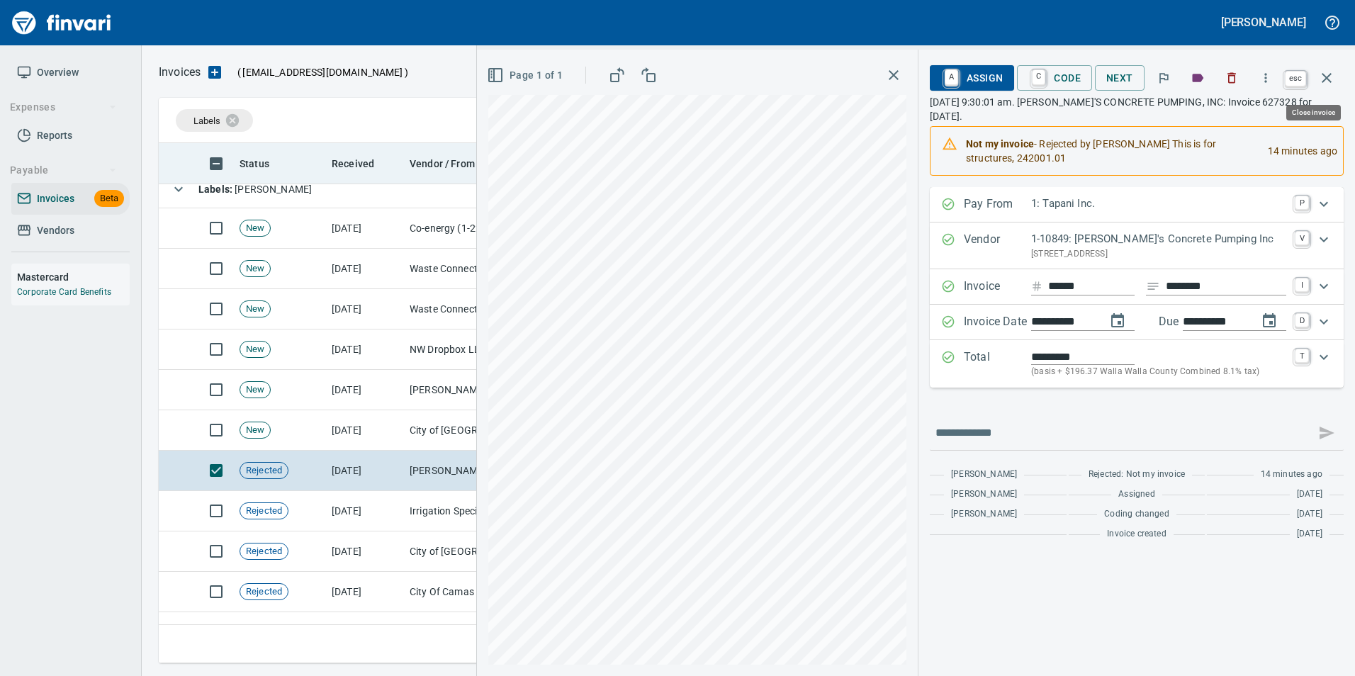
click at [1325, 85] on icon "button" at bounding box center [1327, 77] width 17 height 17
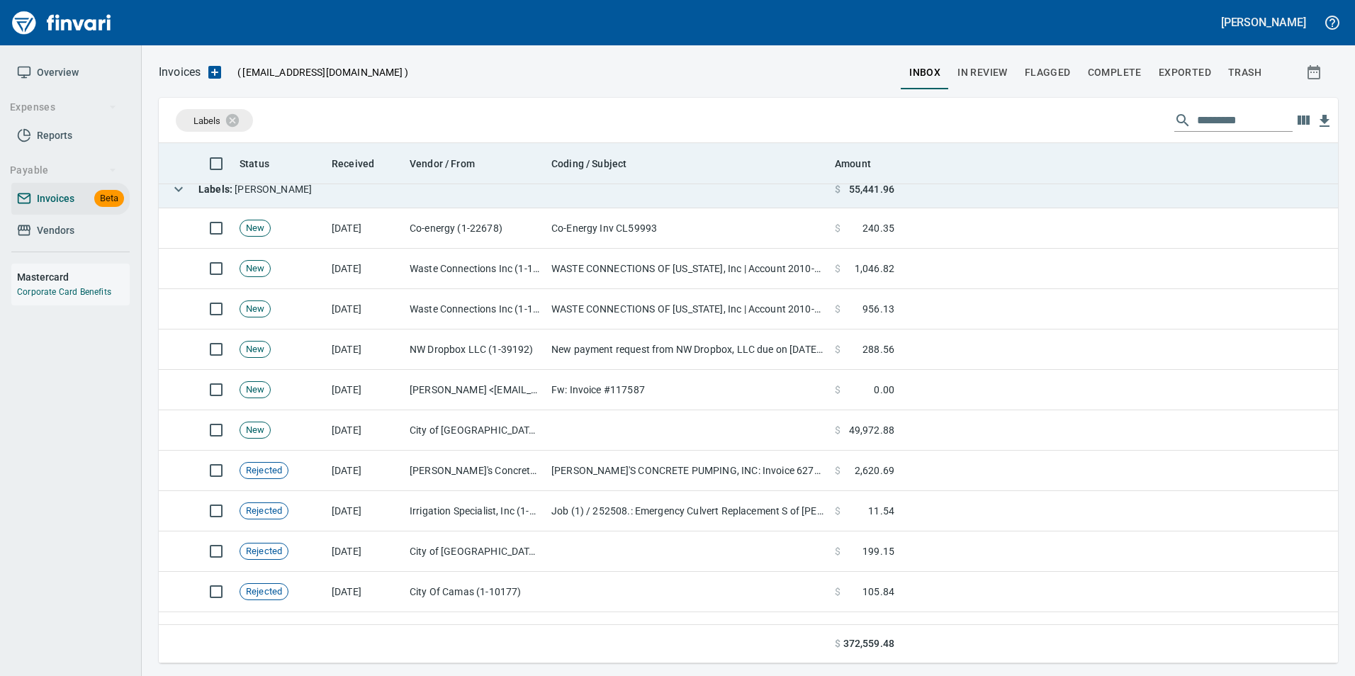
scroll to position [510, 1158]
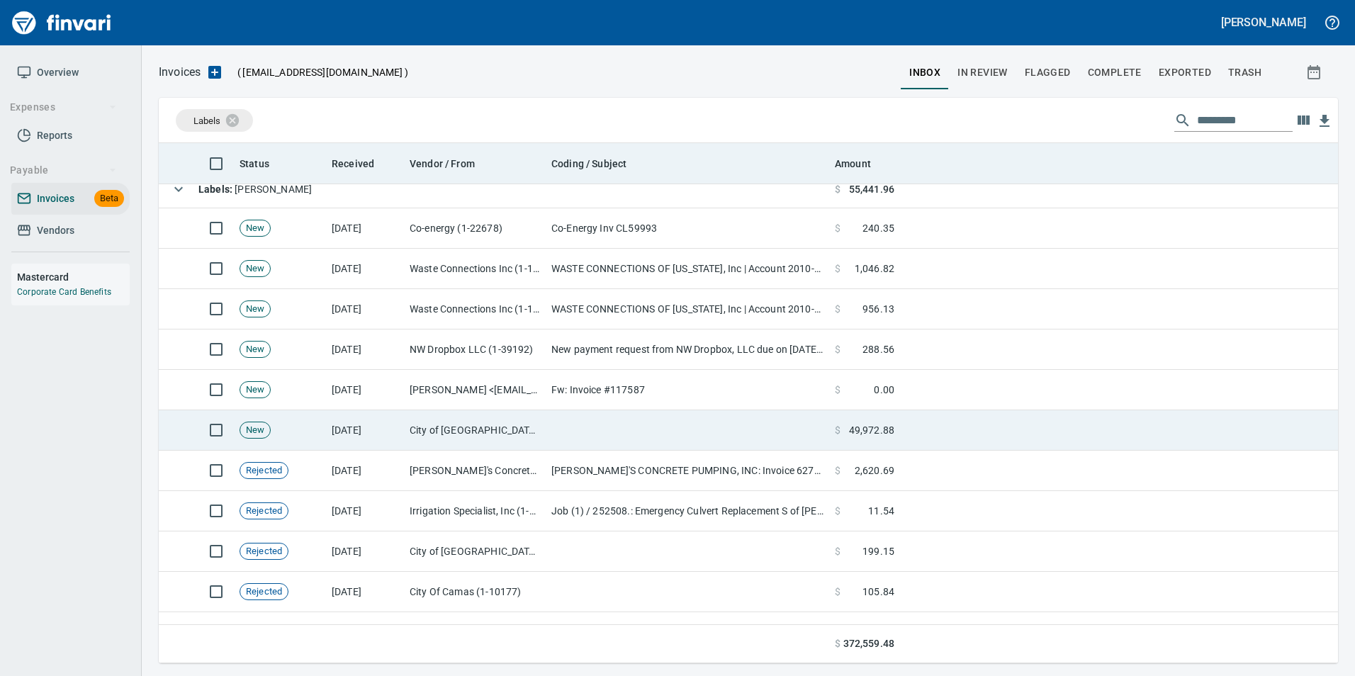
click at [381, 437] on td "[DATE]" at bounding box center [365, 430] width 78 height 40
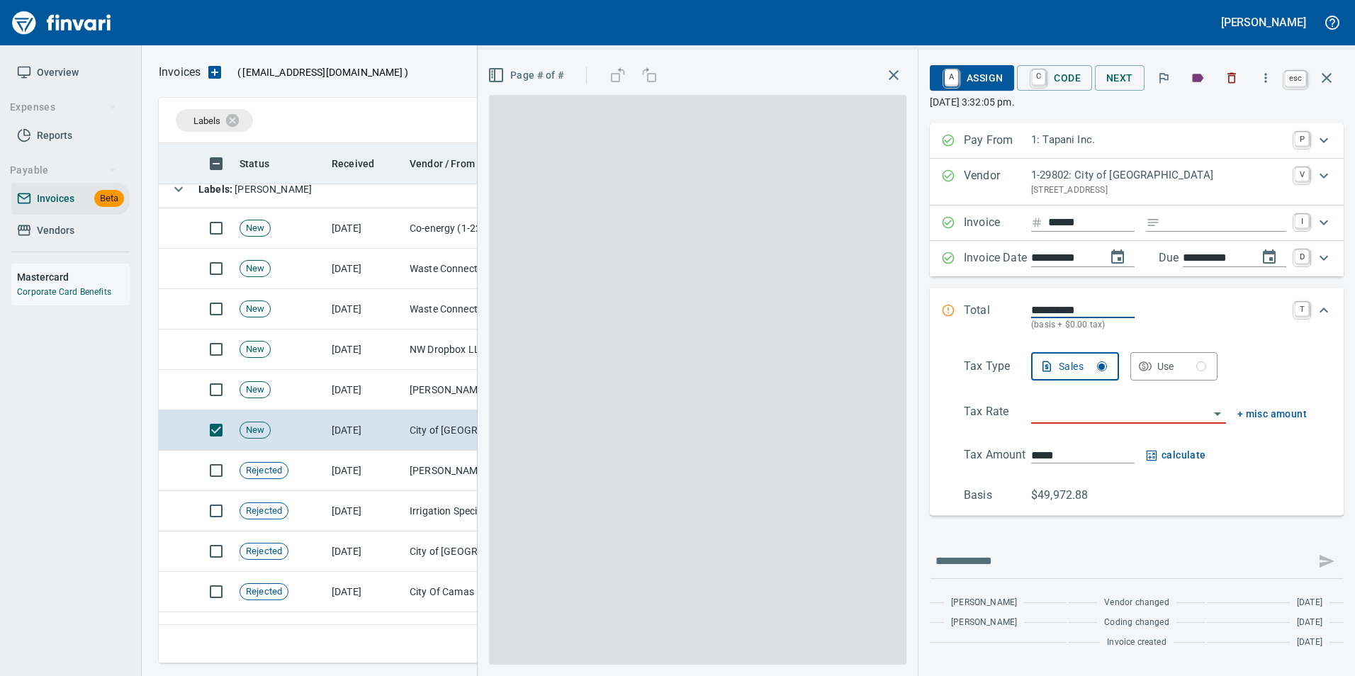
scroll to position [510, 1158]
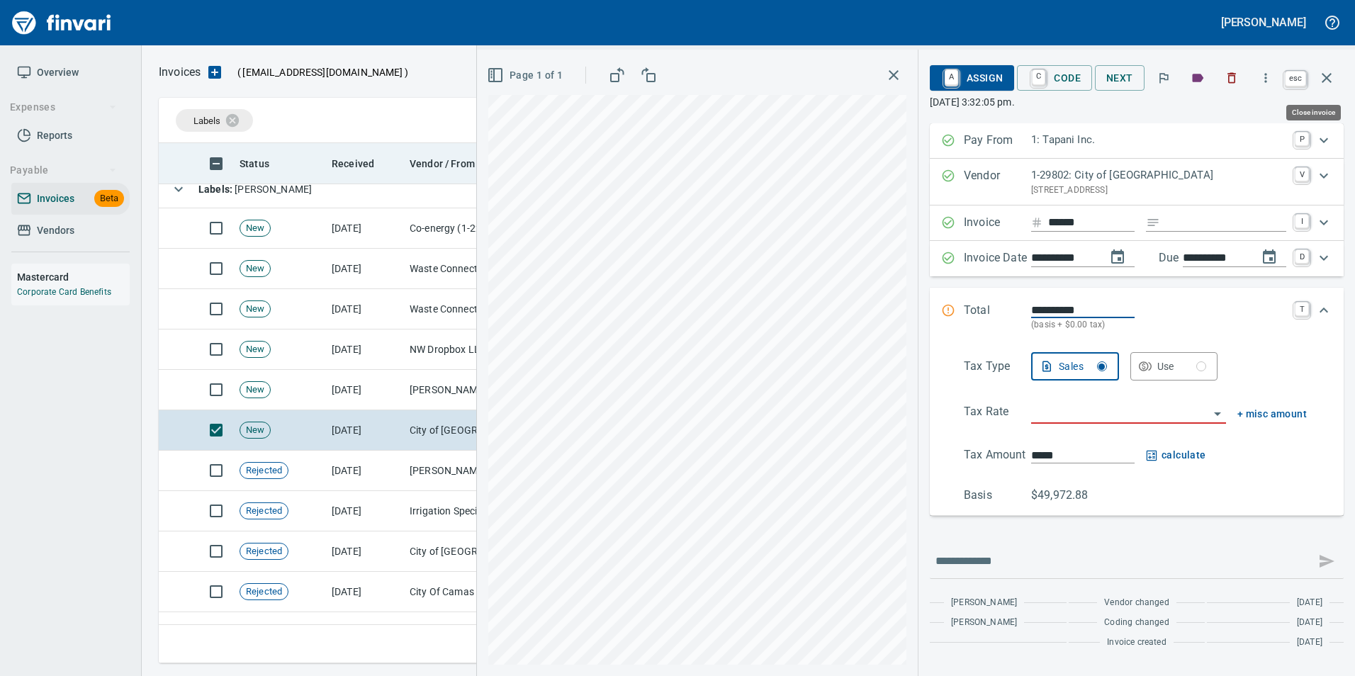
click at [1336, 83] on button "button" at bounding box center [1327, 78] width 34 height 34
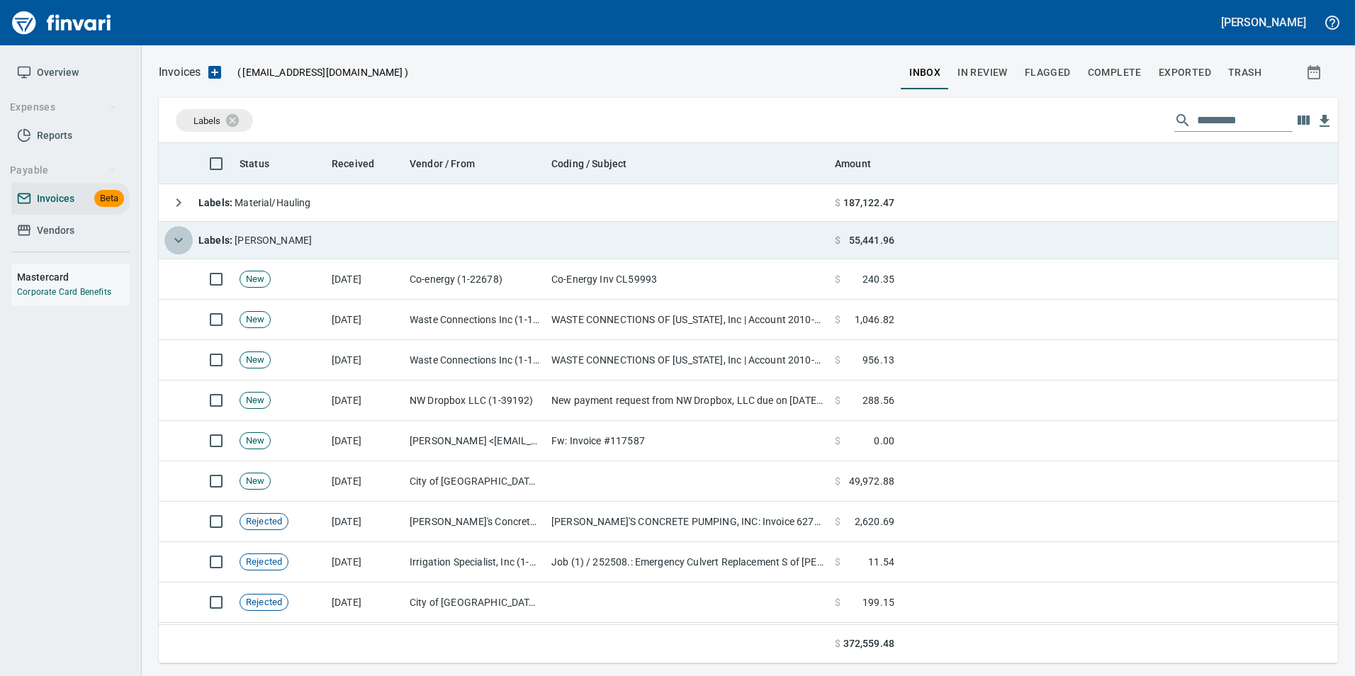
click at [176, 237] on icon "button" at bounding box center [178, 240] width 17 height 17
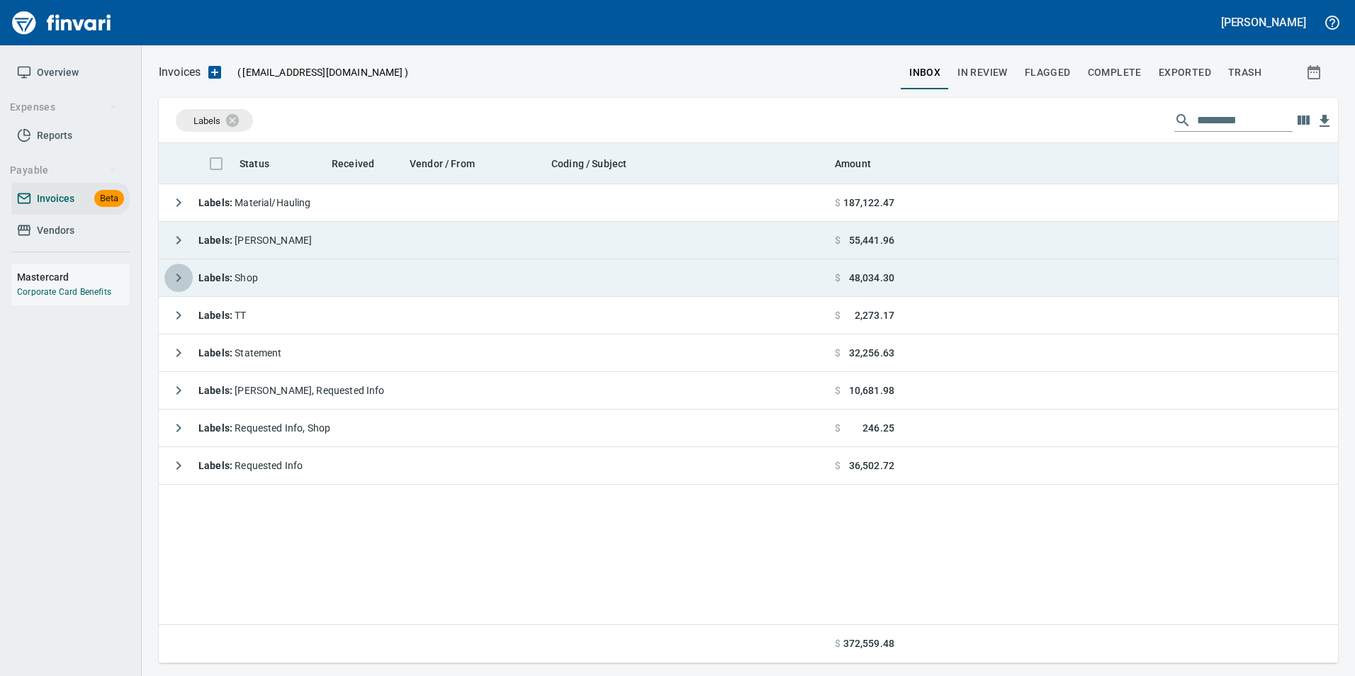
click at [171, 278] on icon "button" at bounding box center [178, 277] width 17 height 17
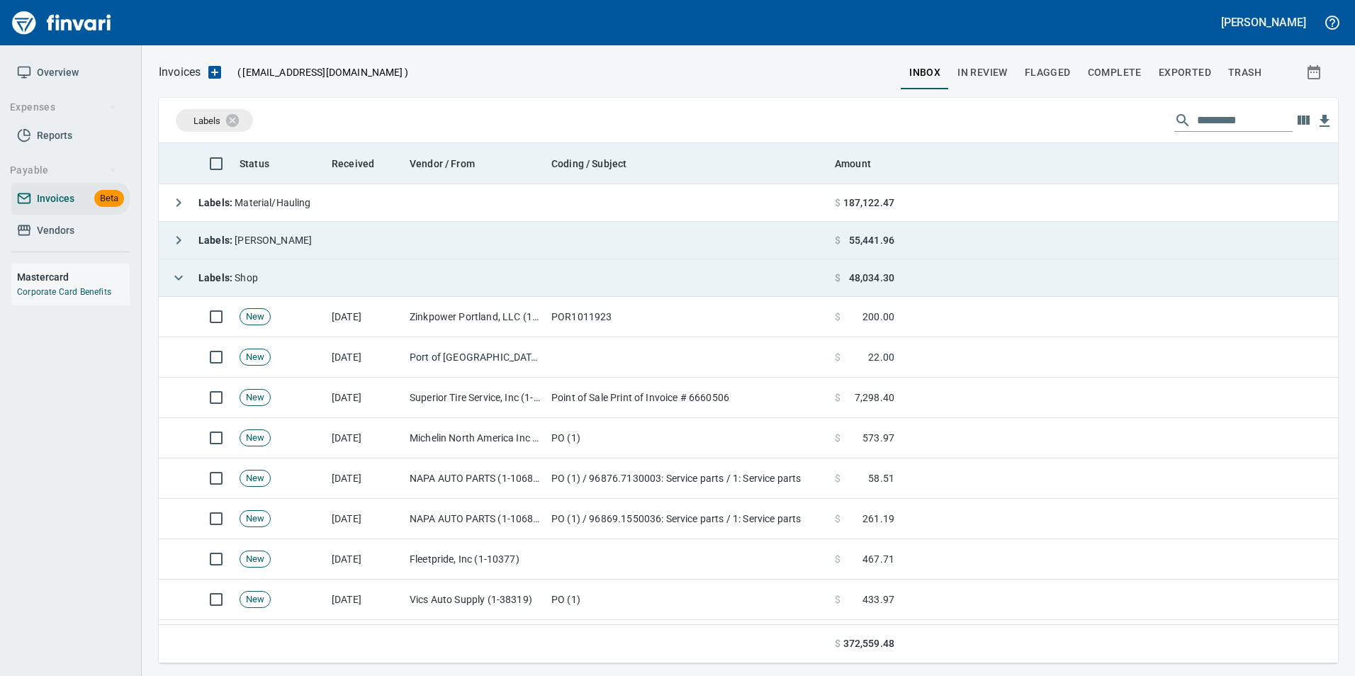
click at [171, 278] on icon "button" at bounding box center [178, 277] width 17 height 17
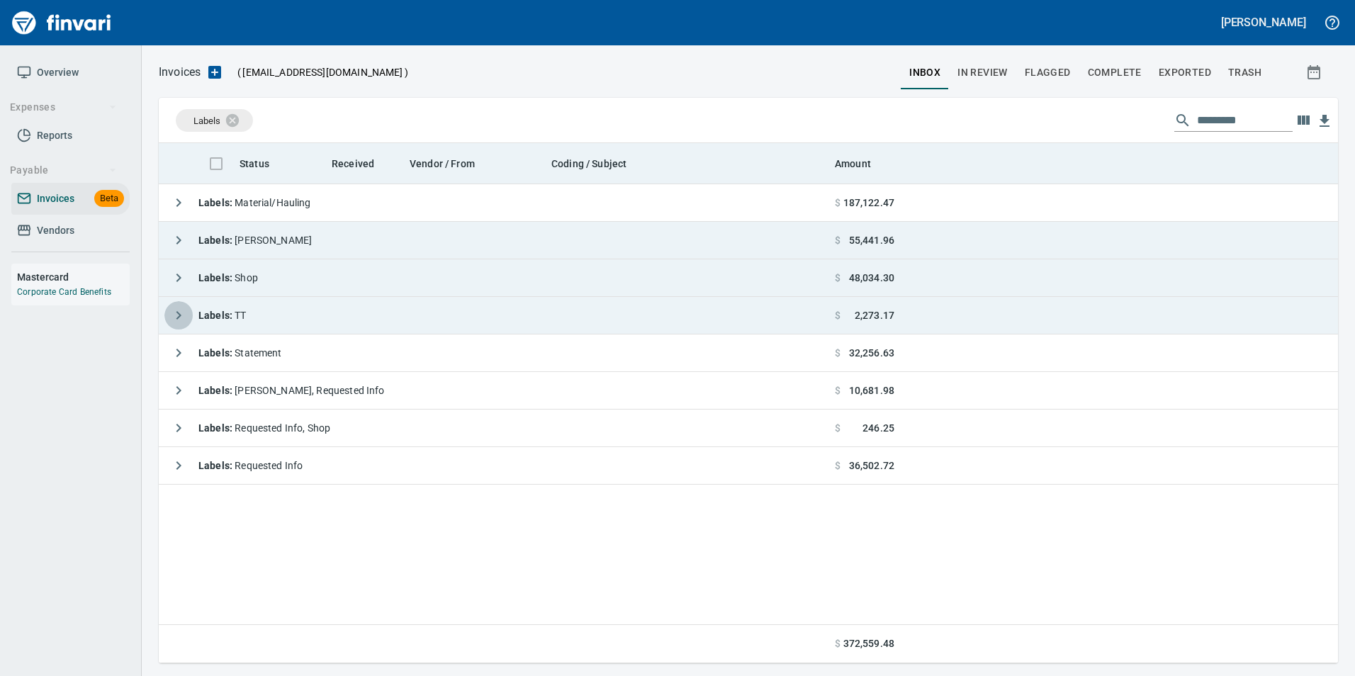
click at [171, 318] on icon "button" at bounding box center [178, 315] width 17 height 17
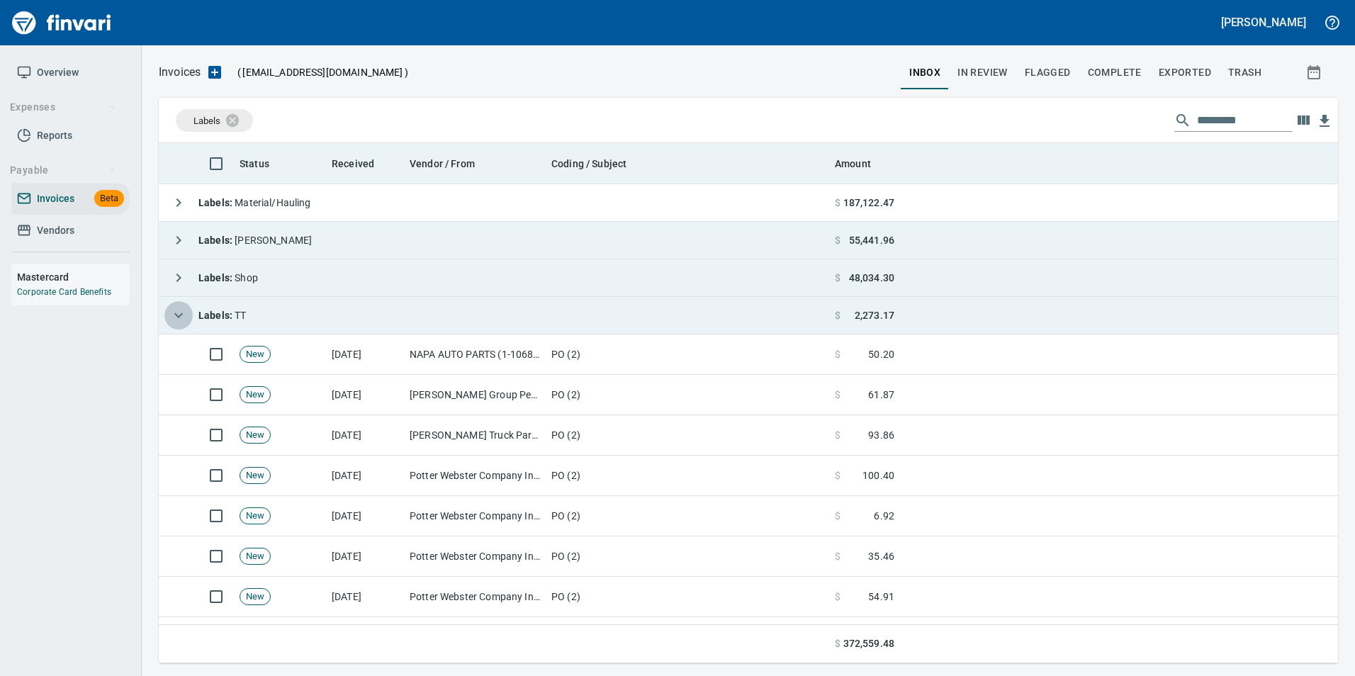
click at [171, 318] on icon "button" at bounding box center [178, 315] width 17 height 17
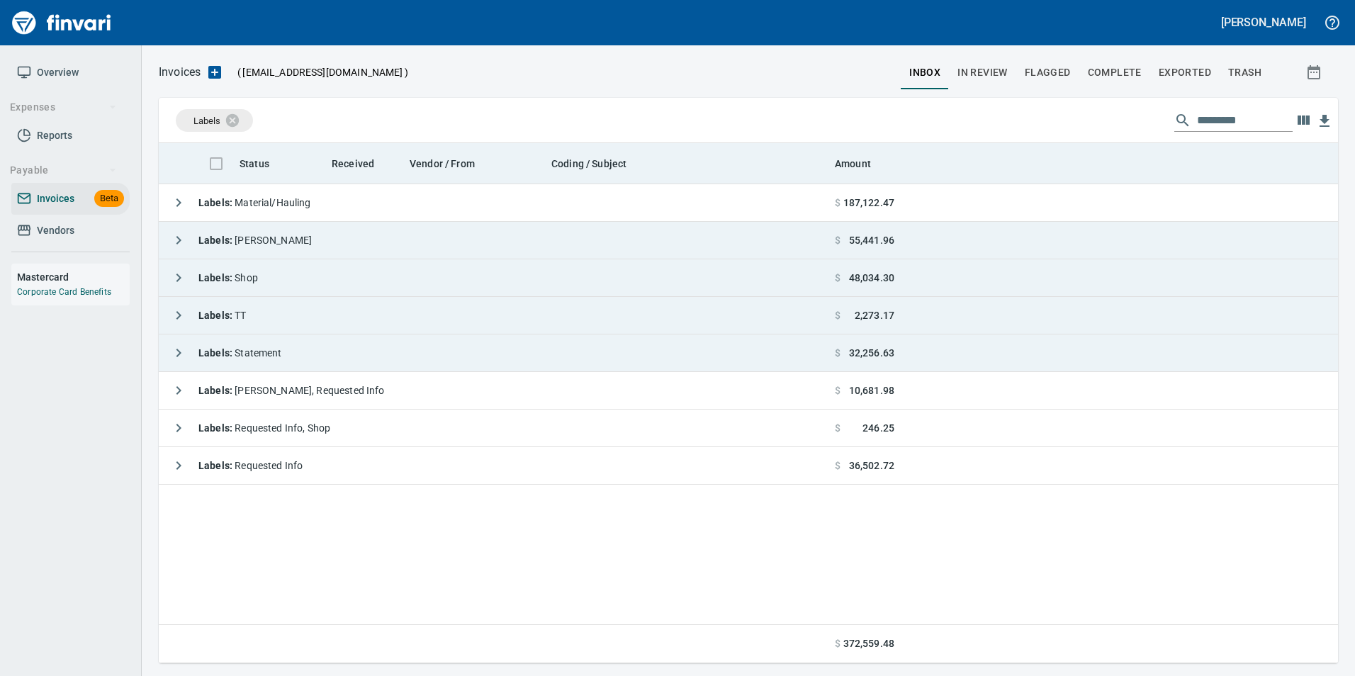
click at [184, 362] on button "button" at bounding box center [178, 353] width 28 height 28
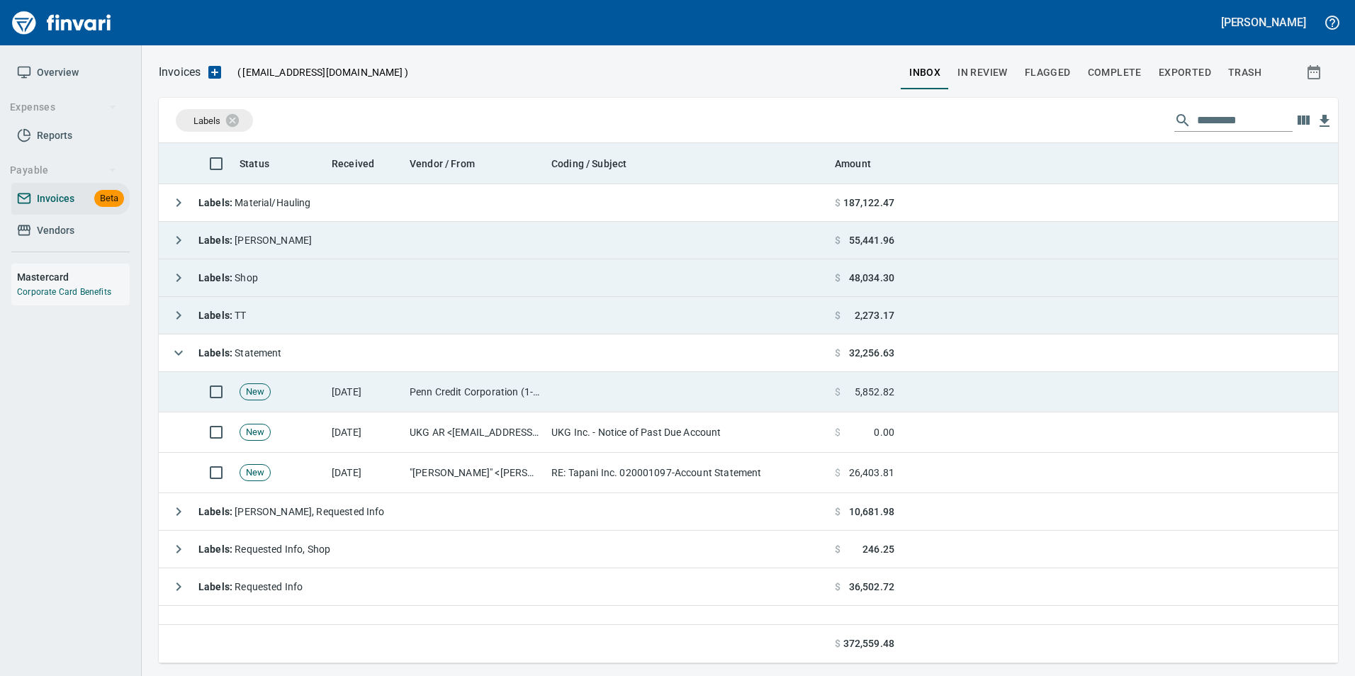
click at [413, 384] on td "Penn Credit Corporation (1-39987)" at bounding box center [475, 392] width 142 height 40
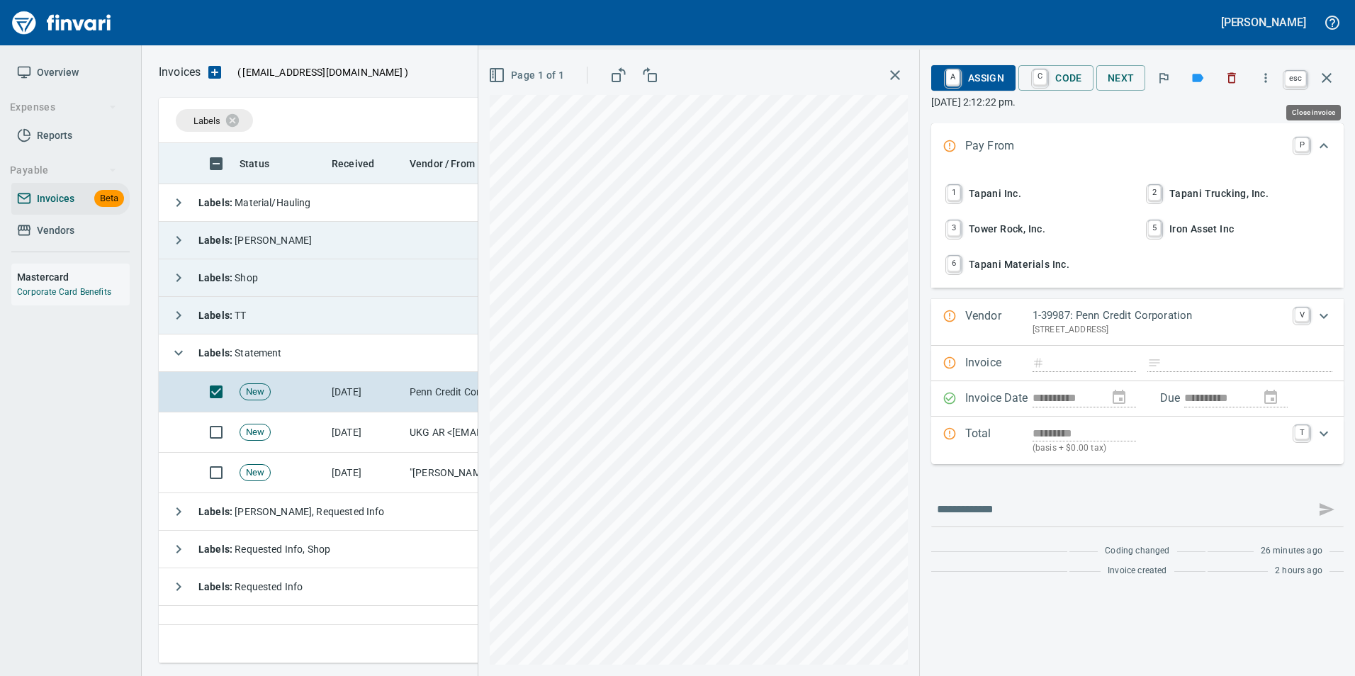
click at [1331, 89] on button "button" at bounding box center [1327, 78] width 34 height 34
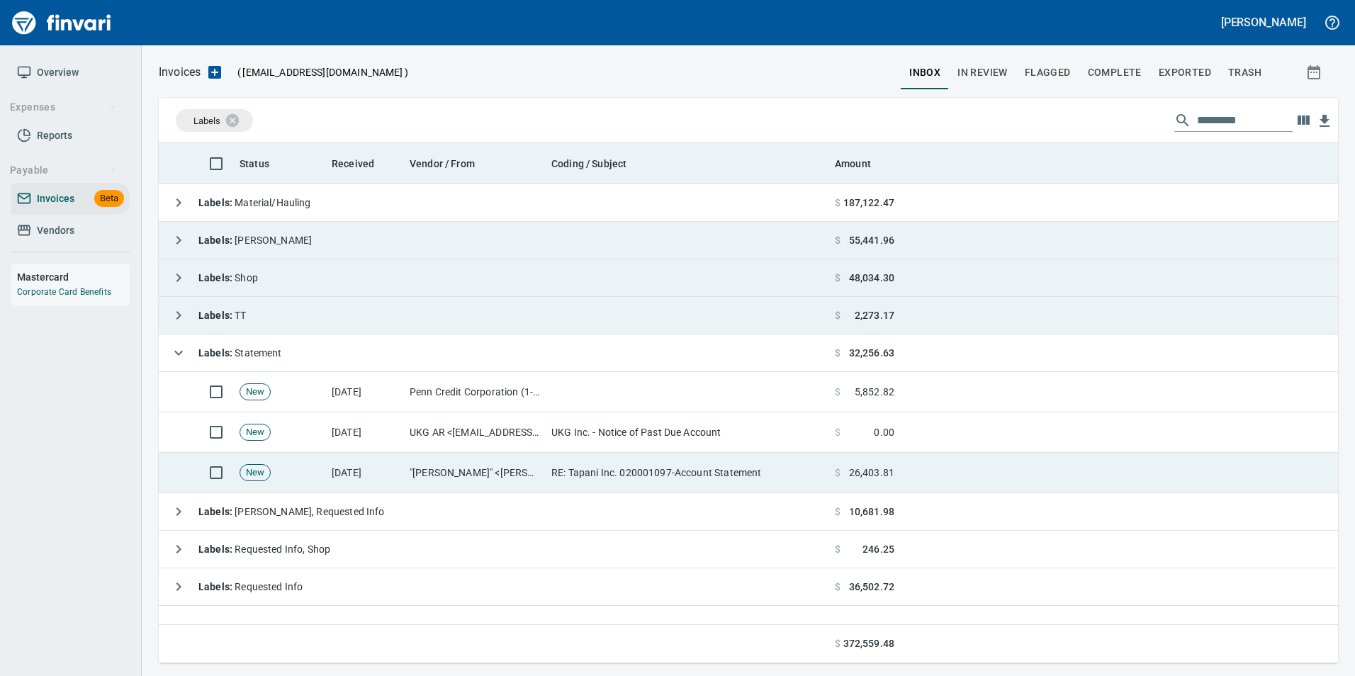
click at [463, 474] on td ""[PERSON_NAME]" <[PERSON_NAME][EMAIL_ADDRESS][PERSON_NAME][DOMAIN_NAME]>" at bounding box center [475, 473] width 142 height 40
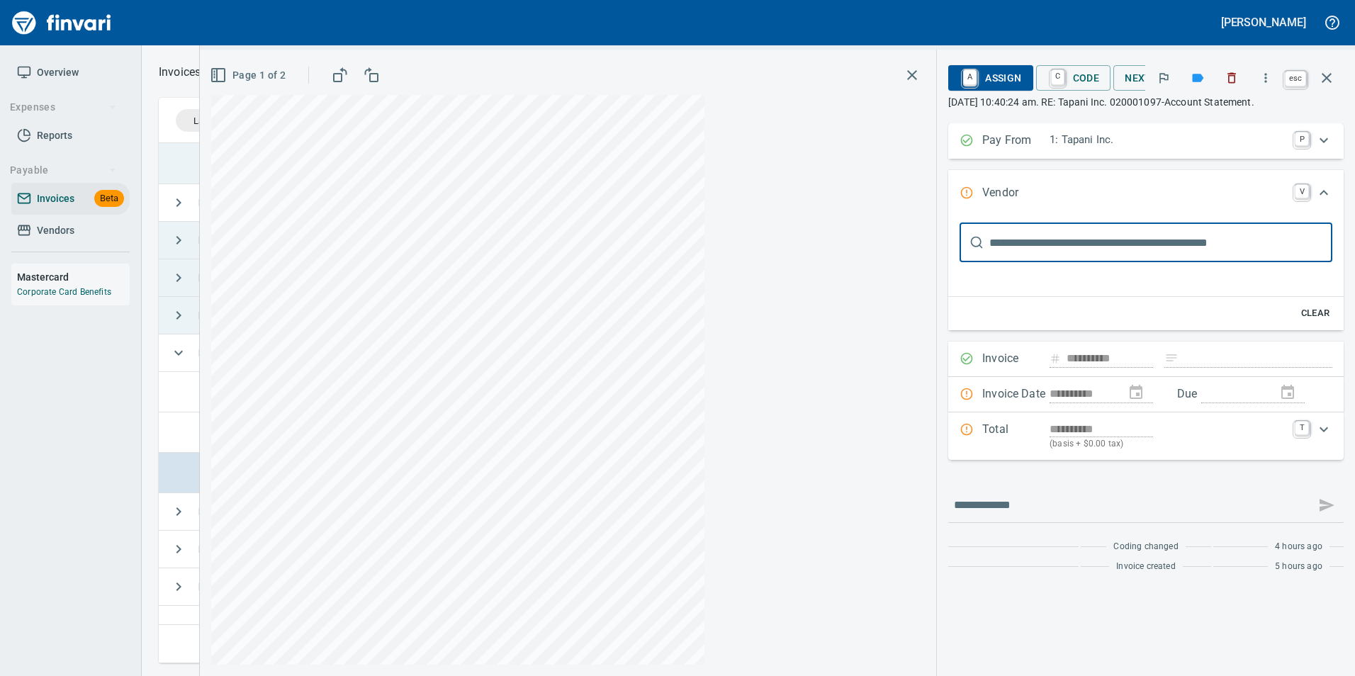
click at [1337, 74] on button "button" at bounding box center [1327, 78] width 34 height 34
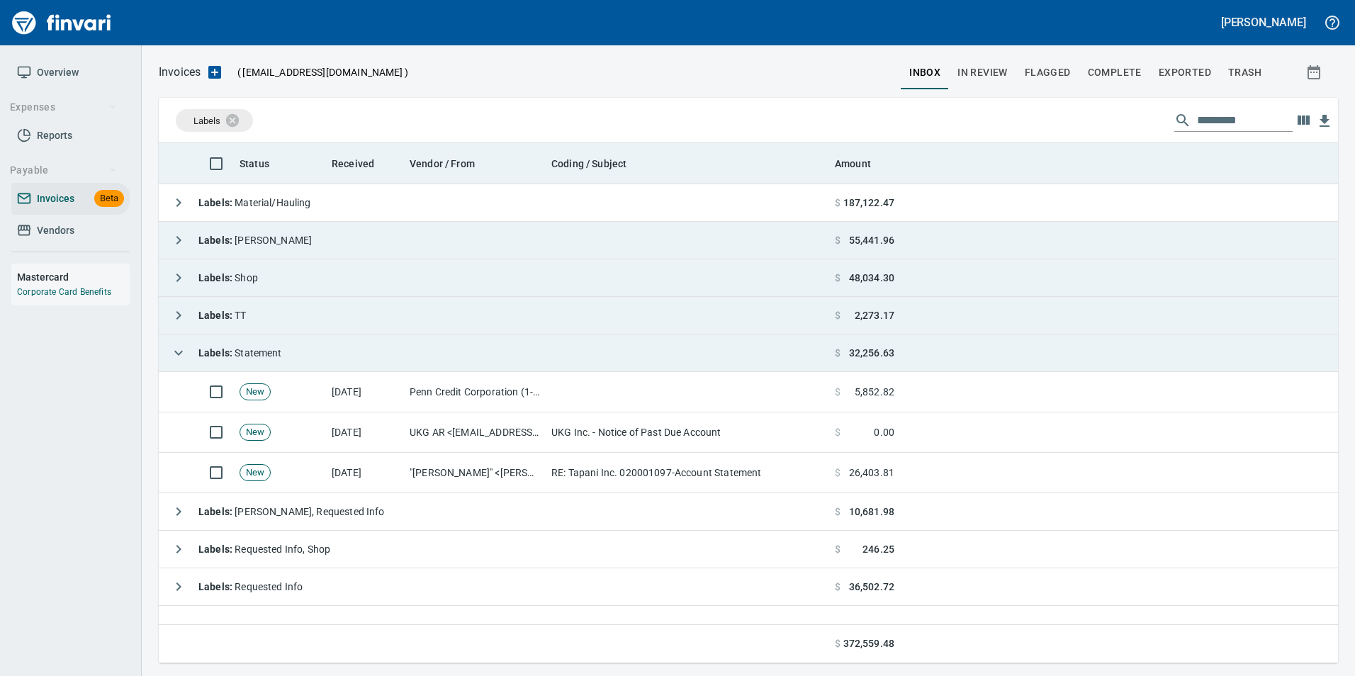
click at [174, 342] on button "button" at bounding box center [178, 353] width 28 height 28
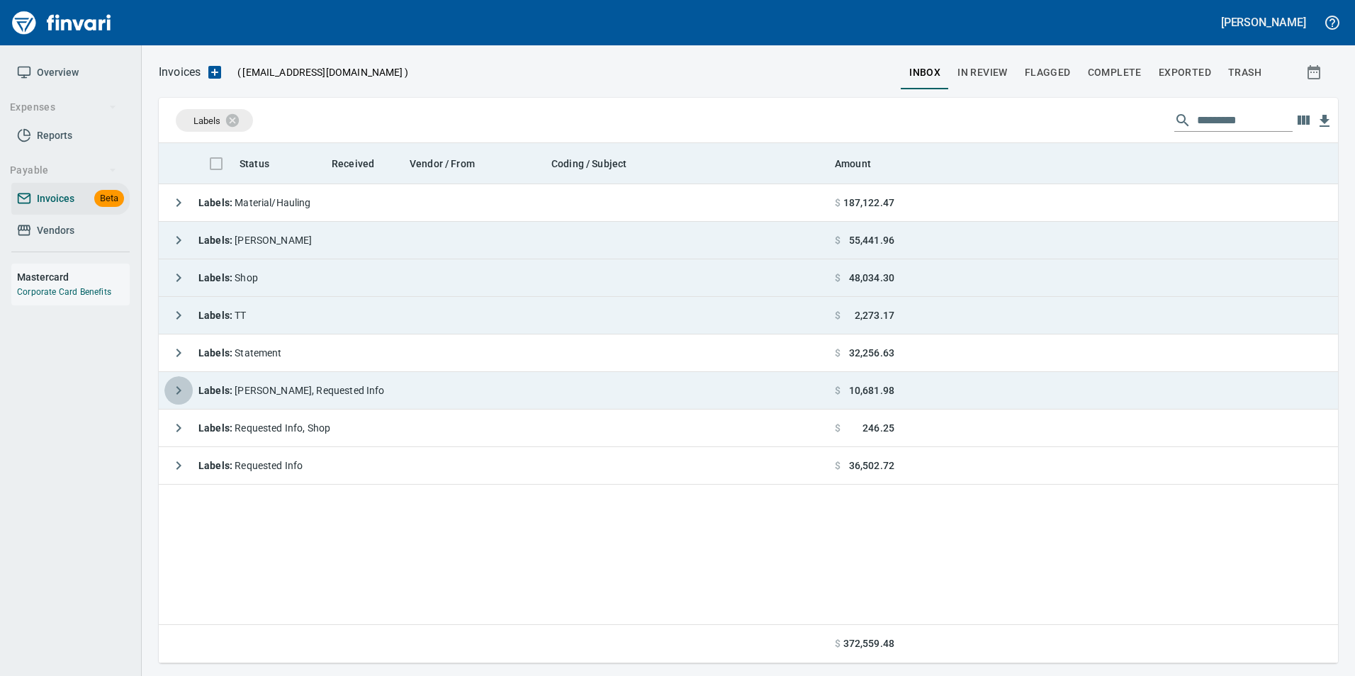
click at [170, 394] on icon "button" at bounding box center [178, 390] width 17 height 17
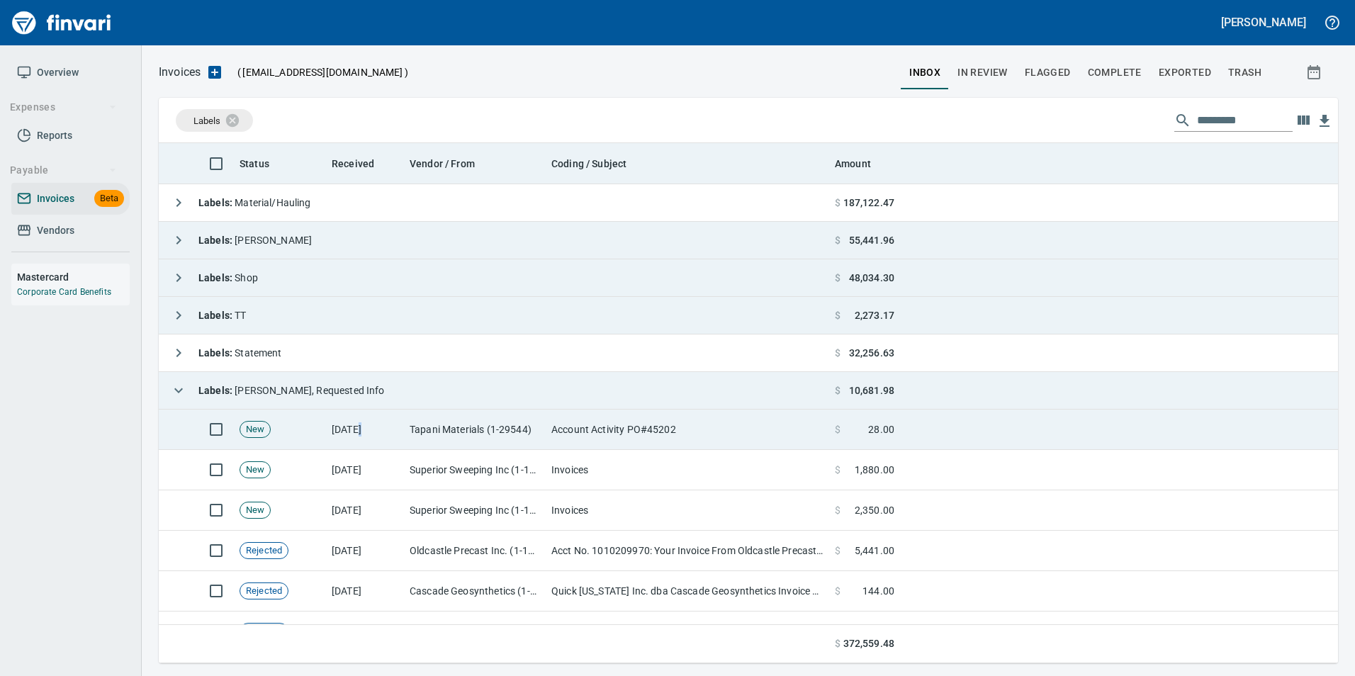
click at [360, 430] on td "[DATE]" at bounding box center [365, 430] width 78 height 40
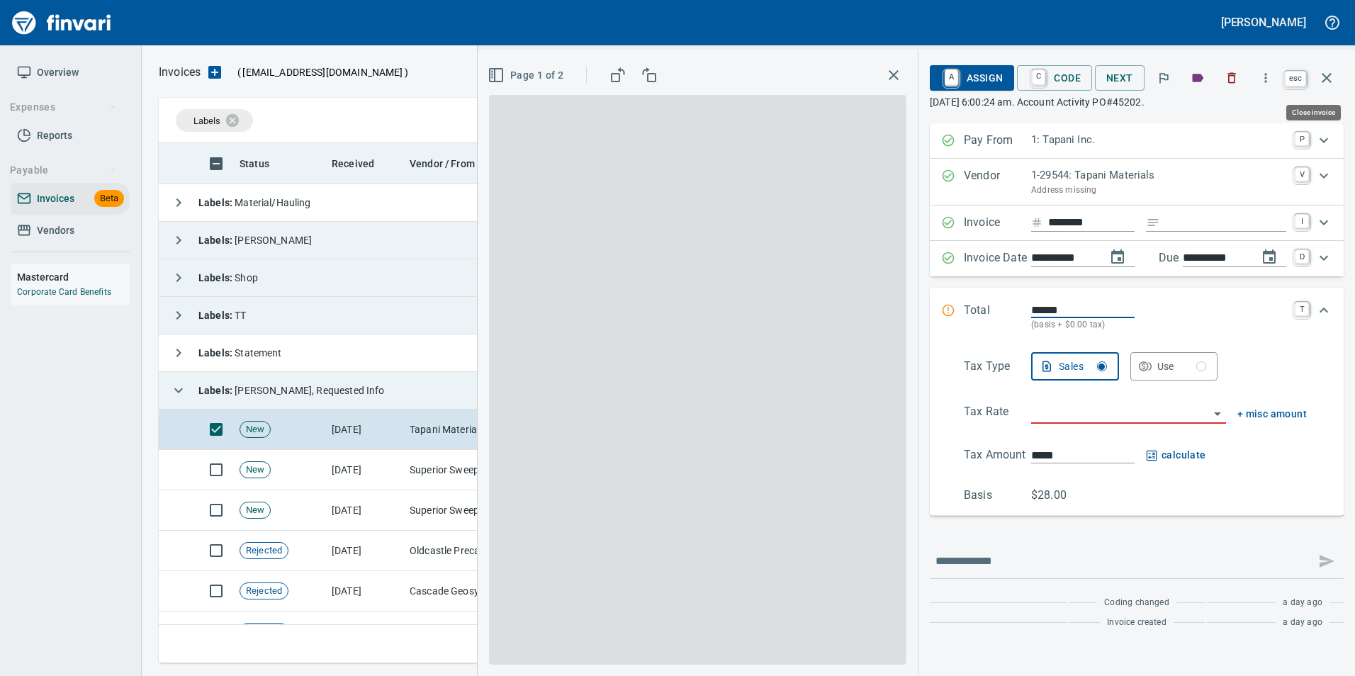
scroll to position [510, 1158]
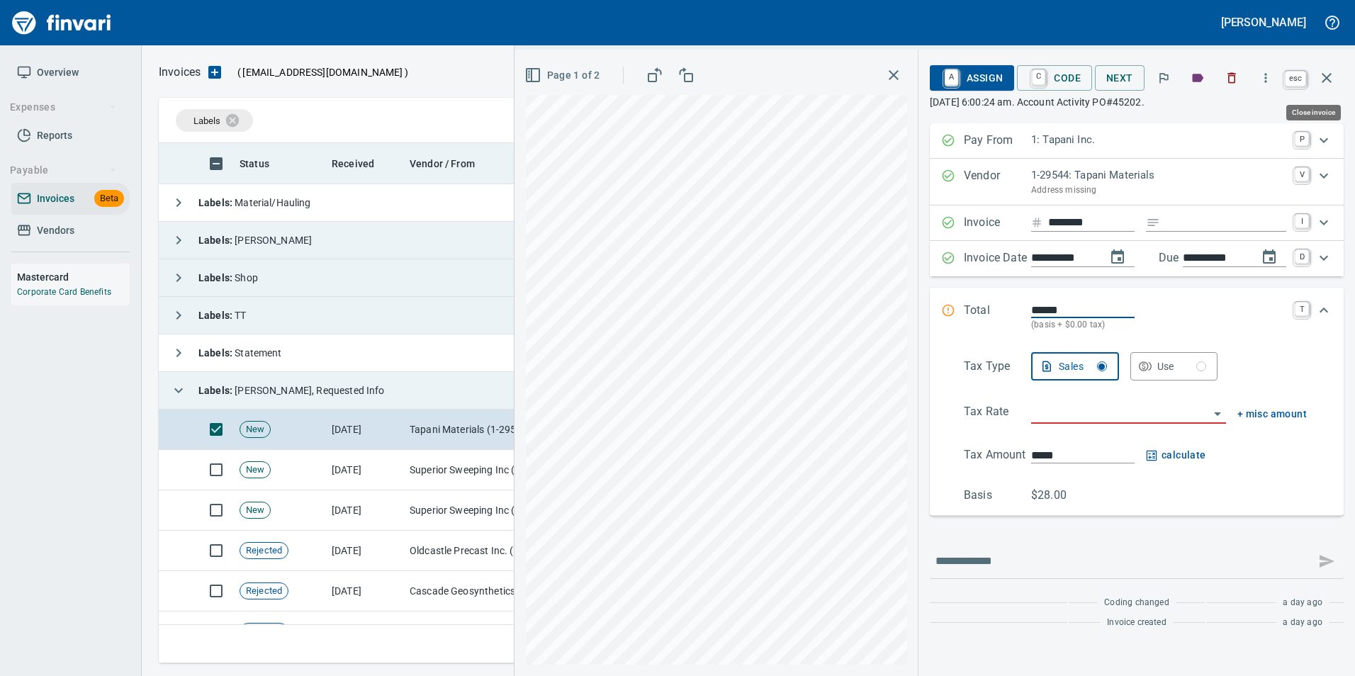
click at [1338, 79] on button "button" at bounding box center [1327, 78] width 34 height 34
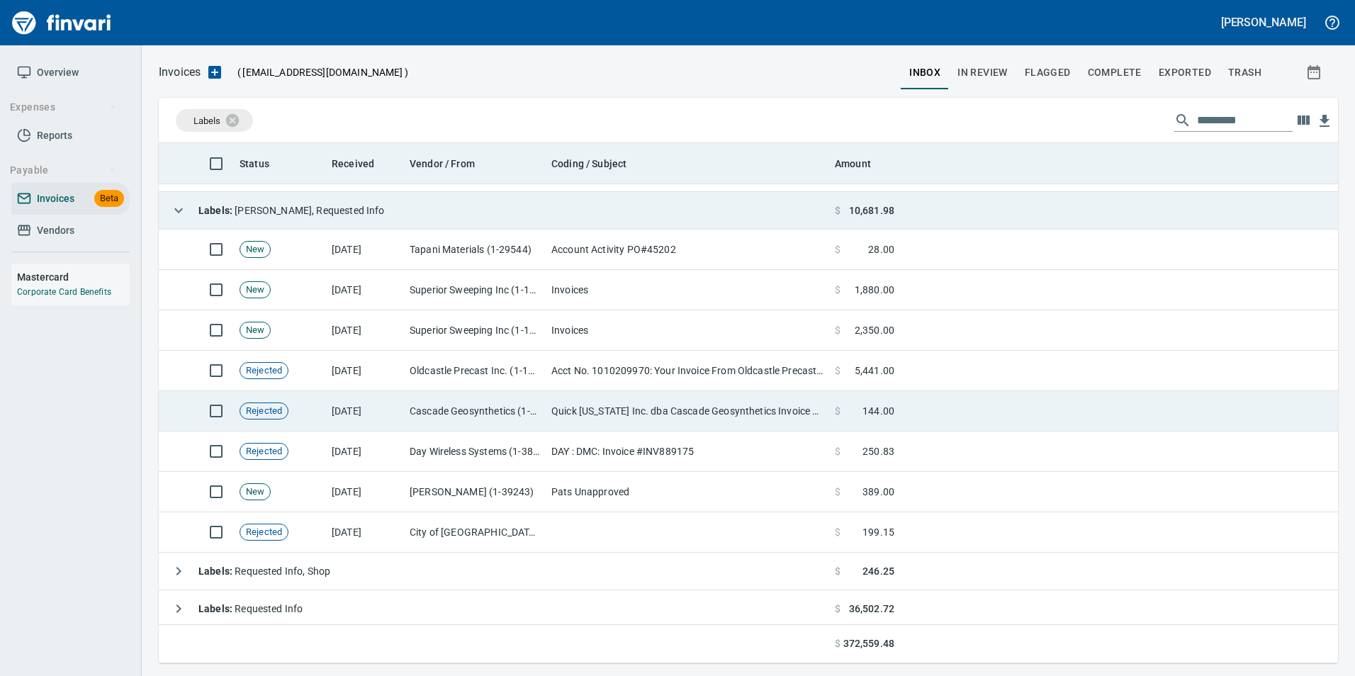
scroll to position [183, 0]
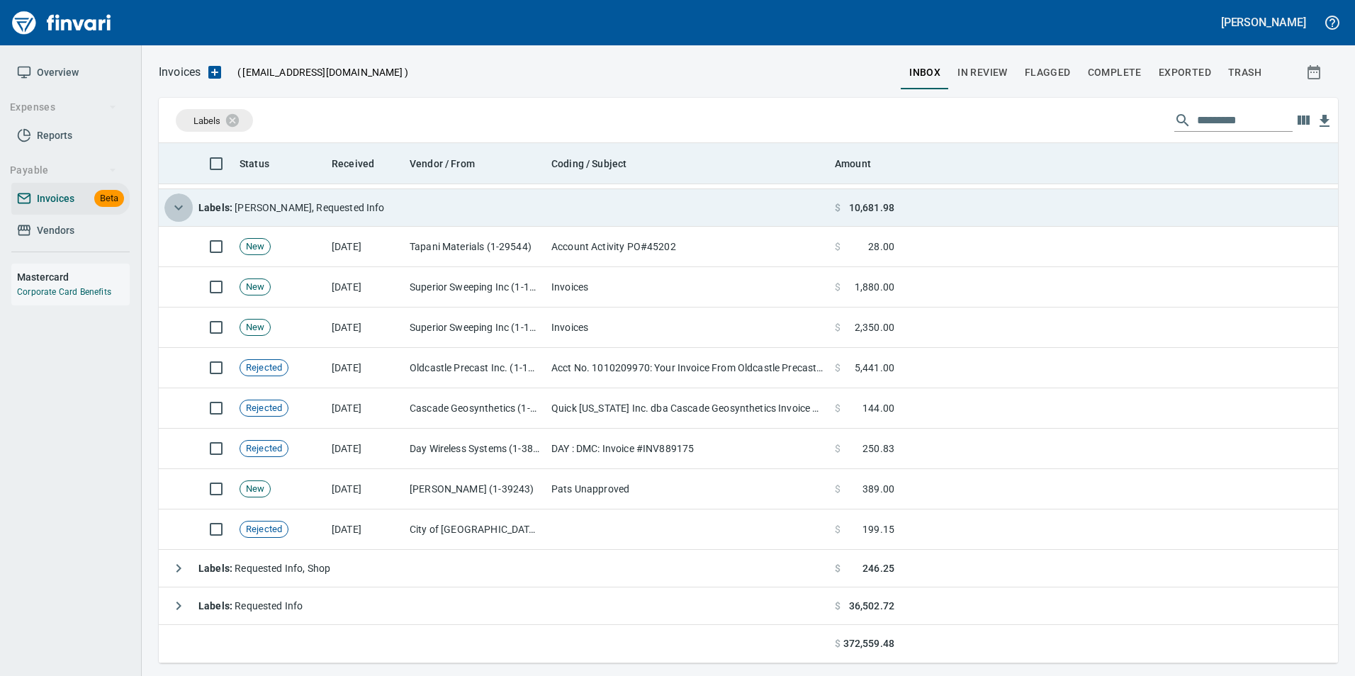
click at [174, 207] on icon "button" at bounding box center [178, 207] width 17 height 17
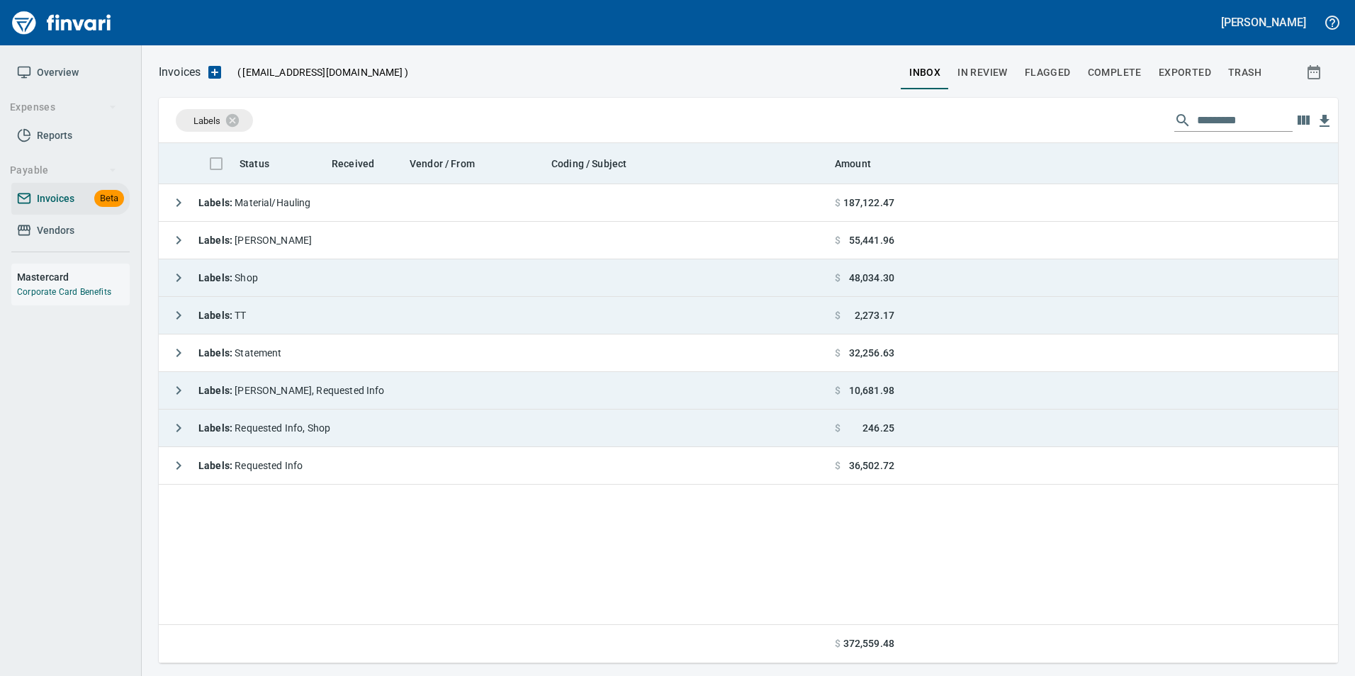
click at [179, 429] on icon "button" at bounding box center [179, 428] width 5 height 9
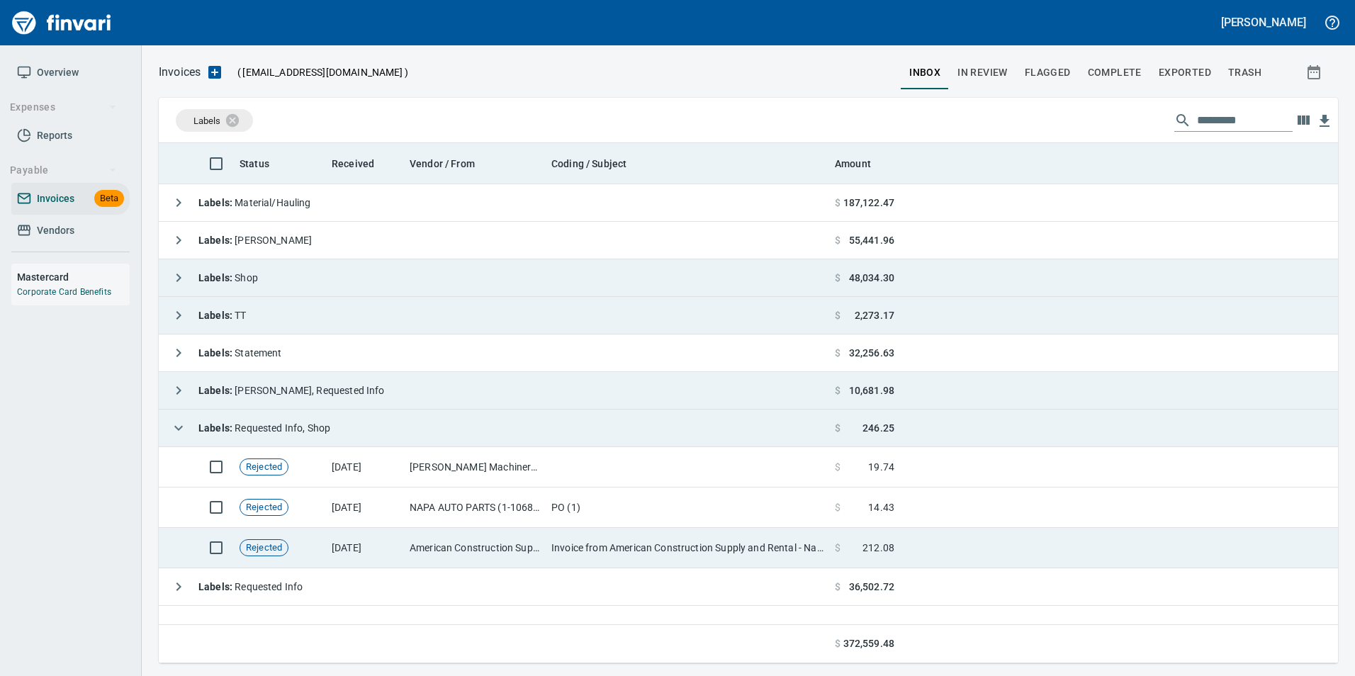
click at [660, 545] on td "Invoice from American Construction Supply and Rental - Nampa" at bounding box center [688, 548] width 284 height 40
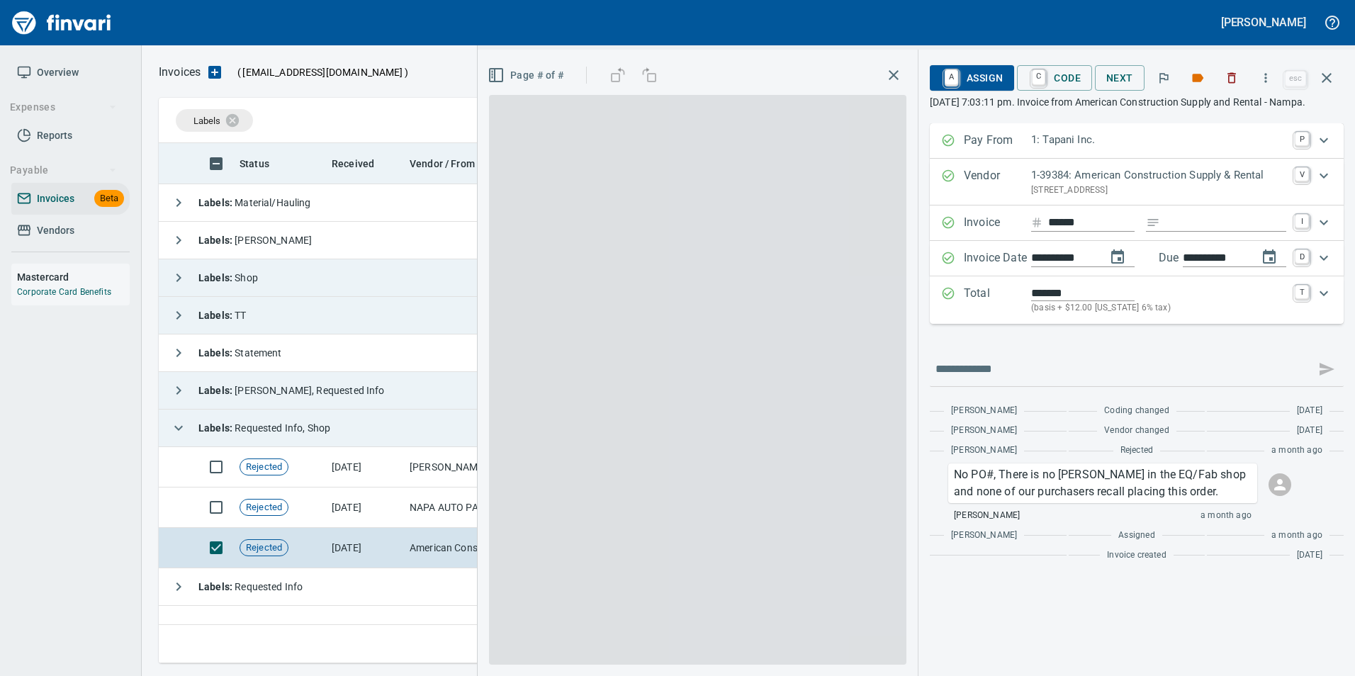
scroll to position [510, 1168]
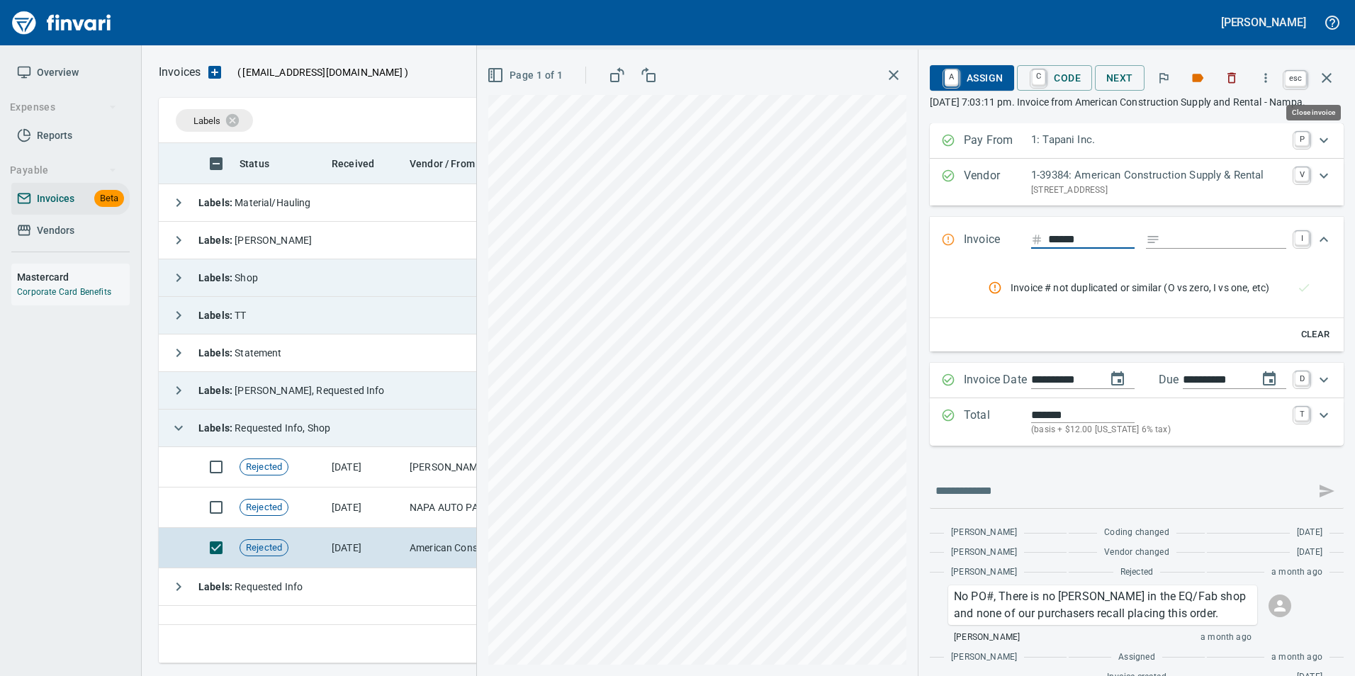
click at [1325, 85] on icon "button" at bounding box center [1327, 77] width 17 height 17
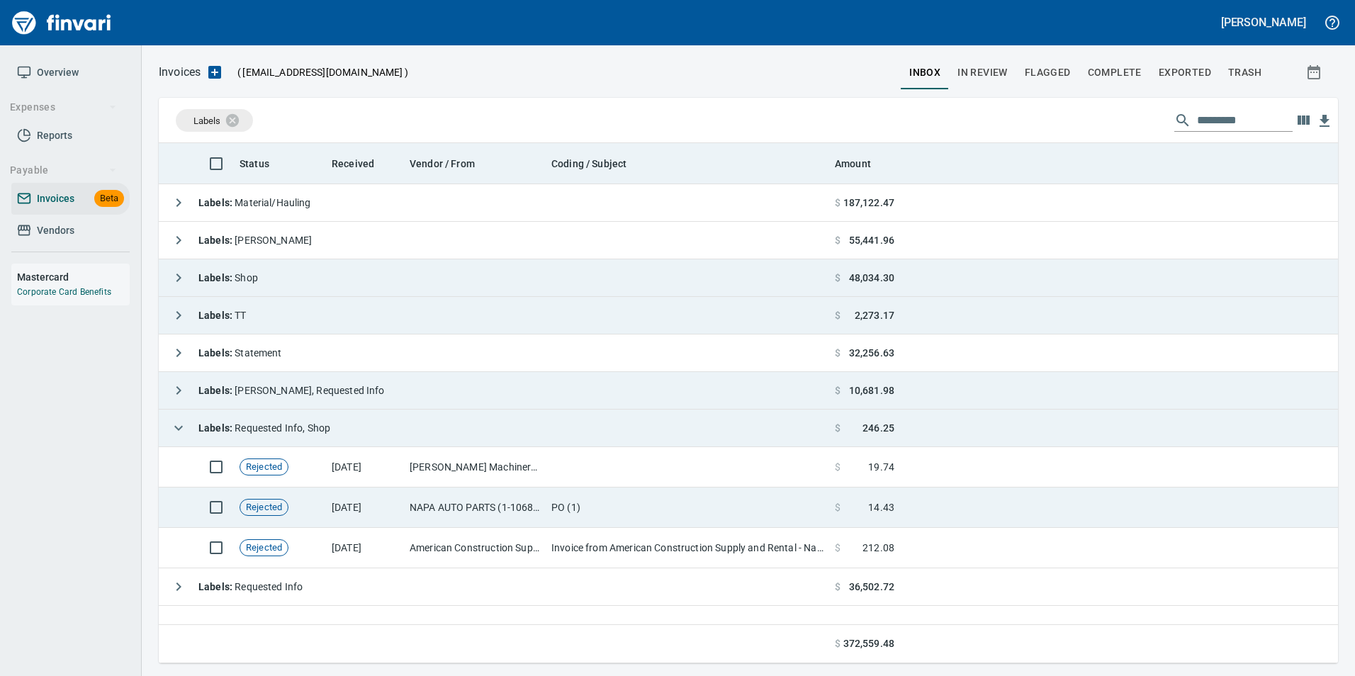
click at [468, 513] on td "NAPA AUTO PARTS (1-10687)" at bounding box center [475, 508] width 142 height 40
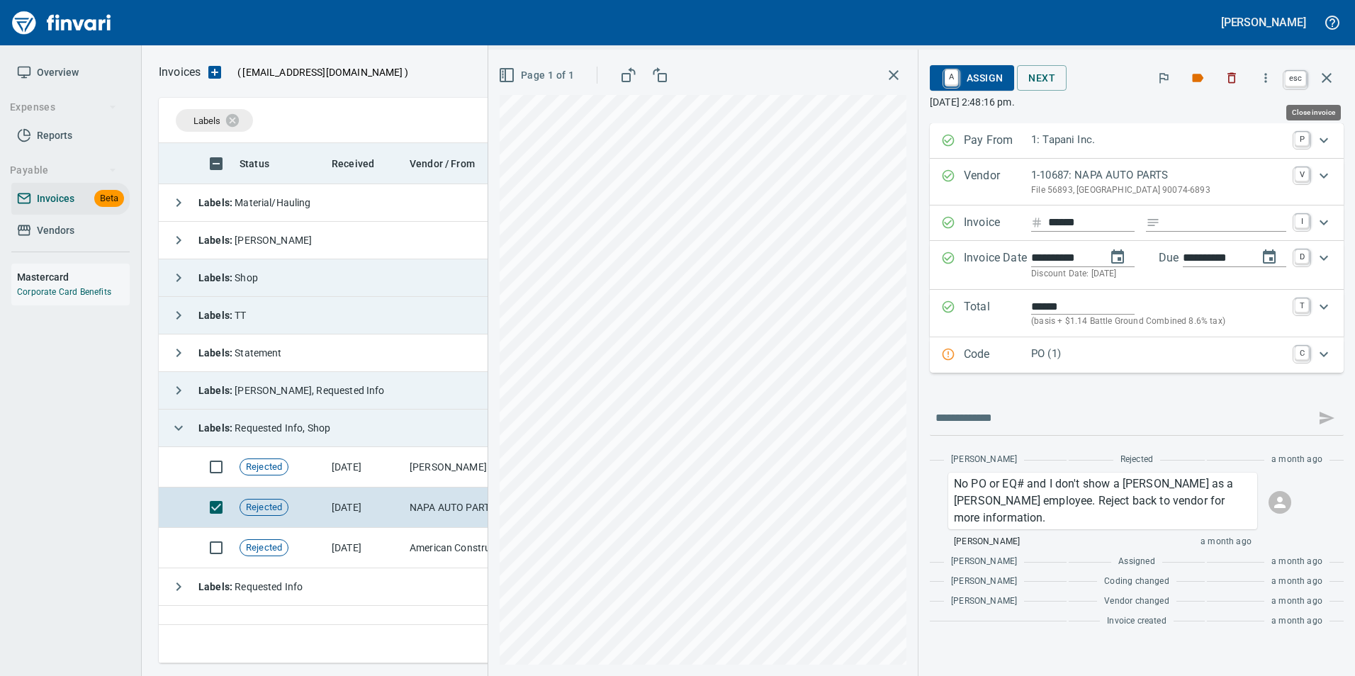
click at [1321, 78] on icon "button" at bounding box center [1327, 77] width 17 height 17
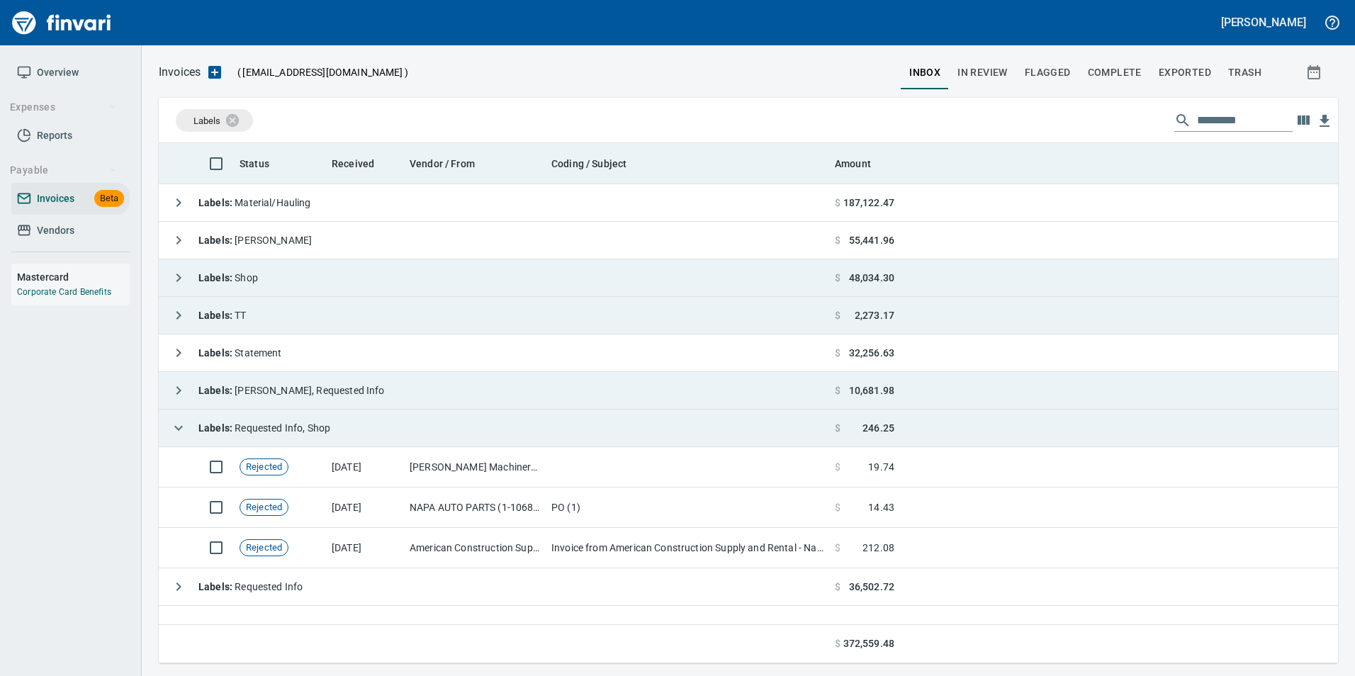
scroll to position [510, 1168]
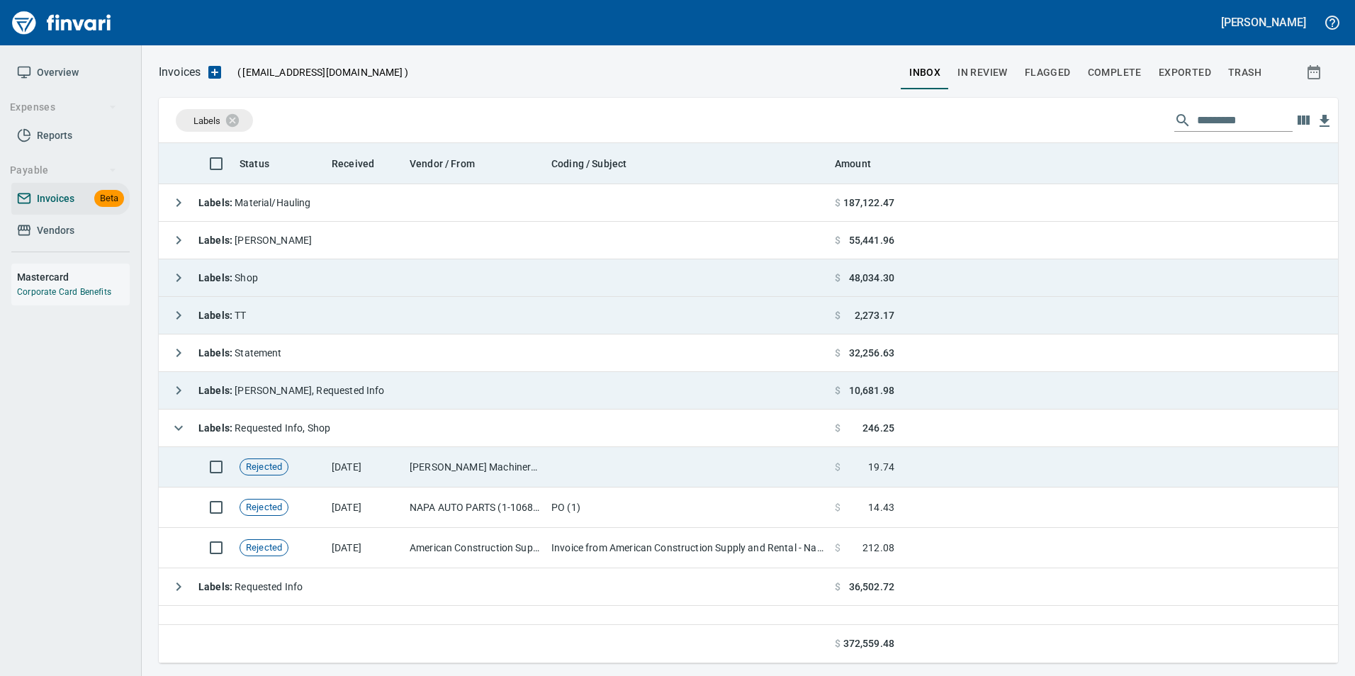
click at [331, 466] on td "[DATE]" at bounding box center [365, 467] width 78 height 40
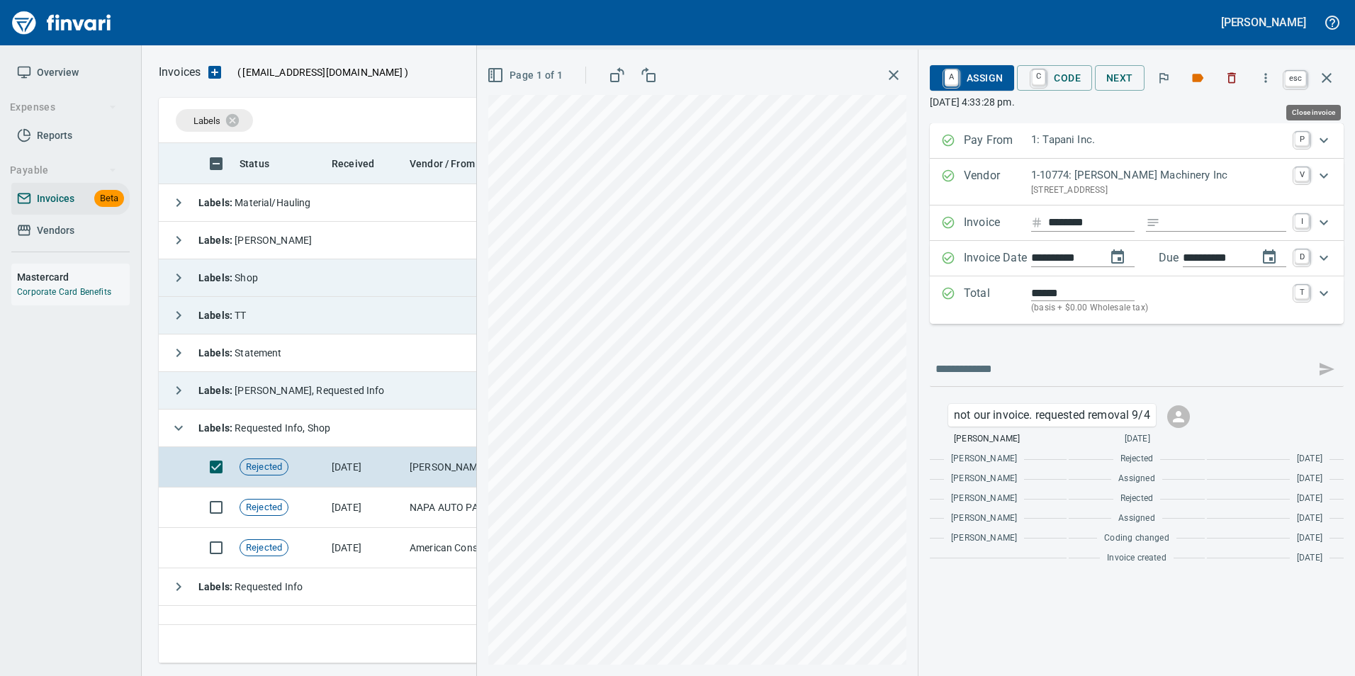
scroll to position [510, 1168]
click at [1333, 77] on icon "button" at bounding box center [1327, 77] width 17 height 17
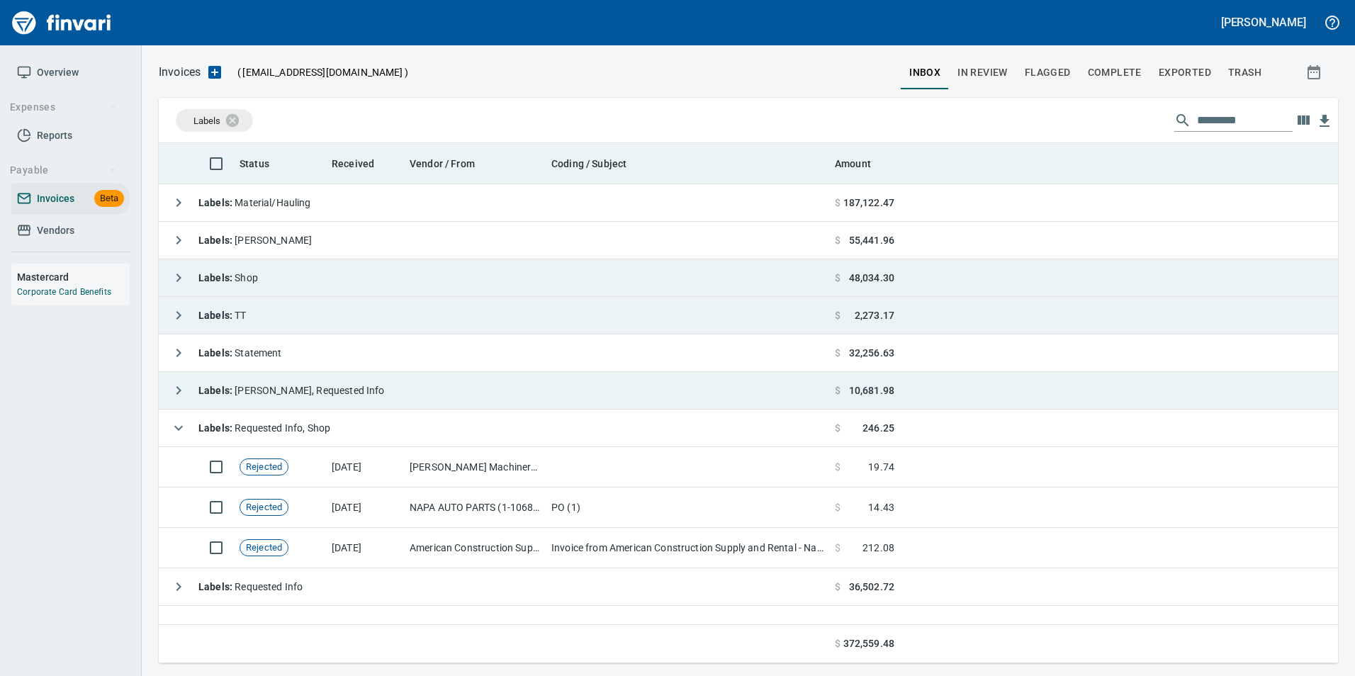
scroll to position [510, 1168]
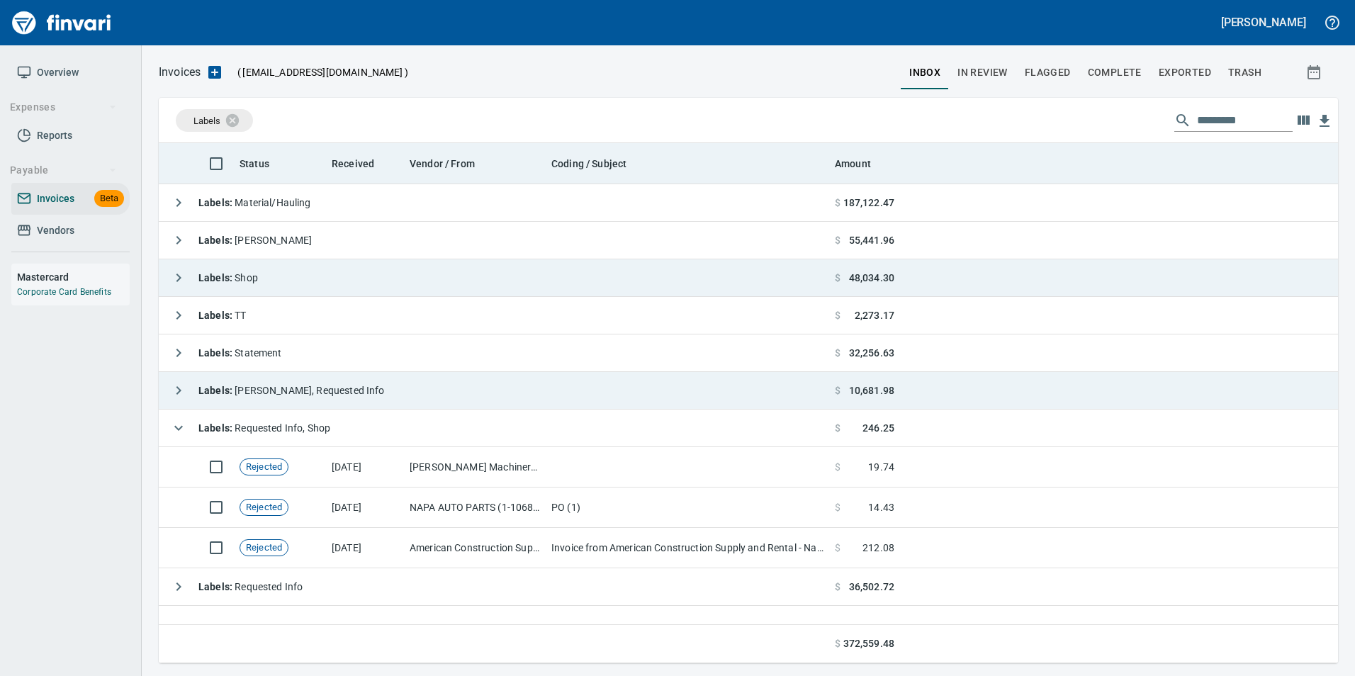
click at [172, 428] on icon "button" at bounding box center [178, 428] width 17 height 17
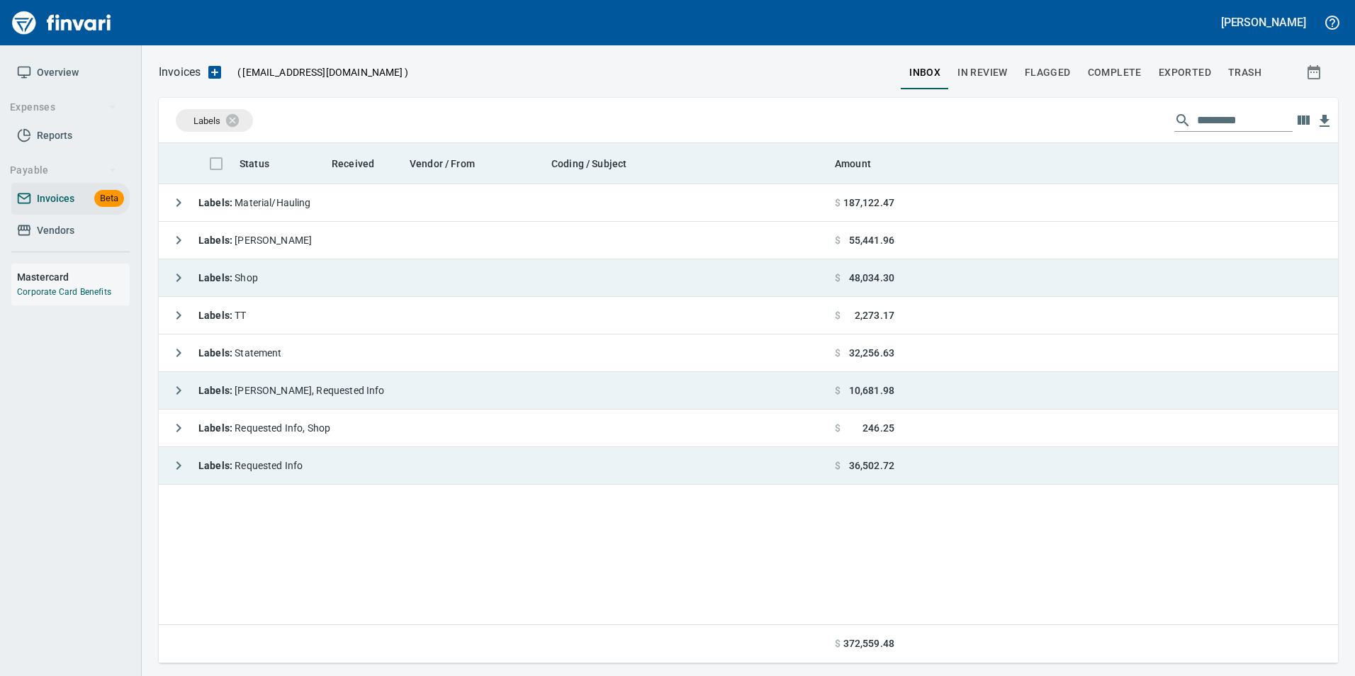
click at [161, 470] on td "Labels : Requested Info" at bounding box center [494, 466] width 671 height 38
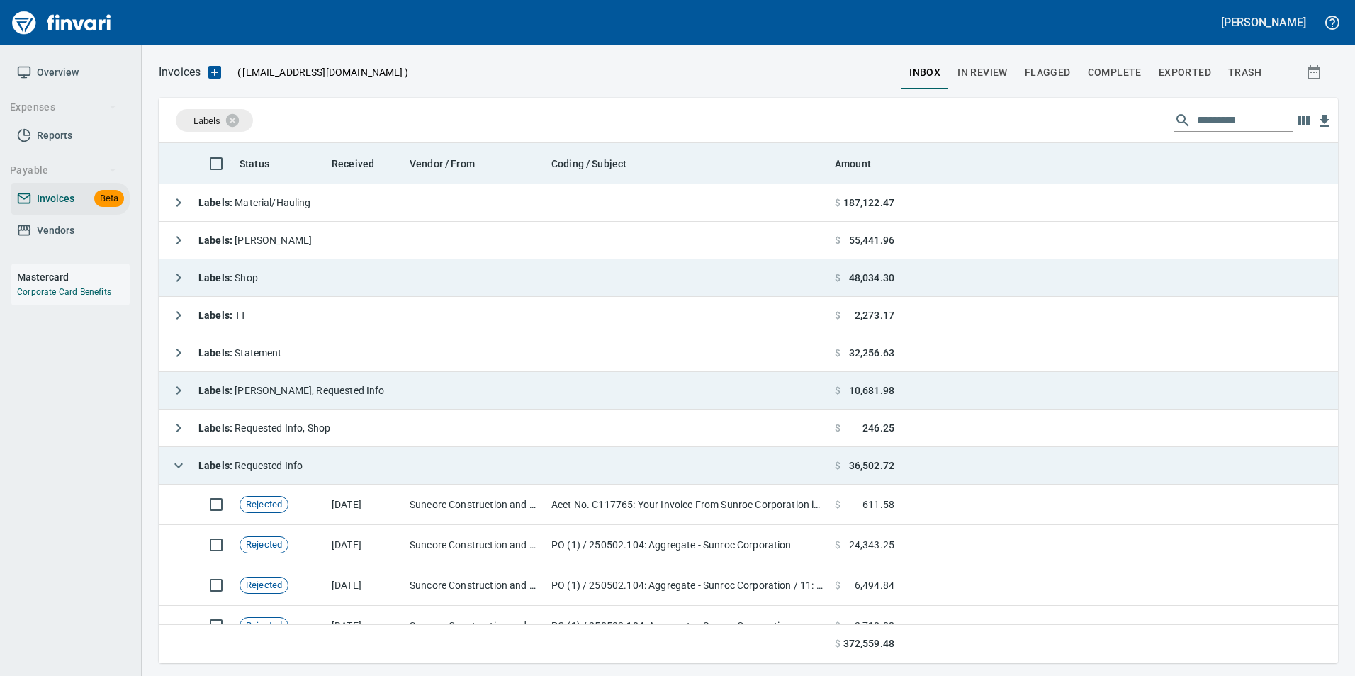
scroll to position [510, 1158]
click at [161, 470] on td "Labels : Requested Info" at bounding box center [494, 466] width 671 height 38
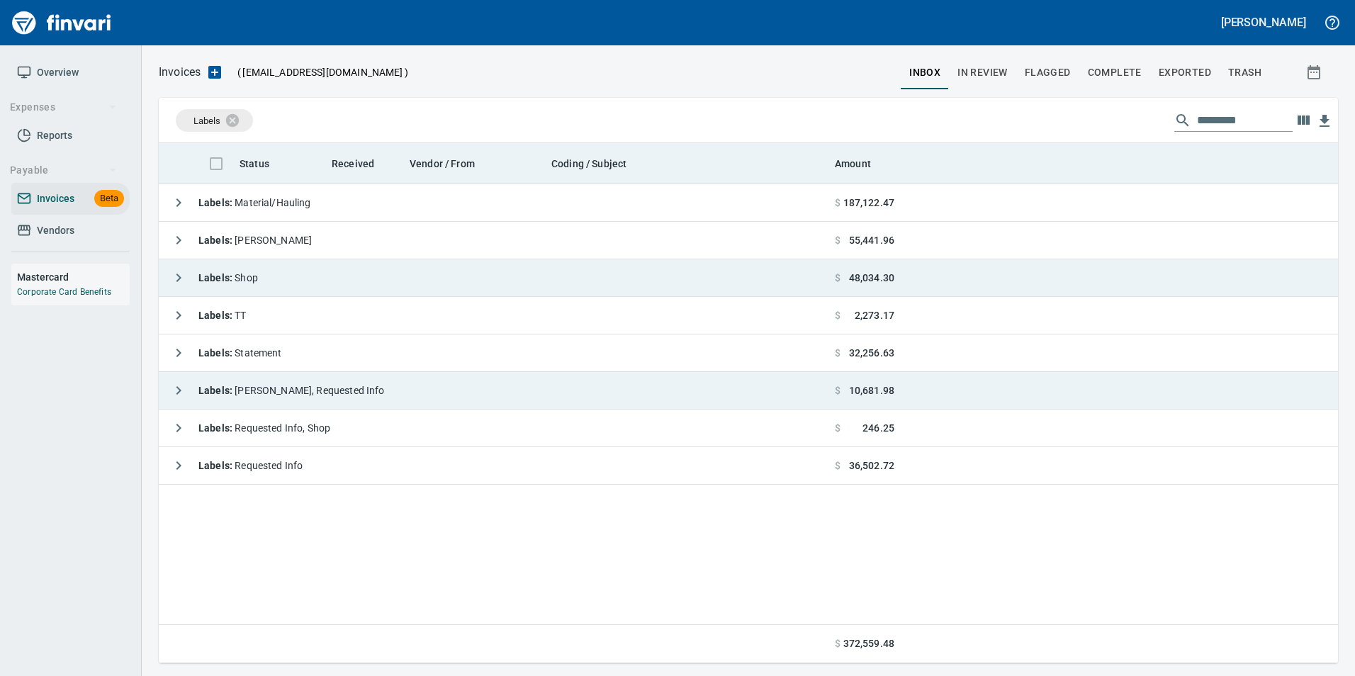
click at [215, 164] on th at bounding box center [213, 163] width 41 height 41
click at [247, 167] on span "Status" at bounding box center [255, 163] width 30 height 17
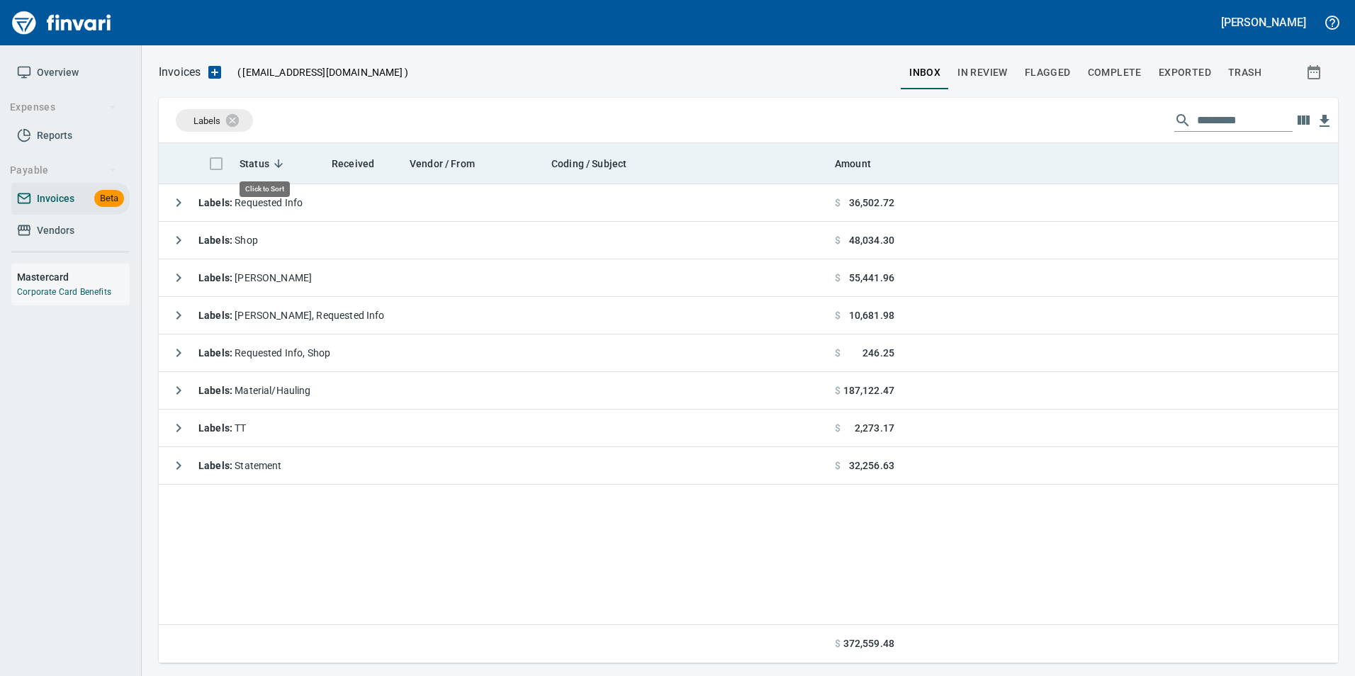
click at [247, 167] on span "Status" at bounding box center [255, 163] width 30 height 17
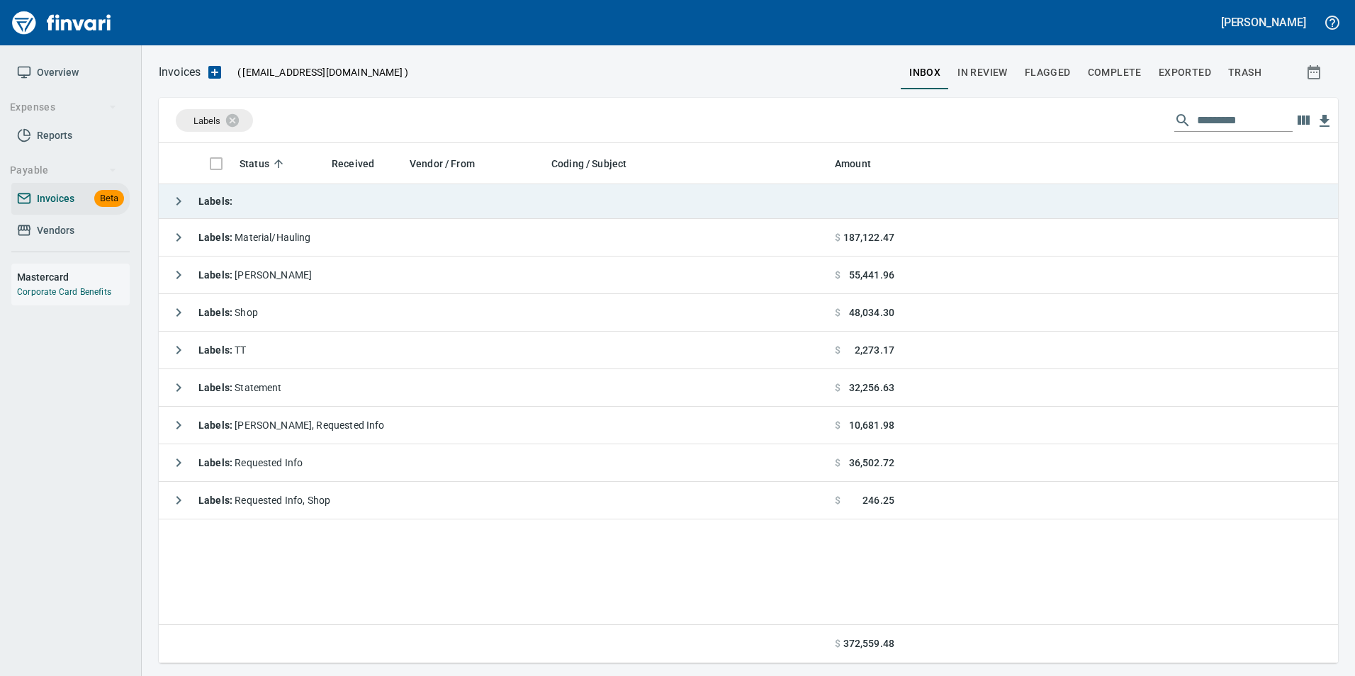
click at [167, 191] on button "button" at bounding box center [178, 201] width 28 height 28
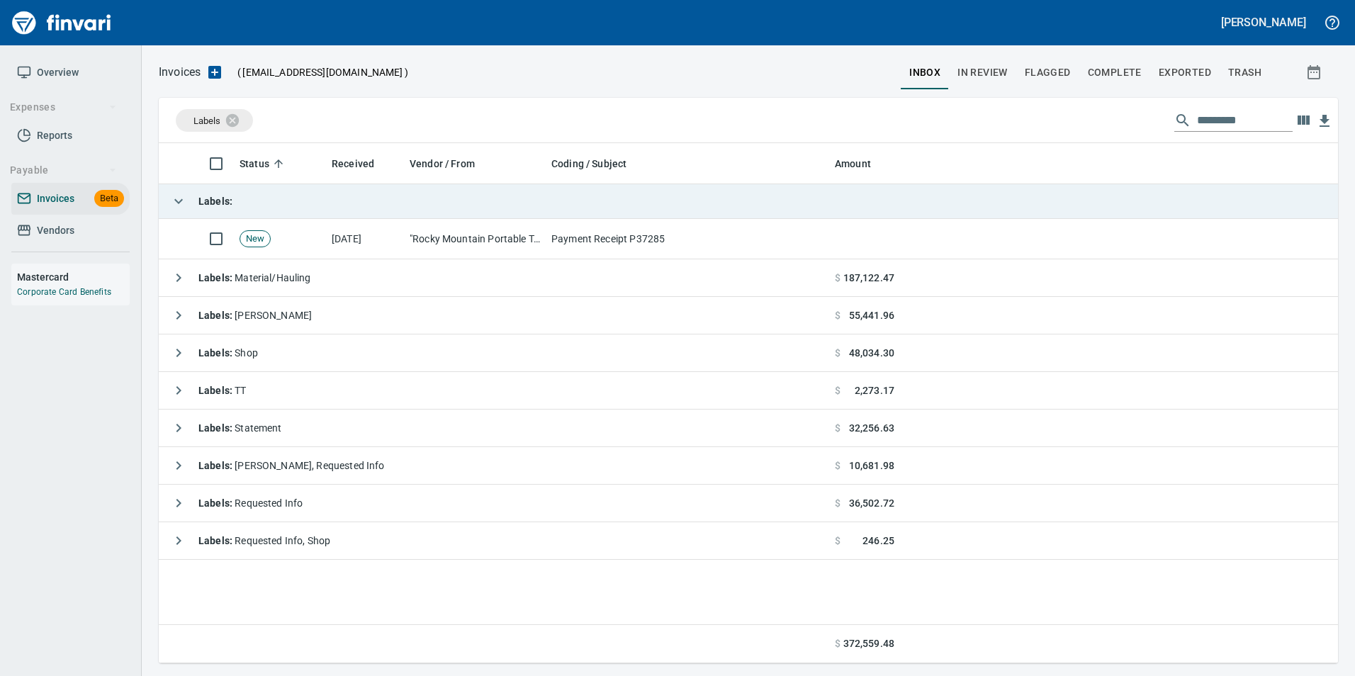
click at [167, 191] on button "button" at bounding box center [178, 201] width 28 height 28
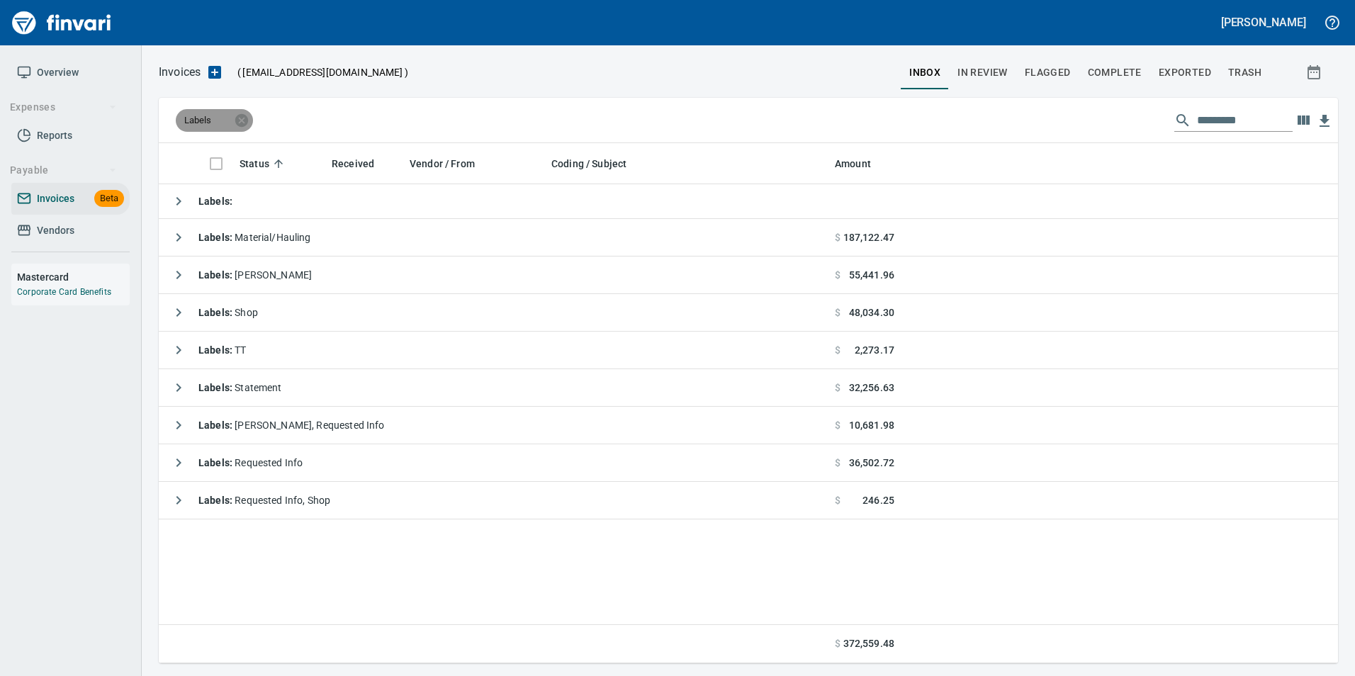
click at [233, 122] on span "Labels" at bounding box center [207, 120] width 62 height 13
click at [247, 121] on icon at bounding box center [241, 119] width 13 height 13
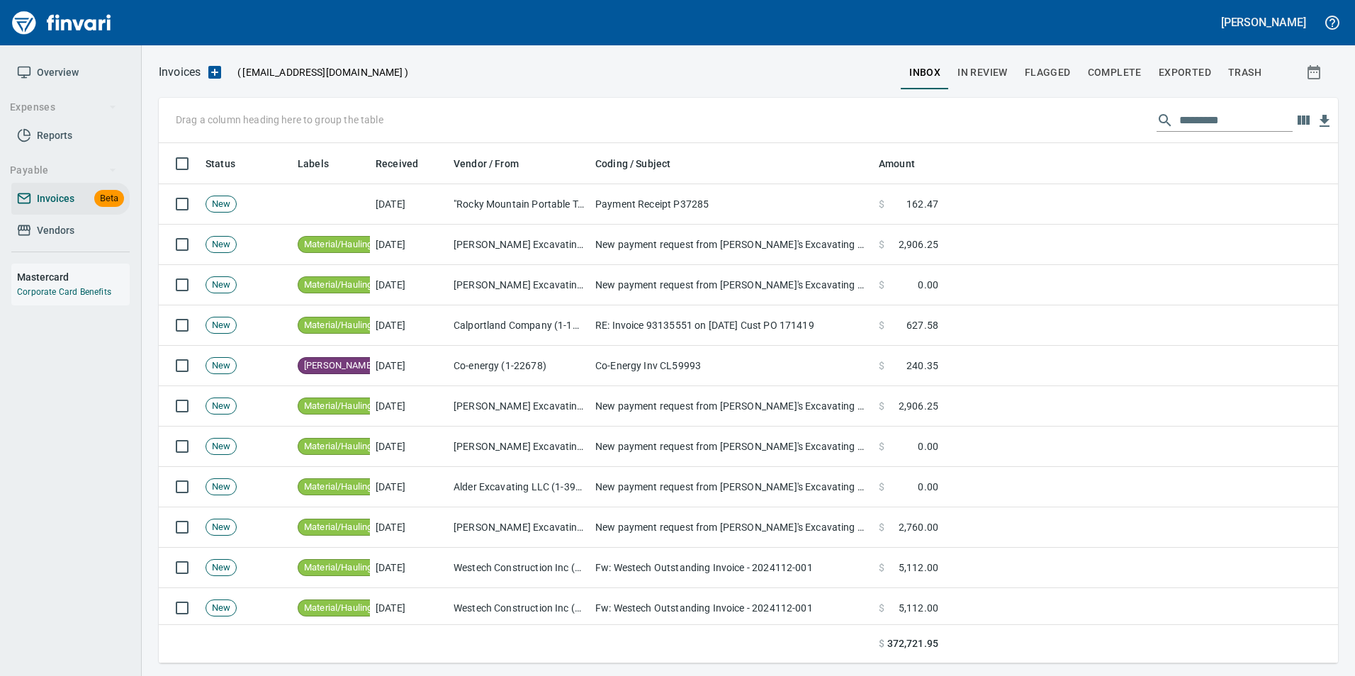
scroll to position [510, 1158]
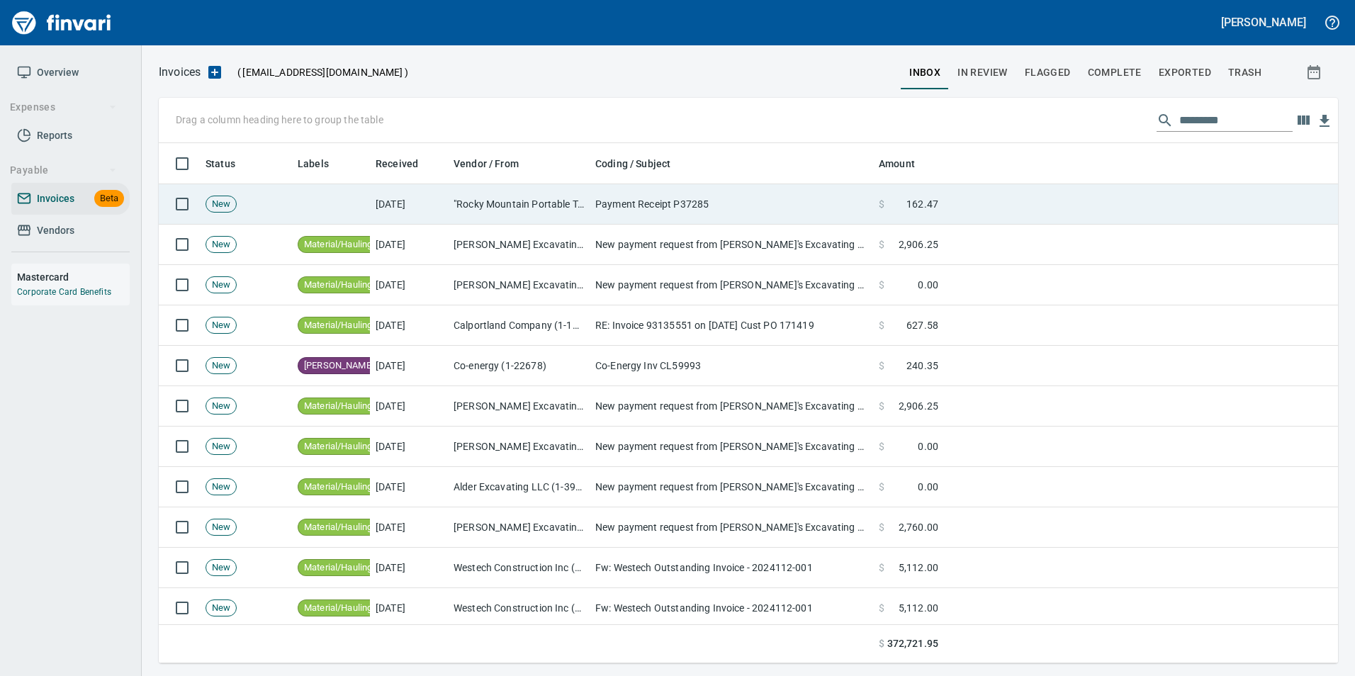
click at [466, 190] on td ""Rocky Mountain Portable Toilets, LLC" <[EMAIL_ADDRESS][DOMAIN_NAME]>" at bounding box center [519, 204] width 142 height 40
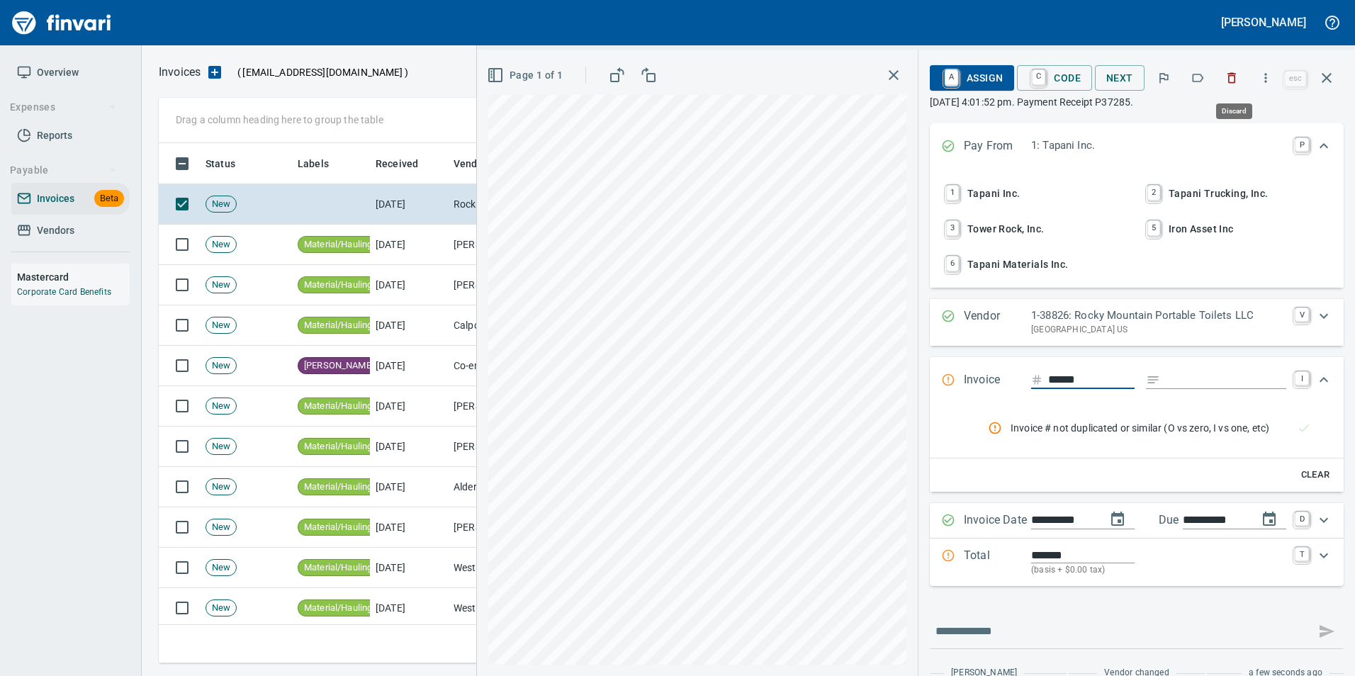
scroll to position [510, 1158]
click at [1244, 77] on button "button" at bounding box center [1232, 77] width 31 height 31
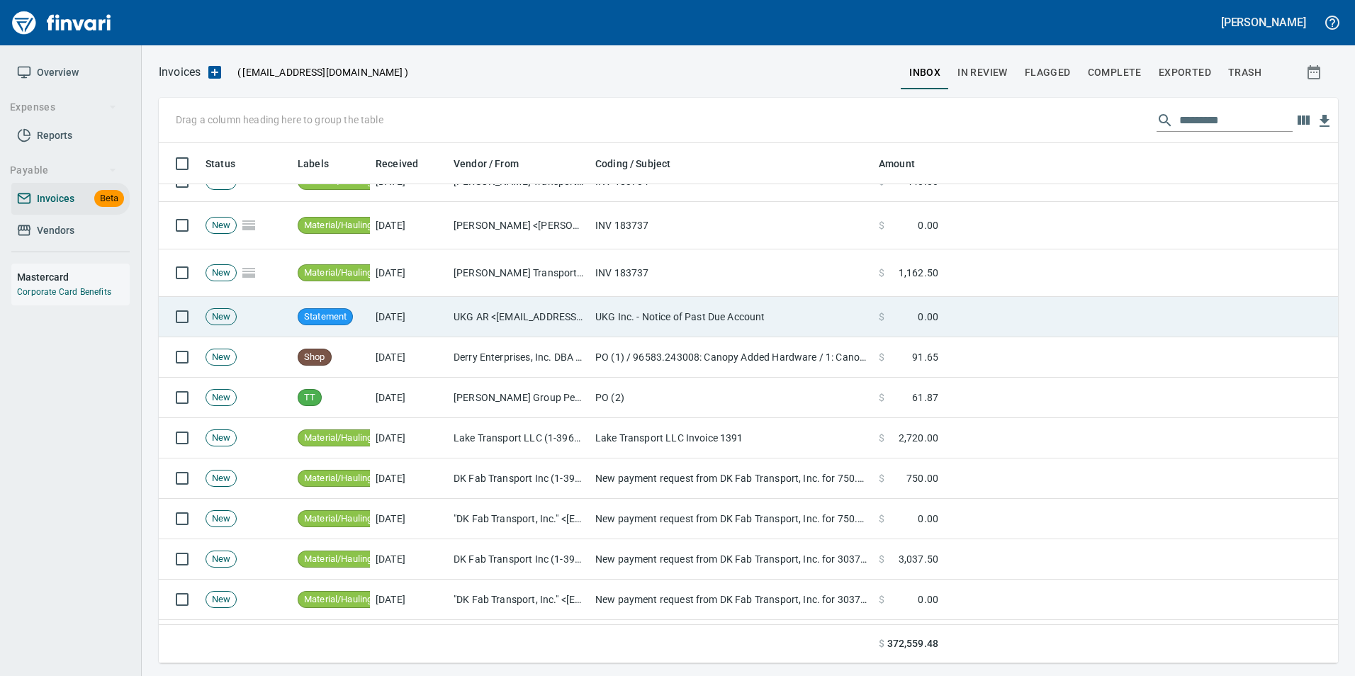
scroll to position [1063, 0]
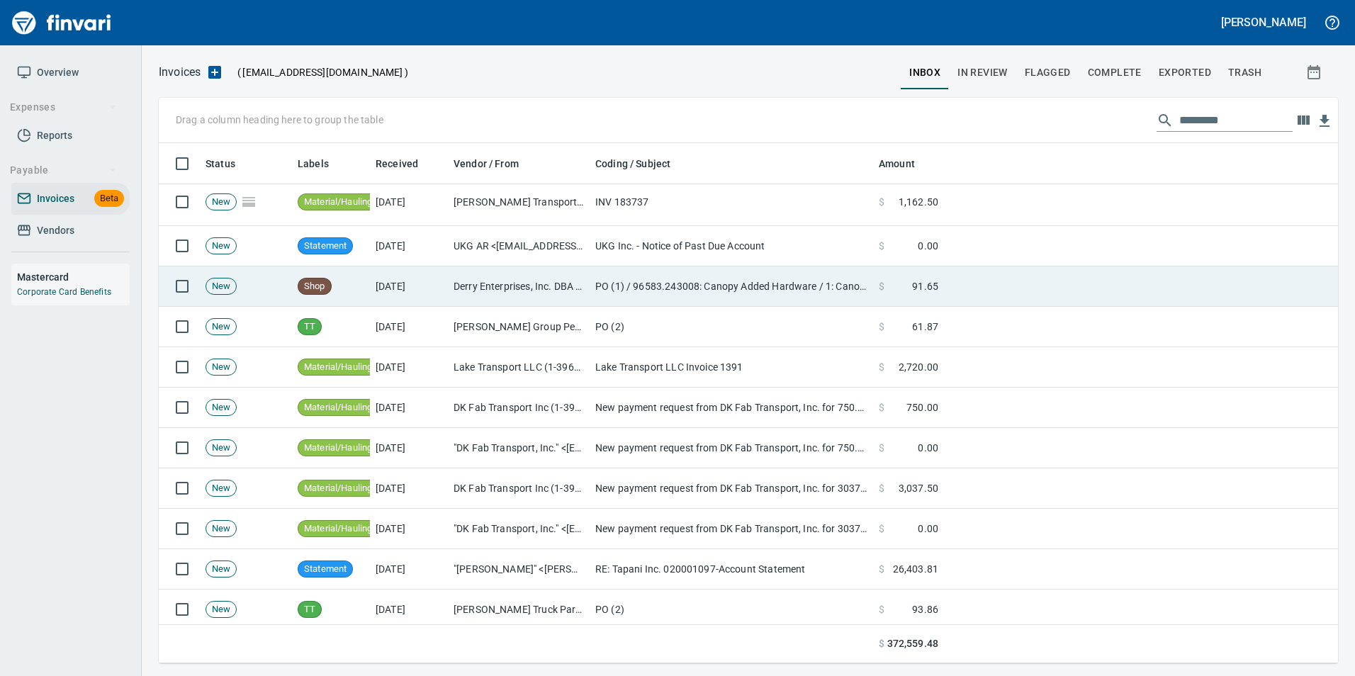
click at [698, 270] on td "PO (1) / 96583.243008: Canopy Added Hardware / 1: Canopy Added Hardware" at bounding box center [732, 287] width 284 height 40
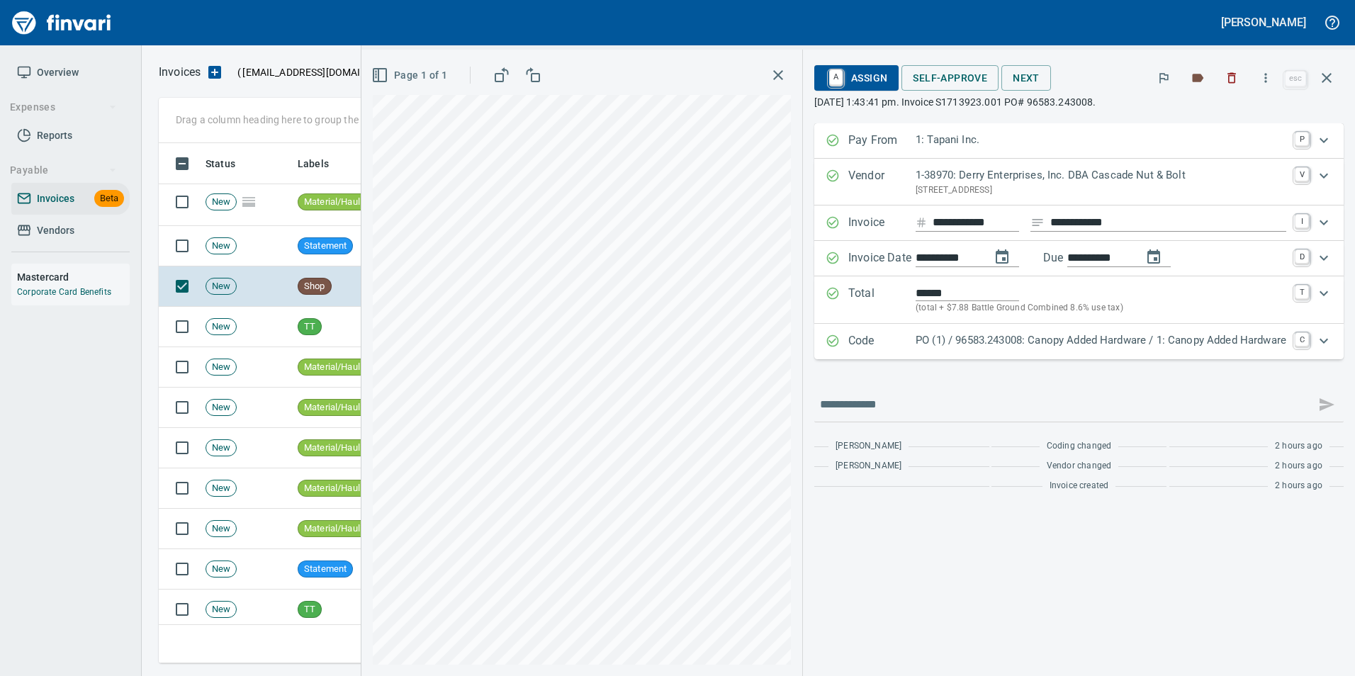
click at [944, 339] on p "PO (1) / 96583.243008: Canopy Added Hardware / 1: Canopy Added Hardware" at bounding box center [1101, 340] width 371 height 16
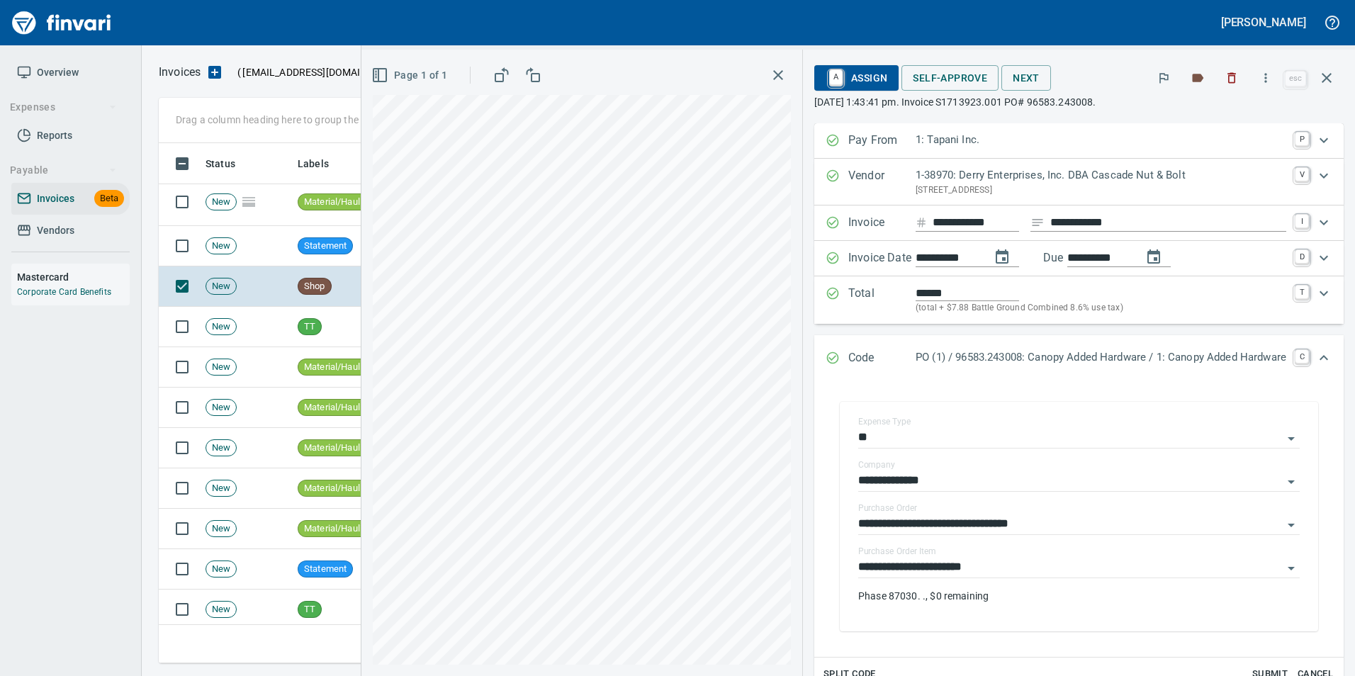
click at [944, 339] on div "Code PO (1) / 96583.243008: Canopy Added Hardware / 1: Canopy Added Hardware C" at bounding box center [1080, 358] width 530 height 47
click at [1326, 78] on icon "button" at bounding box center [1327, 78] width 10 height 10
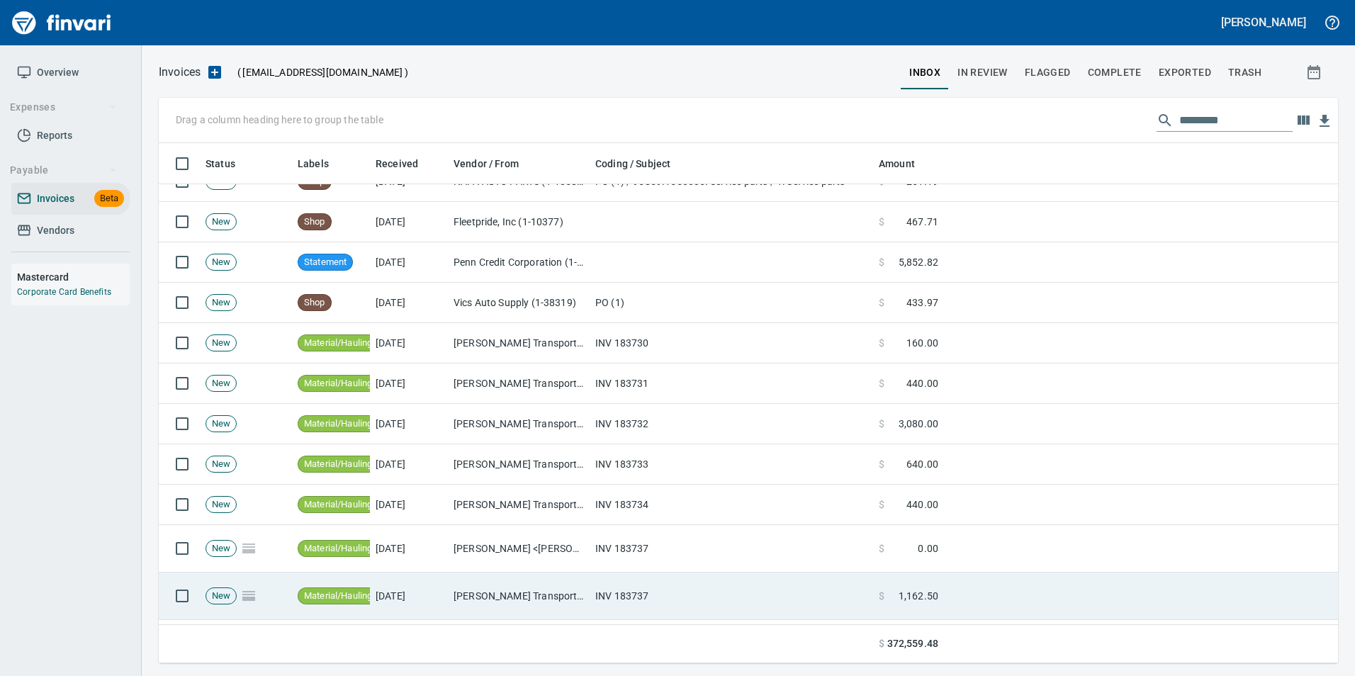
scroll to position [638, 0]
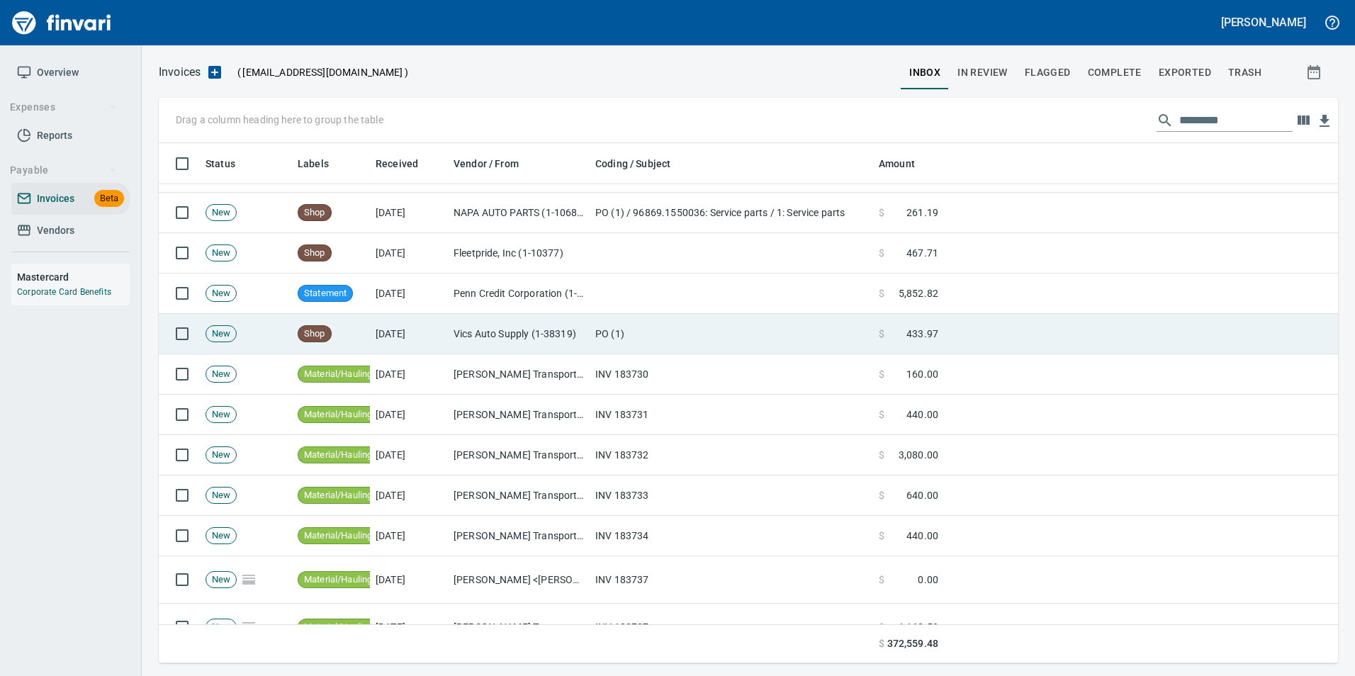
click at [594, 332] on td "PO (1)" at bounding box center [732, 334] width 284 height 40
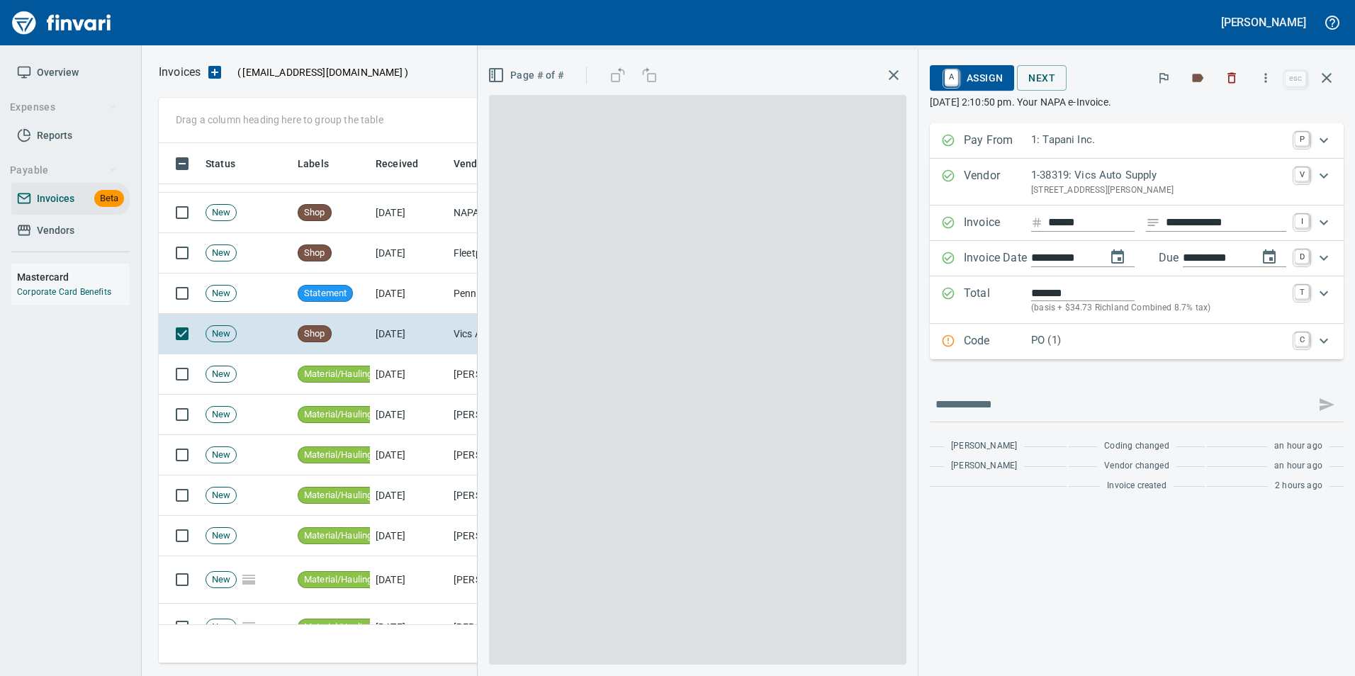
scroll to position [510, 1158]
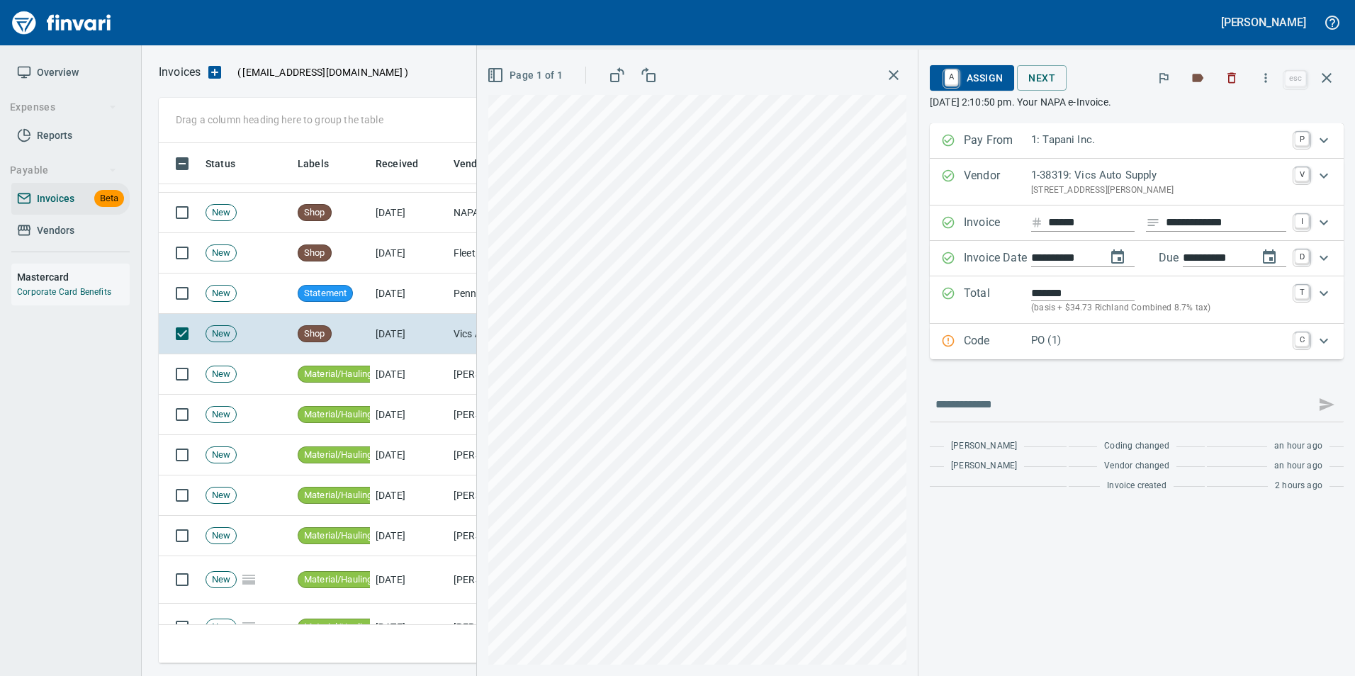
click at [1031, 339] on p "PO (1)" at bounding box center [1158, 340] width 255 height 16
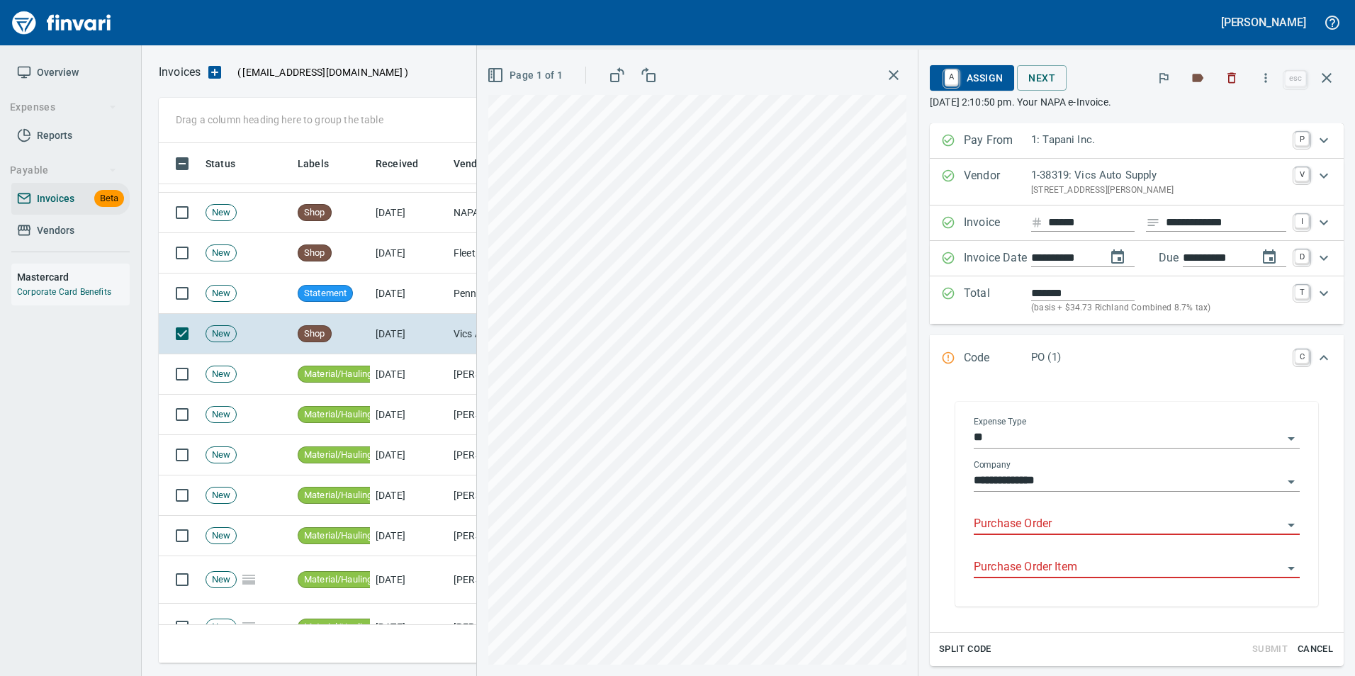
click at [992, 520] on input "Purchase Order" at bounding box center [1128, 525] width 309 height 20
click at [1067, 553] on li "96951.8210026: batteries" at bounding box center [1124, 561] width 330 height 34
type input "**********"
click at [1059, 567] on input "Purchase Order Item" at bounding box center [1128, 568] width 309 height 20
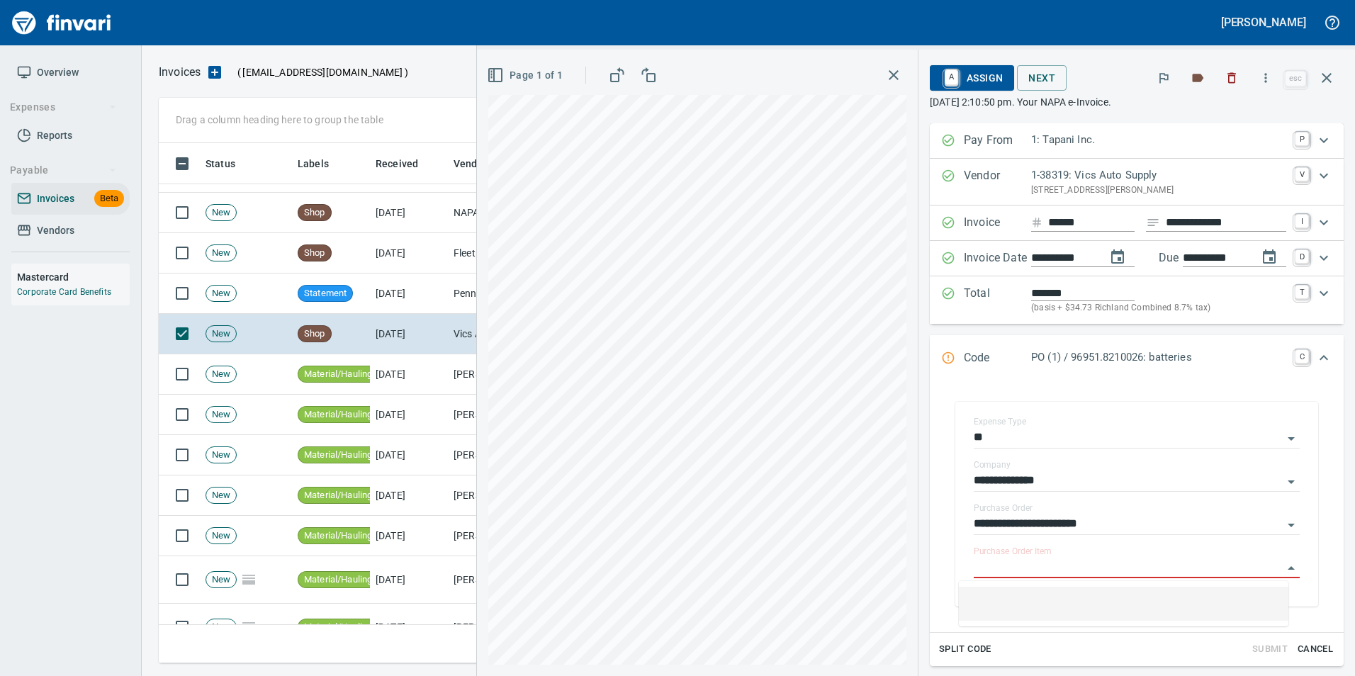
click at [1025, 595] on li at bounding box center [1124, 604] width 330 height 34
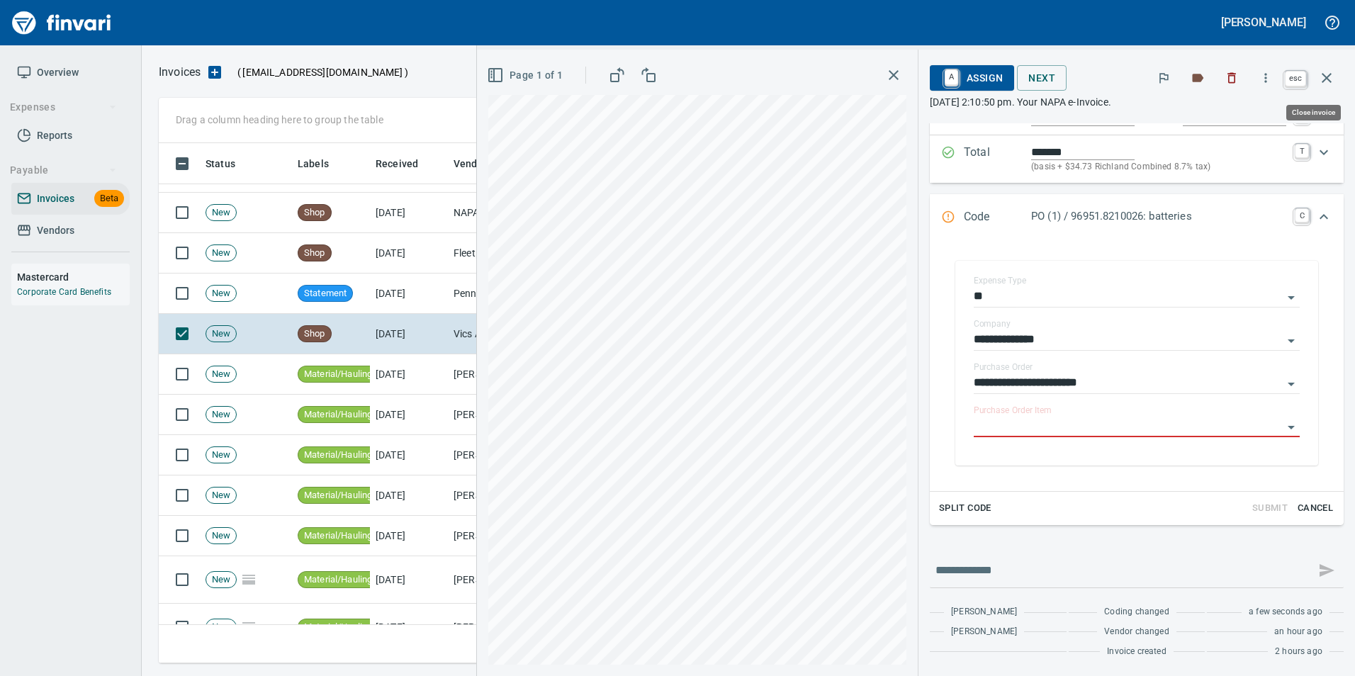
click at [1324, 75] on icon "button" at bounding box center [1327, 78] width 10 height 10
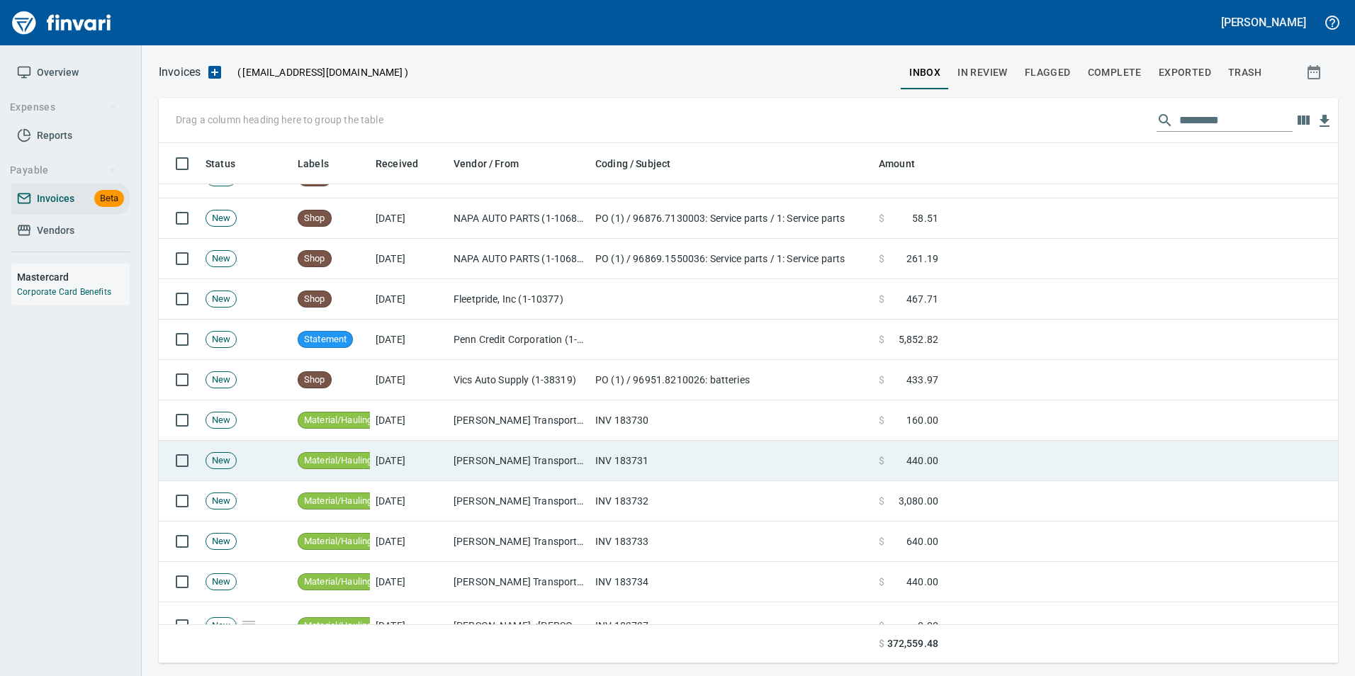
scroll to position [567, 0]
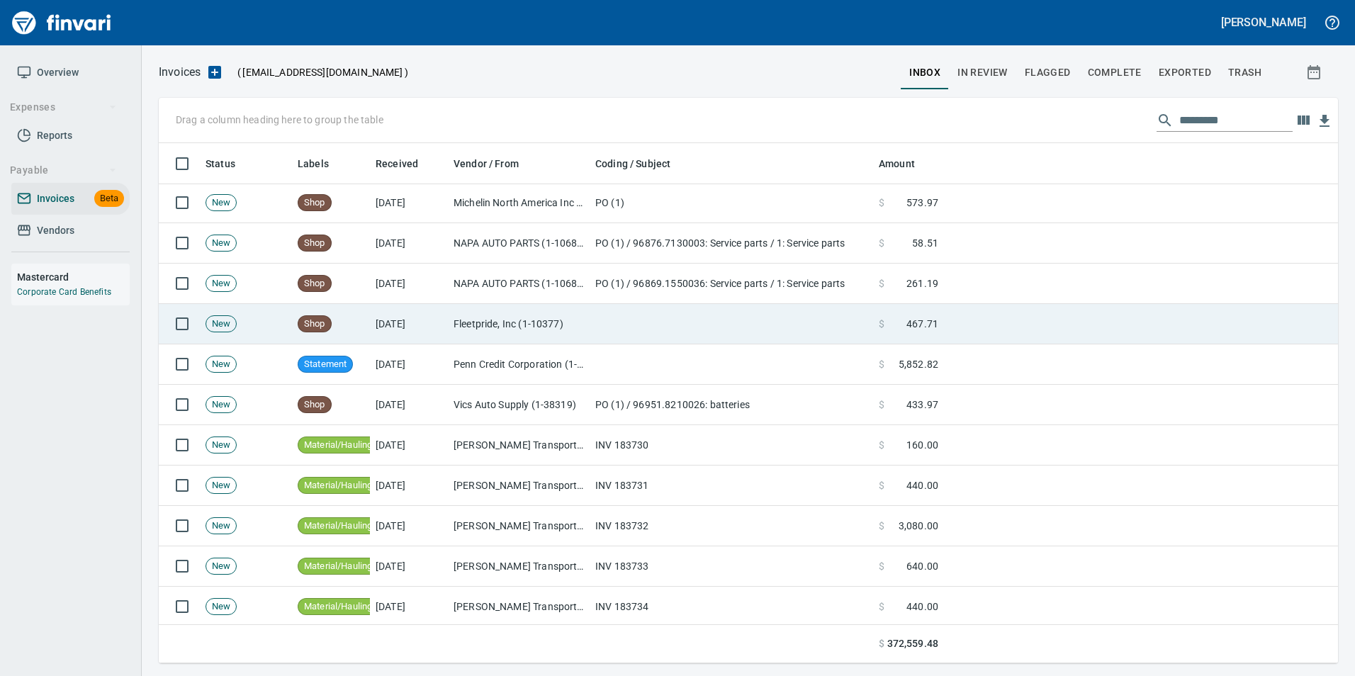
click at [429, 318] on td "[DATE]" at bounding box center [409, 324] width 78 height 40
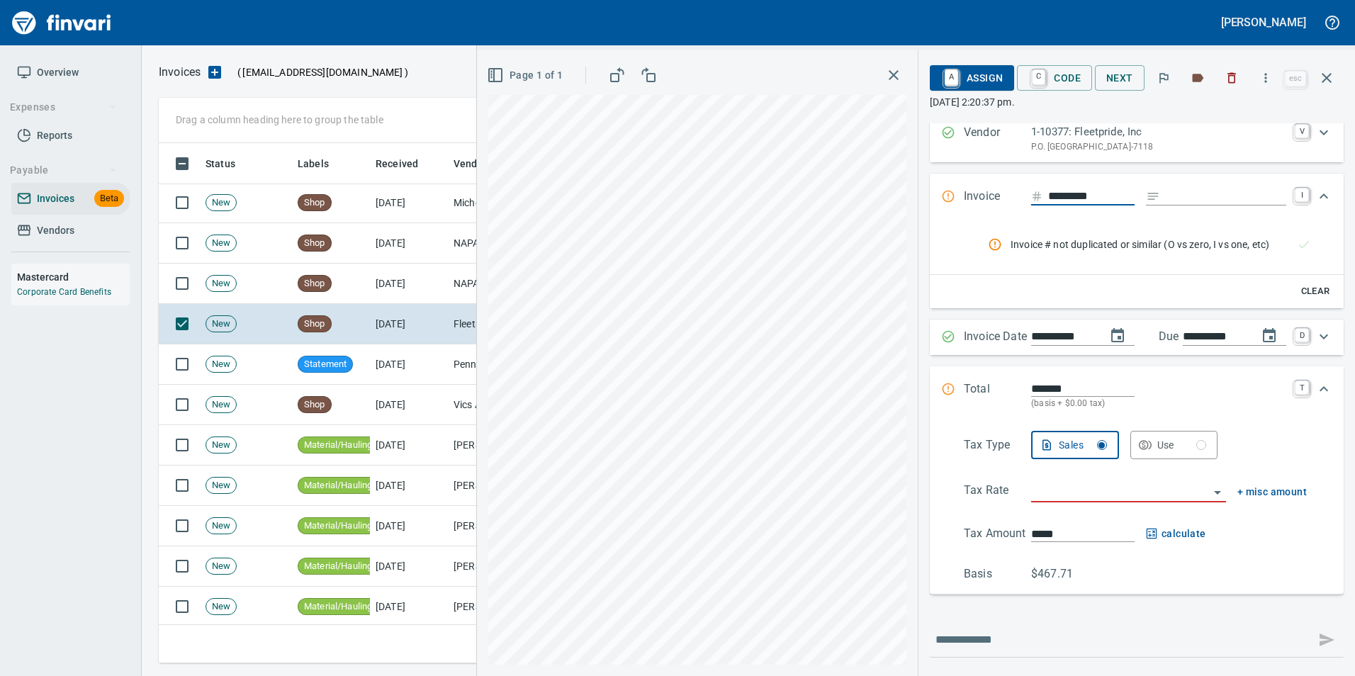
scroll to position [92, 0]
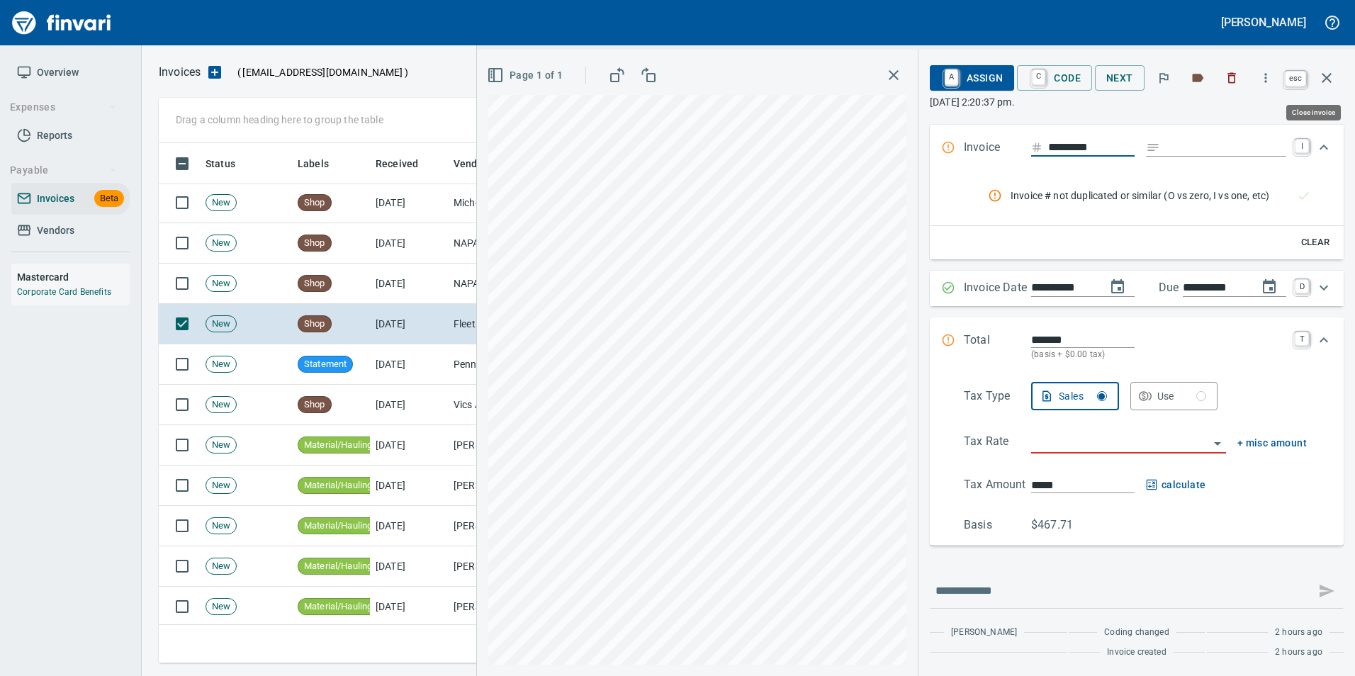
click at [1328, 74] on icon "button" at bounding box center [1327, 77] width 17 height 17
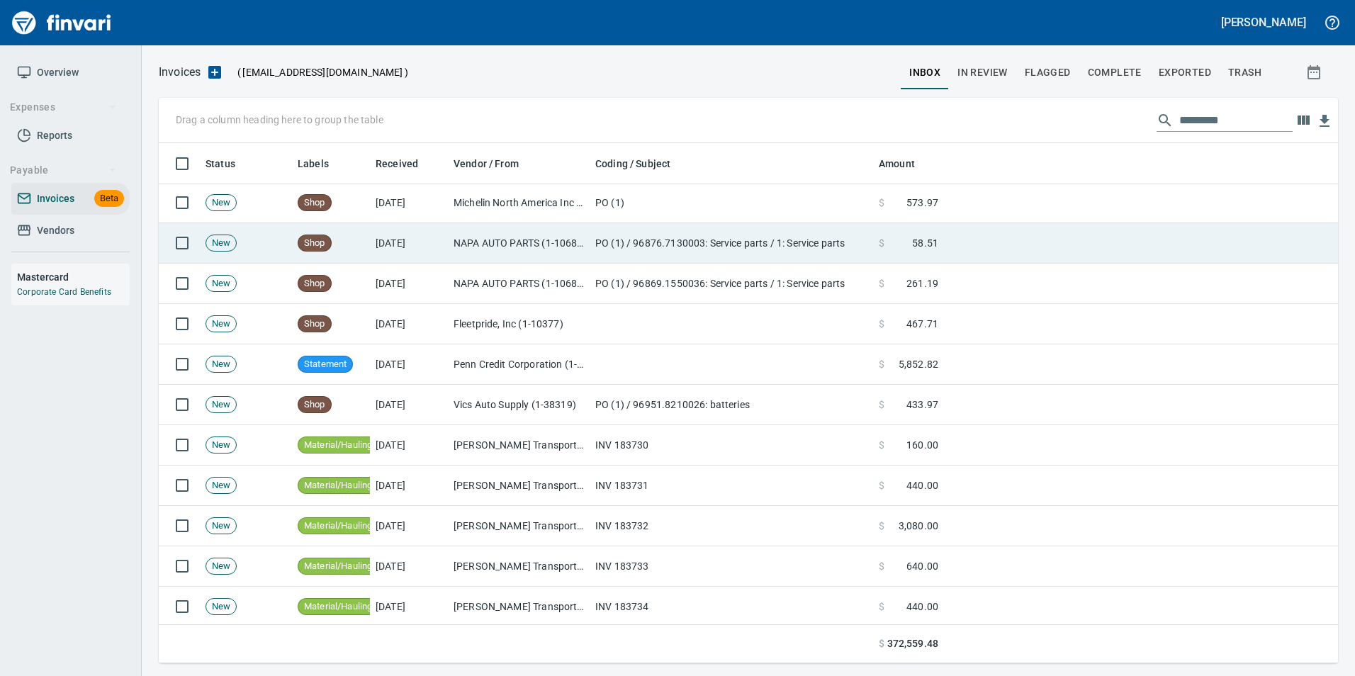
scroll to position [510, 1158]
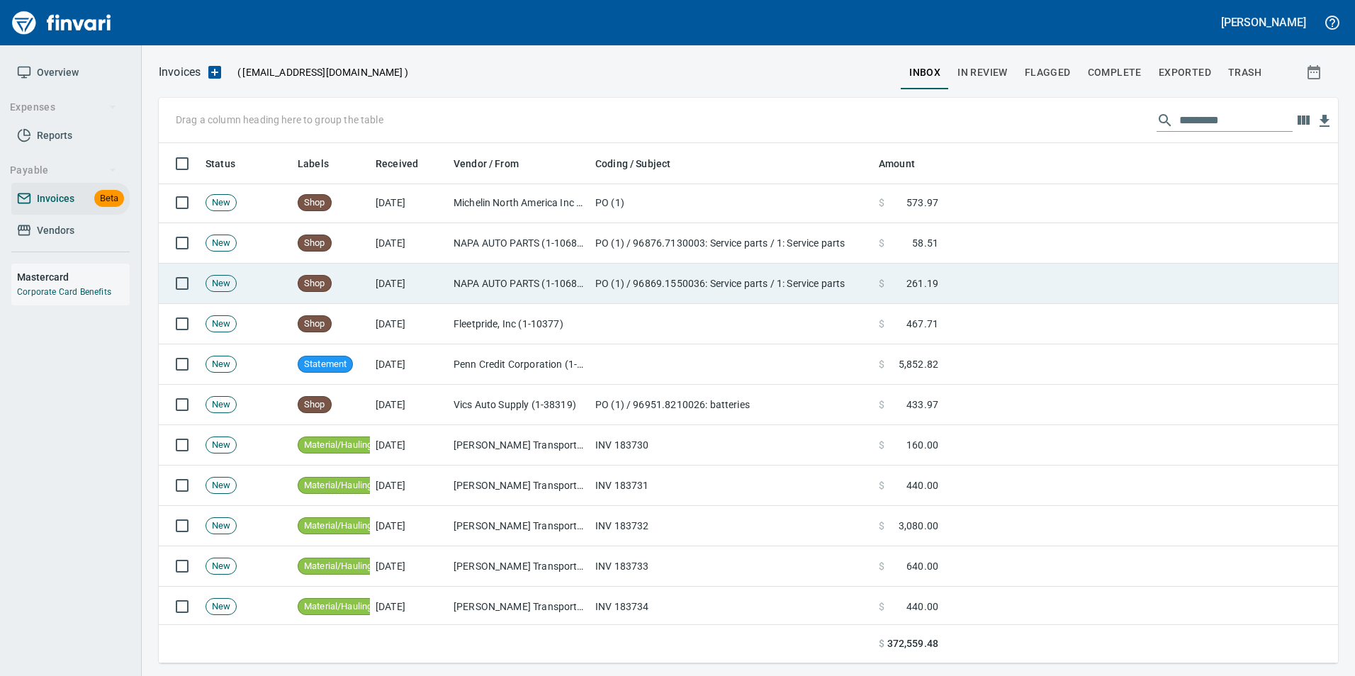
click at [446, 276] on td "[DATE]" at bounding box center [409, 284] width 78 height 40
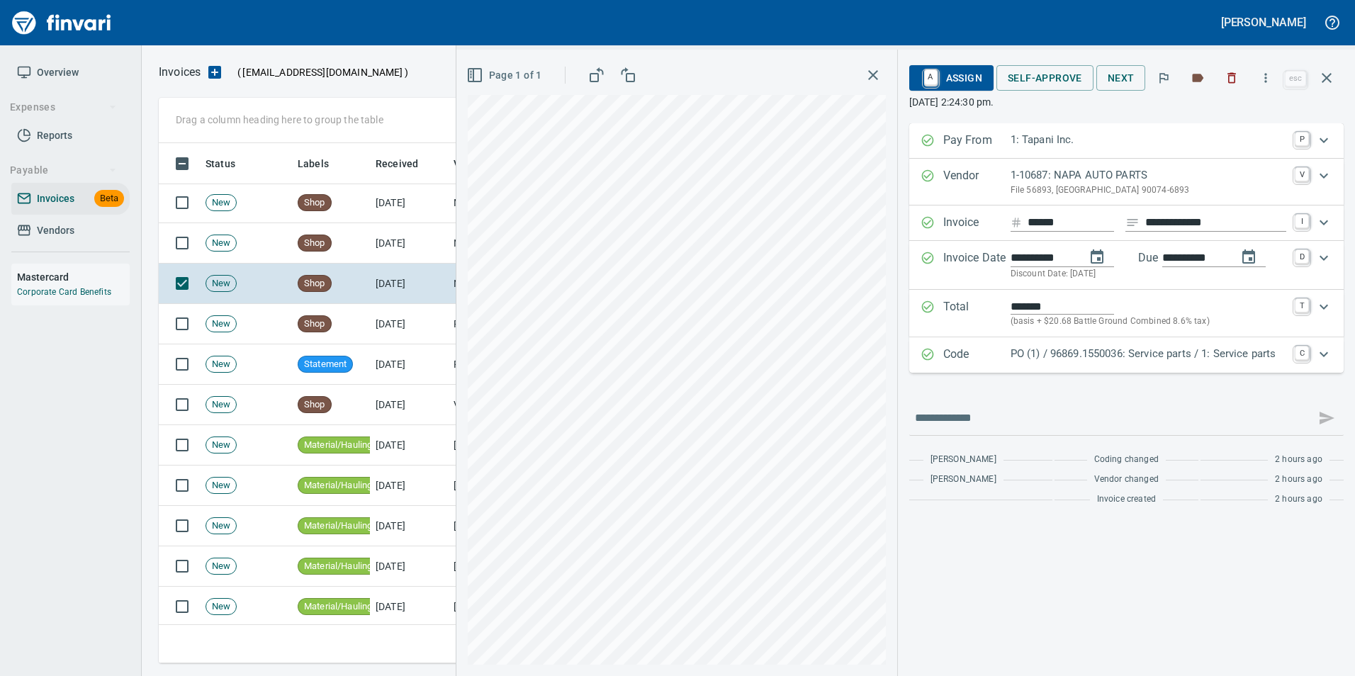
click at [957, 354] on p "Code" at bounding box center [977, 355] width 67 height 18
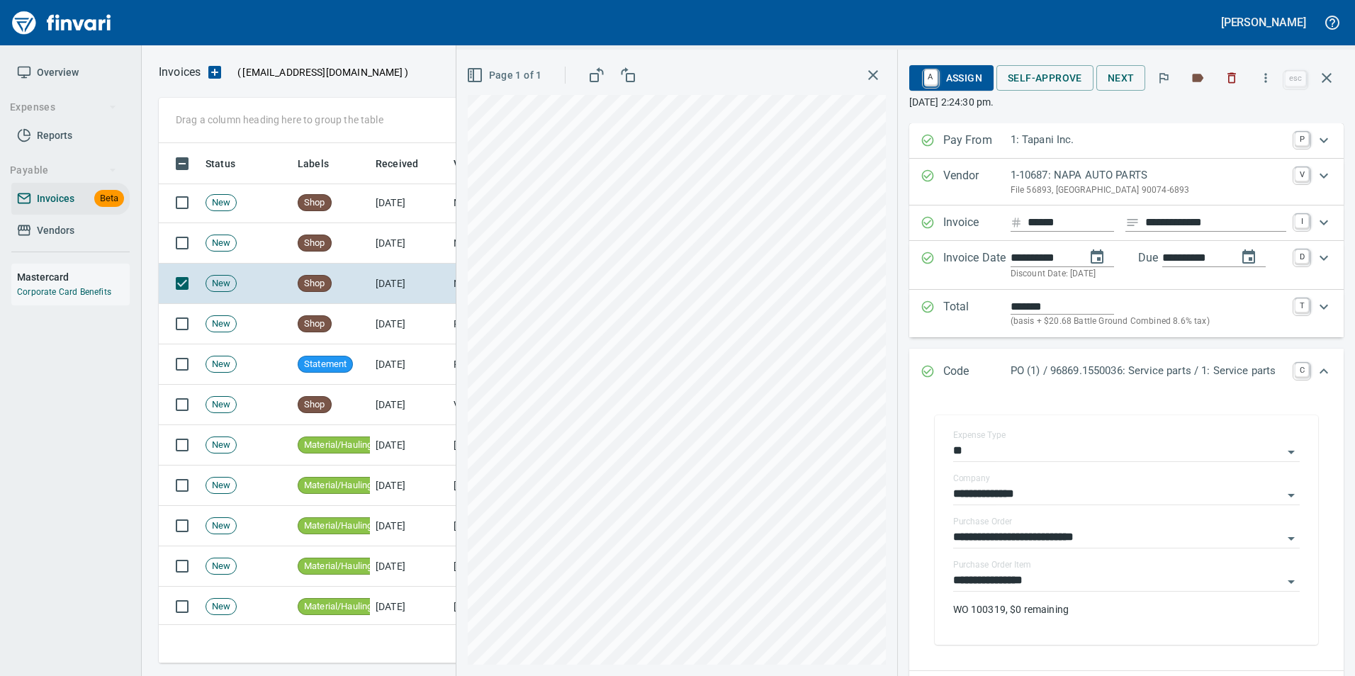
click at [949, 360] on div "Code PO (1) / 96869.1550036: Service parts / 1: Service parts C" at bounding box center [1127, 372] width 435 height 47
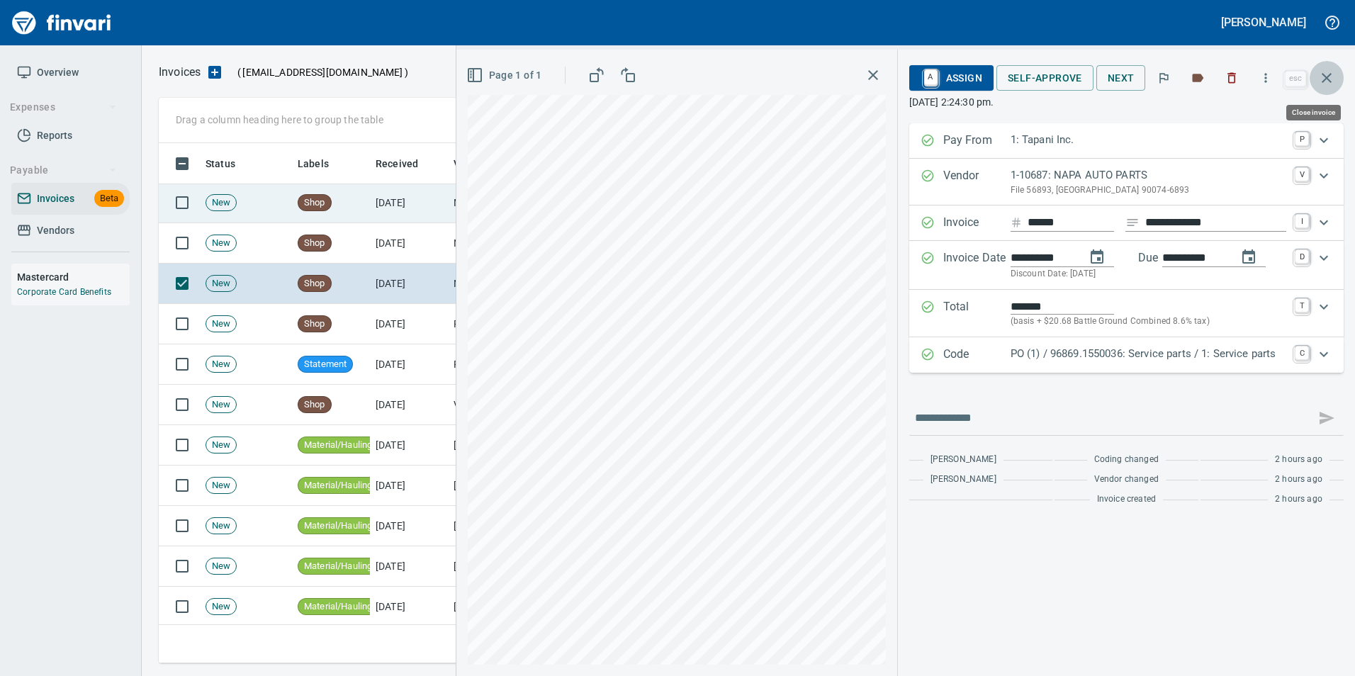
drag, startPoint x: 1325, startPoint y: 84, endPoint x: 1012, endPoint y: 186, distance: 329.6
click at [1324, 84] on icon "button" at bounding box center [1327, 77] width 17 height 17
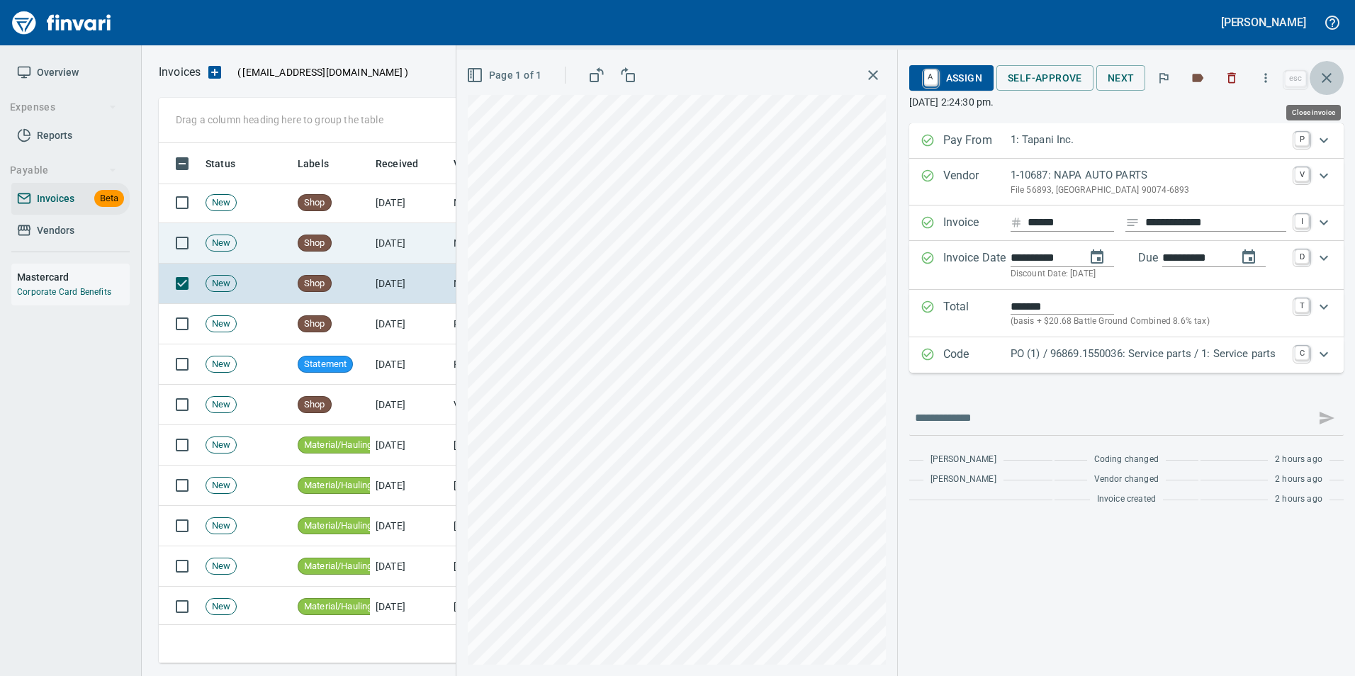
scroll to position [510, 1158]
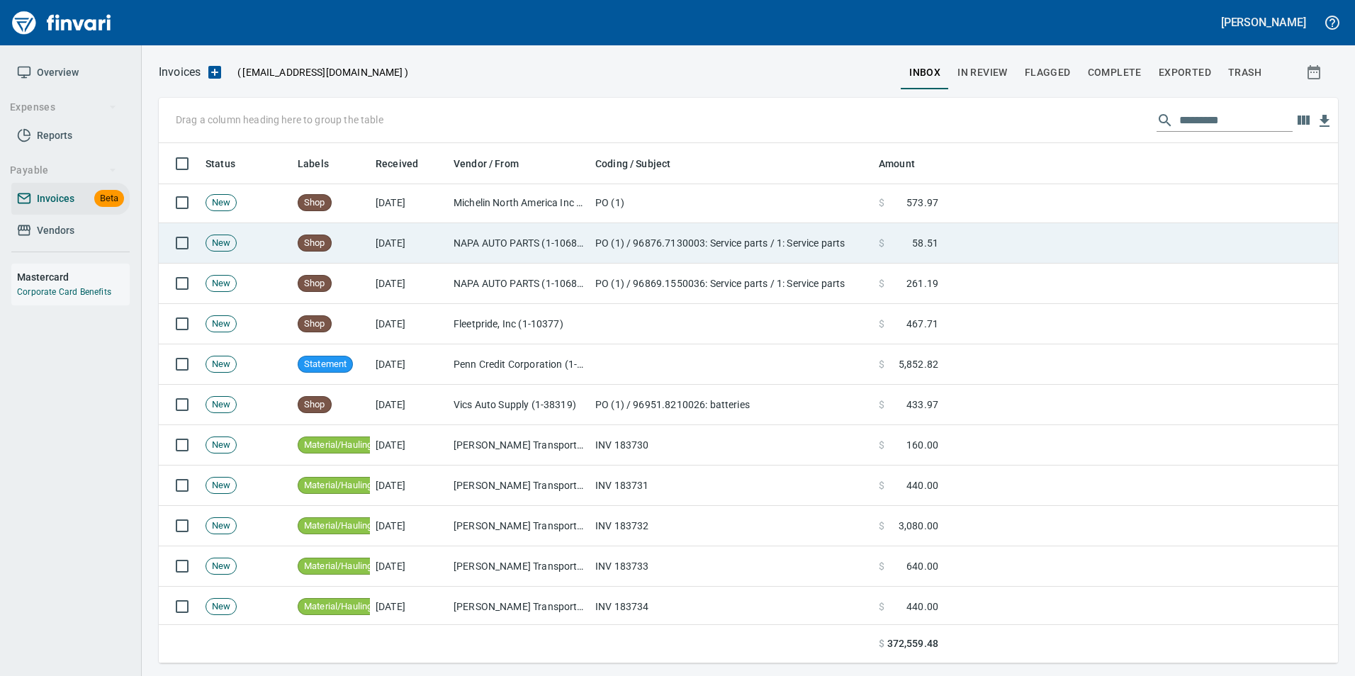
drag, startPoint x: 536, startPoint y: 236, endPoint x: 547, endPoint y: 232, distance: 12.1
click at [537, 235] on td "NAPA AUTO PARTS (1-10687)" at bounding box center [519, 243] width 142 height 40
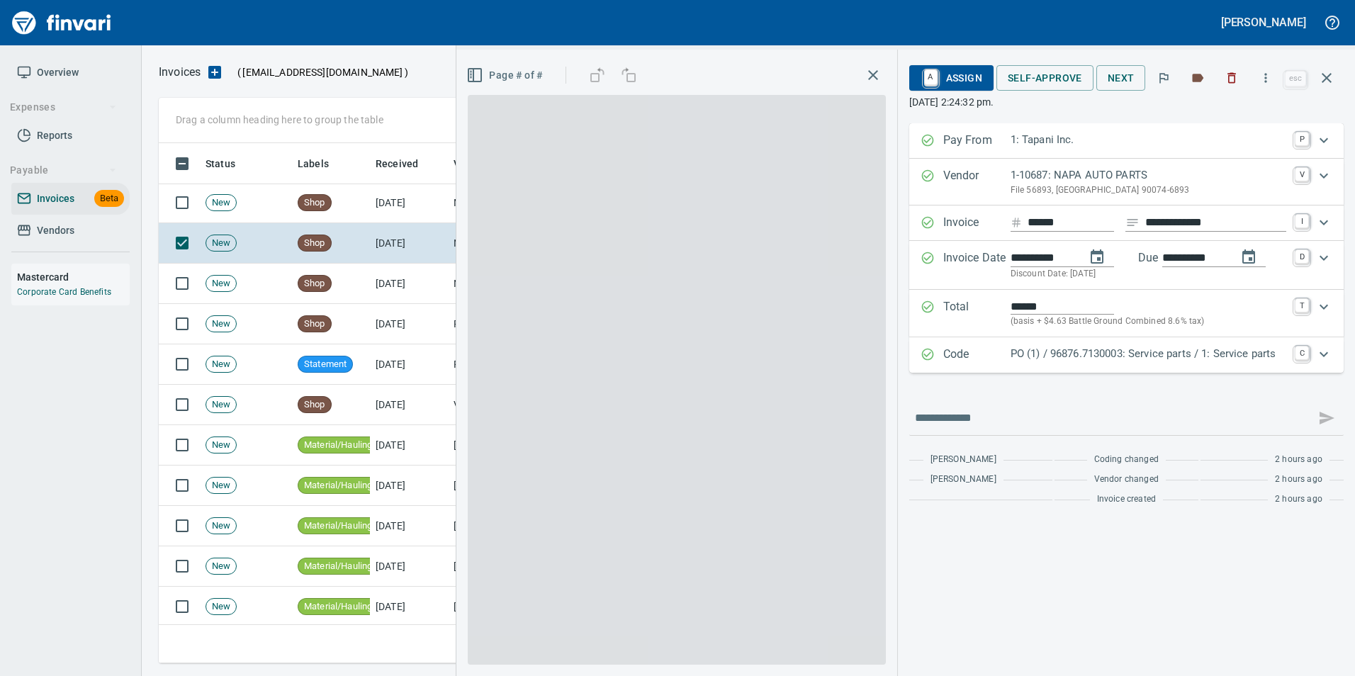
scroll to position [510, 1158]
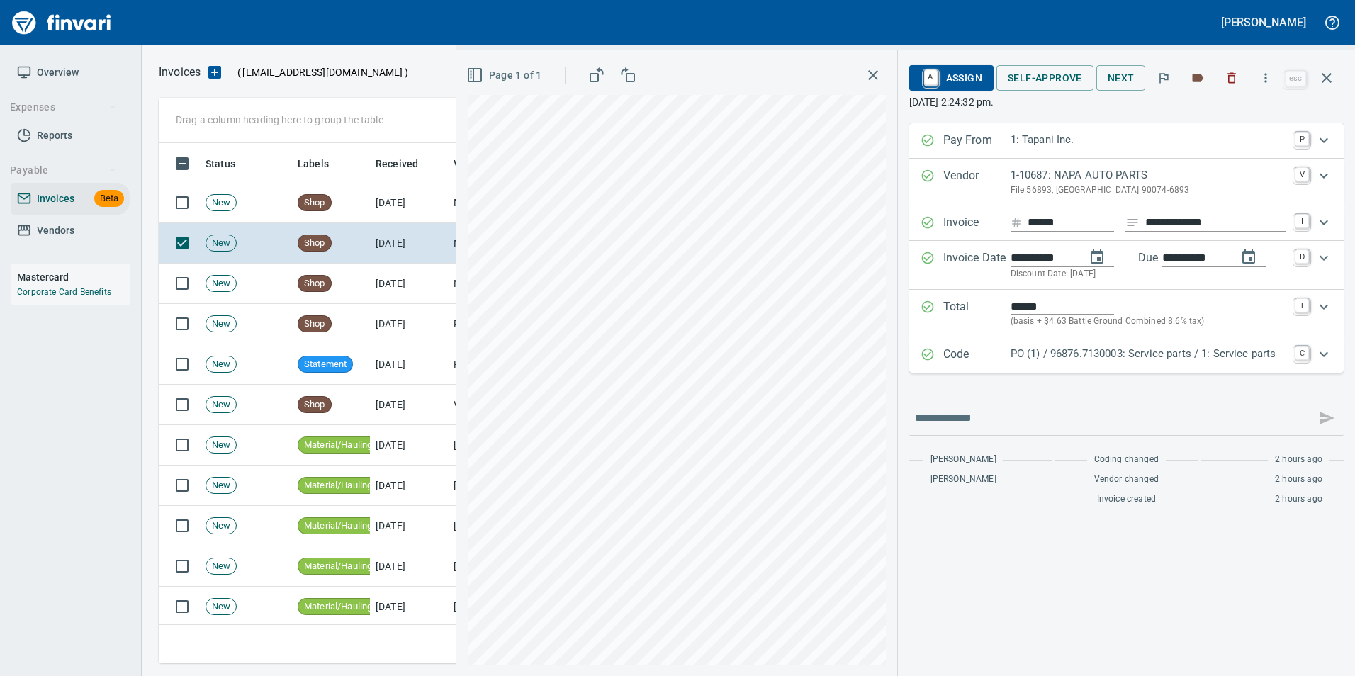
click at [1034, 352] on p "PO (1) / 96876.7130003: Service parts / 1: Service parts" at bounding box center [1149, 354] width 276 height 16
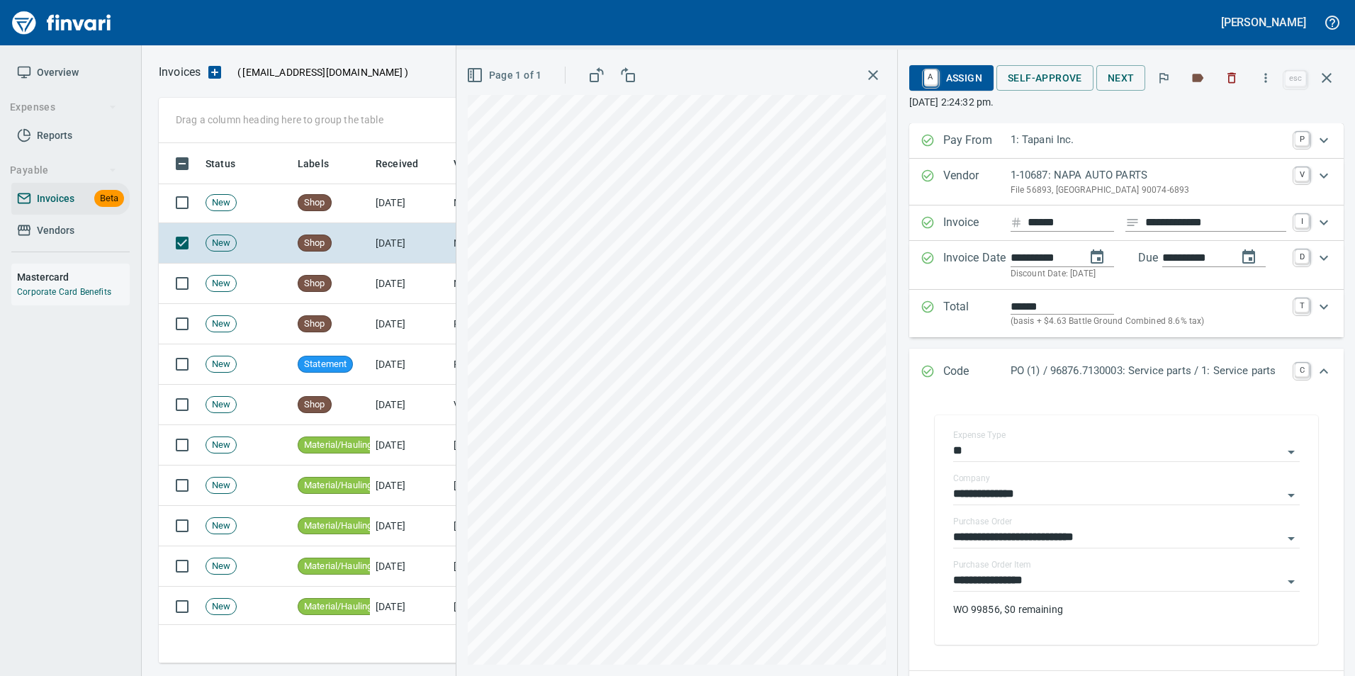
click at [1017, 372] on p "PO (1) / 96876.7130003: Service parts / 1: Service parts" at bounding box center [1149, 371] width 276 height 16
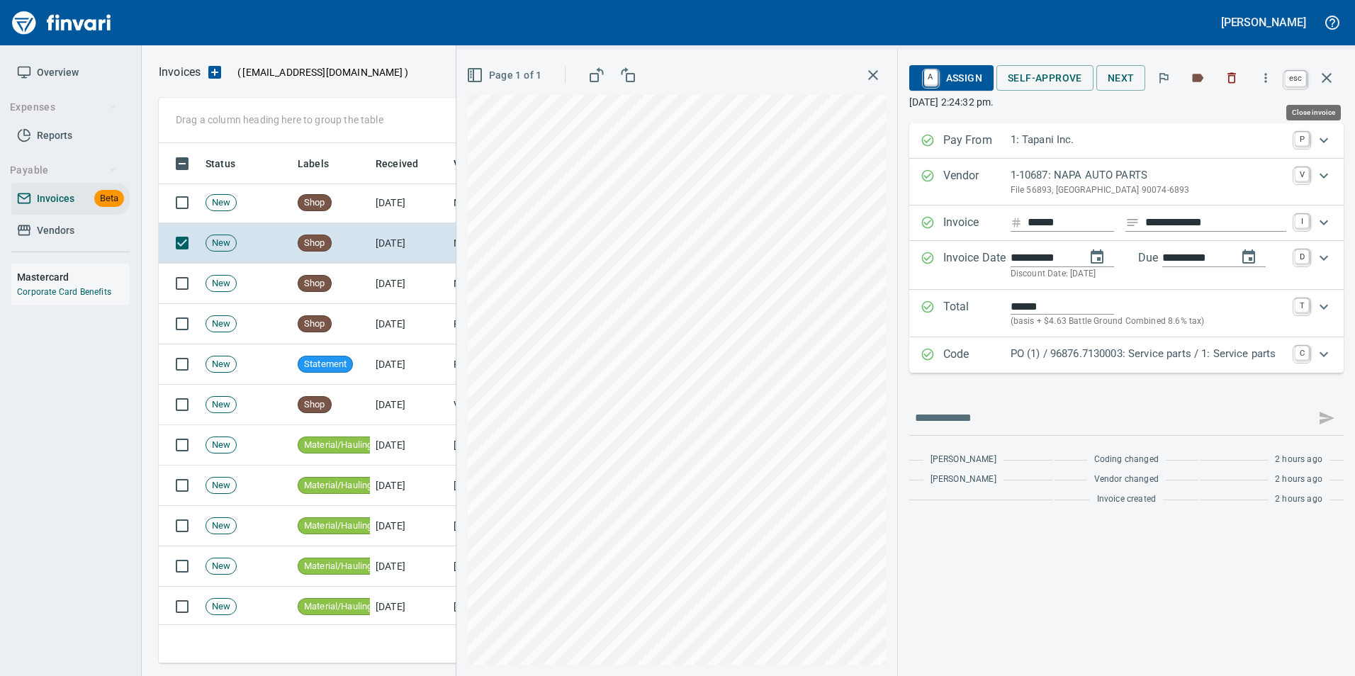
click at [1338, 74] on button "button" at bounding box center [1327, 78] width 34 height 34
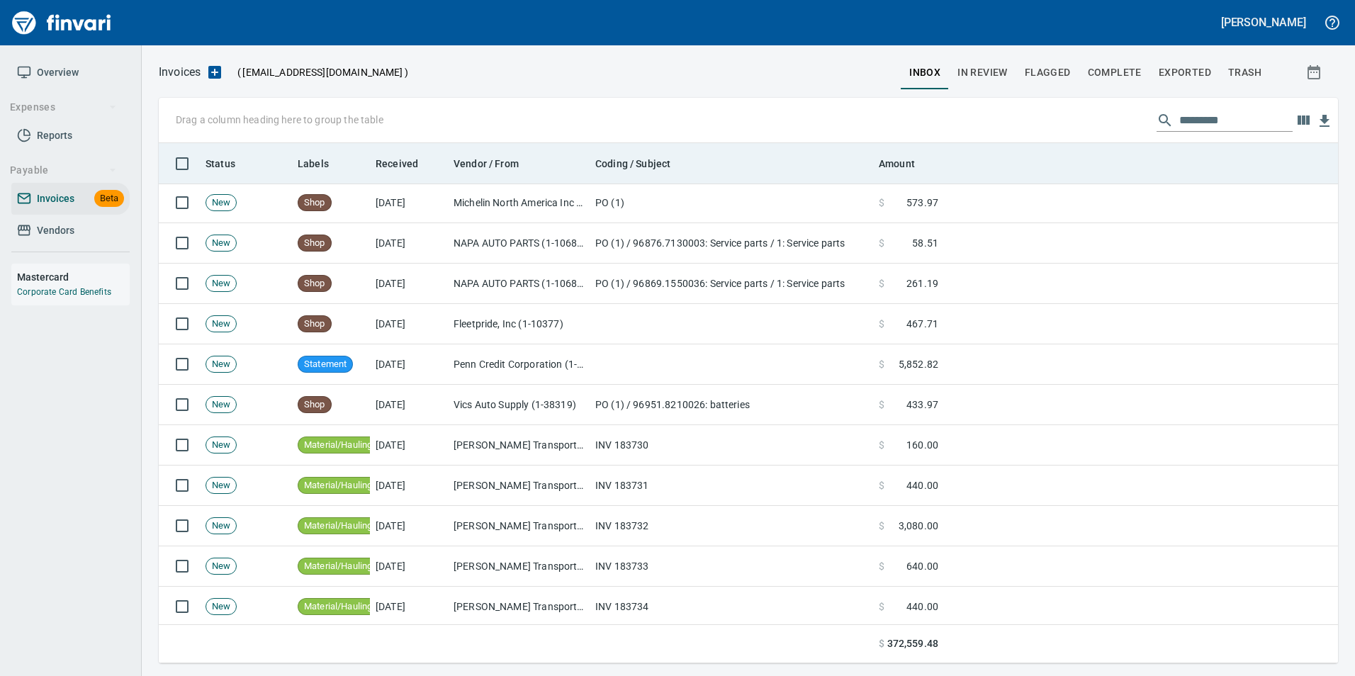
scroll to position [510, 1158]
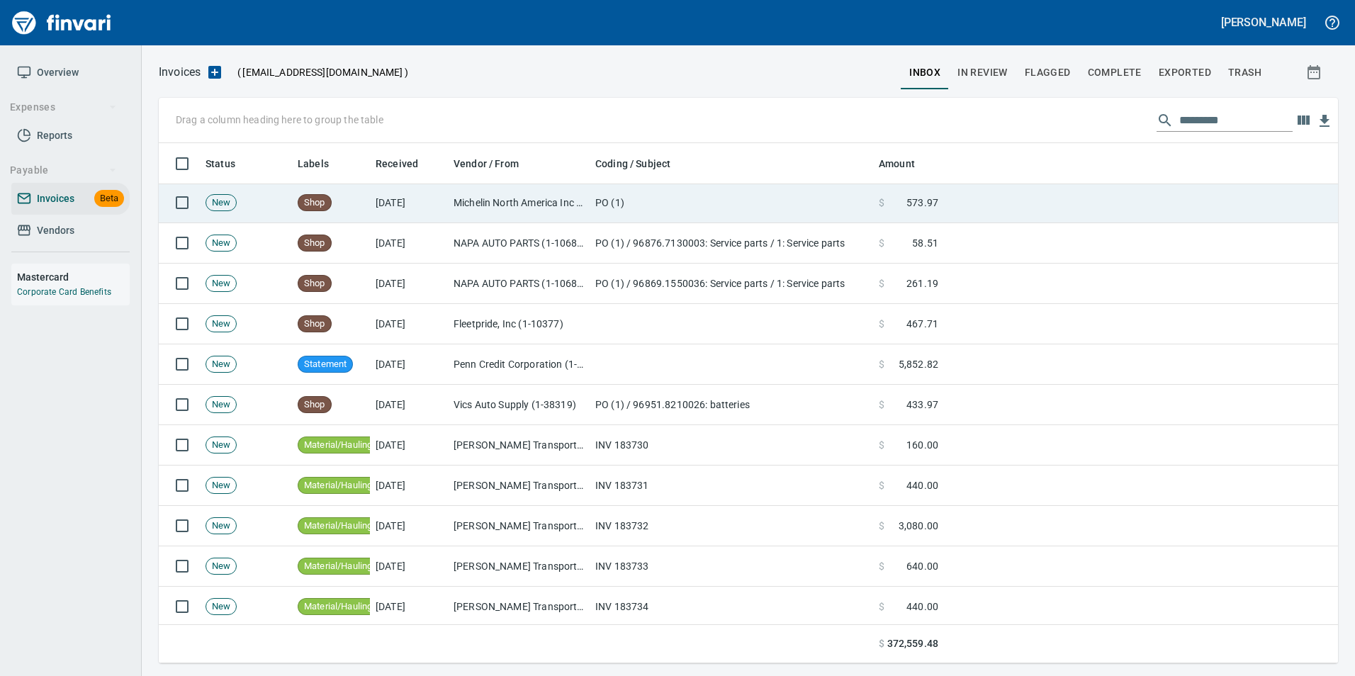
click at [471, 213] on td "Michelin North America Inc (1-10655)" at bounding box center [519, 203] width 142 height 40
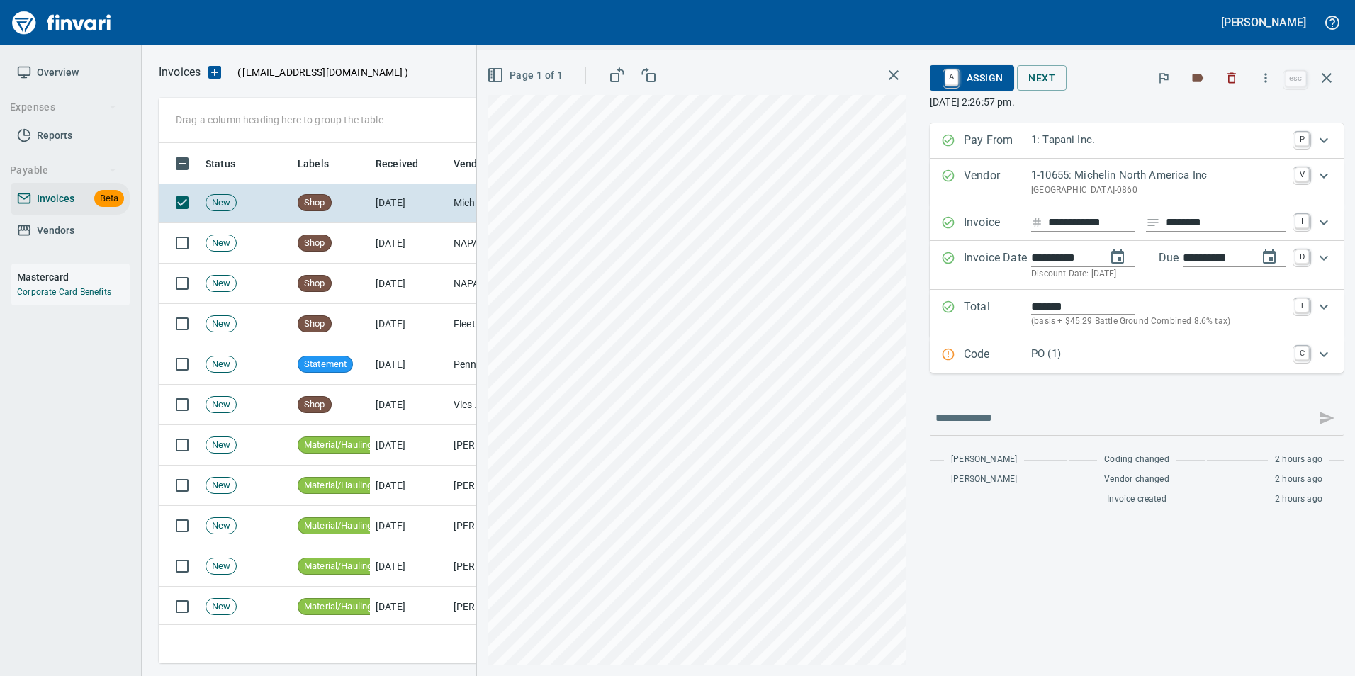
click at [966, 356] on p "Code" at bounding box center [997, 355] width 67 height 18
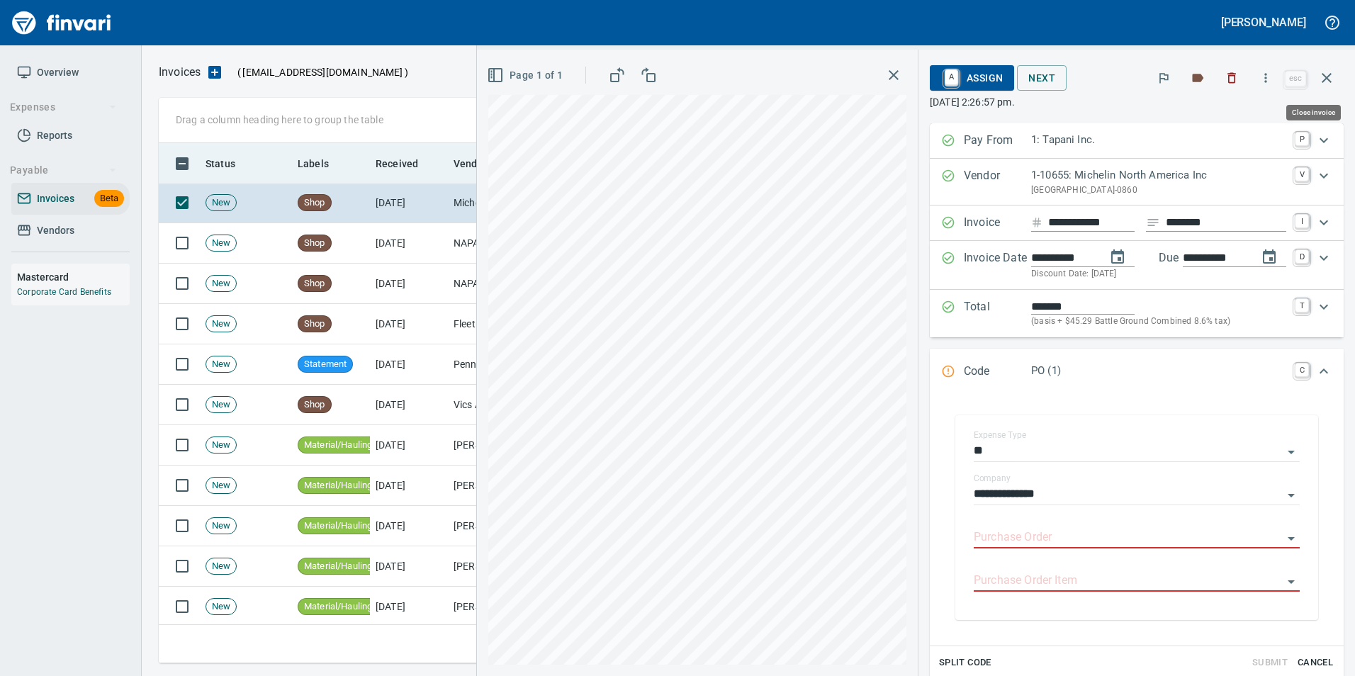
click at [1333, 81] on icon "button" at bounding box center [1327, 77] width 17 height 17
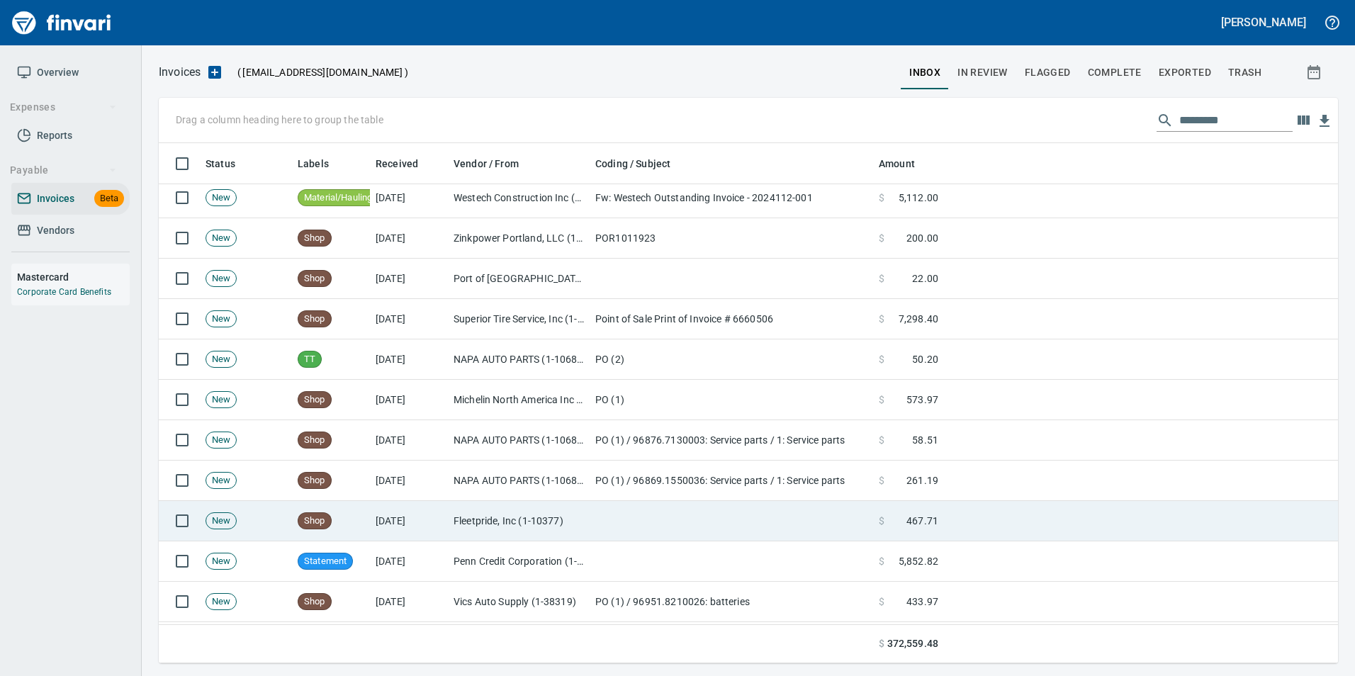
scroll to position [354, 0]
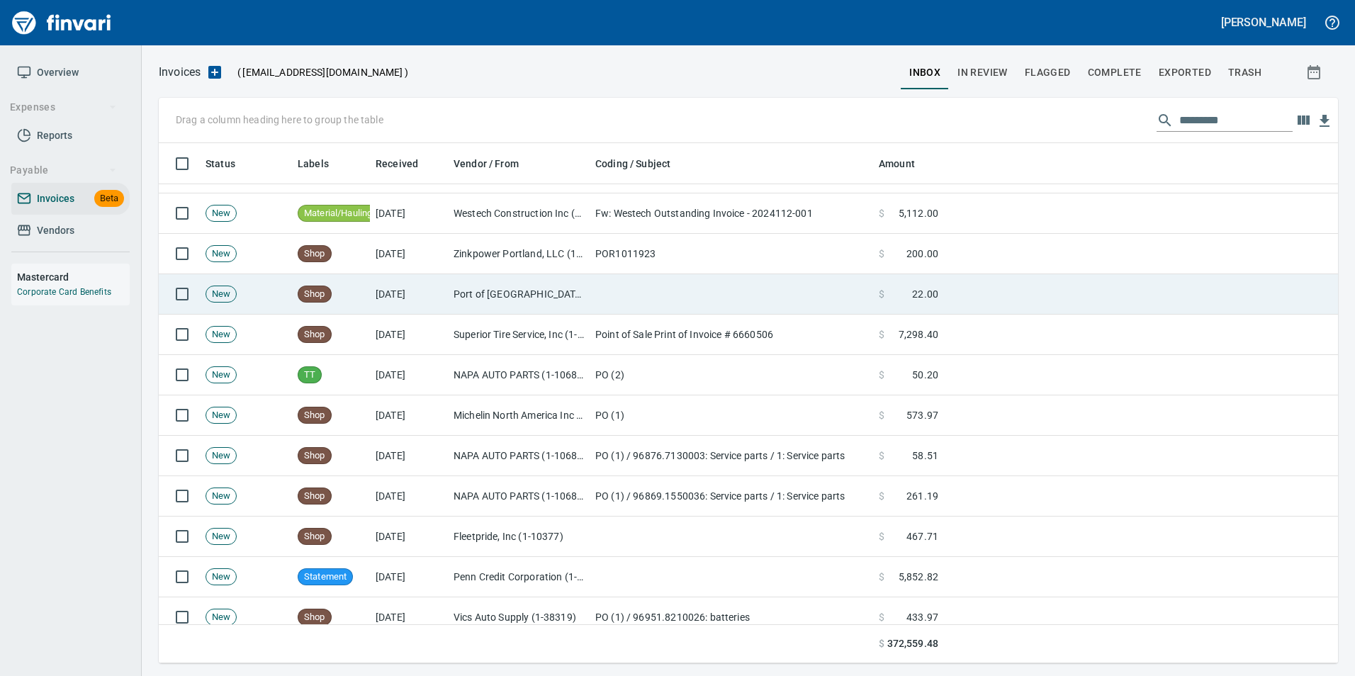
click at [688, 296] on td at bounding box center [732, 294] width 284 height 40
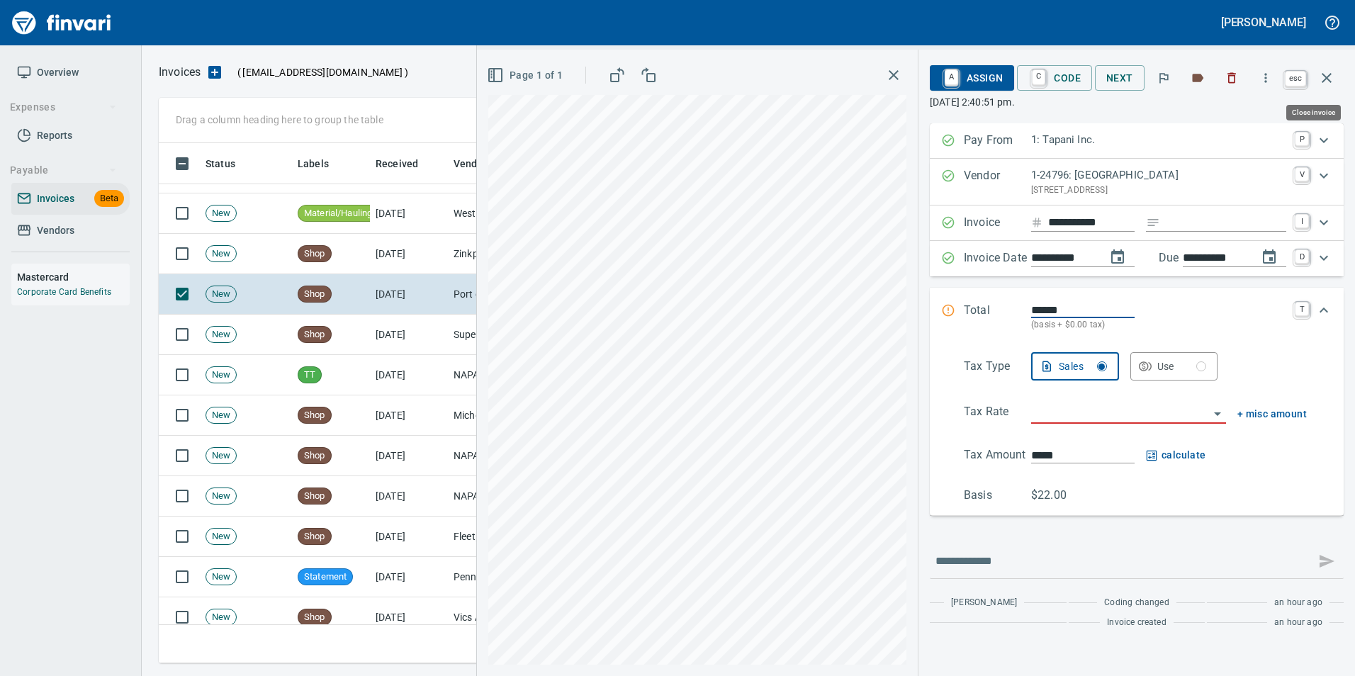
scroll to position [510, 1158]
click at [1333, 75] on icon "button" at bounding box center [1327, 77] width 17 height 17
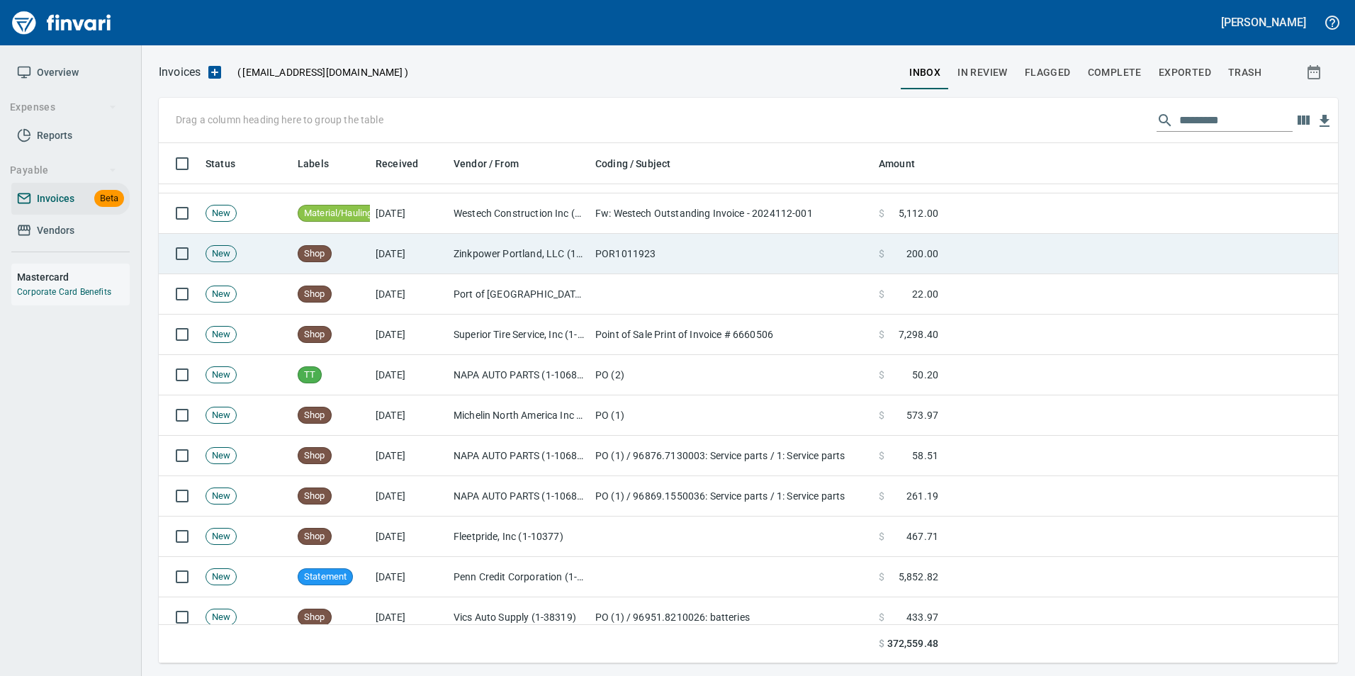
scroll to position [510, 1158]
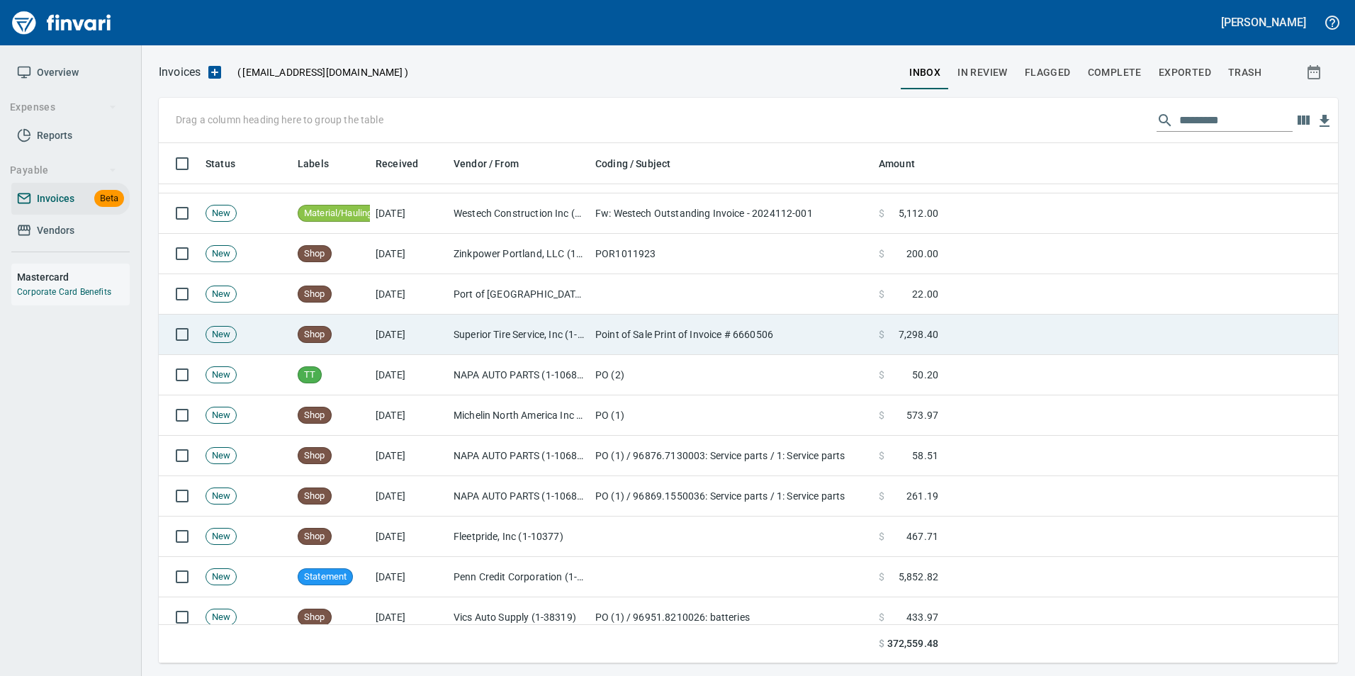
click at [576, 318] on td "Superior Tire Service, Inc (1-10991)" at bounding box center [519, 335] width 142 height 40
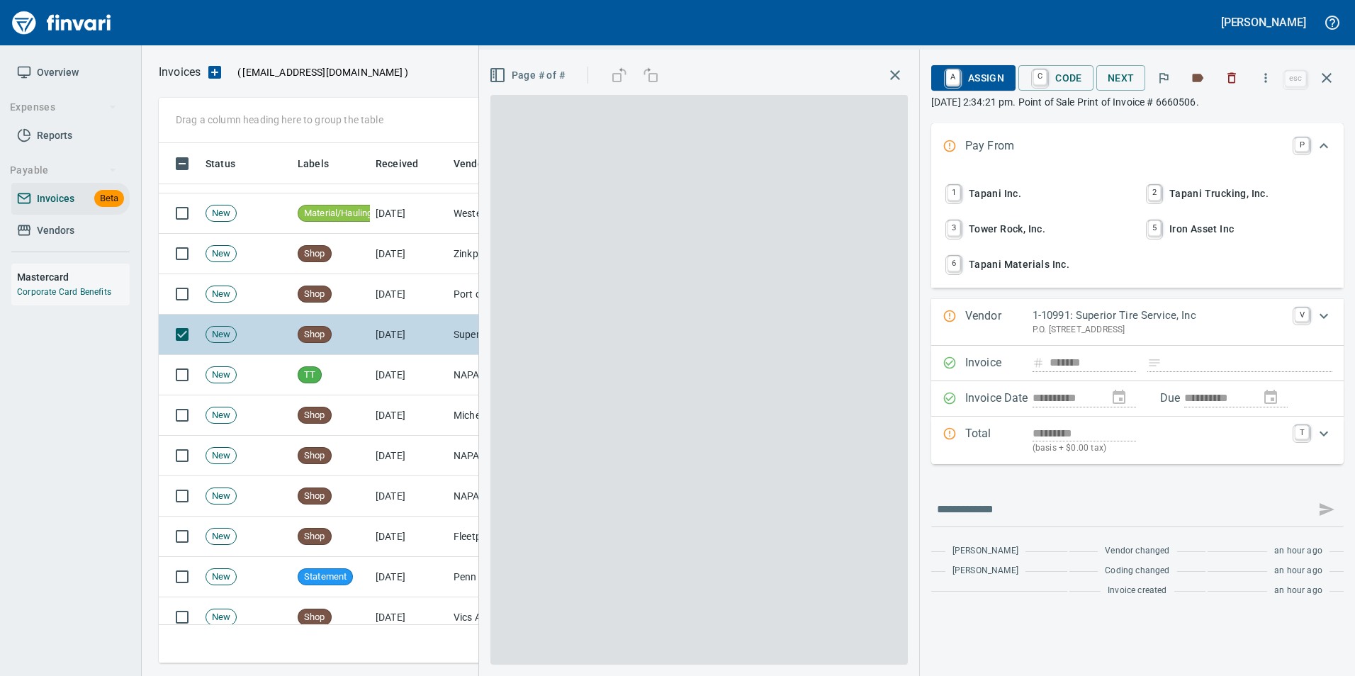
scroll to position [510, 1158]
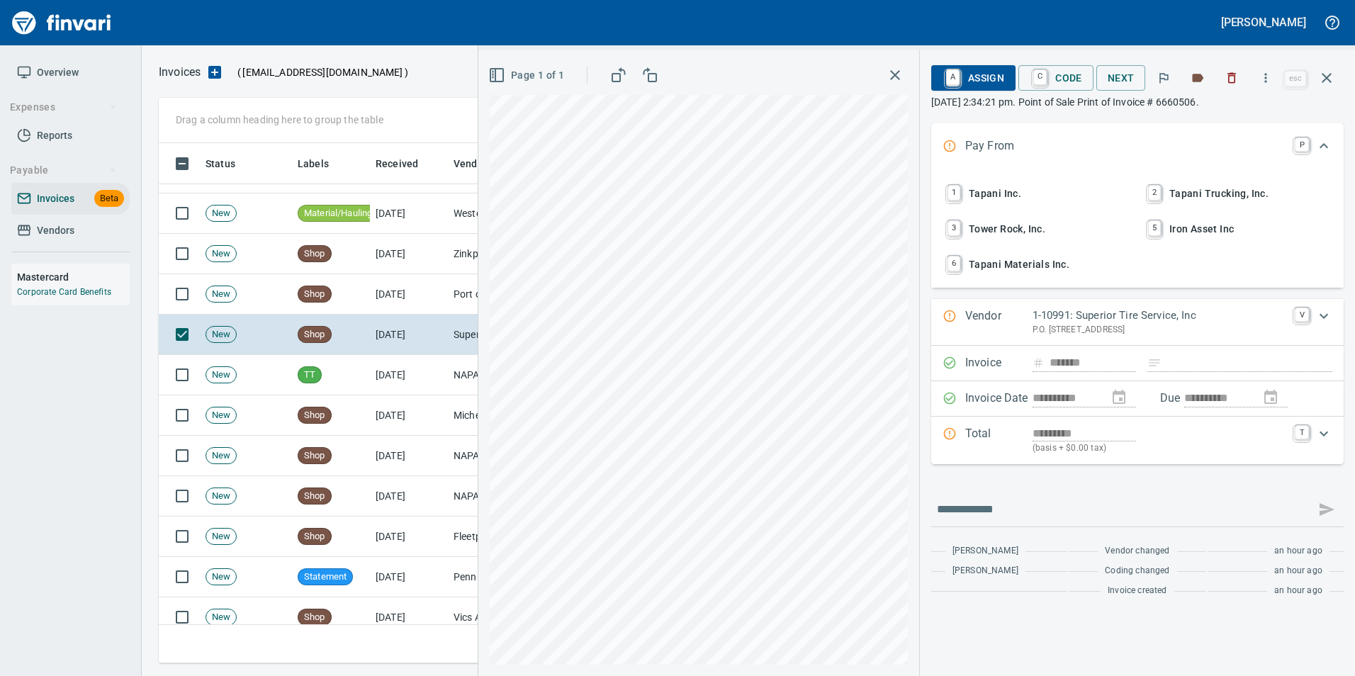
click at [1044, 182] on span "1 Tapani Inc." at bounding box center [1037, 193] width 186 height 24
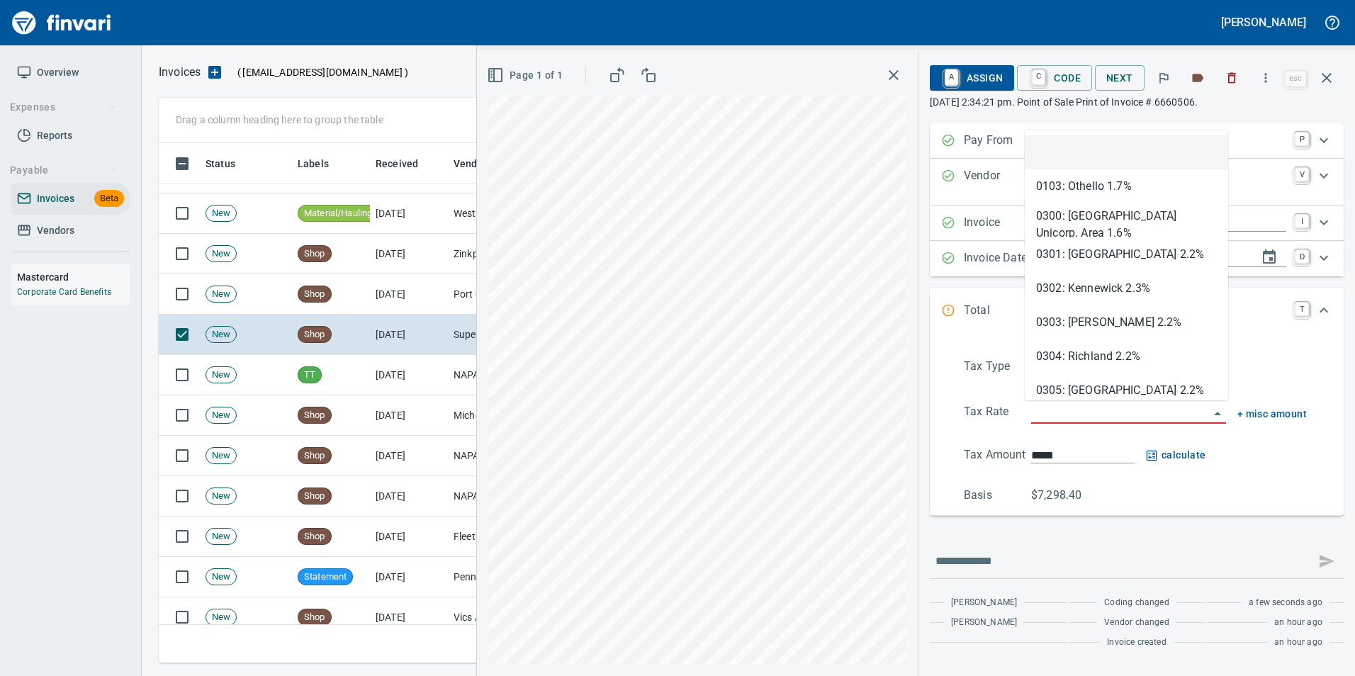
click at [1051, 415] on input "search" at bounding box center [1120, 413] width 178 height 20
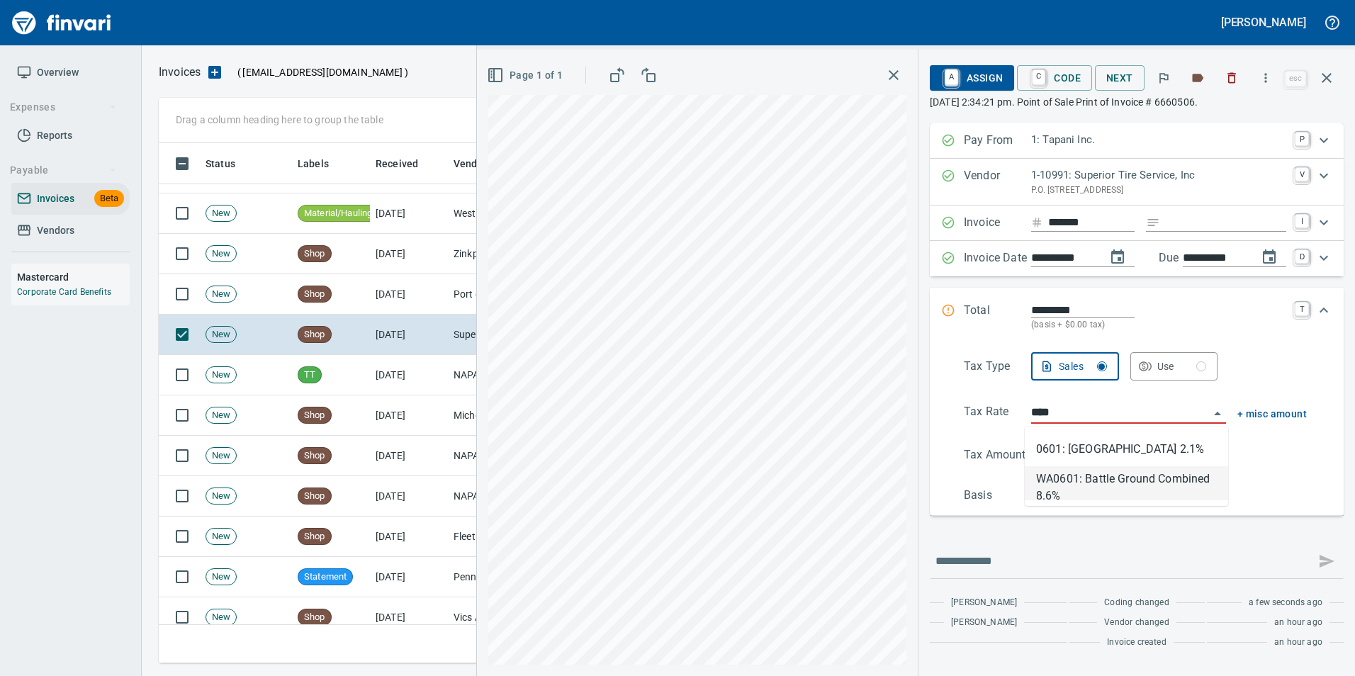
click at [1183, 490] on li "WA0601: Battle Ground Combined 8.6%" at bounding box center [1126, 483] width 203 height 34
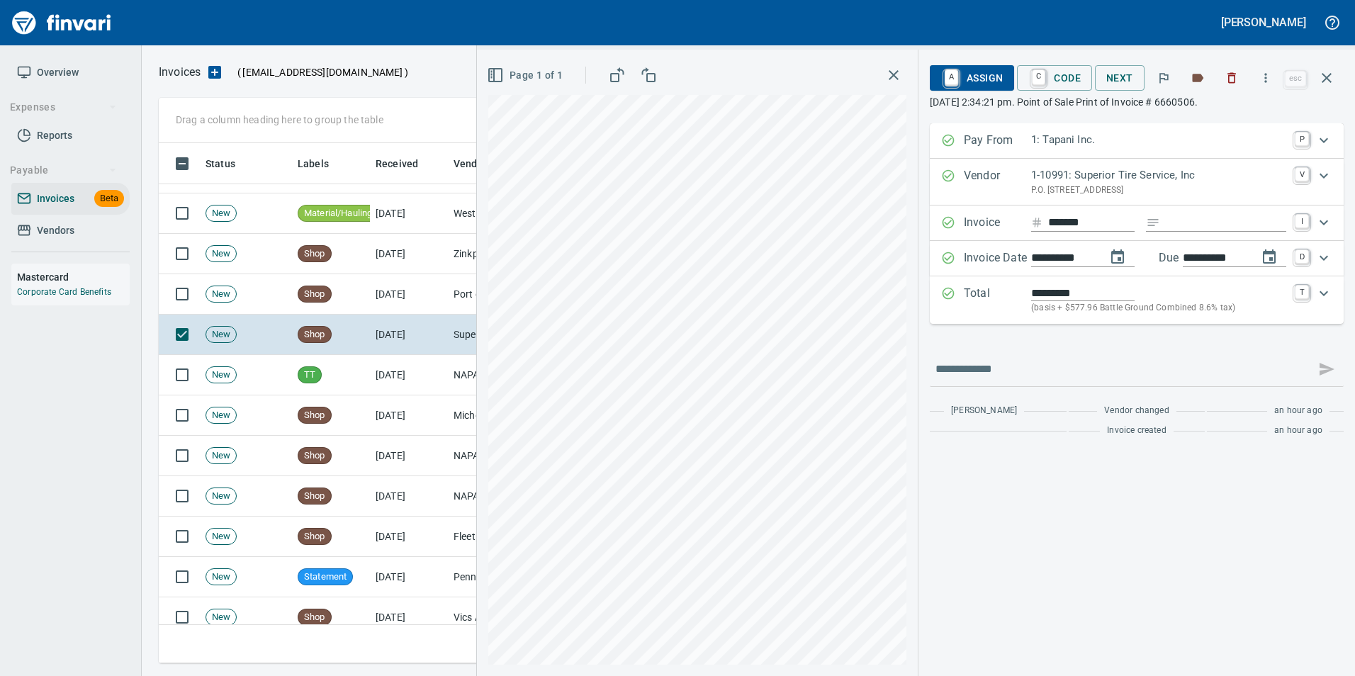
type input "**********"
type input "*******"
click at [980, 296] on p "Total" at bounding box center [997, 300] width 67 height 30
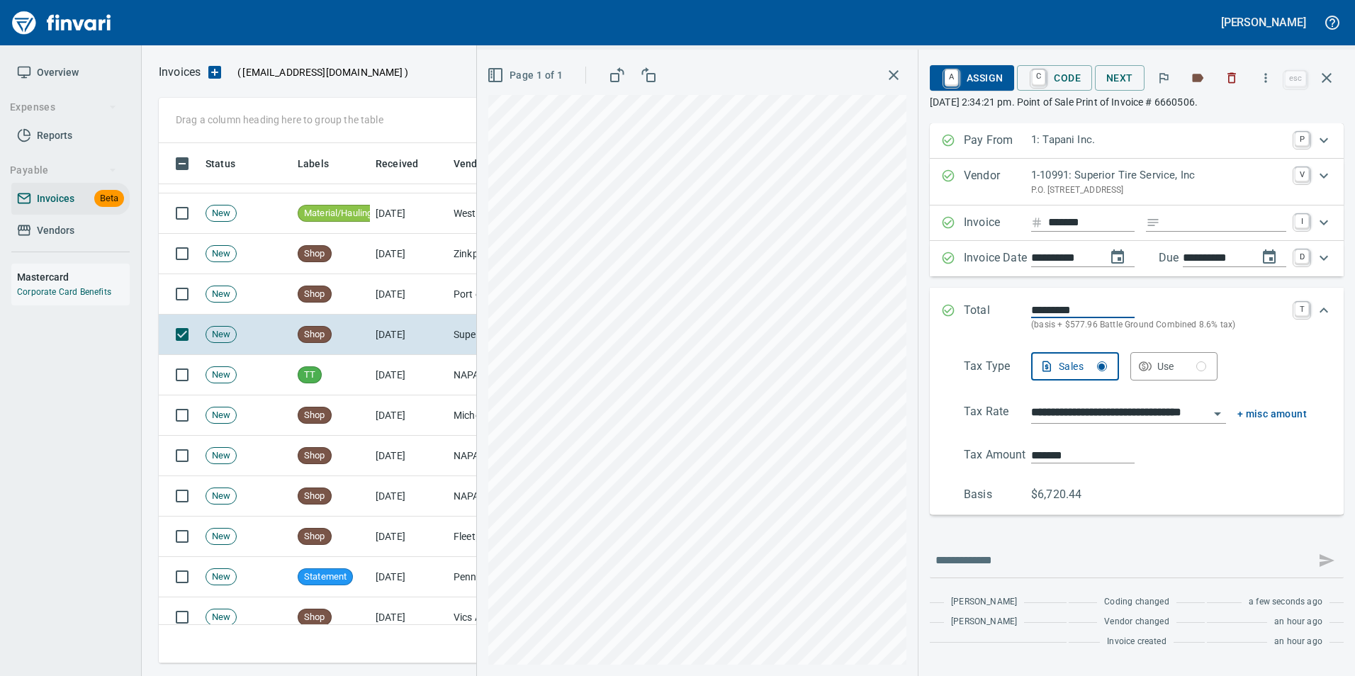
click at [1072, 416] on input "**********" at bounding box center [1120, 413] width 178 height 20
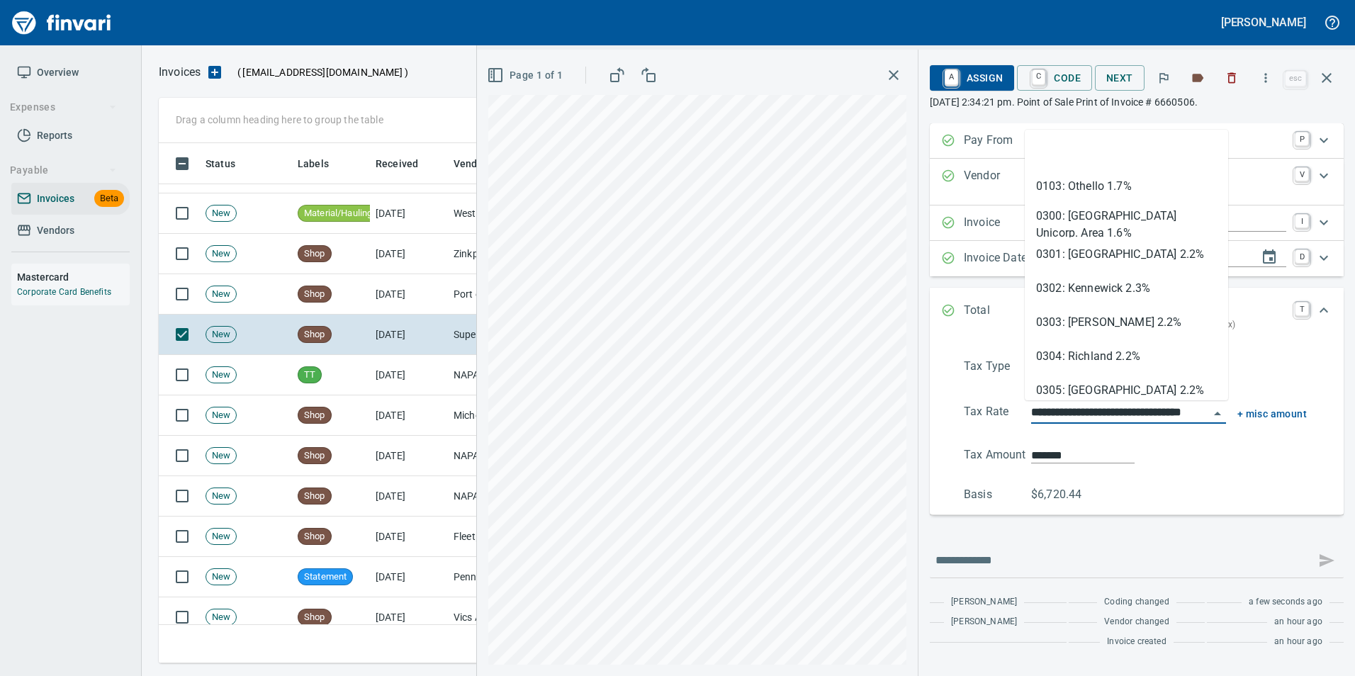
click at [1072, 416] on input "**********" at bounding box center [1120, 413] width 178 height 20
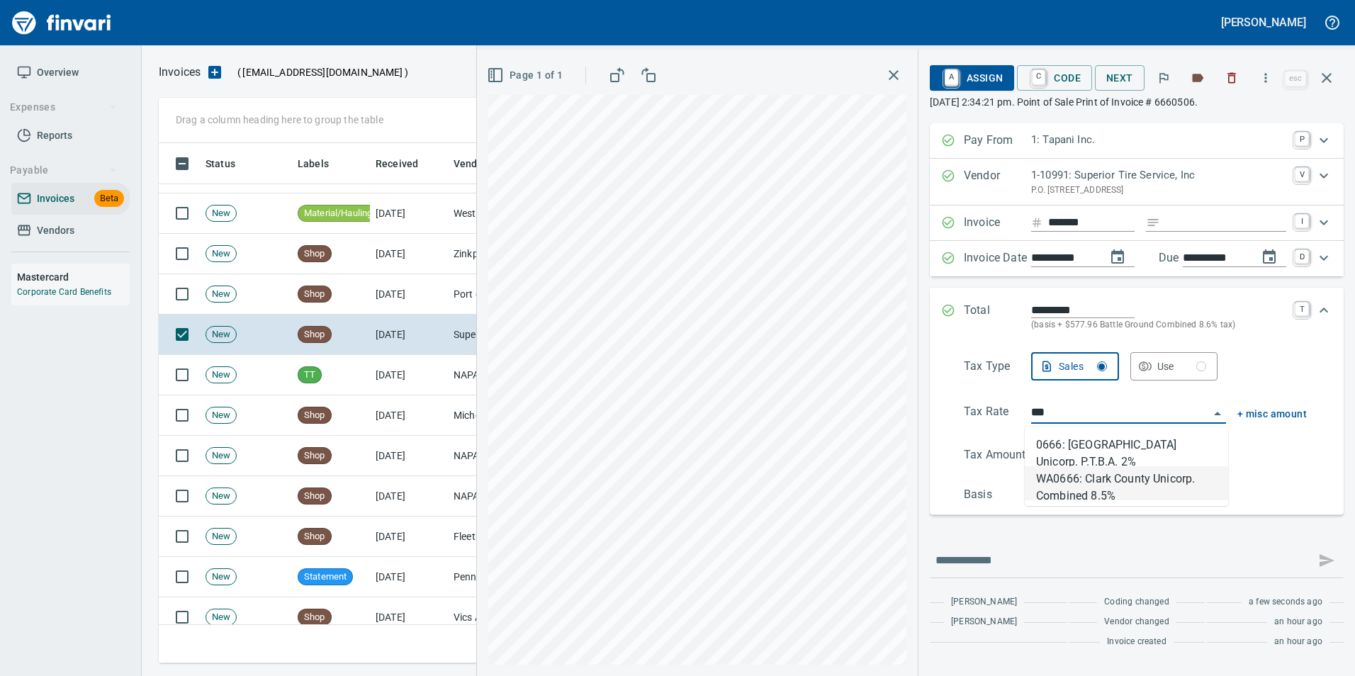
click at [1117, 492] on li "WA0666: Clark County Unicorp. Combined 8.5%" at bounding box center [1126, 483] width 203 height 34
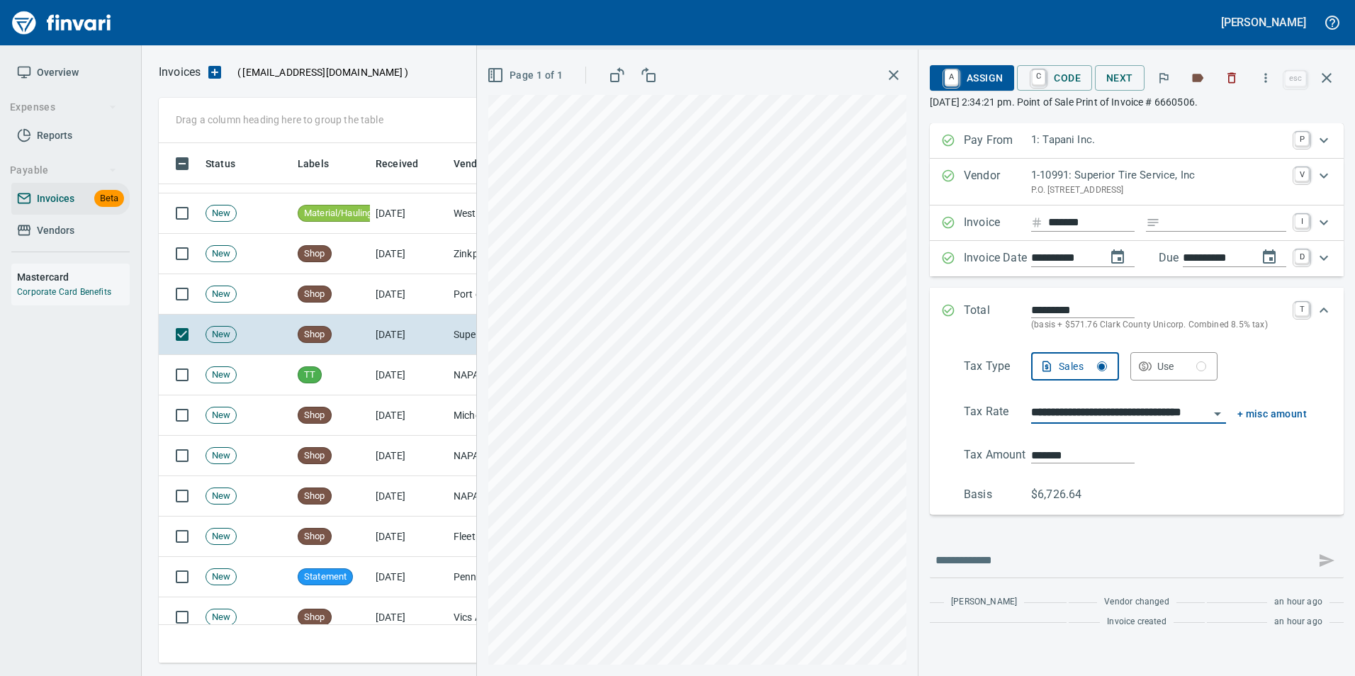
type input "**********"
type input "*******"
click at [1087, 409] on input "**********" at bounding box center [1120, 413] width 178 height 20
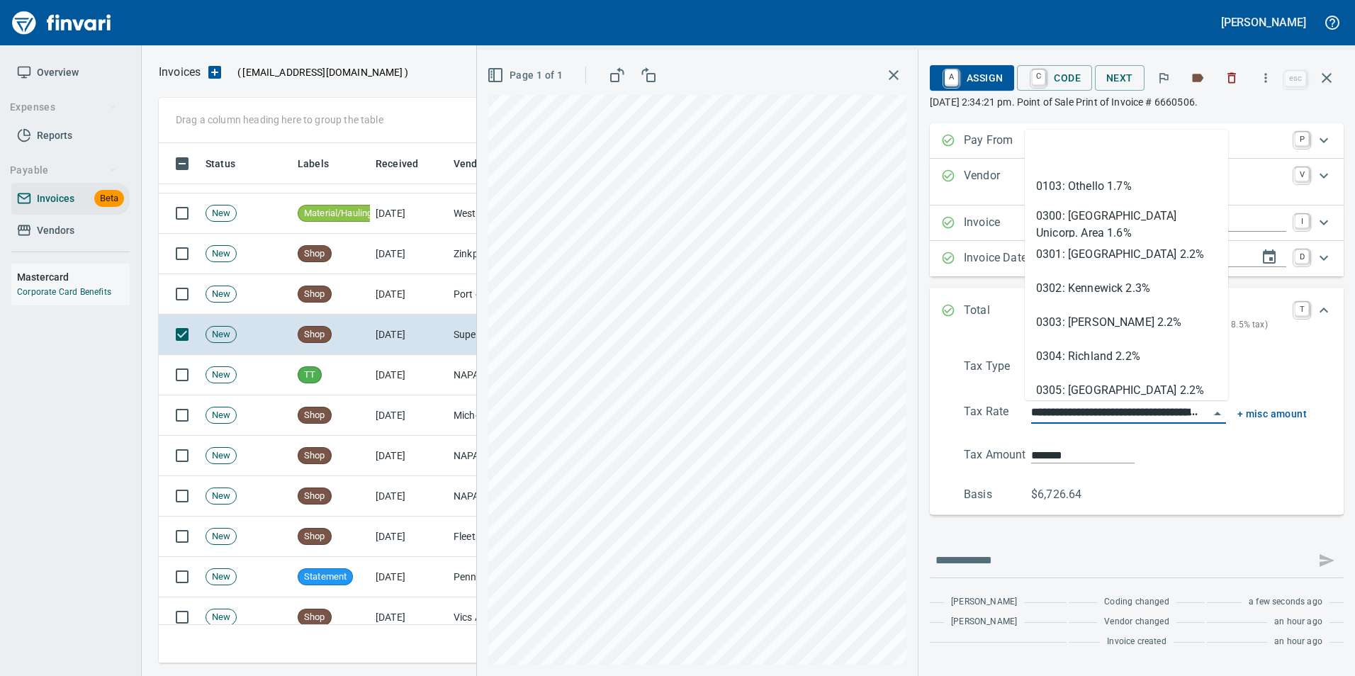
click at [1086, 408] on input "**********" at bounding box center [1120, 413] width 178 height 20
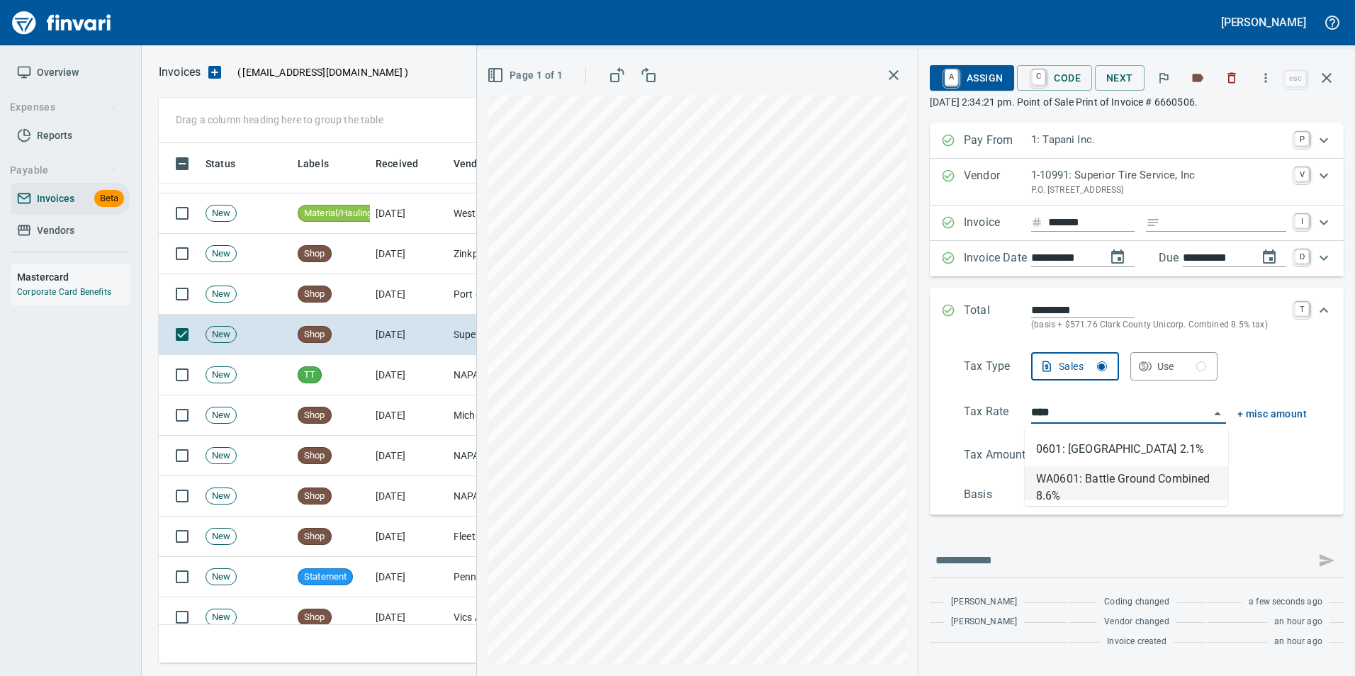
click at [1091, 478] on li "WA0601: Battle Ground Combined 8.6%" at bounding box center [1126, 483] width 203 height 34
type input "**********"
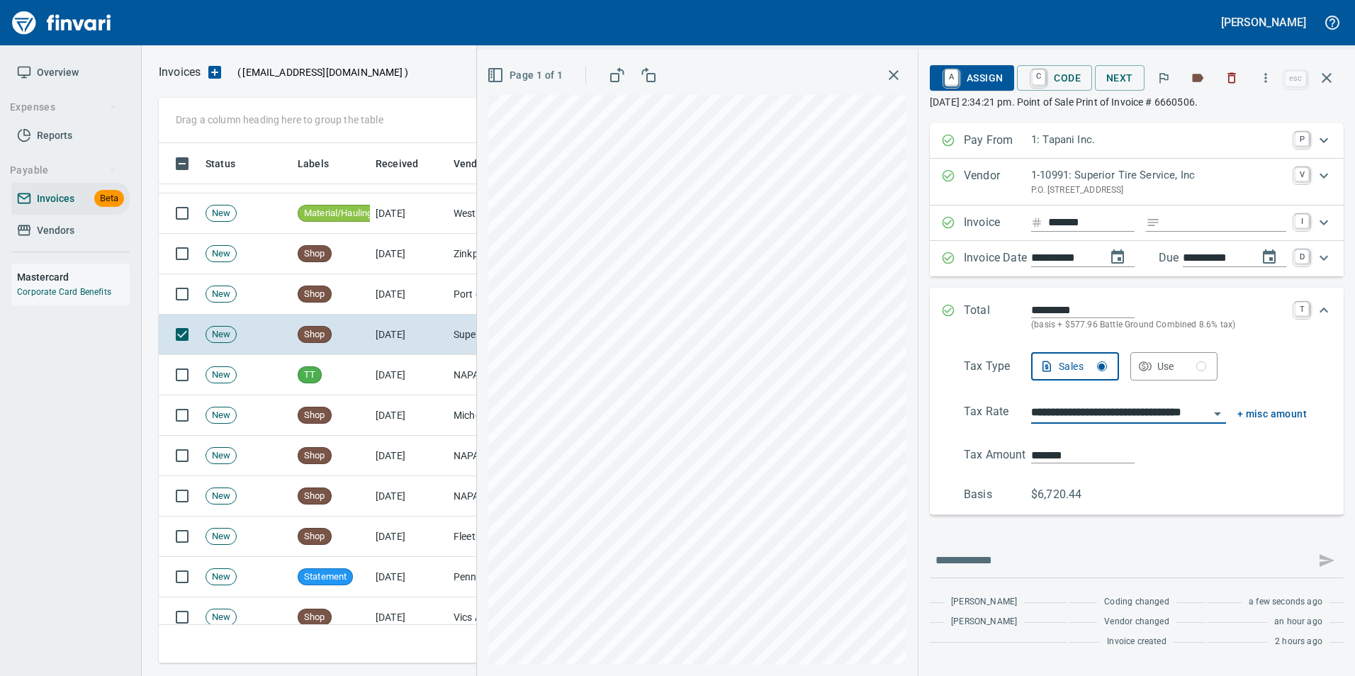
click at [1044, 452] on input "*******" at bounding box center [1083, 455] width 104 height 16
type input "*******"
click at [1256, 462] on div "******* calculate" at bounding box center [1169, 456] width 276 height 18
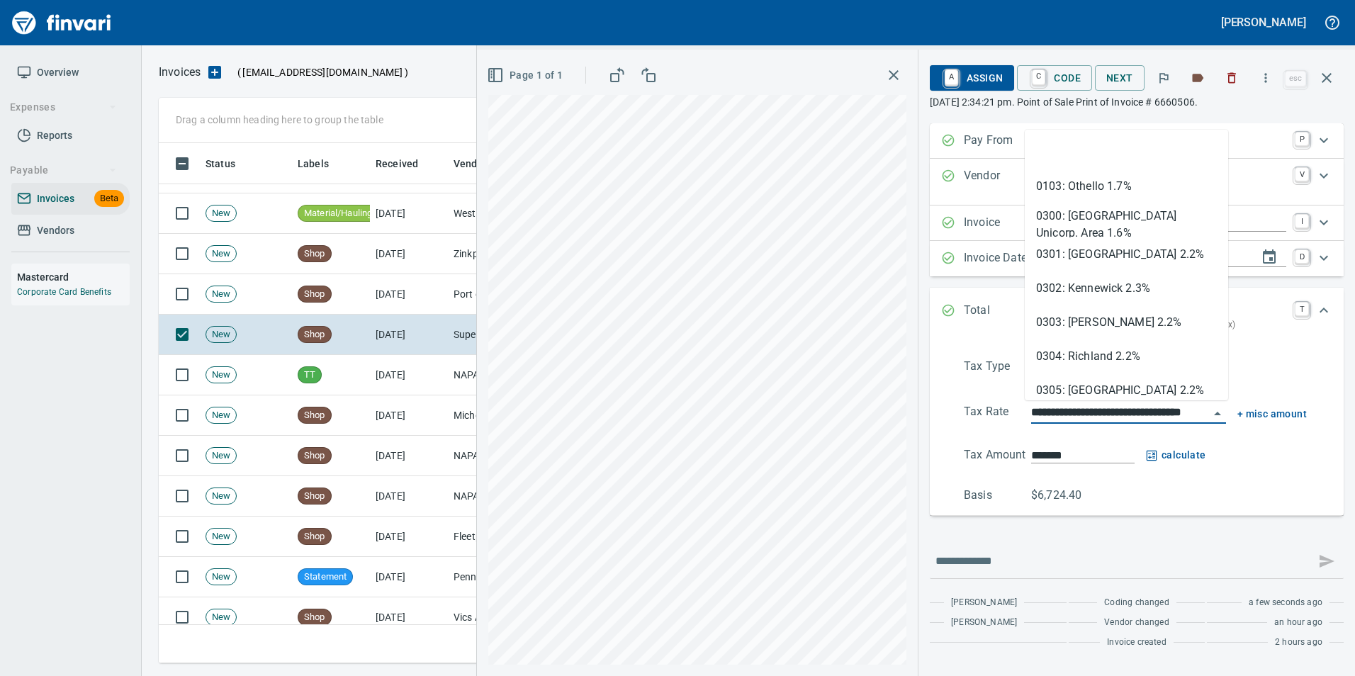
click at [1107, 413] on input "**********" at bounding box center [1120, 413] width 178 height 20
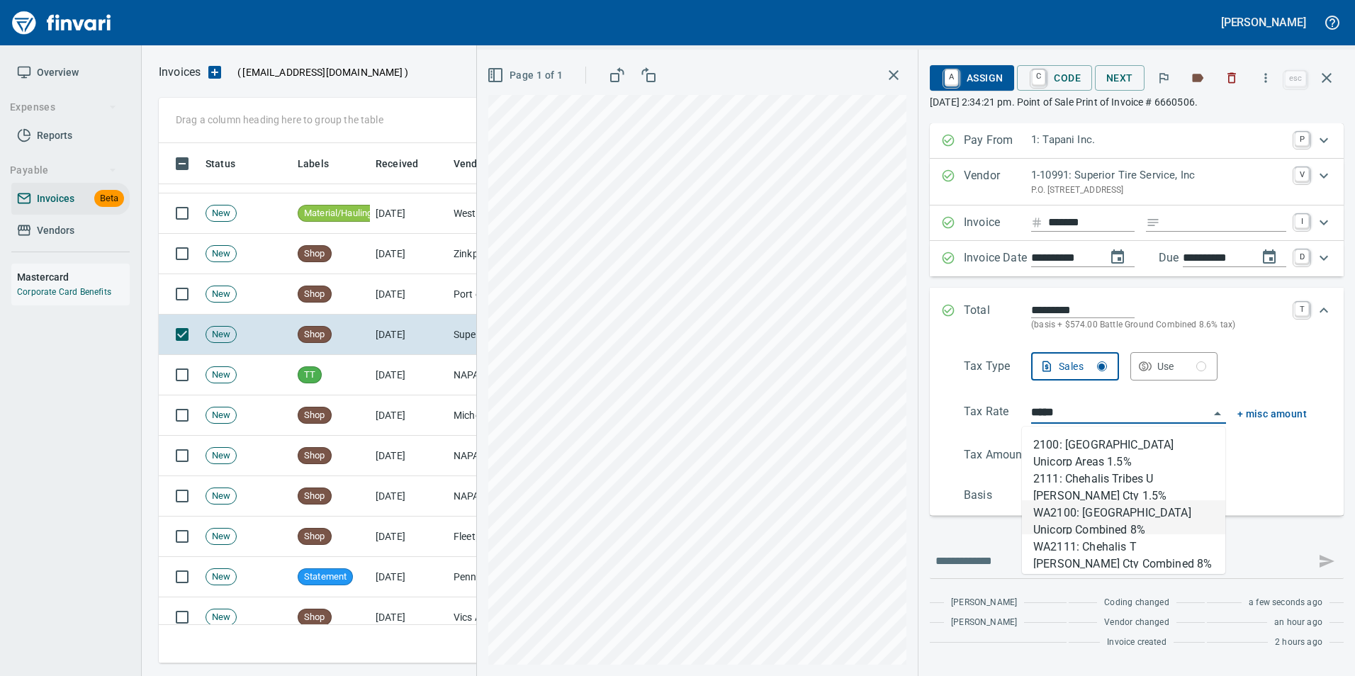
click at [1106, 522] on li "WA2100: Lewis County Unicorp Combined 8%" at bounding box center [1123, 518] width 203 height 34
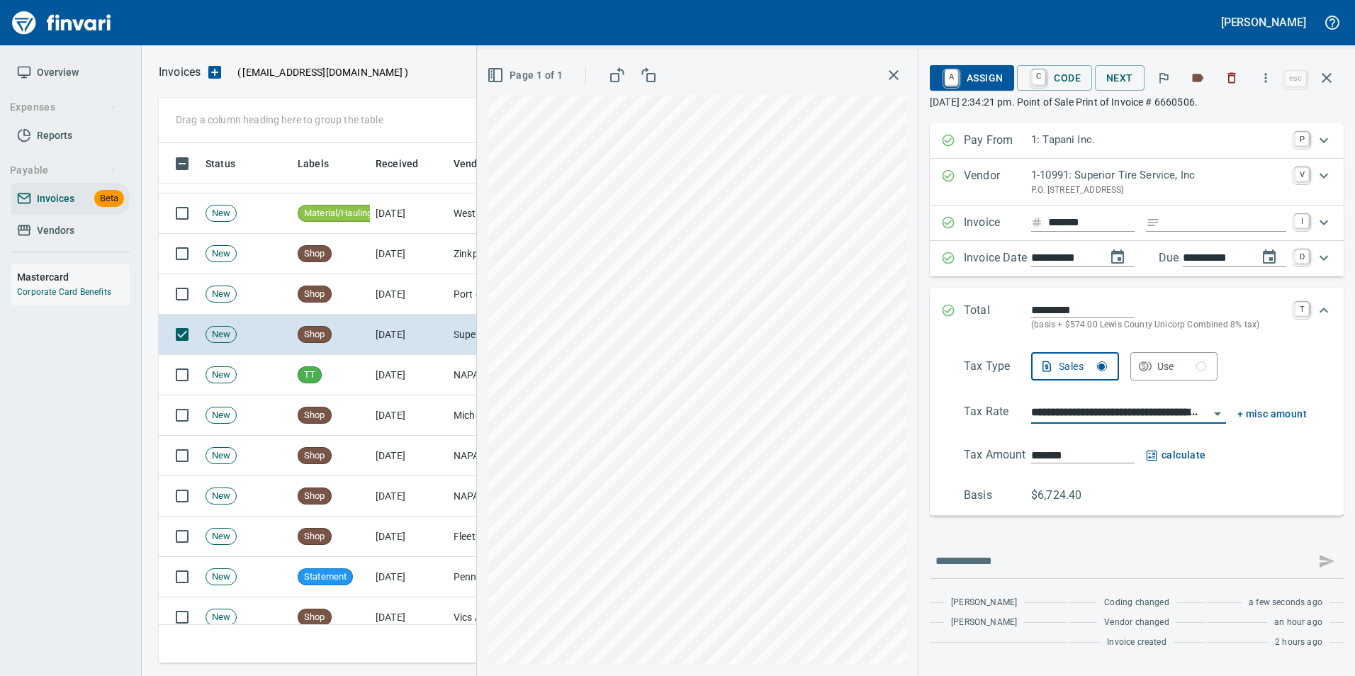
type input "**********"
click at [1062, 451] on input "*******" at bounding box center [1083, 455] width 104 height 16
type input "*****"
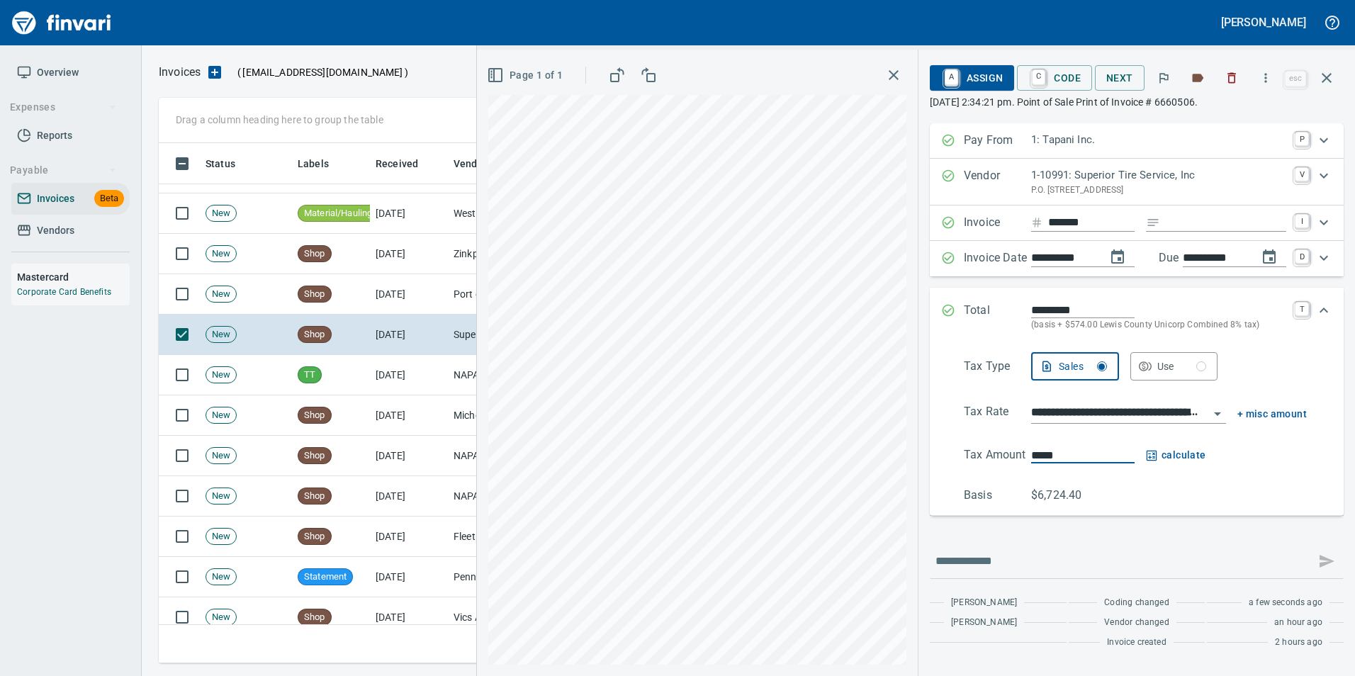
click at [1072, 399] on div "**********" at bounding box center [1136, 428] width 391 height 152
click at [1076, 406] on input "**********" at bounding box center [1120, 413] width 178 height 20
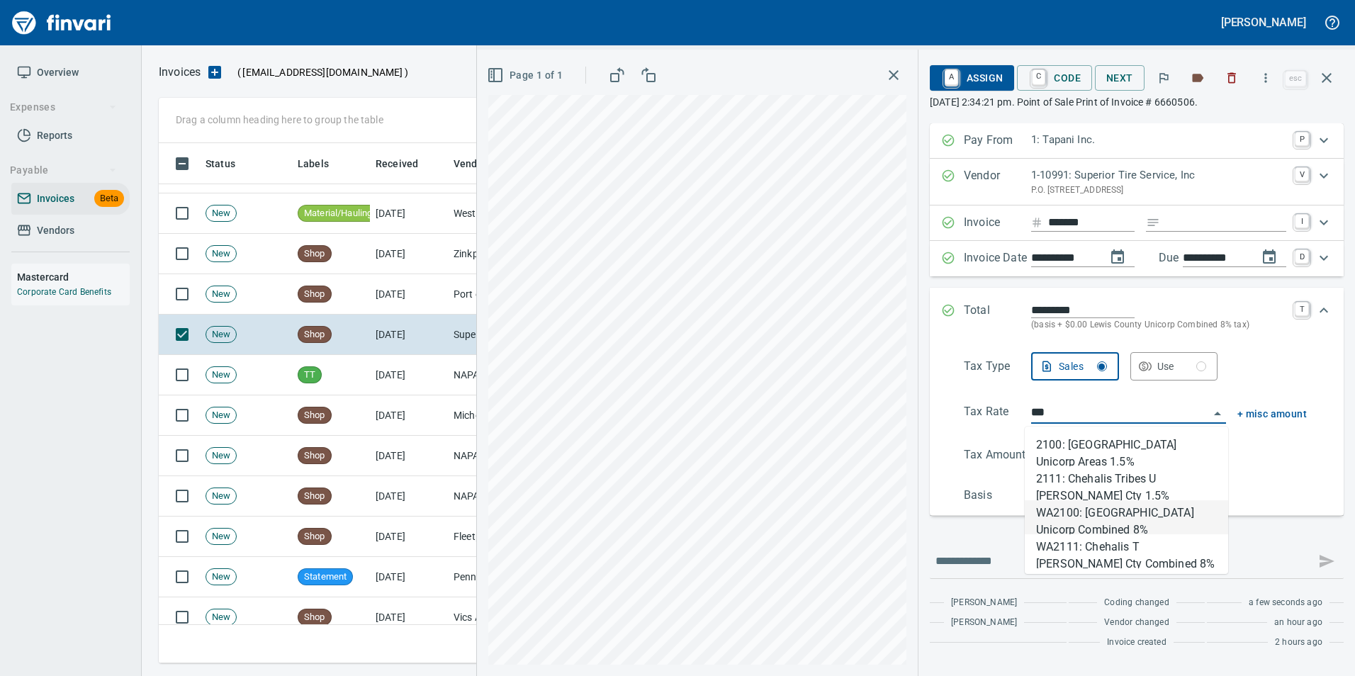
click at [1133, 520] on li "WA2100: Lewis County Unicorp Combined 8%" at bounding box center [1126, 518] width 203 height 34
type input "**********"
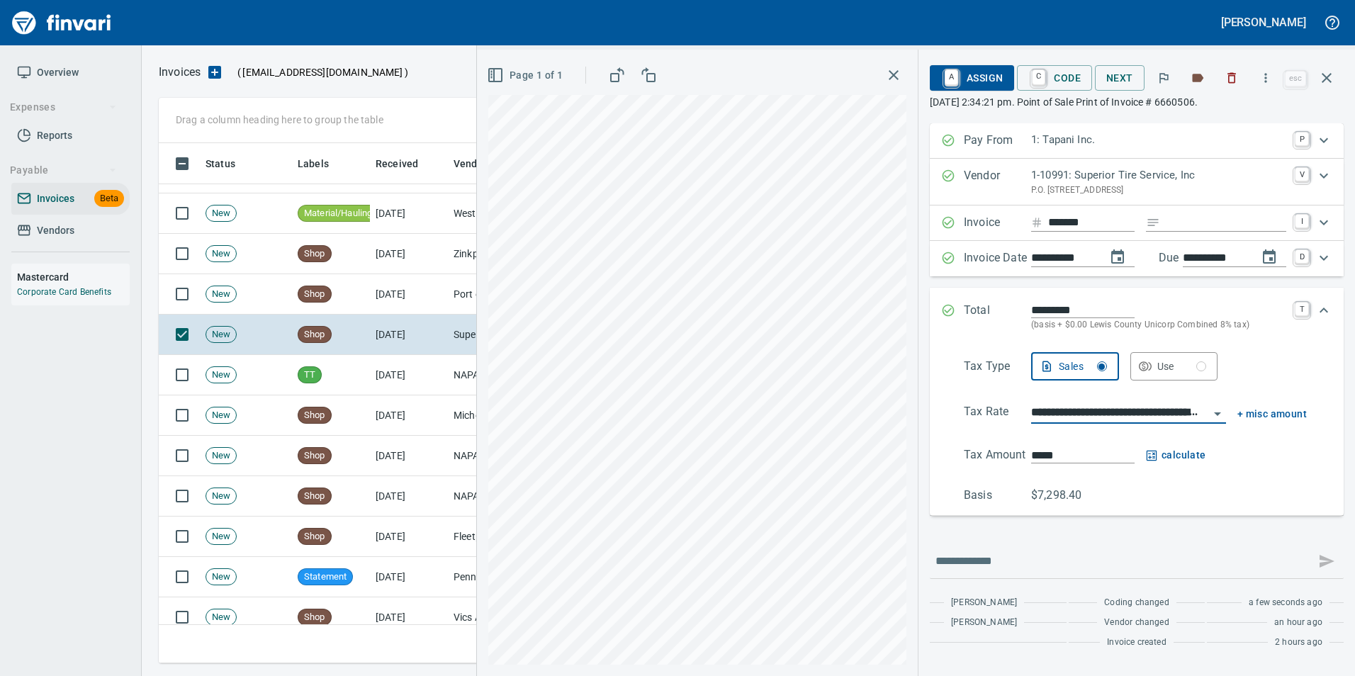
click at [1165, 452] on span "calculate" at bounding box center [1176, 456] width 60 height 18
type input "*******"
click at [1135, 415] on input "**********" at bounding box center [1120, 413] width 178 height 20
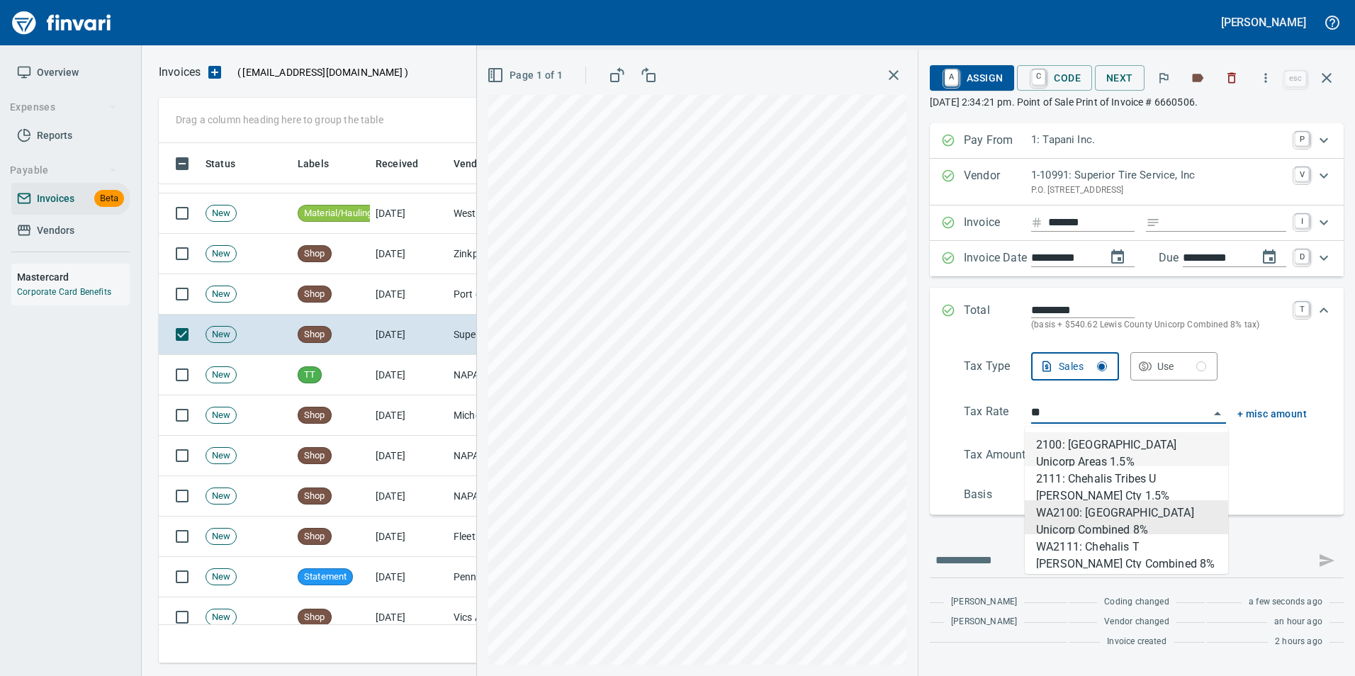
type input "*"
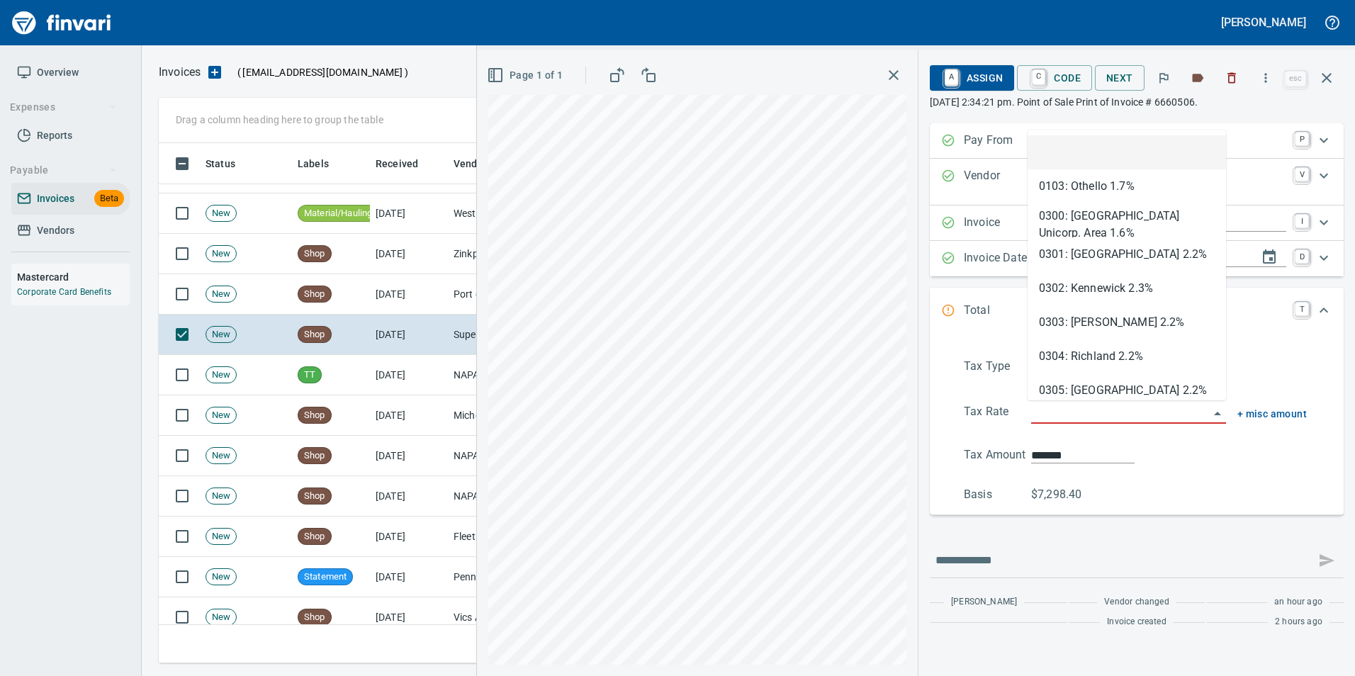
type input "*****"
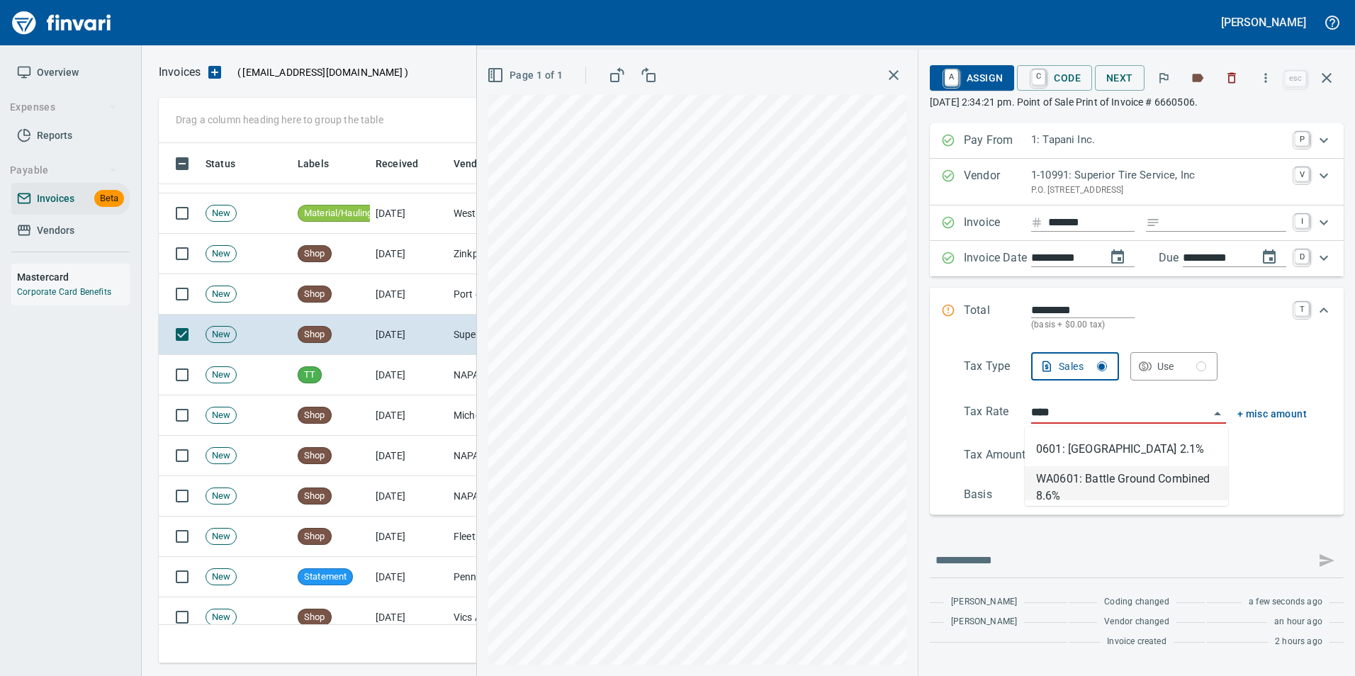
drag, startPoint x: 1159, startPoint y: 480, endPoint x: 1146, endPoint y: 469, distance: 17.1
click at [1158, 480] on li "WA0601: Battle Ground Combined 8.6%" at bounding box center [1126, 483] width 203 height 34
type input "**********"
type input "*******"
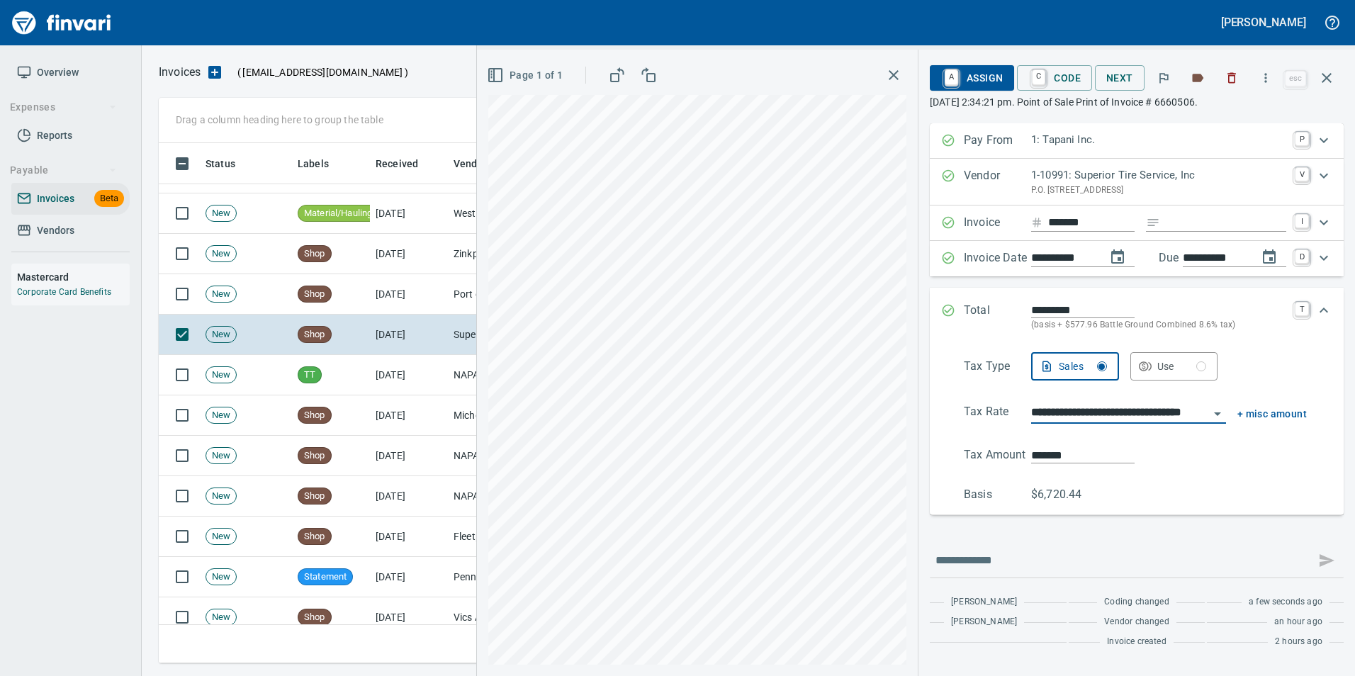
type input "**********"
click at [1046, 457] on input "*******" at bounding box center [1083, 455] width 104 height 16
click at [1044, 451] on input "*******" at bounding box center [1083, 455] width 104 height 16
click at [1044, 449] on input "*******" at bounding box center [1083, 455] width 104 height 16
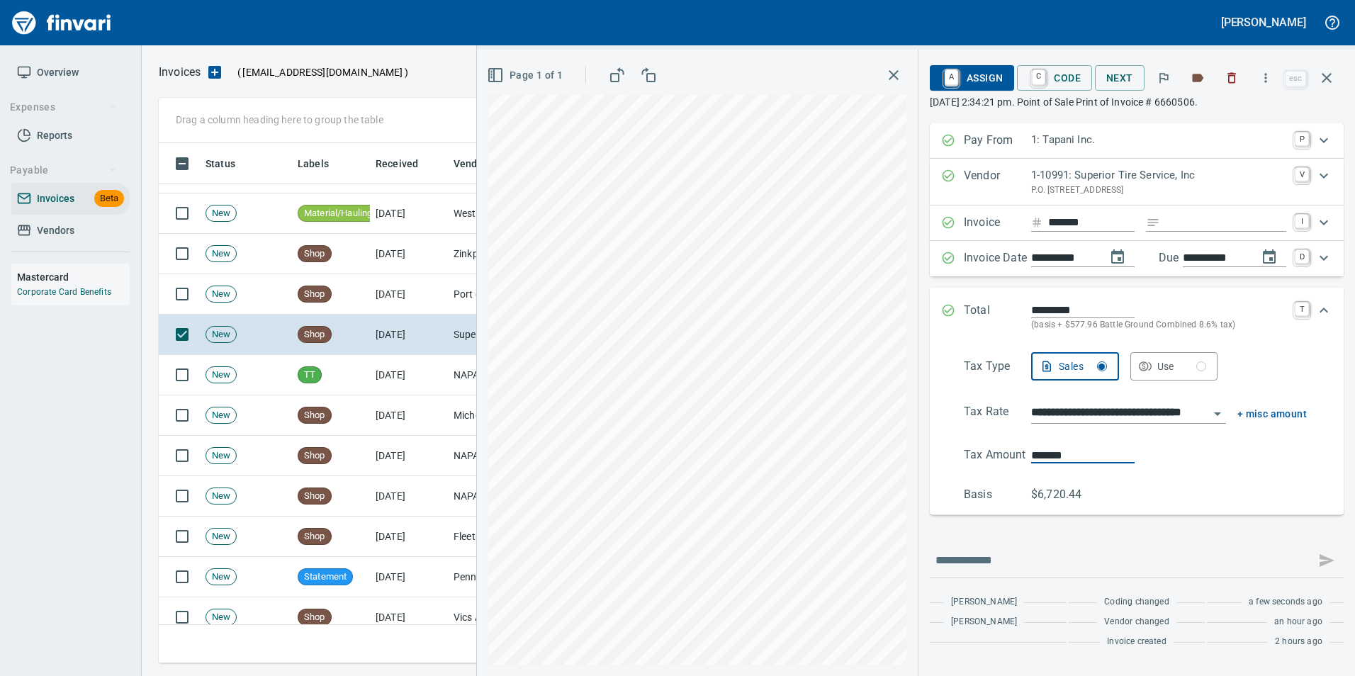
click at [1044, 449] on input "*******" at bounding box center [1083, 455] width 104 height 16
type input "*******"
click at [1251, 452] on div "******* calculate" at bounding box center [1169, 456] width 276 height 18
click at [943, 306] on icon "Expand" at bounding box center [948, 310] width 14 height 14
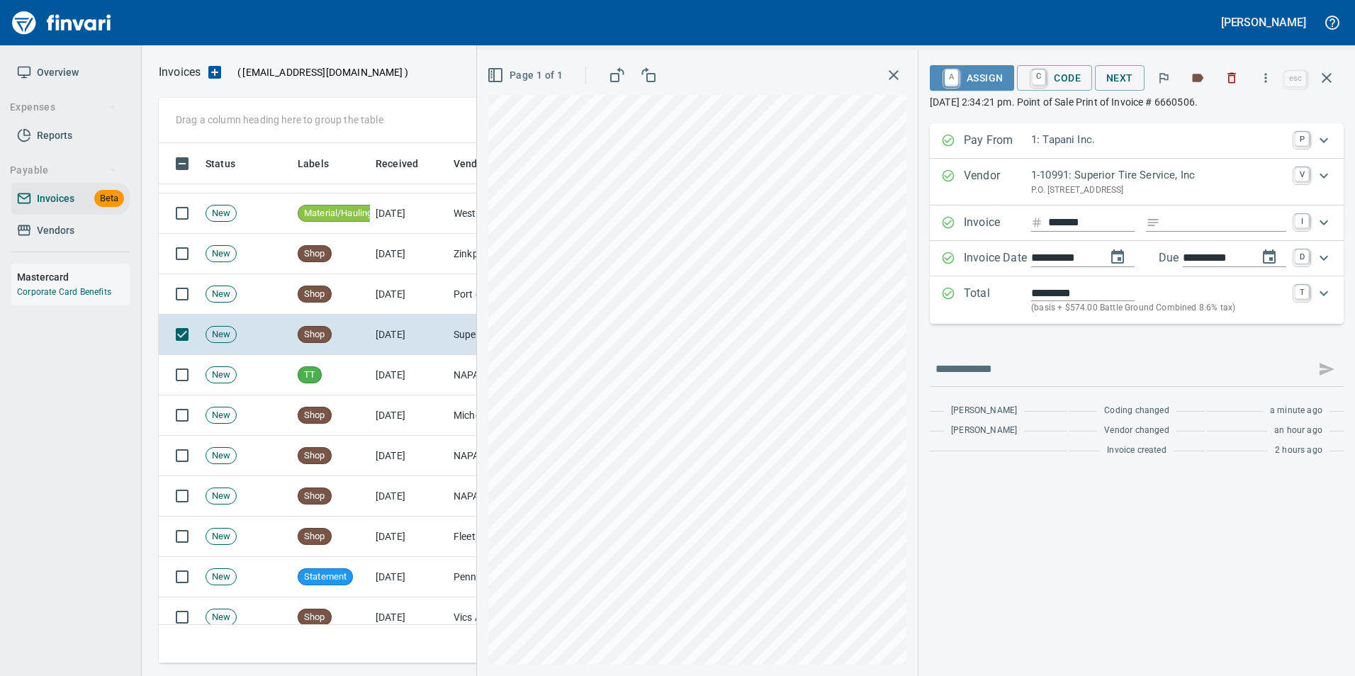
click at [975, 81] on span "A Assign" at bounding box center [972, 78] width 62 height 24
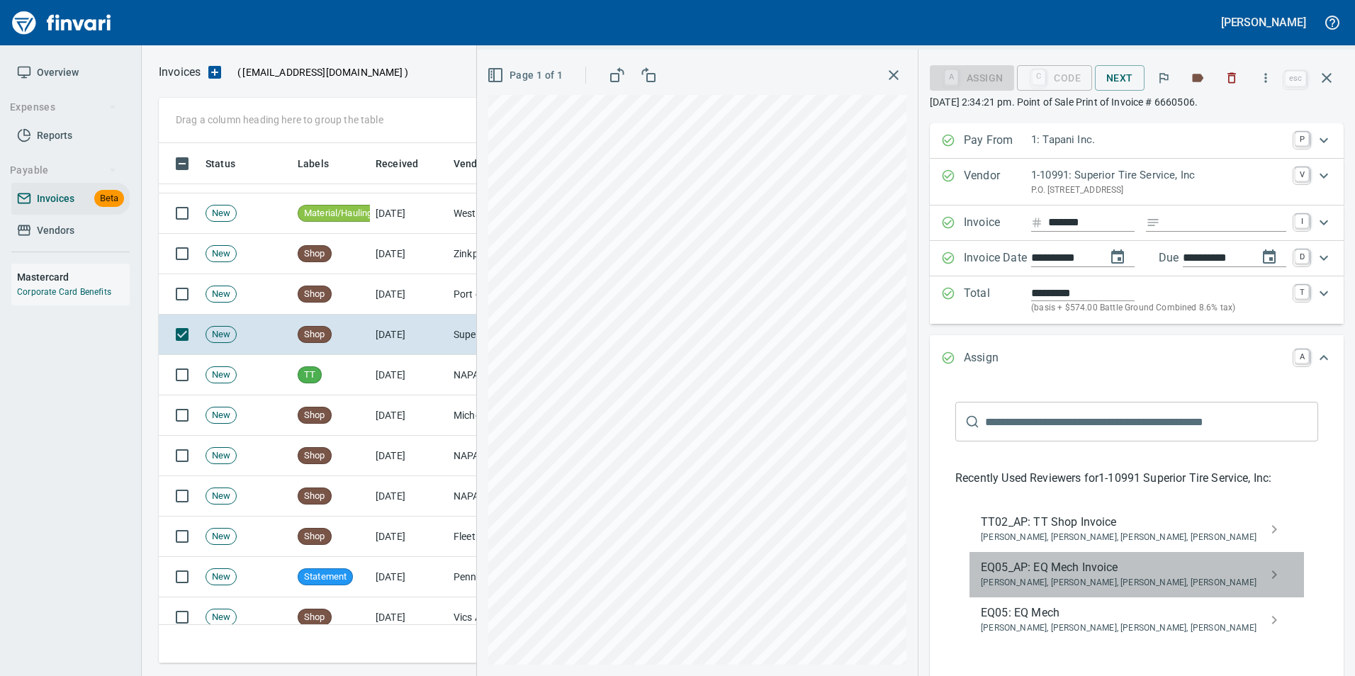
click at [1080, 584] on span "Caroline Sarkinen, Cindy Hughes, Linzy Sanders, Robert Kaarto" at bounding box center [1125, 583] width 289 height 14
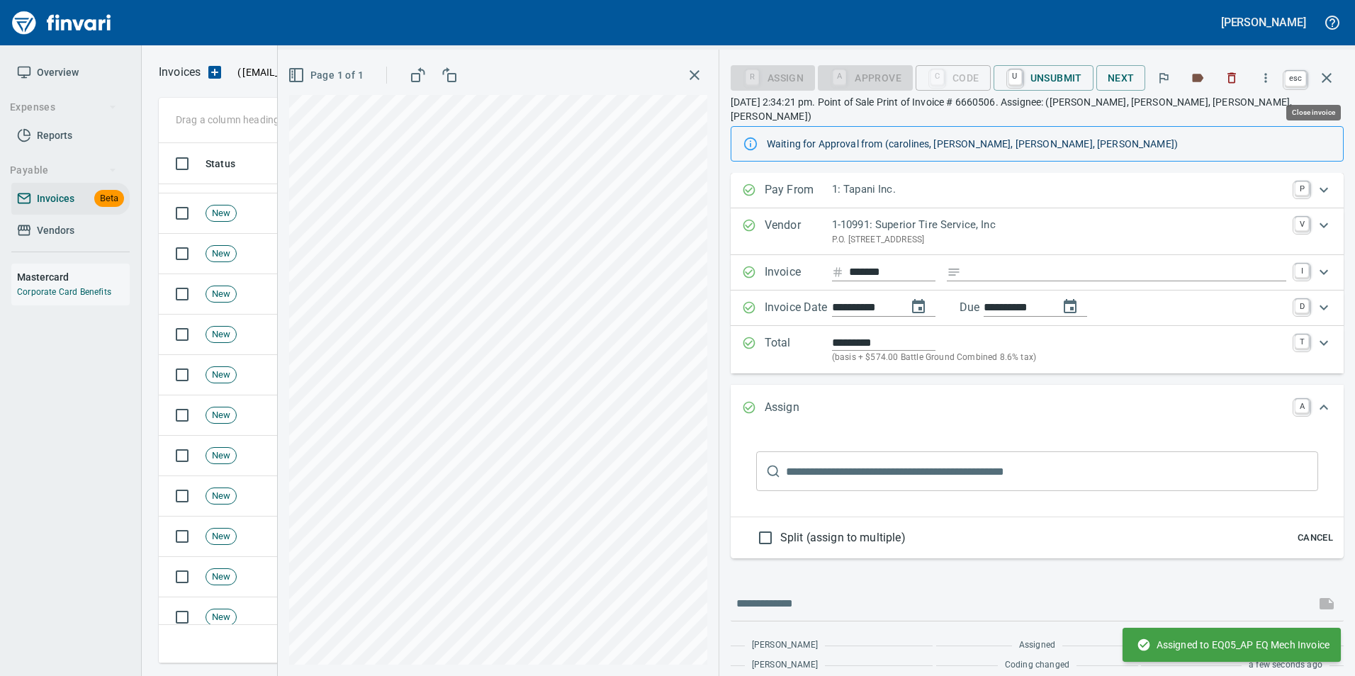
click at [1333, 87] on button "button" at bounding box center [1327, 78] width 34 height 34
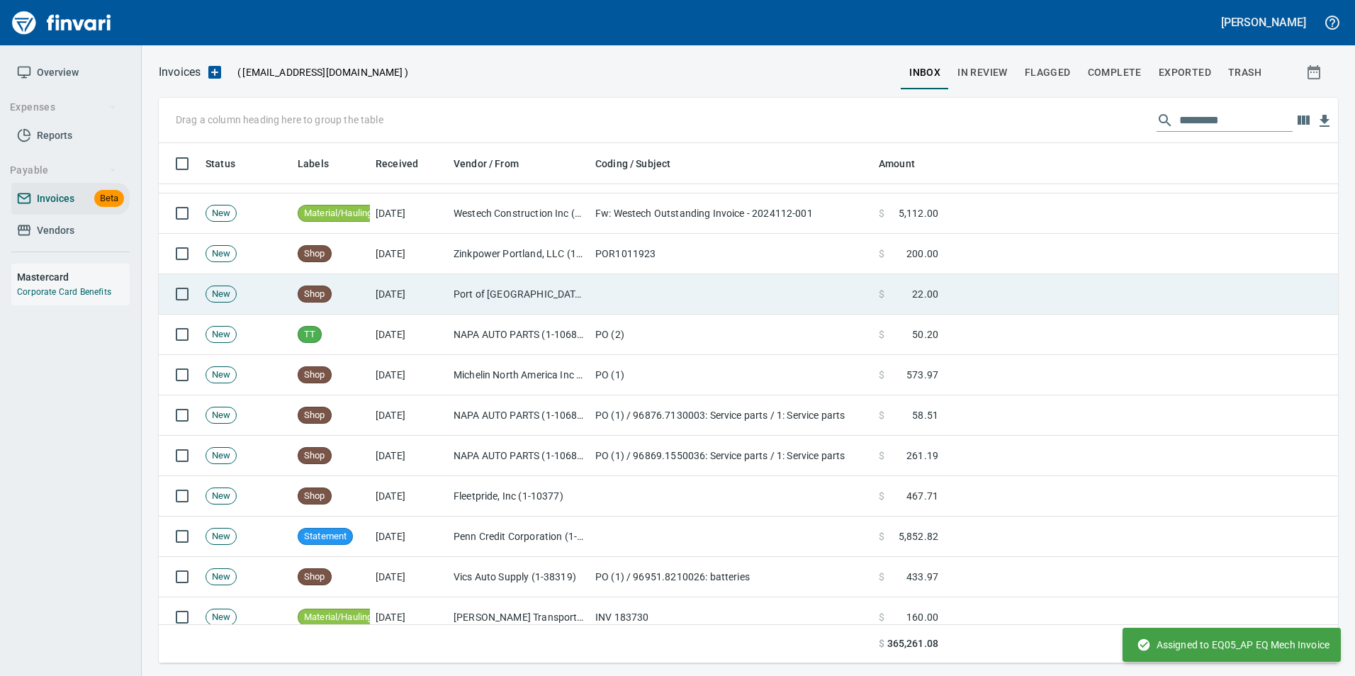
scroll to position [510, 1158]
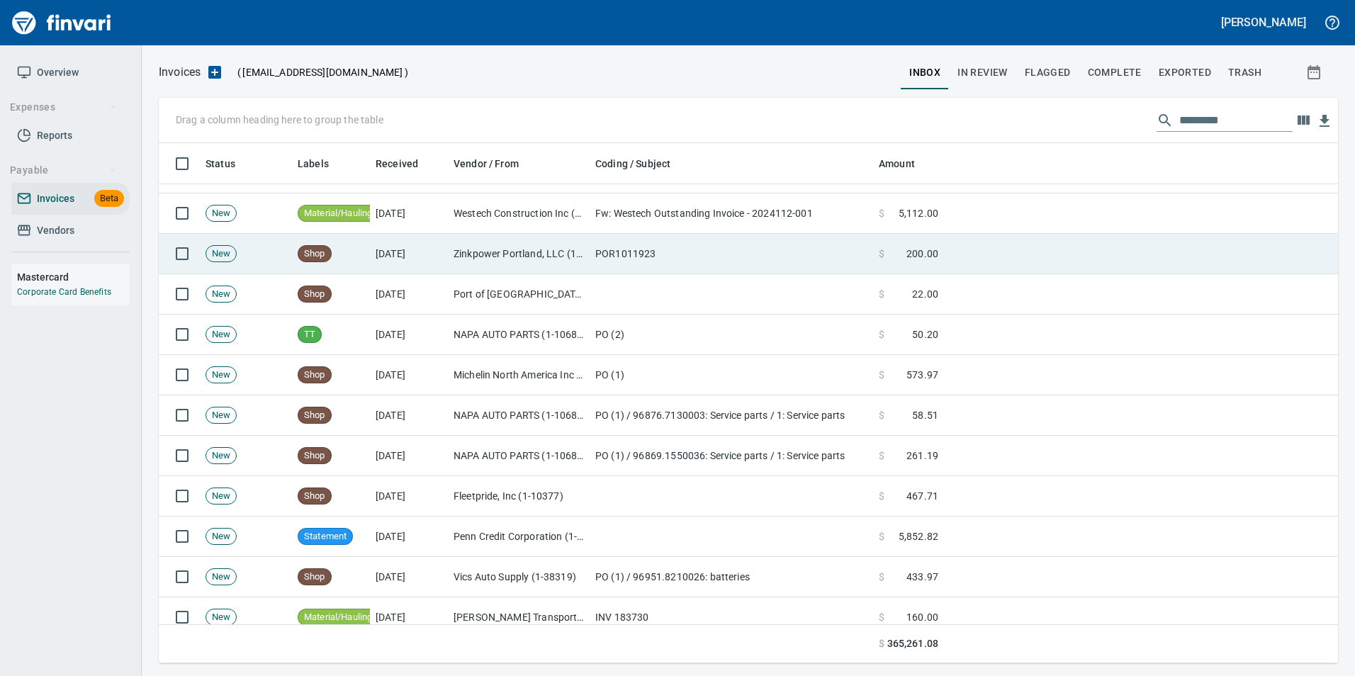
click at [494, 251] on td "Zinkpower Portland, LLC (1-10397)" at bounding box center [519, 254] width 142 height 40
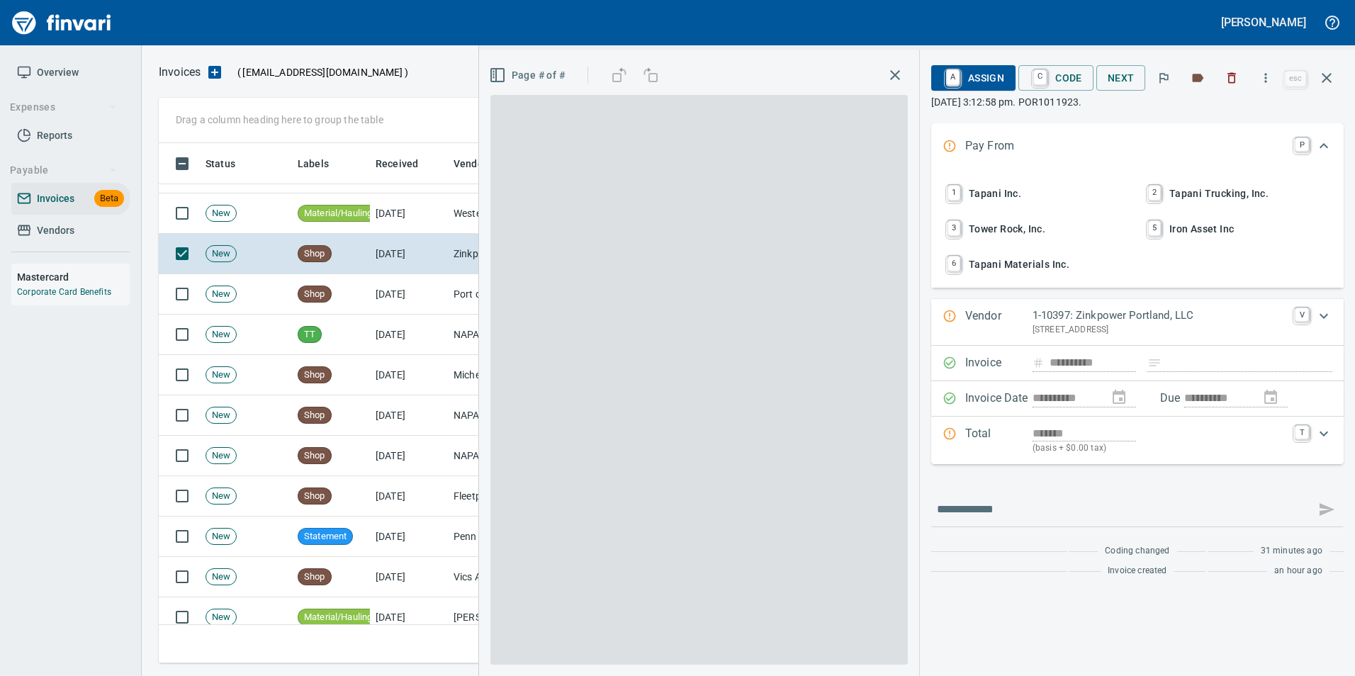
scroll to position [510, 1158]
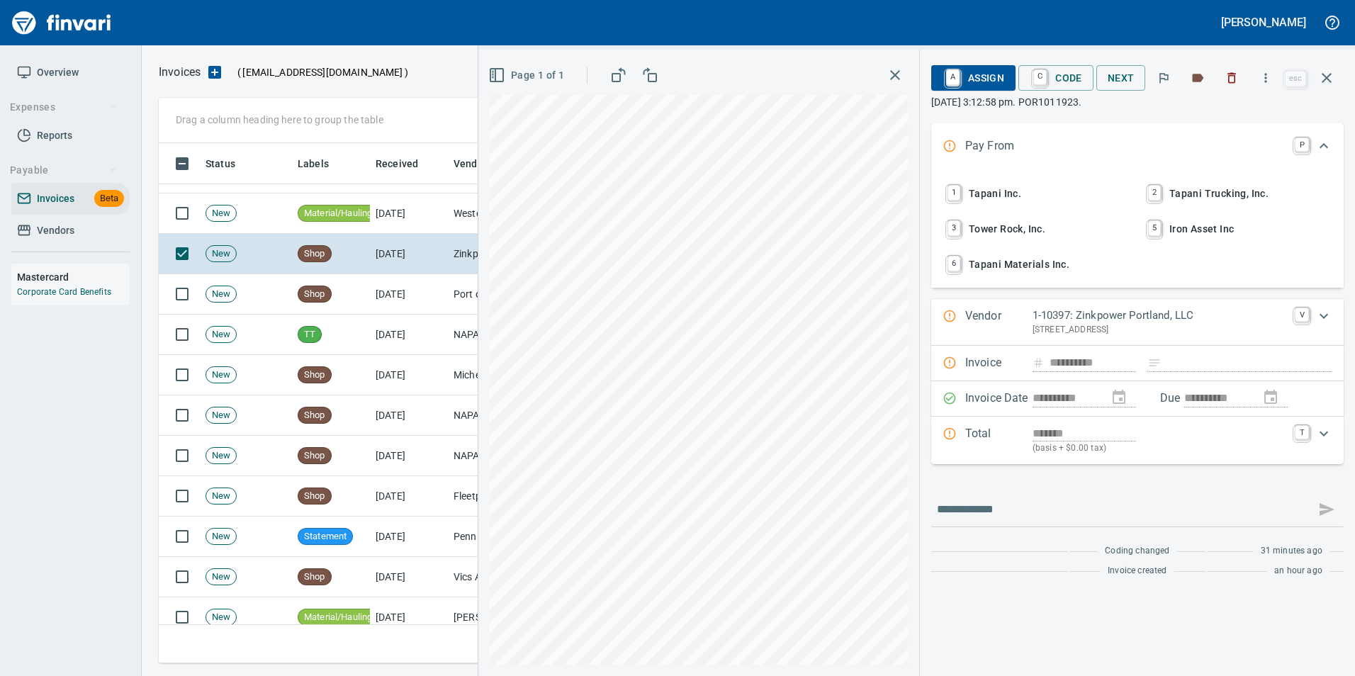
click at [1044, 201] on span "1 Tapani Inc." at bounding box center [1037, 193] width 186 height 24
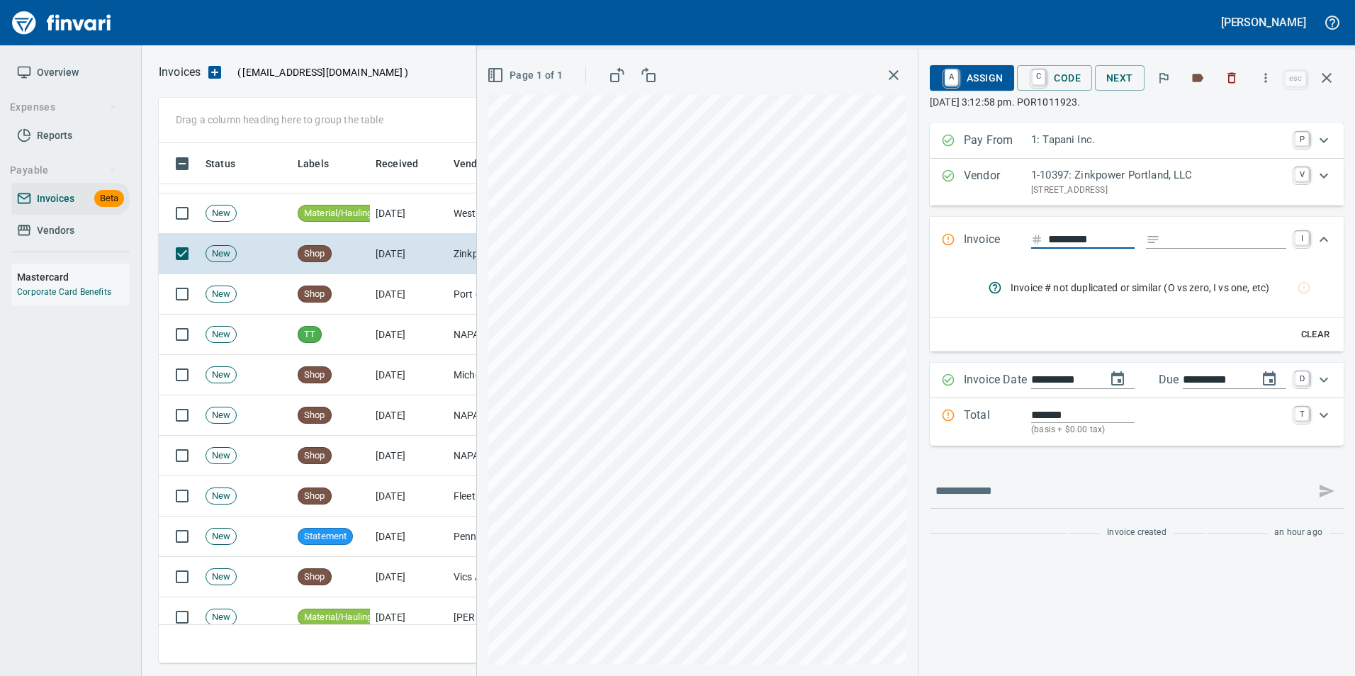
type input "**********"
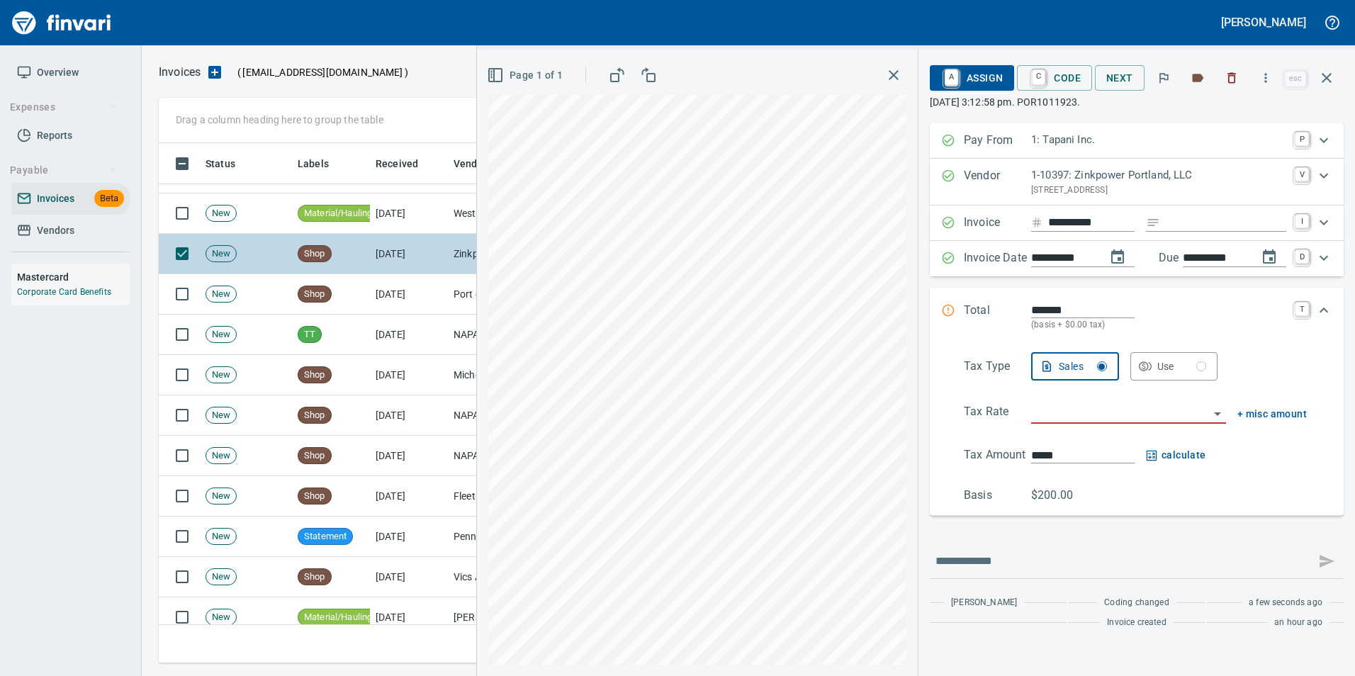
click at [452, 270] on div "Drag a column heading here to group the table Status Labels Received Vendor / F…" at bounding box center [749, 381] width 1214 height 566
click at [1168, 224] on input "Expand" at bounding box center [1226, 223] width 121 height 18
type input "**********"
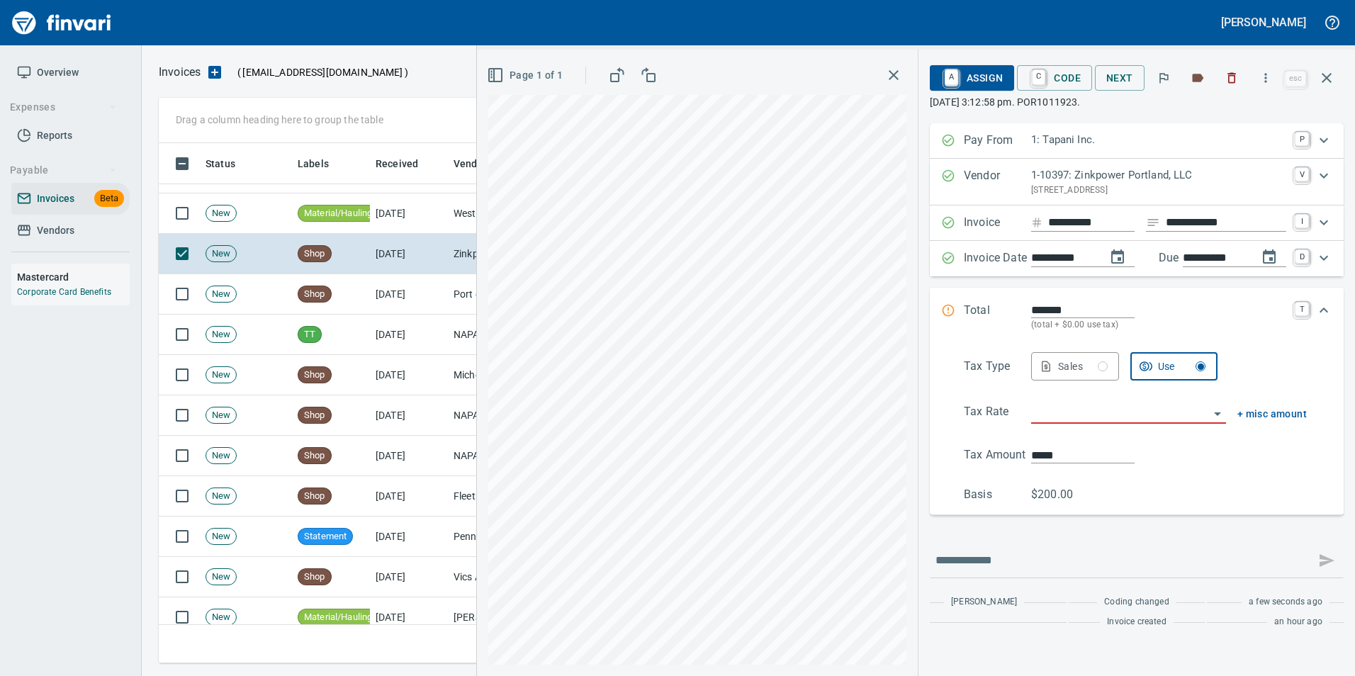
type input "**********"
type input "******"
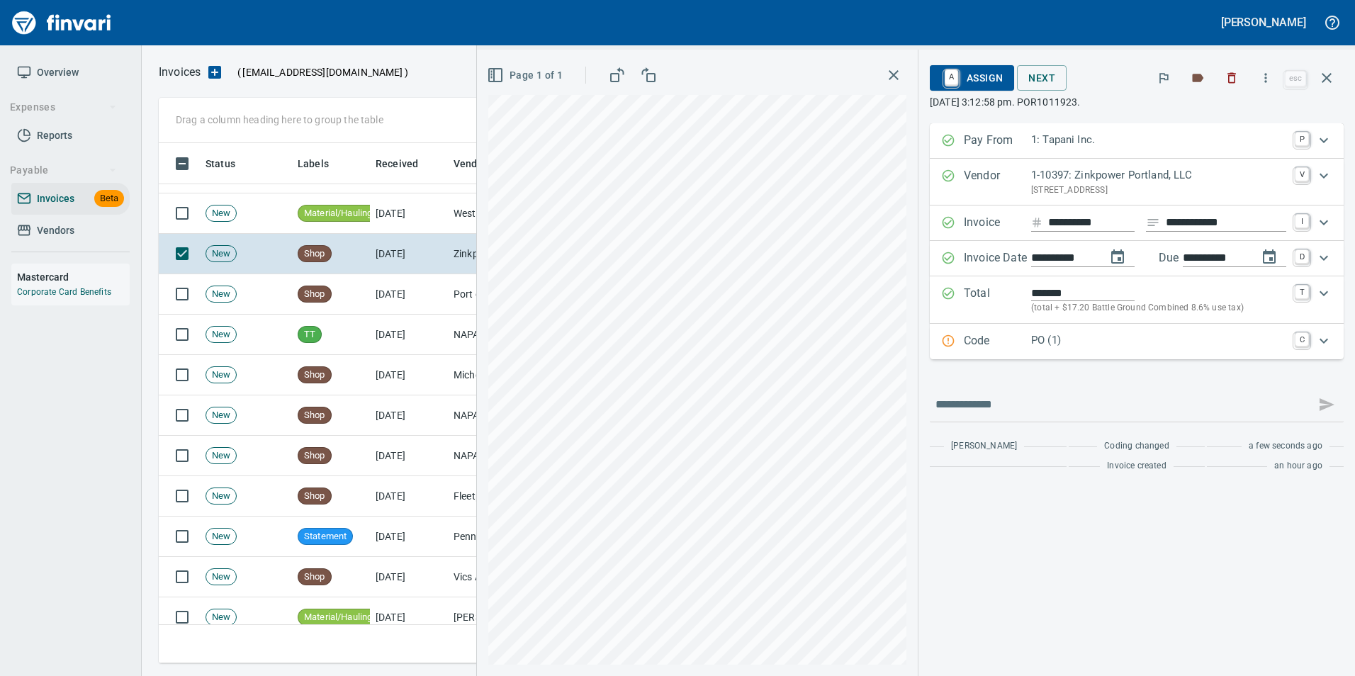
click at [424, 86] on div at bounding box center [654, 72] width 492 height 34
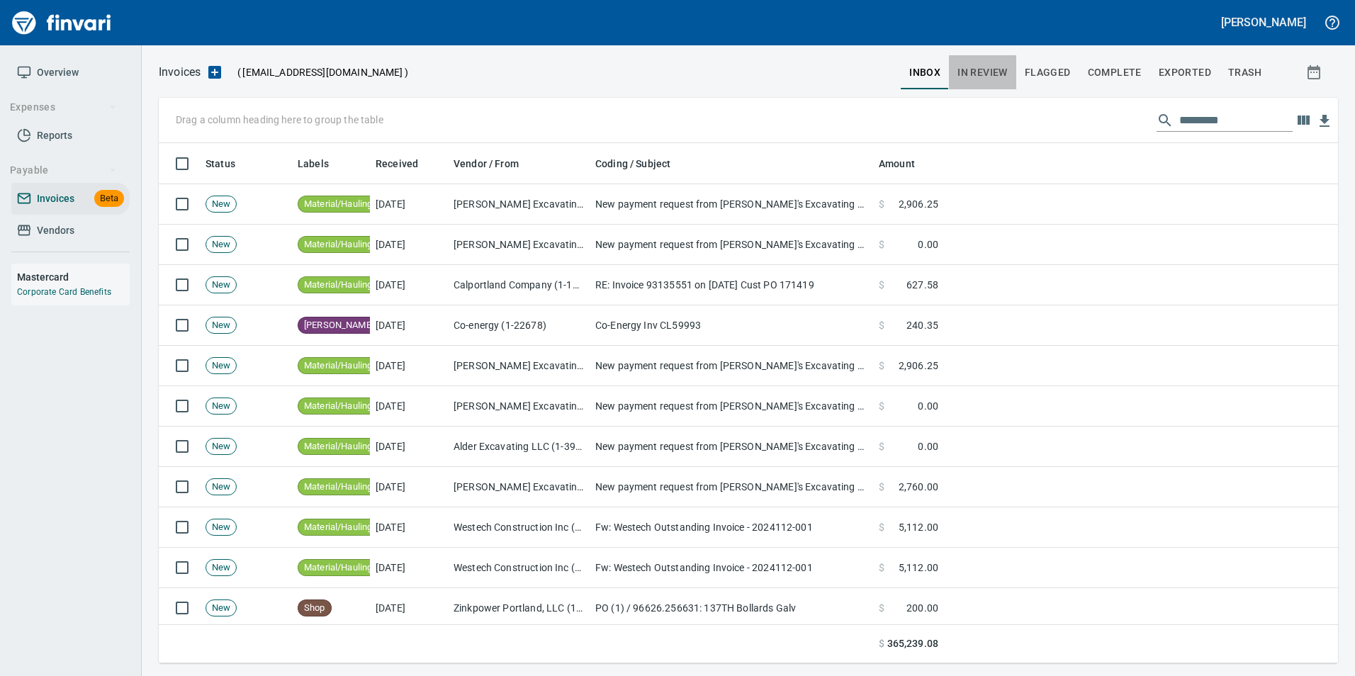
click at [978, 74] on span "In Review" at bounding box center [983, 73] width 50 height 18
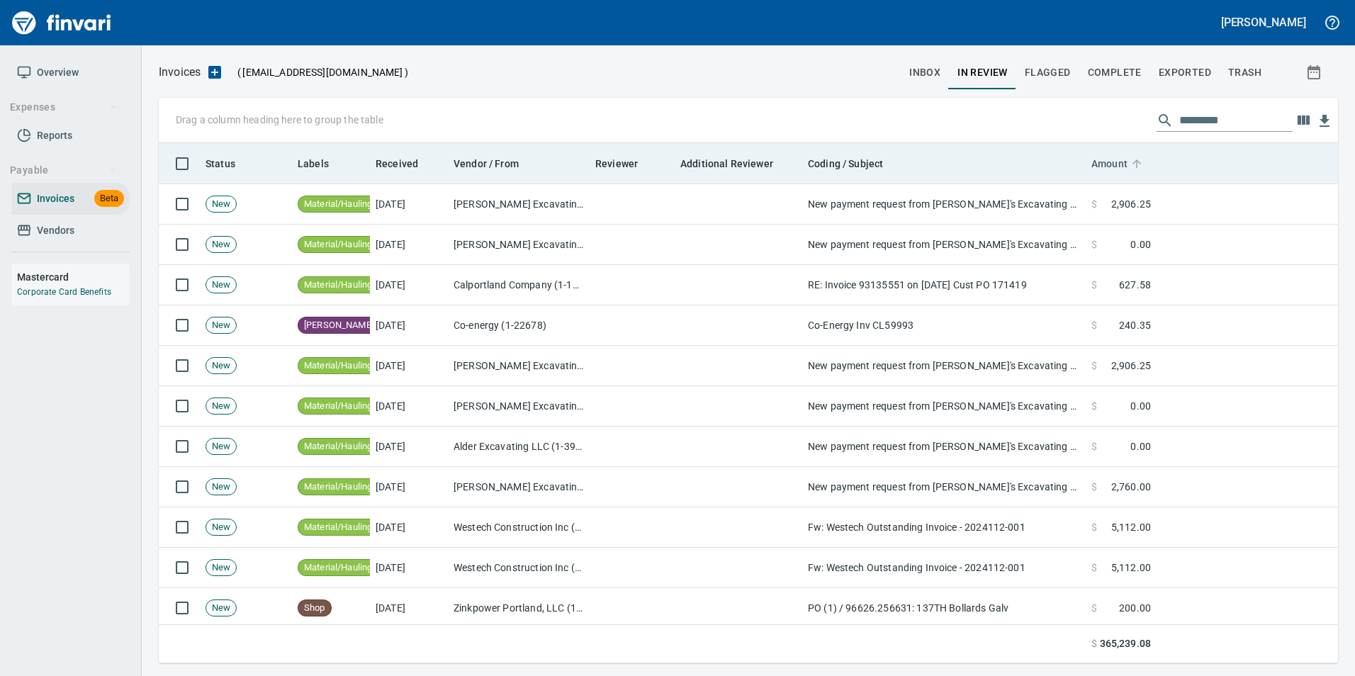
scroll to position [510, 1158]
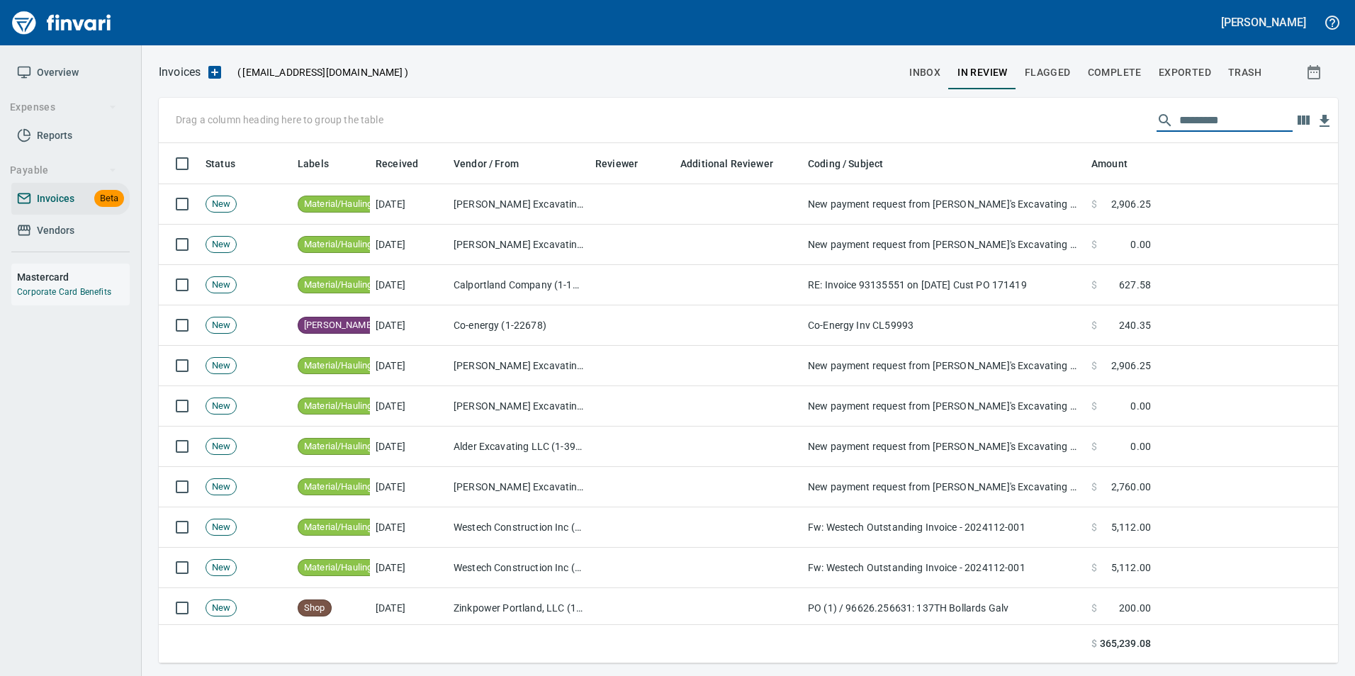
click at [1190, 125] on input "text" at bounding box center [1236, 120] width 113 height 23
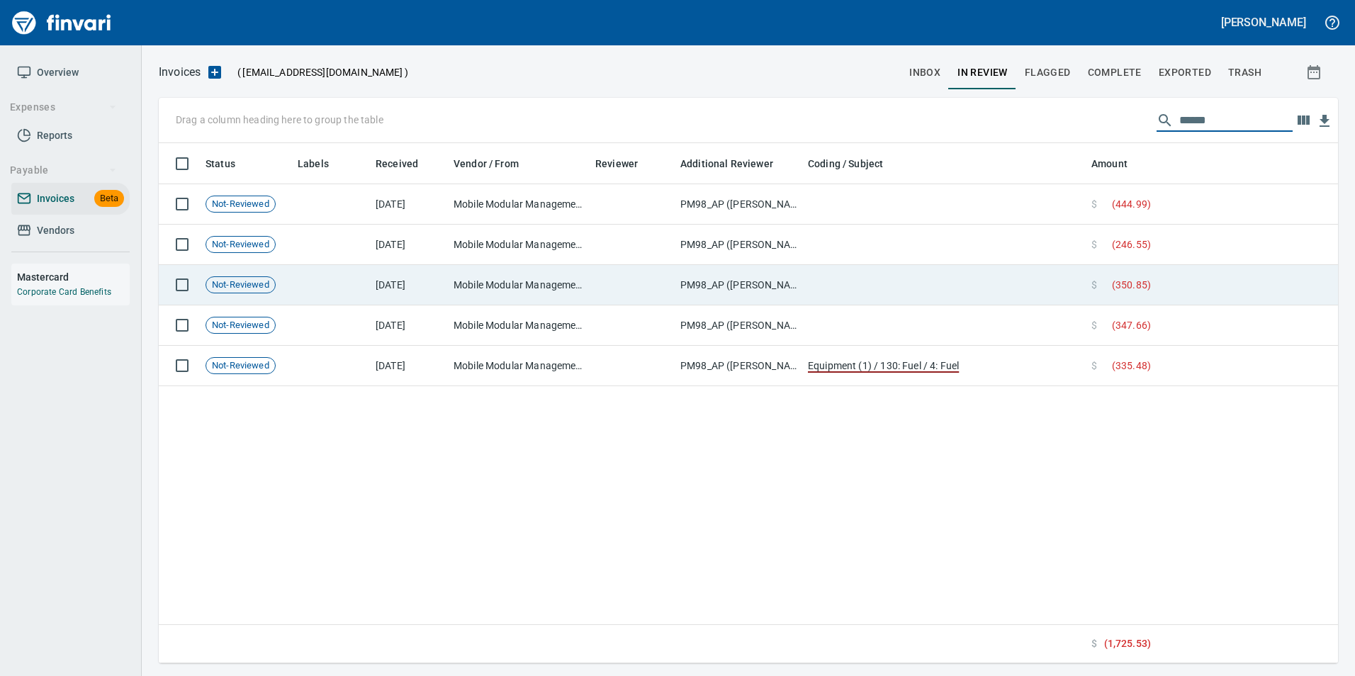
type input "******"
click at [1017, 269] on td at bounding box center [945, 285] width 284 height 40
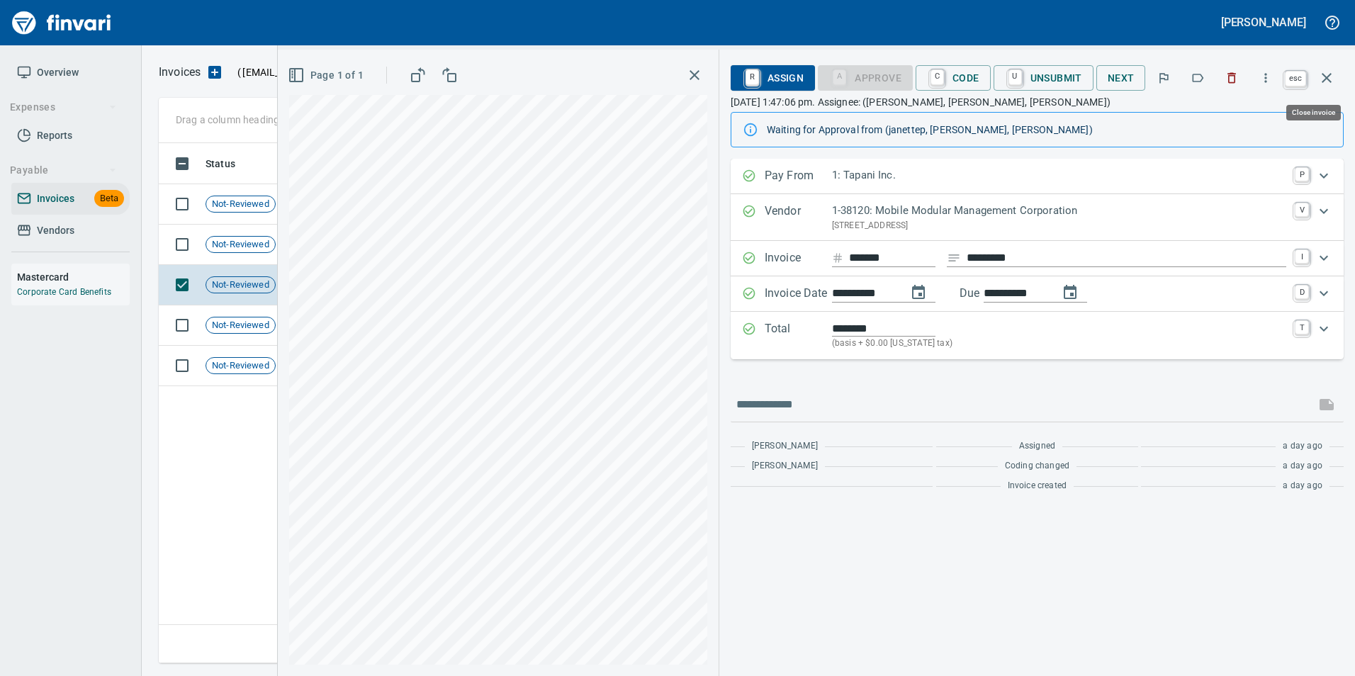
click at [1330, 82] on icon "button" at bounding box center [1327, 78] width 10 height 10
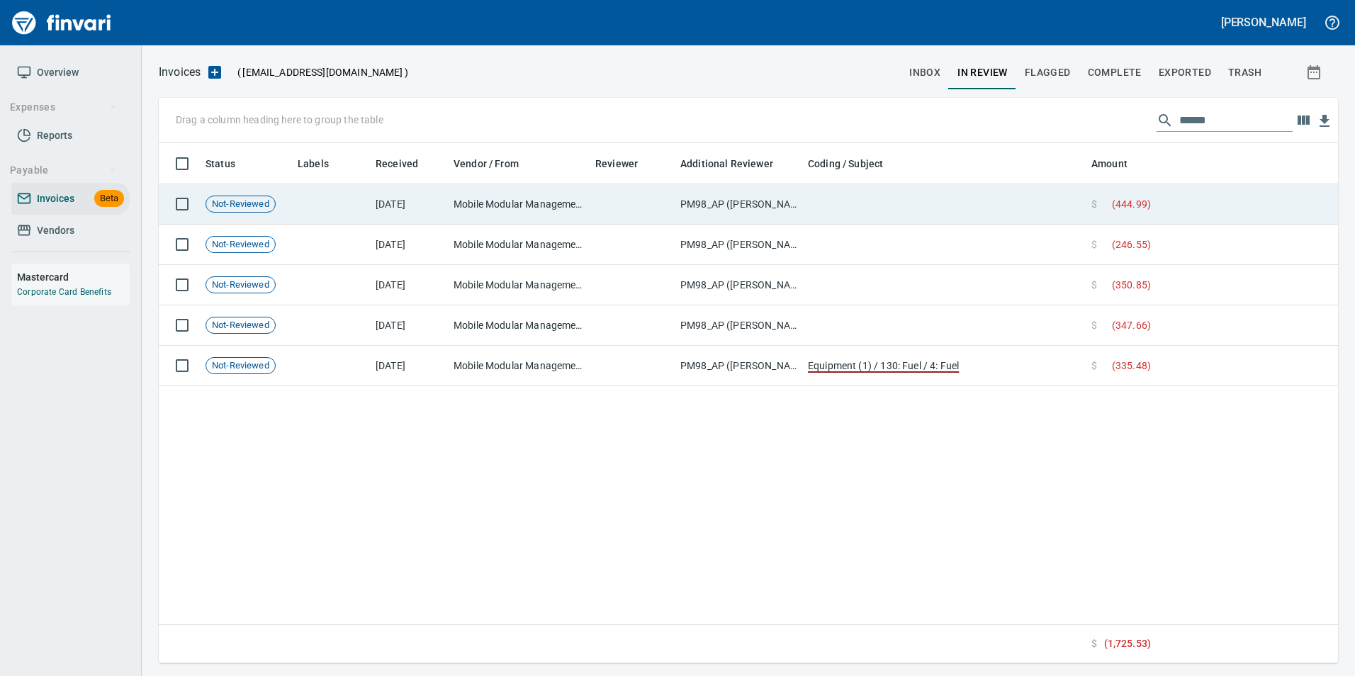
scroll to position [510, 1168]
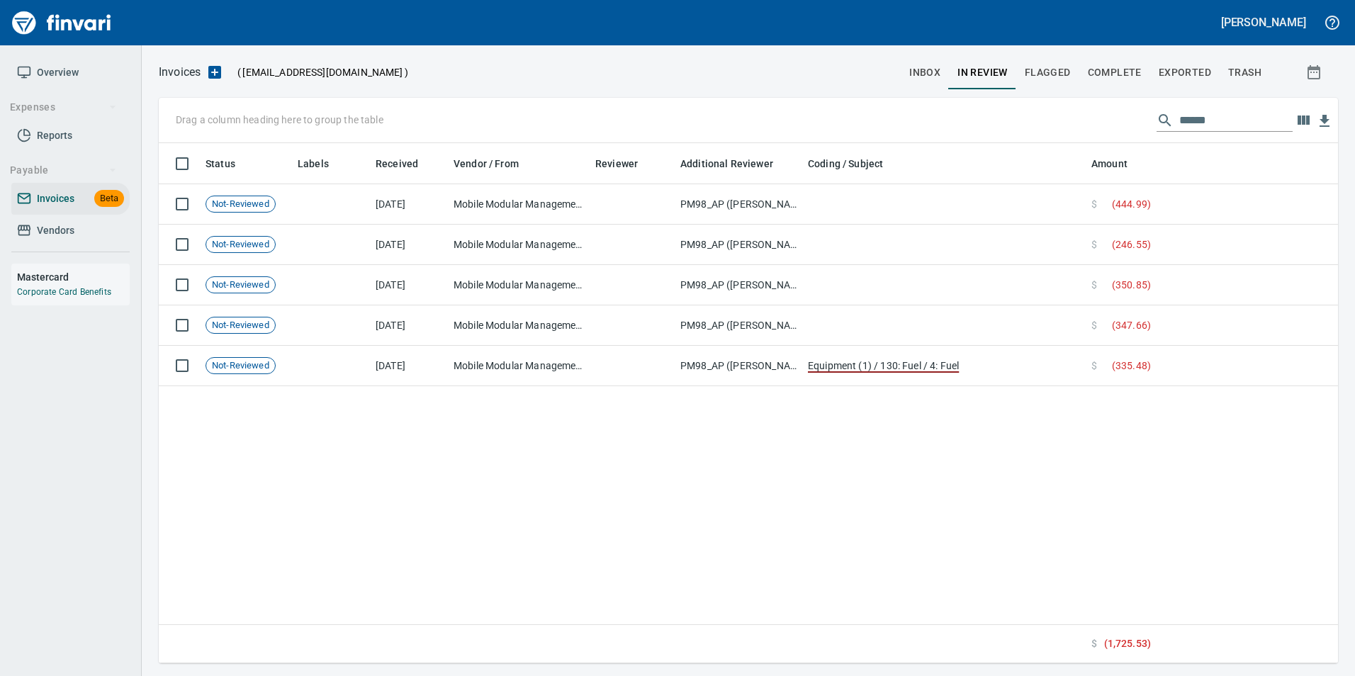
click at [1198, 119] on input "******" at bounding box center [1236, 120] width 113 height 23
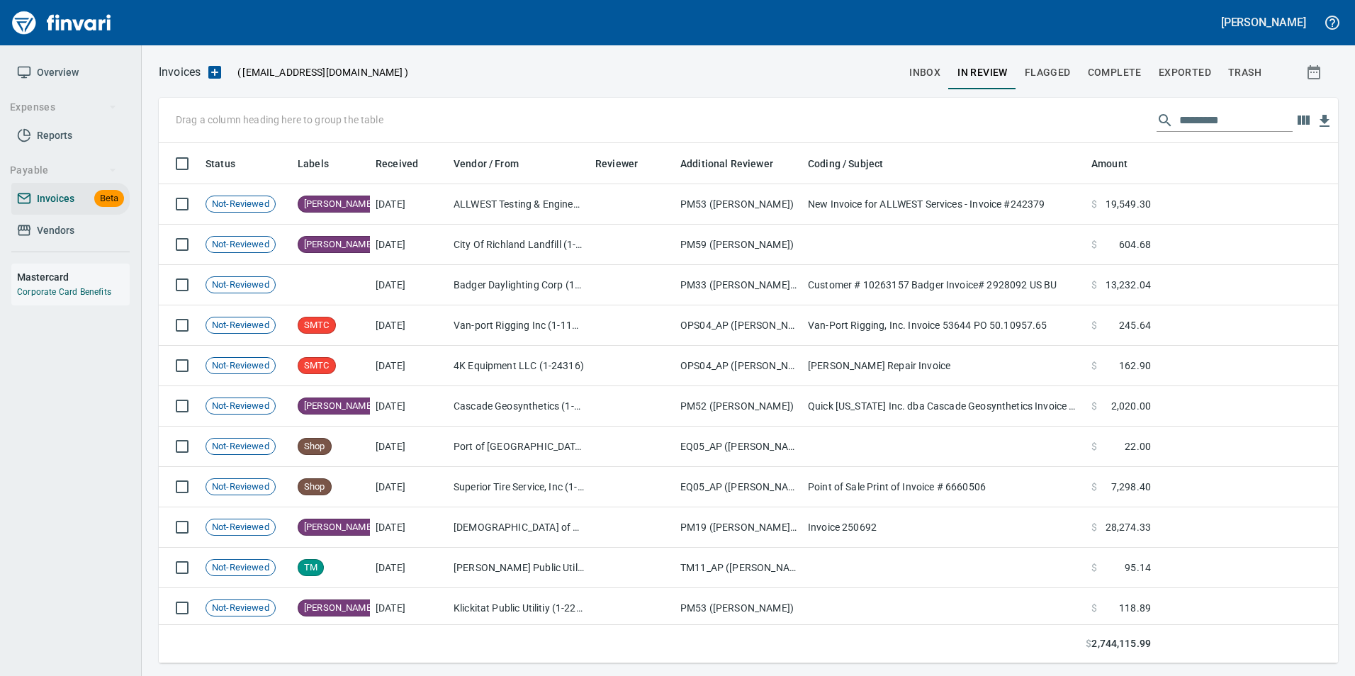
scroll to position [510, 1158]
click at [1229, 130] on input "text" at bounding box center [1236, 120] width 113 height 23
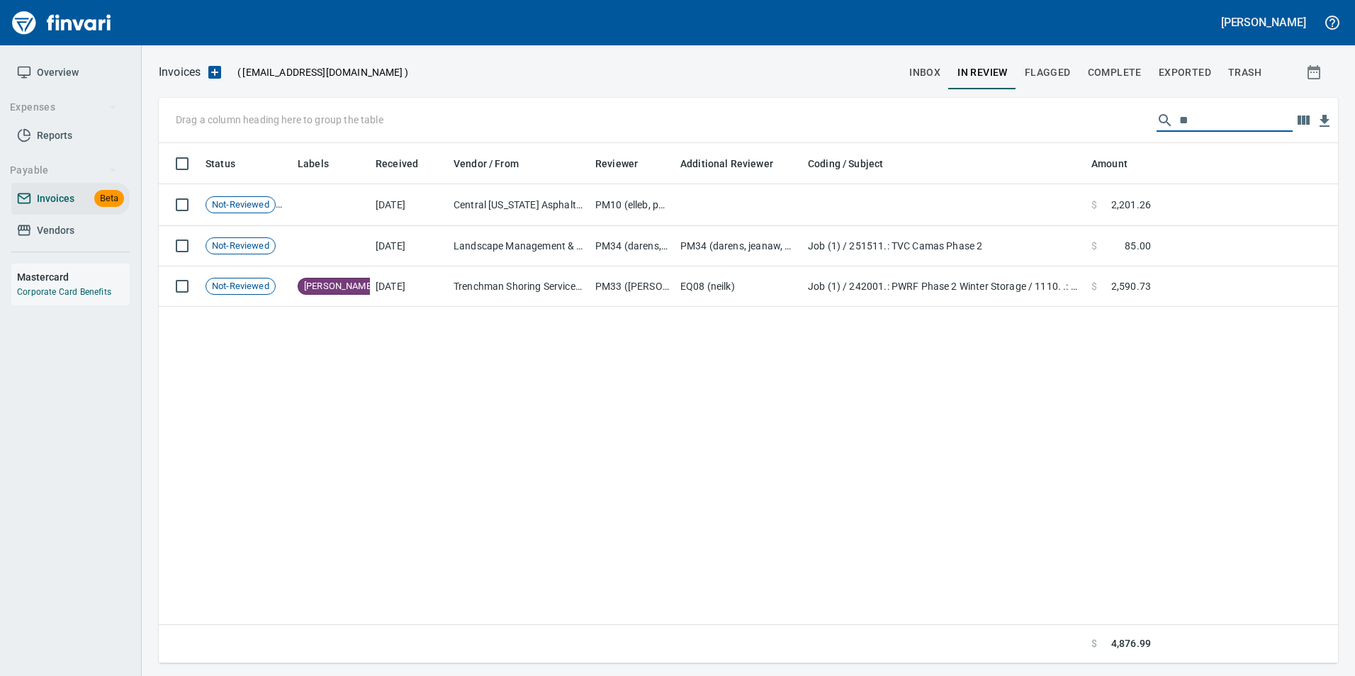
type input "*"
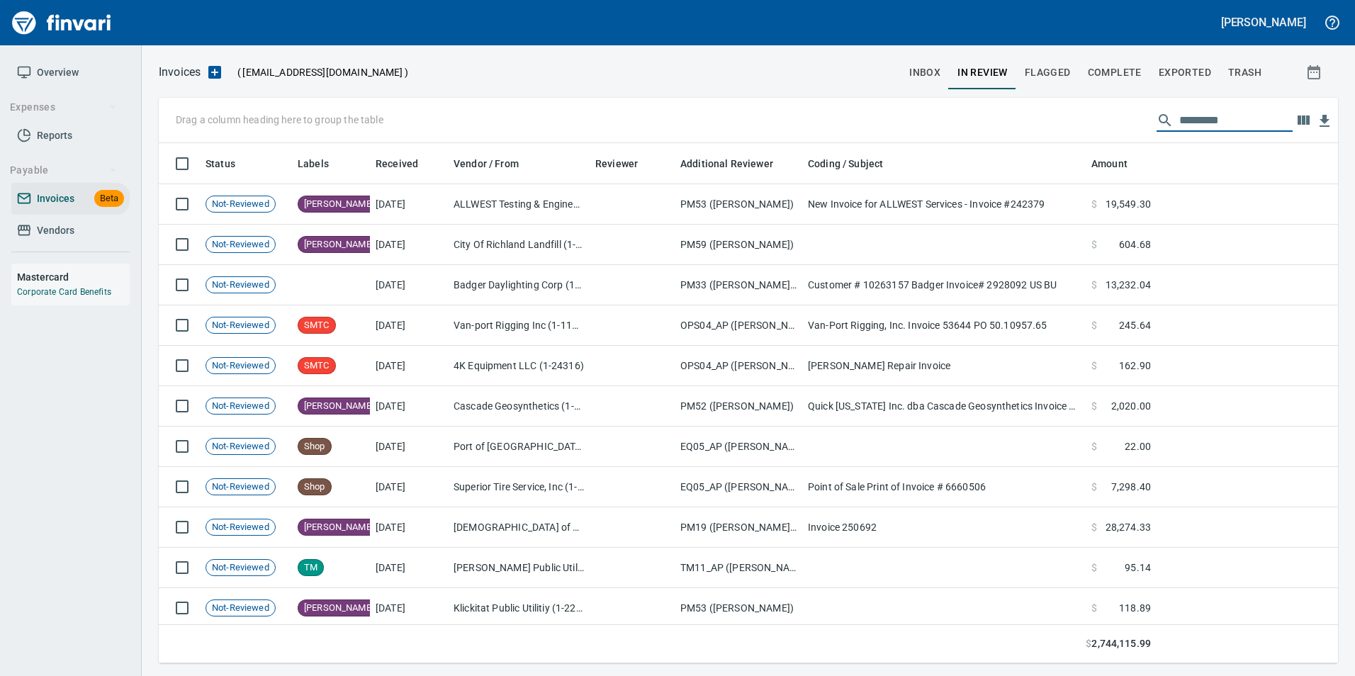
click at [904, 79] on button "inbox" at bounding box center [925, 72] width 48 height 34
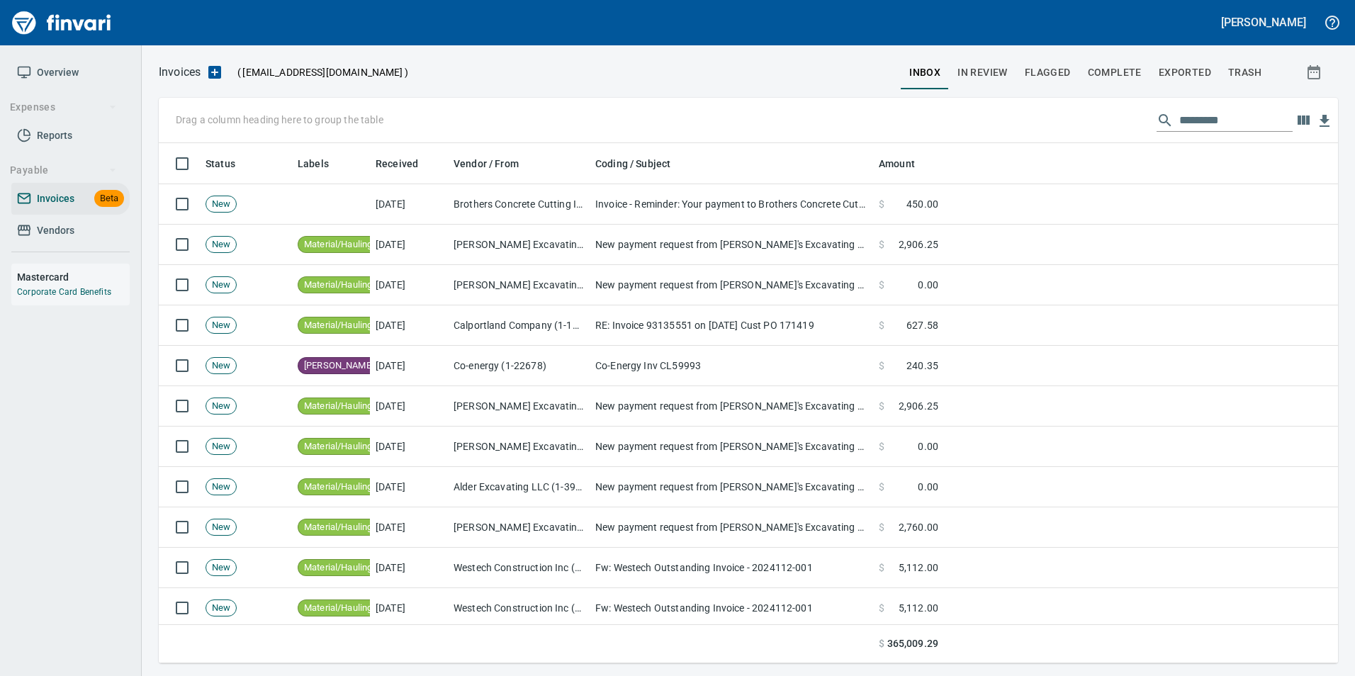
scroll to position [510, 1158]
click at [1182, 126] on input "text" at bounding box center [1236, 120] width 113 height 23
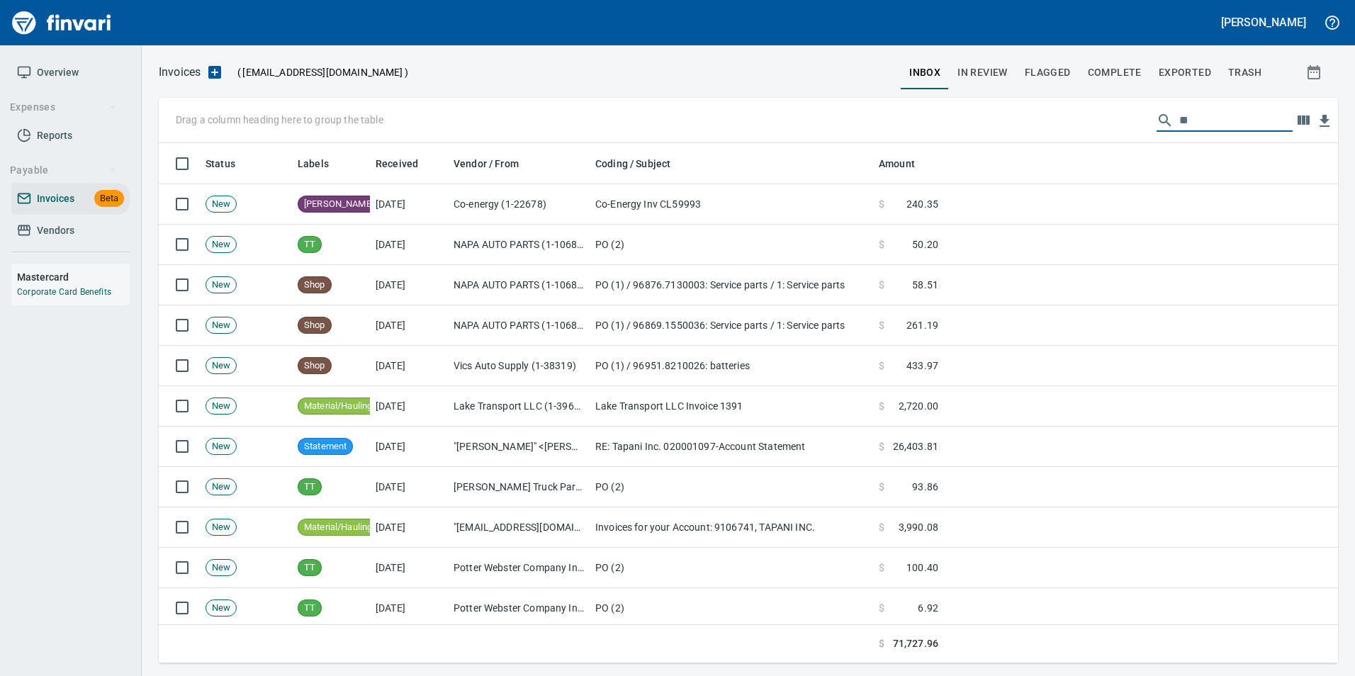
type input "*"
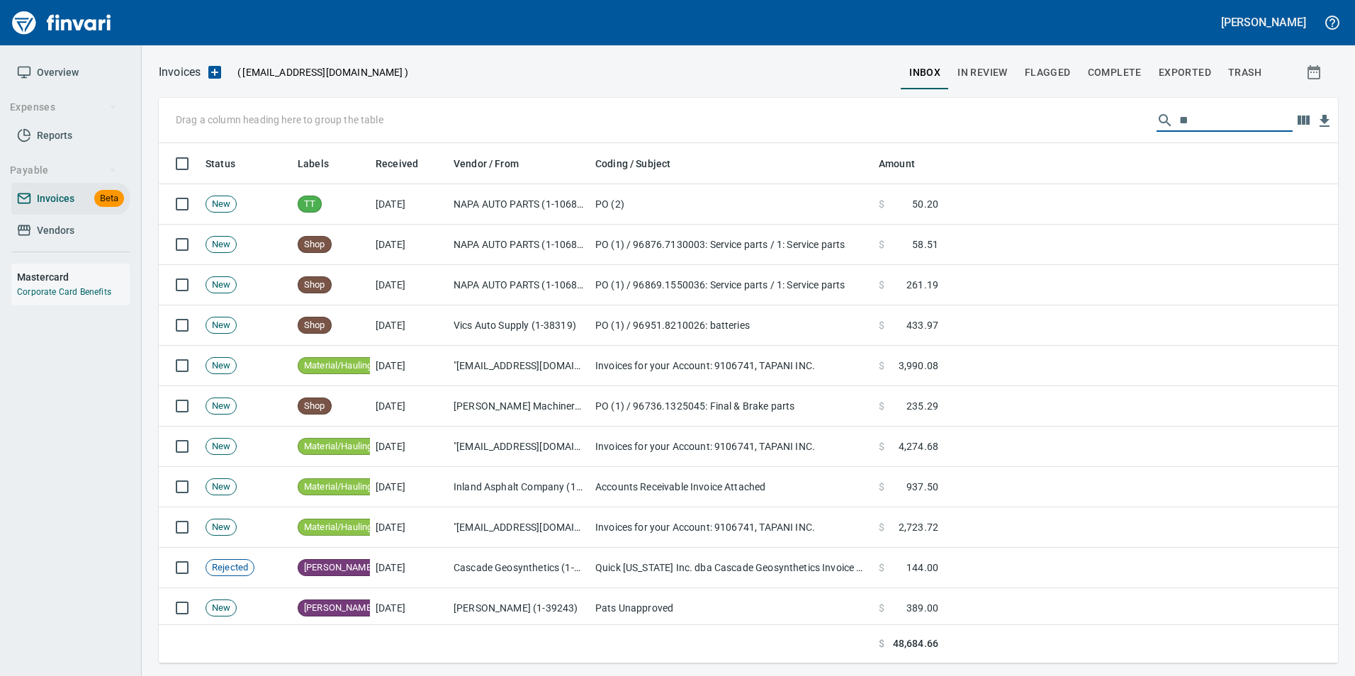
type input "*"
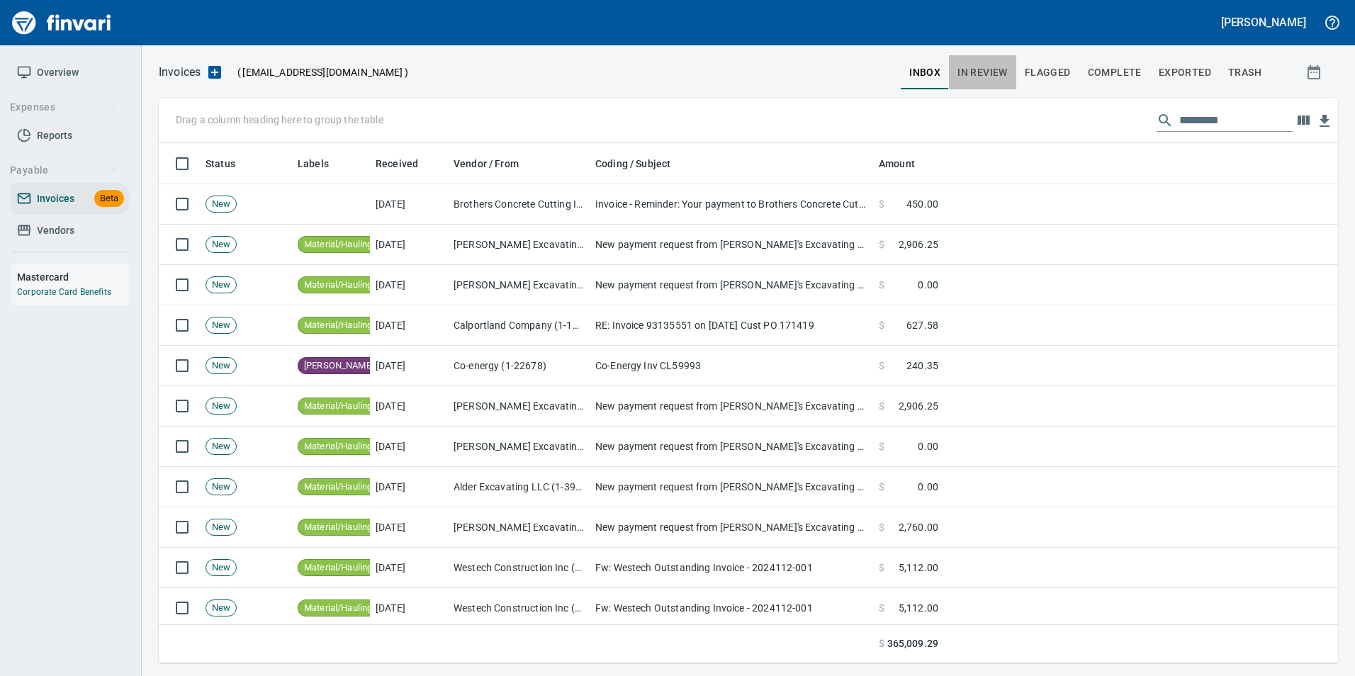
click at [998, 77] on span "In Review" at bounding box center [983, 73] width 50 height 18
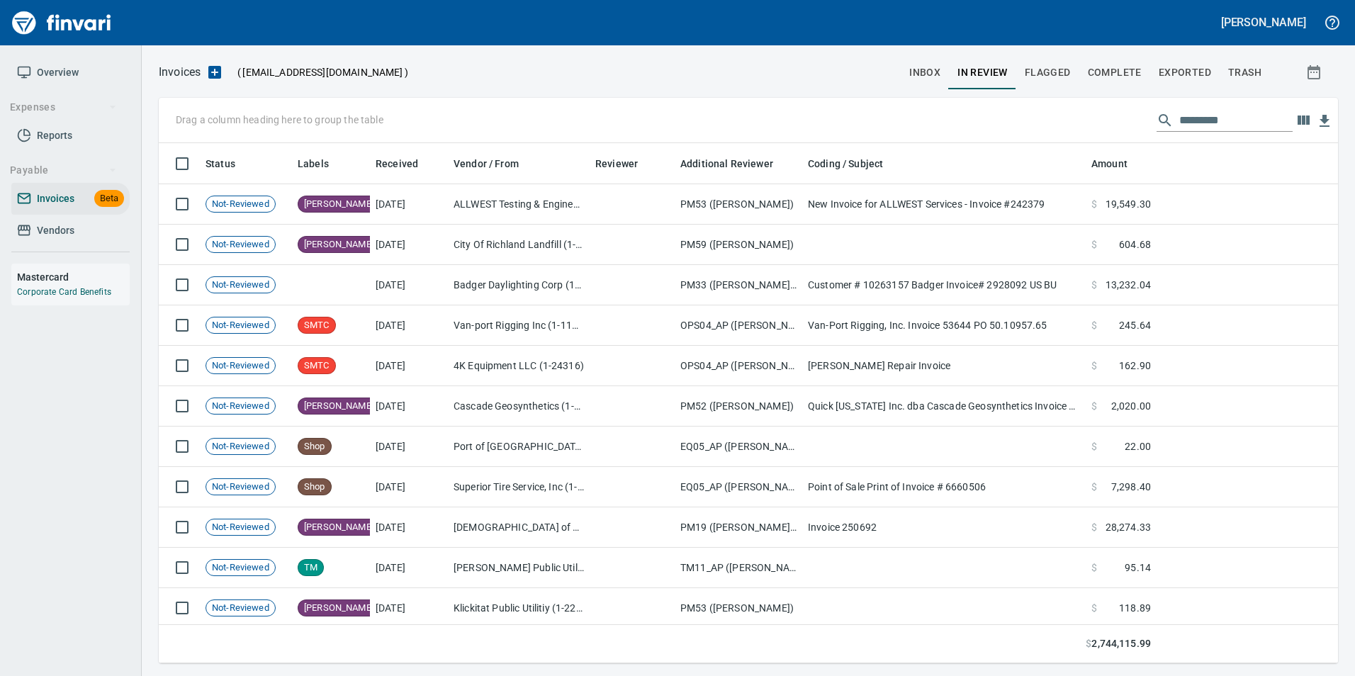
scroll to position [510, 1158]
click at [1206, 116] on input "text" at bounding box center [1236, 120] width 113 height 23
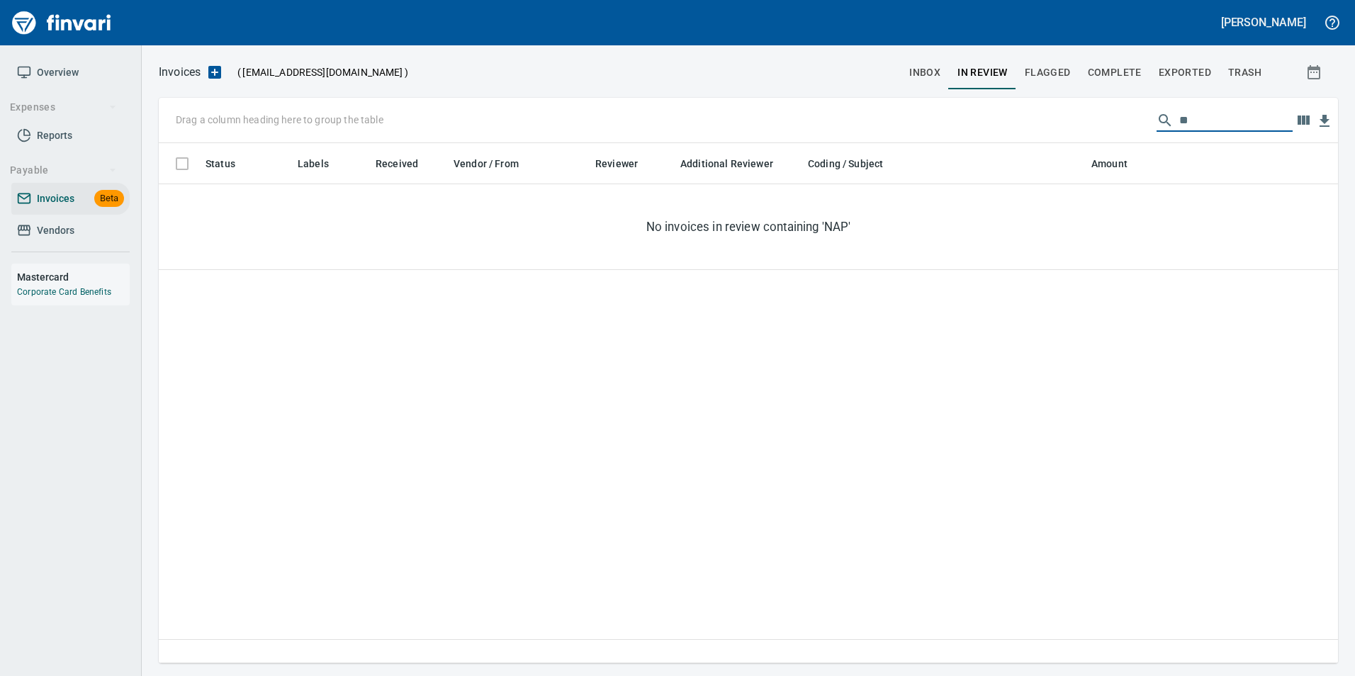
type input "*"
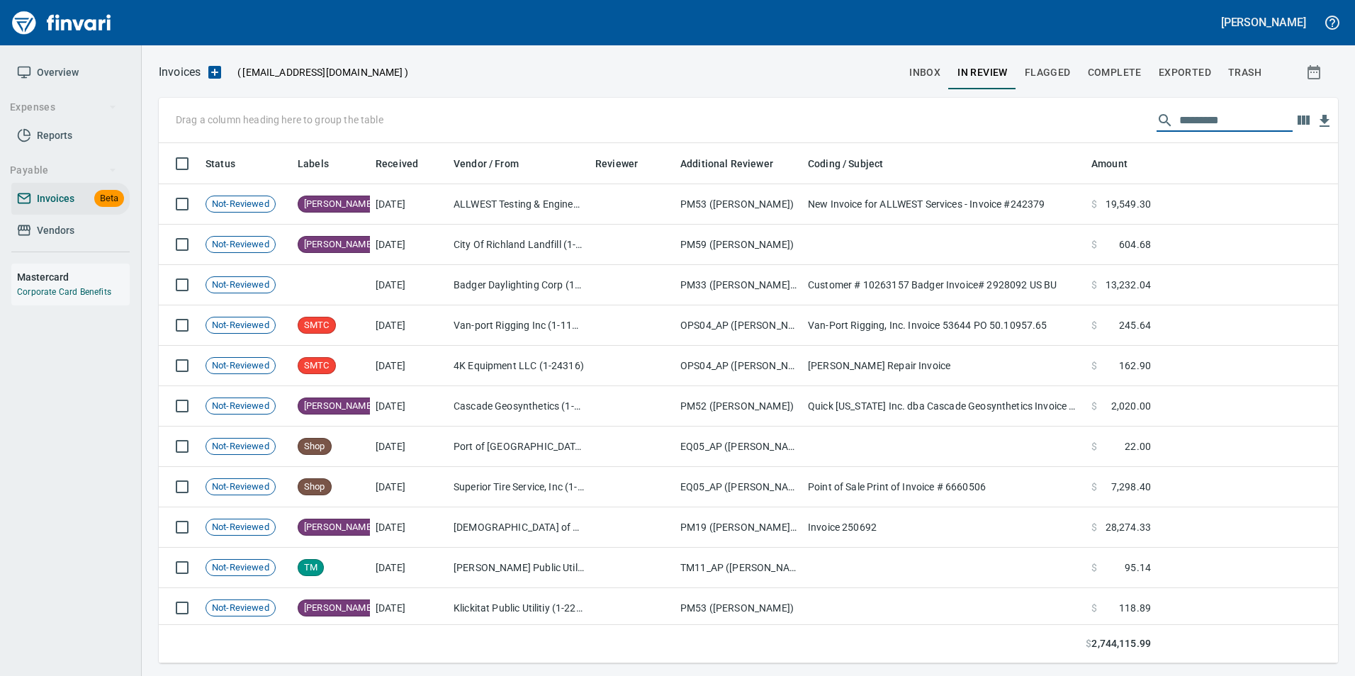
click at [1102, 77] on span "Complete" at bounding box center [1115, 73] width 54 height 18
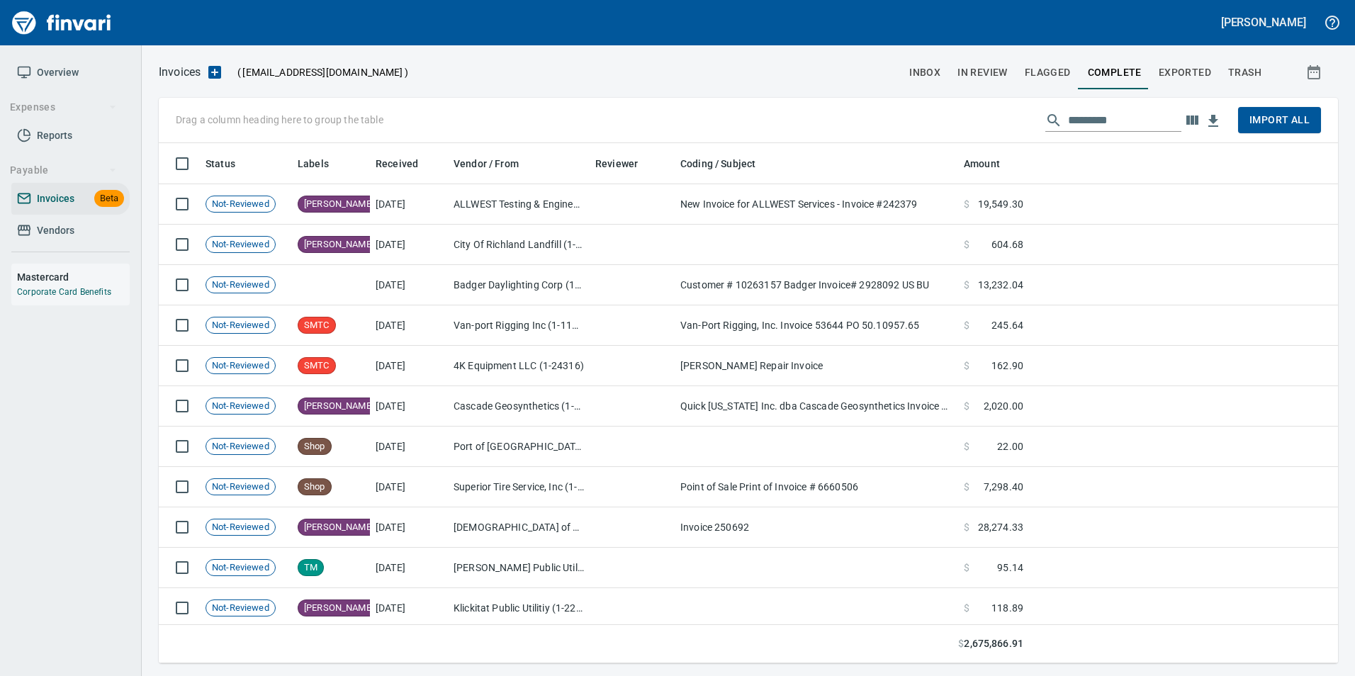
scroll to position [510, 1158]
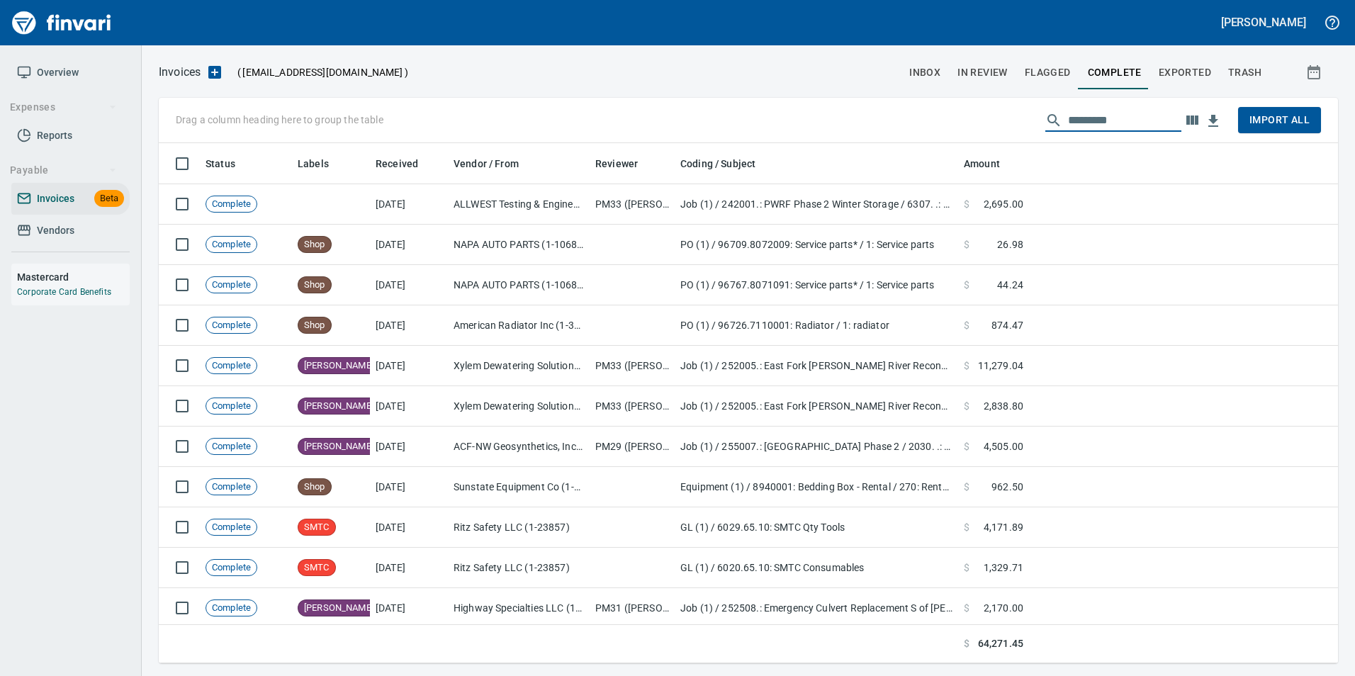
click at [1090, 113] on input "text" at bounding box center [1124, 120] width 113 height 23
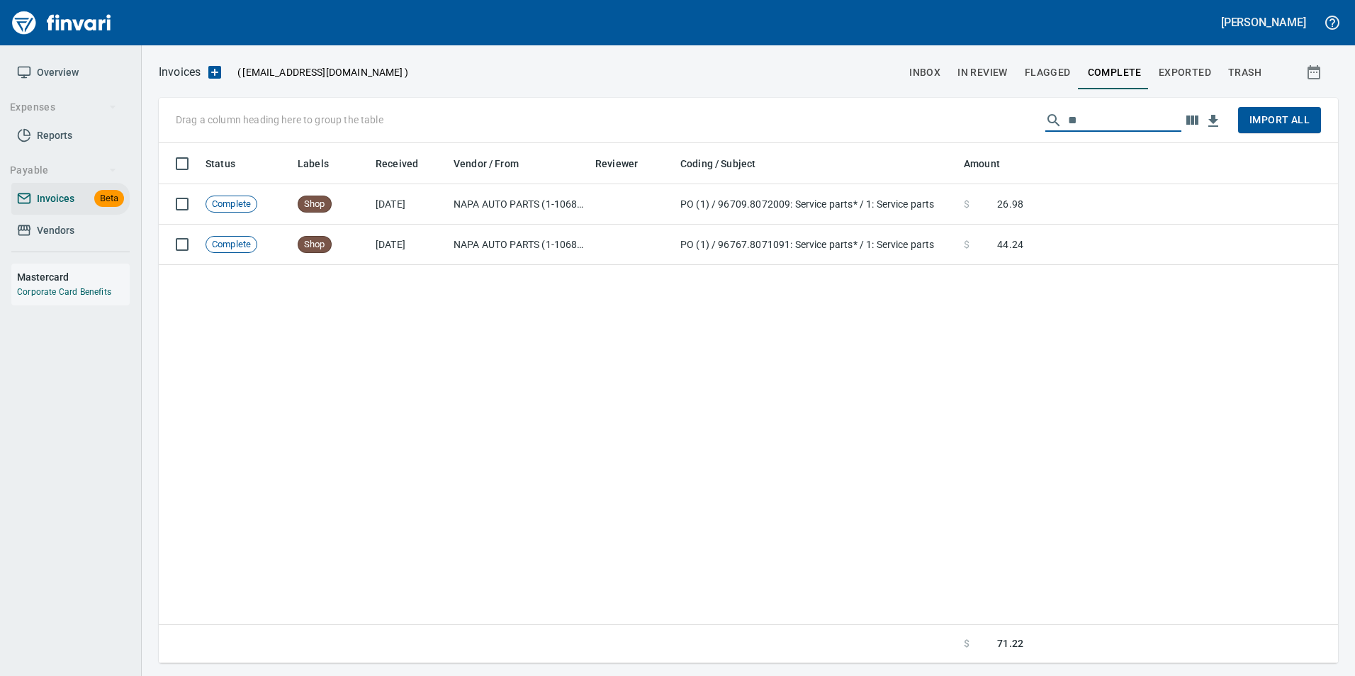
type input "*"
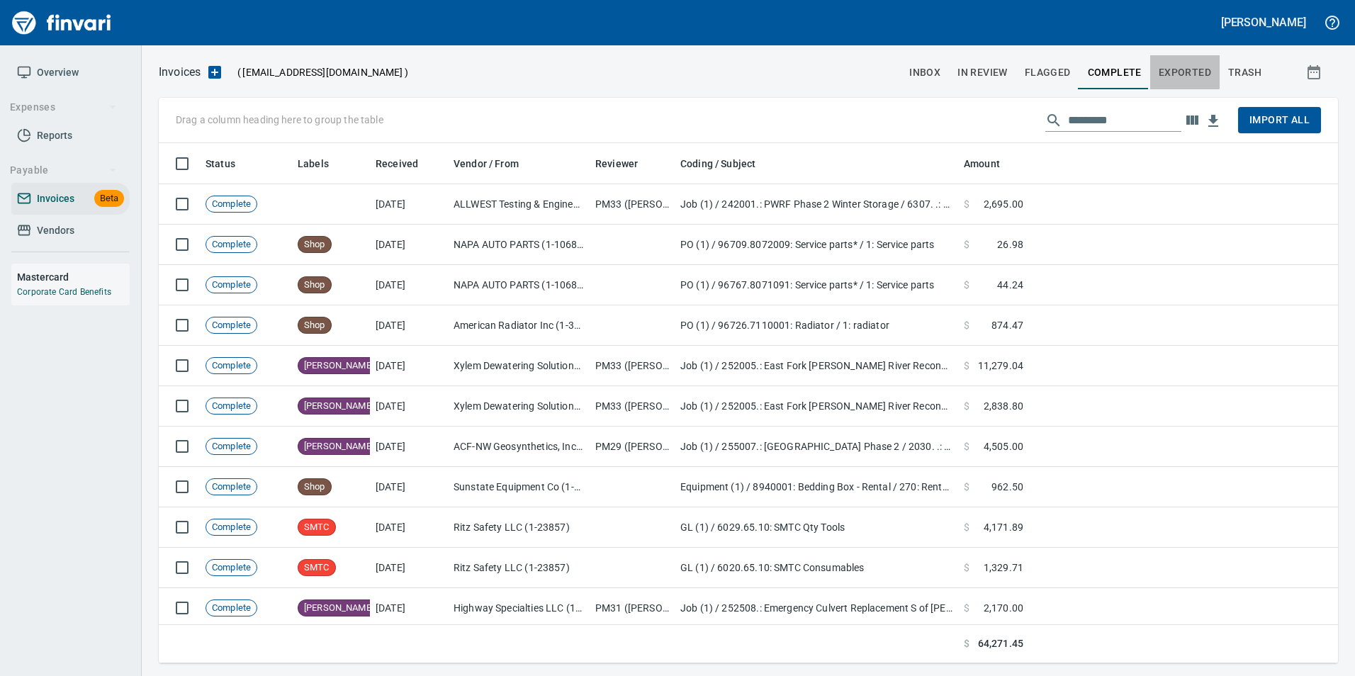
click at [1182, 65] on span "Exported" at bounding box center [1185, 73] width 52 height 18
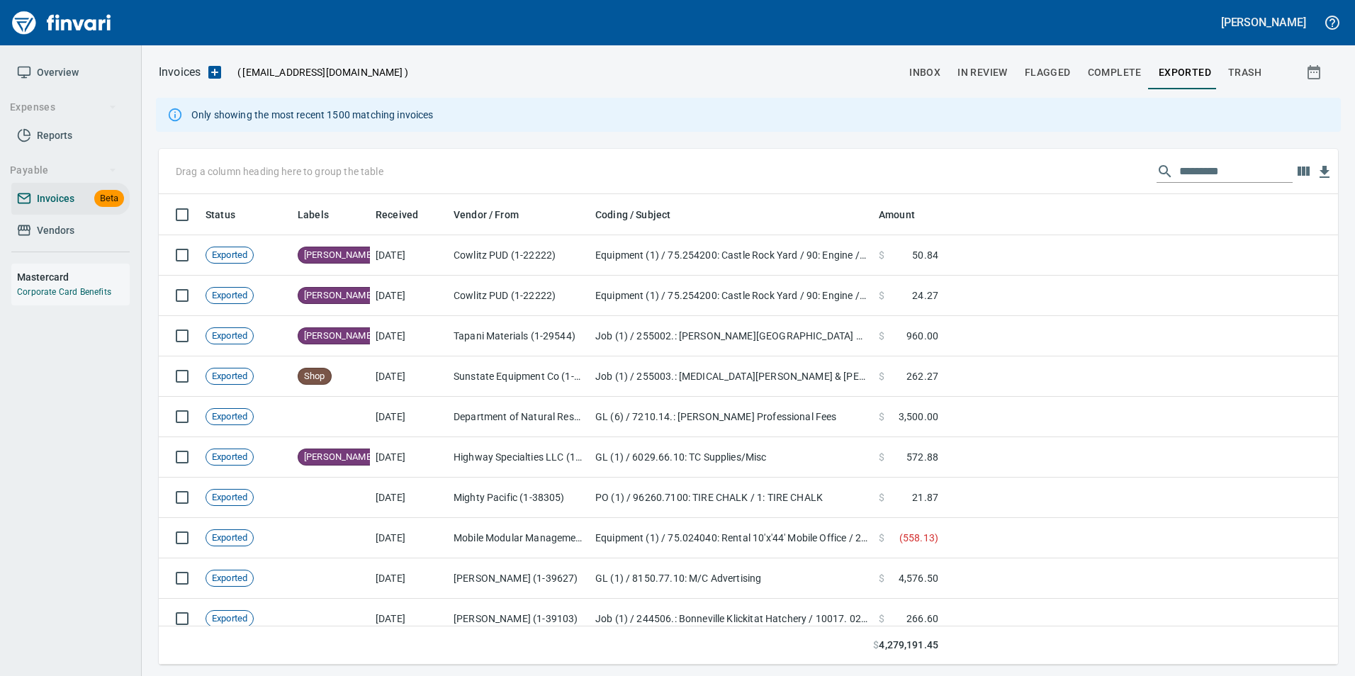
scroll to position [460, 1158]
click at [1202, 168] on input "text" at bounding box center [1236, 171] width 113 height 23
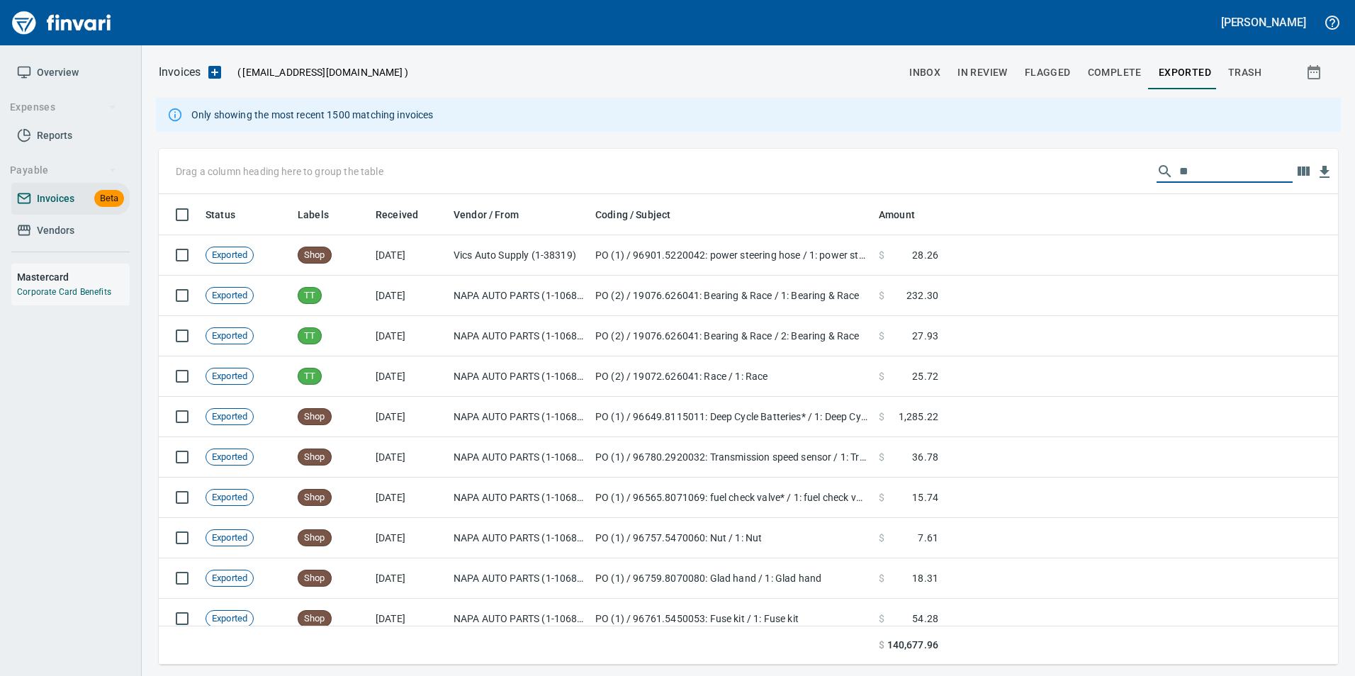
type input "*"
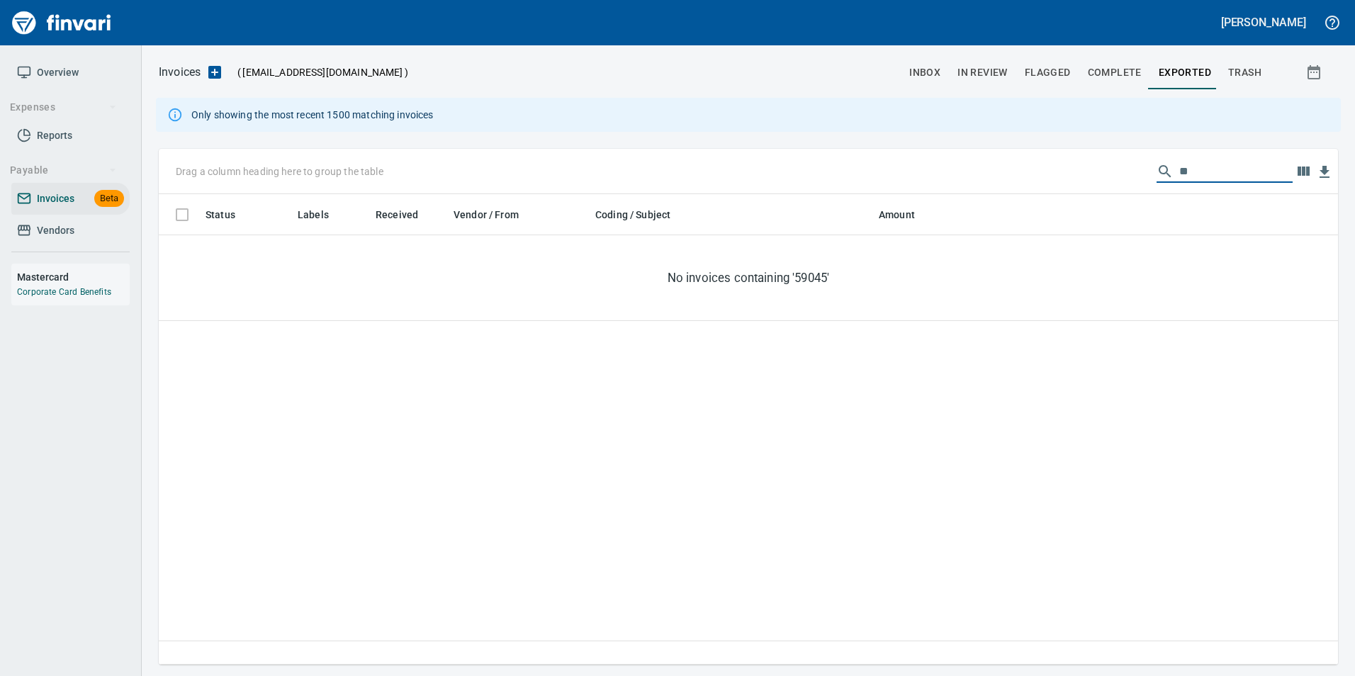
type input "*"
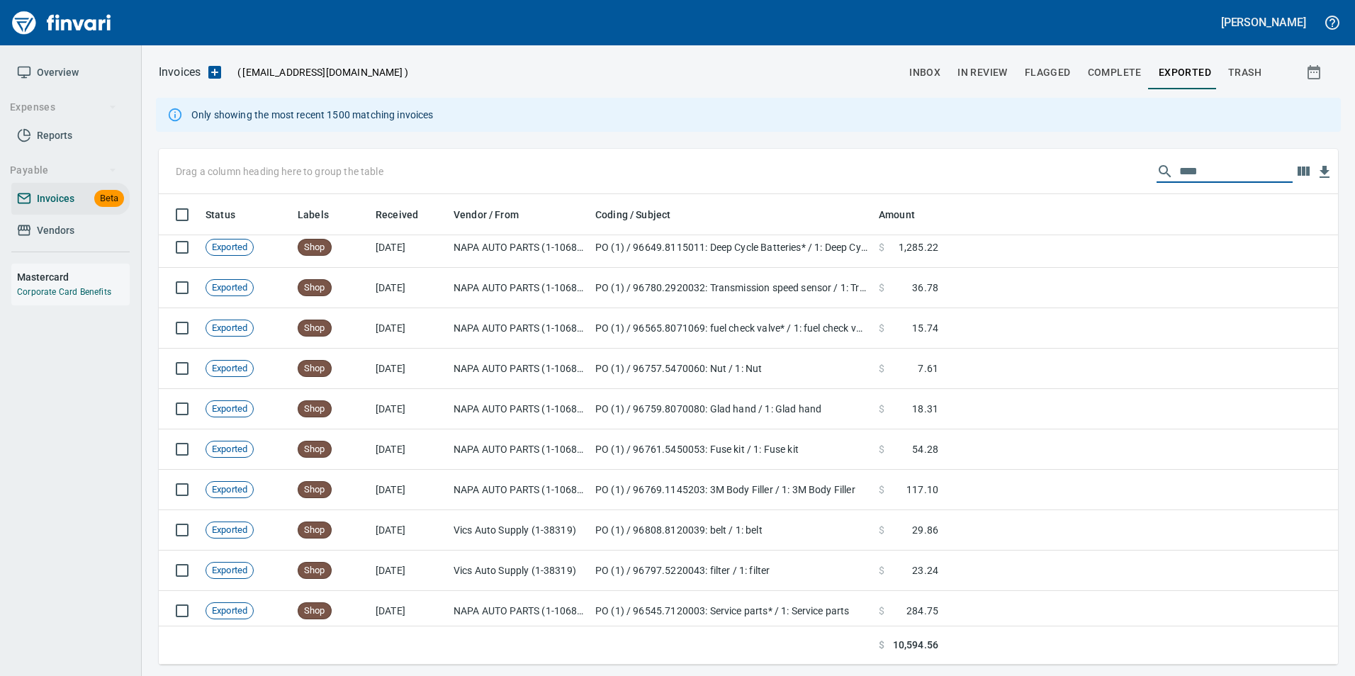
scroll to position [0, 0]
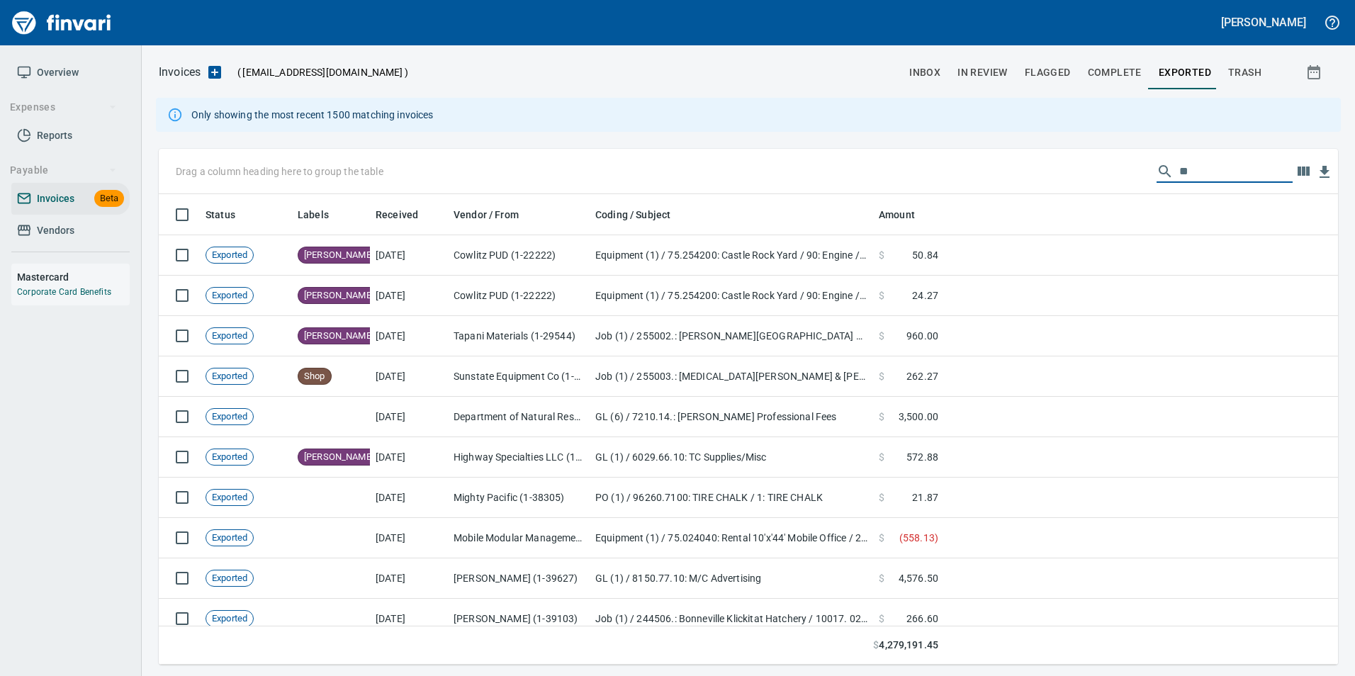
type input "*"
click at [1256, 72] on span "trash" at bounding box center [1245, 73] width 33 height 18
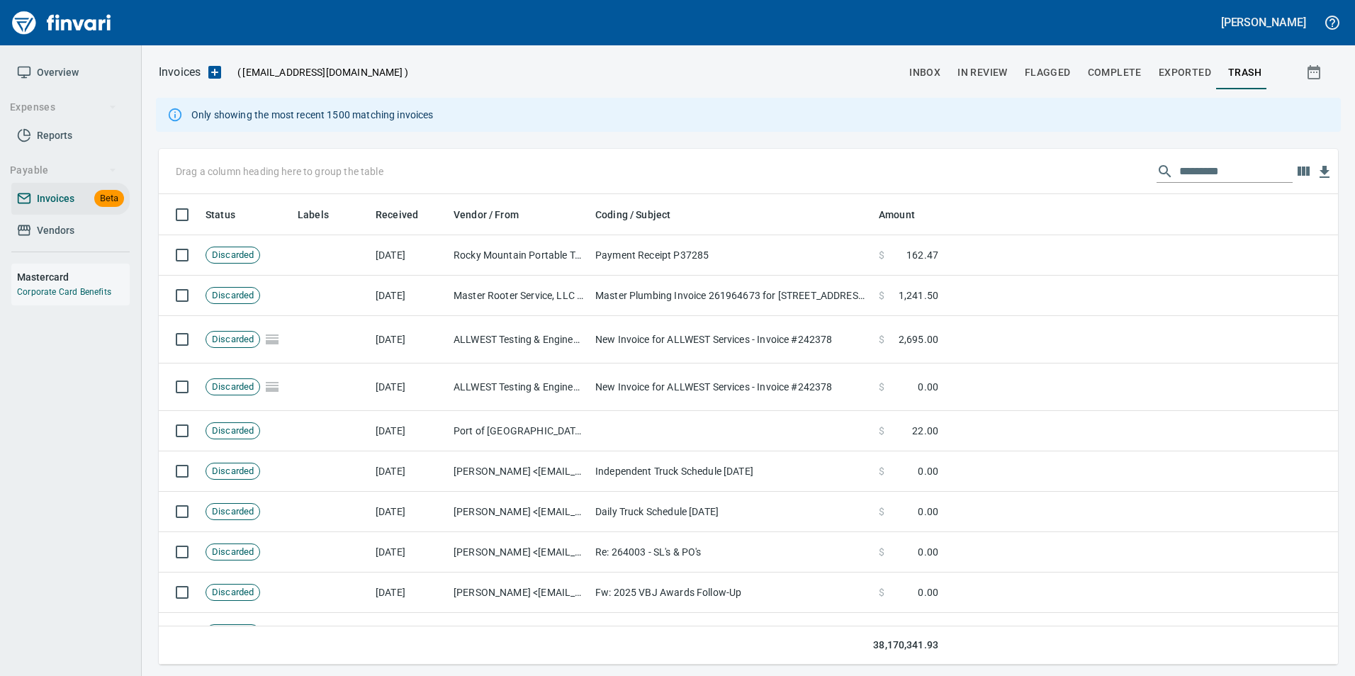
click at [1189, 176] on input "text" at bounding box center [1236, 171] width 113 height 23
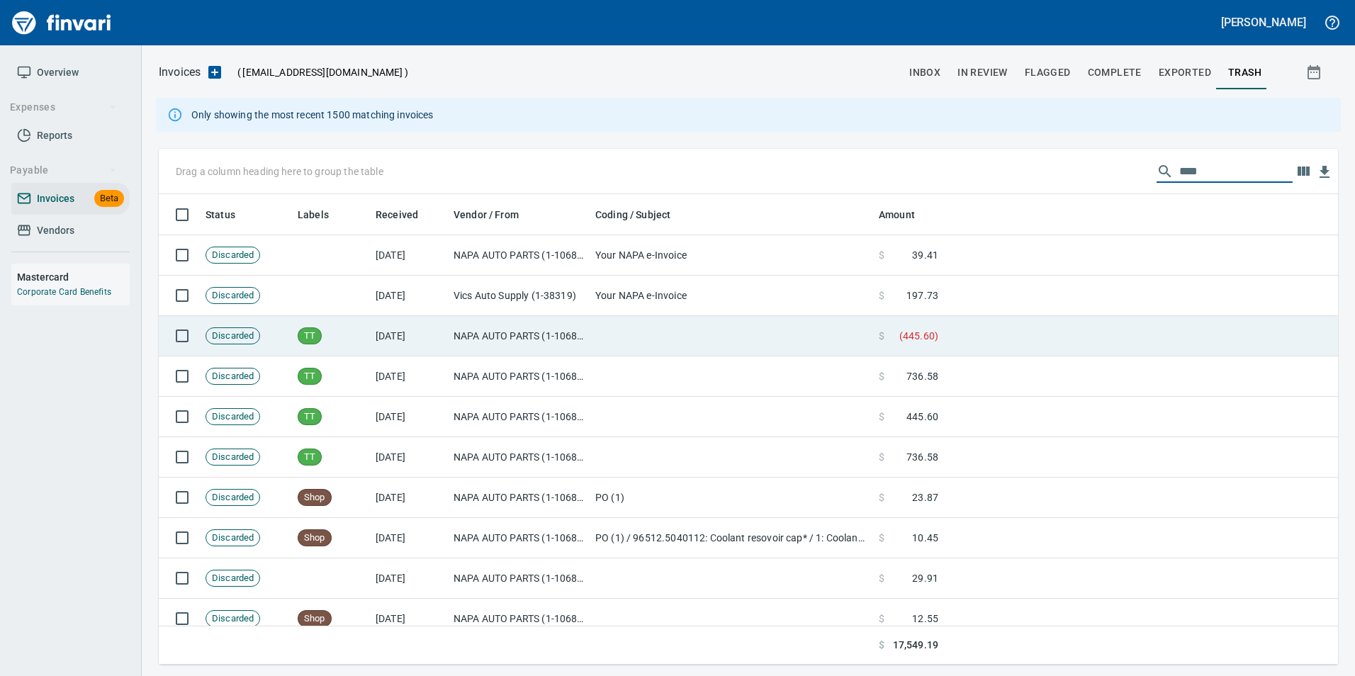
type input "****"
click at [1027, 332] on td at bounding box center [1141, 336] width 394 height 40
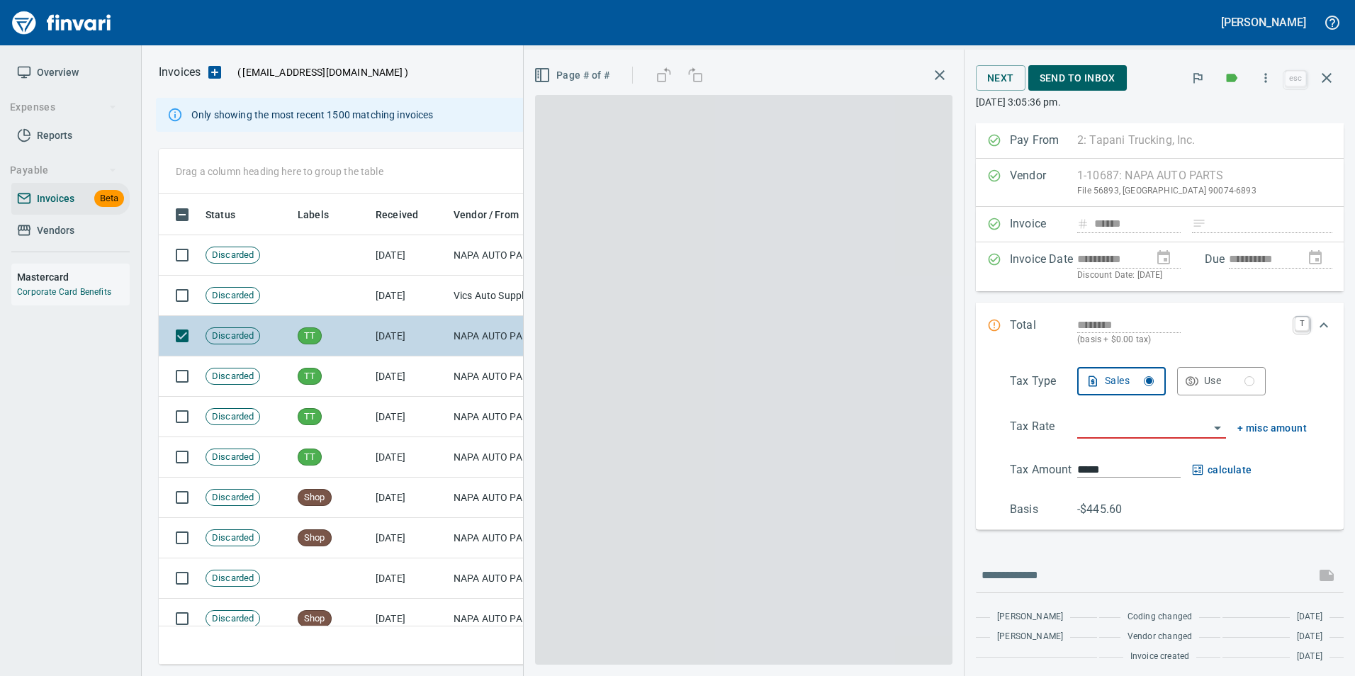
scroll to position [460, 1158]
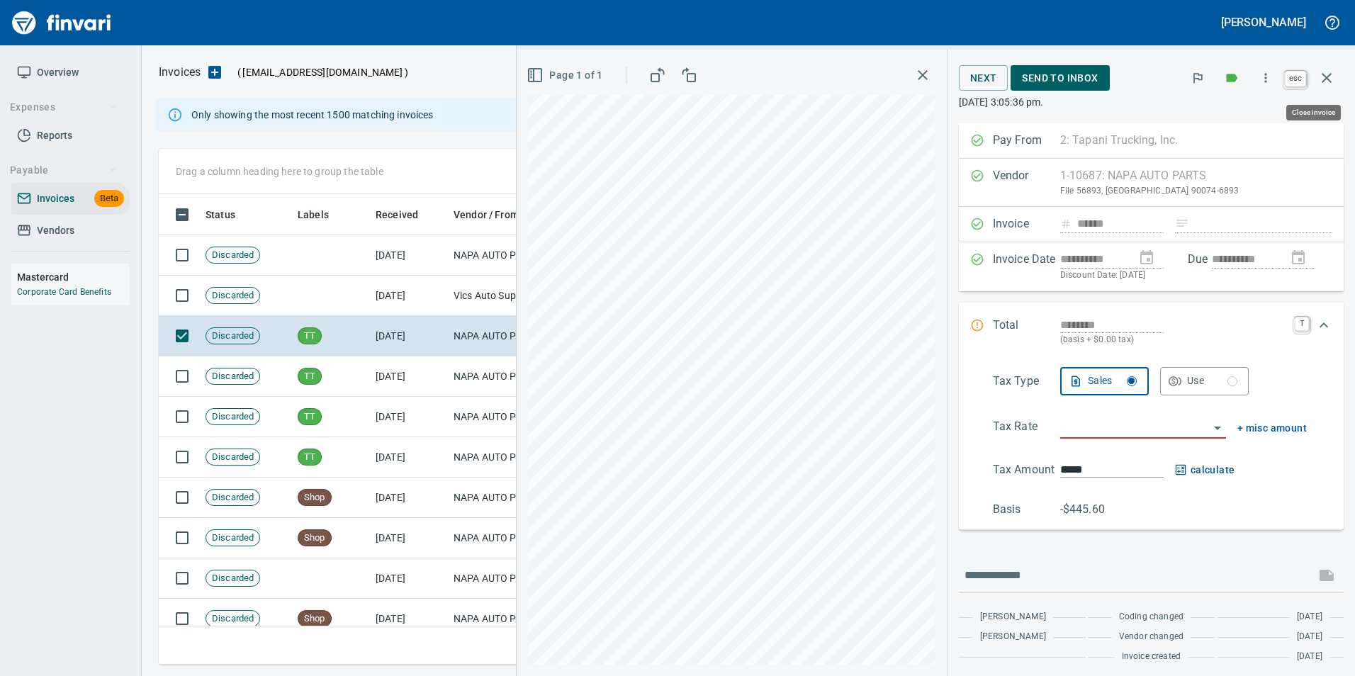
click at [1324, 84] on icon "button" at bounding box center [1327, 77] width 17 height 17
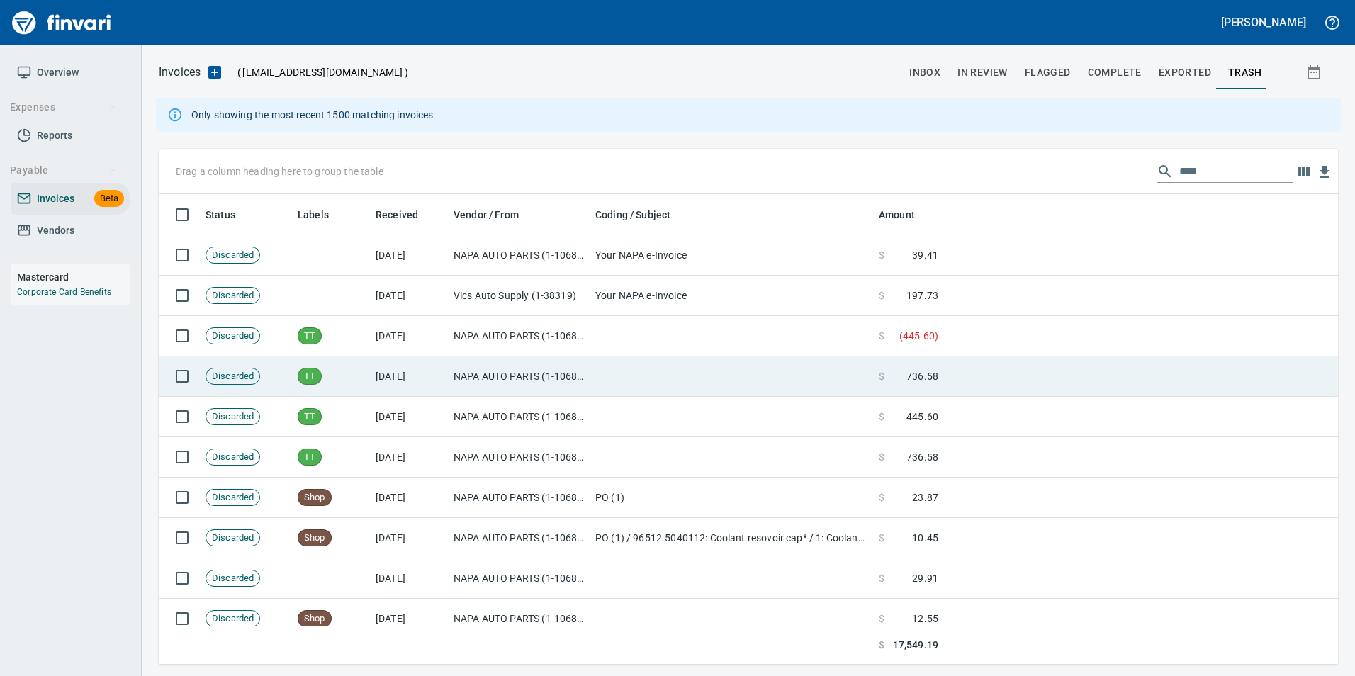
scroll to position [460, 1158]
click at [1104, 371] on td at bounding box center [1141, 377] width 394 height 40
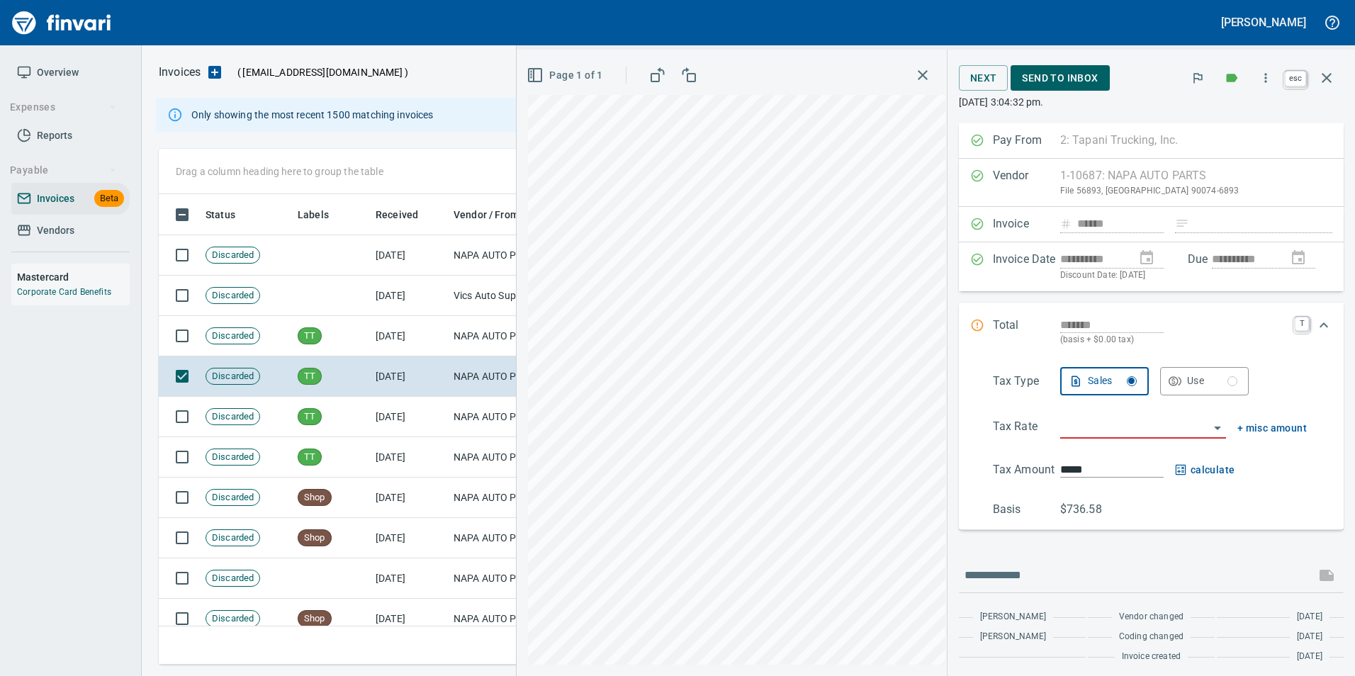
scroll to position [460, 1158]
click at [1329, 67] on button "button" at bounding box center [1327, 78] width 34 height 34
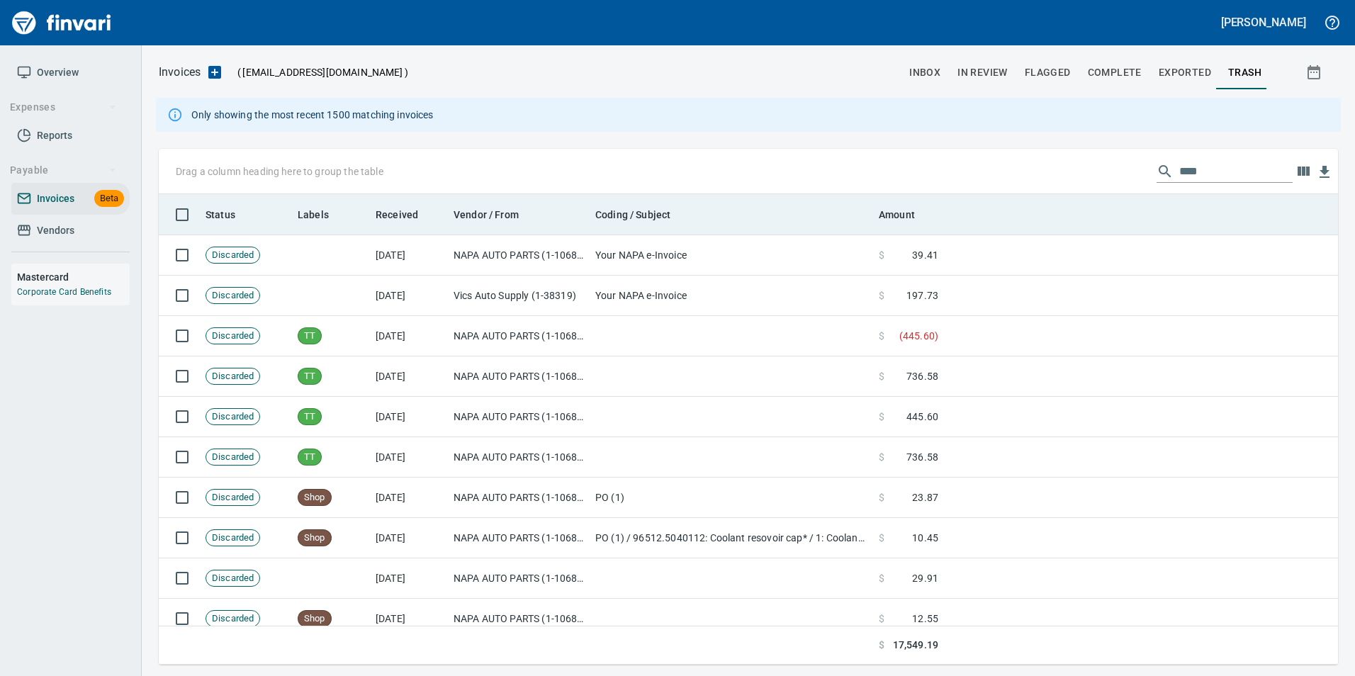
scroll to position [460, 1158]
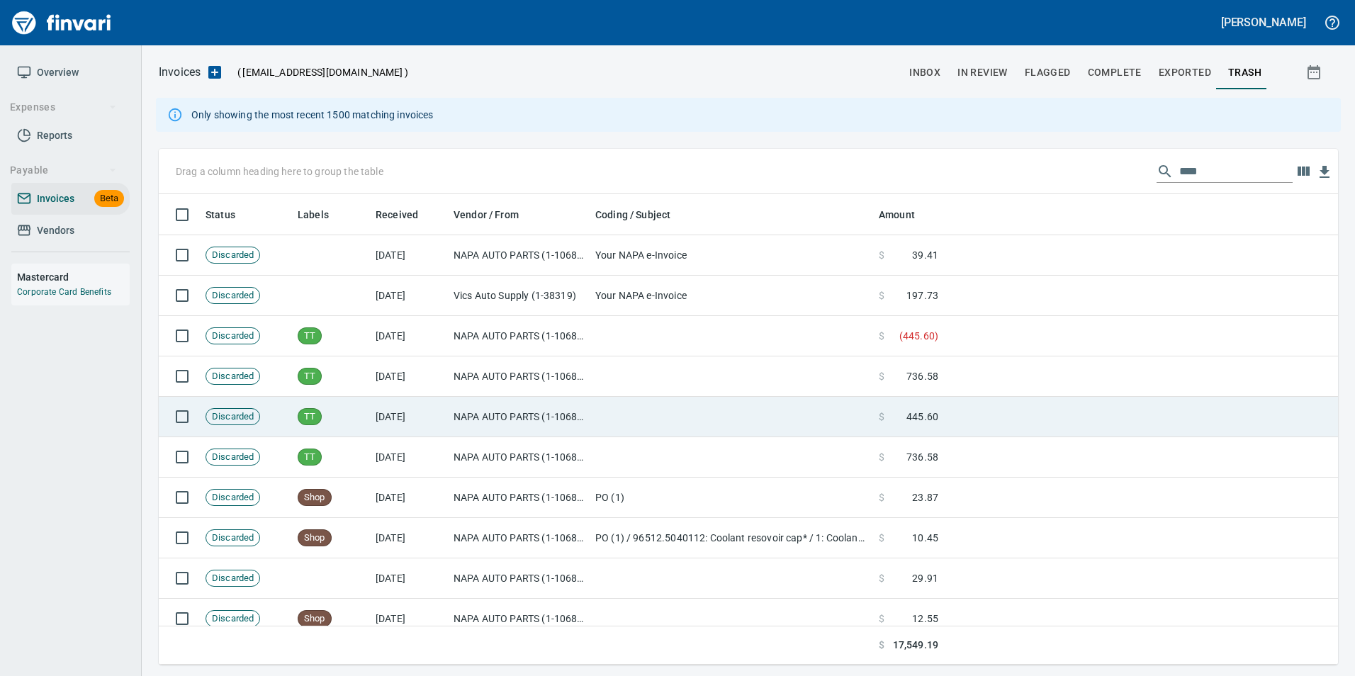
click at [1126, 410] on td at bounding box center [1141, 417] width 394 height 40
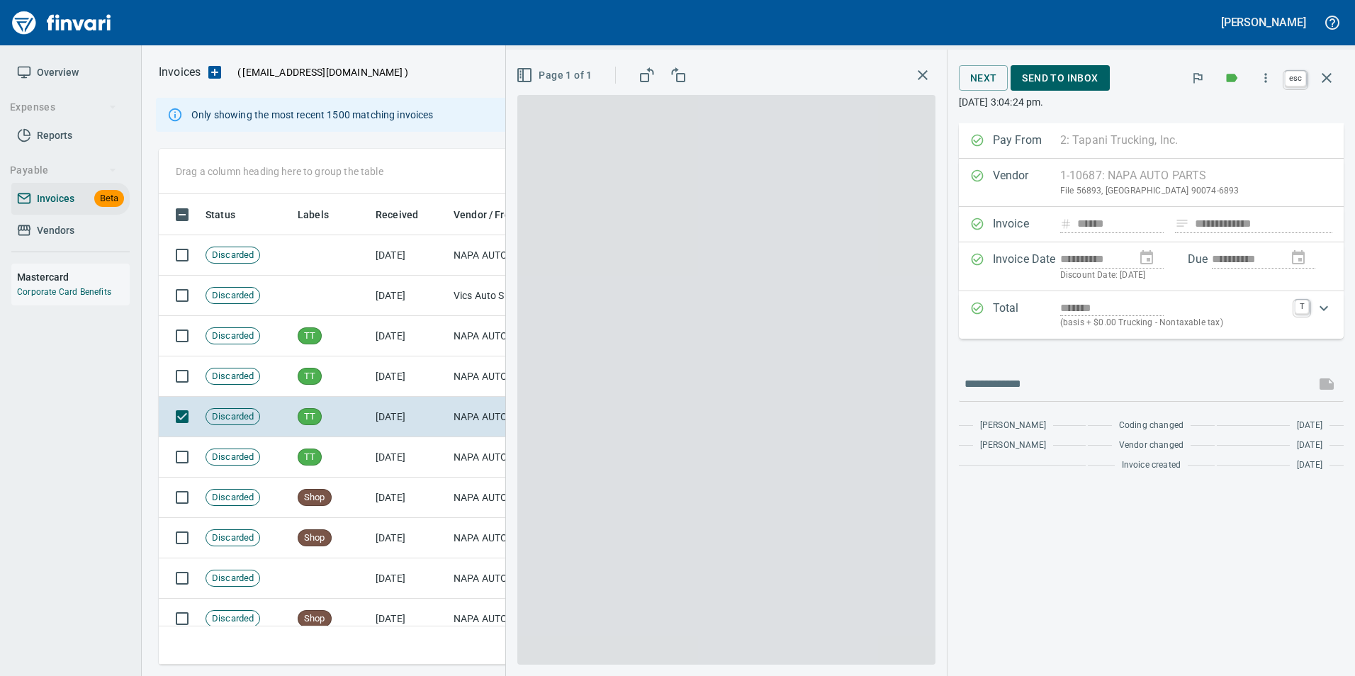
scroll to position [460, 1158]
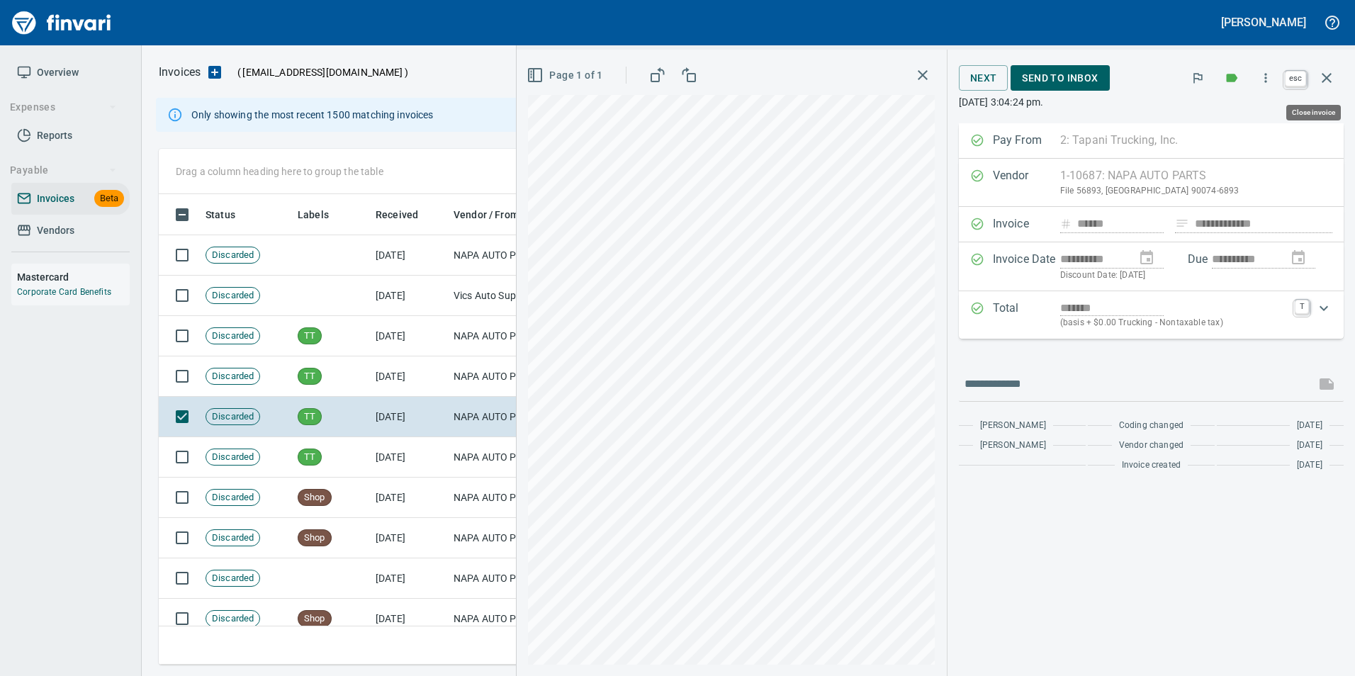
click at [1321, 74] on icon "button" at bounding box center [1327, 77] width 17 height 17
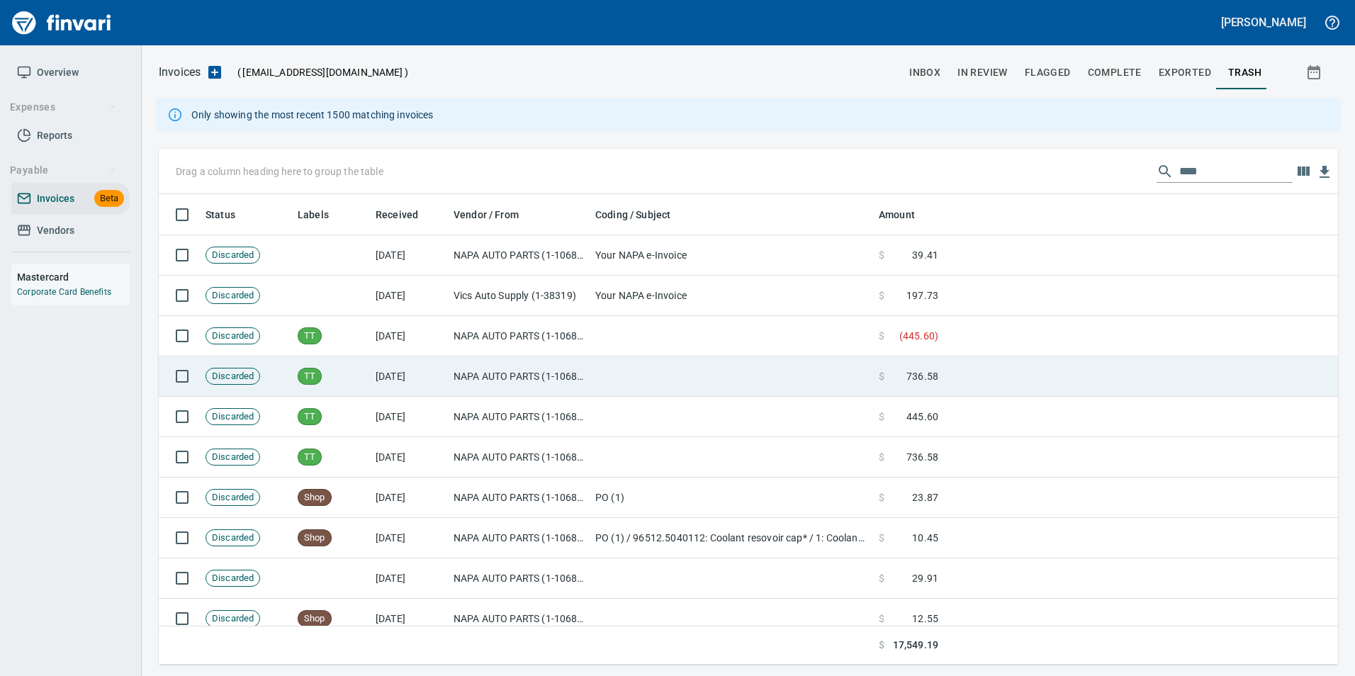
scroll to position [460, 1158]
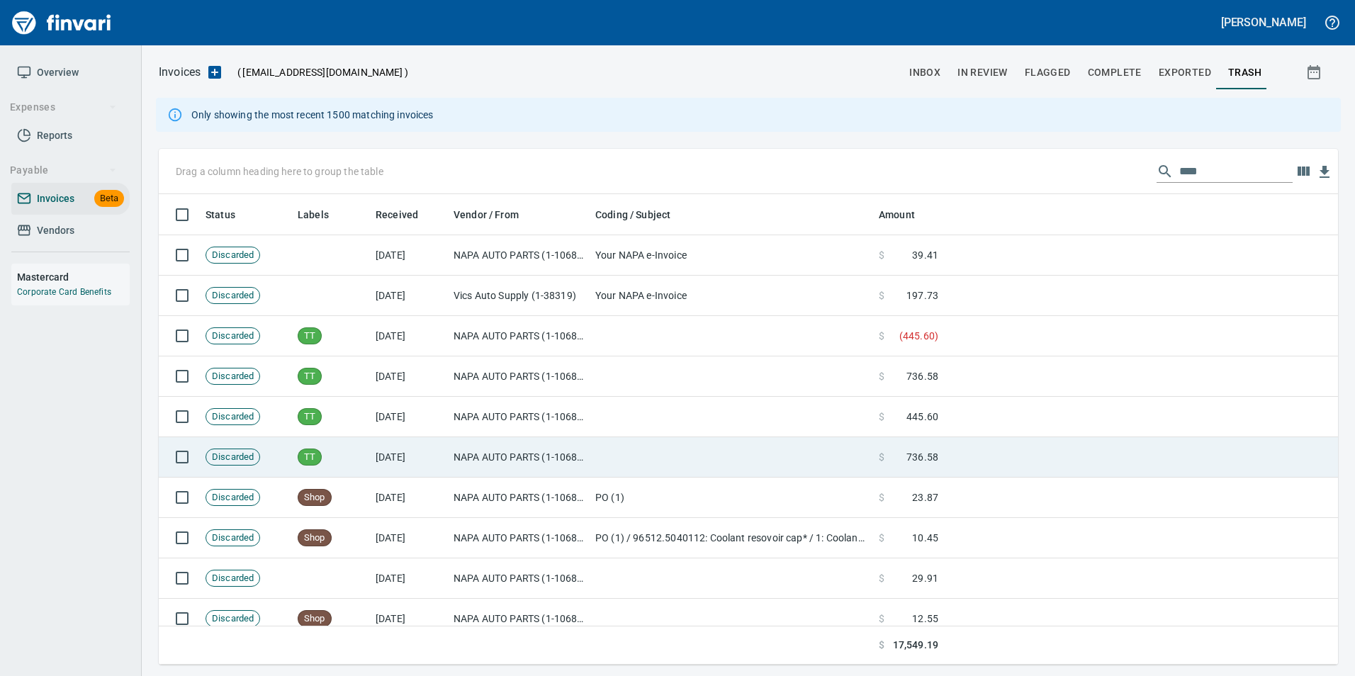
click at [1084, 451] on td at bounding box center [1141, 457] width 394 height 40
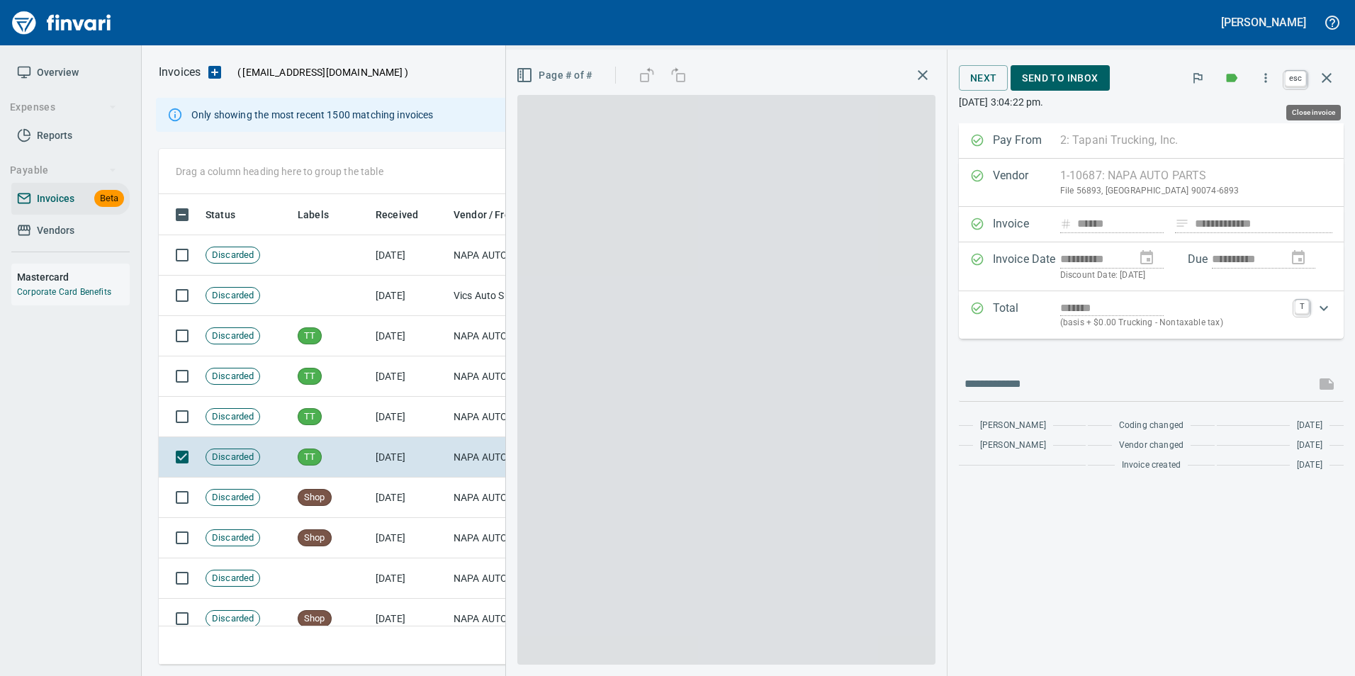
scroll to position [460, 1158]
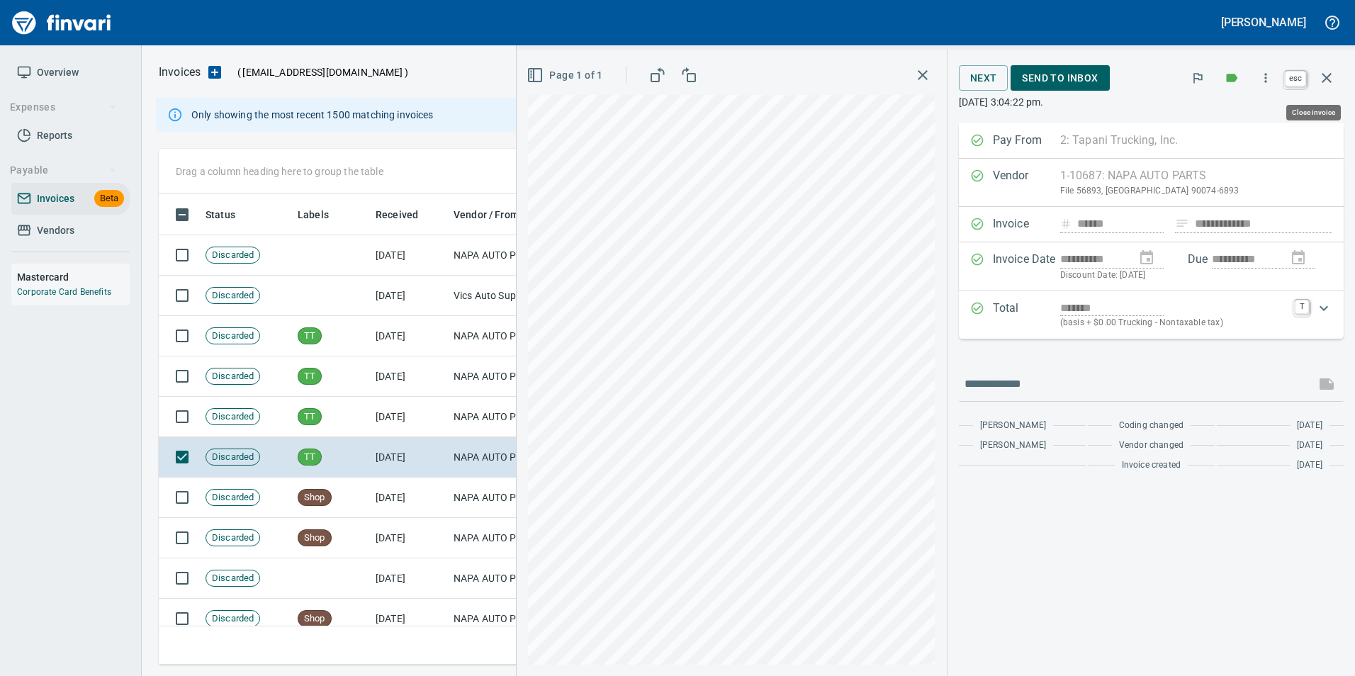
click at [1333, 83] on icon "button" at bounding box center [1327, 77] width 17 height 17
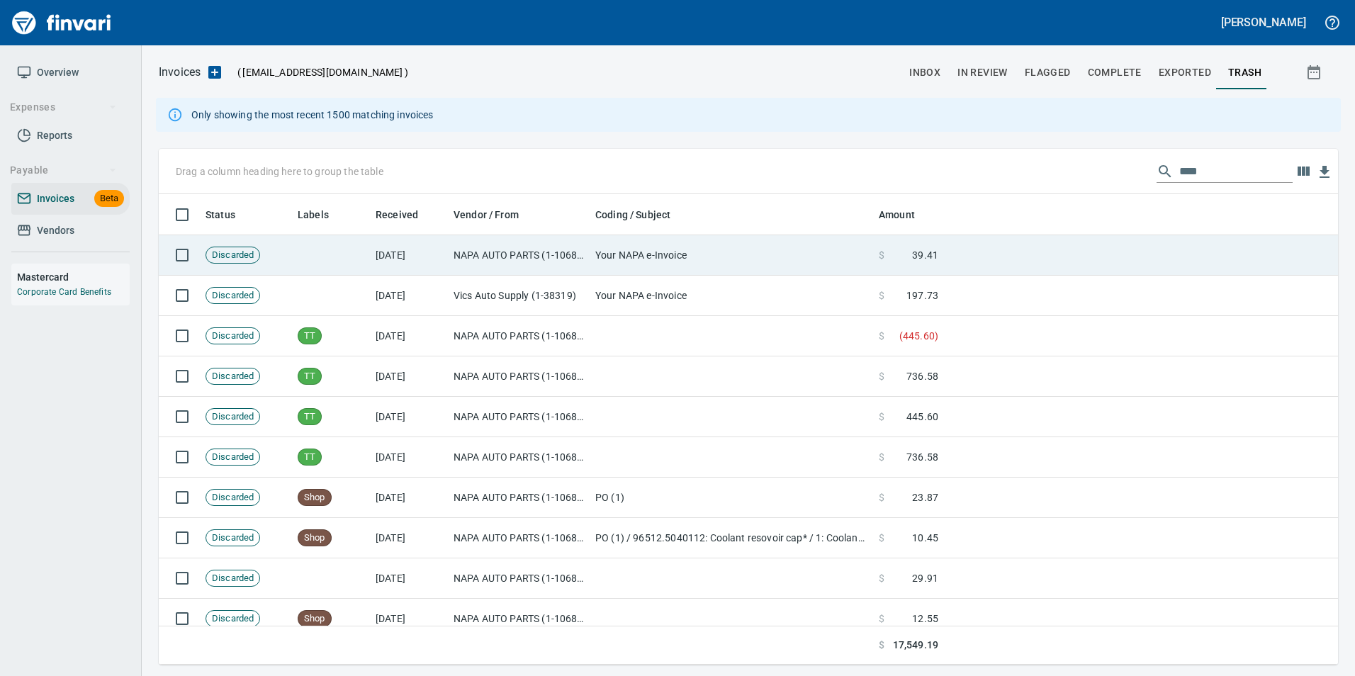
scroll to position [460, 1158]
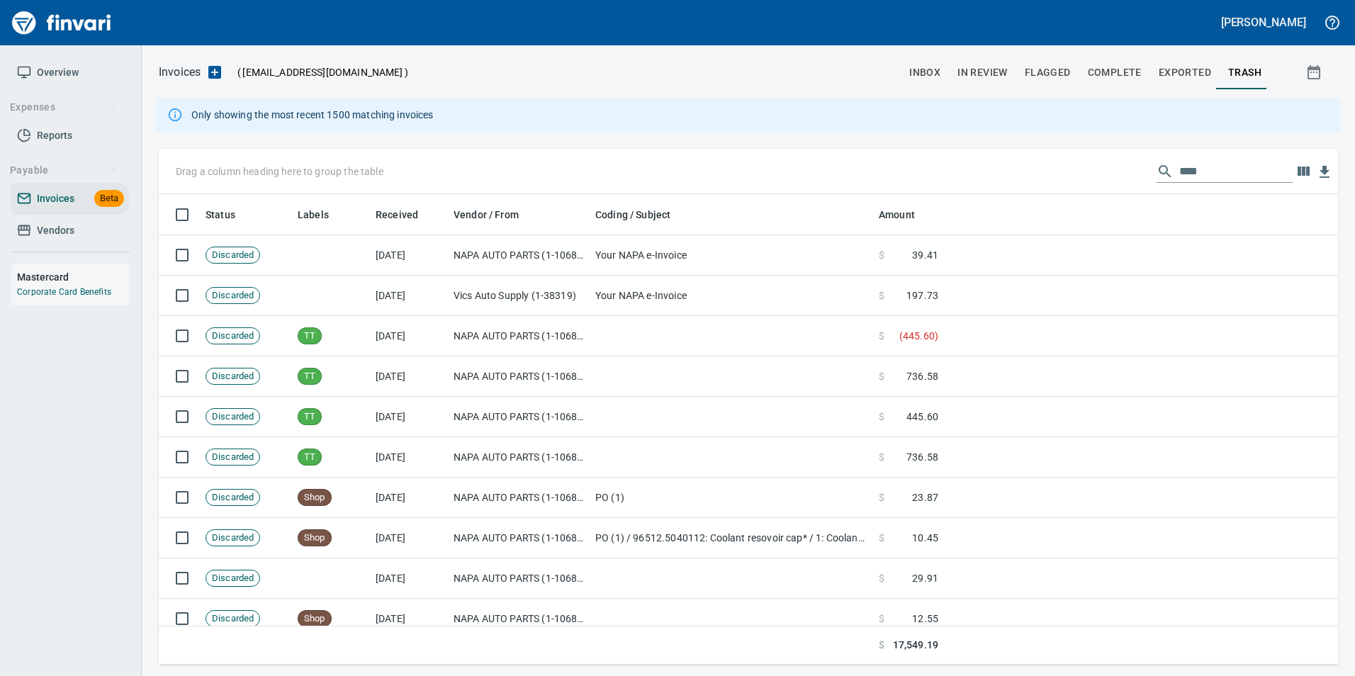
click at [1182, 172] on input "****" at bounding box center [1236, 171] width 113 height 23
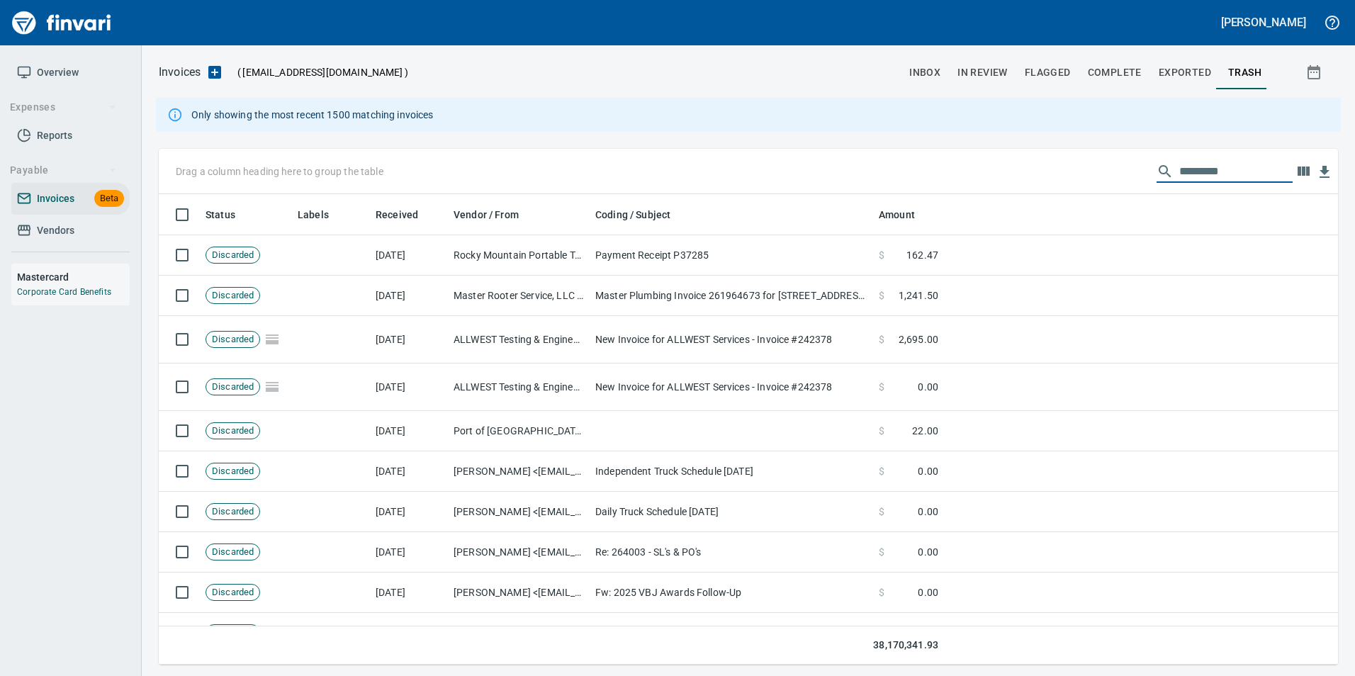
click at [944, 71] on button "inbox" at bounding box center [925, 72] width 48 height 34
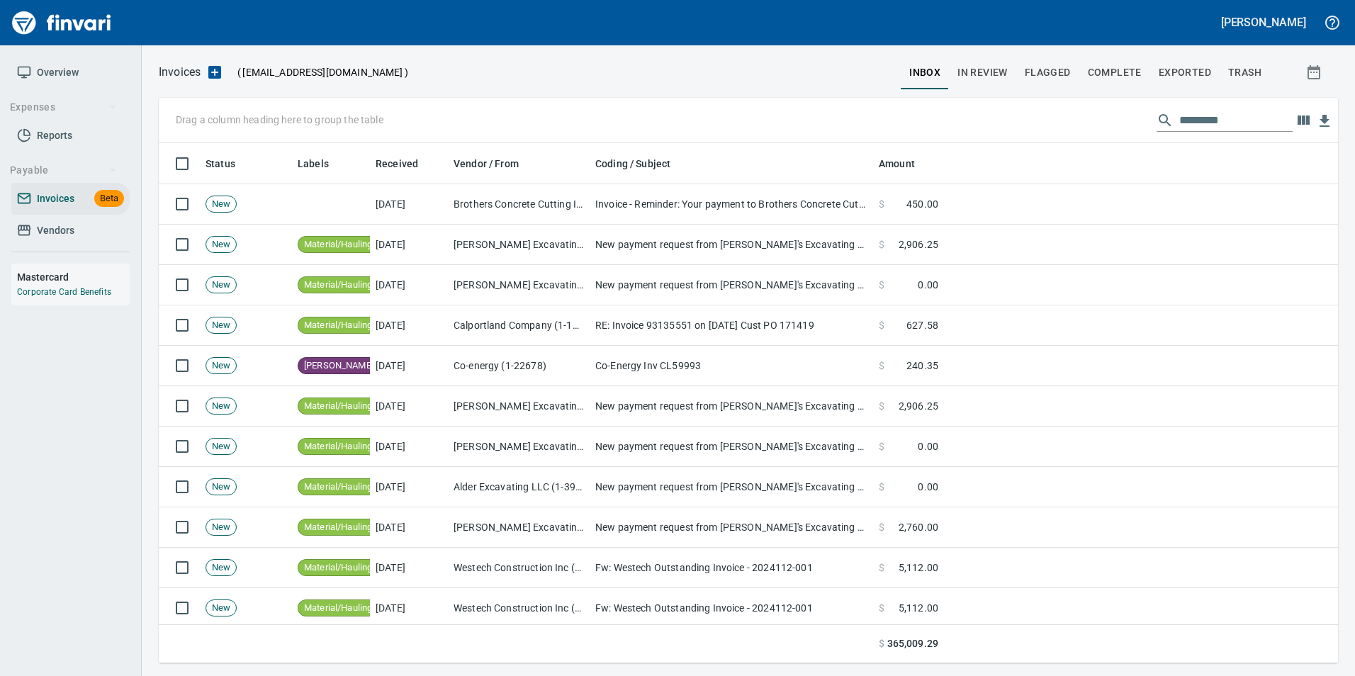
scroll to position [510, 1158]
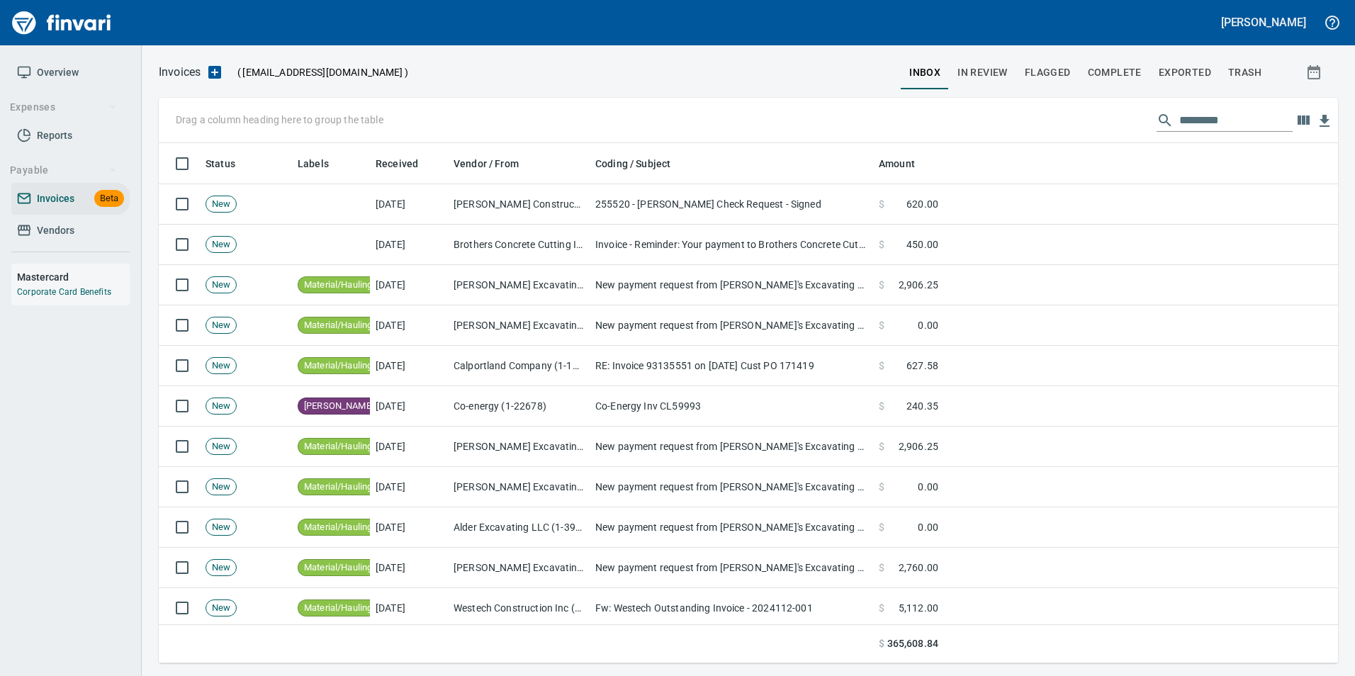
click at [975, 70] on span "In Review" at bounding box center [983, 73] width 50 height 18
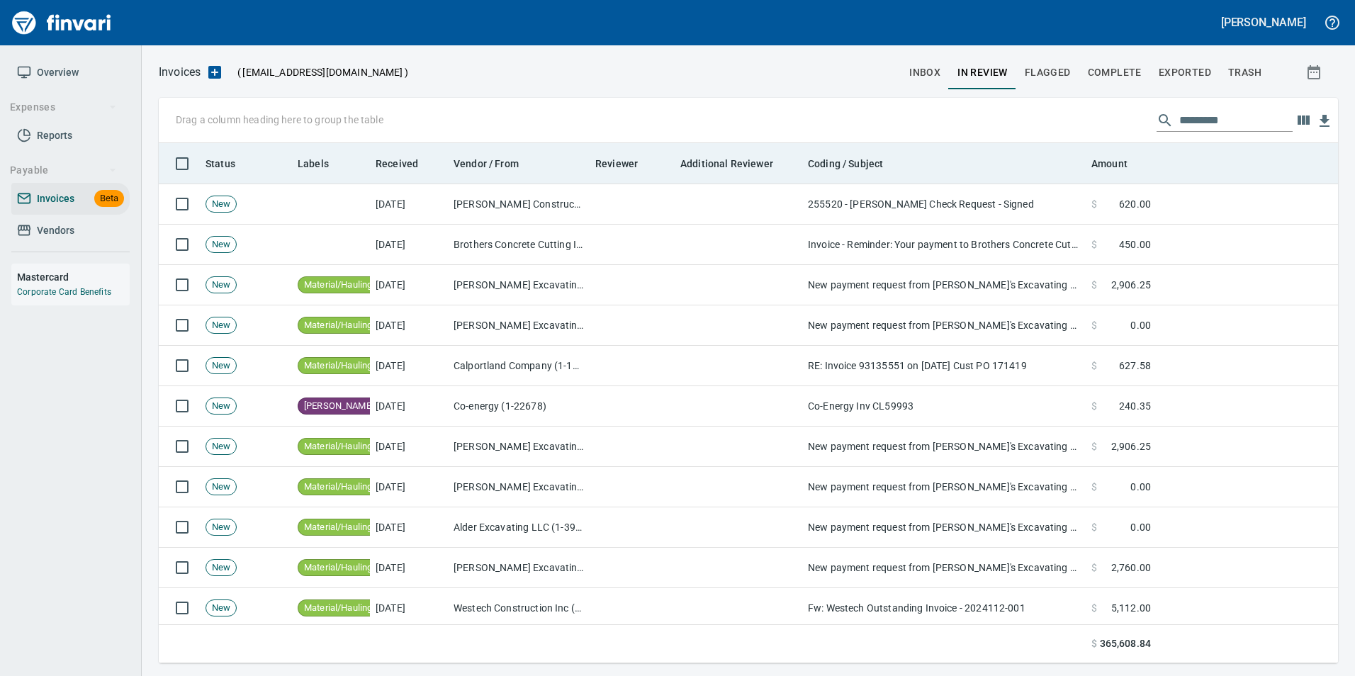
scroll to position [510, 1158]
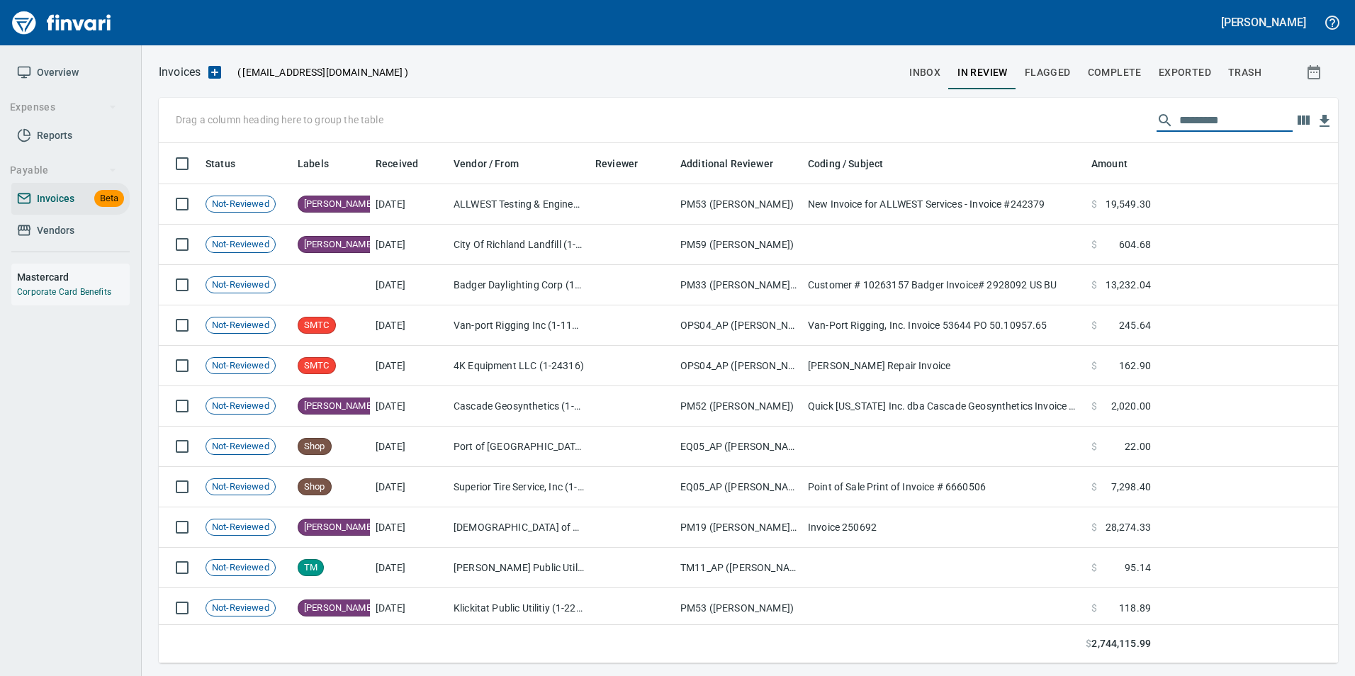
click at [1185, 113] on input "text" at bounding box center [1236, 120] width 113 height 23
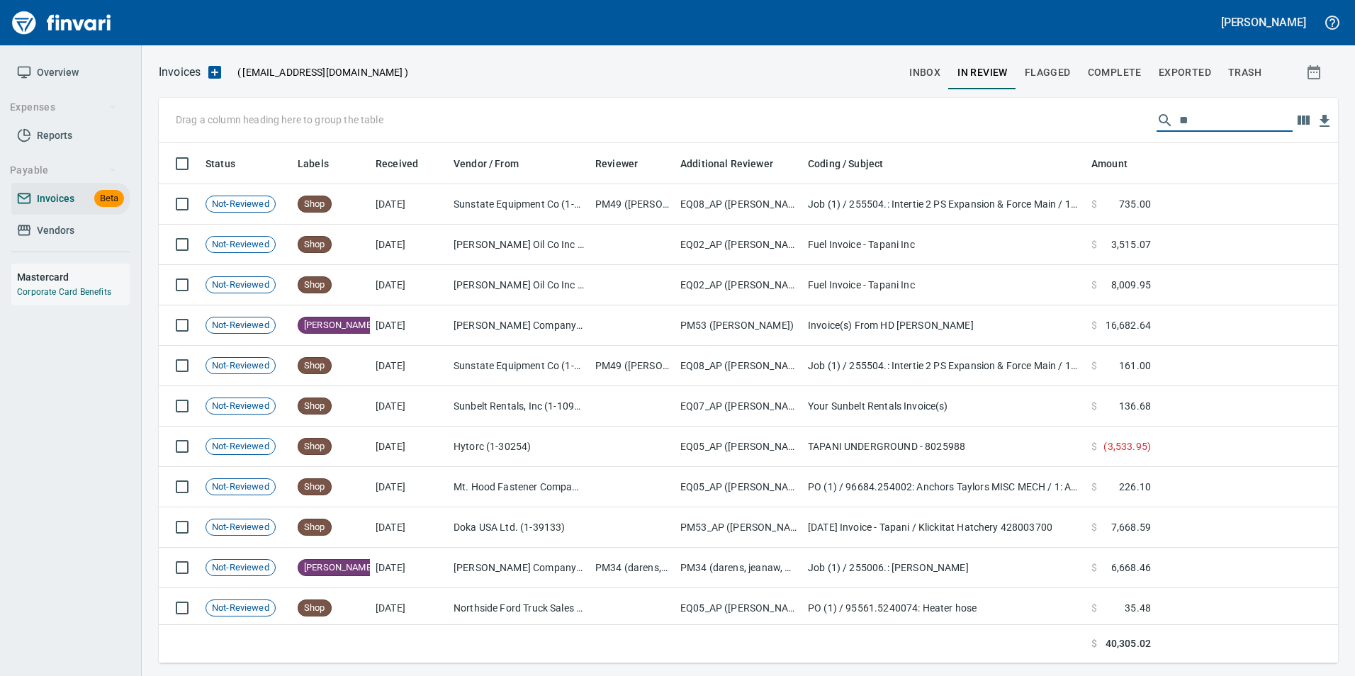
type input "*"
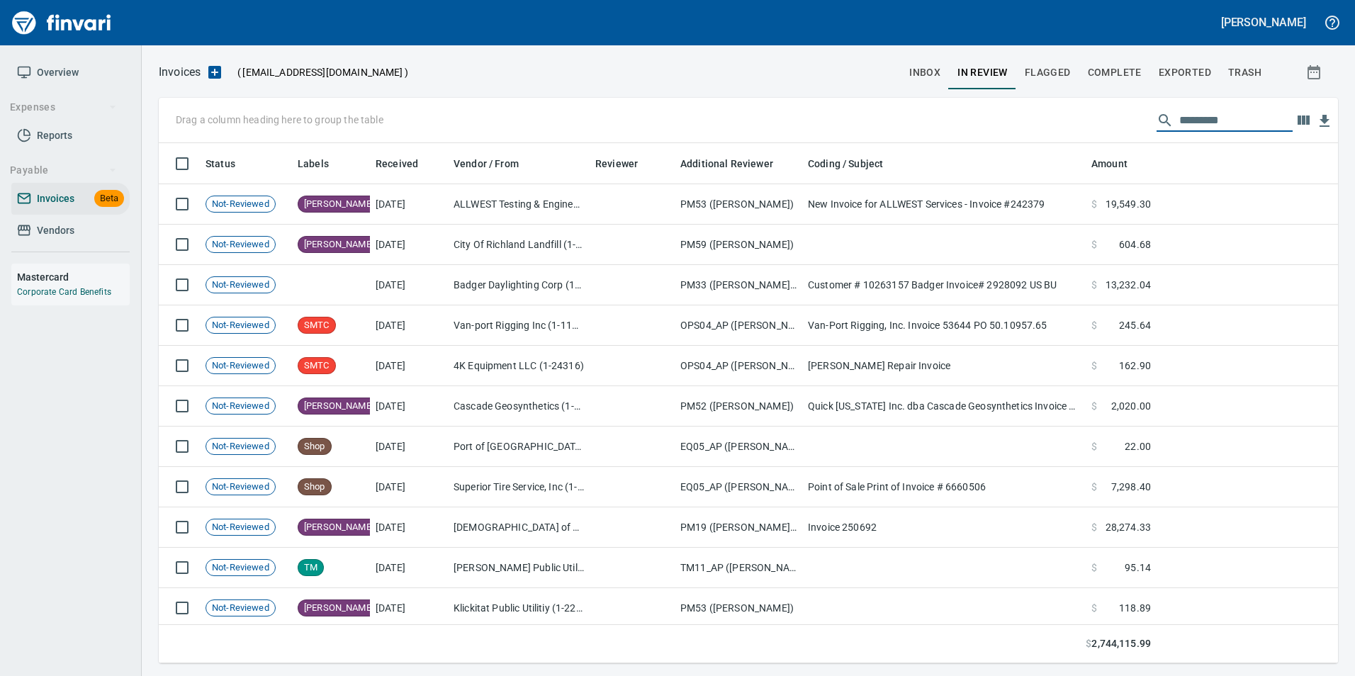
click at [1182, 122] on input "text" at bounding box center [1236, 120] width 113 height 23
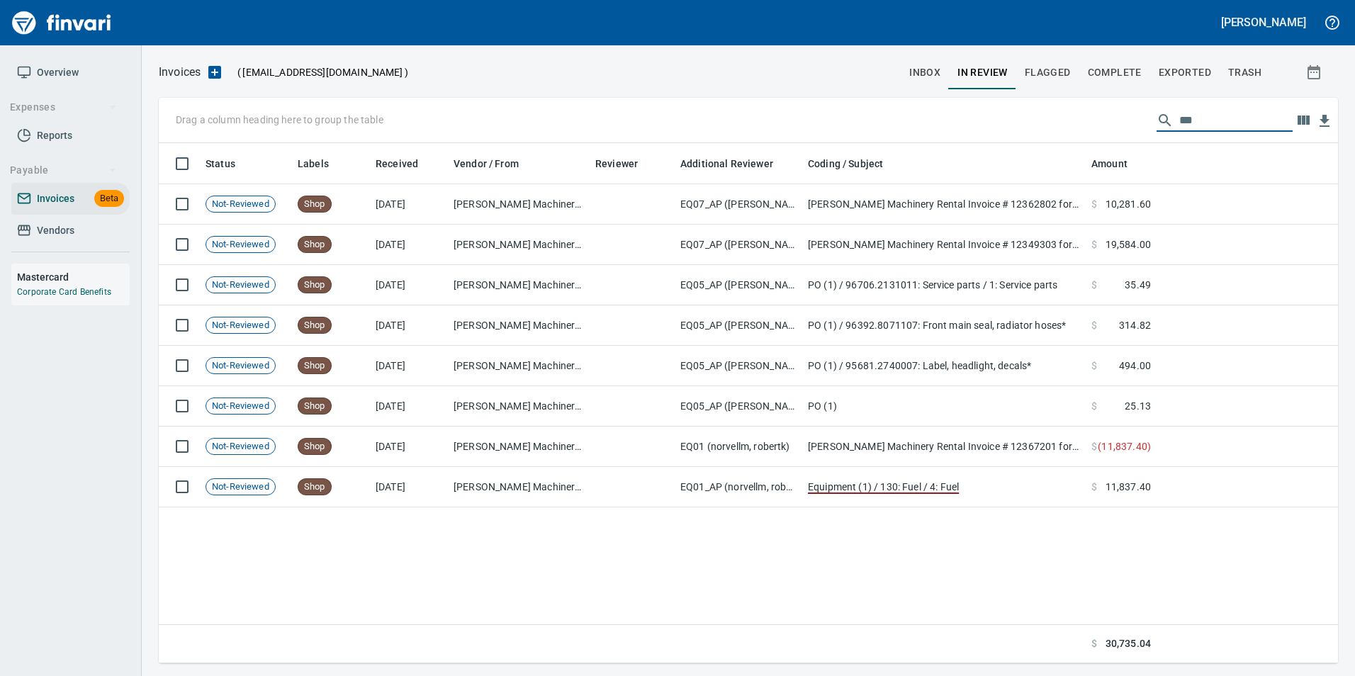
type input "****"
click at [1092, 69] on span "Complete" at bounding box center [1115, 73] width 54 height 18
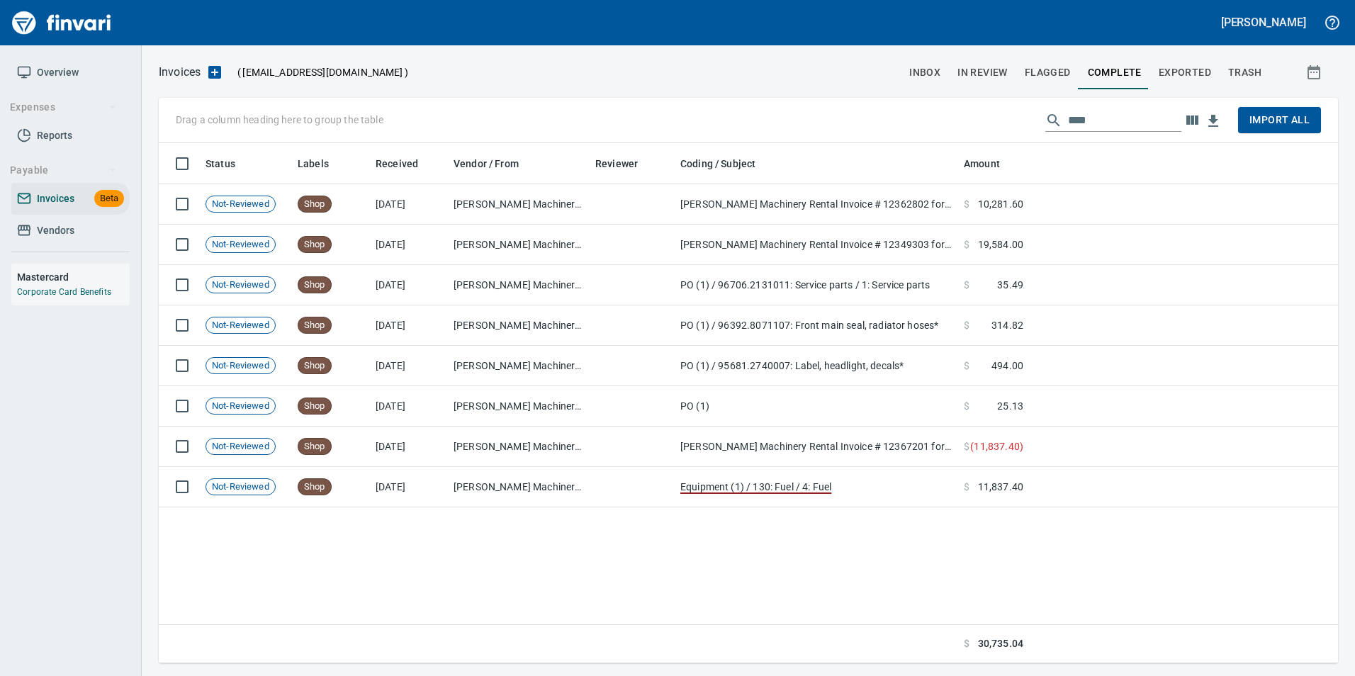
scroll to position [510, 1169]
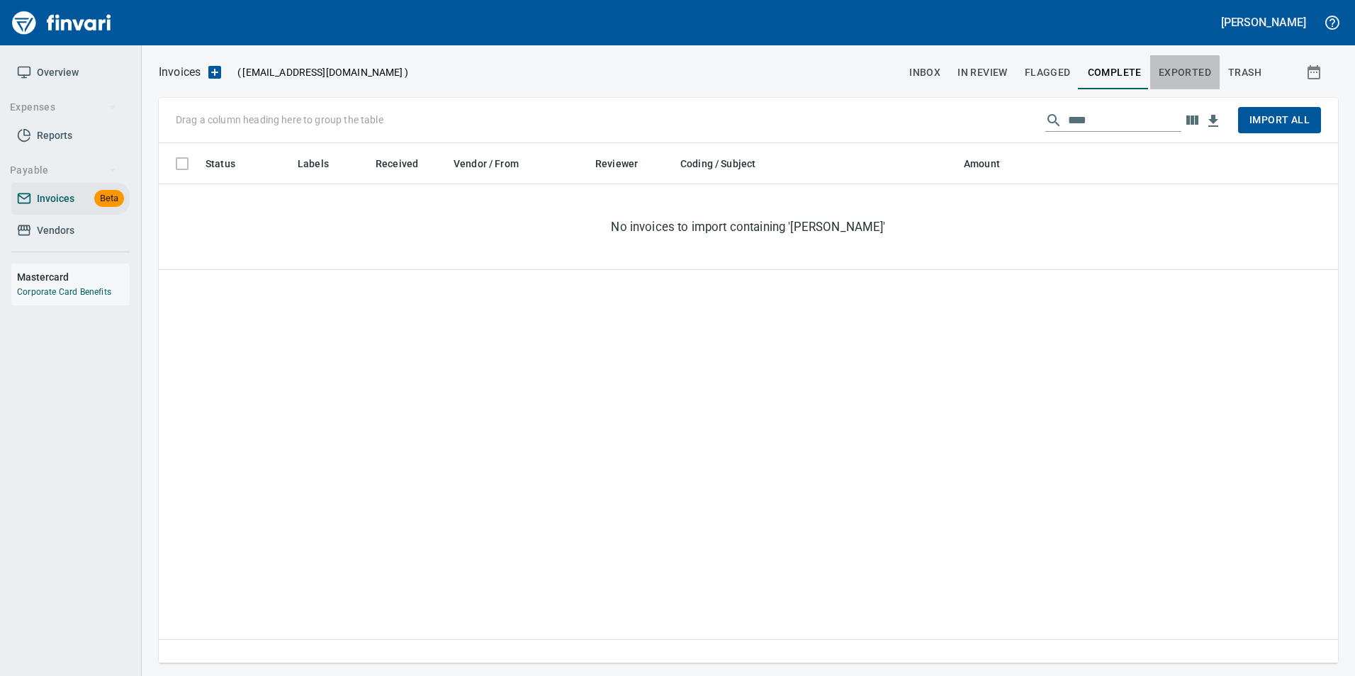
click at [1176, 77] on span "Exported" at bounding box center [1185, 73] width 52 height 18
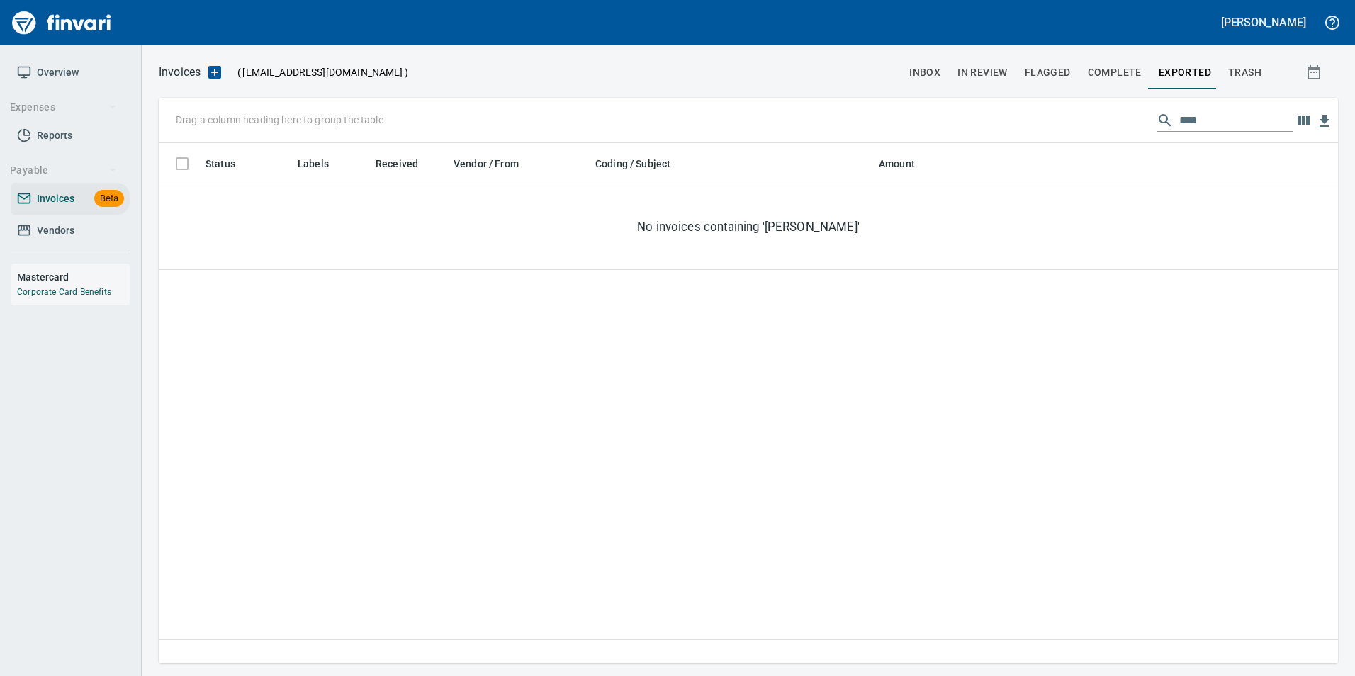
scroll to position [510, 1169]
click at [988, 75] on span "In Review" at bounding box center [983, 73] width 50 height 18
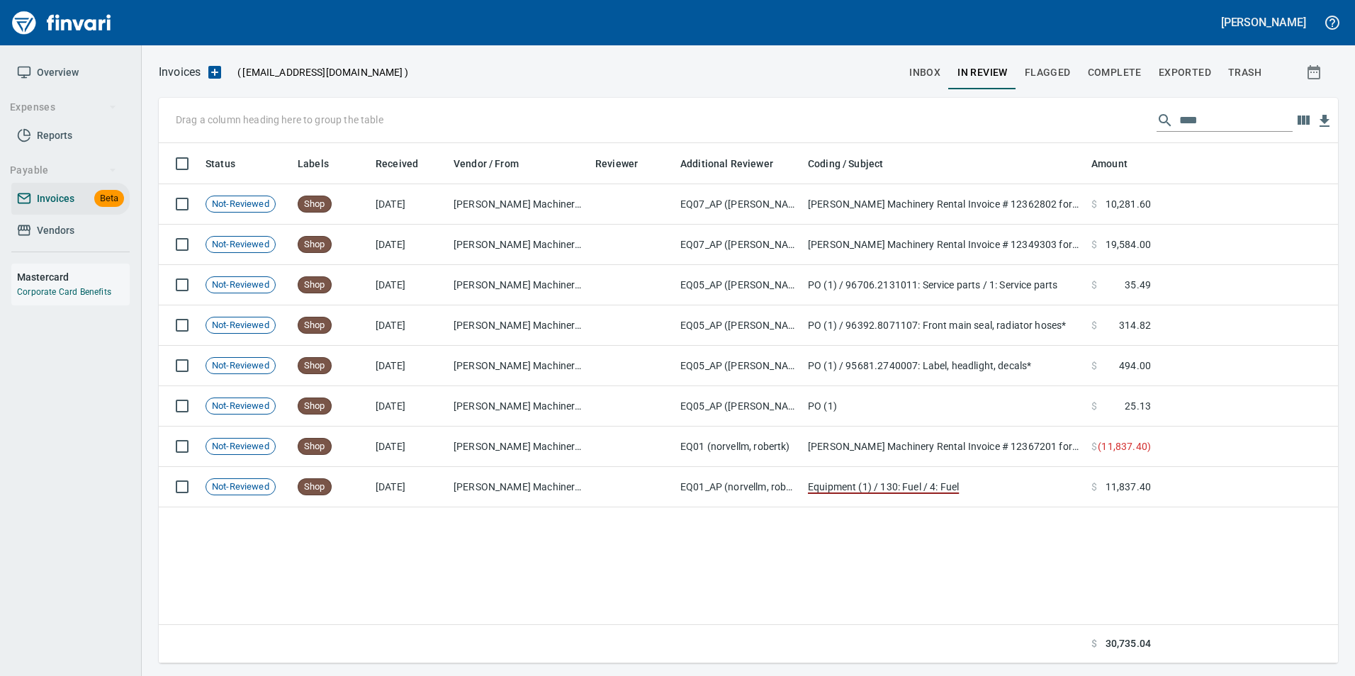
scroll to position [510, 1169]
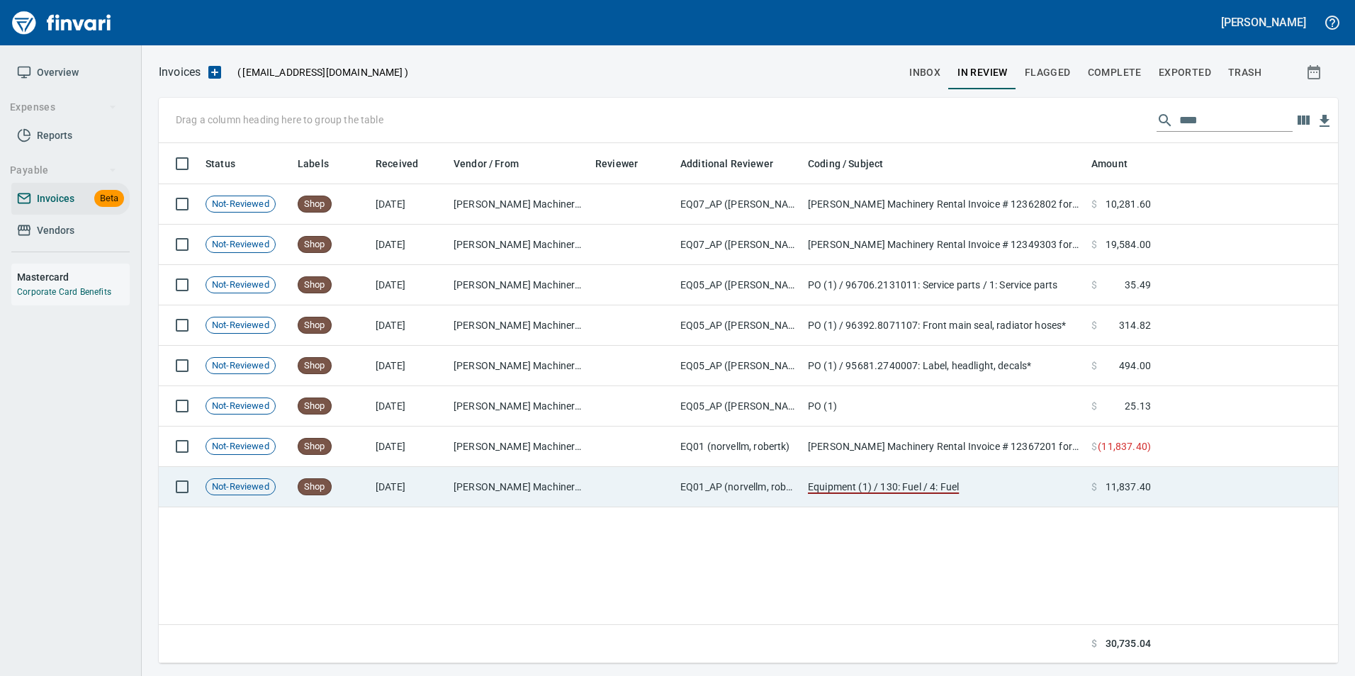
click at [1010, 486] on td "Equipment (1) / 130: Fuel / 4: Fuel" at bounding box center [945, 487] width 284 height 40
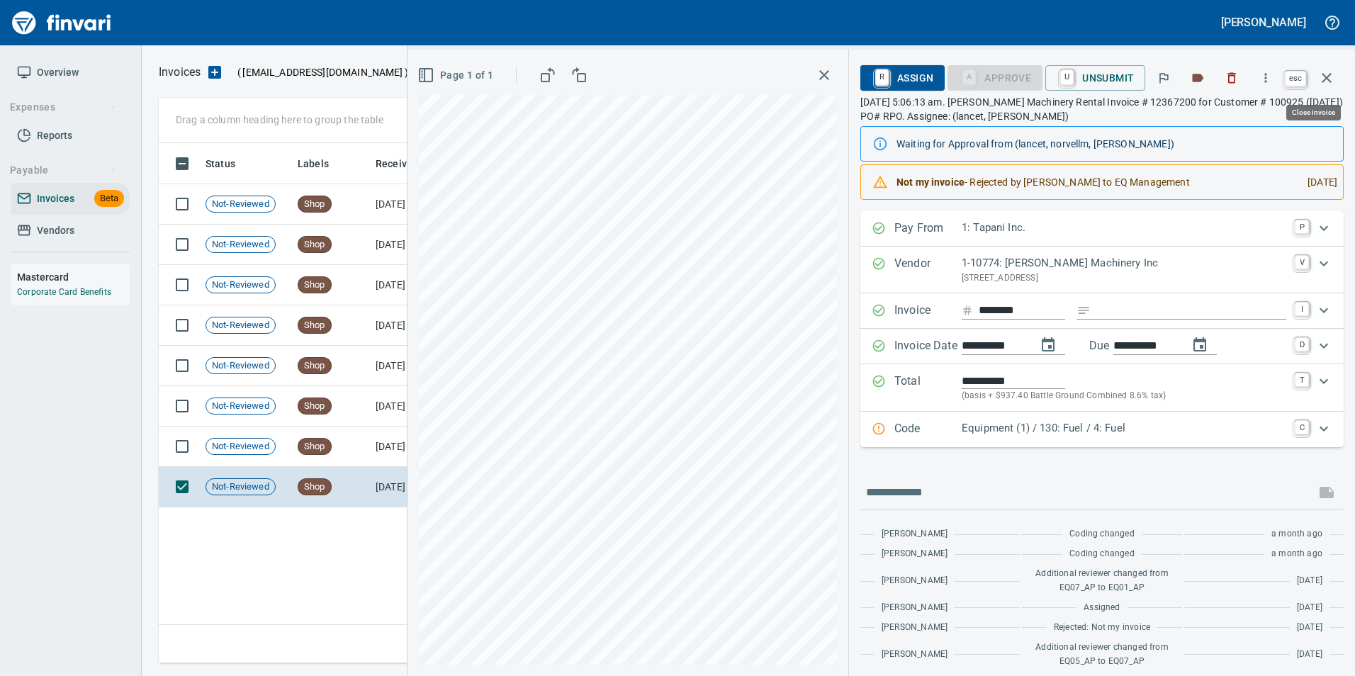
click at [1334, 79] on icon "button" at bounding box center [1327, 77] width 17 height 17
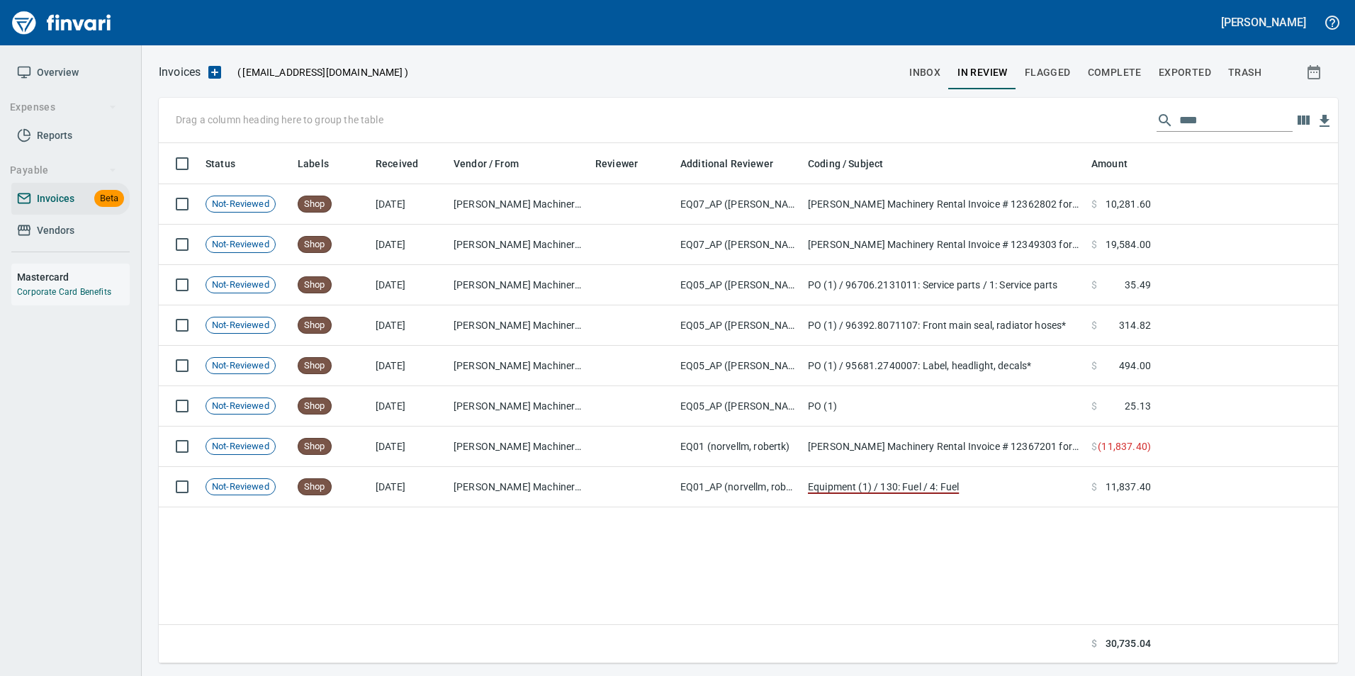
scroll to position [510, 1168]
click at [1214, 125] on input "****" at bounding box center [1236, 120] width 113 height 23
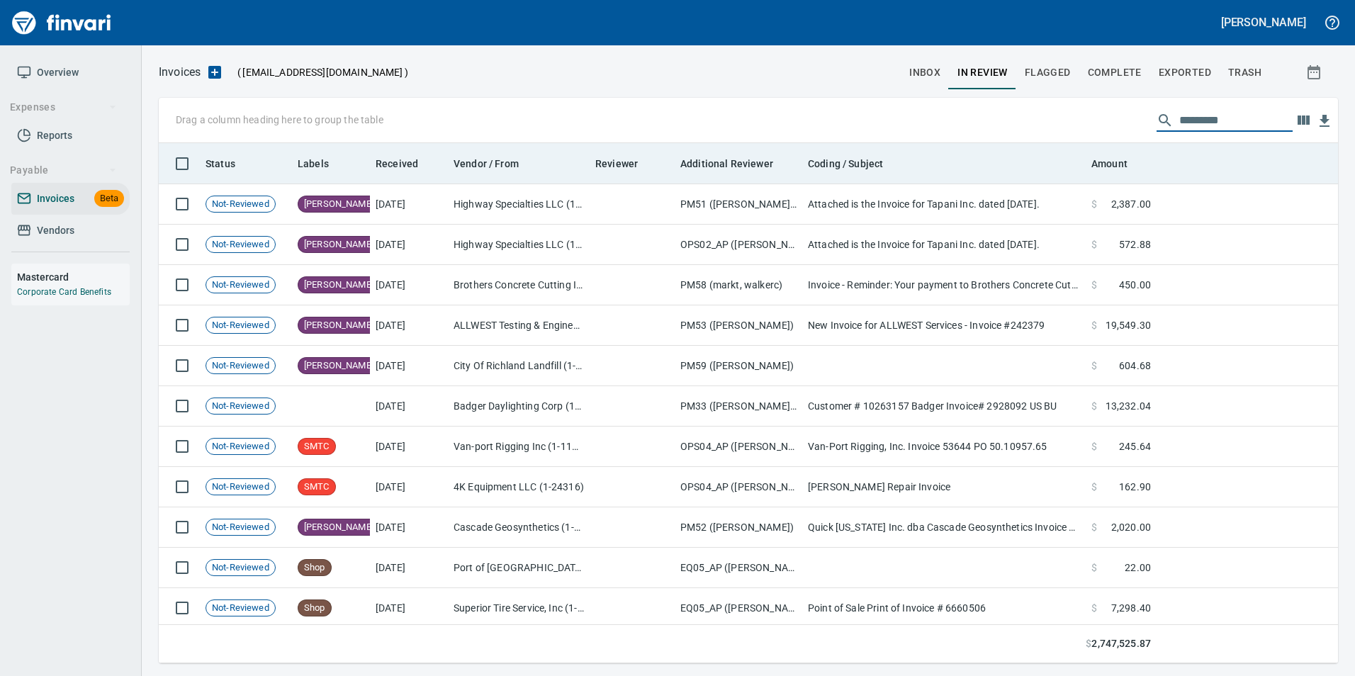
scroll to position [510, 1158]
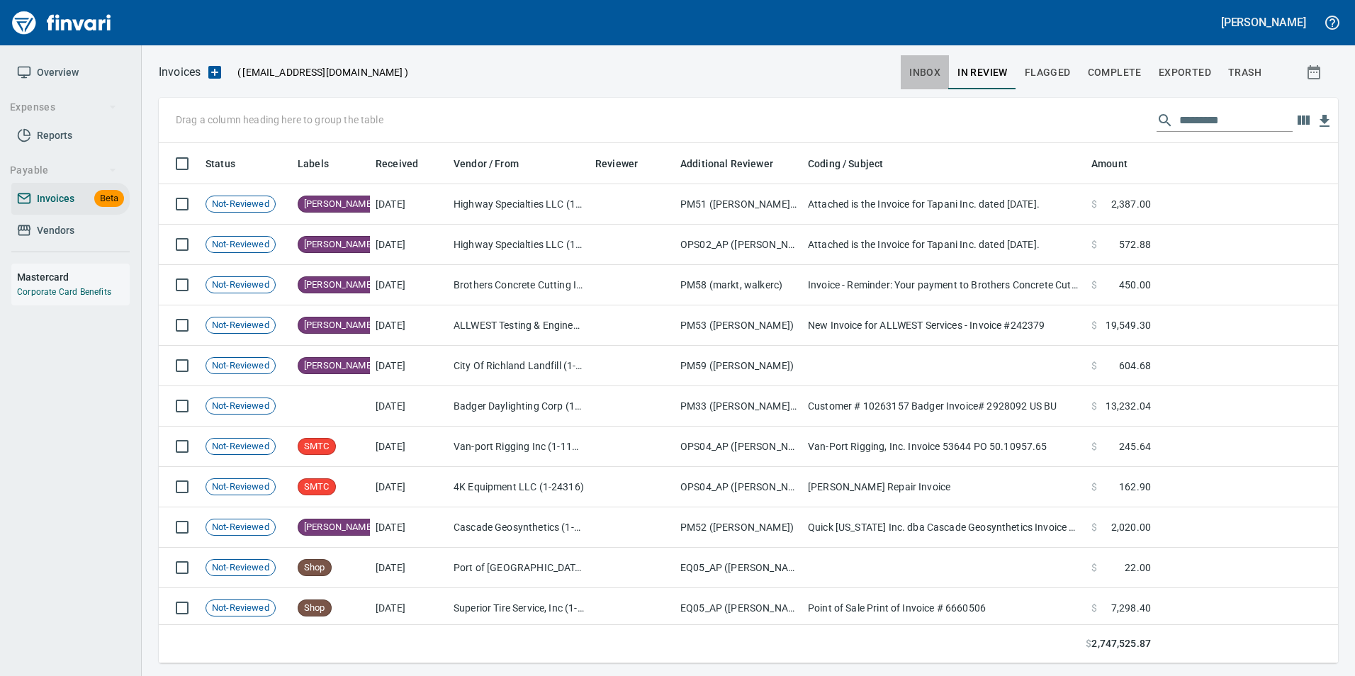
click at [936, 89] on button "inbox" at bounding box center [925, 72] width 48 height 34
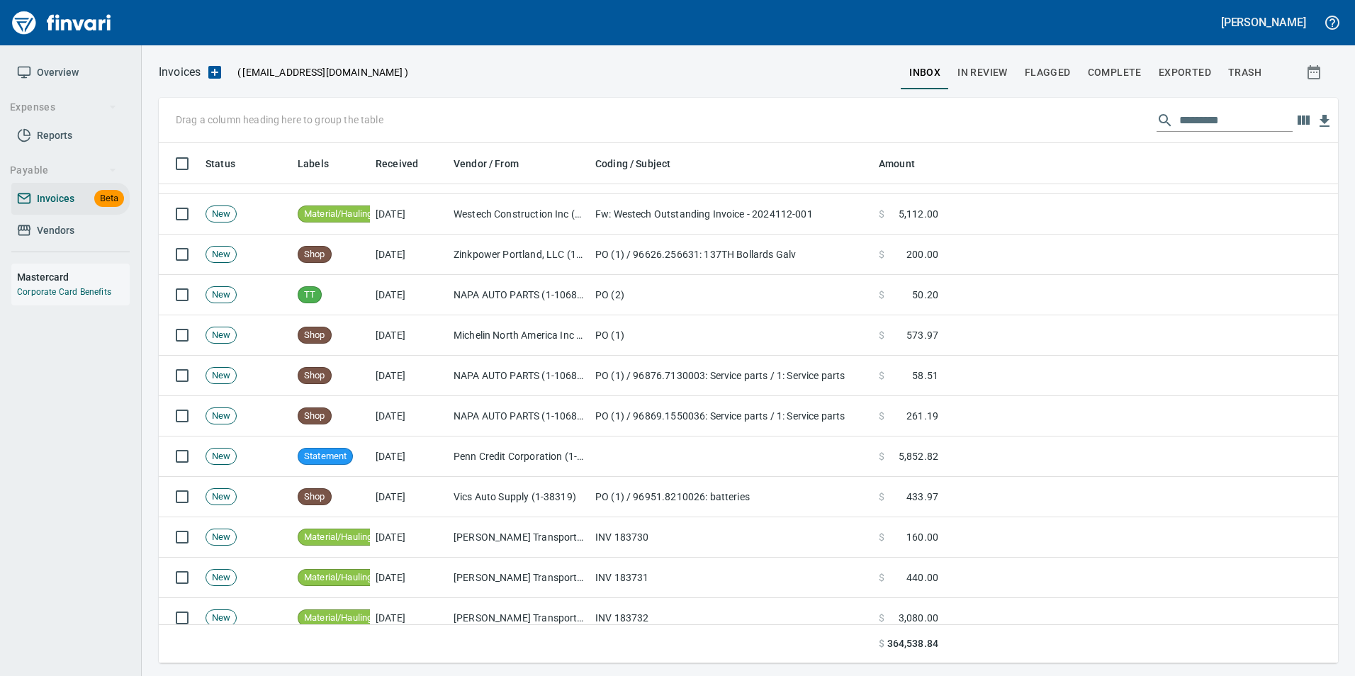
scroll to position [354, 0]
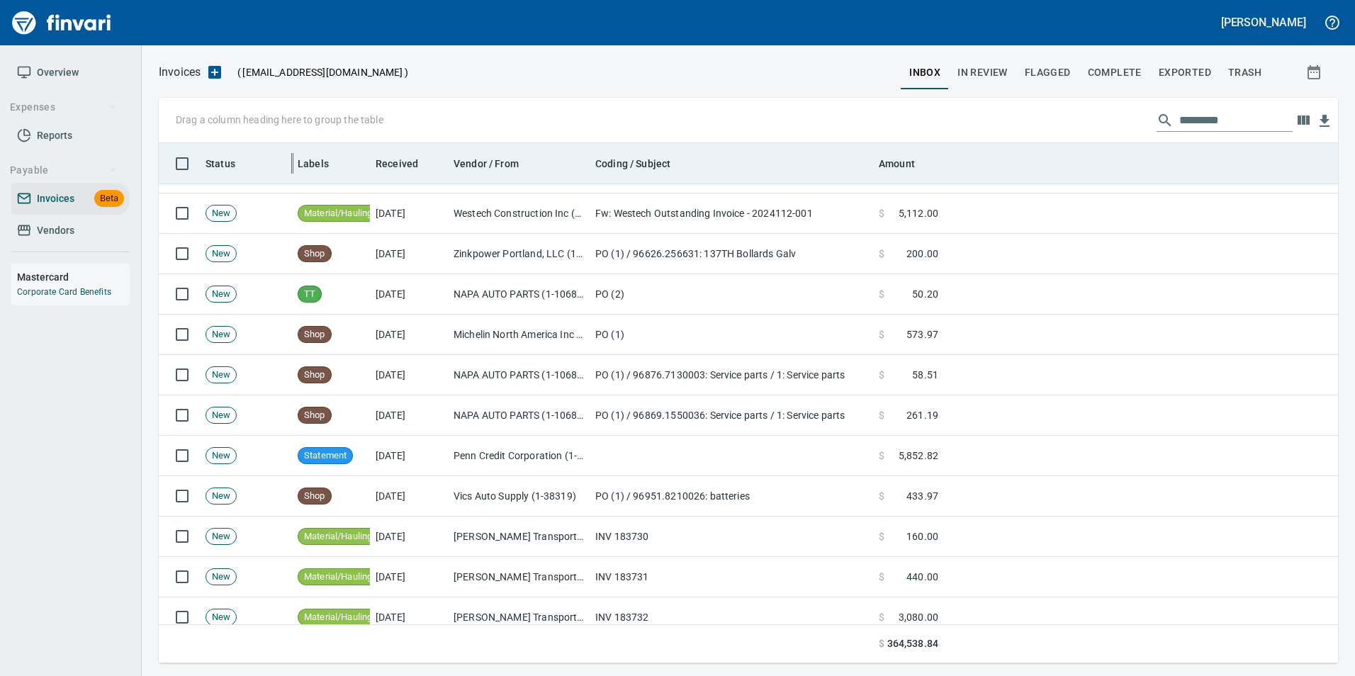
click at [297, 167] on div at bounding box center [291, 163] width 11 height 40
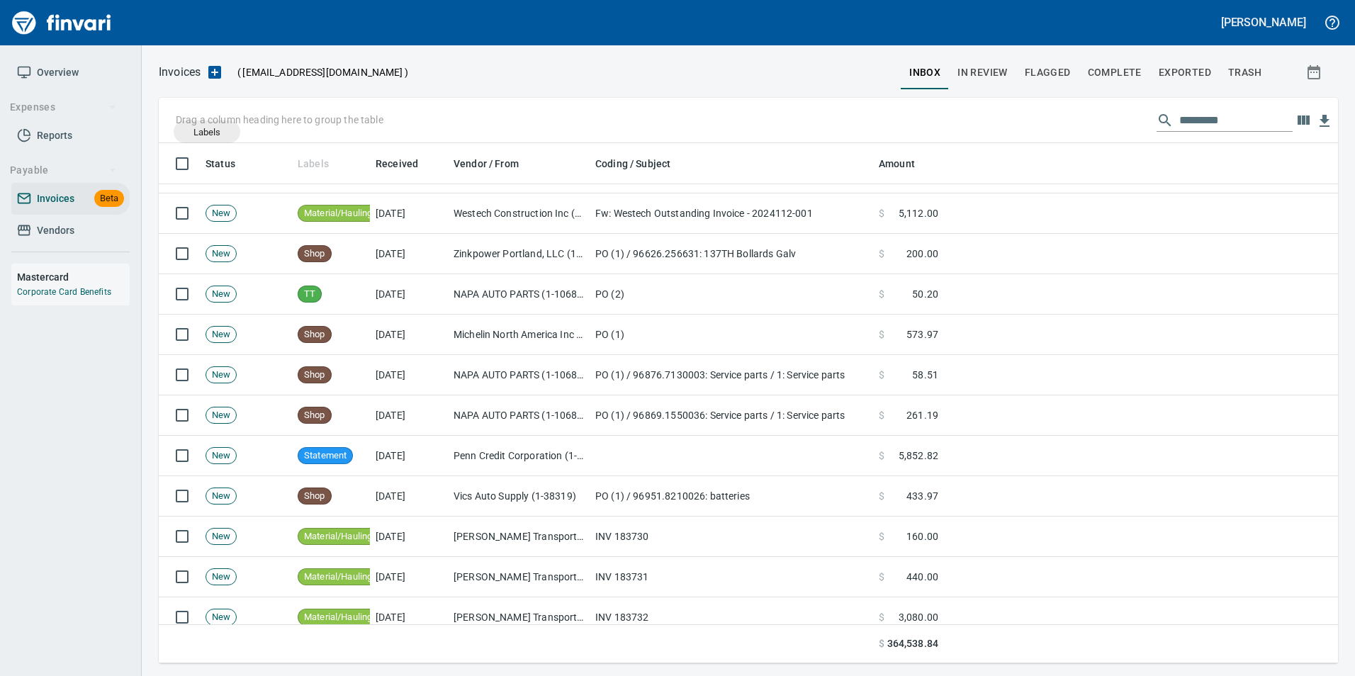
drag, startPoint x: 308, startPoint y: 161, endPoint x: 188, endPoint y: 126, distance: 125.4
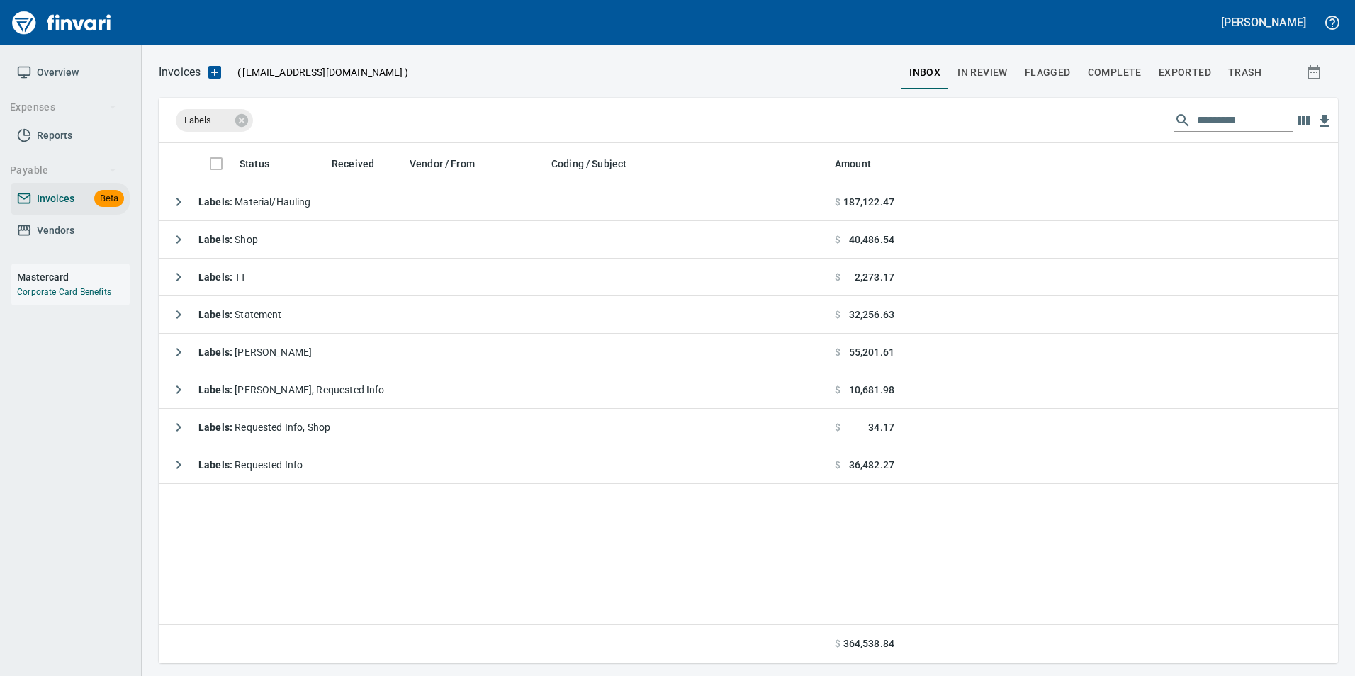
scroll to position [0, 0]
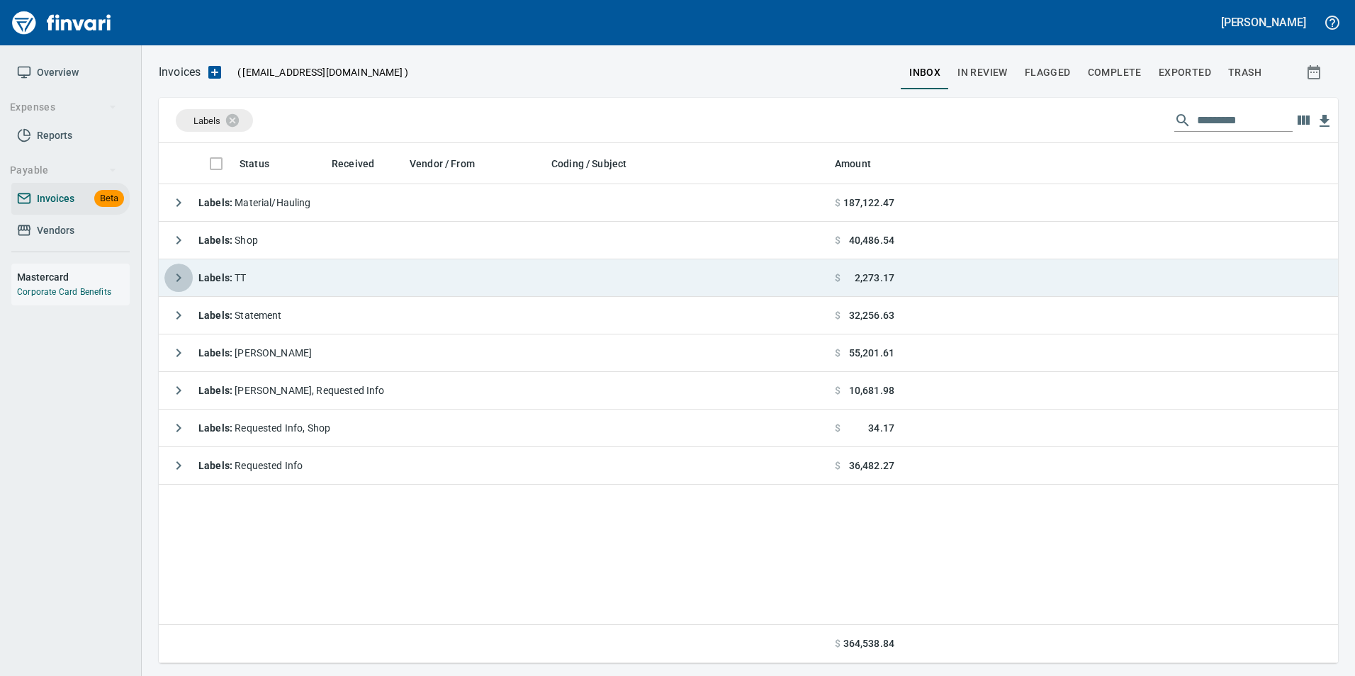
click at [175, 273] on icon "button" at bounding box center [178, 277] width 17 height 17
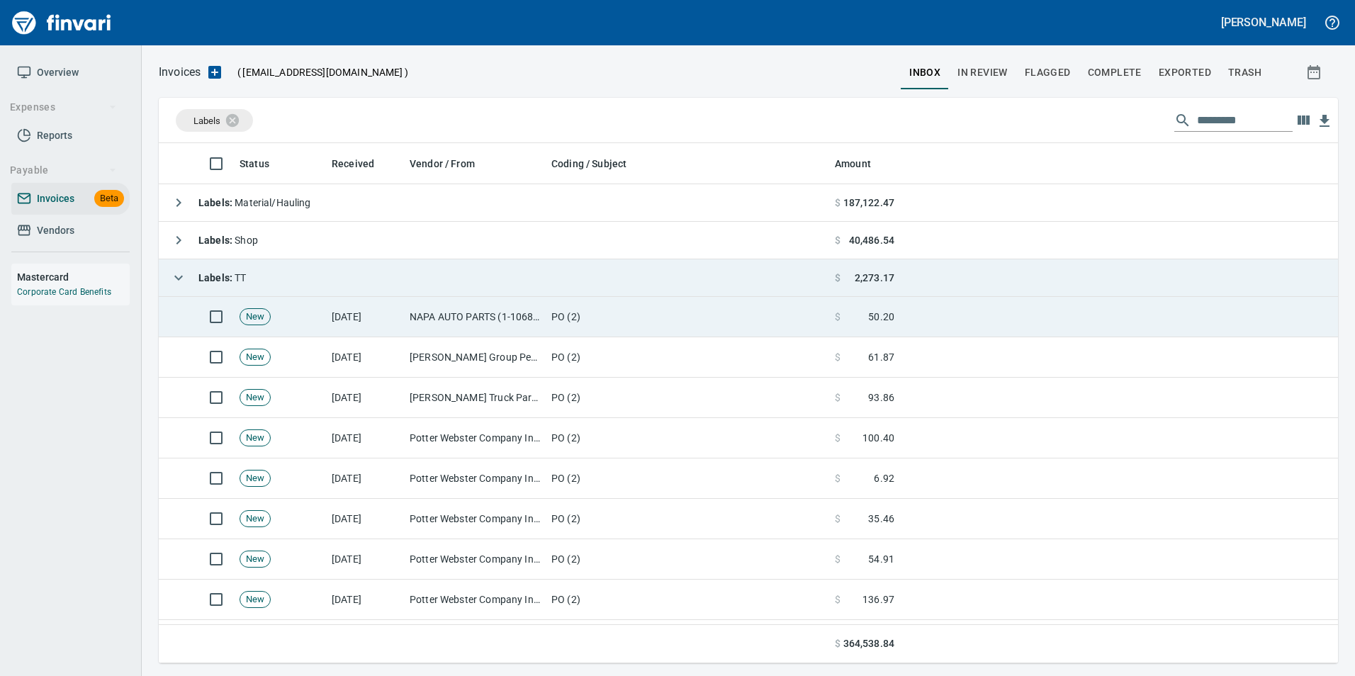
click at [421, 330] on td "NAPA AUTO PARTS (1-10687)" at bounding box center [475, 317] width 142 height 40
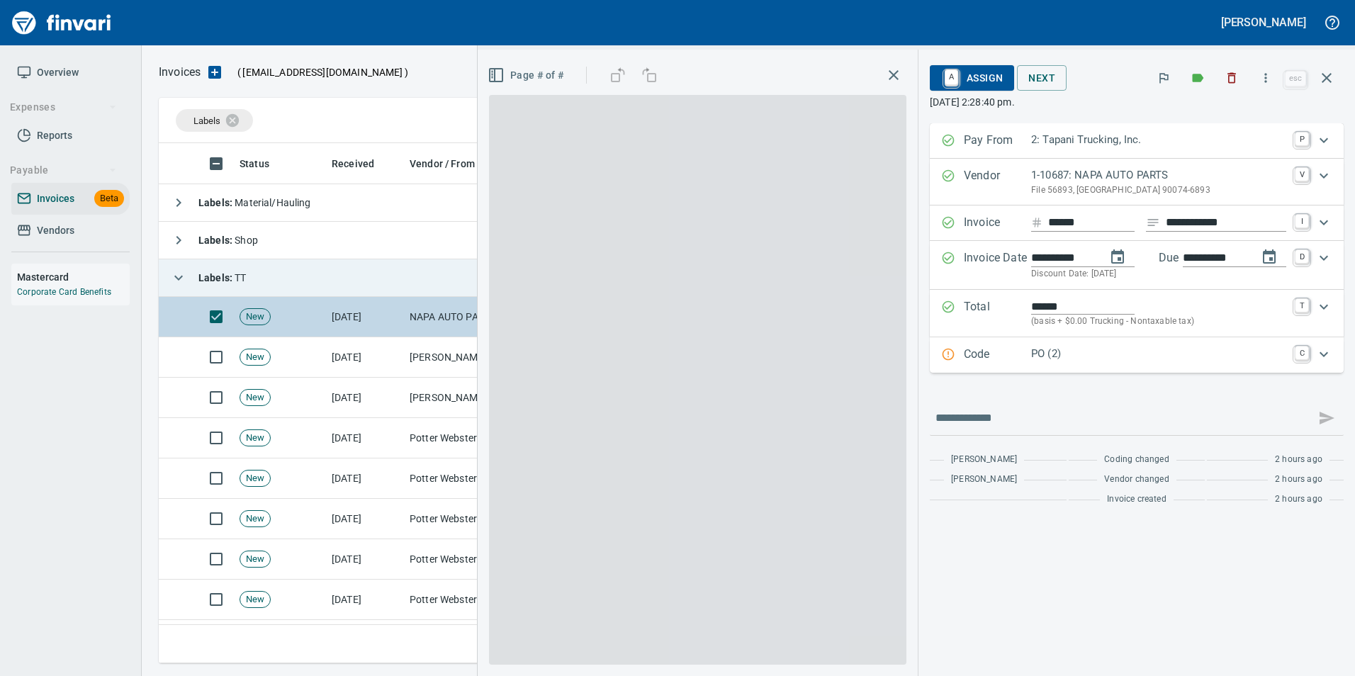
scroll to position [510, 1158]
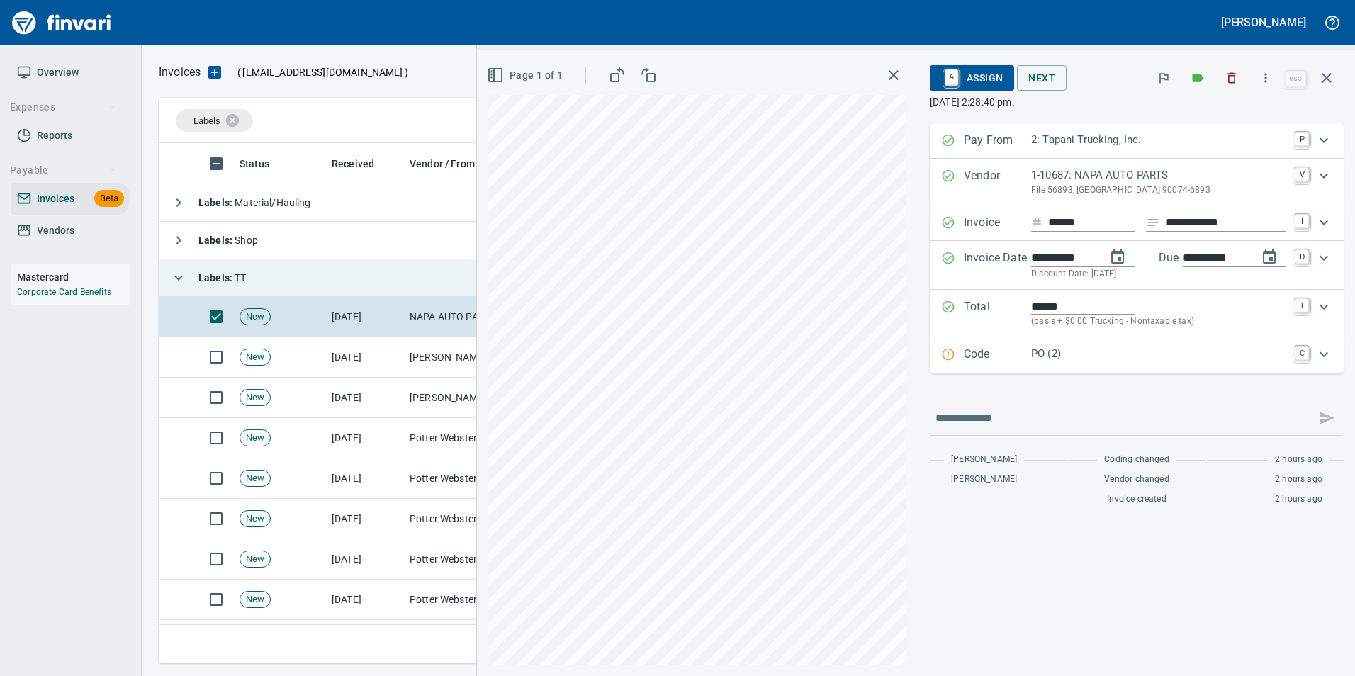
click at [986, 355] on p "Code" at bounding box center [997, 355] width 67 height 18
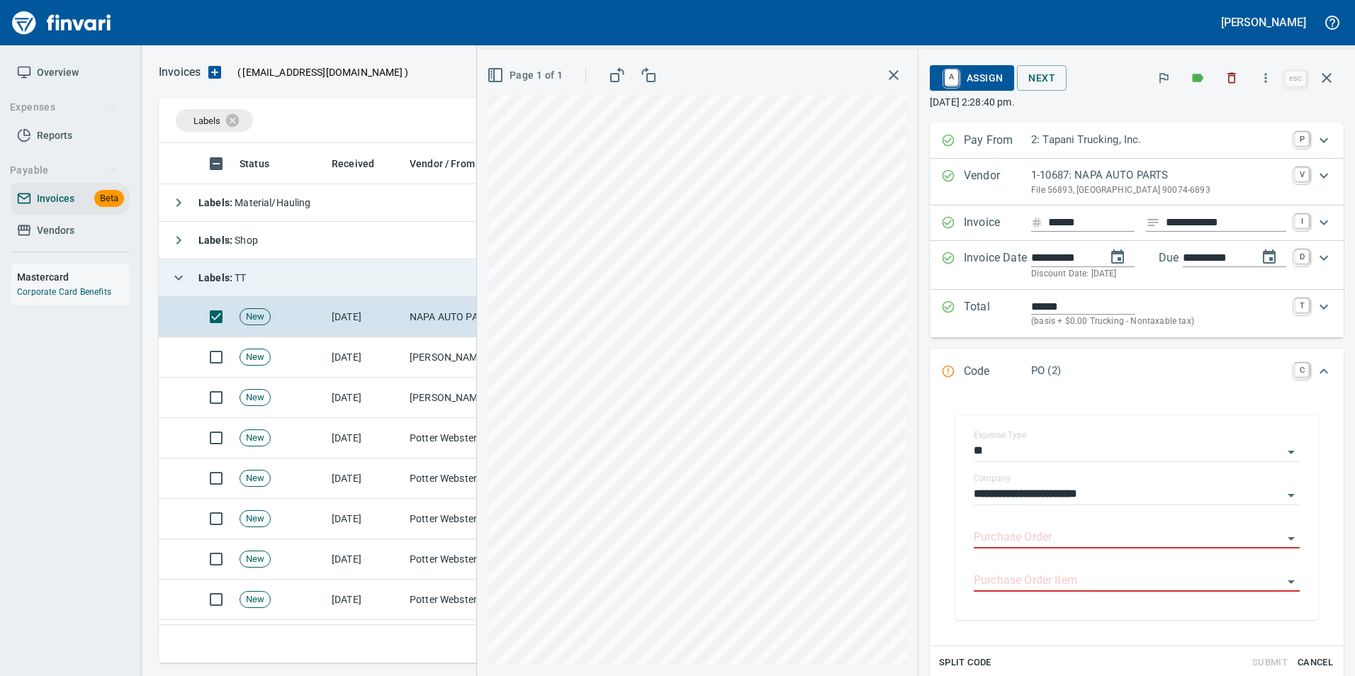
click at [1029, 535] on input "Purchase Order" at bounding box center [1128, 538] width 309 height 20
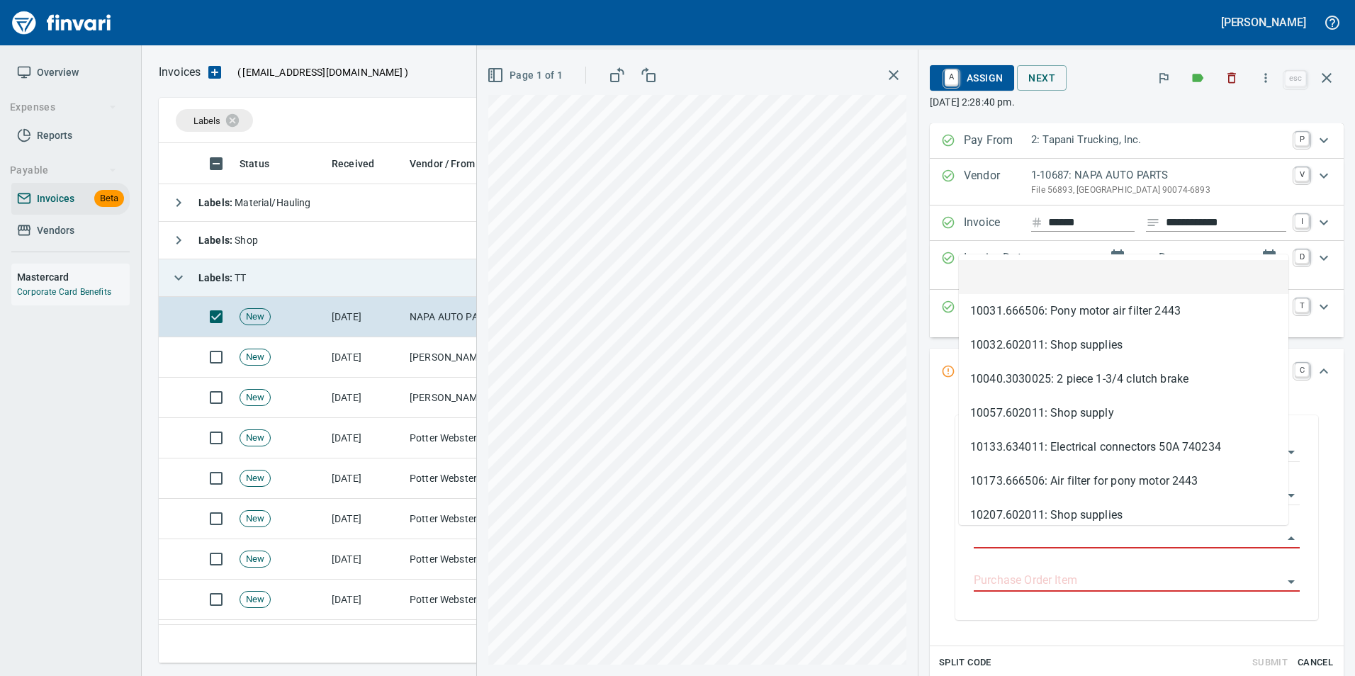
type input "**********"
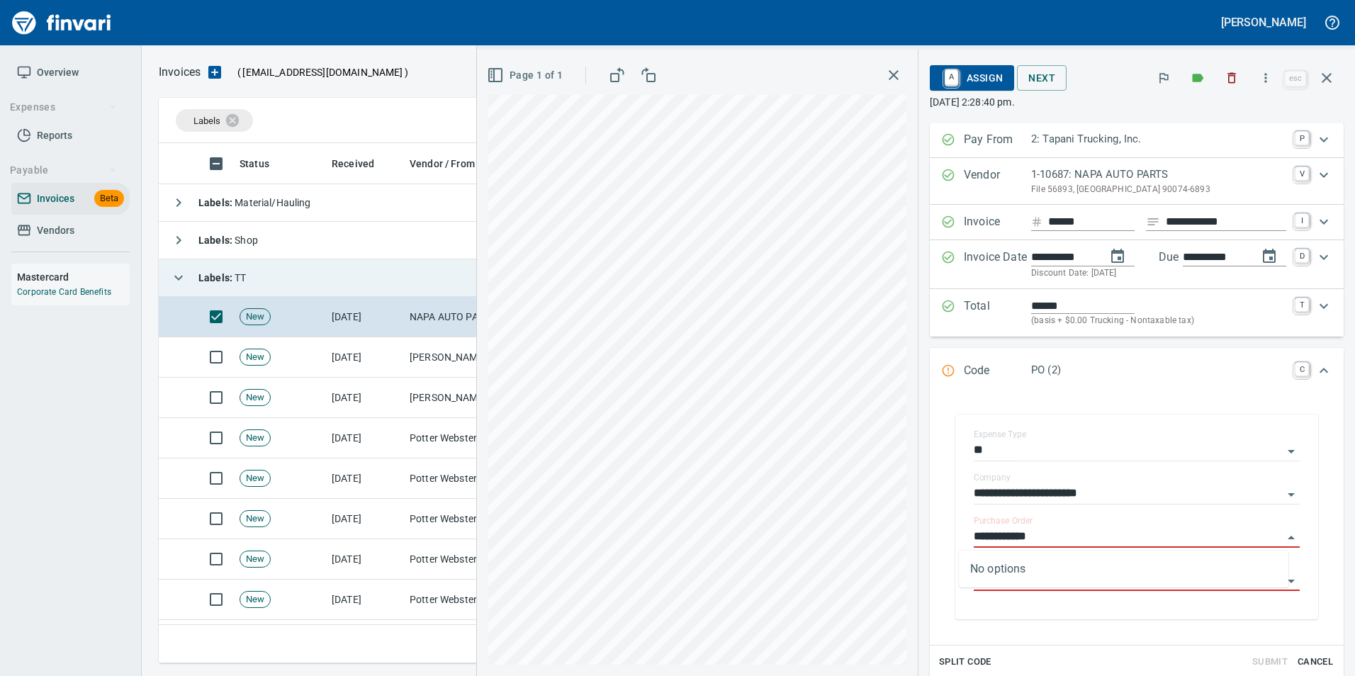
scroll to position [0, 0]
click at [1328, 79] on icon "button" at bounding box center [1327, 78] width 10 height 10
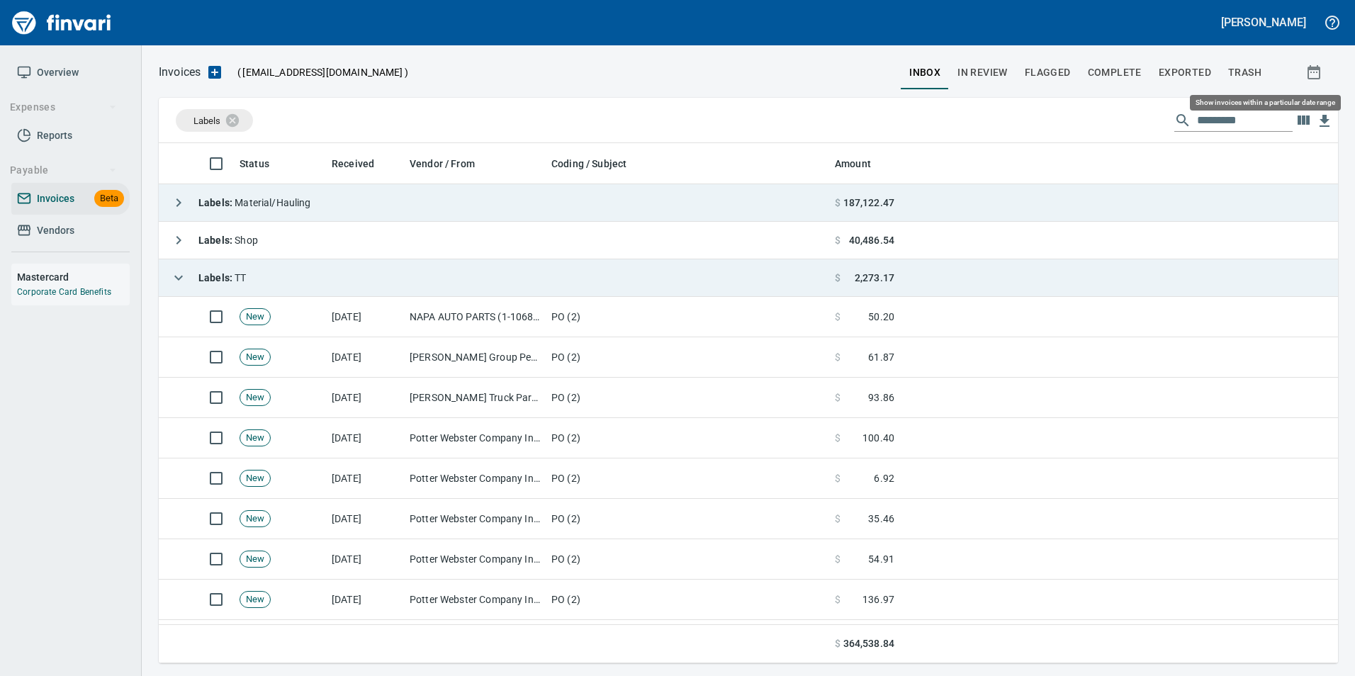
scroll to position [510, 1158]
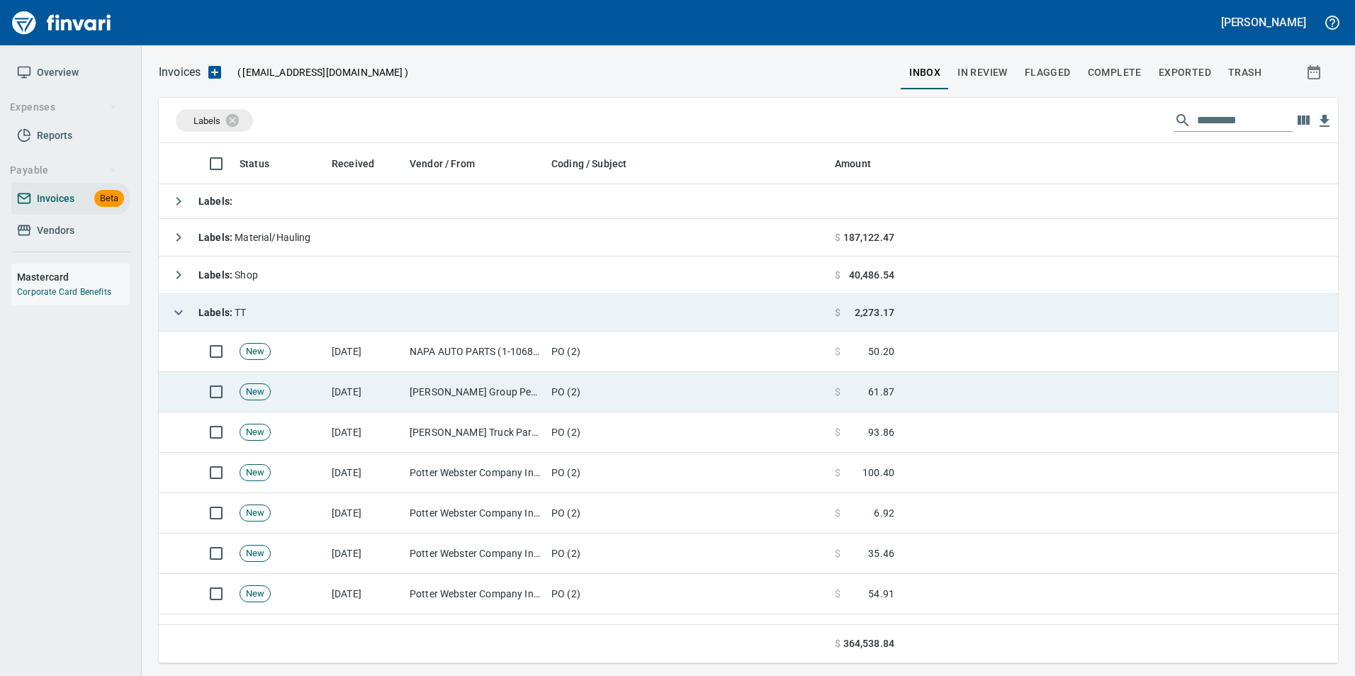
click at [376, 395] on td "[DATE]" at bounding box center [365, 392] width 78 height 40
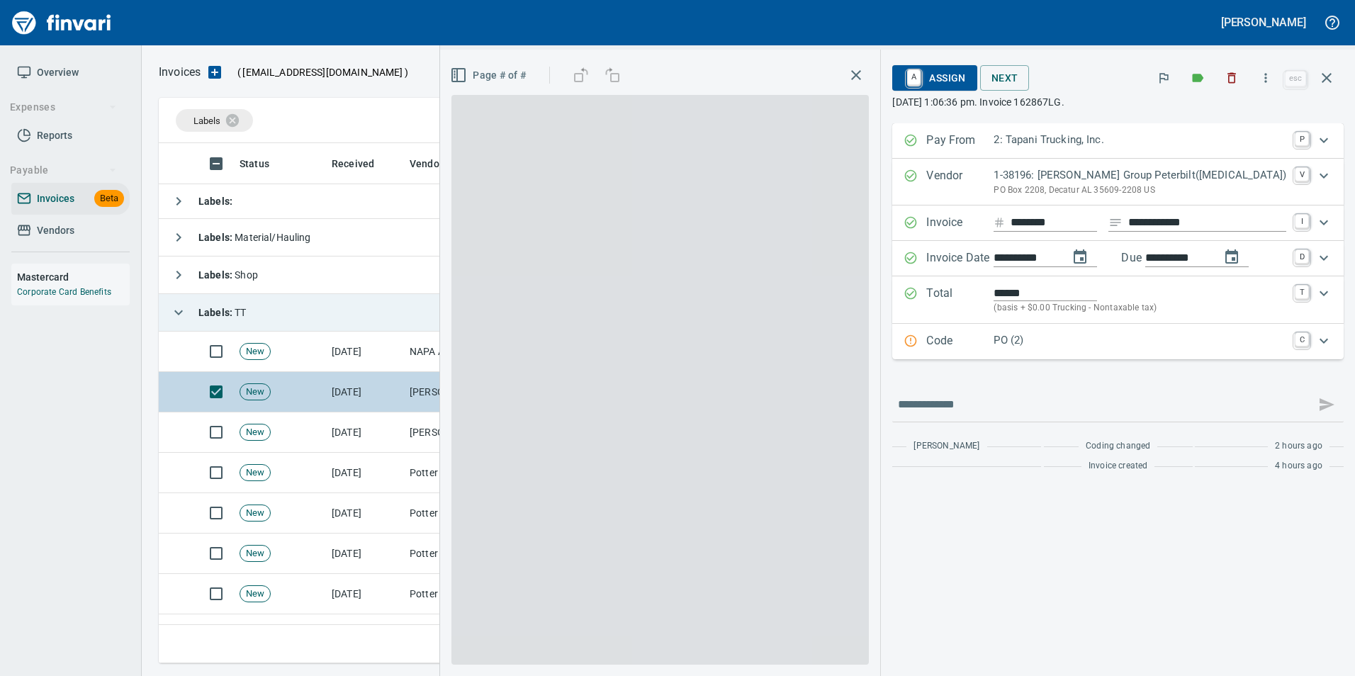
scroll to position [510, 1158]
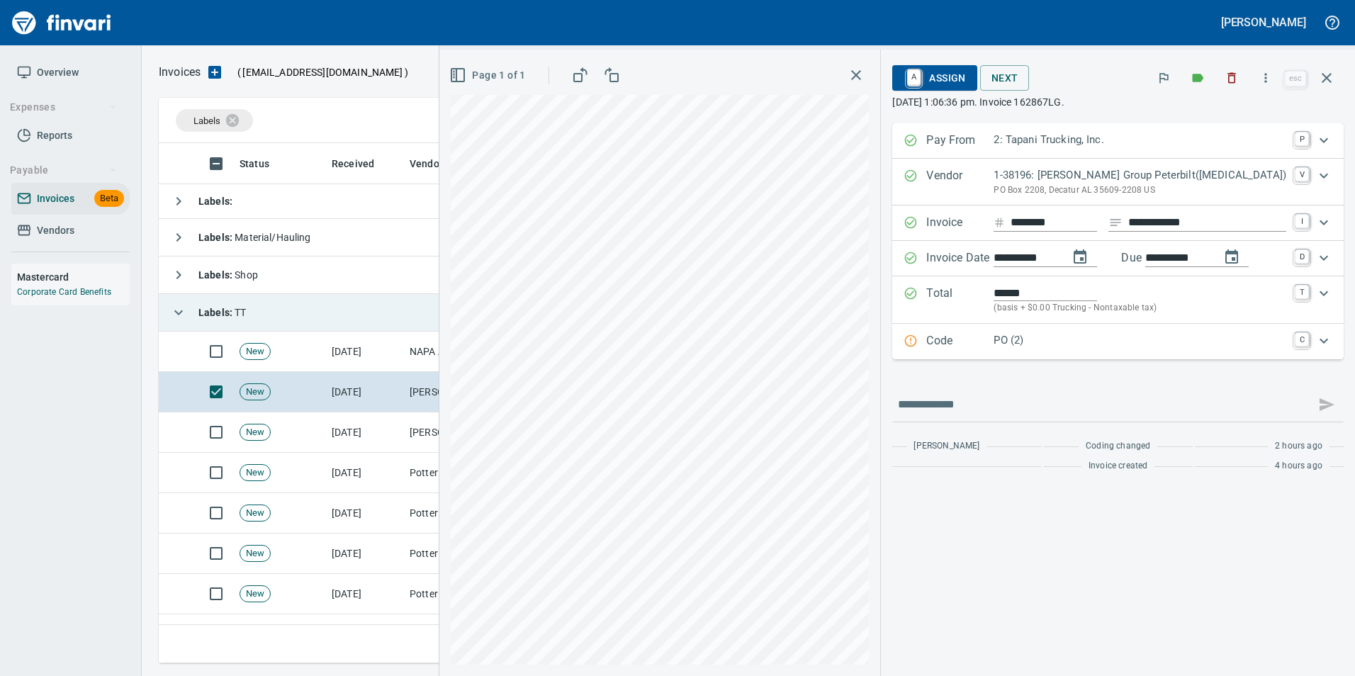
click at [994, 336] on p "Code" at bounding box center [960, 341] width 67 height 18
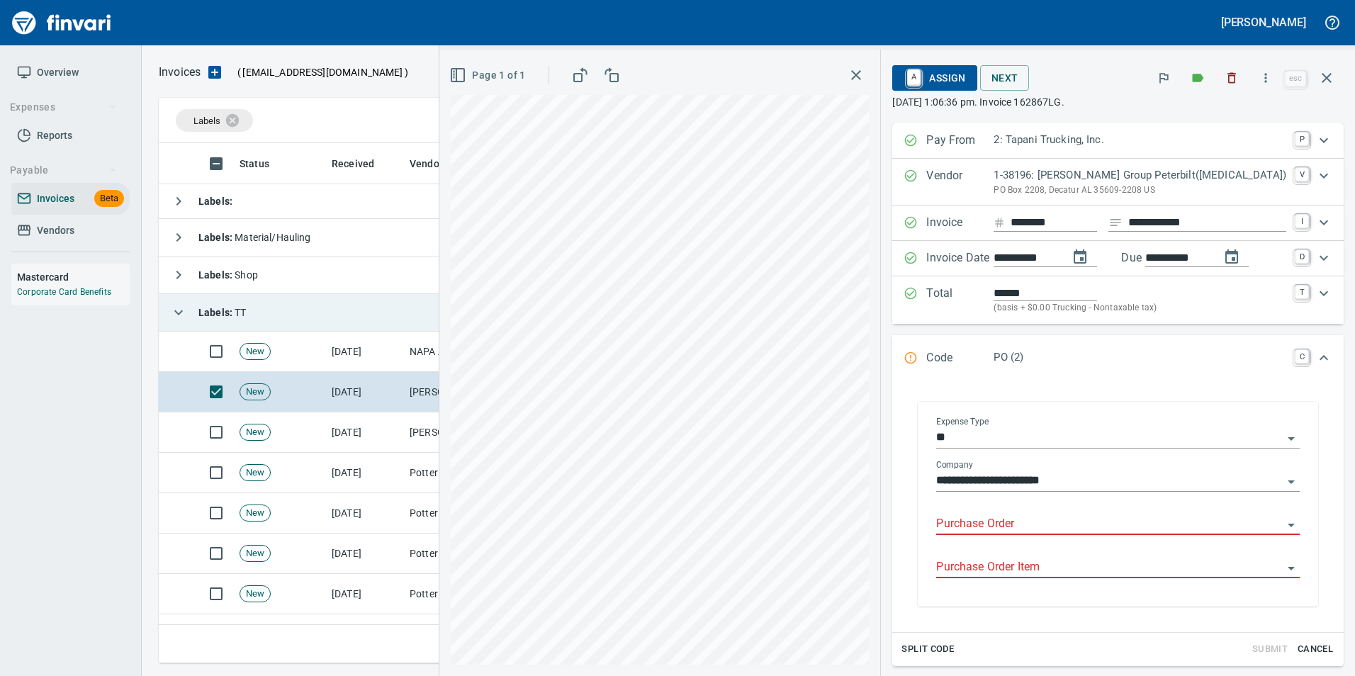
click at [994, 523] on input "Purchase Order" at bounding box center [1109, 525] width 347 height 20
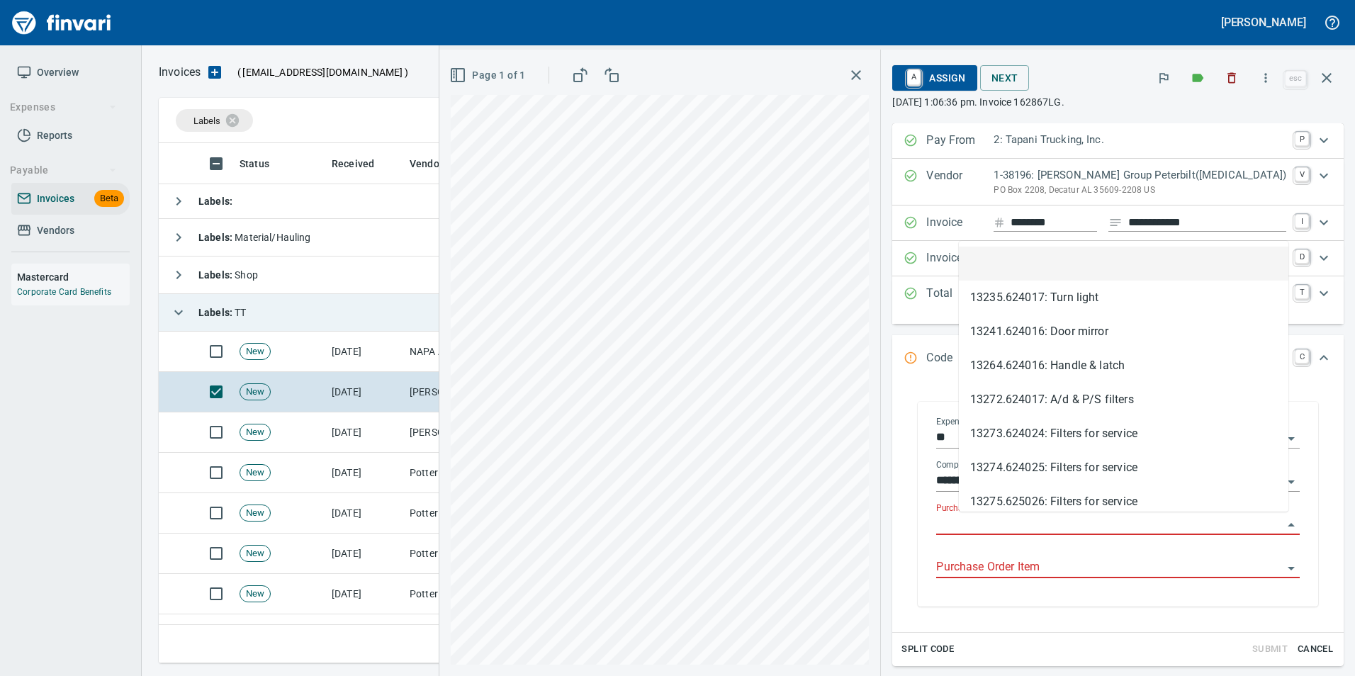
type input "**********"
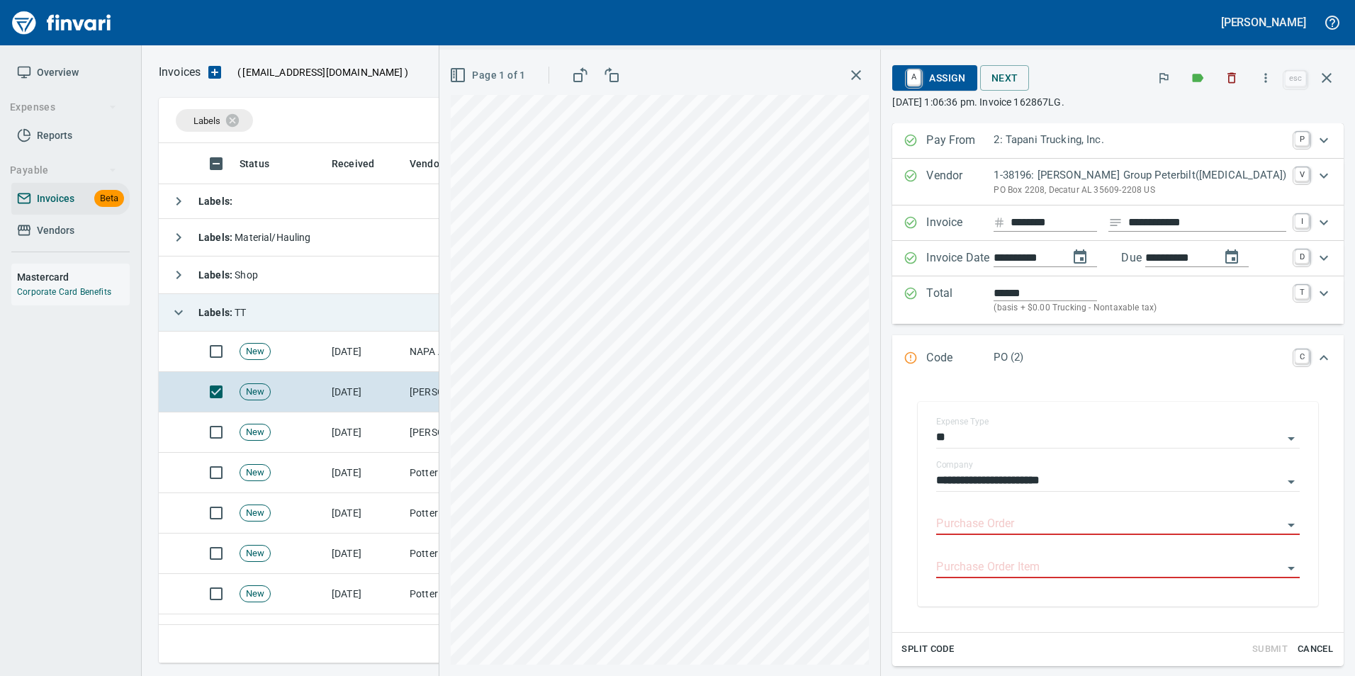
click at [1053, 557] on div "Purchase Order Item" at bounding box center [1118, 563] width 364 height 32
click at [1331, 73] on icon "button" at bounding box center [1327, 77] width 17 height 17
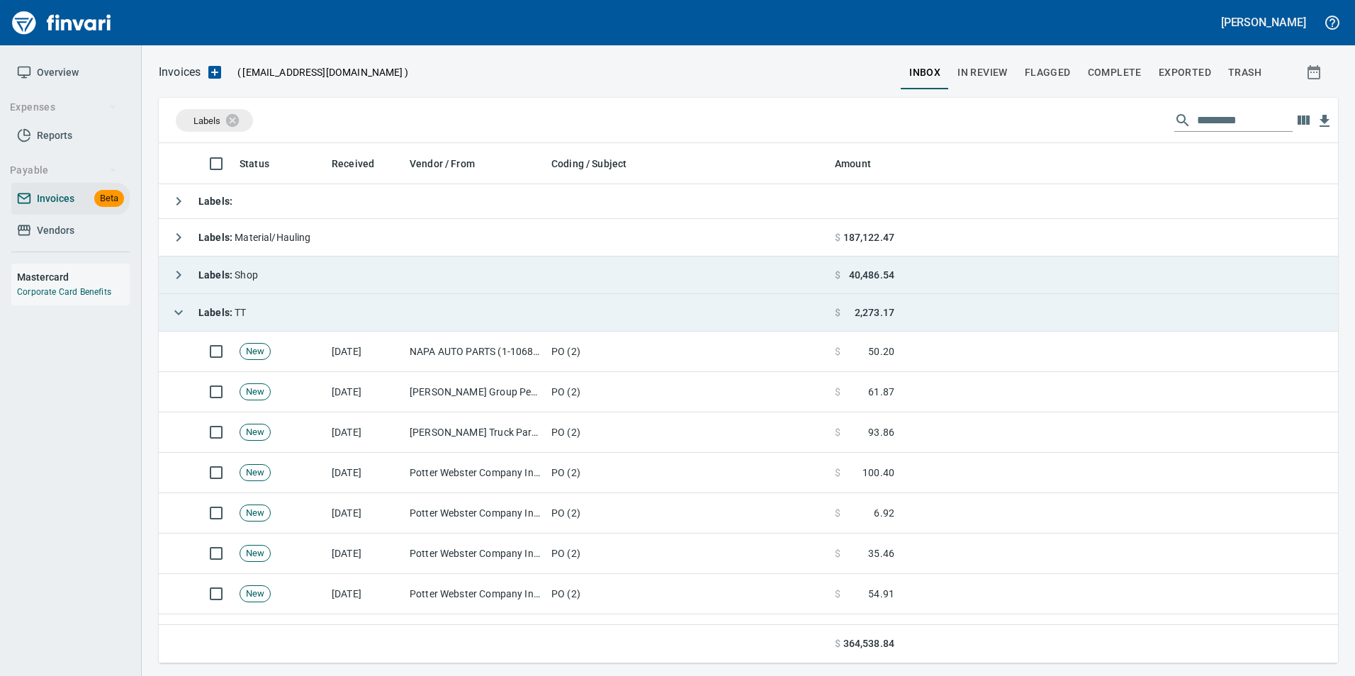
scroll to position [510, 1158]
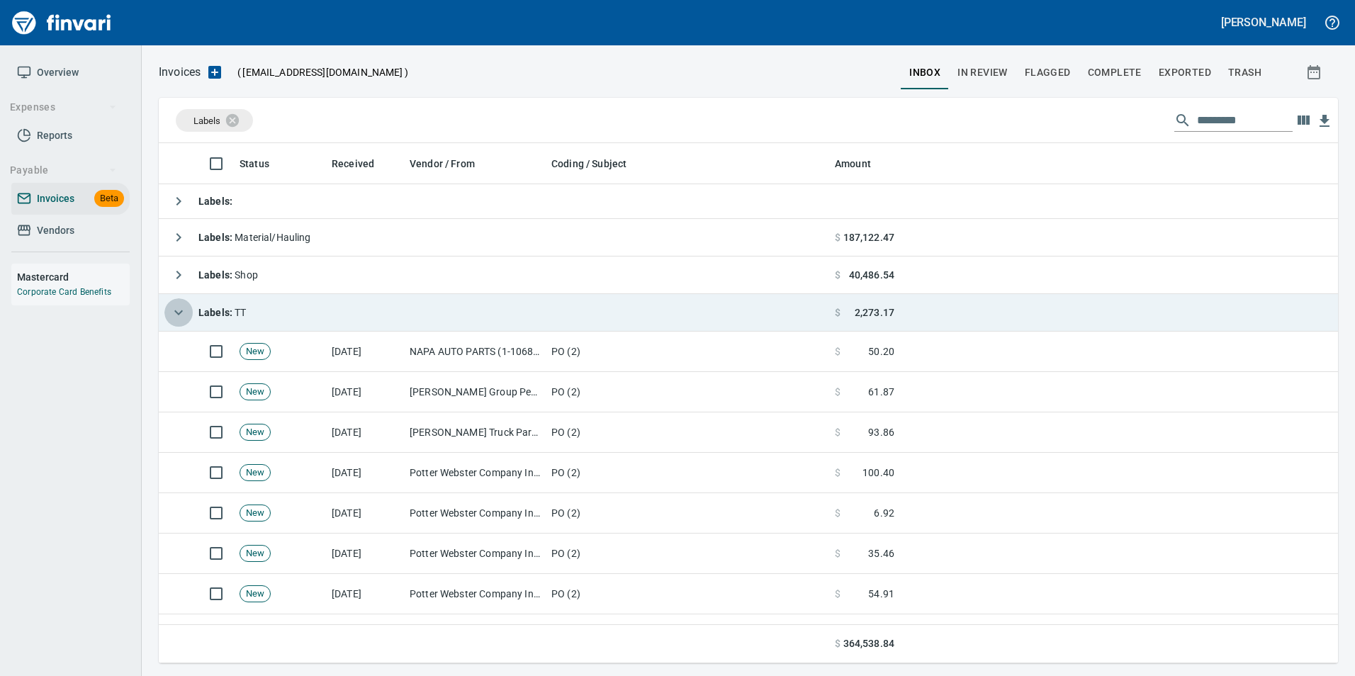
click at [171, 315] on icon "button" at bounding box center [178, 312] width 17 height 17
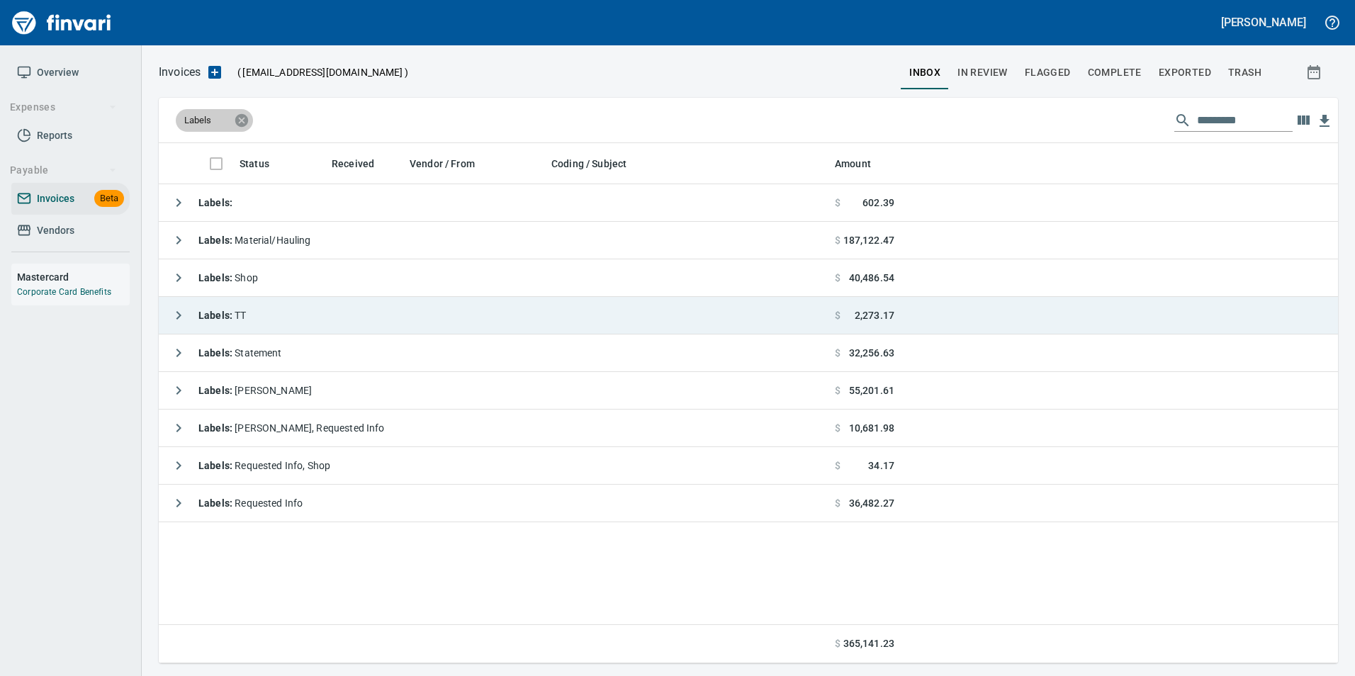
scroll to position [510, 1169]
click at [236, 118] on icon at bounding box center [242, 121] width 16 height 16
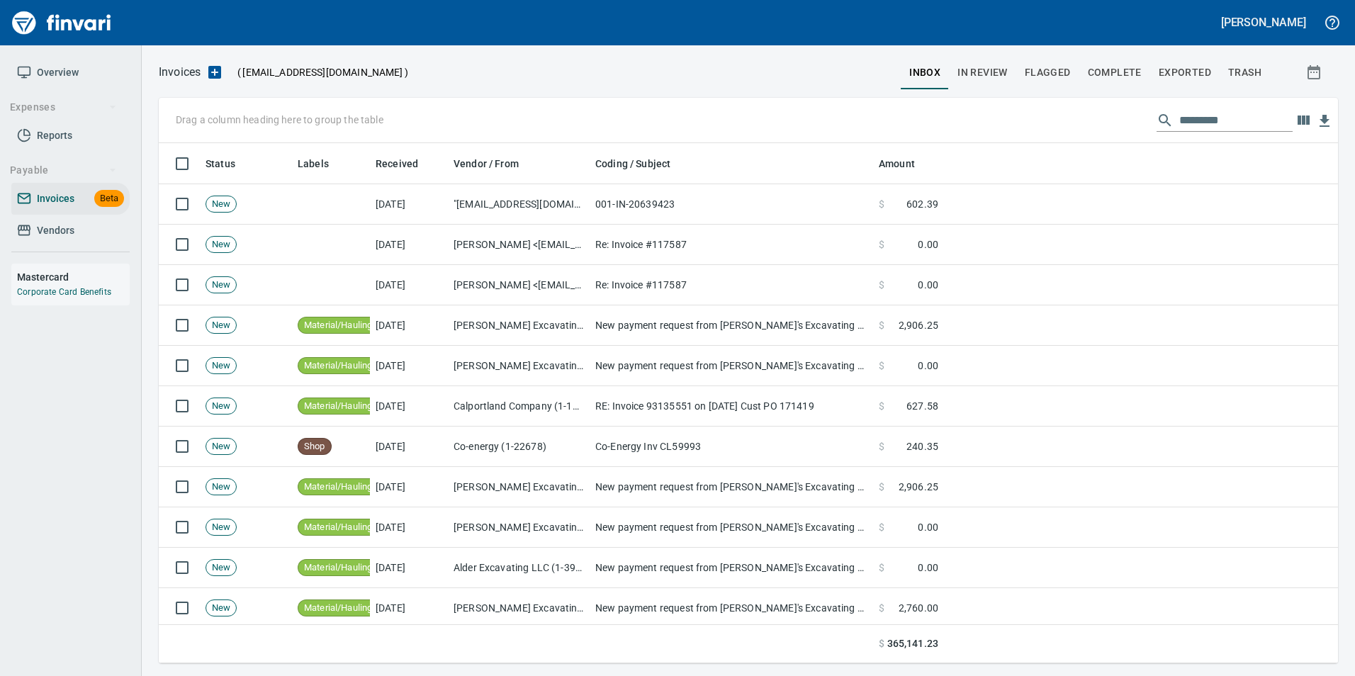
scroll to position [510, 1158]
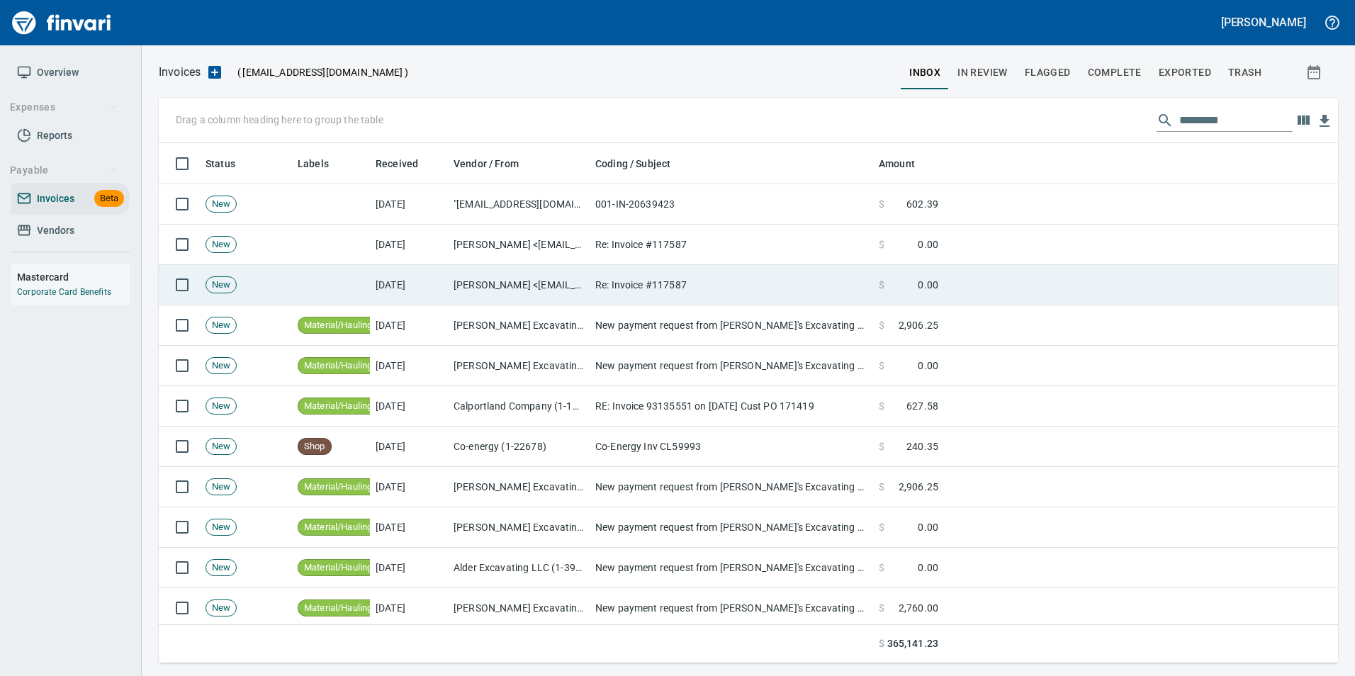
click at [609, 284] on td "Re: Invoice #117587" at bounding box center [732, 285] width 284 height 40
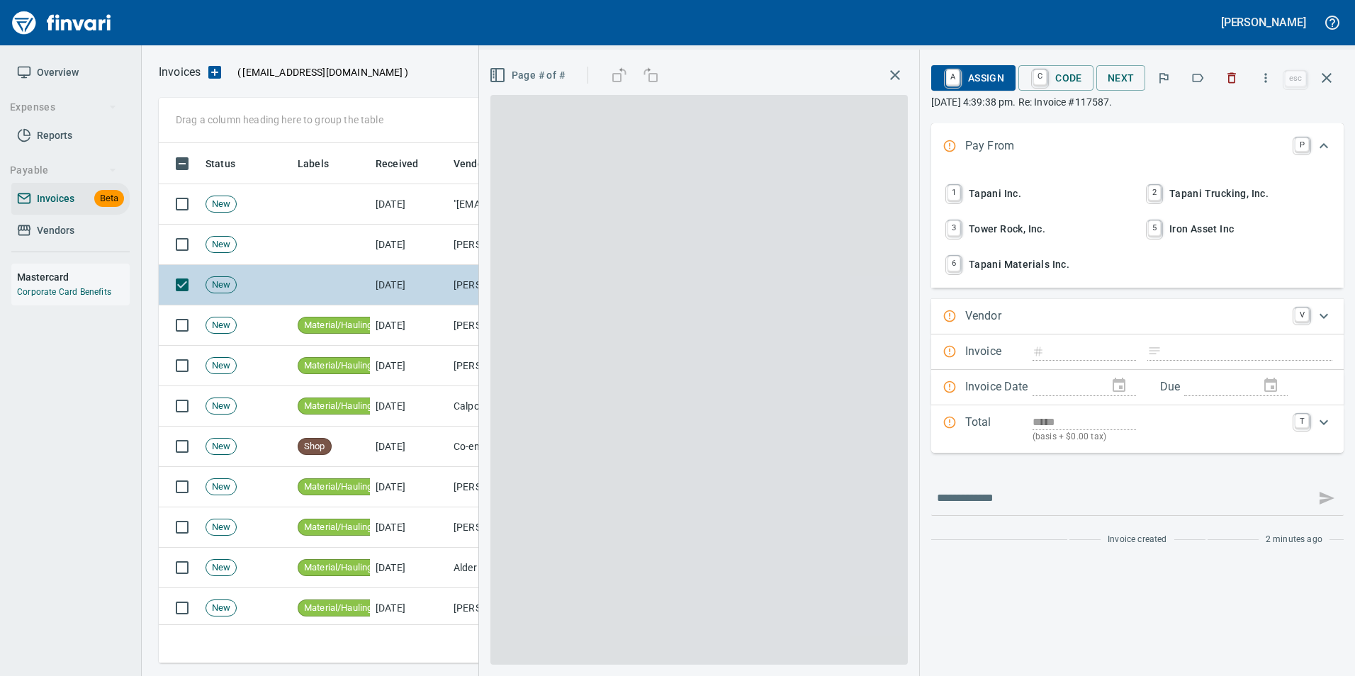
scroll to position [510, 1158]
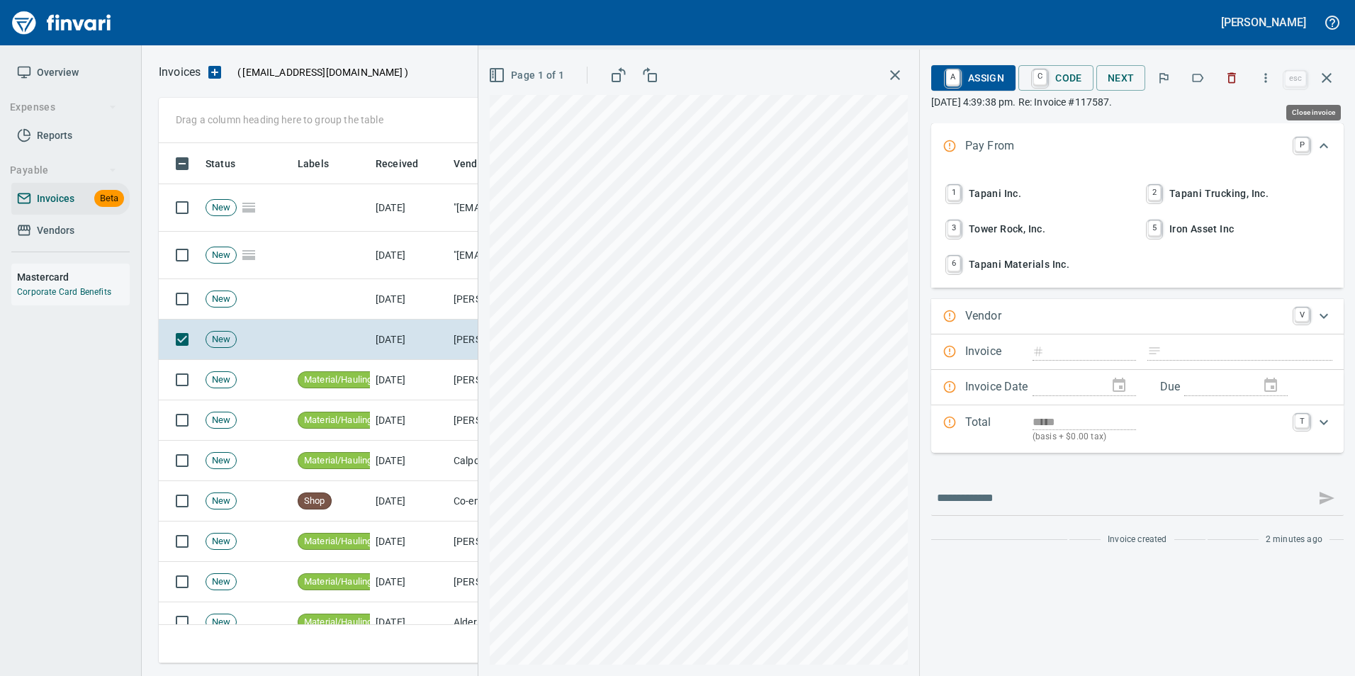
click at [1323, 71] on icon "button" at bounding box center [1327, 77] width 17 height 17
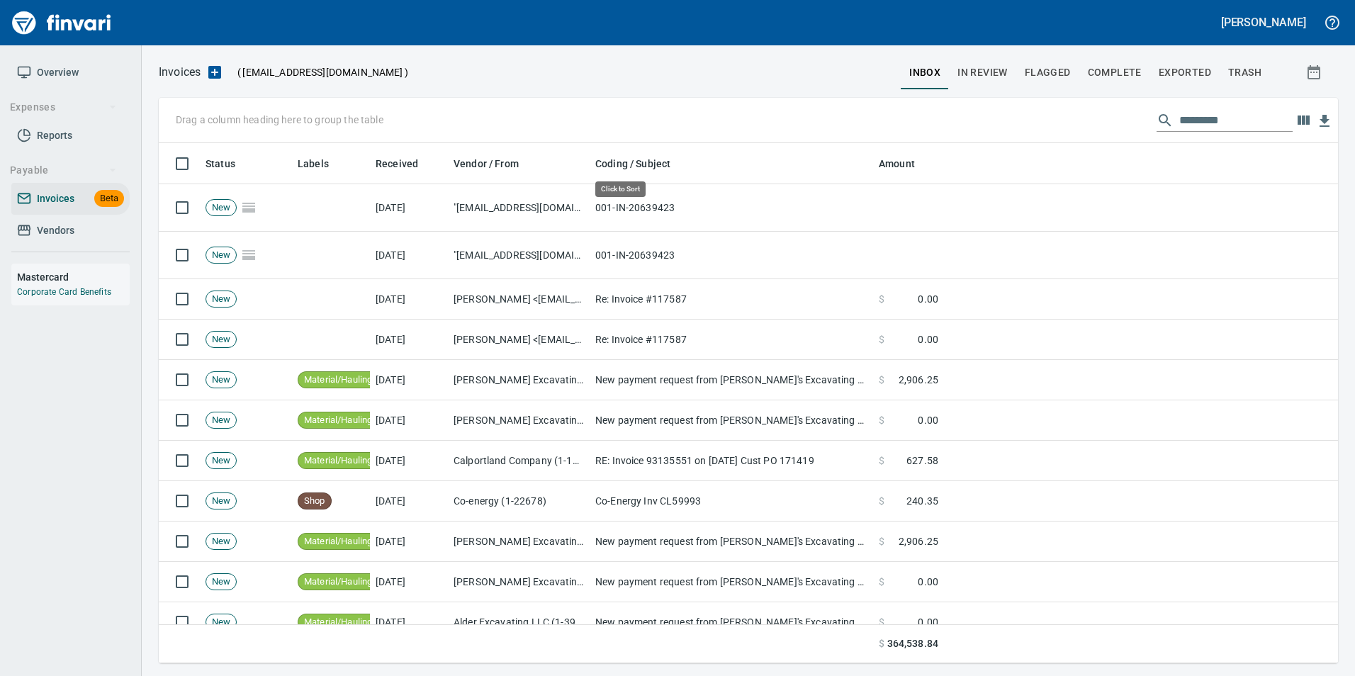
scroll to position [510, 1158]
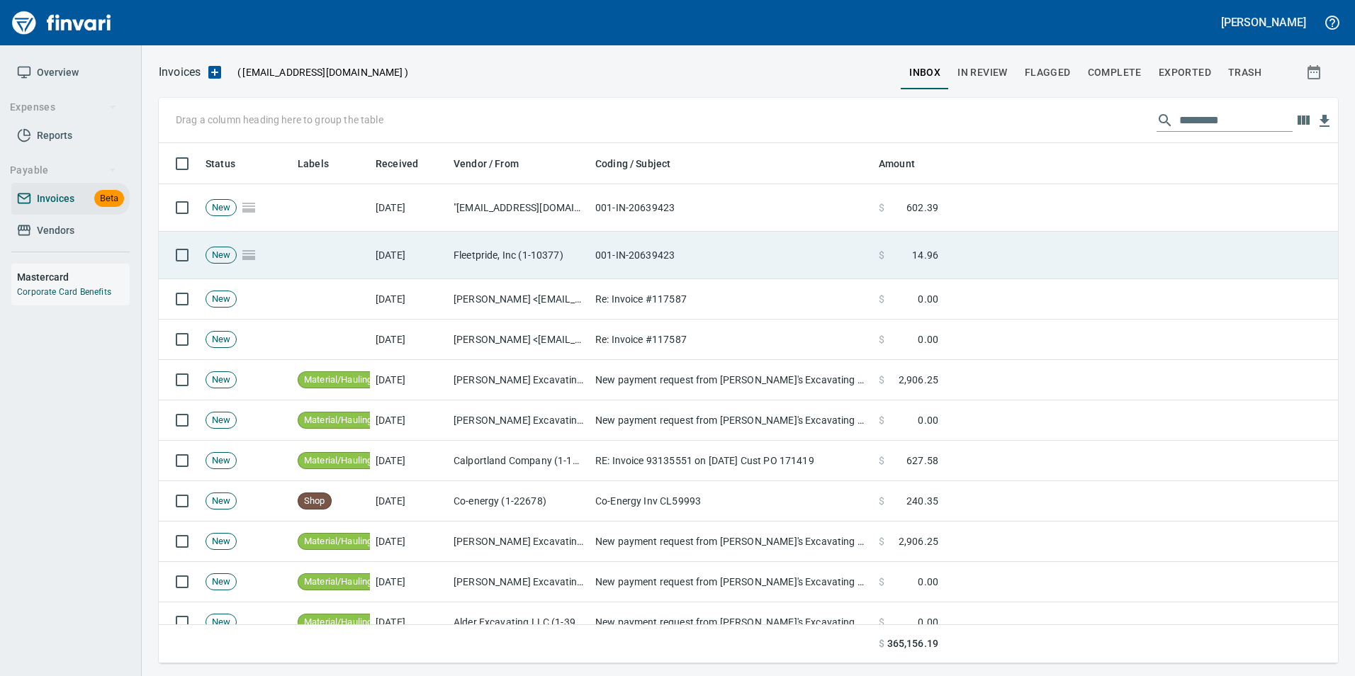
click at [717, 252] on td "001-IN-20639423" at bounding box center [732, 255] width 284 height 47
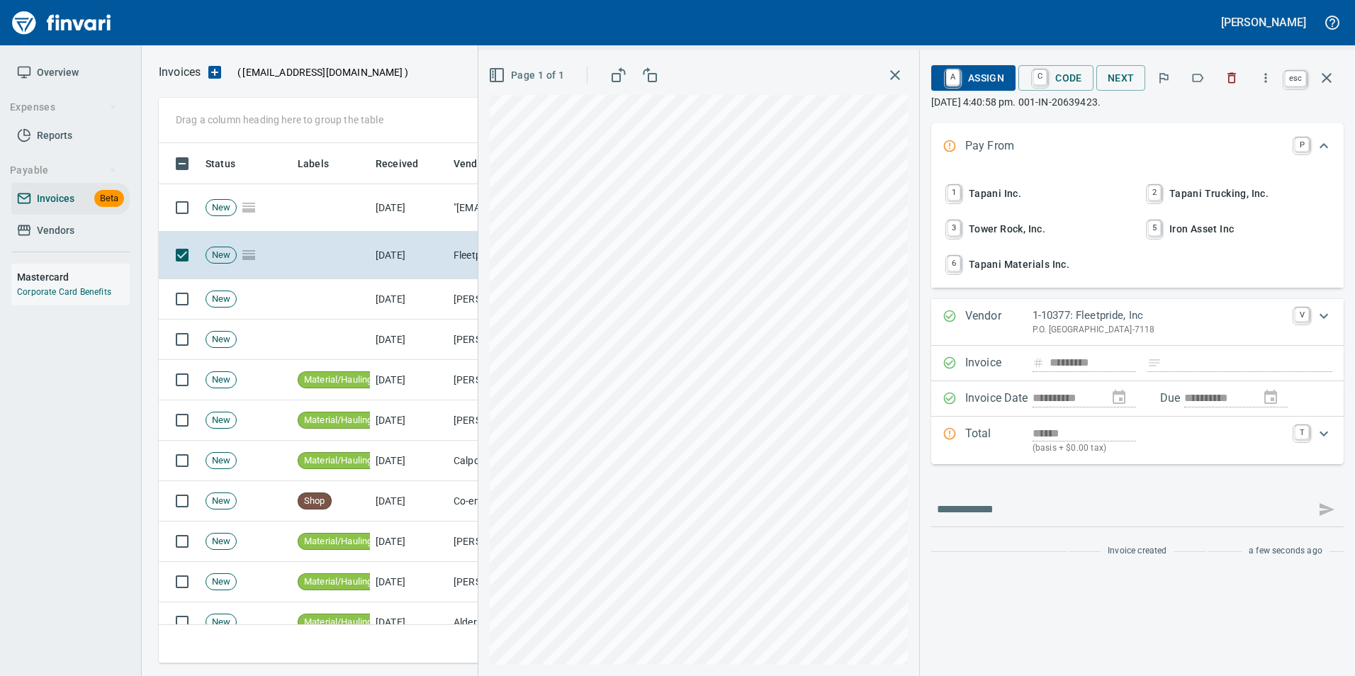
scroll to position [510, 1158]
click at [1329, 80] on icon "button" at bounding box center [1327, 78] width 10 height 10
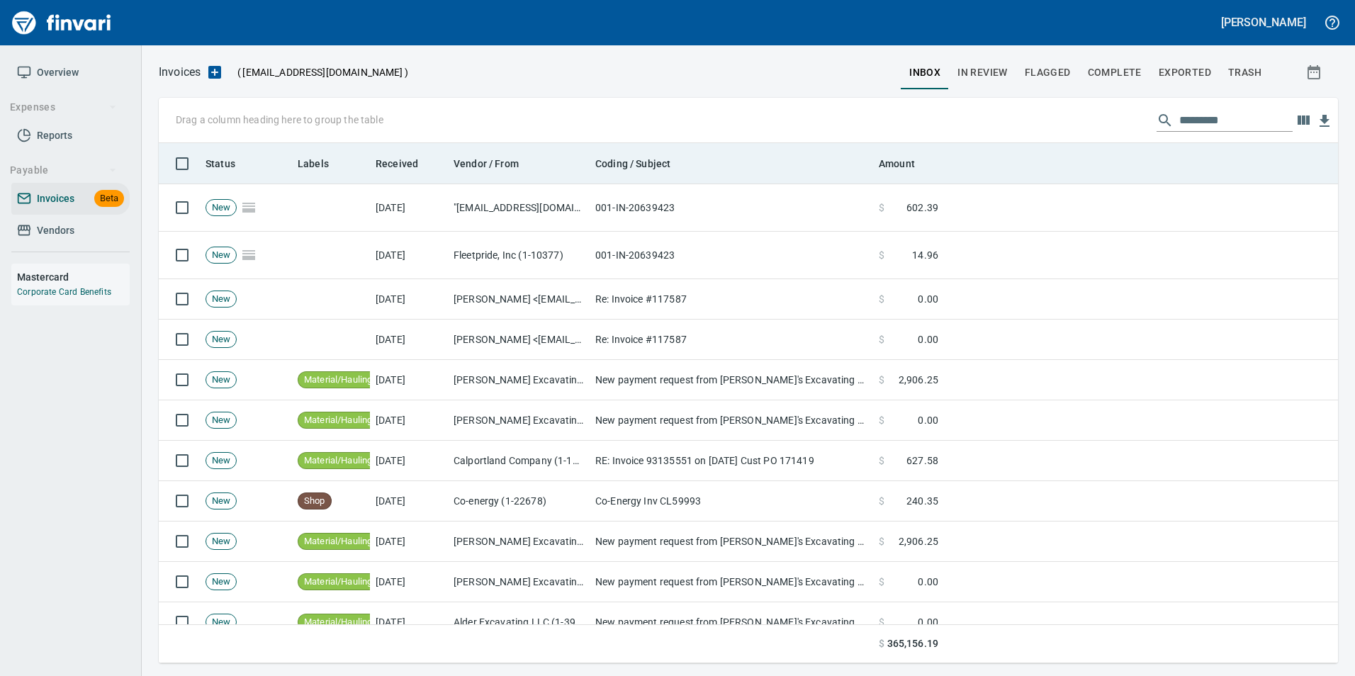
scroll to position [510, 1158]
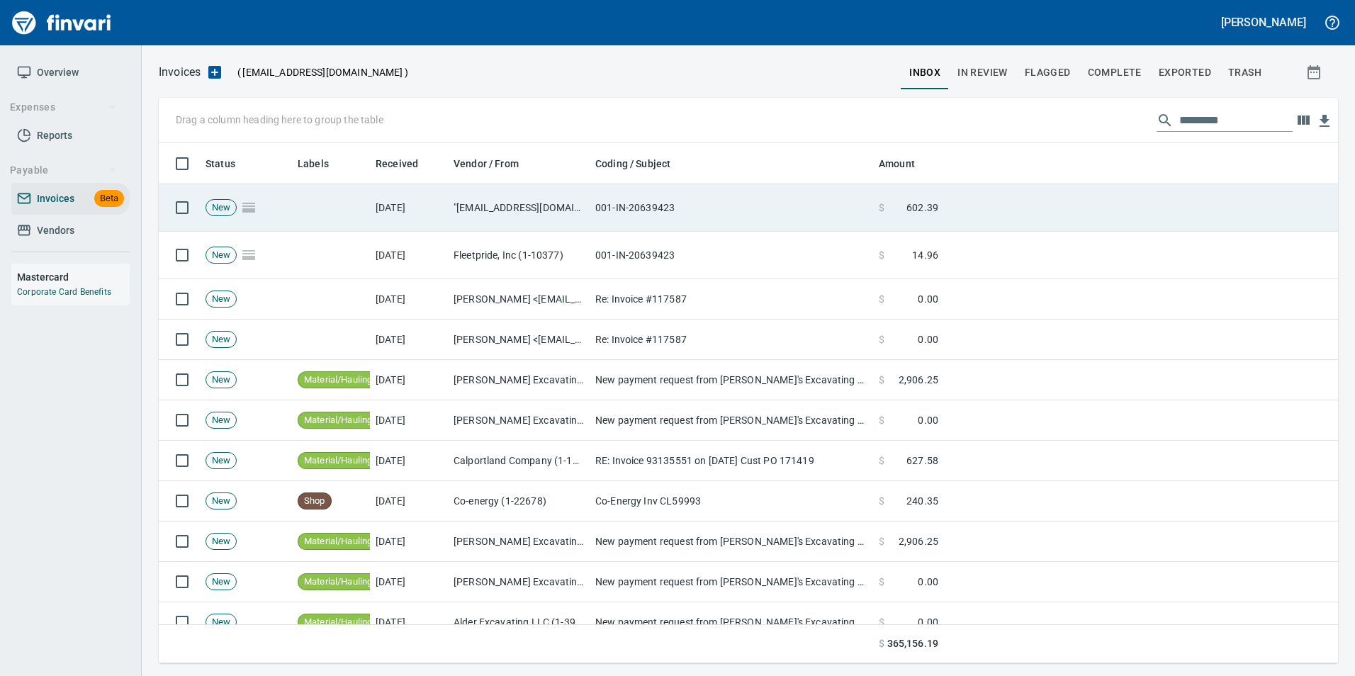
click at [911, 210] on span "602.39" at bounding box center [923, 208] width 32 height 14
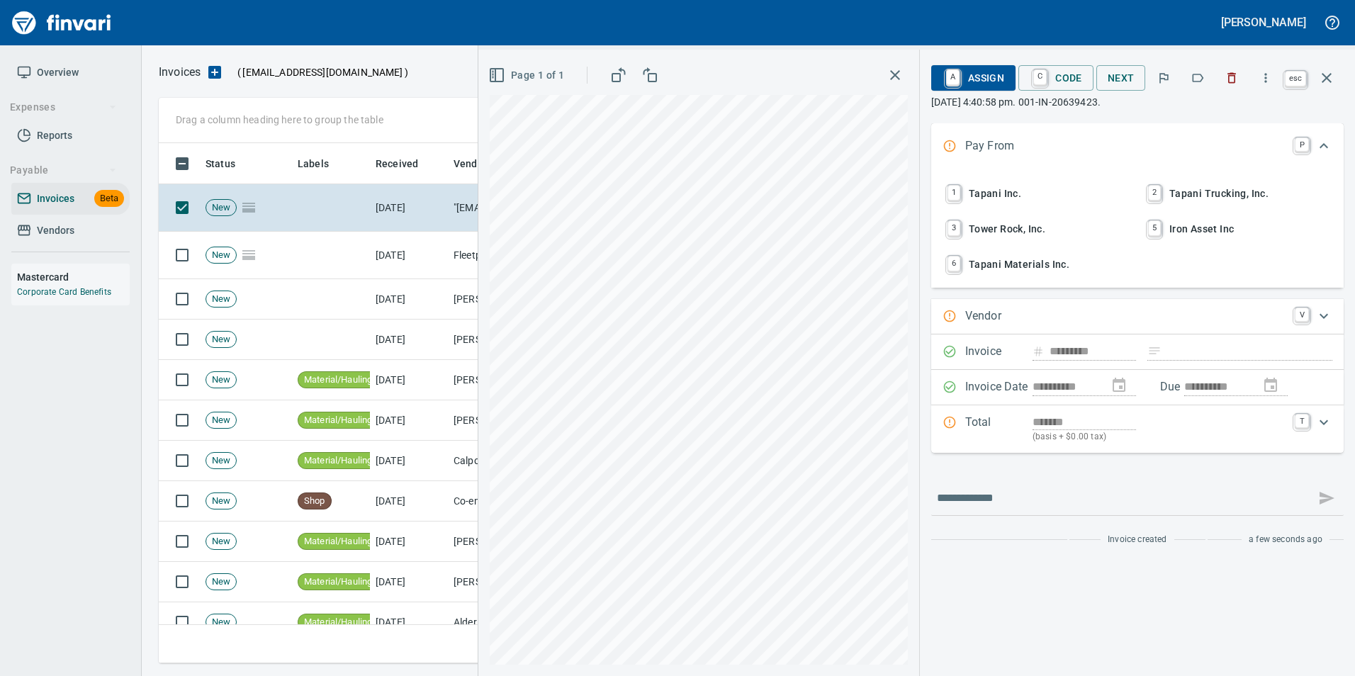
scroll to position [510, 1158]
click at [1331, 82] on icon "button" at bounding box center [1327, 78] width 10 height 10
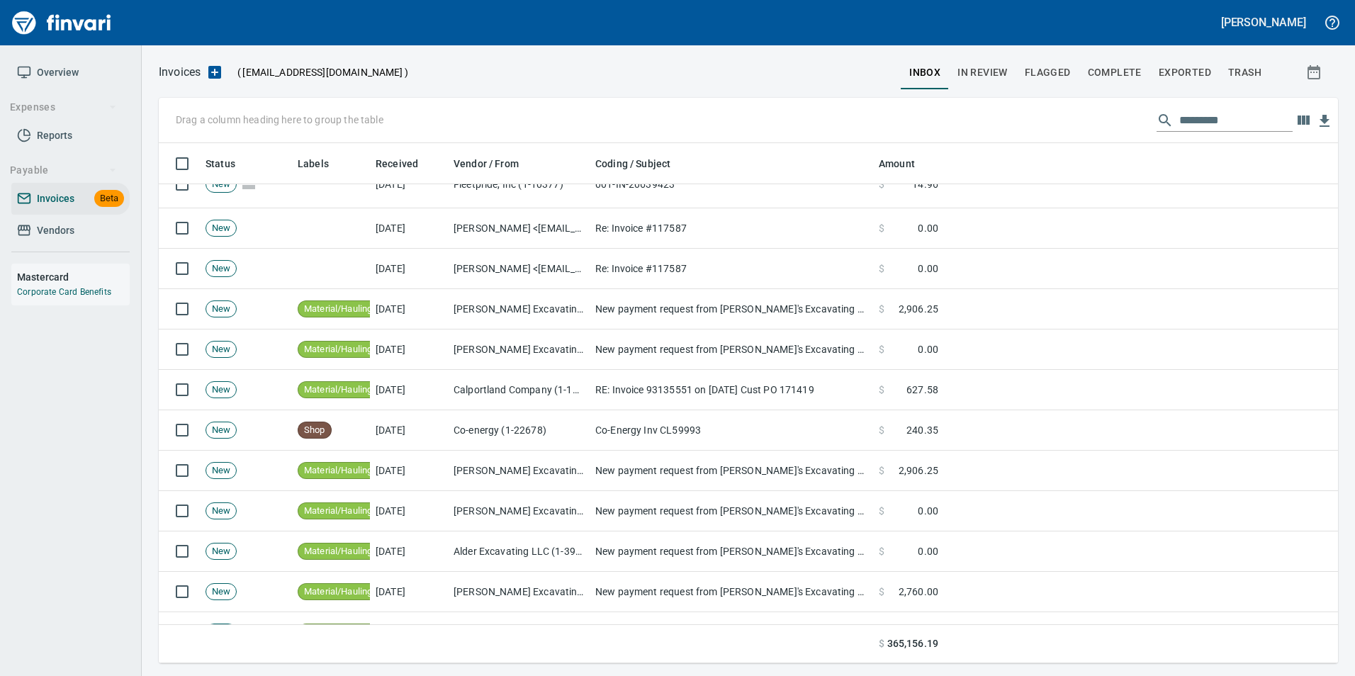
scroll to position [510, 1158]
drag, startPoint x: 314, startPoint y: 162, endPoint x: 230, endPoint y: 118, distance: 95.1
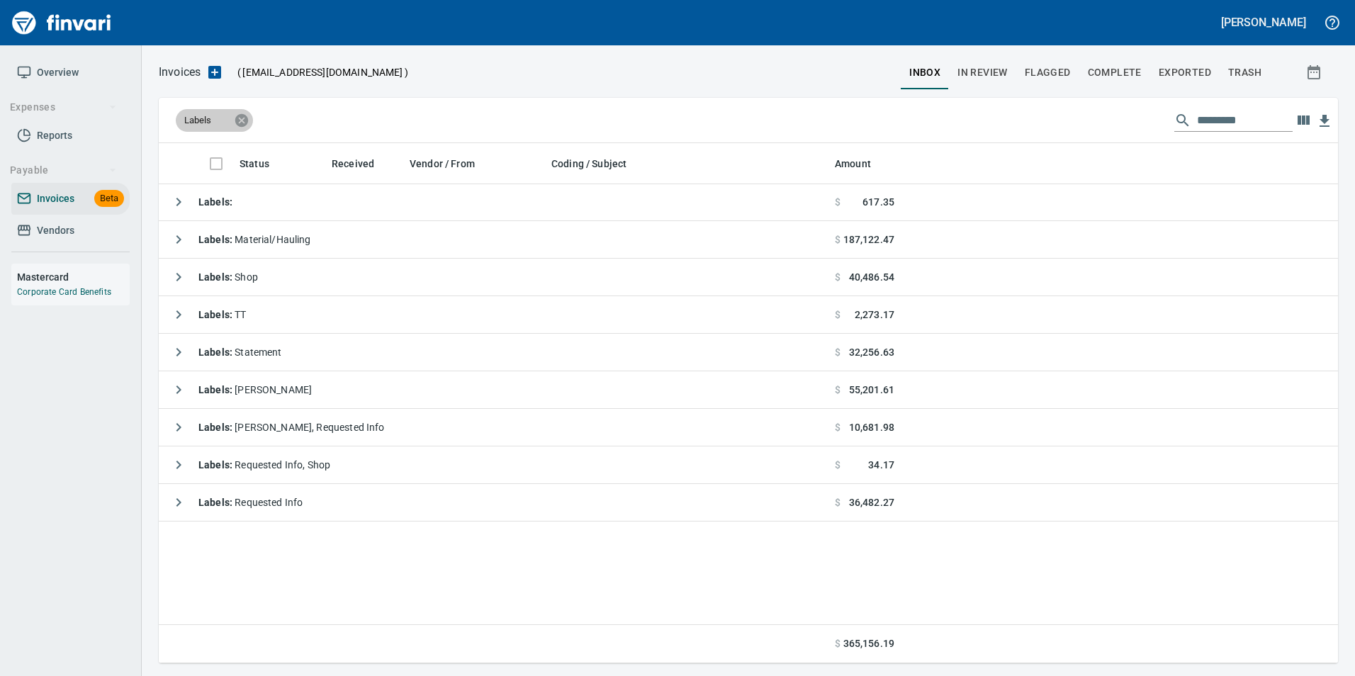
scroll to position [0, 0]
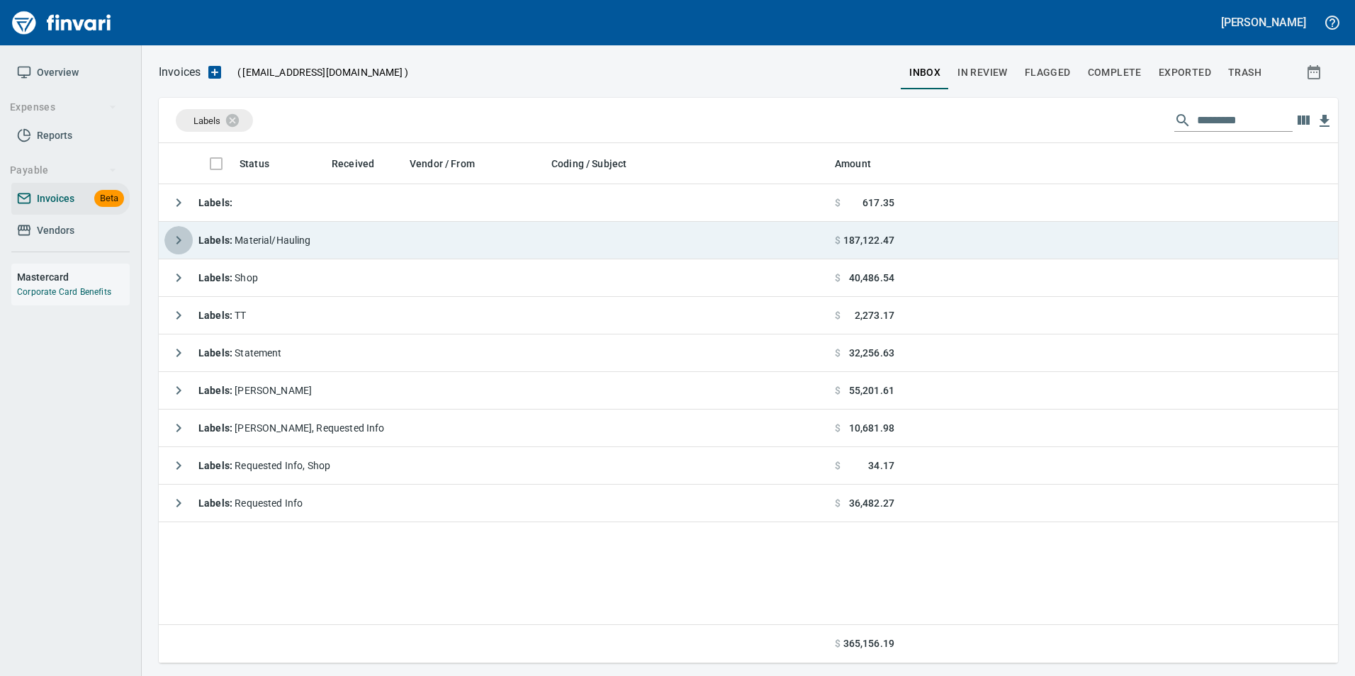
click at [179, 239] on icon "button" at bounding box center [179, 240] width 5 height 9
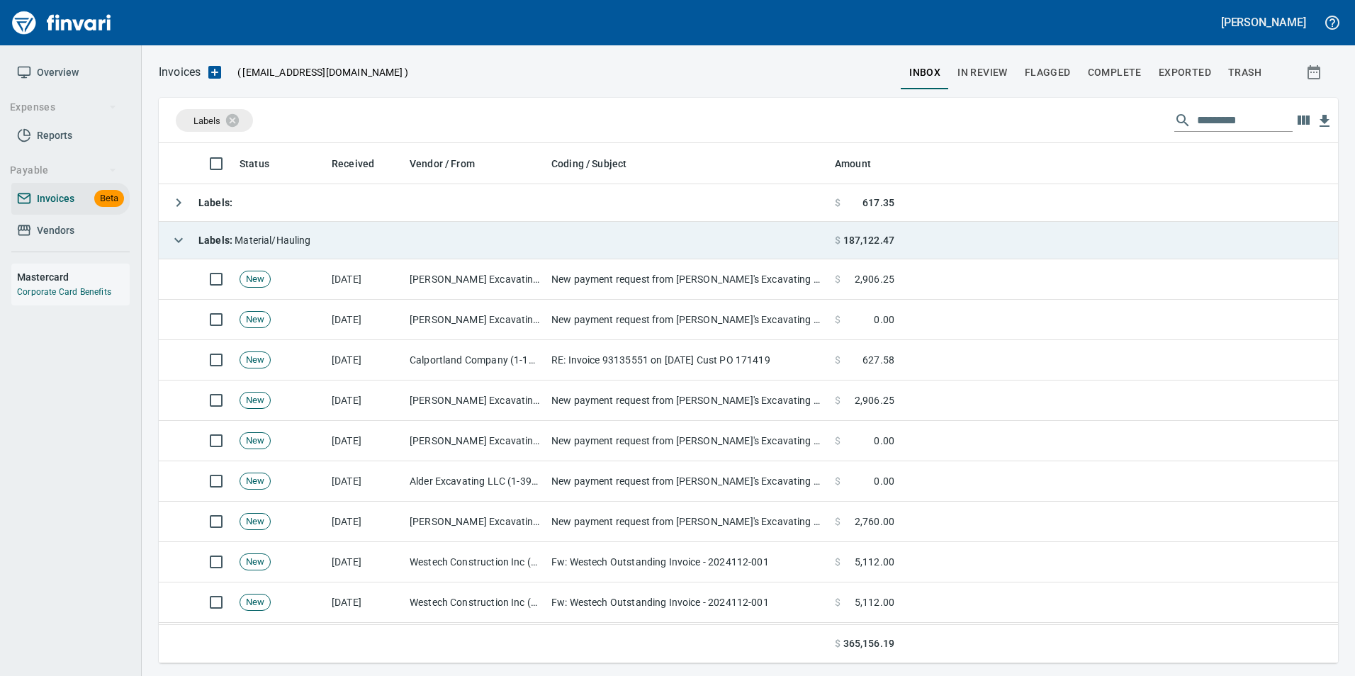
click at [174, 239] on icon "button" at bounding box center [178, 240] width 17 height 17
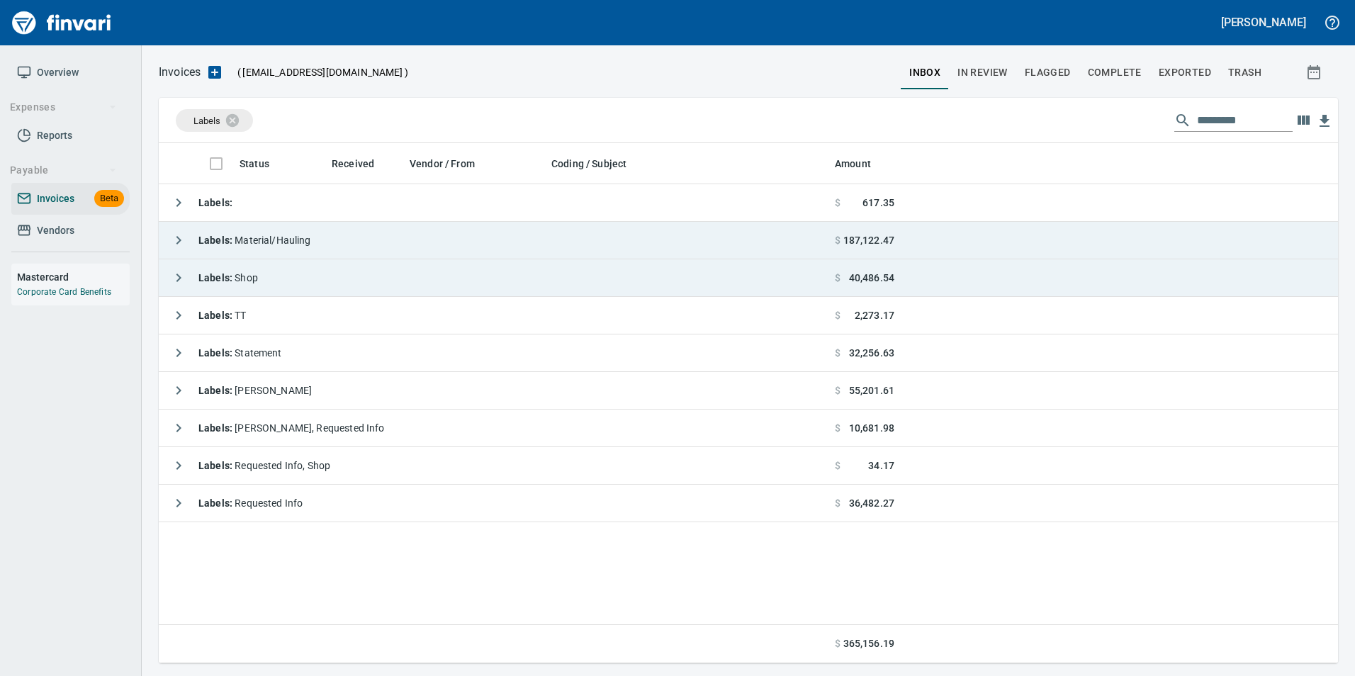
click at [181, 276] on icon "button" at bounding box center [178, 277] width 17 height 17
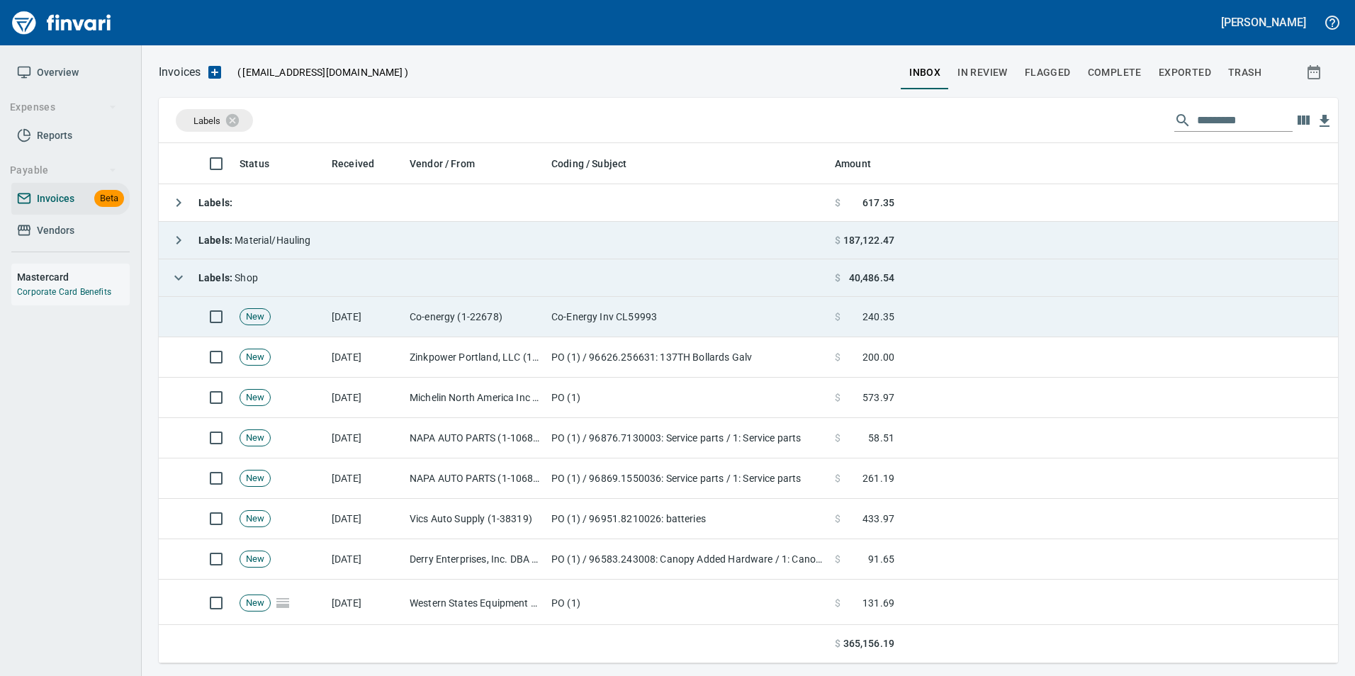
click at [459, 320] on td "Co-energy (1-22678)" at bounding box center [475, 317] width 142 height 40
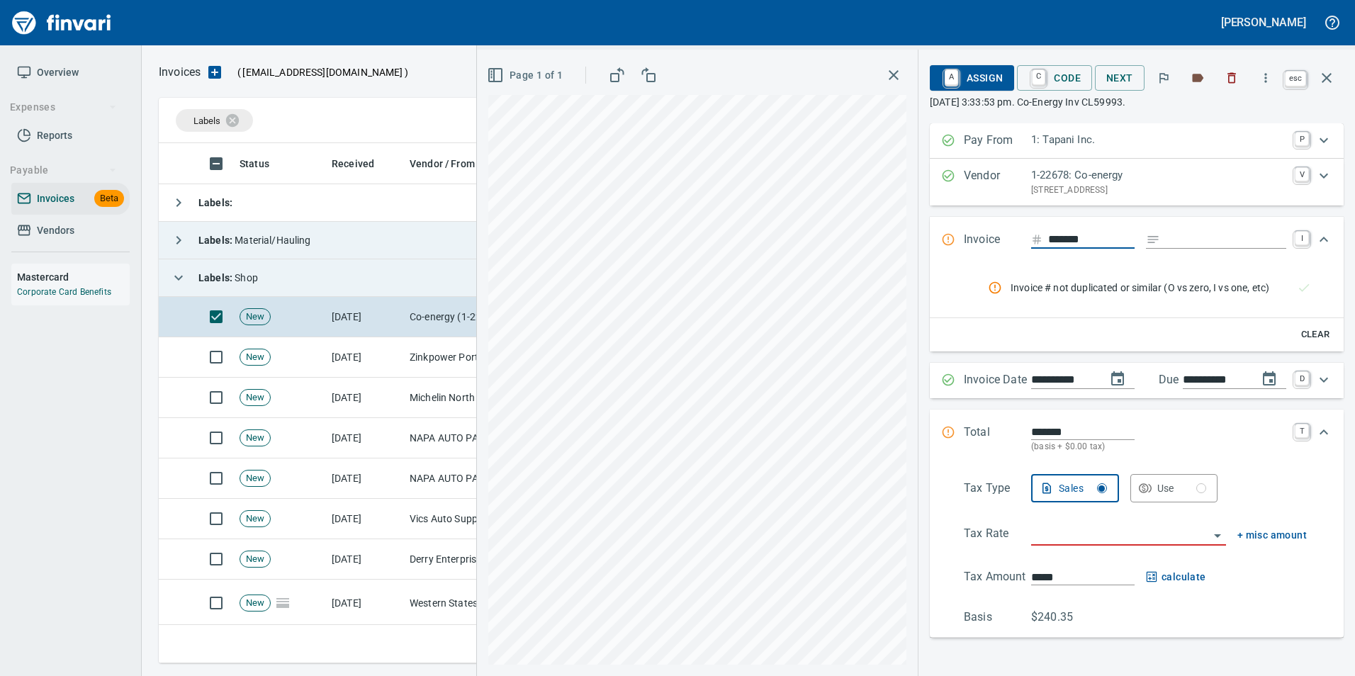
scroll to position [510, 1158]
click at [1324, 83] on icon "button" at bounding box center [1327, 77] width 17 height 17
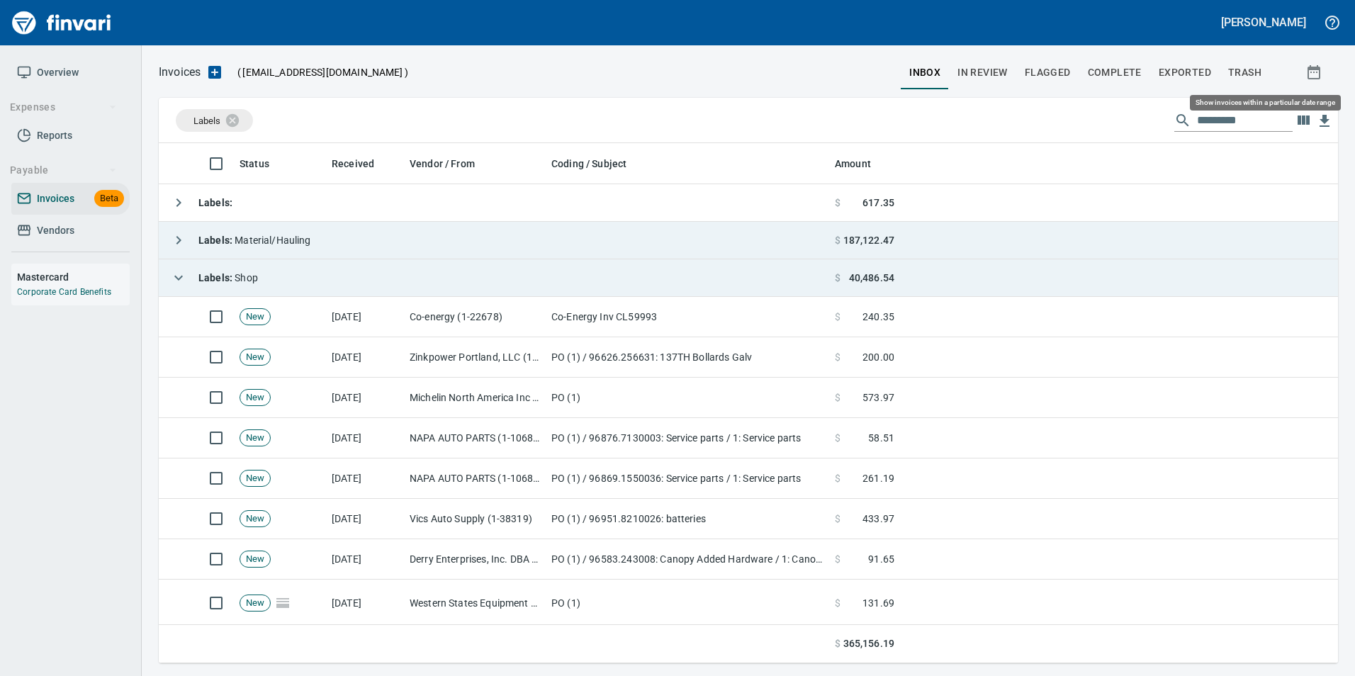
scroll to position [510, 1158]
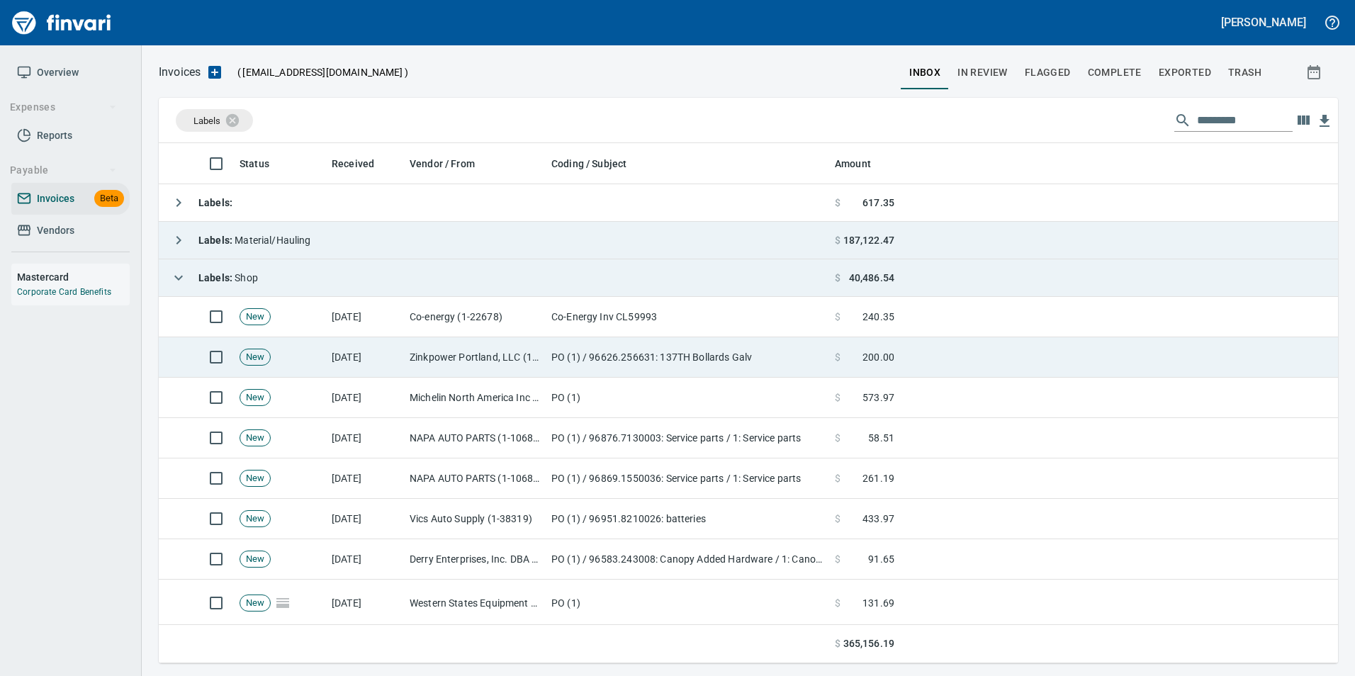
click at [549, 376] on td "PO (1) / 96626.256631: 137TH Bollards Galv" at bounding box center [688, 357] width 284 height 40
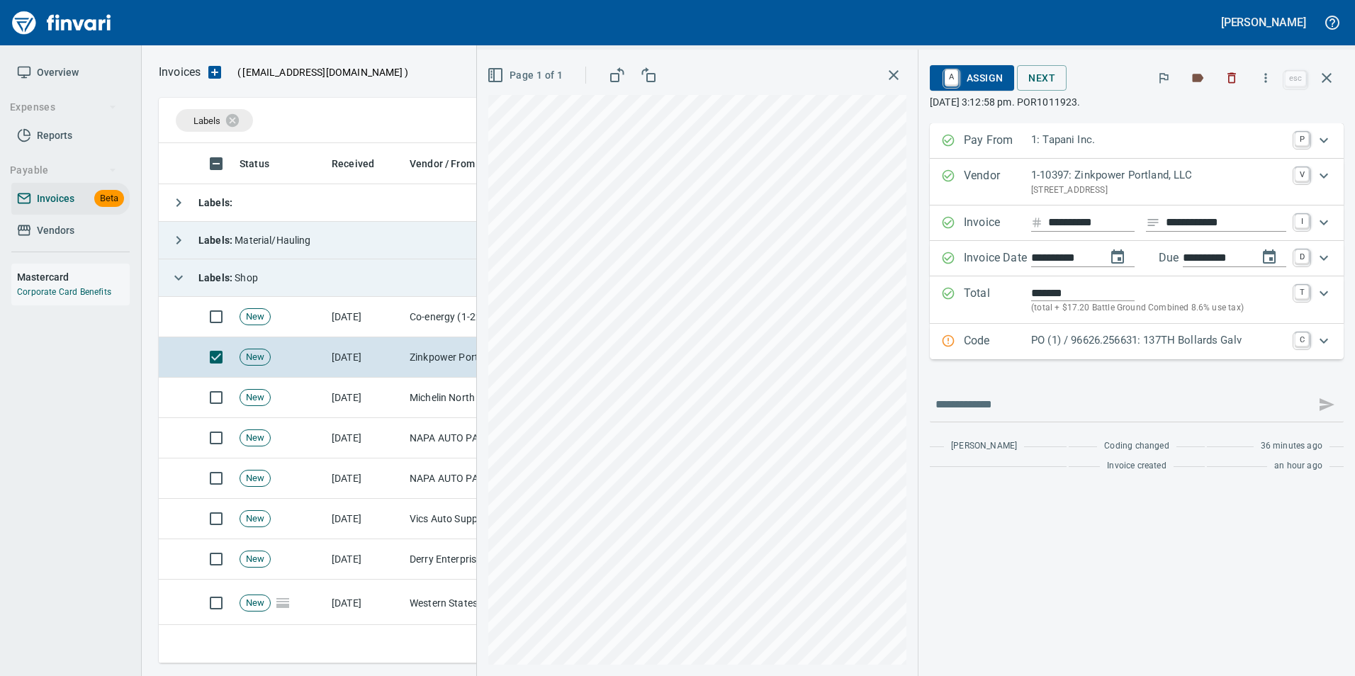
click at [1047, 344] on p "PO (1) / 96626.256631: 137TH Bollards Galv" at bounding box center [1158, 340] width 255 height 16
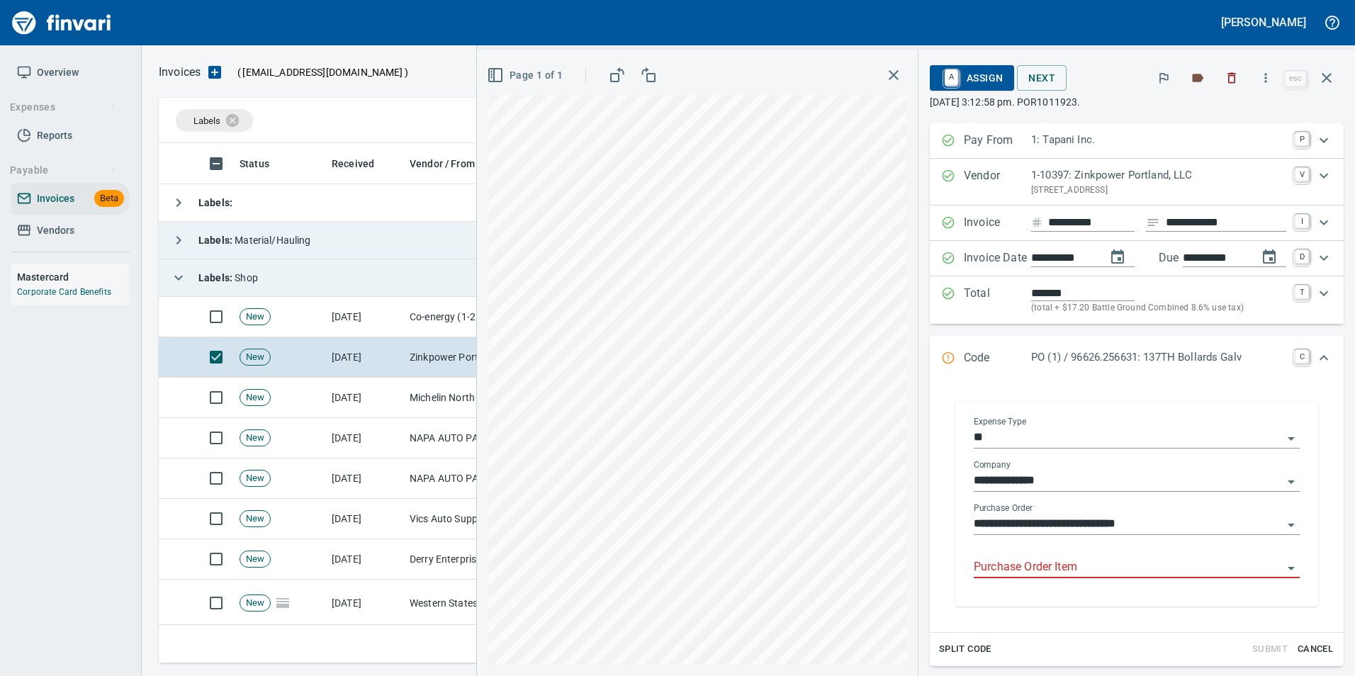
click at [1035, 557] on div "Purchase Order Item" at bounding box center [1137, 563] width 326 height 32
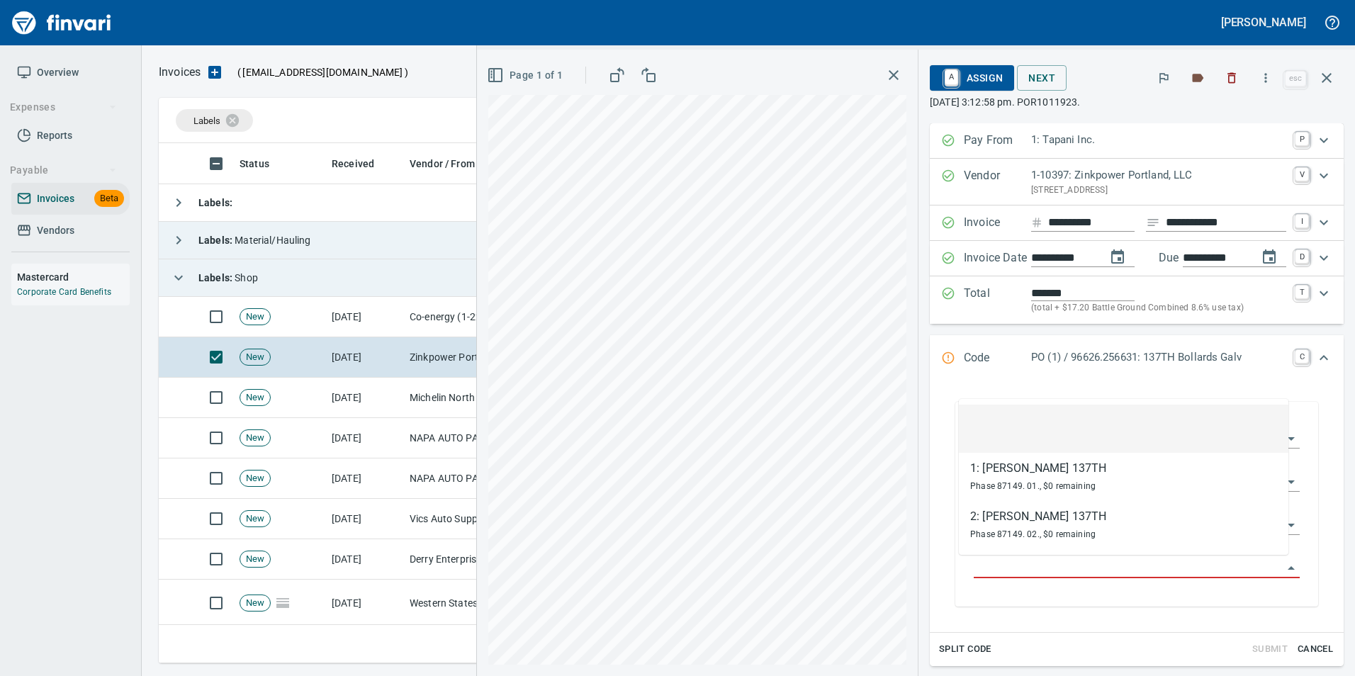
scroll to position [510, 1158]
click at [1024, 571] on input "Purchase Order Item" at bounding box center [1128, 568] width 309 height 20
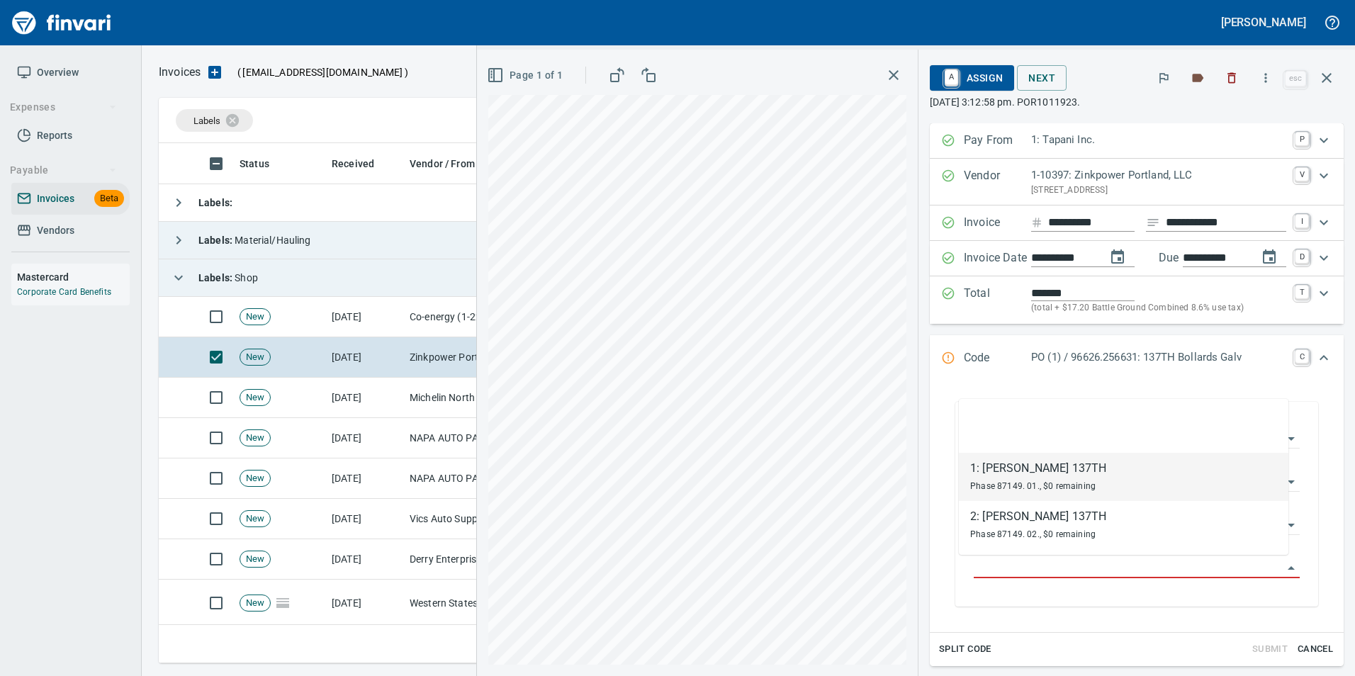
click at [1207, 623] on div "**********" at bounding box center [1137, 507] width 414 height 250
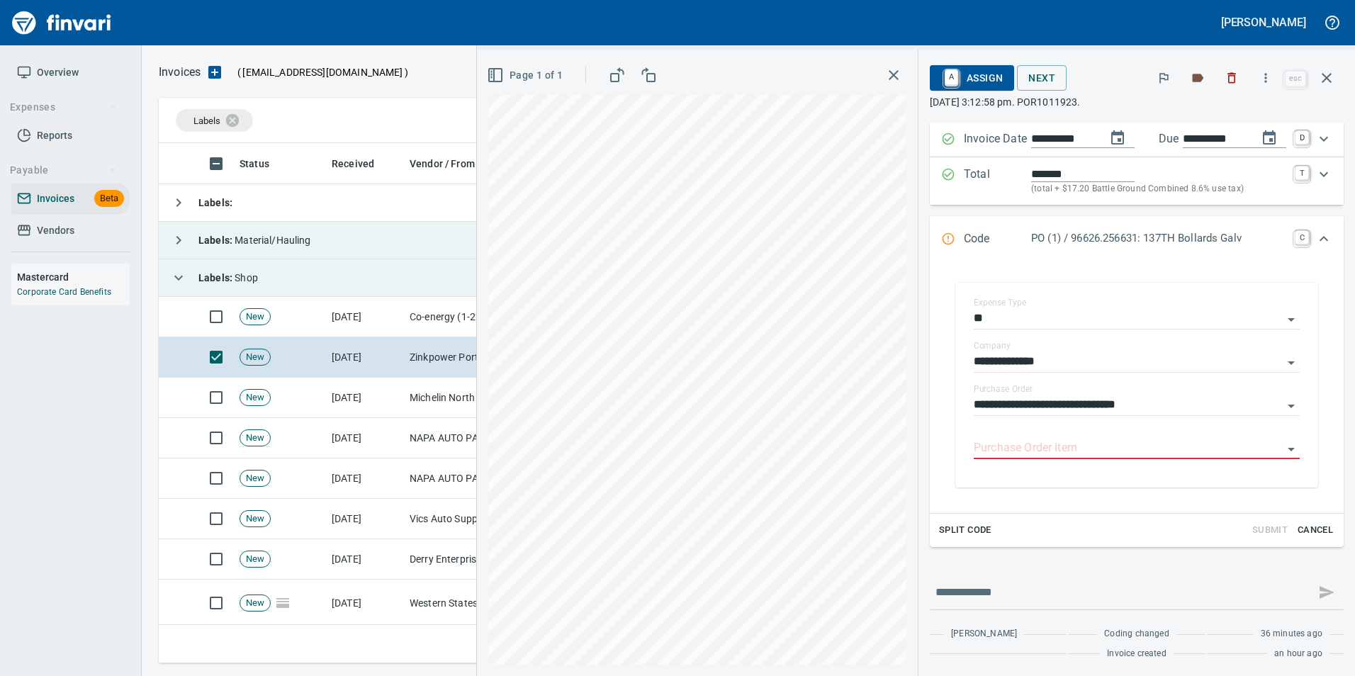
scroll to position [121, 0]
click at [1338, 74] on button "button" at bounding box center [1327, 78] width 34 height 34
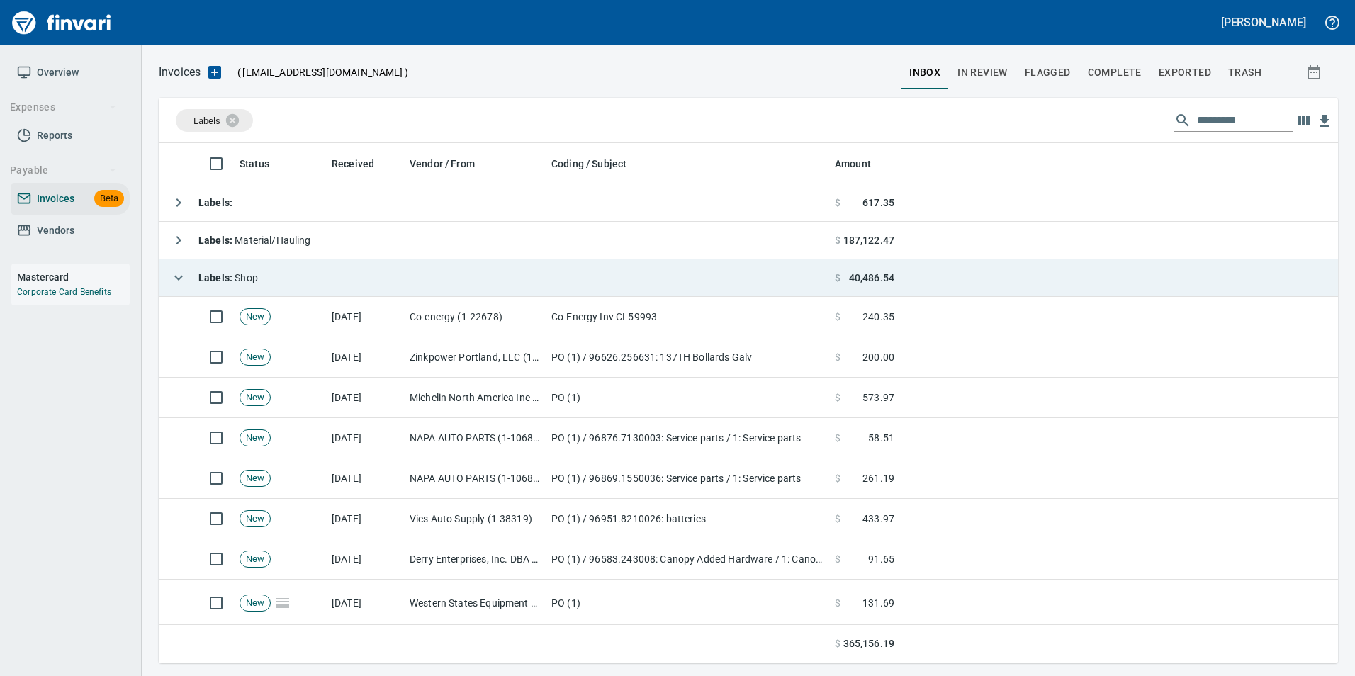
scroll to position [510, 1158]
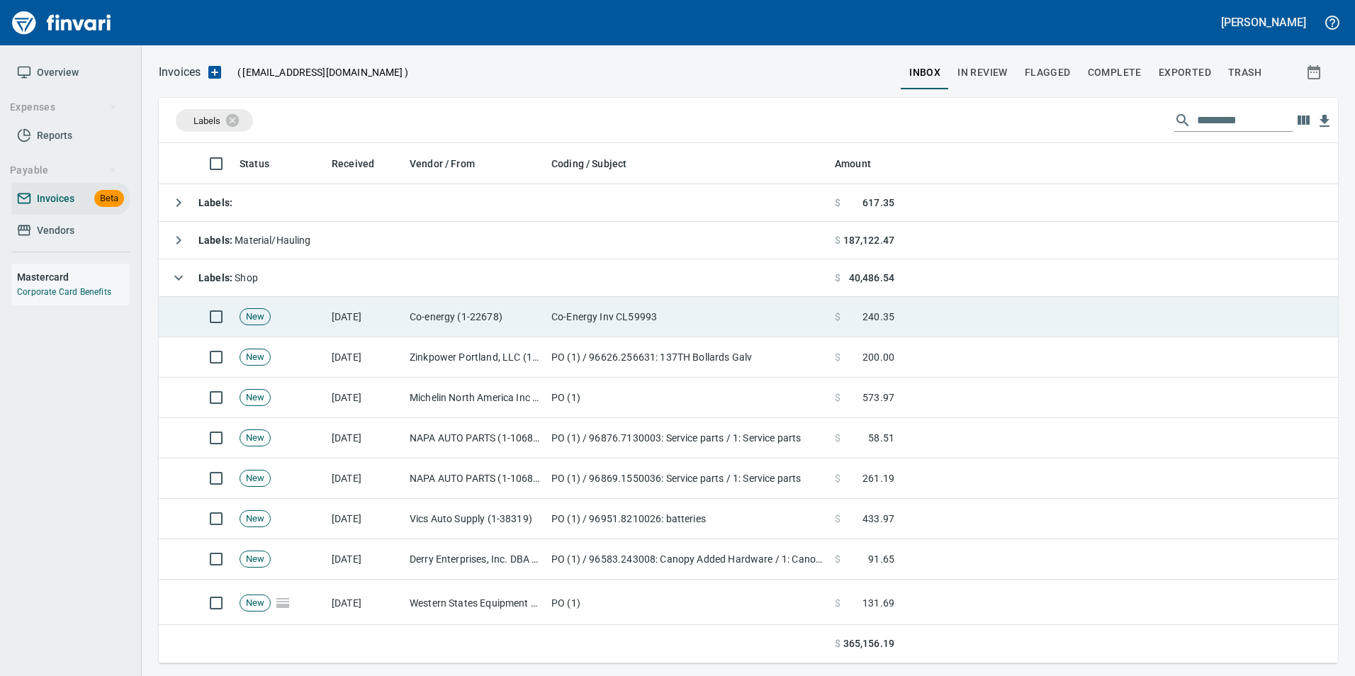
click at [420, 312] on td "Co-energy (1-22678)" at bounding box center [475, 317] width 142 height 40
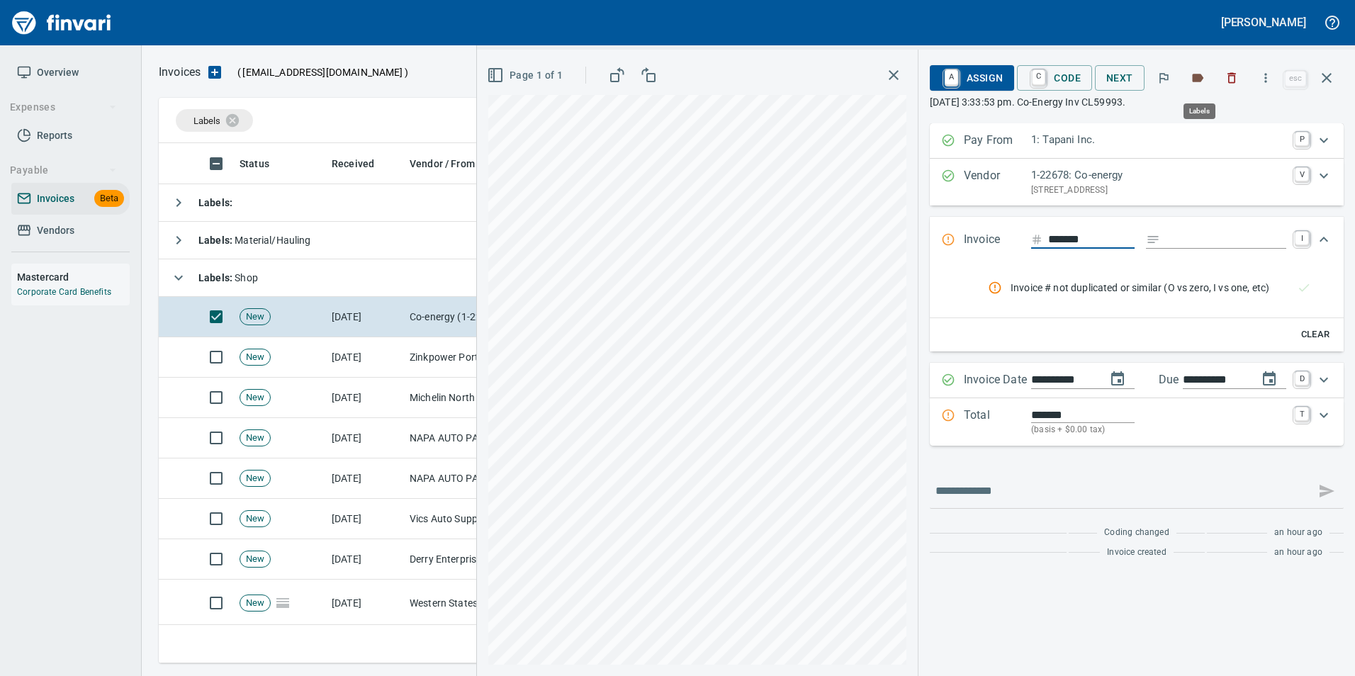
click at [1199, 77] on icon "button" at bounding box center [1198, 78] width 11 height 9
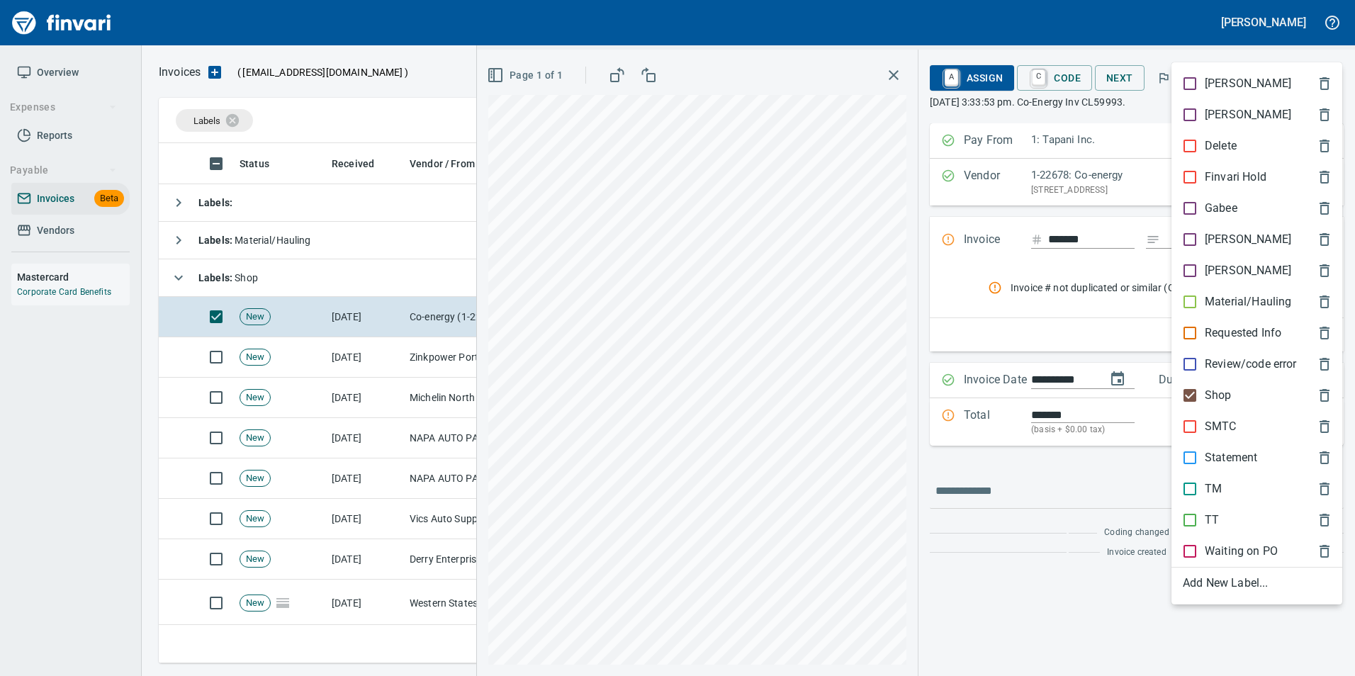
scroll to position [510, 1158]
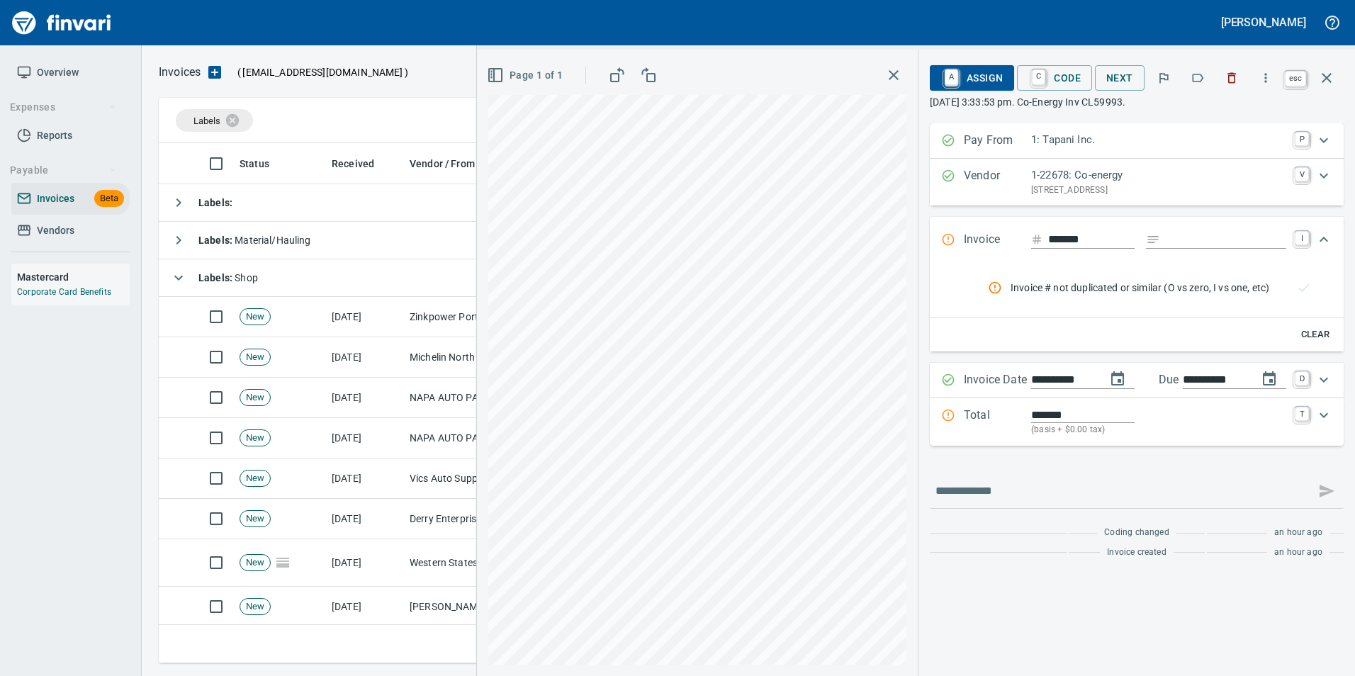
click at [1329, 84] on icon "button" at bounding box center [1327, 77] width 17 height 17
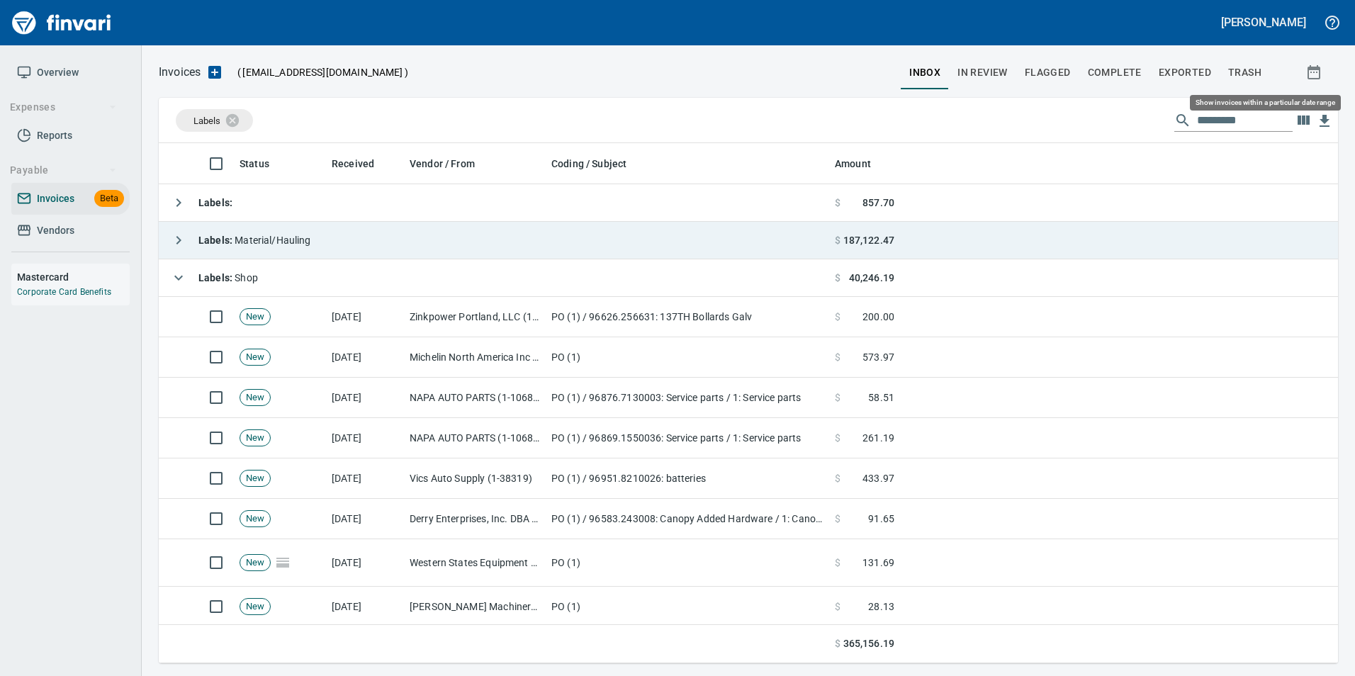
scroll to position [510, 1158]
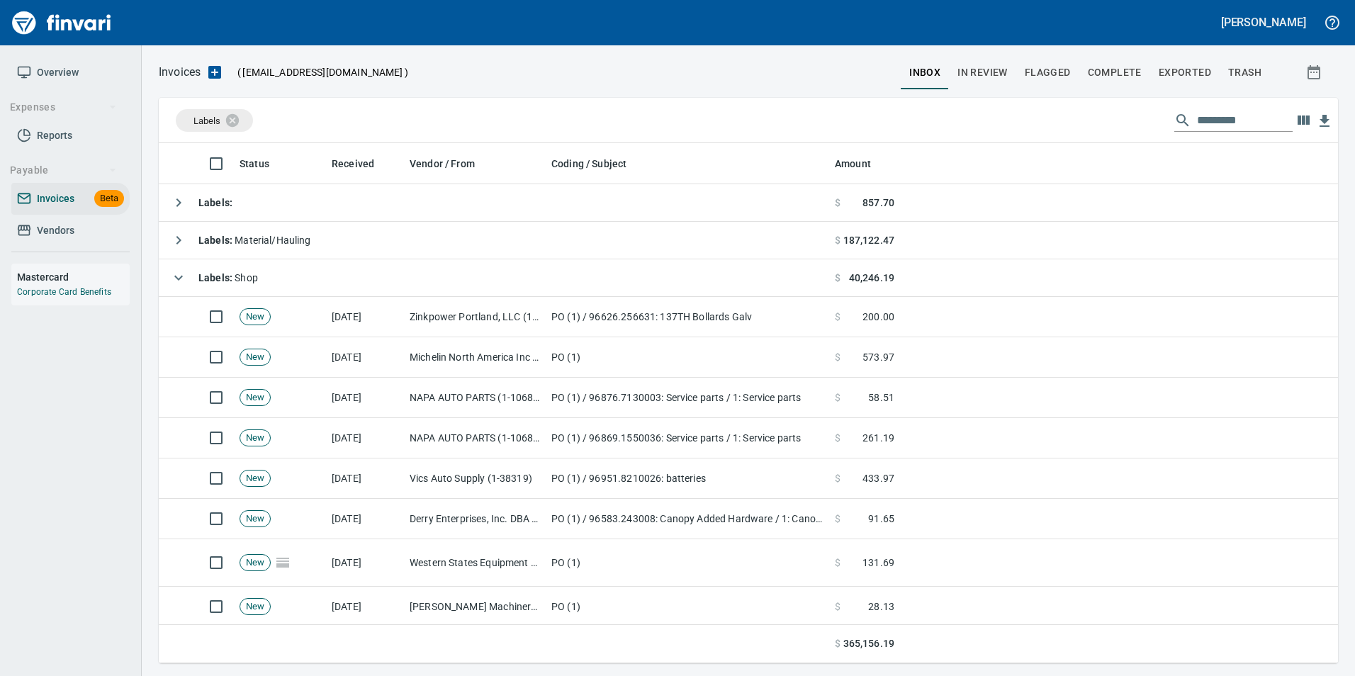
drag, startPoint x: 184, startPoint y: 272, endPoint x: 185, endPoint y: 235, distance: 36.9
click at [182, 268] on button "button" at bounding box center [178, 278] width 28 height 28
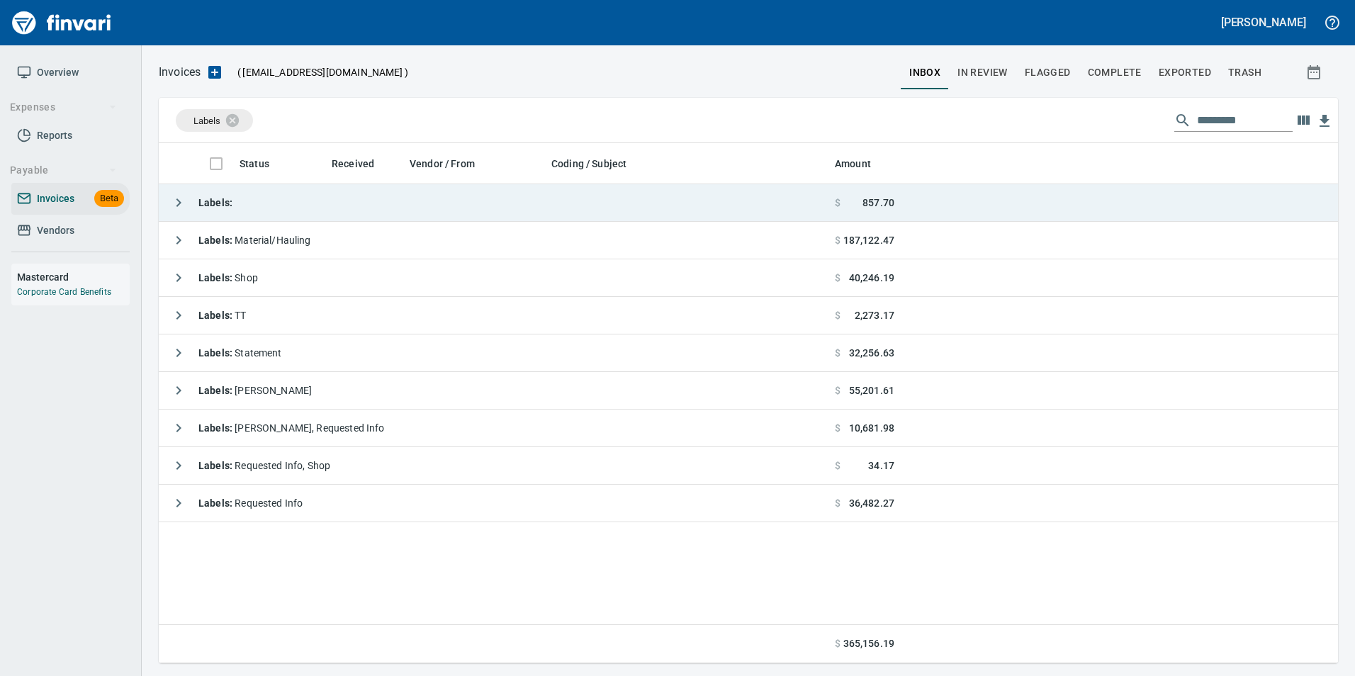
scroll to position [510, 1169]
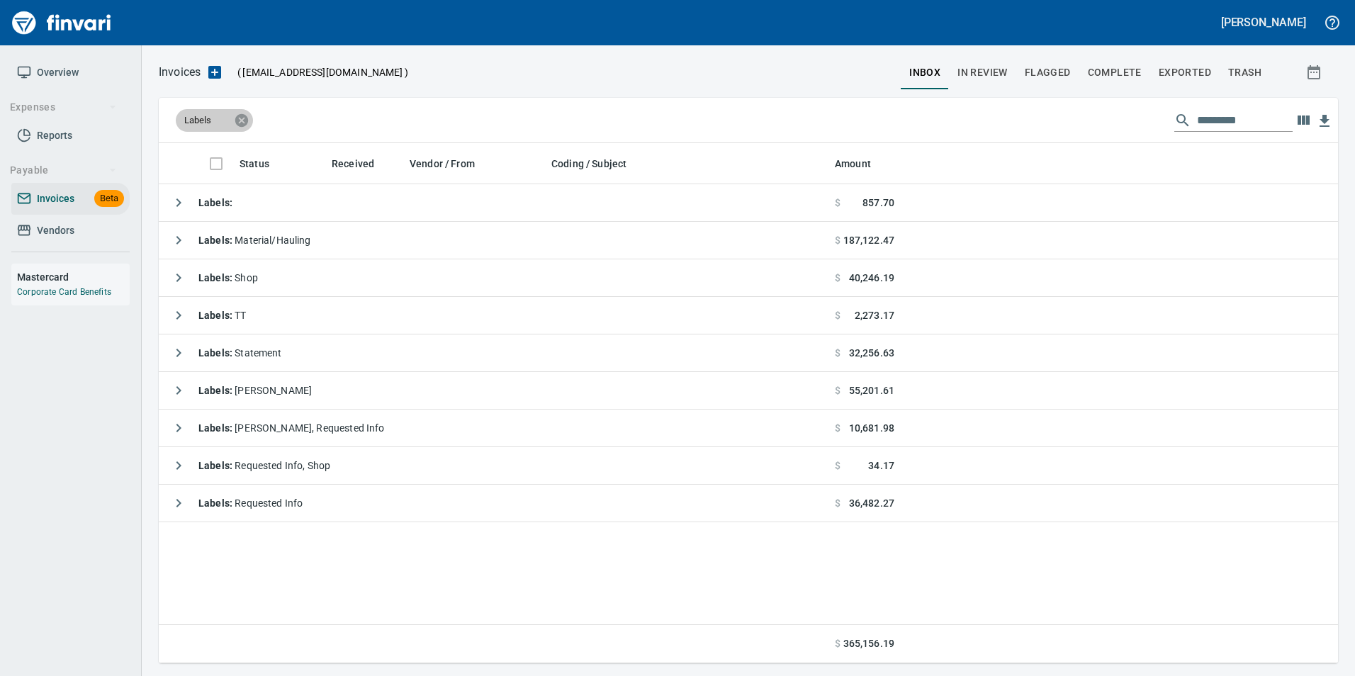
click at [241, 119] on icon at bounding box center [242, 121] width 16 height 16
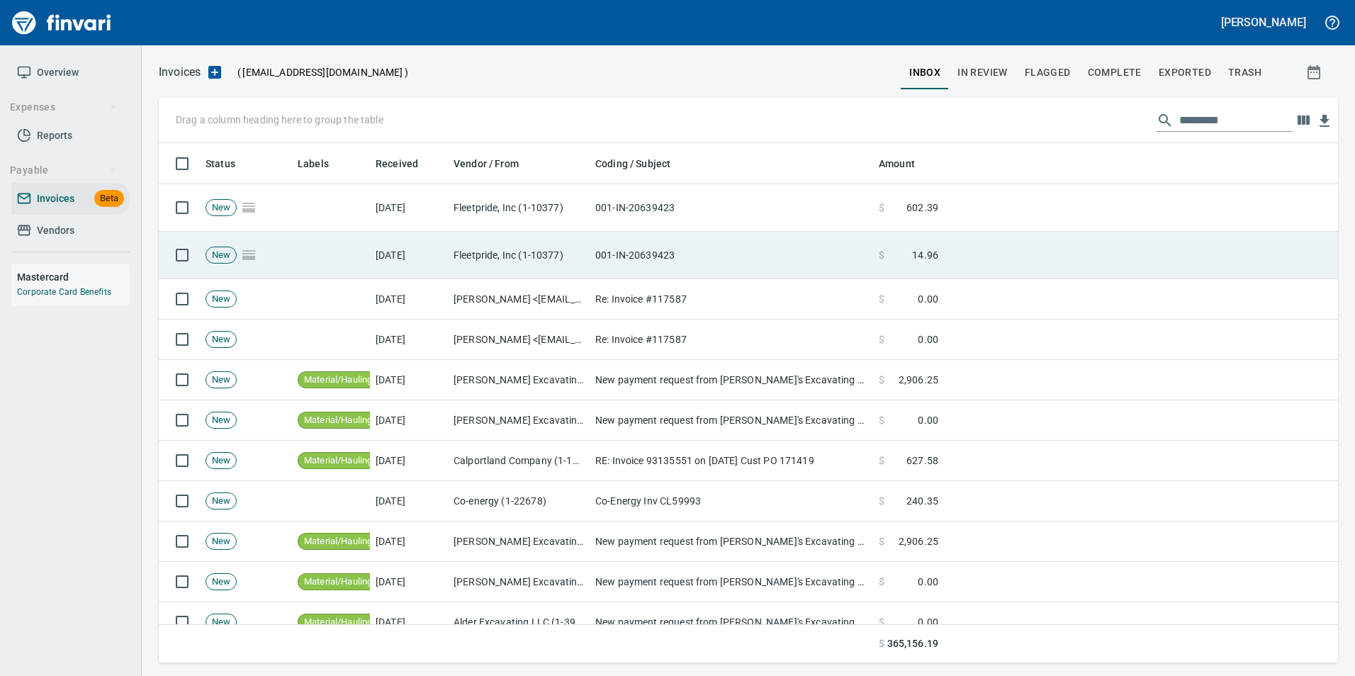
scroll to position [510, 1158]
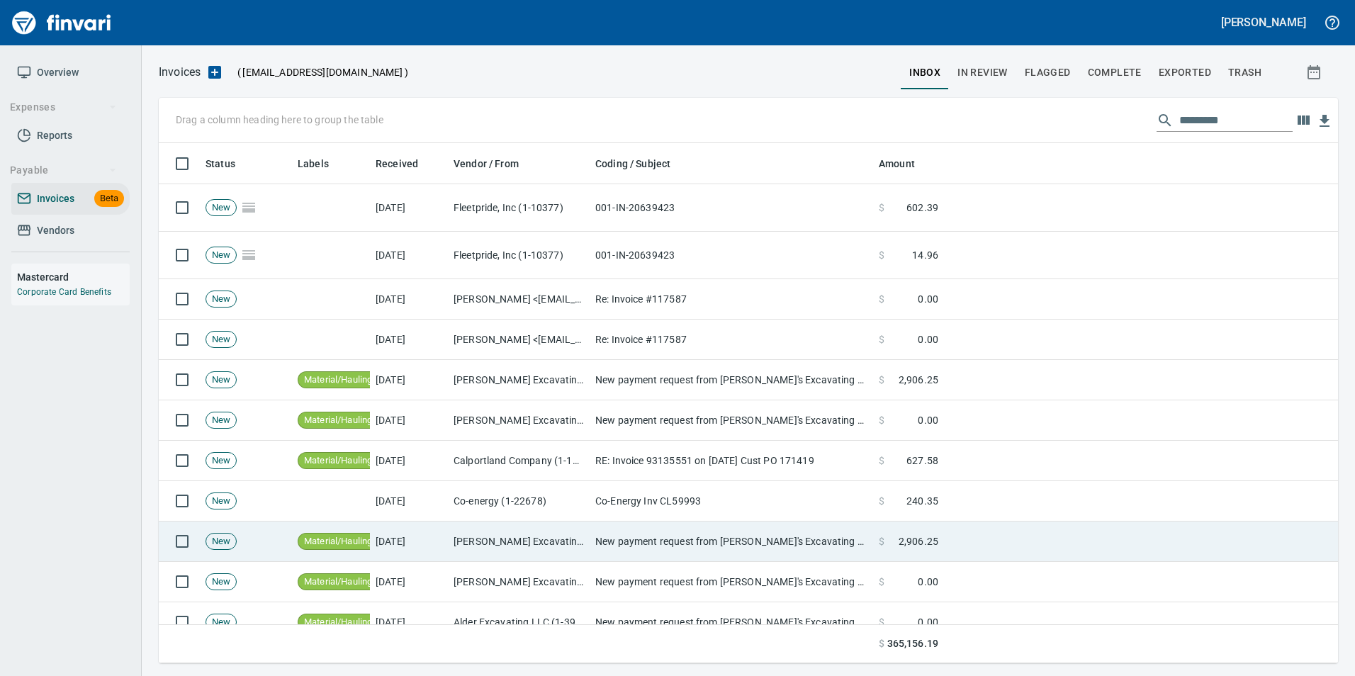
drag, startPoint x: 462, startPoint y: 497, endPoint x: 455, endPoint y: 524, distance: 27.7
click at [462, 505] on td "Co-energy (1-22678)" at bounding box center [519, 501] width 142 height 40
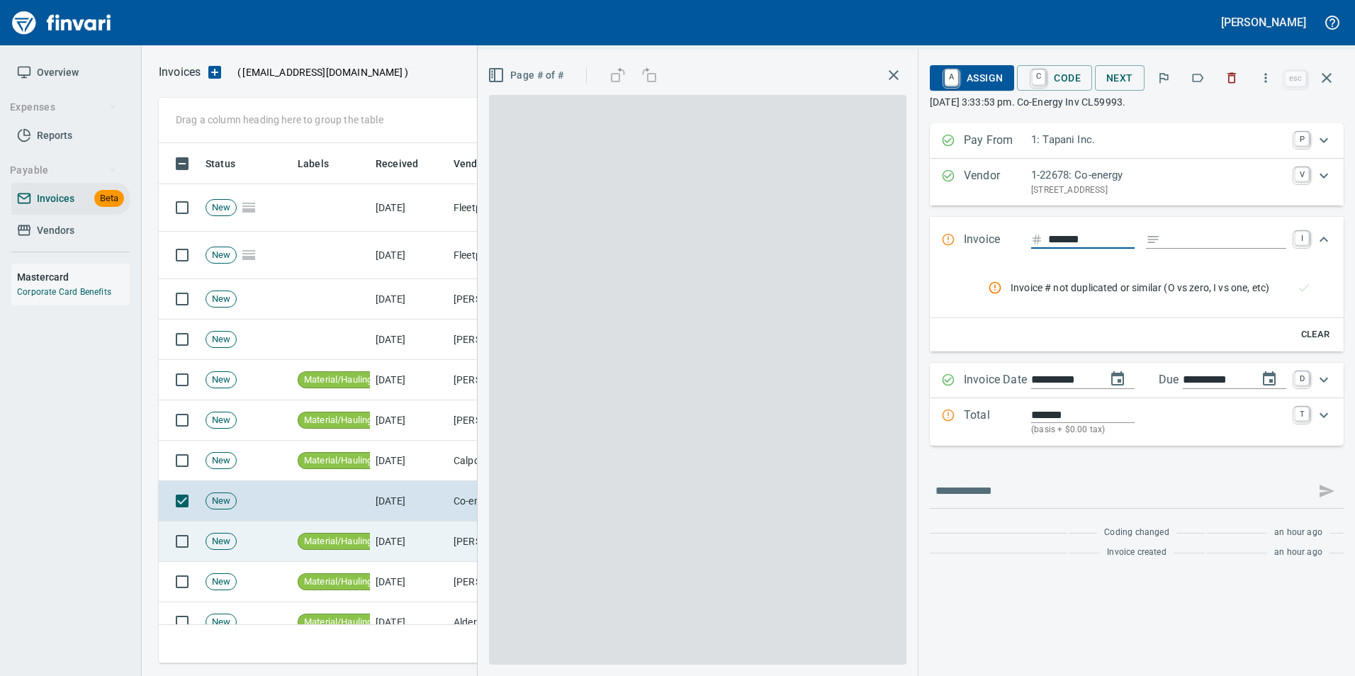
scroll to position [510, 1158]
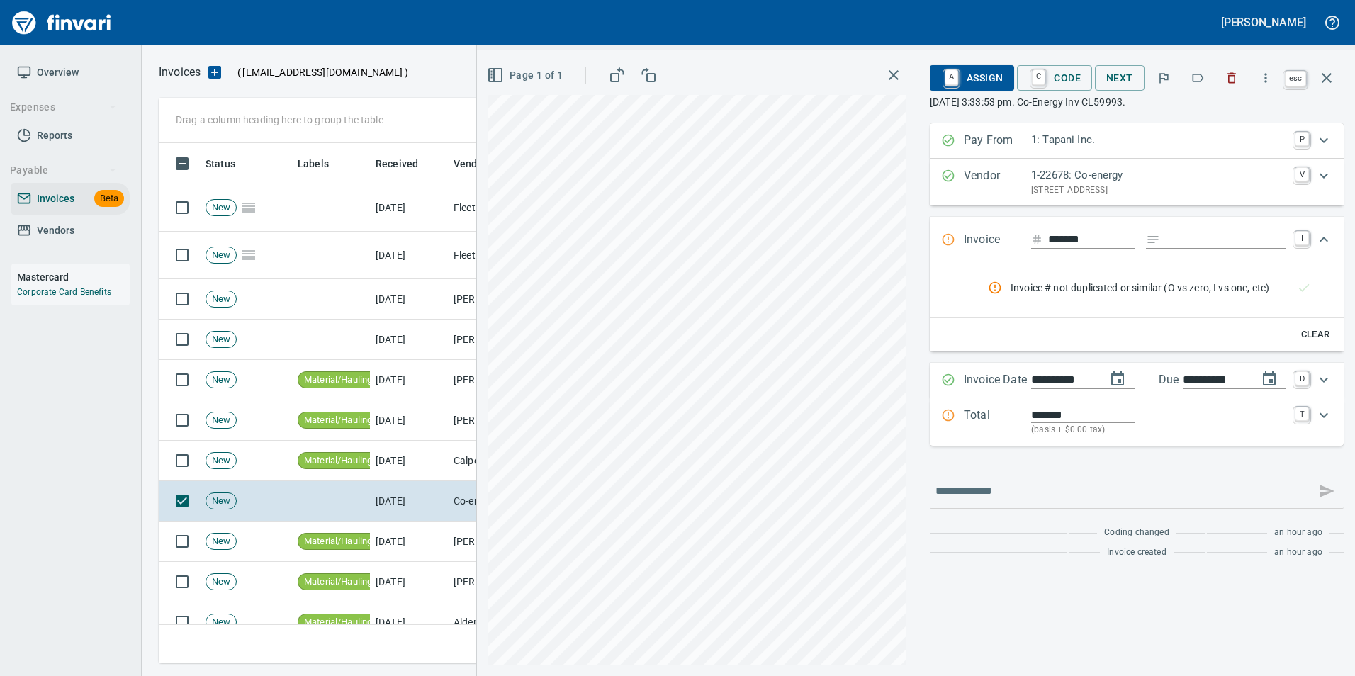
click at [1325, 68] on button "button" at bounding box center [1327, 78] width 34 height 34
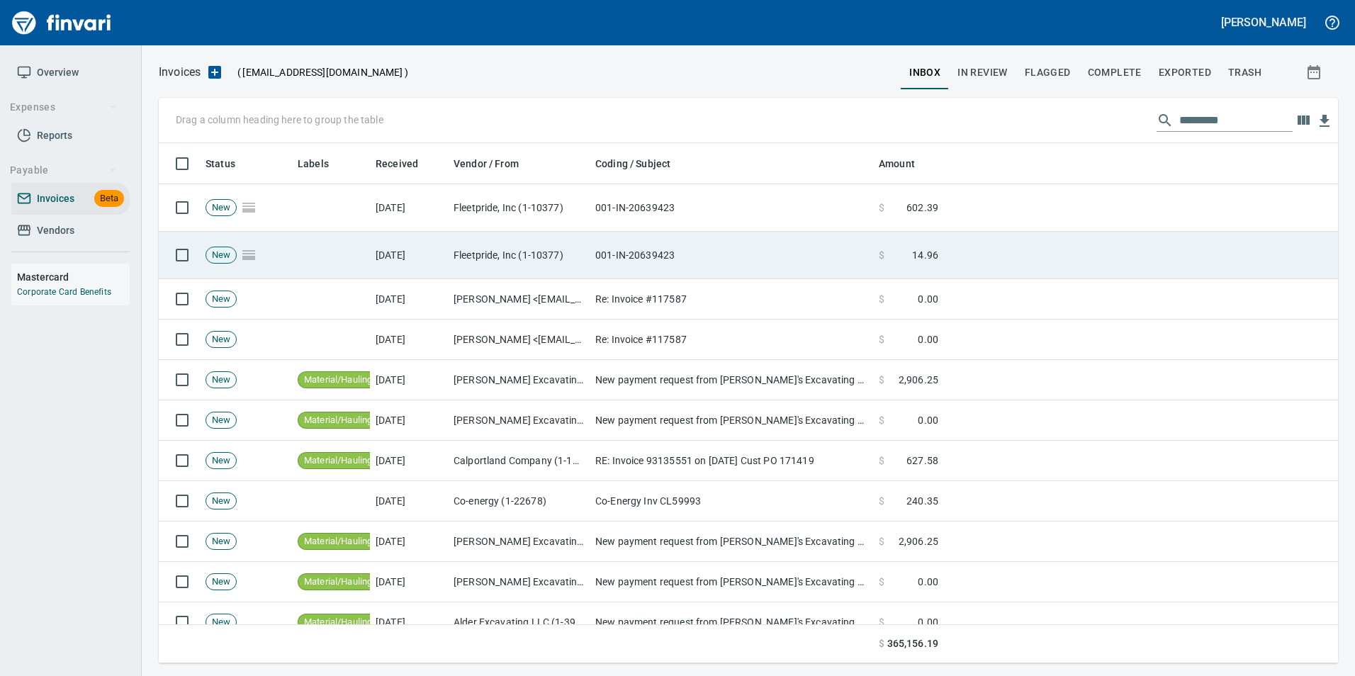
click at [698, 254] on td "001-IN-20639423" at bounding box center [732, 255] width 284 height 47
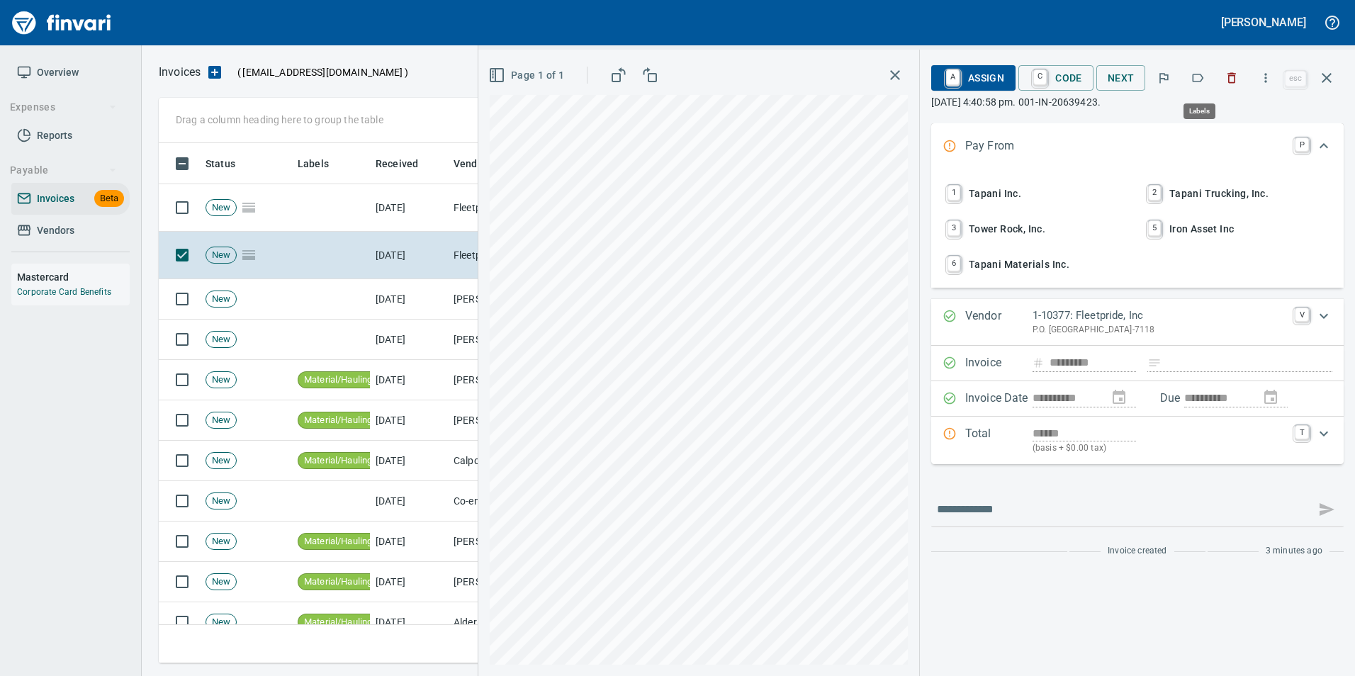
scroll to position [510, 1158]
click at [1201, 78] on icon "button" at bounding box center [1198, 78] width 14 height 14
click at [1322, 82] on icon "button" at bounding box center [1327, 77] width 17 height 17
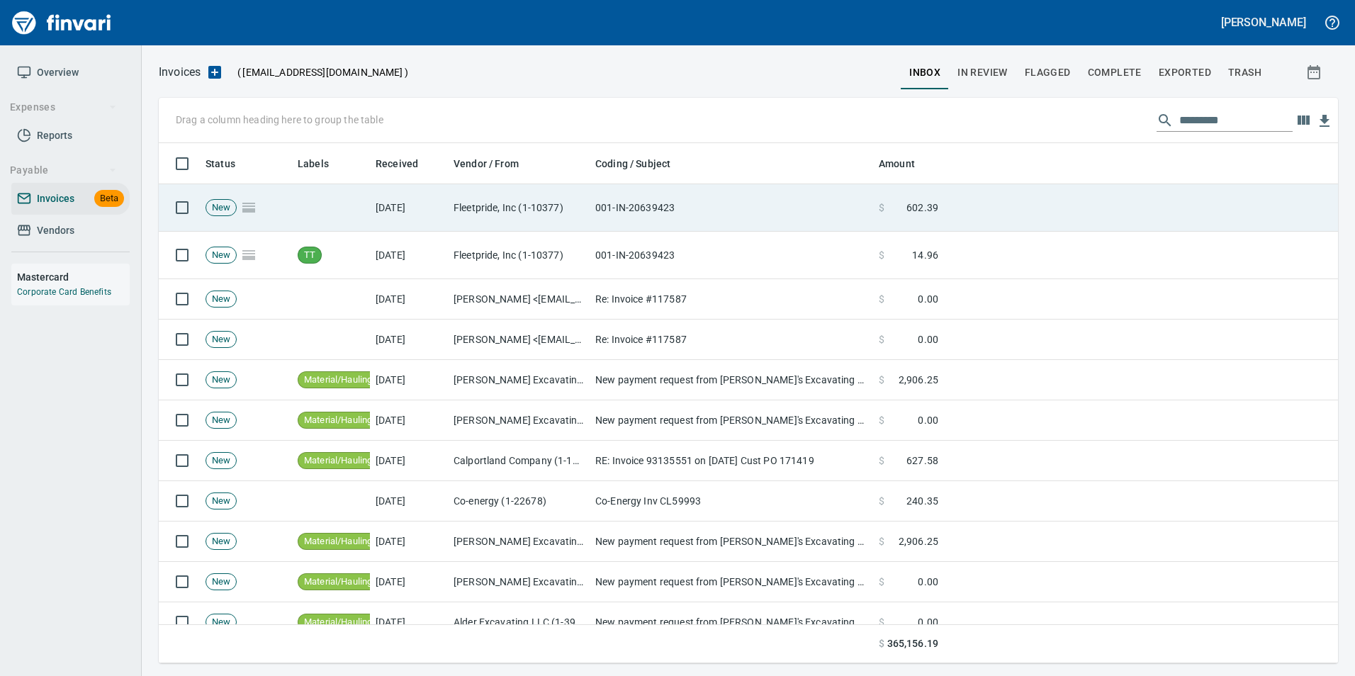
click at [874, 198] on td "$ 602.39" at bounding box center [908, 207] width 71 height 47
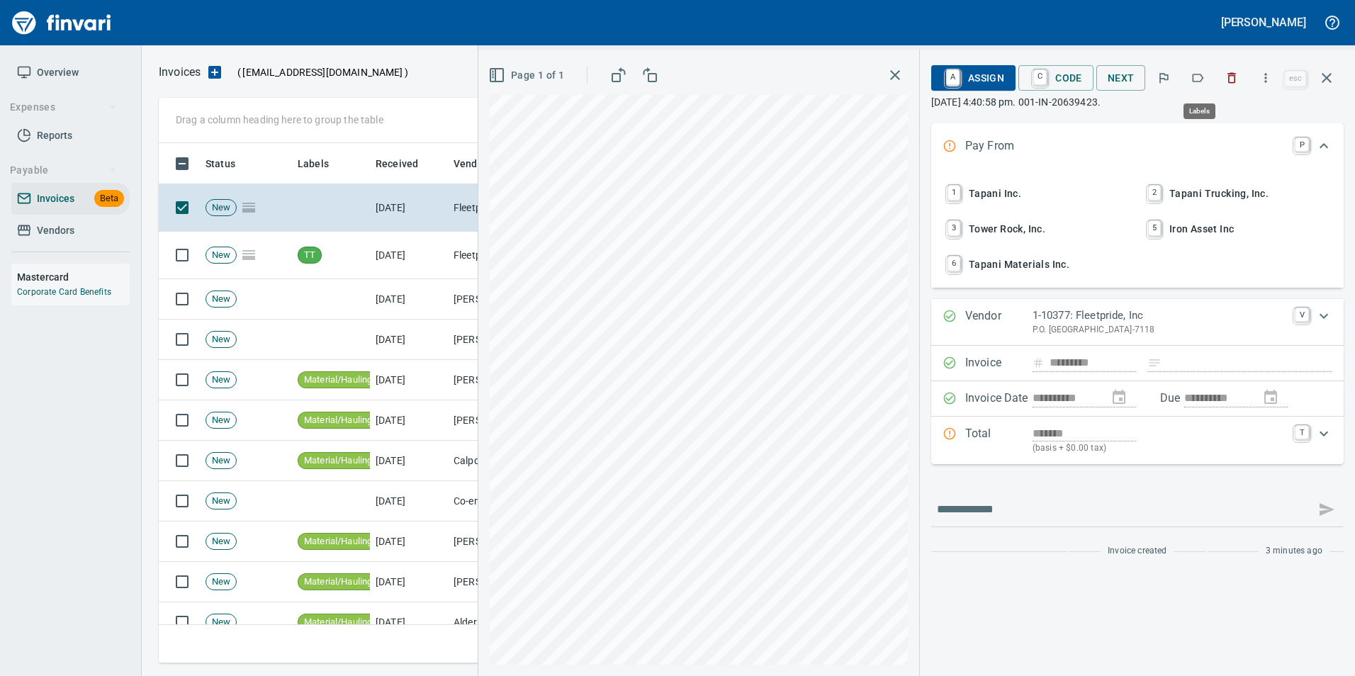
scroll to position [510, 1158]
click at [1203, 74] on icon "button" at bounding box center [1198, 78] width 11 height 9
click at [1339, 79] on button "button" at bounding box center [1327, 78] width 34 height 34
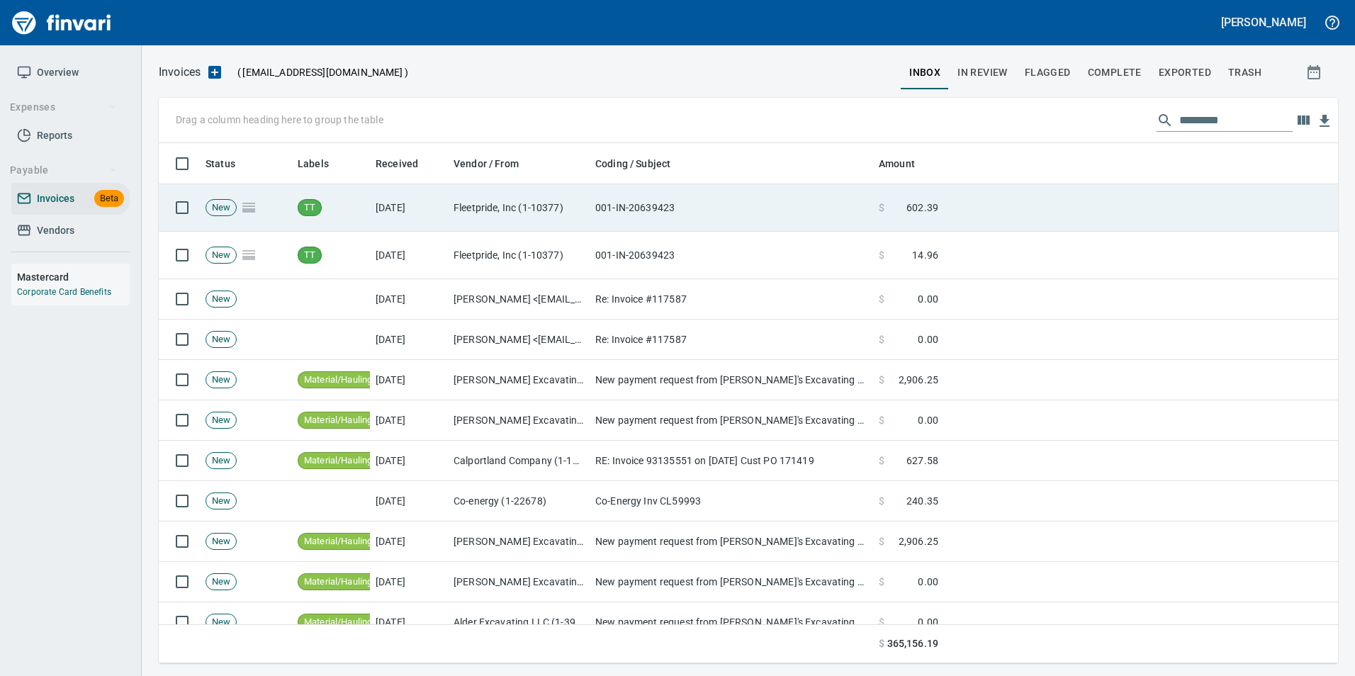
scroll to position [510, 1158]
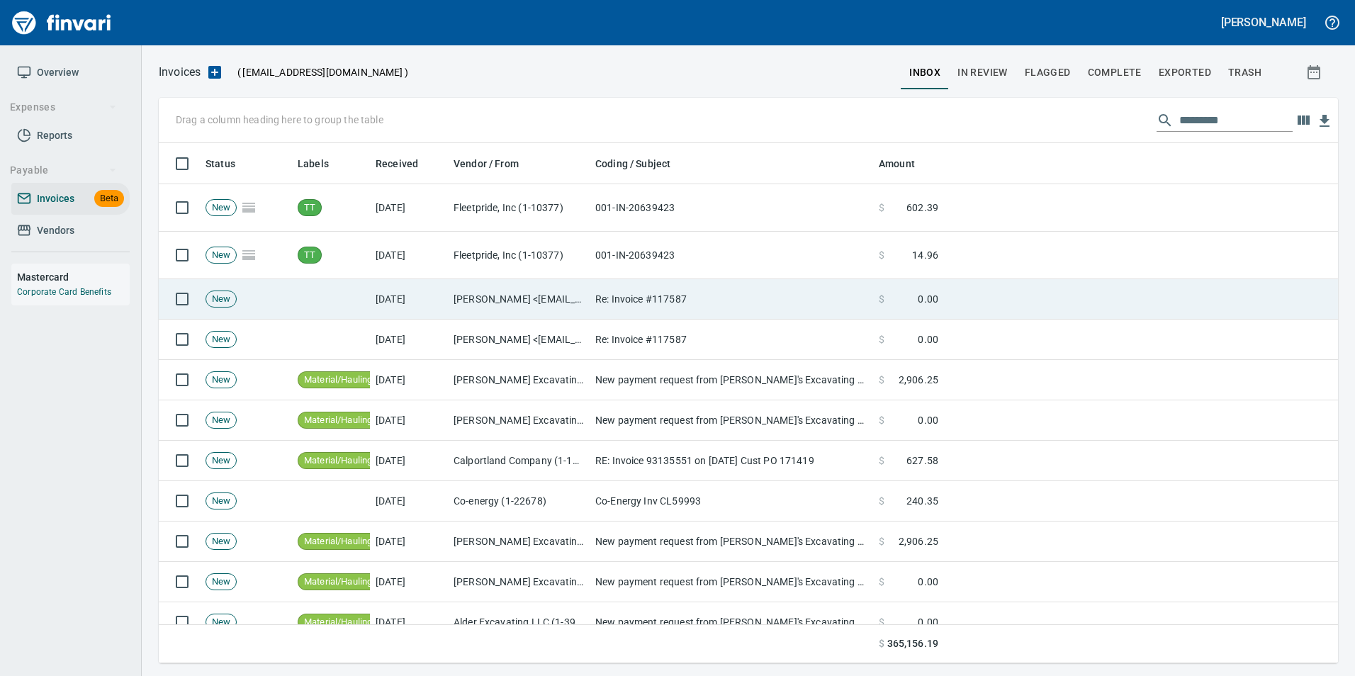
click at [666, 311] on td "Re: Invoice #117587" at bounding box center [732, 299] width 284 height 40
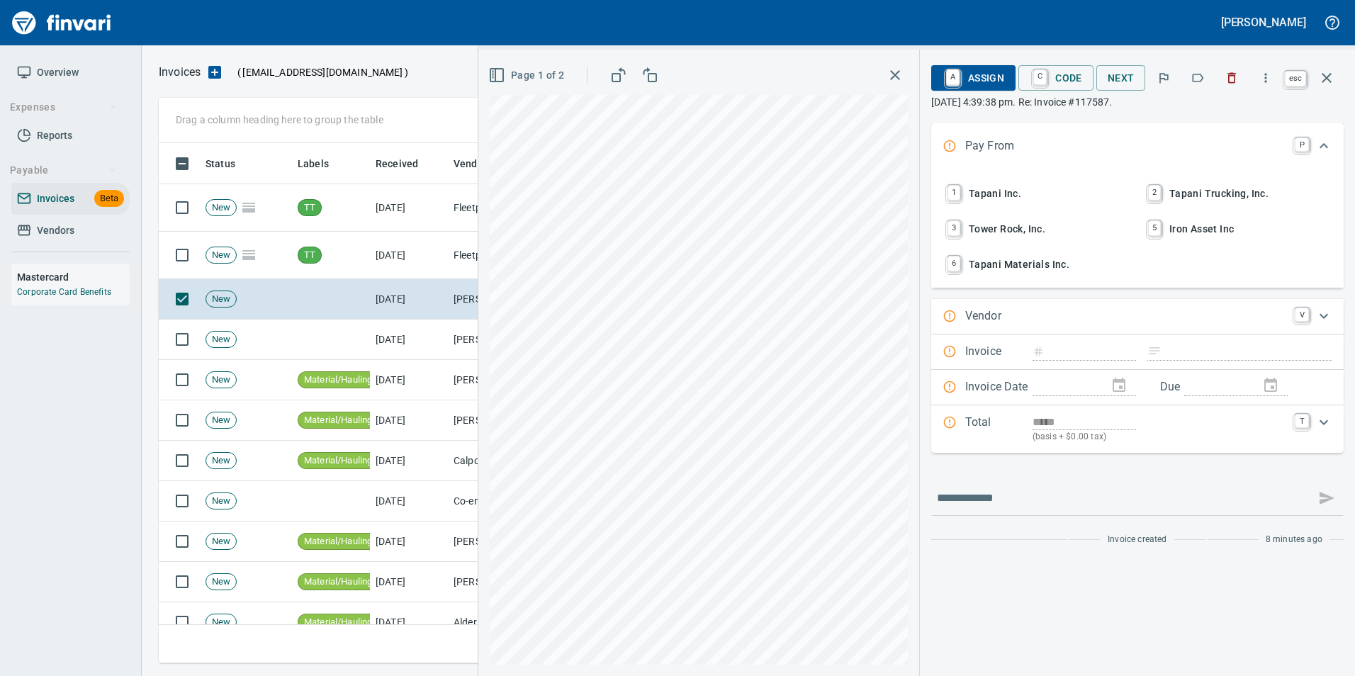
click at [1337, 85] on button "button" at bounding box center [1327, 78] width 34 height 34
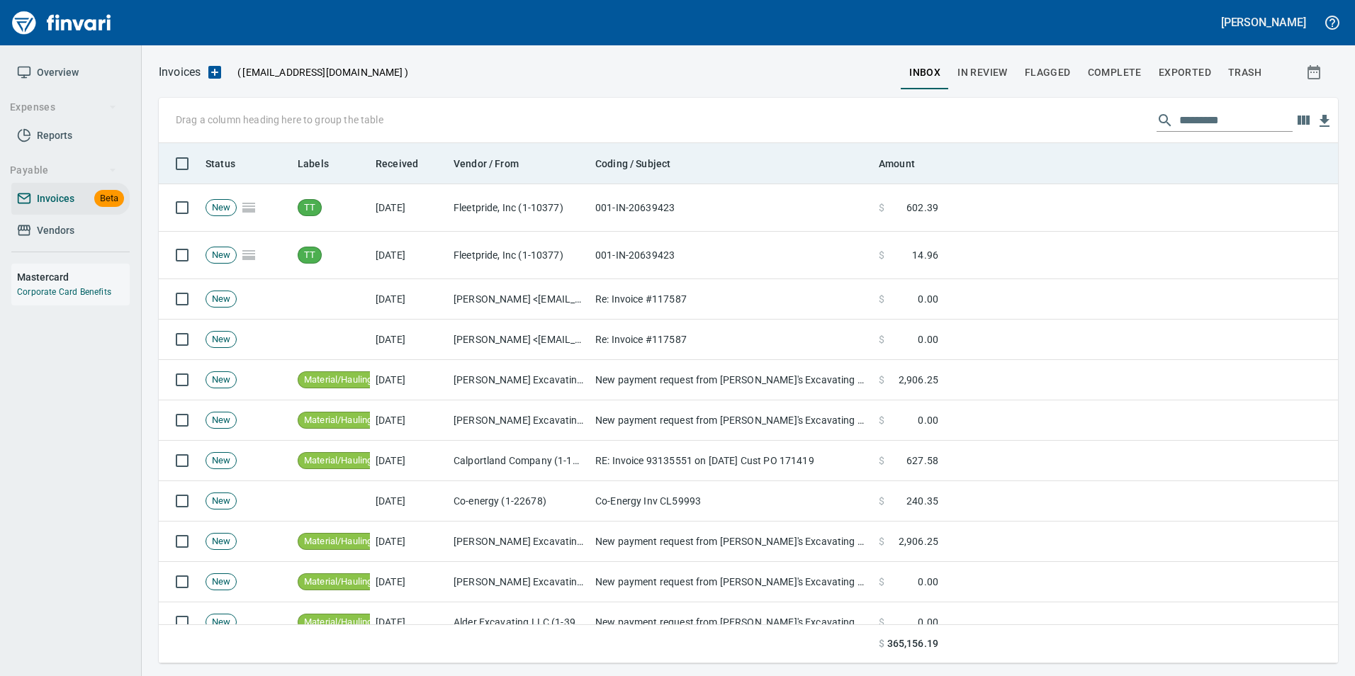
scroll to position [510, 1158]
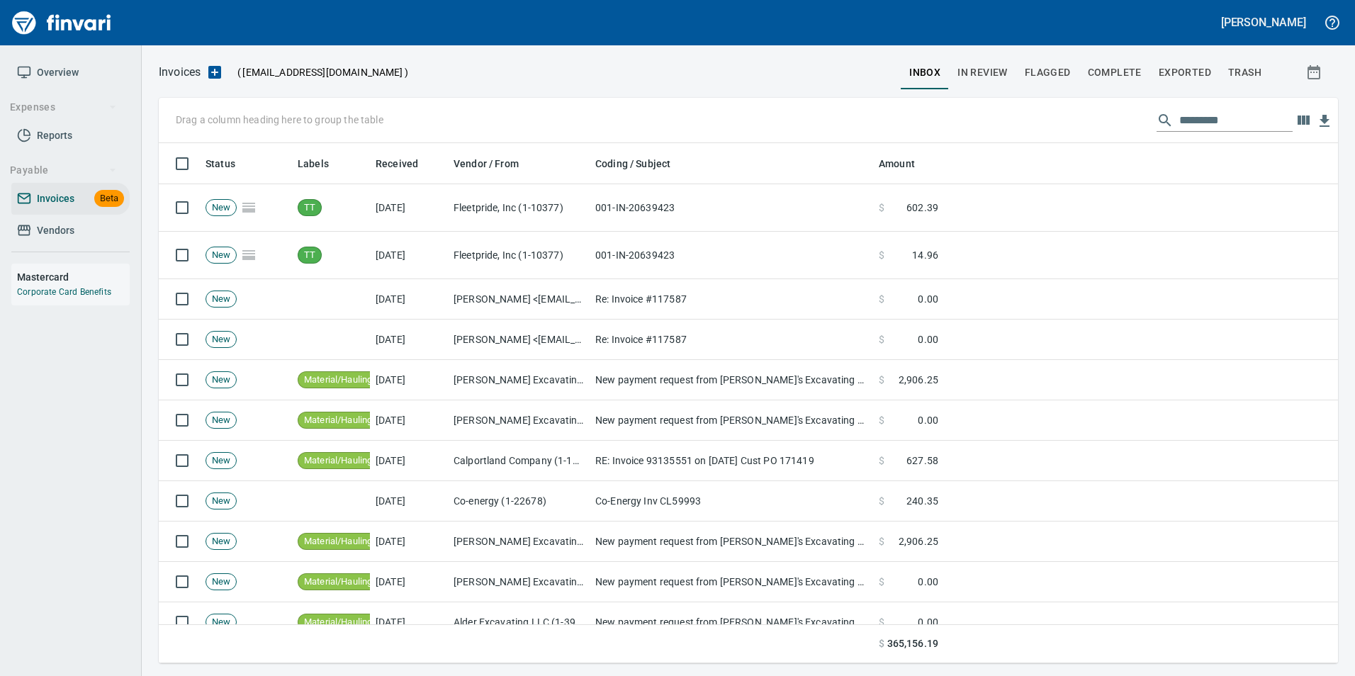
click at [986, 70] on span "In Review" at bounding box center [983, 73] width 50 height 18
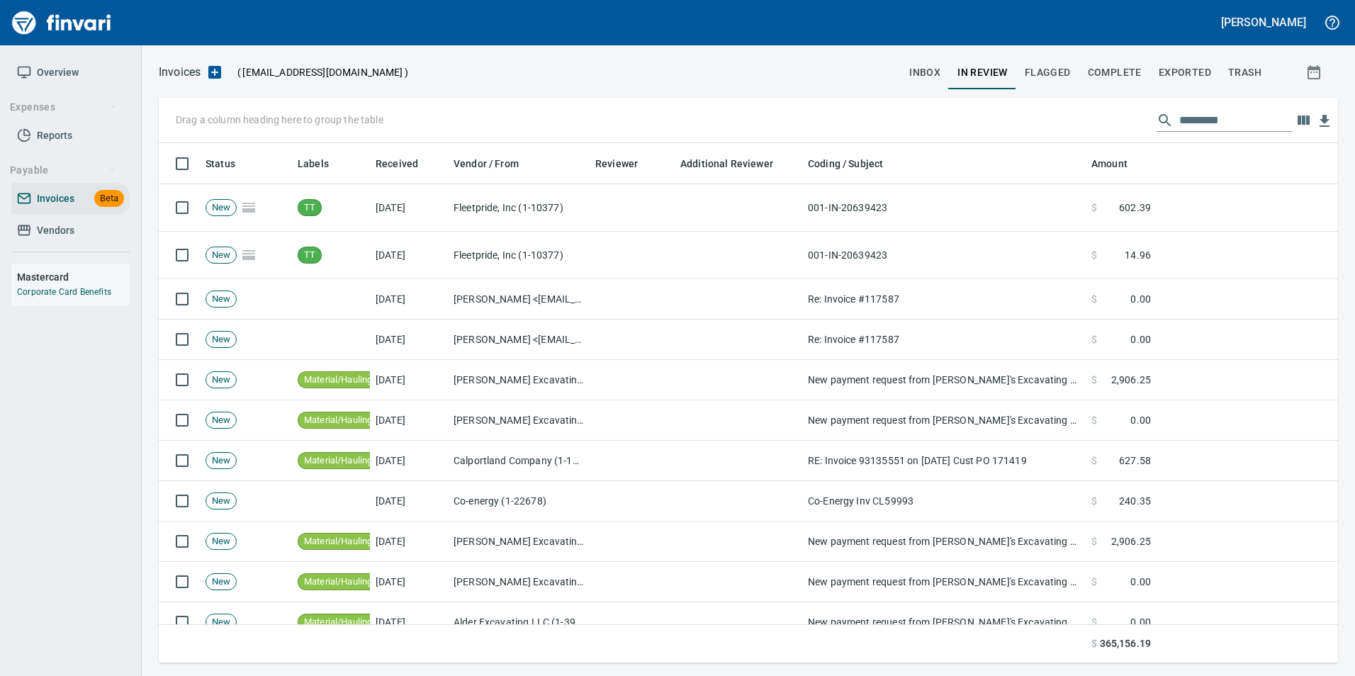
scroll to position [510, 1158]
click at [1195, 120] on input "text" at bounding box center [1236, 120] width 113 height 23
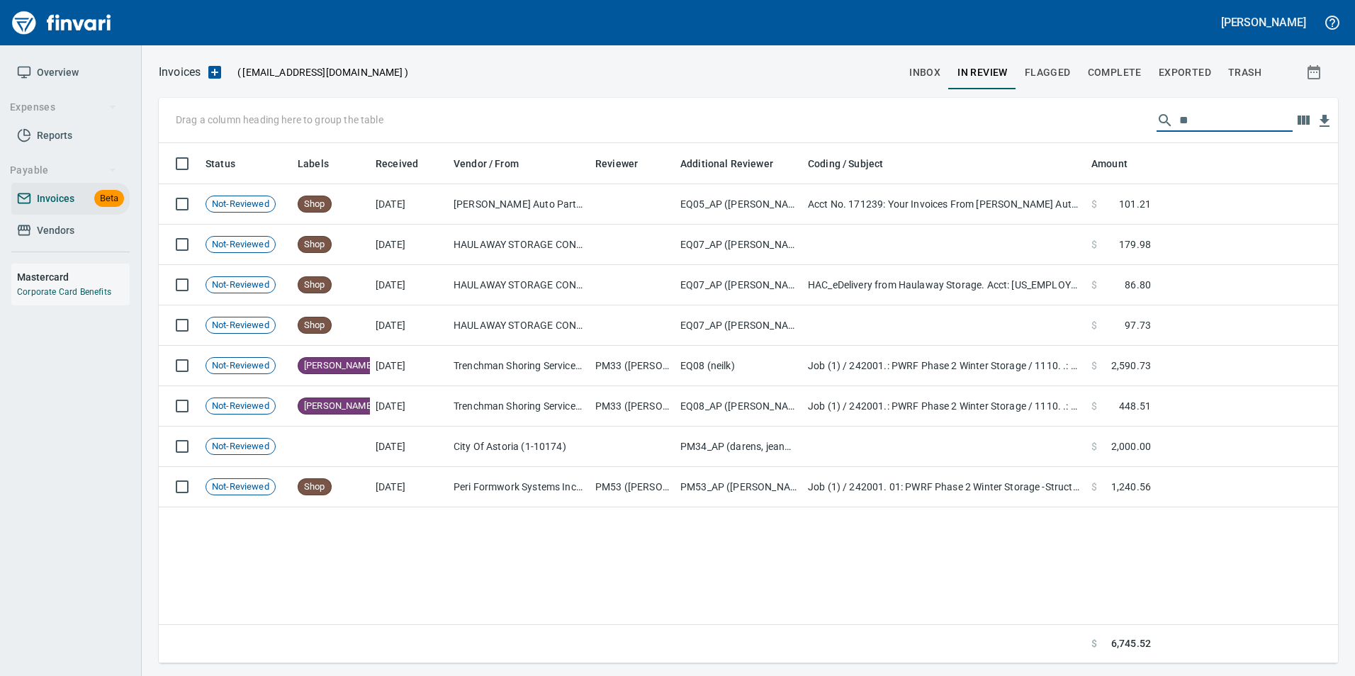
type input "*"
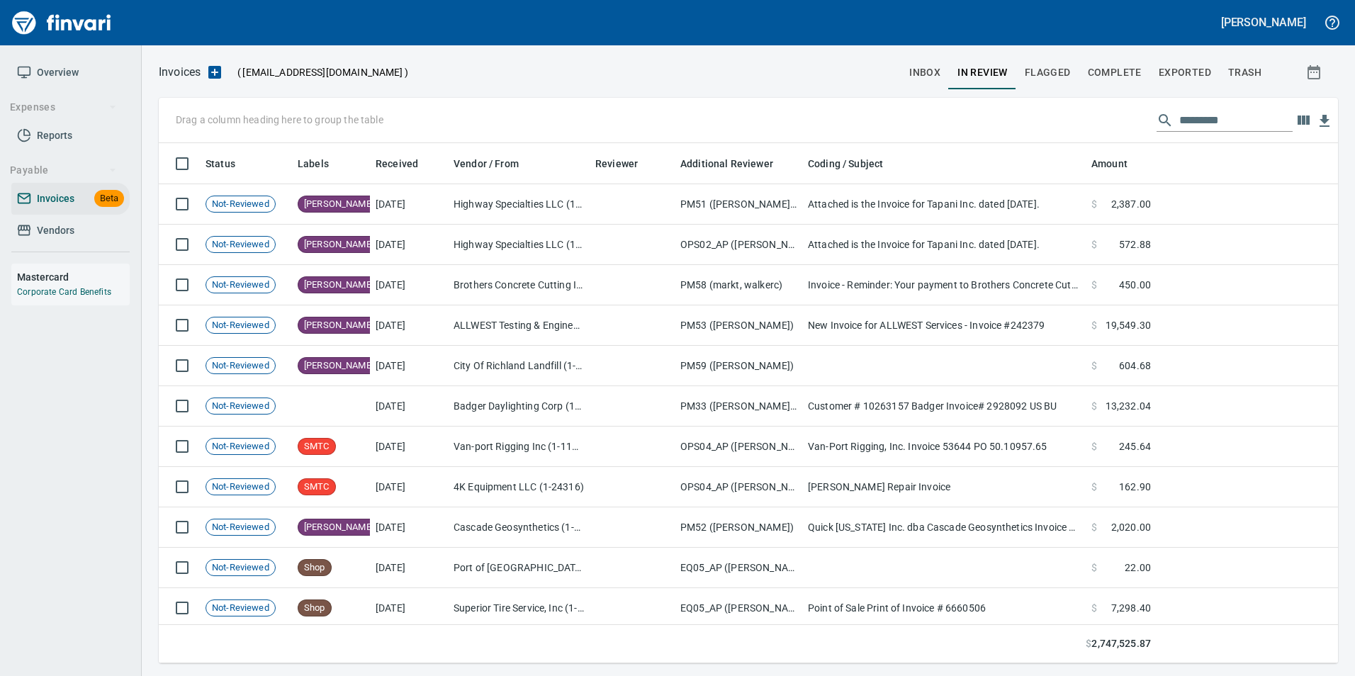
scroll to position [510, 1158]
click at [1188, 120] on input "text" at bounding box center [1236, 120] width 113 height 23
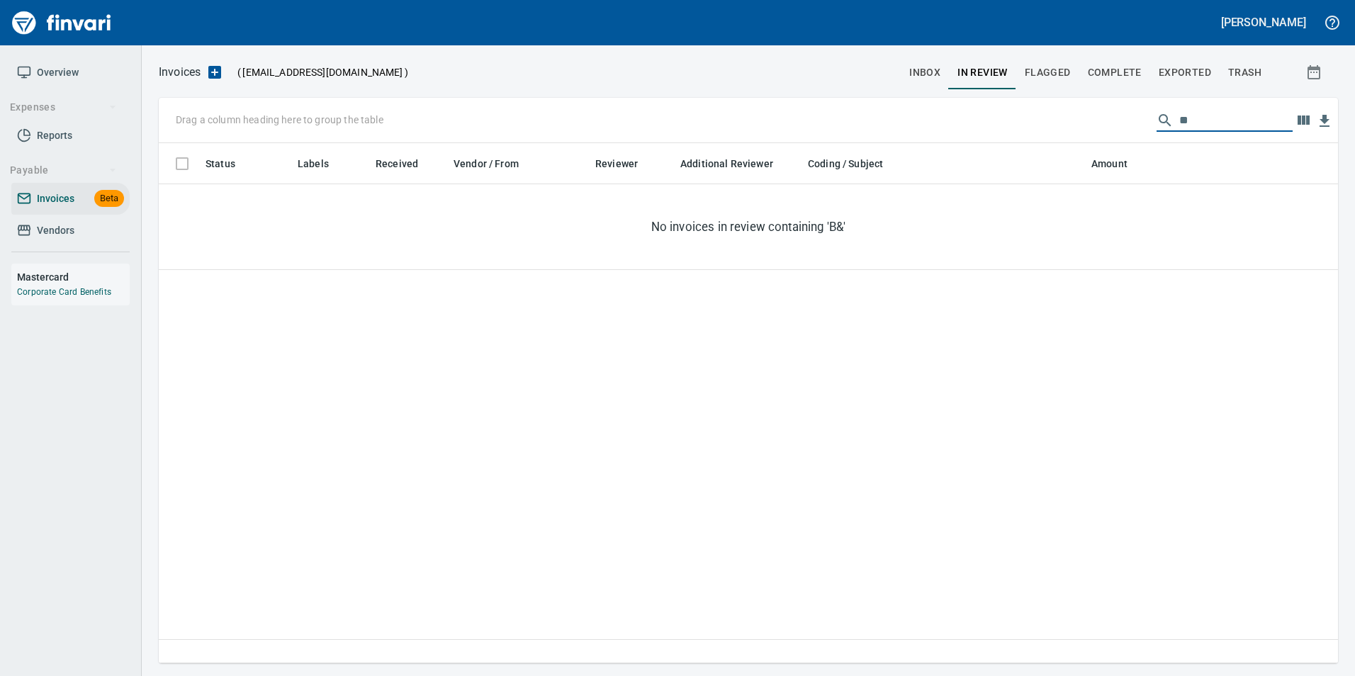
type input "*"
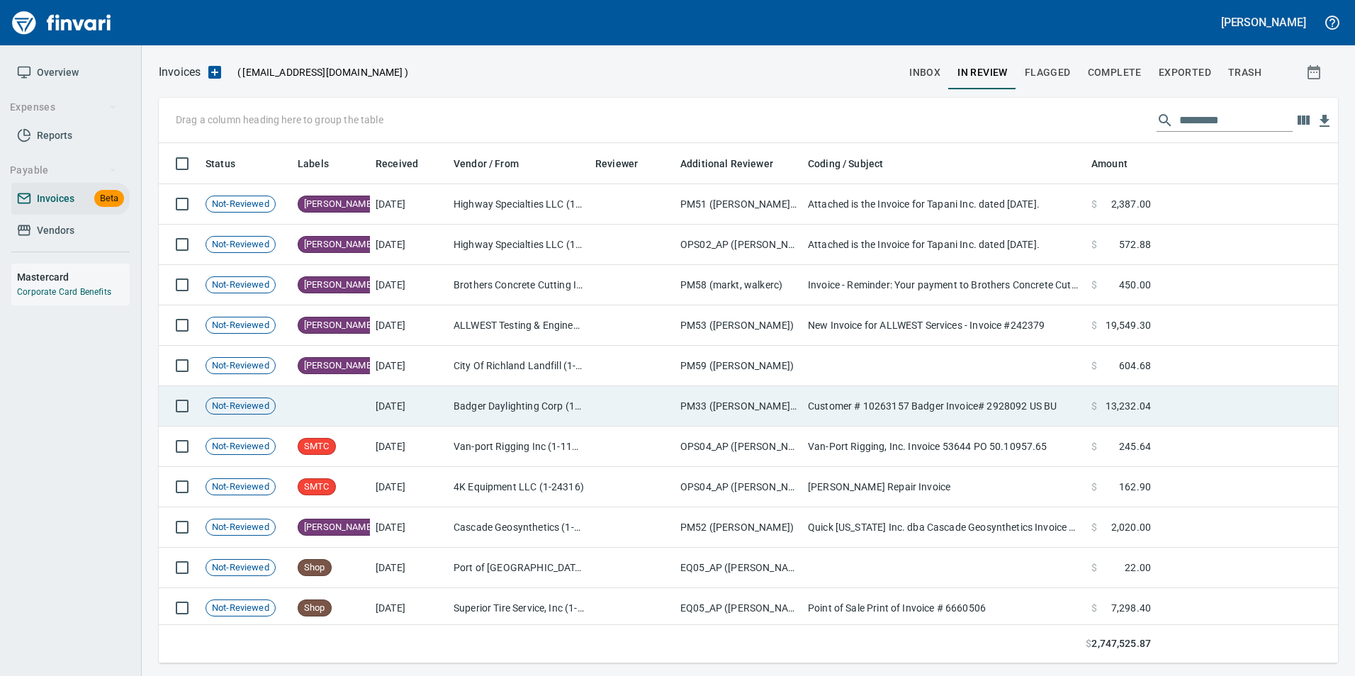
click at [632, 397] on td at bounding box center [632, 406] width 85 height 40
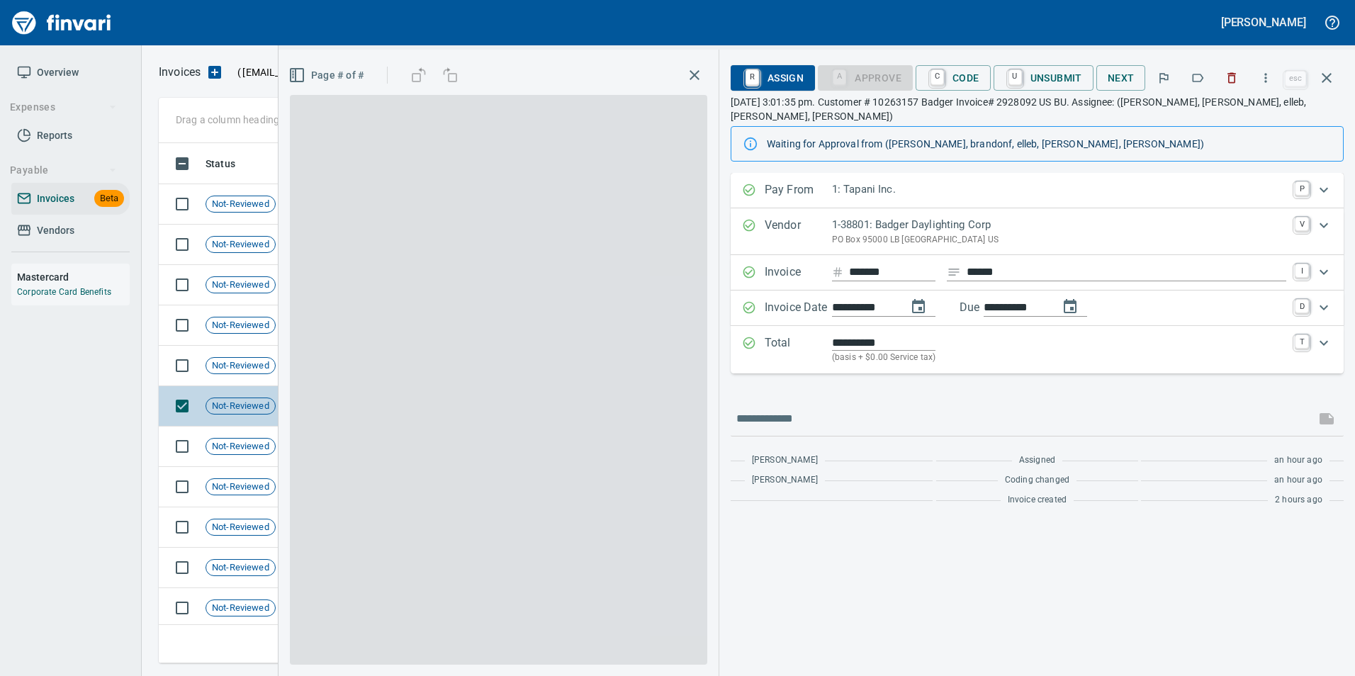
scroll to position [510, 1158]
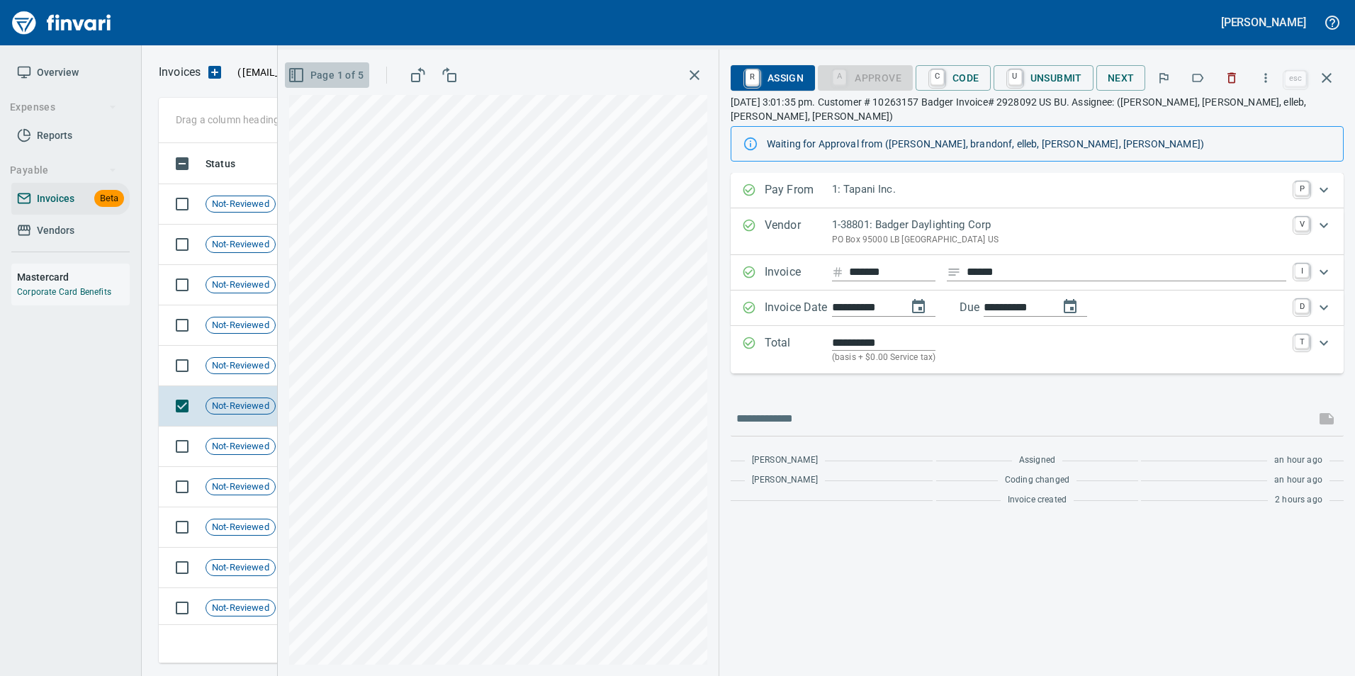
click at [340, 70] on span "Page 1 of 5" at bounding box center [327, 76] width 73 height 18
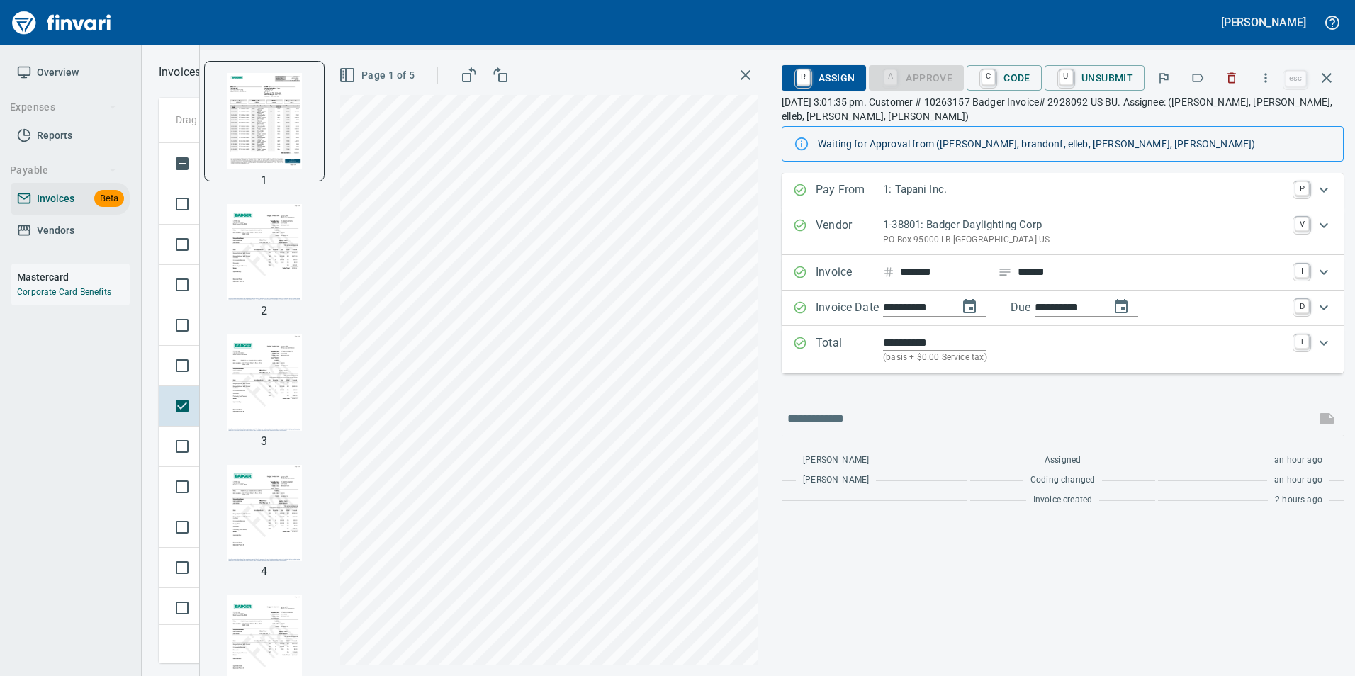
click at [285, 252] on img "button" at bounding box center [264, 252] width 96 height 96
click at [274, 377] on img "button" at bounding box center [264, 383] width 96 height 96
click at [259, 471] on img "button" at bounding box center [264, 513] width 96 height 96
click at [238, 574] on div "1 2 3 4 5" at bounding box center [264, 363] width 129 height 627
click at [255, 133] on img "button" at bounding box center [264, 120] width 96 height 96
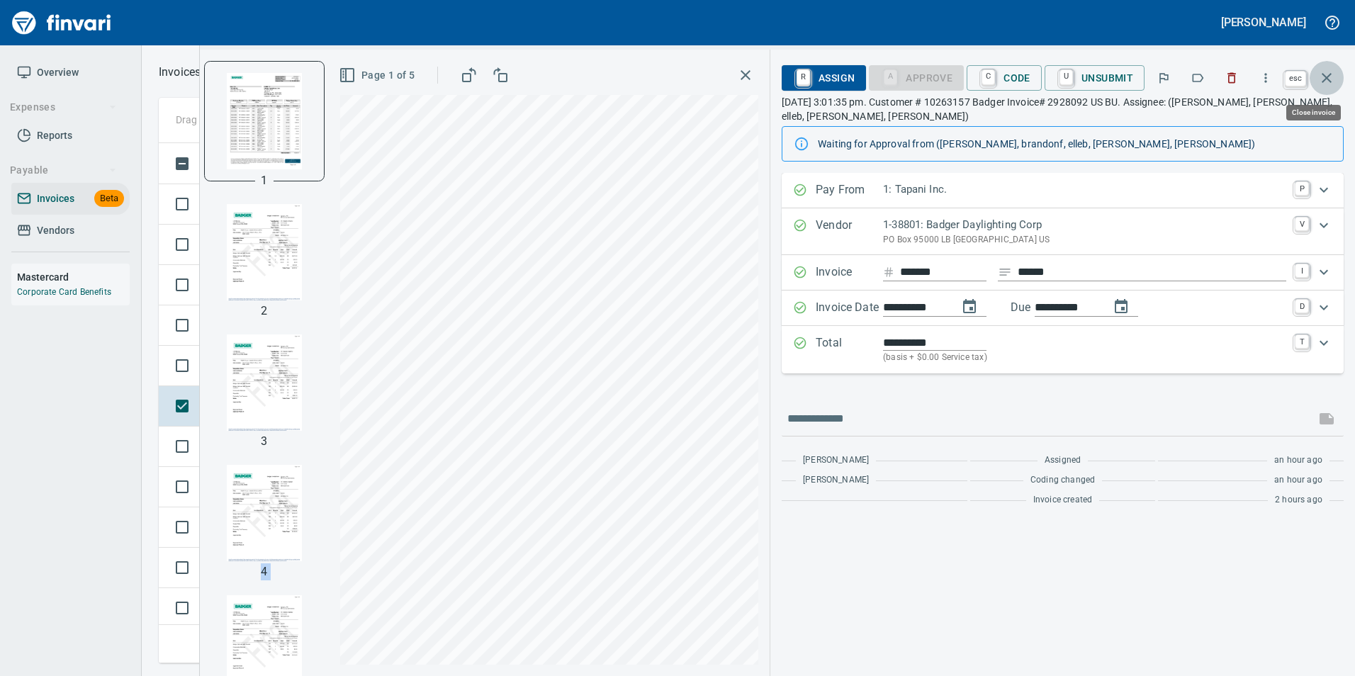
click at [1331, 86] on button "button" at bounding box center [1327, 78] width 34 height 34
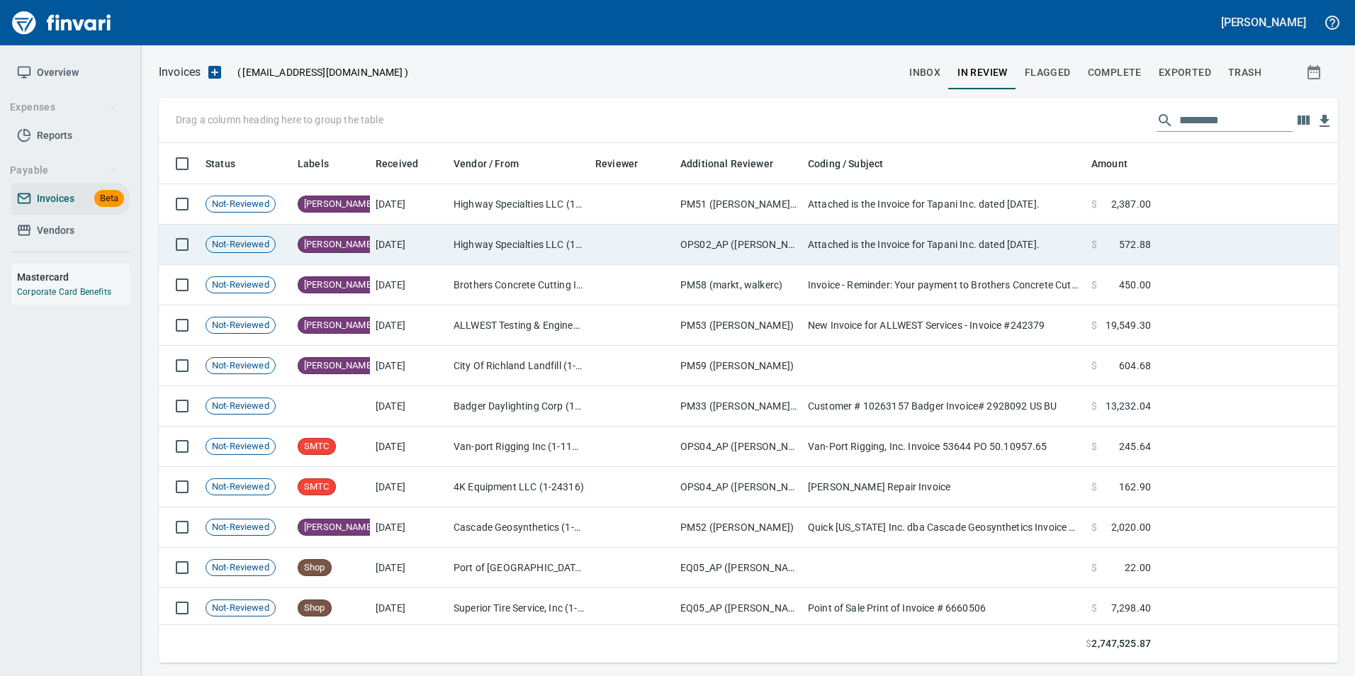
scroll to position [510, 1158]
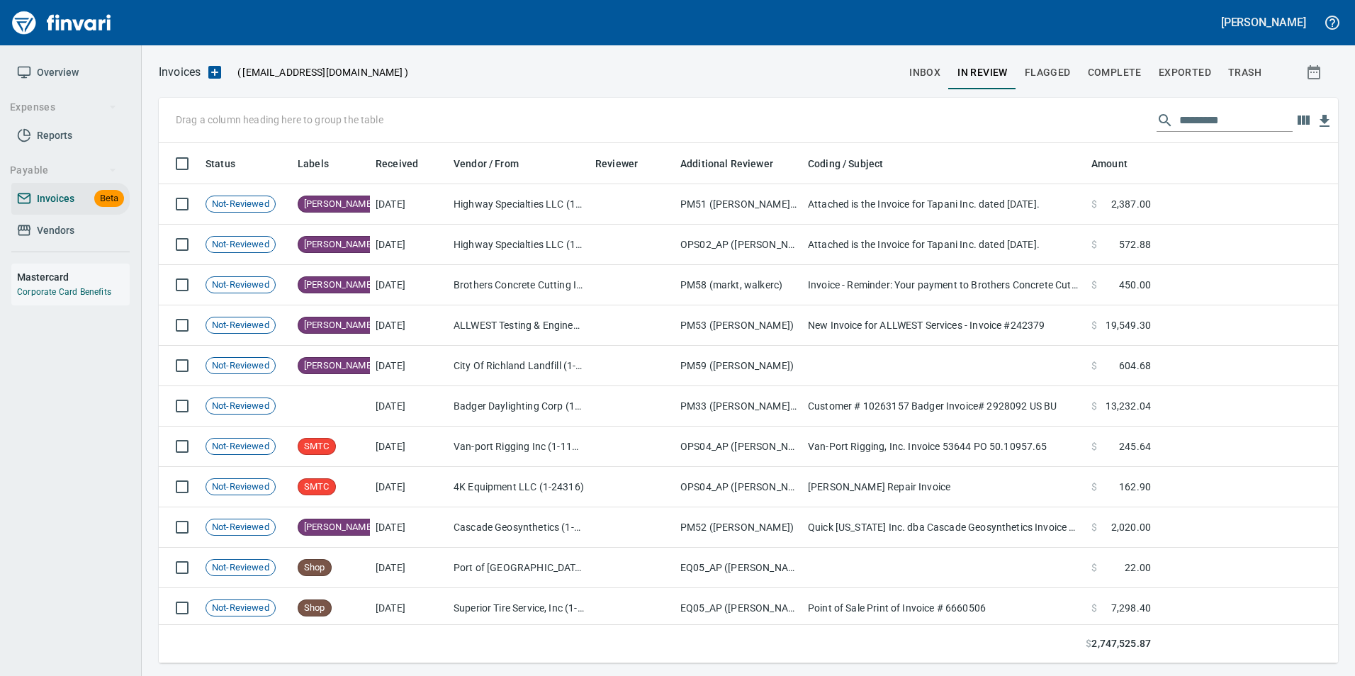
click at [922, 86] on button "inbox" at bounding box center [925, 72] width 48 height 34
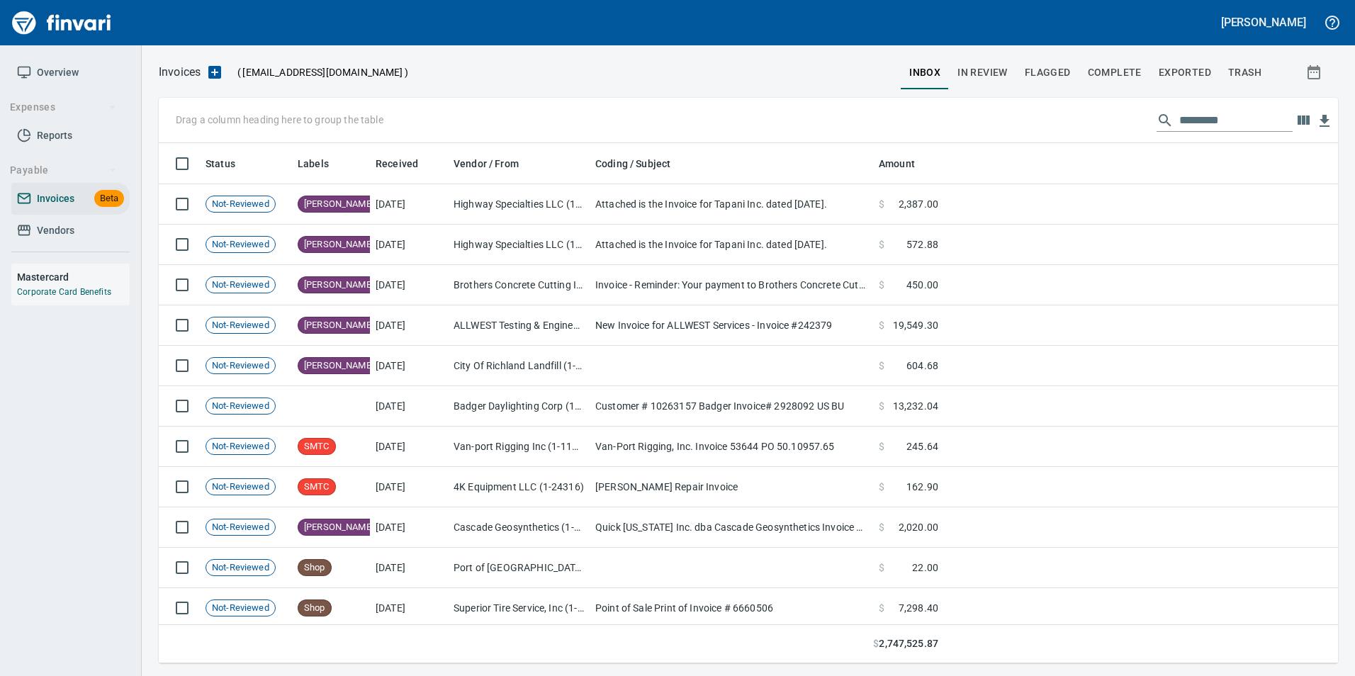
scroll to position [510, 1158]
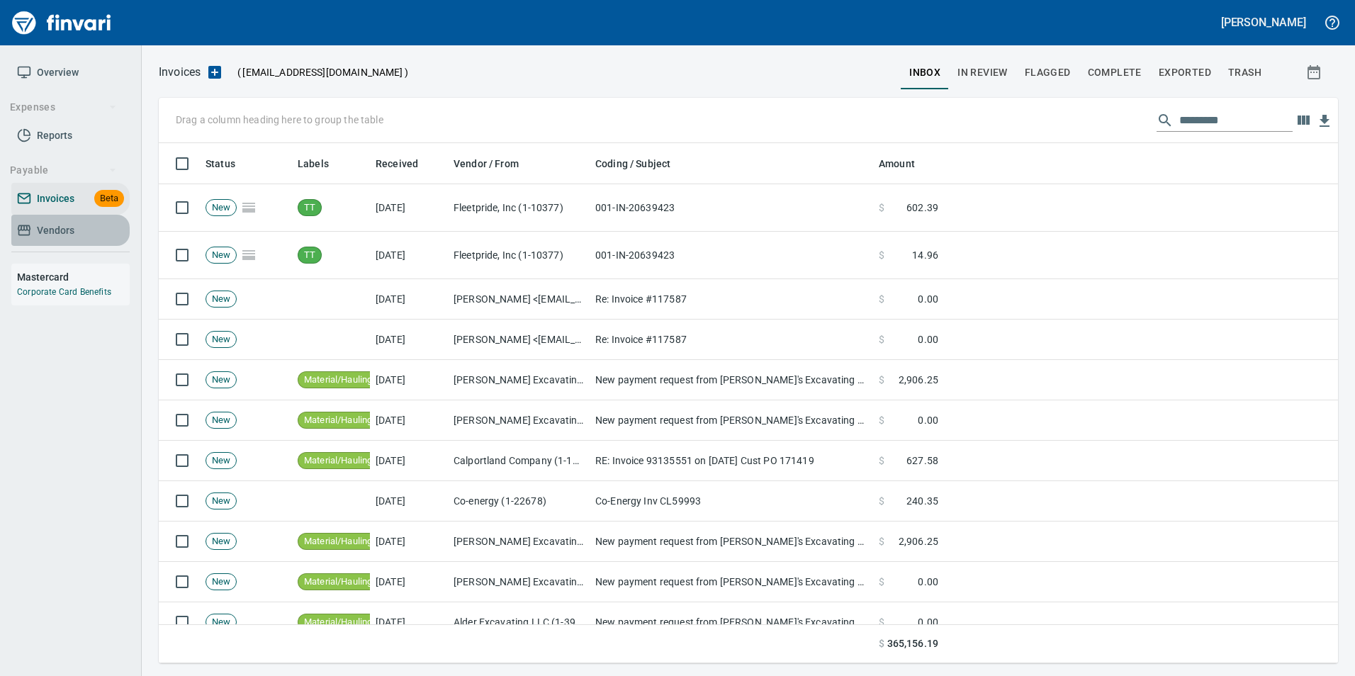
click at [78, 226] on span "Vendors" at bounding box center [70, 231] width 107 height 18
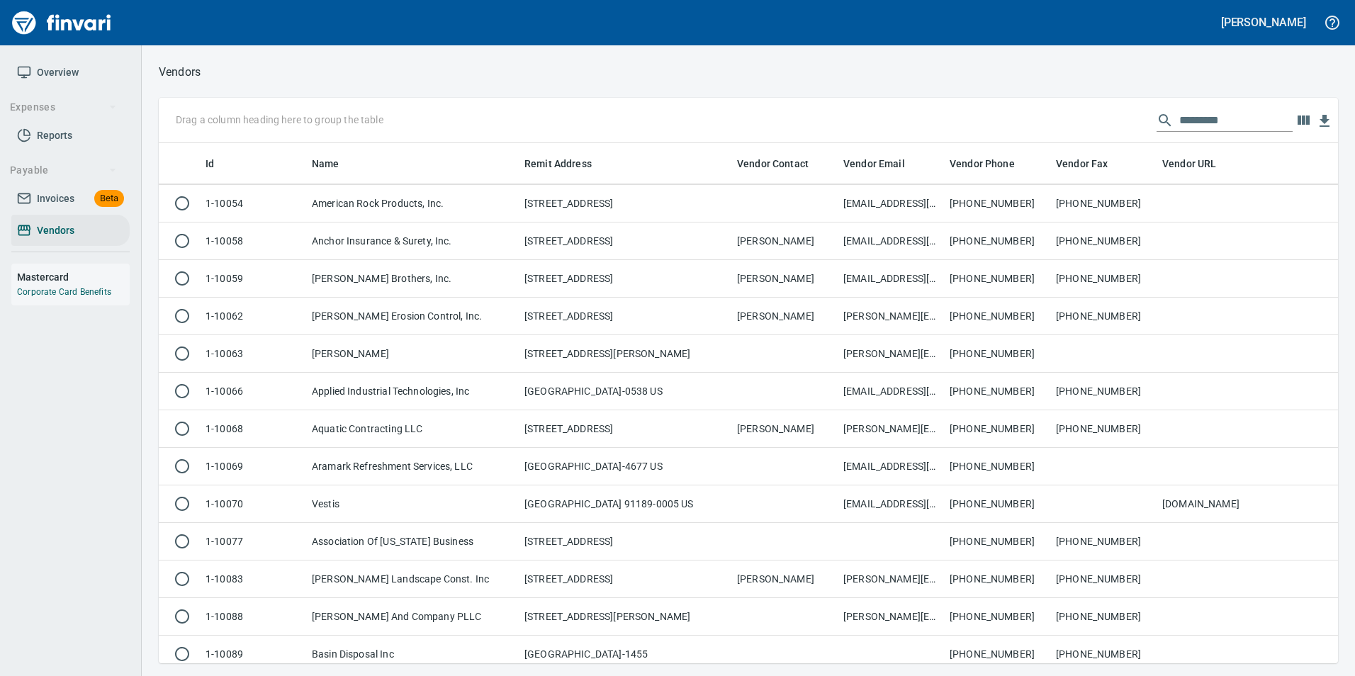
scroll to position [638, 0]
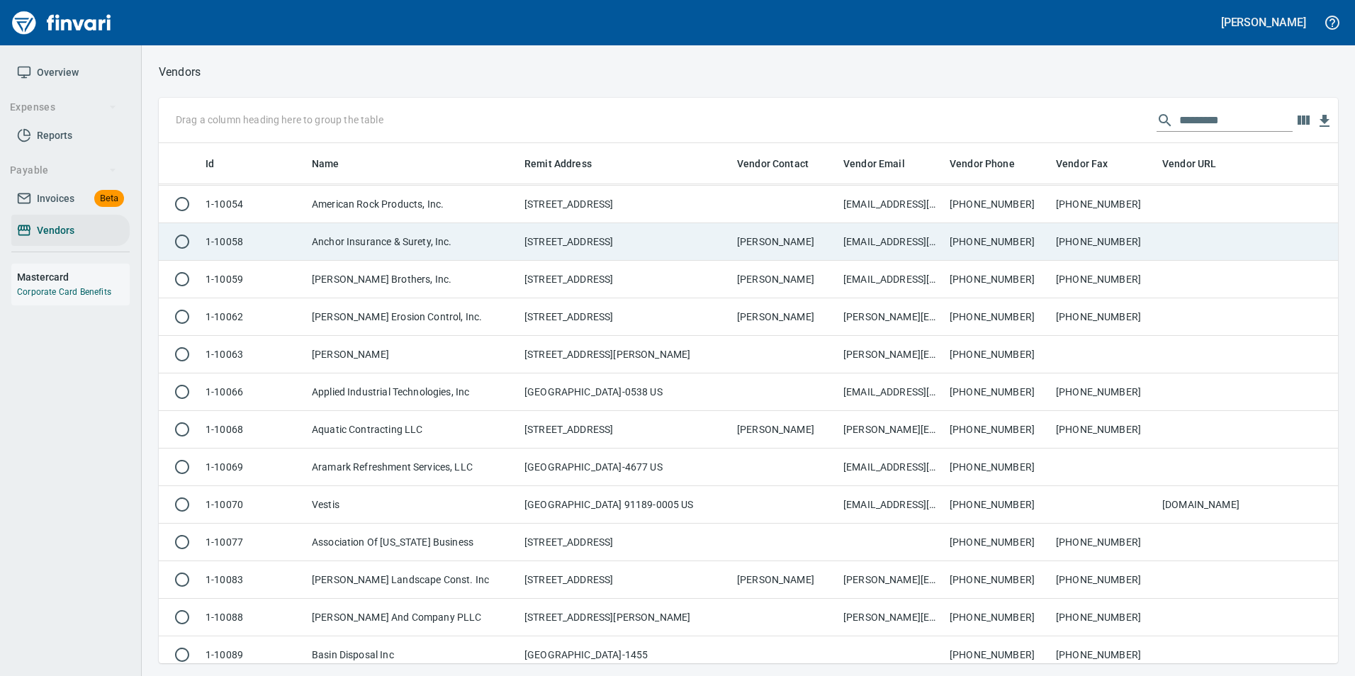
click at [462, 231] on td "Anchor Insurance & Surety, Inc." at bounding box center [412, 242] width 213 height 38
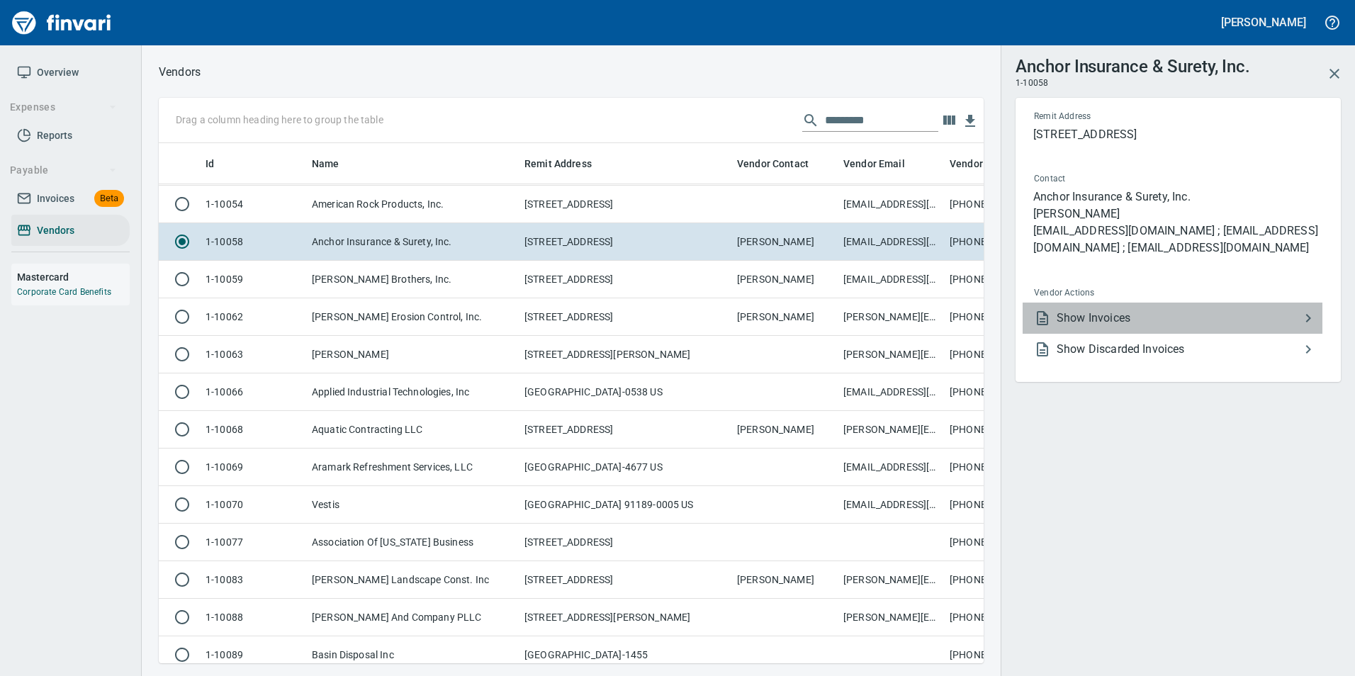
click at [1231, 323] on span "Show Invoices" at bounding box center [1178, 318] width 243 height 17
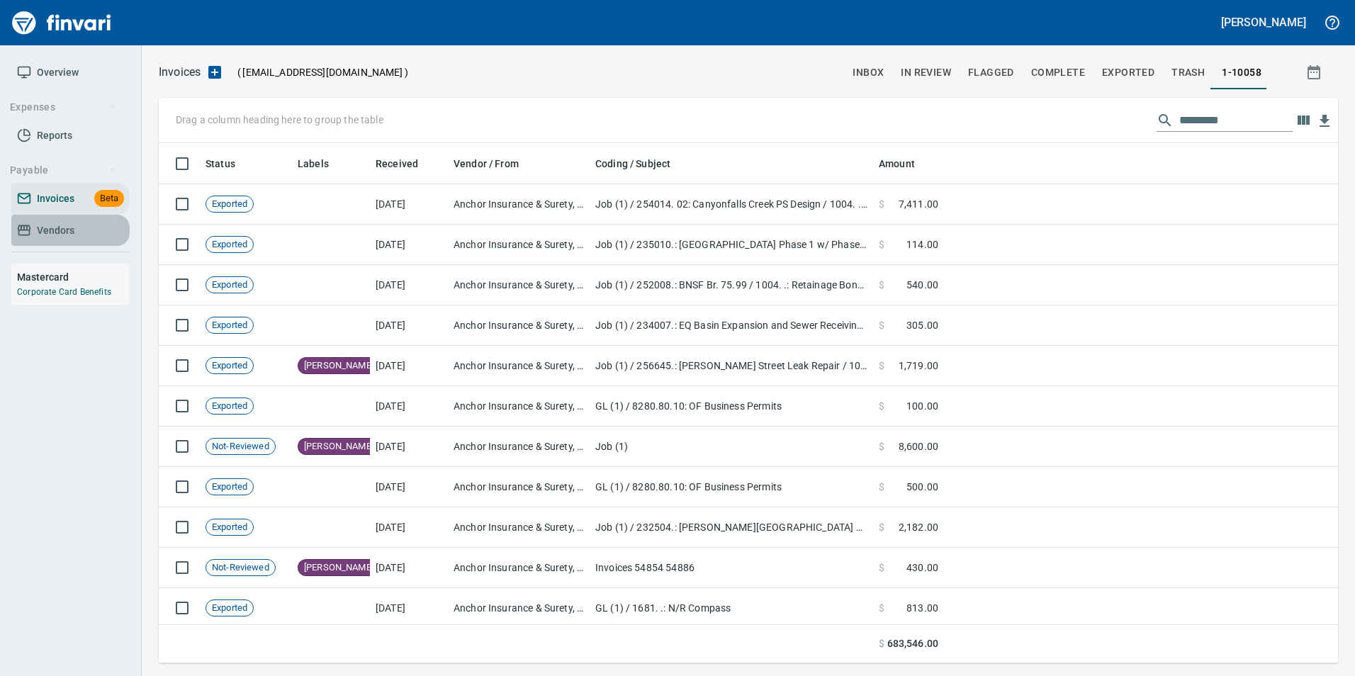
click at [84, 225] on span "Vendors" at bounding box center [70, 231] width 107 height 18
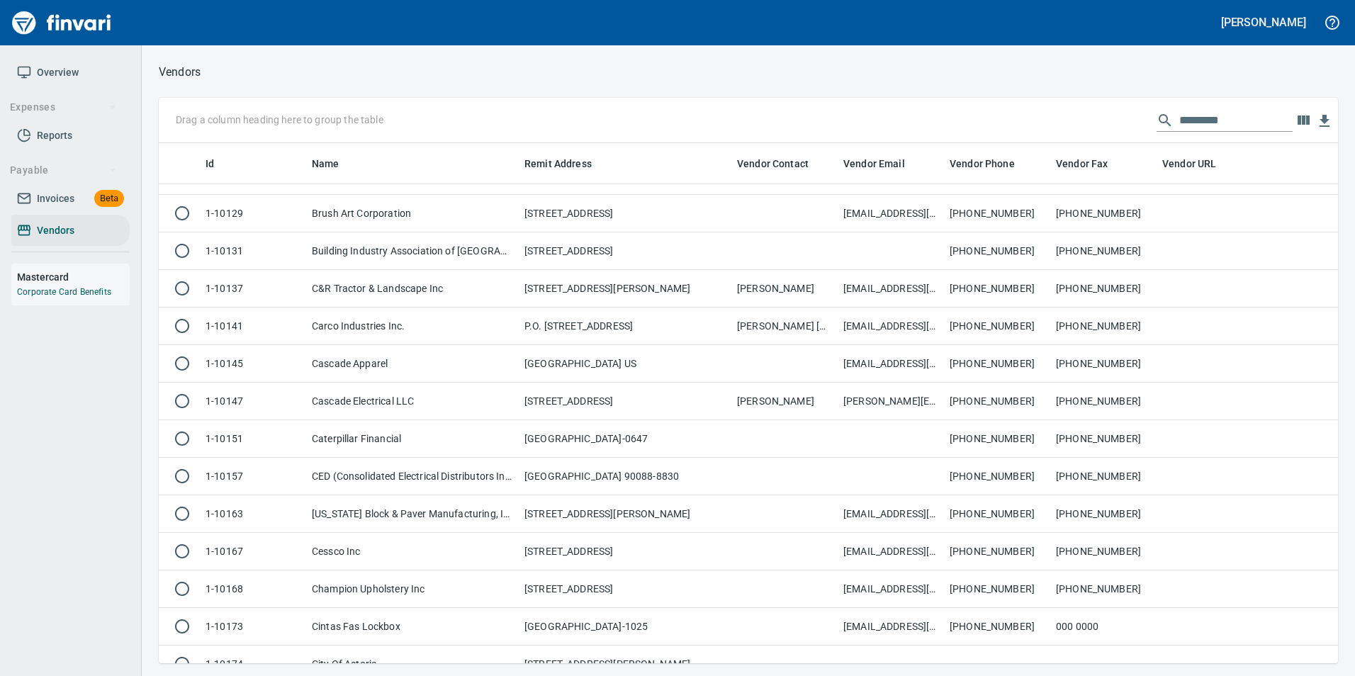
scroll to position [1631, 0]
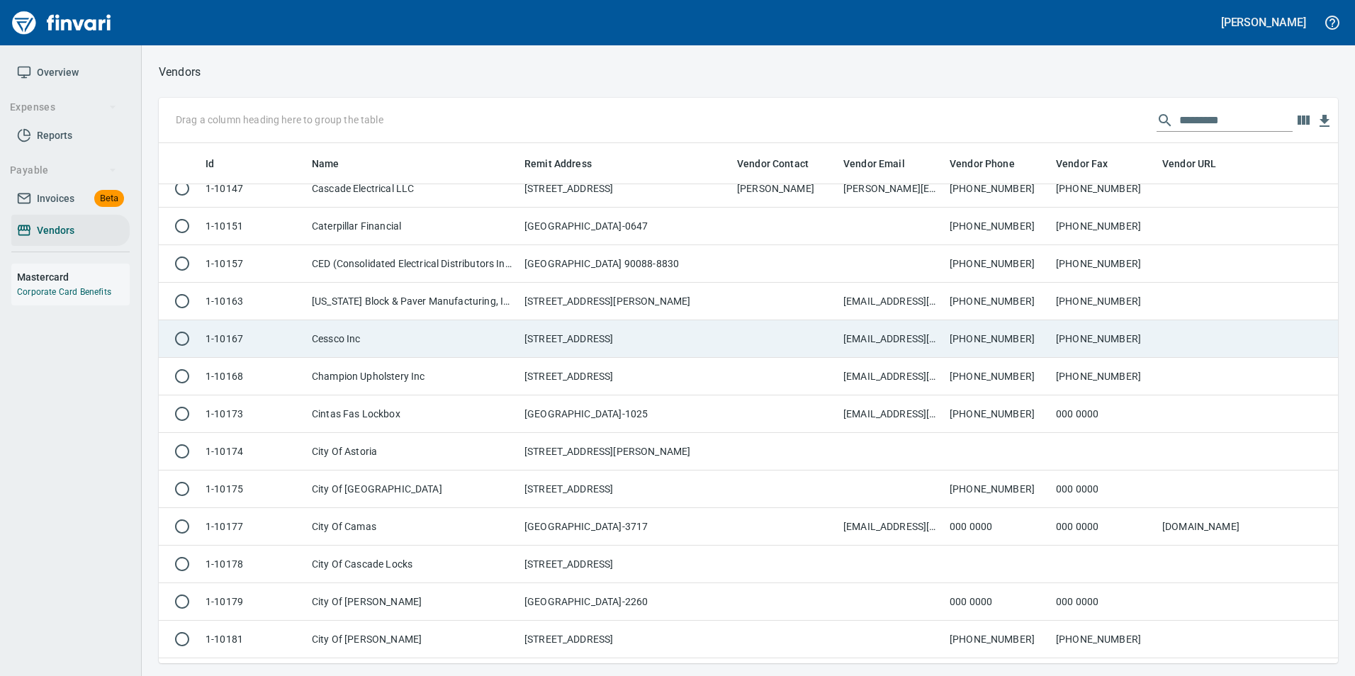
click at [310, 349] on td "Cessco Inc" at bounding box center [412, 339] width 213 height 38
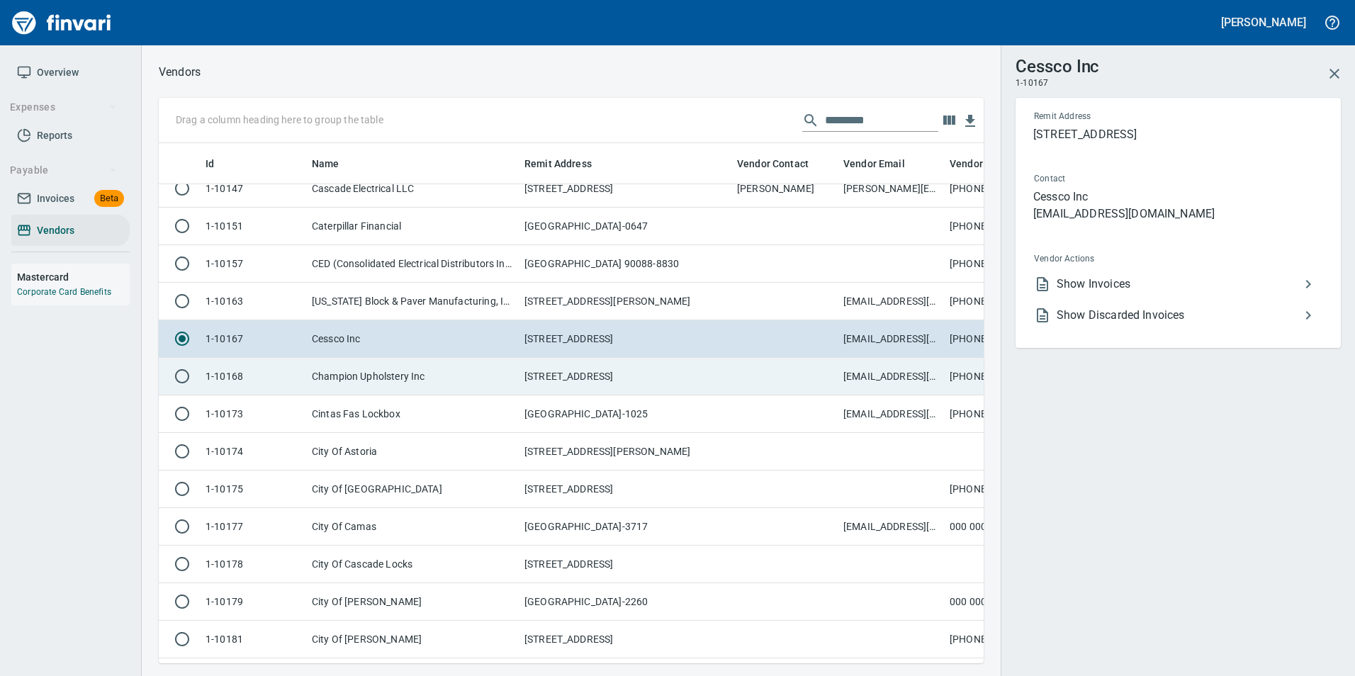
scroll to position [499, 804]
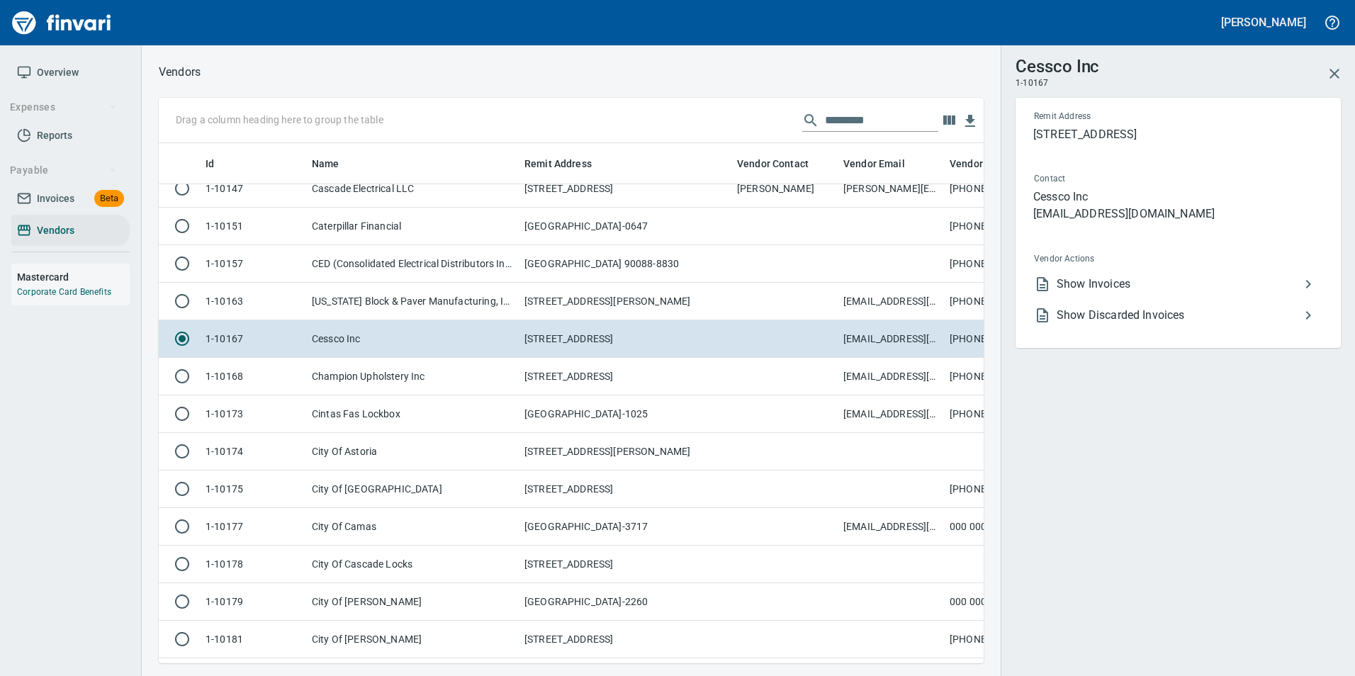
click at [1106, 293] on li "Show Invoices" at bounding box center [1173, 284] width 300 height 31
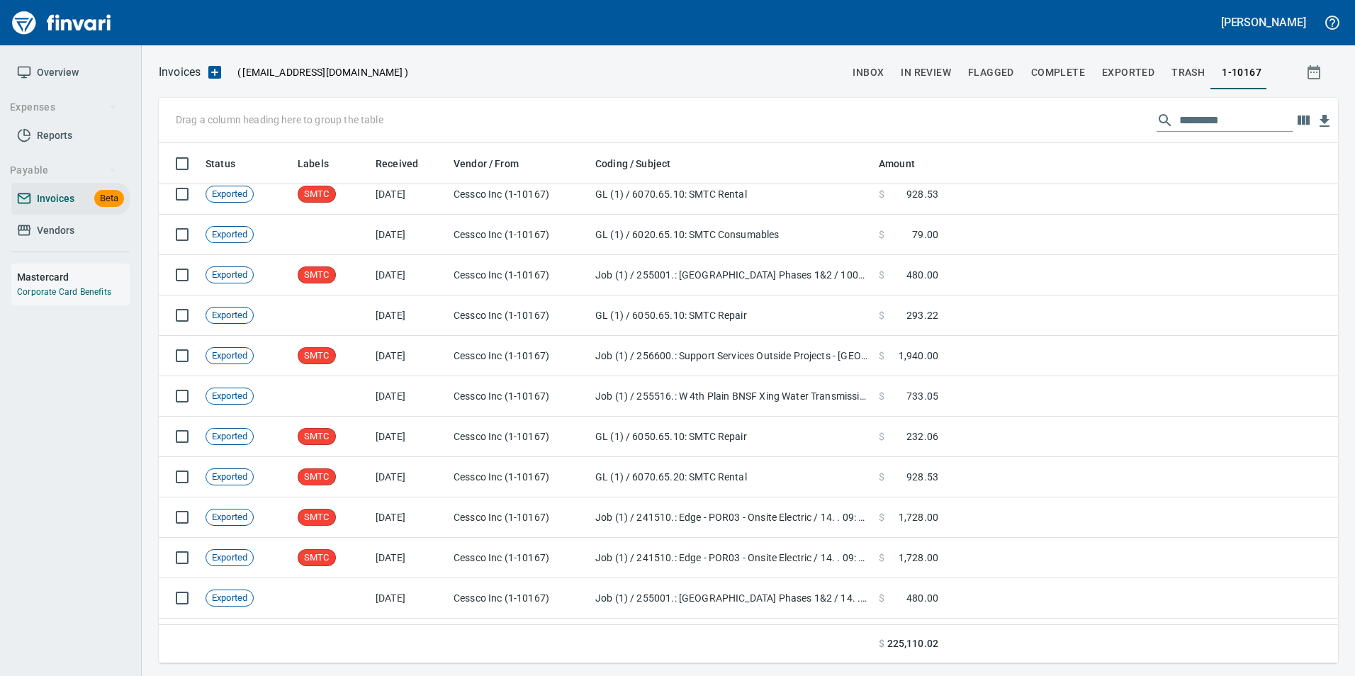
scroll to position [354, 0]
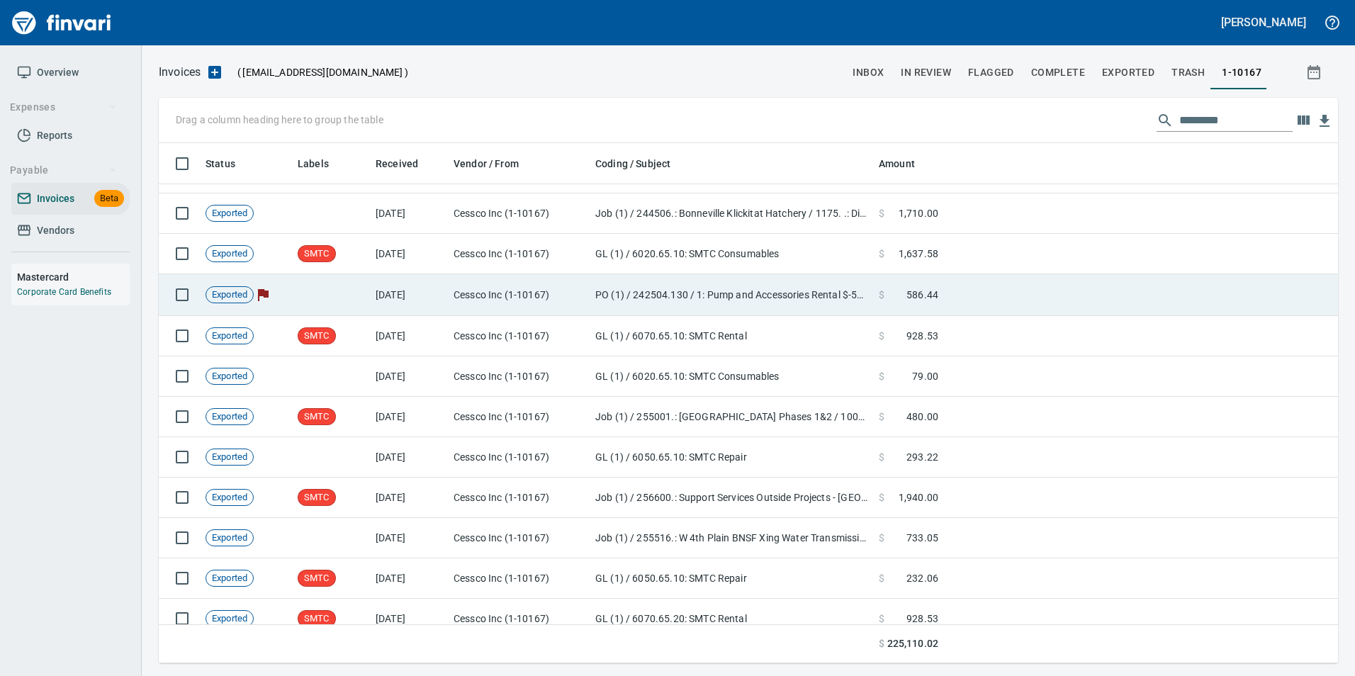
click at [725, 293] on td "PO (1) / 242504.130 / 1: Pump and Accessories Rental $-52189.2 ($0 tax @ rate )" at bounding box center [732, 295] width 284 height 42
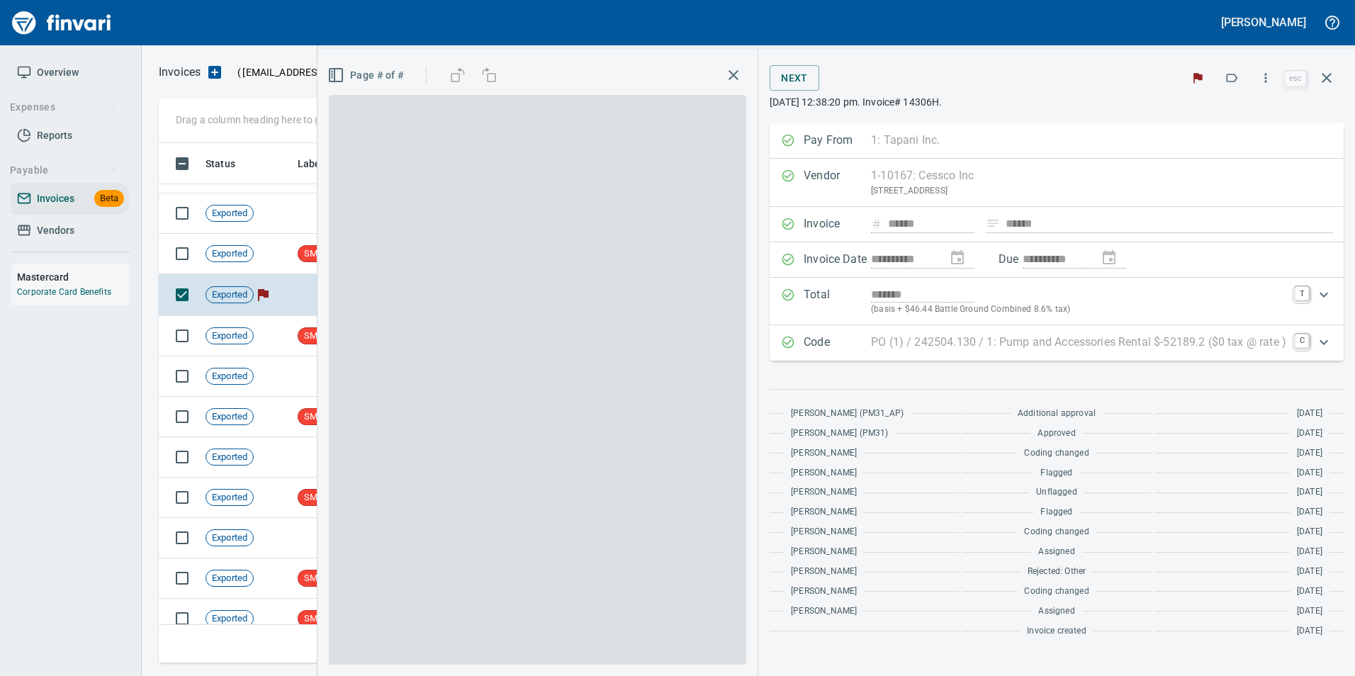
scroll to position [510, 1158]
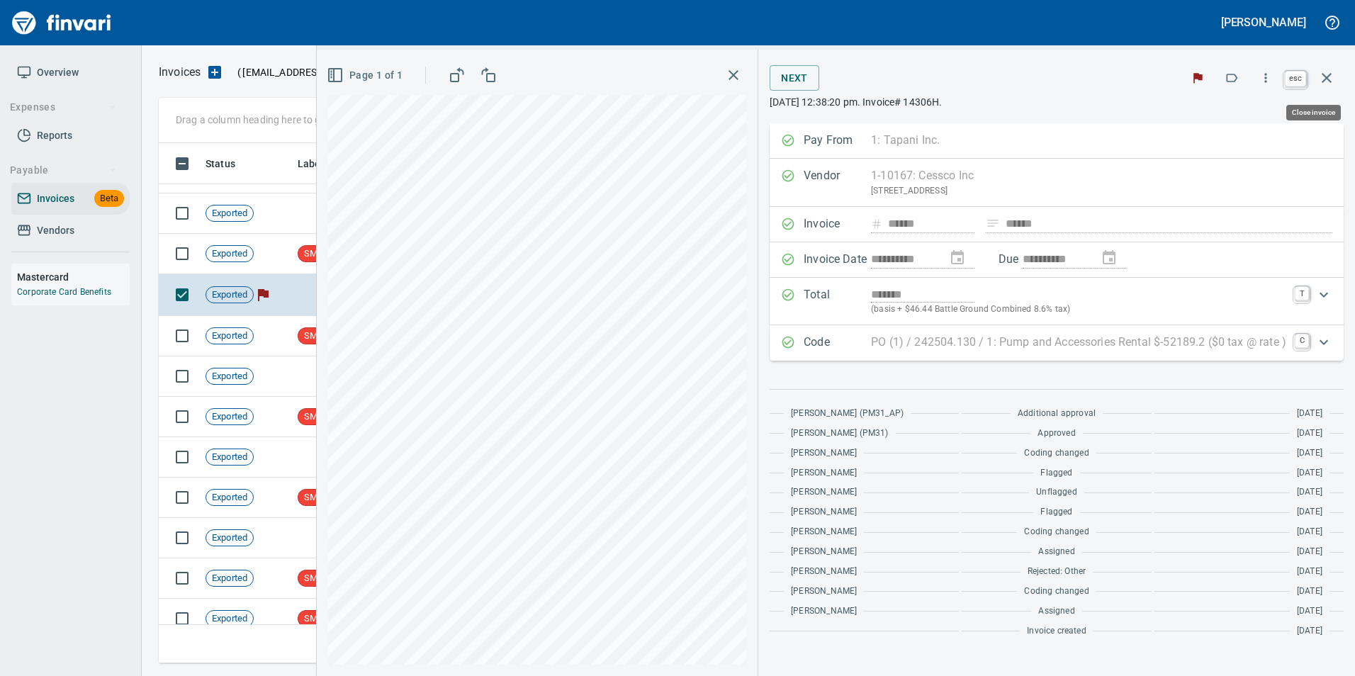
click at [1334, 74] on icon "button" at bounding box center [1327, 77] width 17 height 17
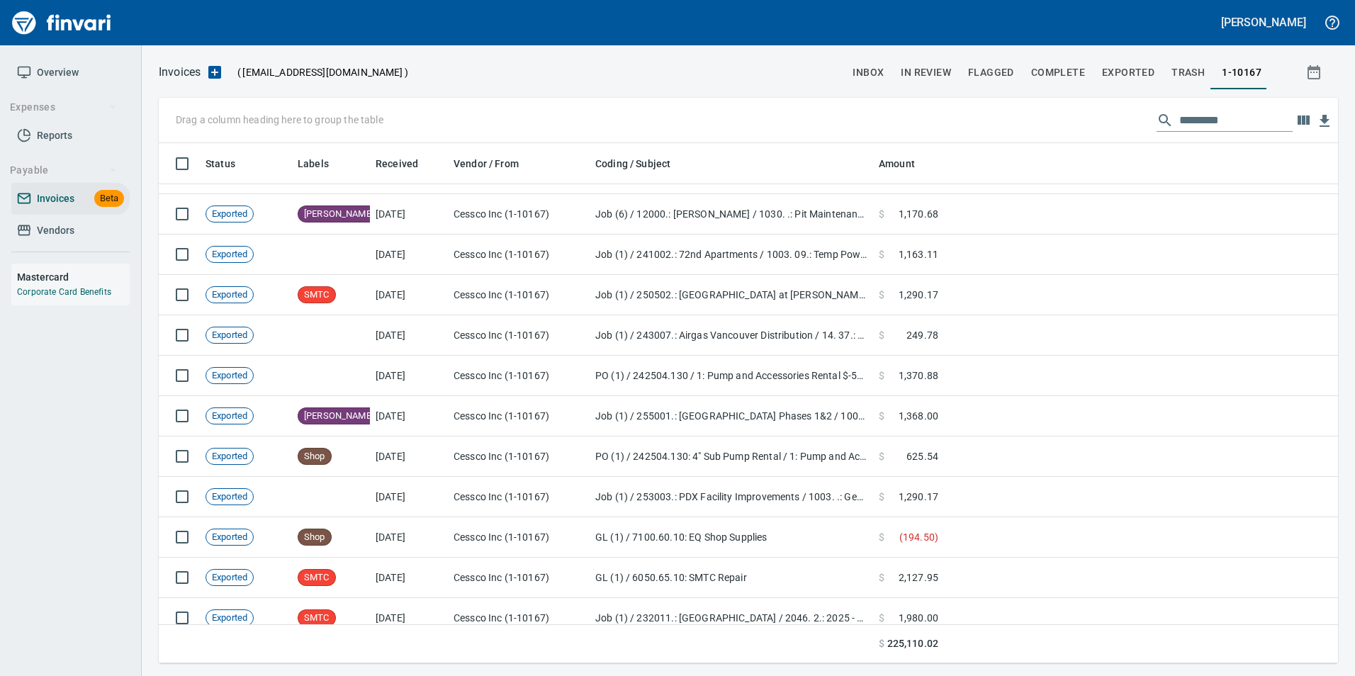
scroll to position [5462, 0]
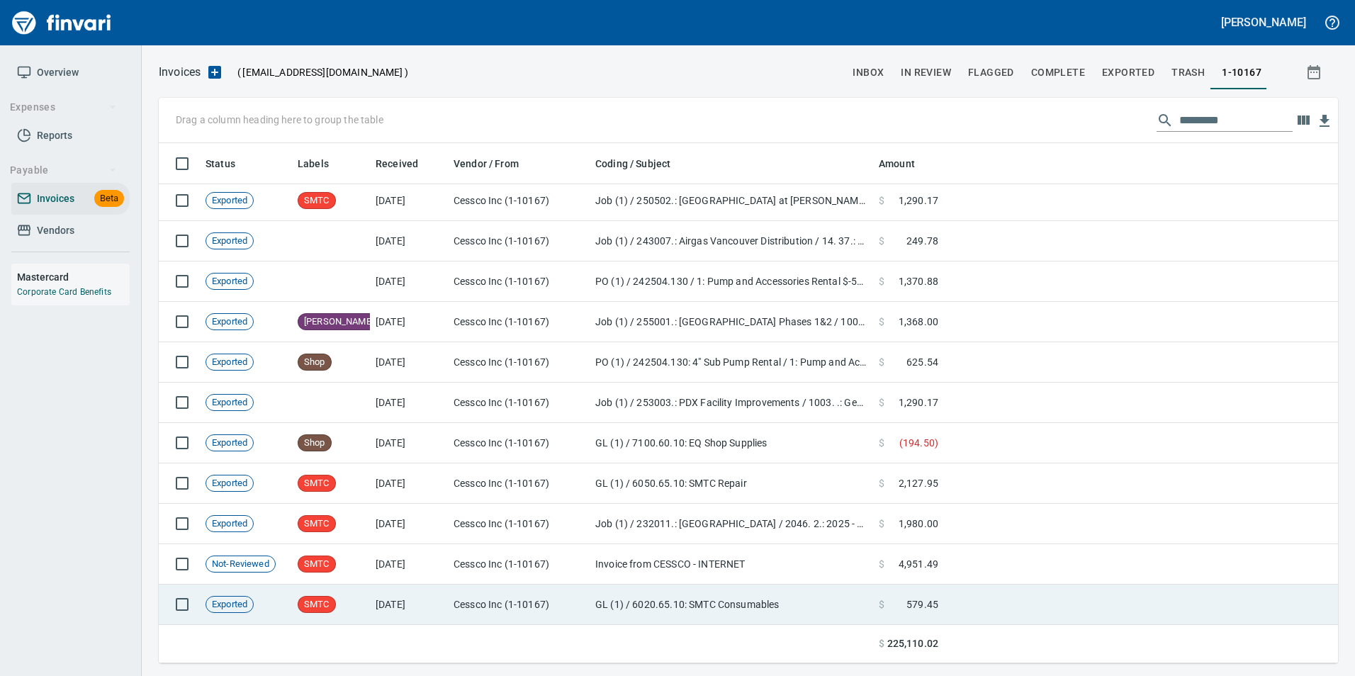
click at [644, 604] on td "GL (1) / 6020.65.10: SMTC Consumables" at bounding box center [732, 605] width 284 height 40
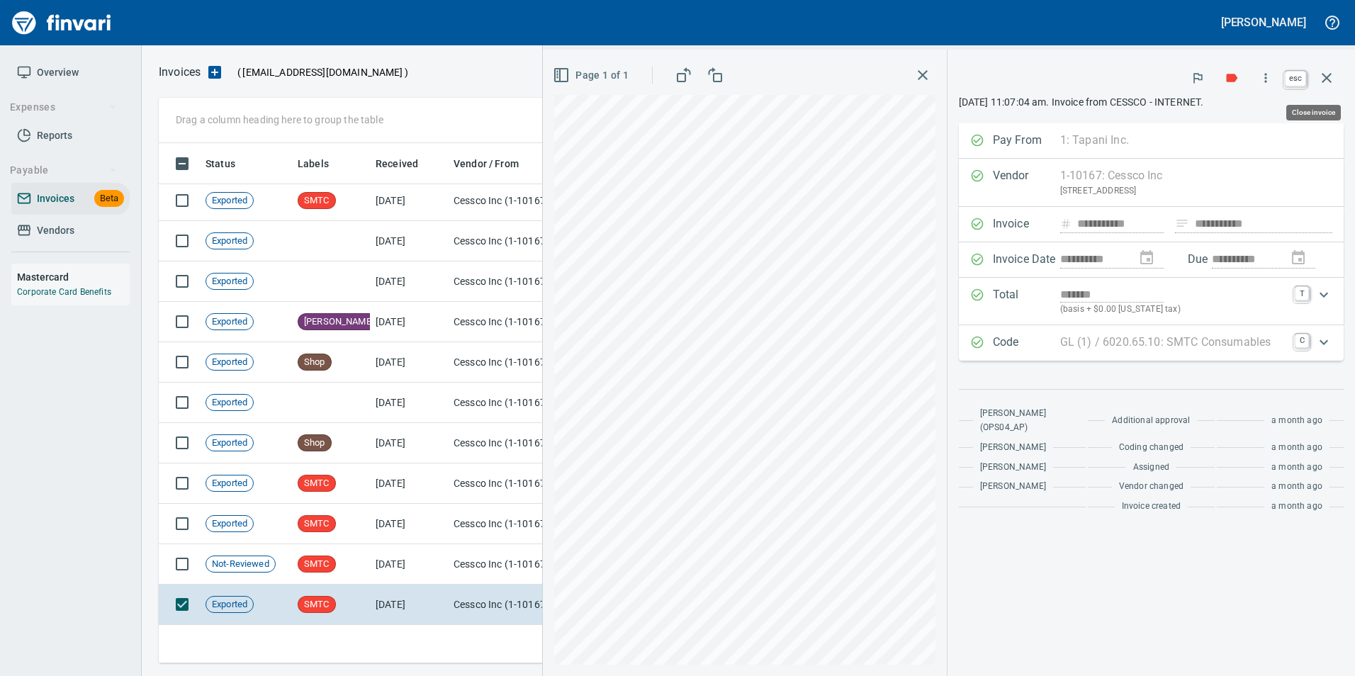
scroll to position [510, 1158]
click at [1331, 85] on icon "button" at bounding box center [1327, 77] width 17 height 17
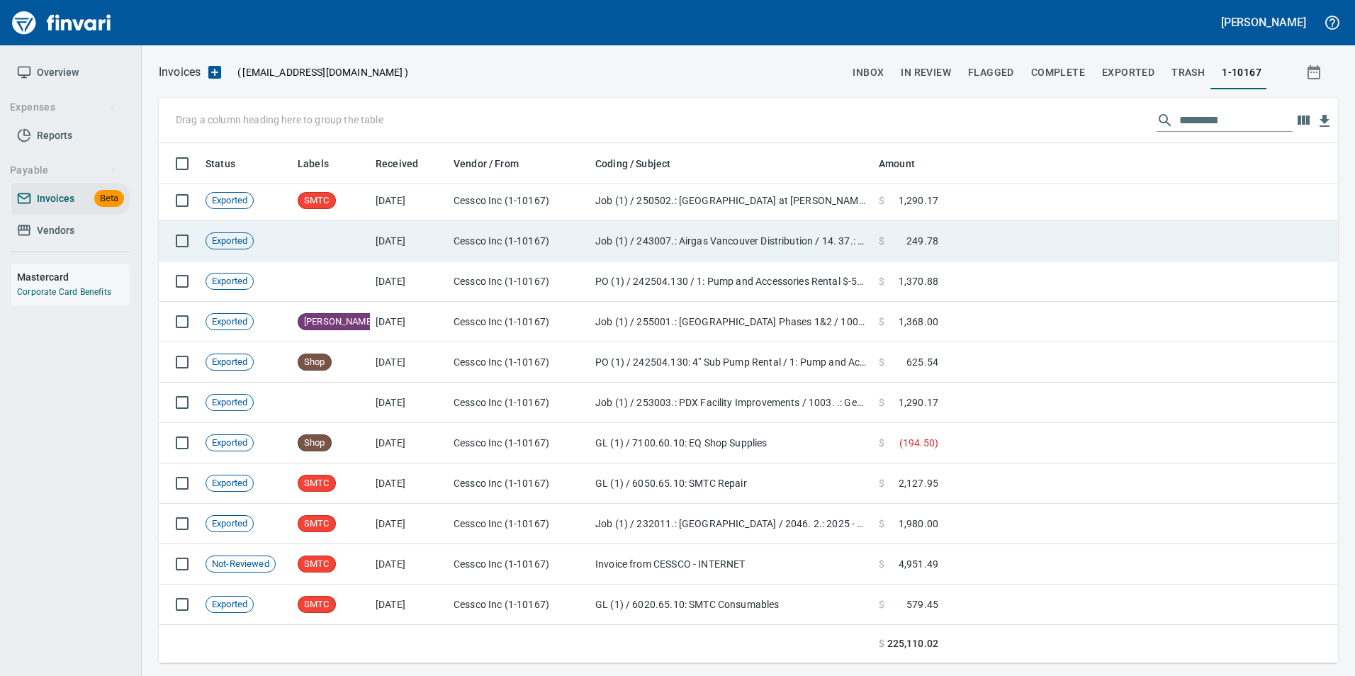
scroll to position [510, 1158]
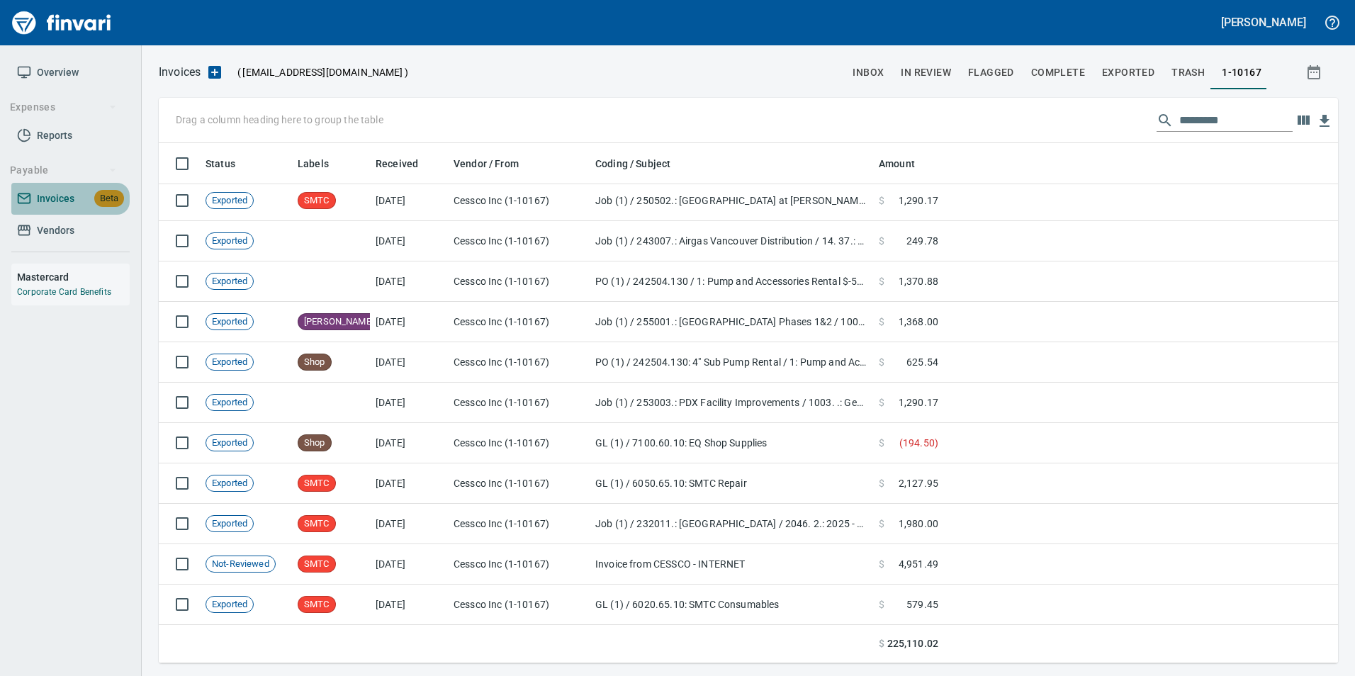
click at [82, 189] on link "Invoices Beta" at bounding box center [70, 199] width 118 height 32
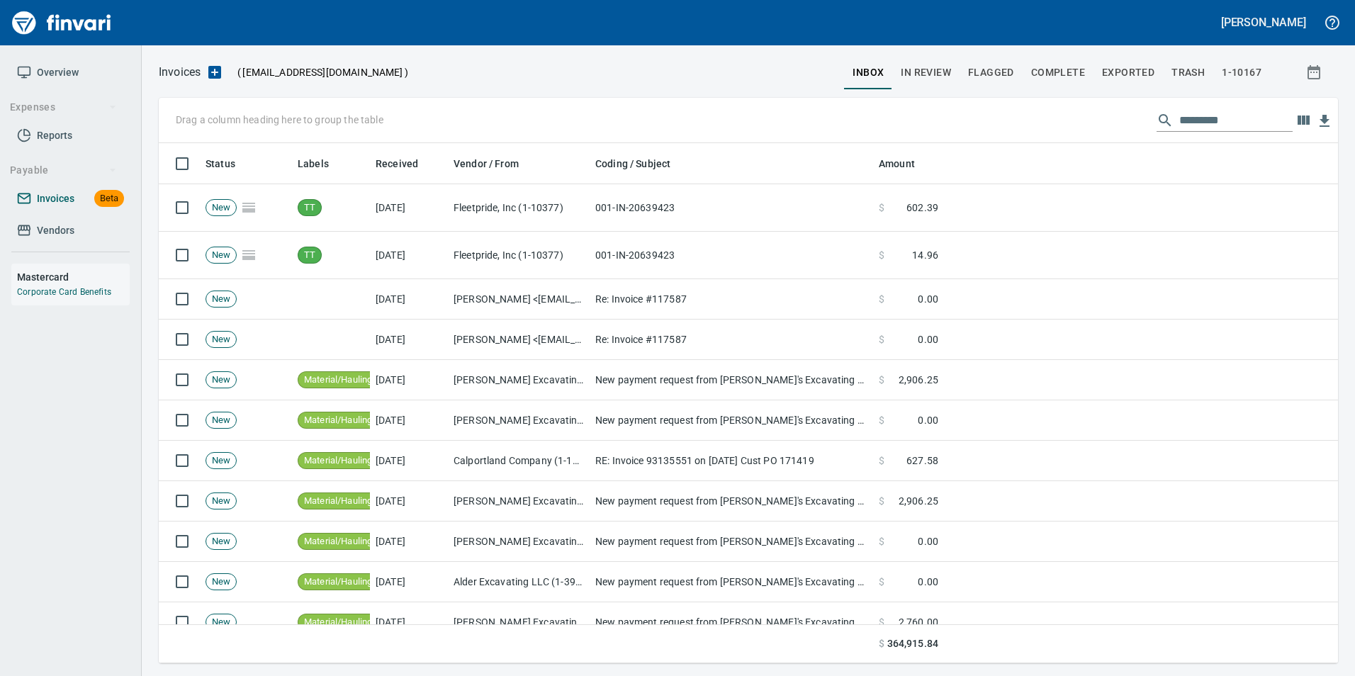
scroll to position [510, 1158]
click at [1235, 60] on button "1-10167" at bounding box center [1242, 72] width 57 height 34
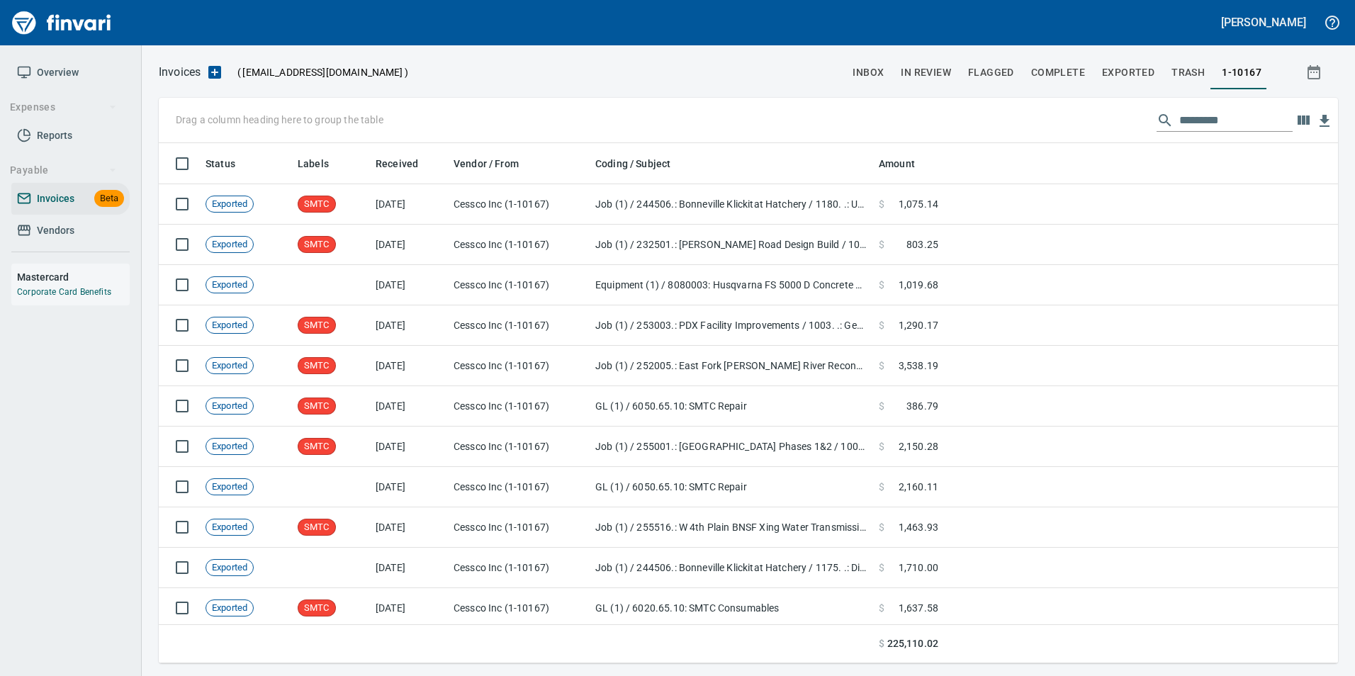
scroll to position [510, 1158]
click at [868, 76] on span "inbox" at bounding box center [868, 73] width 31 height 18
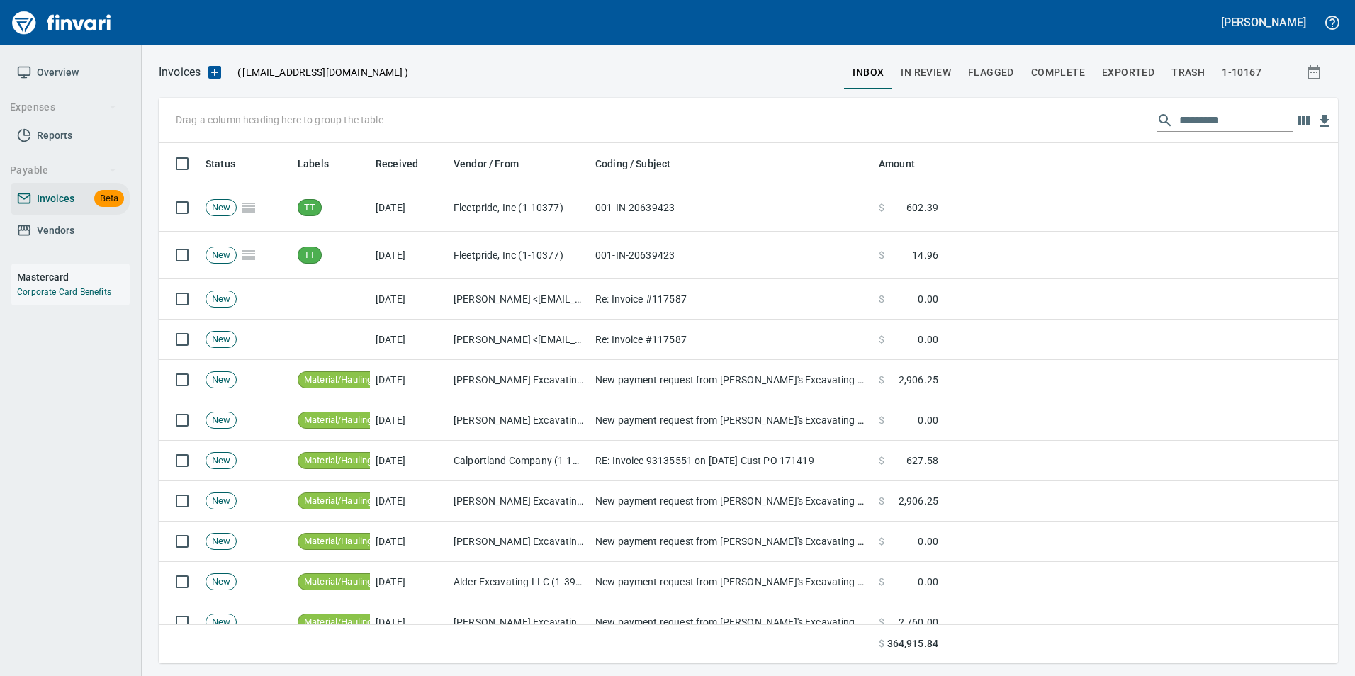
scroll to position [510, 1158]
click at [54, 228] on span "Vendors" at bounding box center [56, 231] width 38 height 18
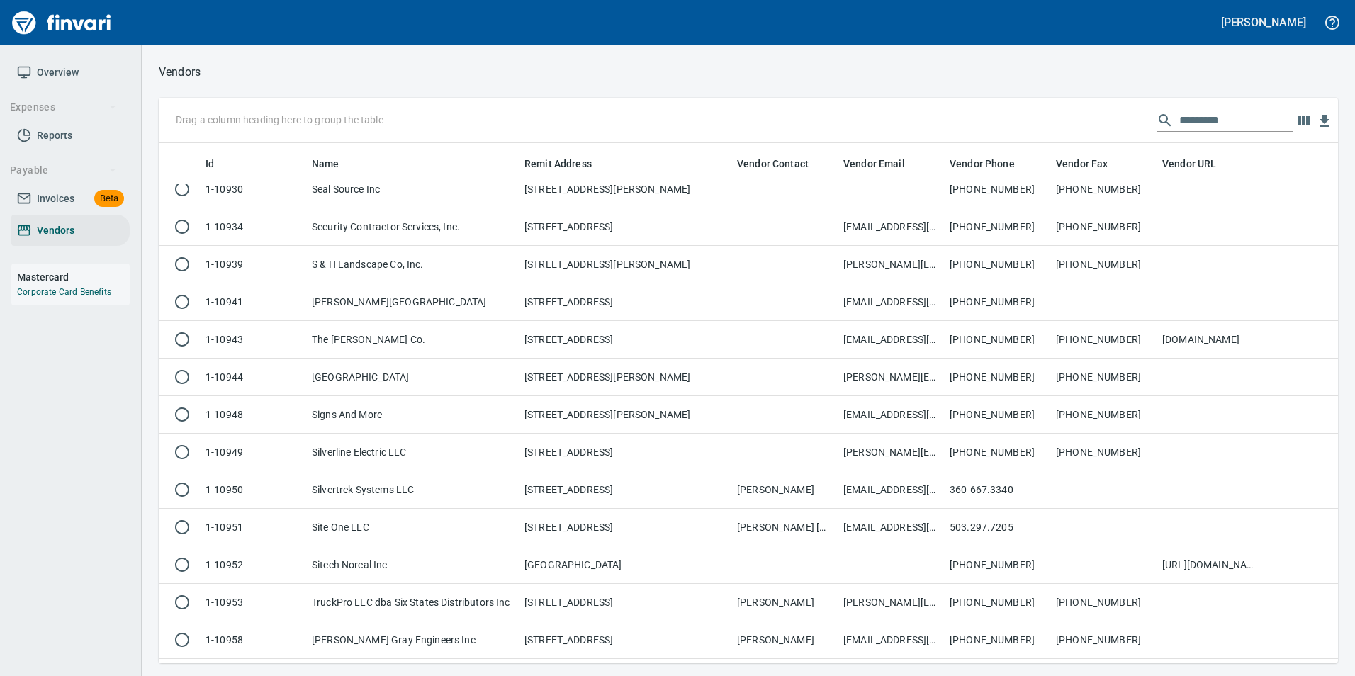
scroll to position [11130, 0]
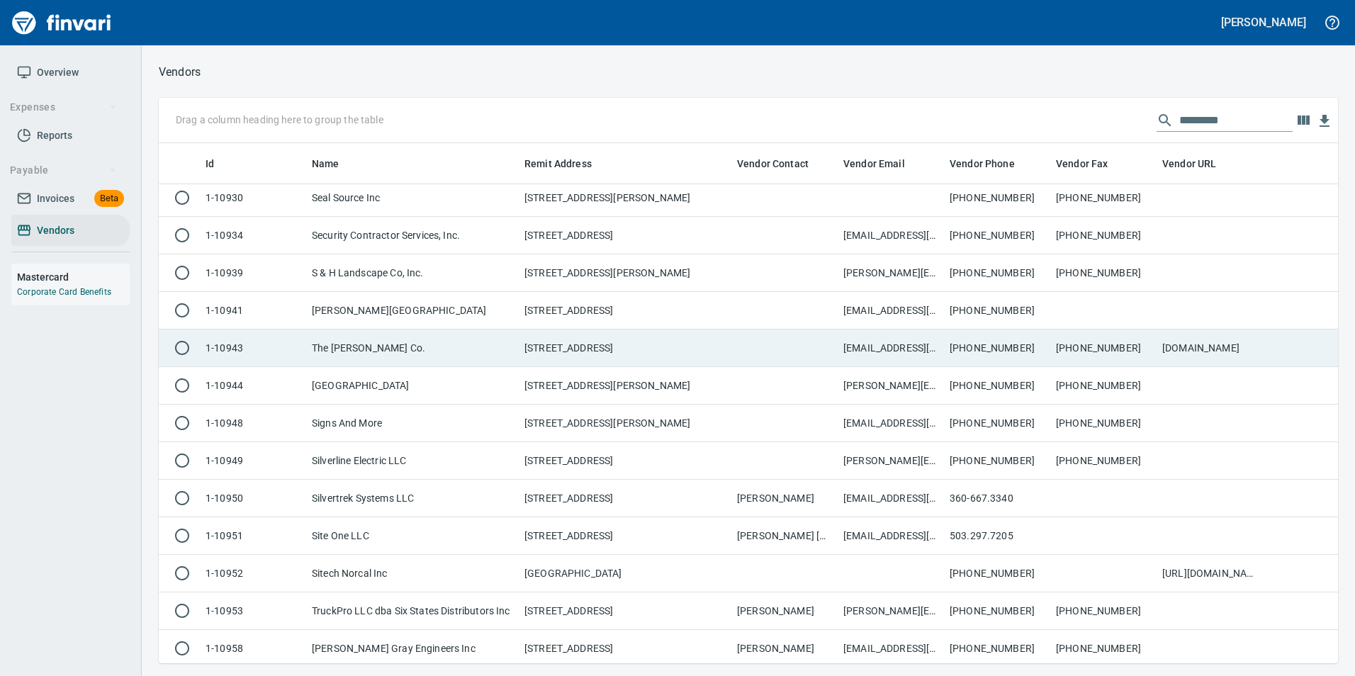
click at [335, 330] on td "The [PERSON_NAME] Co." at bounding box center [412, 349] width 213 height 38
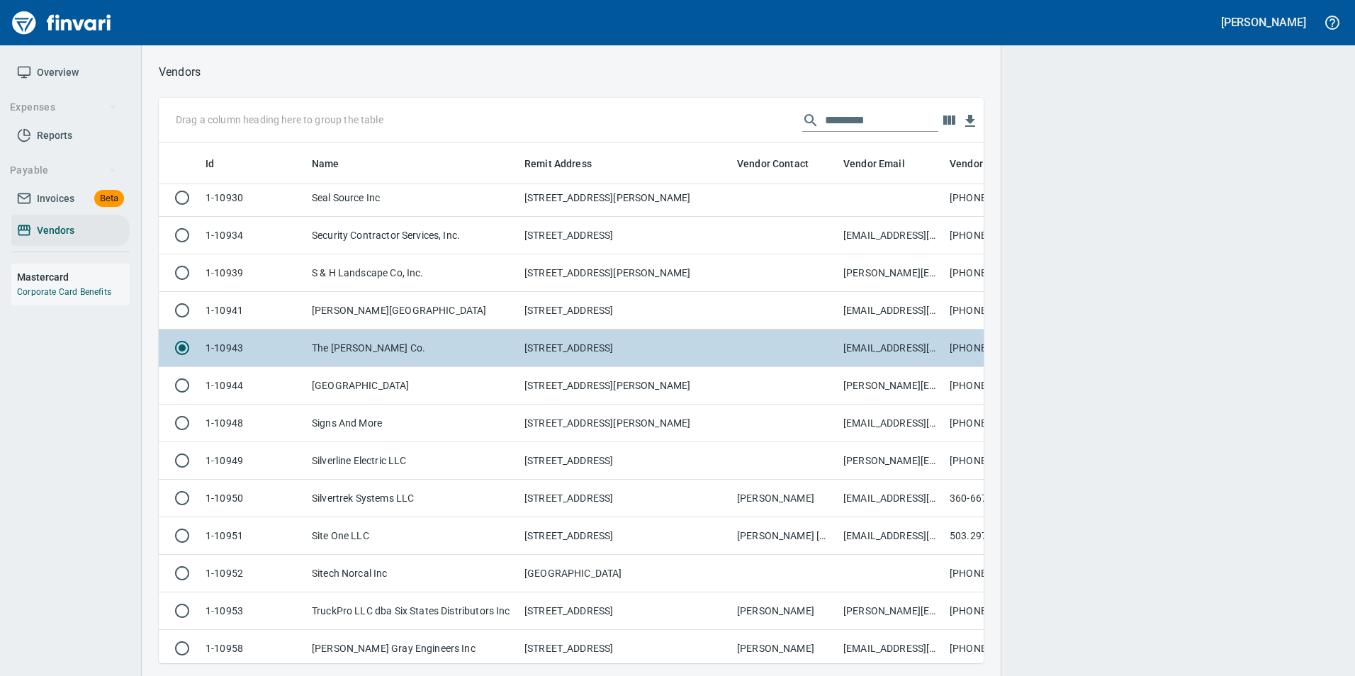
scroll to position [499, 804]
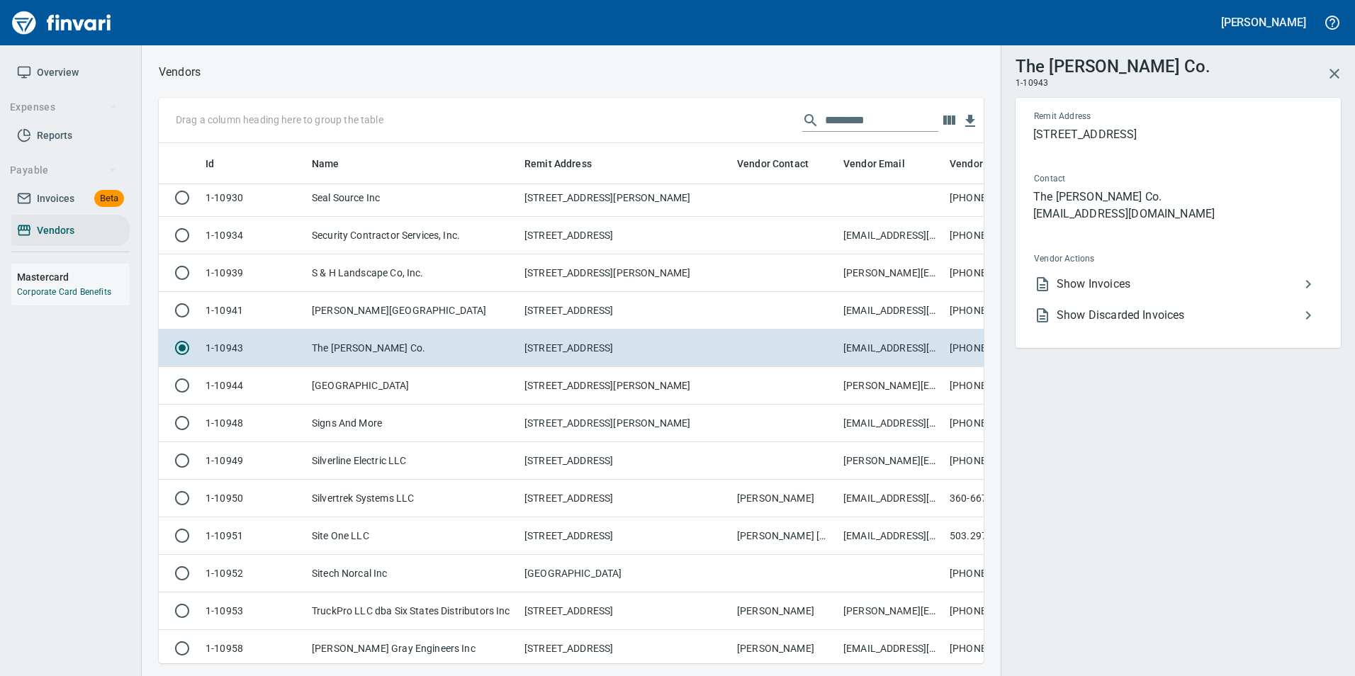
click at [1117, 270] on li "Show Invoices" at bounding box center [1173, 284] width 300 height 31
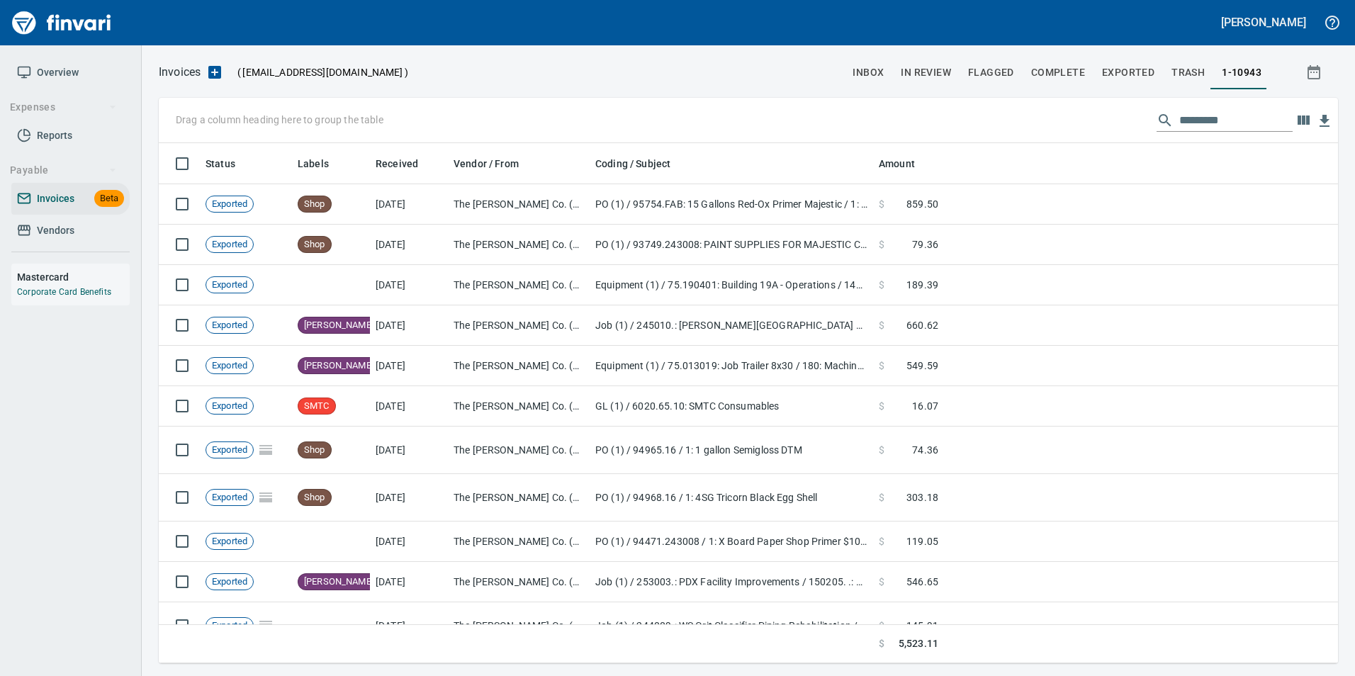
click at [48, 223] on span "Vendors" at bounding box center [56, 231] width 38 height 18
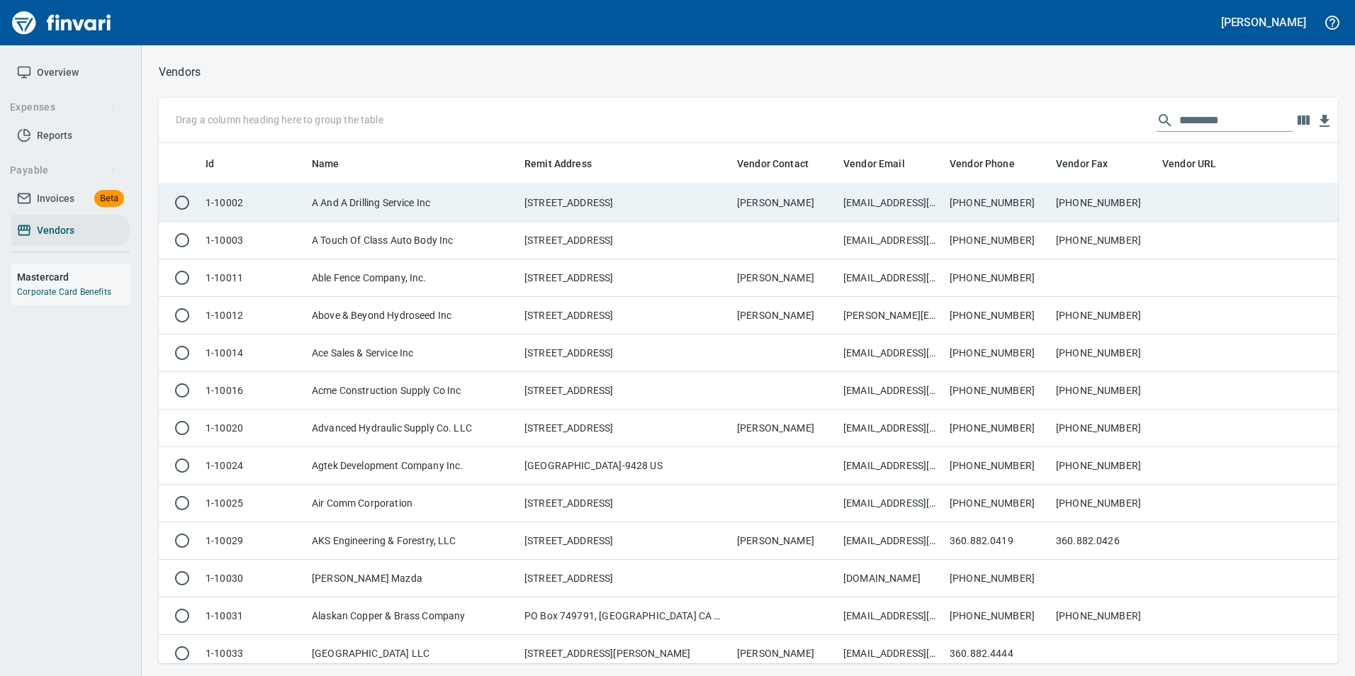
scroll to position [510, 1158]
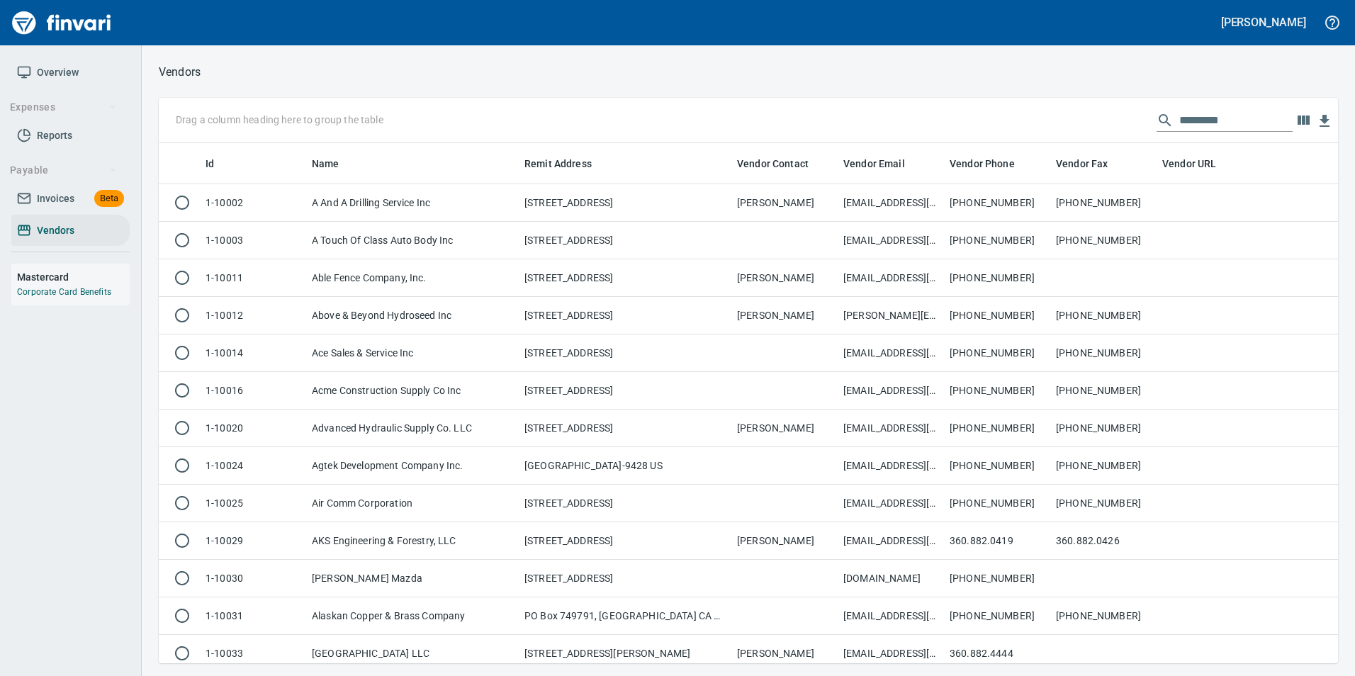
click at [1244, 124] on input "text" at bounding box center [1236, 120] width 113 height 23
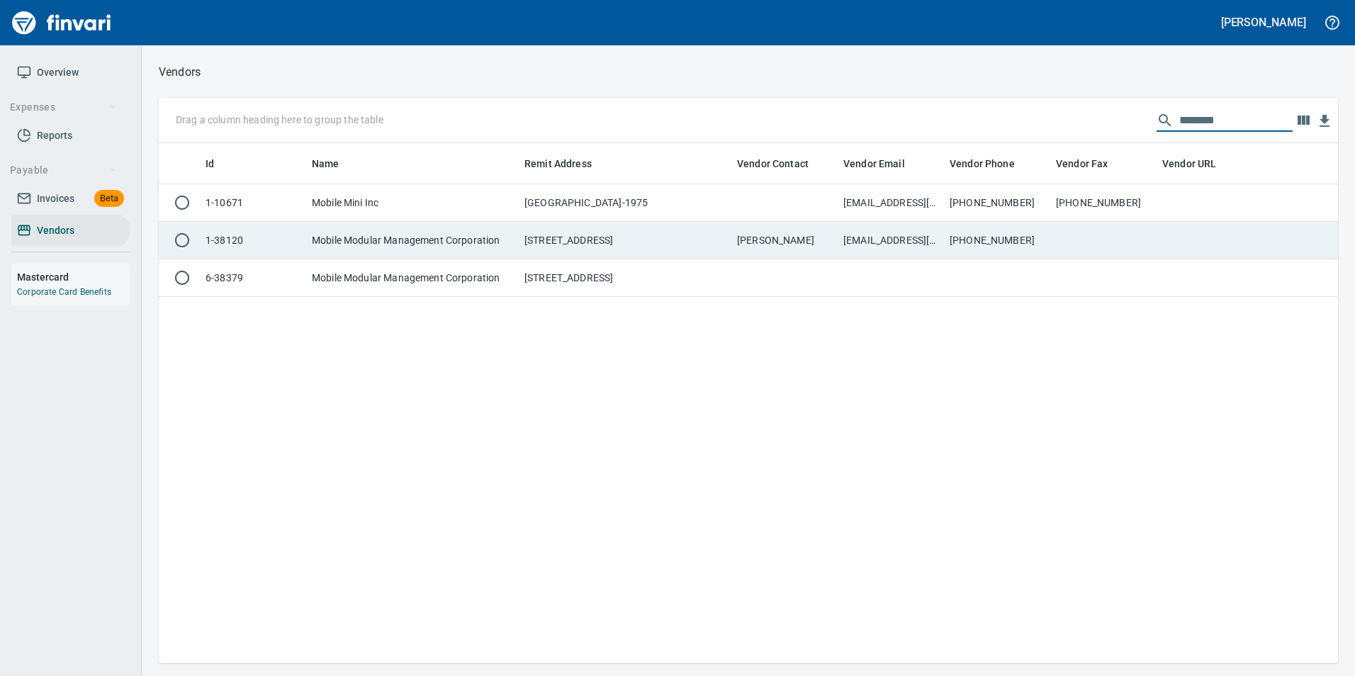
type input "********"
click at [522, 240] on td "[STREET_ADDRESS]" at bounding box center [625, 241] width 213 height 38
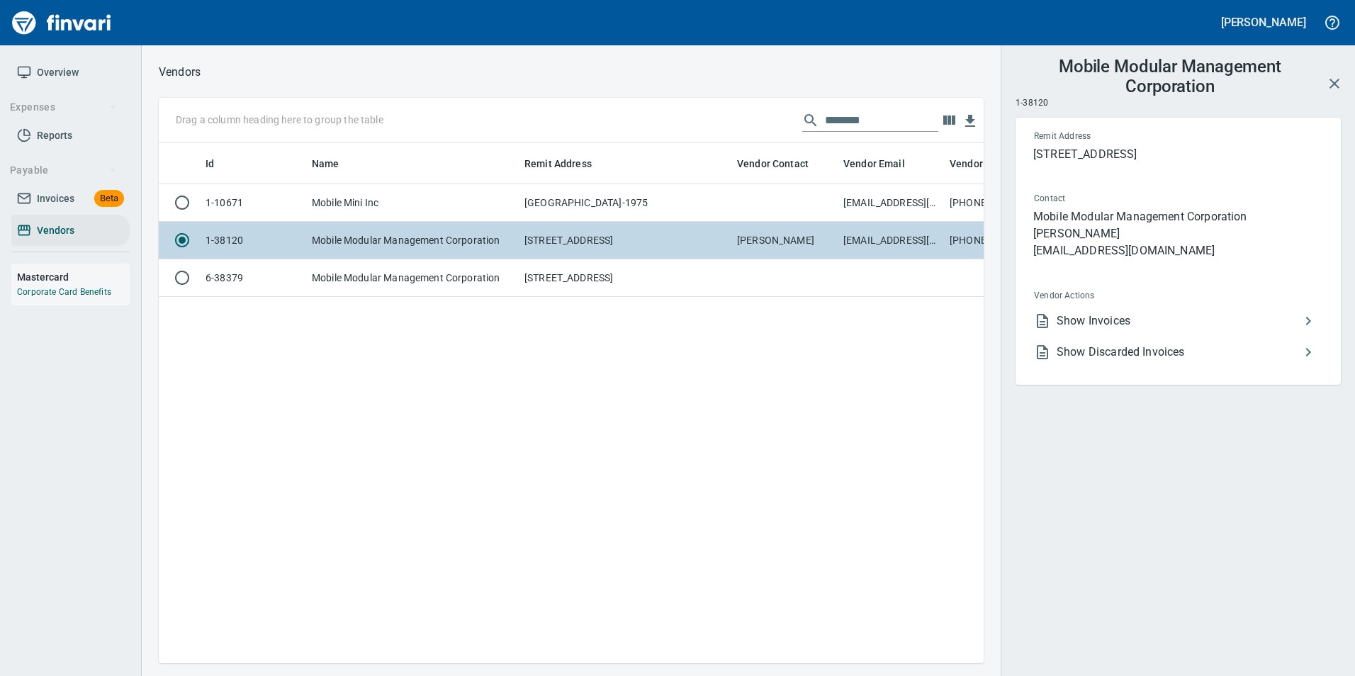
scroll to position [499, 815]
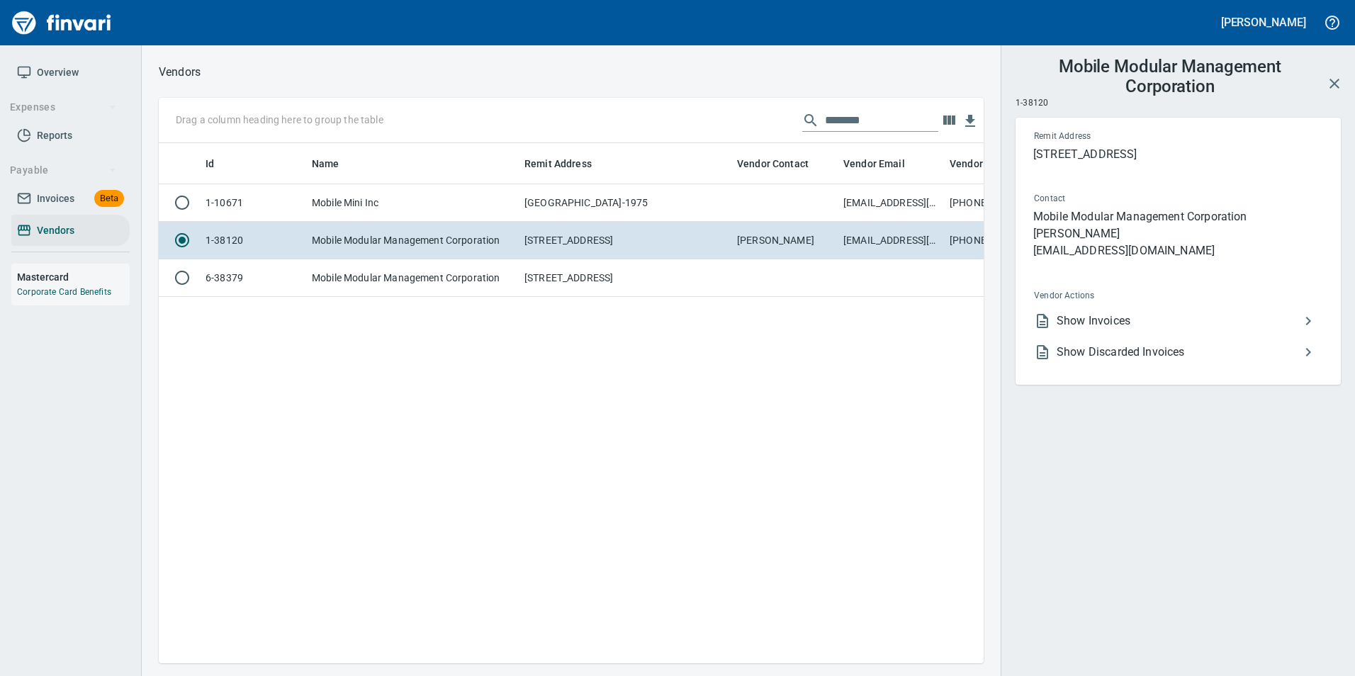
click at [1102, 324] on span "Show Invoices" at bounding box center [1178, 321] width 243 height 17
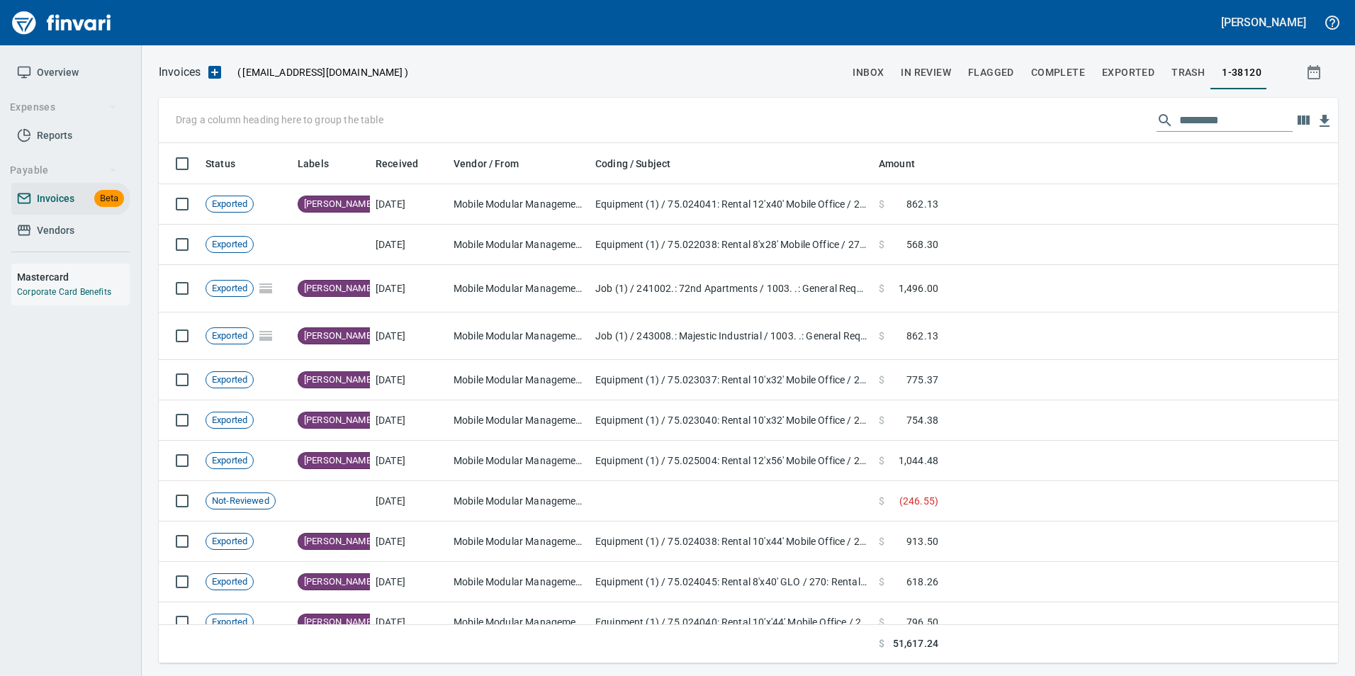
click at [65, 65] on span "Overview" at bounding box center [58, 73] width 42 height 18
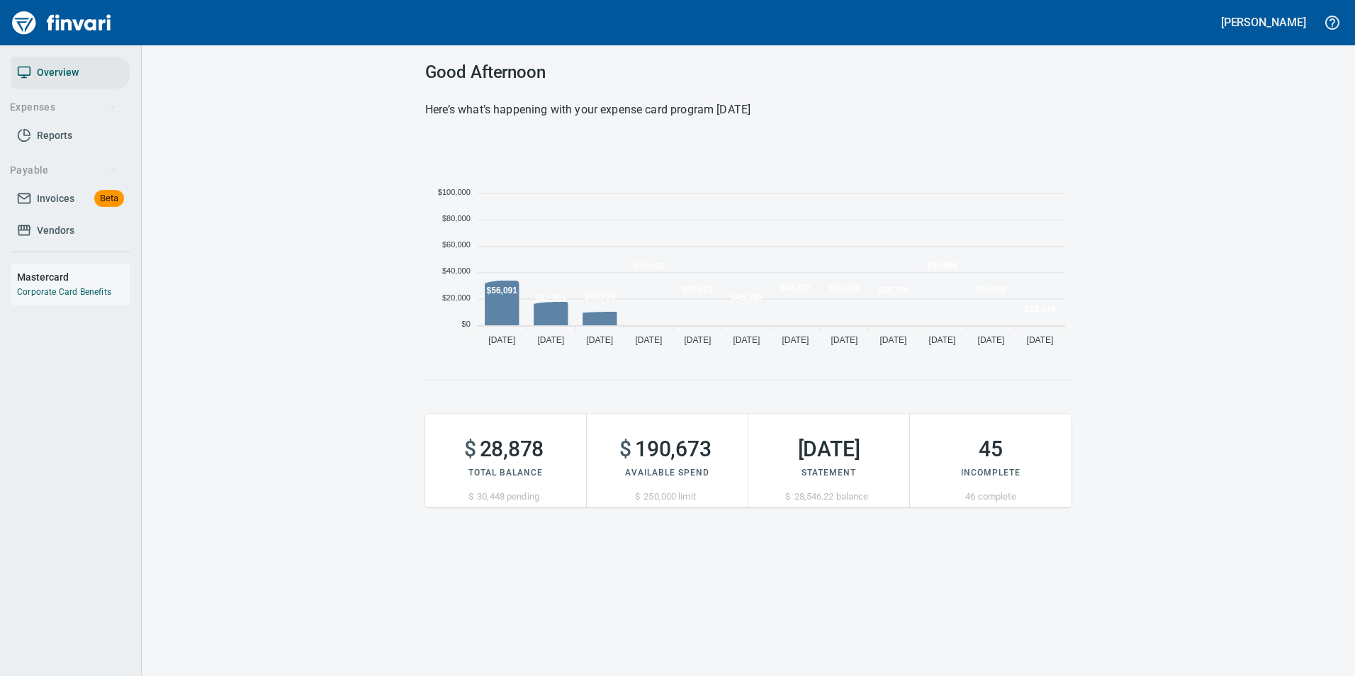
scroll to position [216, 636]
